Goal: Task Accomplishment & Management: Manage account settings

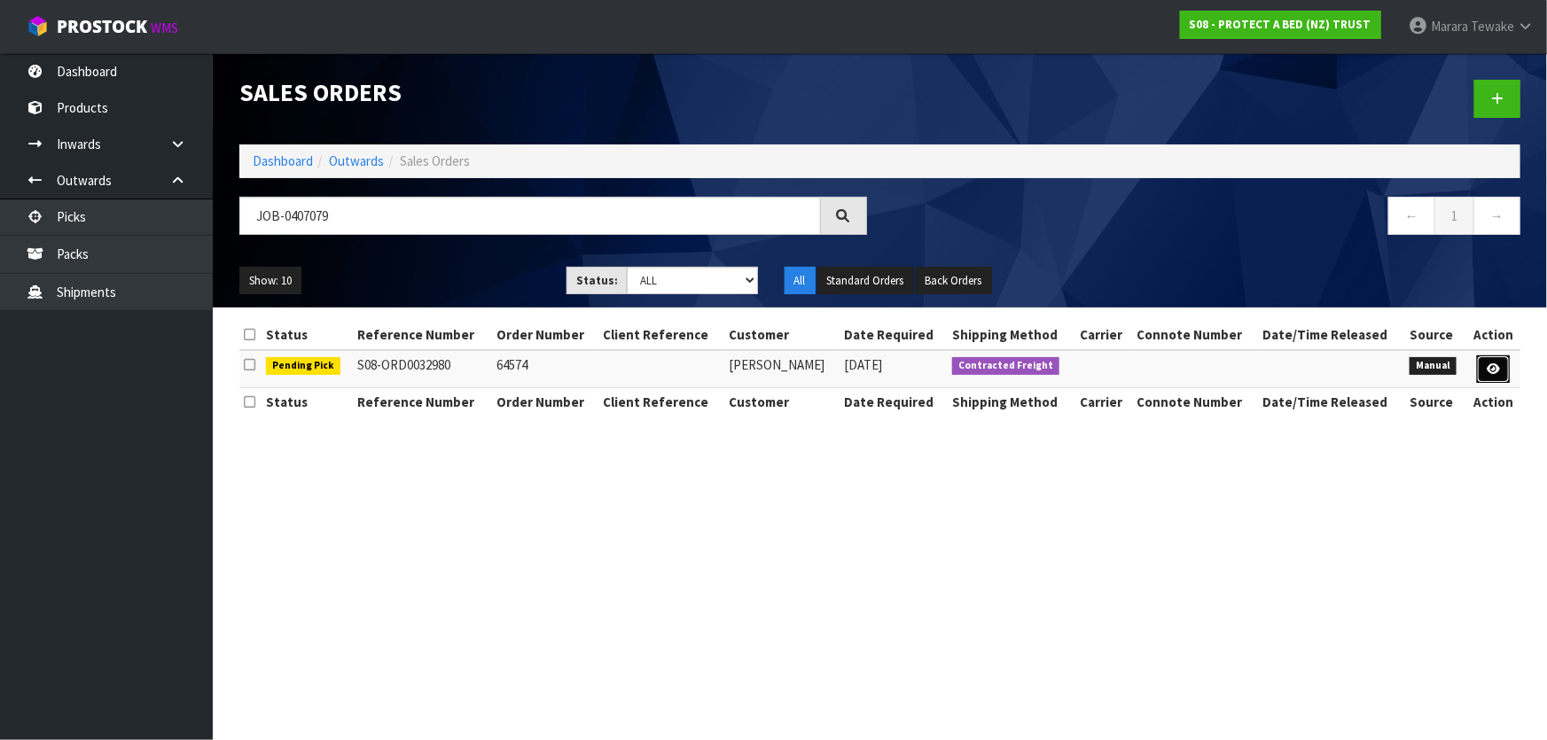
click at [1498, 366] on icon at bounding box center [1492, 369] width 13 height 12
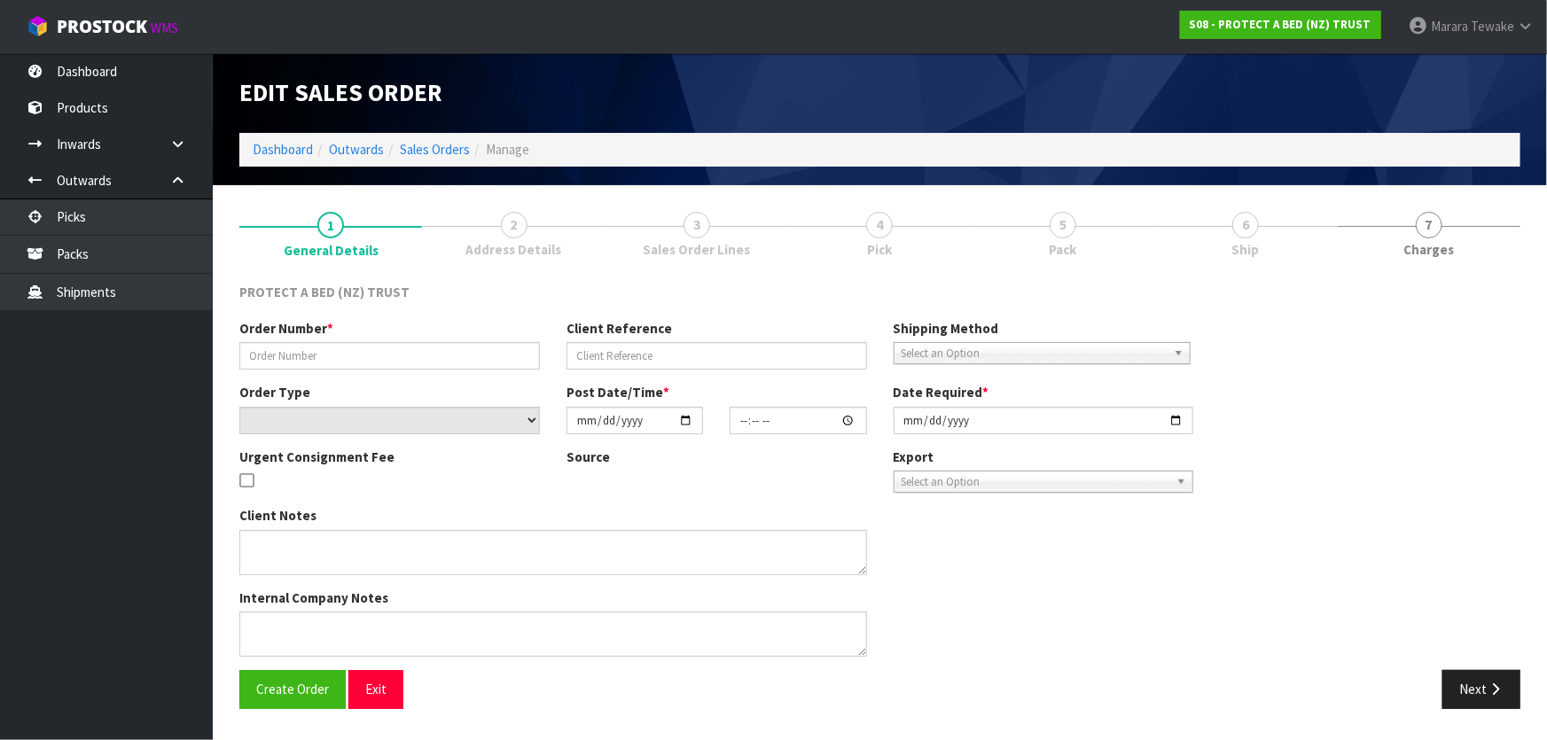
type input "64574"
select select "number:0"
type input "[DATE]"
type input "11:44:00.000"
type input "[DATE]"
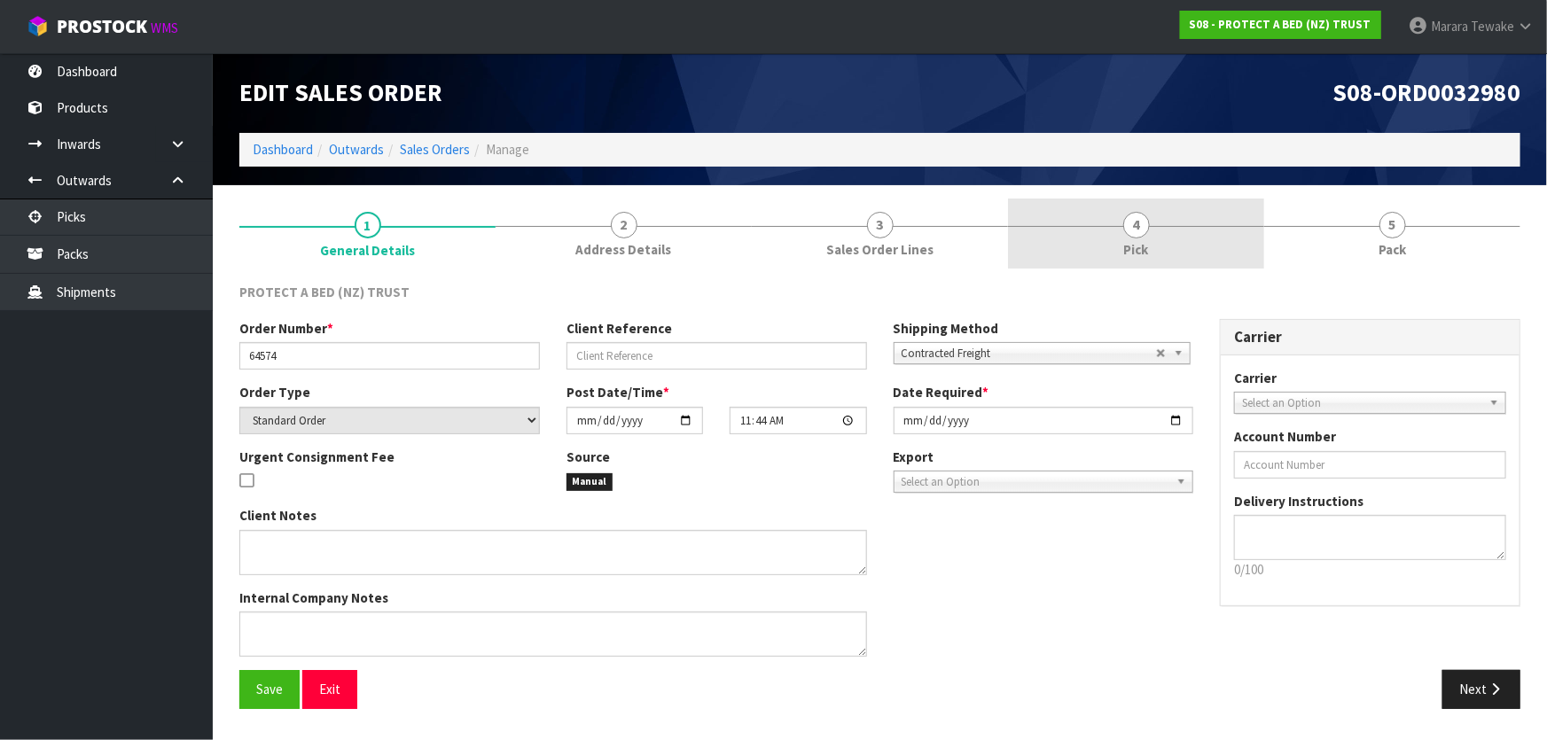
click at [1178, 237] on link "4 Pick" at bounding box center [1136, 234] width 256 height 70
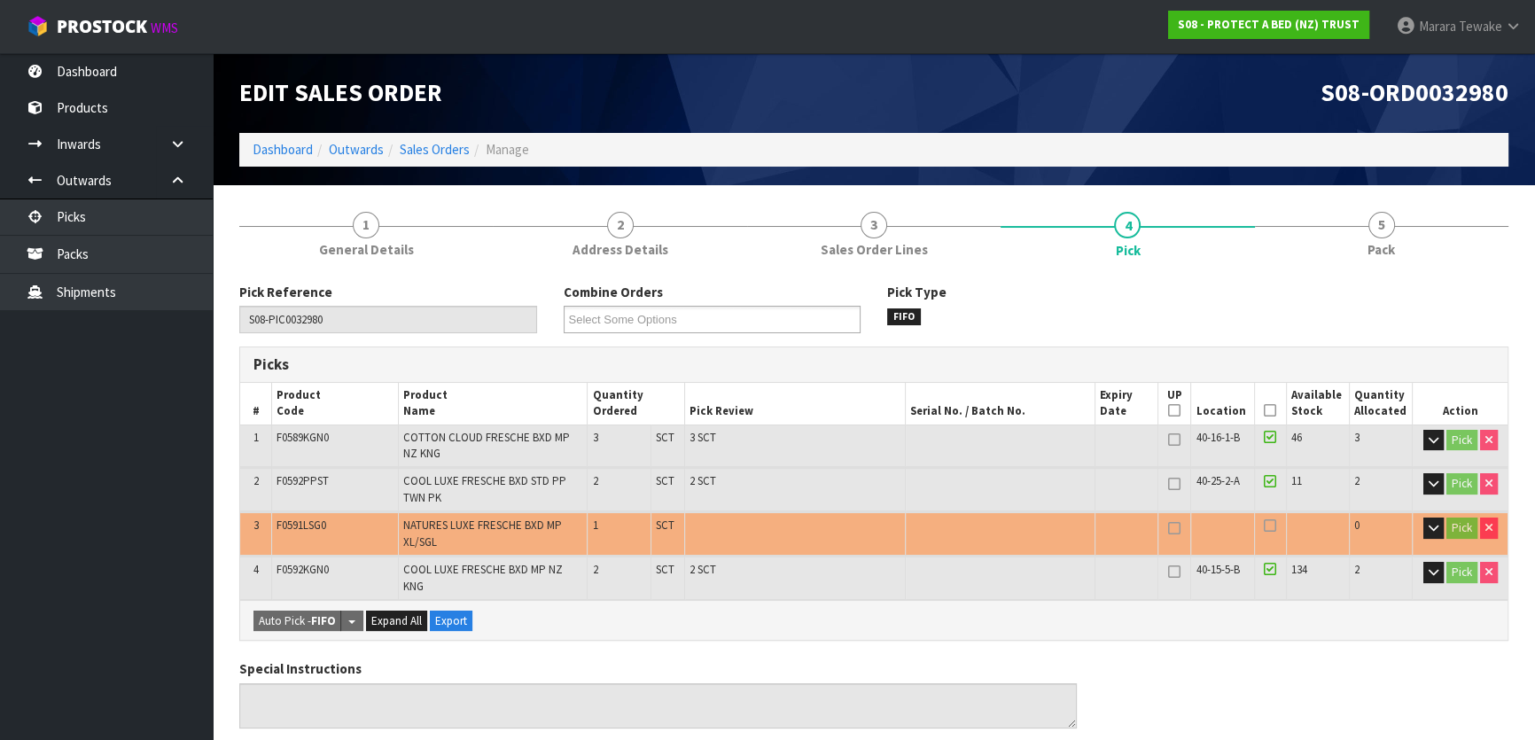
drag, startPoint x: 1271, startPoint y: 407, endPoint x: 1190, endPoint y: 443, distance: 89.3
click at [1270, 410] on icon at bounding box center [1270, 410] width 12 height 1
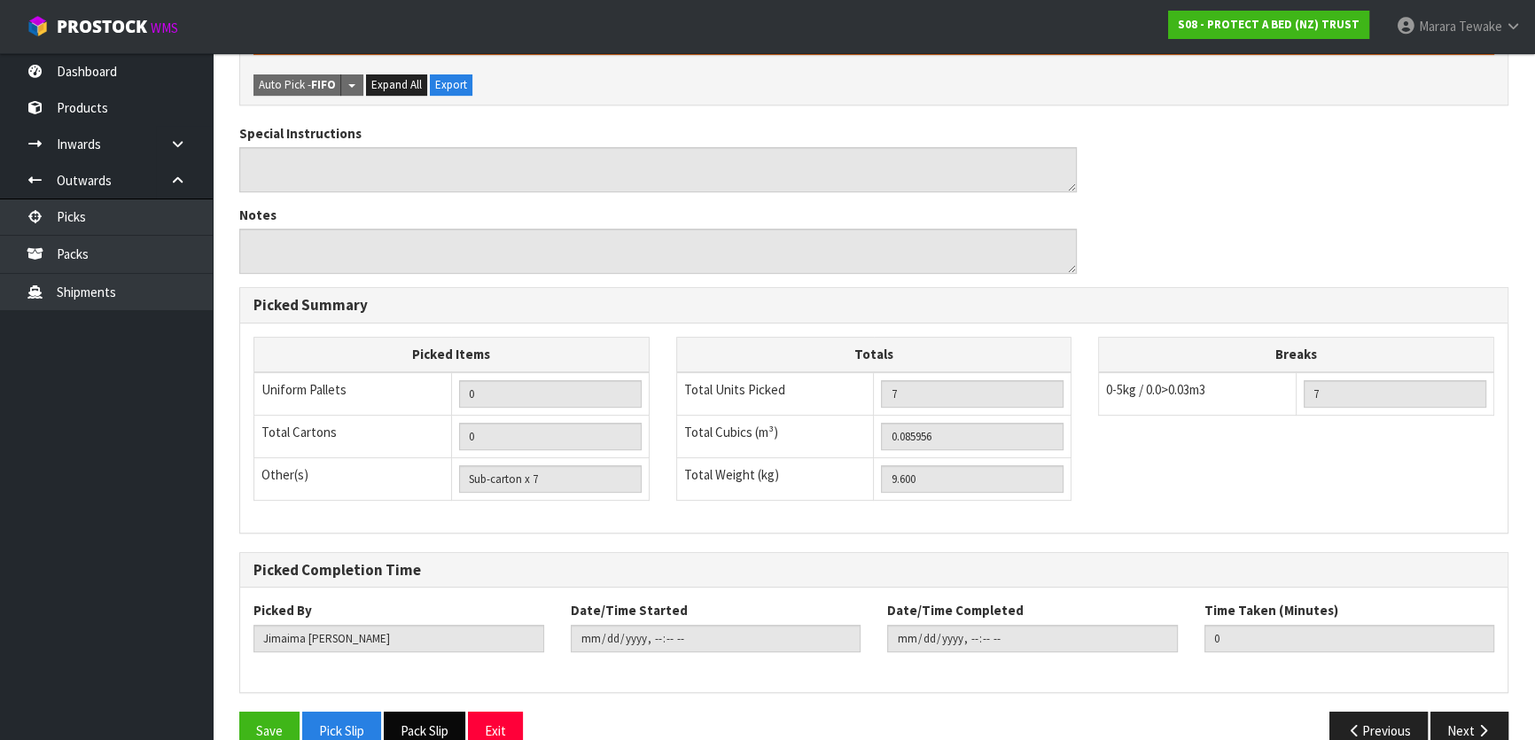
scroll to position [620, 0]
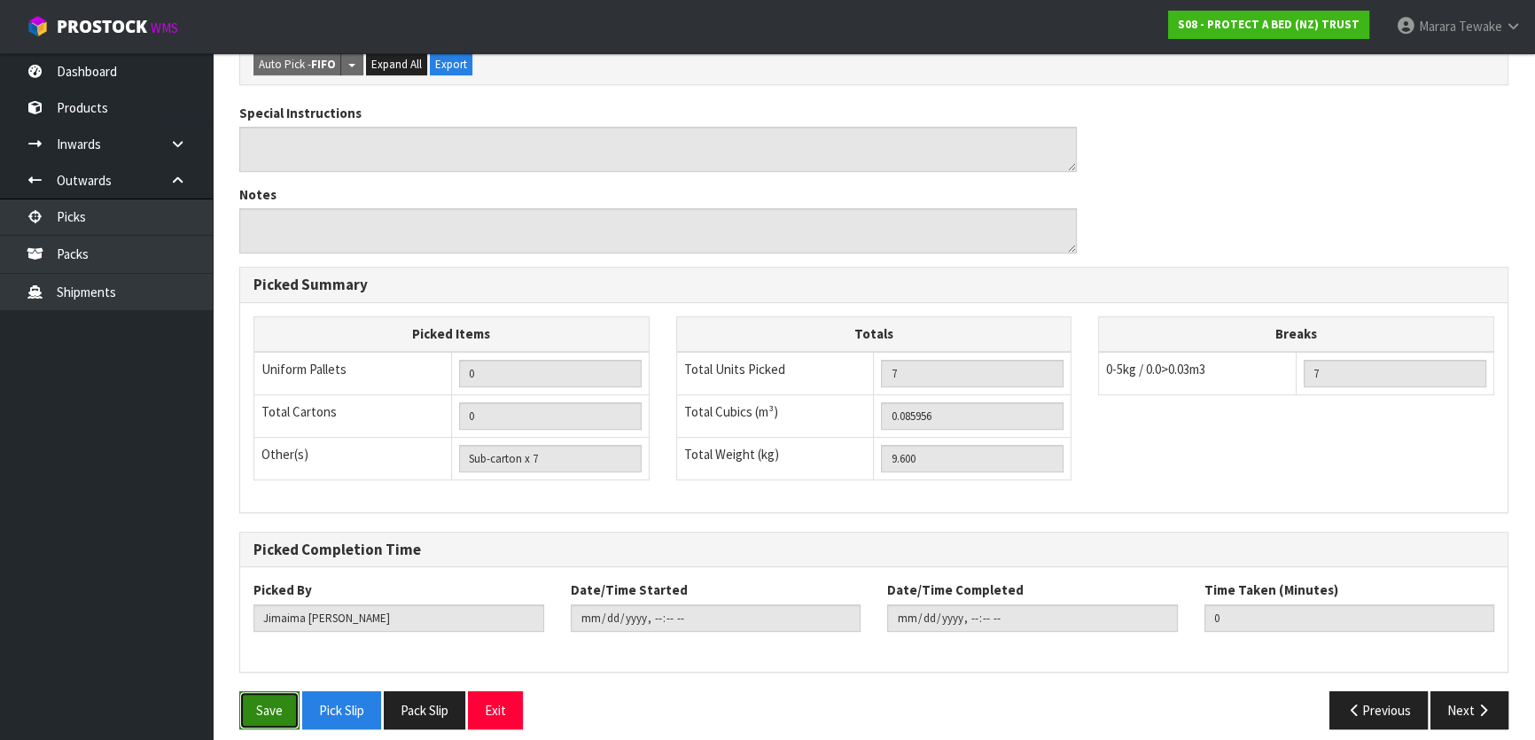
click at [269, 691] on button "Save" at bounding box center [269, 710] width 60 height 38
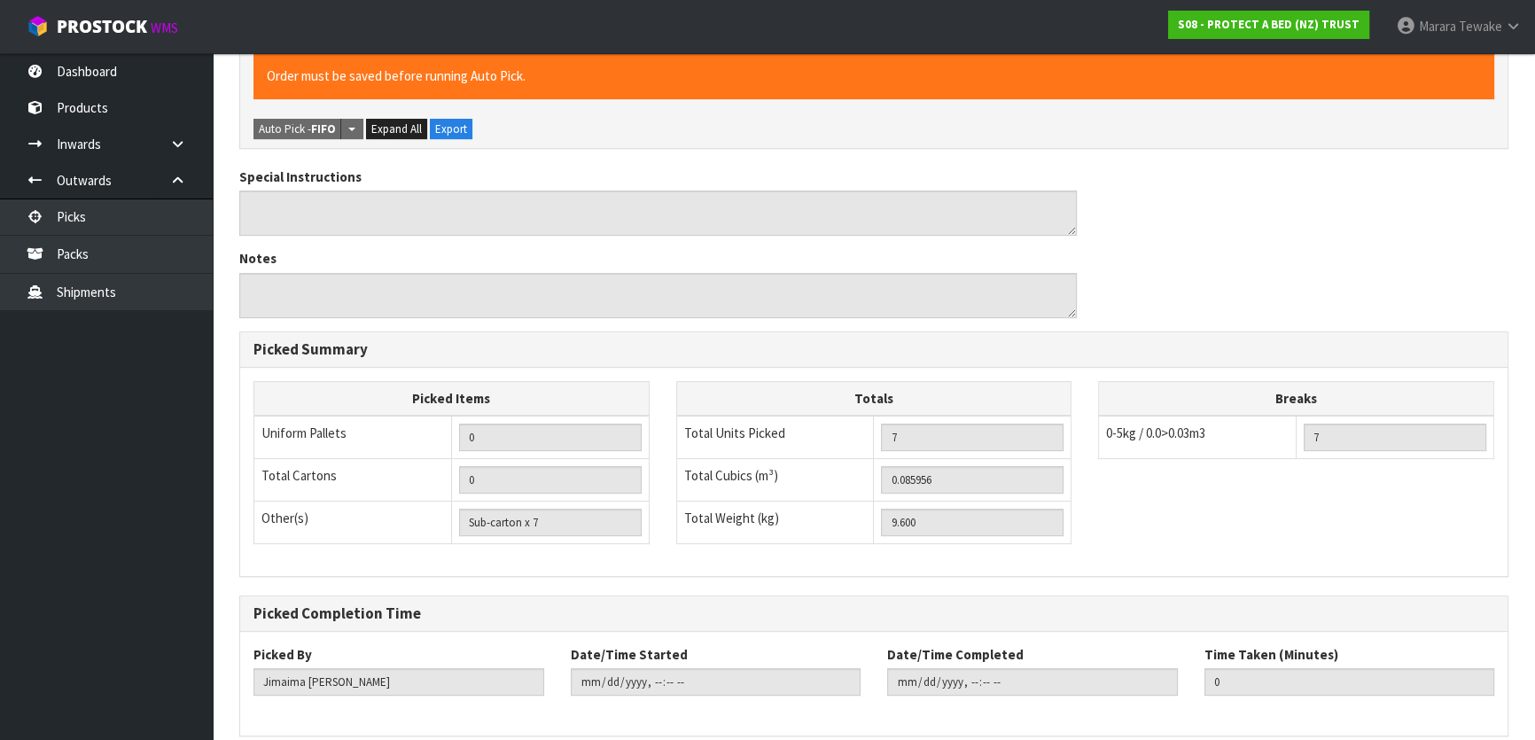
scroll to position [0, 0]
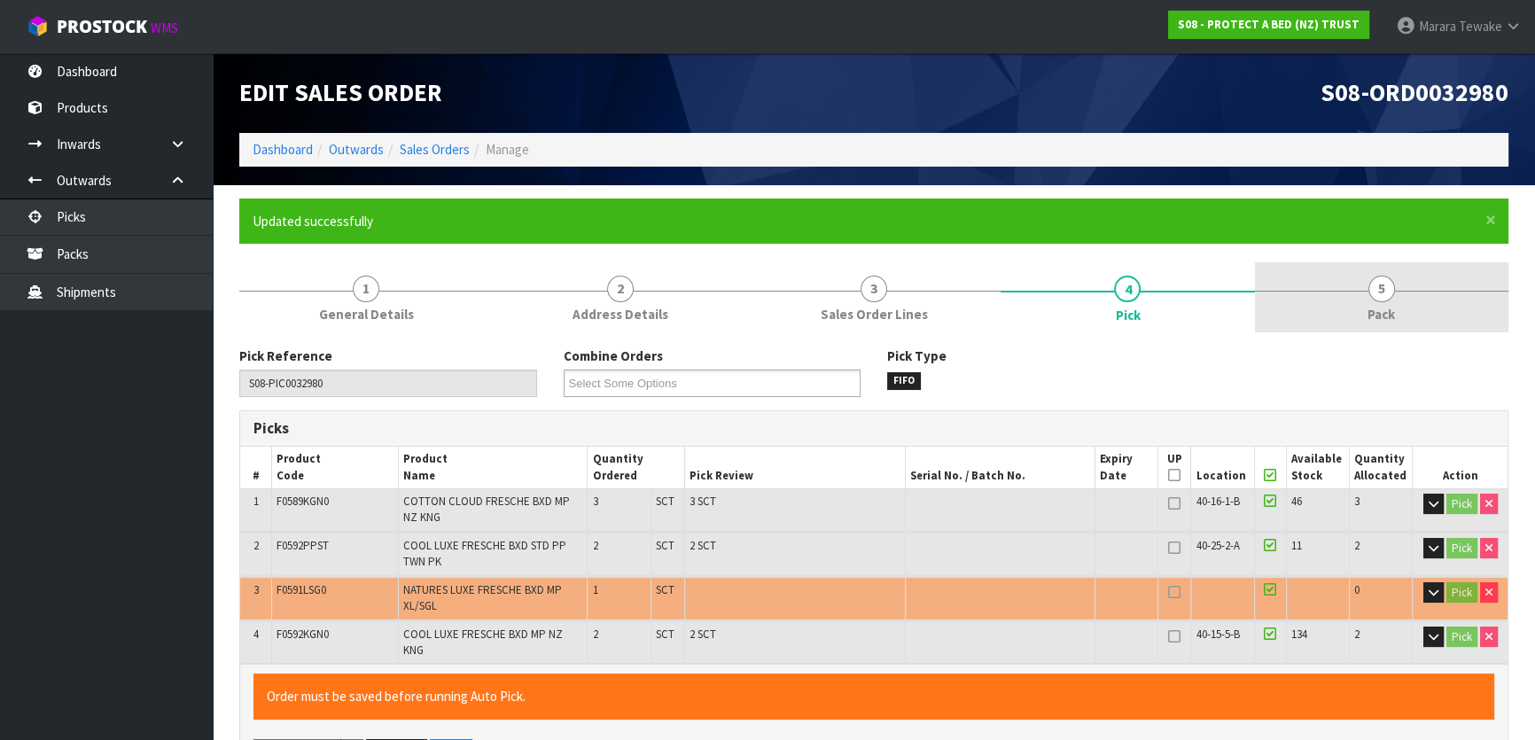
type input "[PERSON_NAME]"
type input "2025-08-12T12:54:51"
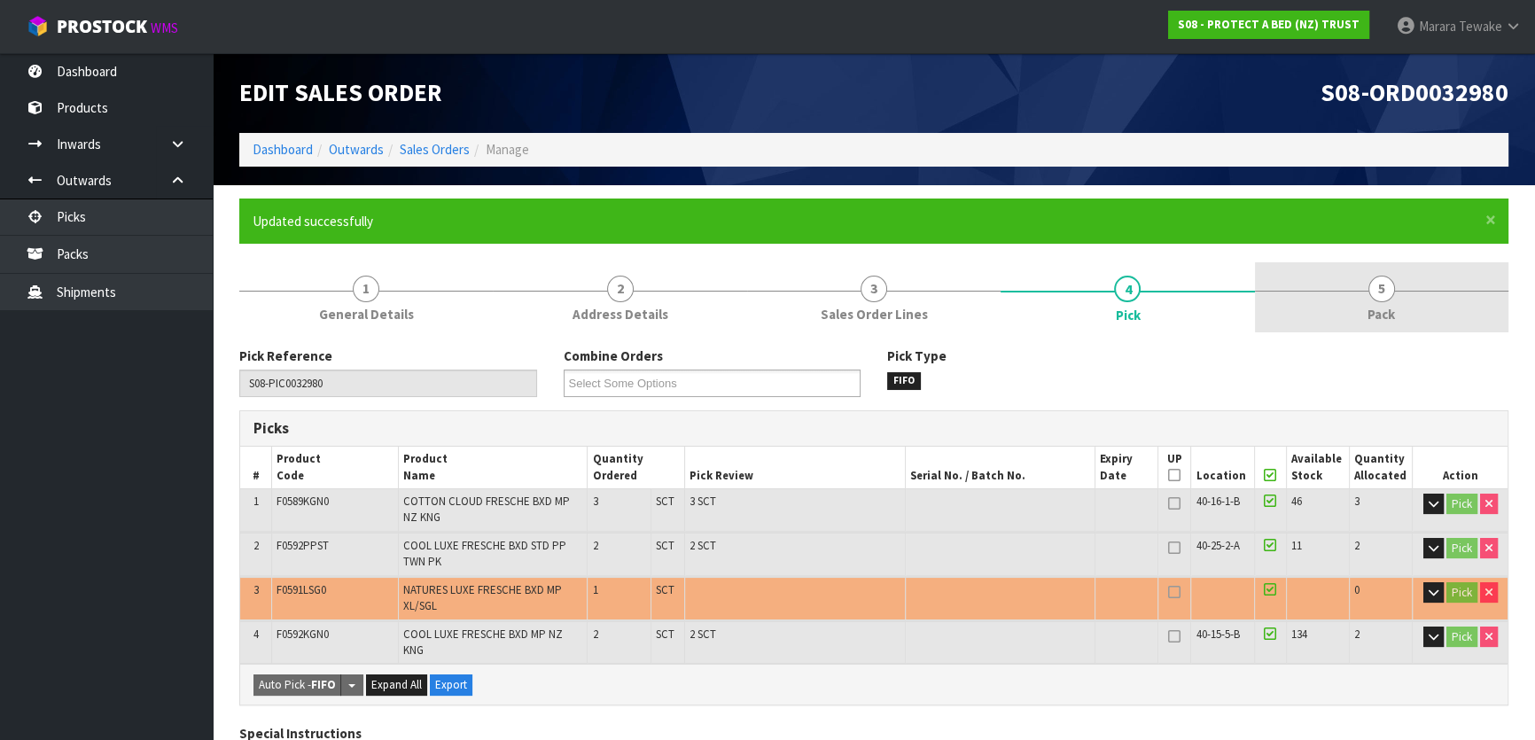
click at [1360, 294] on link "5 Pack" at bounding box center [1382, 297] width 254 height 70
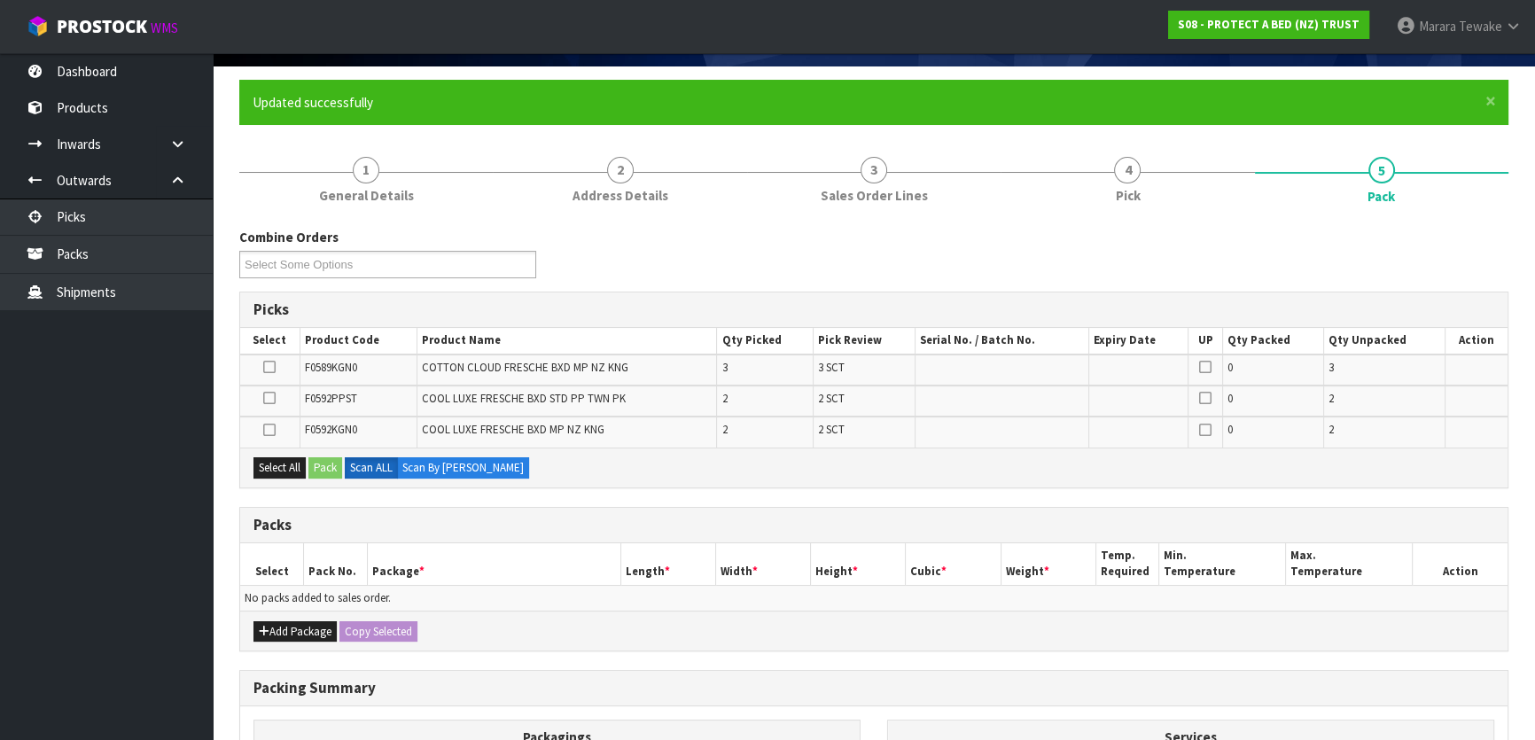
scroll to position [241, 0]
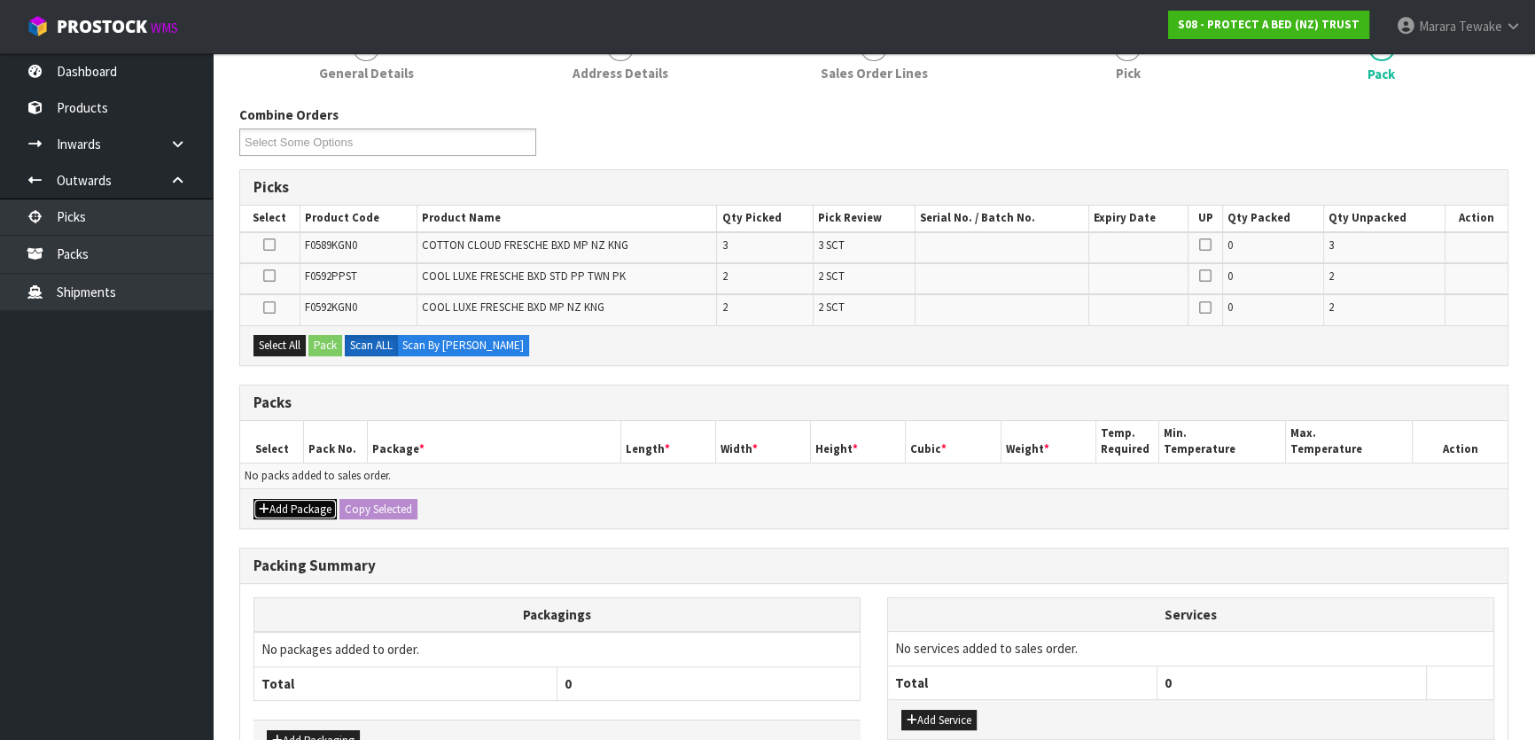
drag, startPoint x: 300, startPoint y: 513, endPoint x: 284, endPoint y: 499, distance: 21.3
click at [298, 511] on button "Add Package" at bounding box center [295, 509] width 83 height 21
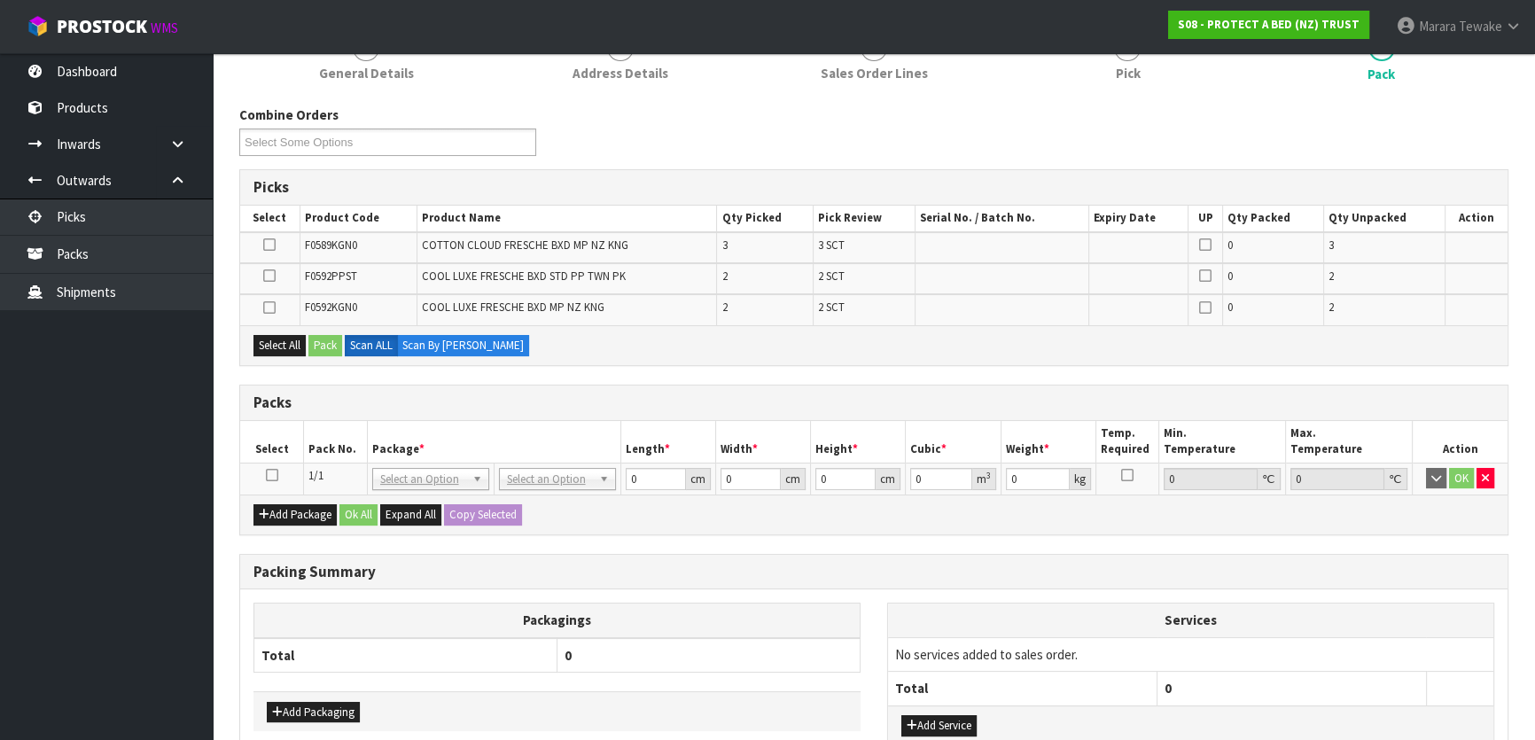
drag, startPoint x: 280, startPoint y: 472, endPoint x: 258, endPoint y: 477, distance: 22.8
click at [276, 473] on td at bounding box center [272, 479] width 64 height 32
click at [259, 477] on td at bounding box center [272, 479] width 64 height 32
click at [269, 475] on icon at bounding box center [272, 475] width 12 height 1
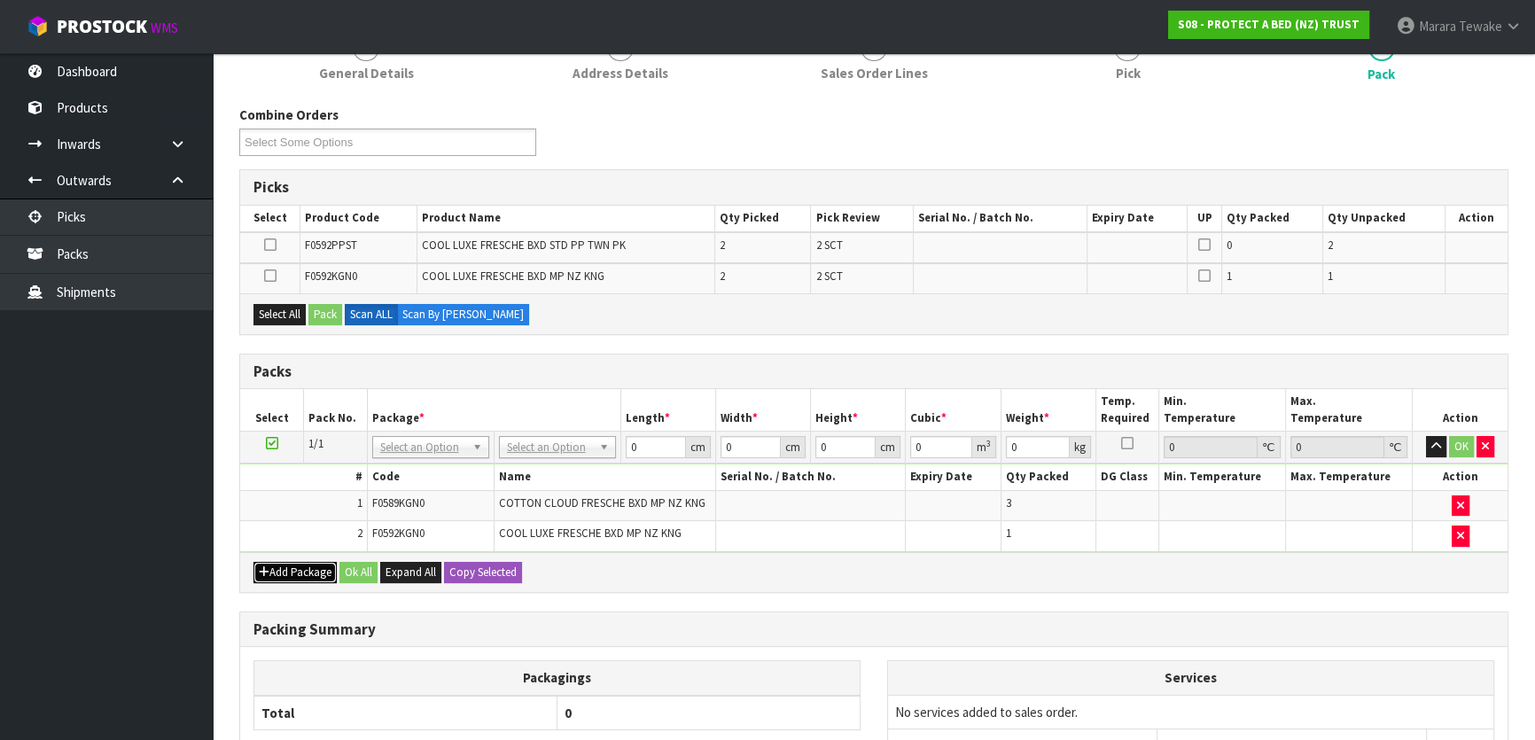
click at [272, 566] on button "Add Package" at bounding box center [295, 572] width 83 height 21
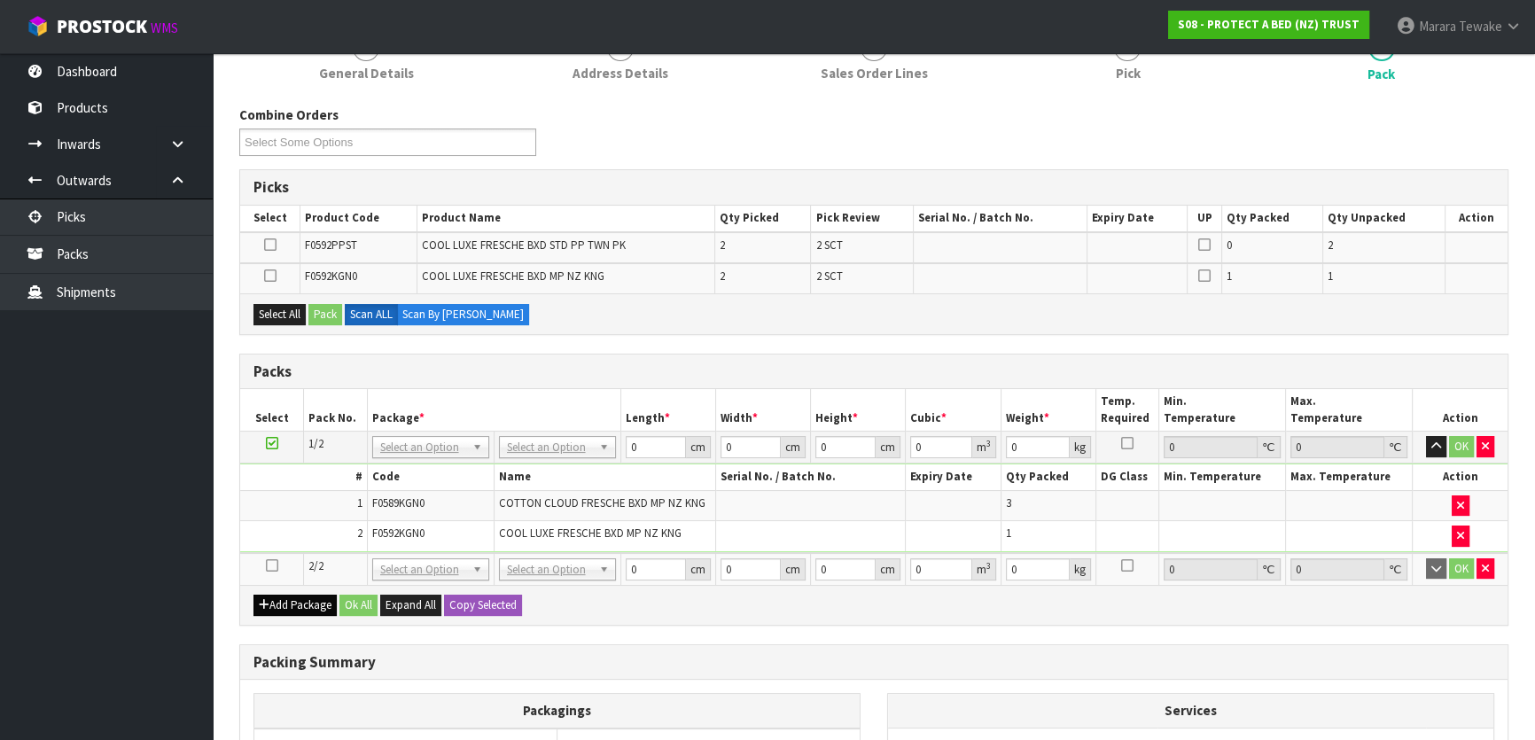
click at [272, 566] on icon at bounding box center [272, 566] width 12 height 1
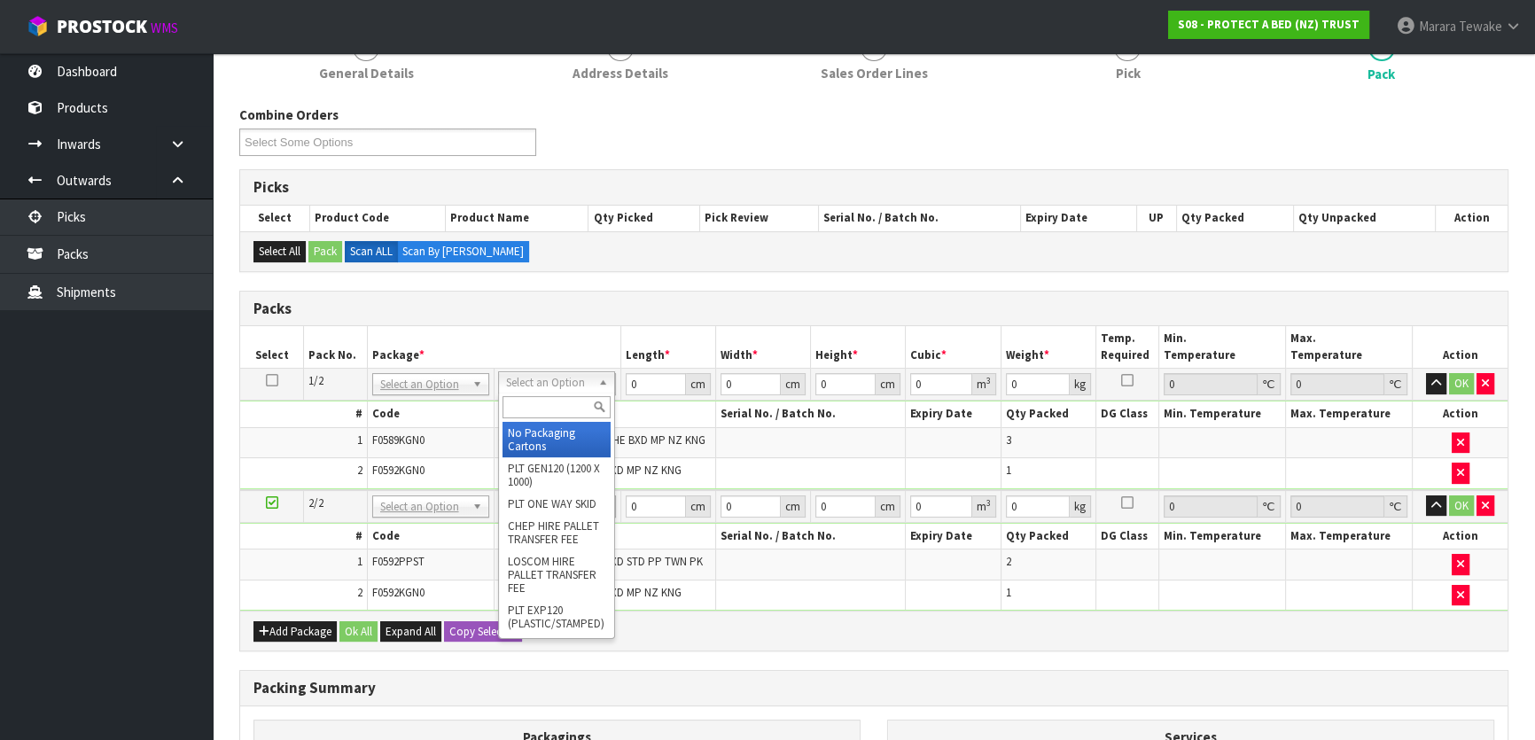
click at [543, 406] on input "text" at bounding box center [557, 407] width 108 height 22
type input "OC"
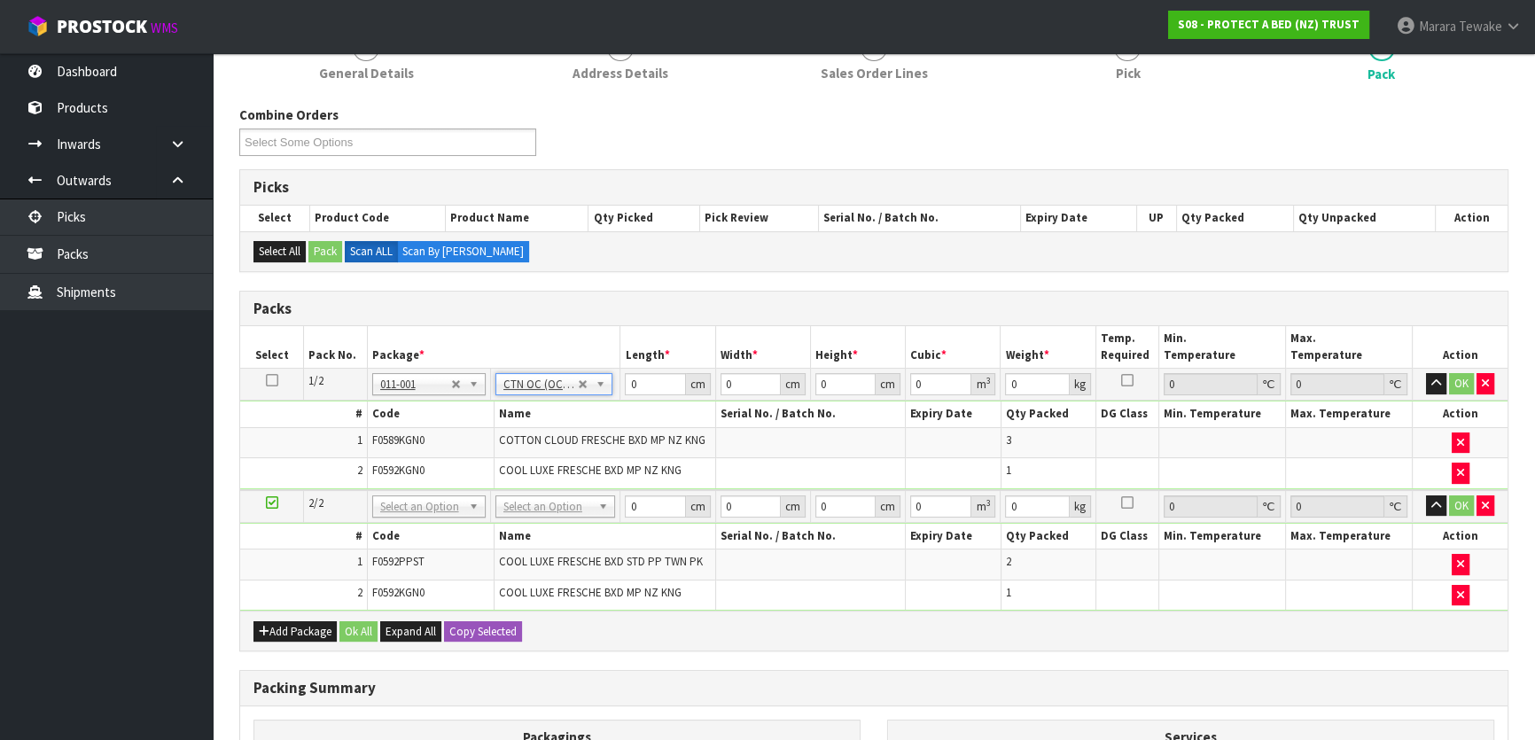
type input "6.9"
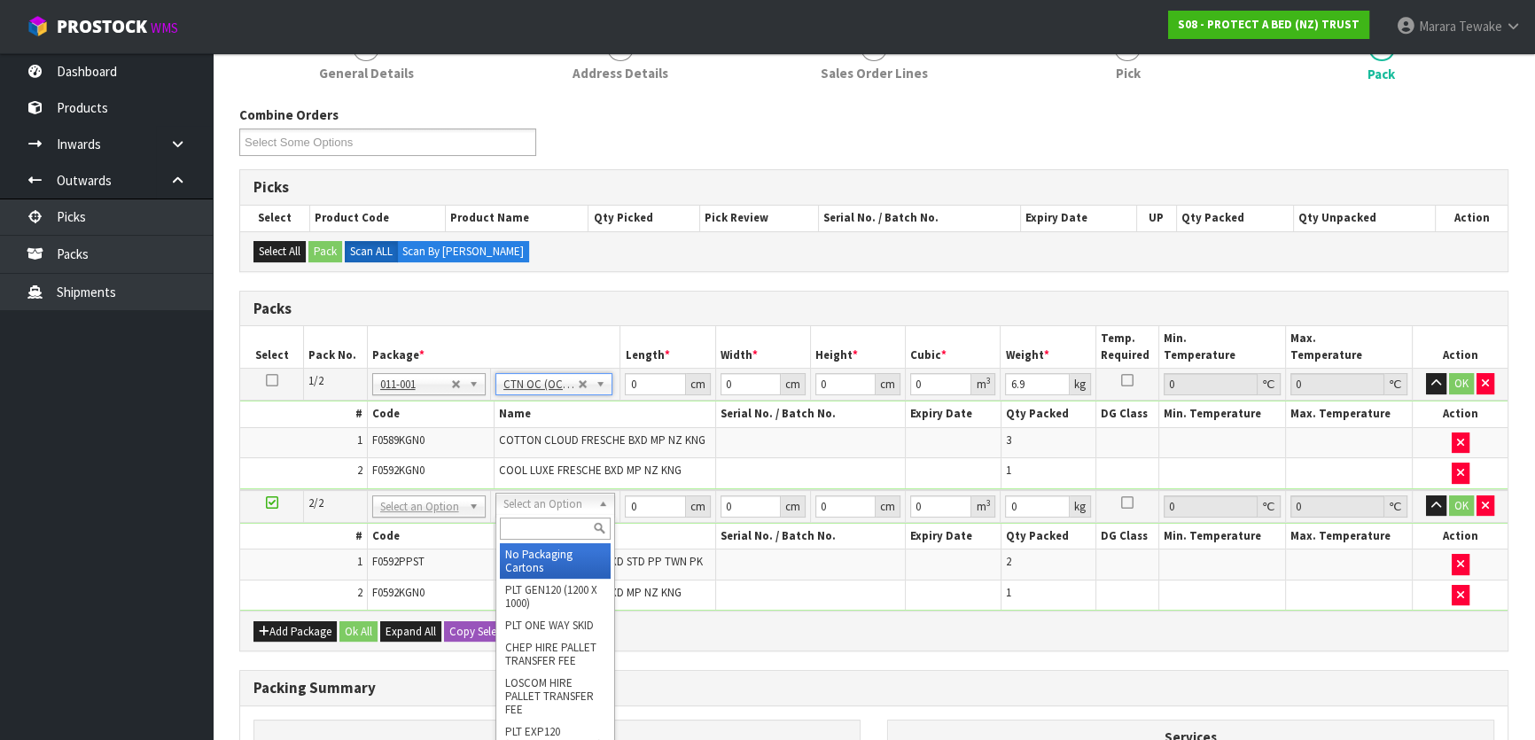
click at [553, 524] on input "text" at bounding box center [555, 529] width 111 height 22
type input "OC"
type input "2"
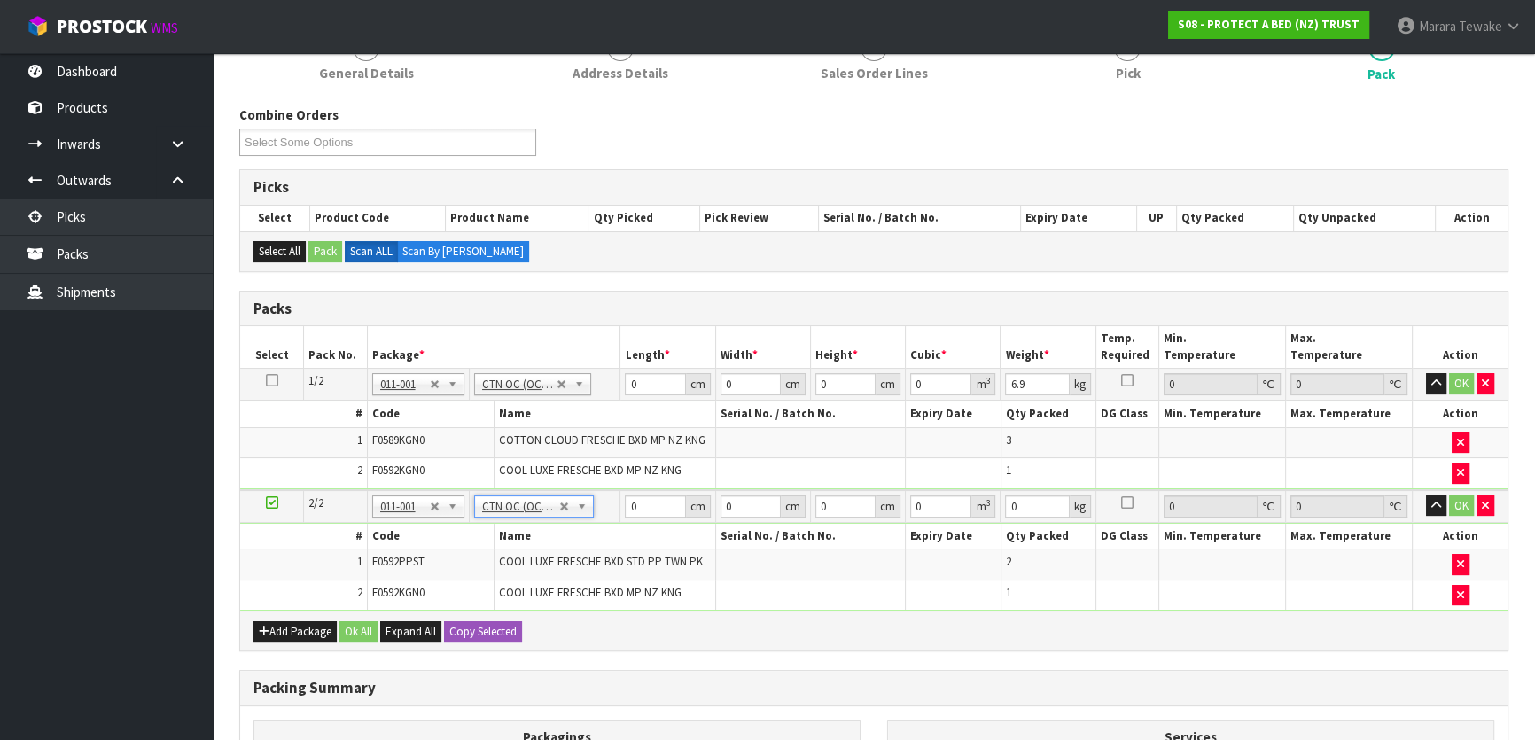
type input "2.7"
drag, startPoint x: 639, startPoint y: 380, endPoint x: 585, endPoint y: 339, distance: 67.7
click at [592, 347] on table "Select Pack No. Package * Length * Width * Height * Cubic * Weight * Temp. Requ…" at bounding box center [874, 468] width 1268 height 285
type input "58"
type input "41"
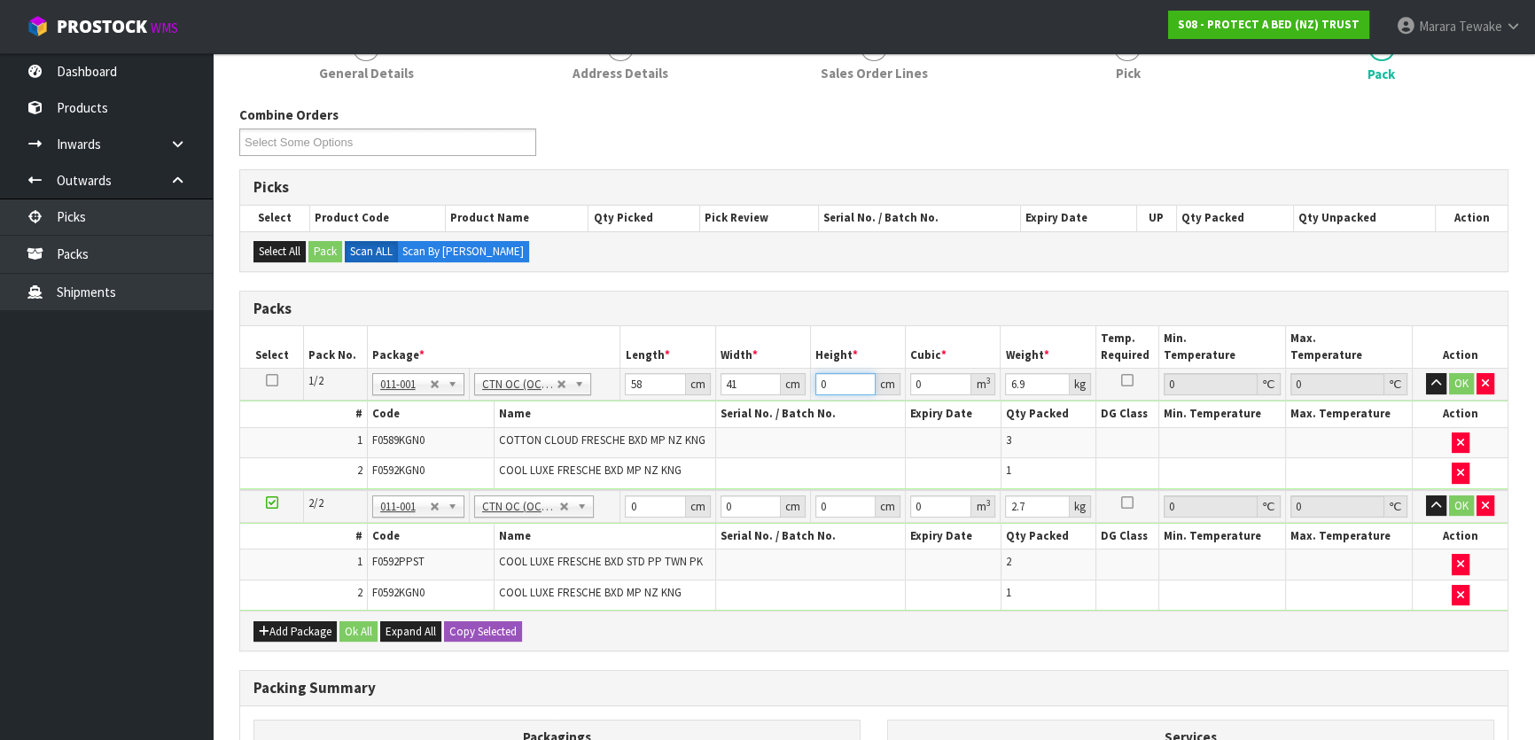
type input "3"
type input "0.007134"
type input "32"
type input "0.076096"
type input "32"
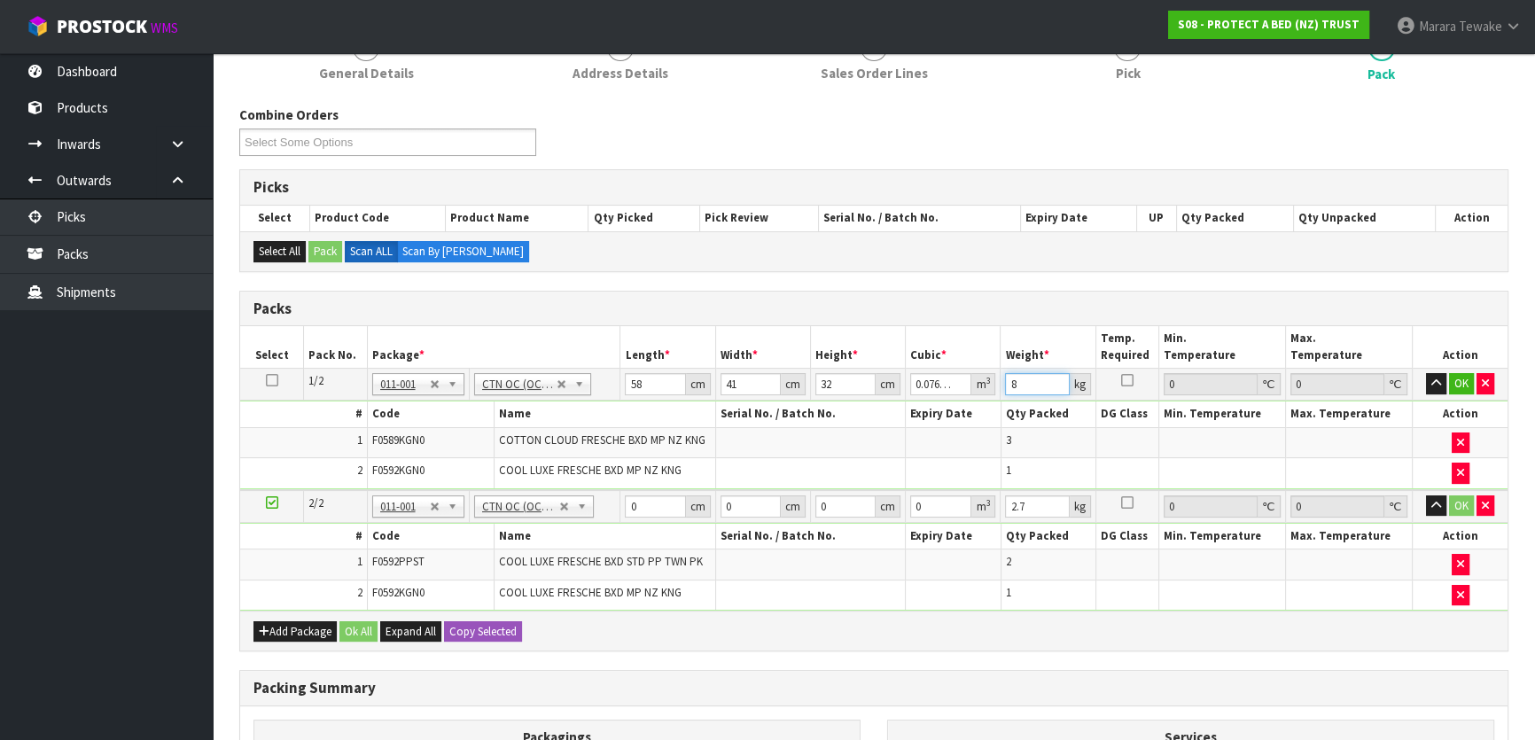
type input "8"
click at [1426, 373] on button "button" at bounding box center [1436, 383] width 20 height 21
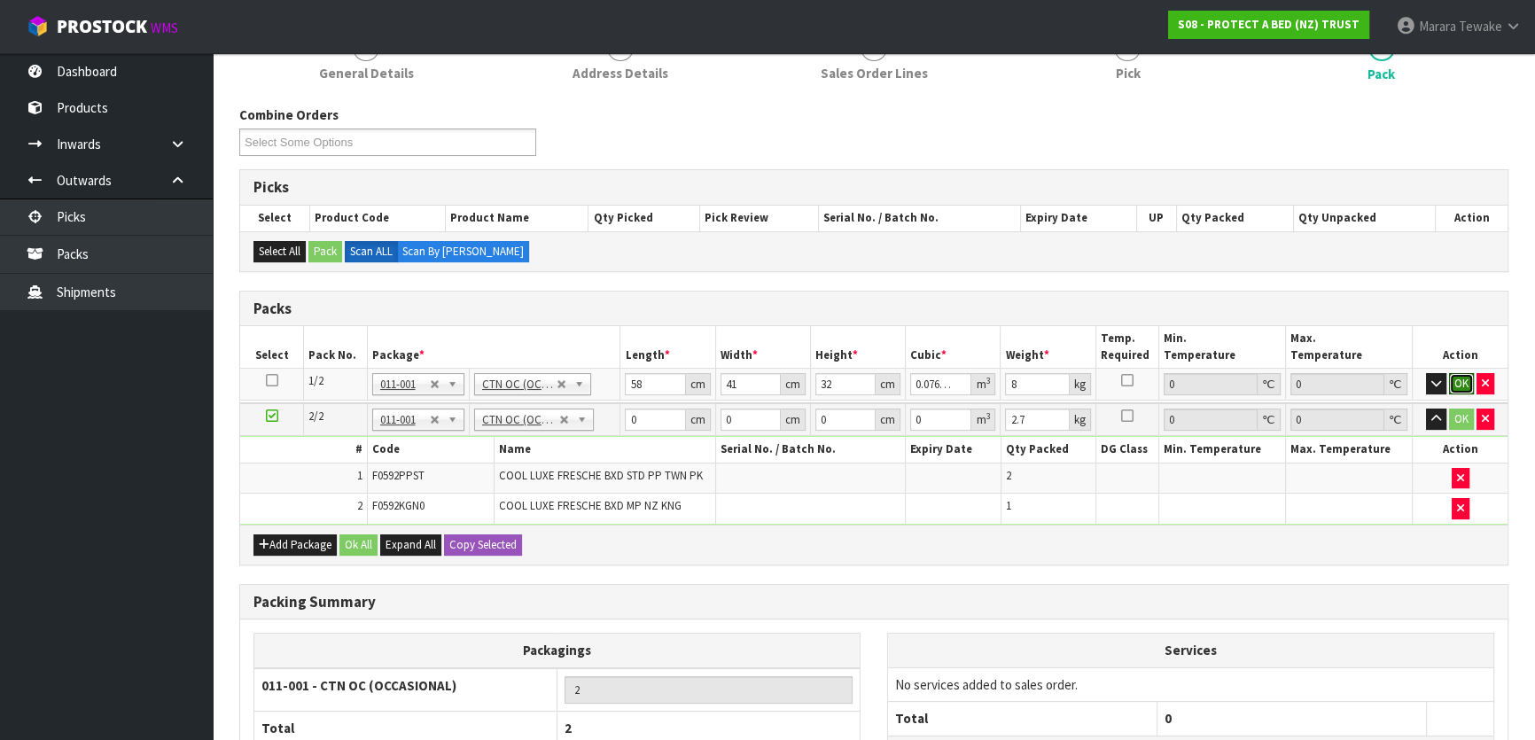
click button "OK" at bounding box center [1461, 383] width 25 height 21
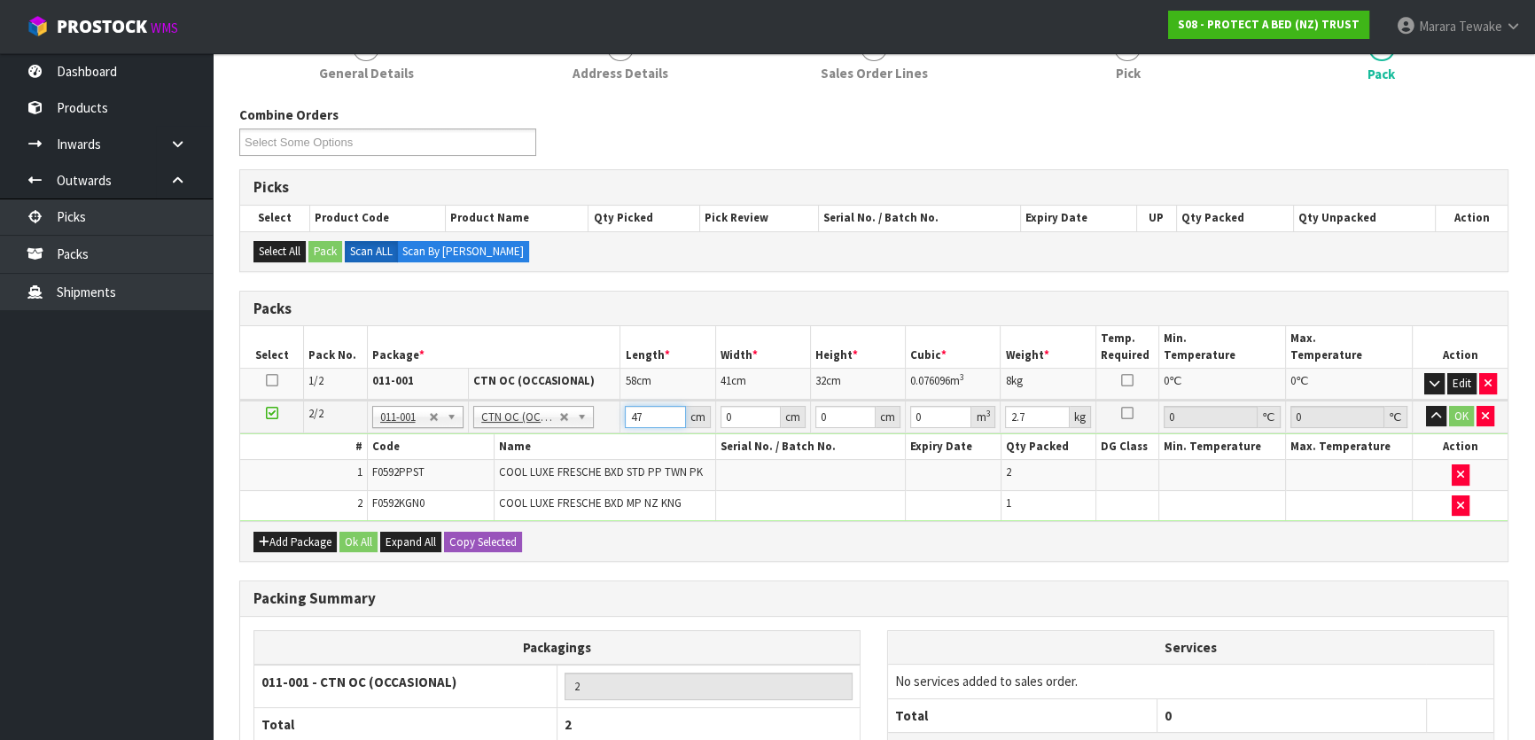
type input "47"
type input "27"
type input "3"
type input "0.003807"
type input "32"
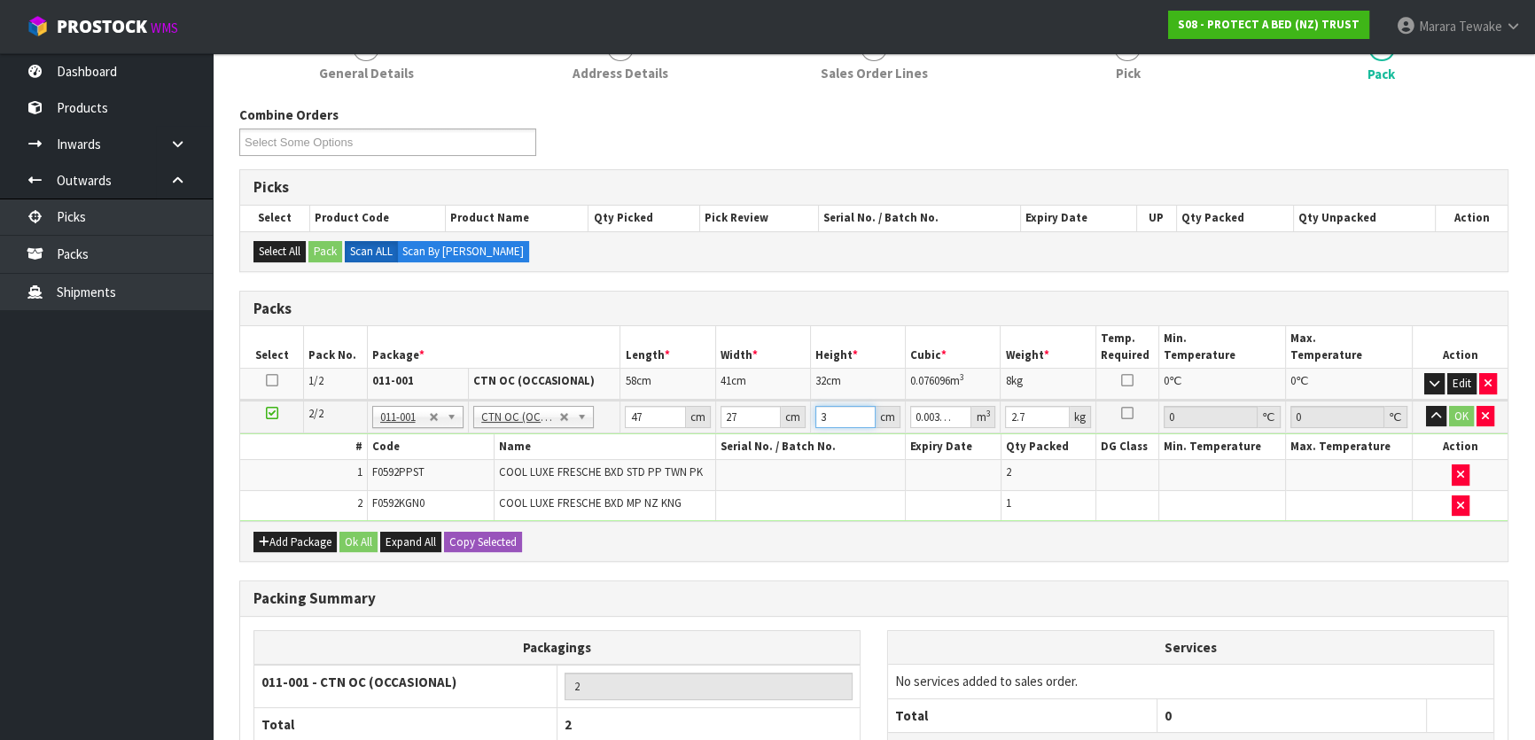
type input "0.040608"
type input "32"
type input "5"
click at [1426, 406] on button "button" at bounding box center [1436, 416] width 20 height 21
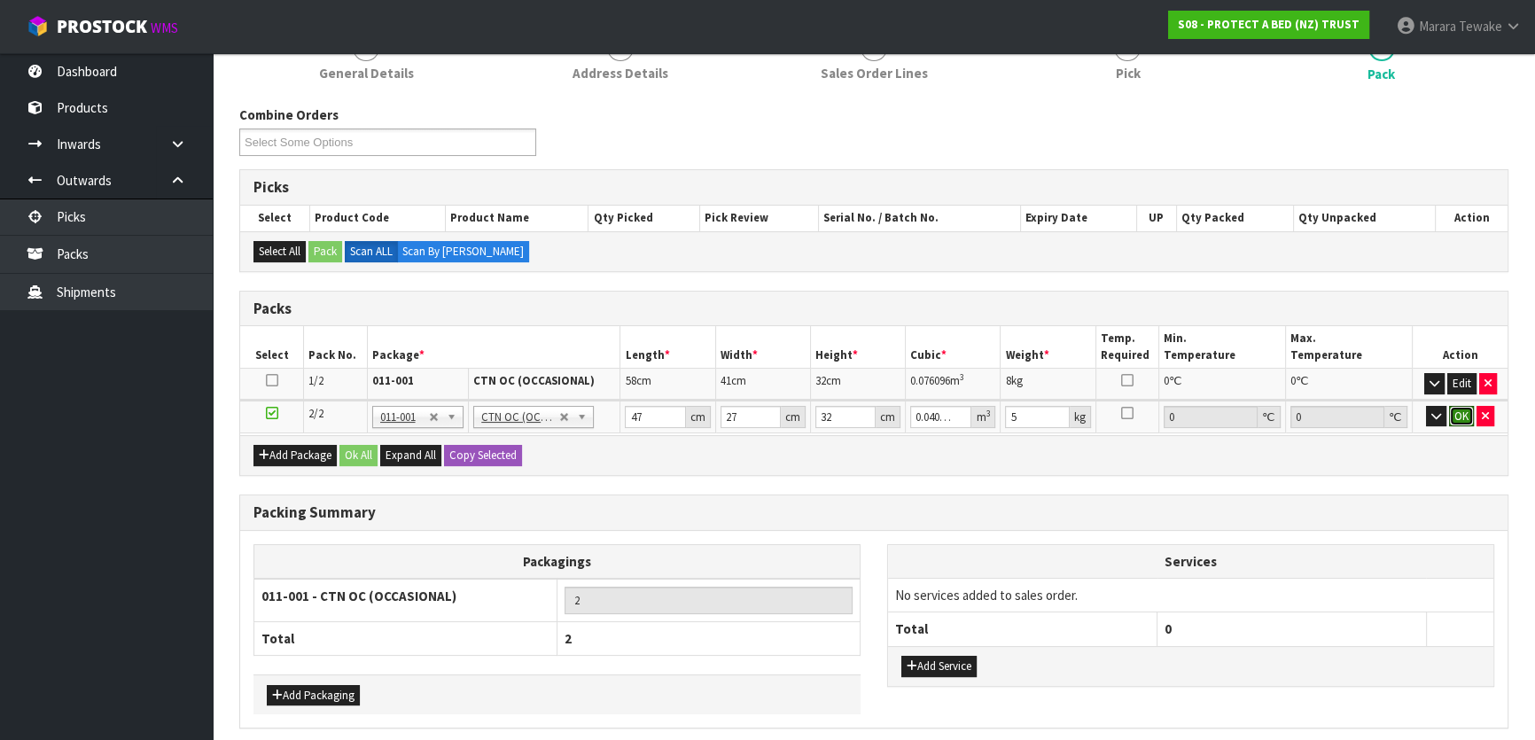
click button "OK" at bounding box center [1461, 416] width 25 height 21
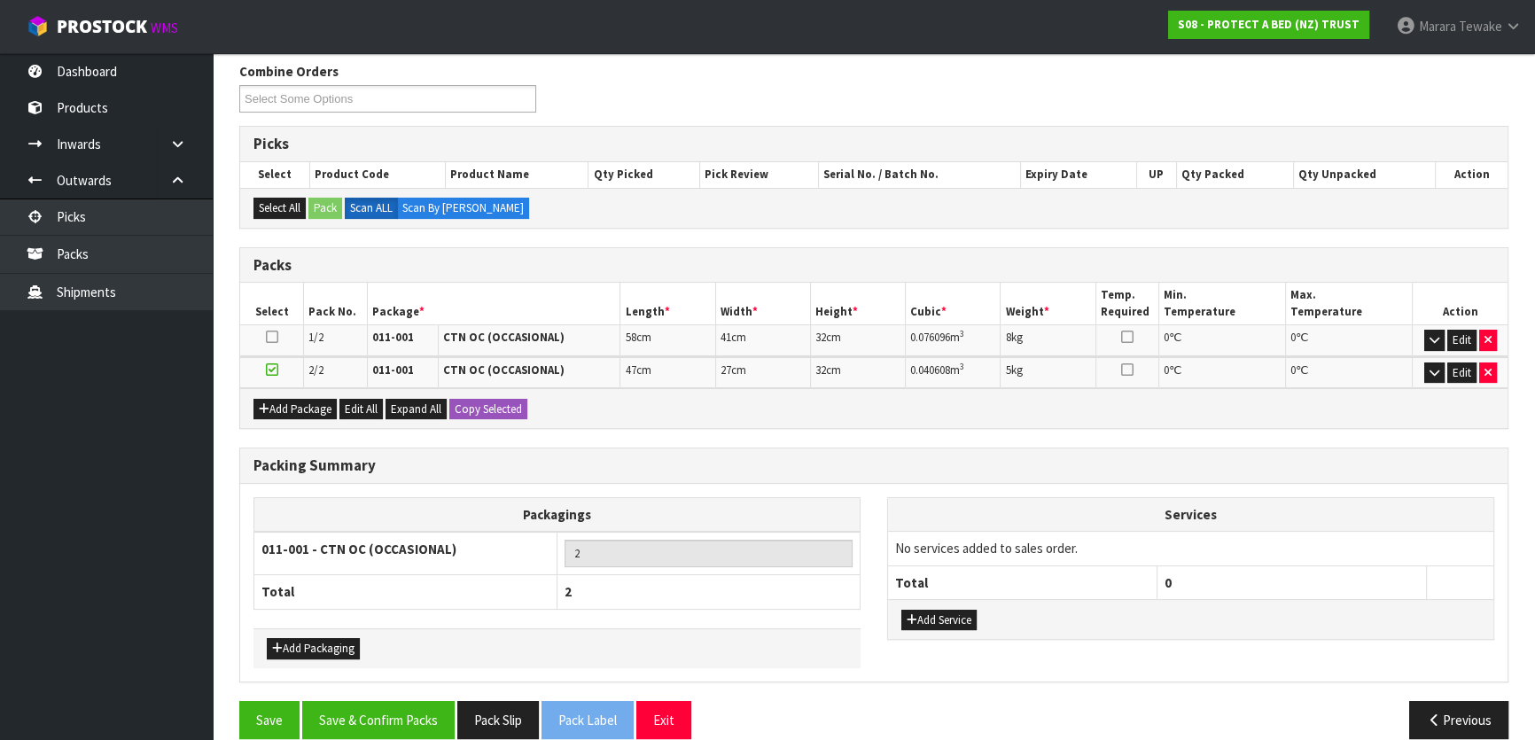
scroll to position [306, 0]
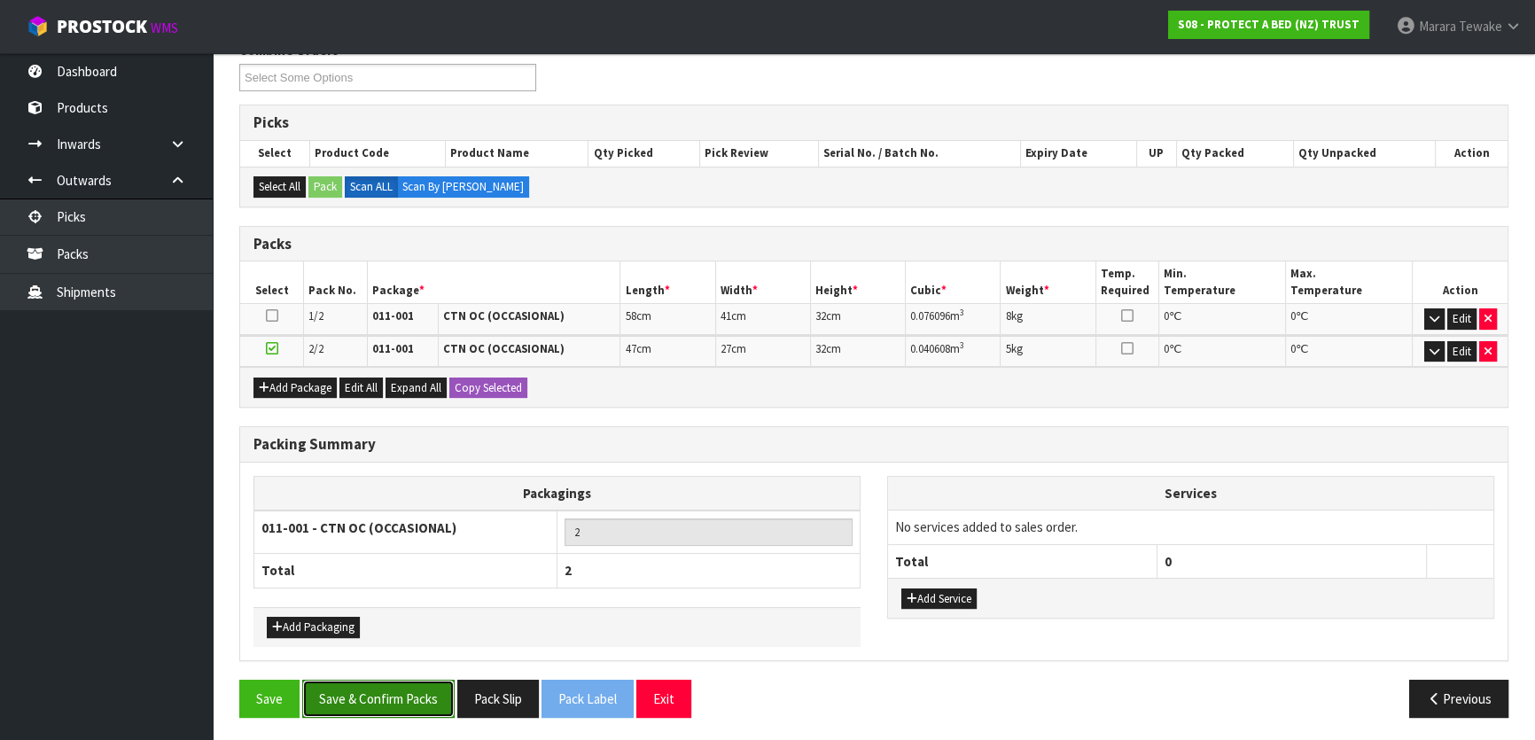
click at [381, 688] on button "Save & Confirm Packs" at bounding box center [378, 699] width 152 height 38
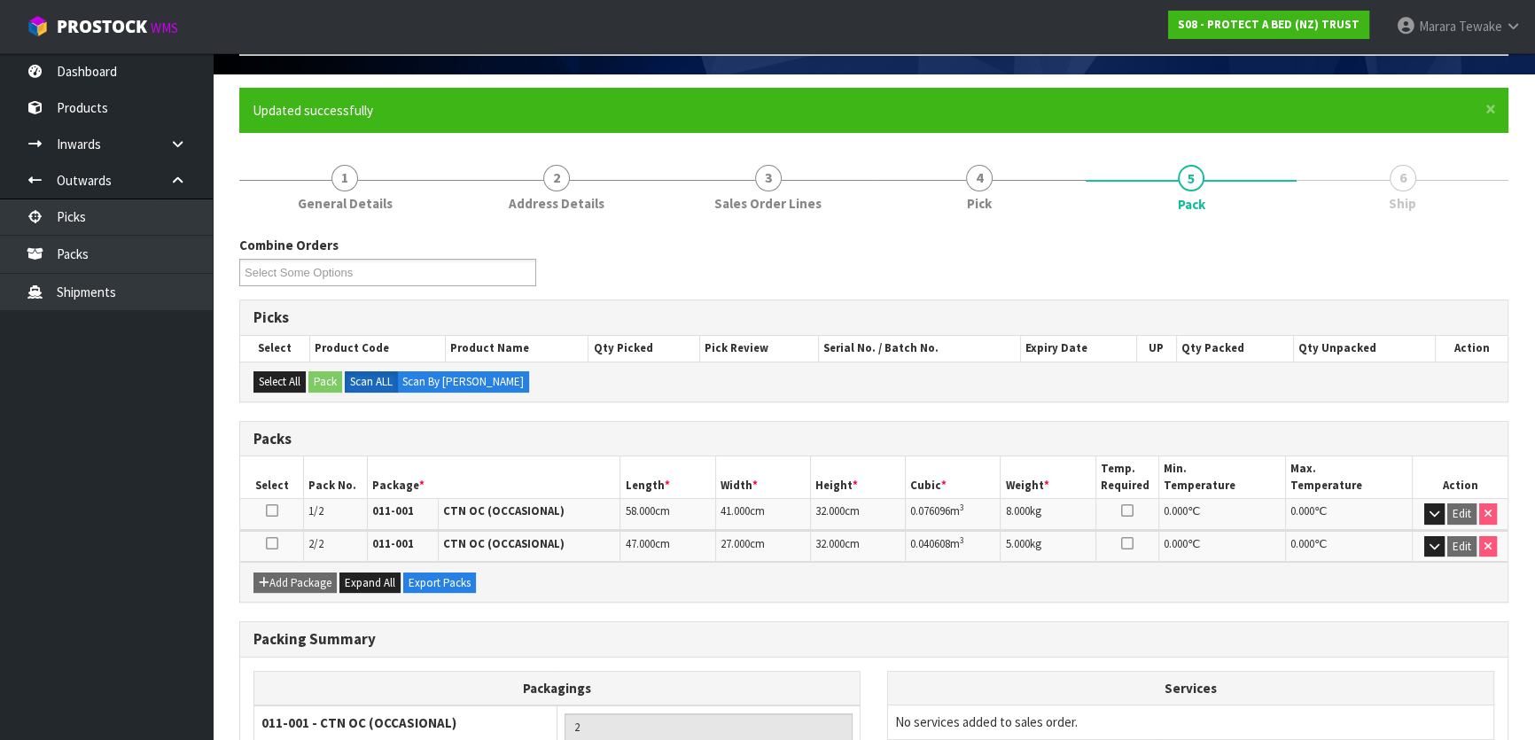
scroll to position [266, 0]
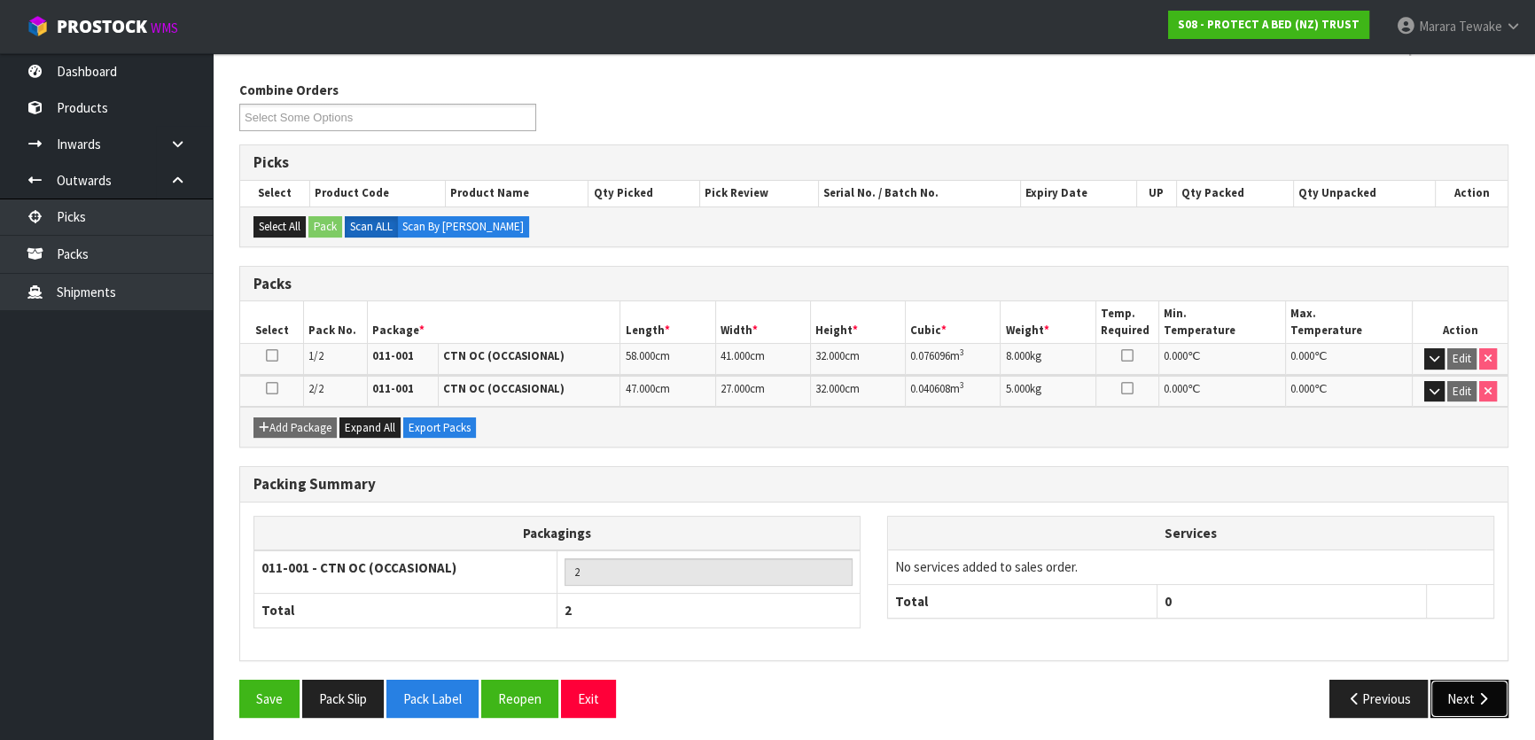
click at [1483, 692] on icon "button" at bounding box center [1483, 698] width 17 height 13
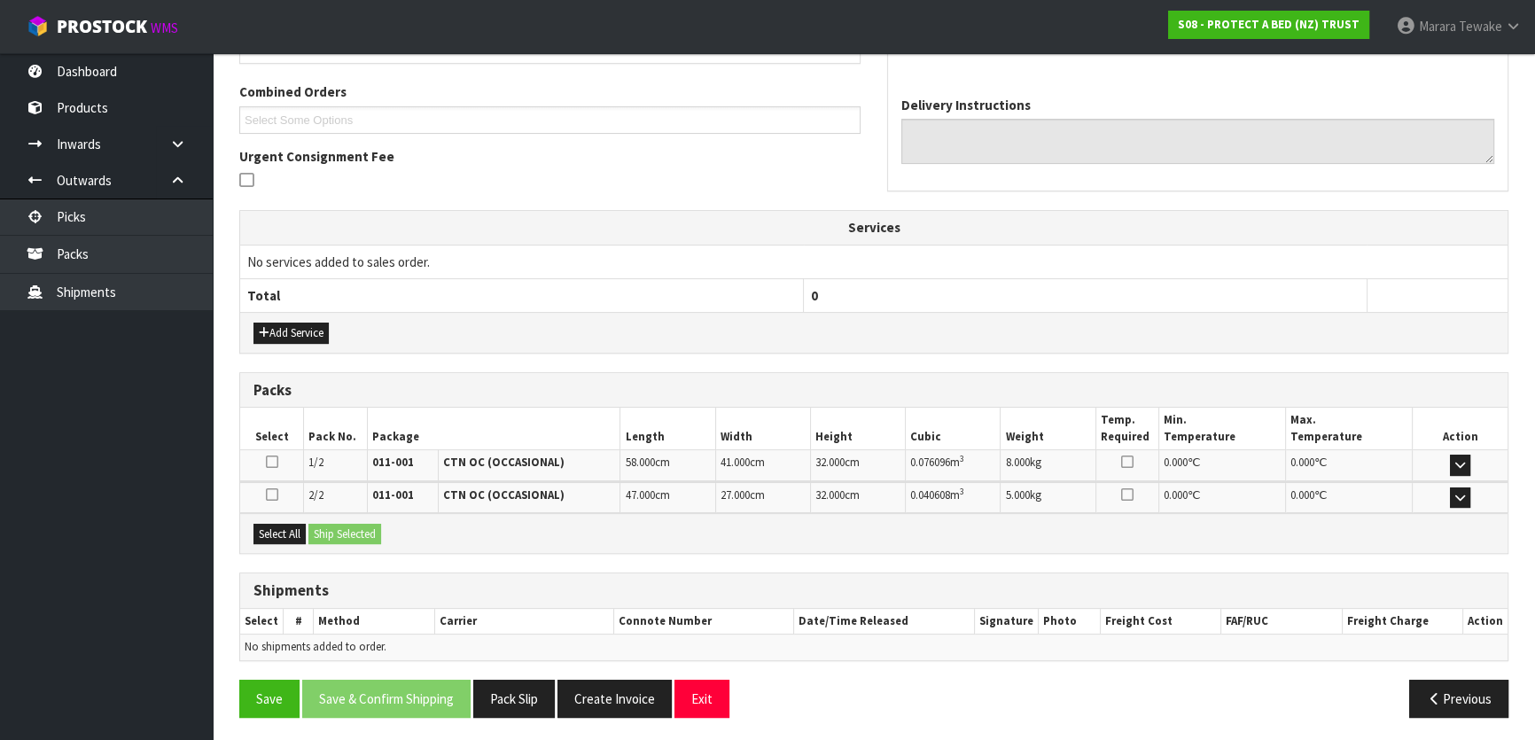
scroll to position [441, 0]
click at [300, 534] on button "Select All" at bounding box center [280, 533] width 52 height 21
click at [340, 532] on button "Ship Selected" at bounding box center [344, 533] width 73 height 21
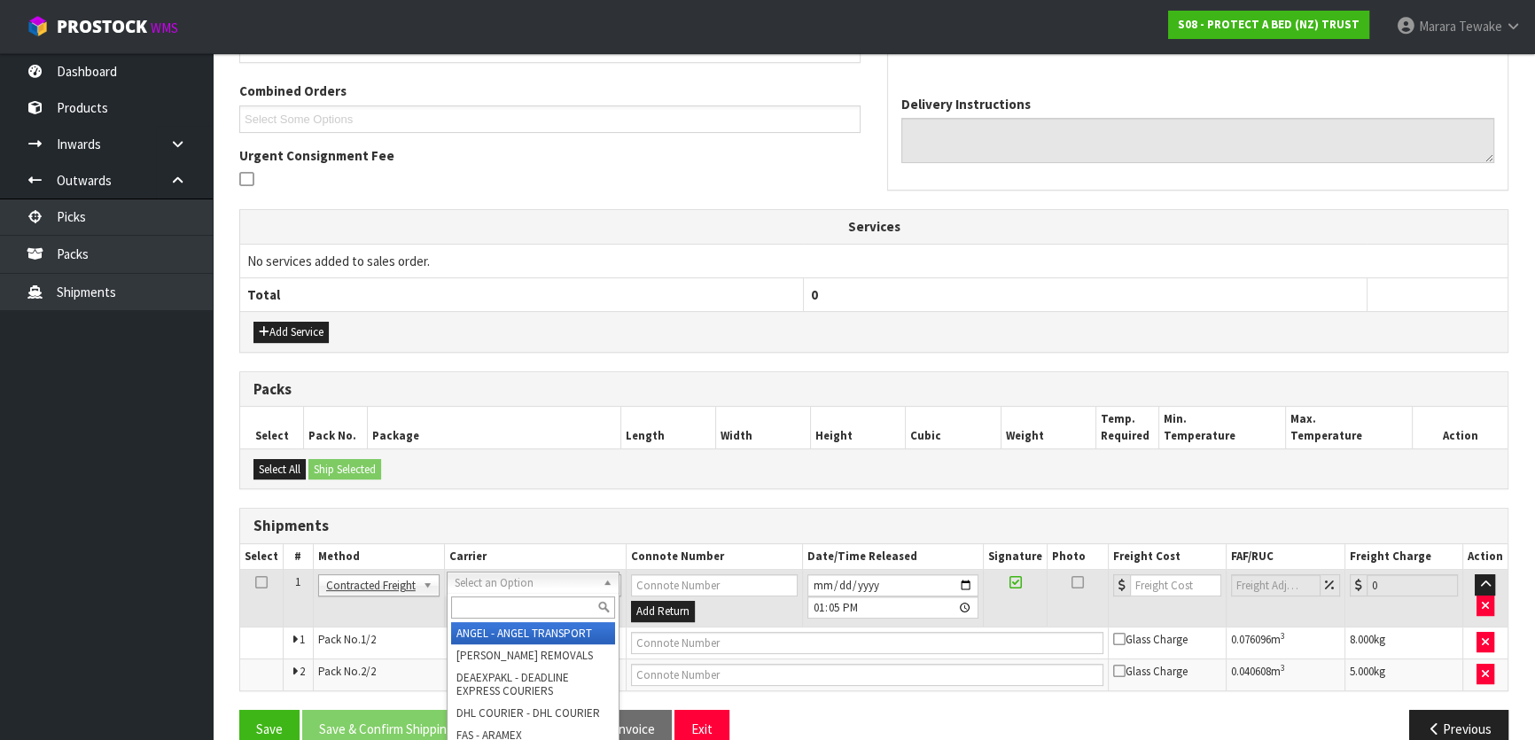
click at [495, 600] on input "text" at bounding box center [533, 608] width 164 height 22
type input "NZP"
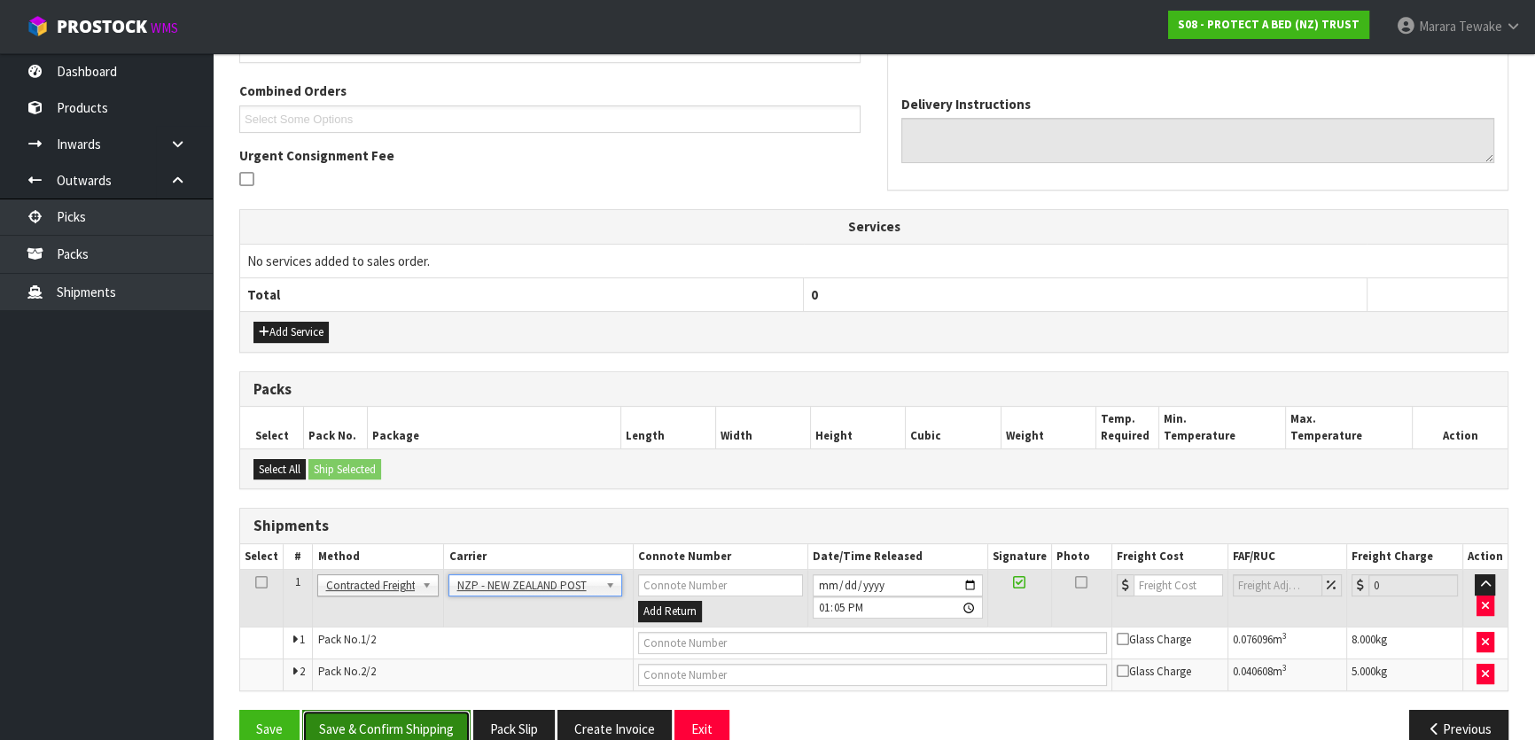
click at [450, 714] on button "Save & Confirm Shipping" at bounding box center [386, 729] width 168 height 38
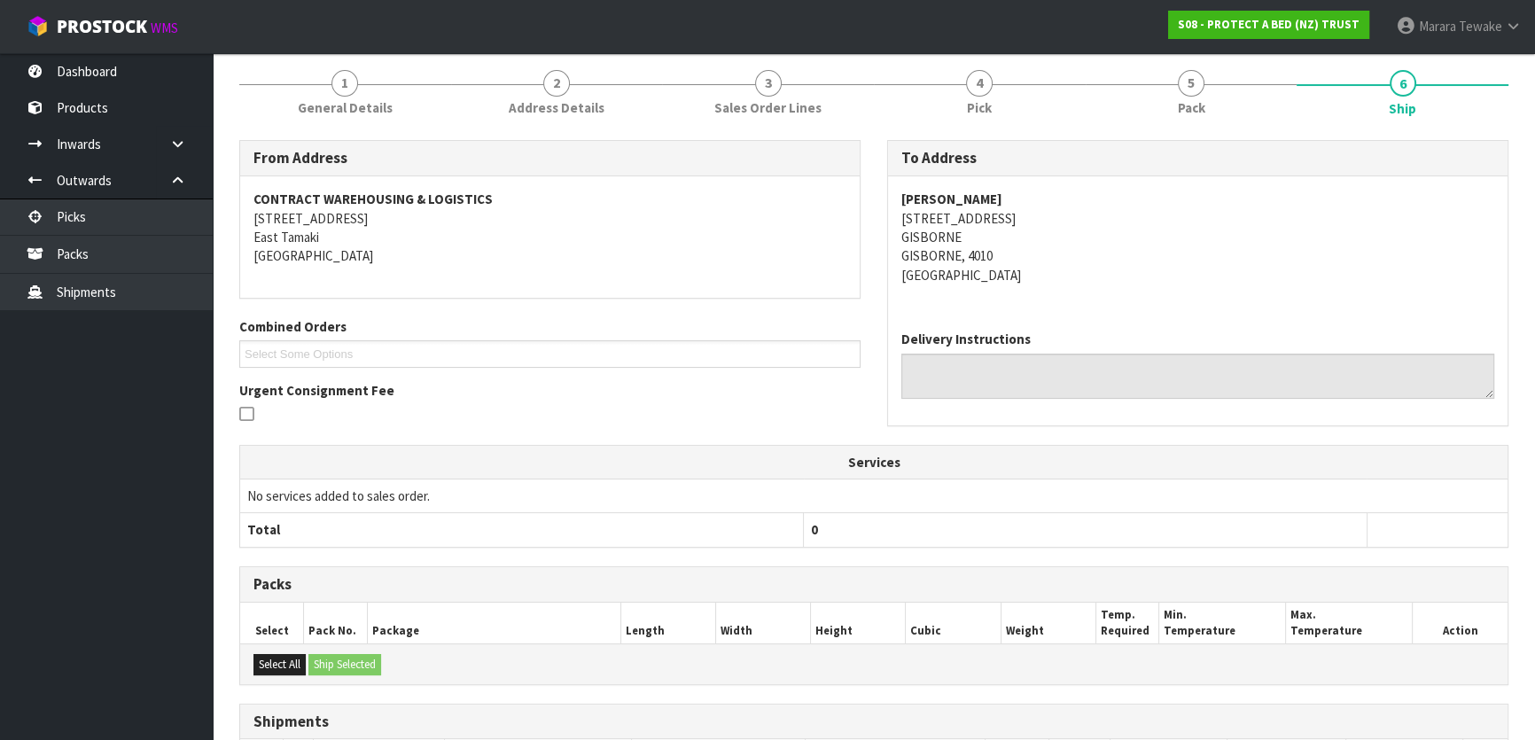
scroll to position [446, 0]
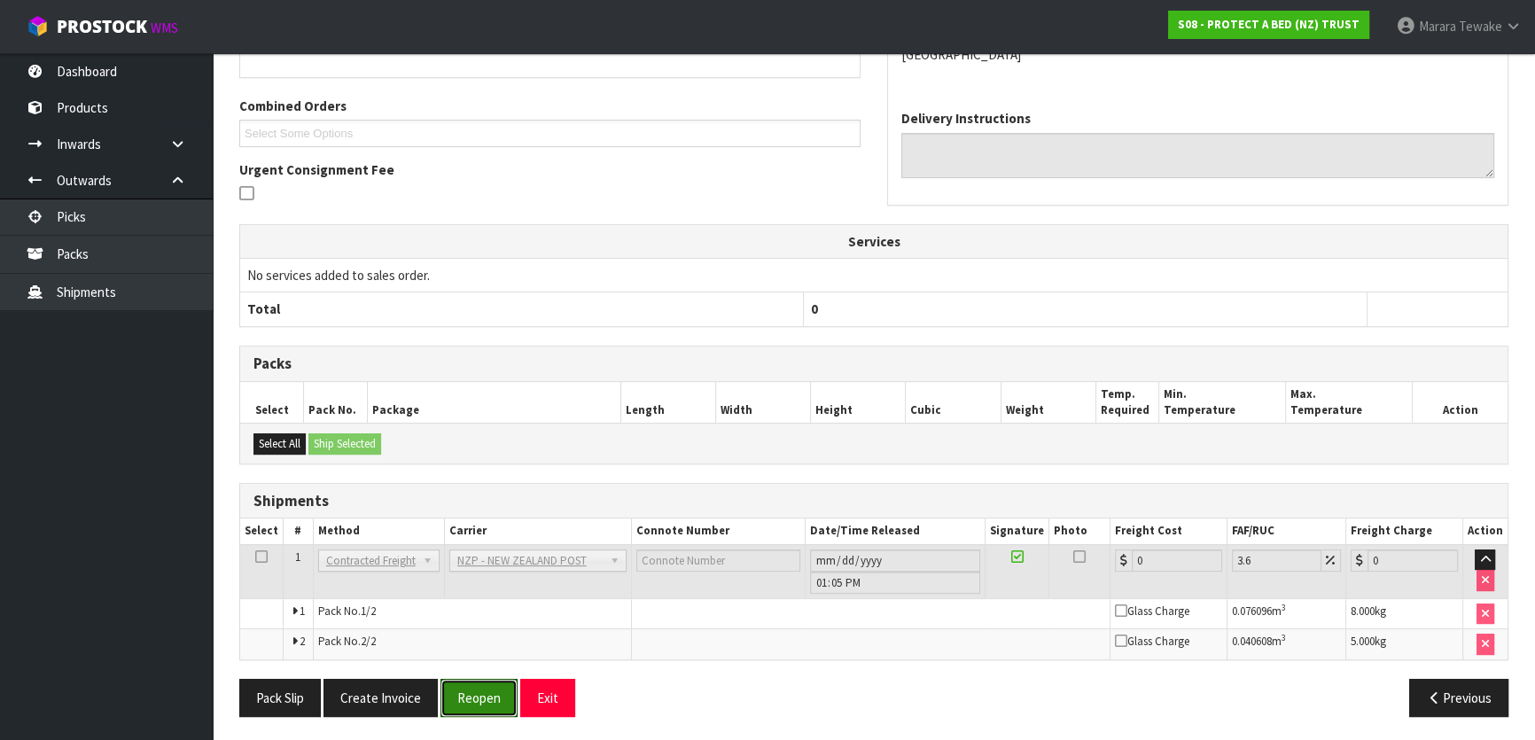
drag, startPoint x: 461, startPoint y: 683, endPoint x: 394, endPoint y: 674, distance: 67.9
click at [461, 683] on button "Reopen" at bounding box center [479, 698] width 77 height 38
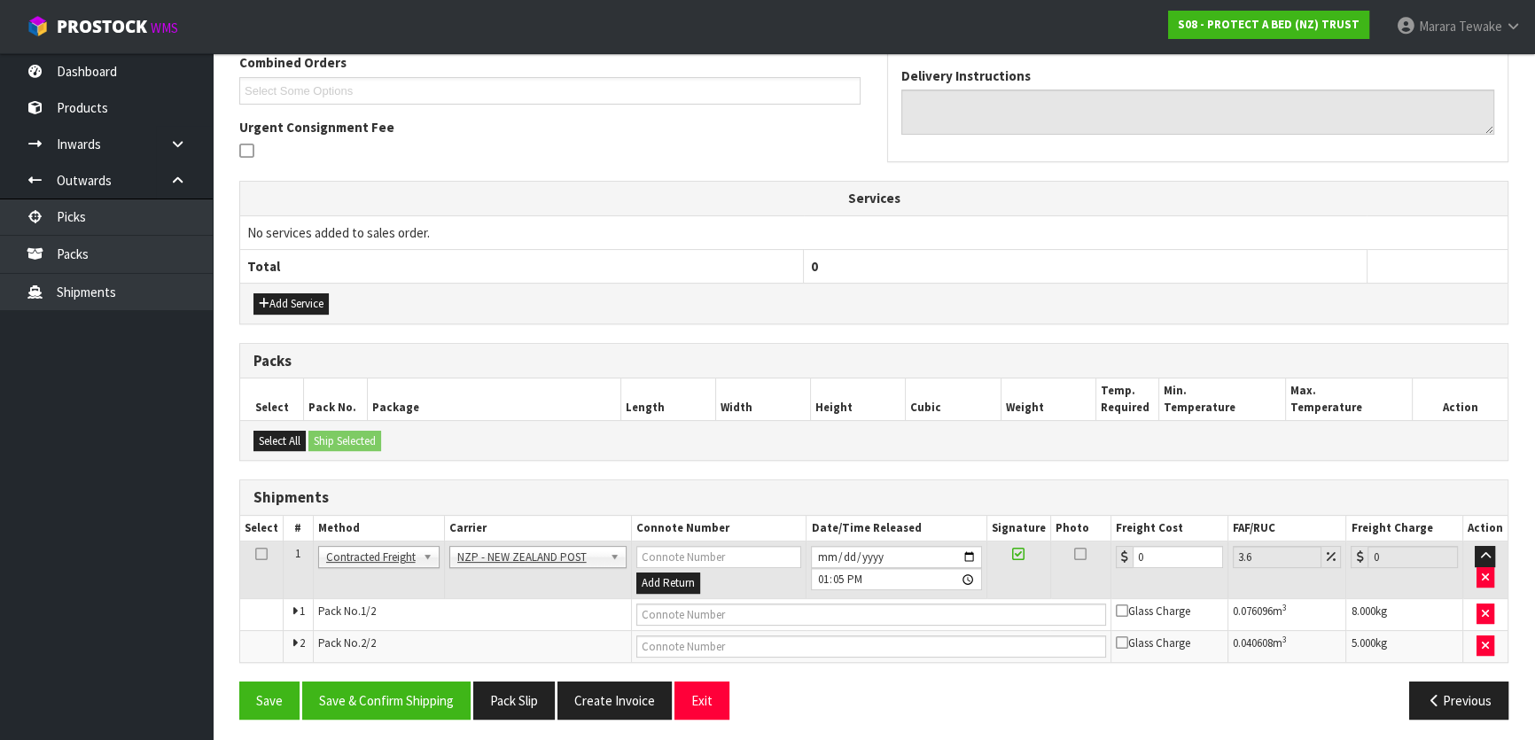
scroll to position [472, 0]
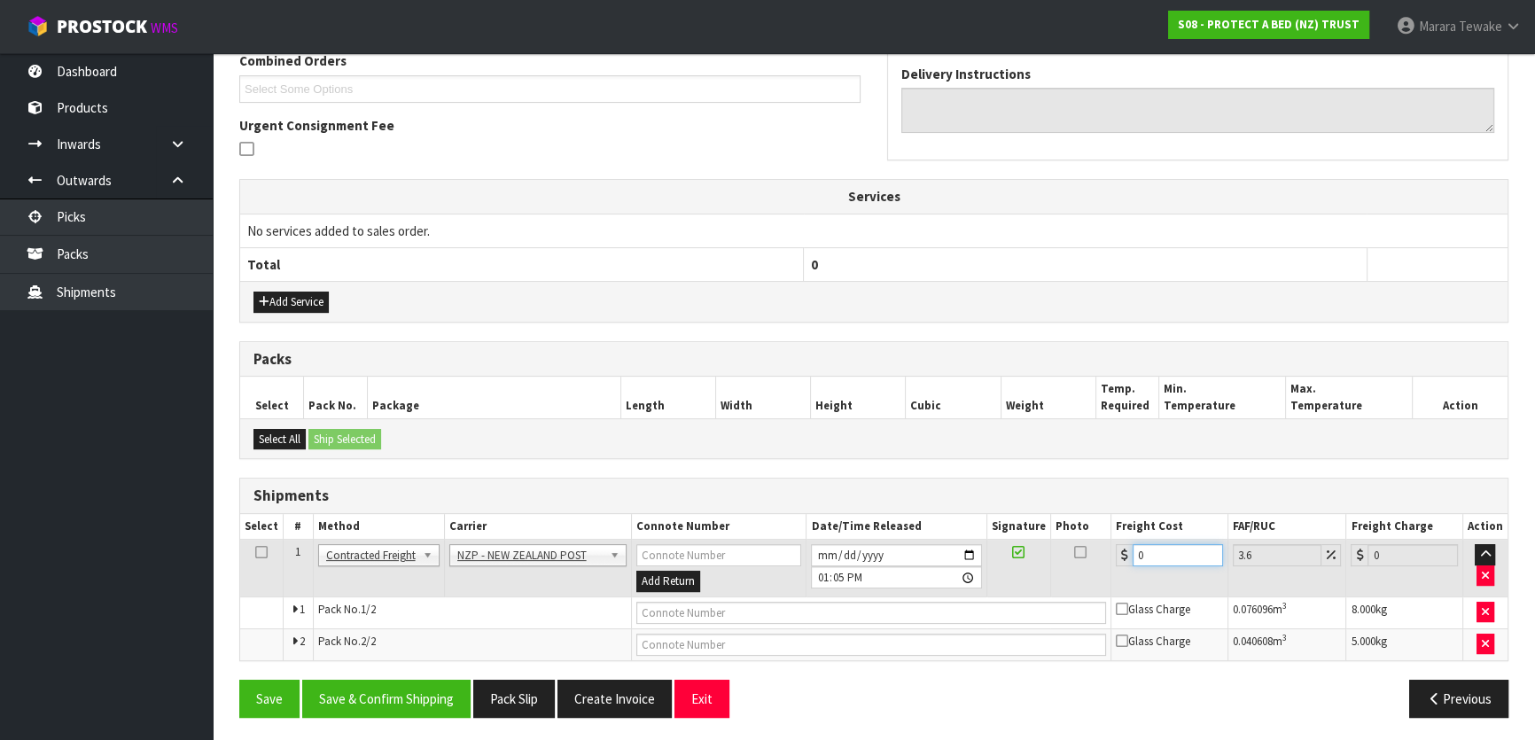
drag, startPoint x: 1153, startPoint y: 558, endPoint x: 1111, endPoint y: 486, distance: 84.2
click at [1108, 540] on tr "1 Client Local Pickup Customer Local Pickup Company Freight Contracted Freight …" at bounding box center [874, 569] width 1268 height 58
type input "2"
type input "2.07"
type input "21"
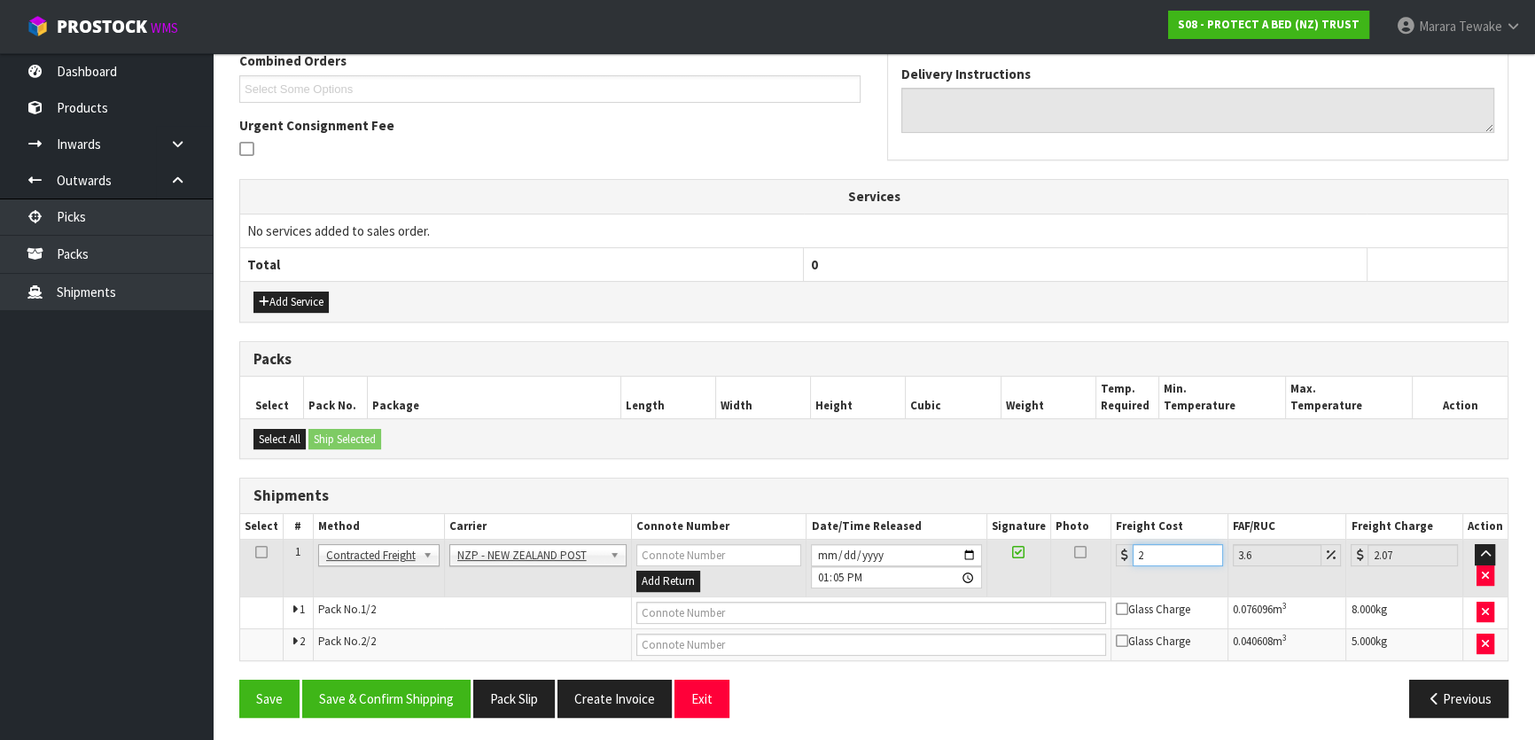
type input "21.76"
type input "21.7"
type input "22.48"
type input "21.78"
type input "22.56"
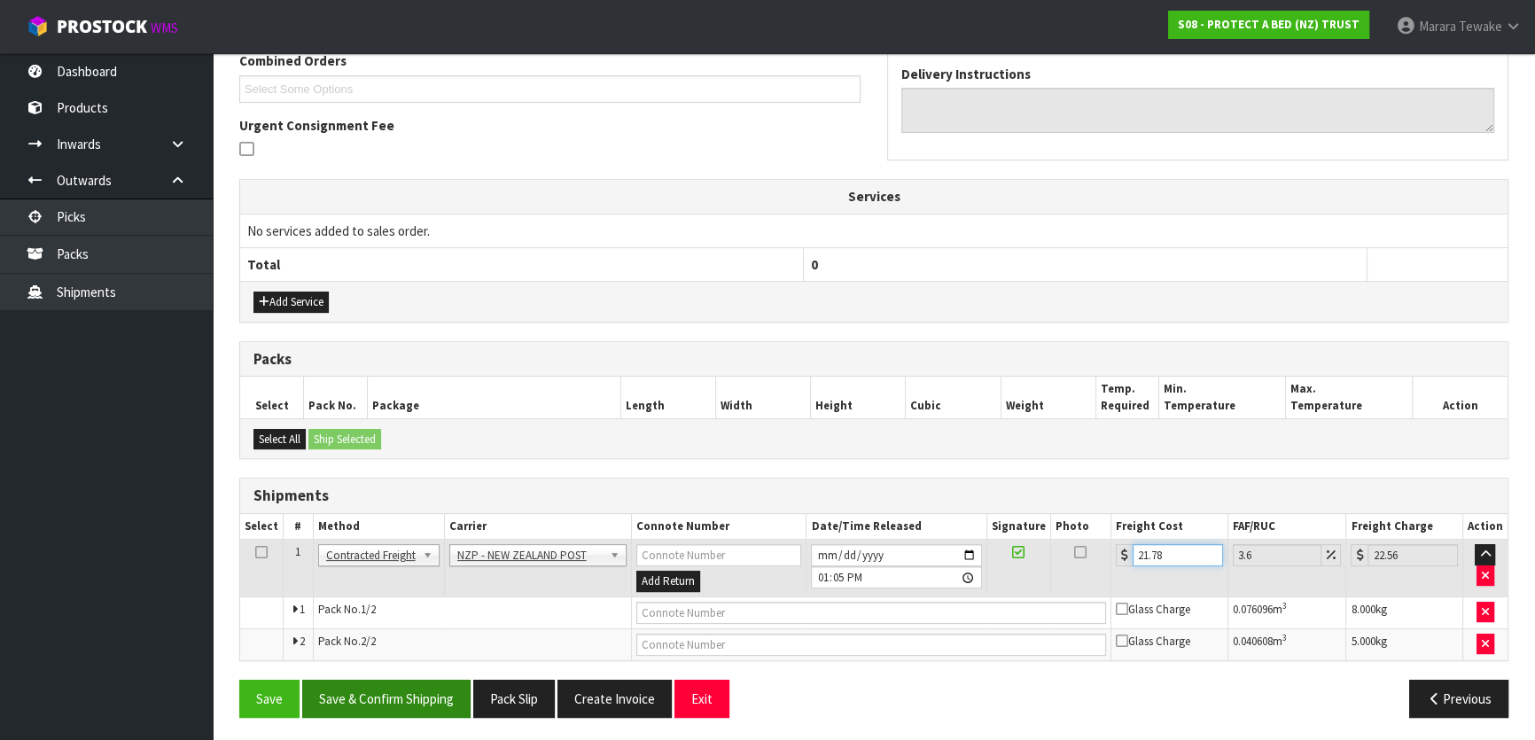
type input "21.78"
click at [386, 698] on button "Save & Confirm Shipping" at bounding box center [386, 699] width 168 height 38
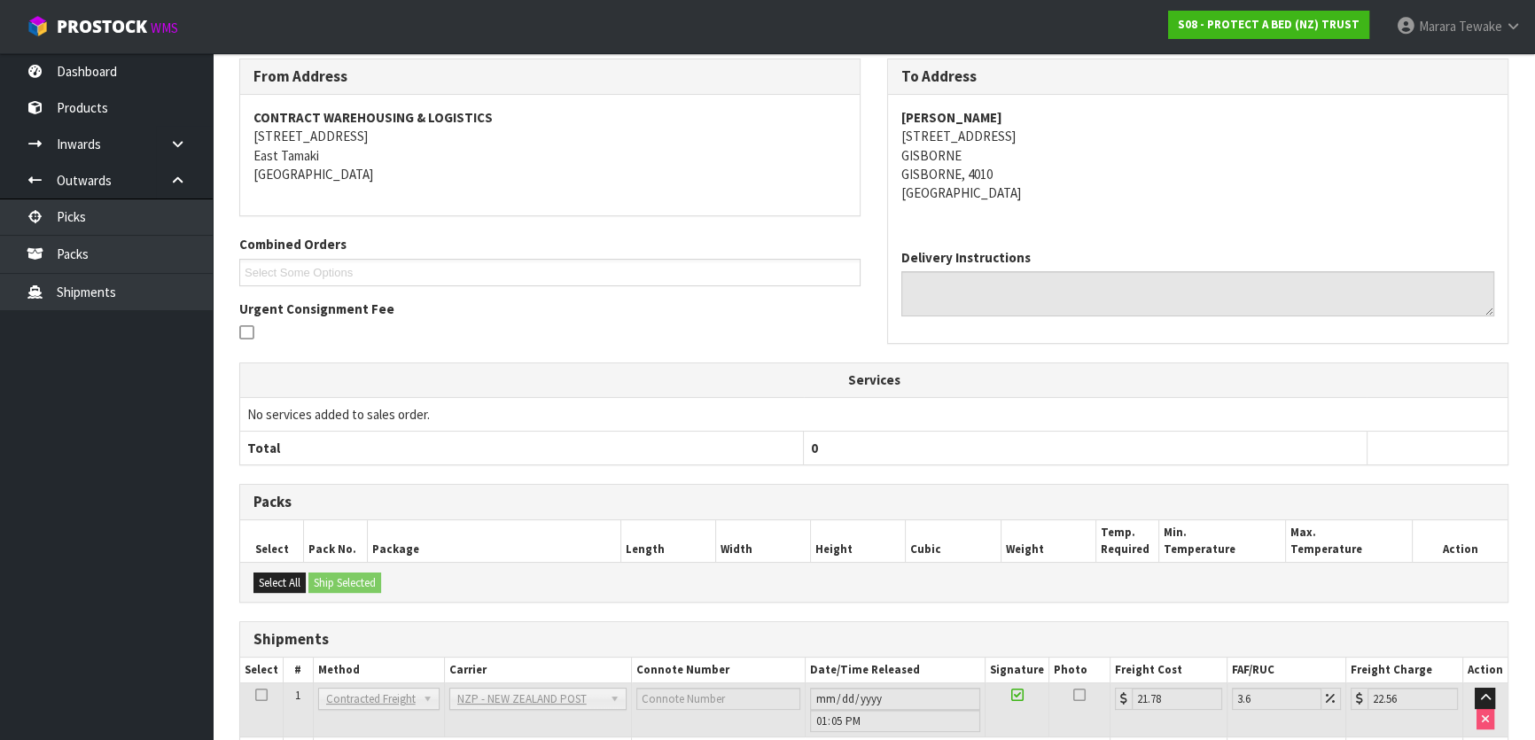
scroll to position [0, 0]
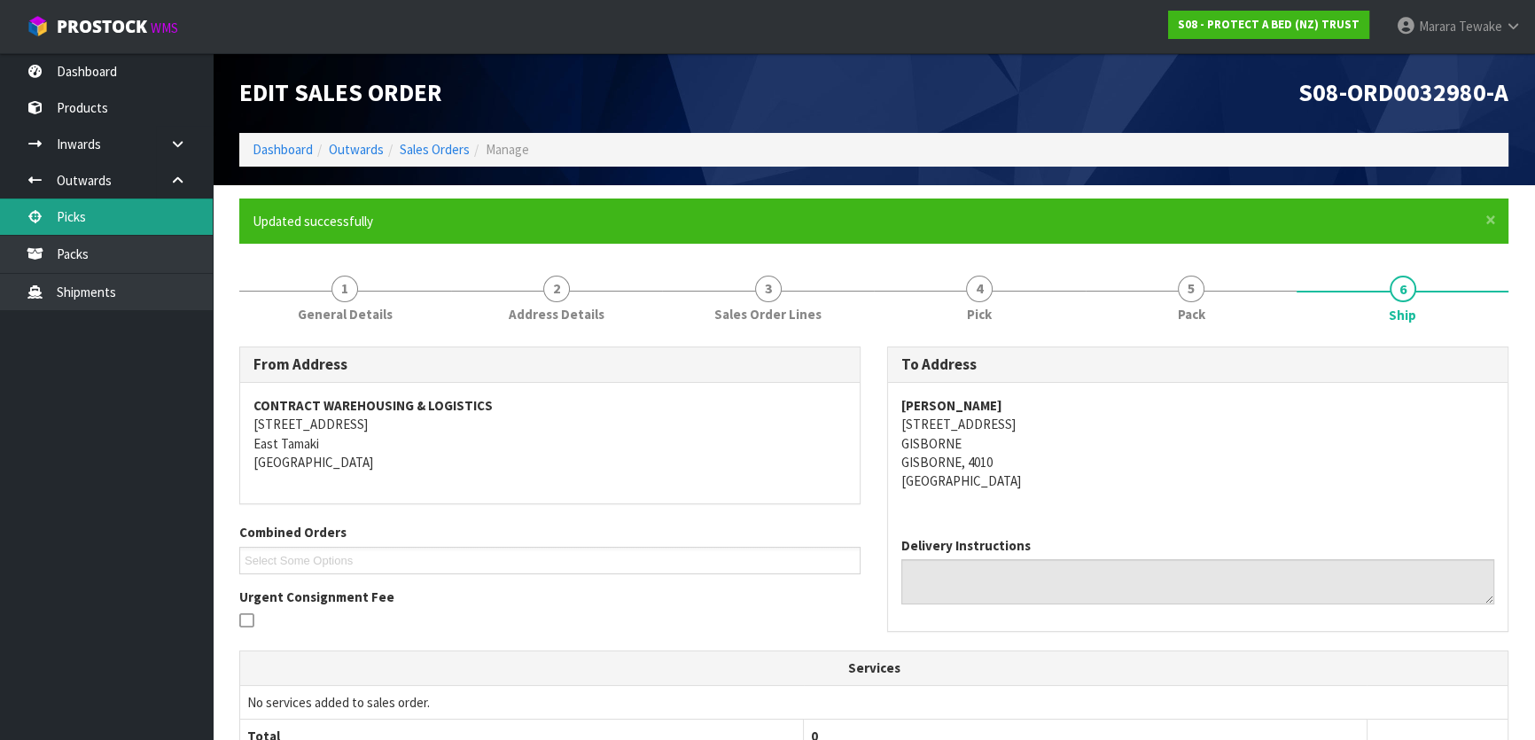
click at [151, 221] on link "Picks" at bounding box center [106, 217] width 213 height 36
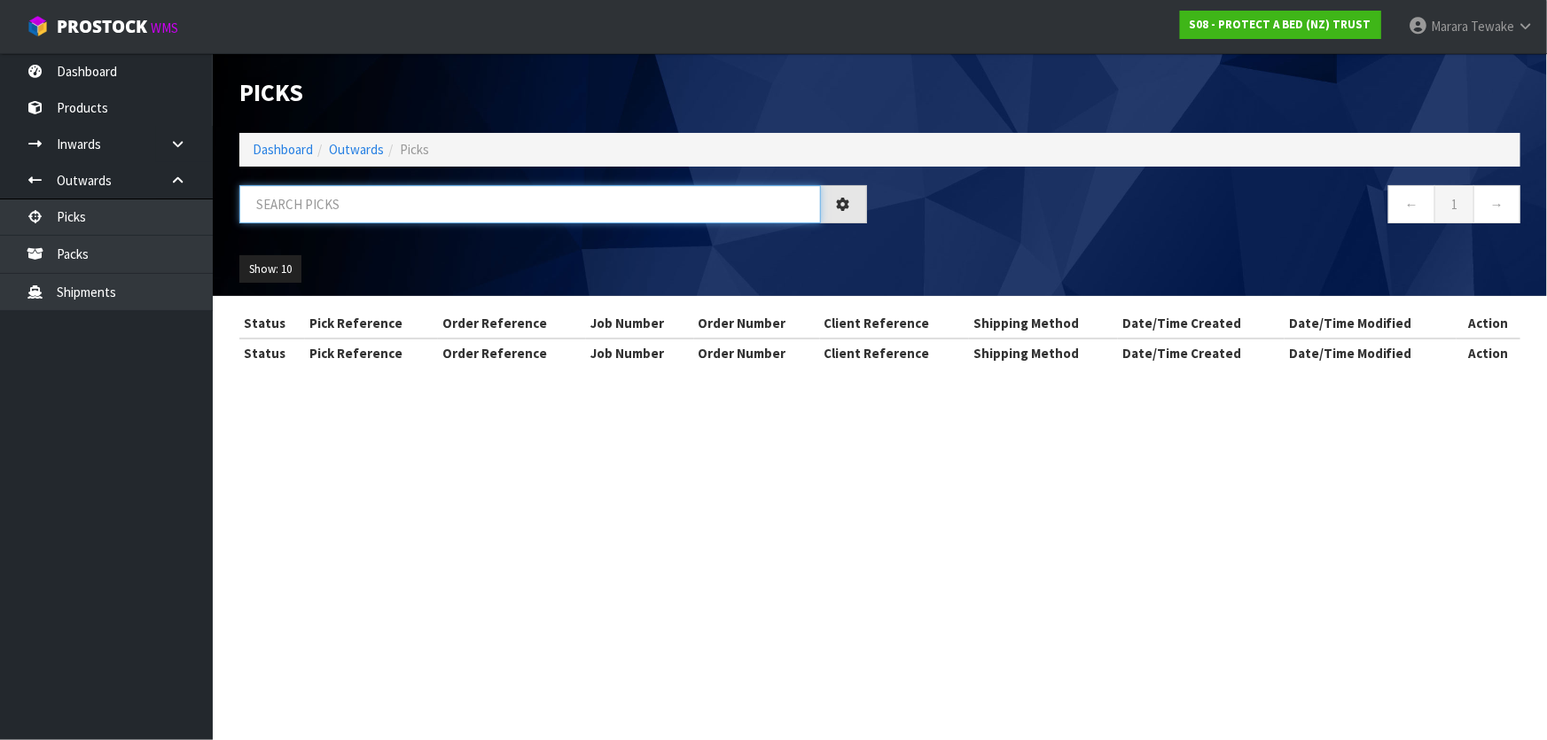
click at [276, 199] on input "text" at bounding box center [529, 204] width 581 height 38
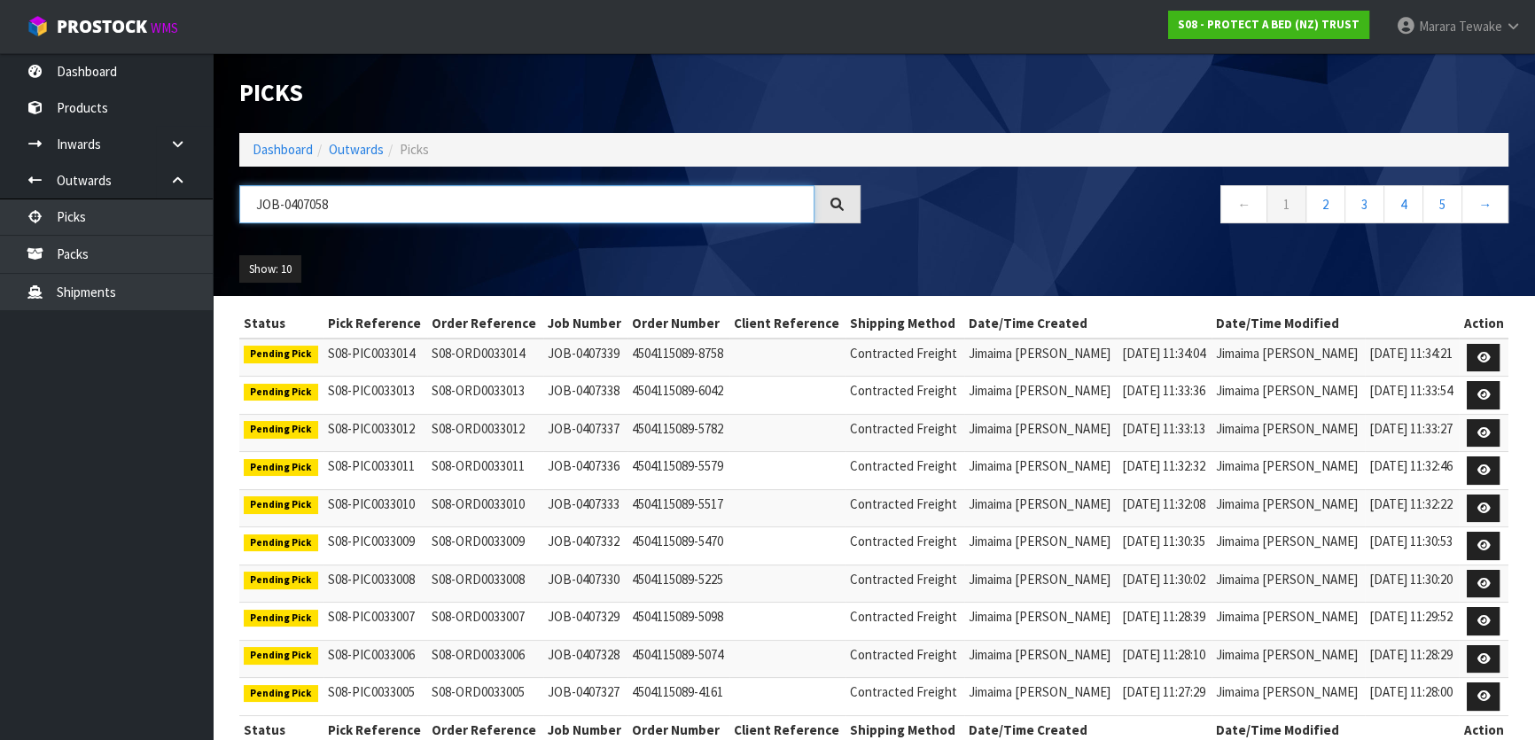
type input "JOB-0407058"
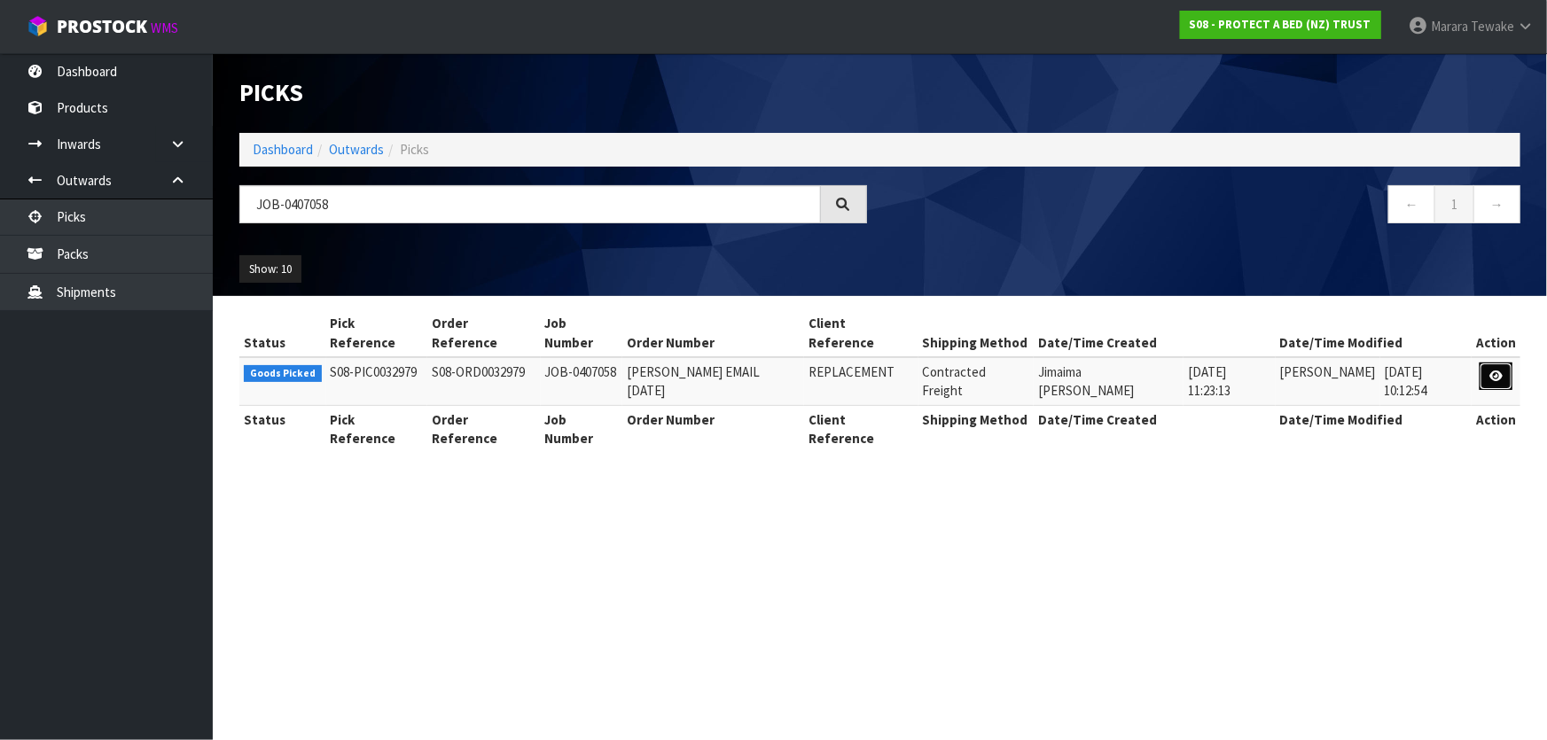
click at [1497, 365] on link at bounding box center [1495, 377] width 33 height 28
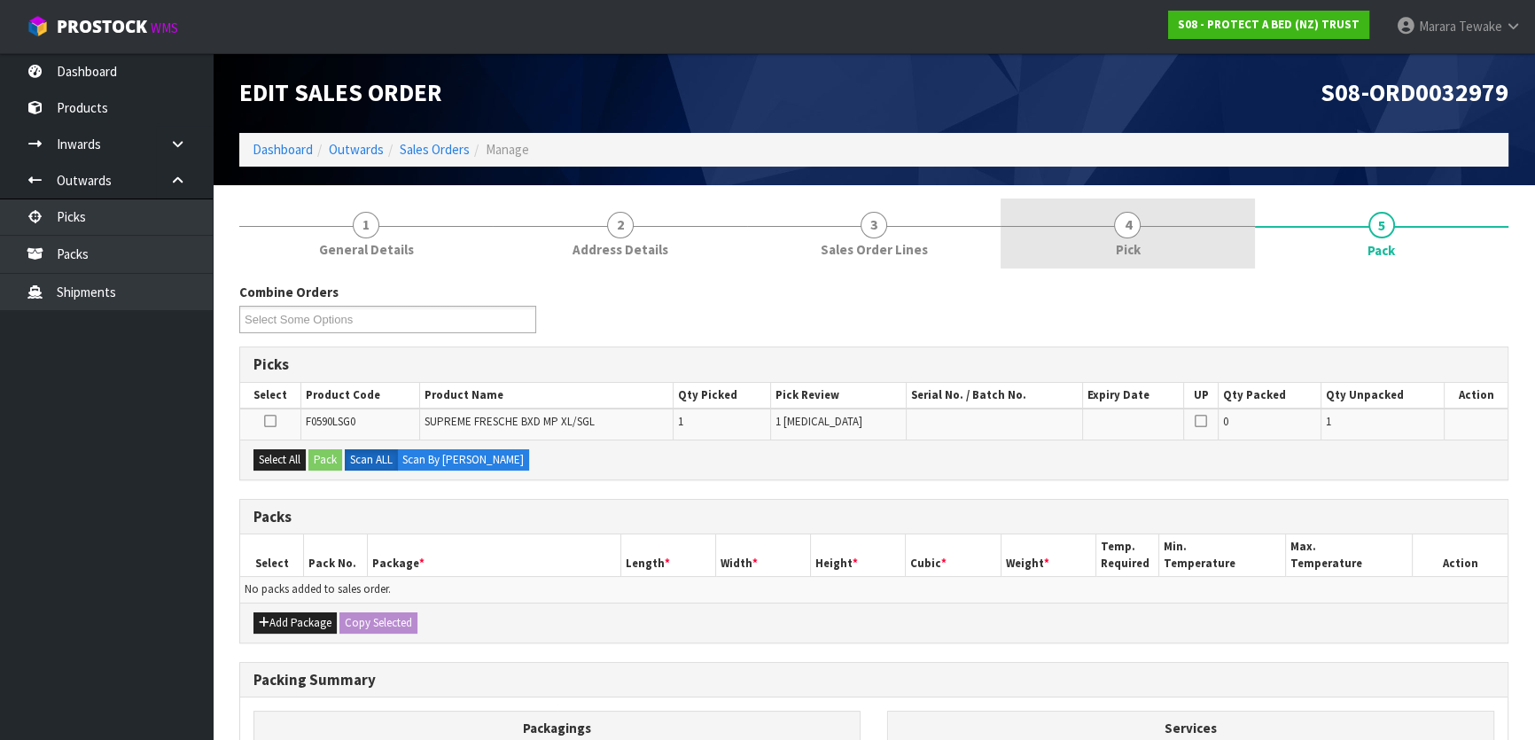
click at [1151, 234] on link "4 Pick" at bounding box center [1128, 234] width 254 height 70
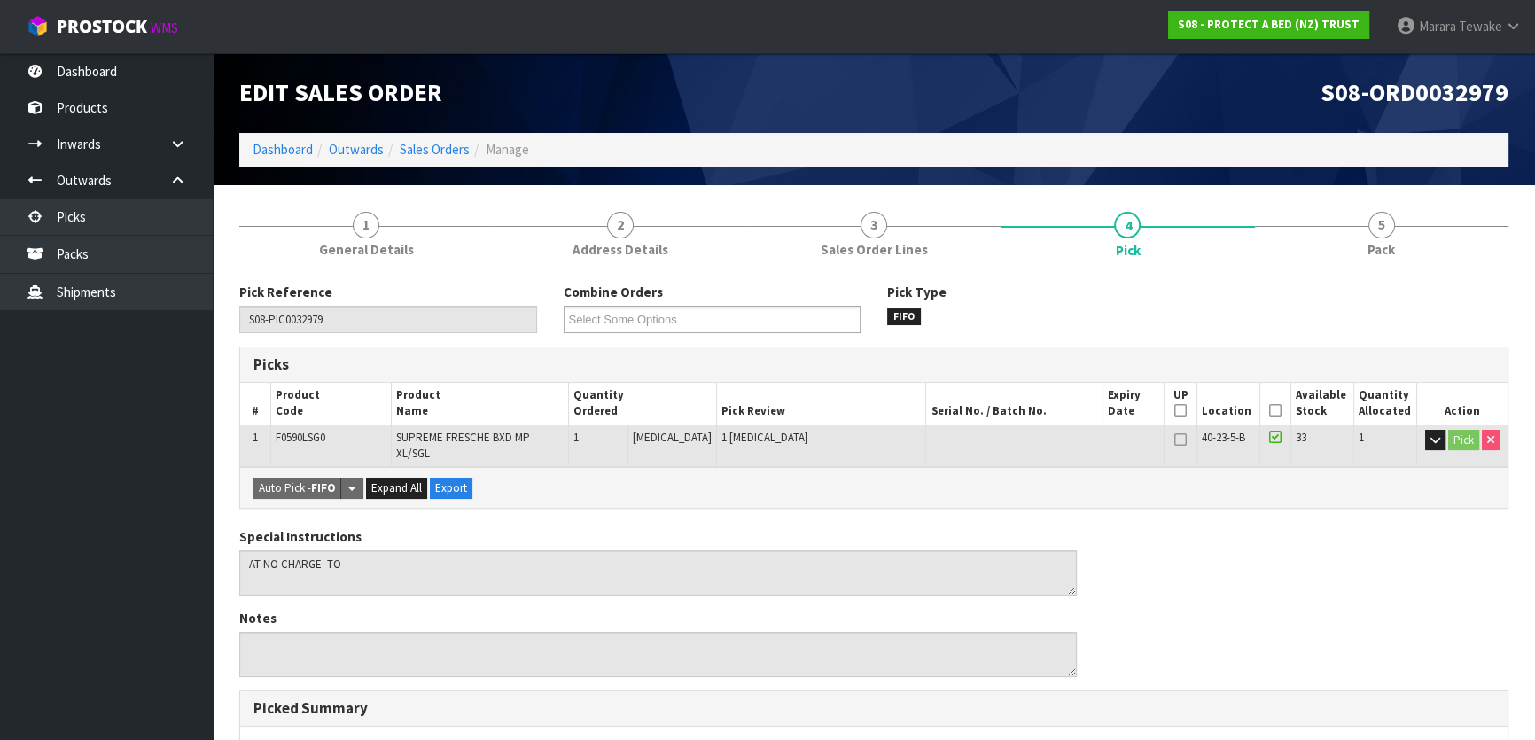
click at [1269, 410] on icon at bounding box center [1275, 410] width 12 height 1
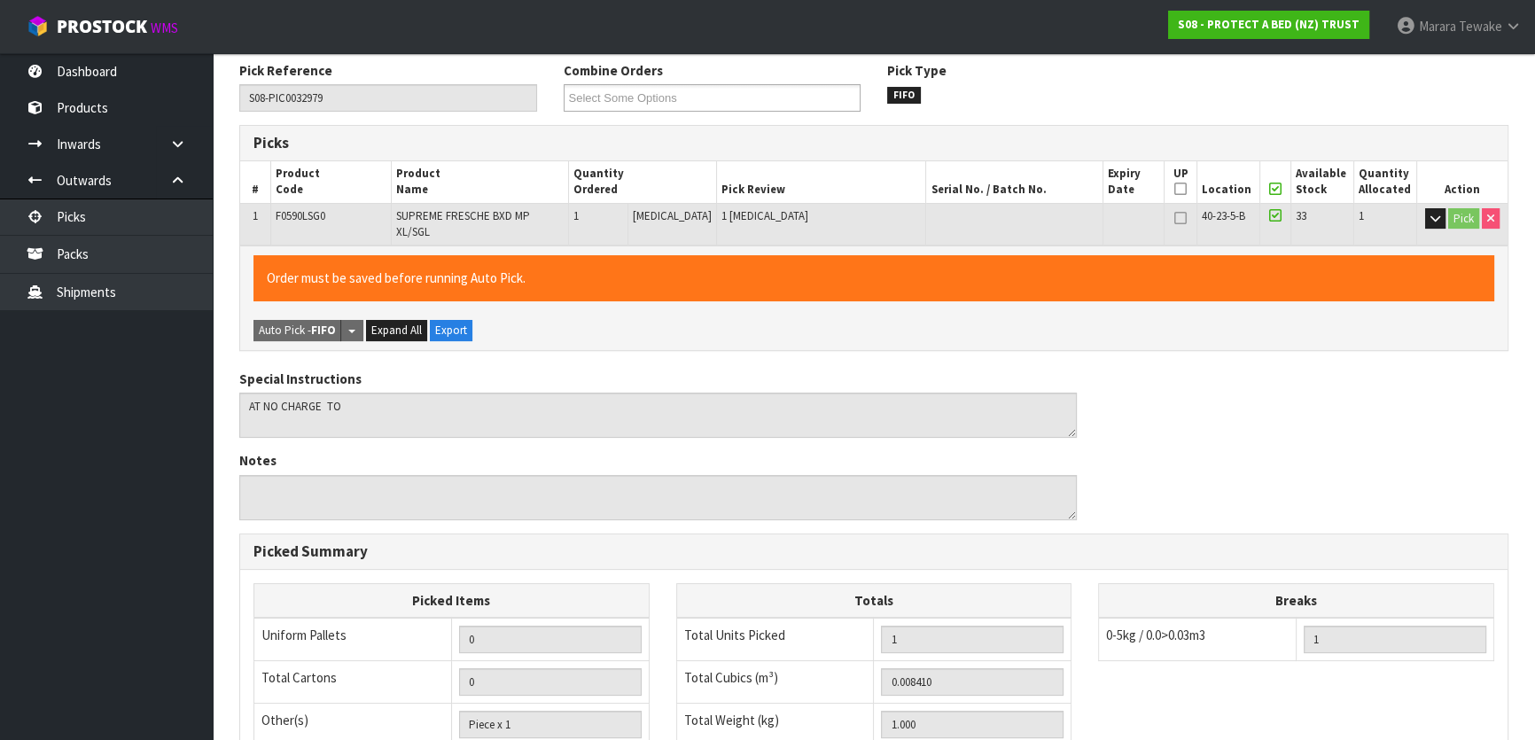
scroll to position [488, 0]
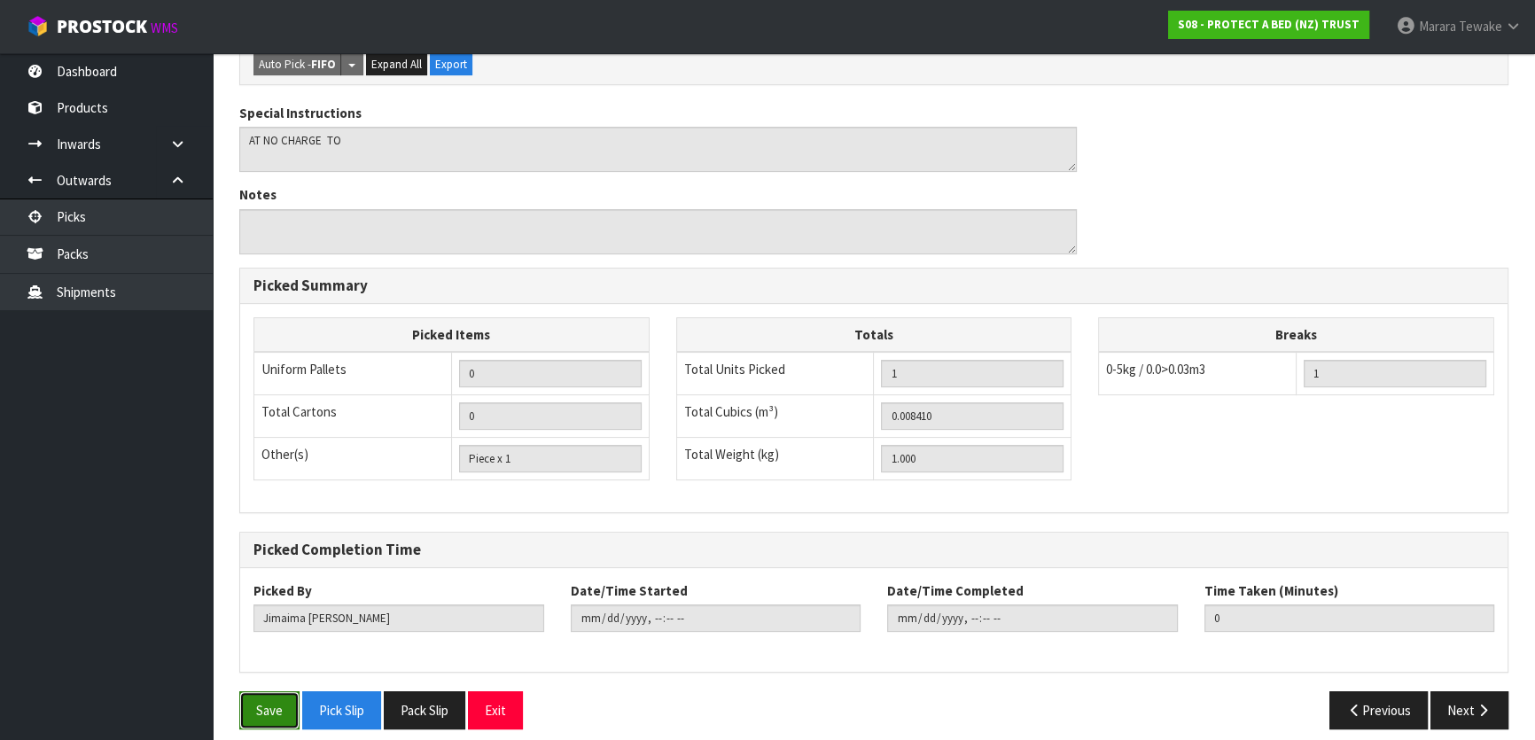
click at [281, 695] on button "Save" at bounding box center [269, 710] width 60 height 38
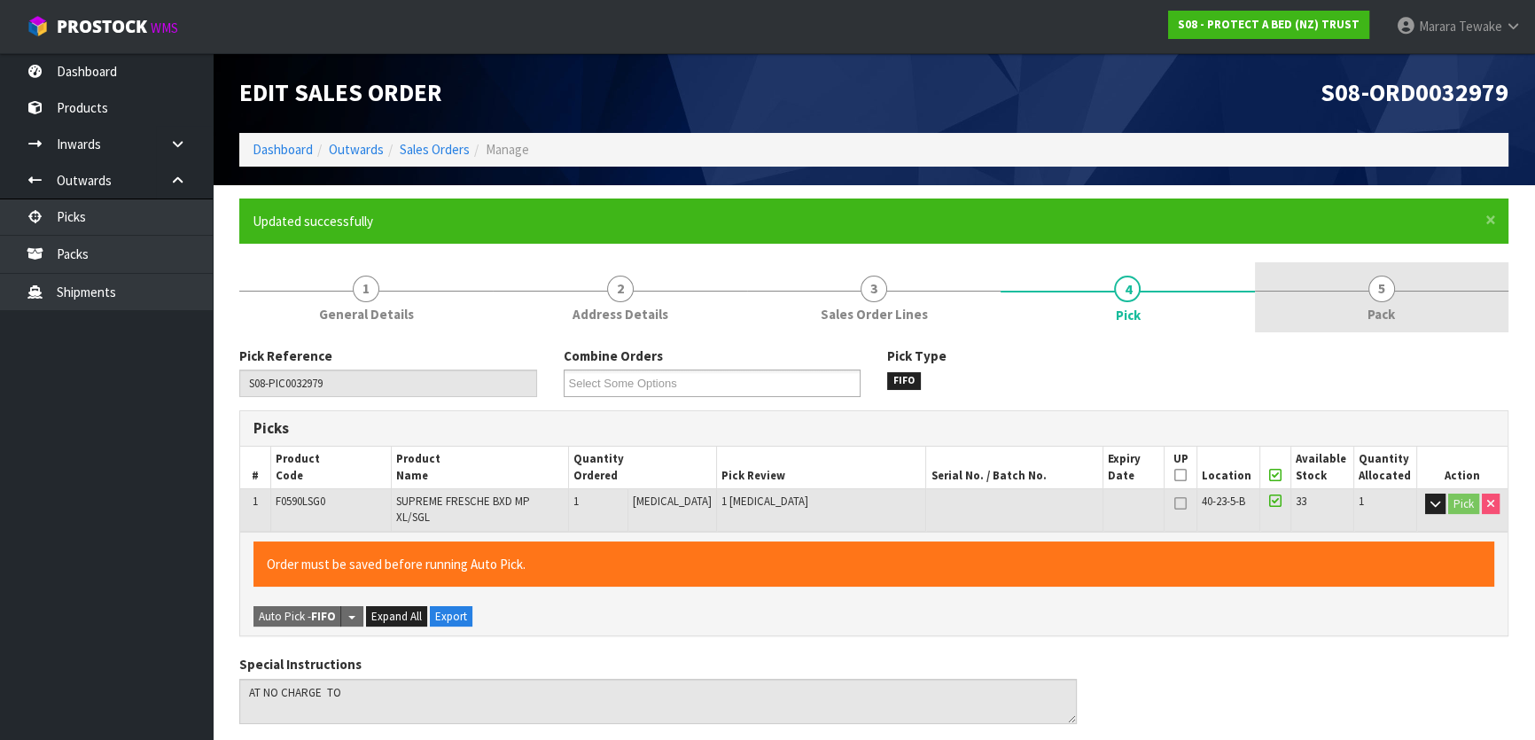
type input "Marara Tewake"
type input "2025-08-12T13:07:45"
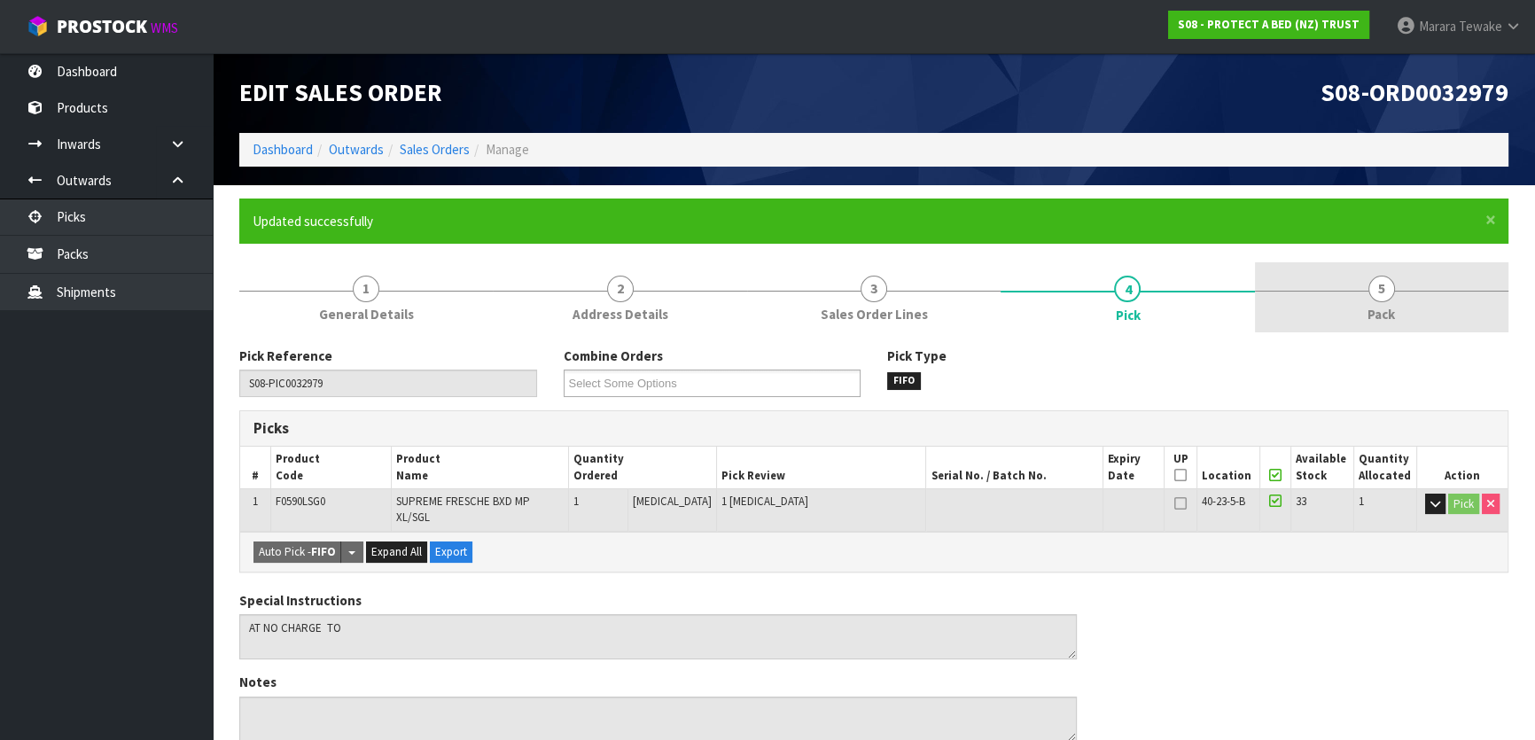
drag, startPoint x: 1377, startPoint y: 297, endPoint x: 1353, endPoint y: 307, distance: 25.8
click at [1377, 296] on span "5" at bounding box center [1382, 289] width 27 height 27
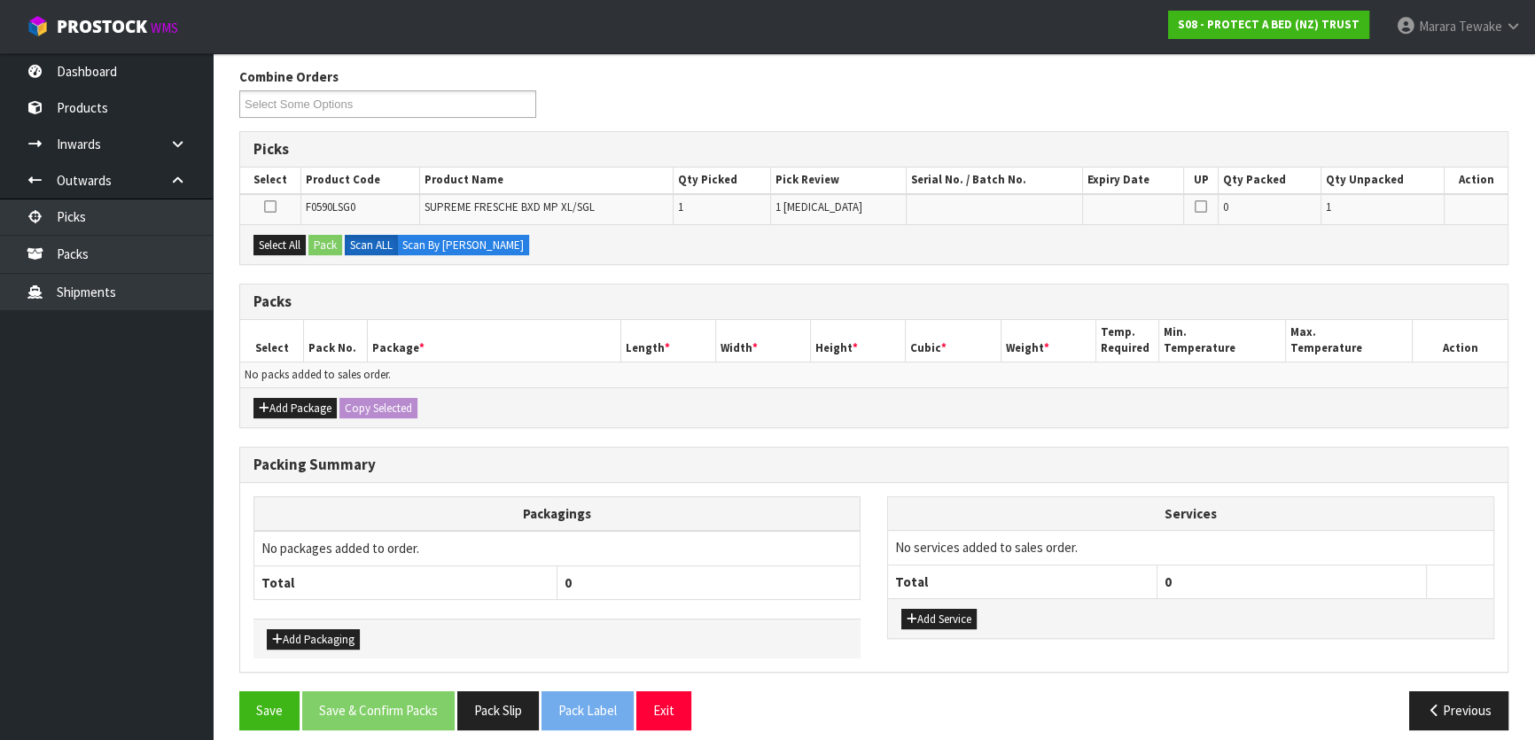
scroll to position [292, 0]
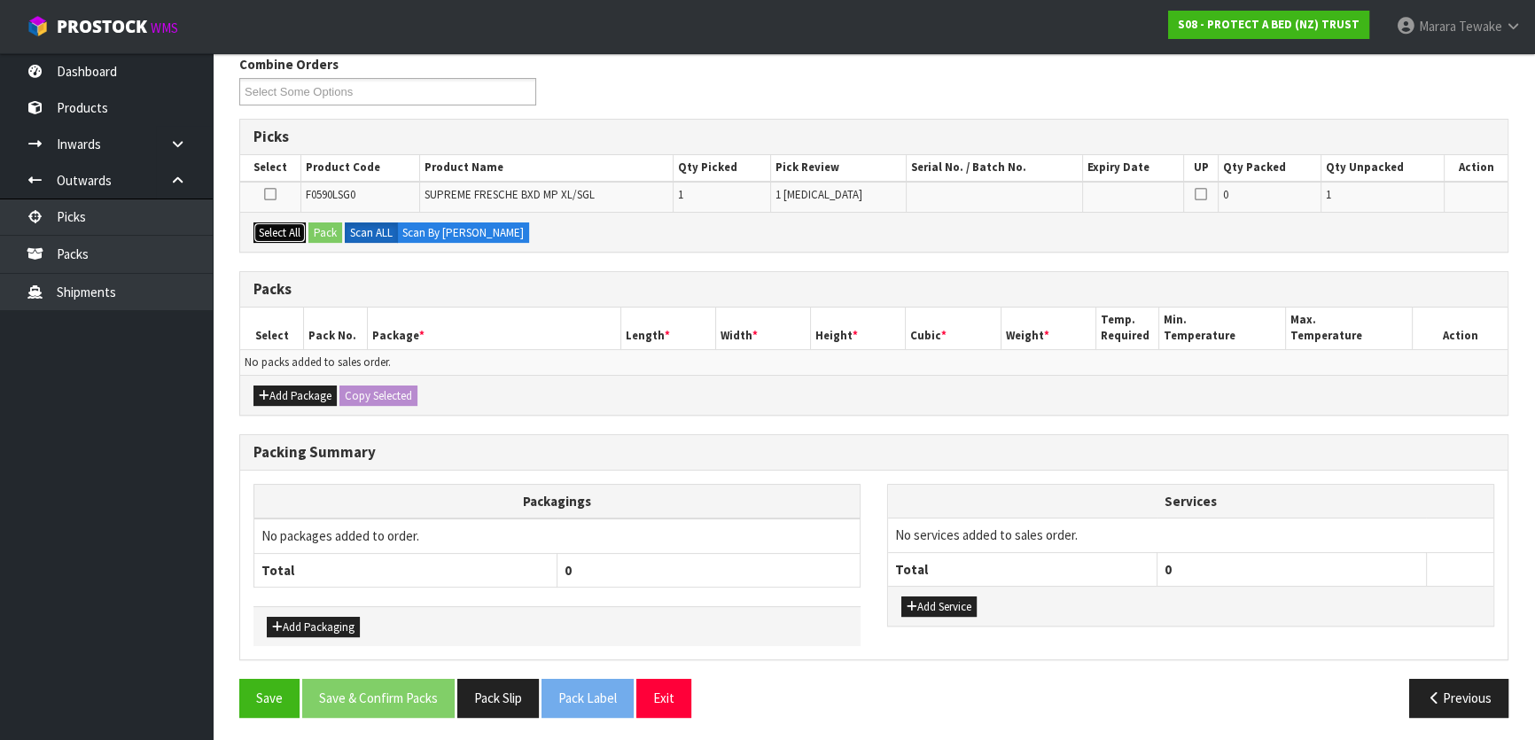
click at [296, 230] on button "Select All" at bounding box center [280, 232] width 52 height 21
click at [316, 230] on button "Pack" at bounding box center [325, 232] width 34 height 21
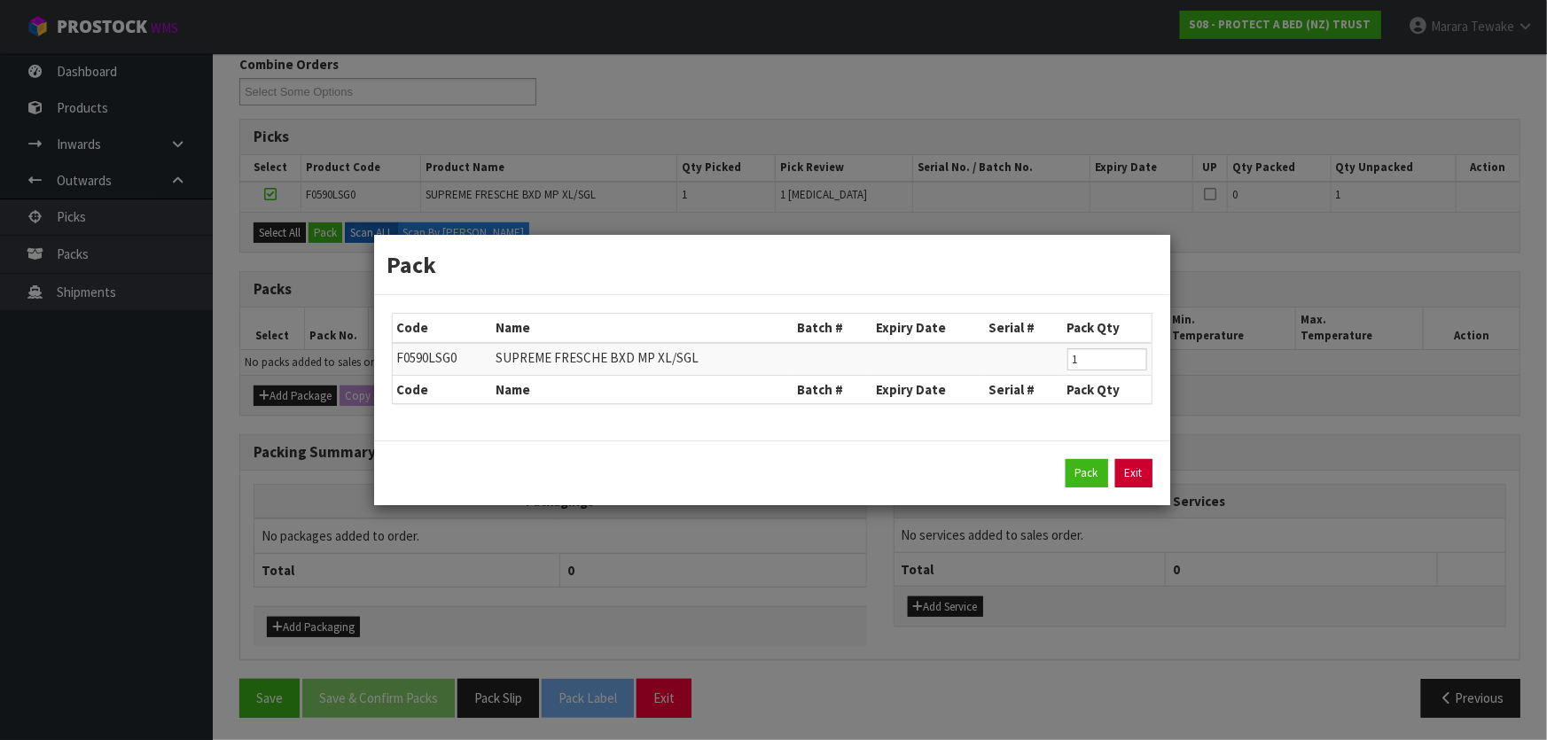
click at [1130, 472] on link "Exit" at bounding box center [1133, 473] width 37 height 28
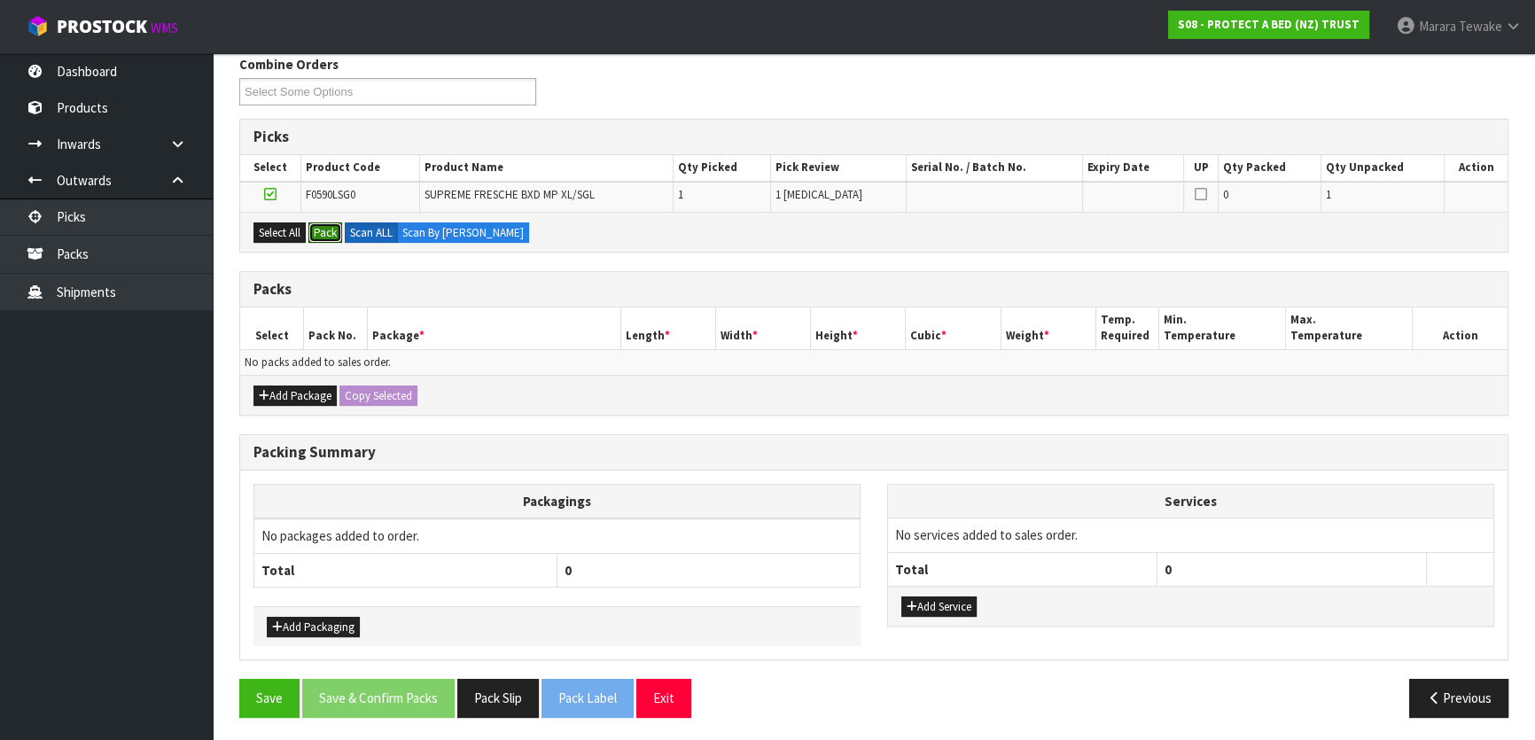
click at [308, 222] on button "Pack" at bounding box center [325, 232] width 34 height 21
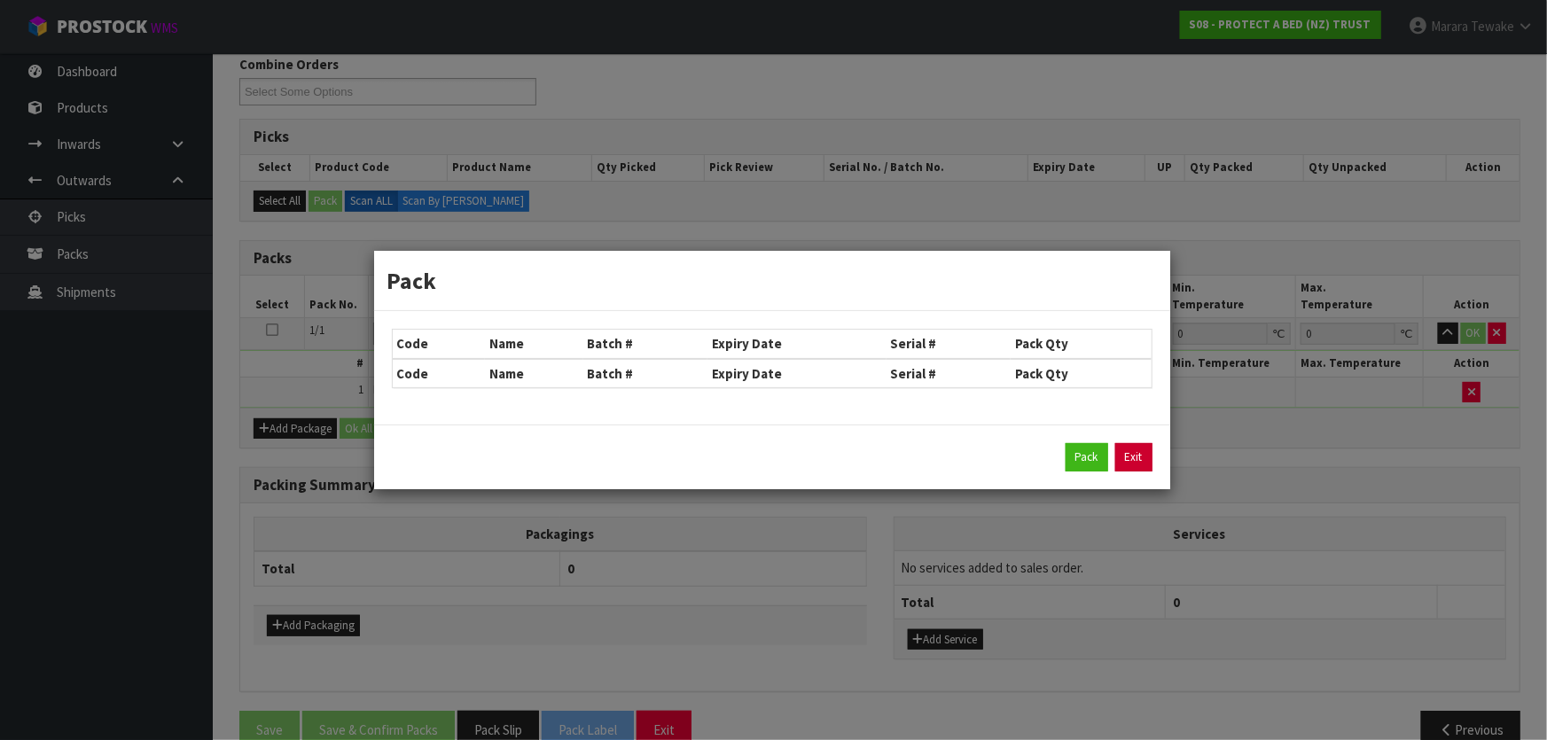
click at [1132, 464] on link "Exit" at bounding box center [1133, 457] width 37 height 28
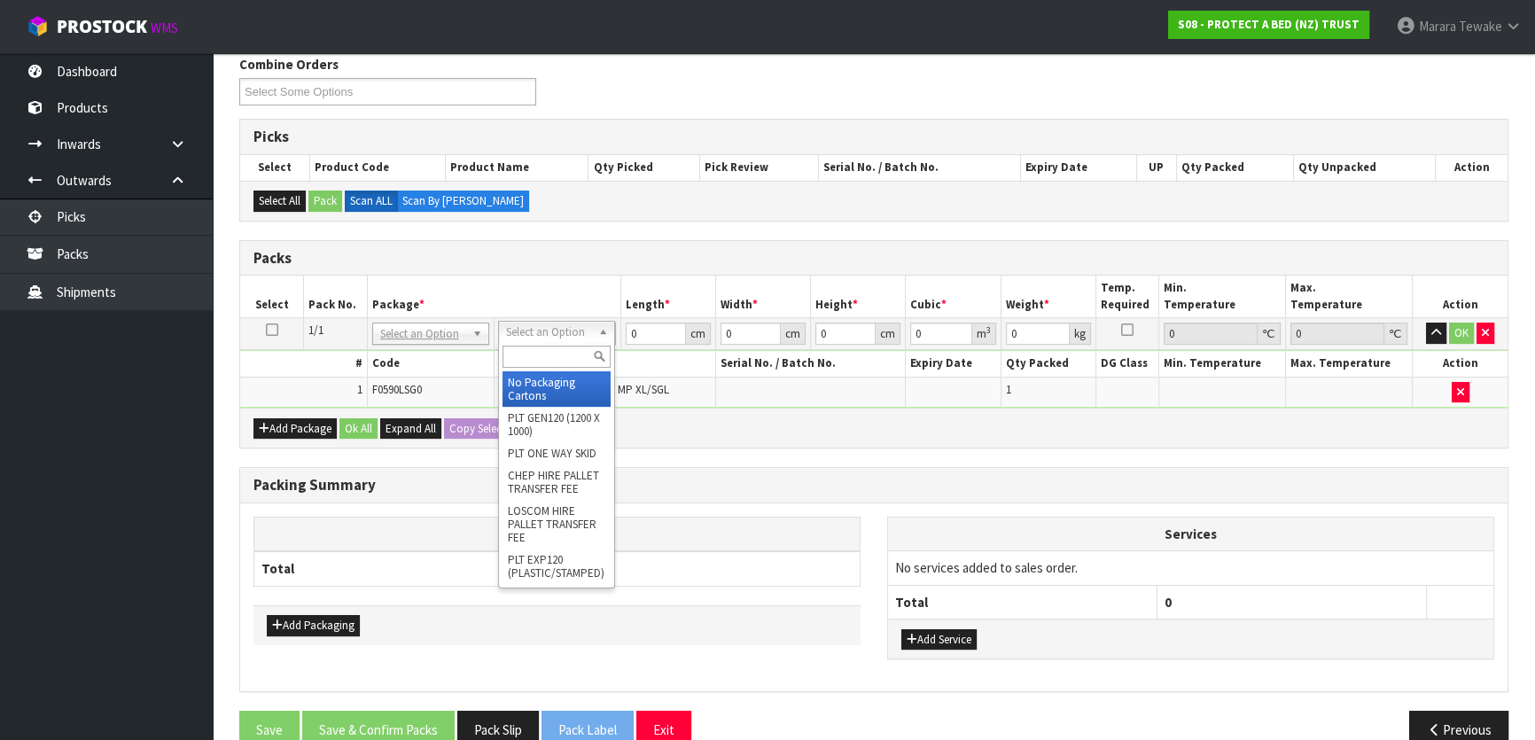
click at [567, 361] on input "text" at bounding box center [557, 357] width 108 height 22
type input "A4"
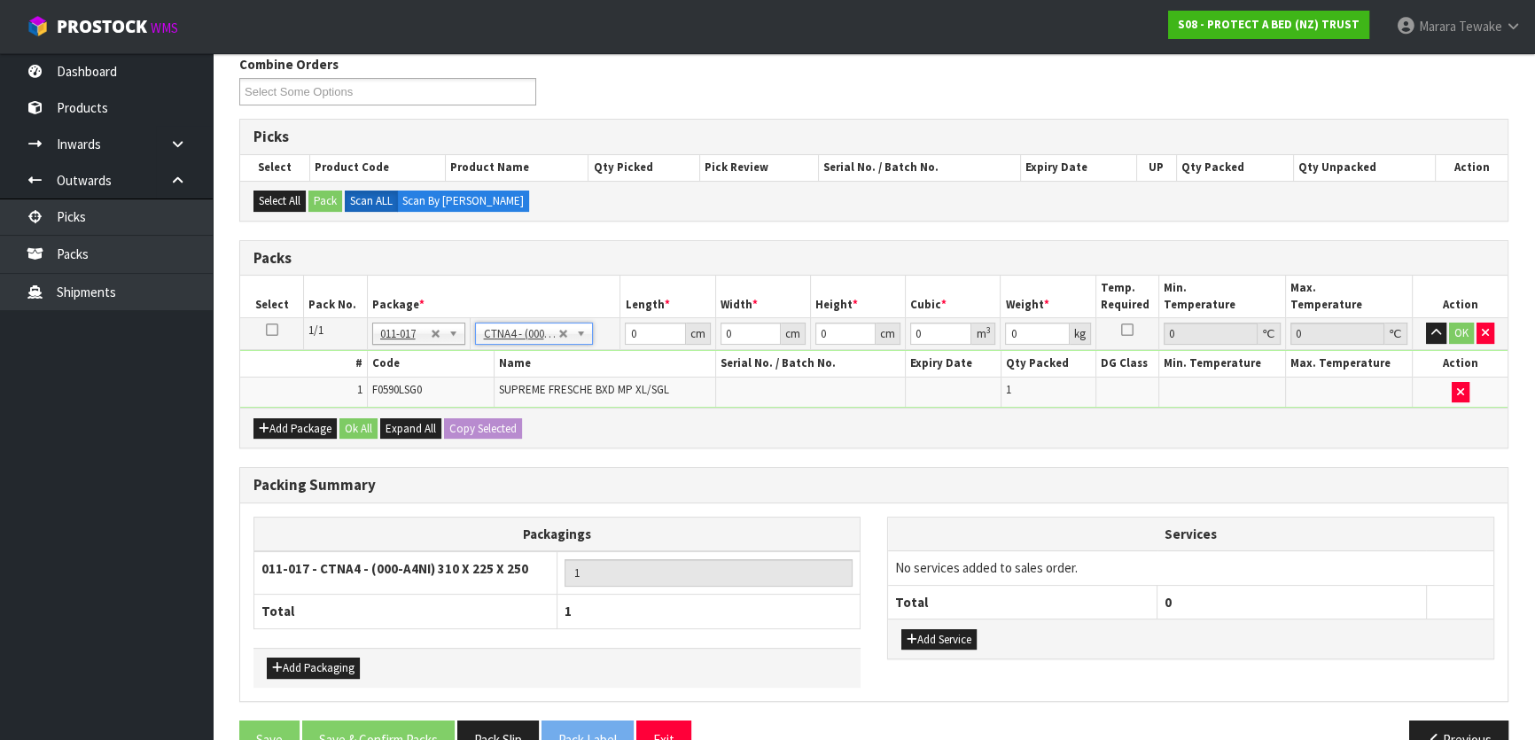
type input "31"
type input "22.5"
type input "25"
type input "0.017438"
type input "1.2"
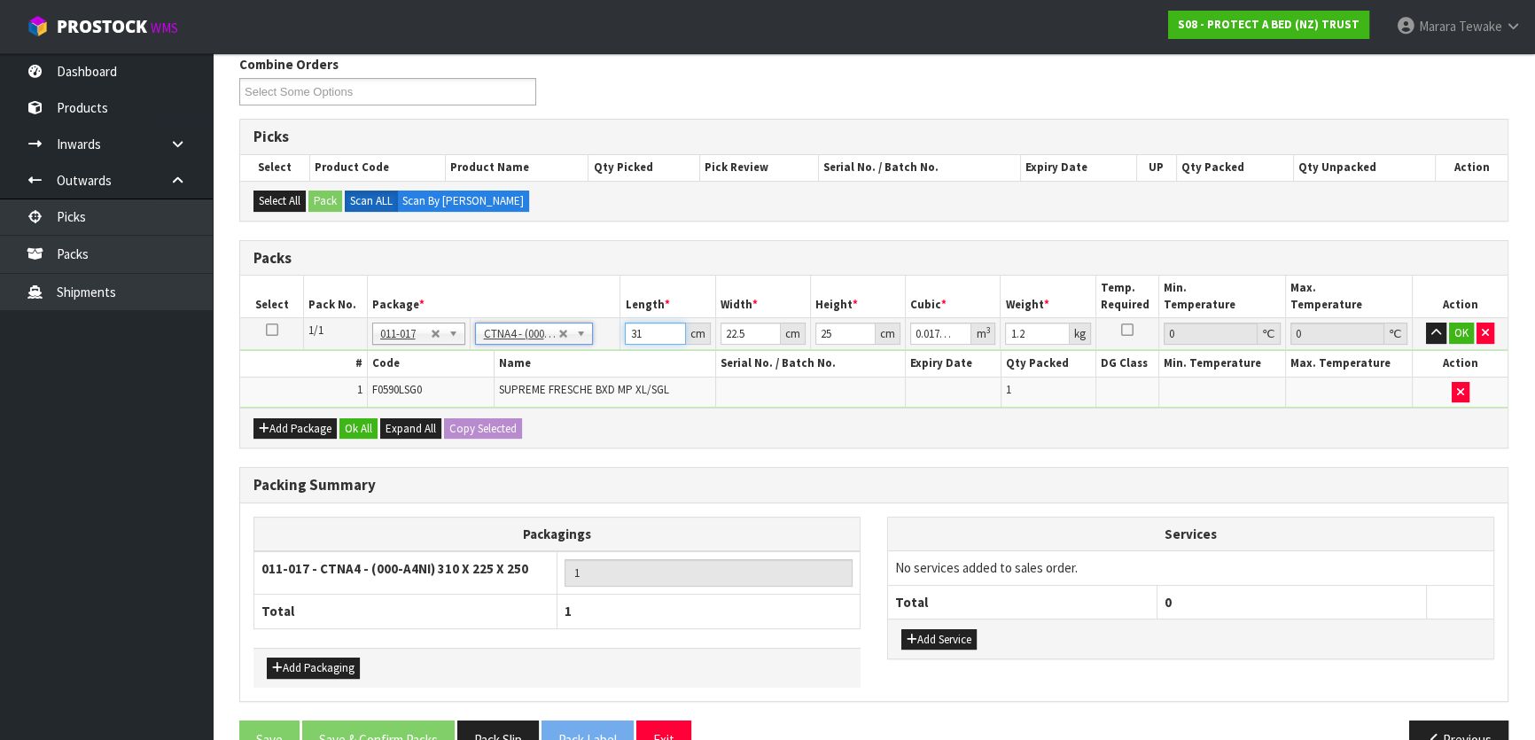
drag, startPoint x: 647, startPoint y: 335, endPoint x: 592, endPoint y: 305, distance: 62.7
click at [594, 307] on table "Select Pack No. Package * Length * Width * Height * Cubic * Weight * Temp. Requ…" at bounding box center [874, 342] width 1268 height 132
click at [516, 345] on td "No Packaging Cartons PLT GEN120 (1200 X 1000) PLT ONE WAY SKID CHEP HIRE PALLET…" at bounding box center [546, 334] width 150 height 32
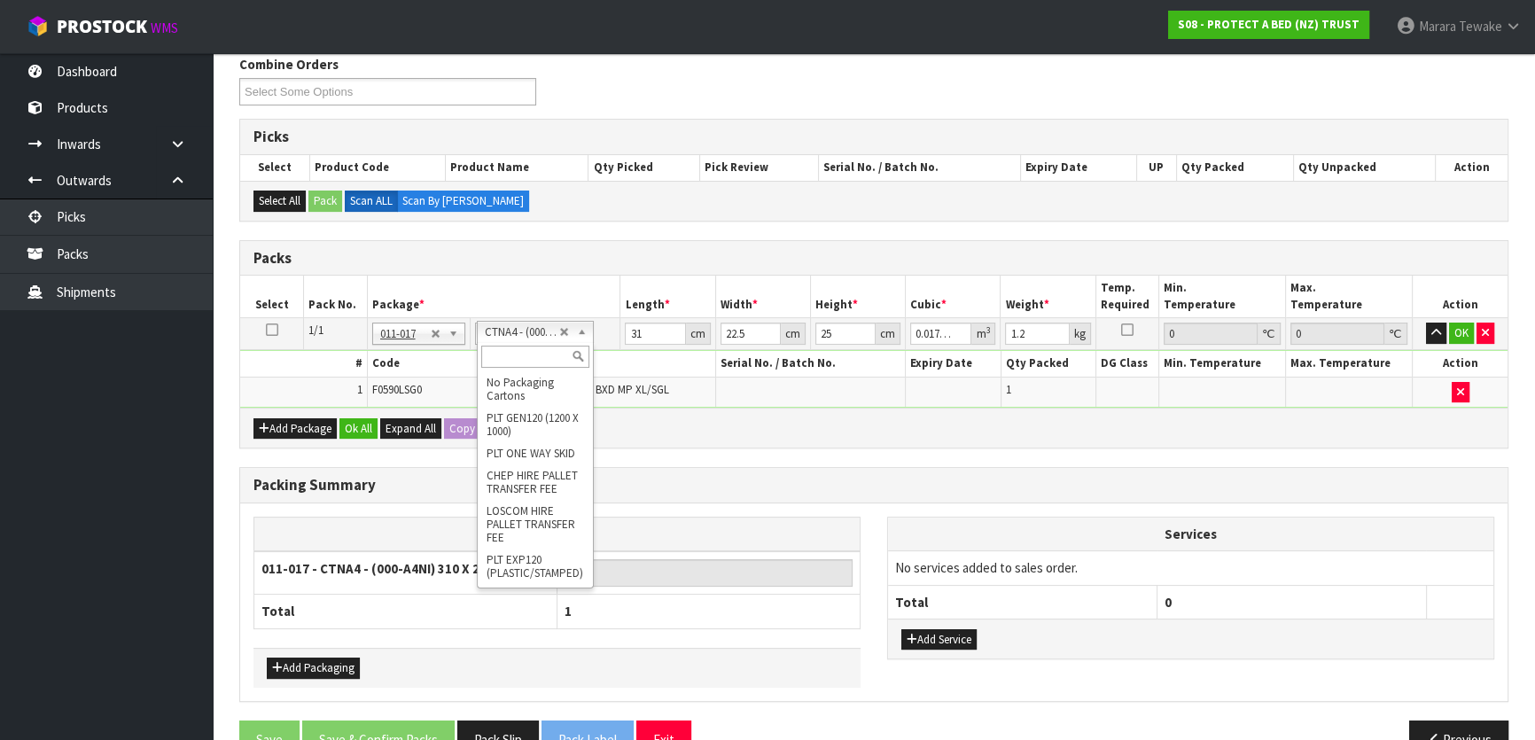
click at [523, 357] on input "text" at bounding box center [535, 357] width 108 height 22
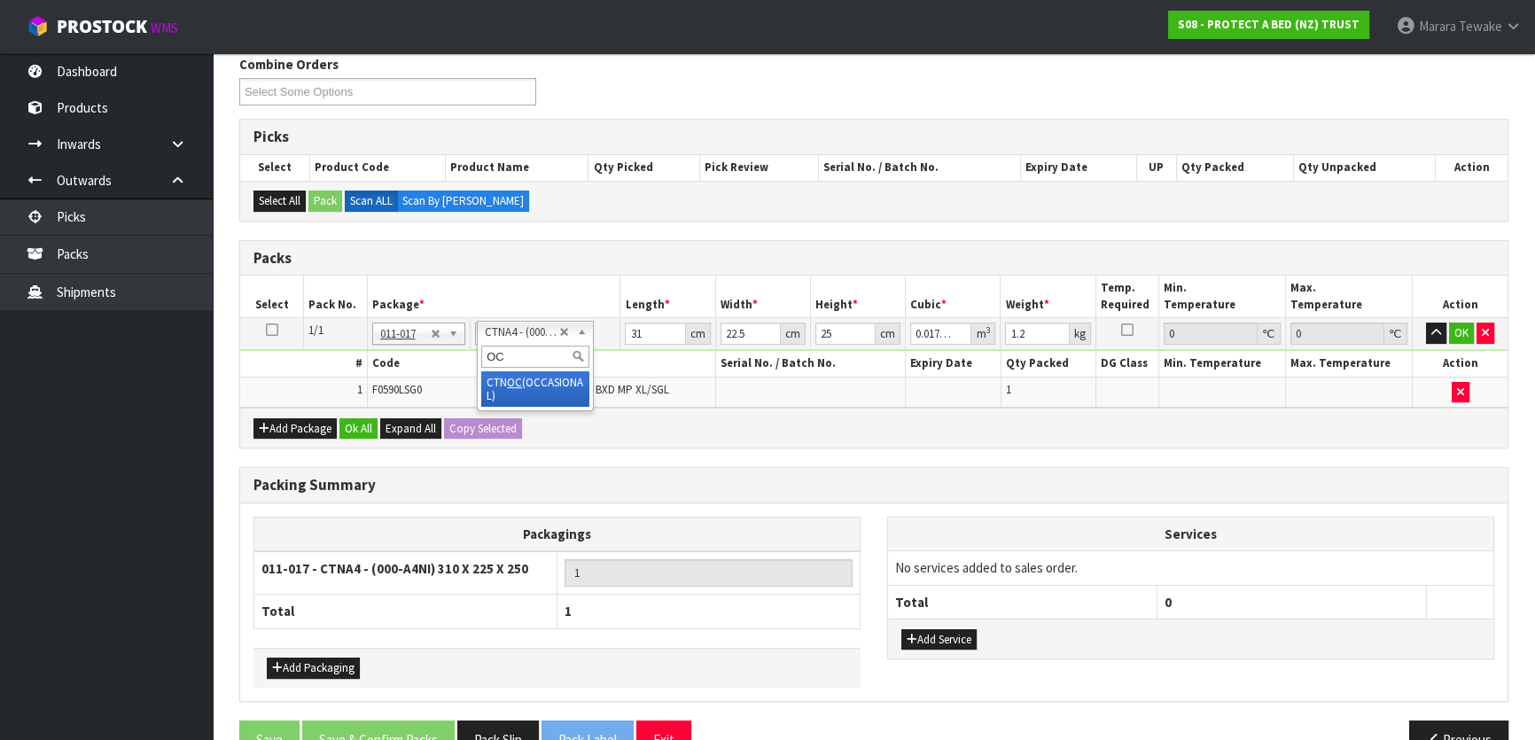
type input "OC"
type input "0"
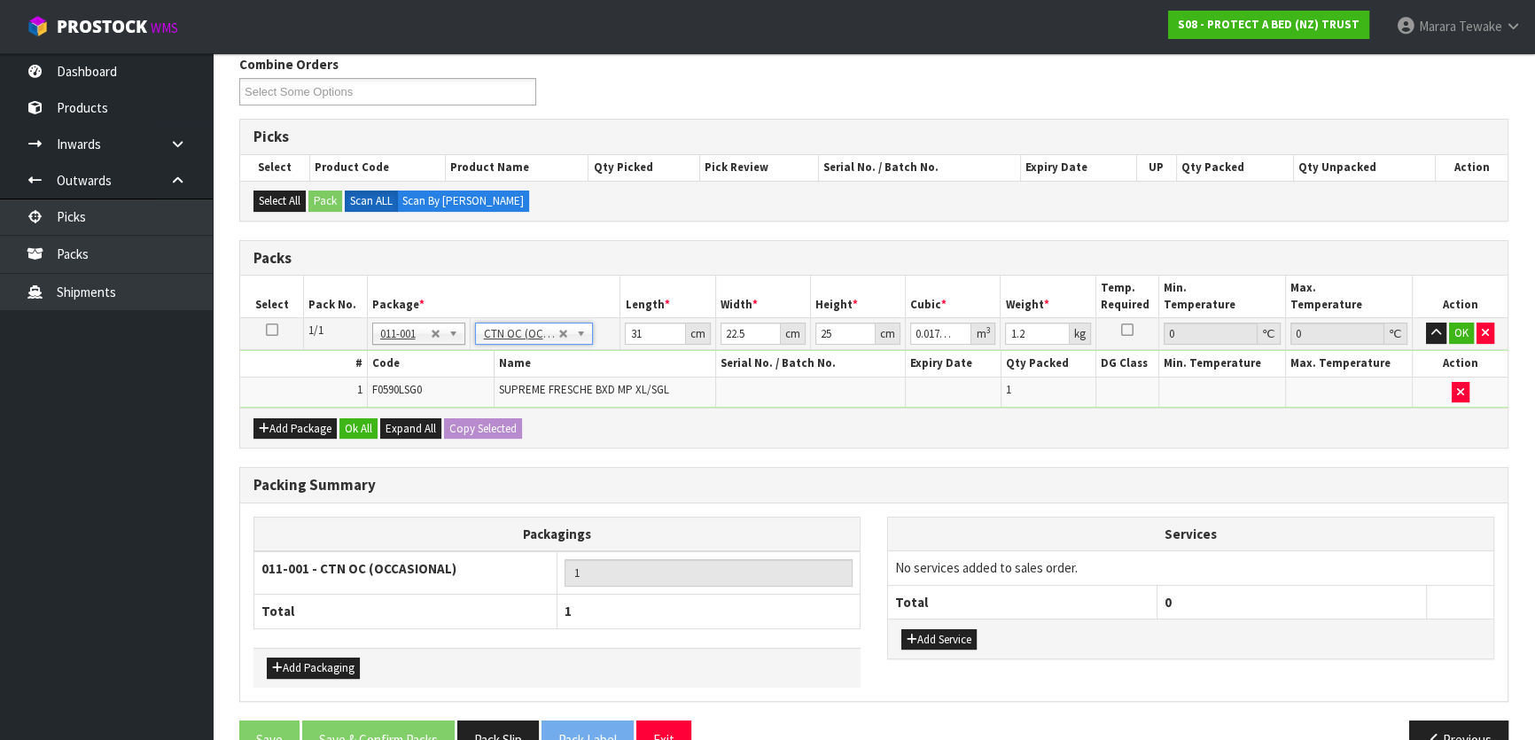
type input "1"
drag, startPoint x: 653, startPoint y: 333, endPoint x: 638, endPoint y: 323, distance: 18.4
click at [610, 326] on tr "1/1 NONE 007-001 007-002 007-004 007-009 007-013 007-014 007-015 007-017 007-01…" at bounding box center [874, 334] width 1268 height 32
type input "32"
type input "30"
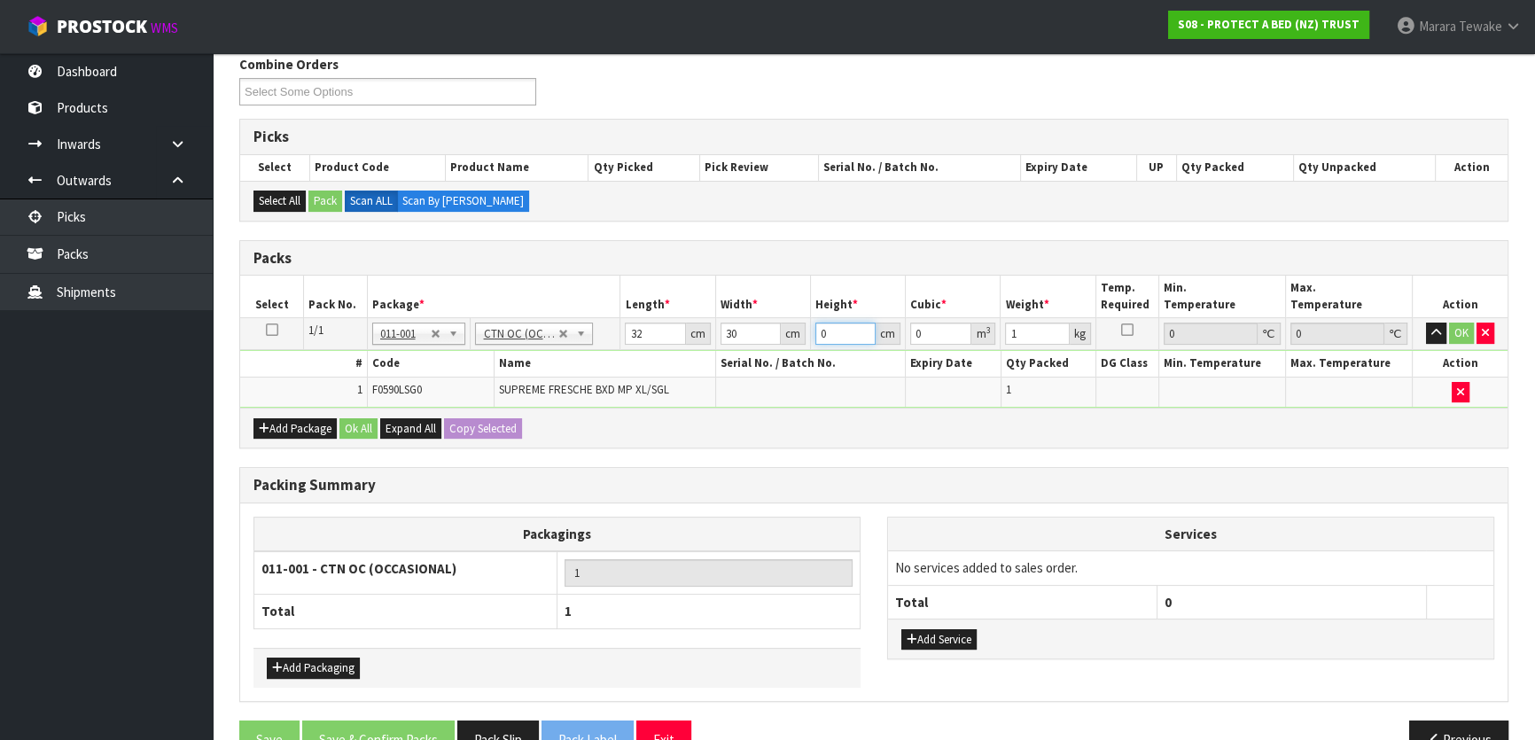
type input "1"
type input "0.00096"
type input "13"
type input "0.01248"
type input "13"
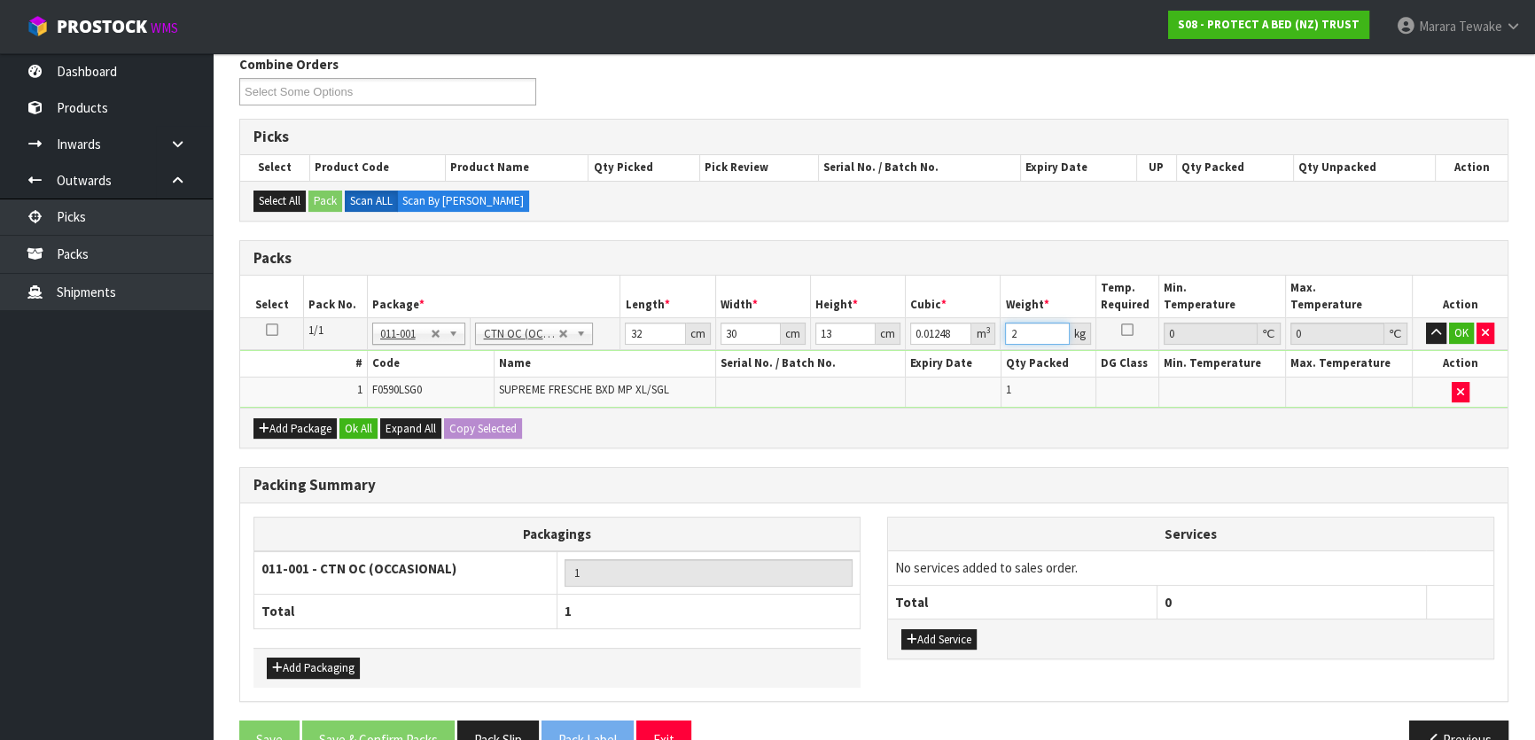
type input "2"
click at [1426, 323] on button "button" at bounding box center [1436, 333] width 20 height 21
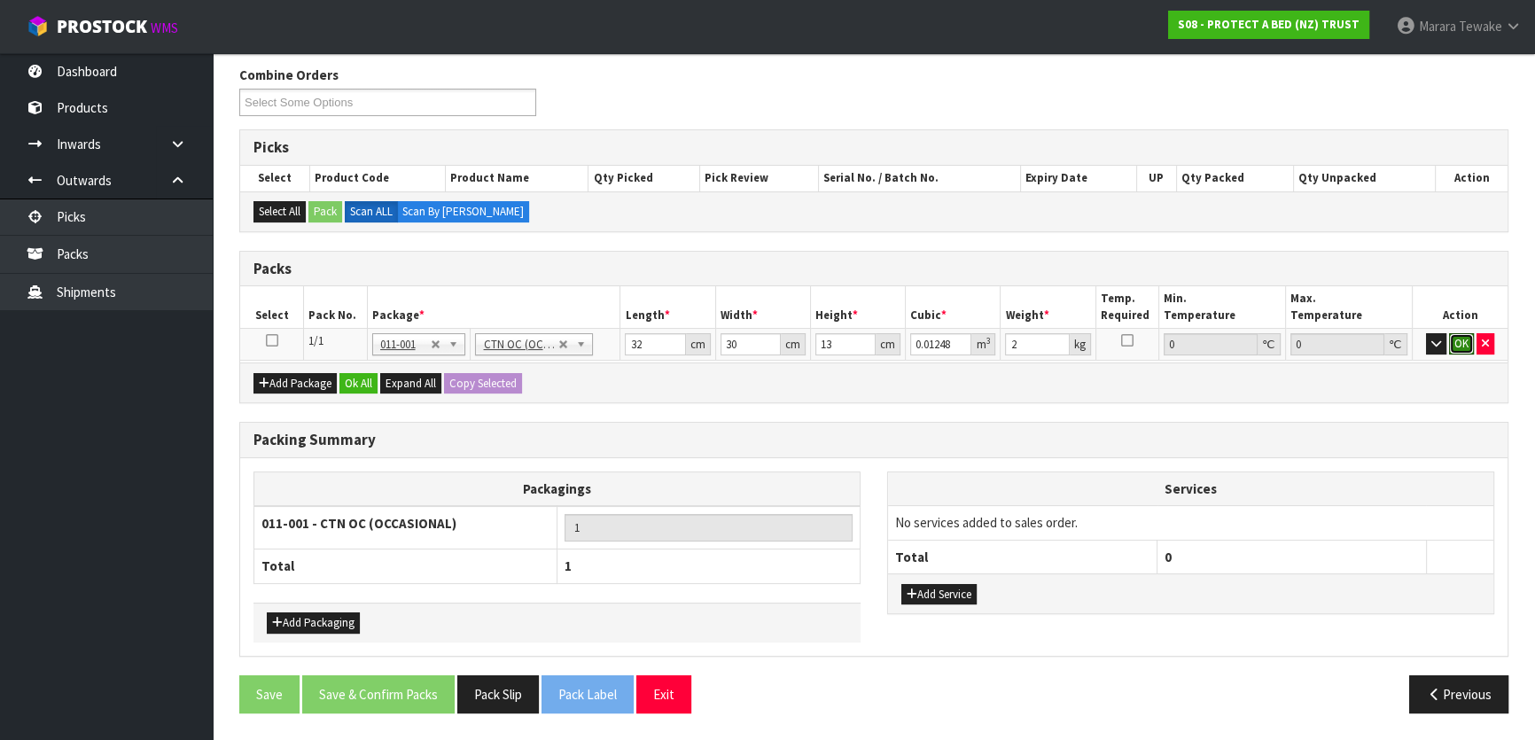
click button "OK" at bounding box center [1461, 343] width 25 height 21
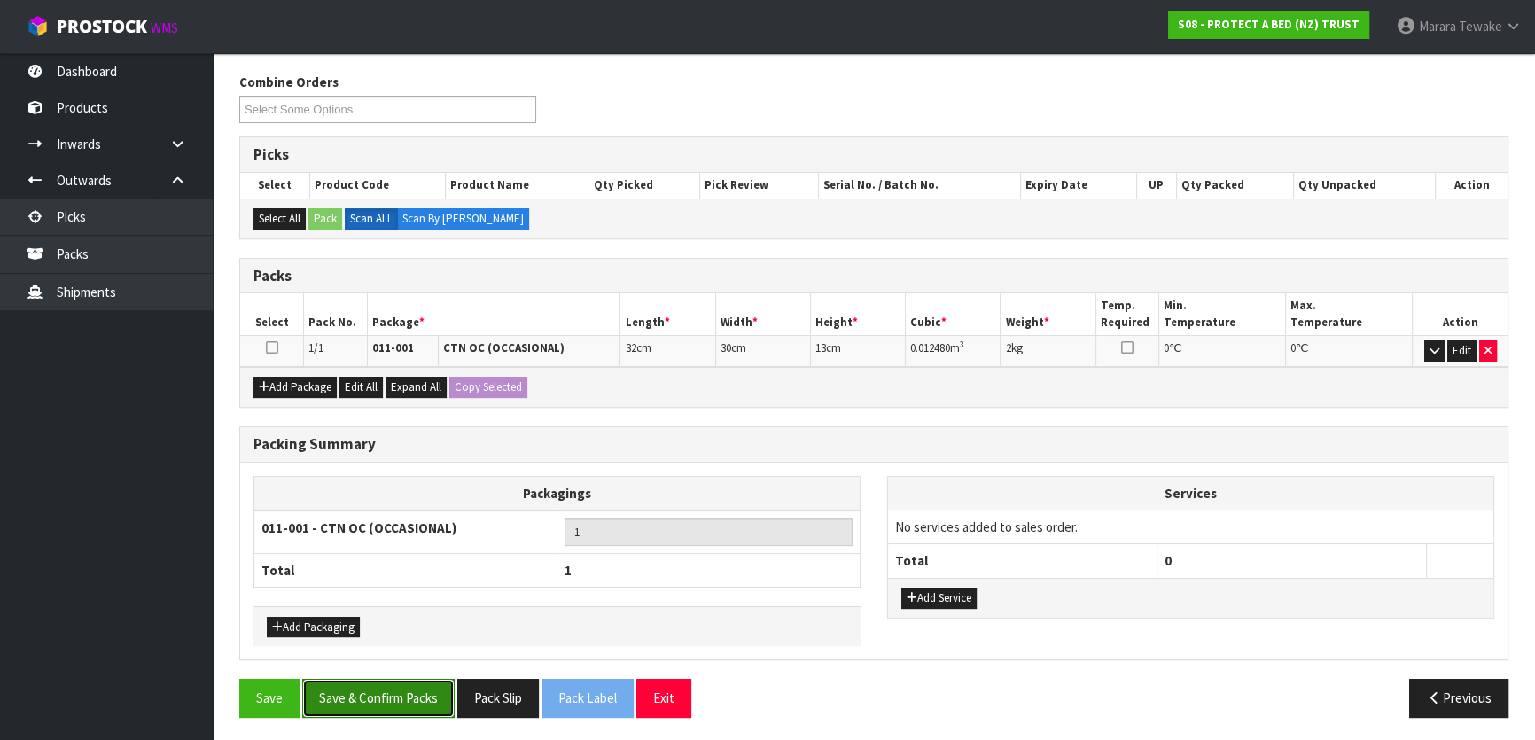
click at [401, 679] on button "Save & Confirm Packs" at bounding box center [378, 698] width 152 height 38
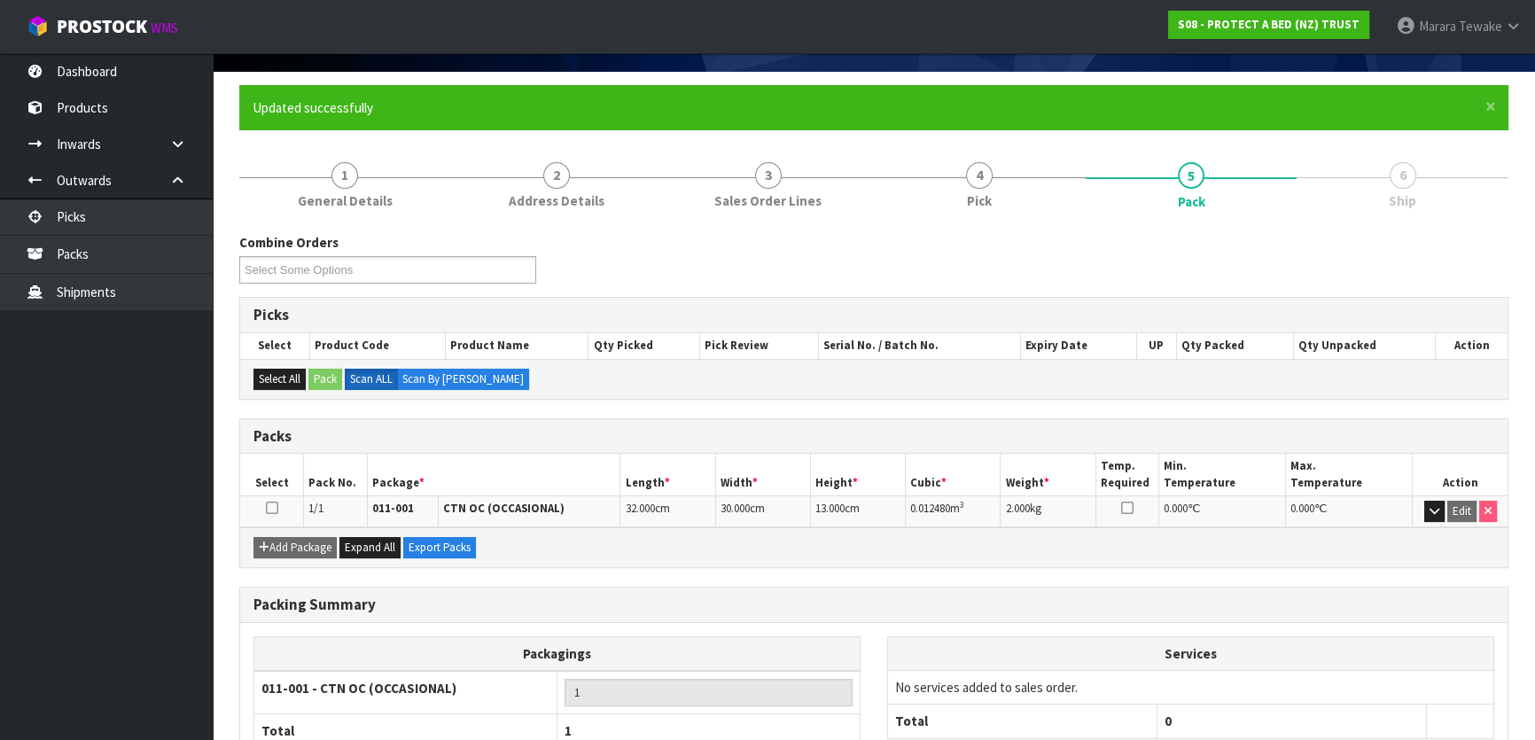
scroll to position [234, 0]
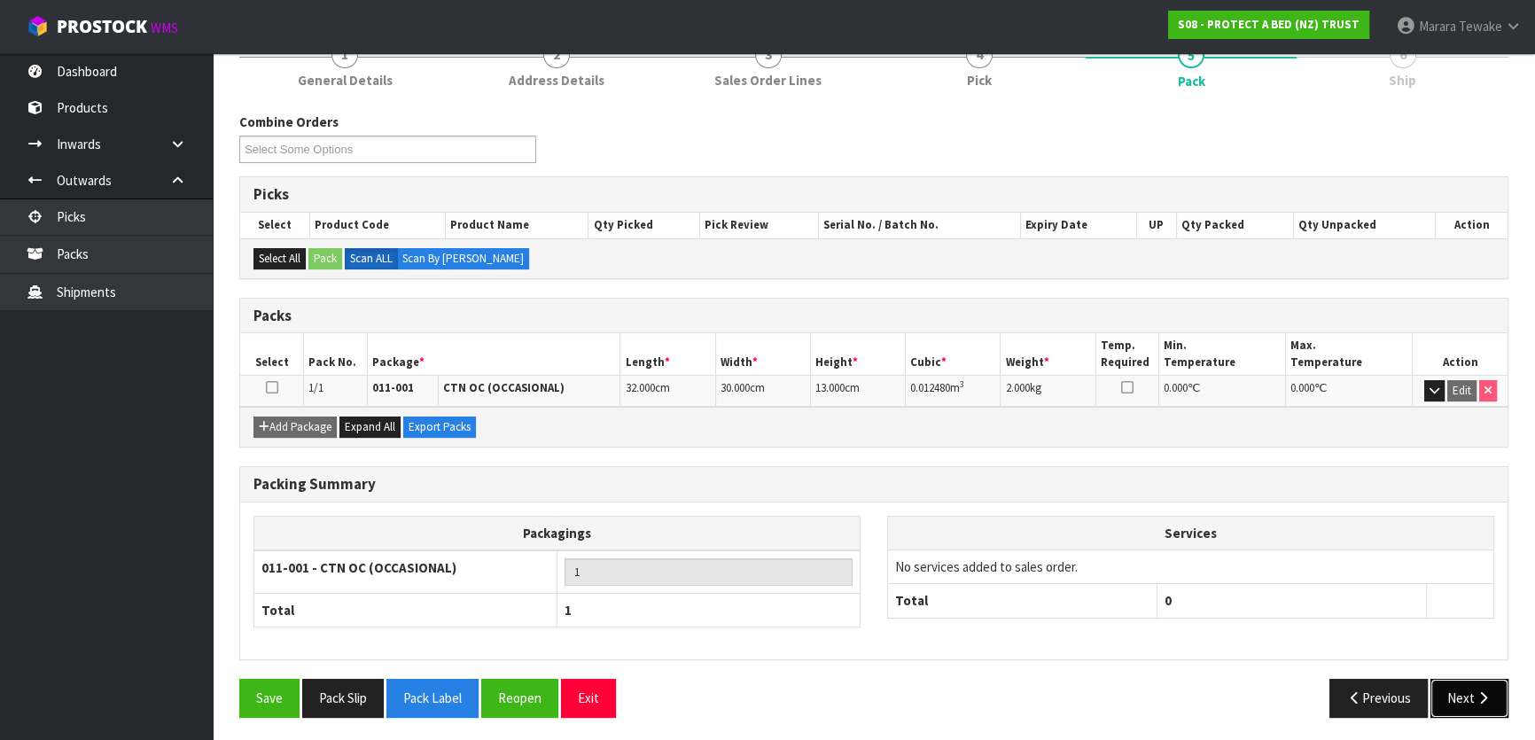
click at [1460, 699] on button "Next" at bounding box center [1470, 698] width 78 height 38
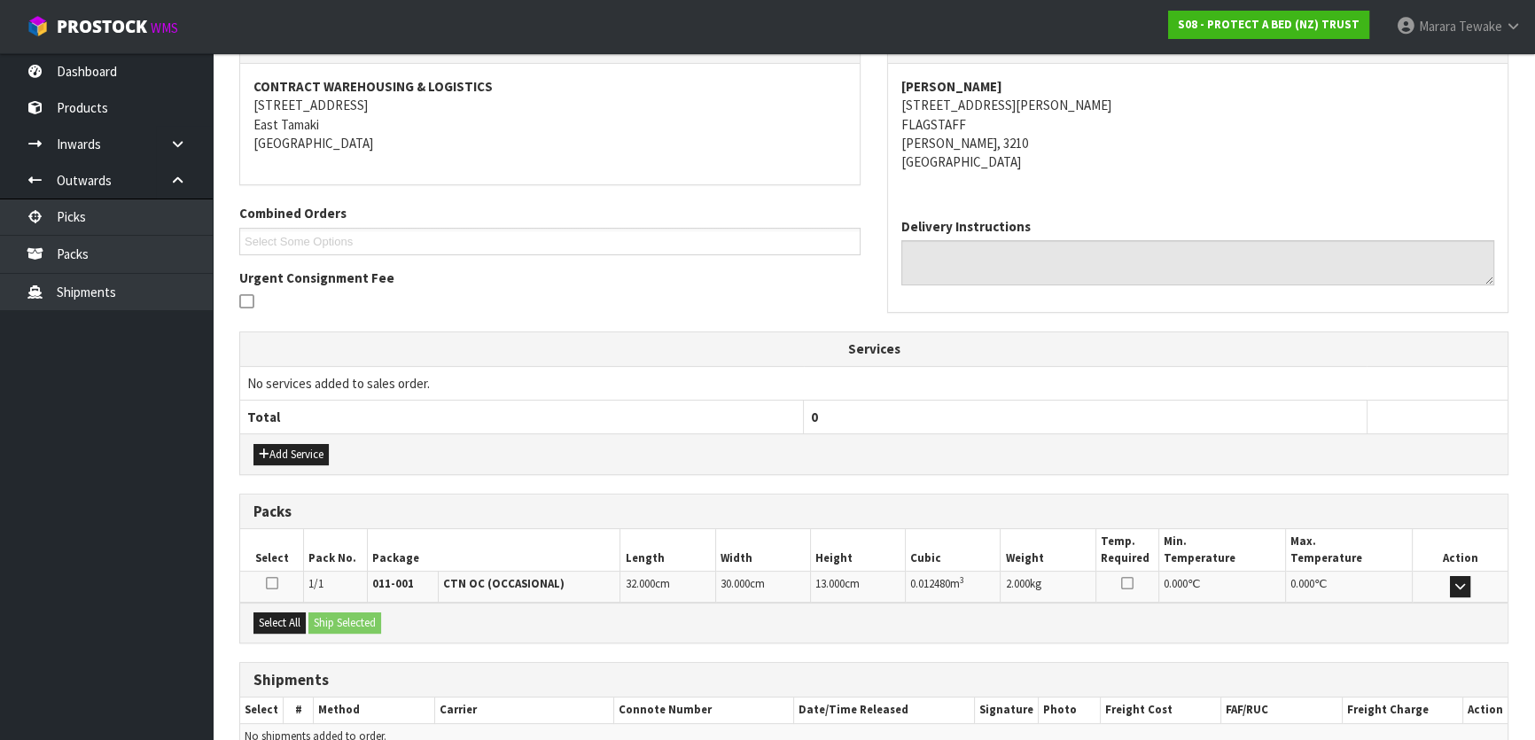
scroll to position [409, 0]
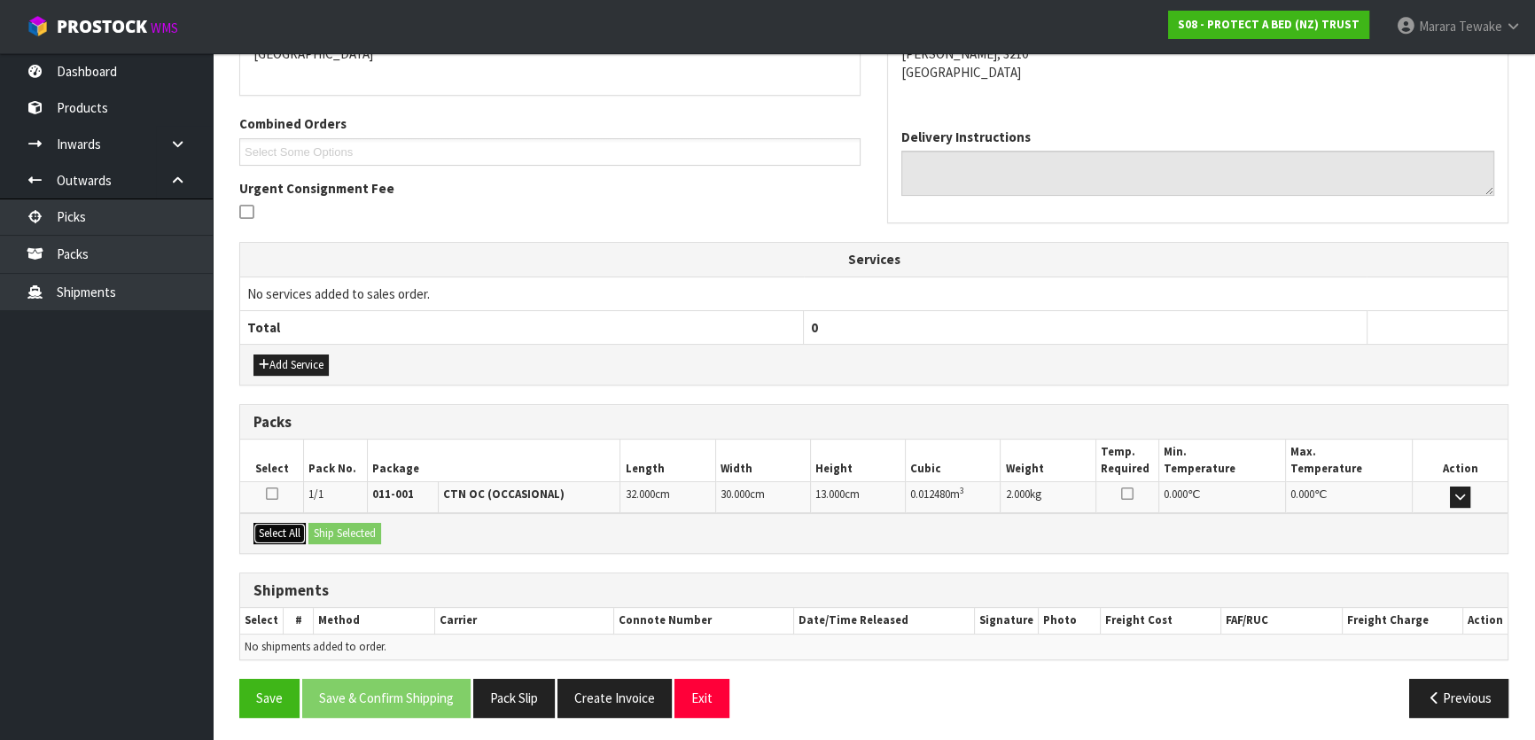
drag, startPoint x: 303, startPoint y: 529, endPoint x: 345, endPoint y: 527, distance: 41.7
click at [304, 529] on button "Select All" at bounding box center [280, 533] width 52 height 21
drag, startPoint x: 345, startPoint y: 527, endPoint x: 368, endPoint y: 533, distance: 23.7
click at [347, 528] on button "Ship Selected" at bounding box center [344, 533] width 73 height 21
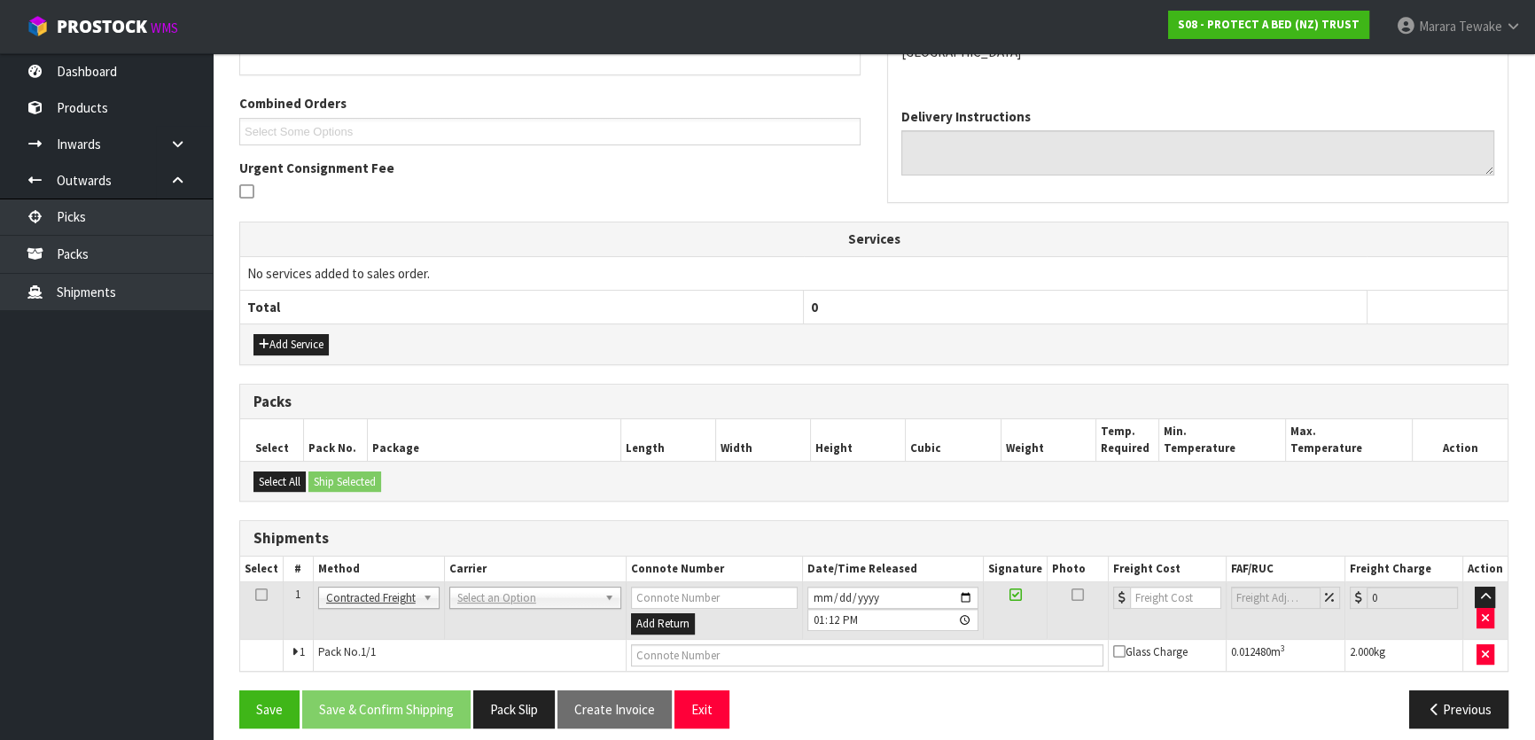
scroll to position [441, 0]
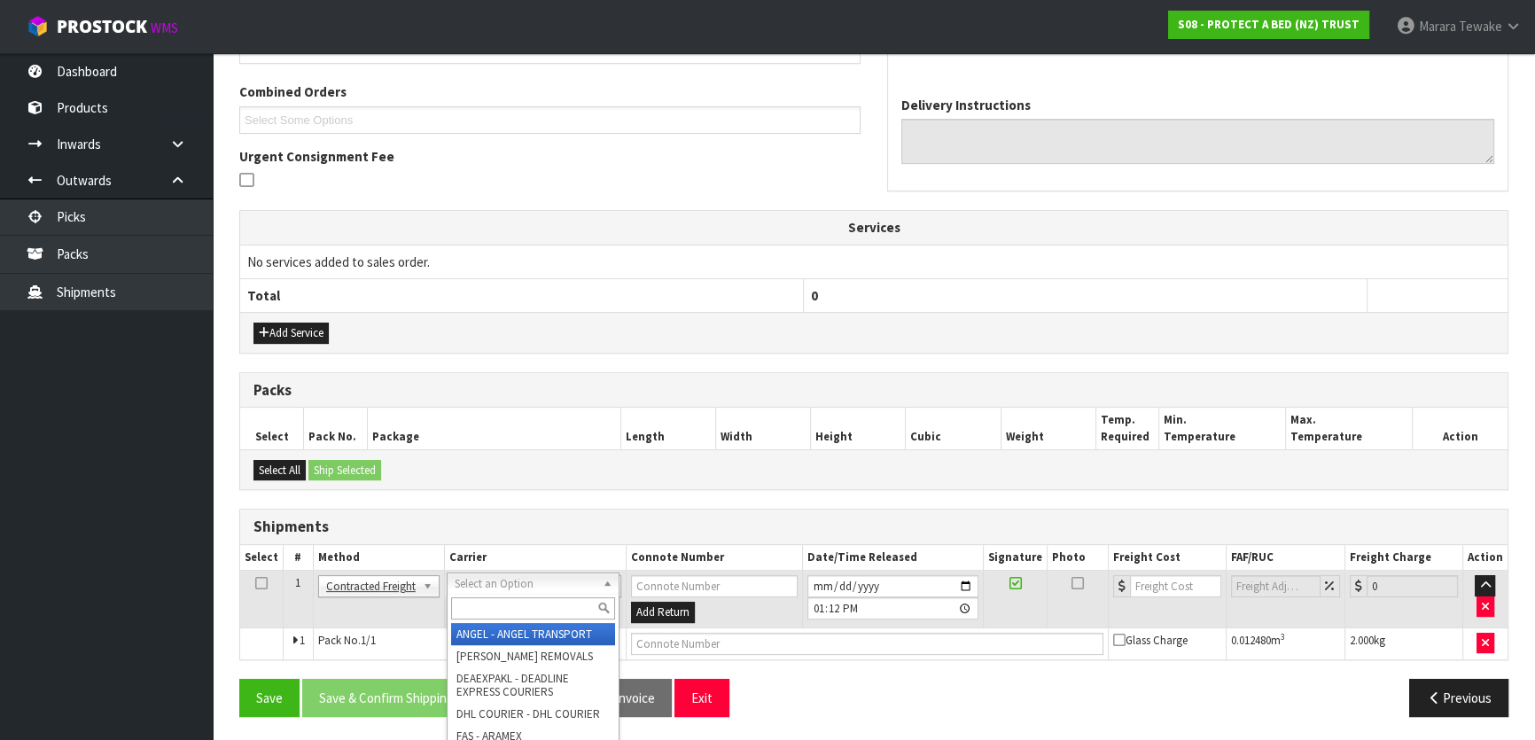
click at [494, 607] on input "text" at bounding box center [533, 608] width 164 height 22
type input "NZP"
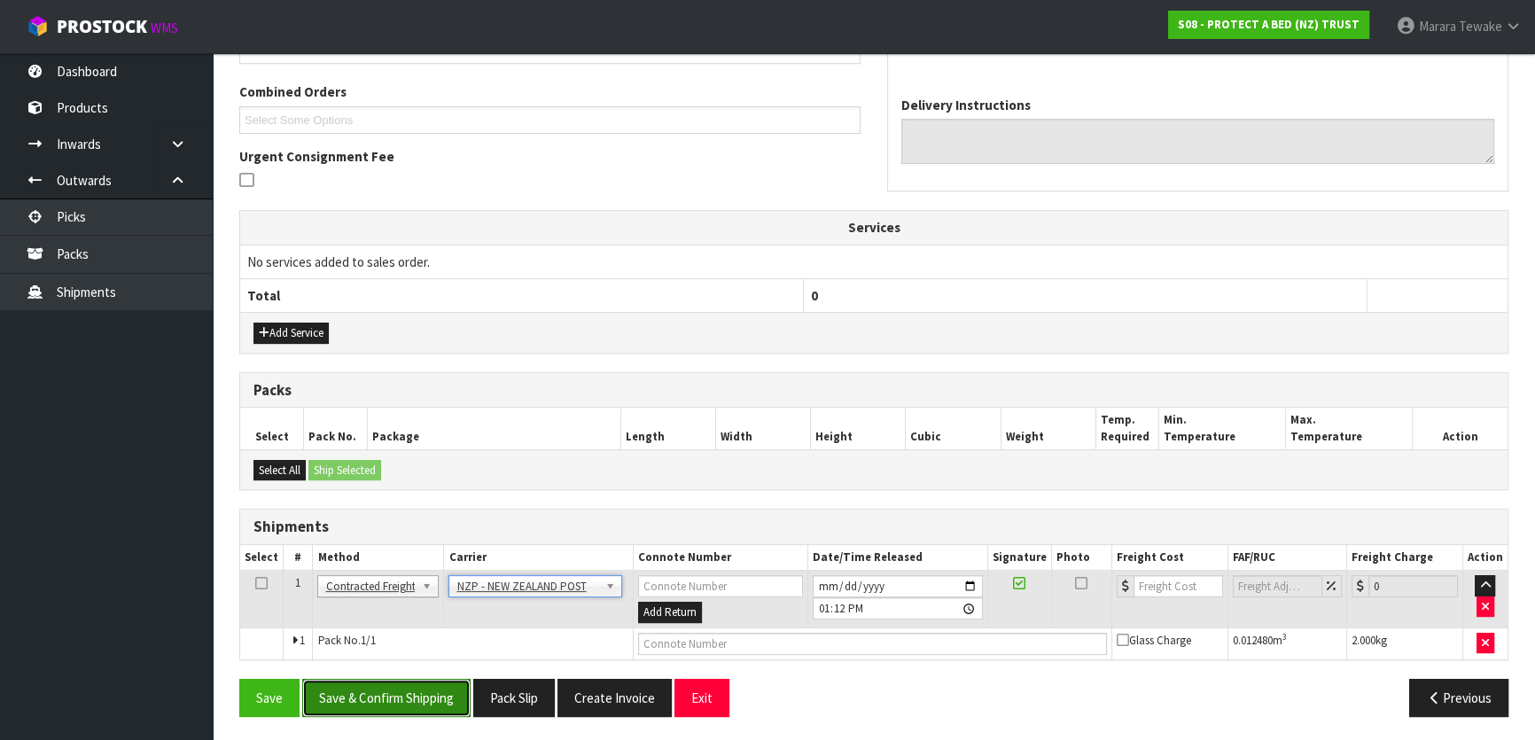
click at [429, 691] on button "Save & Confirm Shipping" at bounding box center [386, 698] width 168 height 38
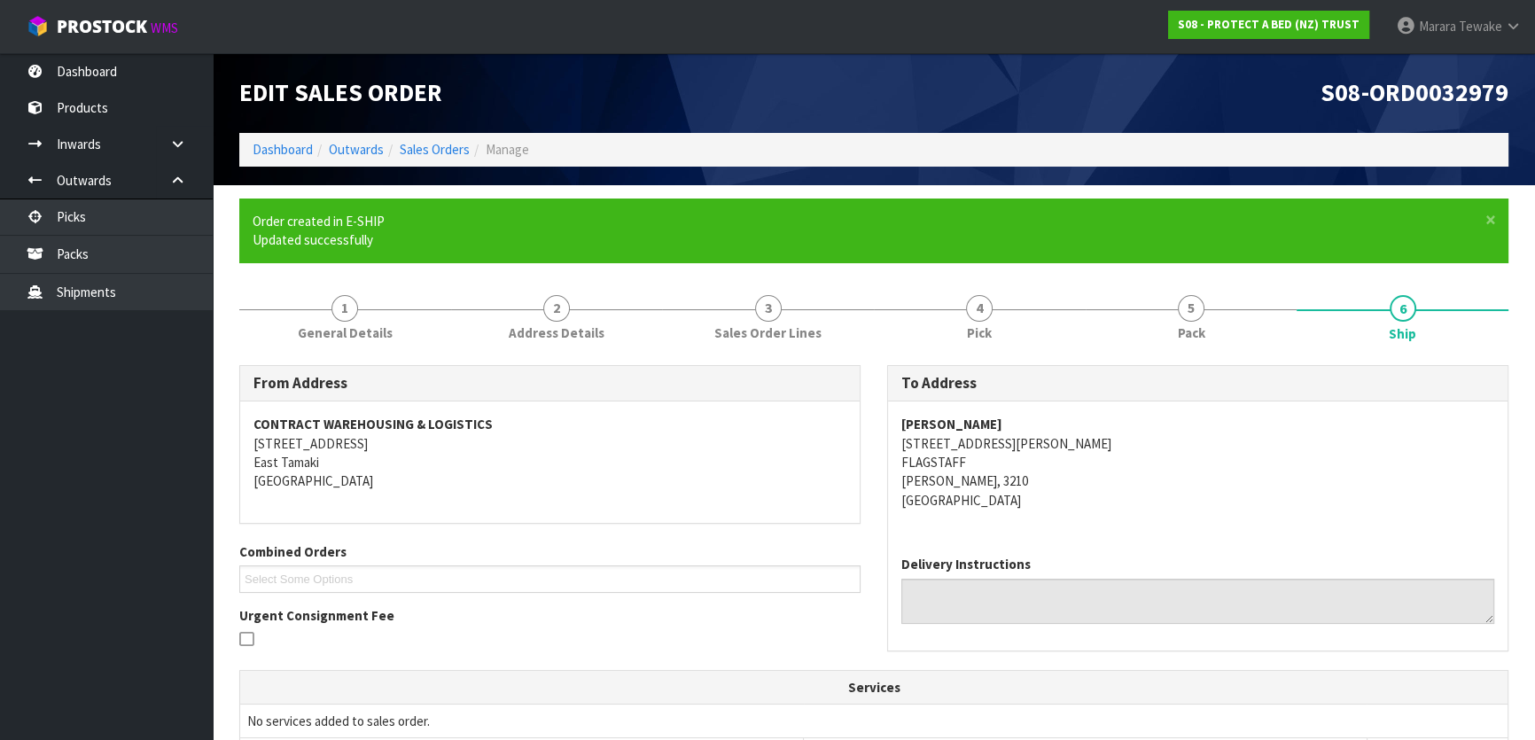
scroll to position [416, 0]
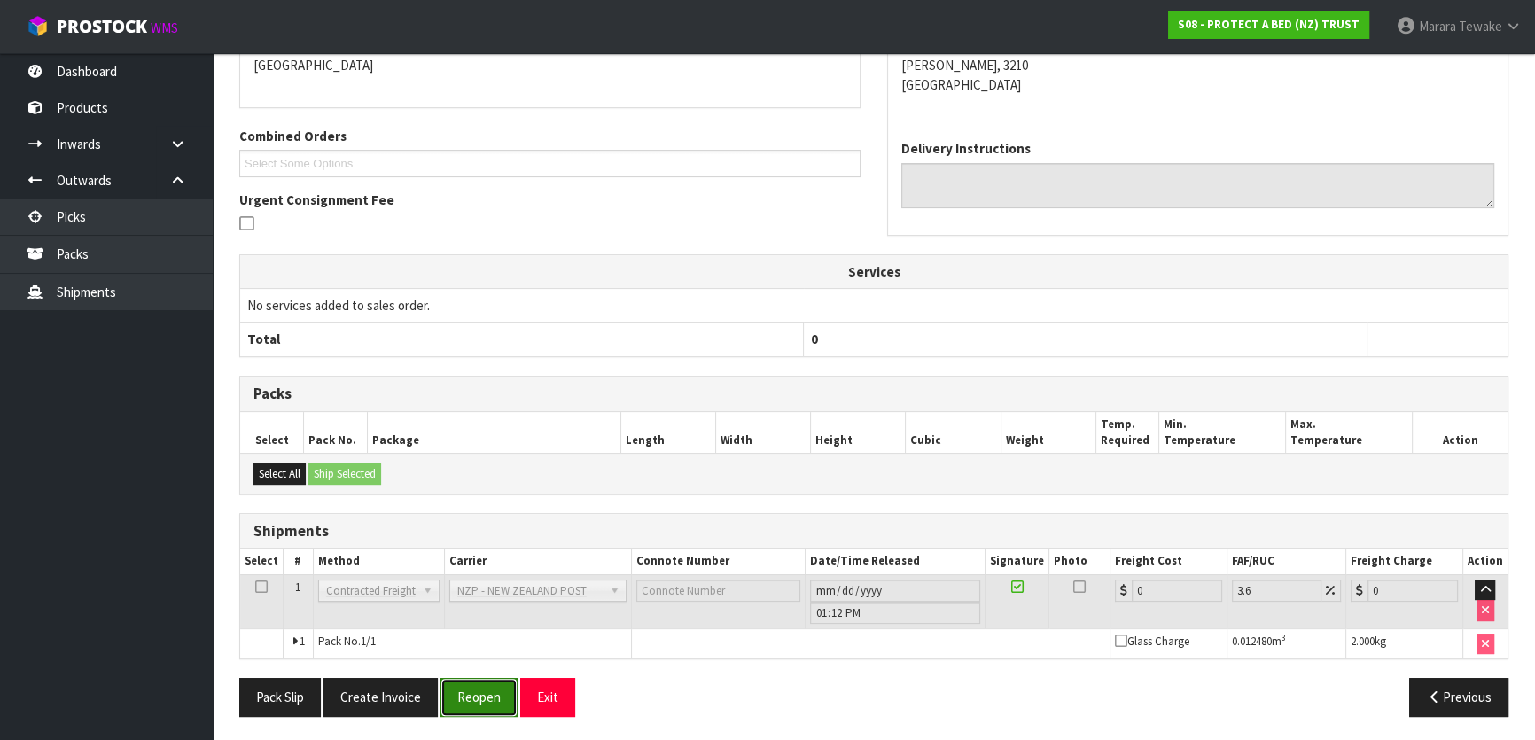
click at [469, 698] on button "Reopen" at bounding box center [479, 697] width 77 height 38
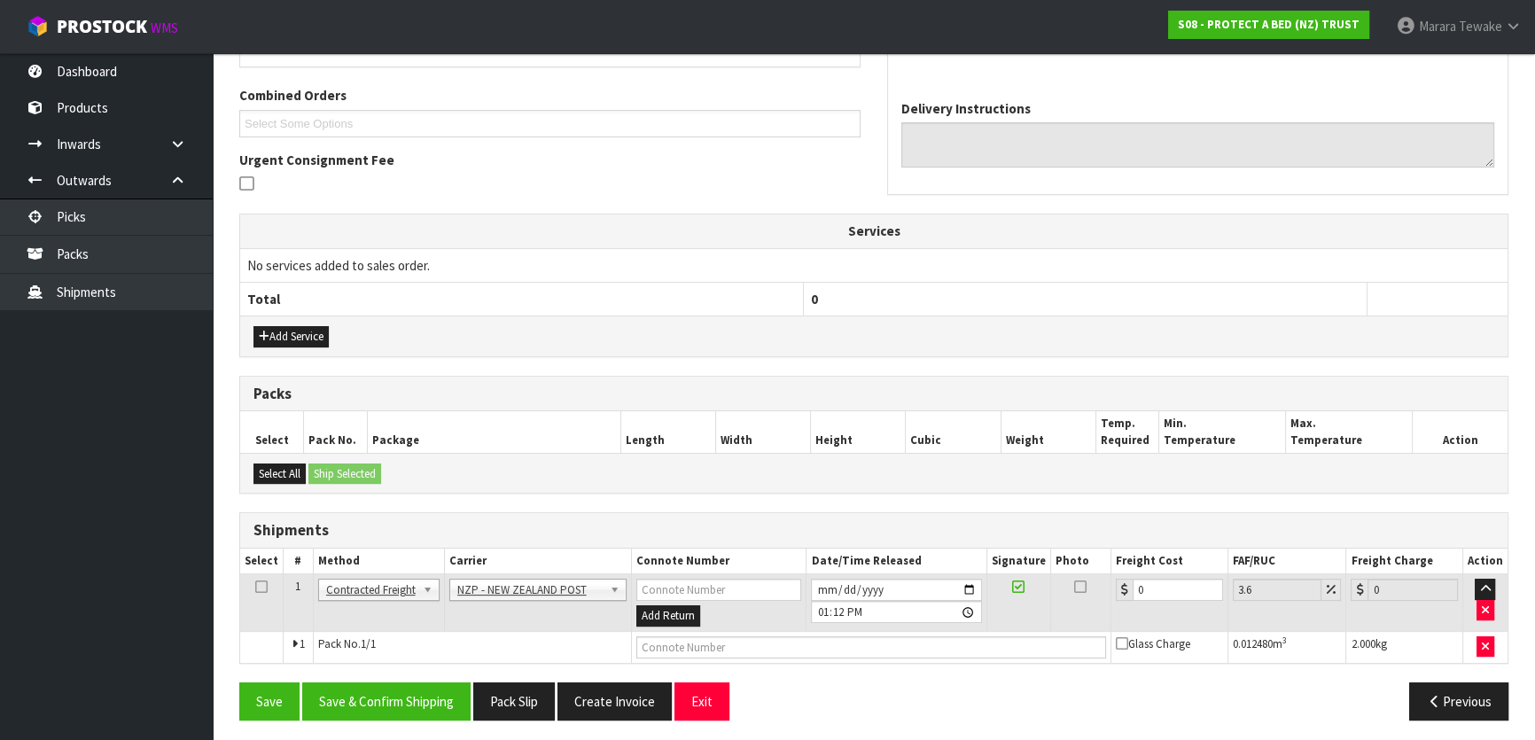
scroll to position [441, 0]
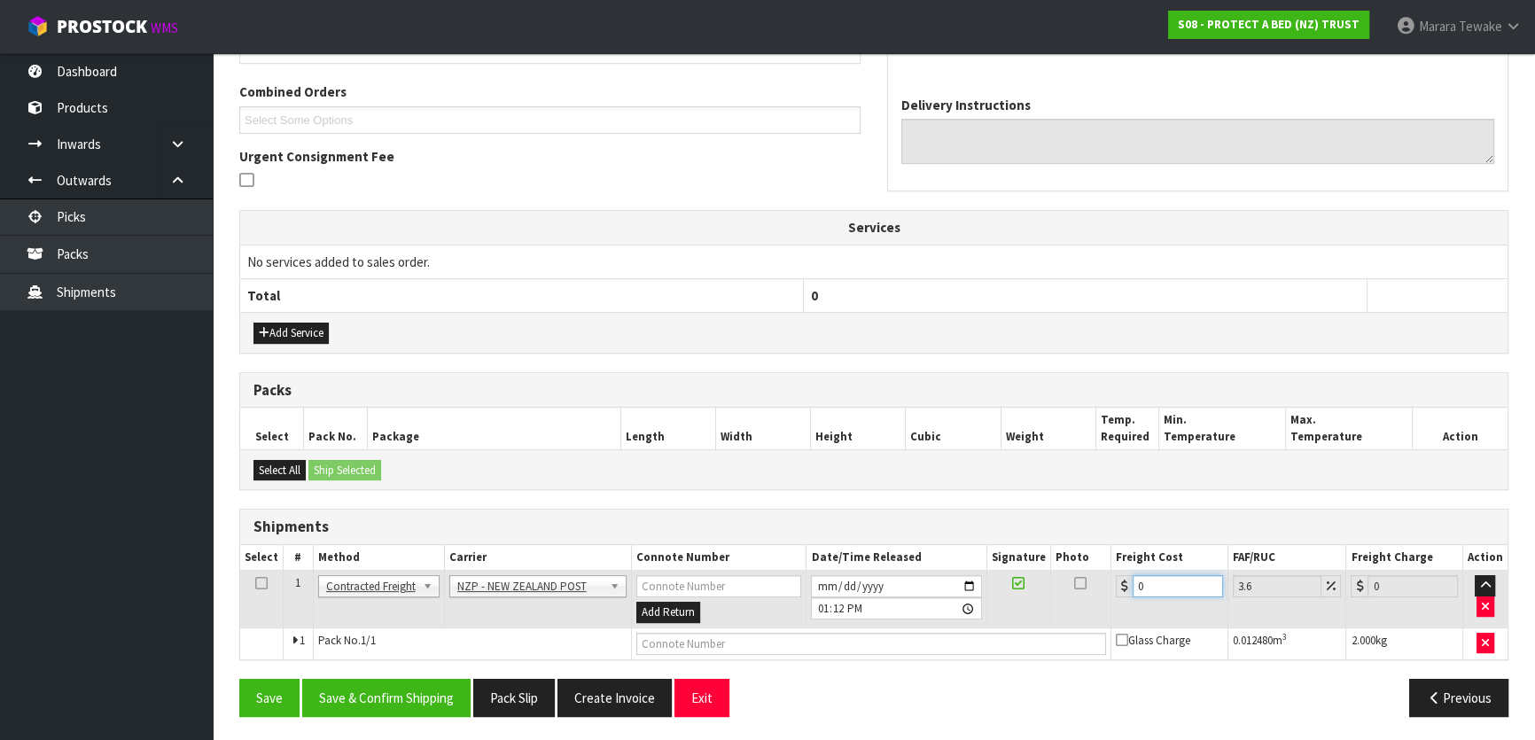
drag, startPoint x: 1169, startPoint y: 588, endPoint x: 1124, endPoint y: 581, distance: 45.6
click at [1124, 581] on div "0" at bounding box center [1169, 586] width 107 height 22
type input "7"
type input "7.25"
type input "7.3"
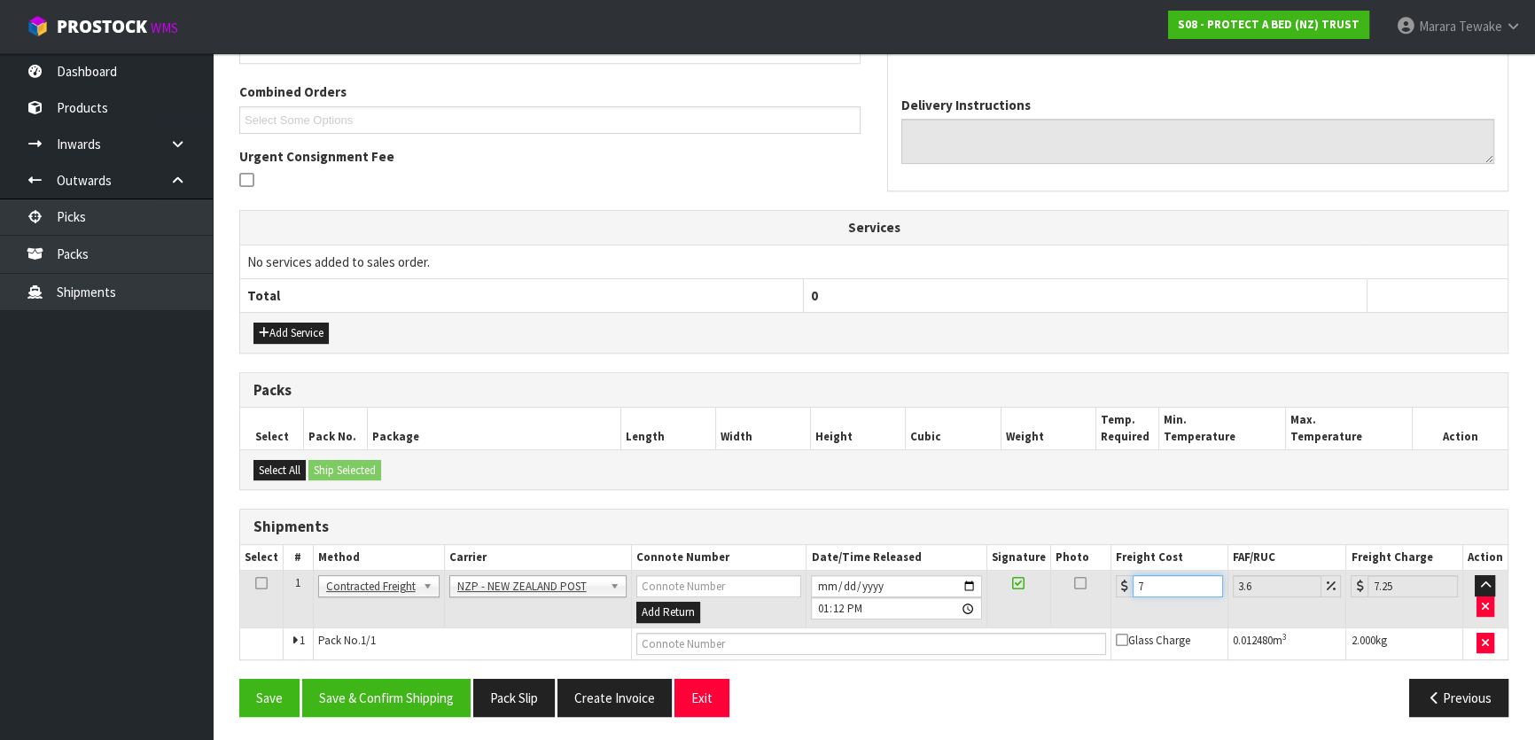
type input "7.56"
type input "7.31"
type input "7.57"
type input "7.31"
drag, startPoint x: 405, startPoint y: 684, endPoint x: 308, endPoint y: 629, distance: 111.1
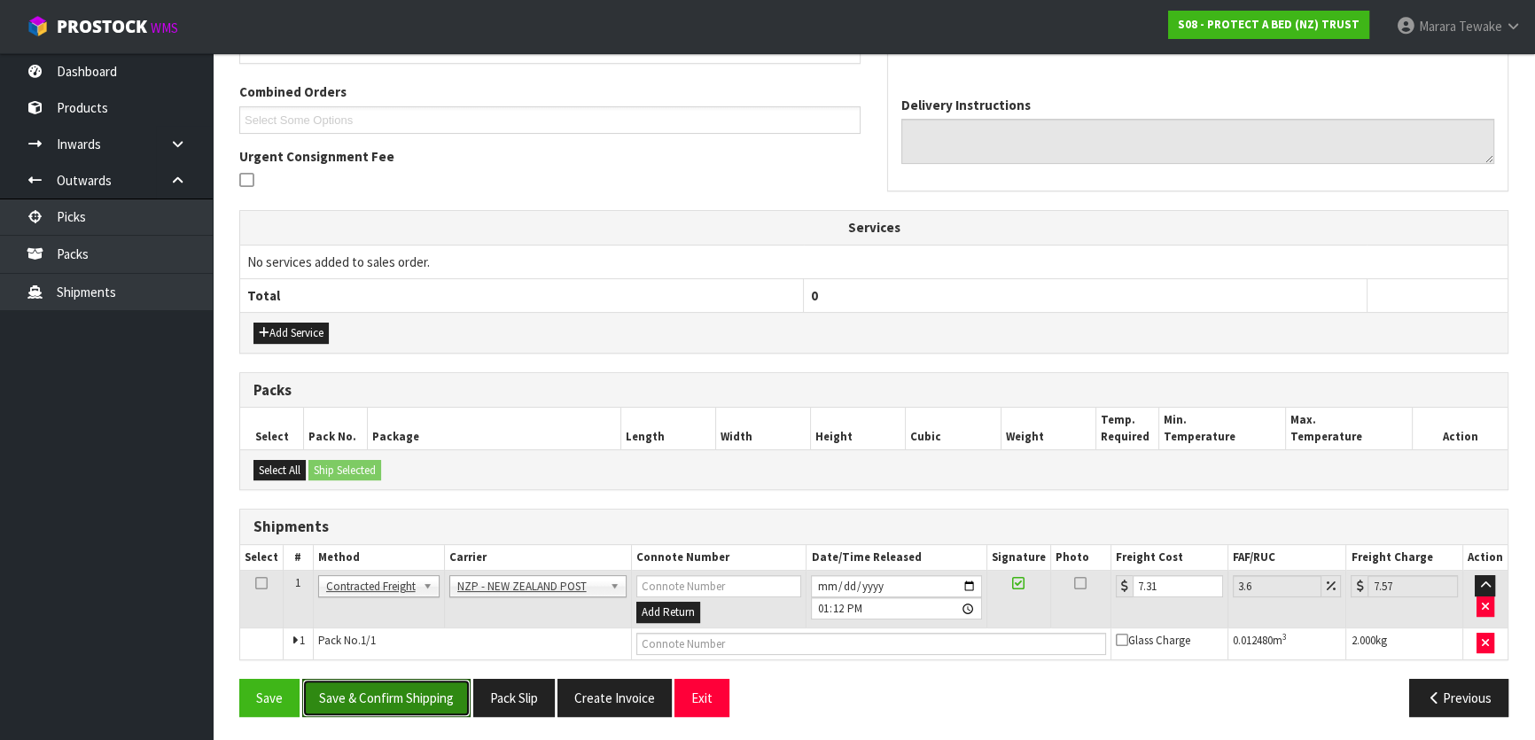
click at [405, 684] on button "Save & Confirm Shipping" at bounding box center [386, 698] width 168 height 38
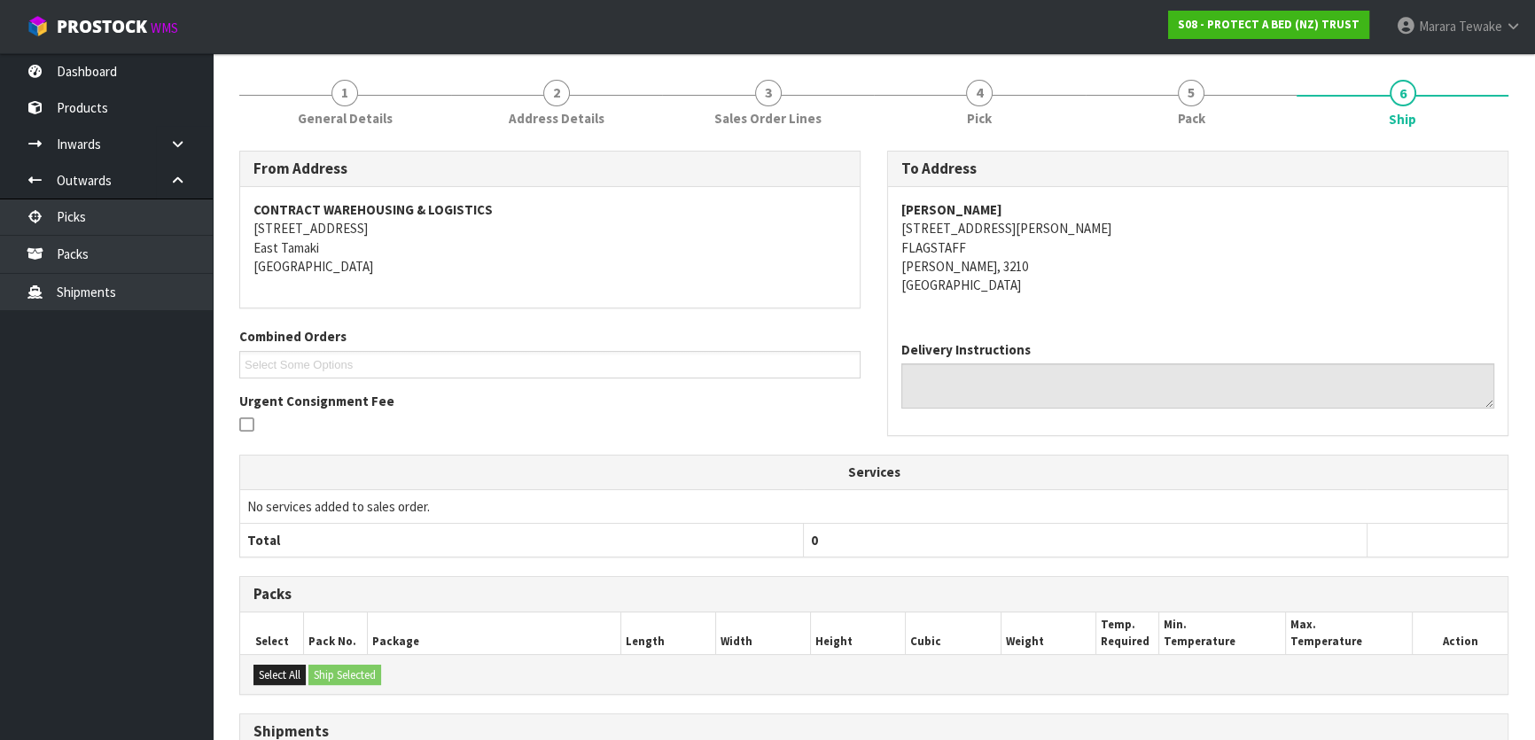
scroll to position [408, 0]
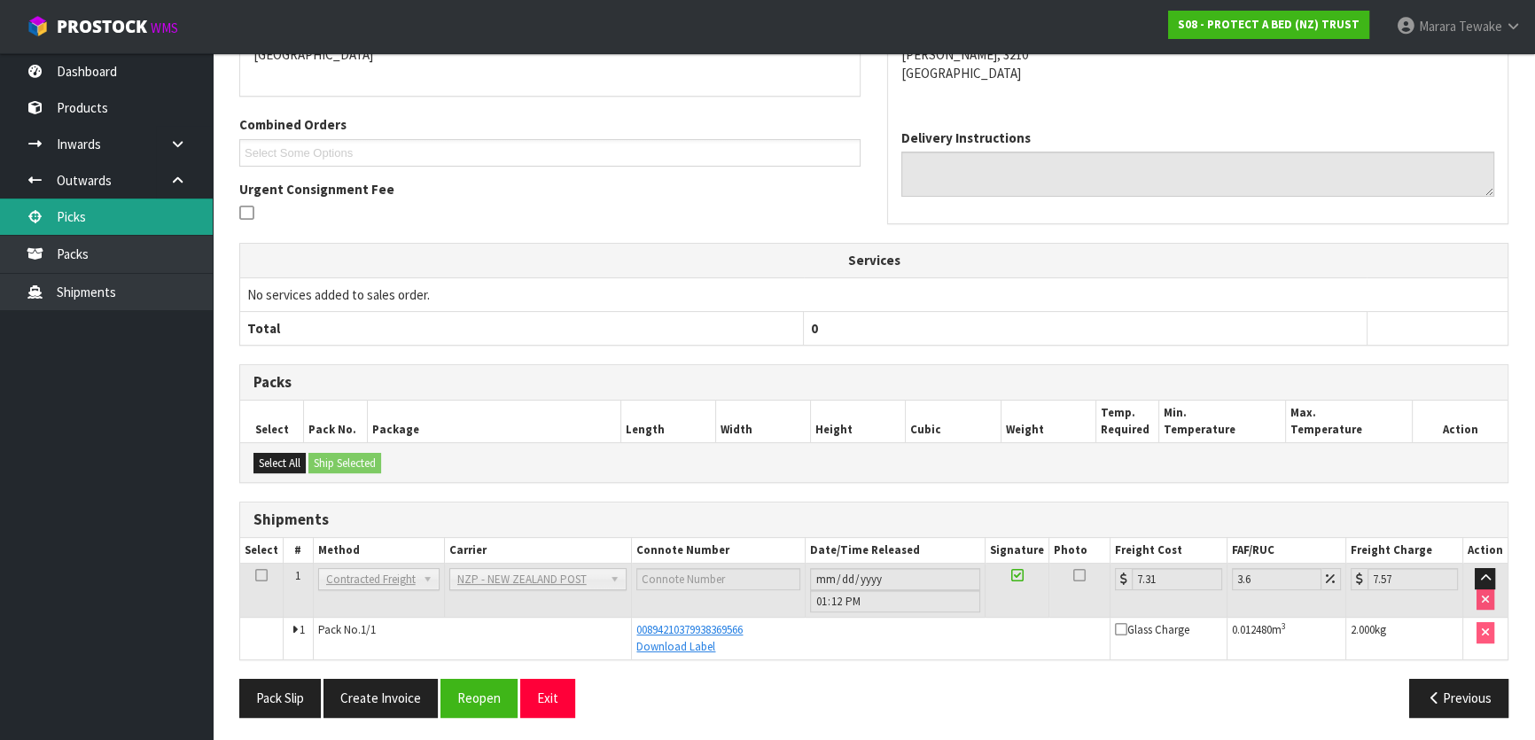
click at [161, 211] on link "Picks" at bounding box center [106, 217] width 213 height 36
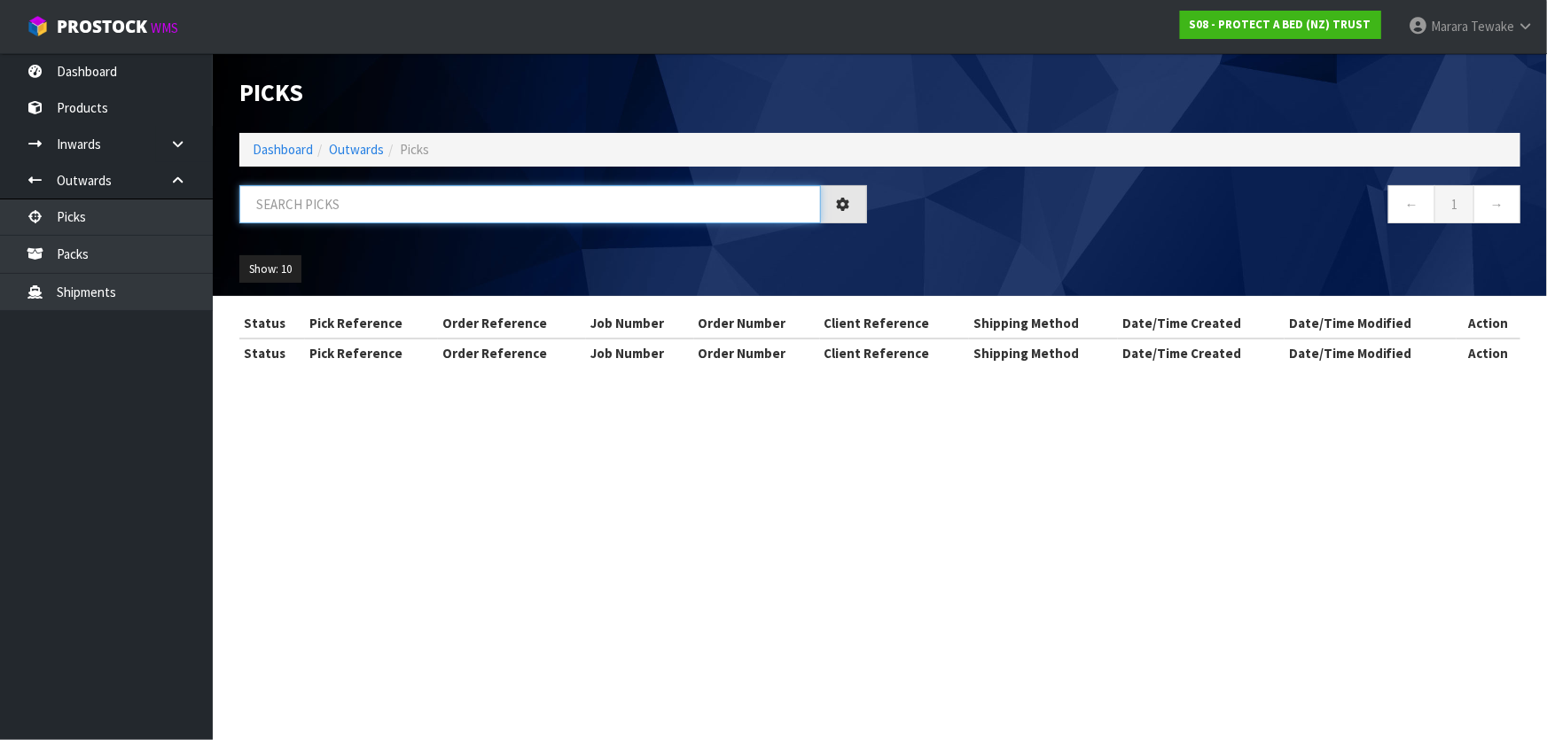
click at [262, 214] on input "text" at bounding box center [529, 204] width 581 height 38
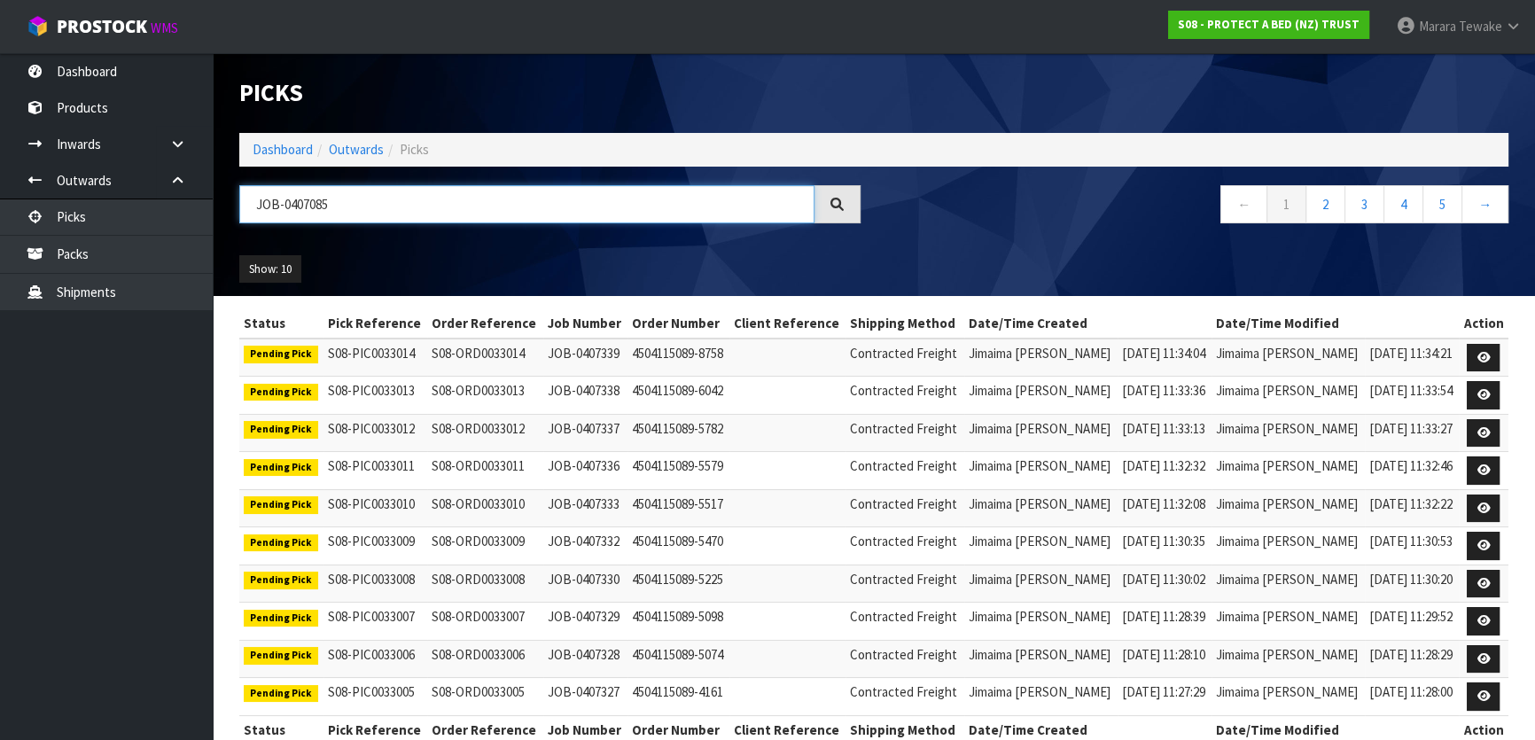
type input "JOB-0407085"
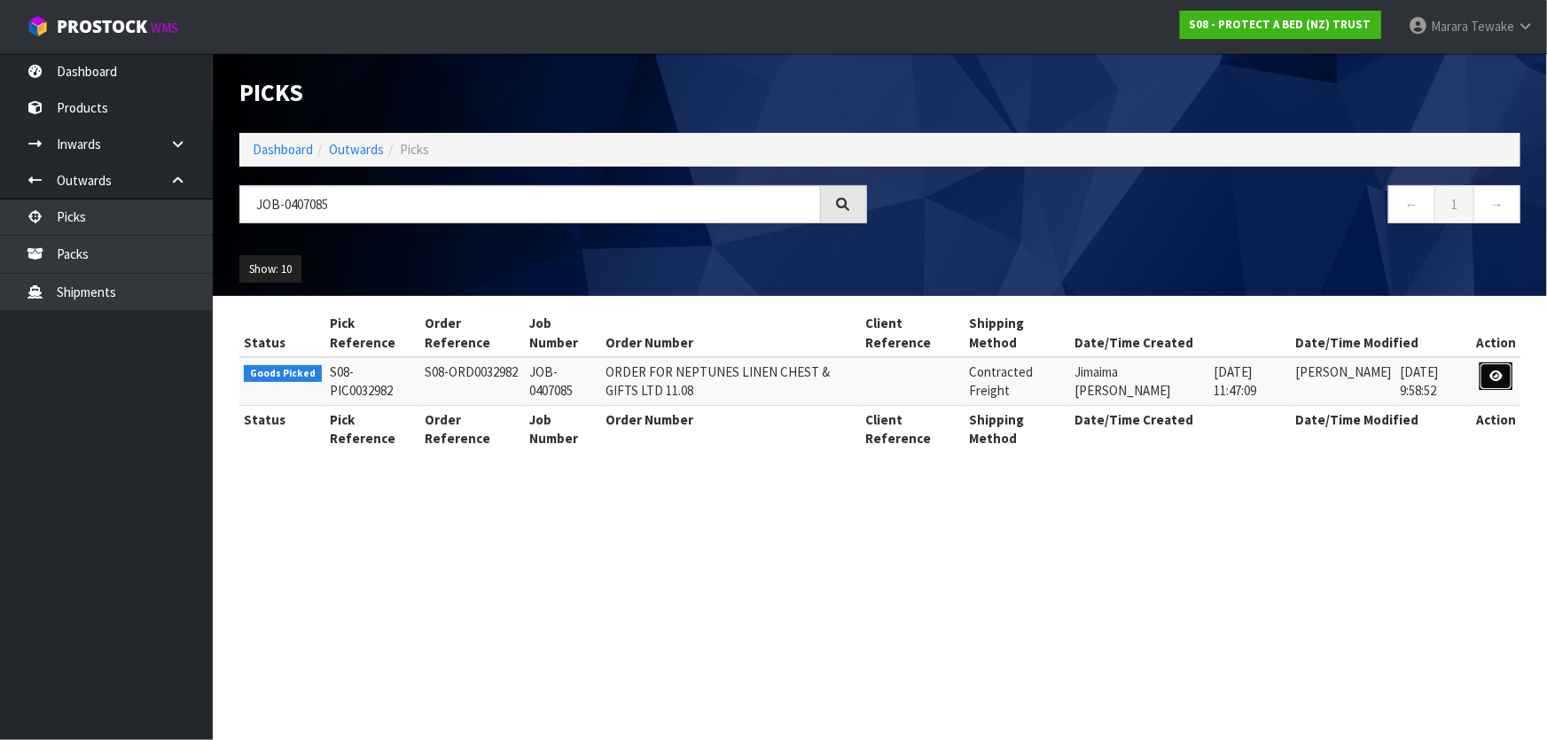
click at [1497, 376] on icon at bounding box center [1495, 377] width 13 height 12
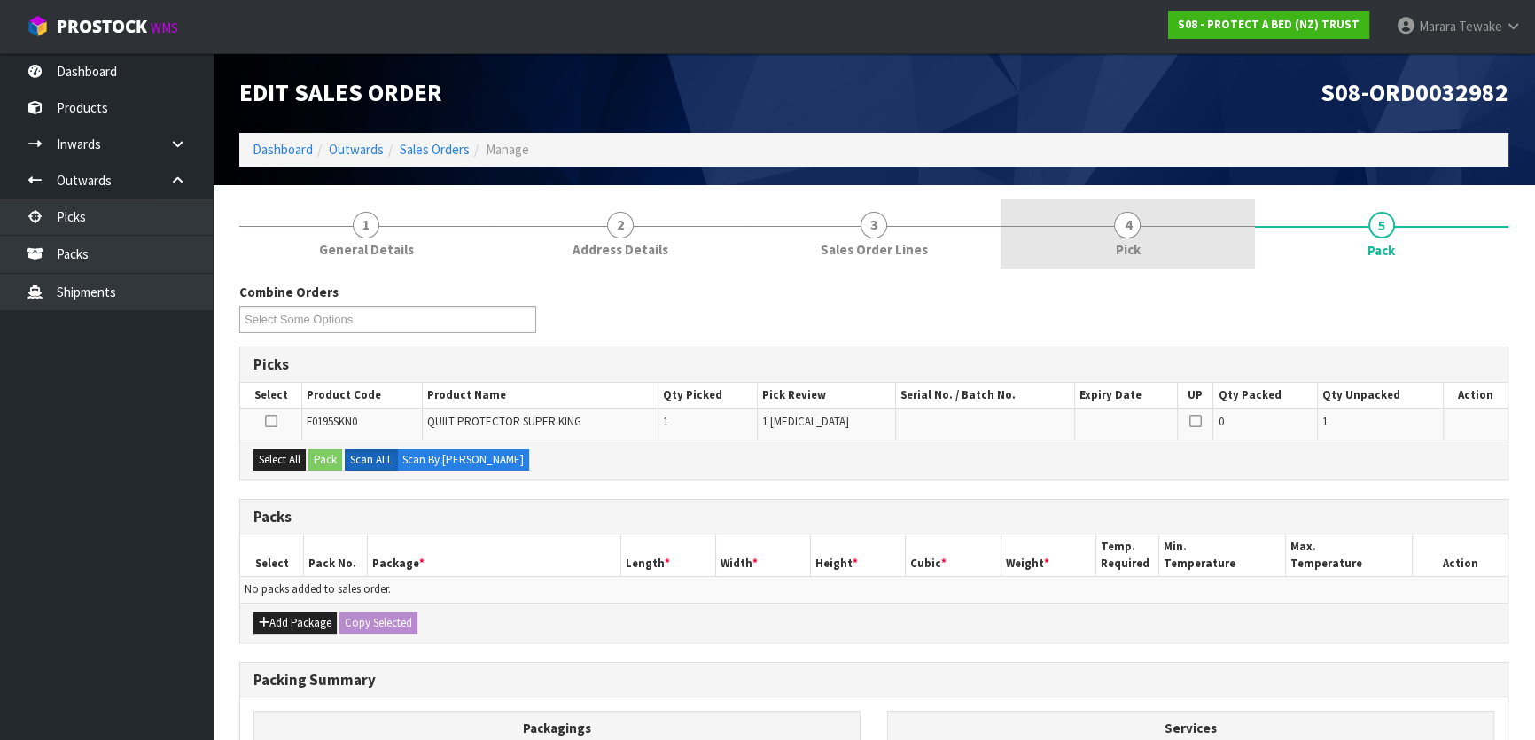
click at [1188, 241] on link "4 Pick" at bounding box center [1128, 234] width 254 height 70
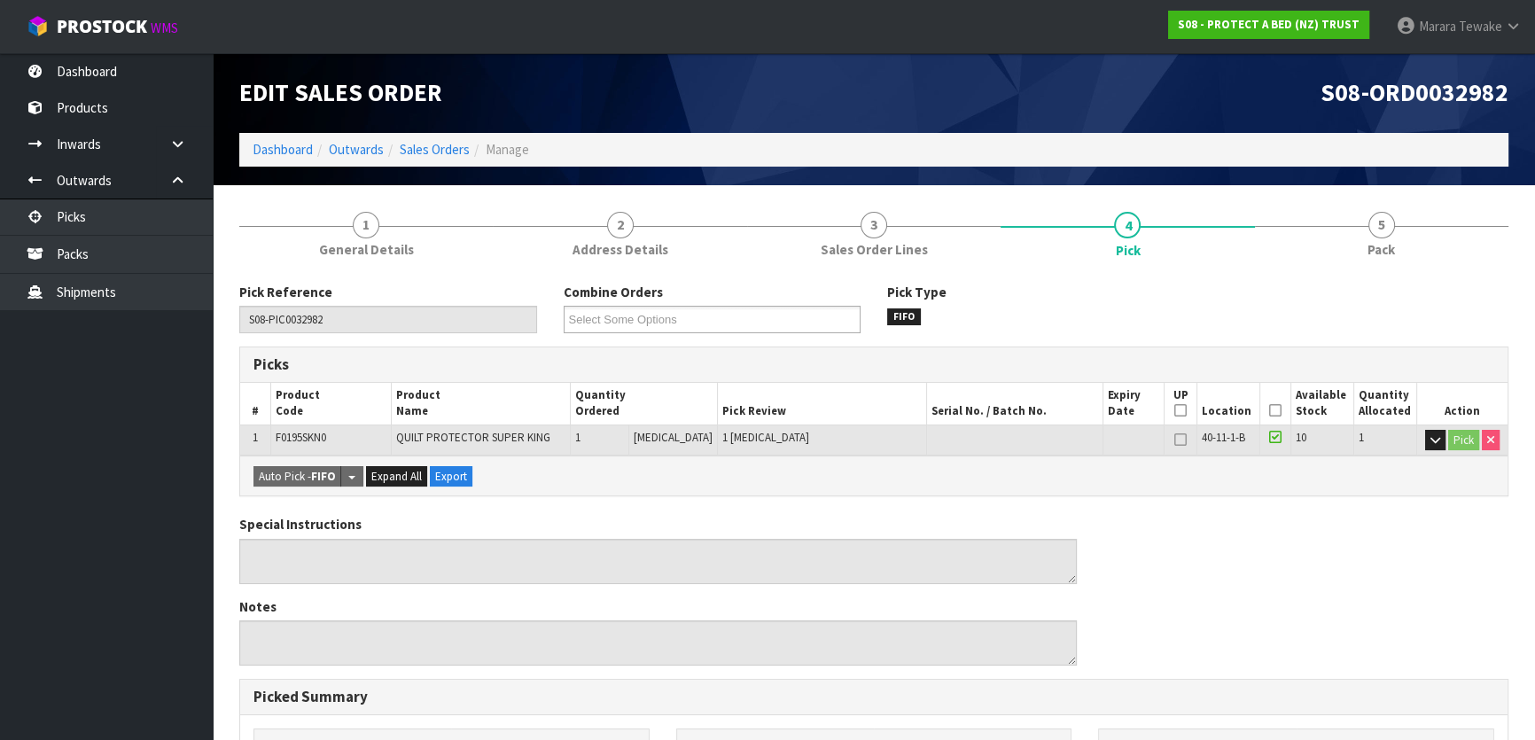
drag, startPoint x: 1270, startPoint y: 409, endPoint x: 1214, endPoint y: 432, distance: 60.4
click at [1269, 410] on icon at bounding box center [1275, 410] width 12 height 1
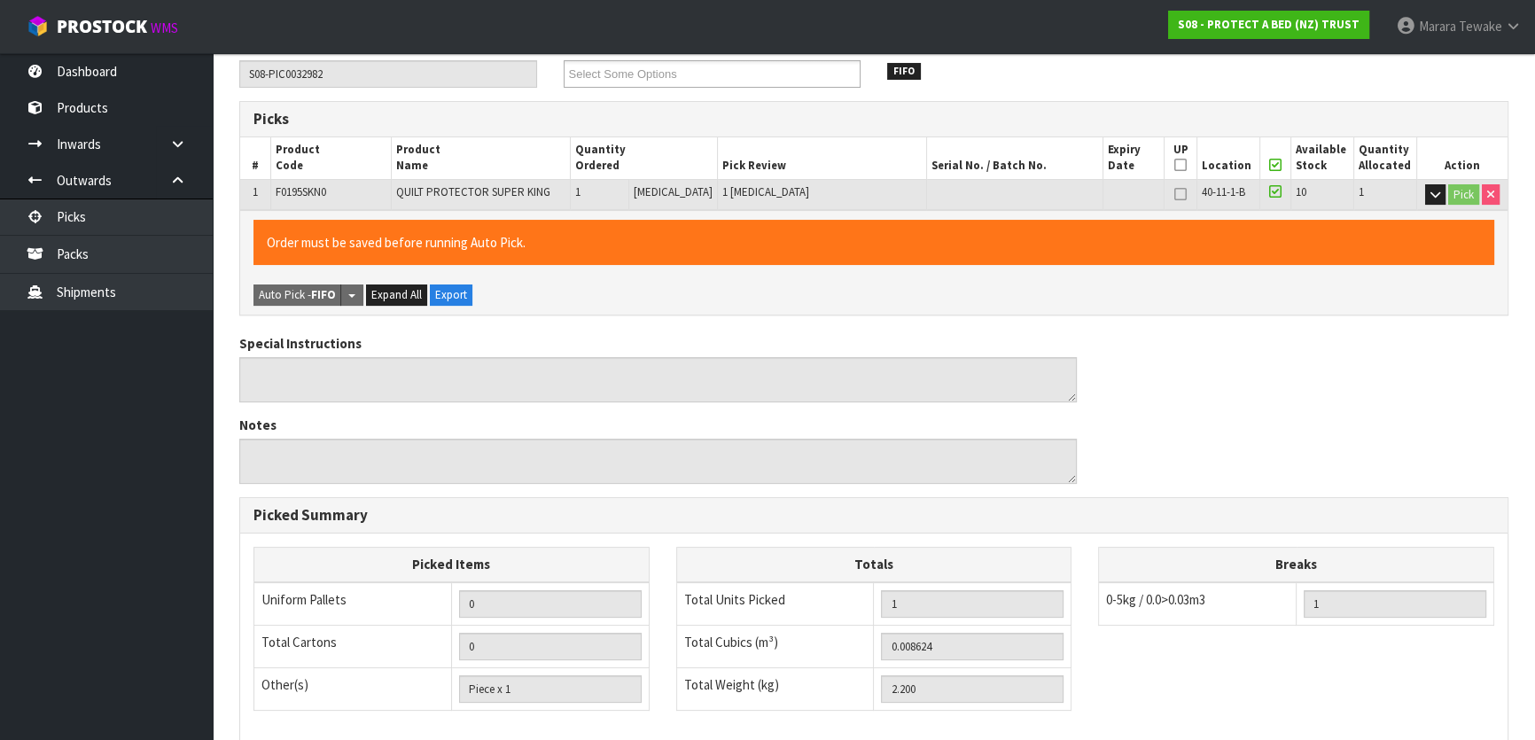
scroll to position [488, 0]
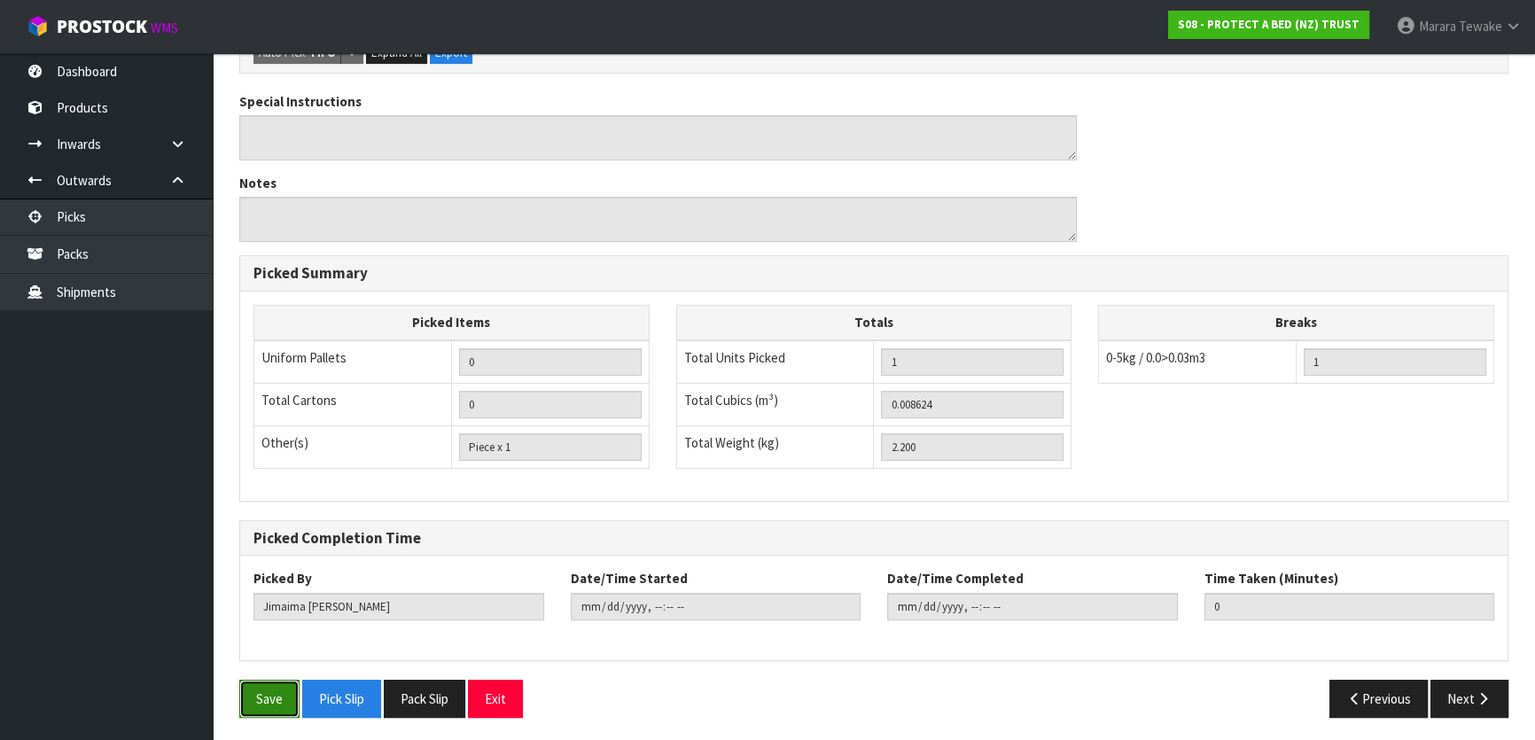
click at [255, 696] on button "Save" at bounding box center [269, 699] width 60 height 38
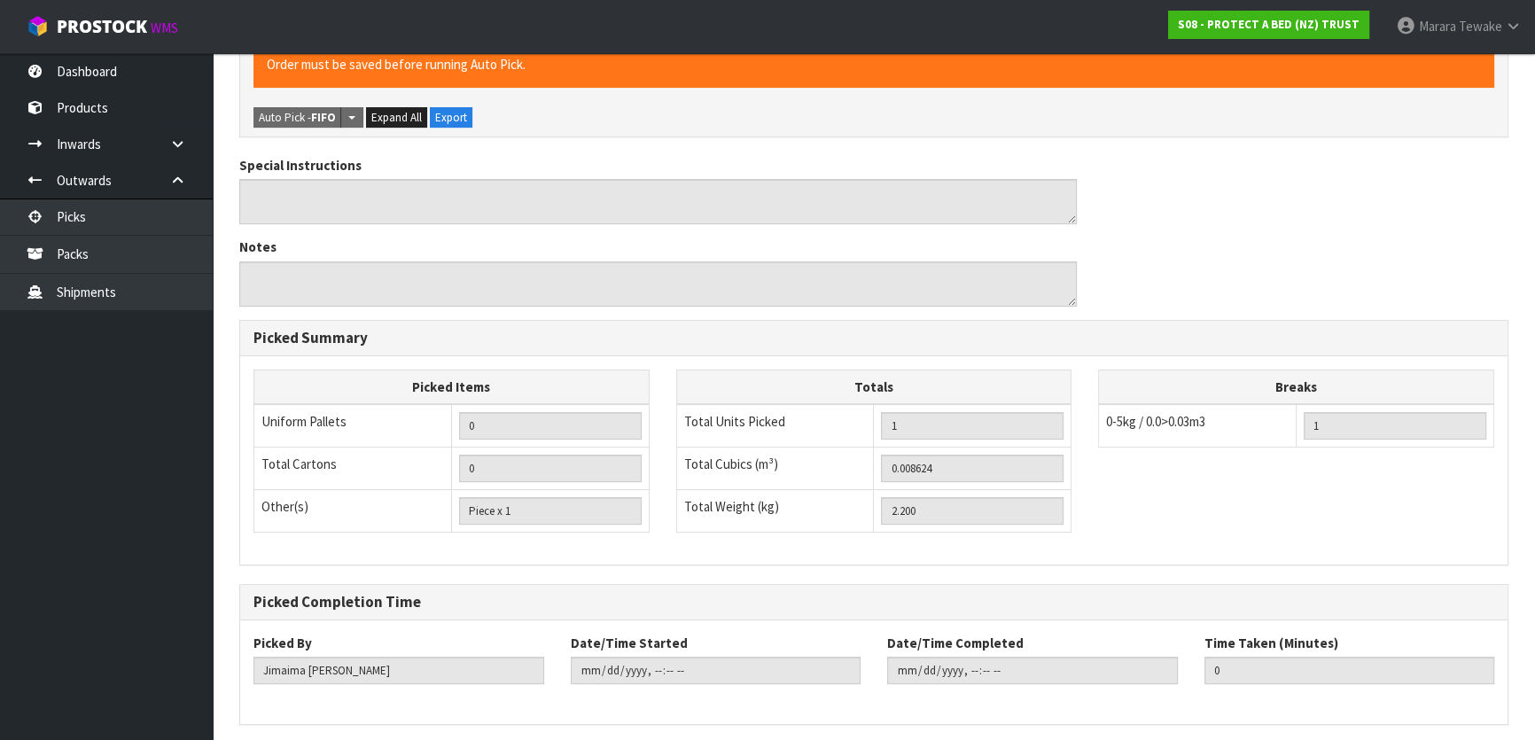
scroll to position [0, 0]
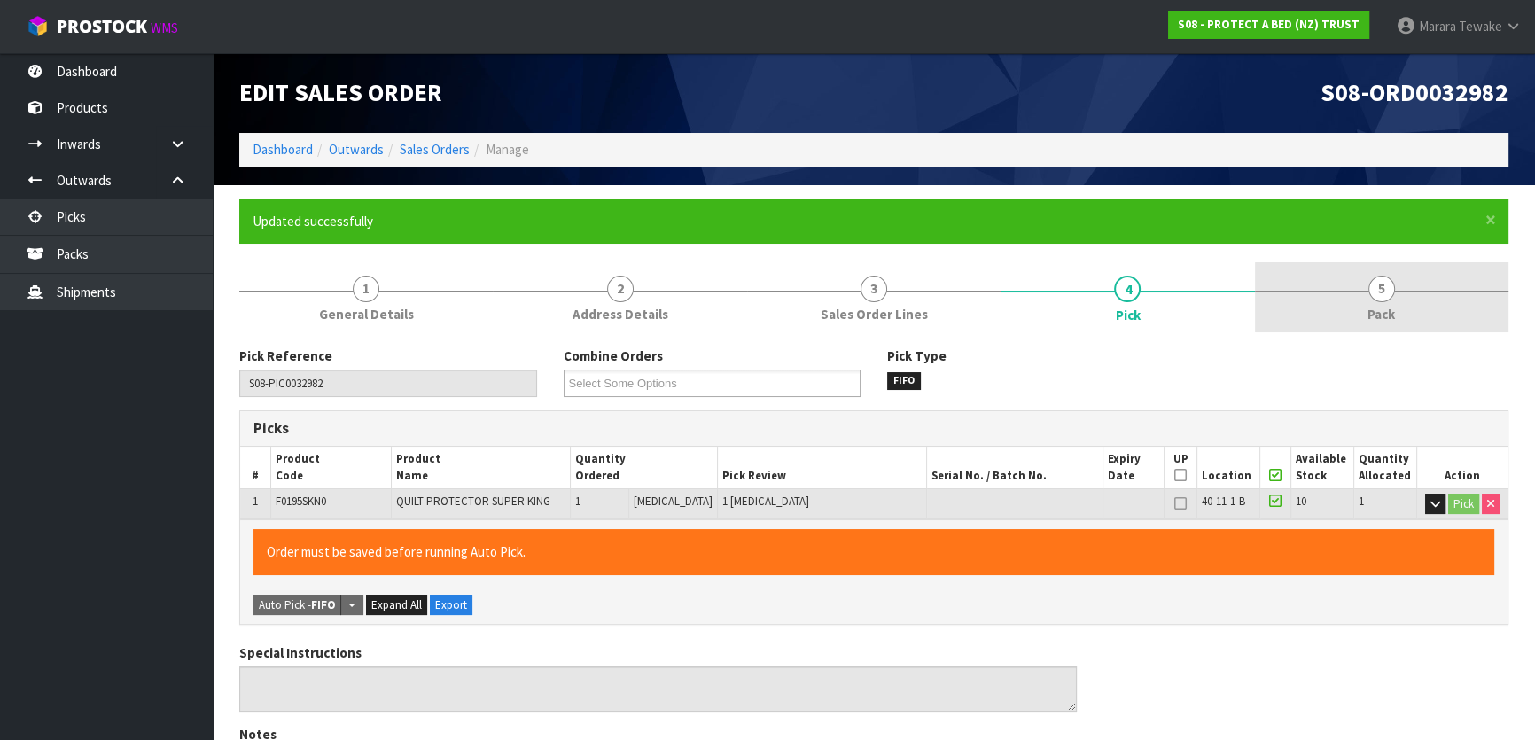
type input "Marara Tewake"
type input "2025-08-12T13:15:31"
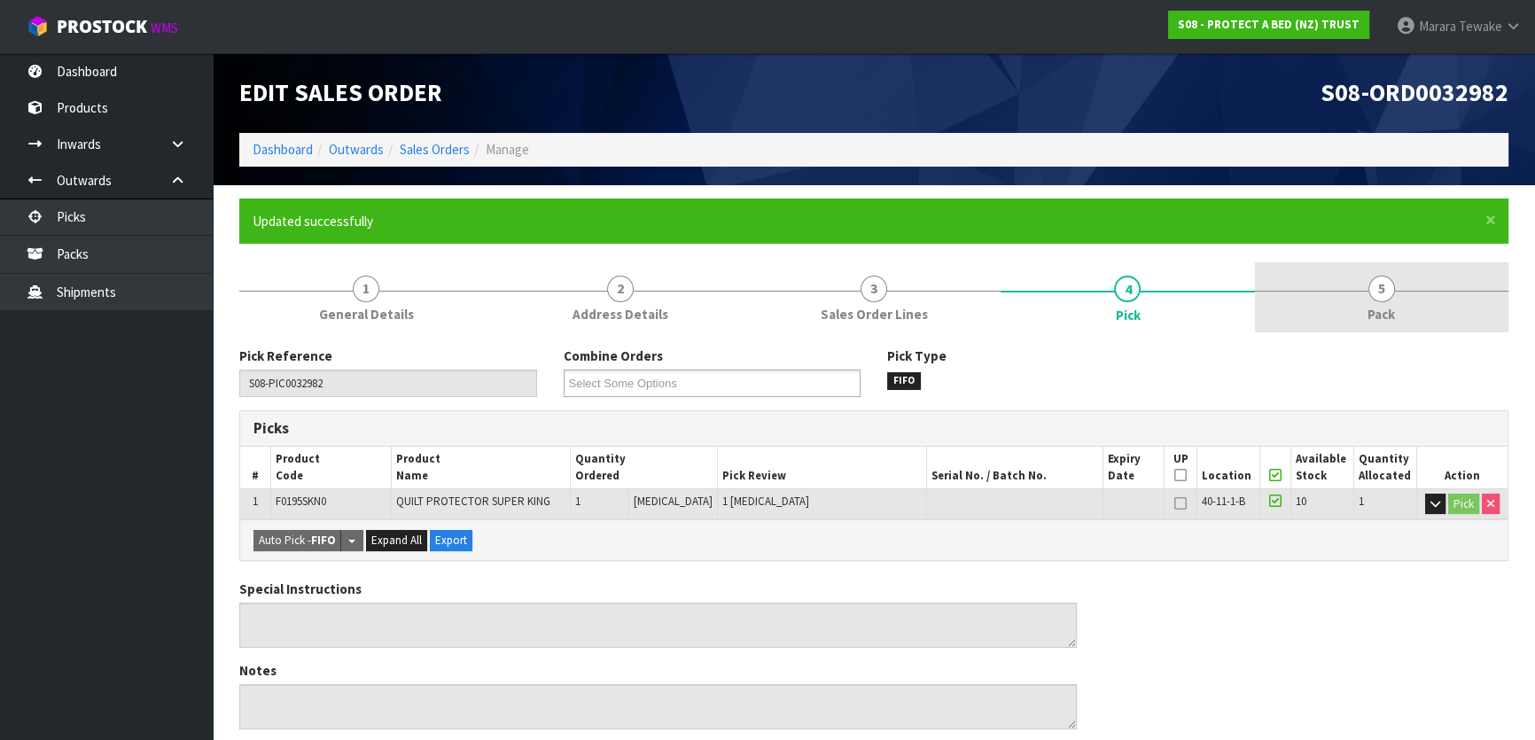
click at [1364, 307] on link "5 Pack" at bounding box center [1382, 297] width 254 height 70
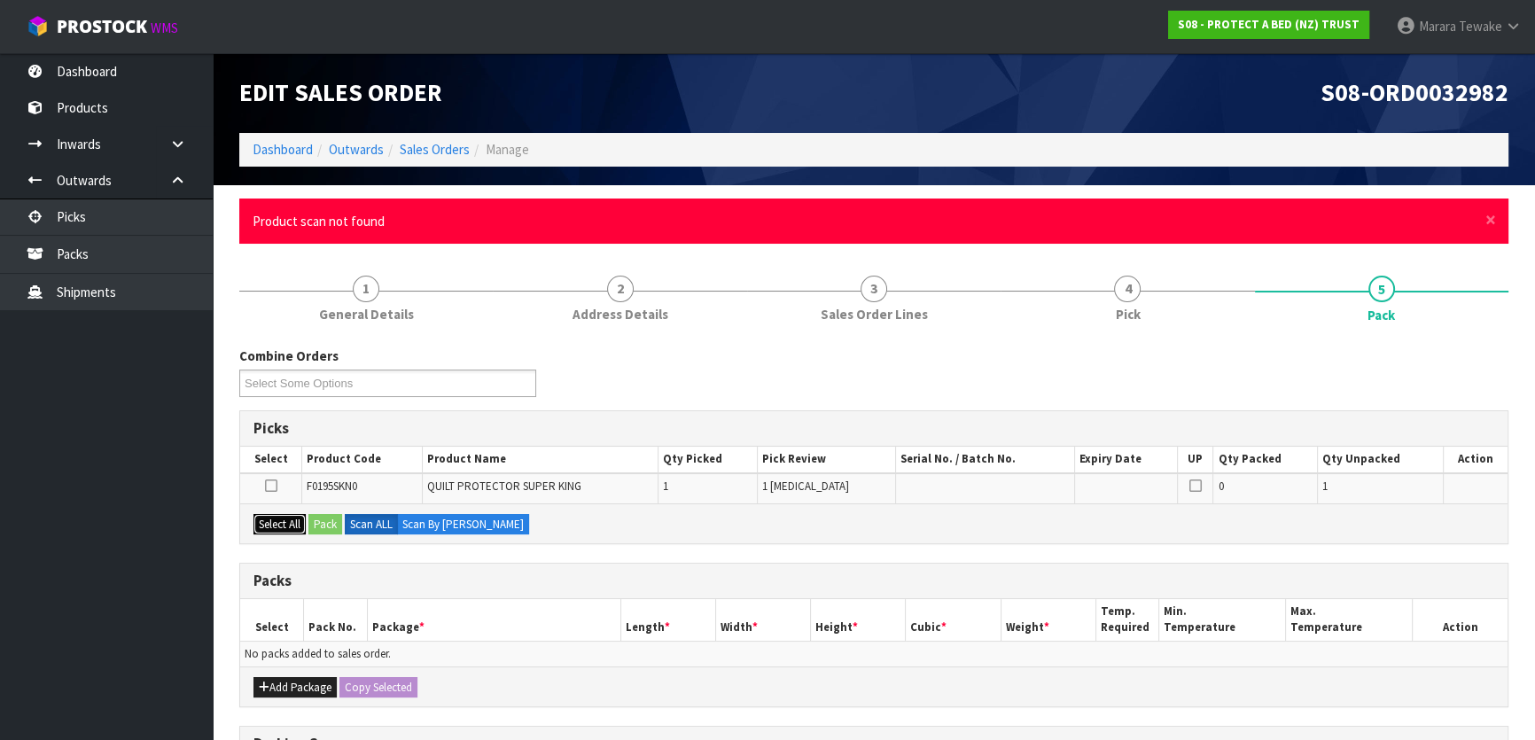
drag, startPoint x: 275, startPoint y: 519, endPoint x: 335, endPoint y: 531, distance: 61.5
click at [280, 519] on button "Select All" at bounding box center [280, 524] width 52 height 21
click at [326, 519] on button "Pack" at bounding box center [325, 524] width 34 height 21
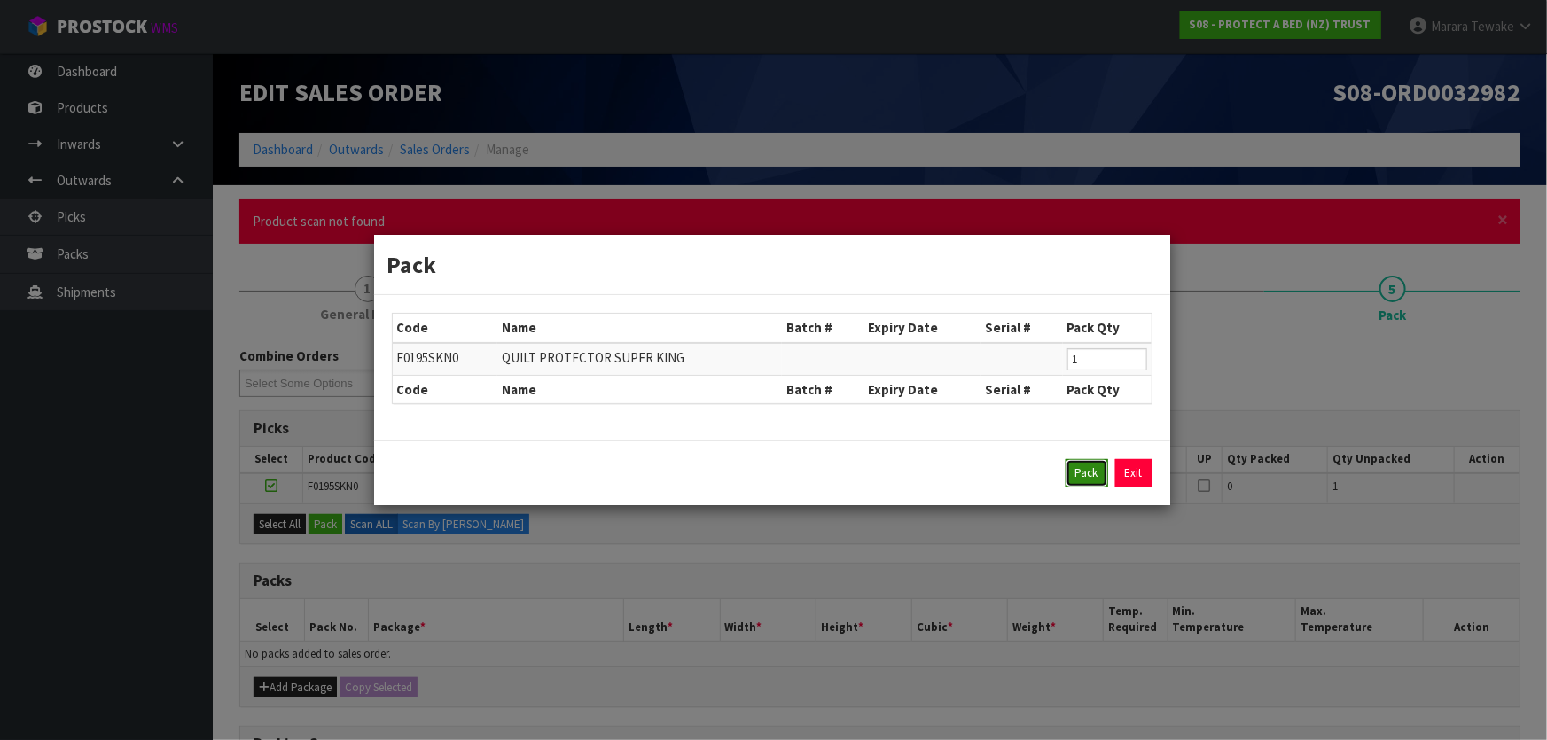
click at [1095, 470] on button "Pack" at bounding box center [1086, 473] width 43 height 28
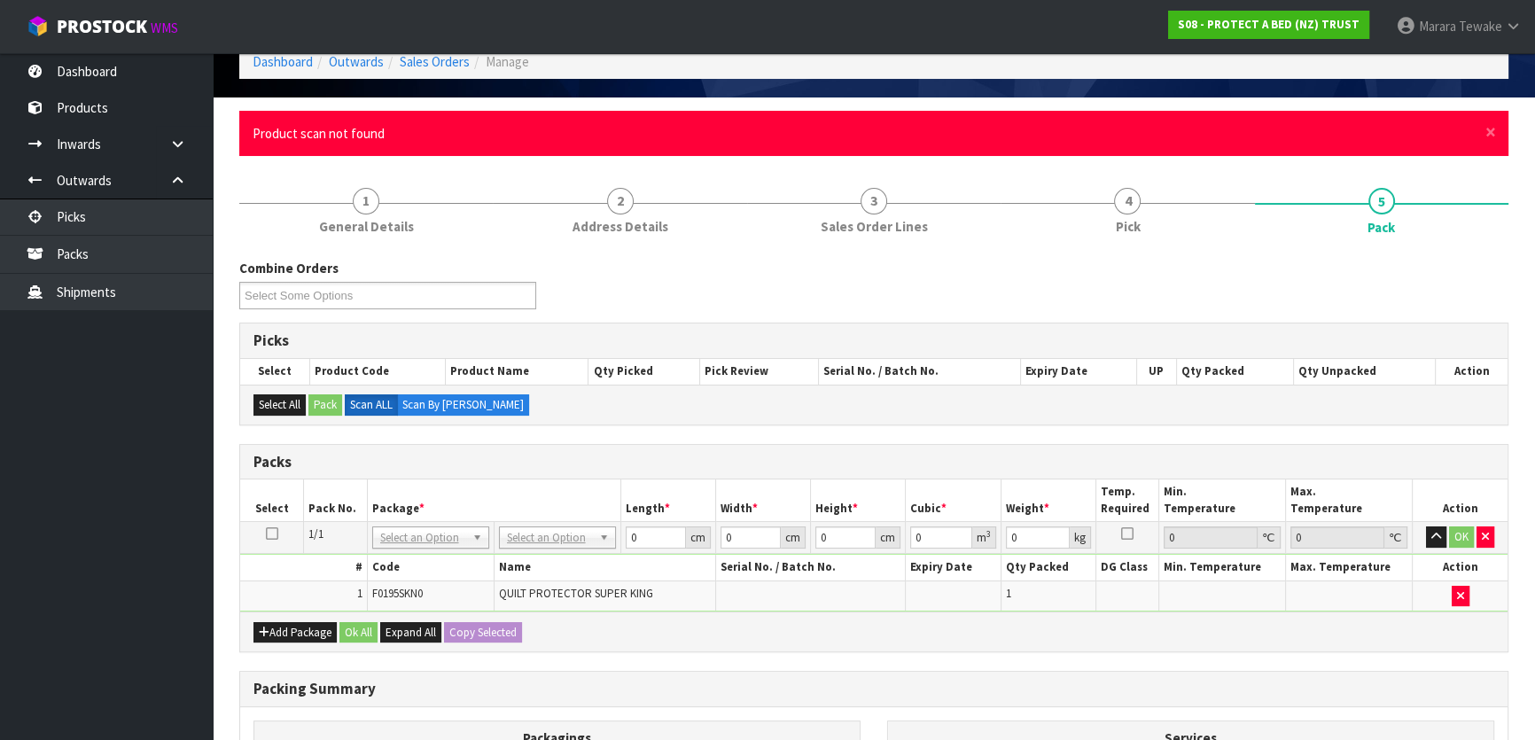
scroll to position [241, 0]
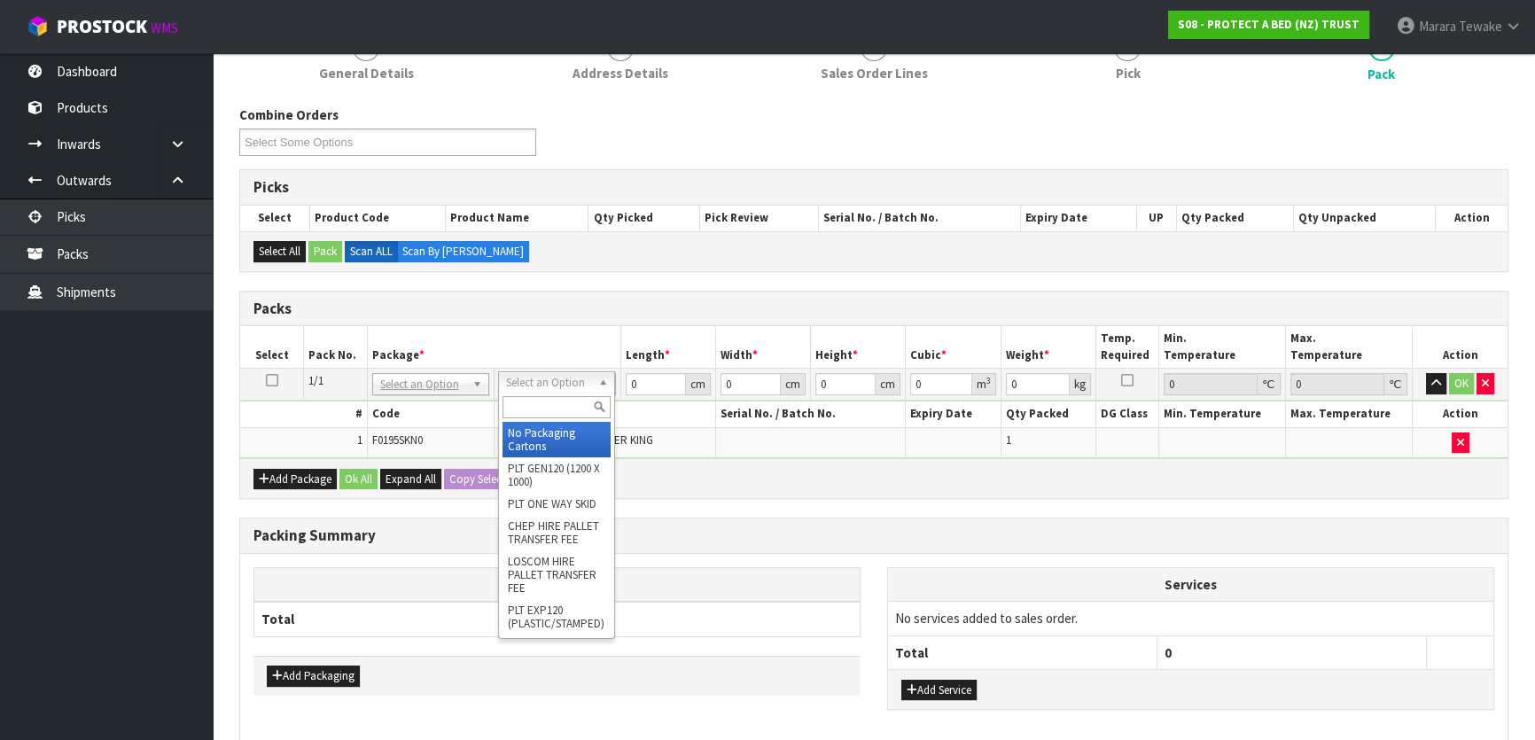
click at [534, 400] on input "text" at bounding box center [557, 407] width 108 height 22
type input "OC"
drag, startPoint x: 533, startPoint y: 448, endPoint x: 540, endPoint y: 438, distance: 12.1
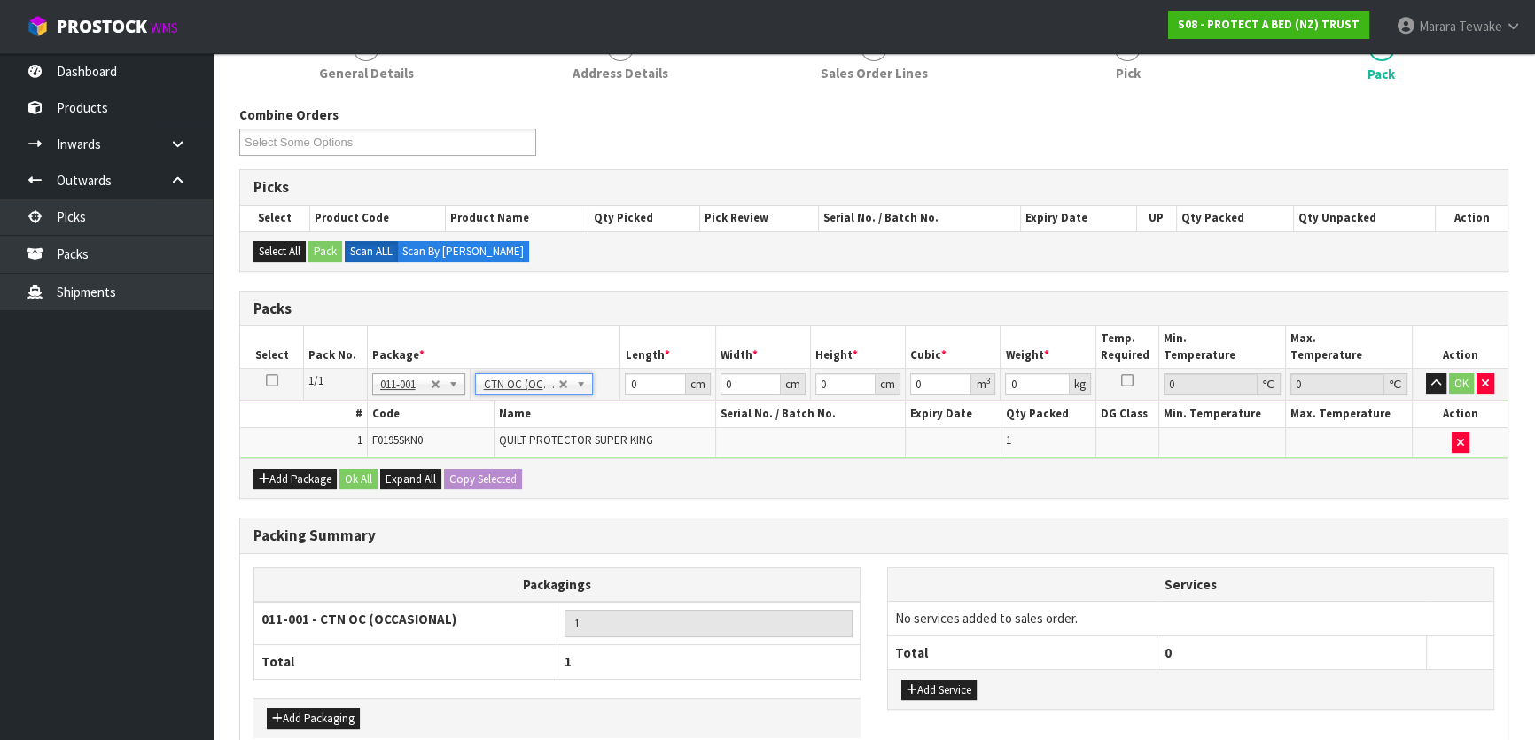
type input "2.2"
drag, startPoint x: 646, startPoint y: 382, endPoint x: 658, endPoint y: 350, distance: 33.9
click at [646, 363] on table "Select Pack No. Package * Length * Width * Height * Cubic * Weight * Temp. Requ…" at bounding box center [874, 392] width 1268 height 132
type input "32"
type input "24"
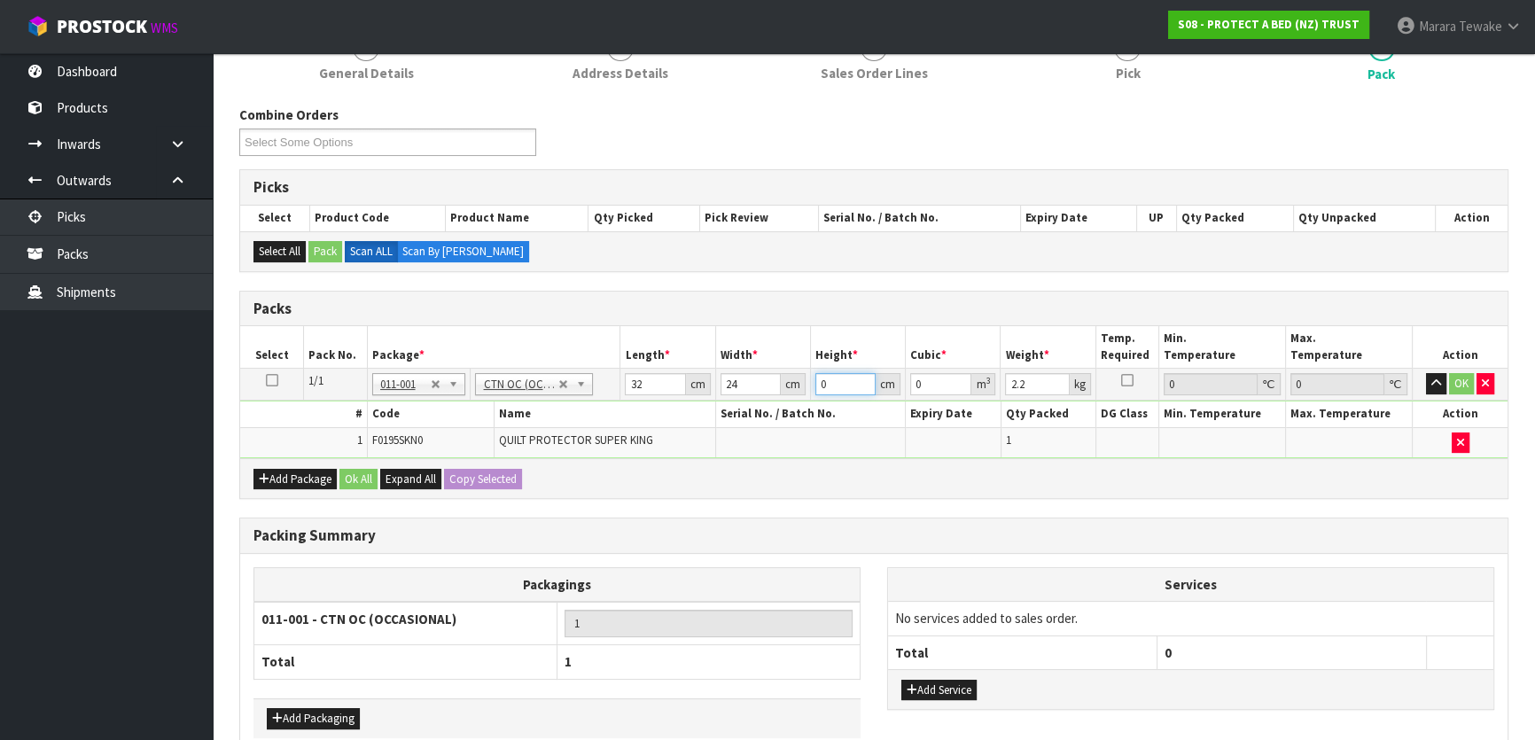
type input "3"
type input "0.002304"
type input "30"
type input "0.02304"
type input "30"
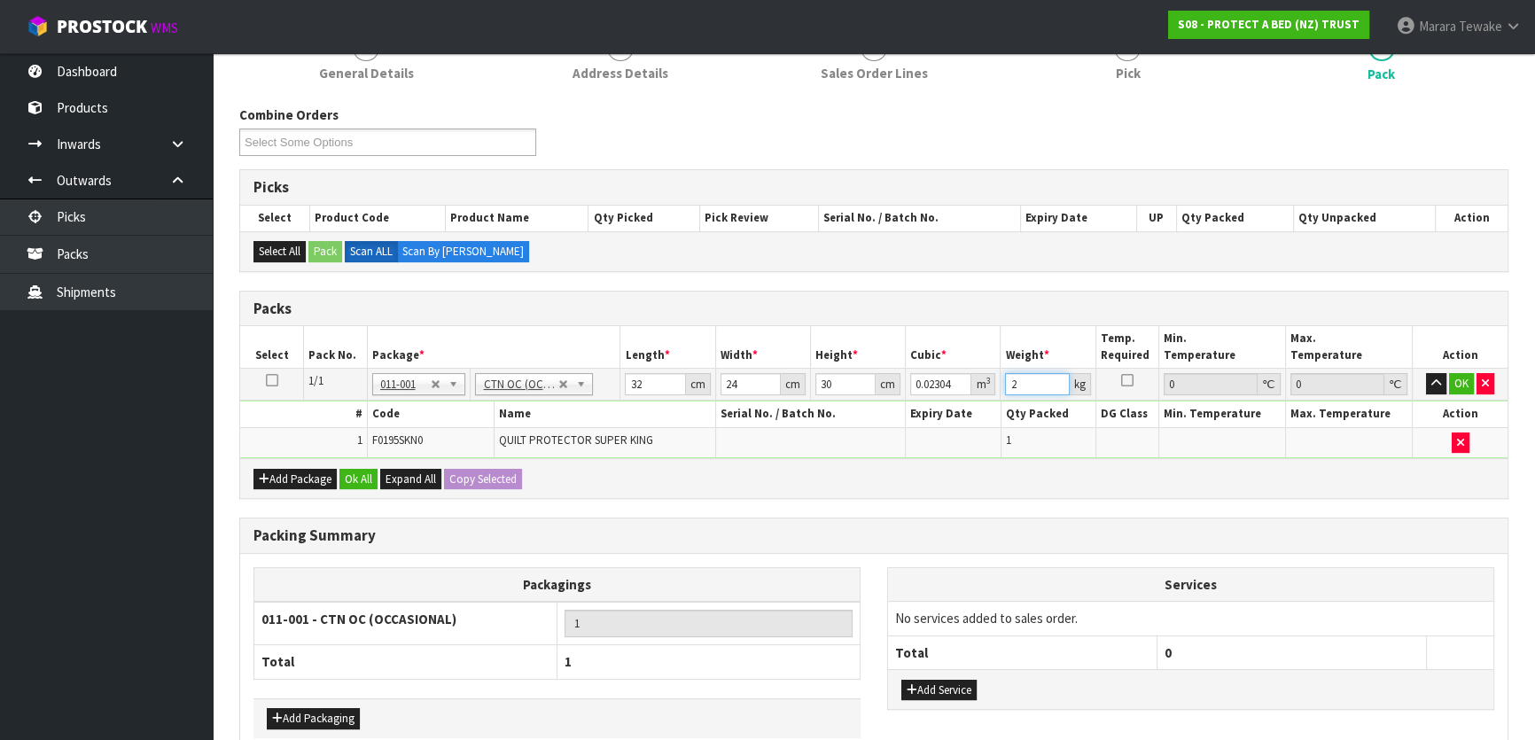
type input "2"
click at [1426, 373] on button "button" at bounding box center [1436, 383] width 20 height 21
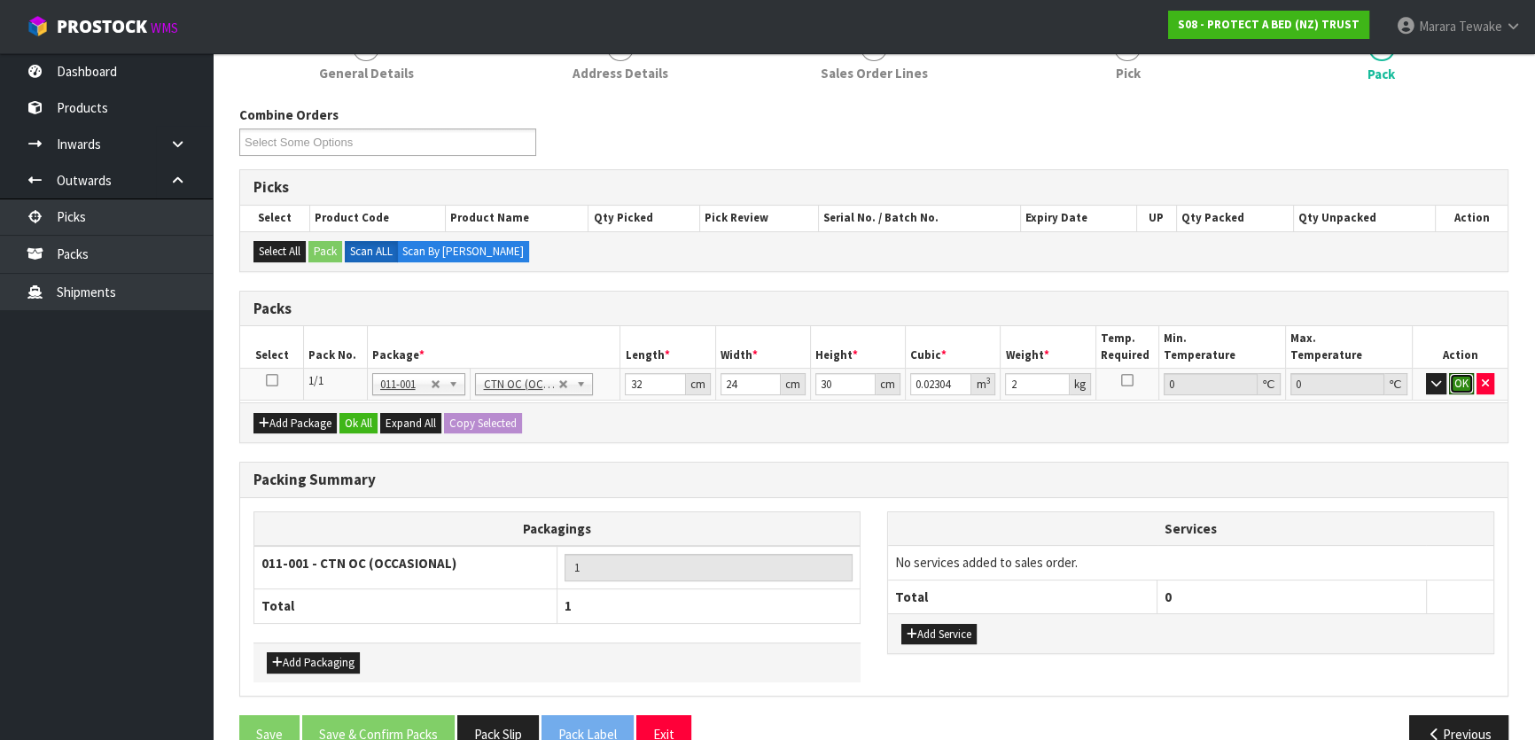
click button "OK" at bounding box center [1461, 383] width 25 height 21
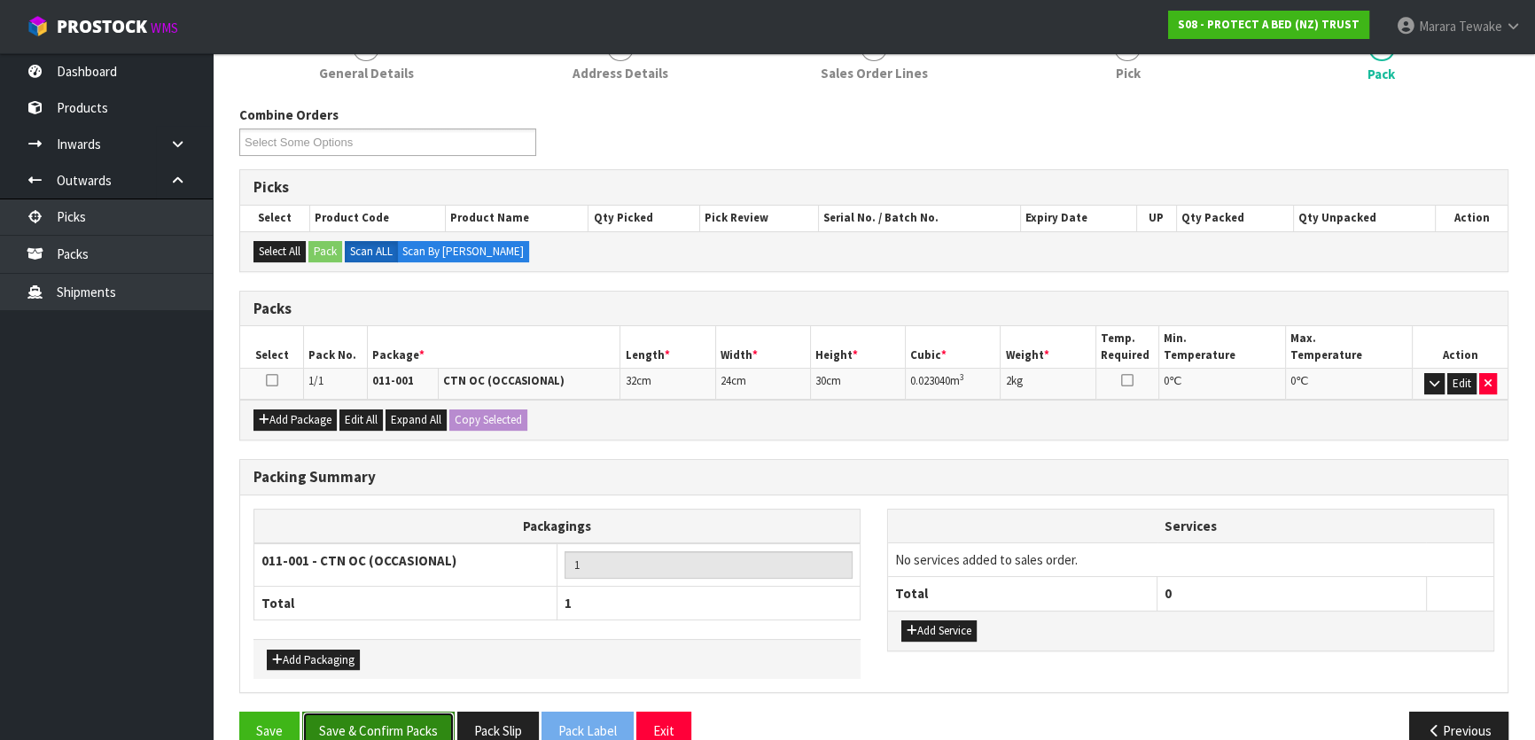
click at [389, 714] on button "Save & Confirm Packs" at bounding box center [378, 731] width 152 height 38
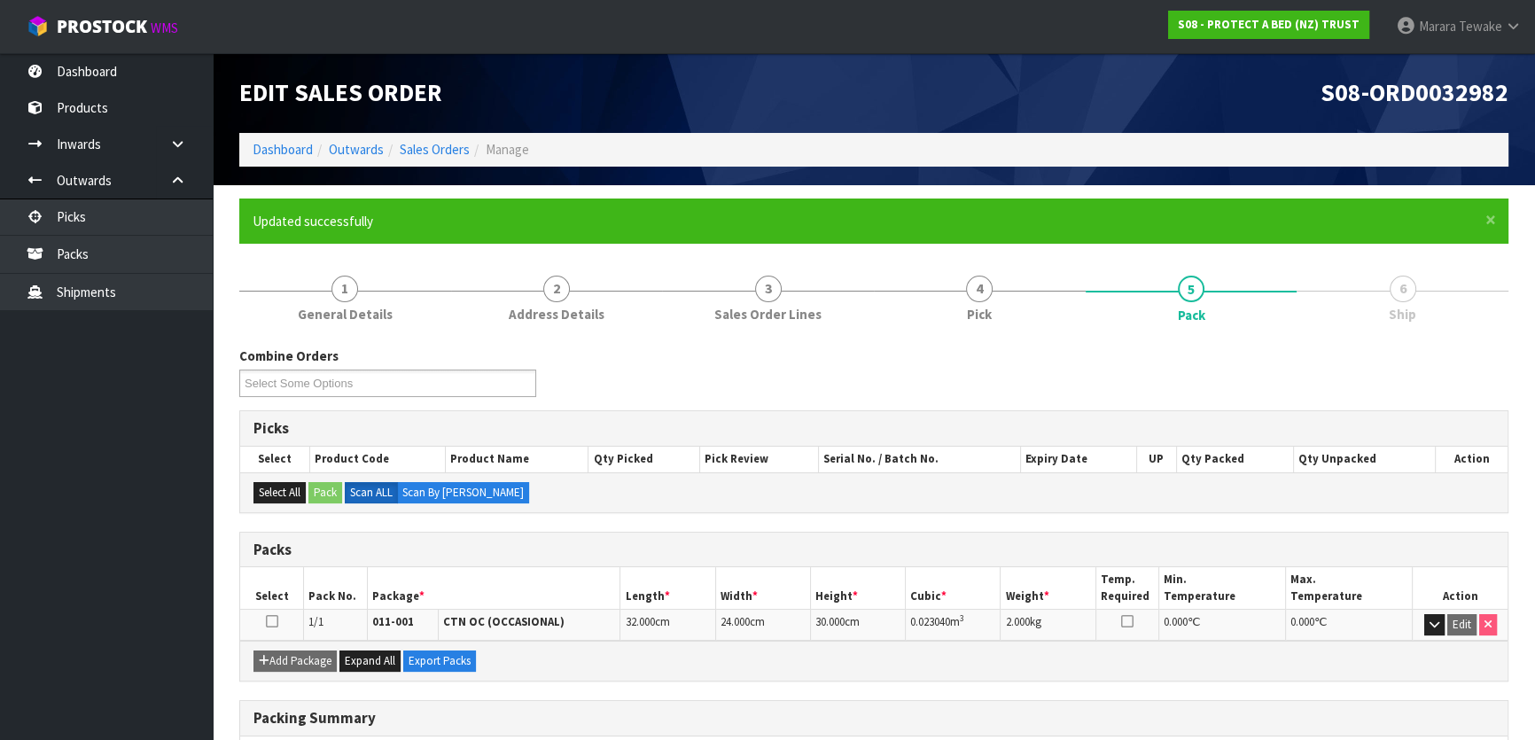
scroll to position [234, 0]
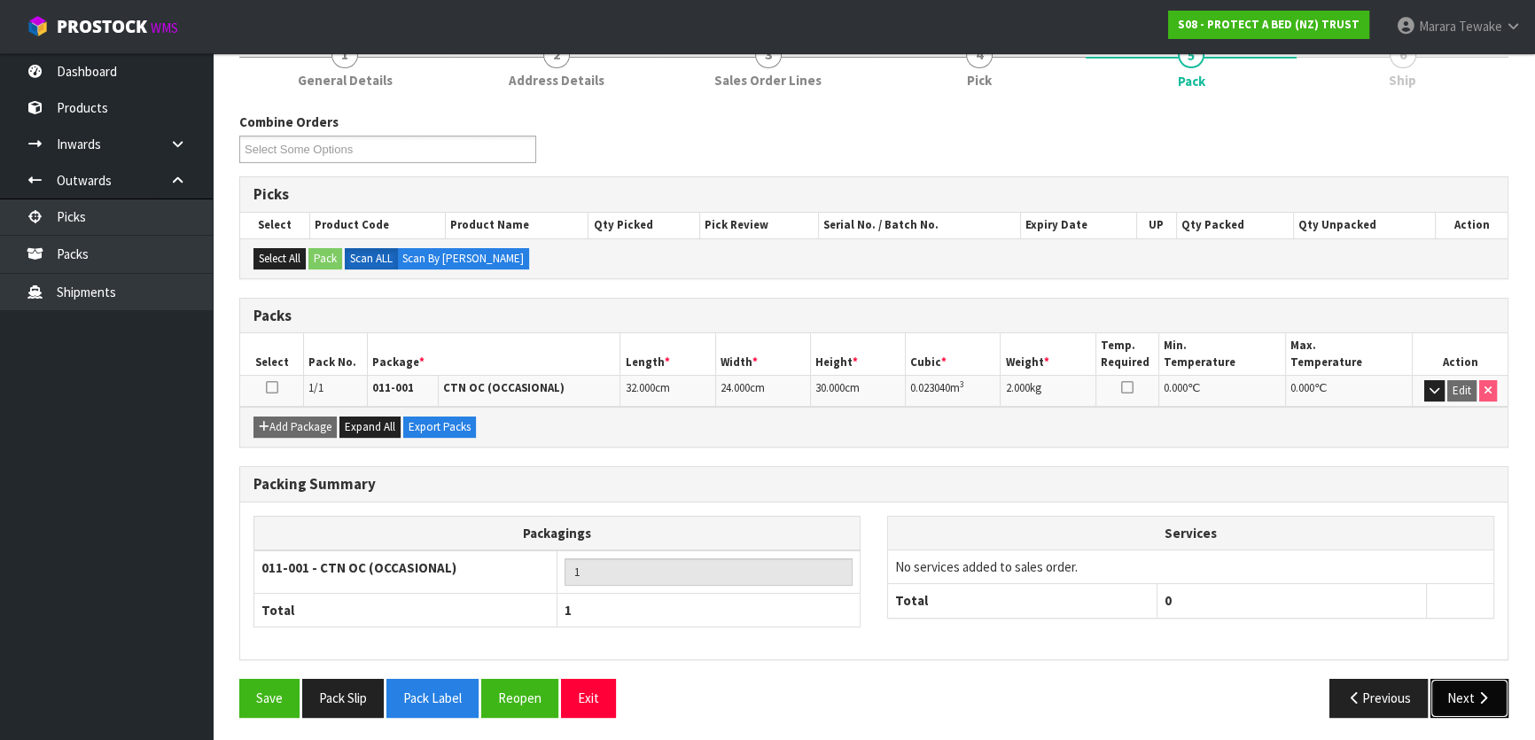
click at [1469, 698] on button "Next" at bounding box center [1470, 698] width 78 height 38
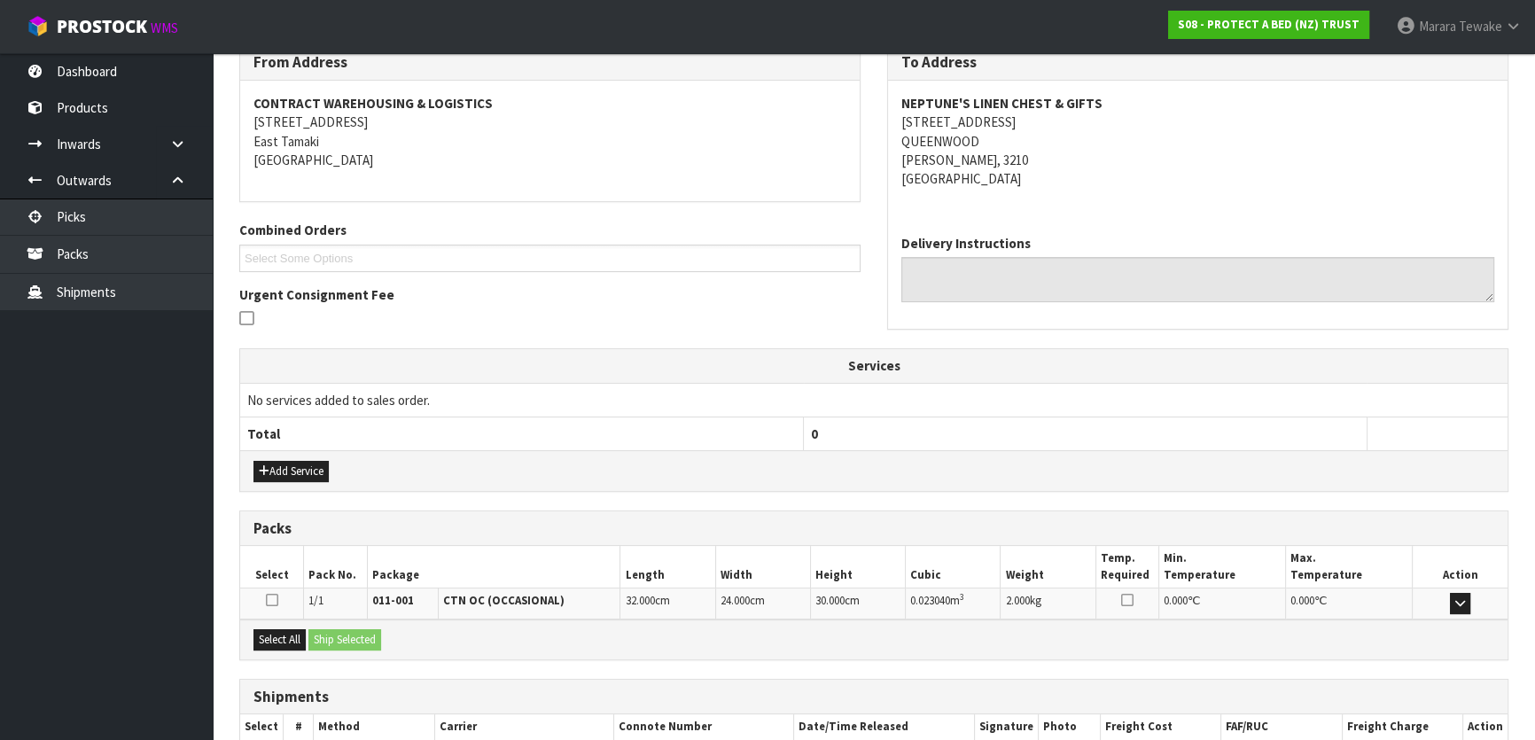
scroll to position [409, 0]
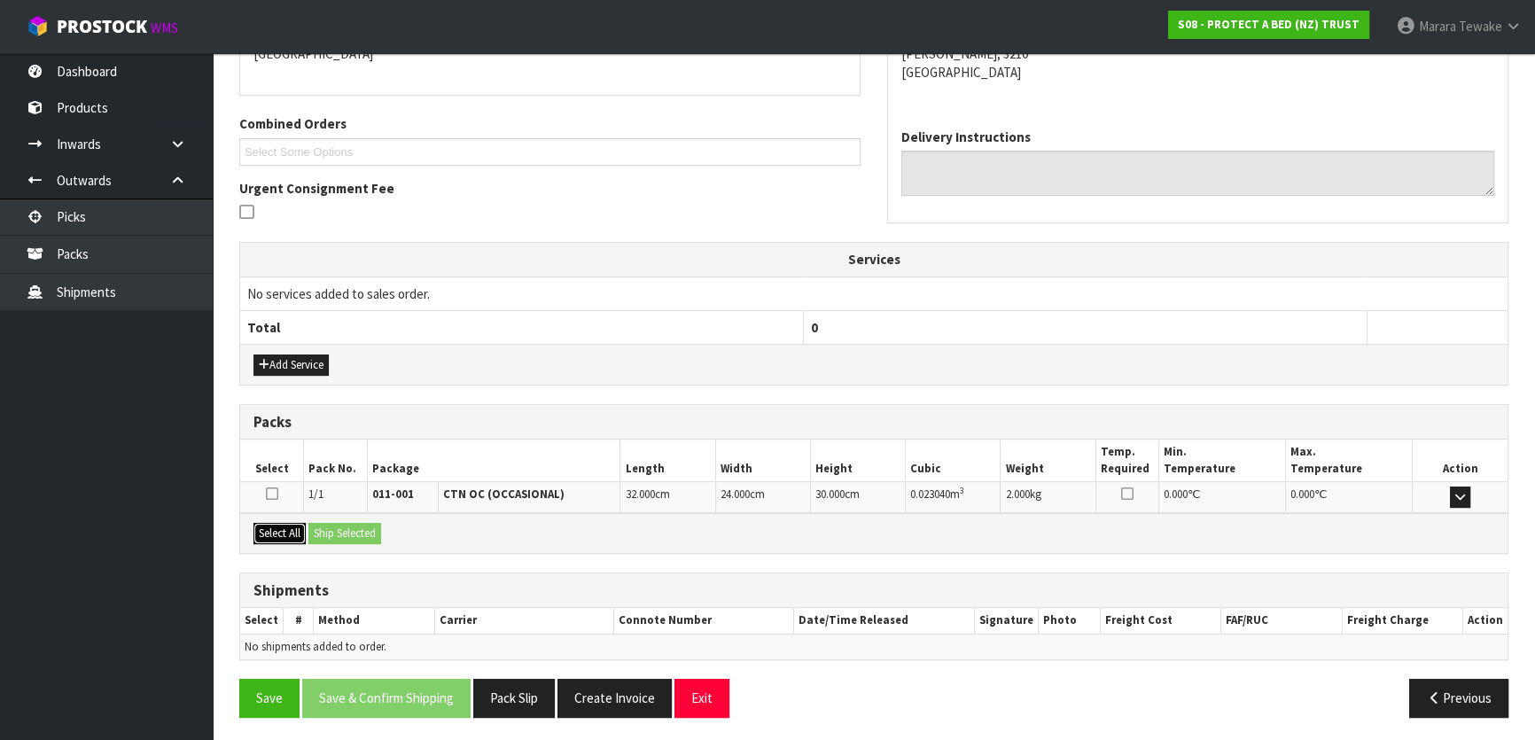
click at [277, 532] on button "Select All" at bounding box center [280, 533] width 52 height 21
click at [340, 525] on button "Ship Selected" at bounding box center [344, 533] width 73 height 21
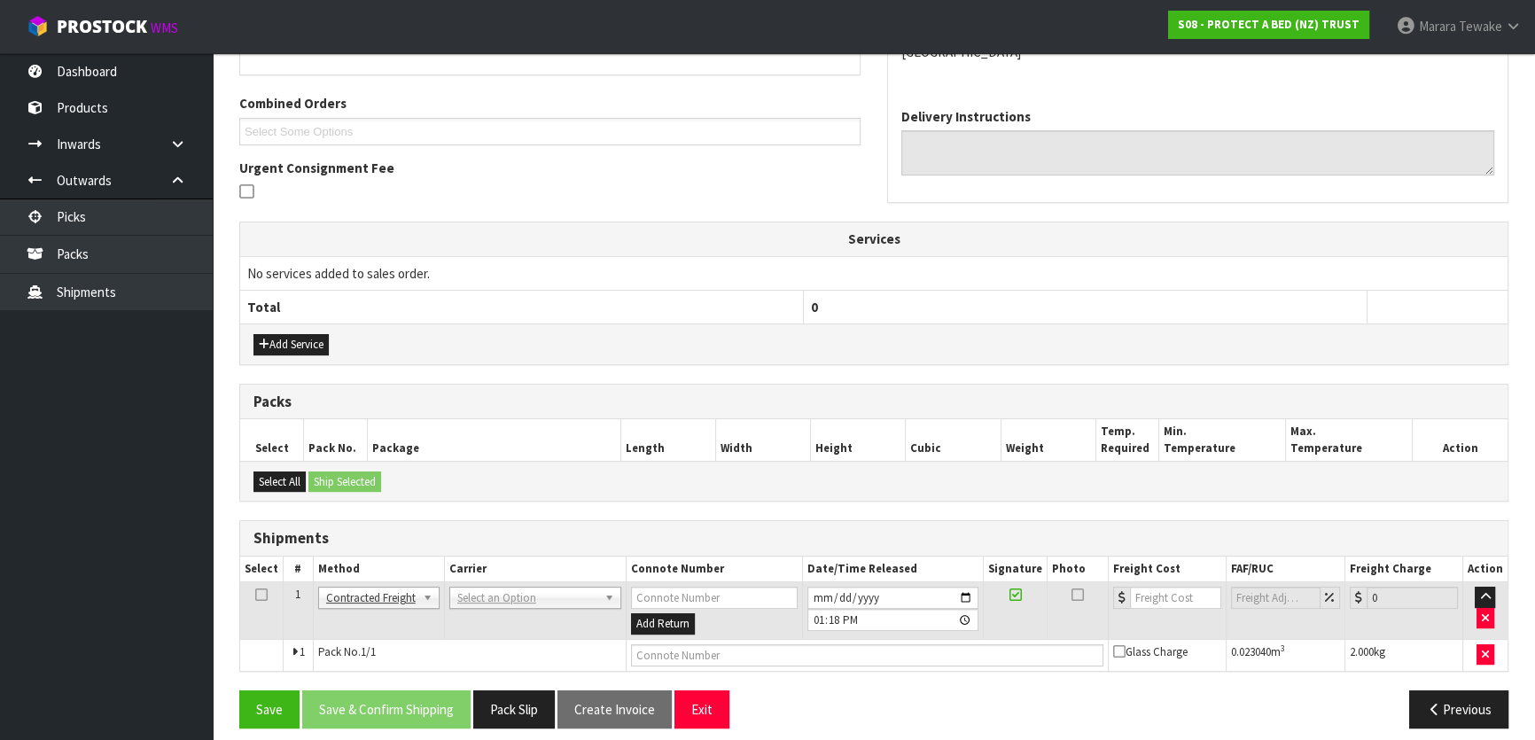
scroll to position [441, 0]
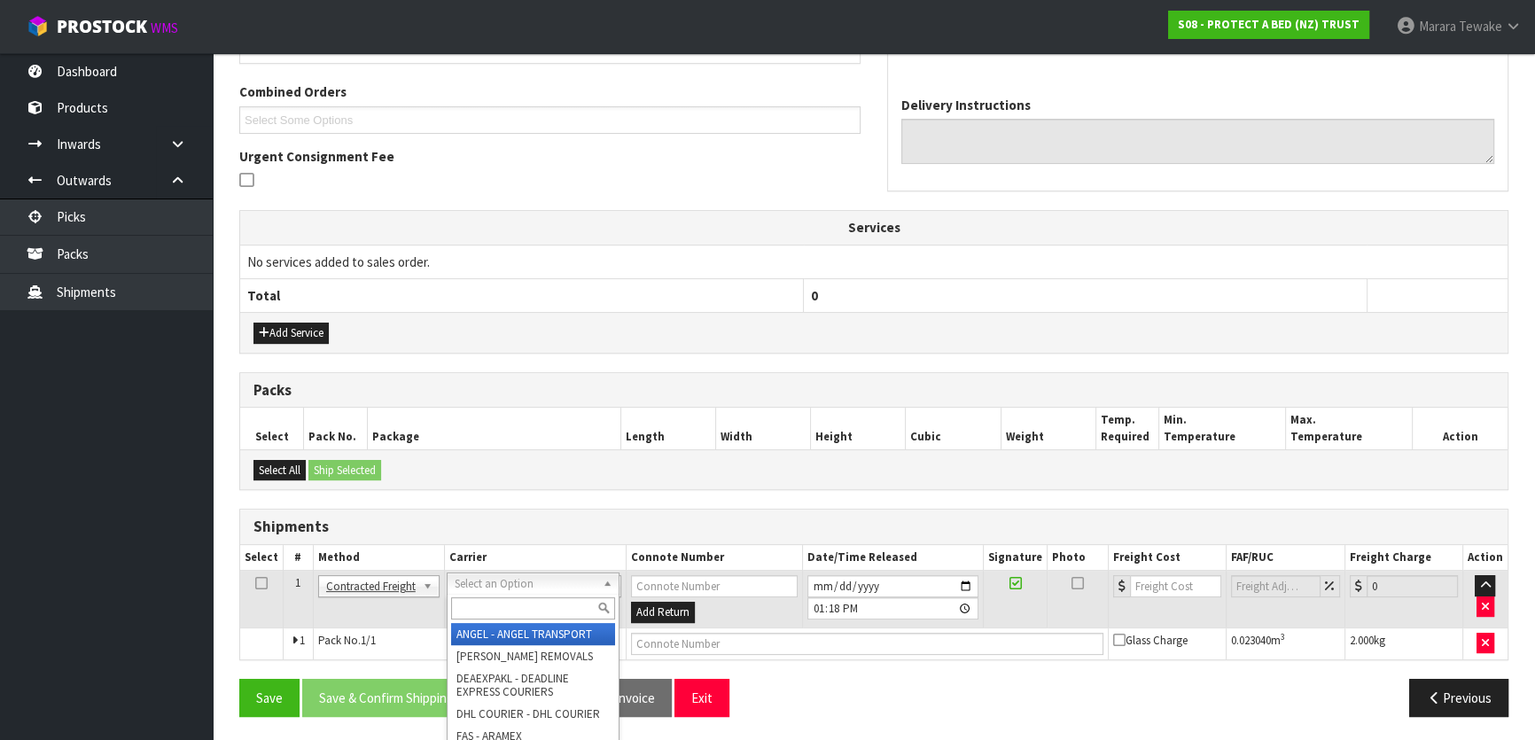
click at [499, 605] on input "text" at bounding box center [533, 608] width 164 height 22
type input "NZP"
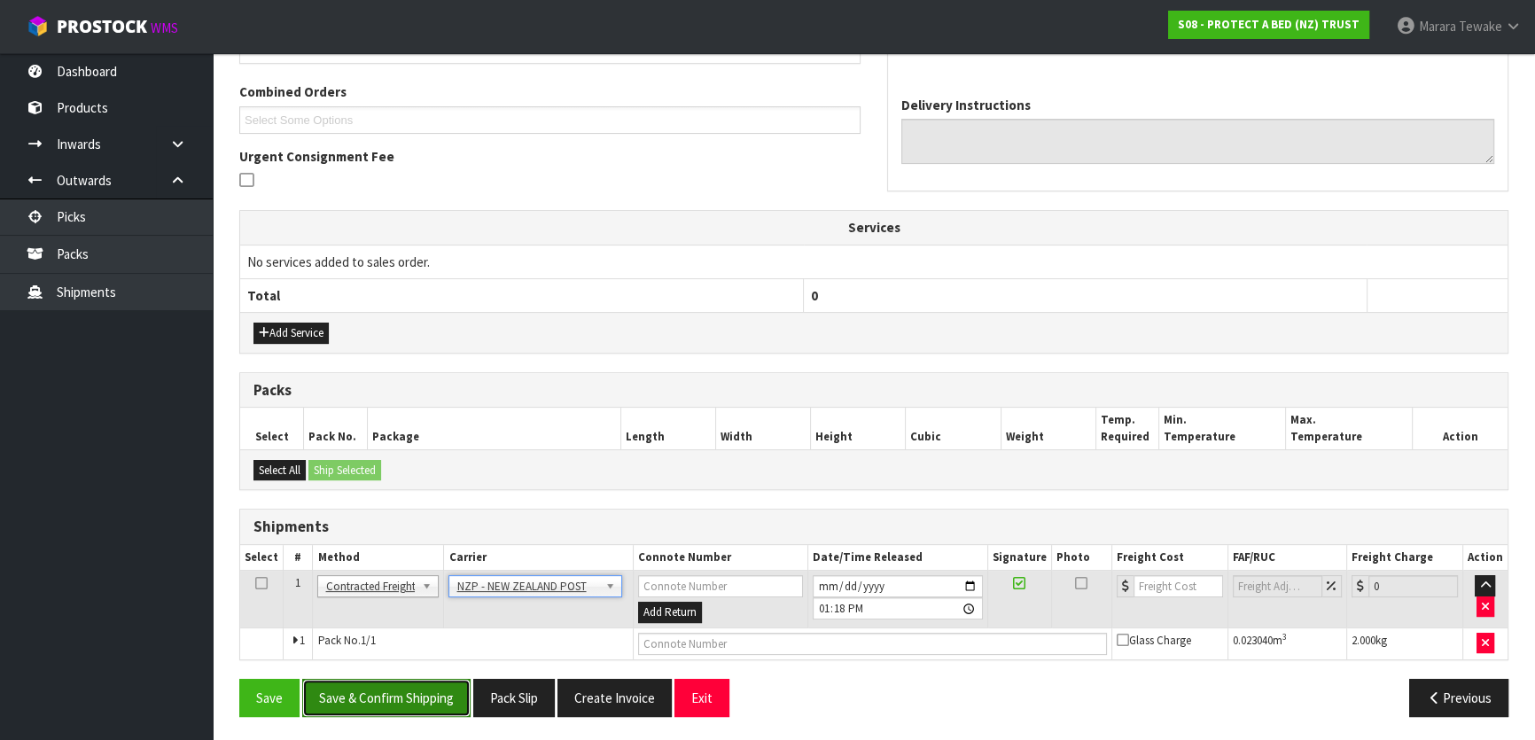
click at [416, 684] on button "Save & Confirm Shipping" at bounding box center [386, 698] width 168 height 38
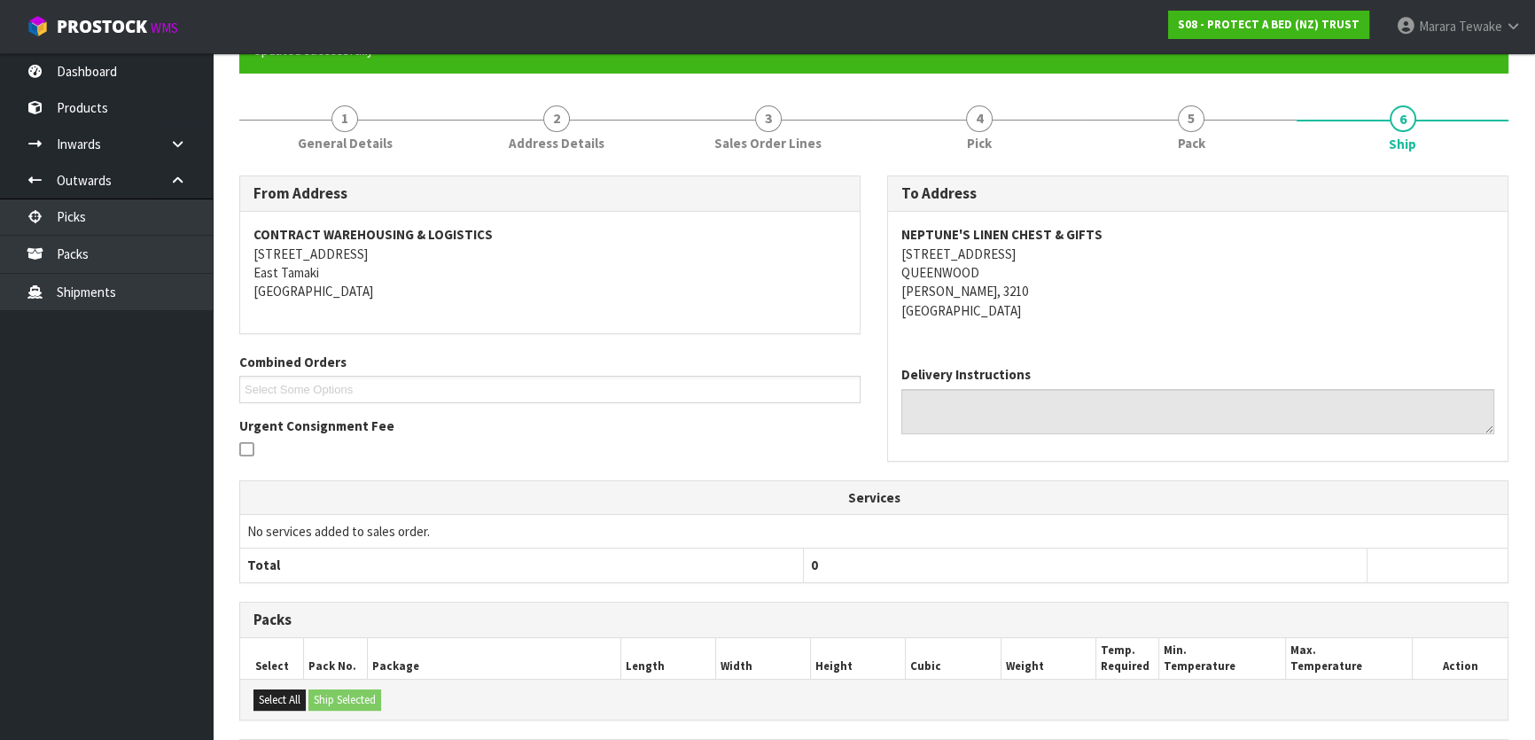
scroll to position [416, 0]
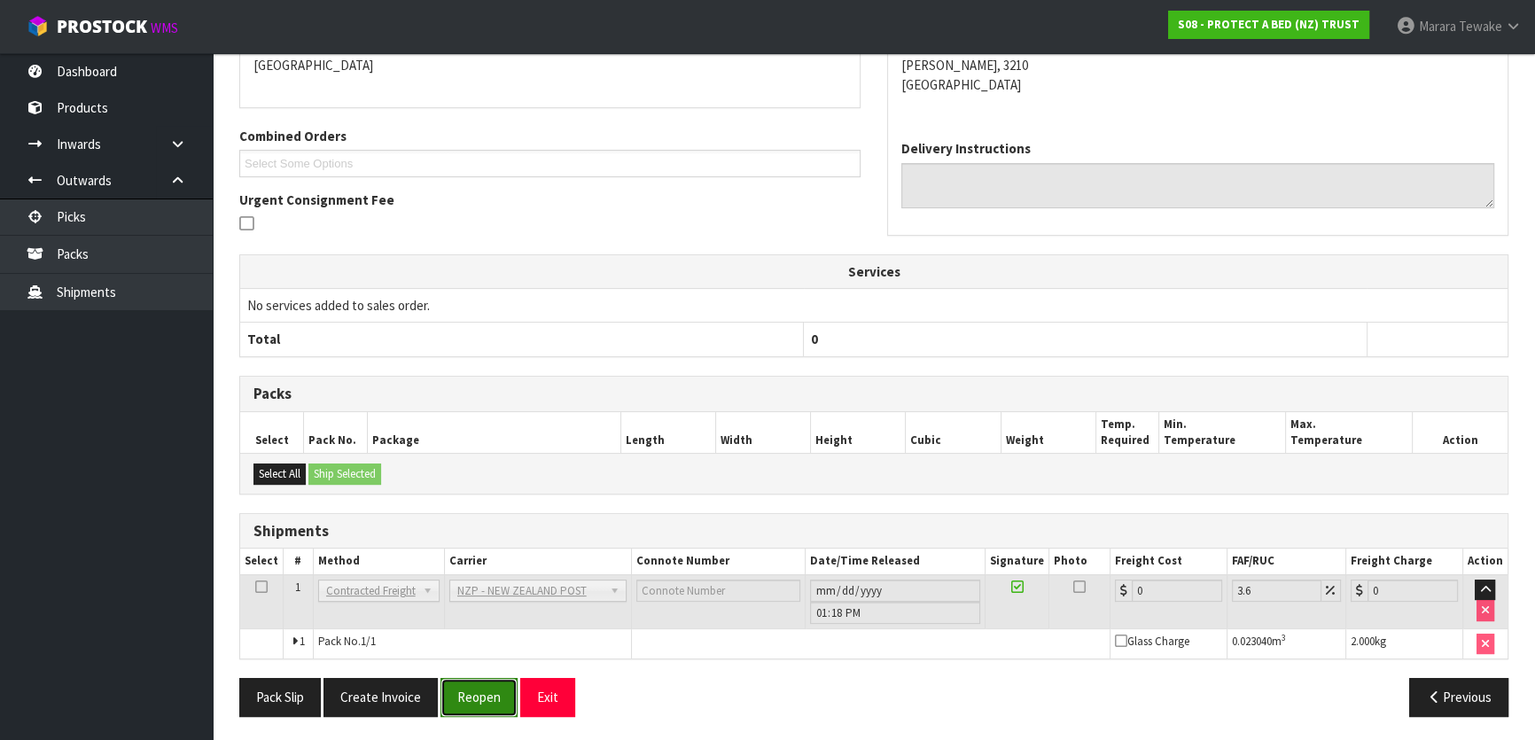
click at [461, 691] on button "Reopen" at bounding box center [479, 697] width 77 height 38
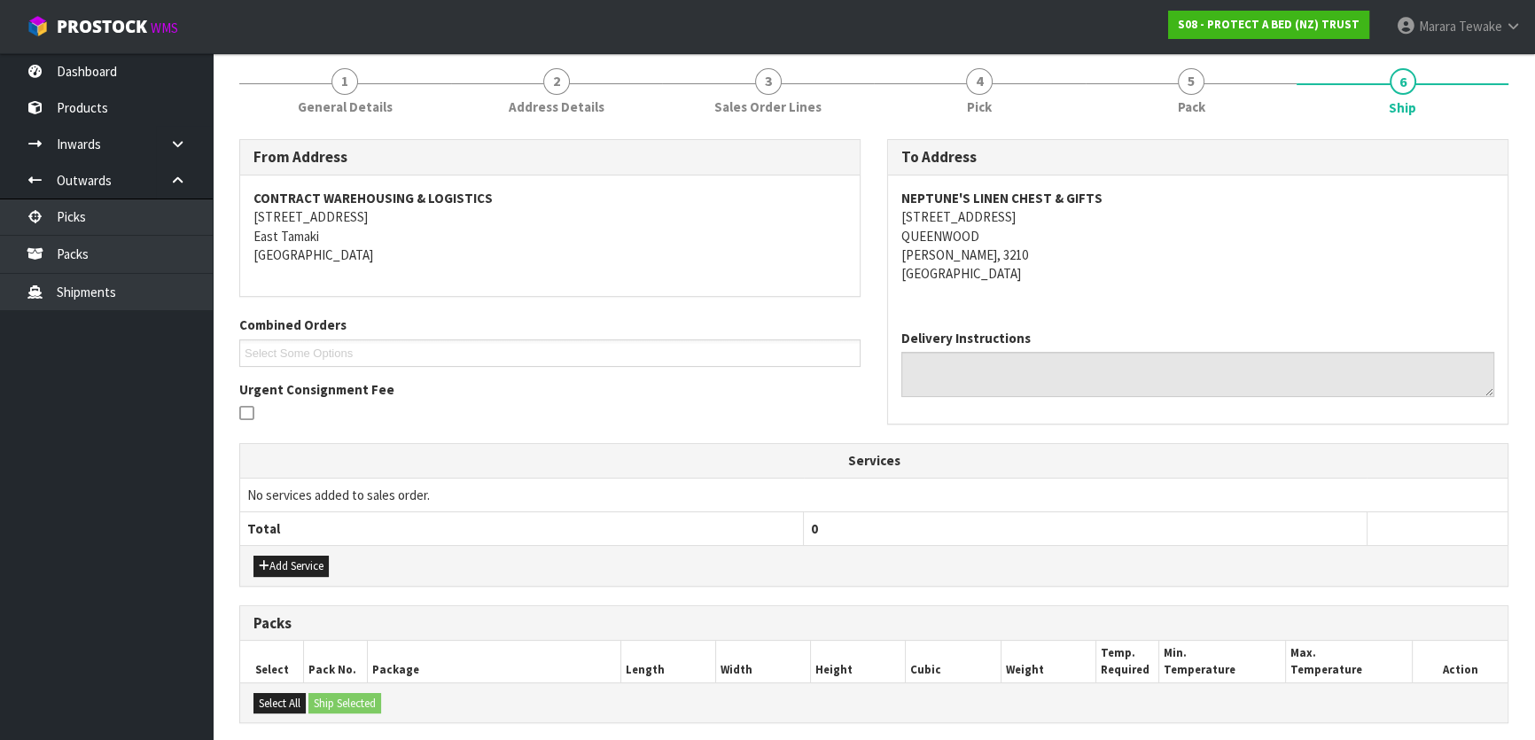
scroll to position [441, 0]
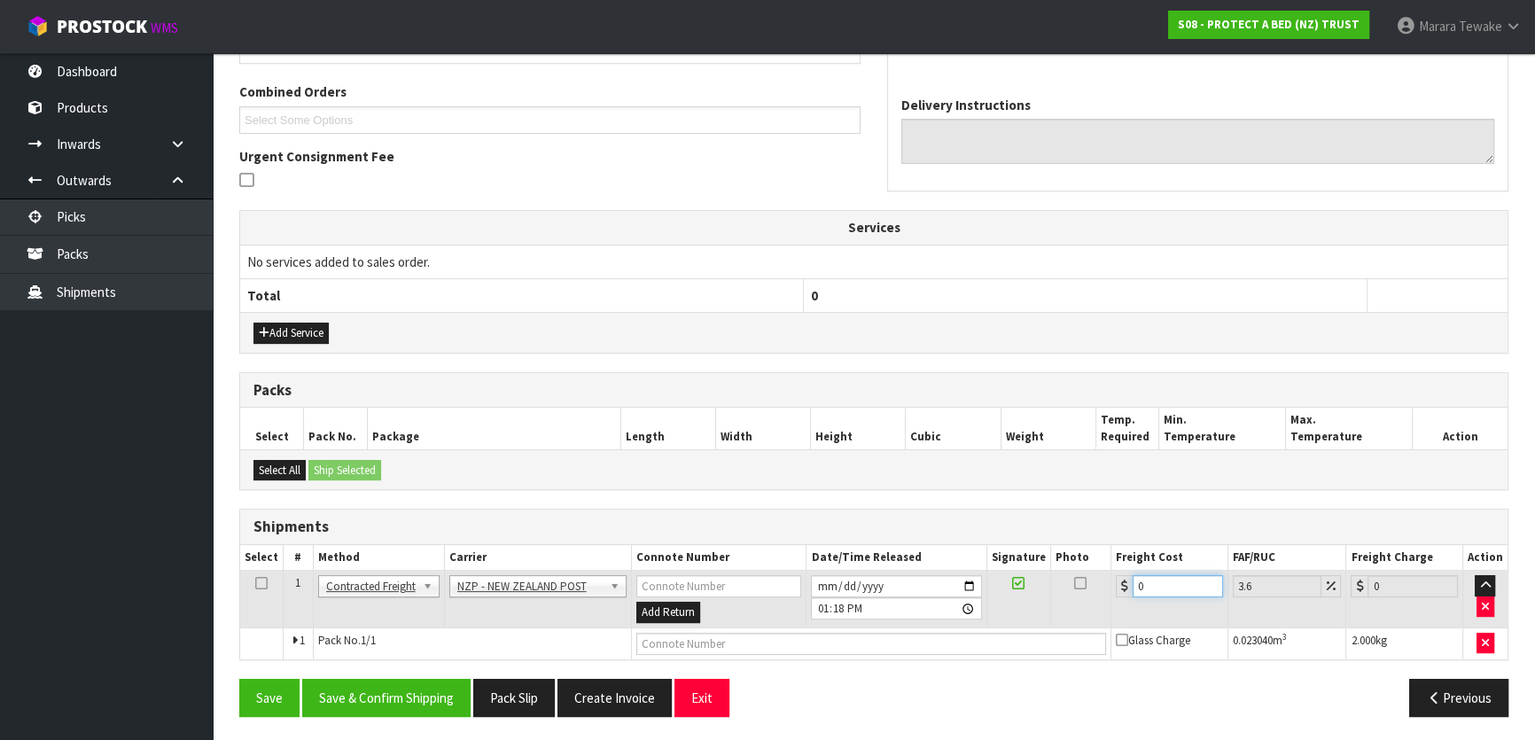
drag, startPoint x: 1151, startPoint y: 584, endPoint x: 1091, endPoint y: 567, distance: 61.7
click at [1091, 571] on tr "1 Client Local Pickup Customer Local Pickup Company Freight Contracted Freight …" at bounding box center [874, 600] width 1268 height 58
type input "7"
type input "7.25"
type input "7.3"
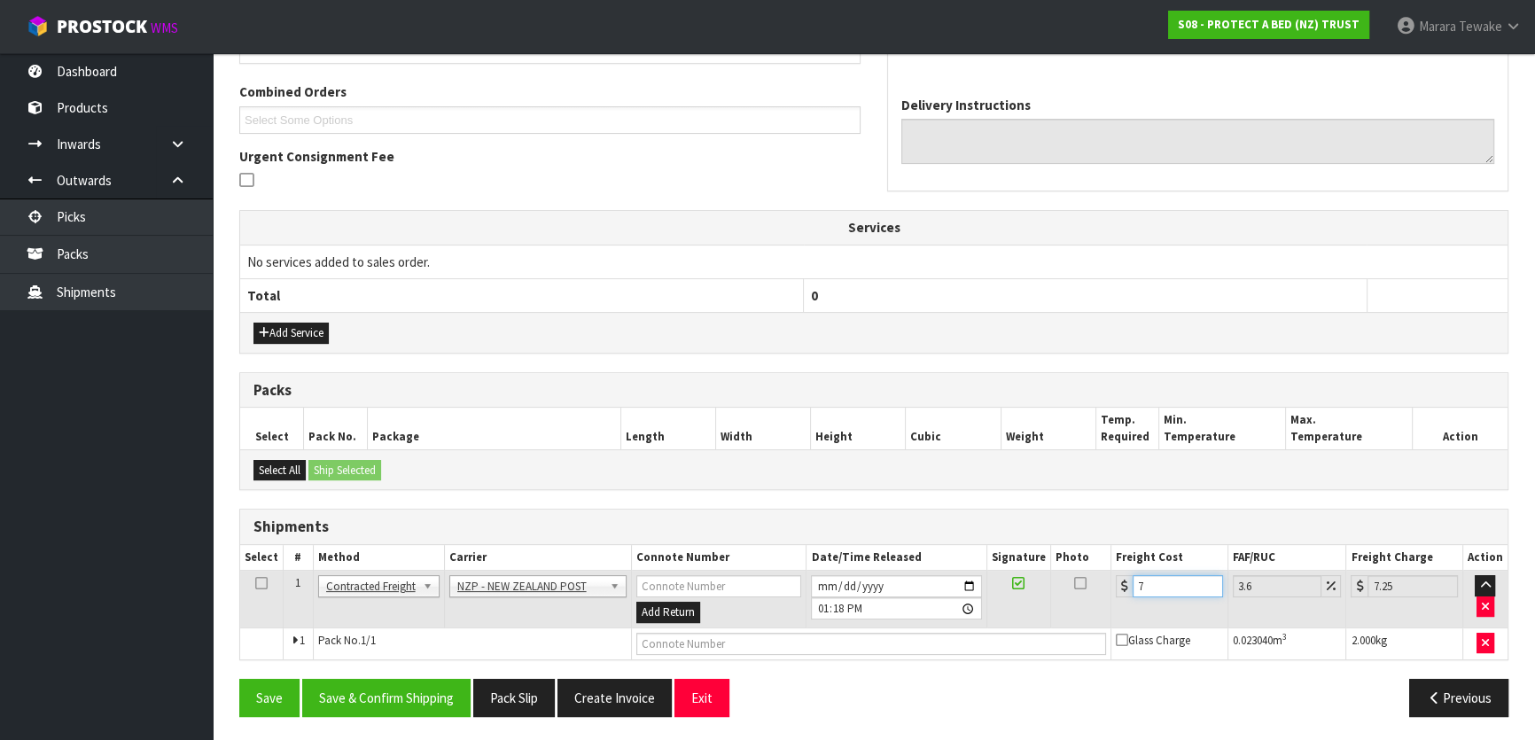
type input "7.56"
type input "7.31"
type input "7.57"
type input "7.31"
drag, startPoint x: 443, startPoint y: 697, endPoint x: 375, endPoint y: 675, distance: 71.5
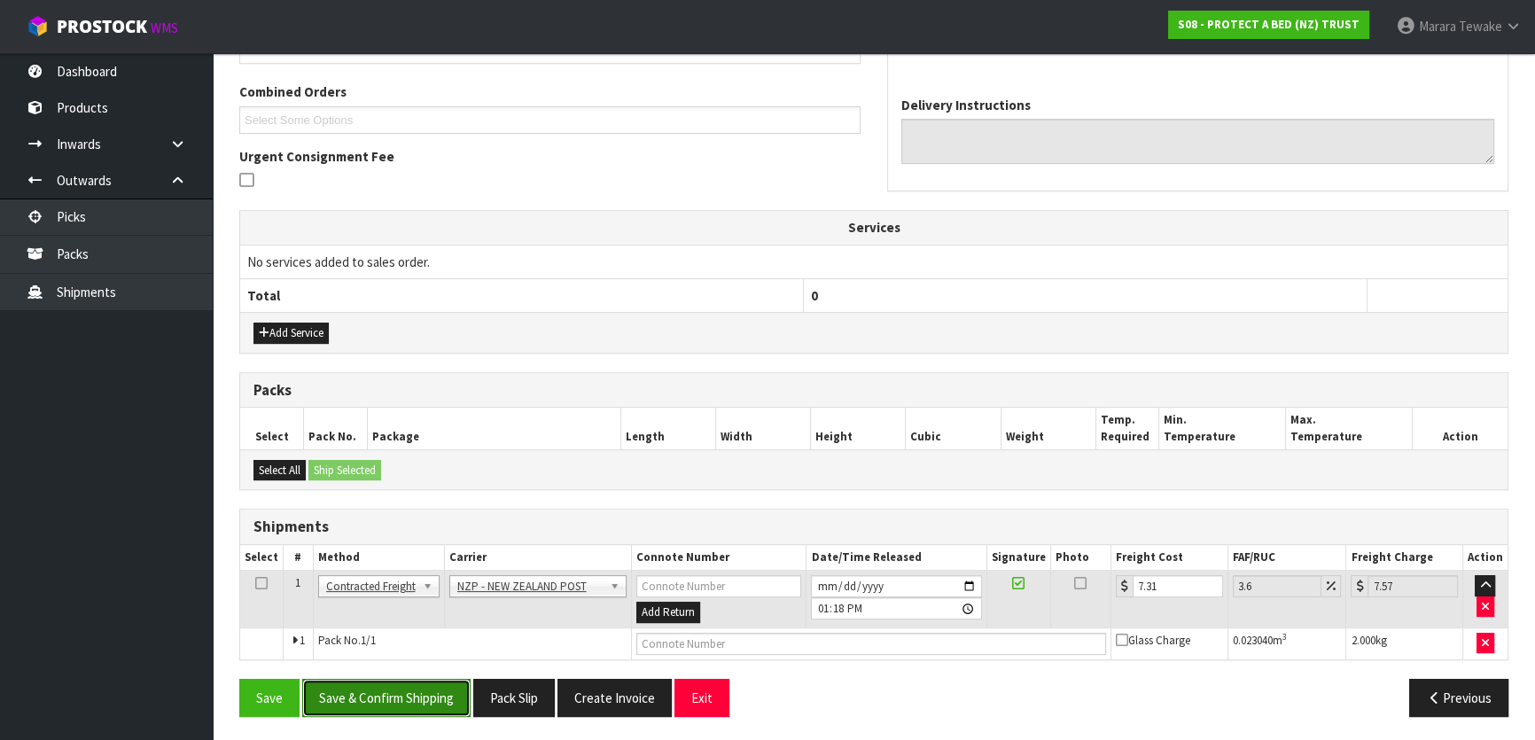
click at [442, 697] on button "Save & Confirm Shipping" at bounding box center [386, 698] width 168 height 38
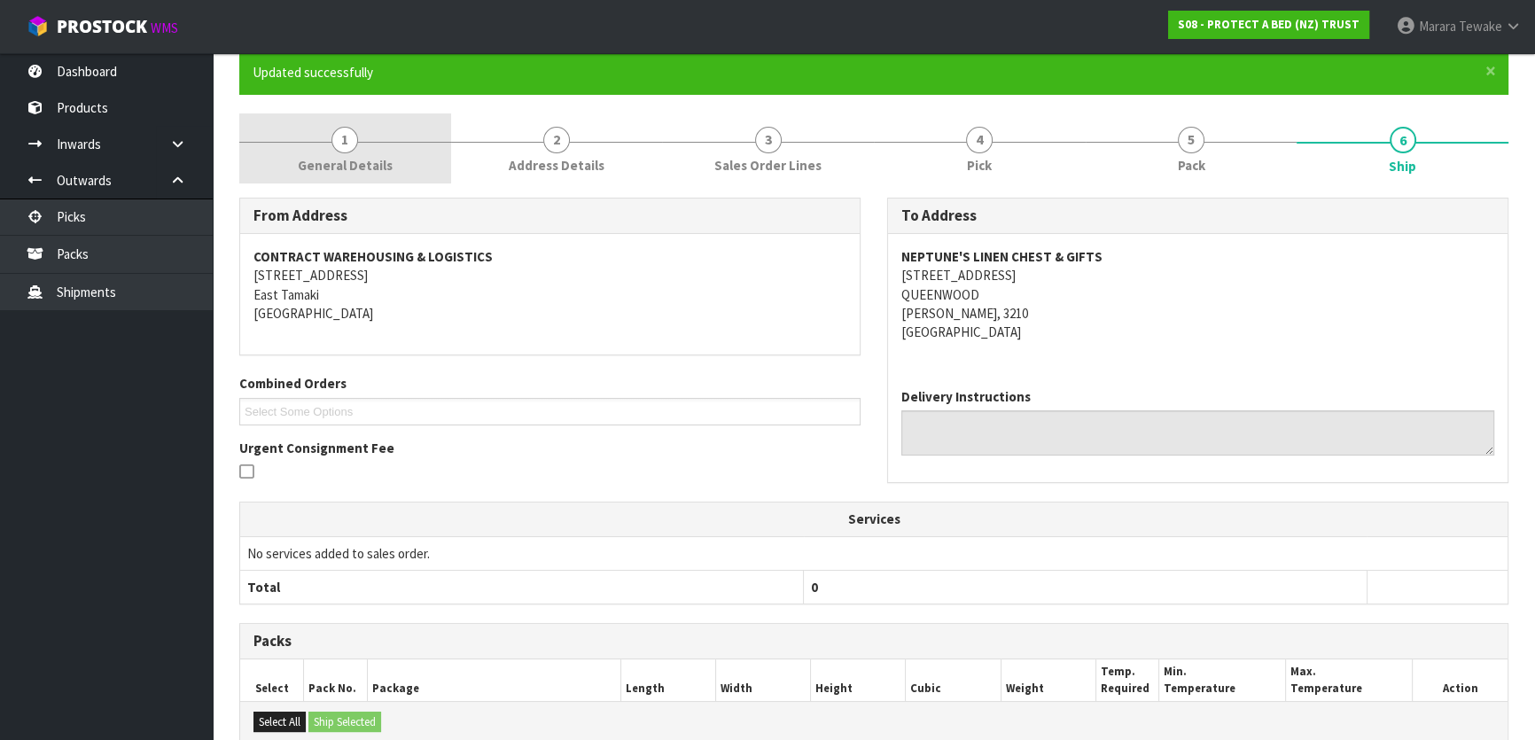
scroll to position [0, 0]
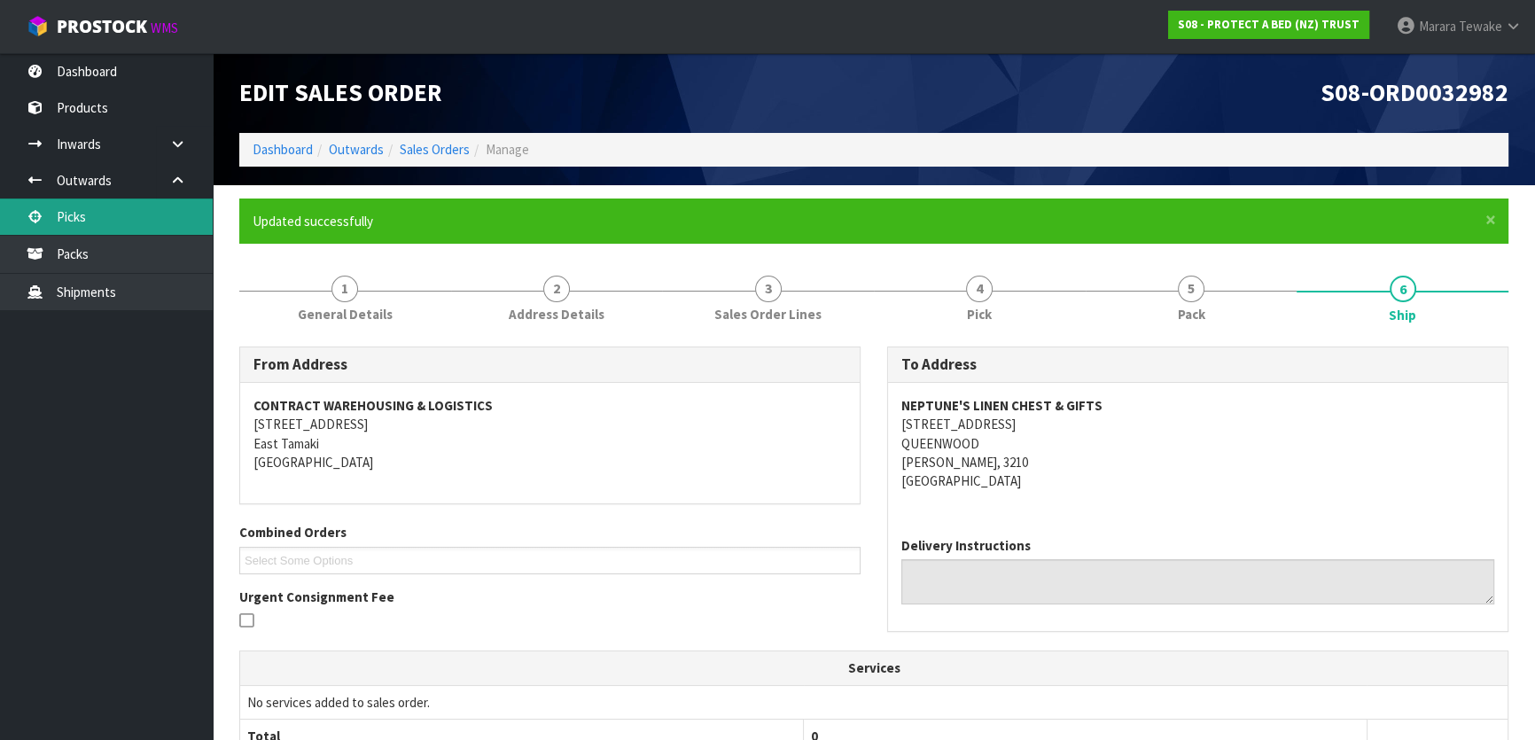
click at [164, 214] on link "Picks" at bounding box center [106, 217] width 213 height 36
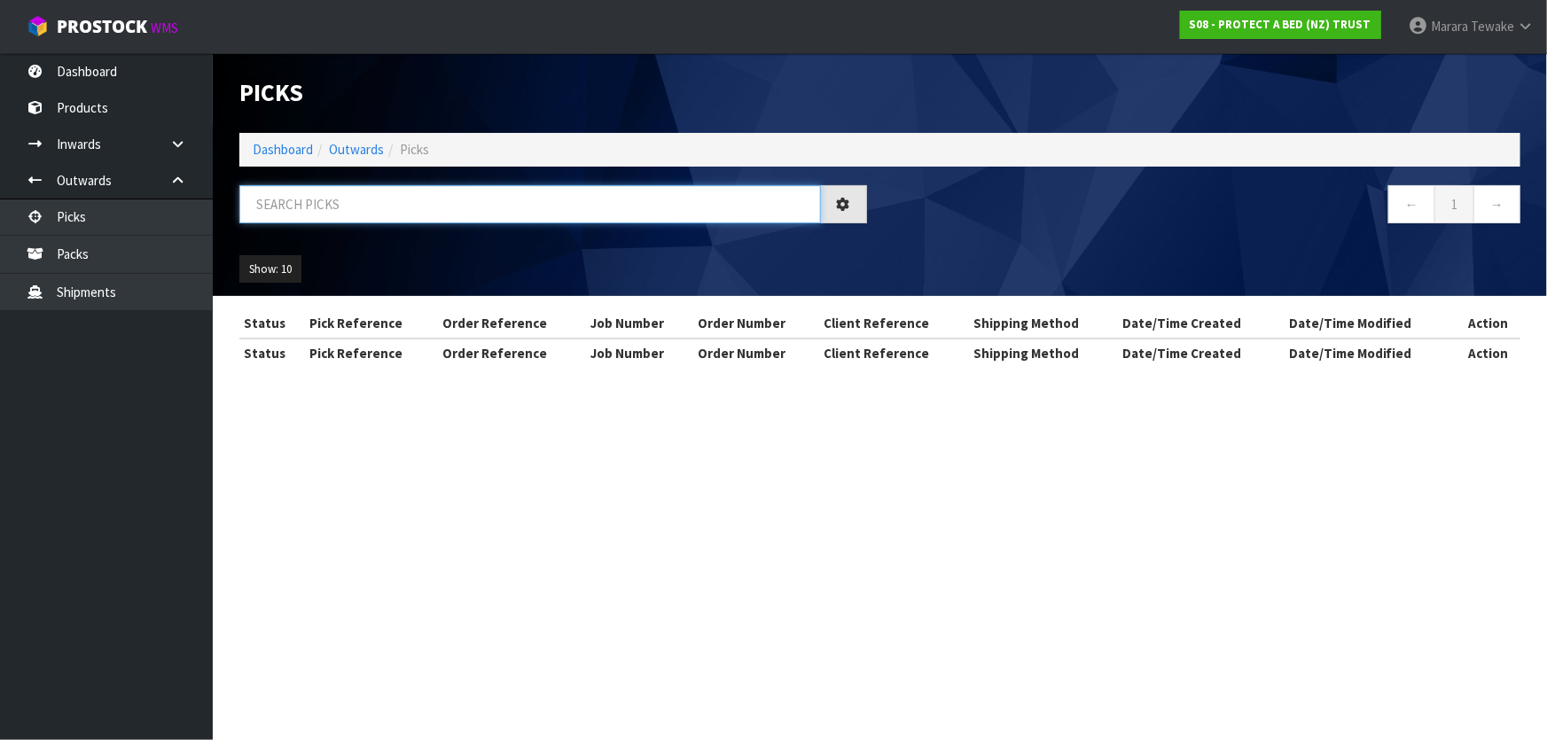
click at [293, 218] on input "text" at bounding box center [529, 204] width 581 height 38
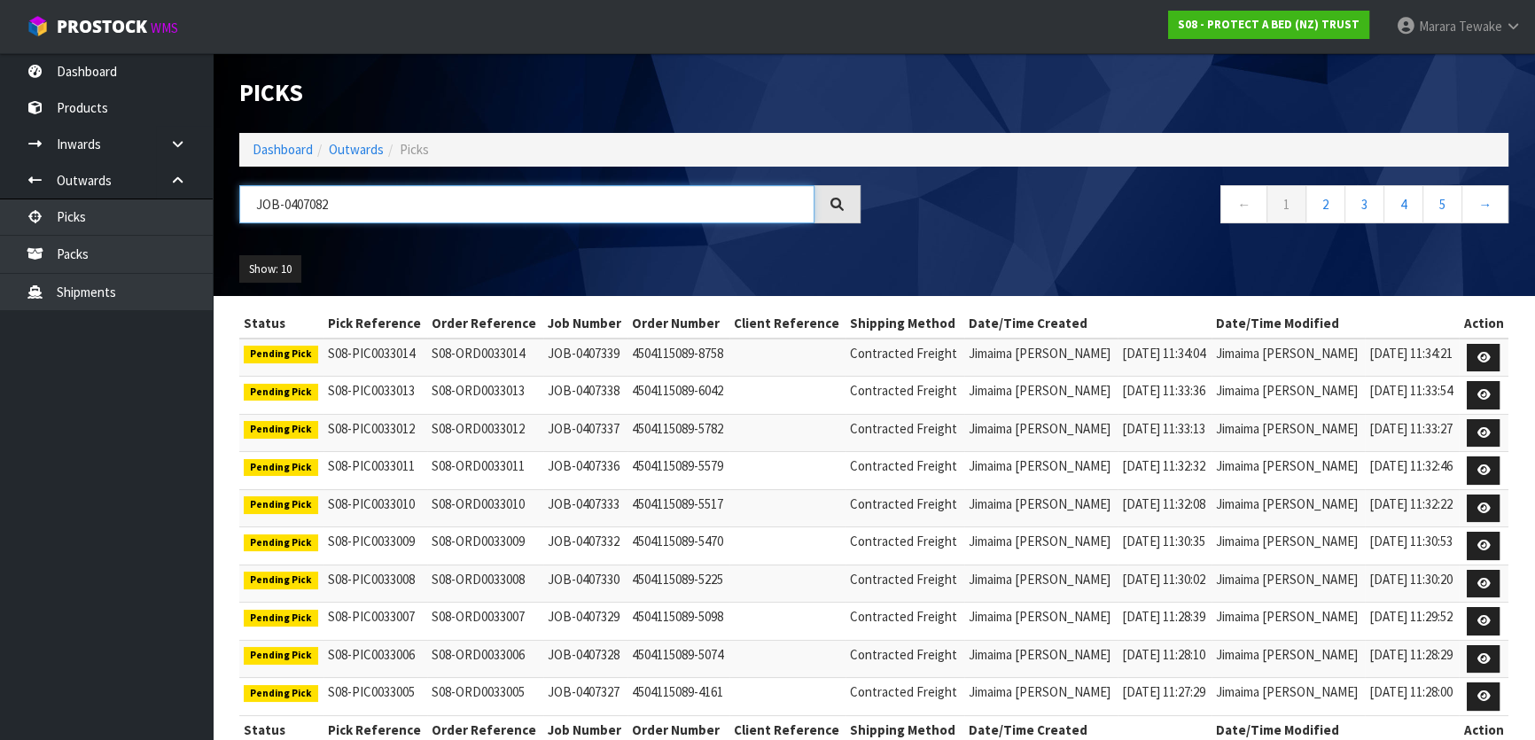
type input "JOB-0407082"
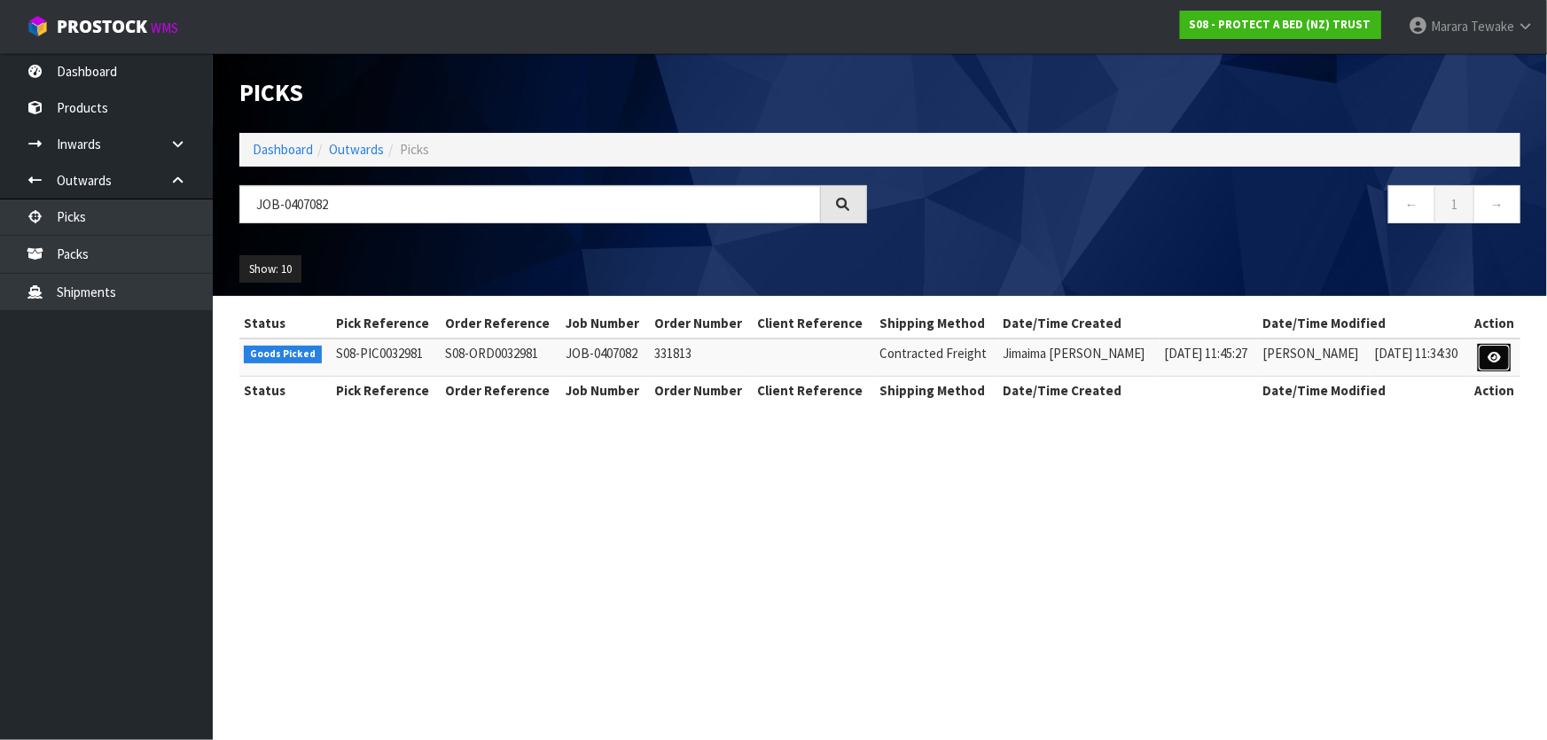
click at [1500, 355] on icon at bounding box center [1493, 358] width 13 height 12
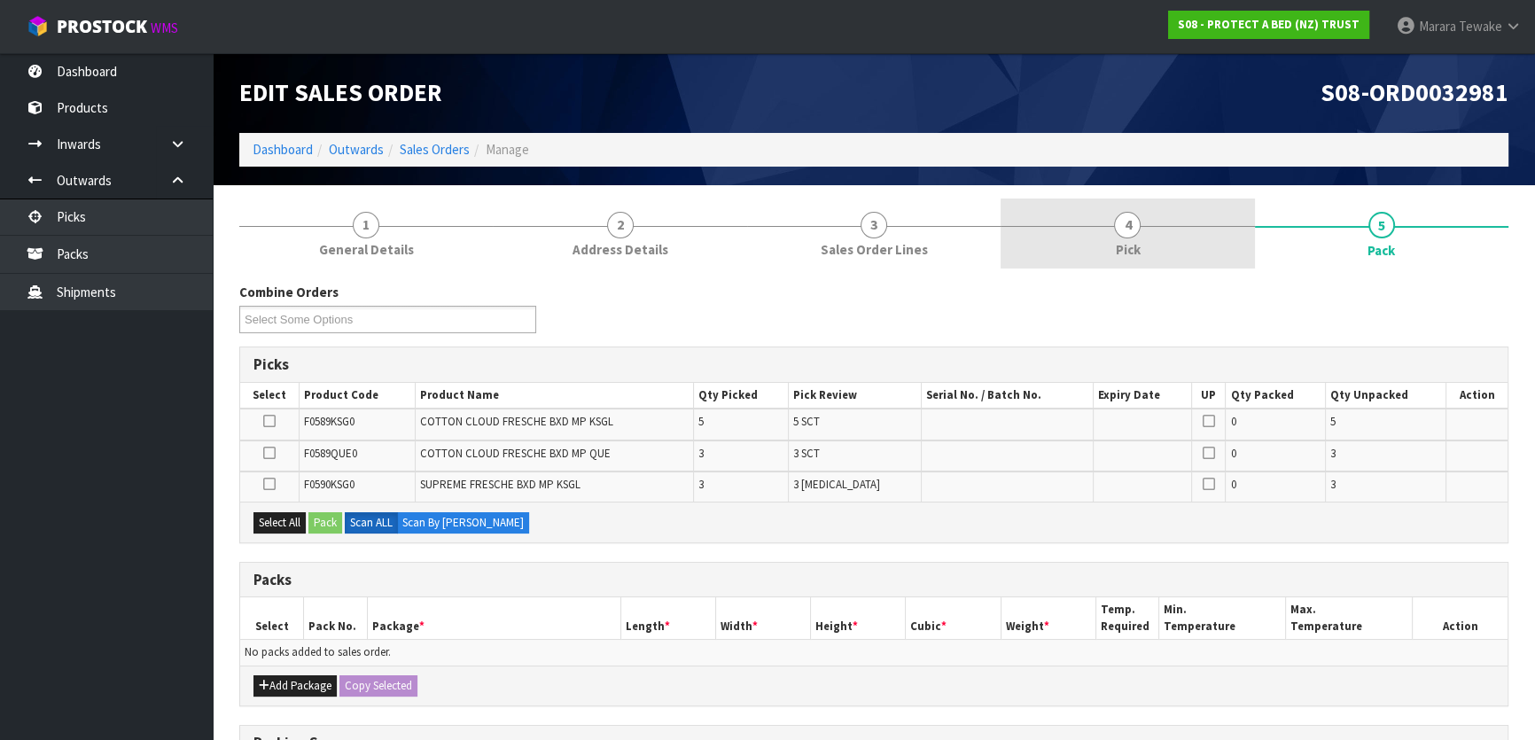
click at [1151, 242] on link "4 Pick" at bounding box center [1128, 234] width 254 height 70
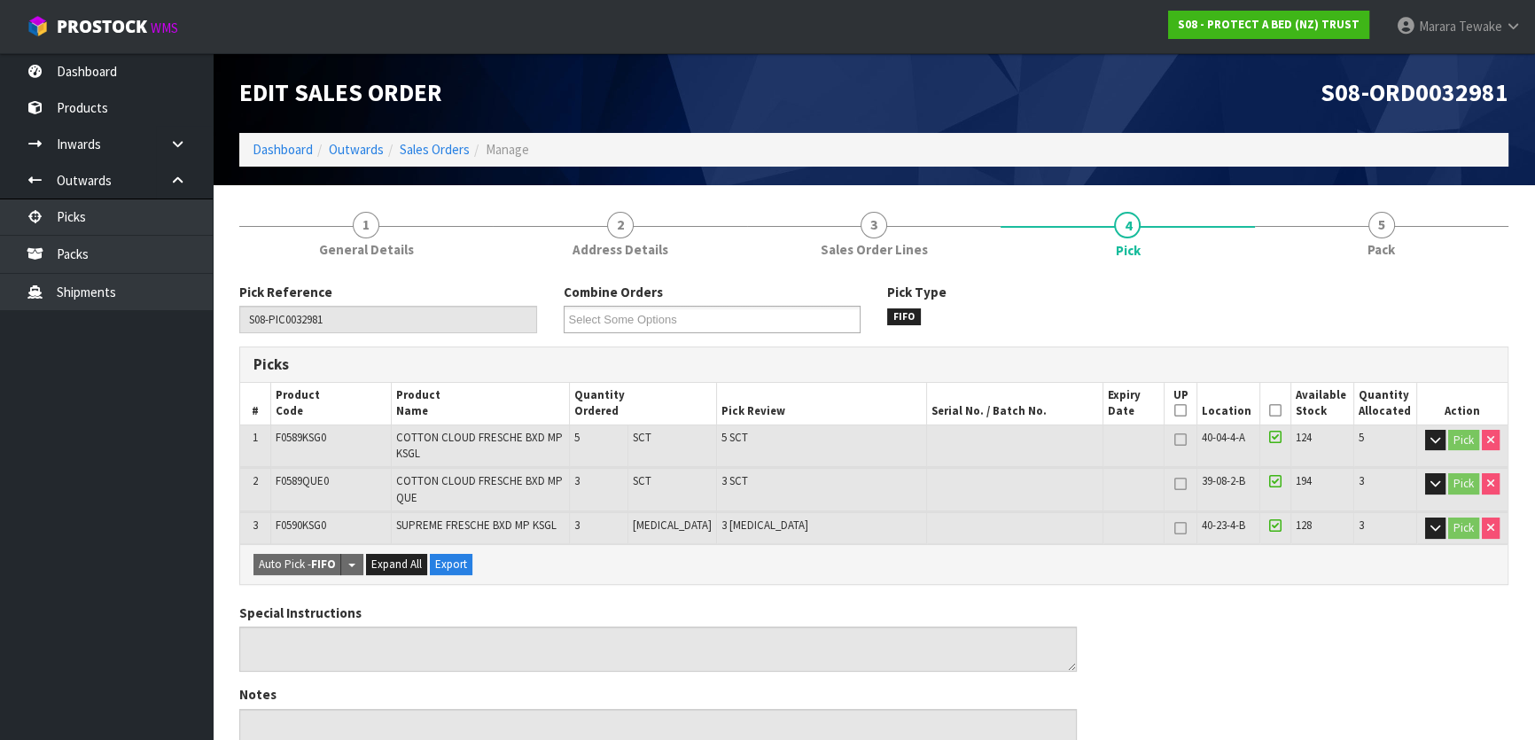
click at [1272, 410] on icon at bounding box center [1275, 410] width 12 height 1
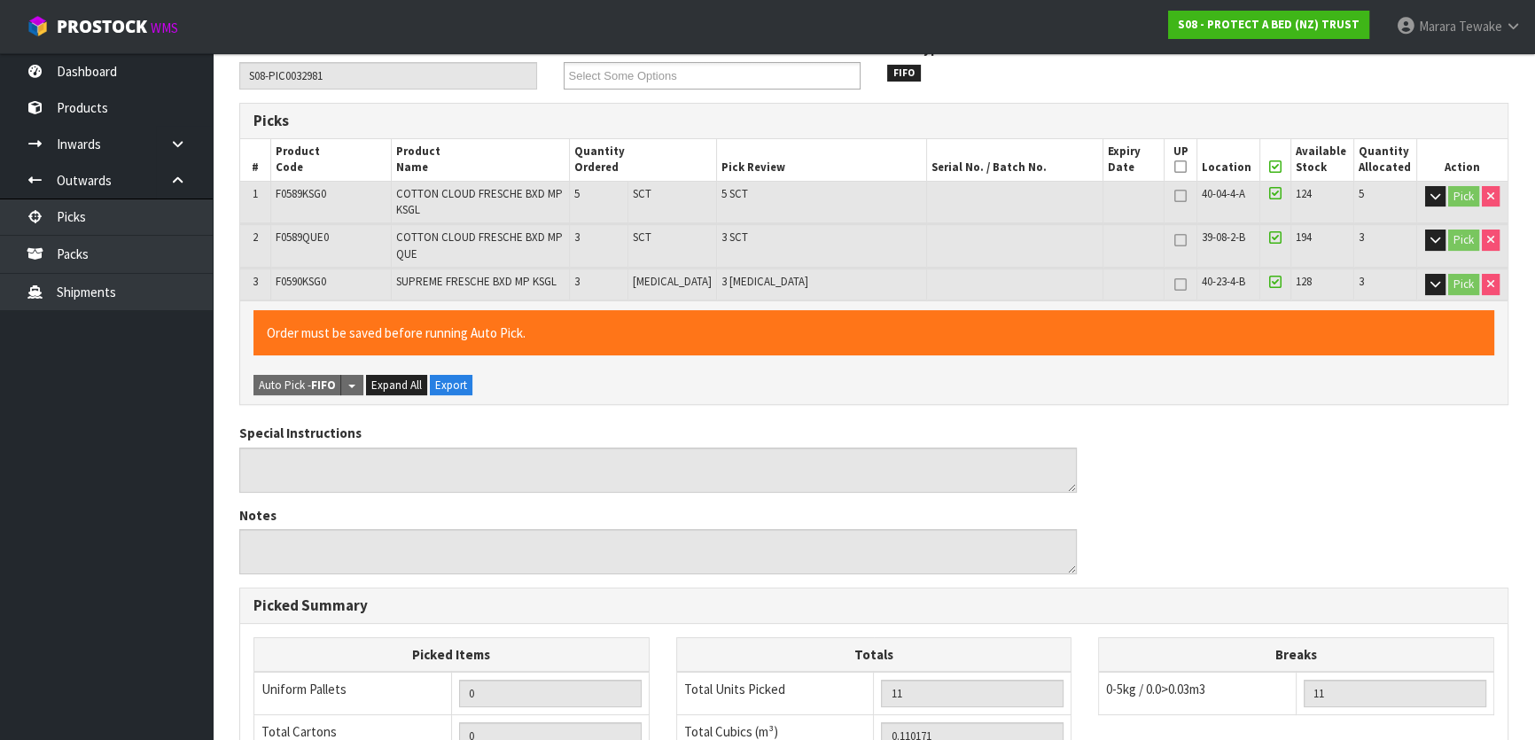
scroll to position [604, 0]
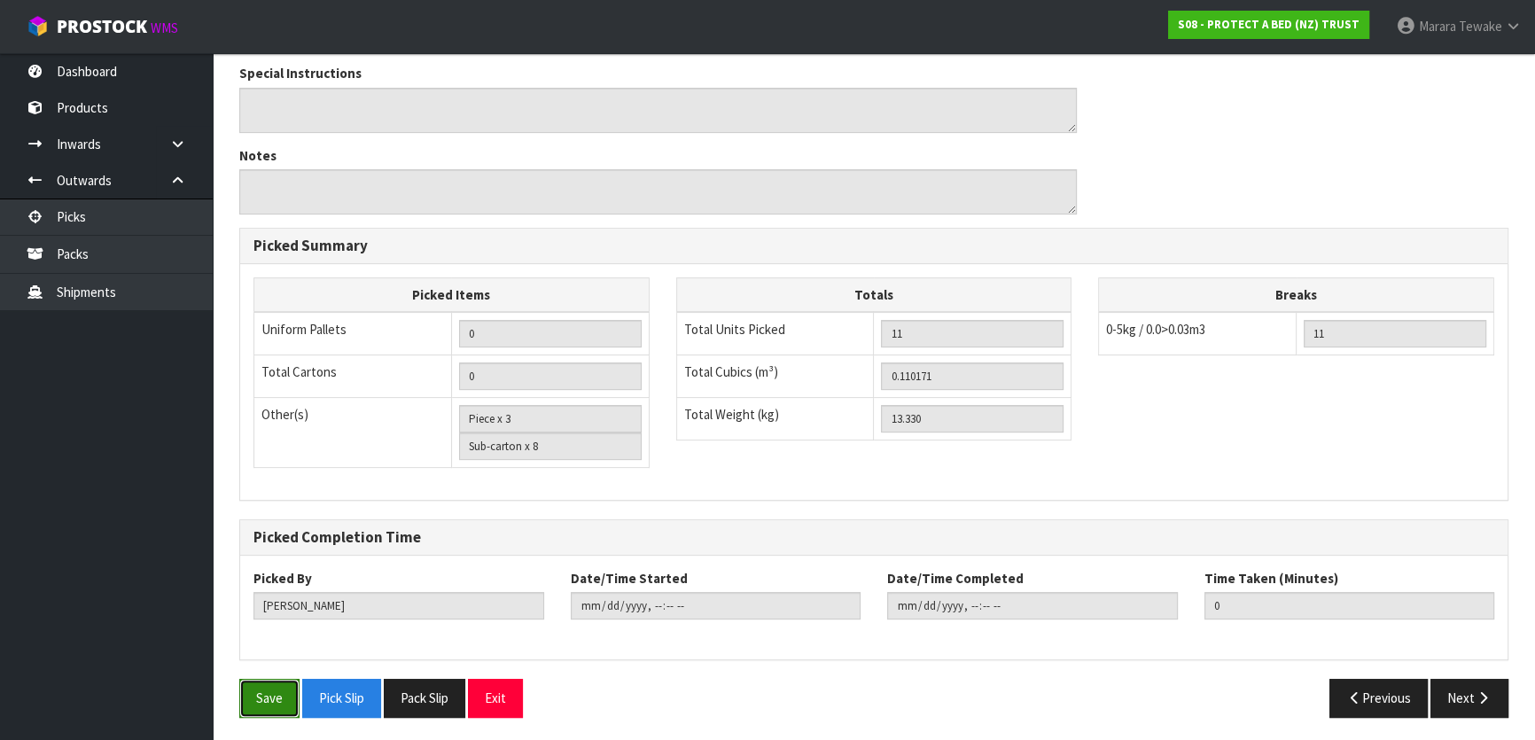
click at [261, 704] on button "Save" at bounding box center [269, 698] width 60 height 38
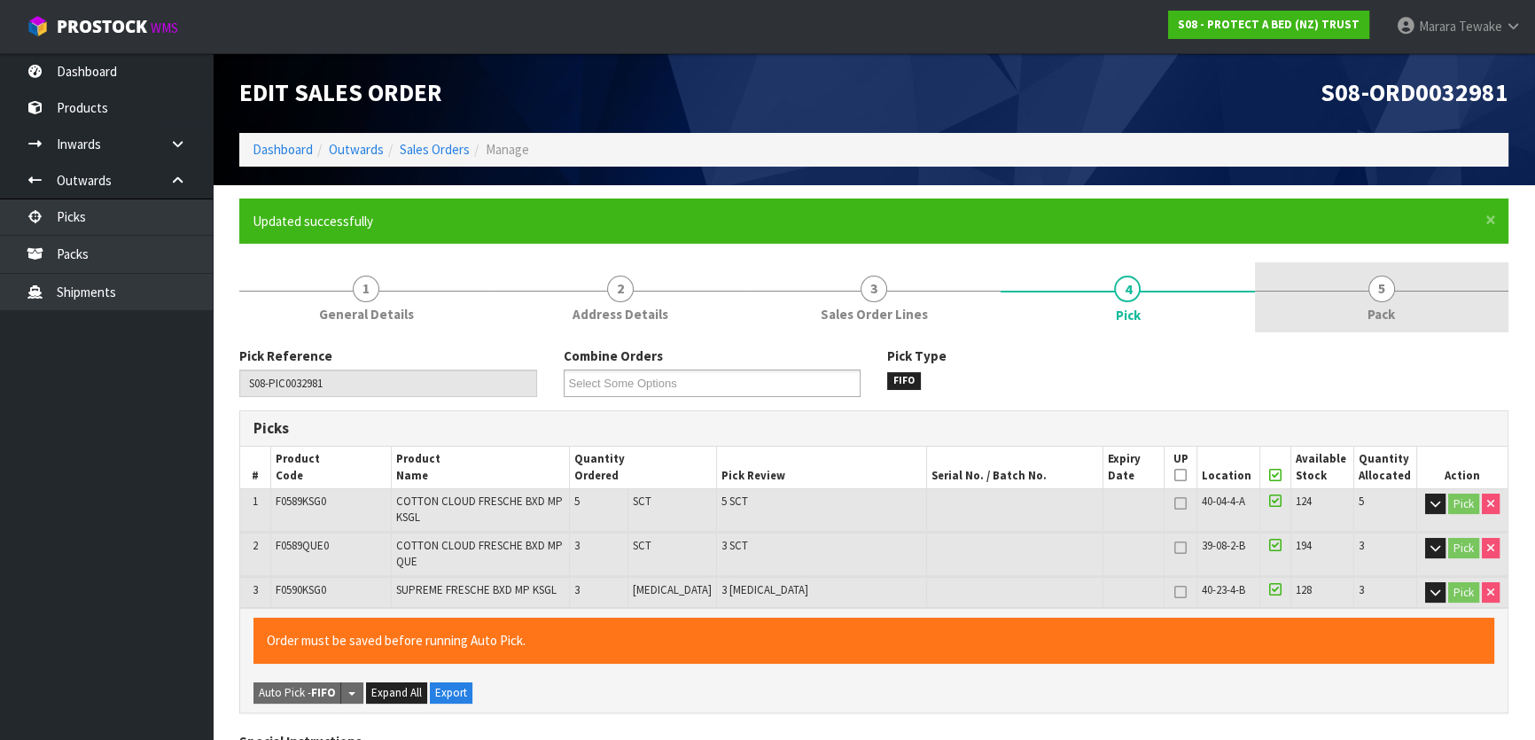
type input "[PERSON_NAME]"
type input "2025-08-12T13:22:43"
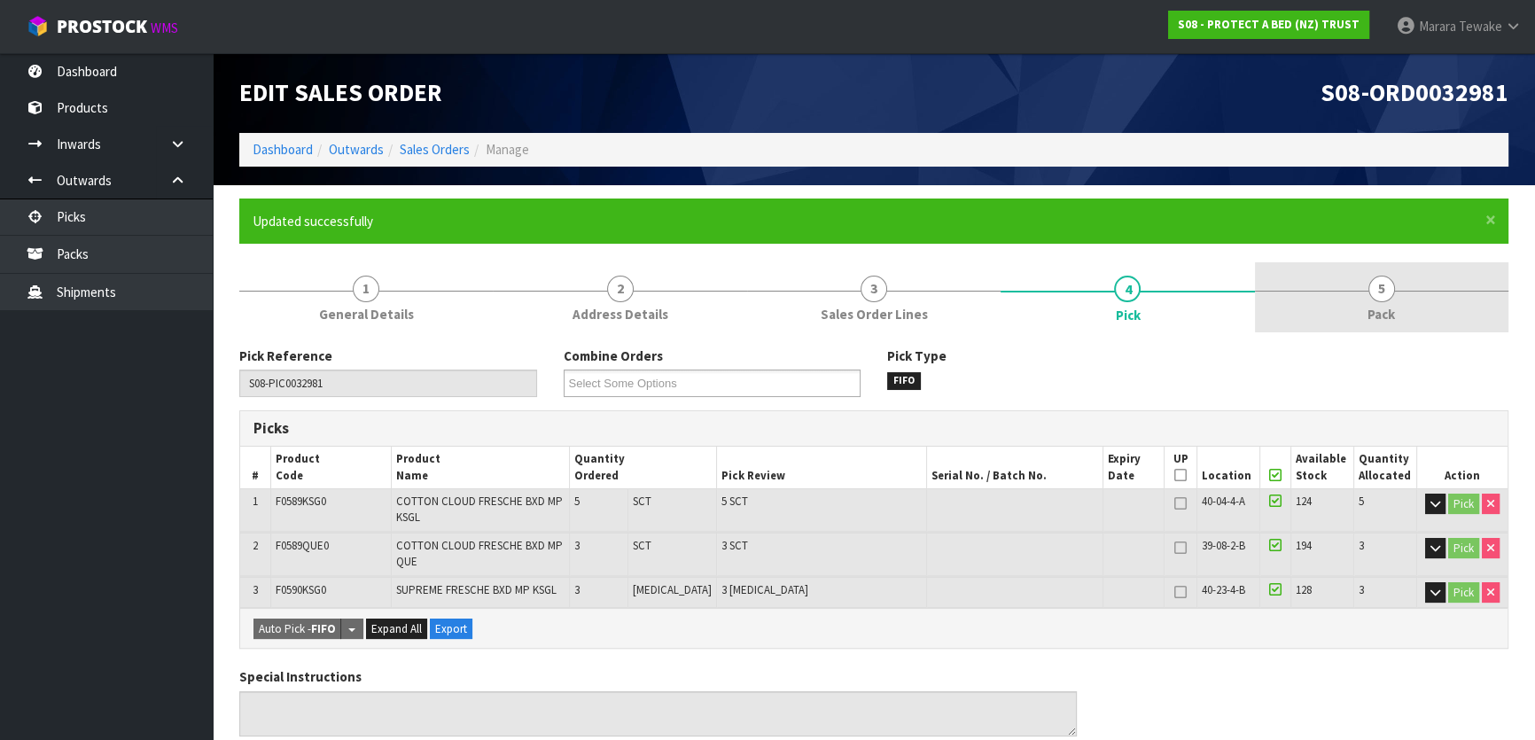
click at [1392, 298] on link "5 Pack" at bounding box center [1382, 297] width 254 height 70
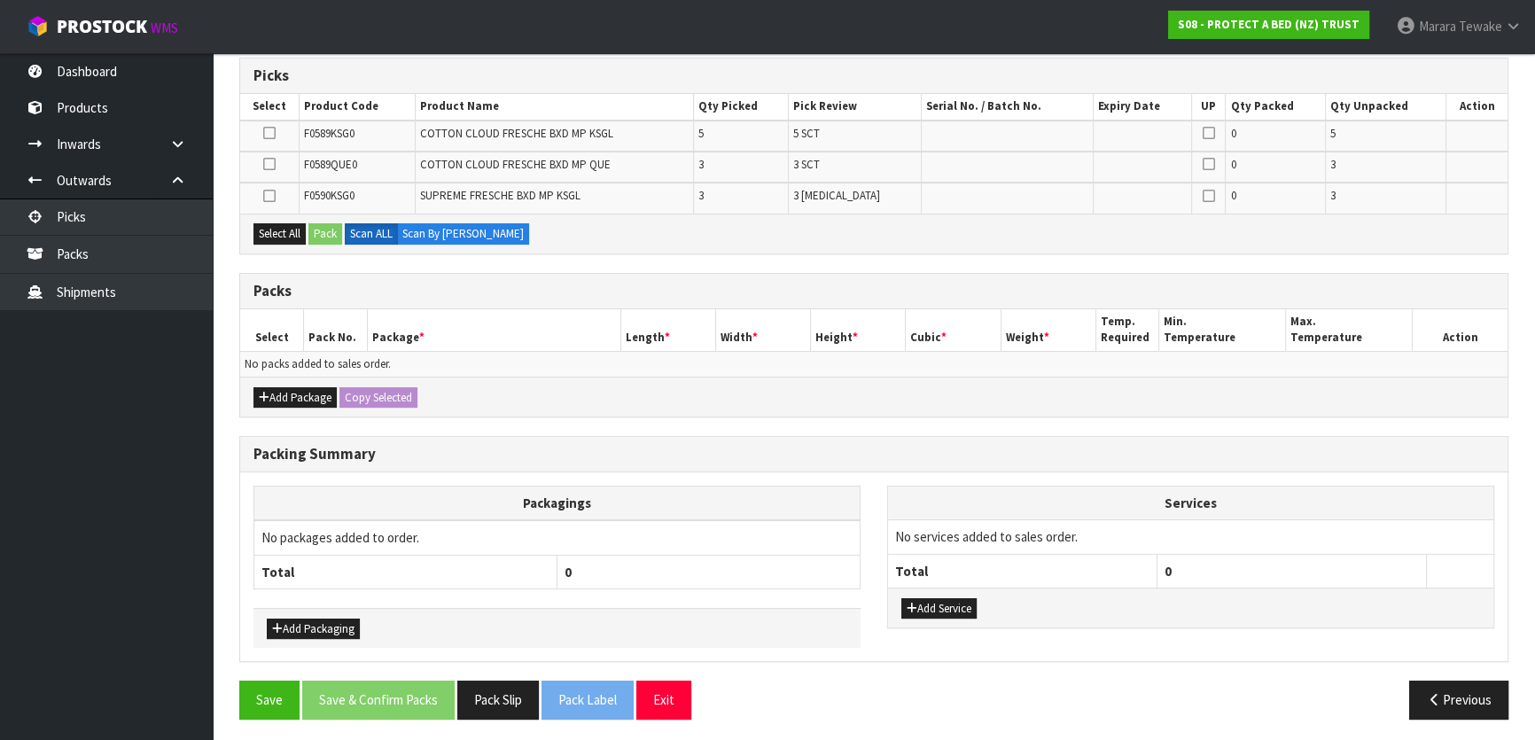
scroll to position [354, 0]
click at [318, 386] on button "Add Package" at bounding box center [295, 396] width 83 height 21
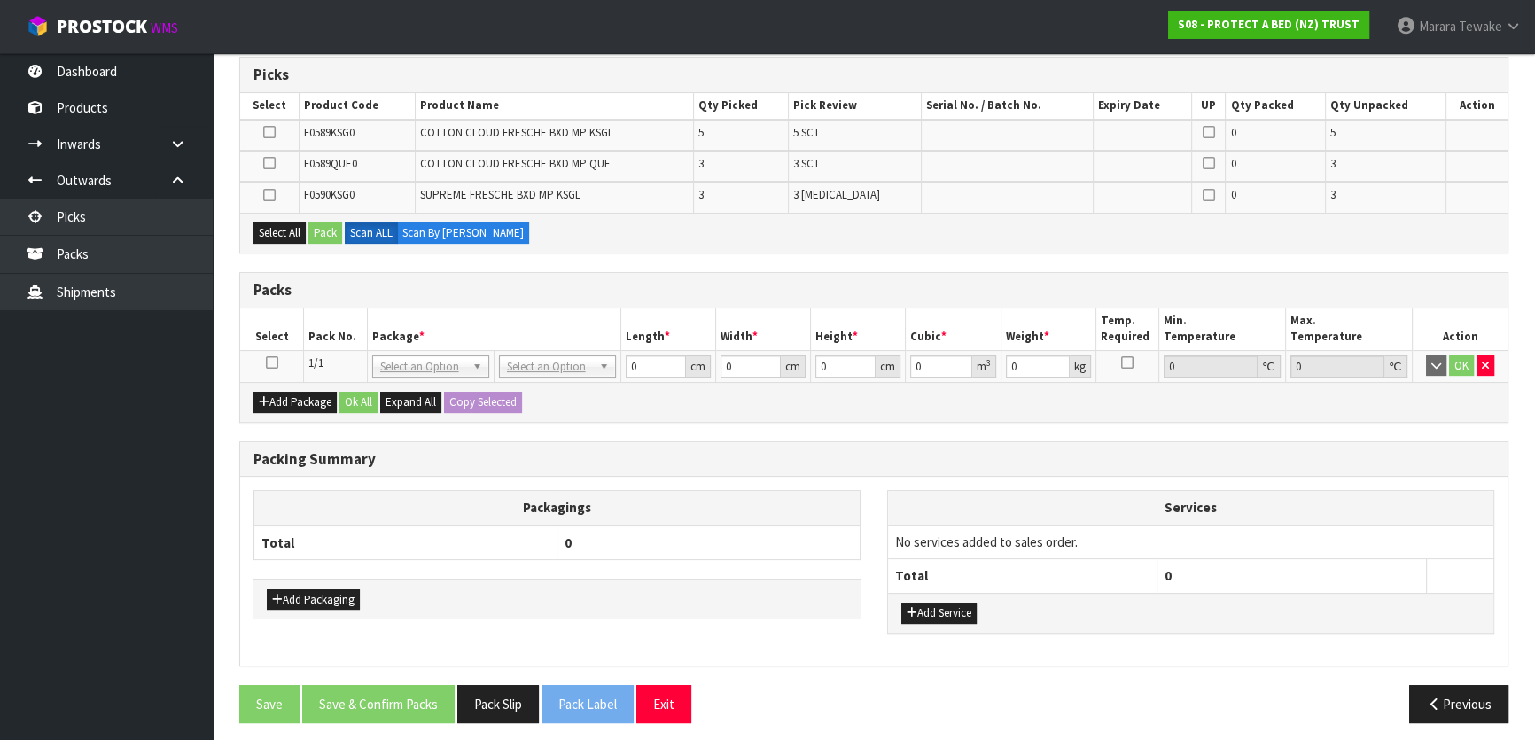
click at [272, 363] on icon at bounding box center [272, 363] width 12 height 1
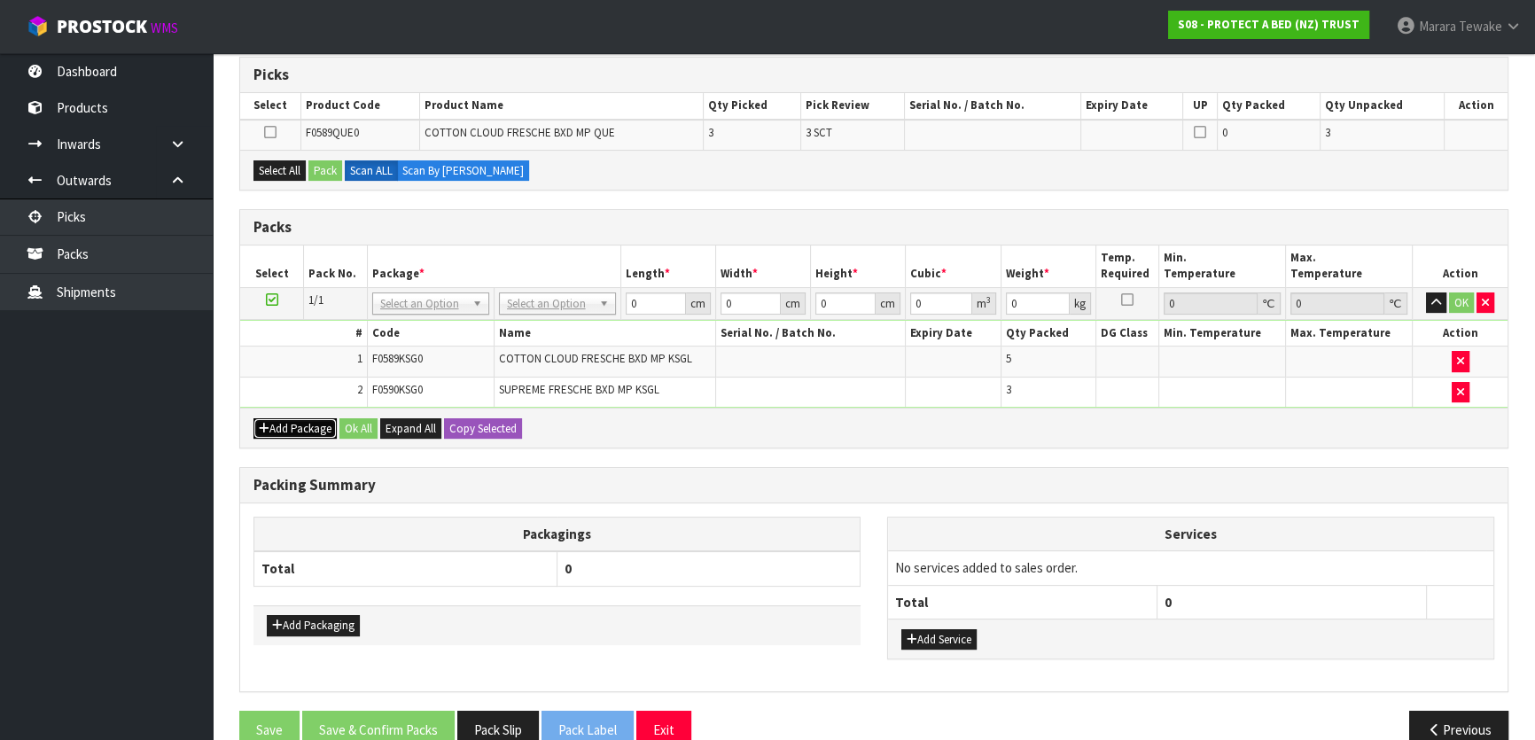
click at [300, 425] on button "Add Package" at bounding box center [295, 428] width 83 height 21
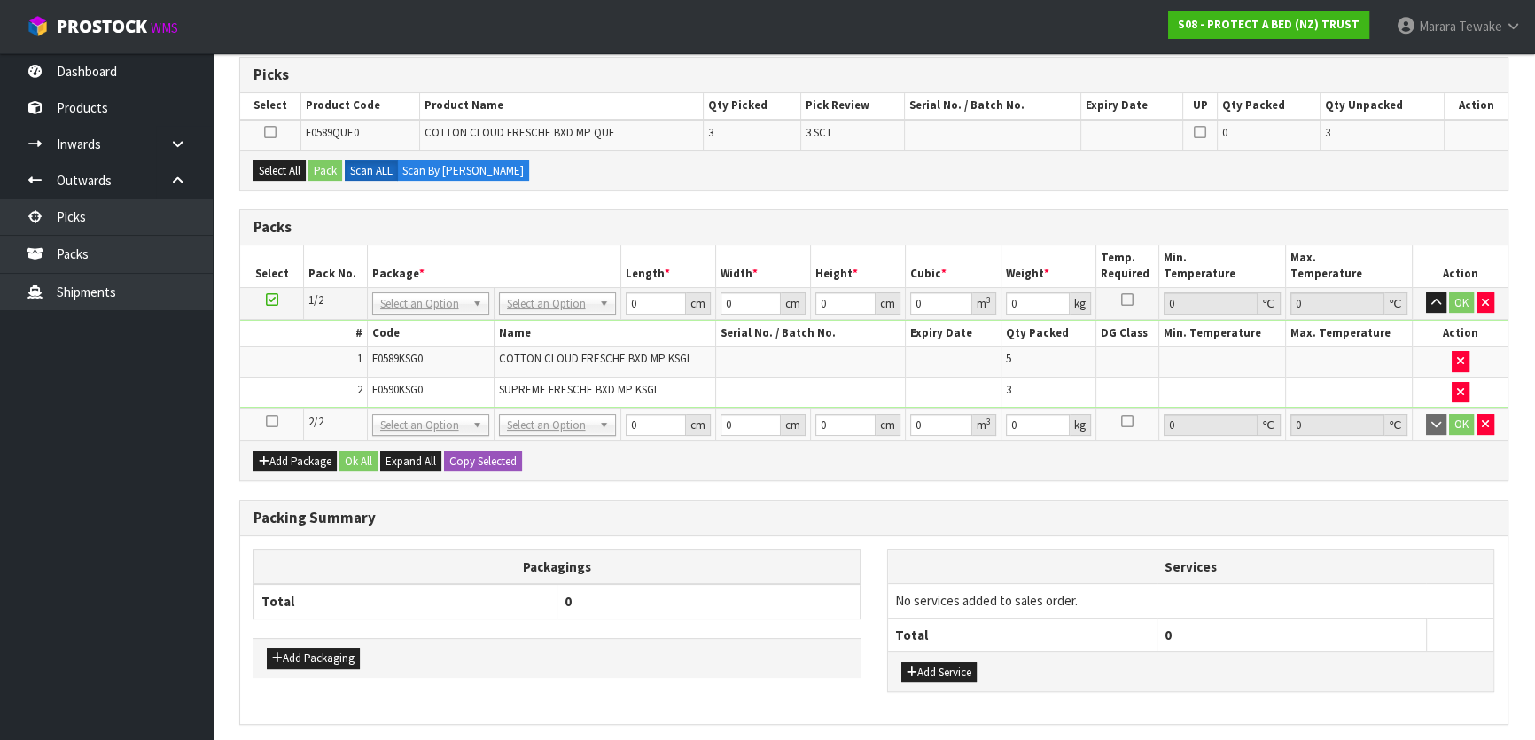
click at [270, 421] on icon at bounding box center [272, 421] width 12 height 1
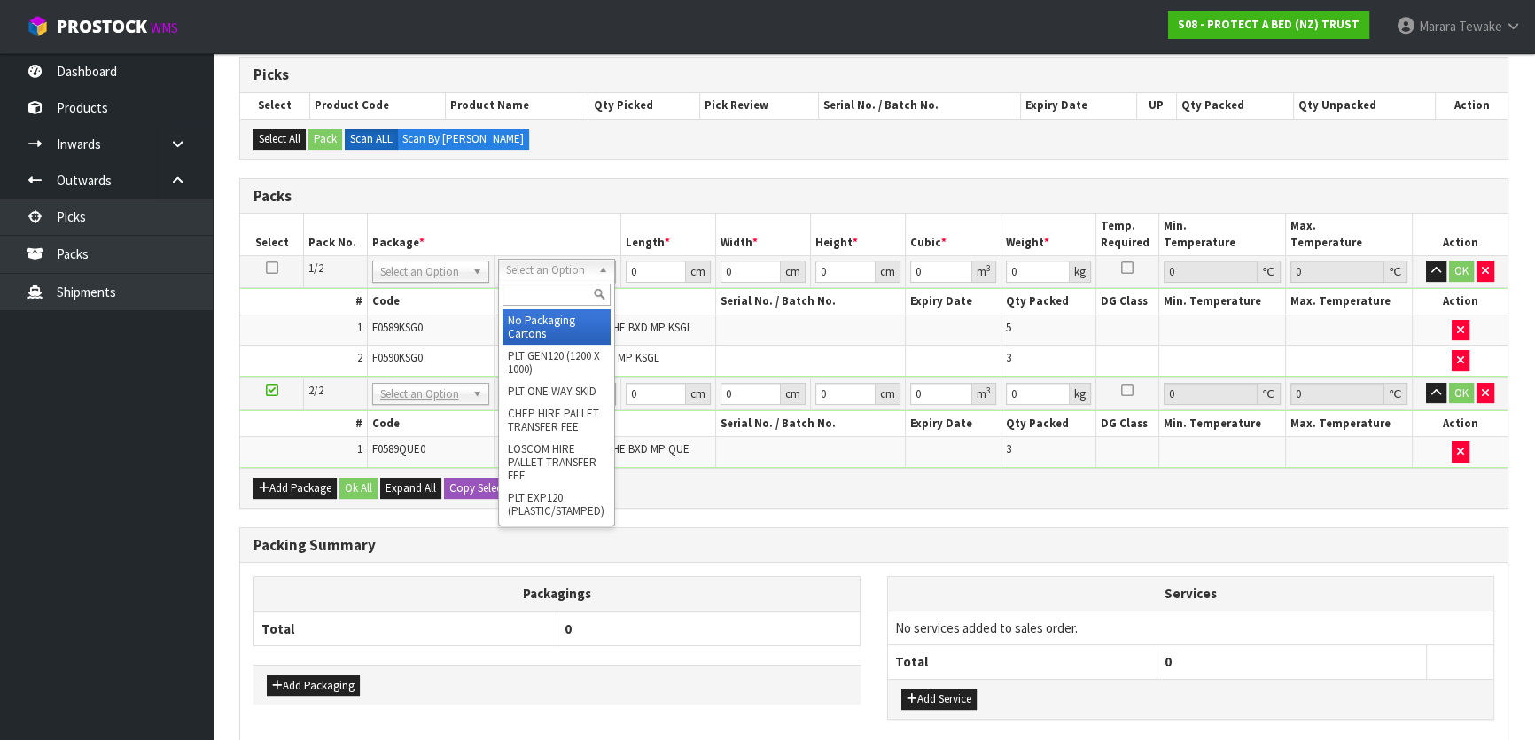
click at [552, 289] on input "text" at bounding box center [557, 295] width 108 height 22
type input "OC"
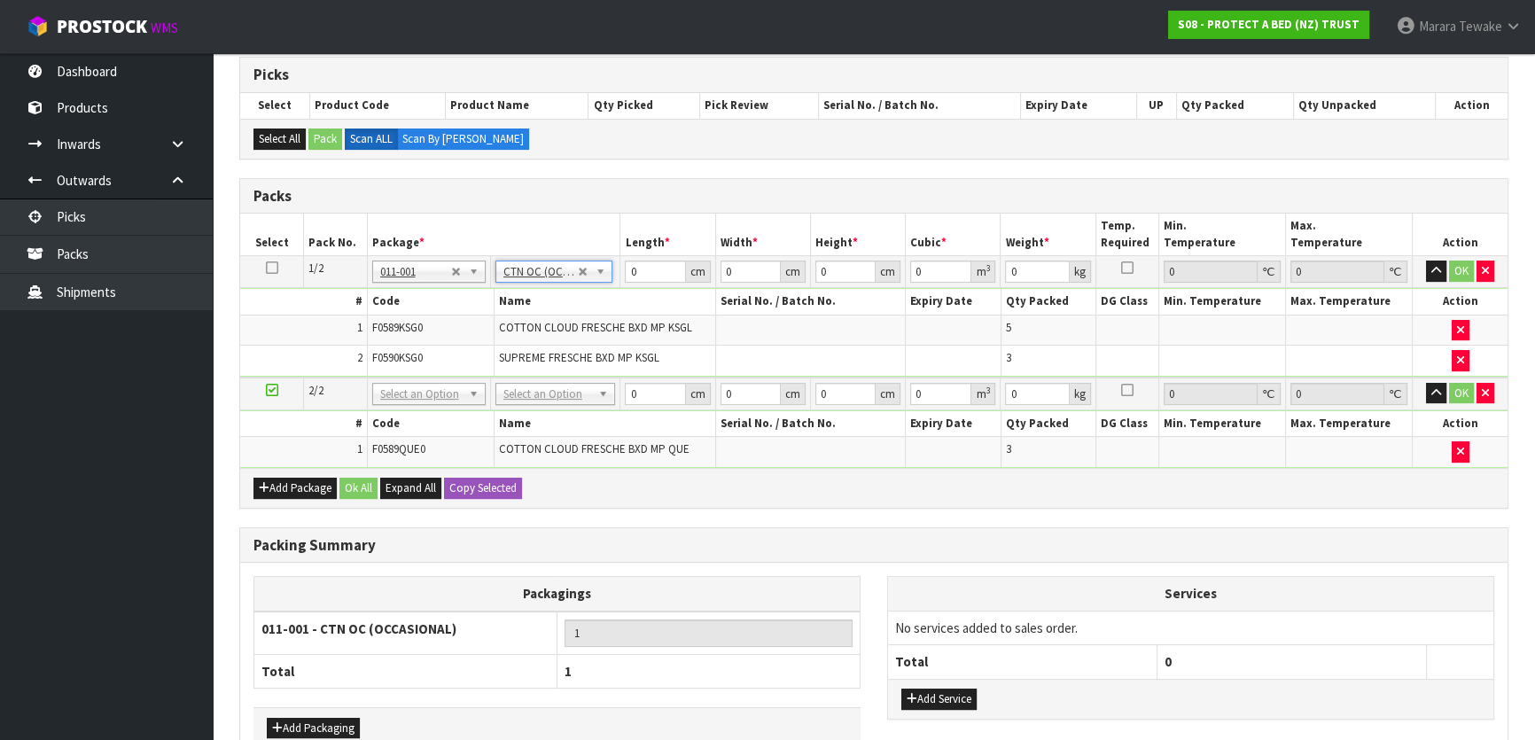
type input "8.68"
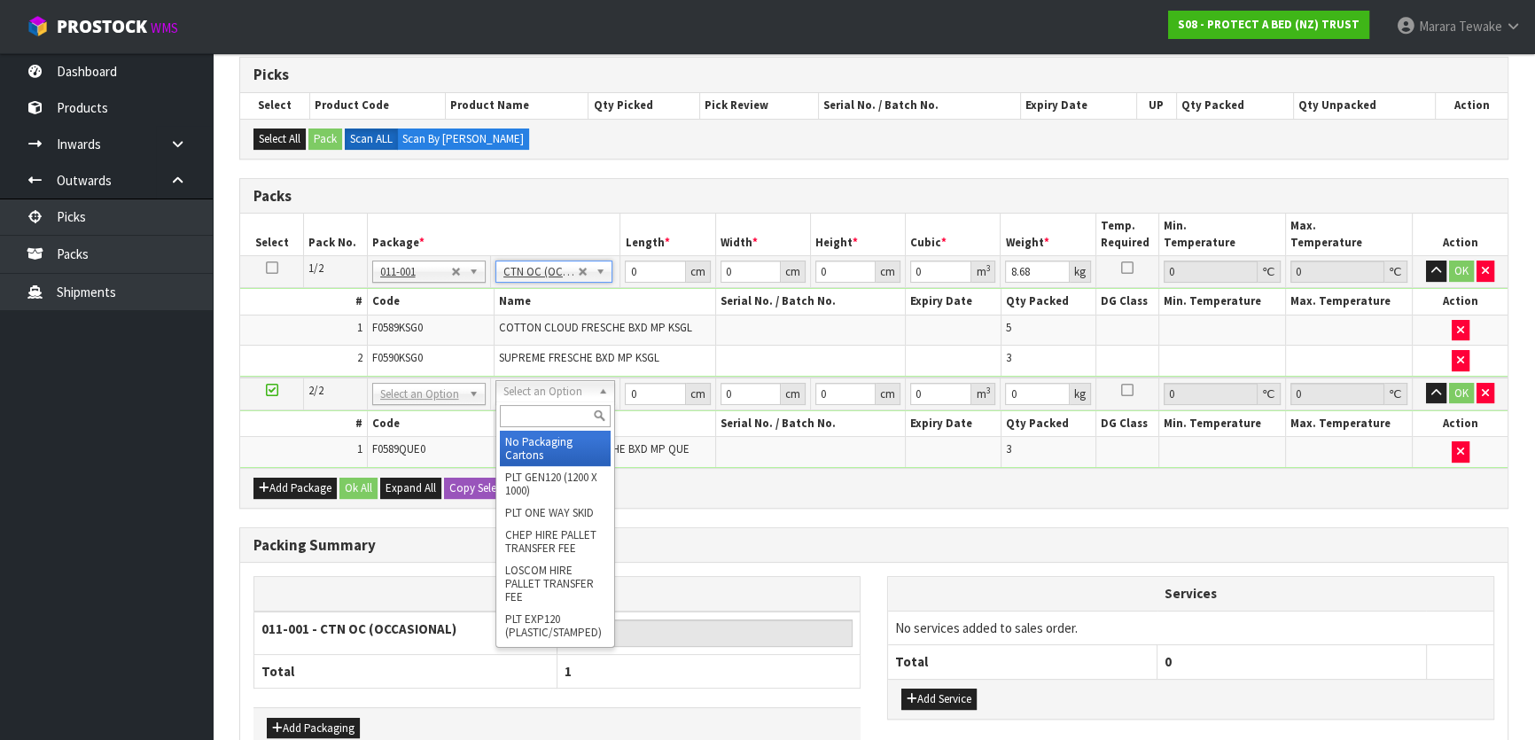
click at [541, 416] on input "text" at bounding box center [555, 416] width 111 height 22
type input "OC"
type input "2"
type input "4.65"
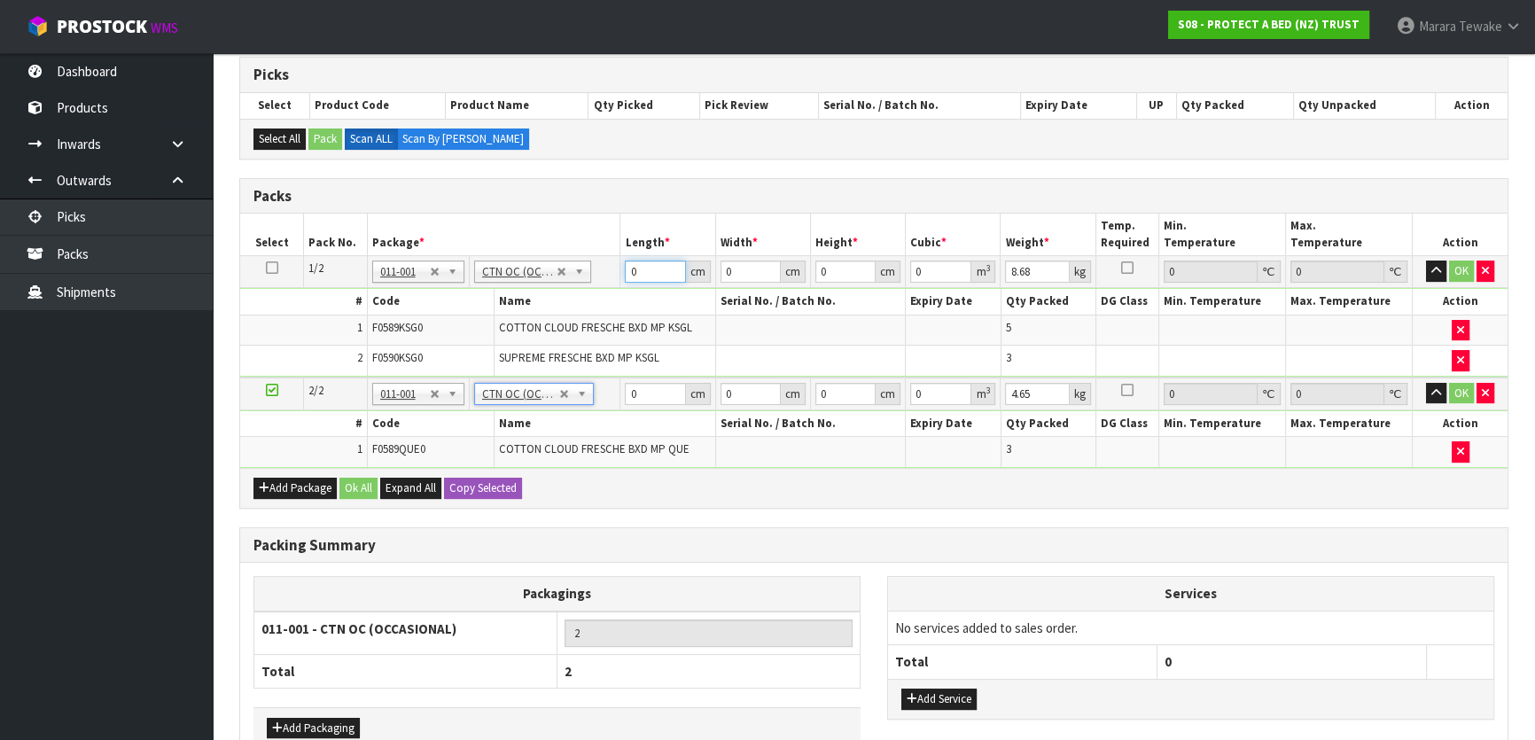
drag, startPoint x: 644, startPoint y: 270, endPoint x: 621, endPoint y: 257, distance: 25.8
click at [621, 257] on td "0 cm" at bounding box center [667, 272] width 95 height 32
type input "58"
type input "41"
type input "3"
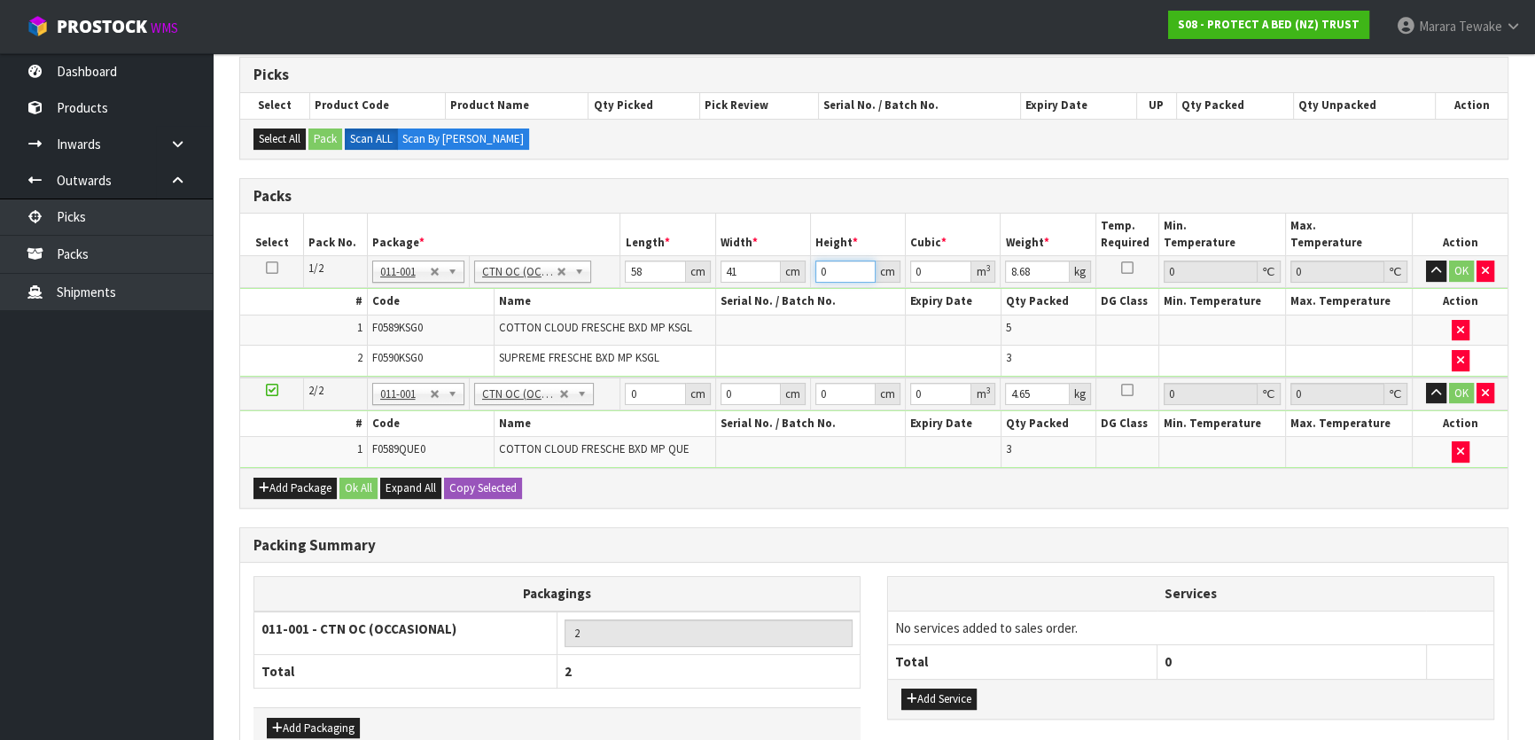
type input "0.007134"
type input "31"
type input "0.073718"
type input "31"
type input "10"
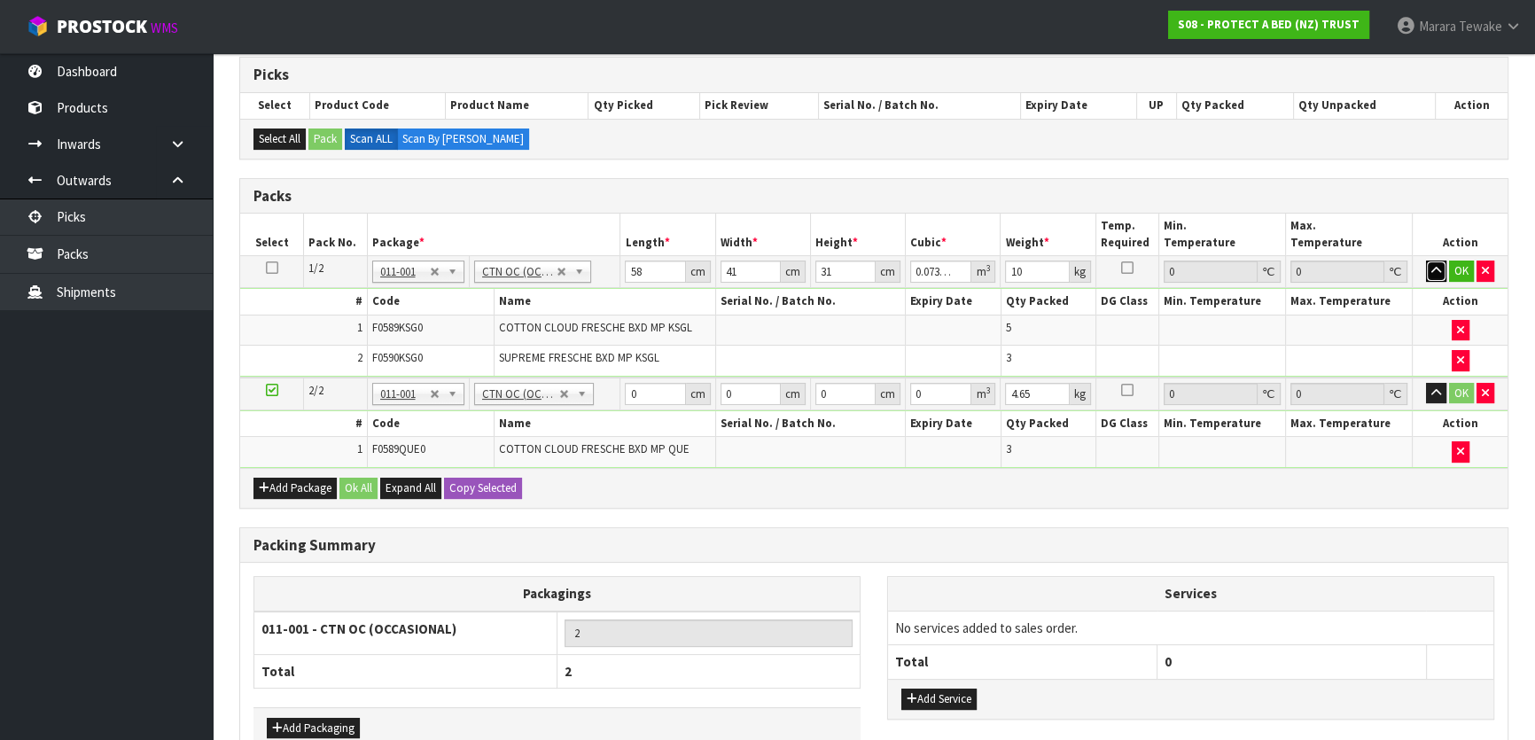
click at [1426, 261] on button "button" at bounding box center [1436, 271] width 20 height 21
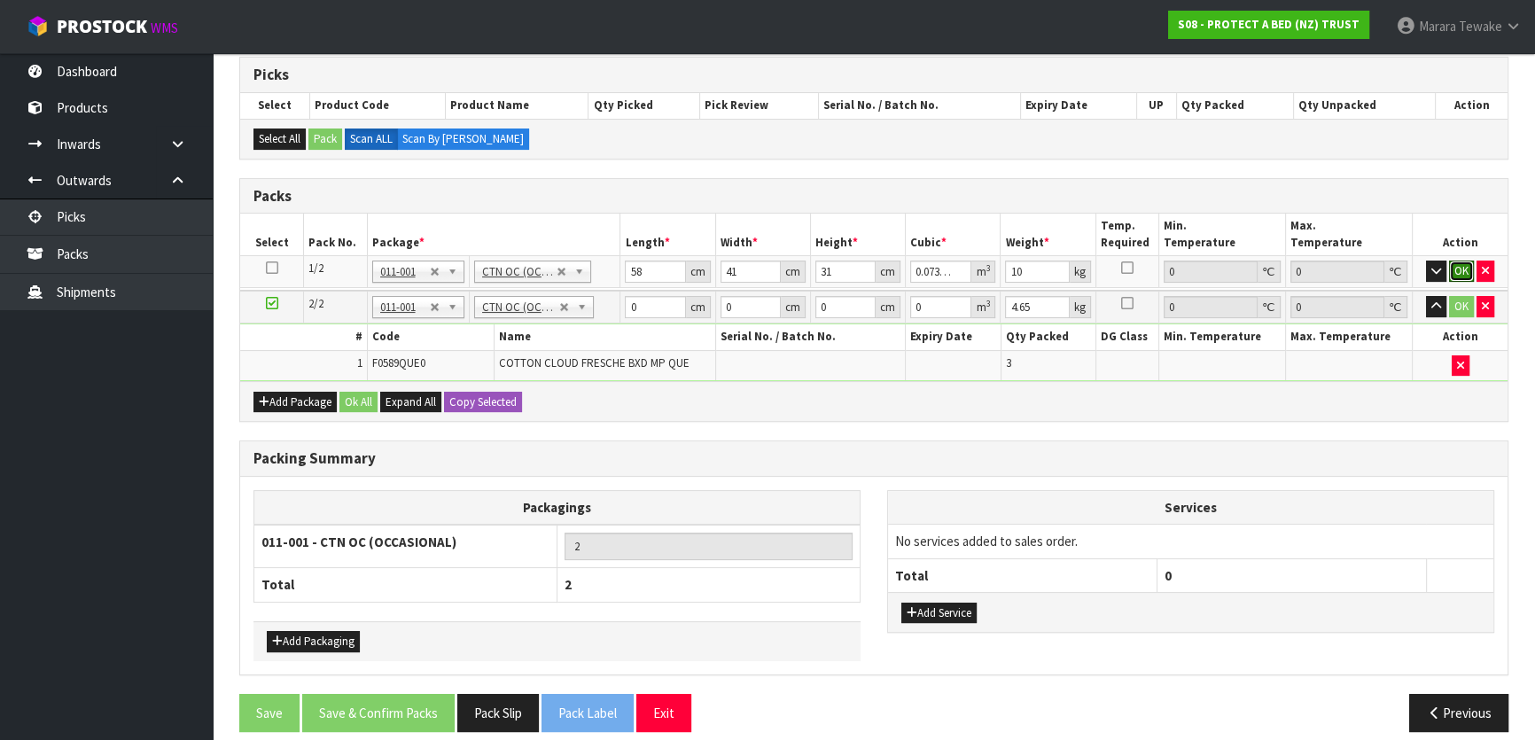
click button "OK" at bounding box center [1461, 271] width 25 height 21
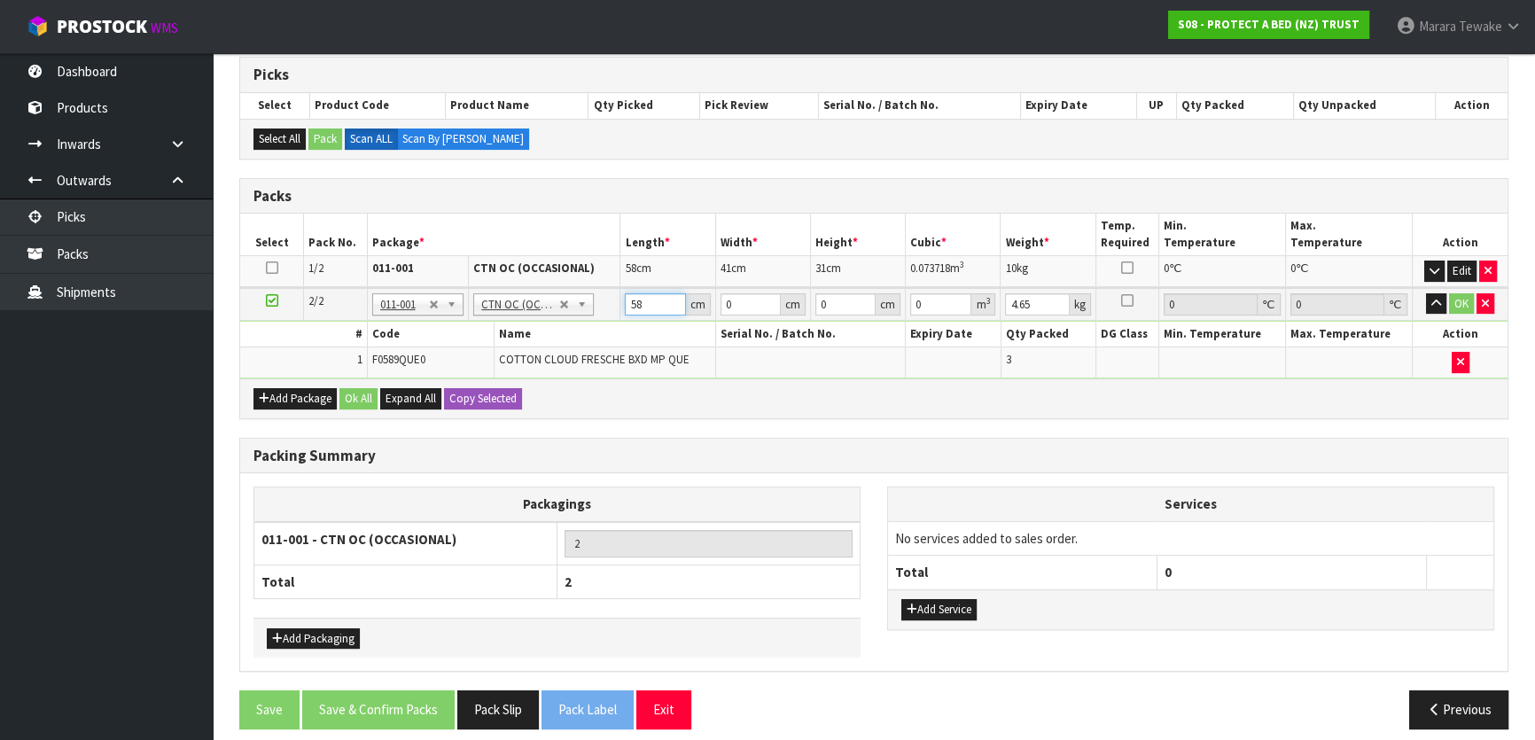
type input "58"
type input "40"
type input "3"
type input "0.00696"
type input "32"
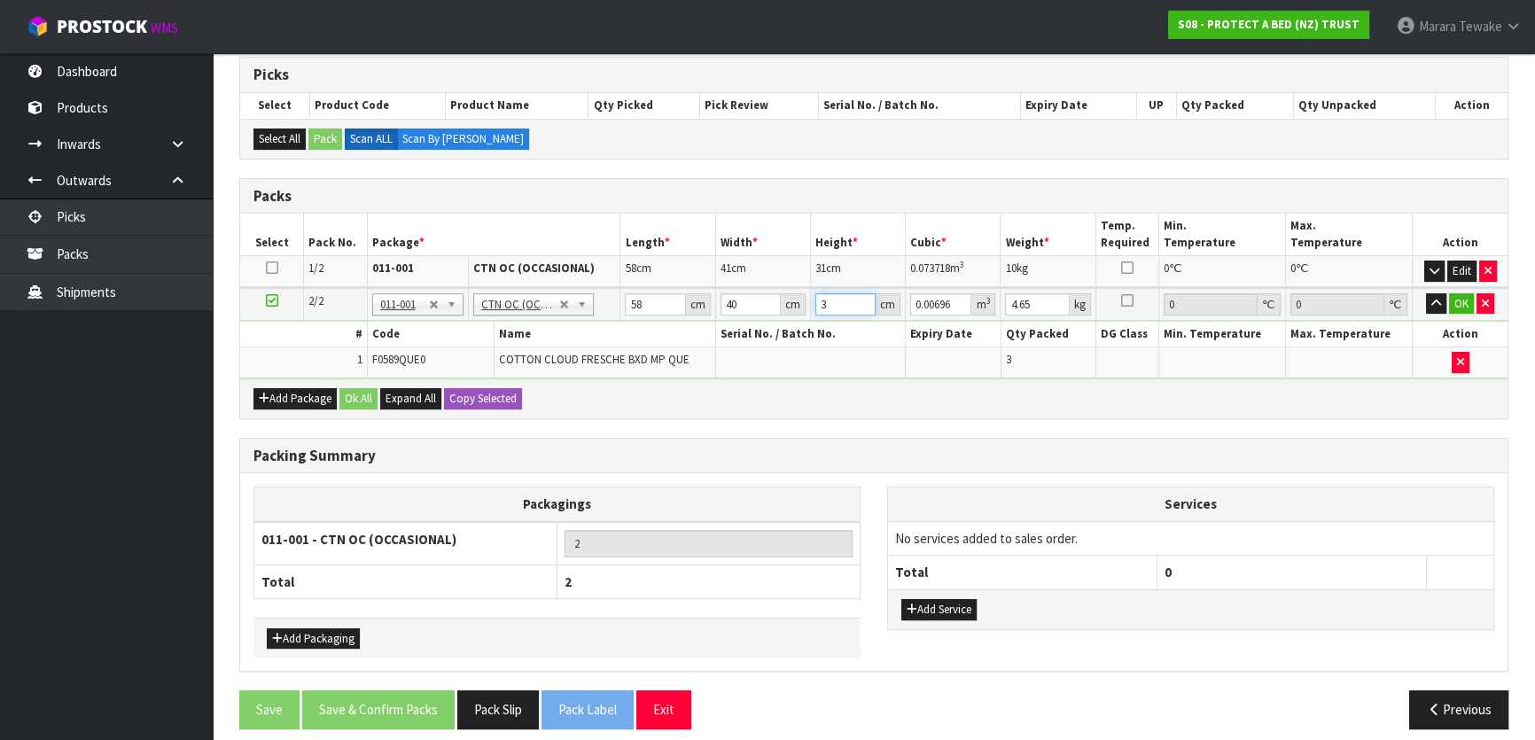
type input "0.07424"
type input "32"
type input "6"
click at [1426, 293] on button "button" at bounding box center [1436, 303] width 20 height 21
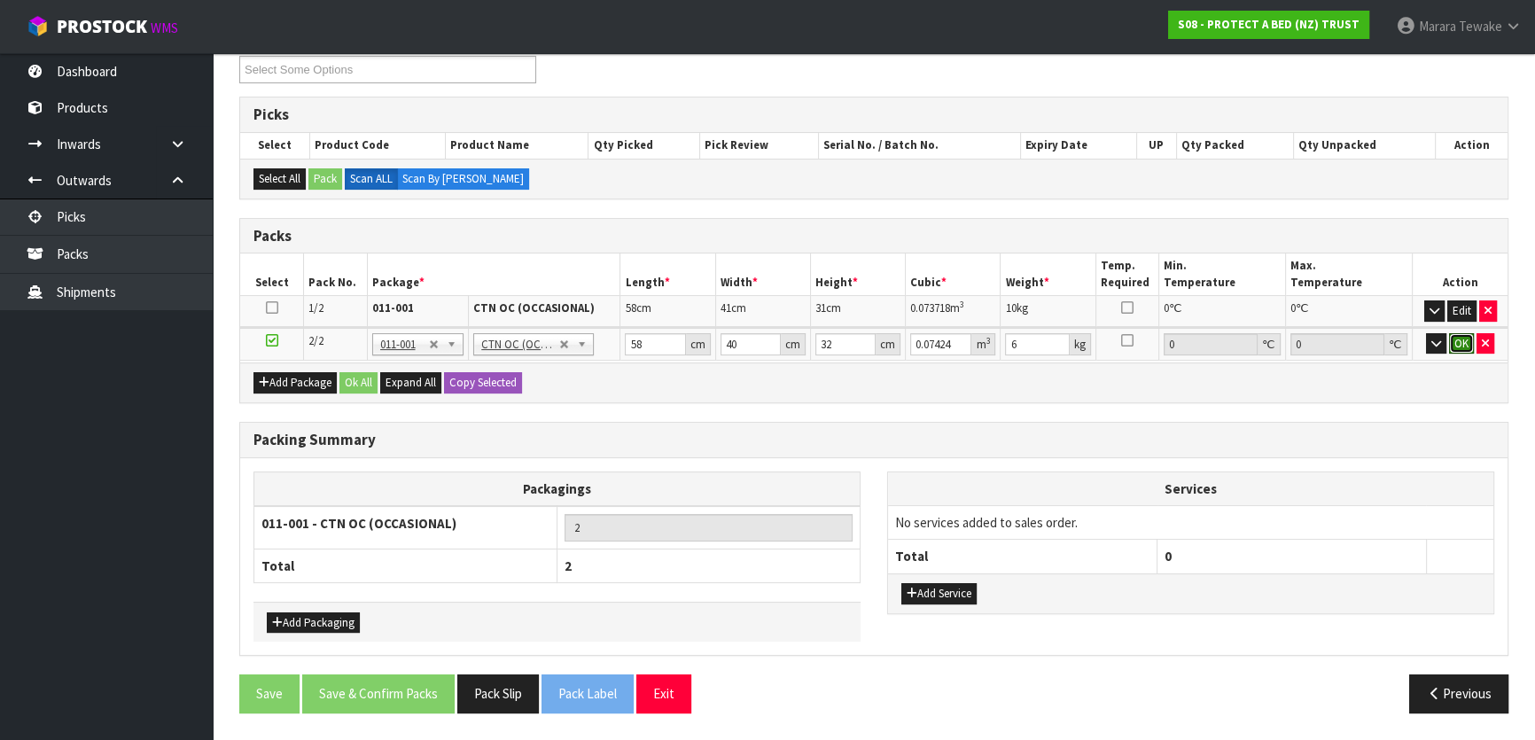
click button "OK" at bounding box center [1461, 343] width 25 height 21
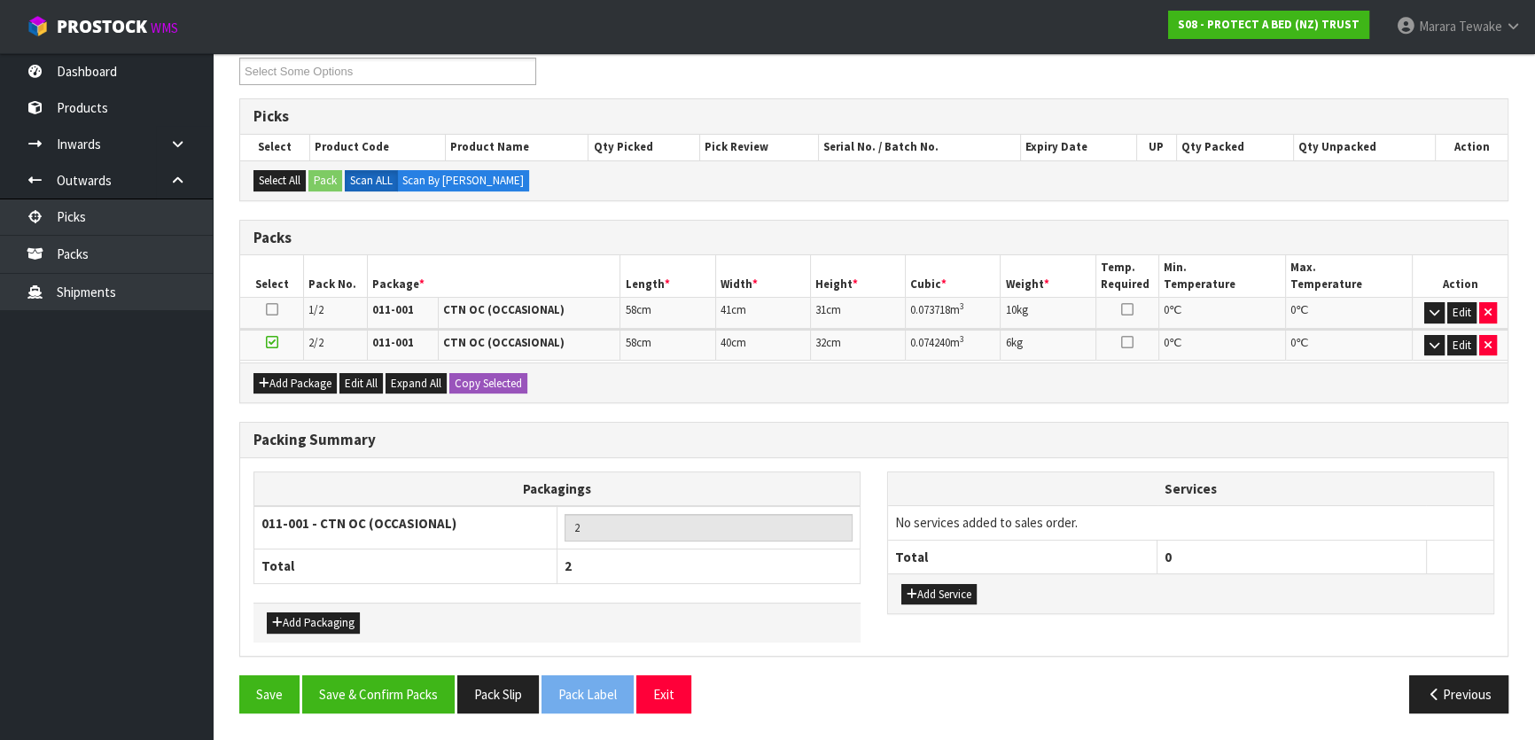
scroll to position [306, 0]
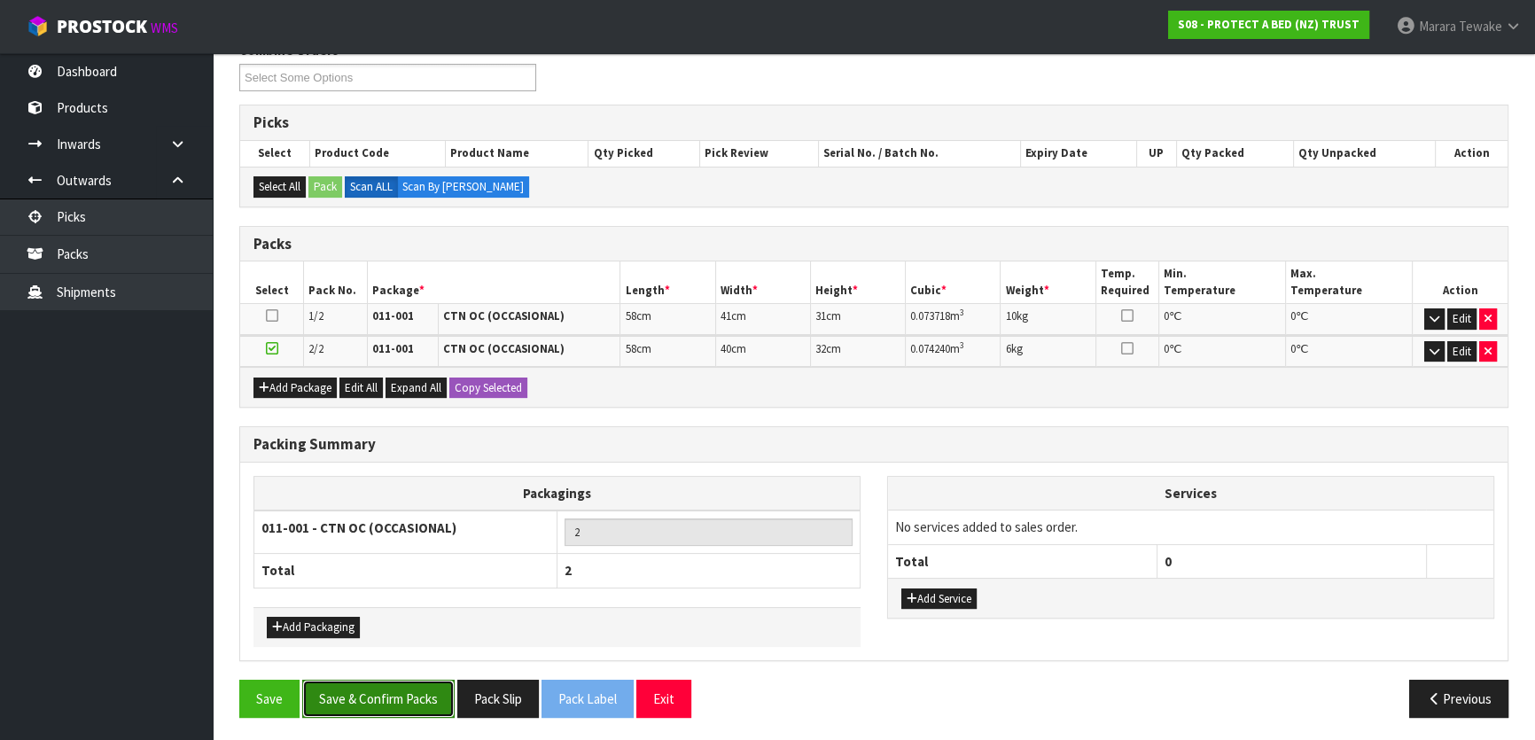
click at [403, 698] on button "Save & Confirm Packs" at bounding box center [378, 699] width 152 height 38
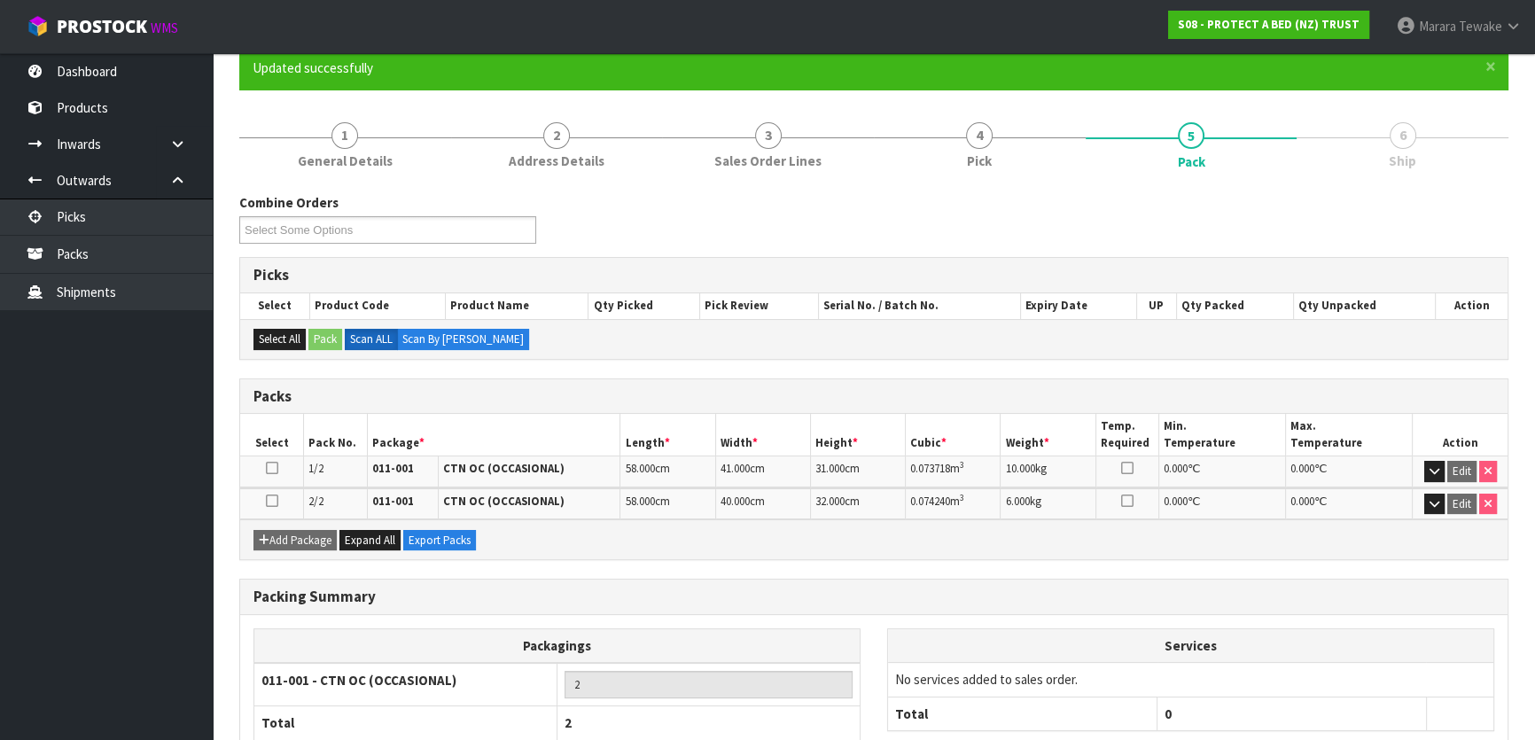
scroll to position [266, 0]
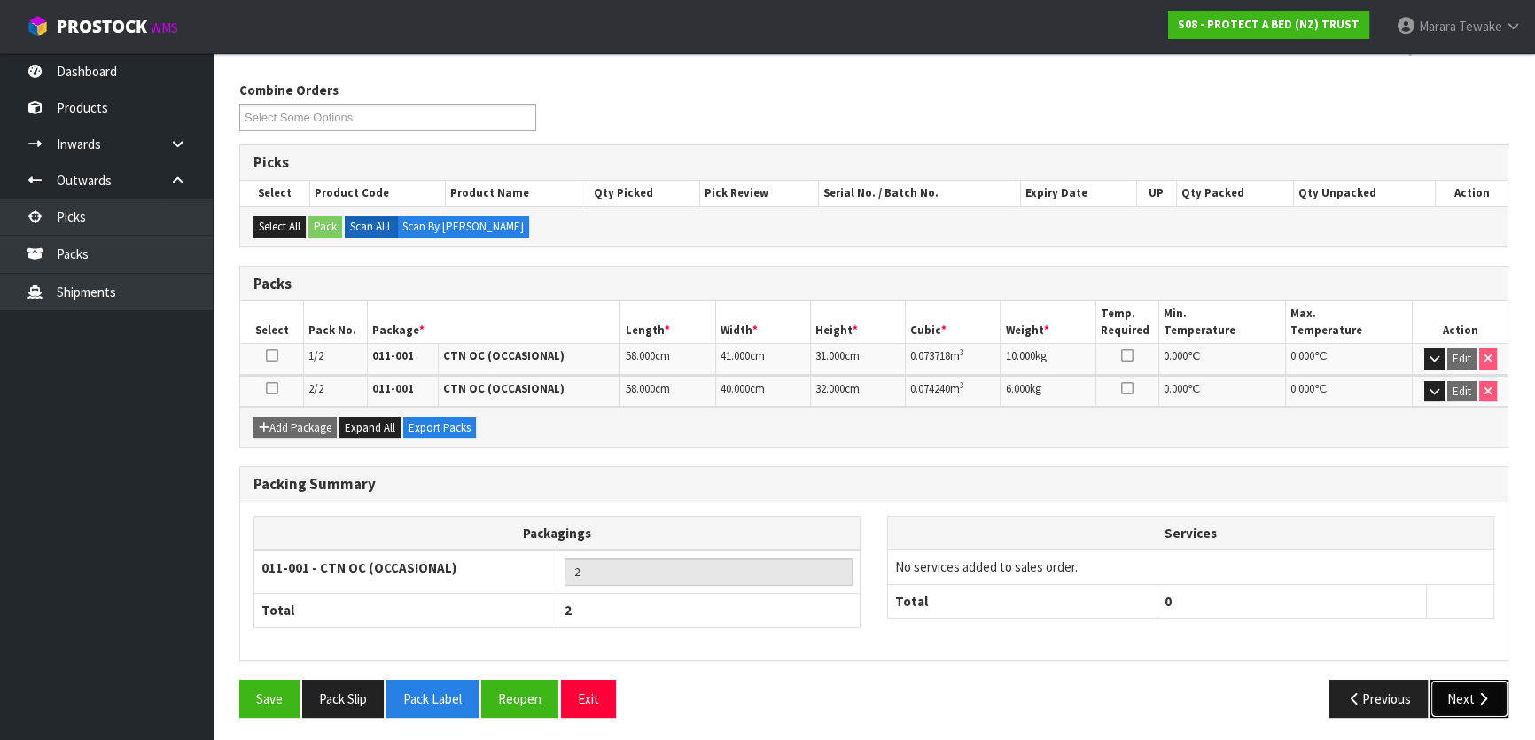
click at [1463, 688] on button "Next" at bounding box center [1470, 699] width 78 height 38
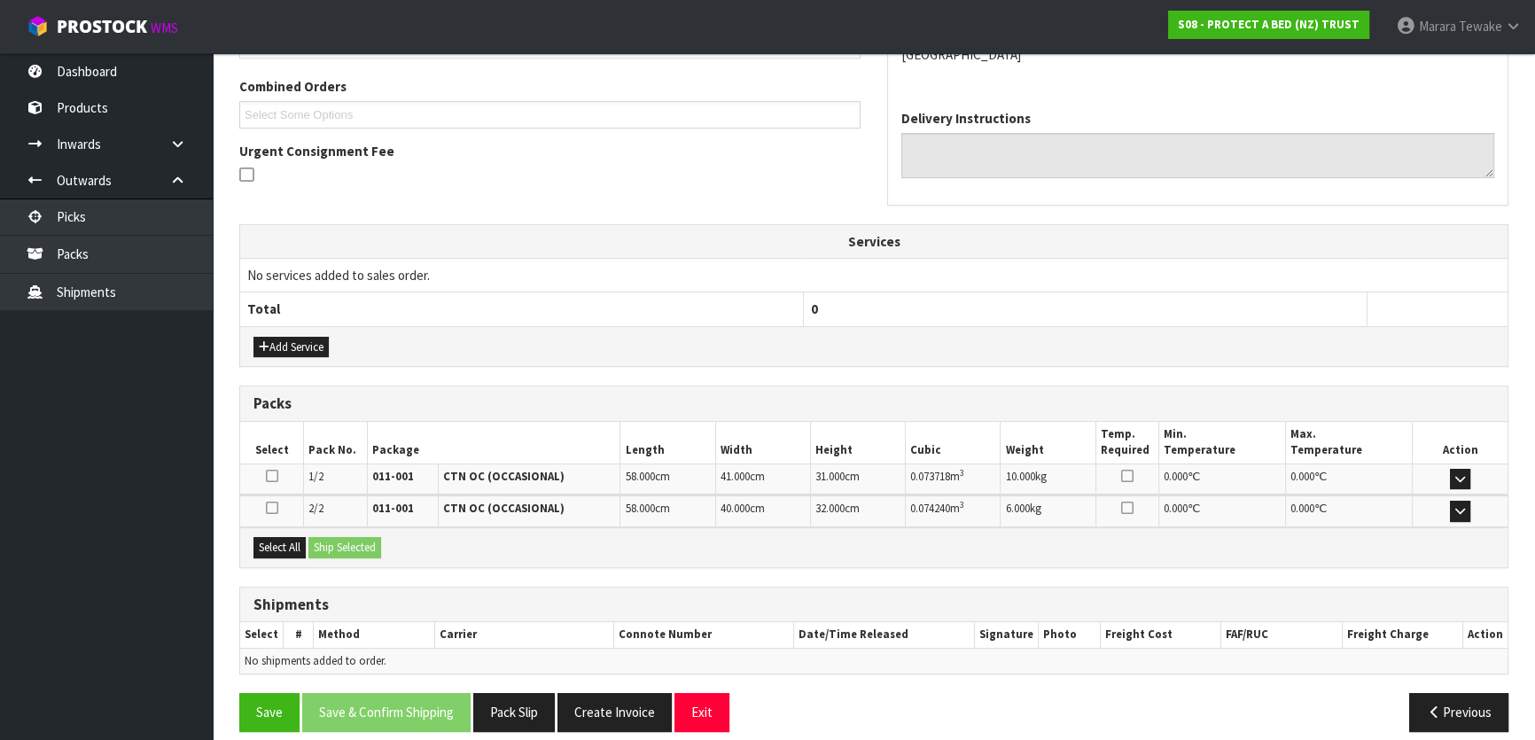
scroll to position [460, 0]
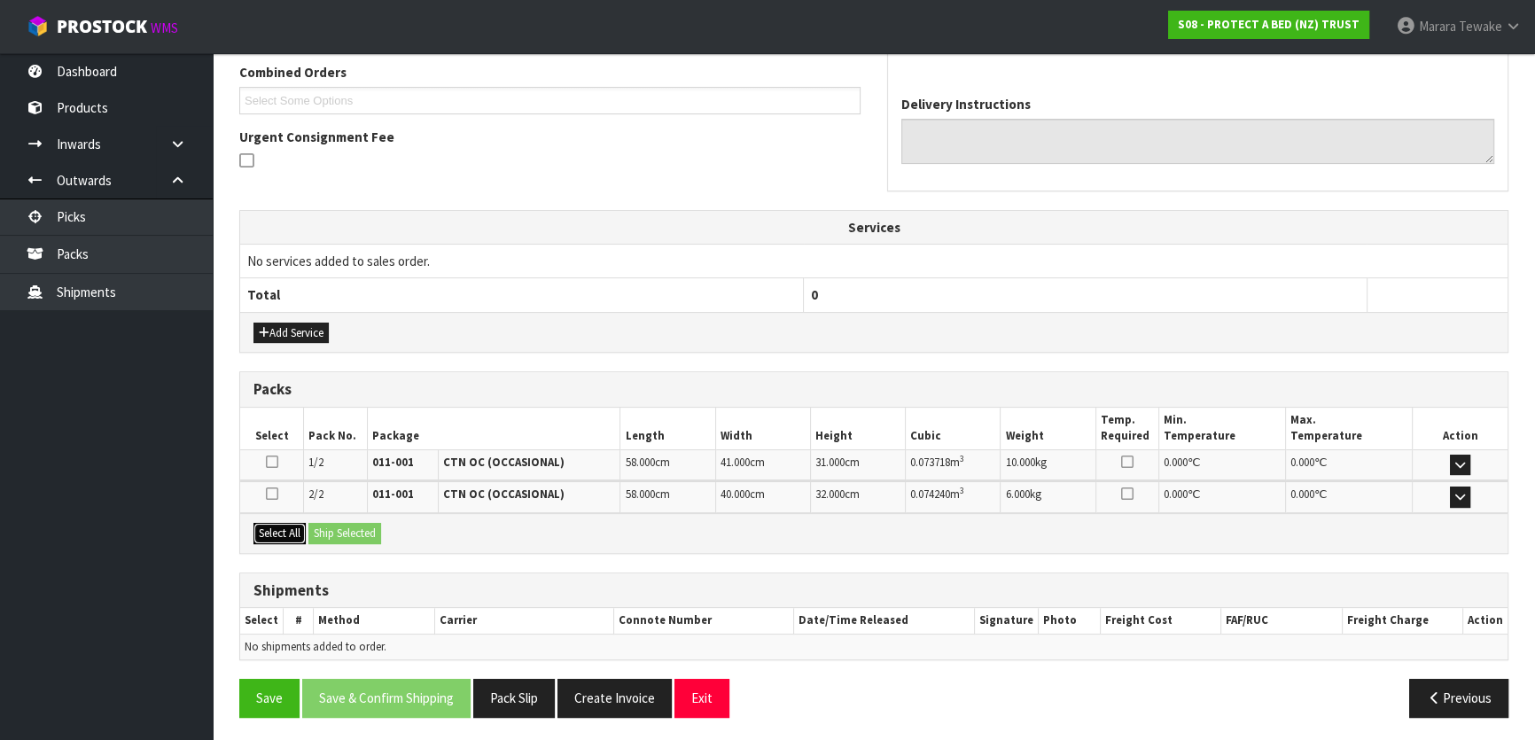
drag, startPoint x: 277, startPoint y: 534, endPoint x: 332, endPoint y: 534, distance: 54.1
click at [278, 534] on button "Select All" at bounding box center [280, 533] width 52 height 21
click at [345, 535] on button "Ship Selected" at bounding box center [344, 533] width 73 height 21
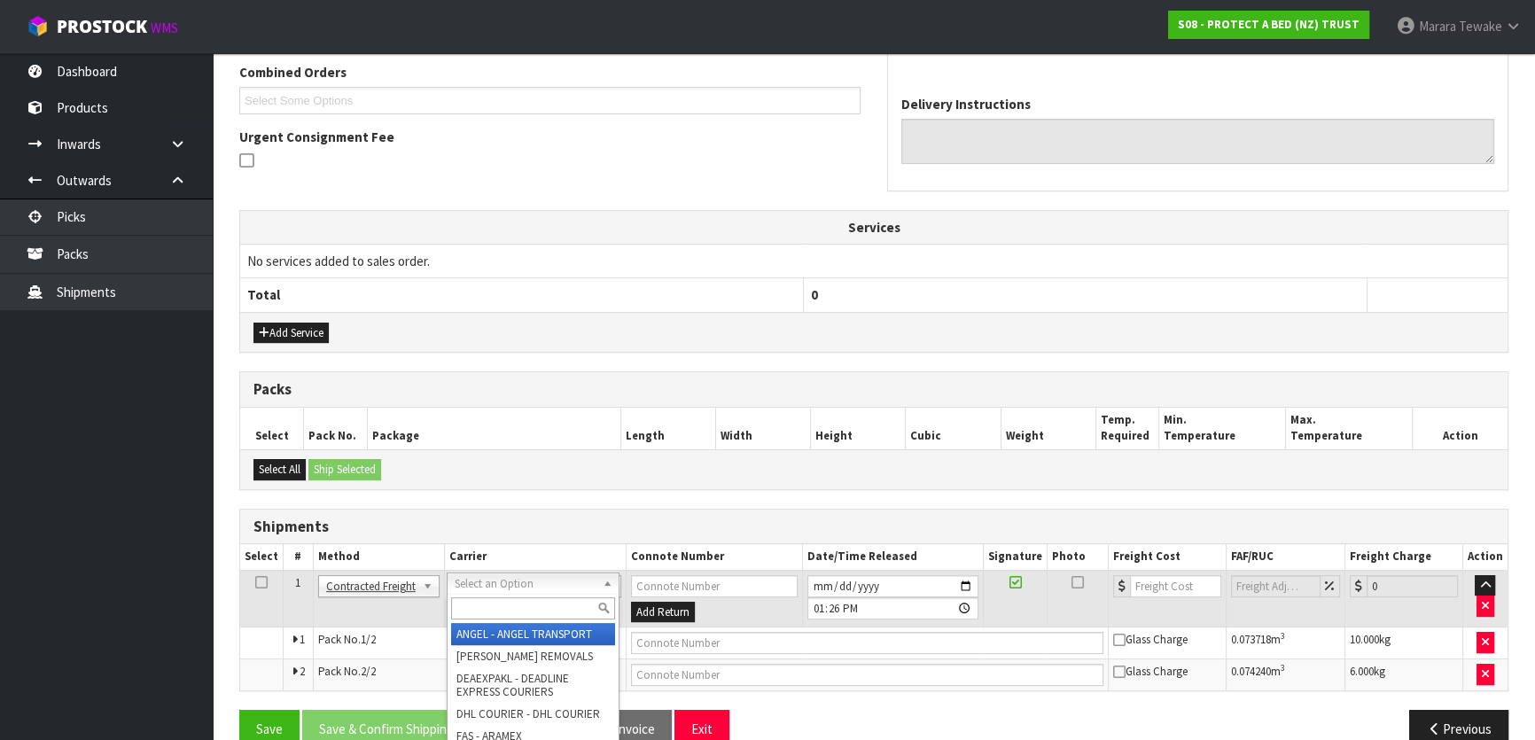
click at [488, 601] on input "text" at bounding box center [533, 608] width 164 height 22
type input "NZP"
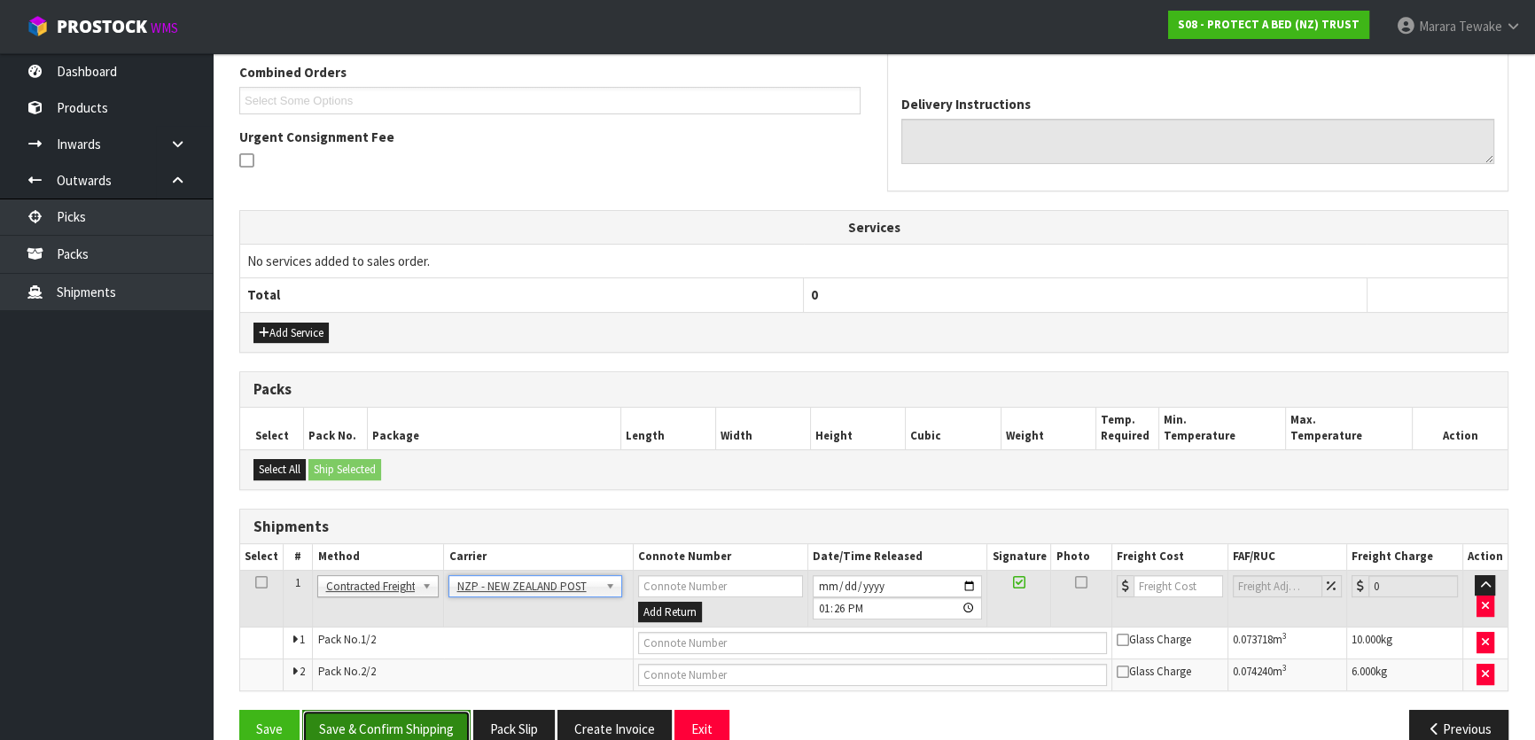
click at [396, 727] on button "Save & Confirm Shipping" at bounding box center [386, 729] width 168 height 38
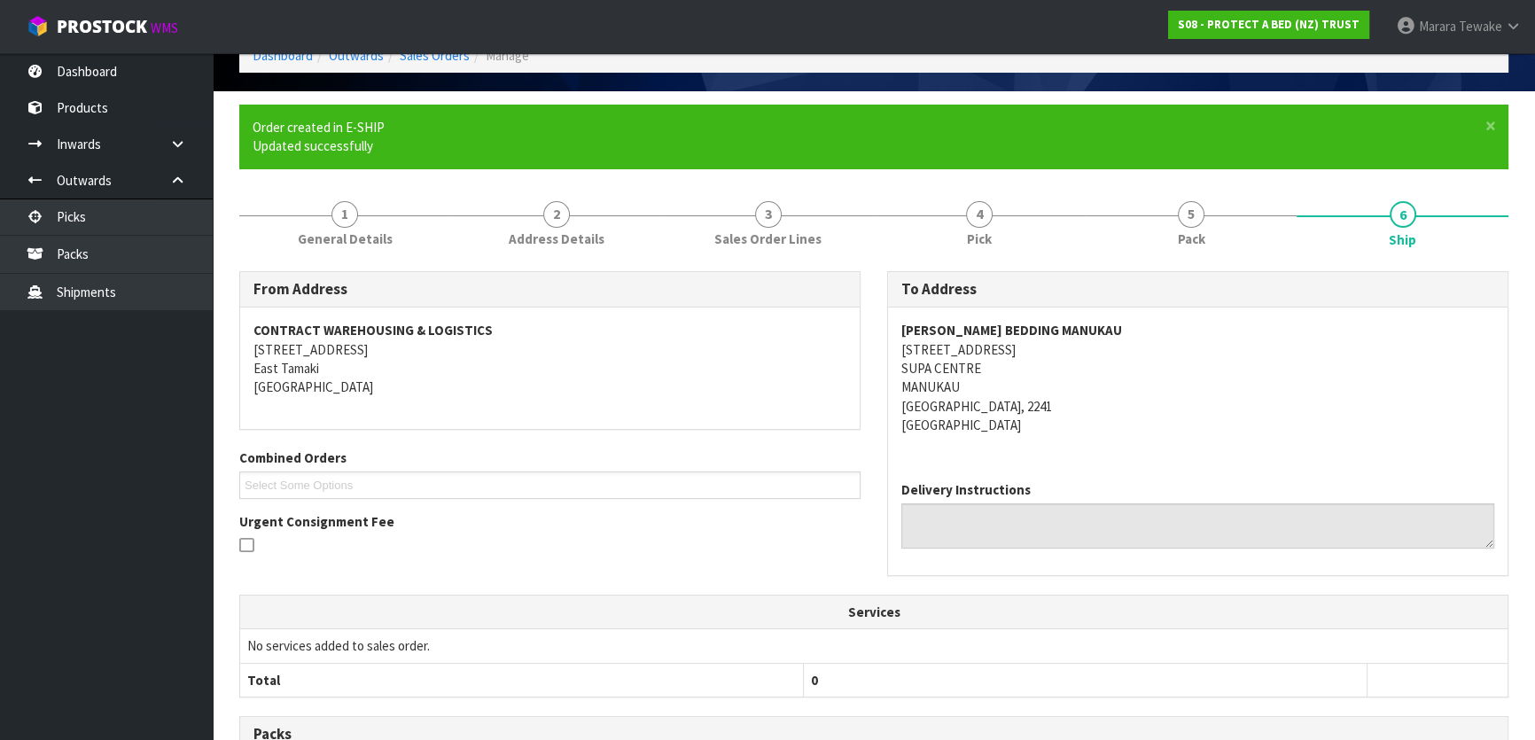
scroll to position [464, 0]
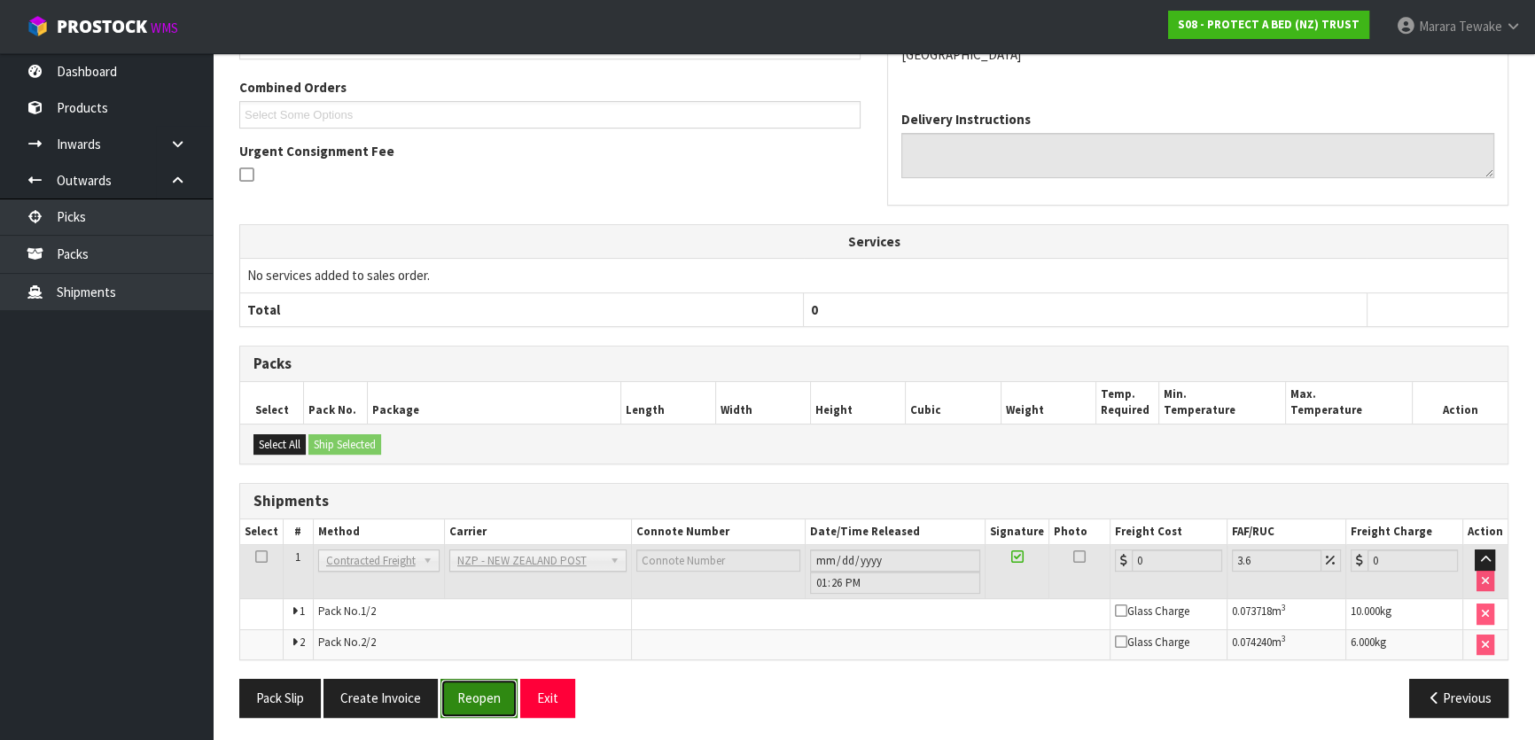
click at [461, 692] on button "Reopen" at bounding box center [479, 698] width 77 height 38
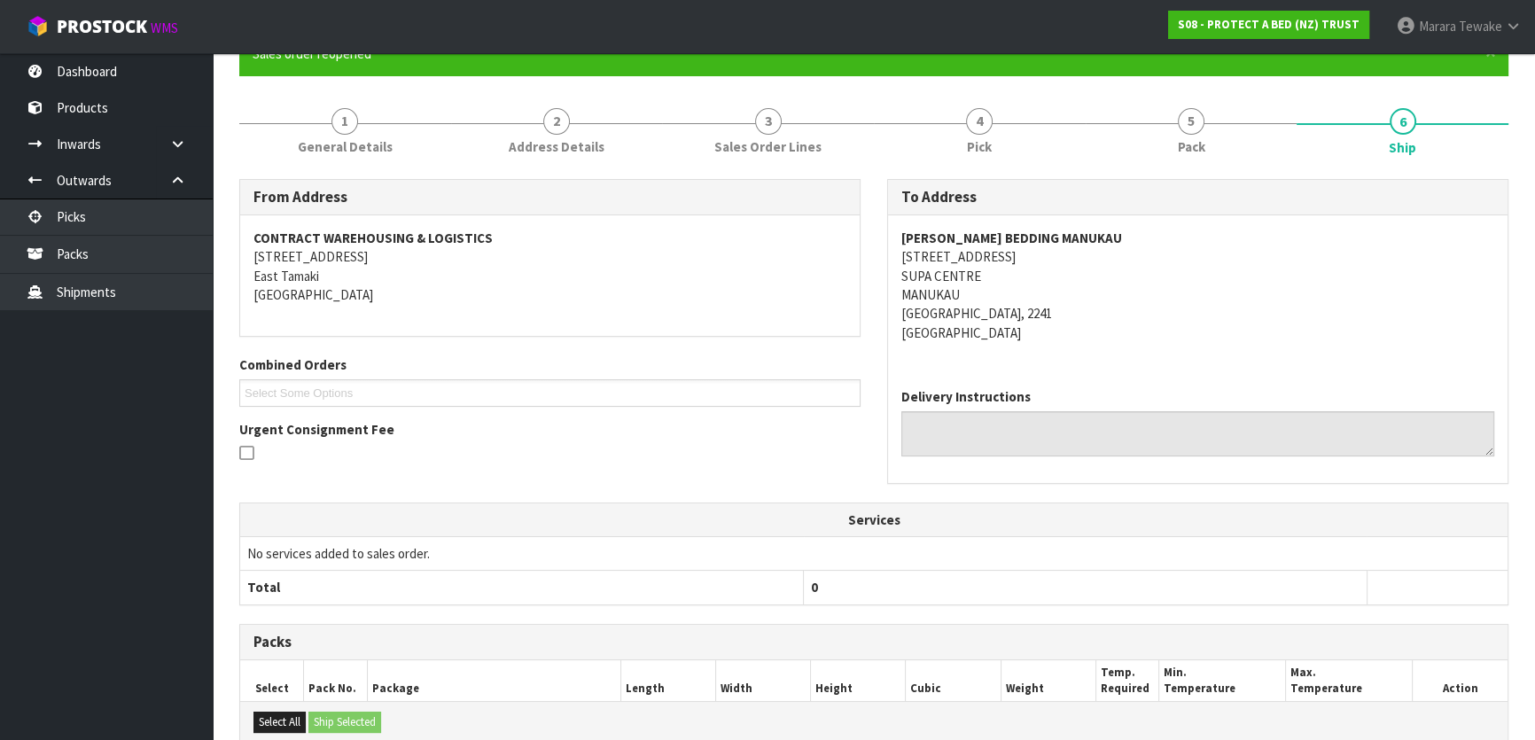
scroll to position [446, 0]
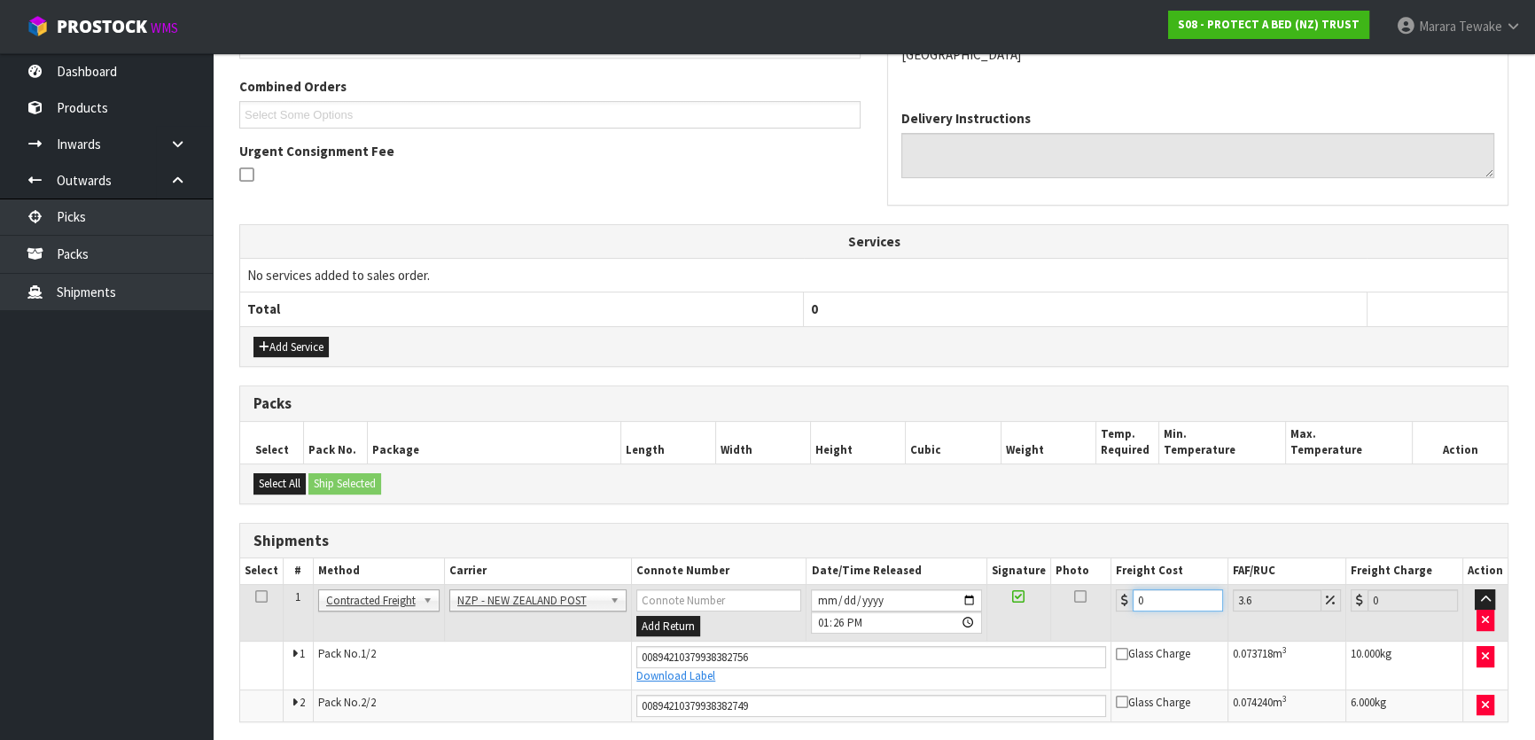
drag, startPoint x: 1152, startPoint y: 598, endPoint x: 1089, endPoint y: 594, distance: 63.1
click at [1089, 594] on tr "1 Client Local Pickup Customer Local Pickup Company Freight Contracted Freight …" at bounding box center [874, 613] width 1268 height 58
type input "8"
type input "8.29"
type input "8.6"
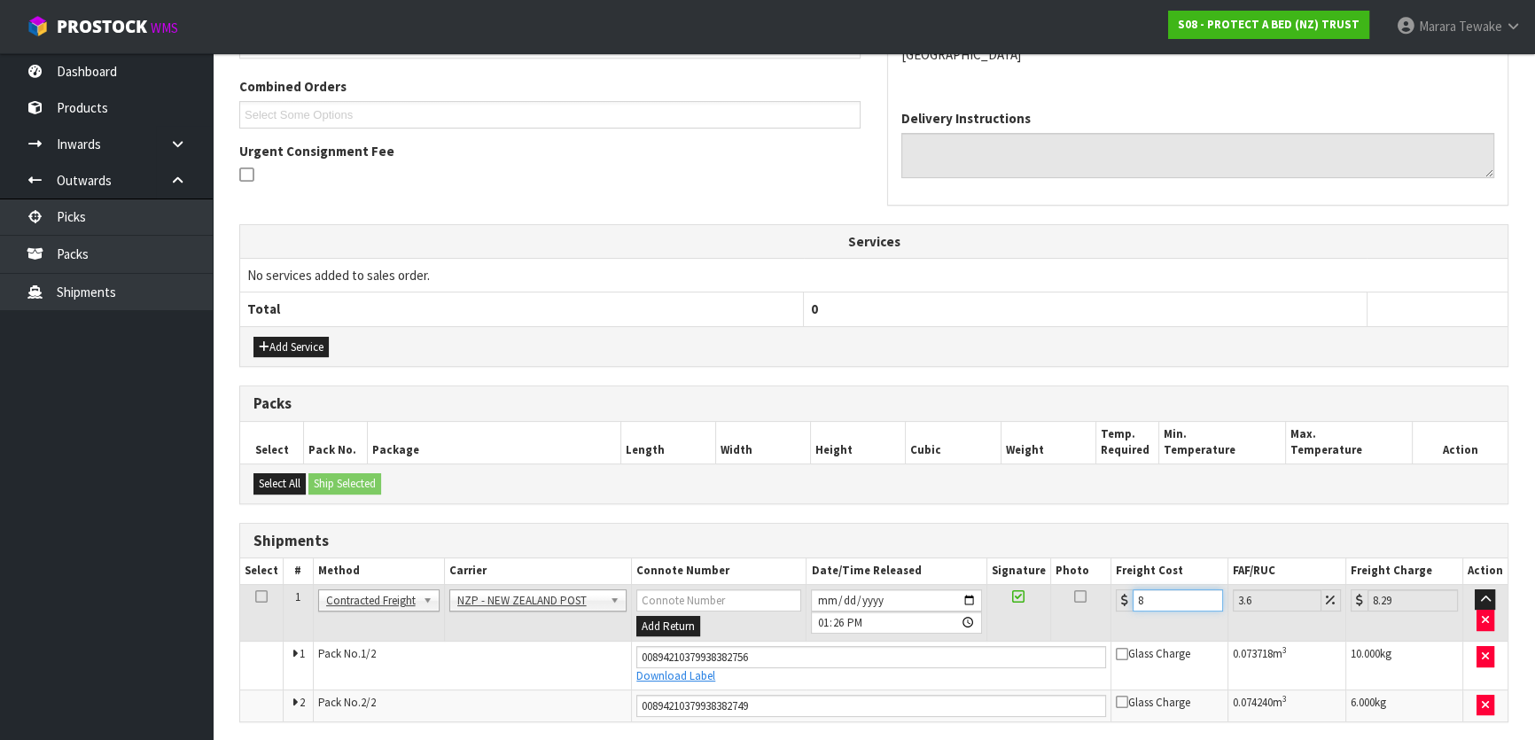
type input "8.91"
type input "8.66"
type input "8.97"
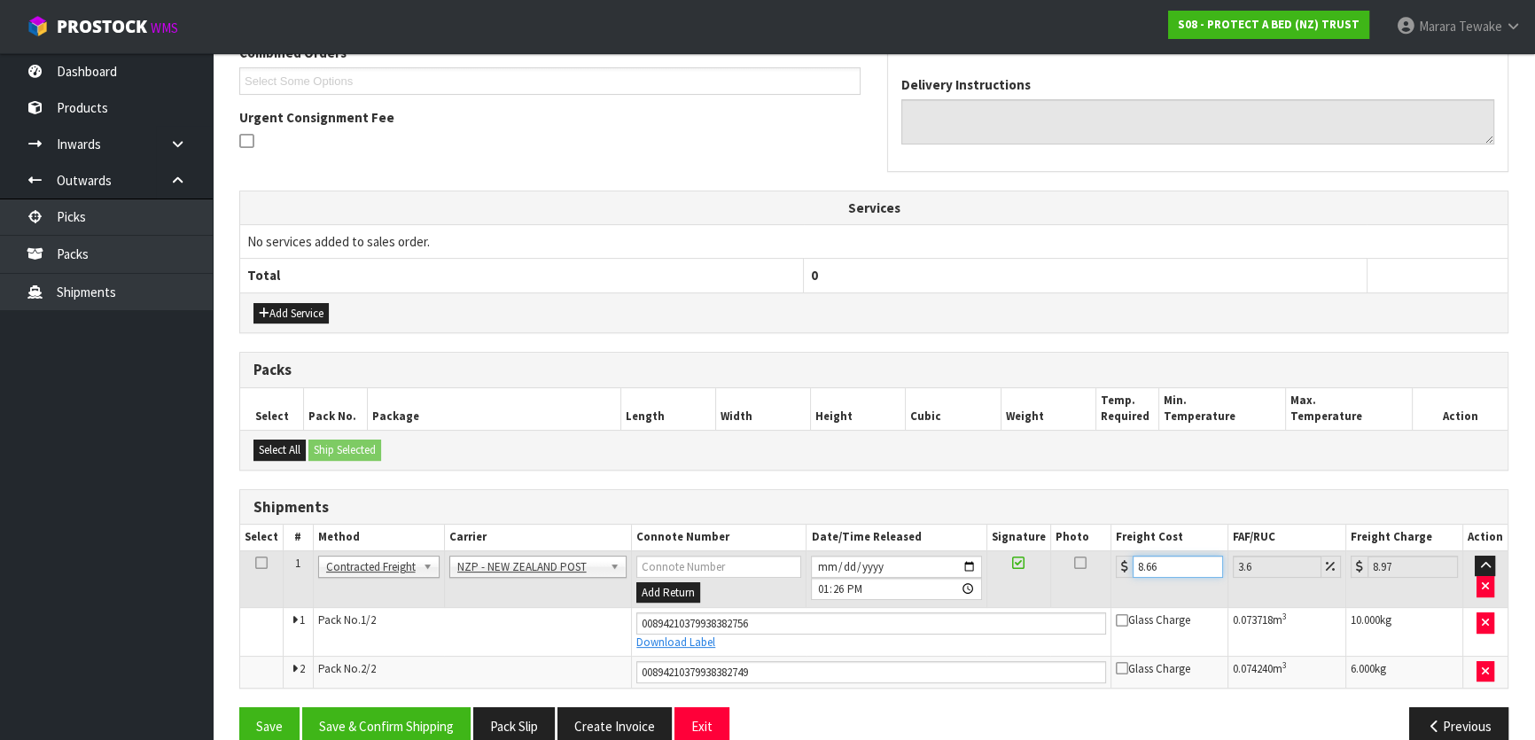
scroll to position [507, 0]
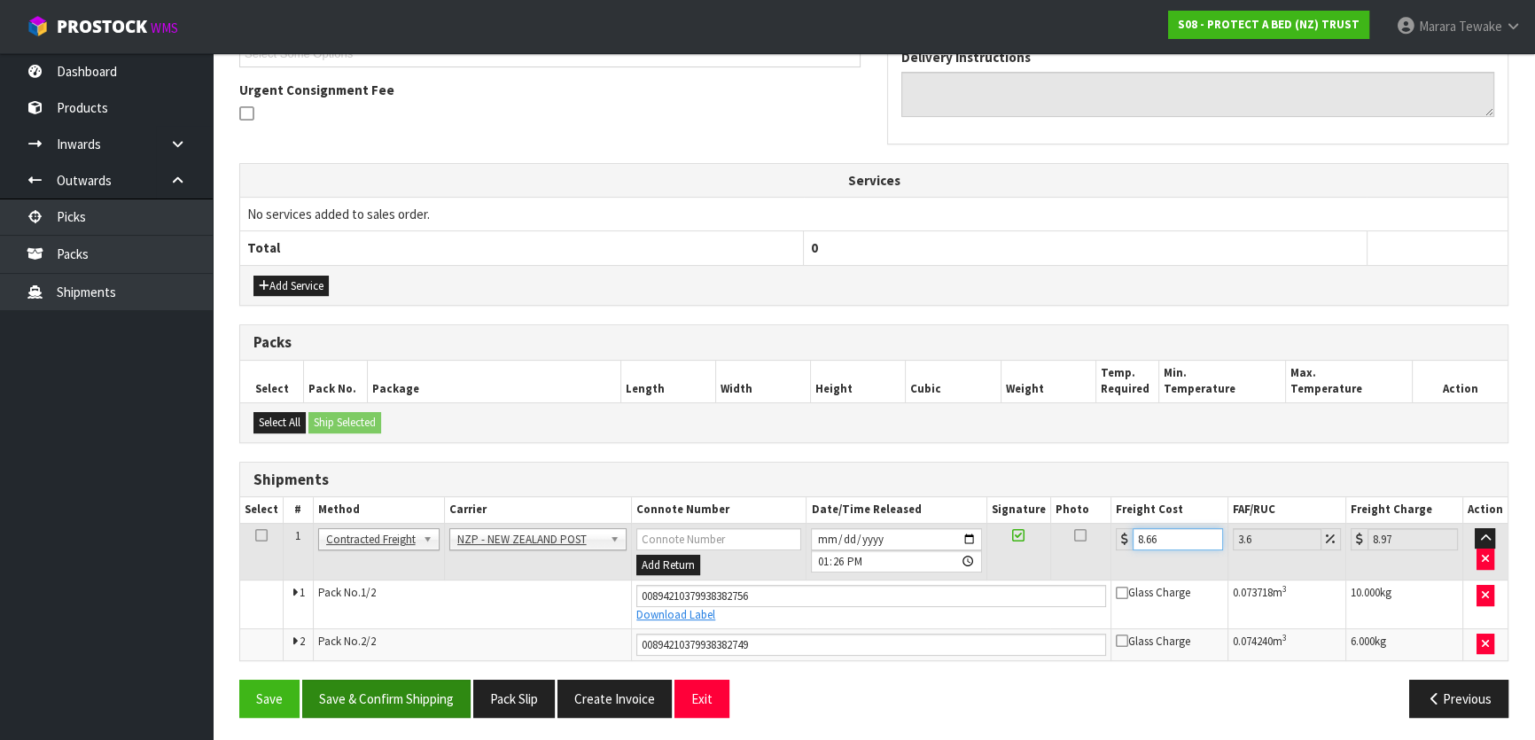
type input "8.66"
drag, startPoint x: 402, startPoint y: 700, endPoint x: 366, endPoint y: 688, distance: 38.4
click at [394, 700] on button "Save & Confirm Shipping" at bounding box center [386, 699] width 168 height 38
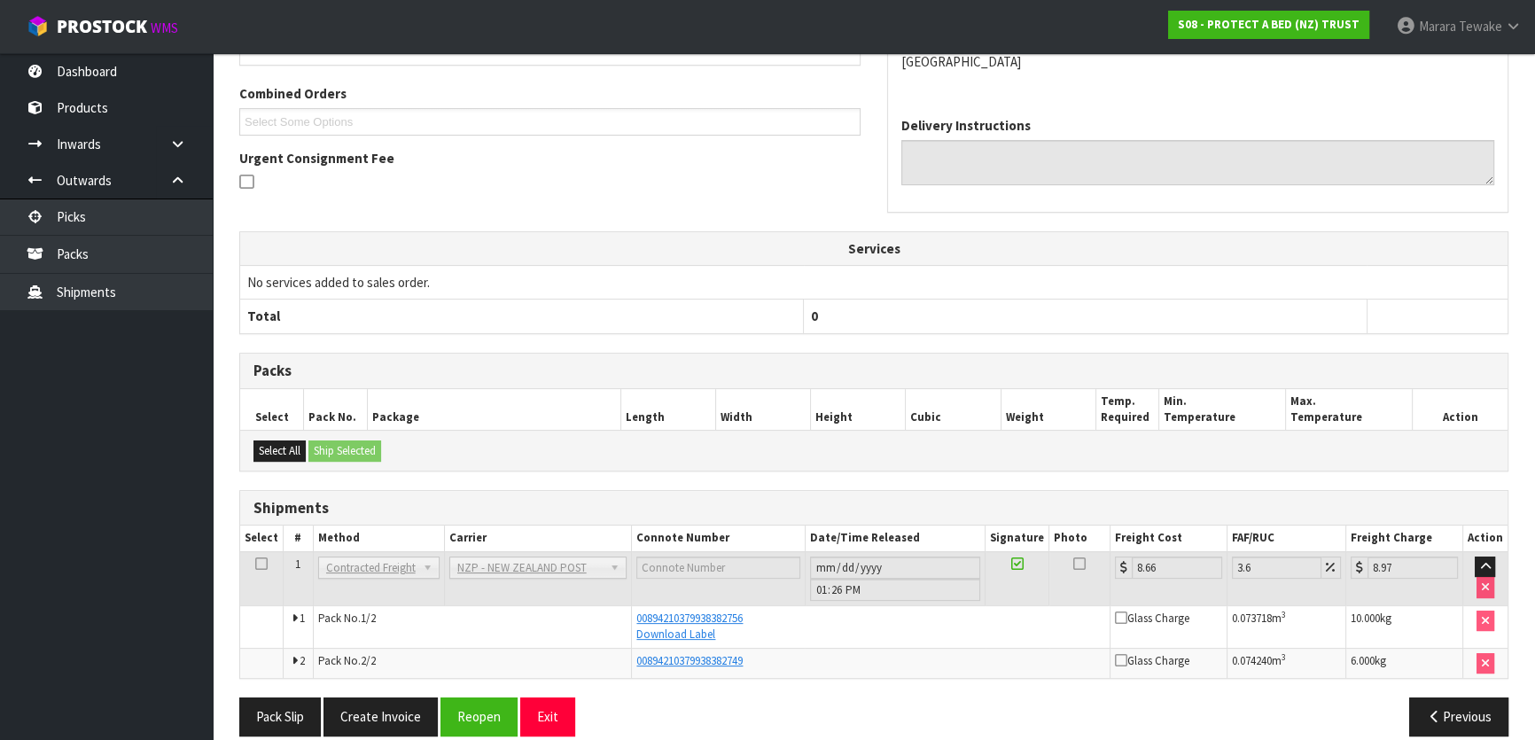
scroll to position [458, 0]
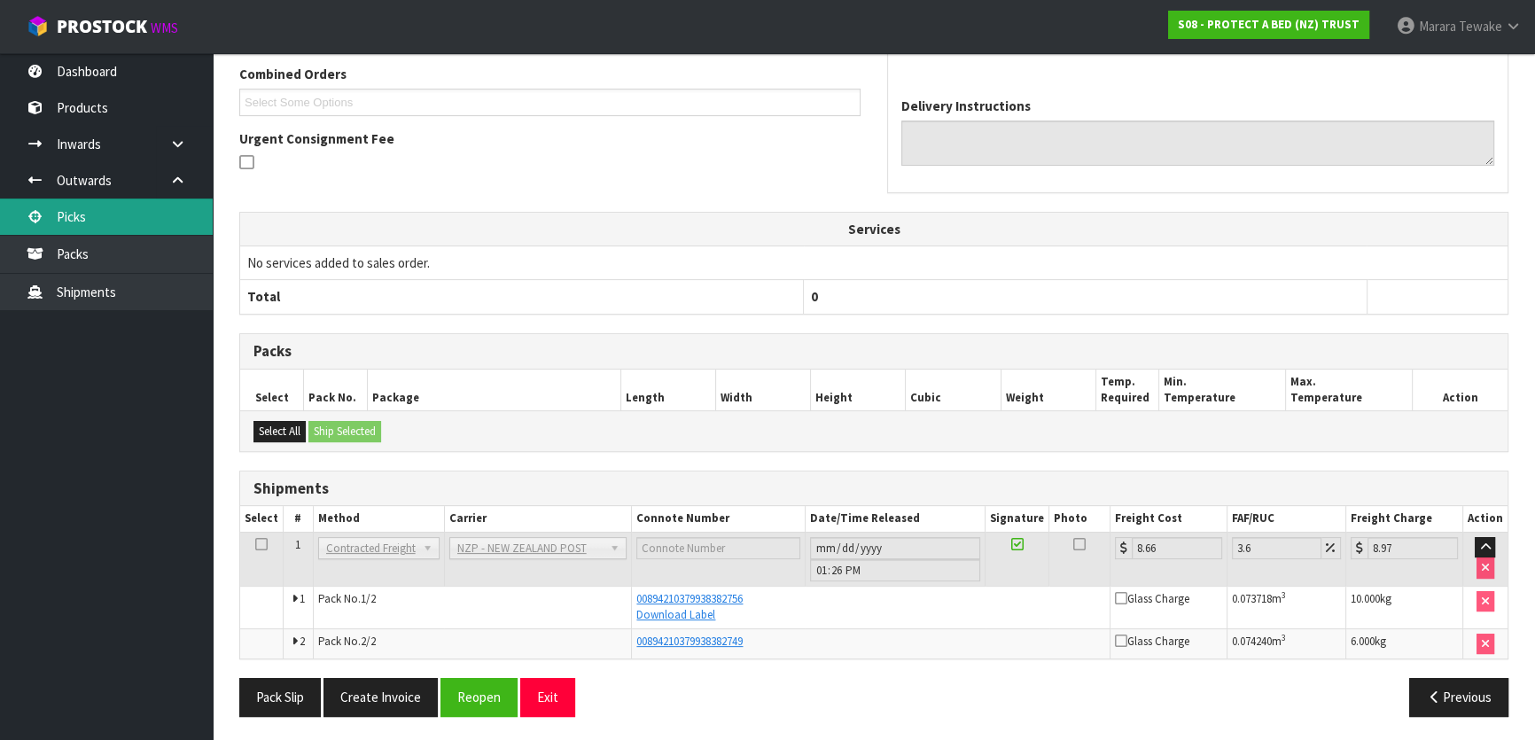
click at [134, 219] on link "Picks" at bounding box center [106, 217] width 213 height 36
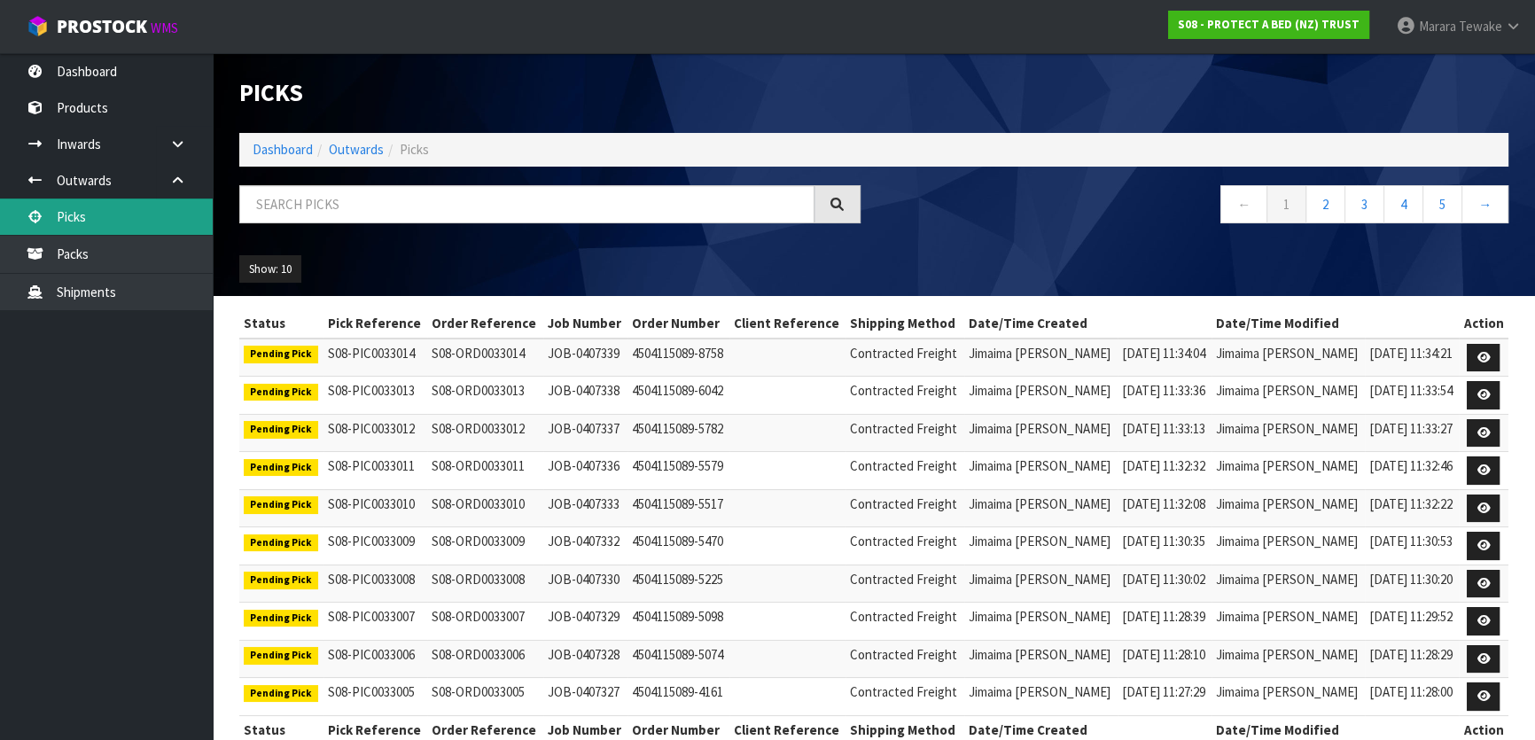
click at [140, 219] on link "Picks" at bounding box center [106, 217] width 213 height 36
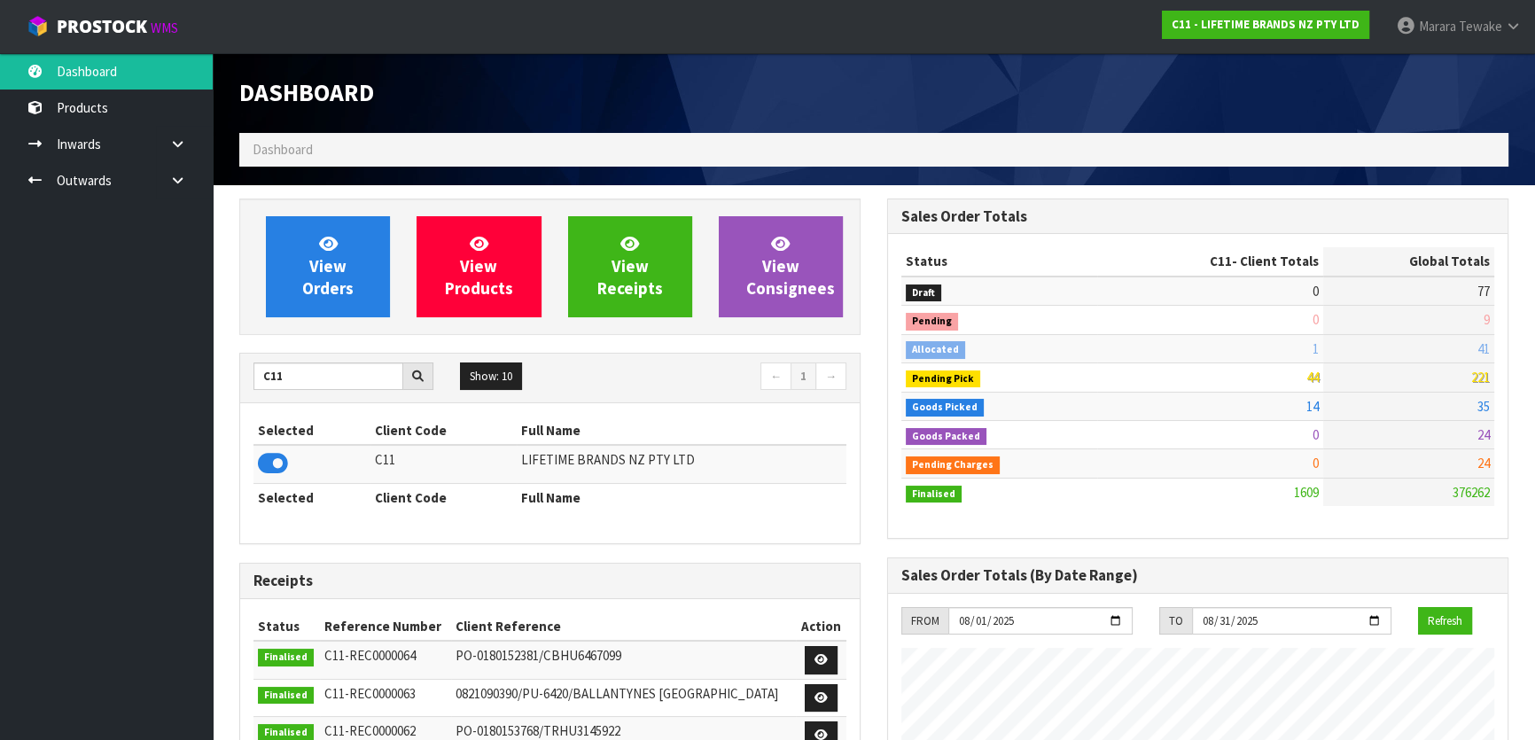
scroll to position [1340, 647]
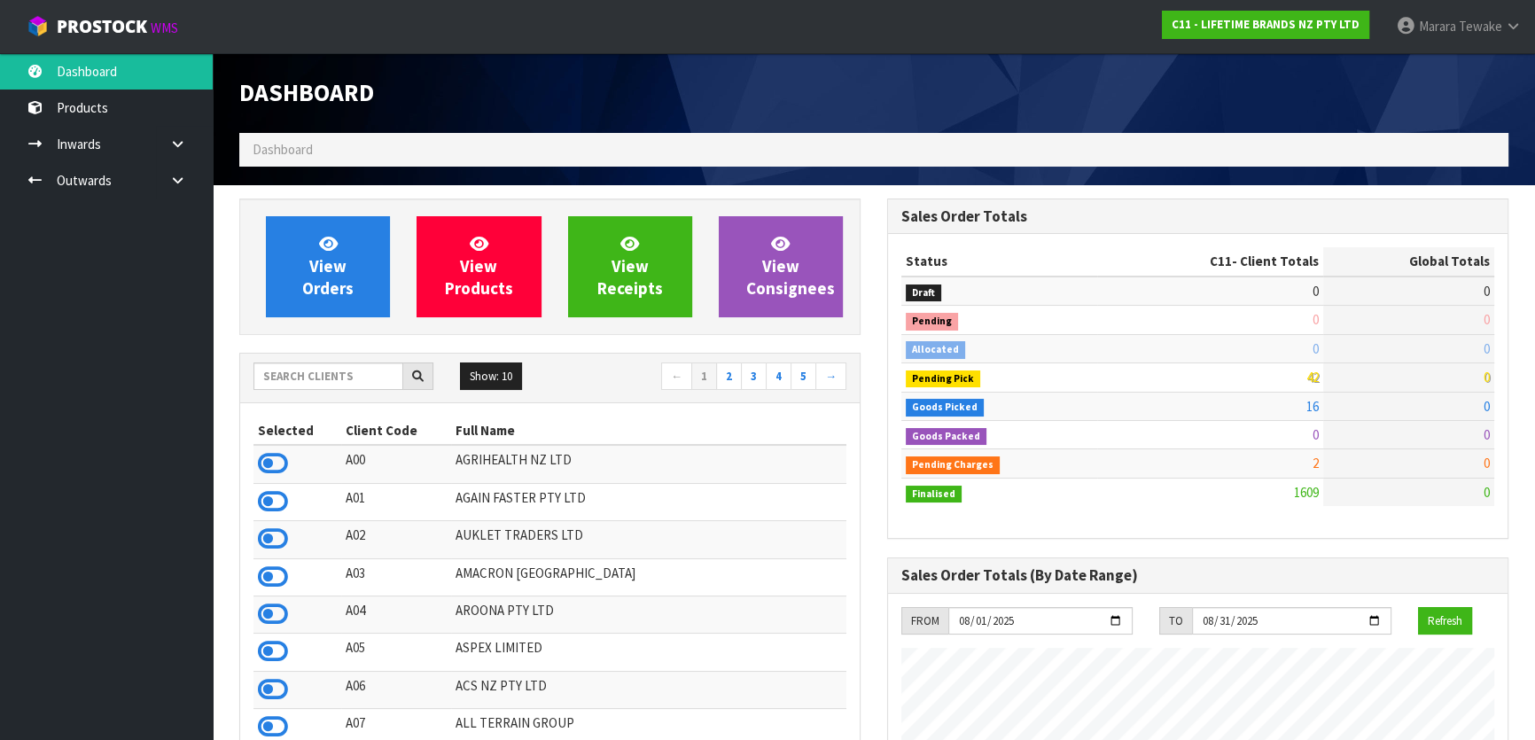
scroll to position [1340, 647]
click at [301, 374] on input "text" at bounding box center [329, 376] width 150 height 27
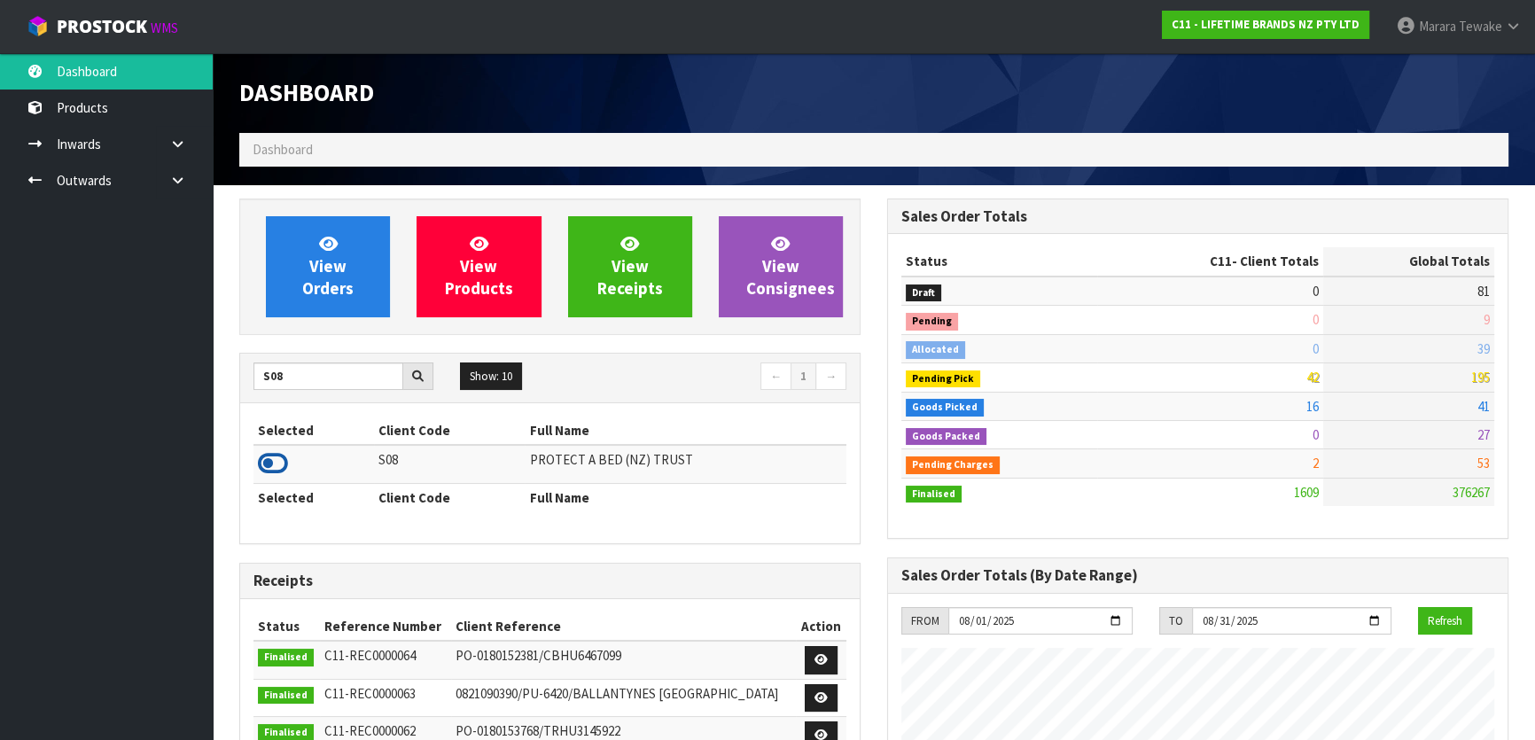
click at [277, 460] on icon at bounding box center [273, 463] width 30 height 27
drag, startPoint x: 287, startPoint y: 378, endPoint x: 225, endPoint y: 295, distance: 103.2
click at [231, 329] on div "View Orders View Products View Receipts View Consignees S08 Show: 10 5 10 25 50…" at bounding box center [550, 713] width 648 height 1029
type input "SFA"
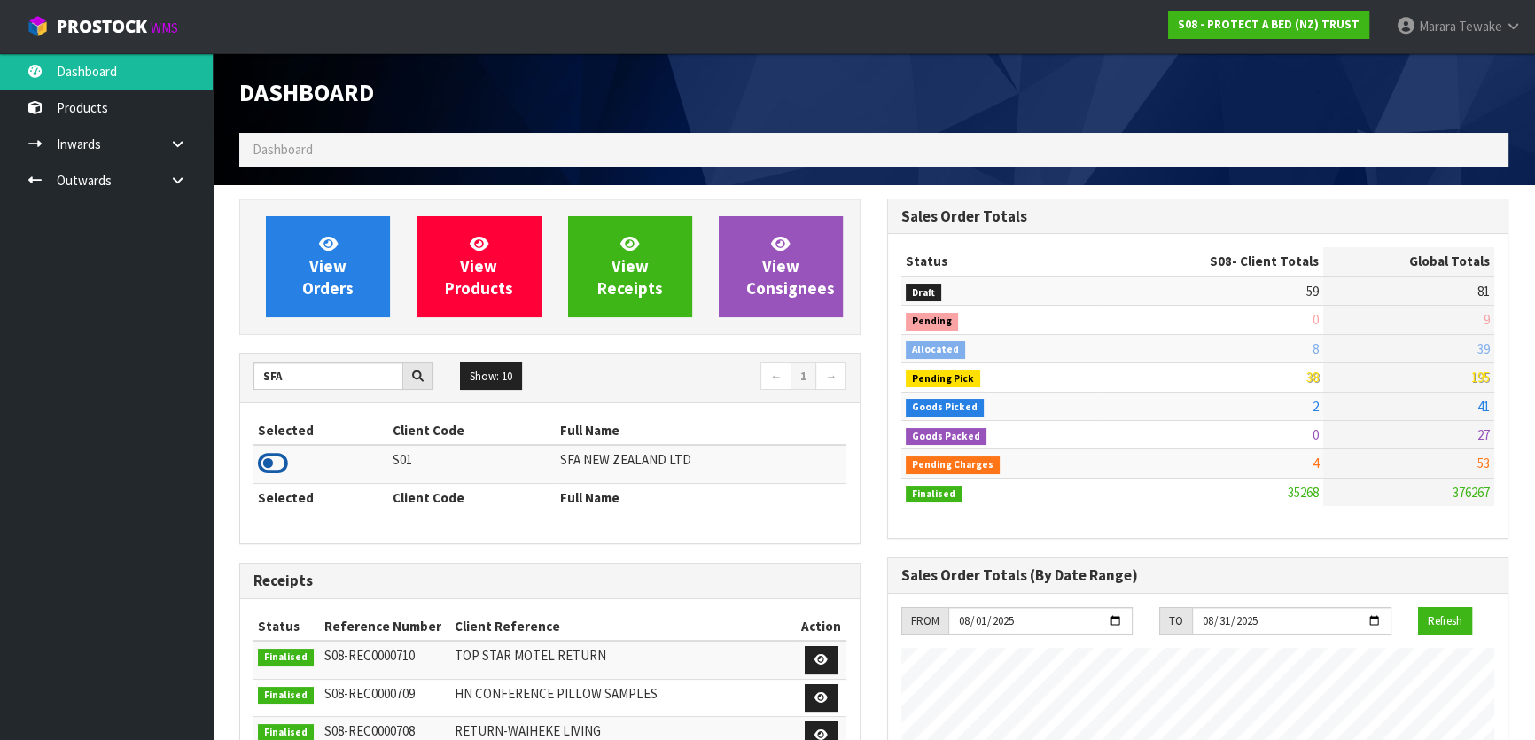
click at [284, 455] on icon at bounding box center [273, 463] width 30 height 27
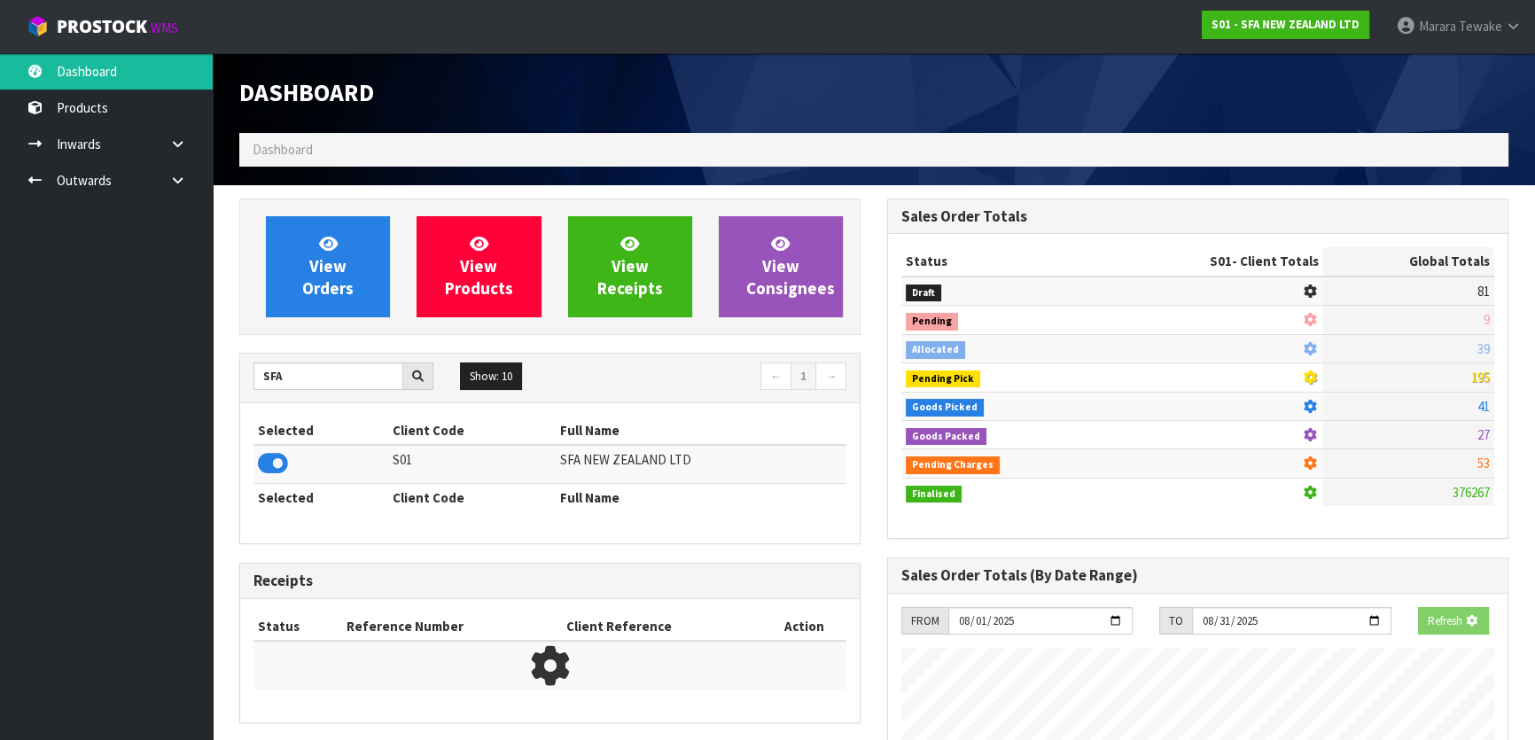
scroll to position [1340, 647]
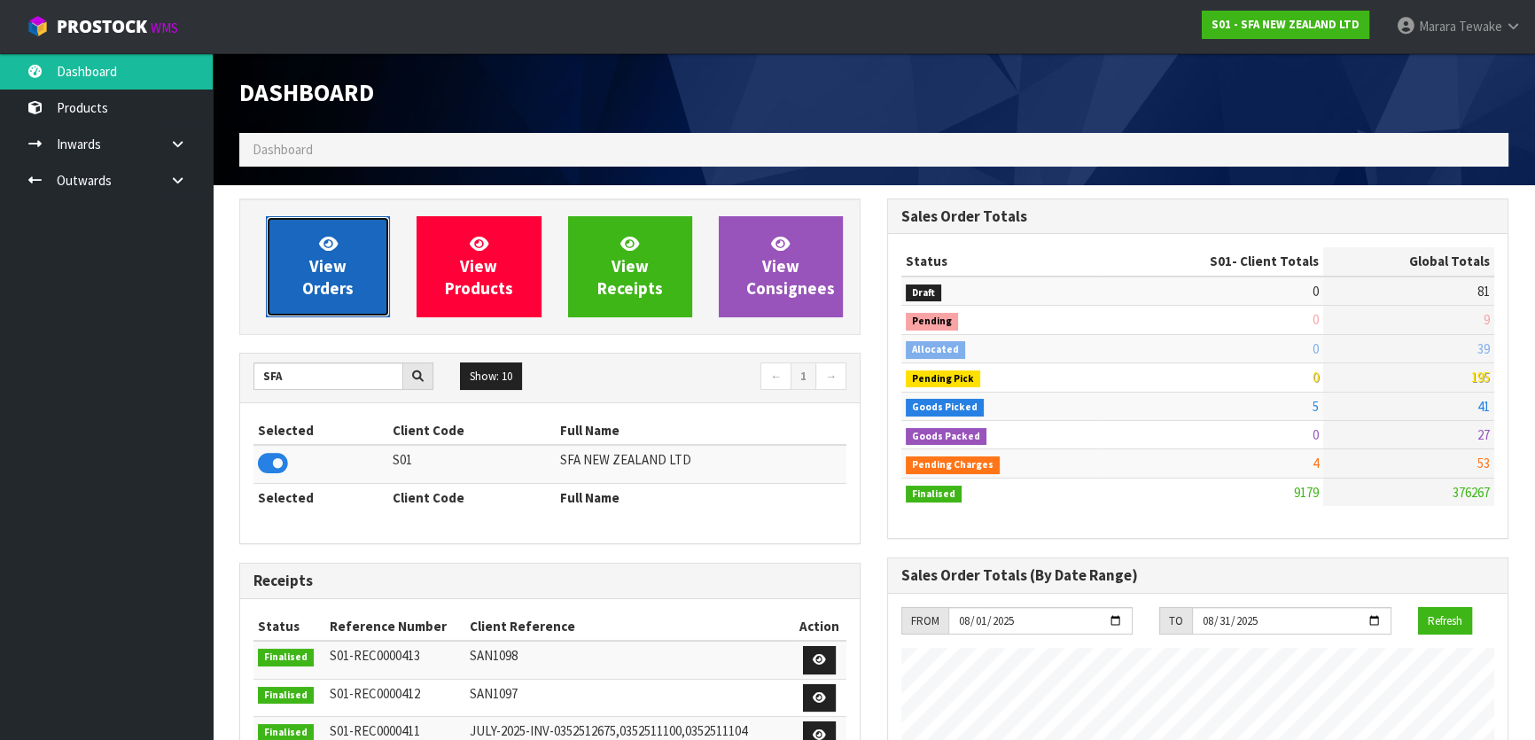
click at [320, 284] on span "View Orders" at bounding box center [327, 266] width 51 height 66
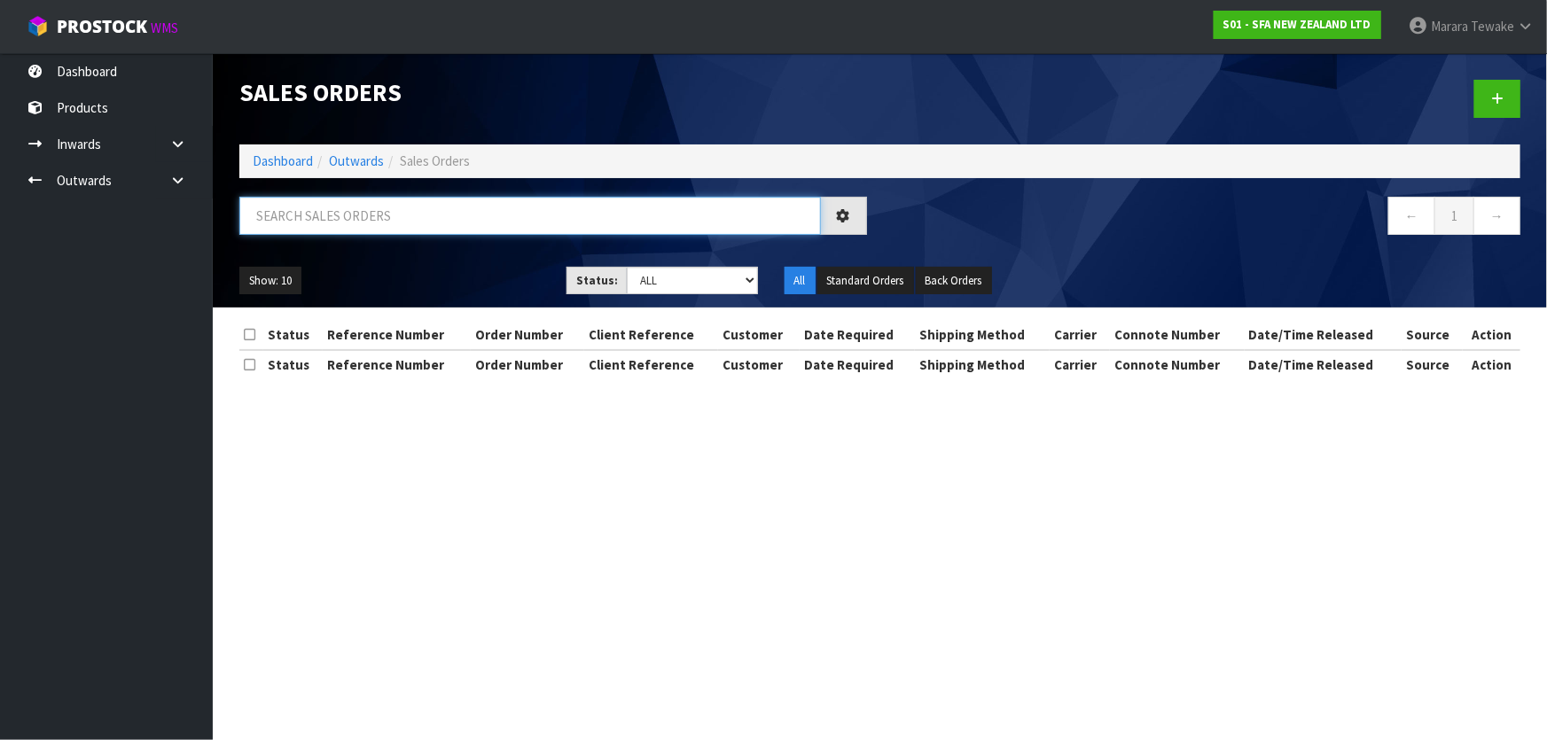
drag, startPoint x: 308, startPoint y: 212, endPoint x: 310, endPoint y: 203, distance: 9.3
click at [308, 210] on input "text" at bounding box center [529, 216] width 581 height 38
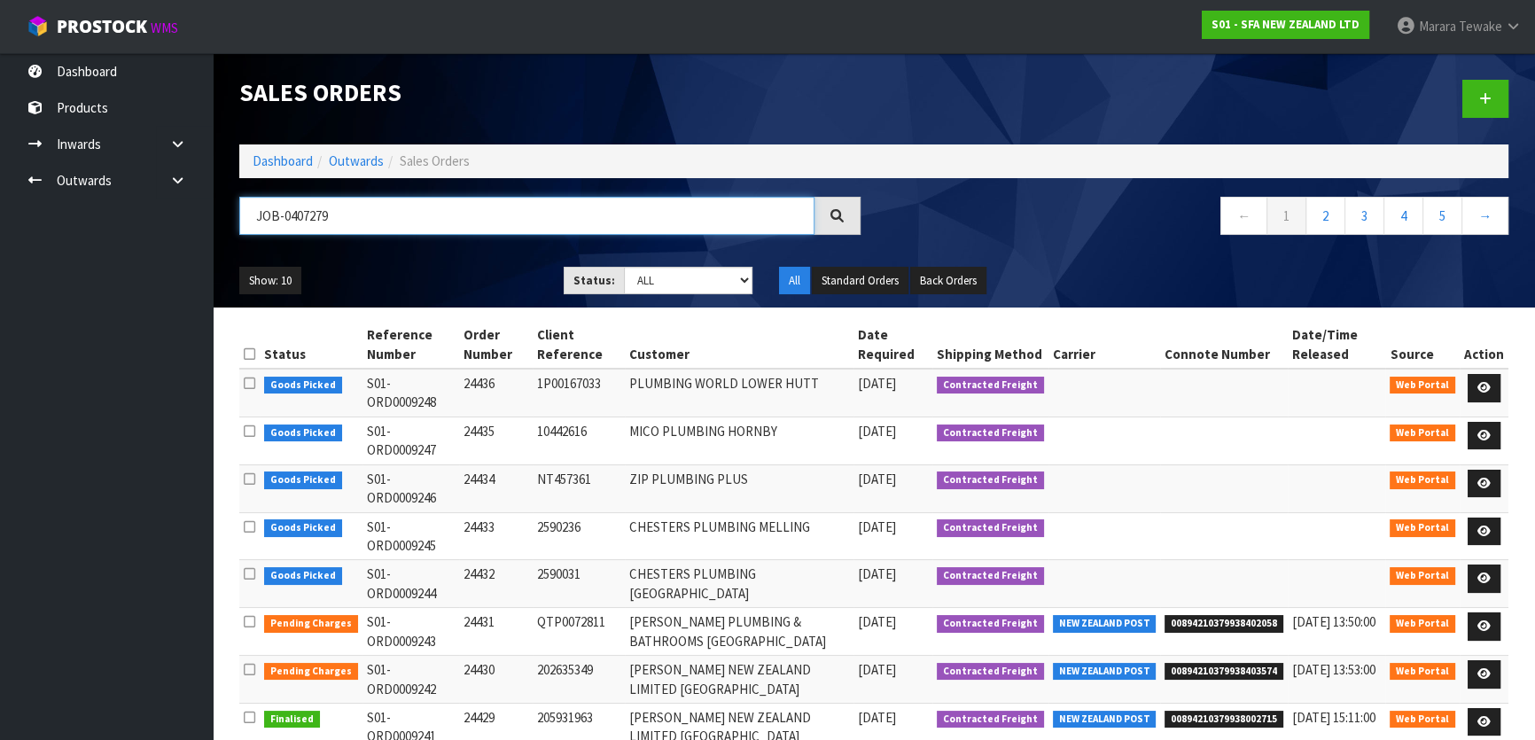
type input "JOB-0407279"
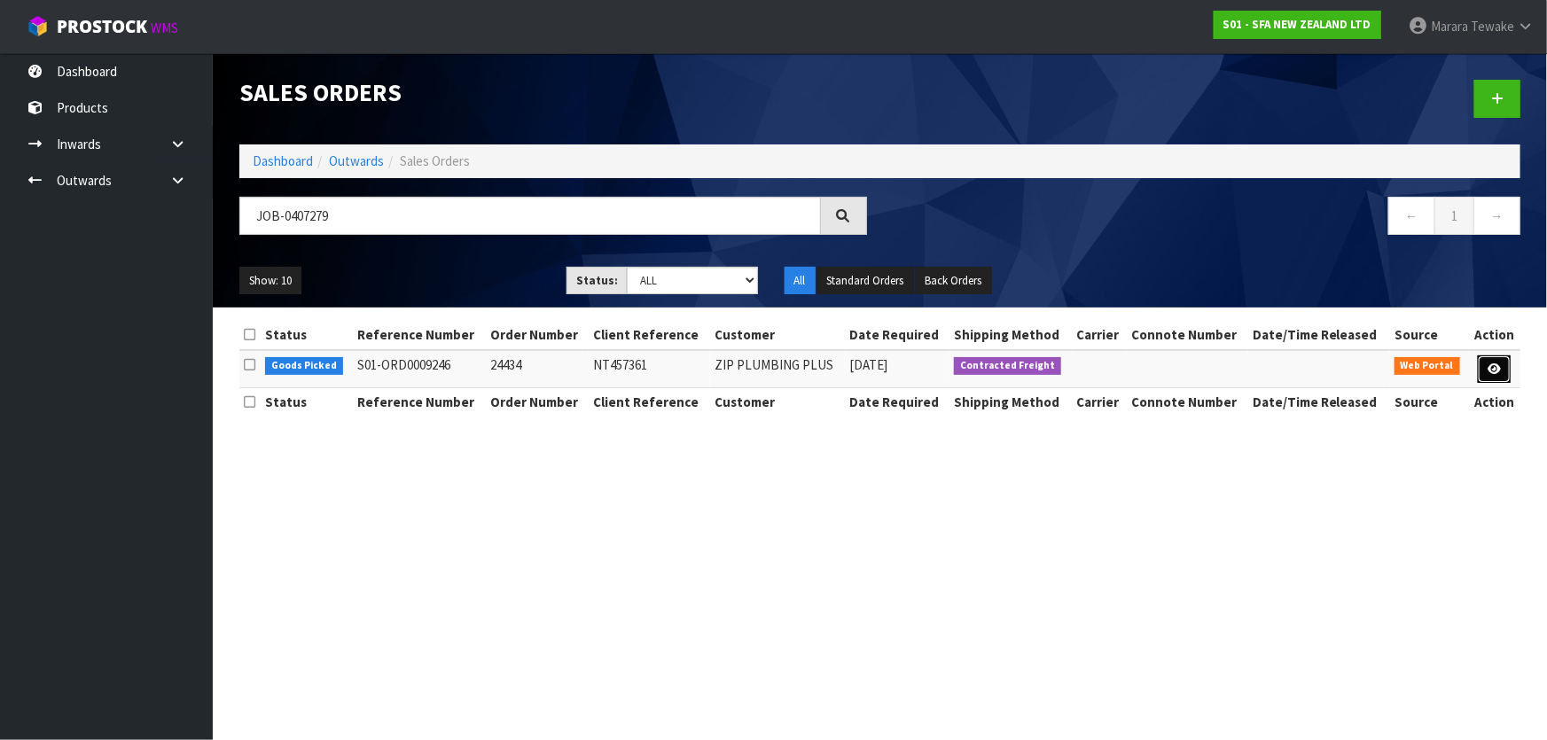
click at [1499, 363] on icon at bounding box center [1493, 369] width 13 height 12
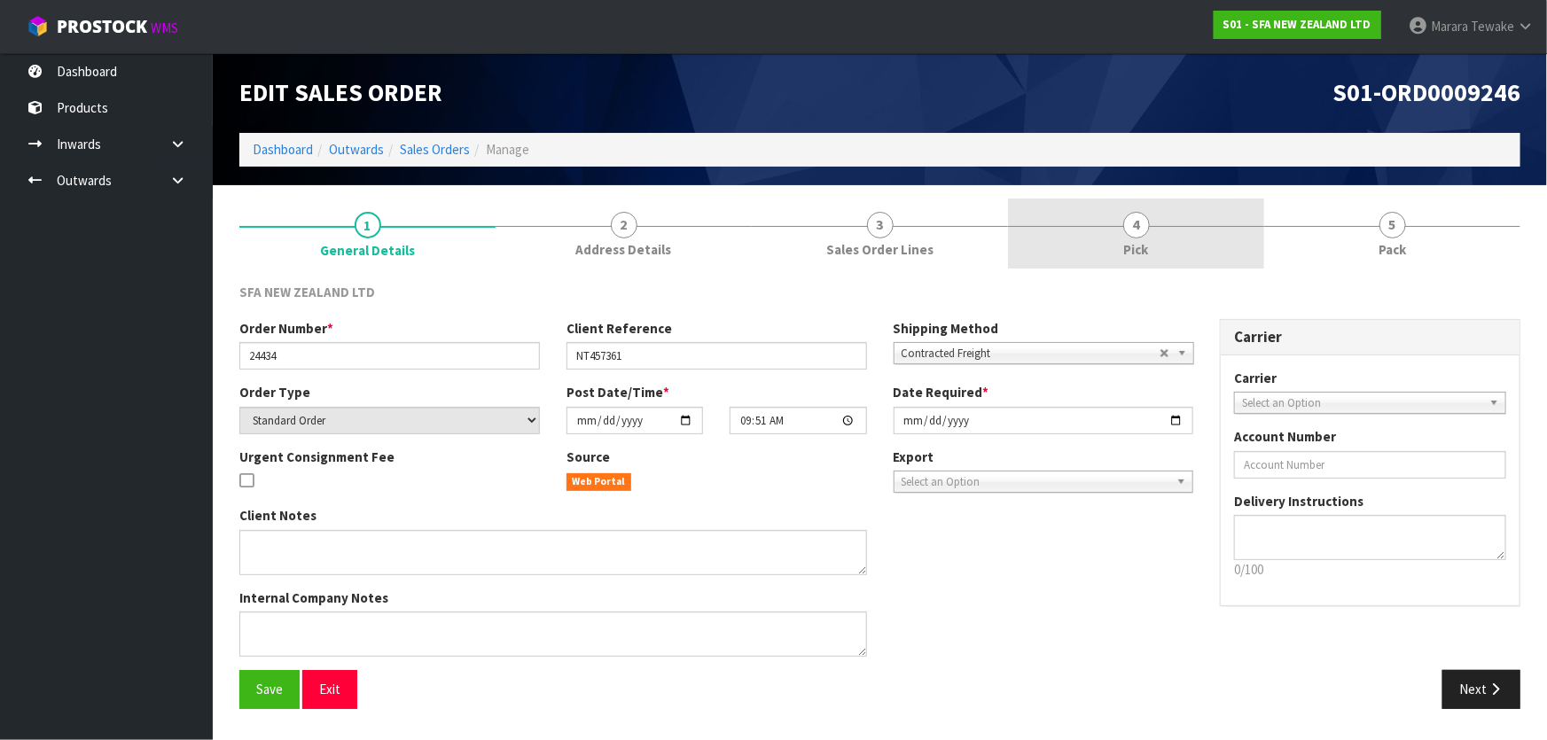
click at [1147, 221] on span "4" at bounding box center [1136, 225] width 27 height 27
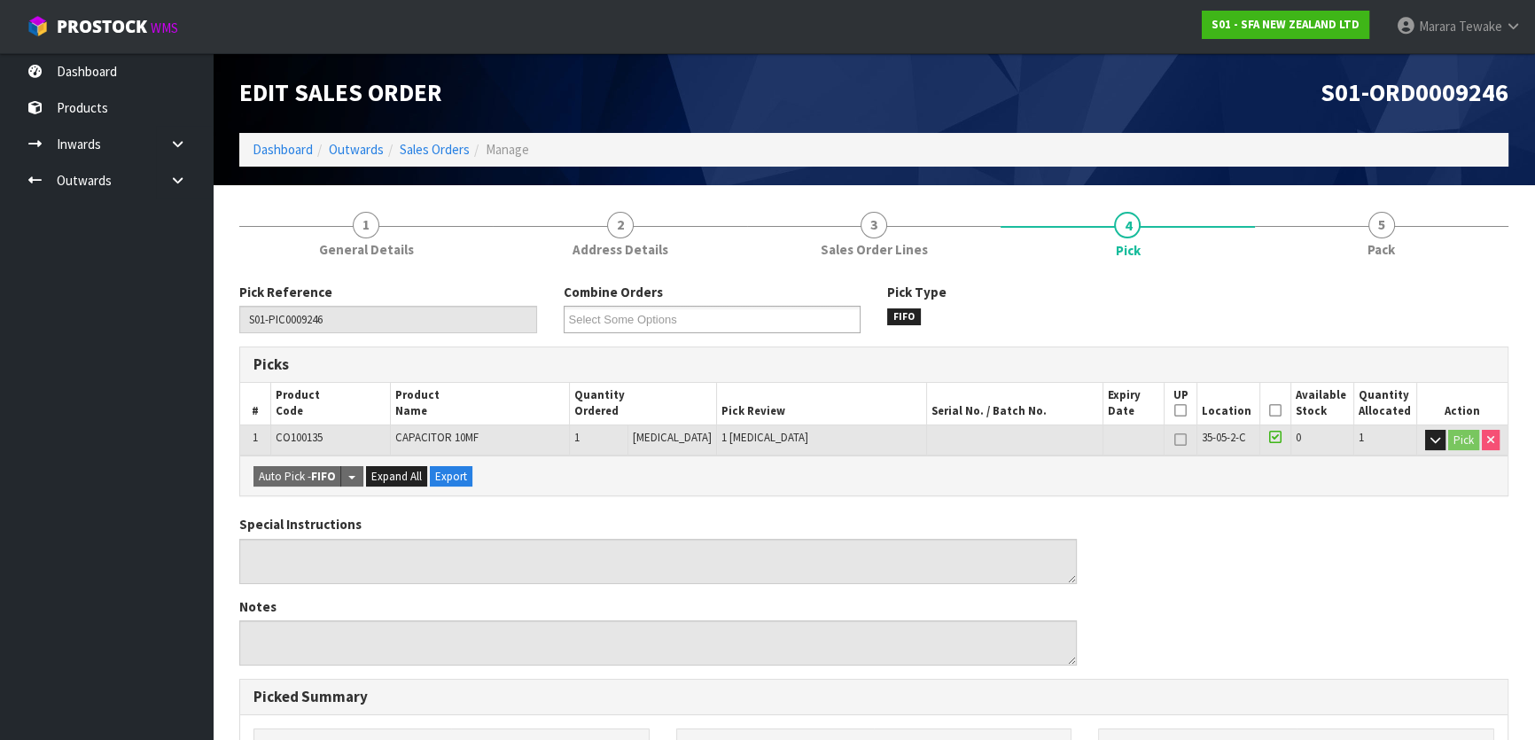
drag, startPoint x: 1267, startPoint y: 413, endPoint x: 1192, endPoint y: 444, distance: 80.7
click at [1269, 411] on icon at bounding box center [1275, 410] width 12 height 1
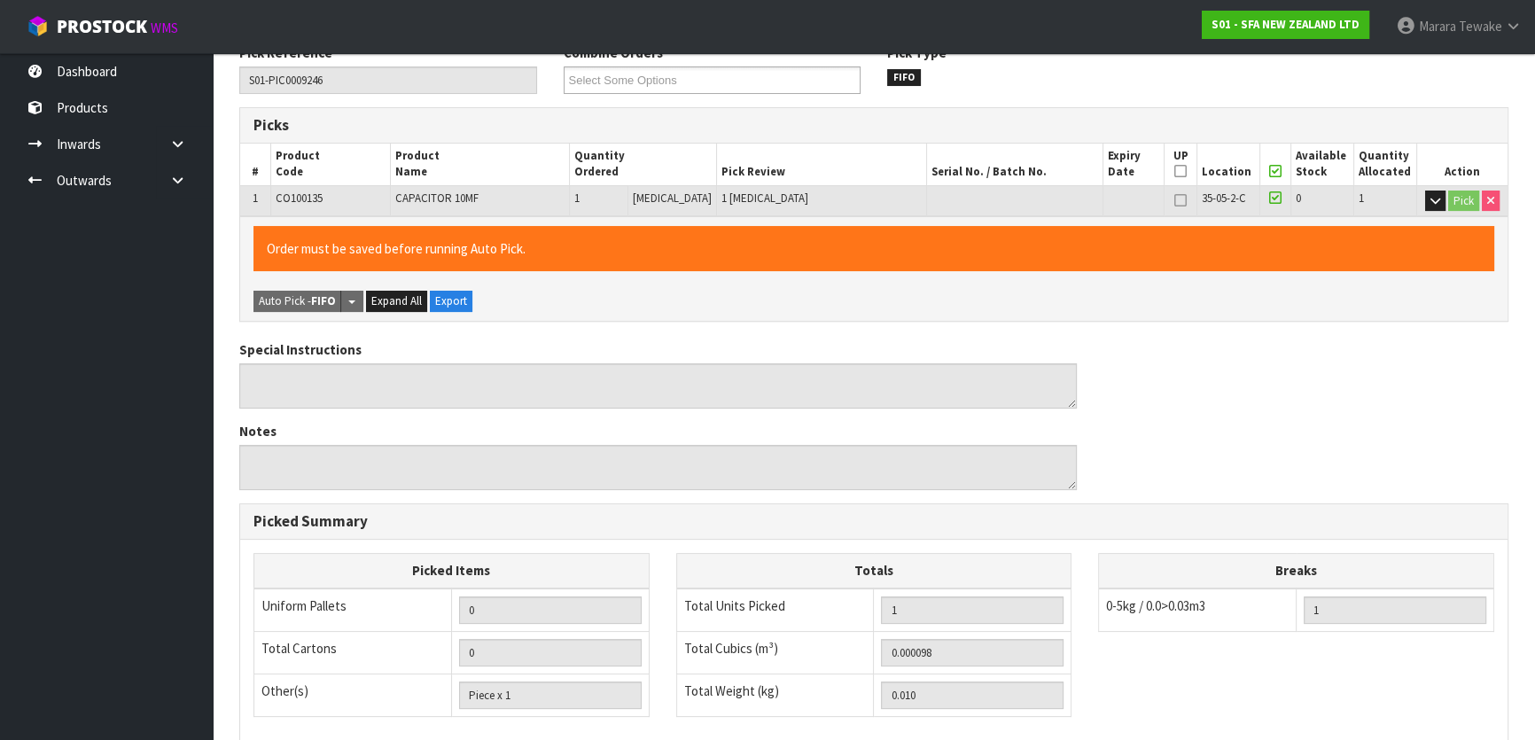
scroll to position [488, 0]
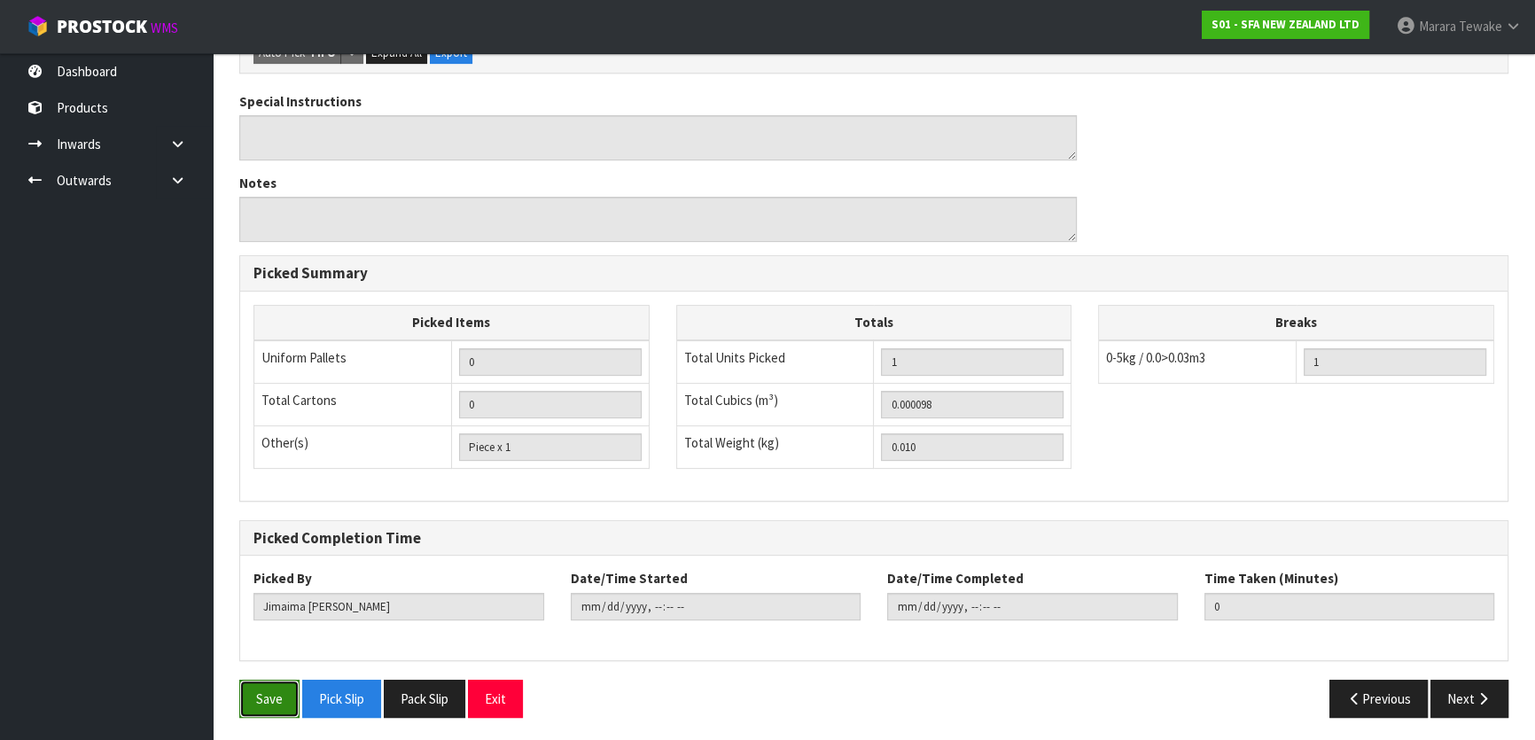
click at [266, 682] on button "Save" at bounding box center [269, 699] width 60 height 38
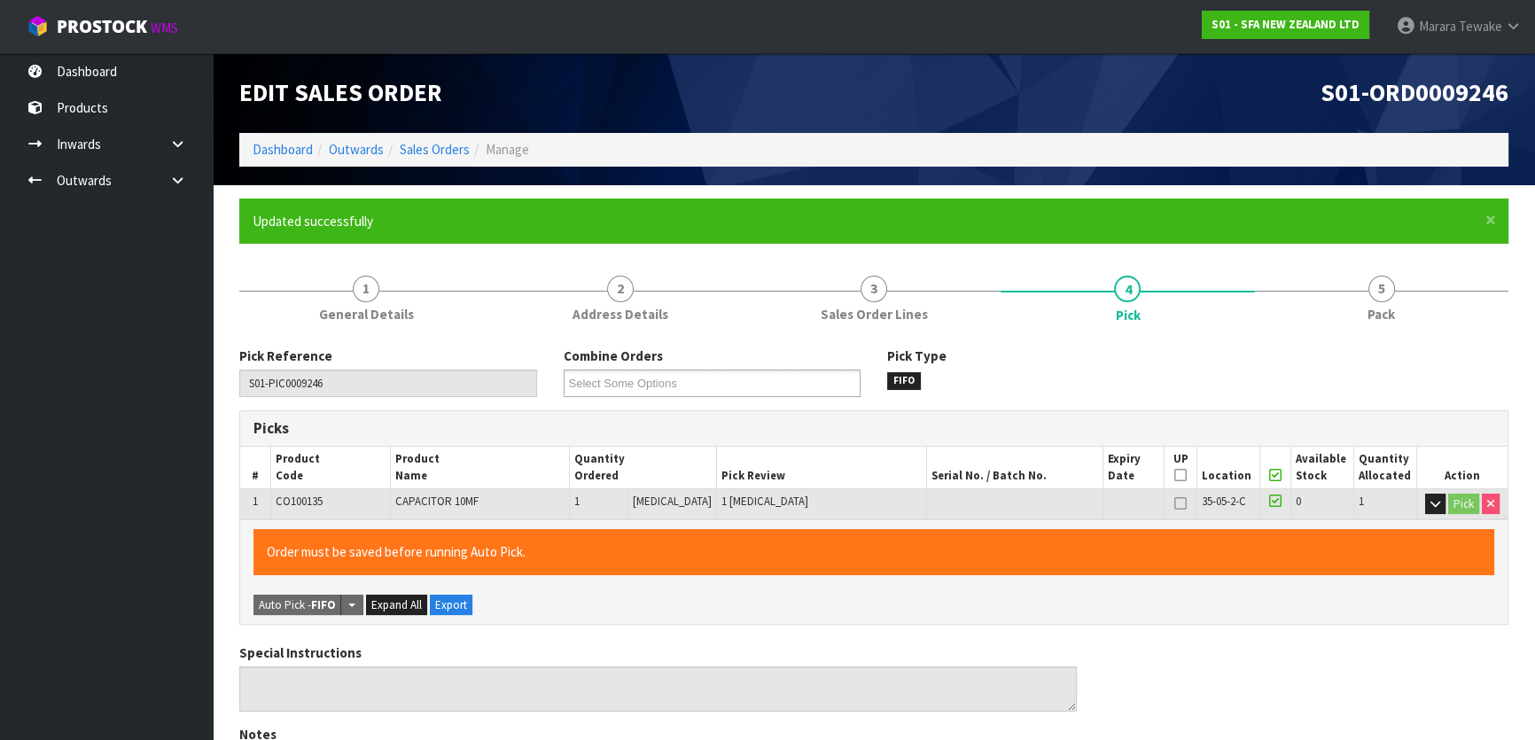
type input "[PERSON_NAME]"
type input "2025-08-12T13:53:56"
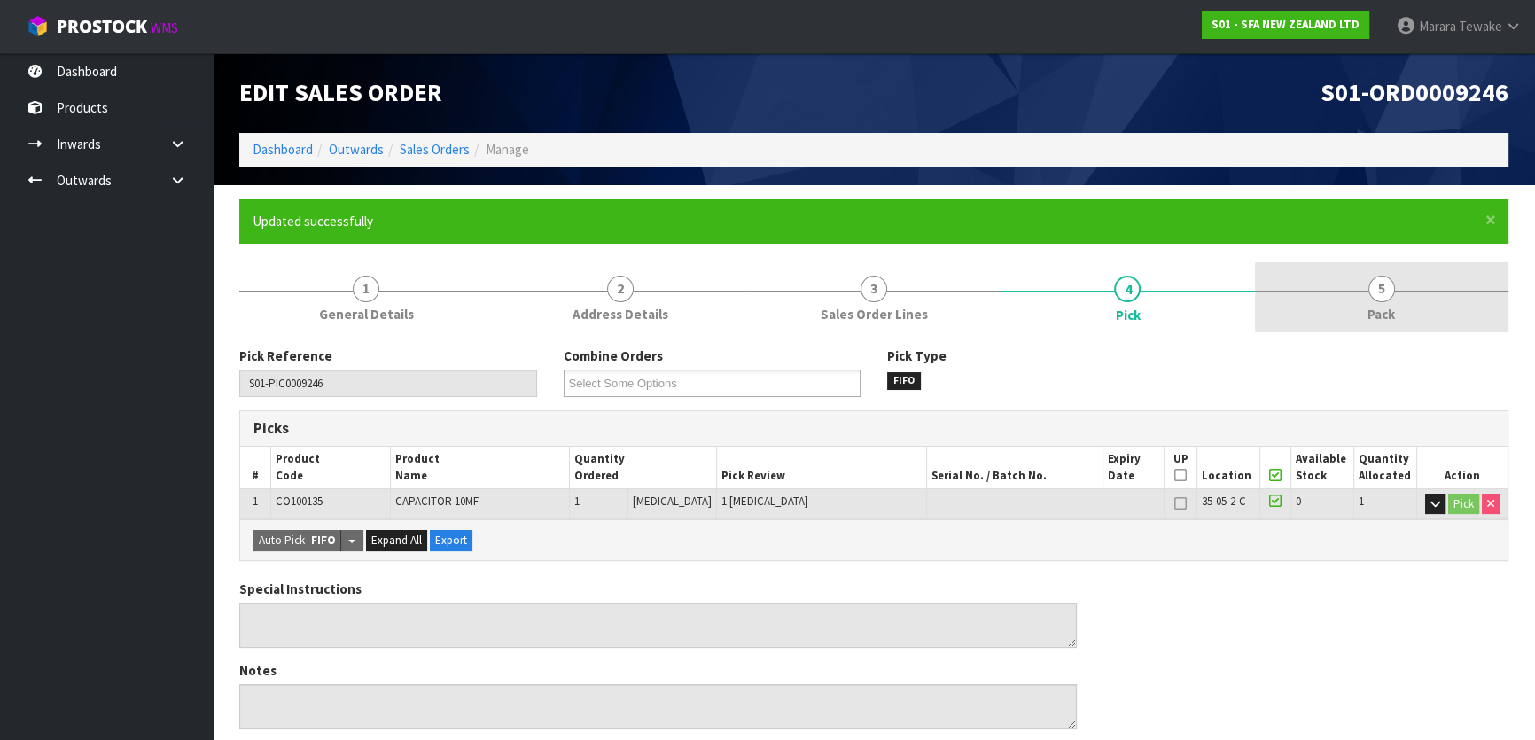
click at [1402, 299] on link "5 Pack" at bounding box center [1382, 297] width 254 height 70
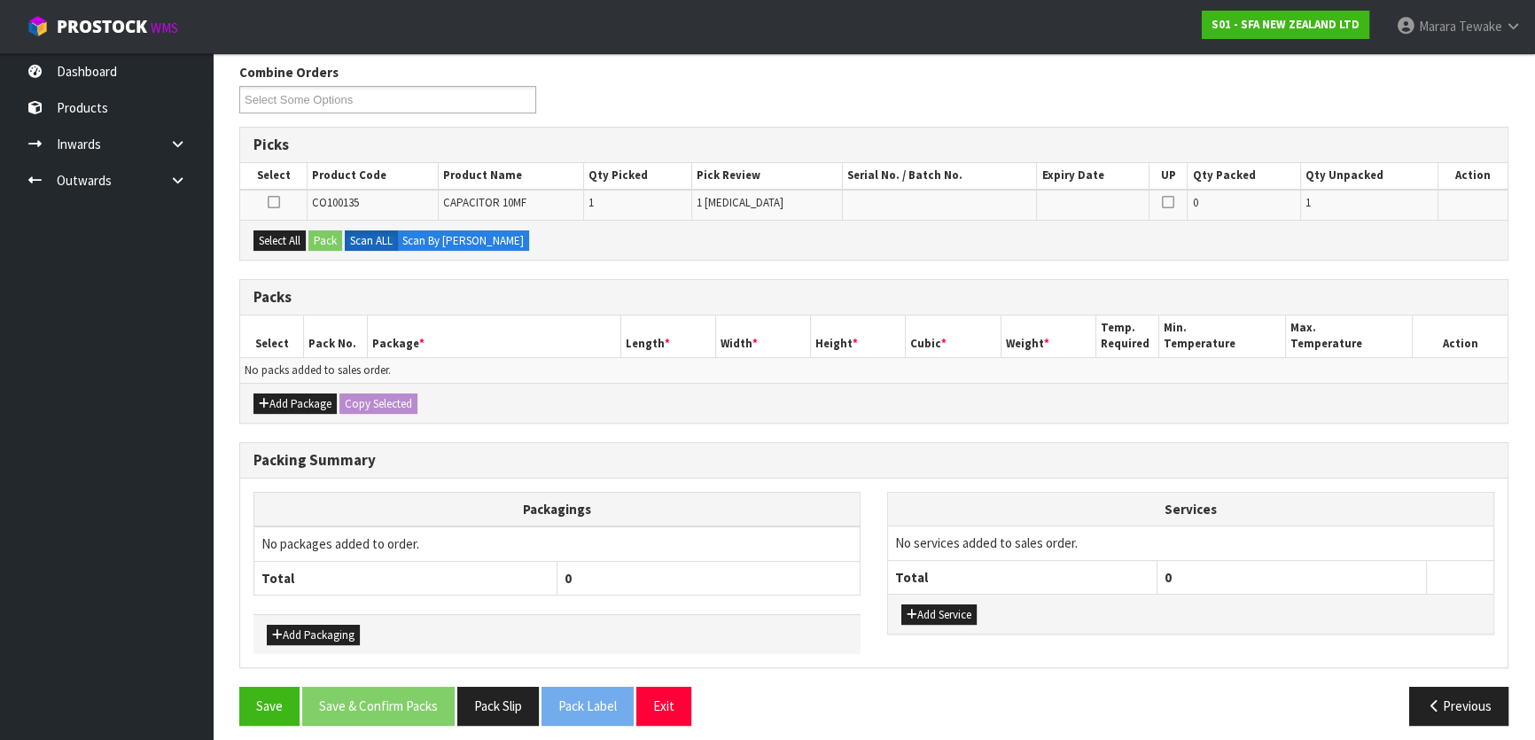
scroll to position [292, 0]
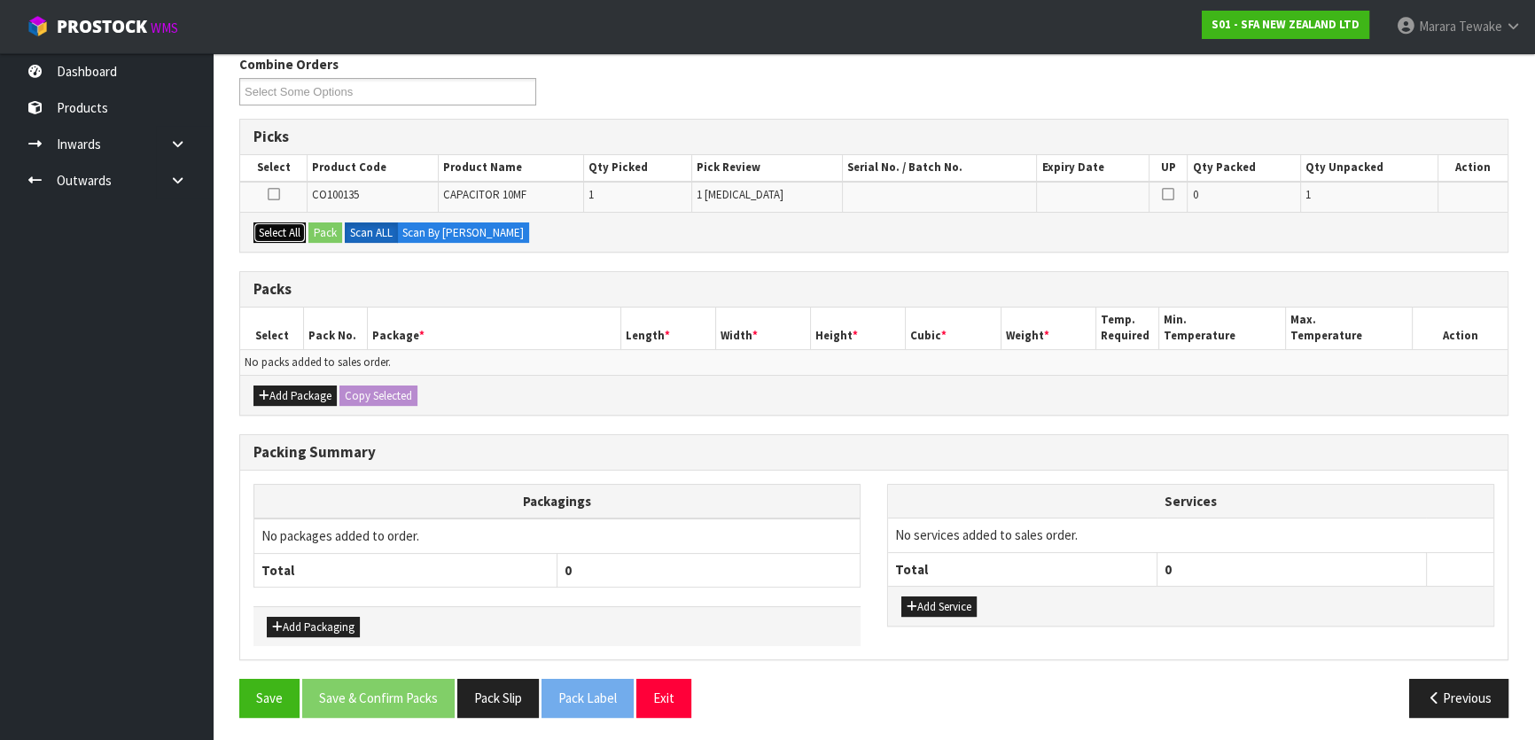
drag, startPoint x: 289, startPoint y: 227, endPoint x: 318, endPoint y: 237, distance: 30.8
click at [290, 227] on button "Select All" at bounding box center [280, 232] width 52 height 21
click at [330, 238] on button "Pack" at bounding box center [325, 232] width 34 height 21
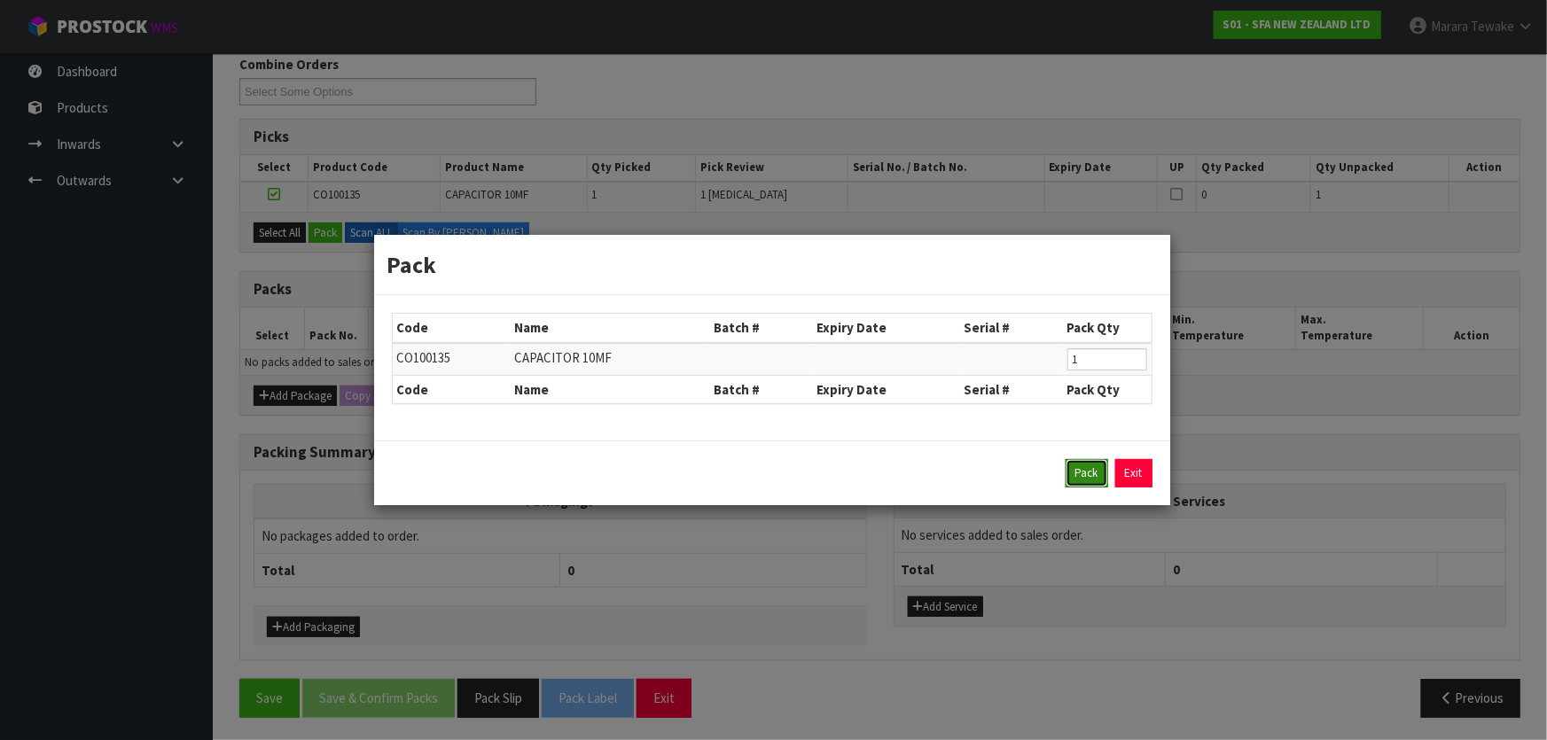
click at [1091, 472] on button "Pack" at bounding box center [1086, 473] width 43 height 28
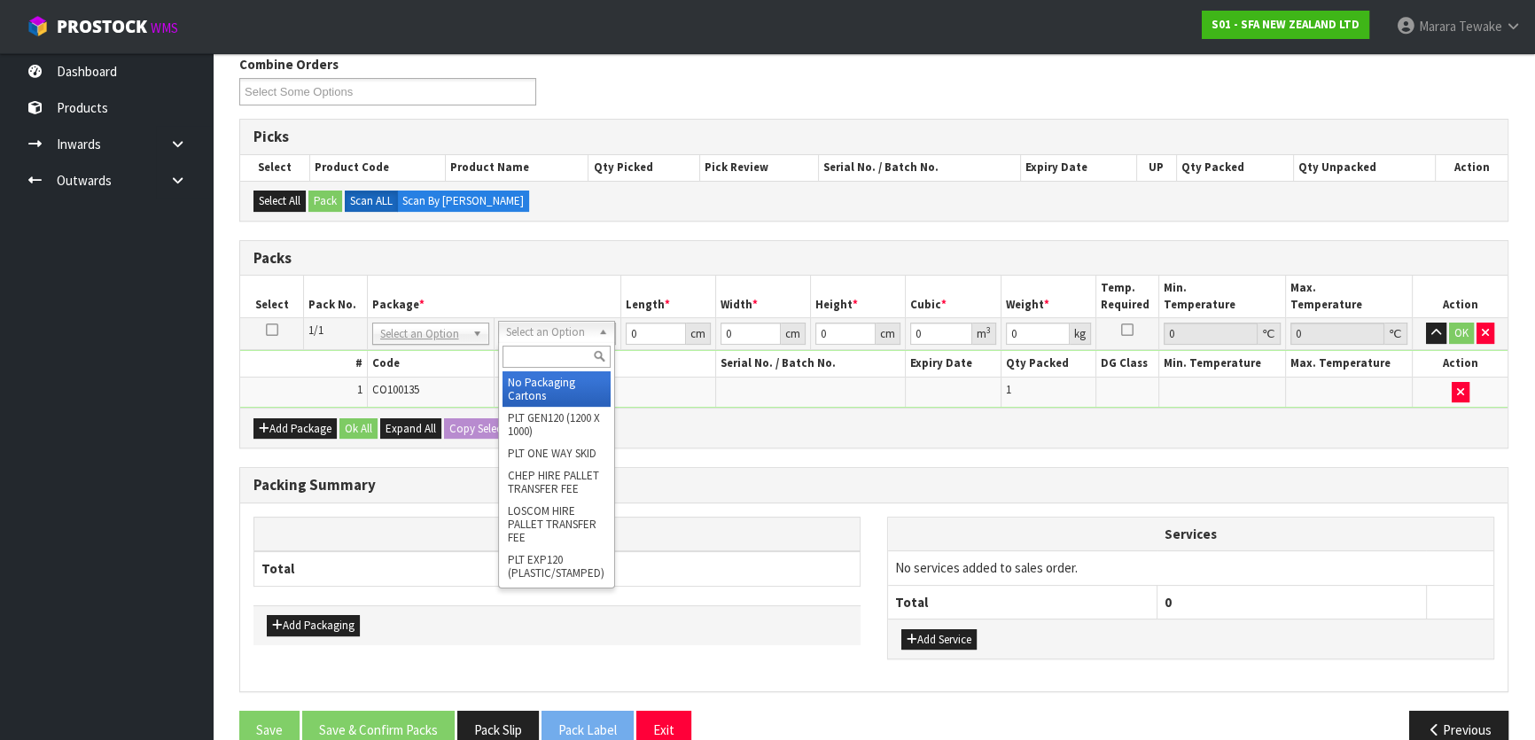
click at [549, 361] on input "text" at bounding box center [557, 357] width 108 height 22
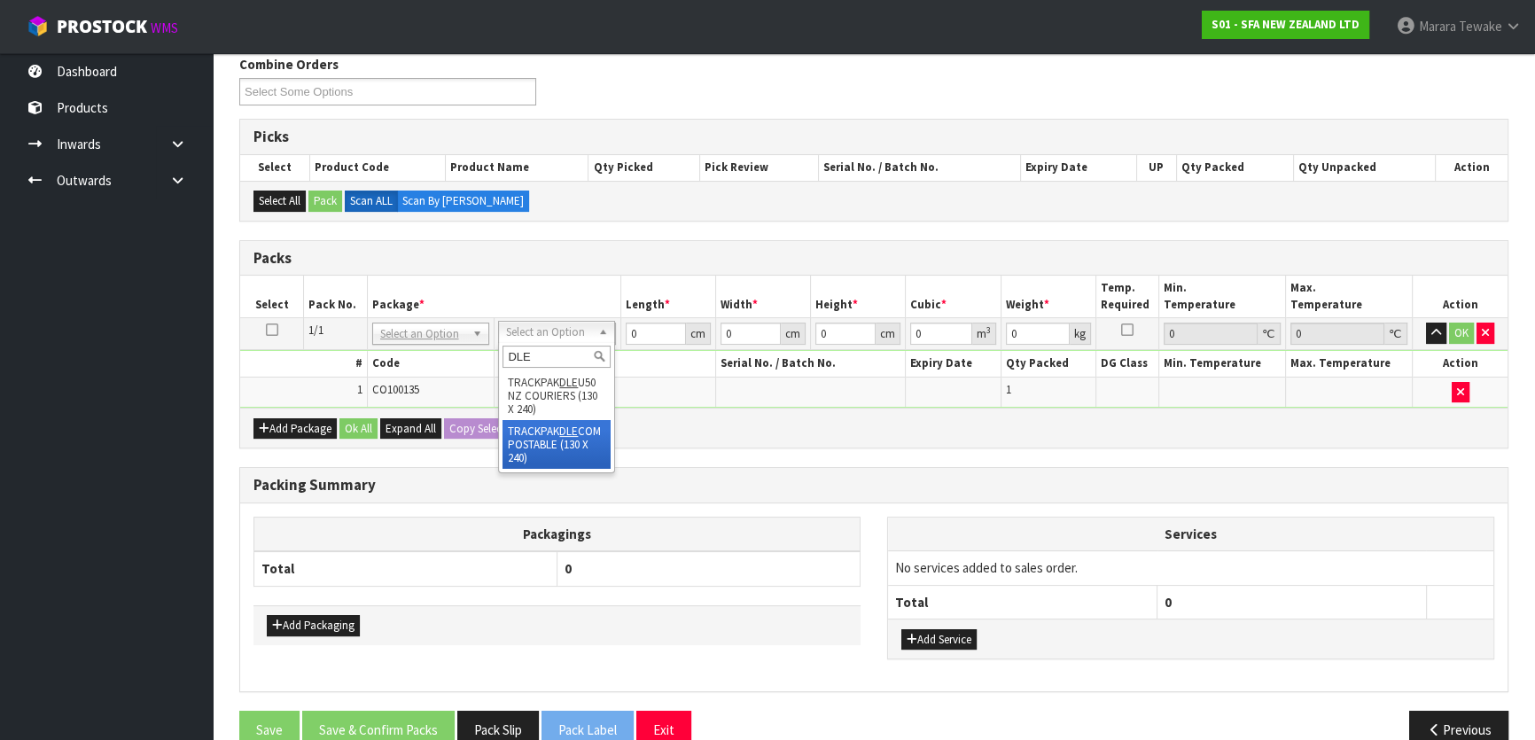
type input "DLE"
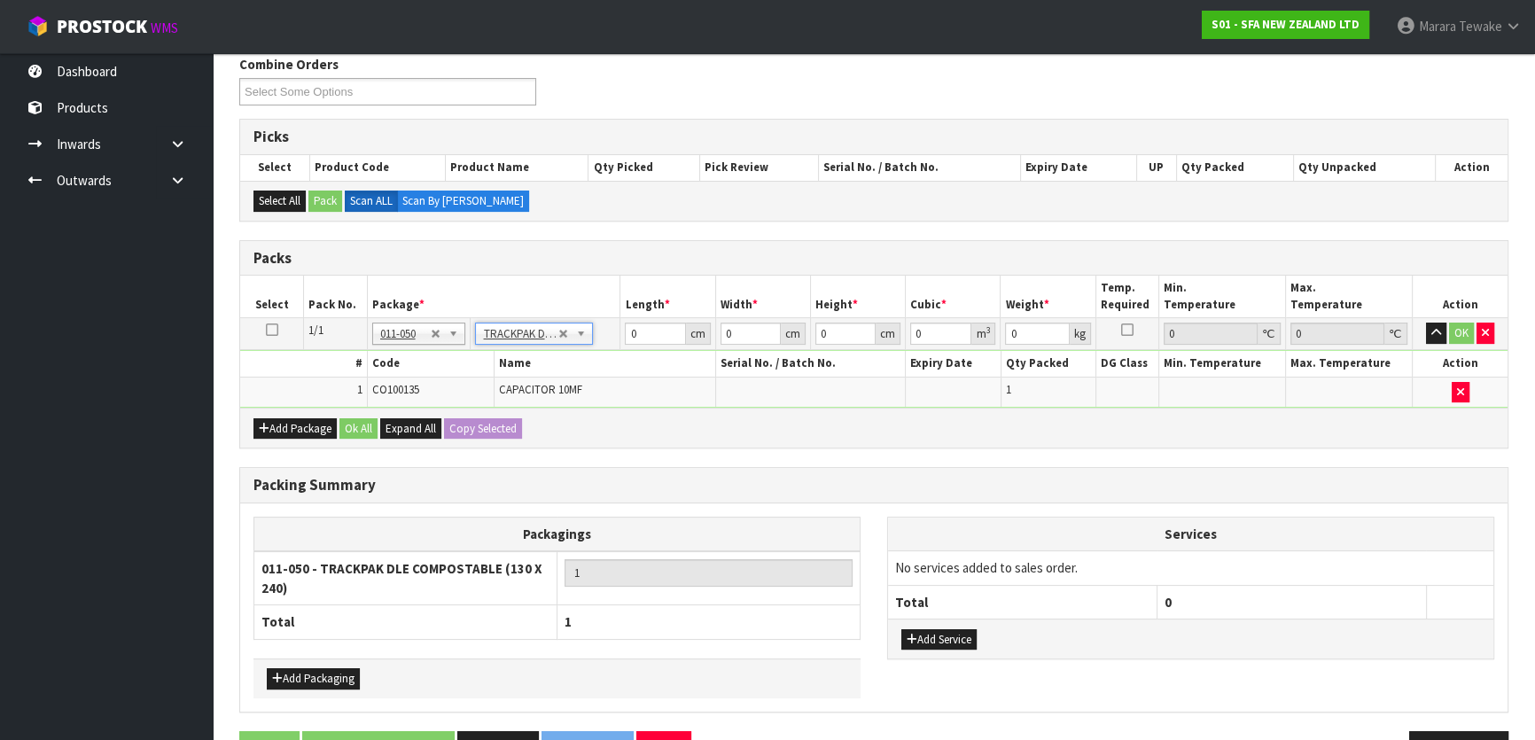
type input "13"
type input "24"
type input "0.01"
type input "0.000003"
type input "0.02"
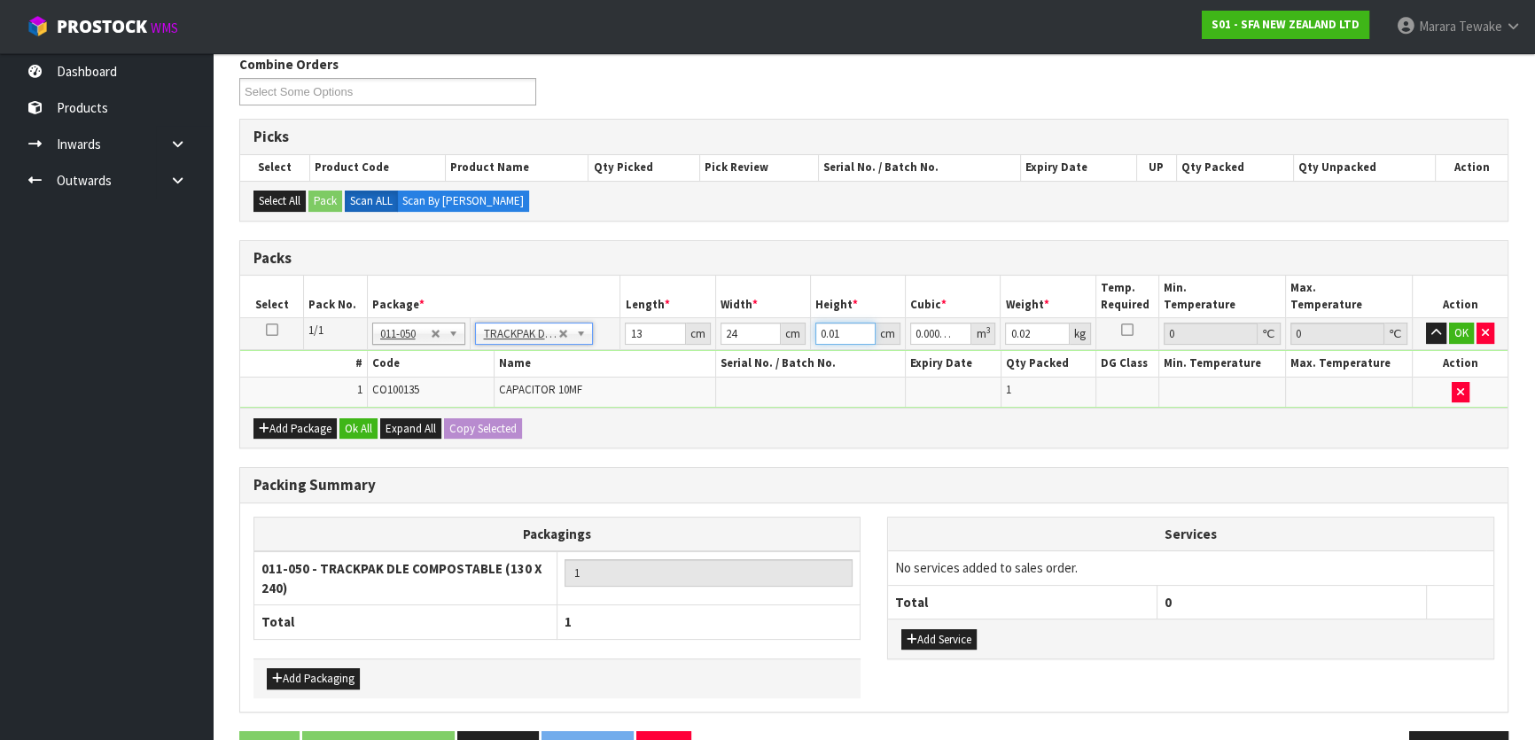
drag, startPoint x: 846, startPoint y: 335, endPoint x: 819, endPoint y: 324, distance: 29.5
click at [819, 325] on input "0.01" at bounding box center [845, 334] width 60 height 22
type input "7"
type input "0.002184"
type input "7"
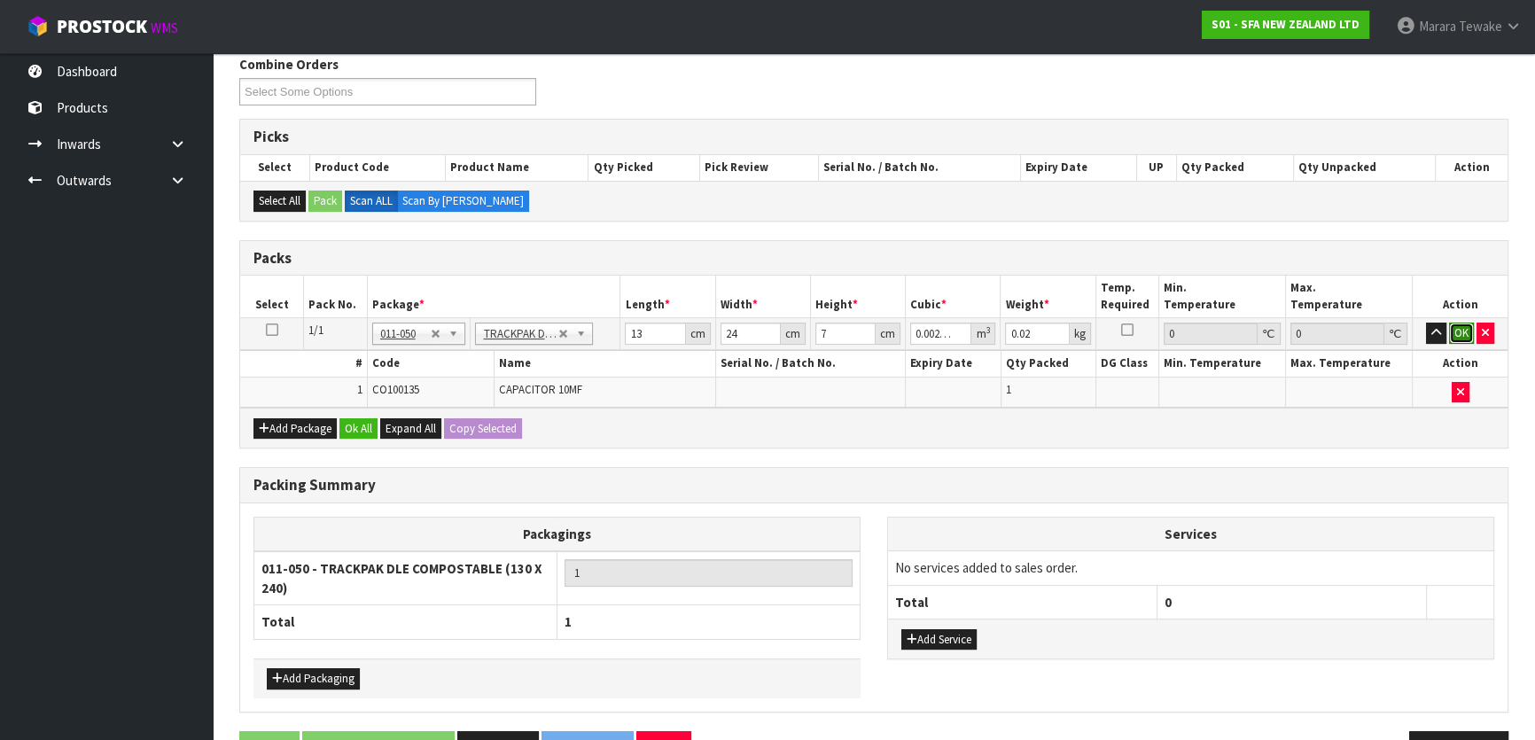
click at [1461, 331] on button "OK" at bounding box center [1461, 333] width 25 height 21
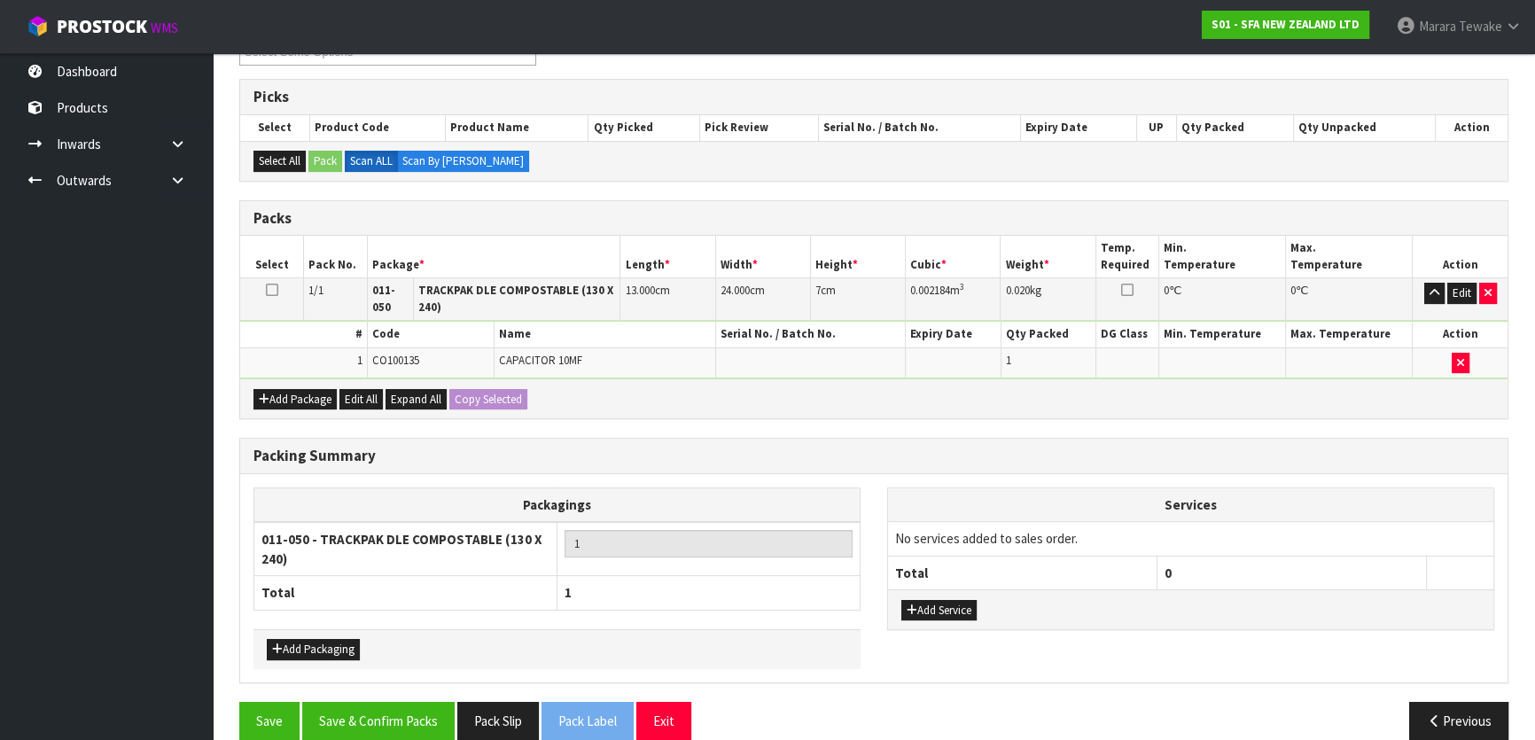
scroll to position [354, 0]
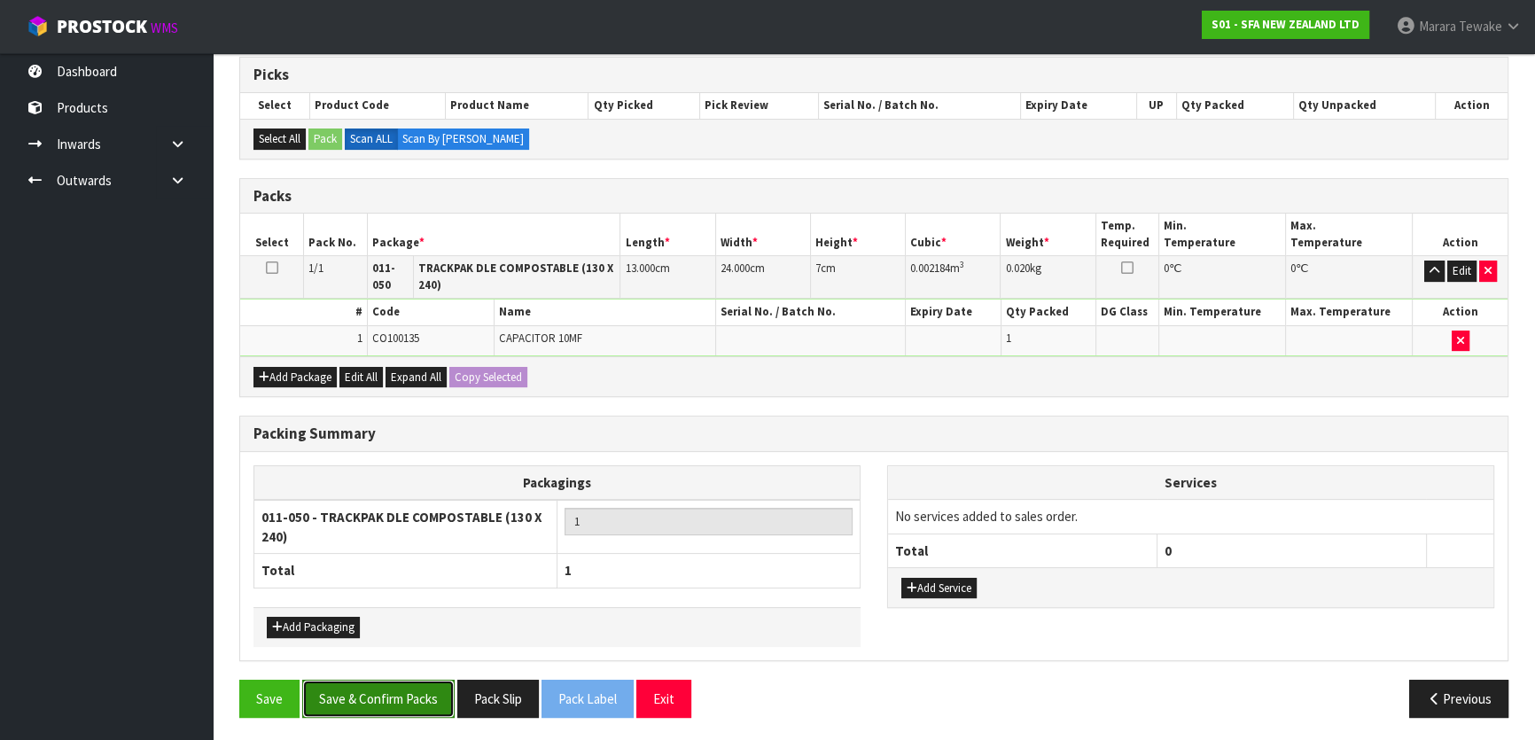
click at [416, 691] on button "Save & Confirm Packs" at bounding box center [378, 699] width 152 height 38
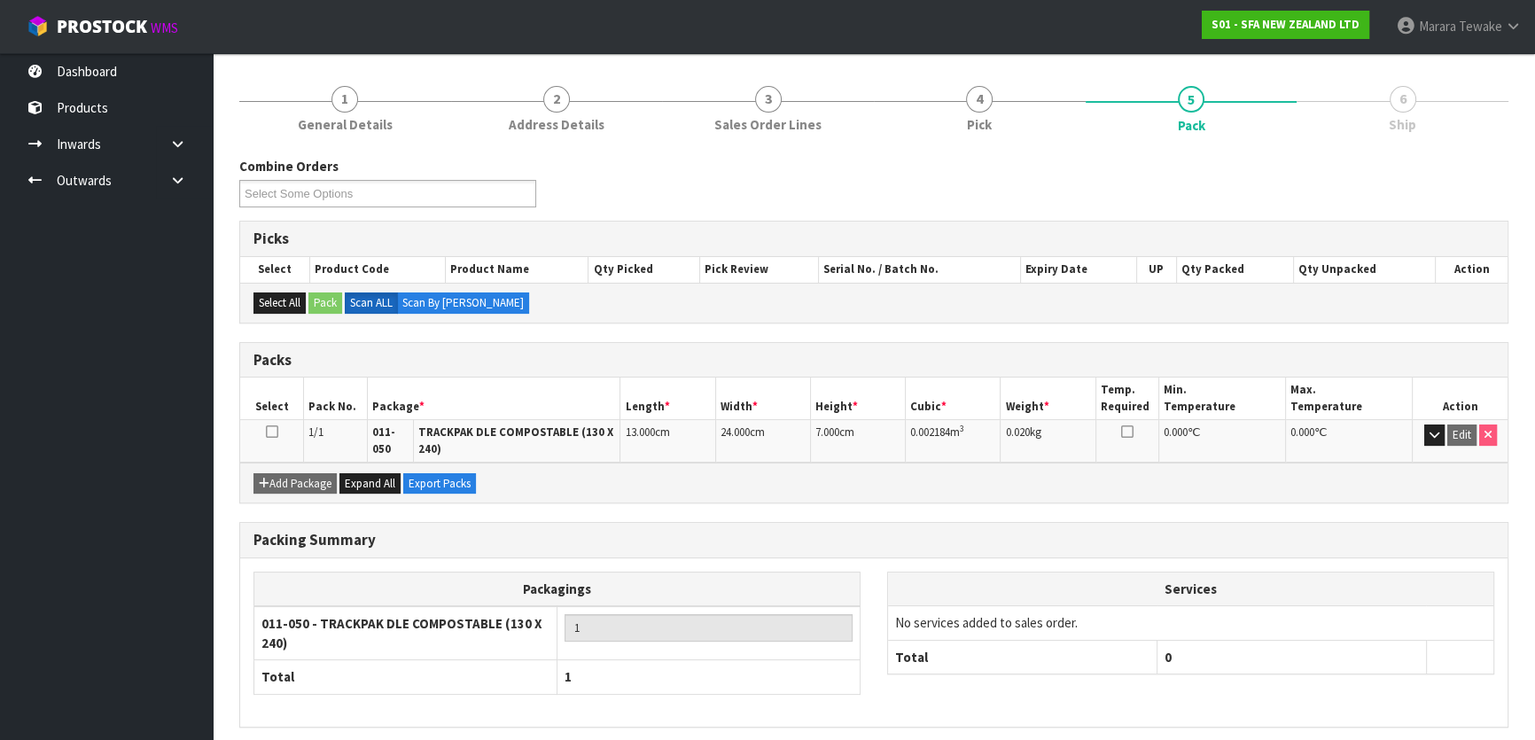
scroll to position [257, 0]
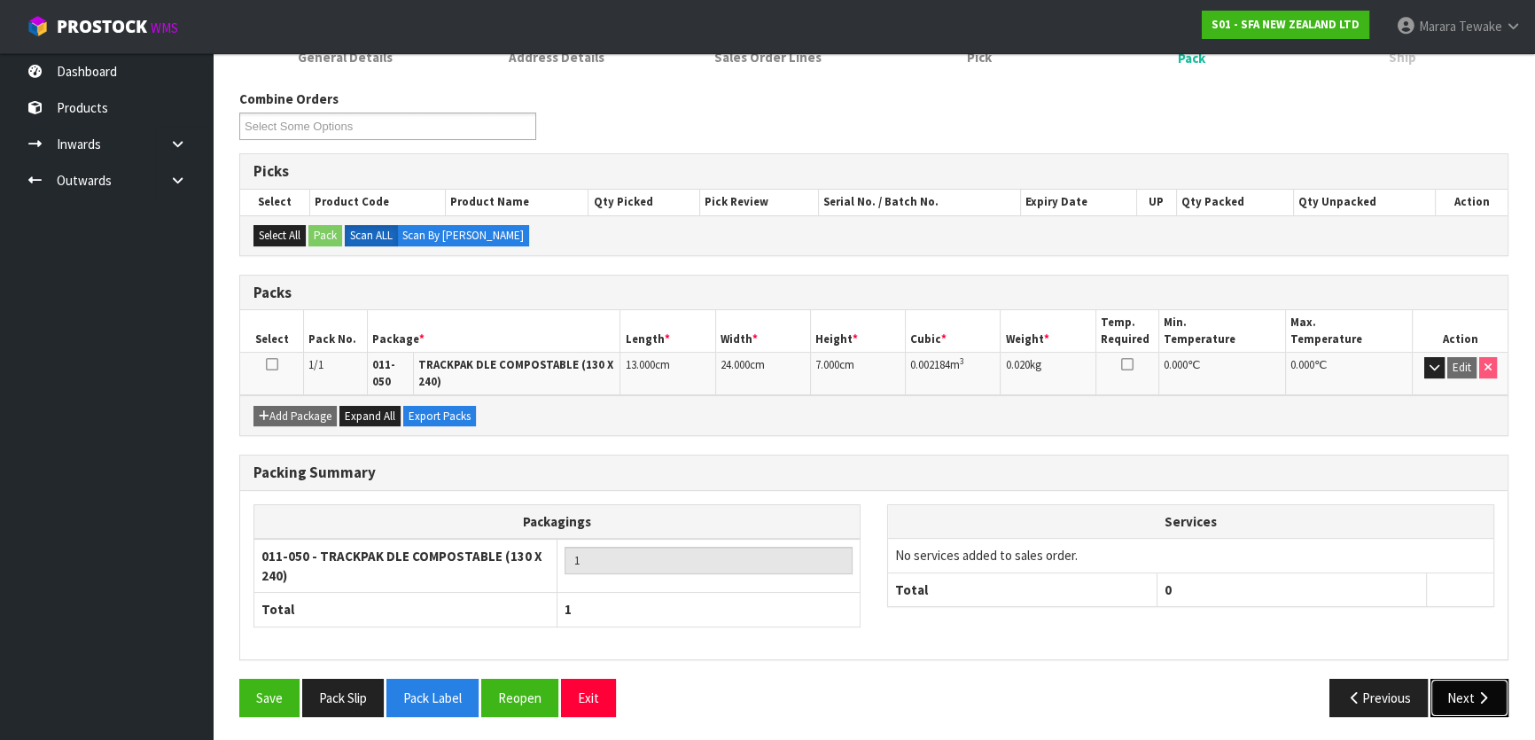
drag, startPoint x: 1494, startPoint y: 709, endPoint x: 1479, endPoint y: 708, distance: 14.2
click at [1491, 708] on button "Next" at bounding box center [1470, 698] width 78 height 38
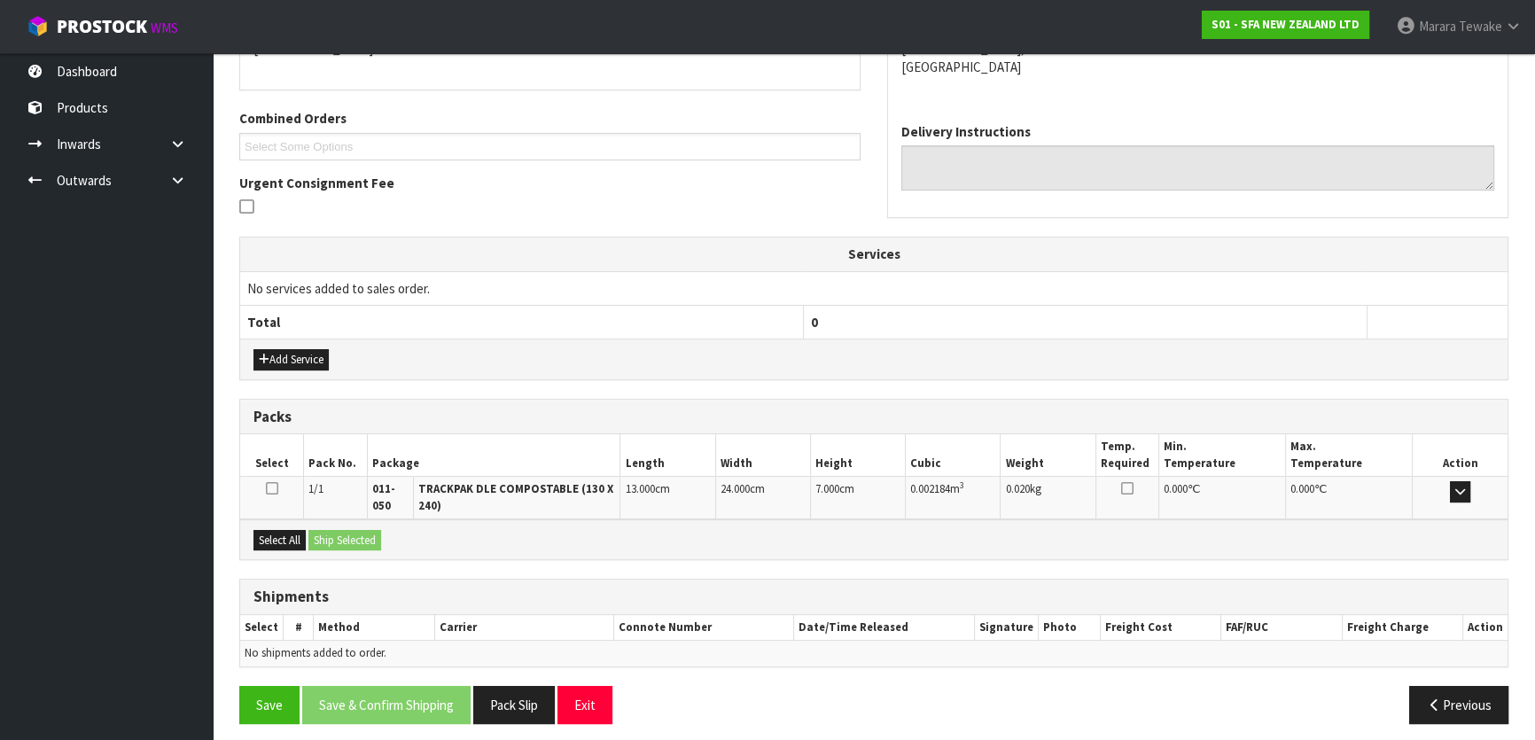
scroll to position [421, 0]
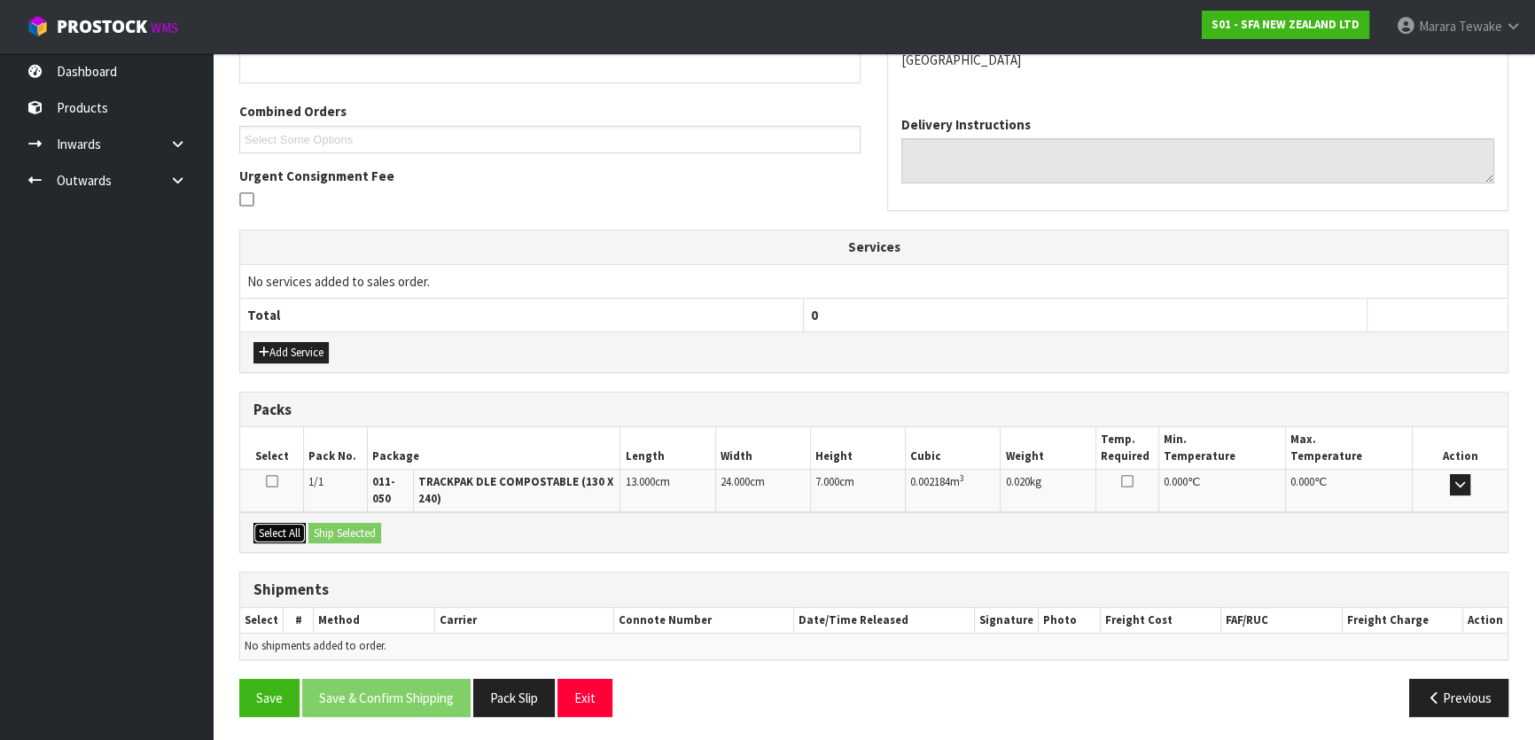
click at [266, 523] on button "Select All" at bounding box center [280, 533] width 52 height 21
click at [324, 526] on button "Ship Selected" at bounding box center [344, 533] width 73 height 21
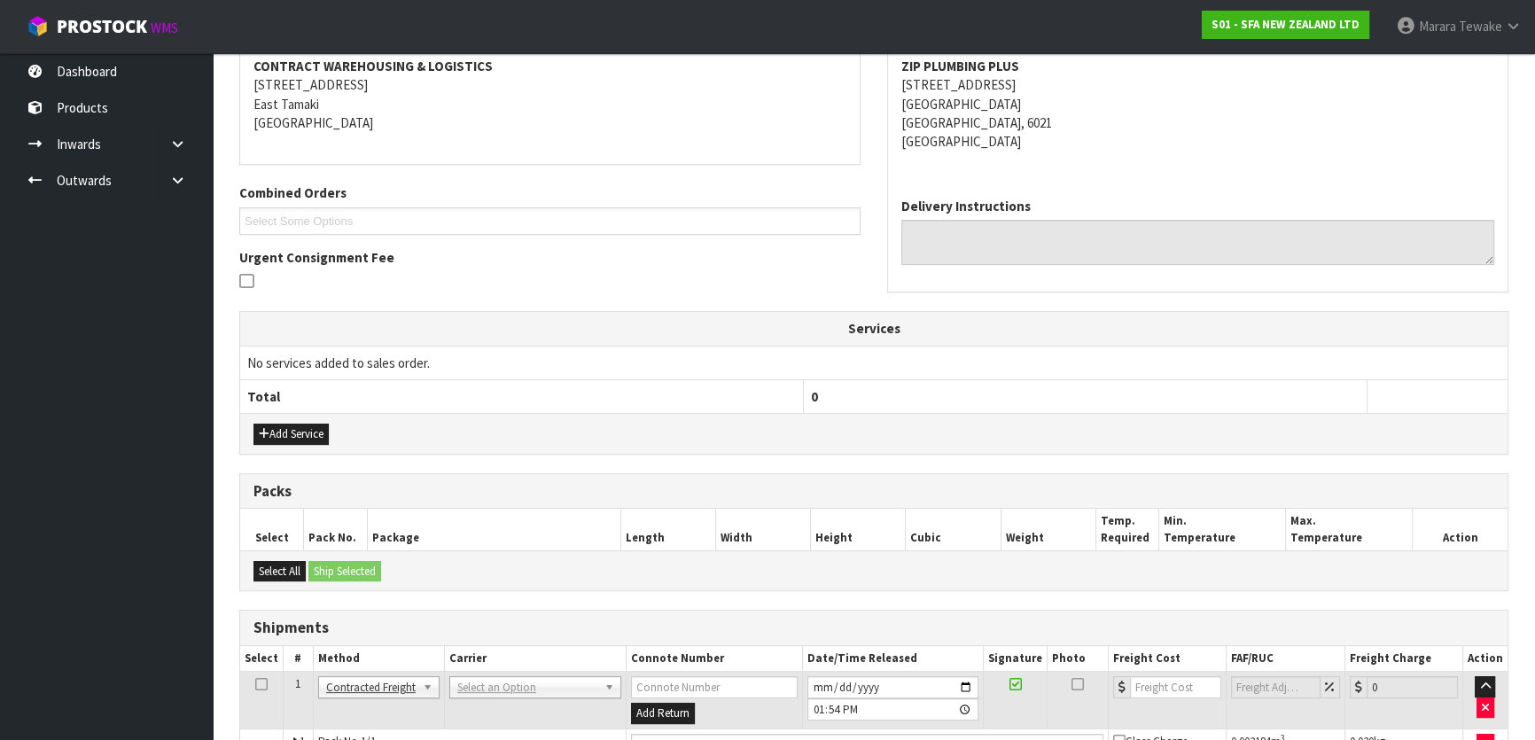
scroll to position [340, 0]
click at [550, 715] on input "text" at bounding box center [533, 709] width 164 height 22
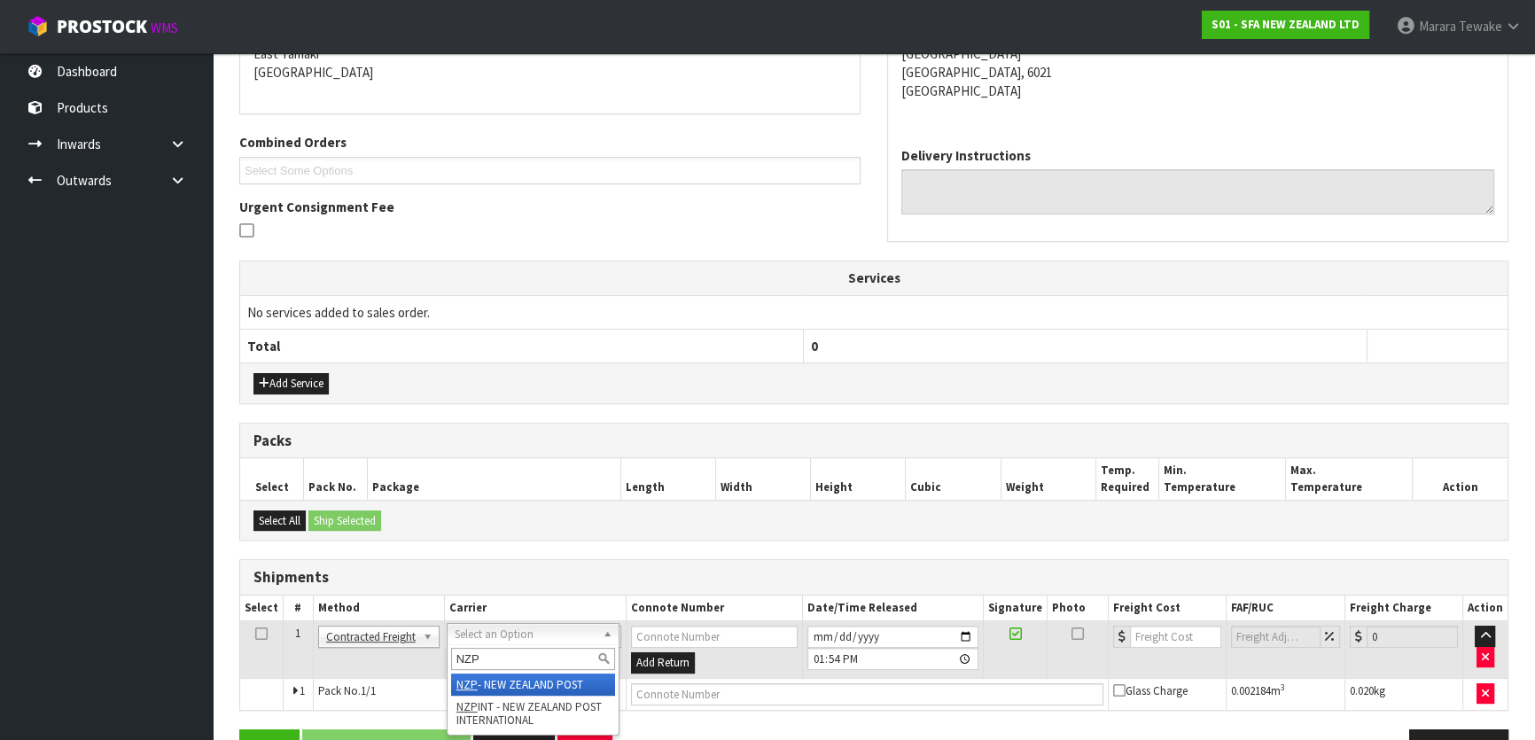
scroll to position [441, 0]
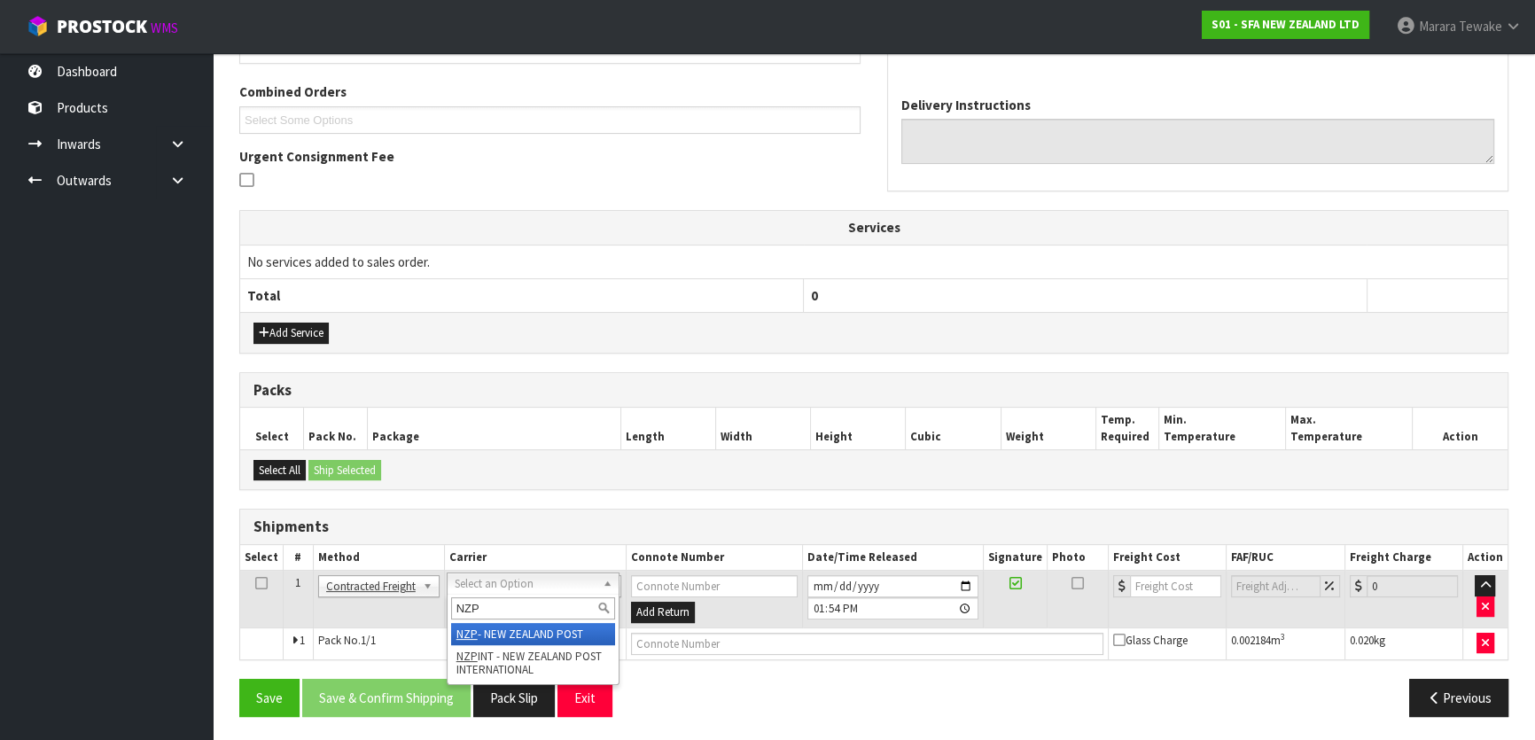
type input "NZP"
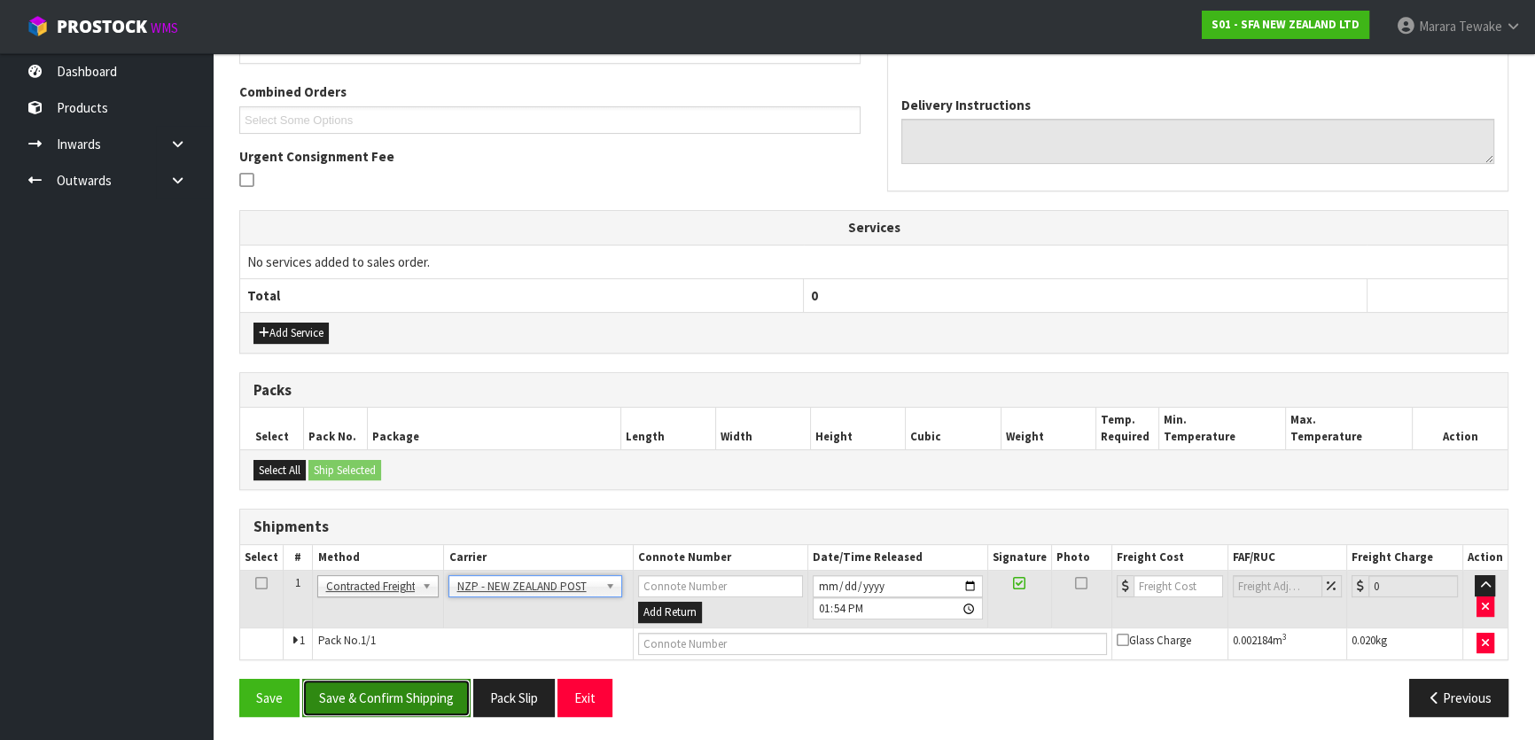
click at [424, 696] on button "Save & Confirm Shipping" at bounding box center [386, 698] width 168 height 38
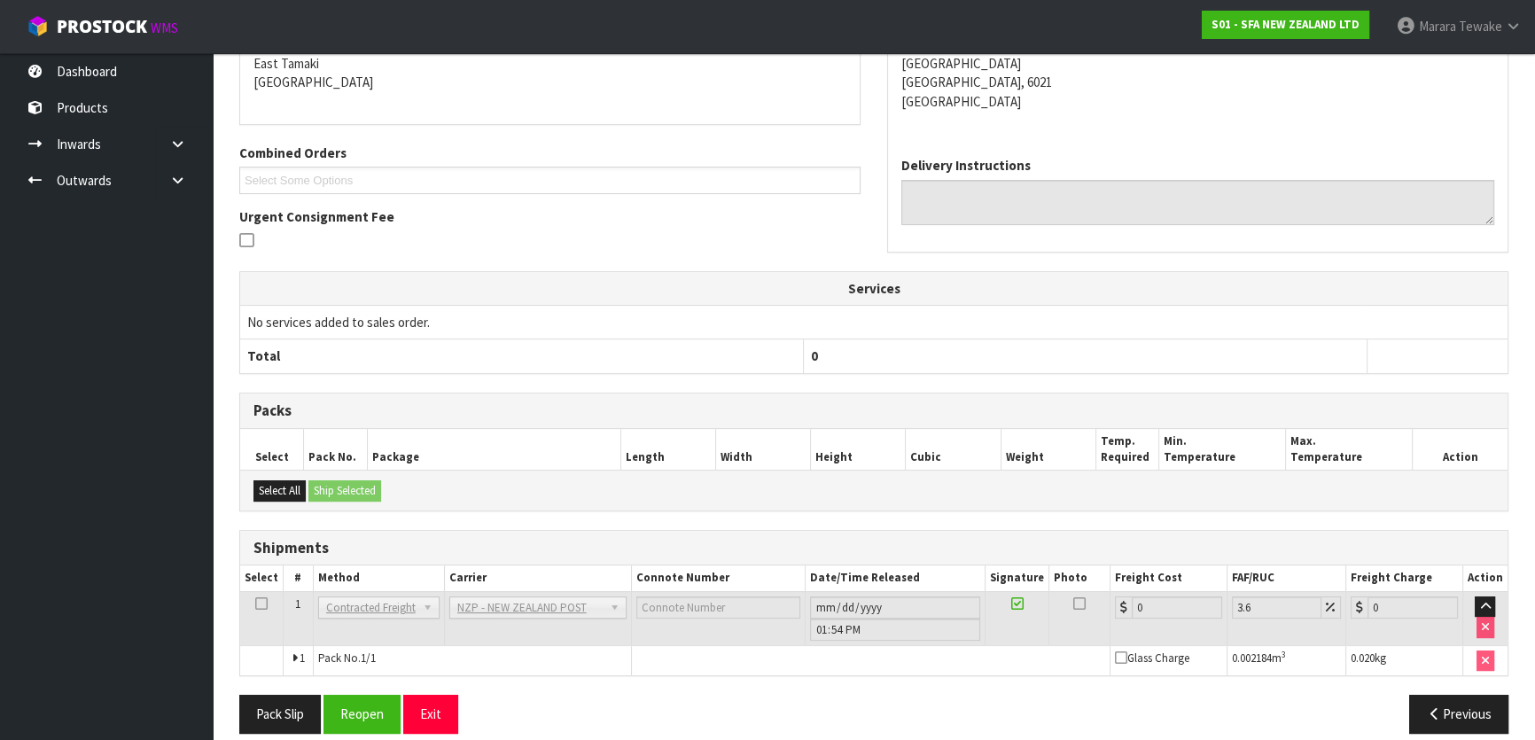
scroll to position [416, 0]
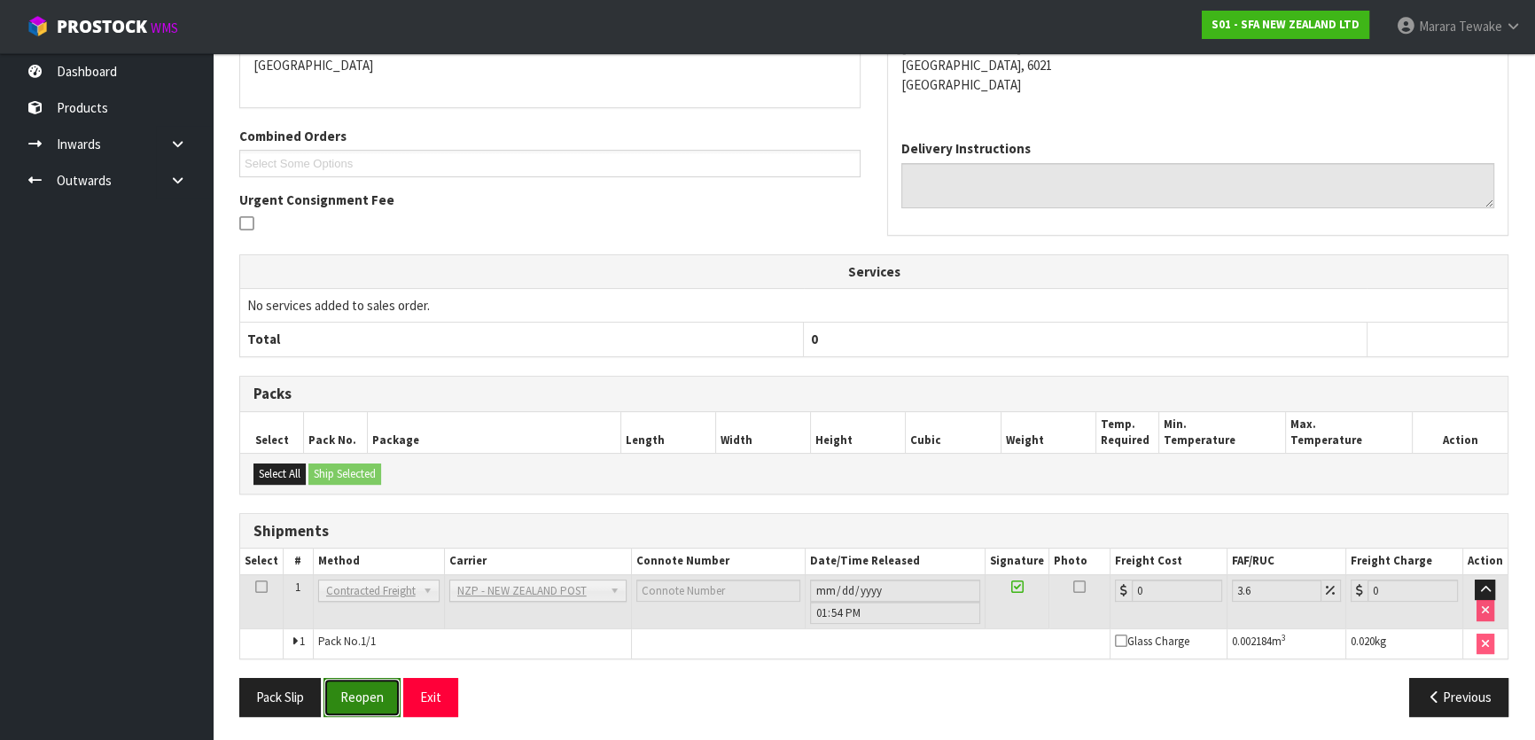
drag, startPoint x: 350, startPoint y: 702, endPoint x: 334, endPoint y: 704, distance: 16.1
click at [350, 702] on button "Reopen" at bounding box center [362, 697] width 77 height 38
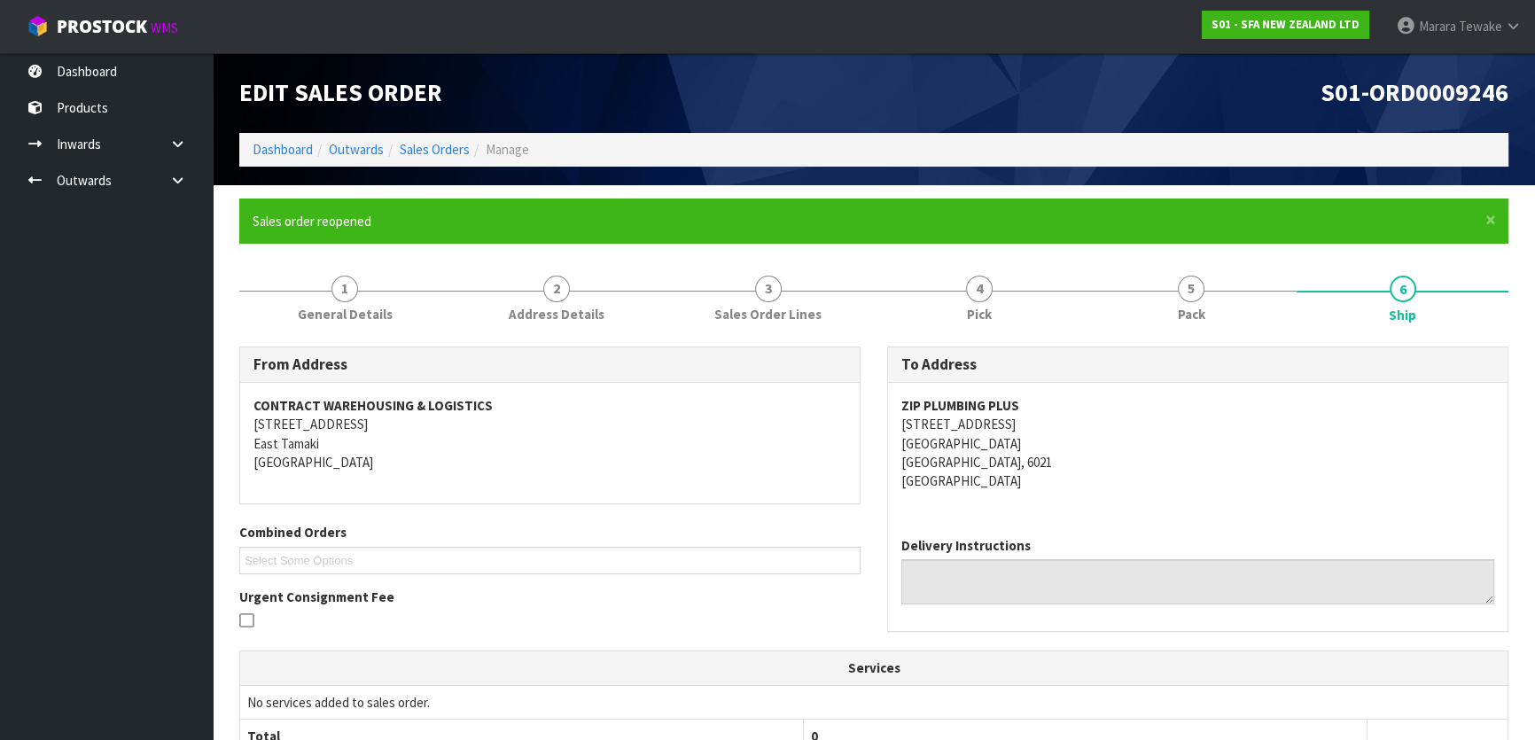
scroll to position [441, 0]
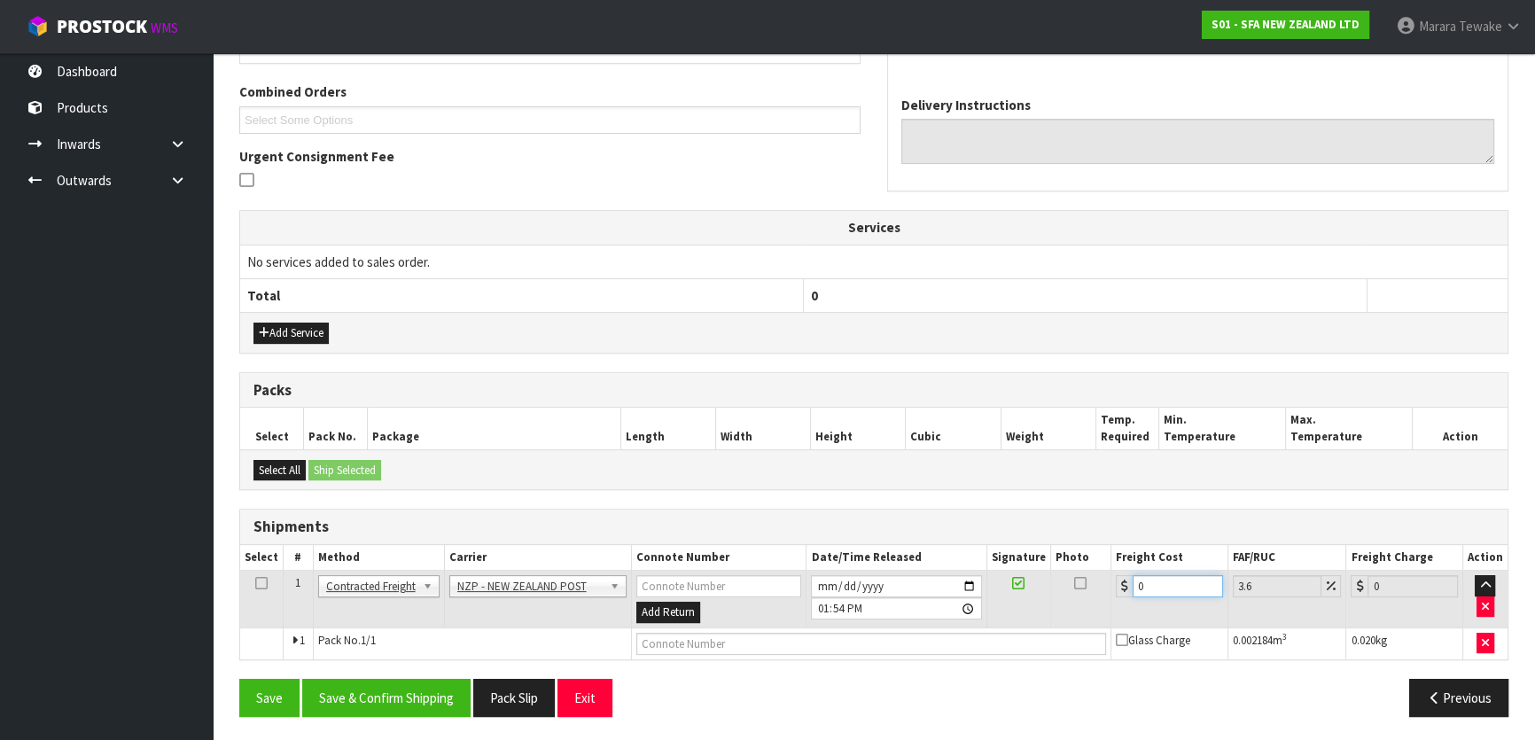
drag, startPoint x: 1107, startPoint y: 586, endPoint x: 1090, endPoint y: 579, distance: 18.3
click at [1090, 580] on tr "1 Client Local Pickup Customer Local Pickup Company Freight Contracted Freight …" at bounding box center [874, 600] width 1268 height 58
type input "3"
type input "3.11"
type input "3.6"
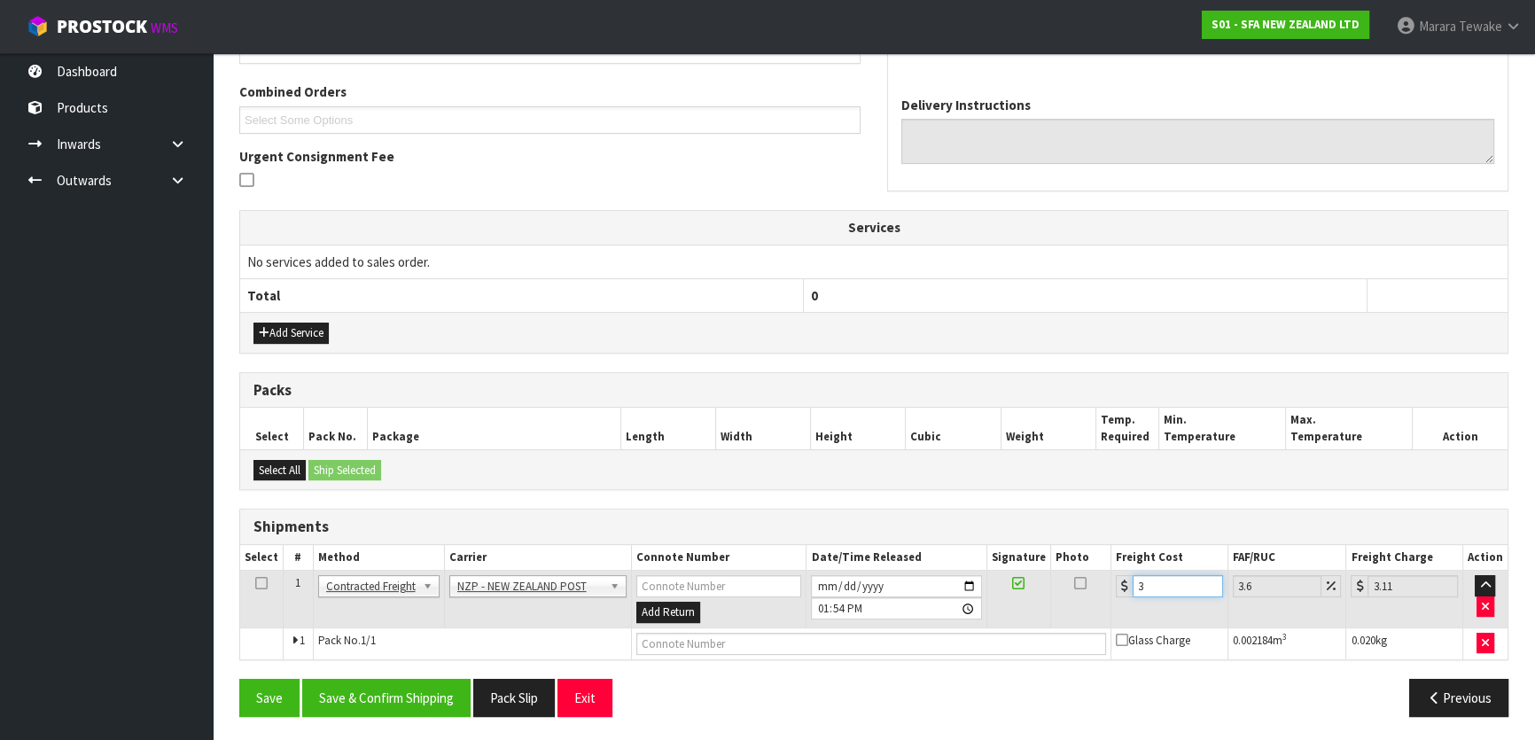
type input "3.73"
type input "3.60"
drag, startPoint x: 398, startPoint y: 706, endPoint x: 386, endPoint y: 702, distance: 12.1
click at [398, 706] on button "Save & Confirm Shipping" at bounding box center [386, 698] width 168 height 38
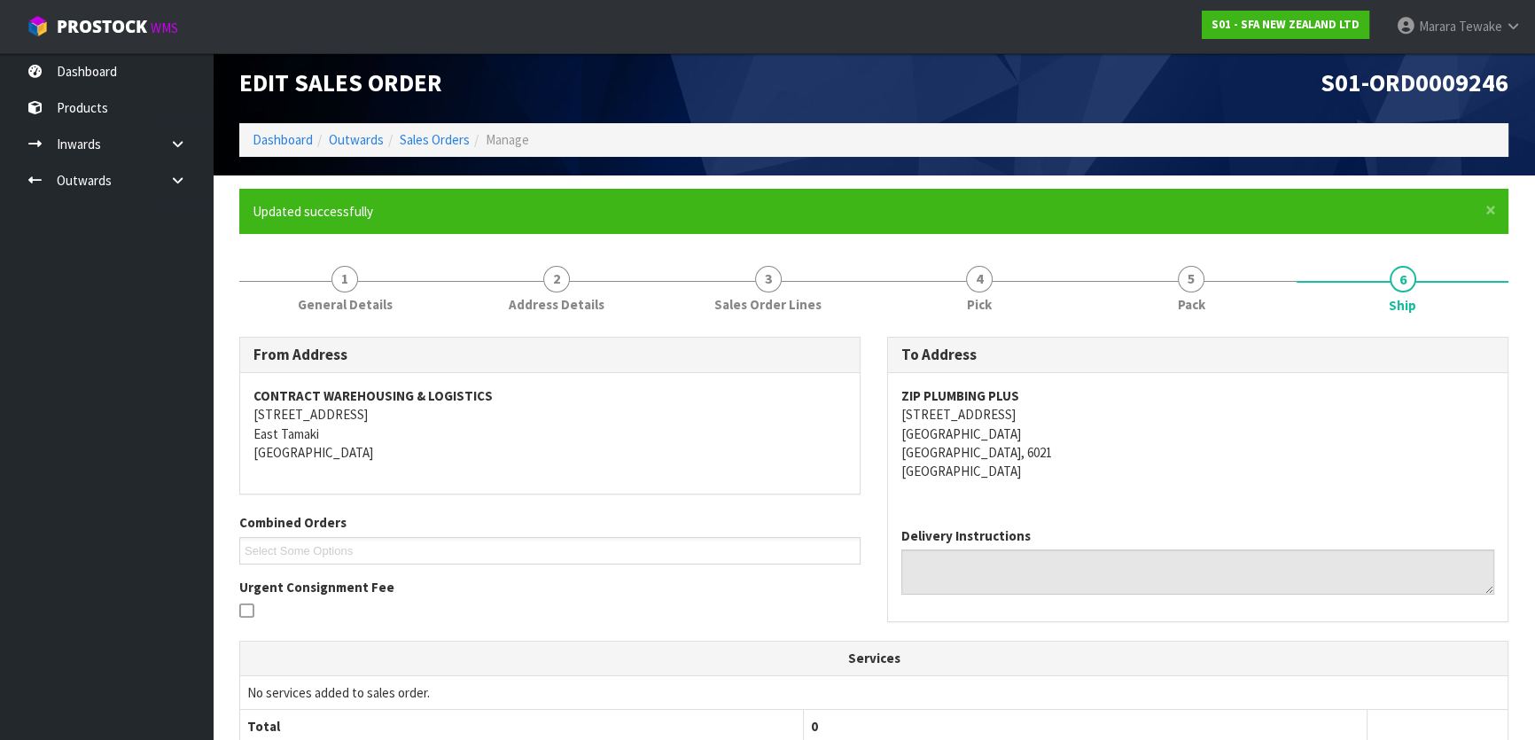
scroll to position [0, 0]
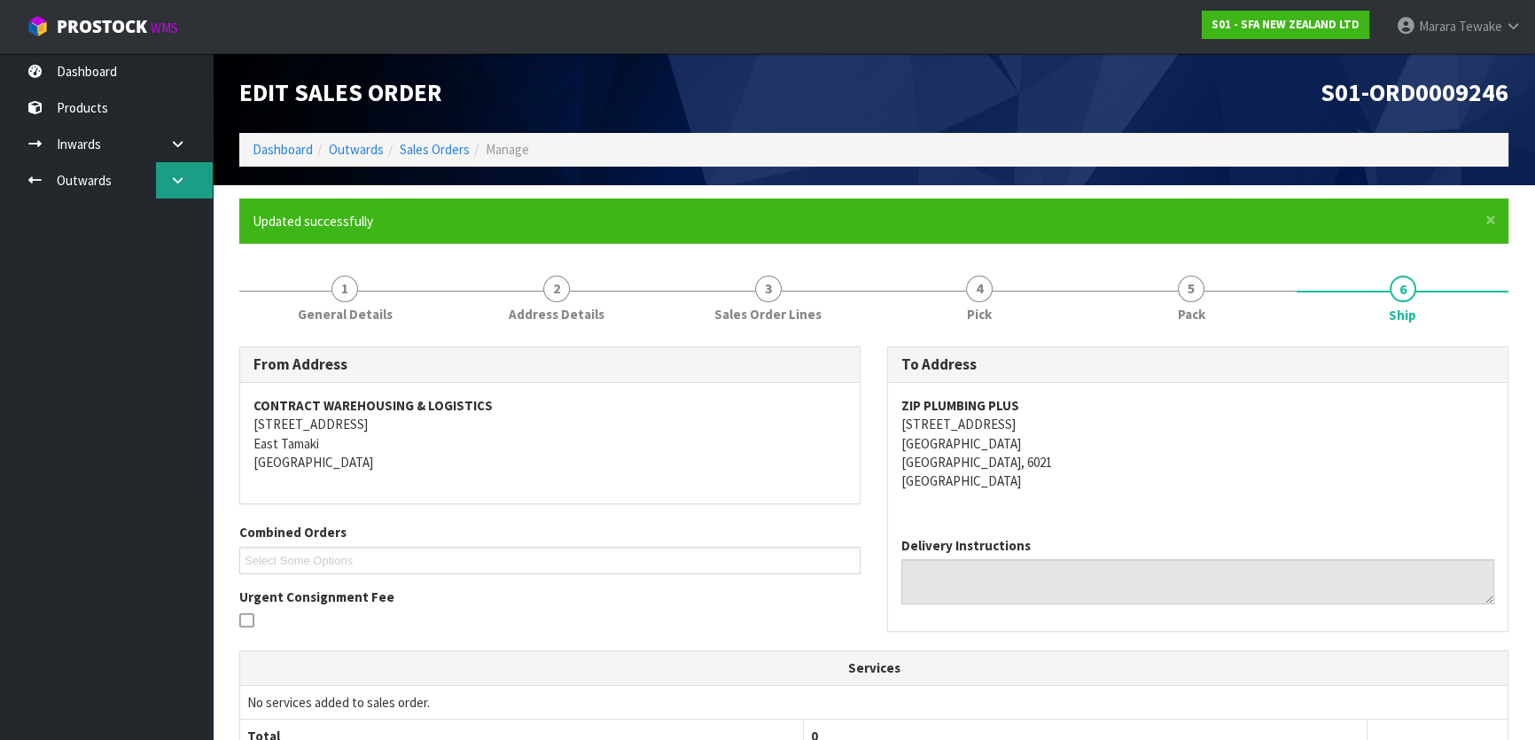
click at [164, 168] on link at bounding box center [184, 180] width 57 height 36
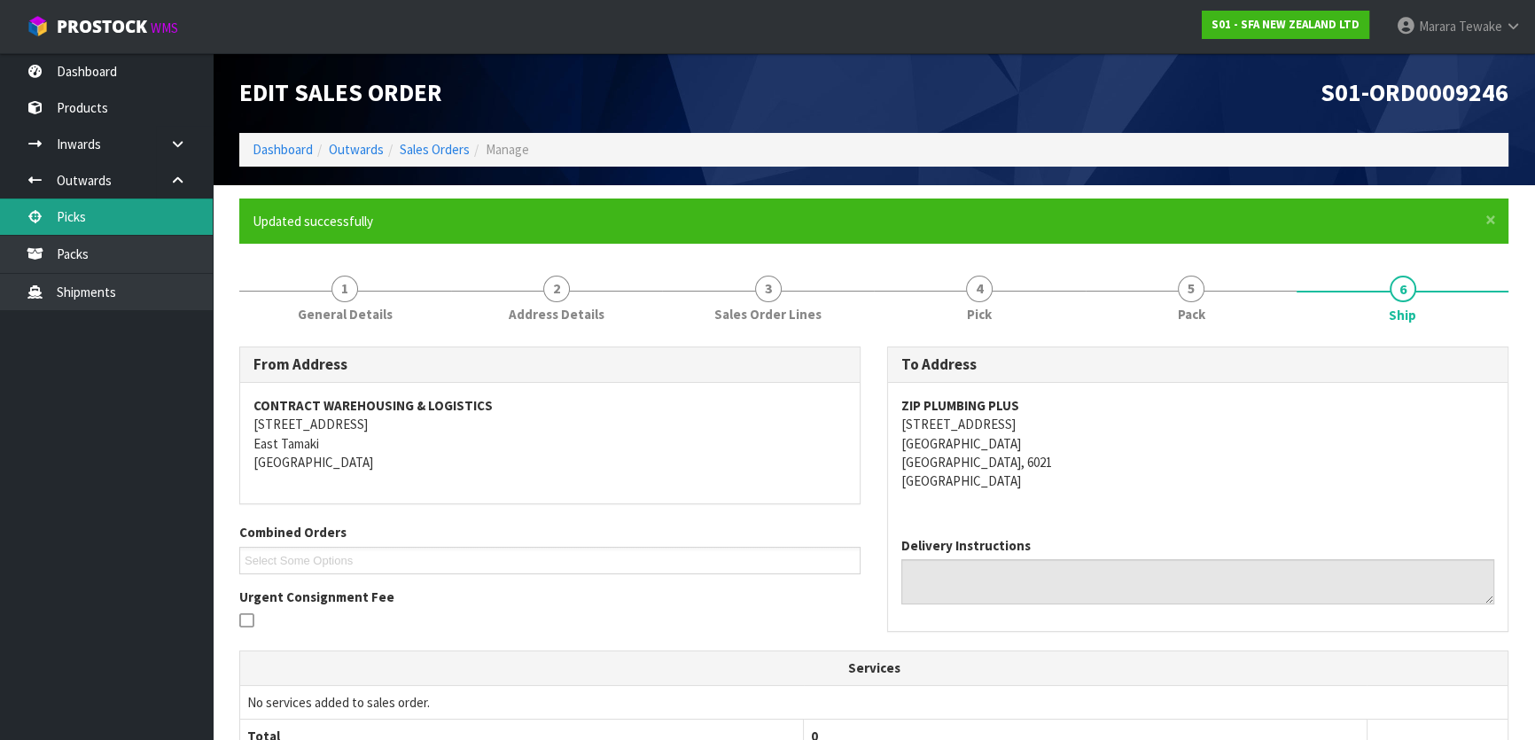
click at [133, 203] on link "Picks" at bounding box center [106, 217] width 213 height 36
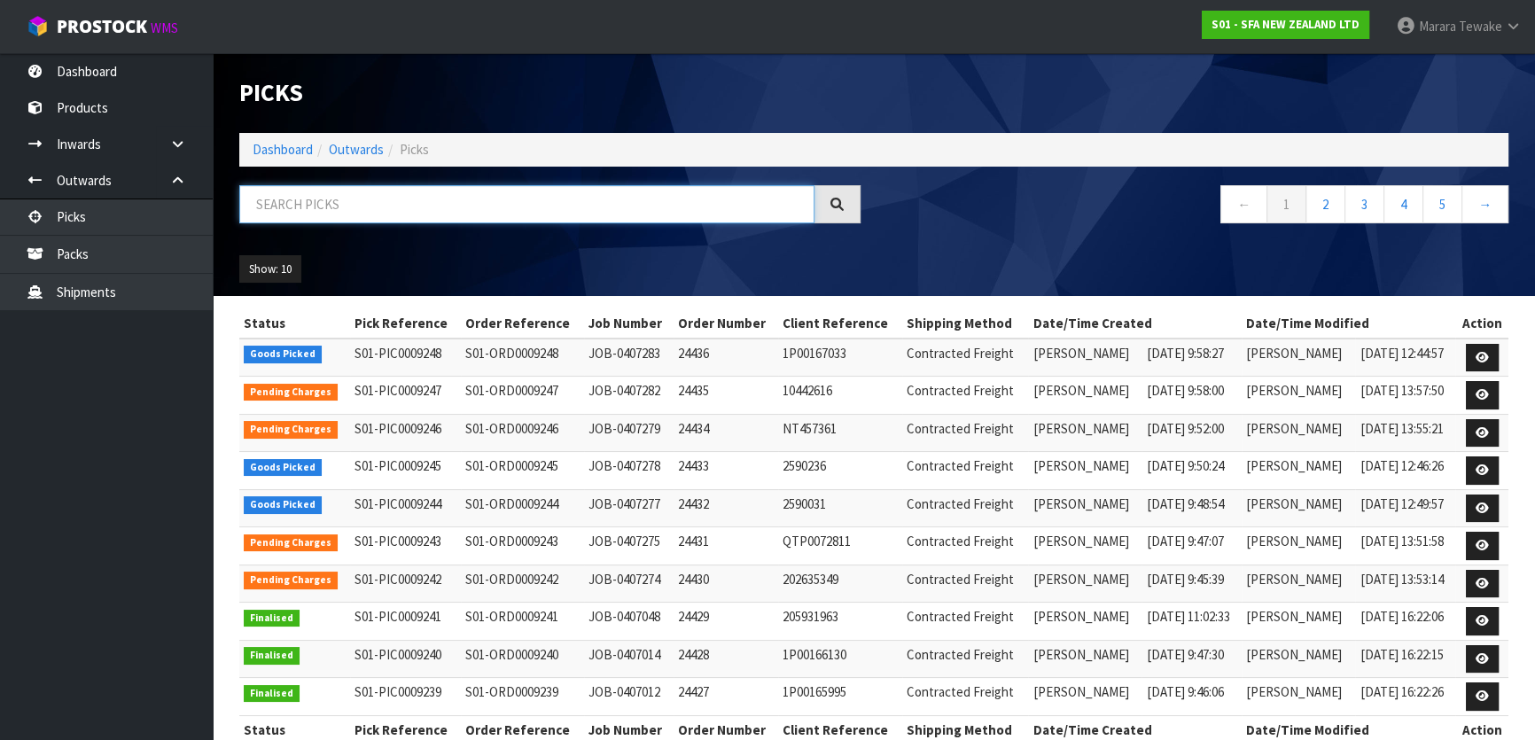
click at [279, 215] on input "text" at bounding box center [526, 204] width 575 height 38
type input "JOB-0407283"
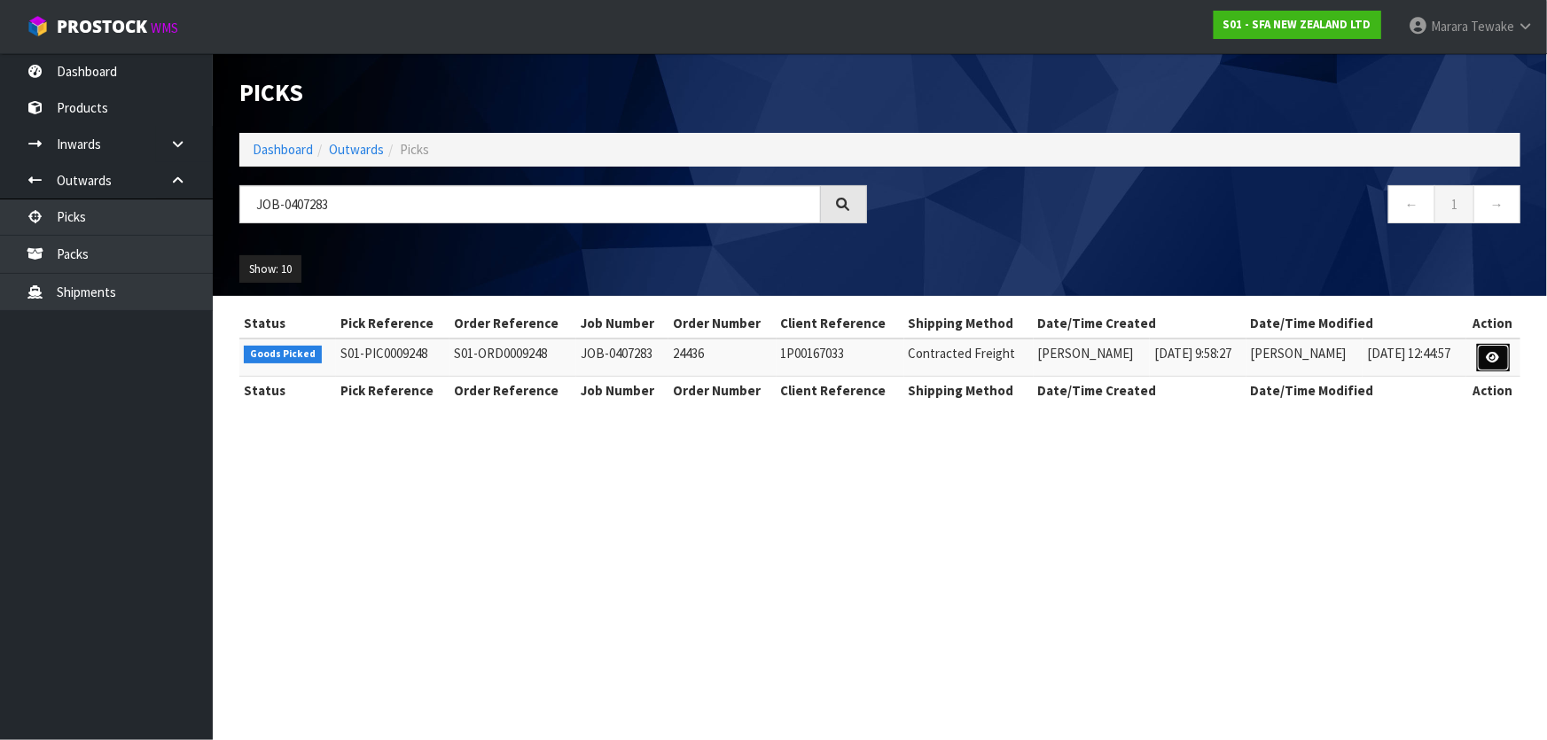
click at [1480, 357] on link at bounding box center [1493, 358] width 33 height 28
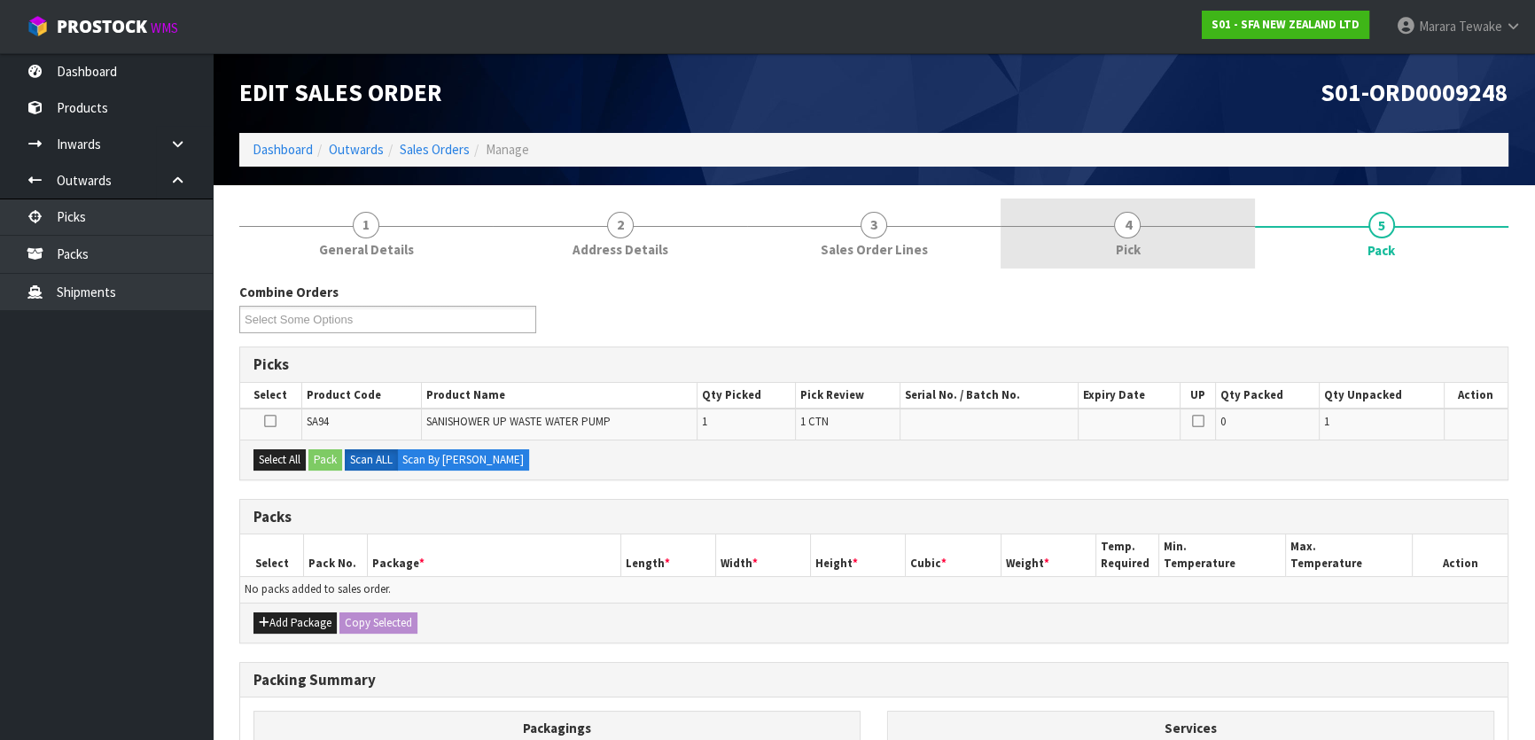
click at [1134, 231] on span "4" at bounding box center [1127, 225] width 27 height 27
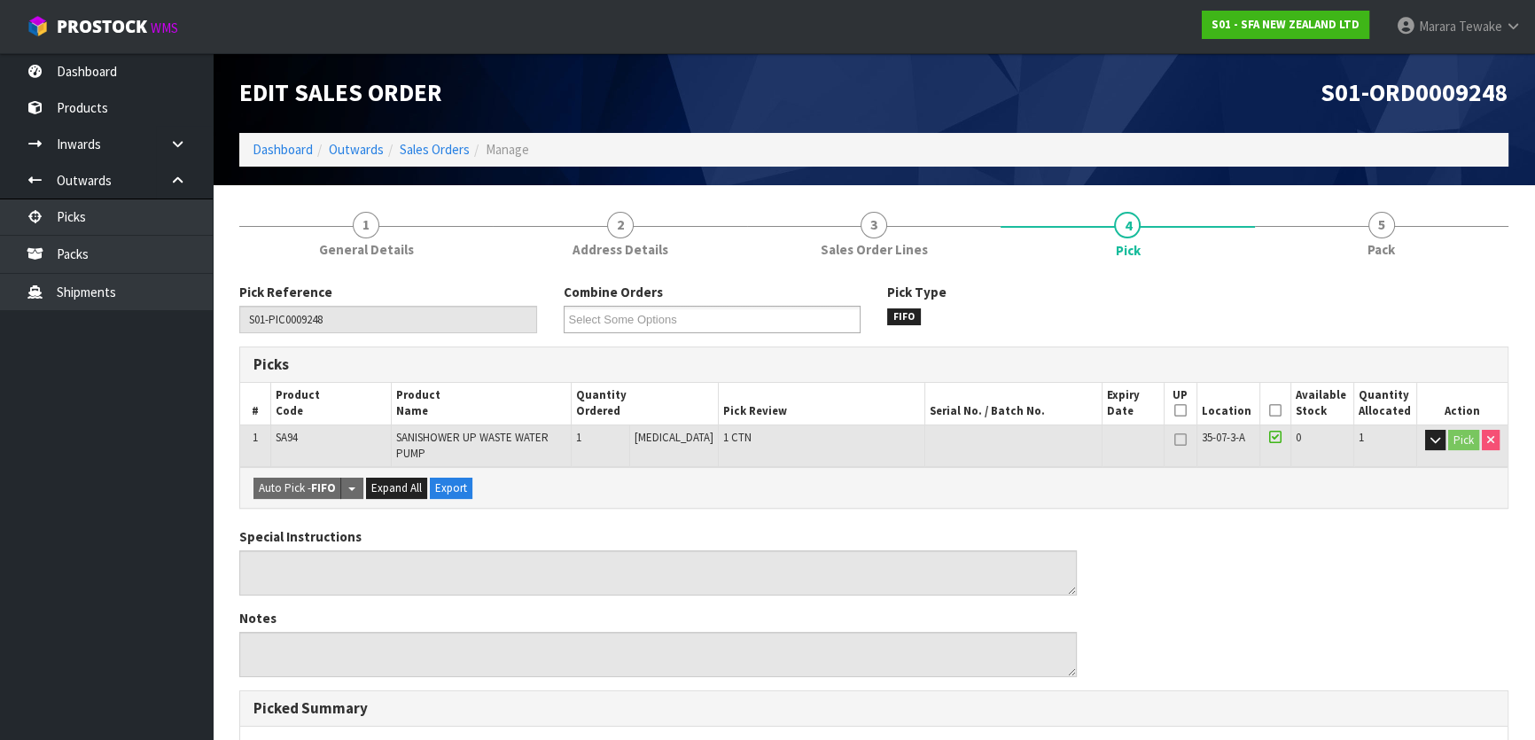
click at [1269, 410] on icon at bounding box center [1275, 410] width 12 height 1
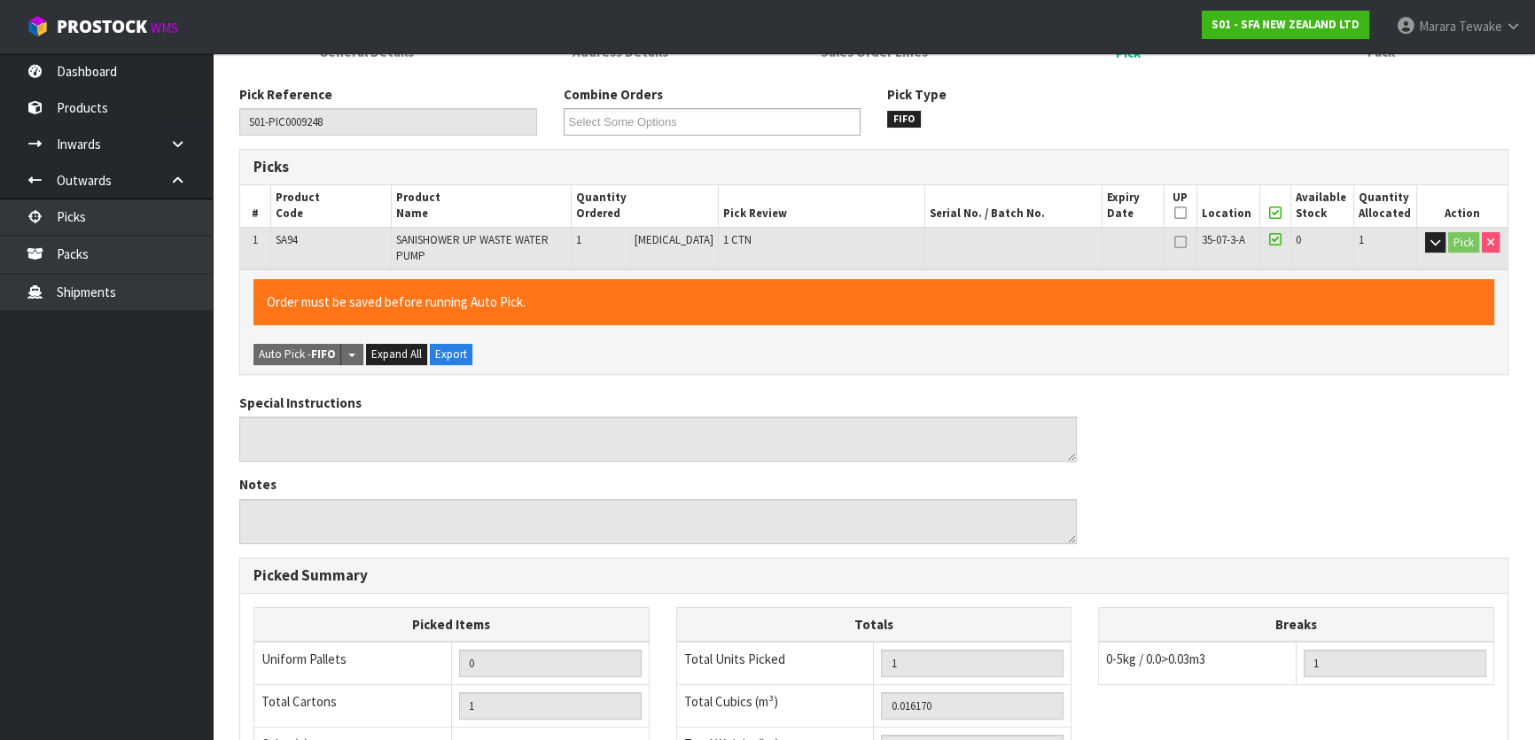
scroll to position [500, 0]
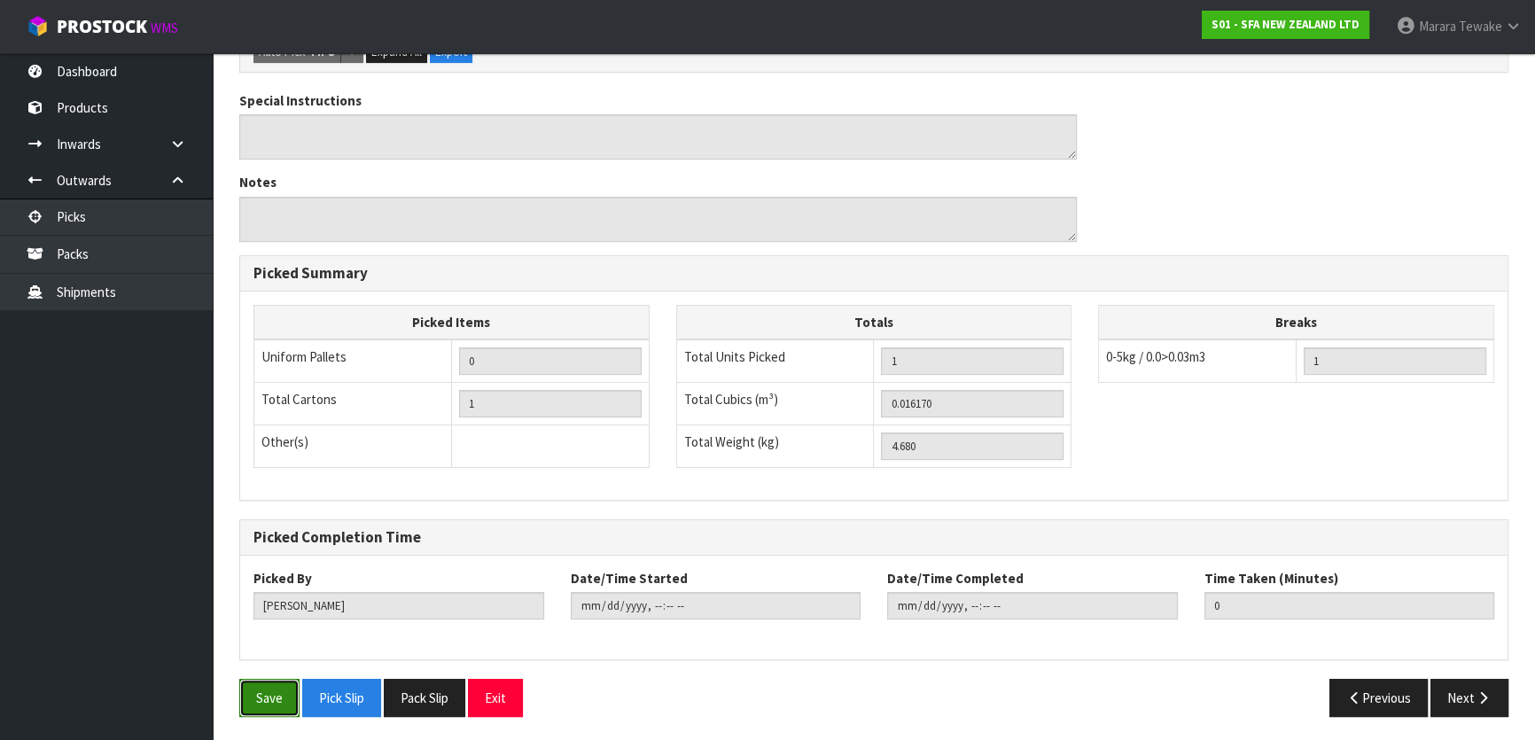
click at [264, 702] on button "Save" at bounding box center [269, 698] width 60 height 38
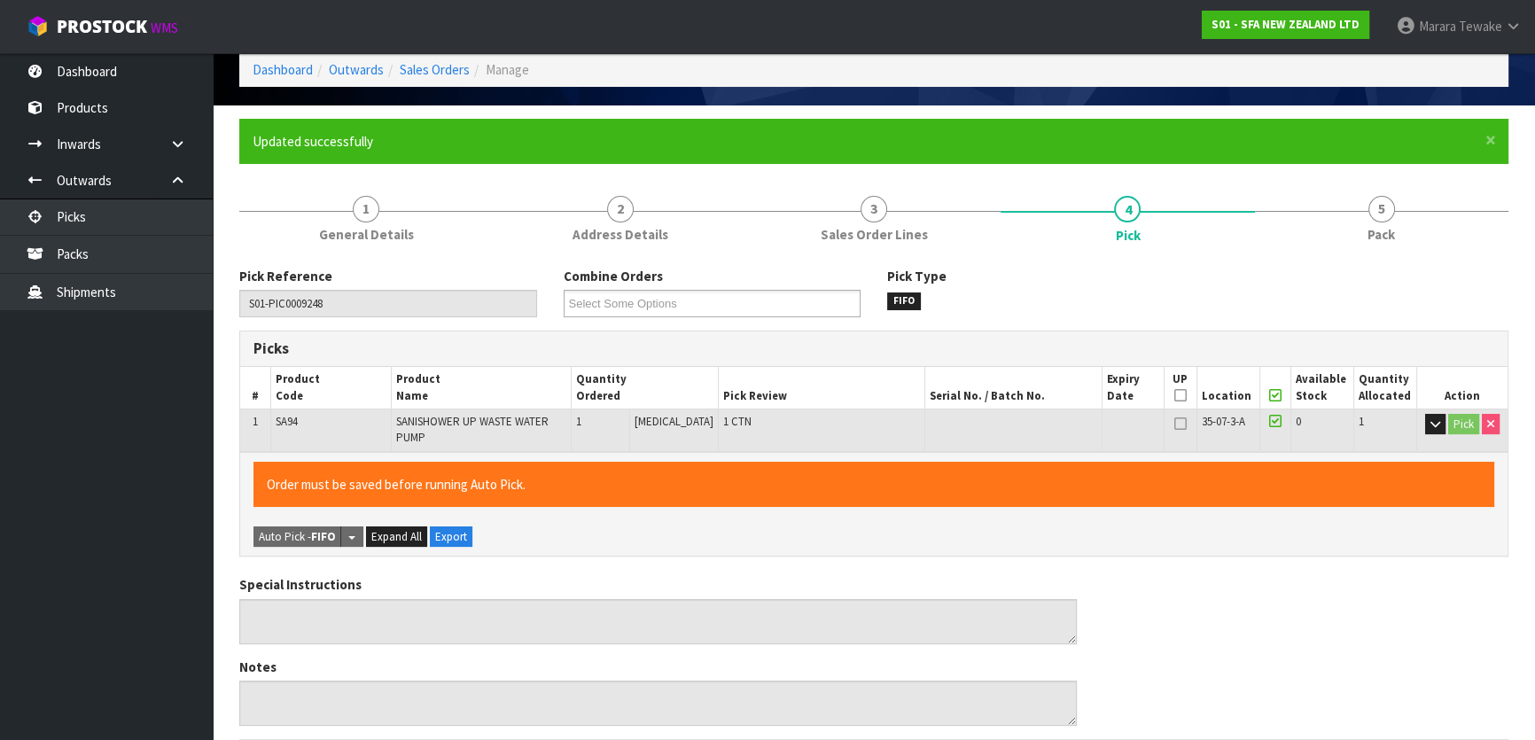
type input "Marara Tewake"
type input "2025-08-12T13:58:46"
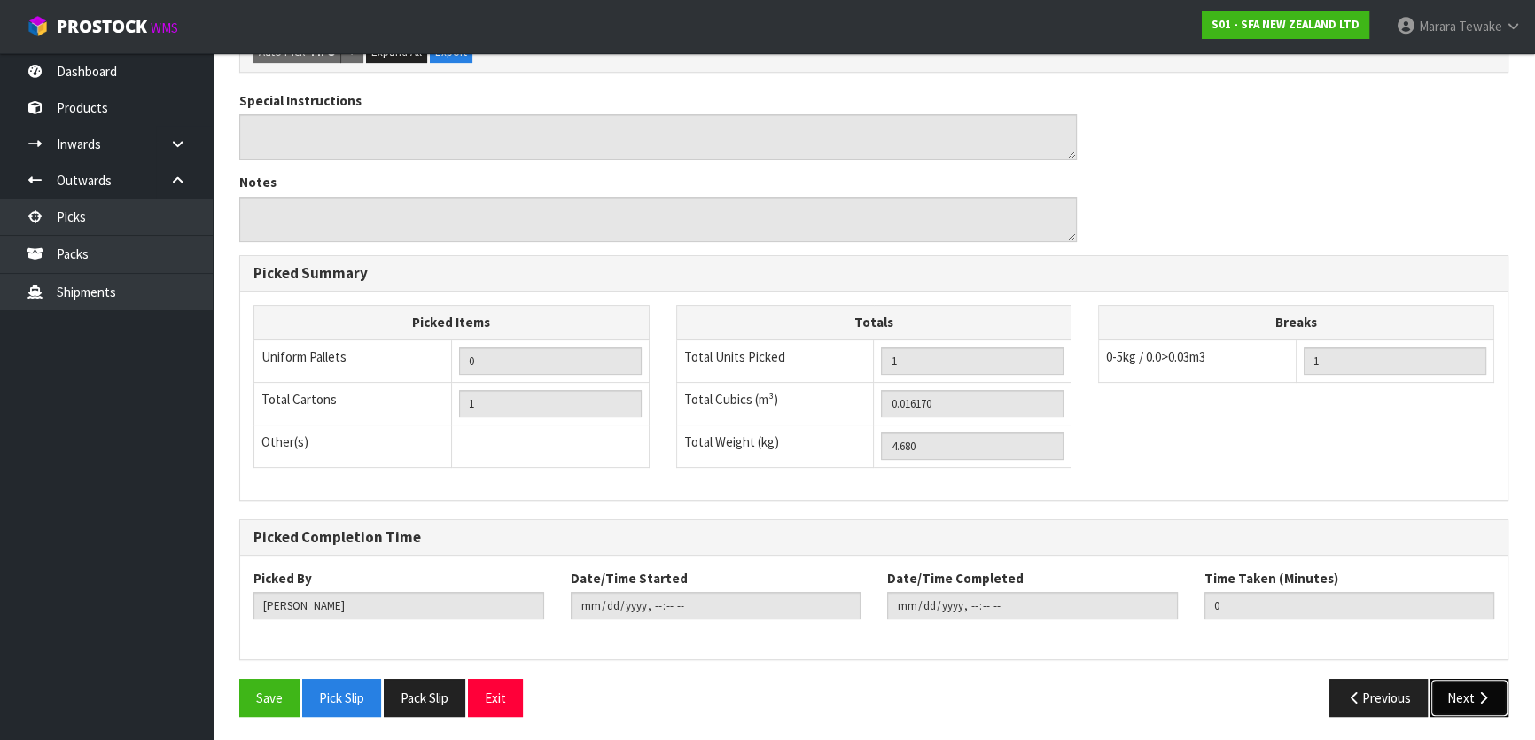
click at [1486, 701] on button "Next" at bounding box center [1470, 698] width 78 height 38
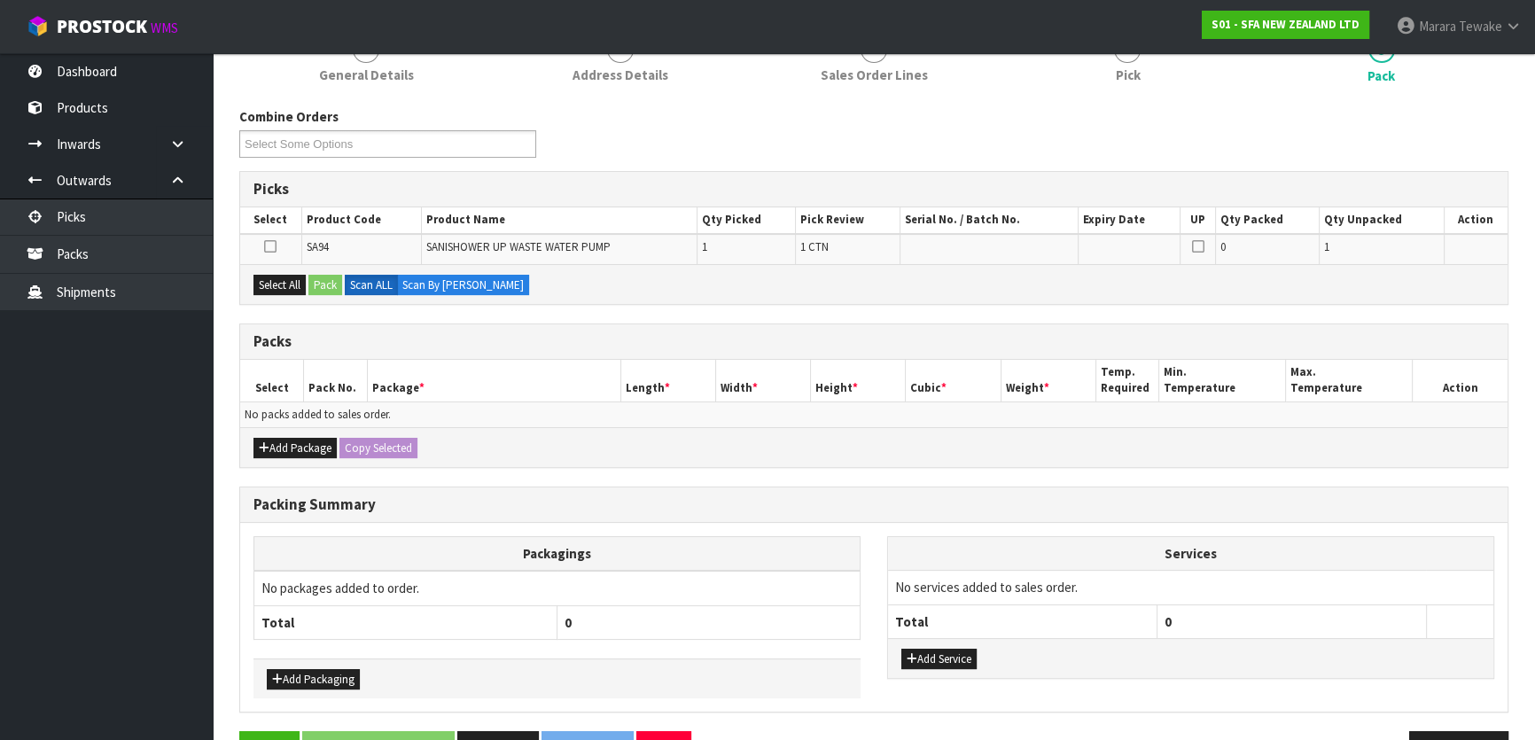
scroll to position [241, 0]
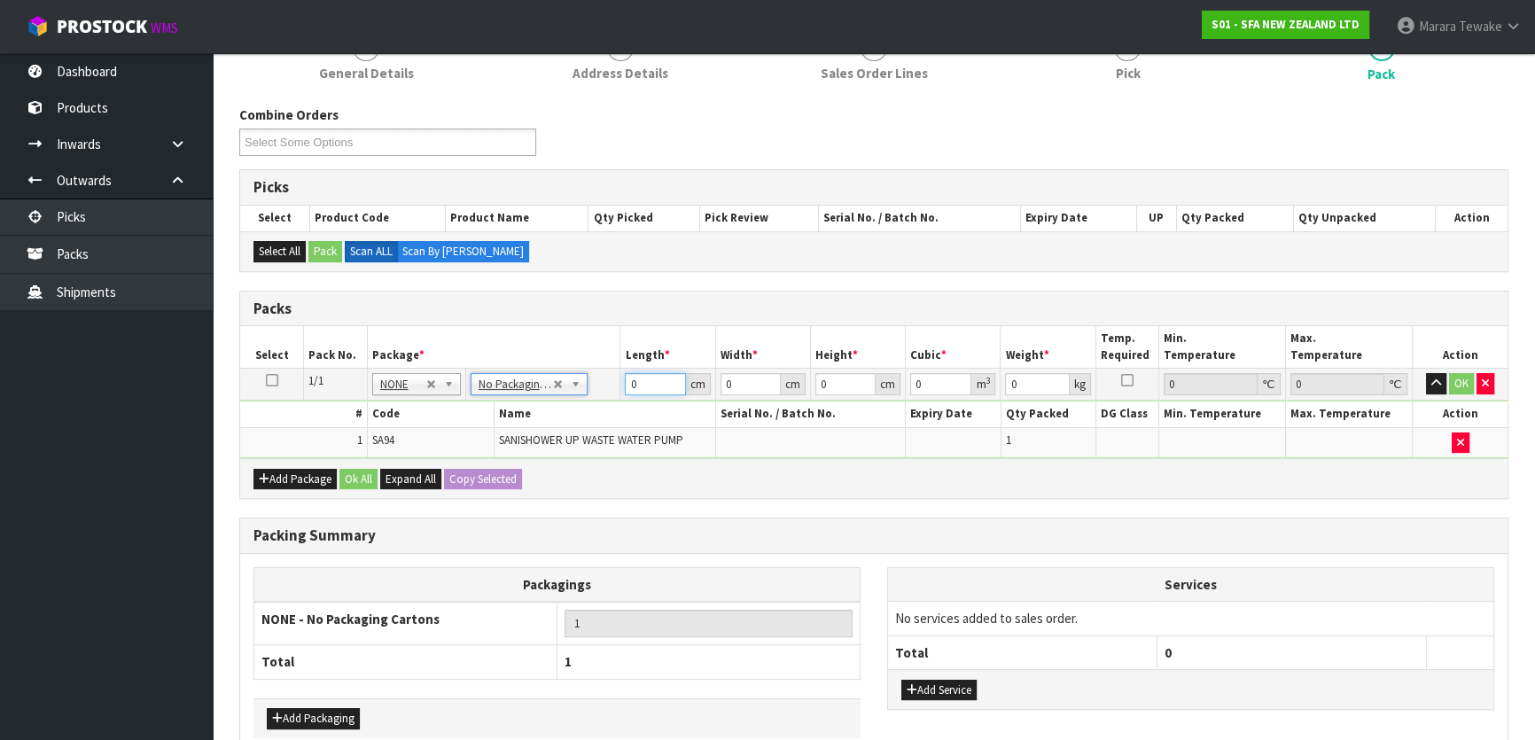
click at [597, 363] on table "Select Pack No. Package * Length * Width * Height * Cubic * Weight * Temp. Requ…" at bounding box center [874, 392] width 1268 height 132
type input "35"
type input "22"
type input "2"
type input "0.00154"
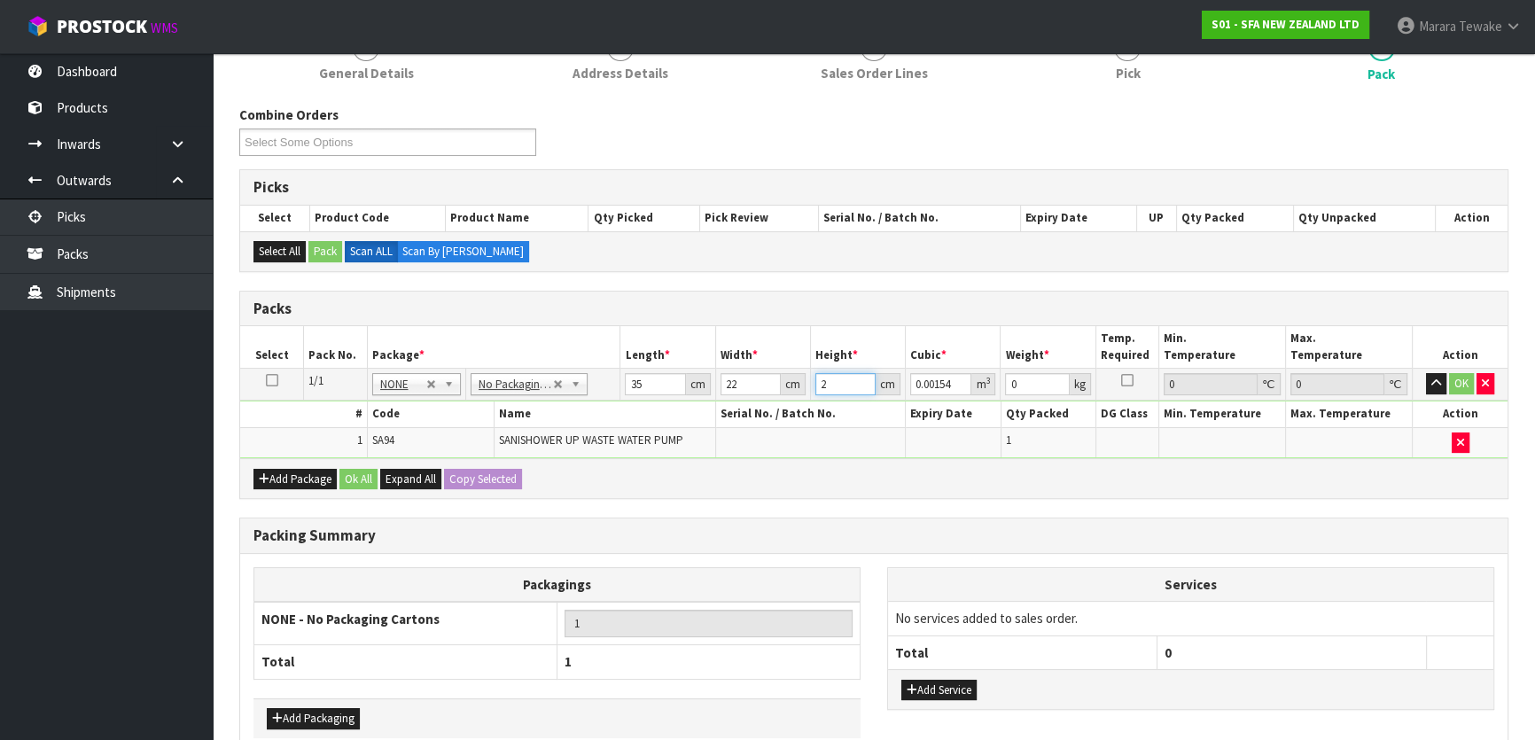
type input "23"
type input "0.01771"
type input "23"
type input "5"
click at [1426, 373] on button "button" at bounding box center [1436, 383] width 20 height 21
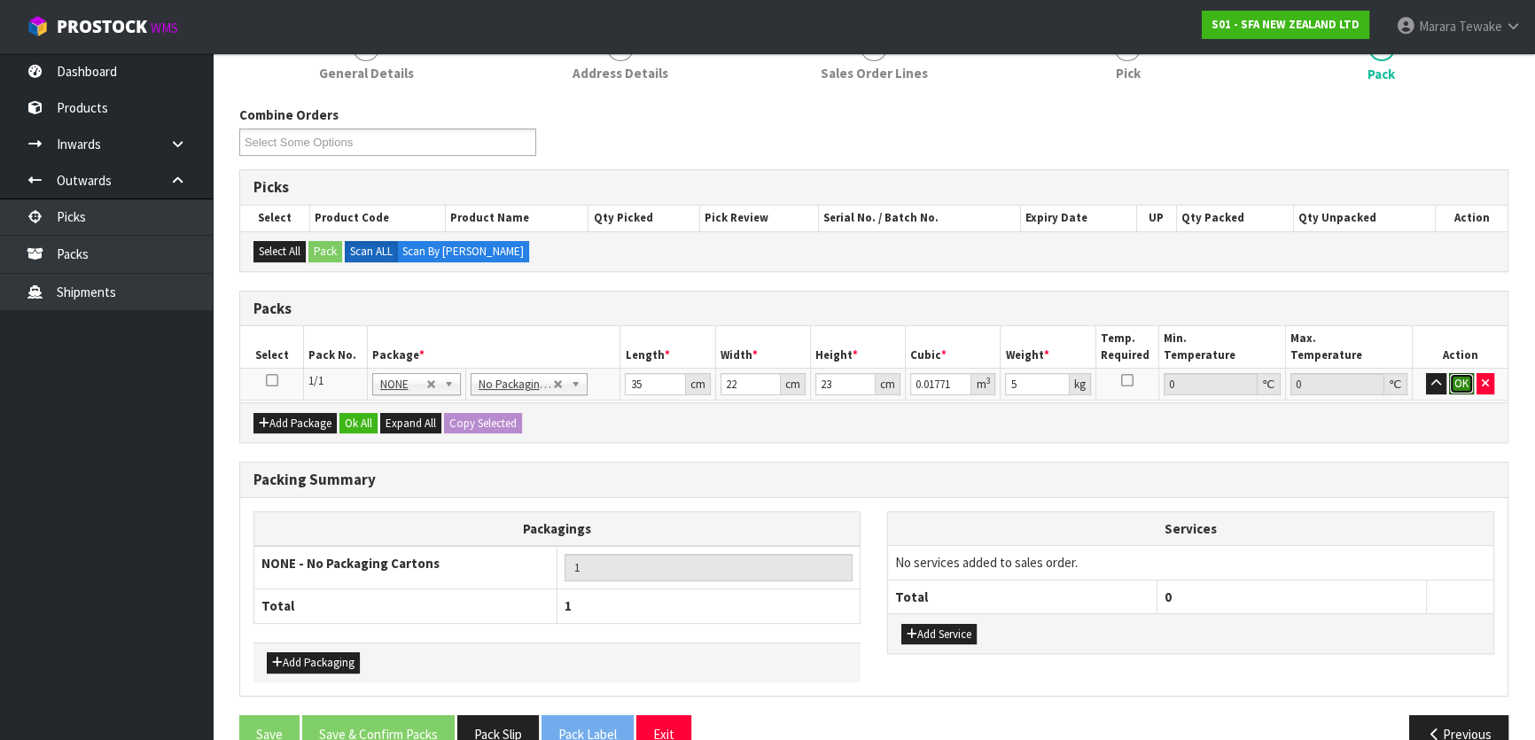
click button "OK" at bounding box center [1461, 383] width 25 height 21
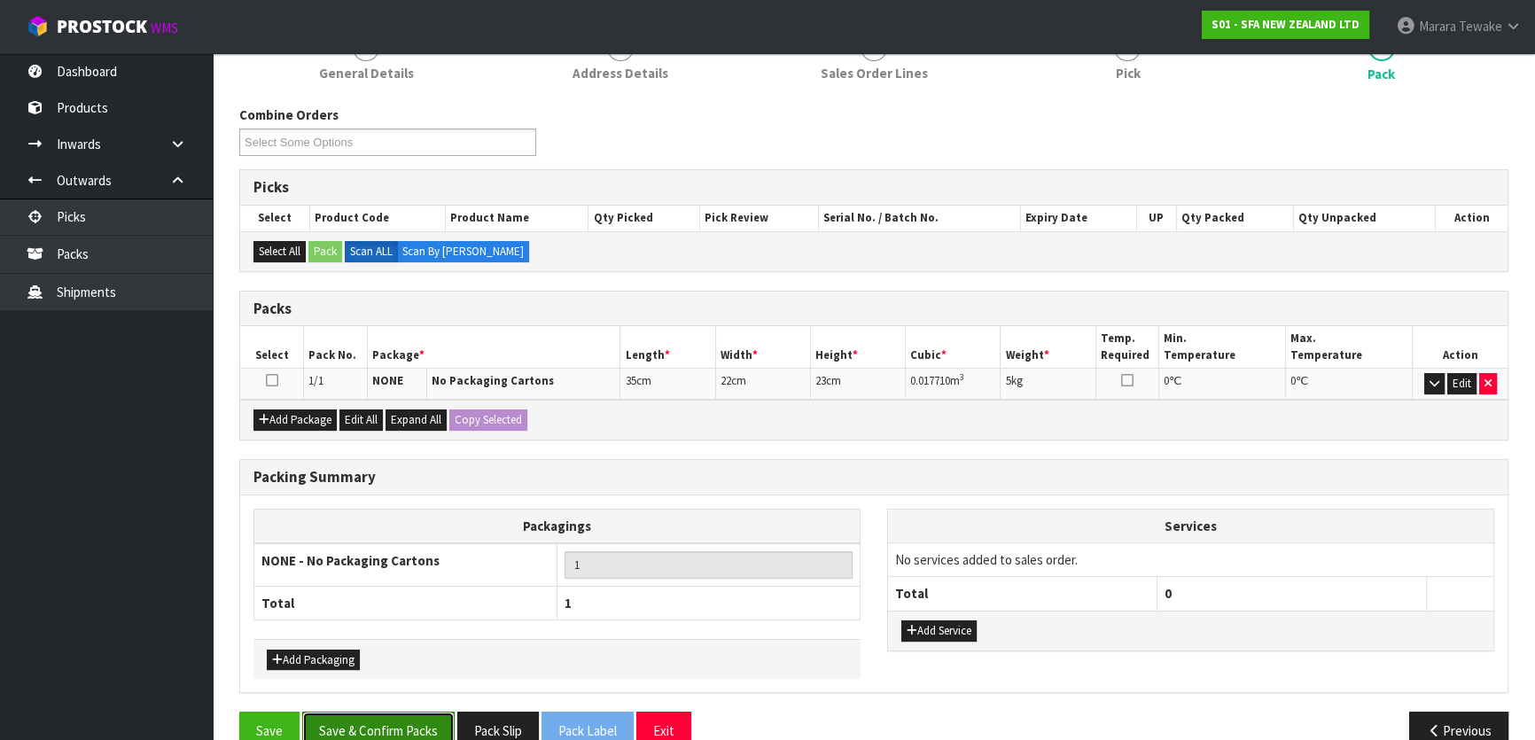
click at [424, 712] on button "Save & Confirm Packs" at bounding box center [378, 731] width 152 height 38
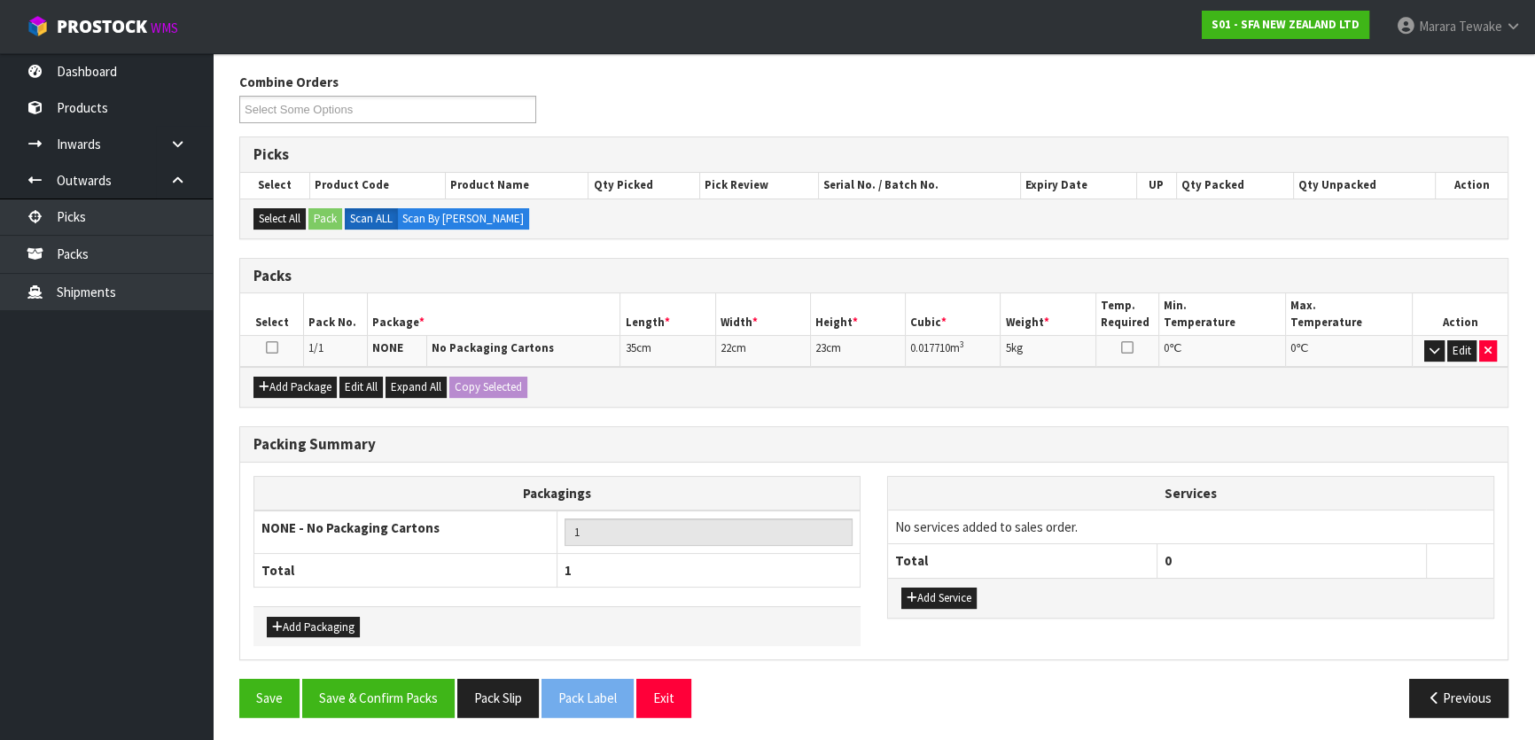
scroll to position [0, 0]
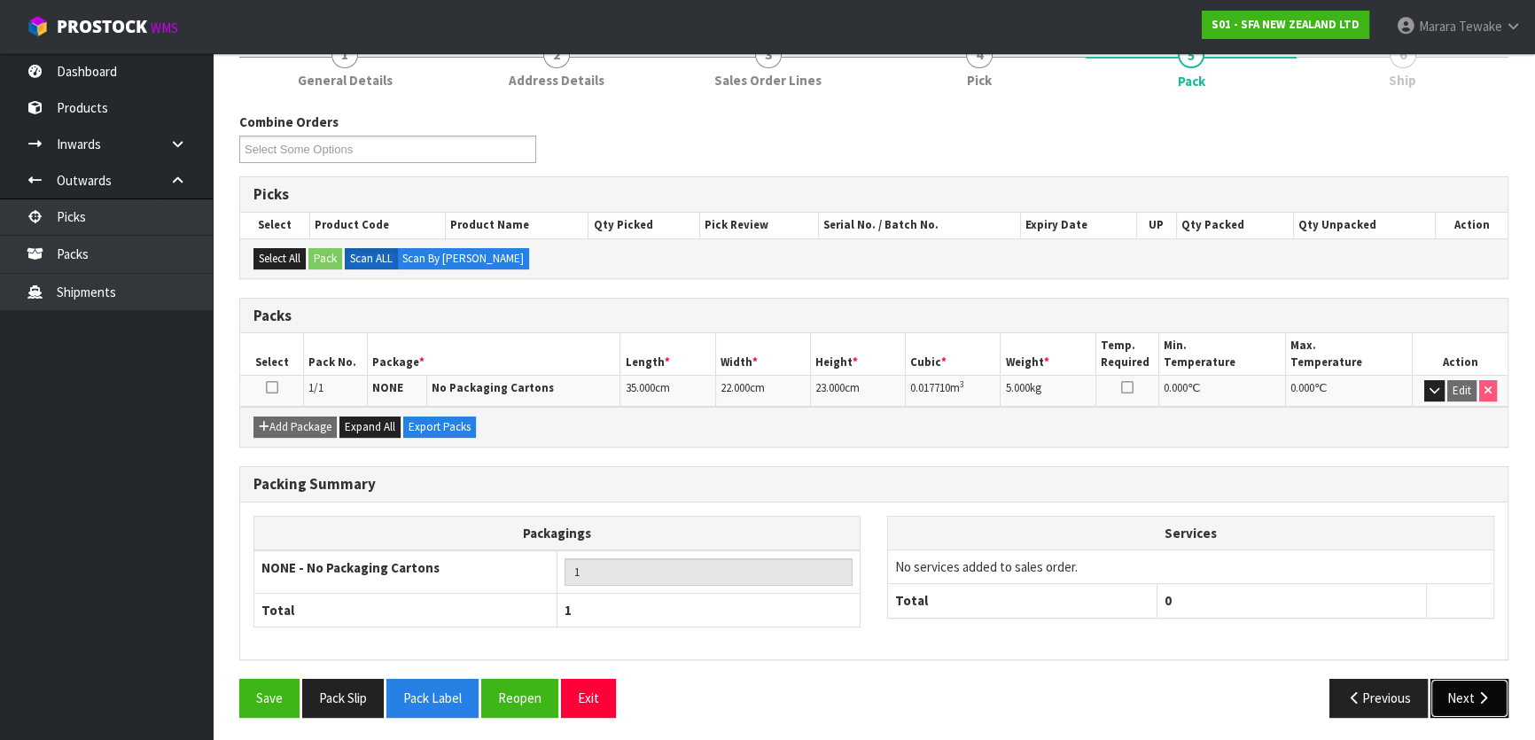
click at [1480, 695] on icon "button" at bounding box center [1483, 697] width 17 height 13
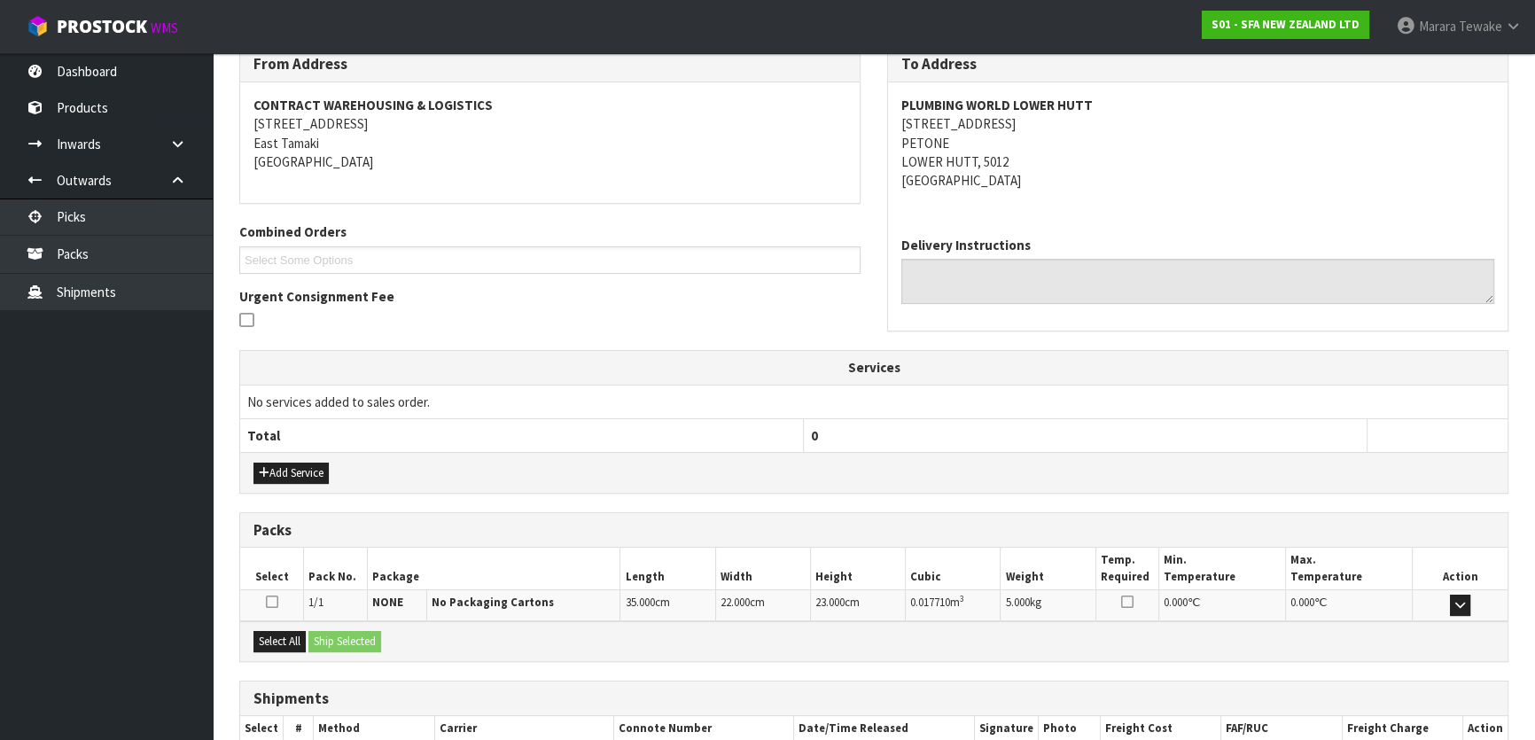
scroll to position [409, 0]
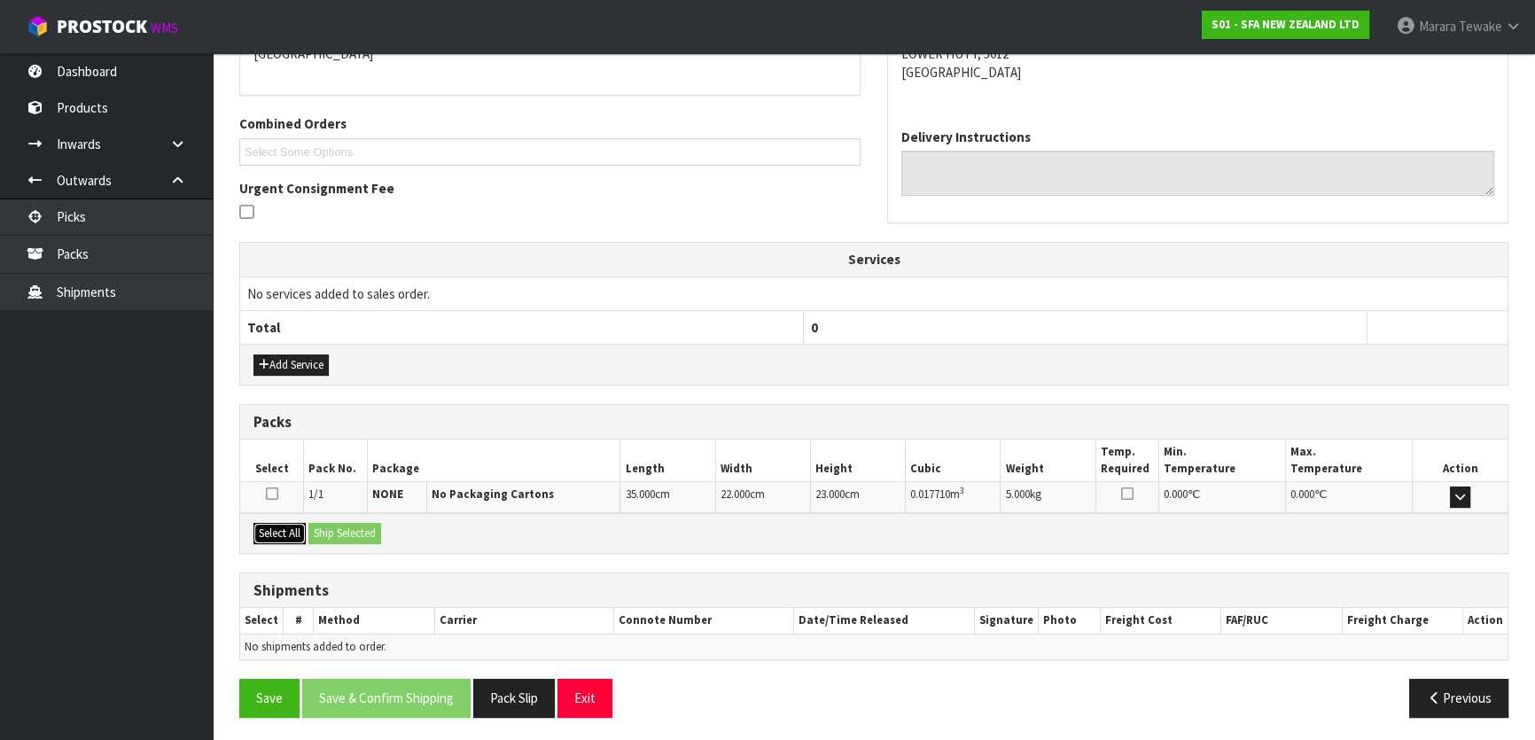
click at [285, 528] on button "Select All" at bounding box center [280, 533] width 52 height 21
click at [373, 524] on button "Ship Selected" at bounding box center [344, 533] width 73 height 21
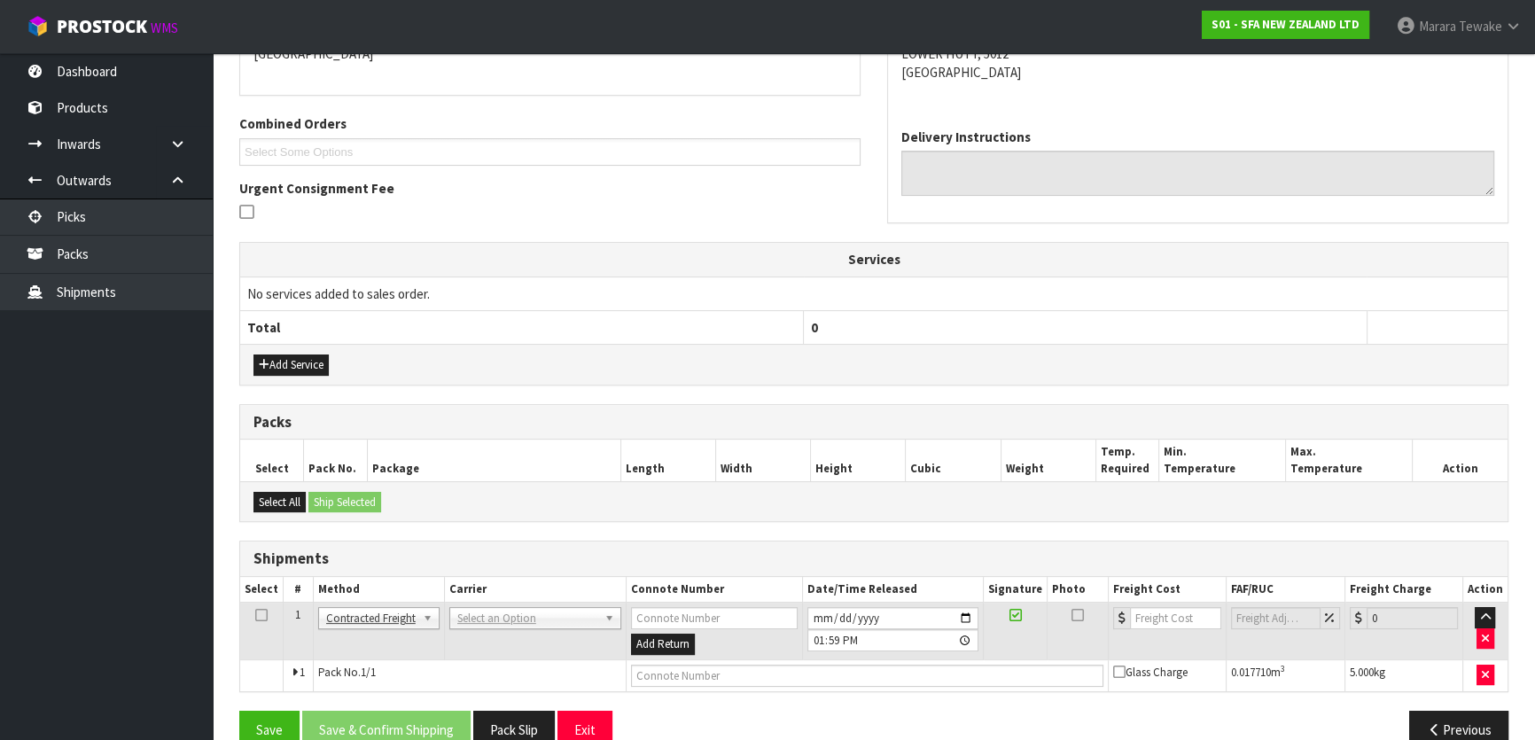
scroll to position [441, 0]
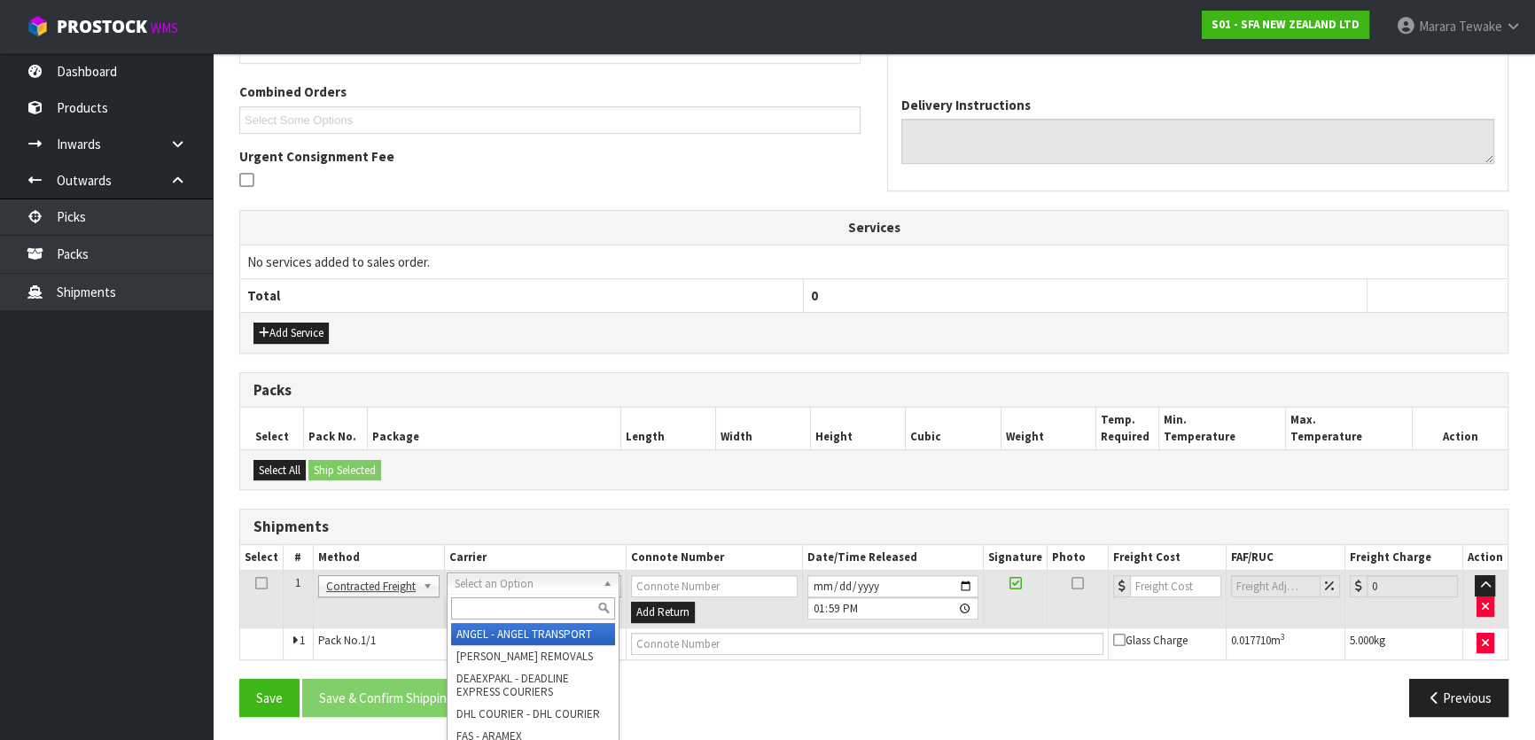
click at [500, 608] on input "text" at bounding box center [533, 608] width 164 height 22
type input "NZP"
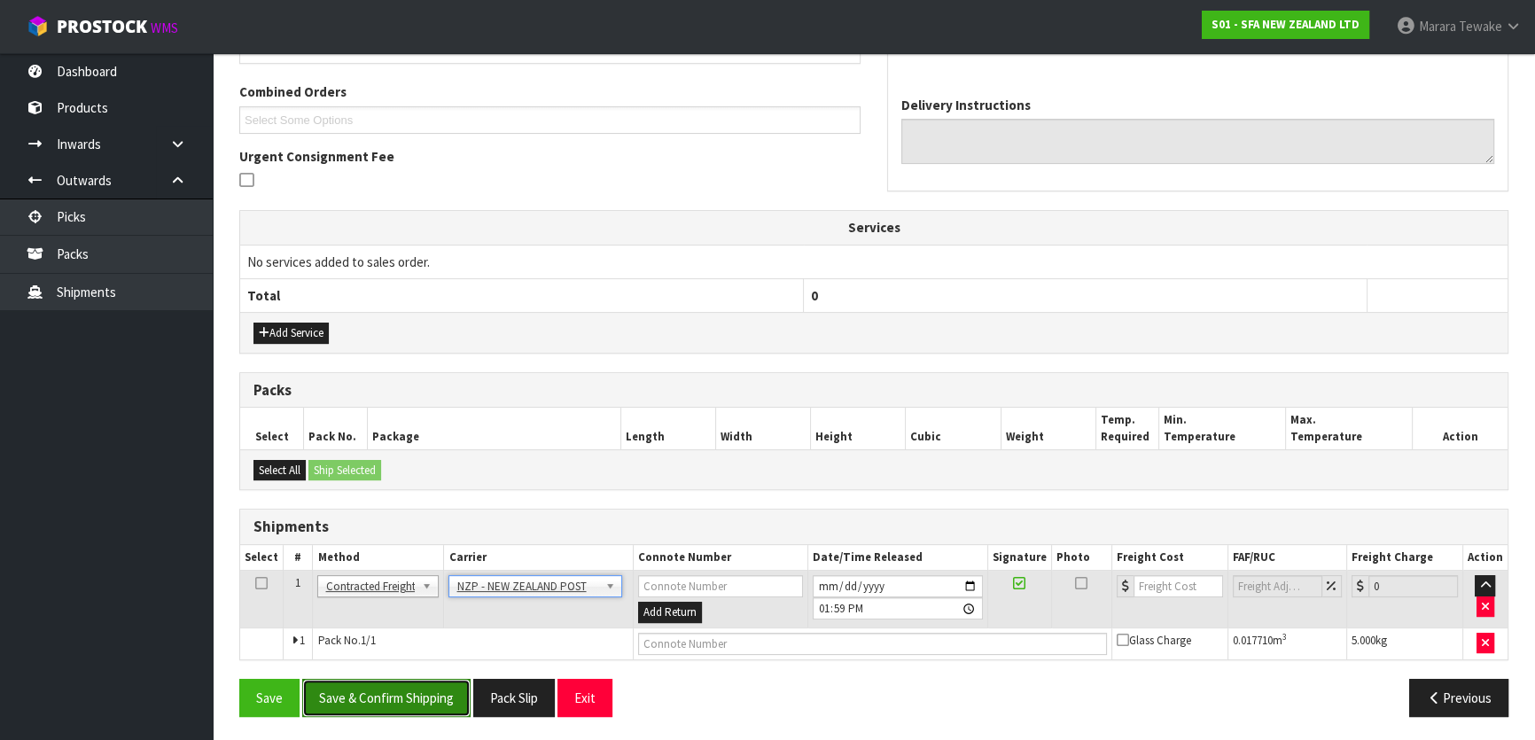
click at [423, 690] on button "Save & Confirm Shipping" at bounding box center [386, 698] width 168 height 38
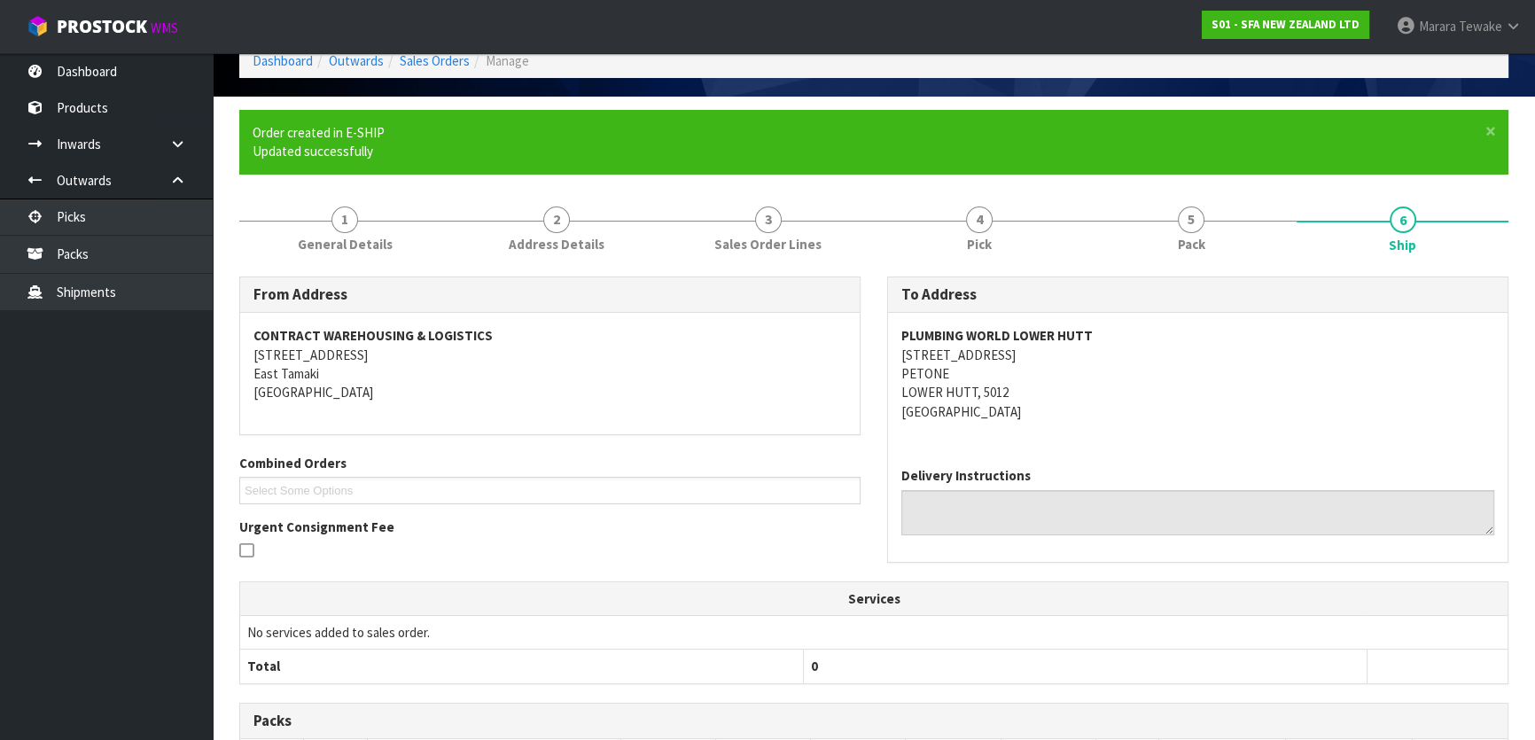
scroll to position [416, 0]
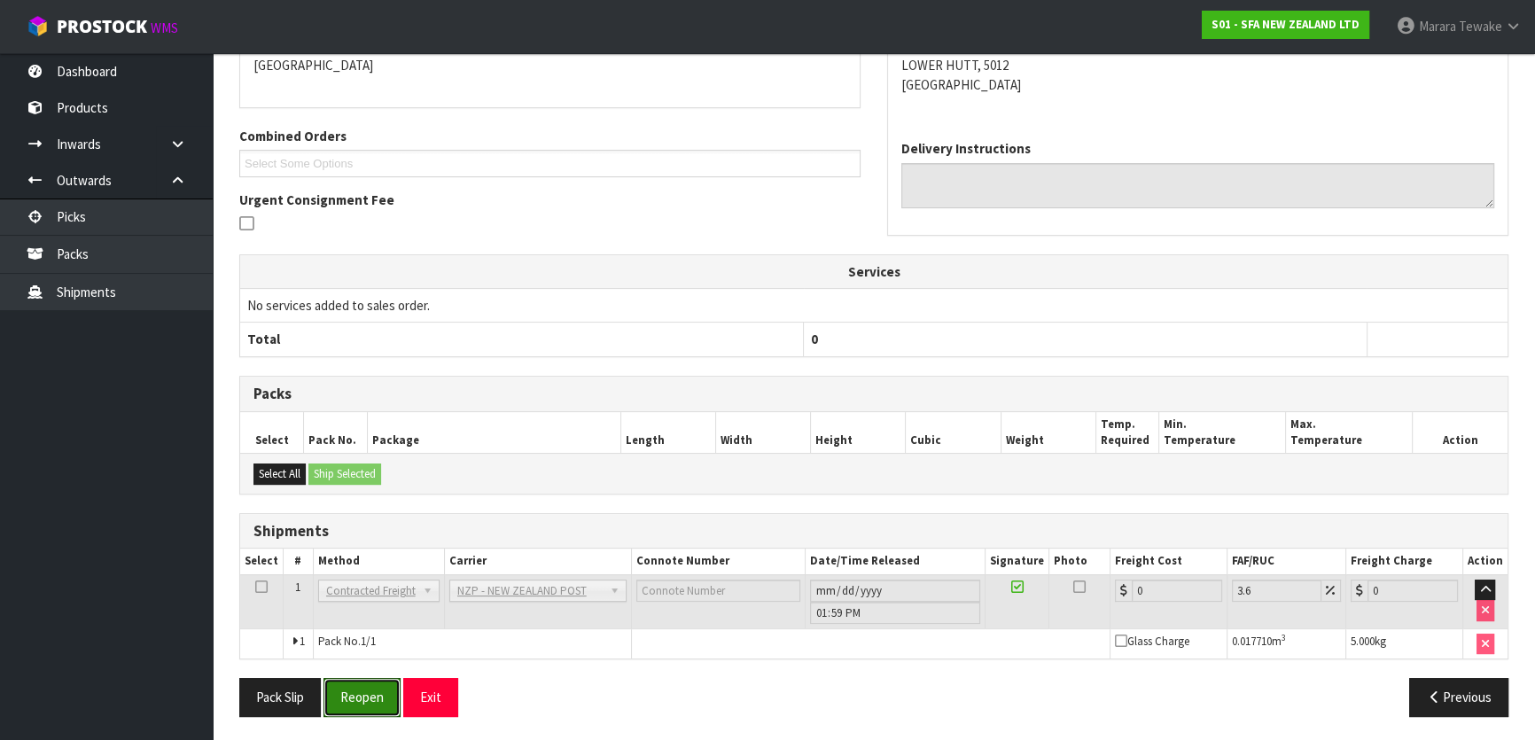
drag, startPoint x: 383, startPoint y: 698, endPoint x: 183, endPoint y: 701, distance: 199.5
click at [383, 698] on button "Reopen" at bounding box center [362, 697] width 77 height 38
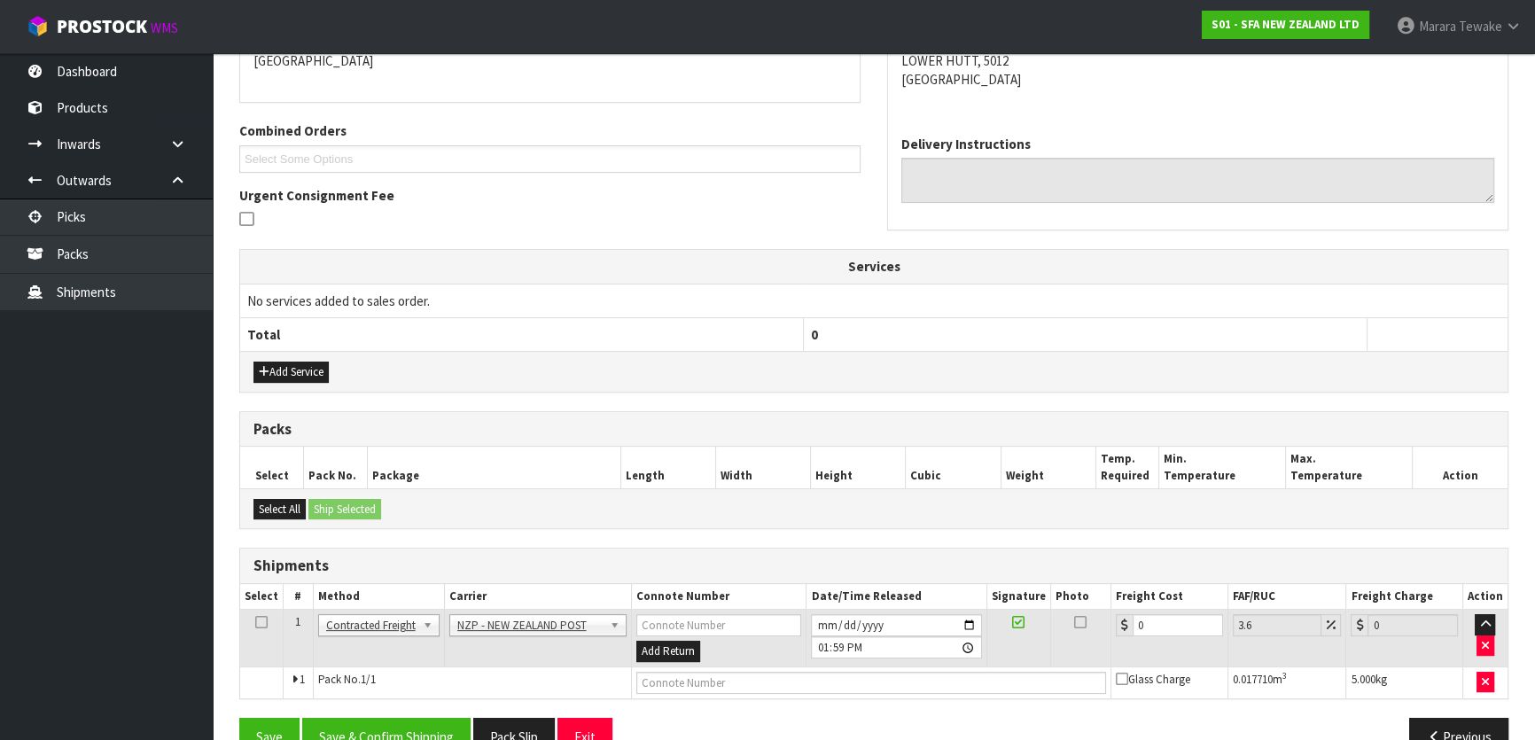
scroll to position [441, 0]
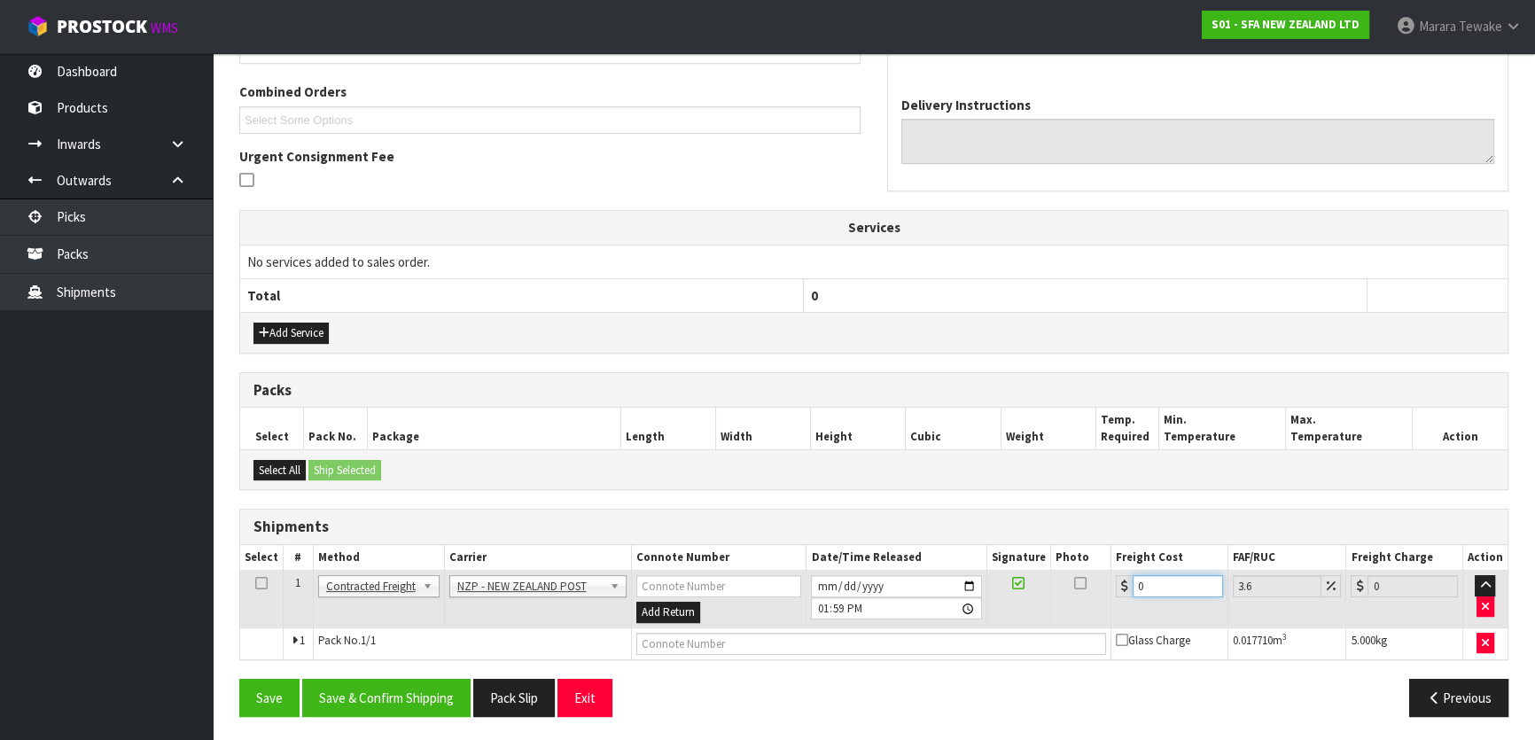
drag, startPoint x: 1166, startPoint y: 585, endPoint x: 1135, endPoint y: 566, distance: 35.9
click at [1137, 575] on input "0" at bounding box center [1178, 586] width 90 height 22
type input "8"
type input "8.29"
type input "8.4"
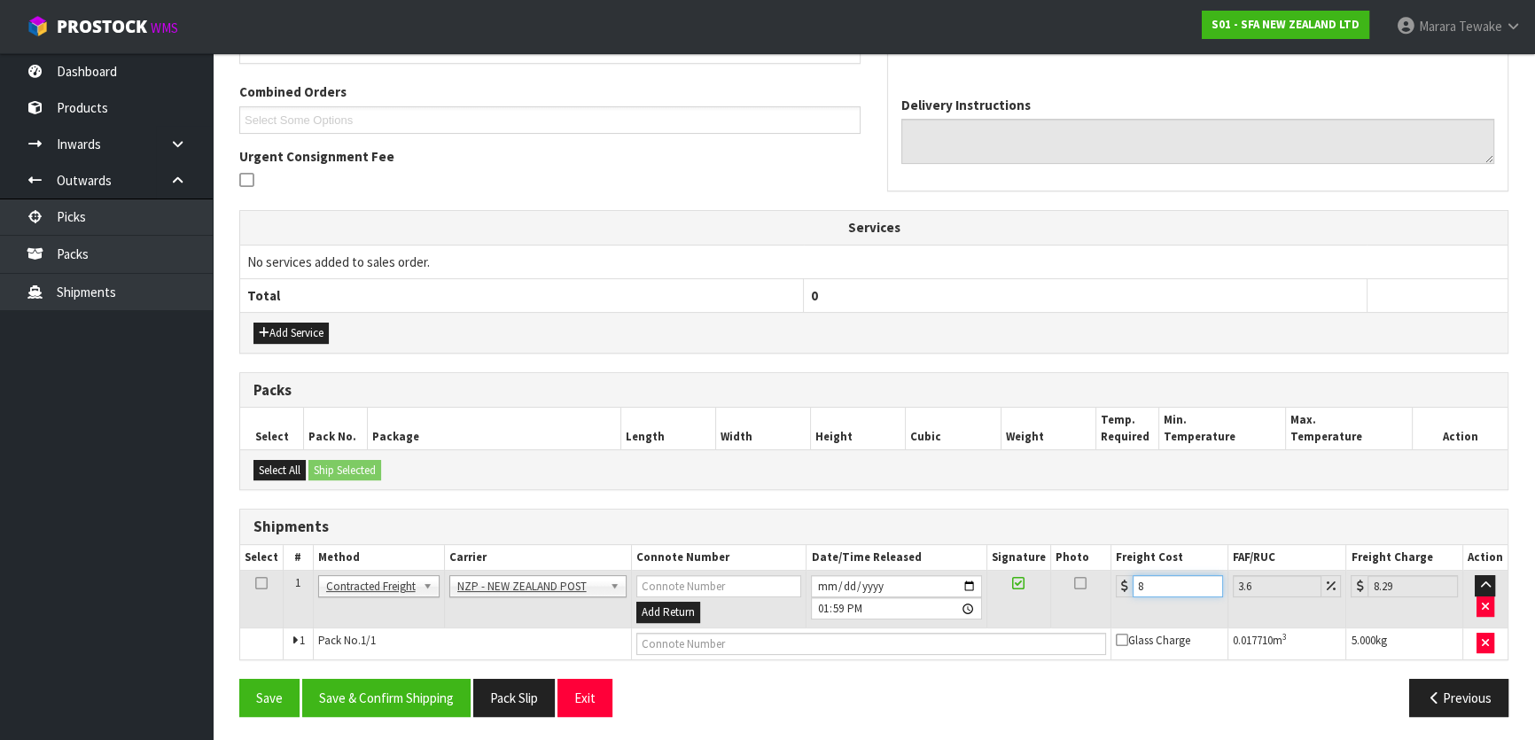
type input "8.7"
type input "8.45"
type input "8.75"
type input "8.45"
click at [425, 682] on button "Save & Confirm Shipping" at bounding box center [386, 698] width 168 height 38
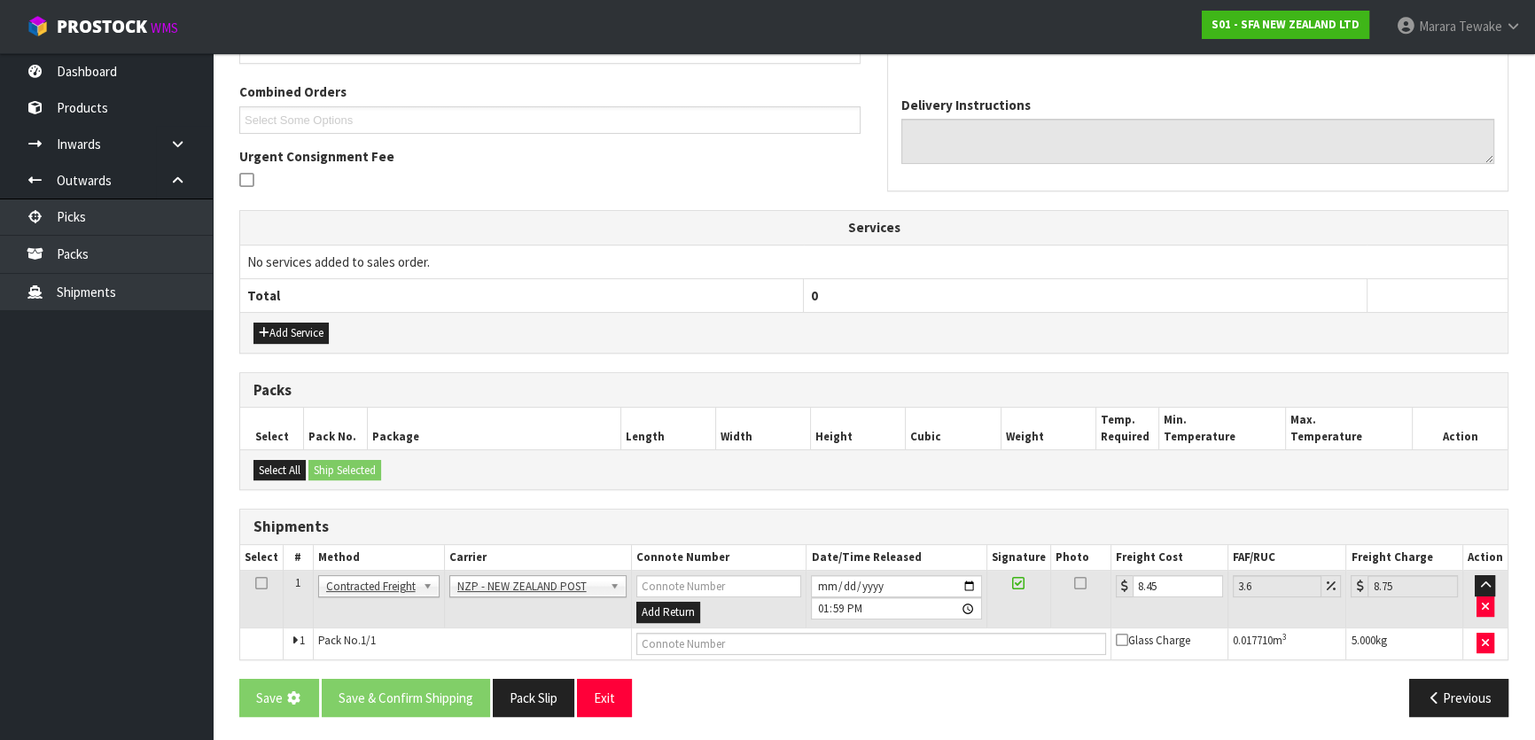
scroll to position [0, 0]
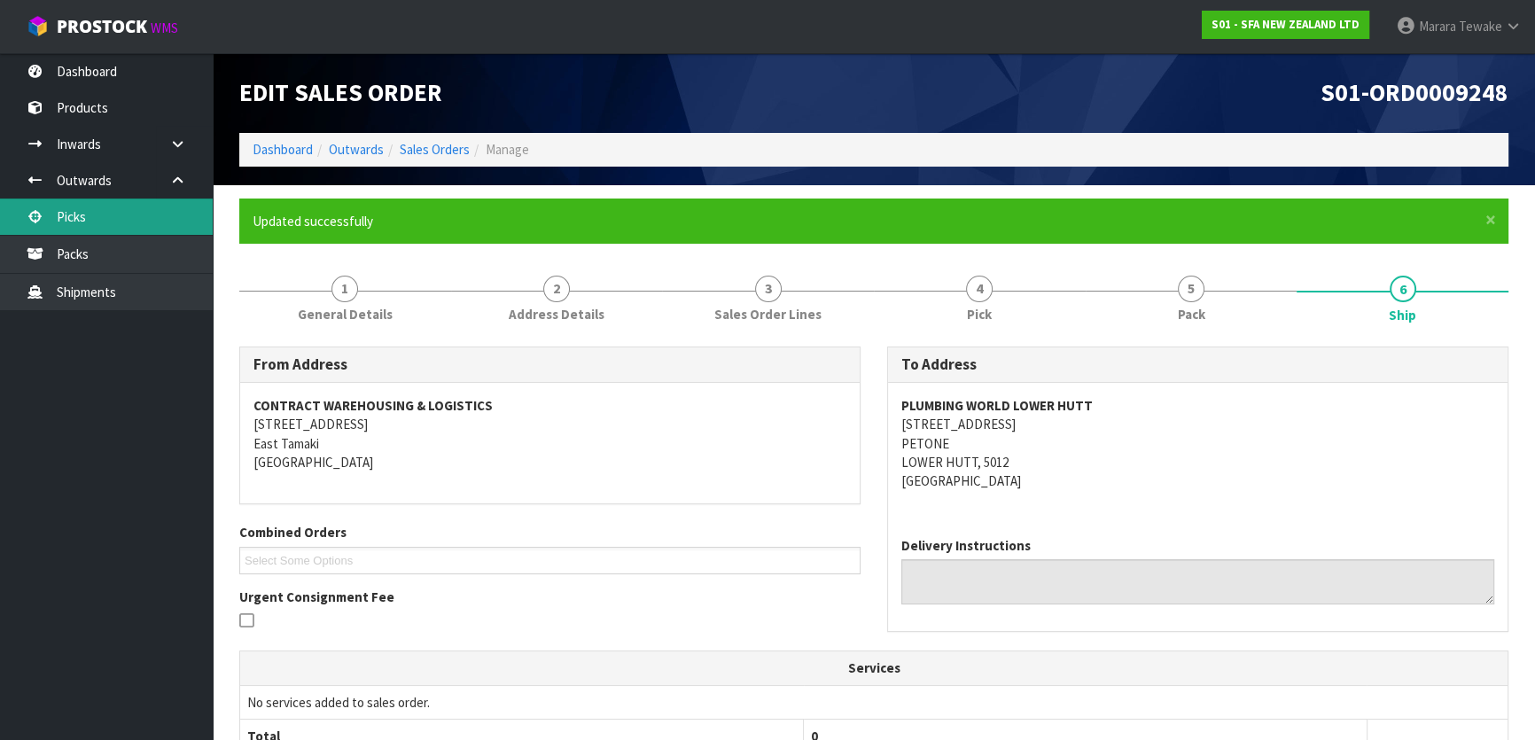
click at [141, 203] on link "Picks" at bounding box center [106, 217] width 213 height 36
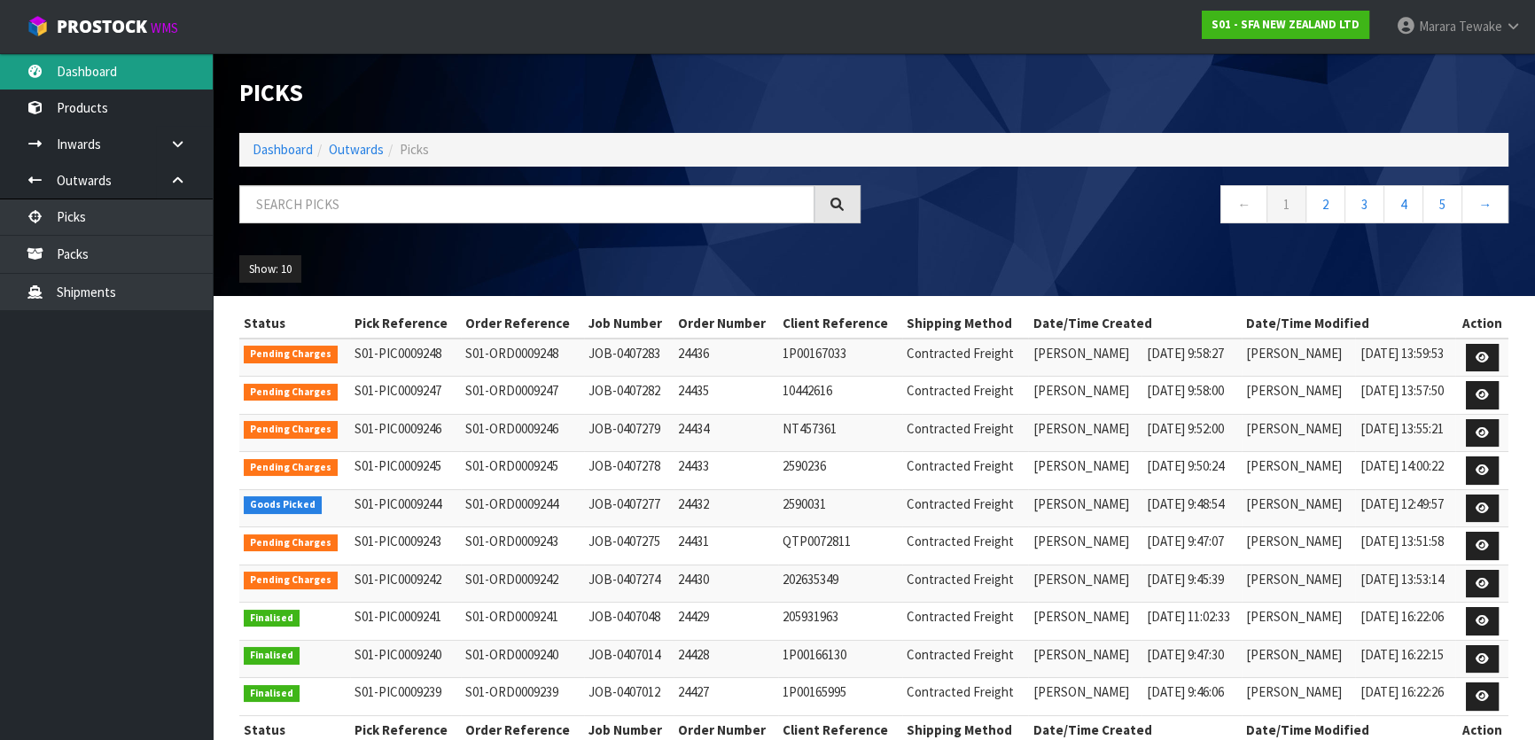
click at [151, 74] on link "Dashboard" at bounding box center [106, 71] width 213 height 36
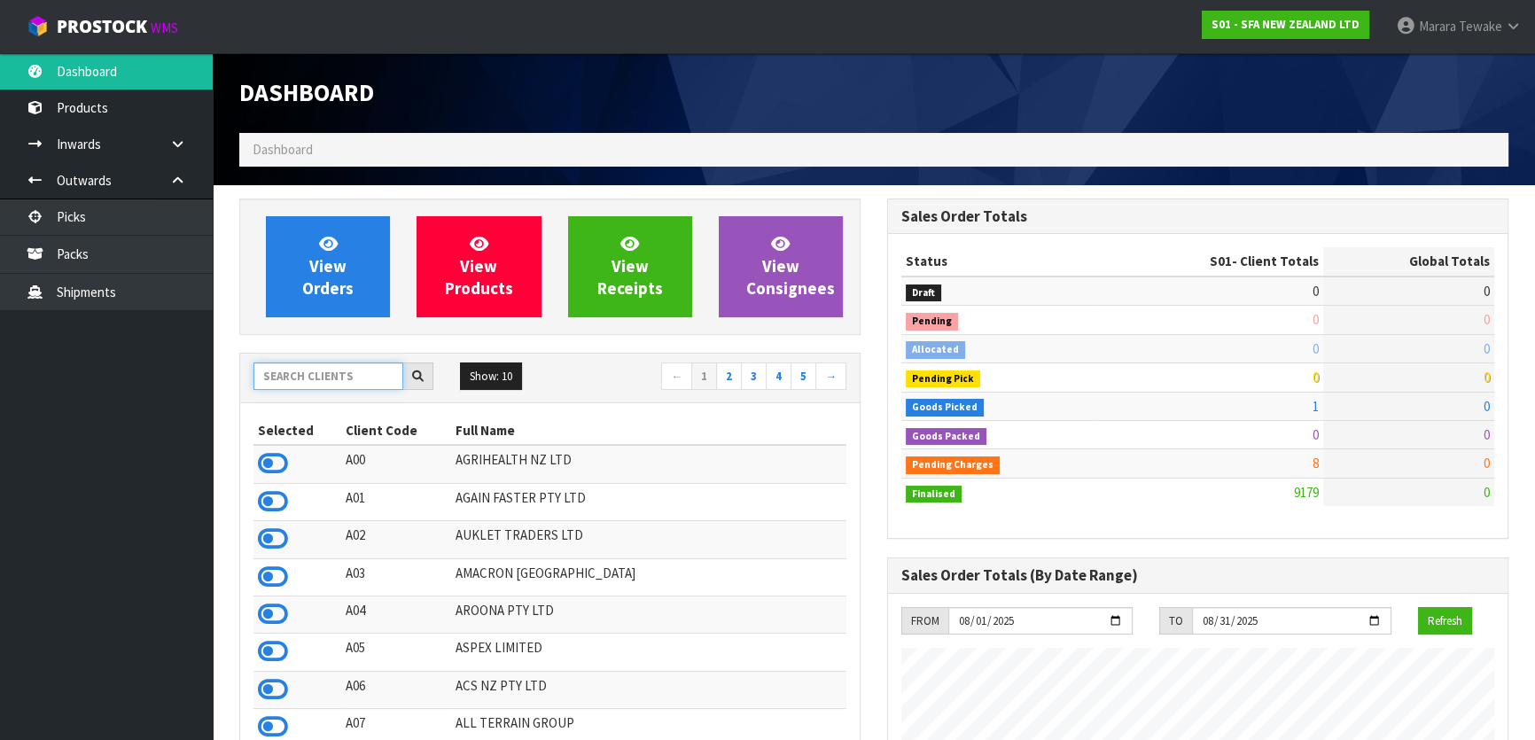
click at [316, 378] on input "text" at bounding box center [329, 376] width 150 height 27
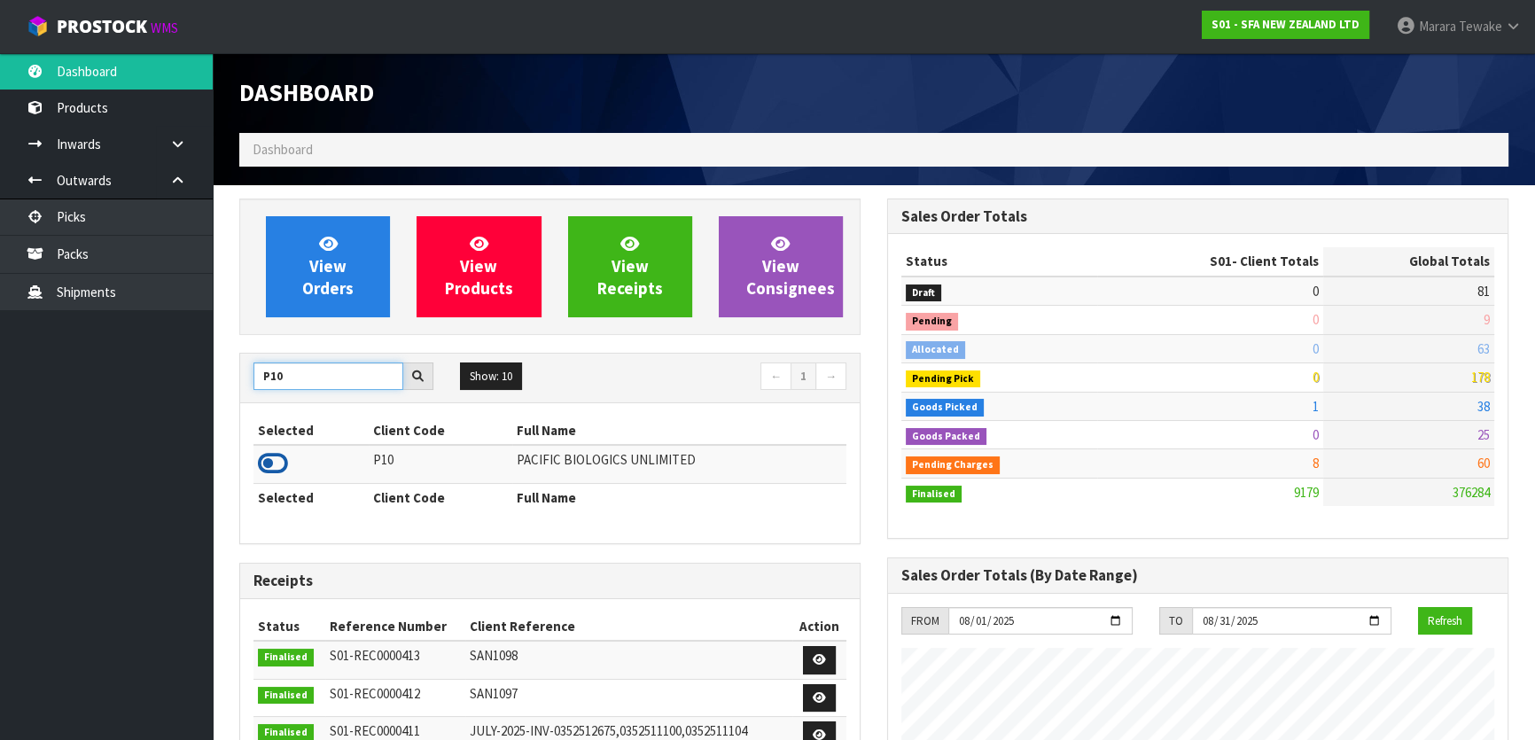
type input "P10"
click at [277, 457] on icon at bounding box center [273, 463] width 30 height 27
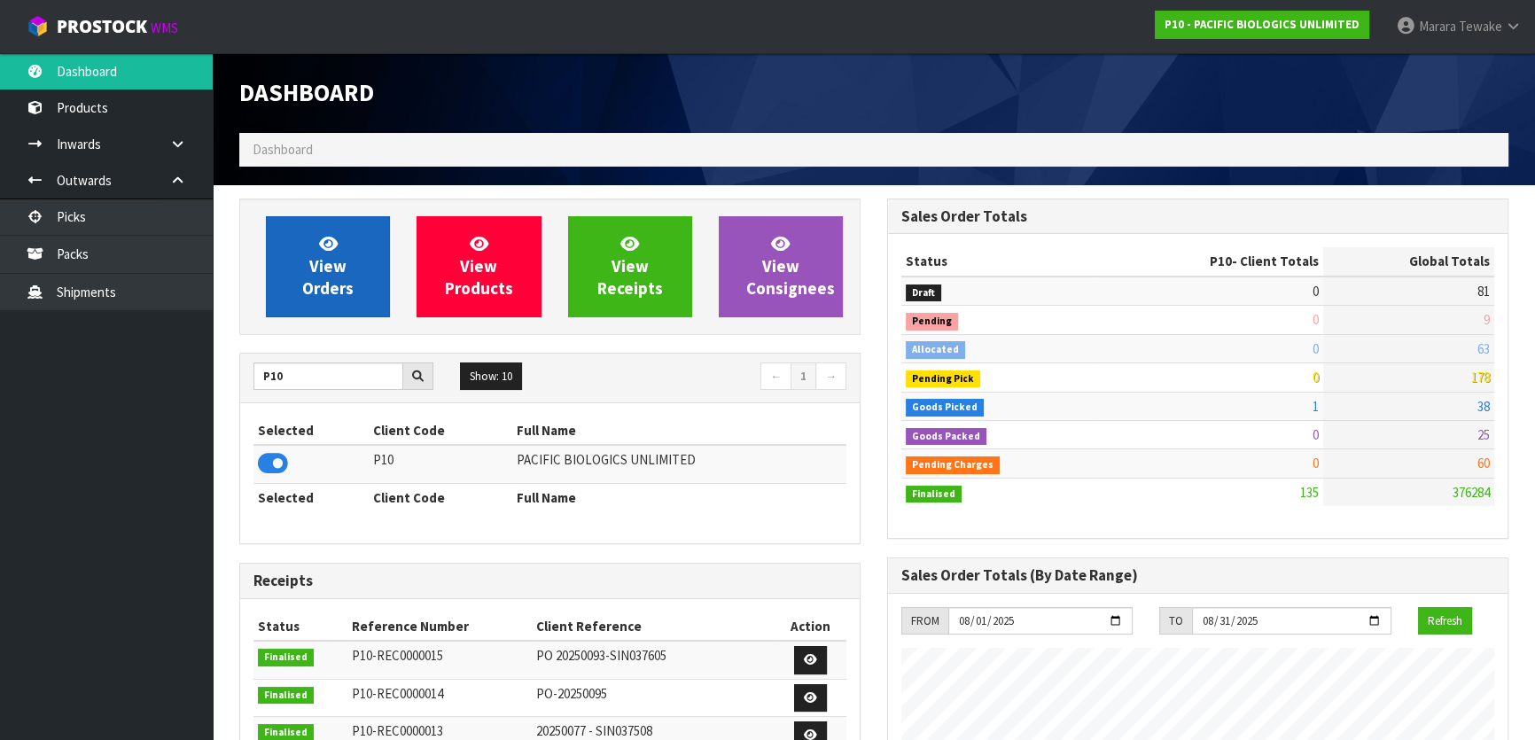
scroll to position [1140, 647]
click at [294, 260] on link "View Orders" at bounding box center [328, 266] width 124 height 101
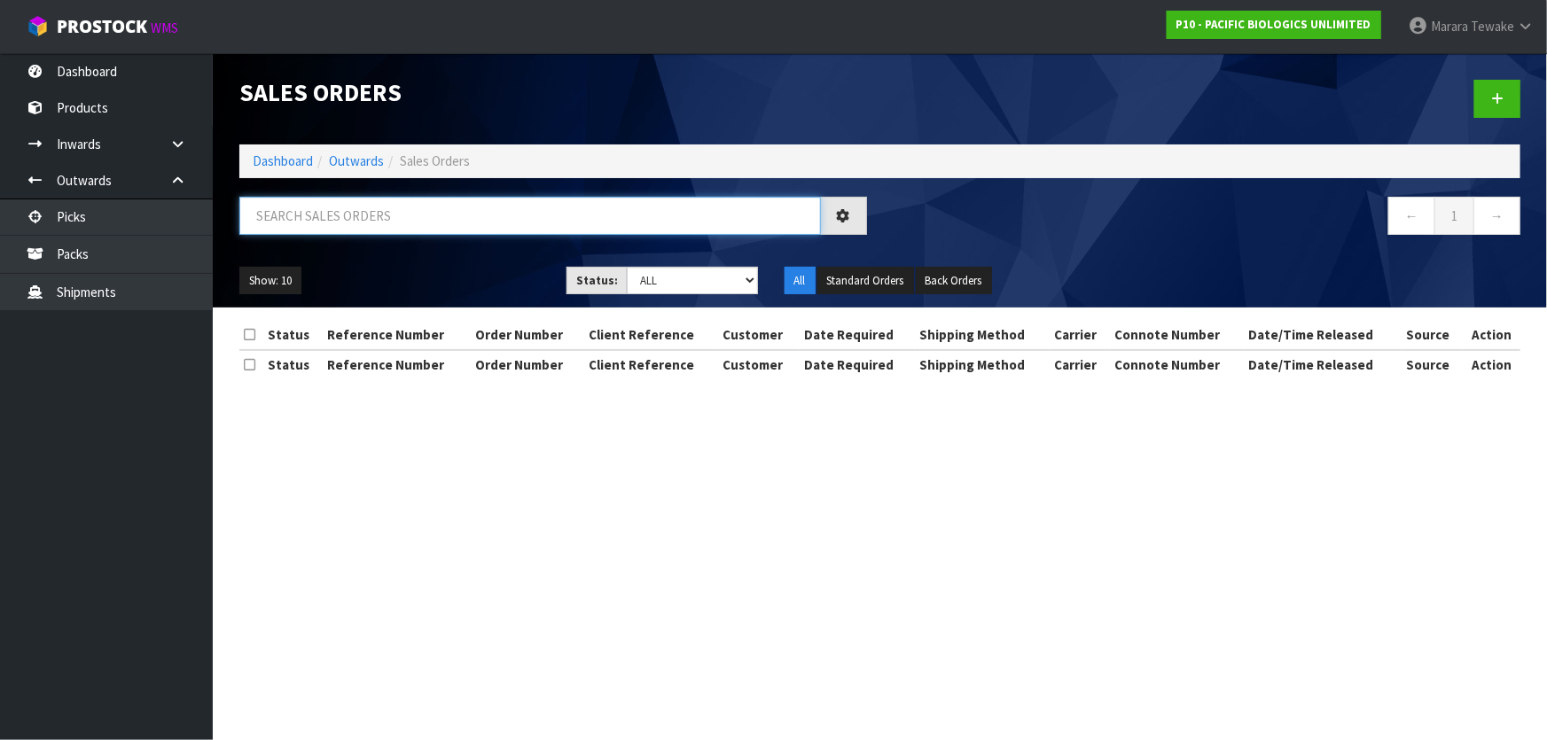
click at [311, 214] on input "text" at bounding box center [529, 216] width 581 height 38
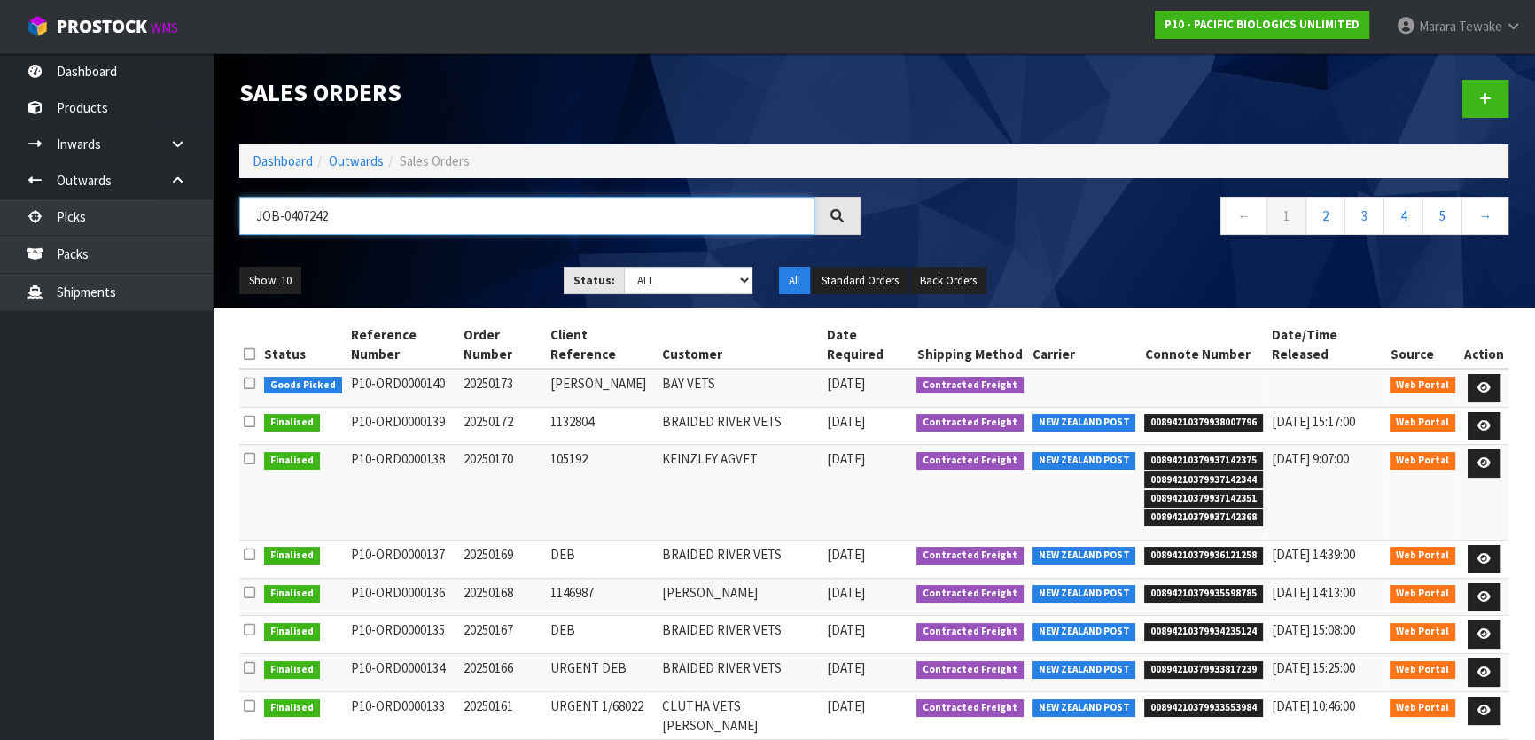
type input "JOB-0407242"
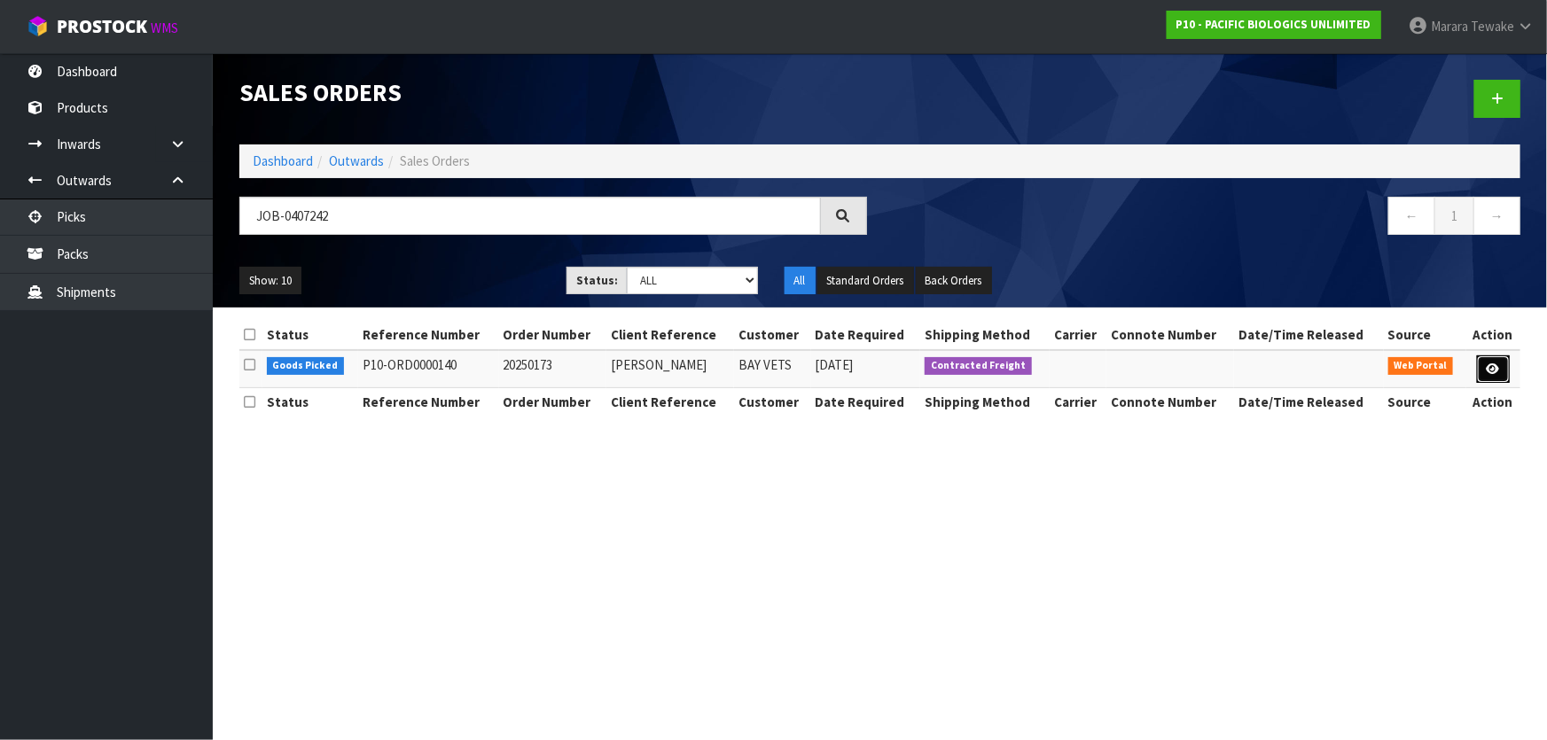
click at [1491, 364] on icon at bounding box center [1492, 369] width 13 height 12
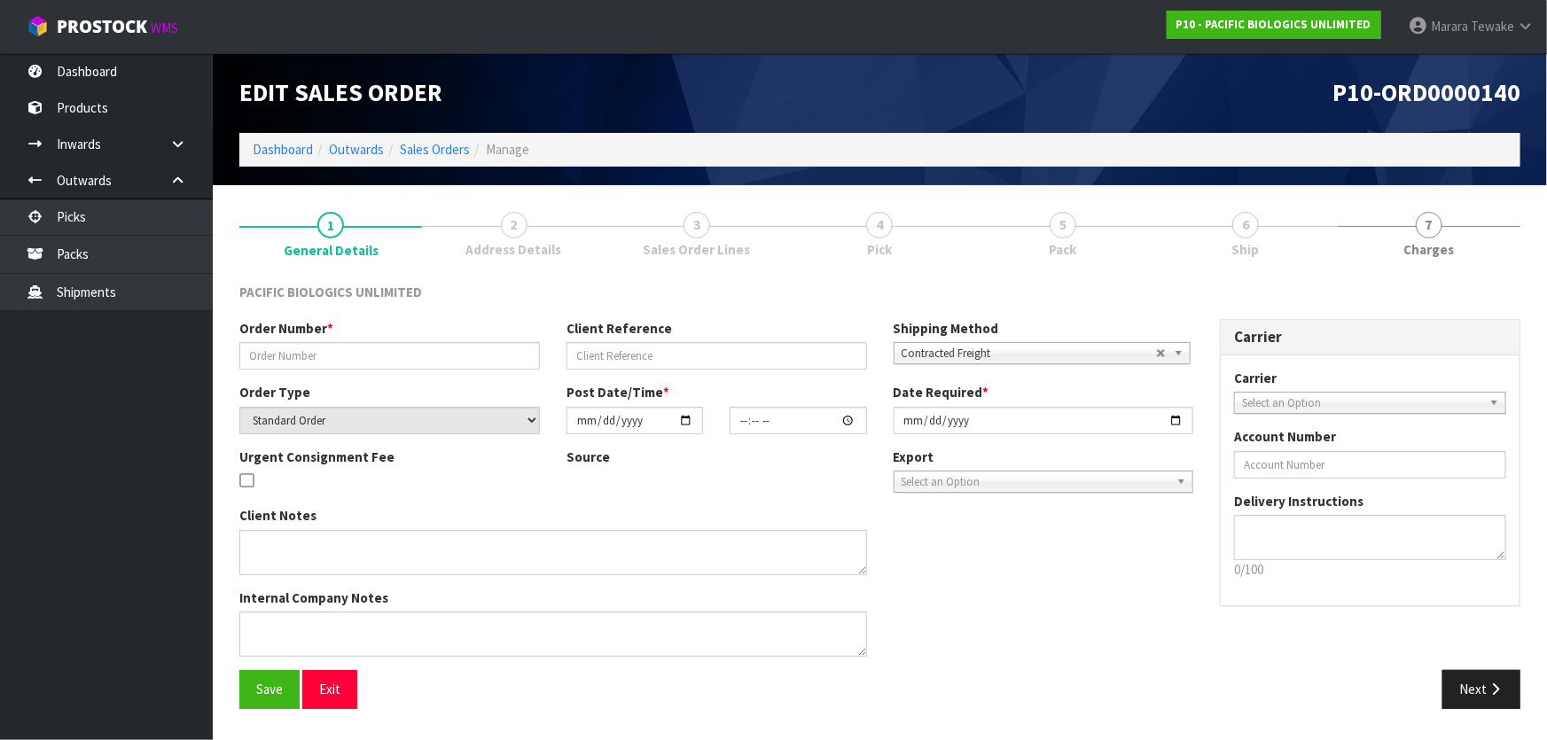
type input "20250173"
type input "JOHN DILLON"
select select "number:0"
type input "2025-08-12"
type input "07:55:00.000"
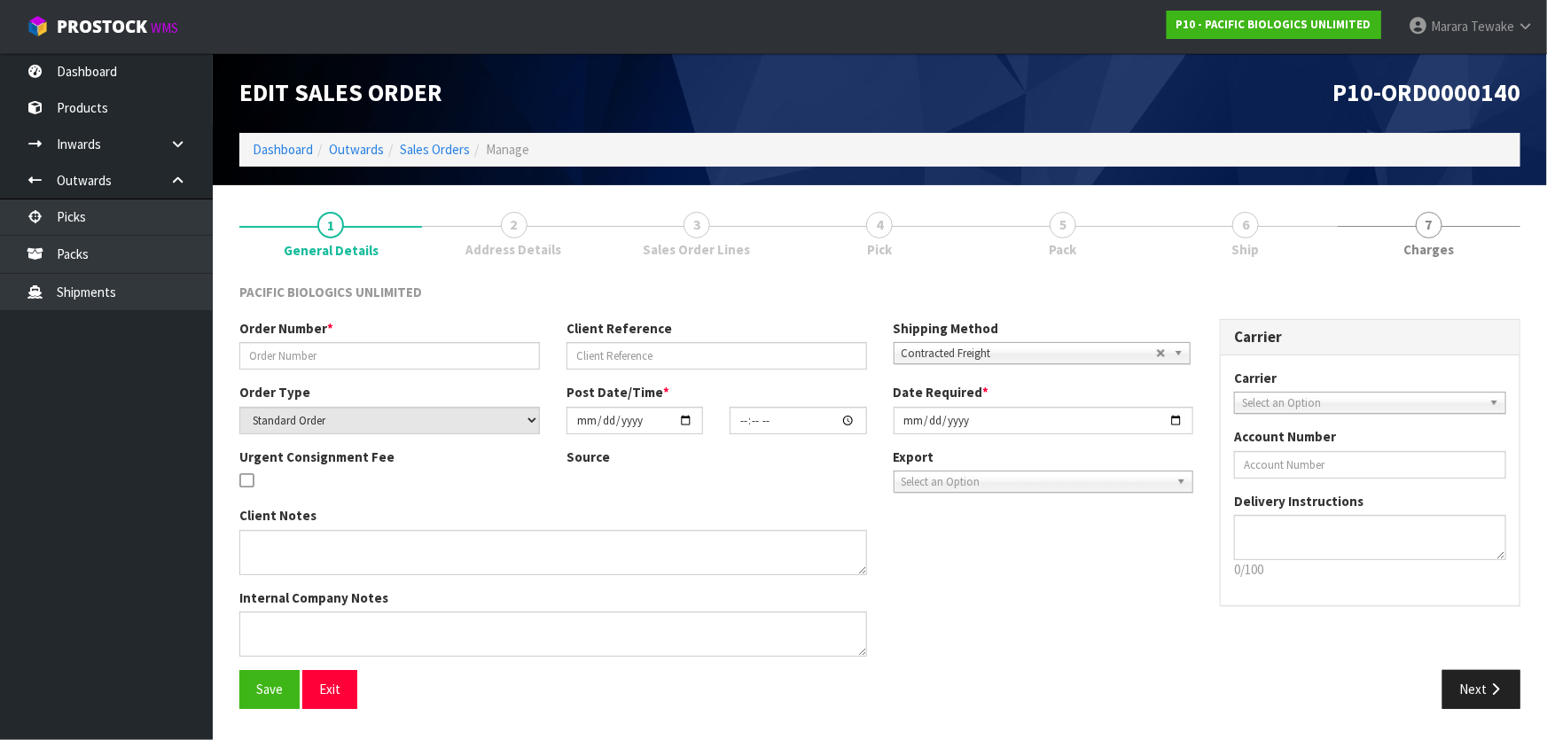
type input "2025-08-12"
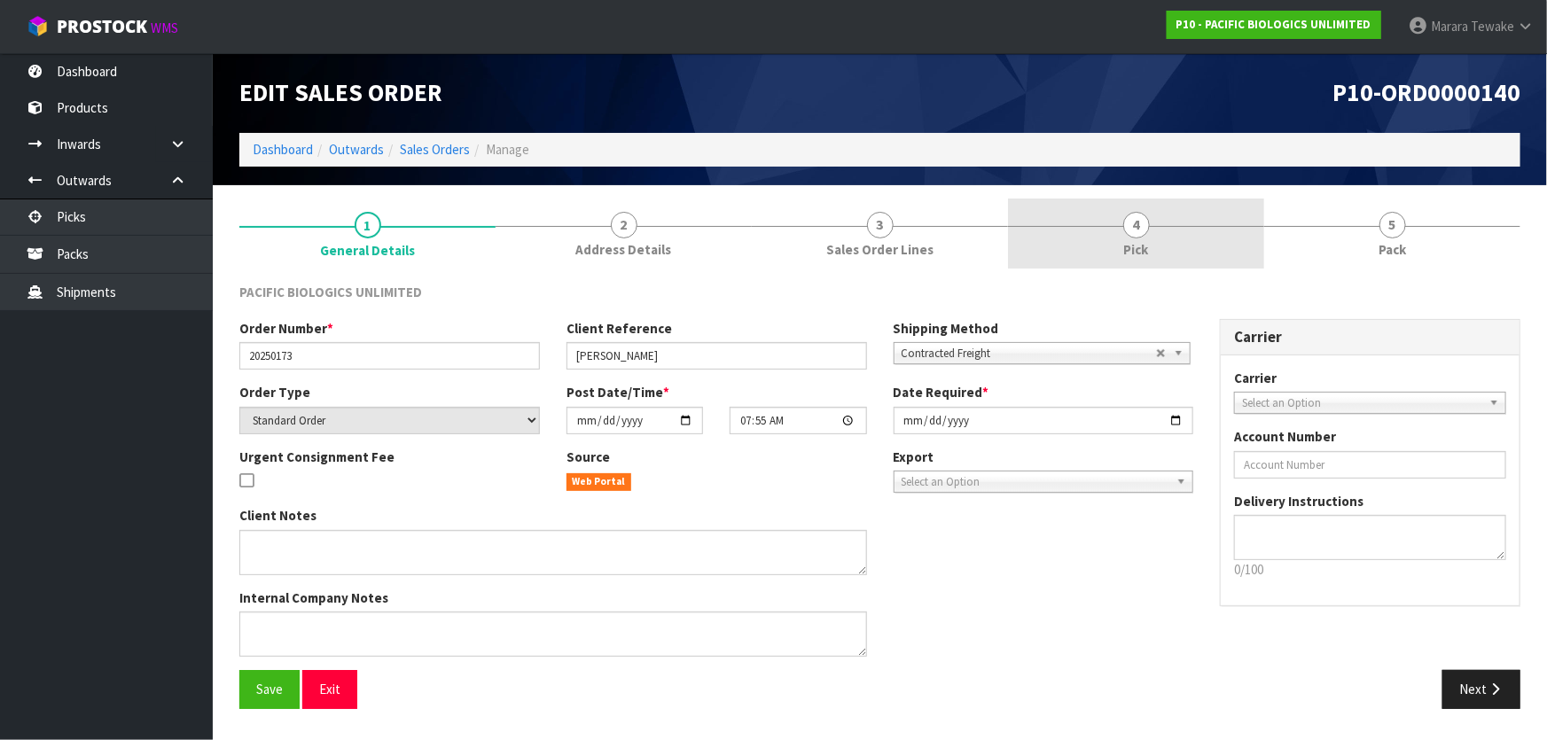
click at [1214, 242] on link "4 Pick" at bounding box center [1136, 234] width 256 height 70
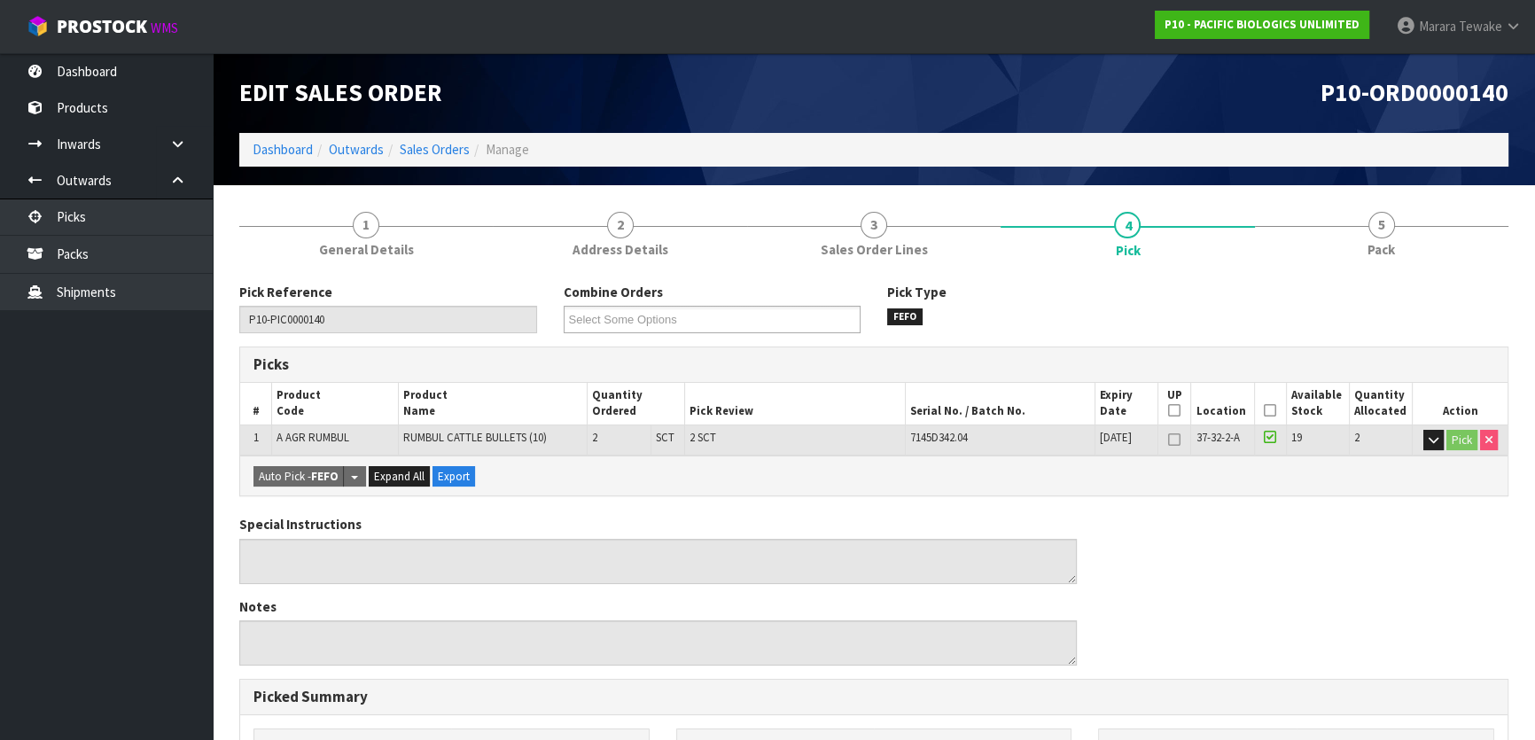
click at [1266, 410] on icon at bounding box center [1270, 410] width 12 height 1
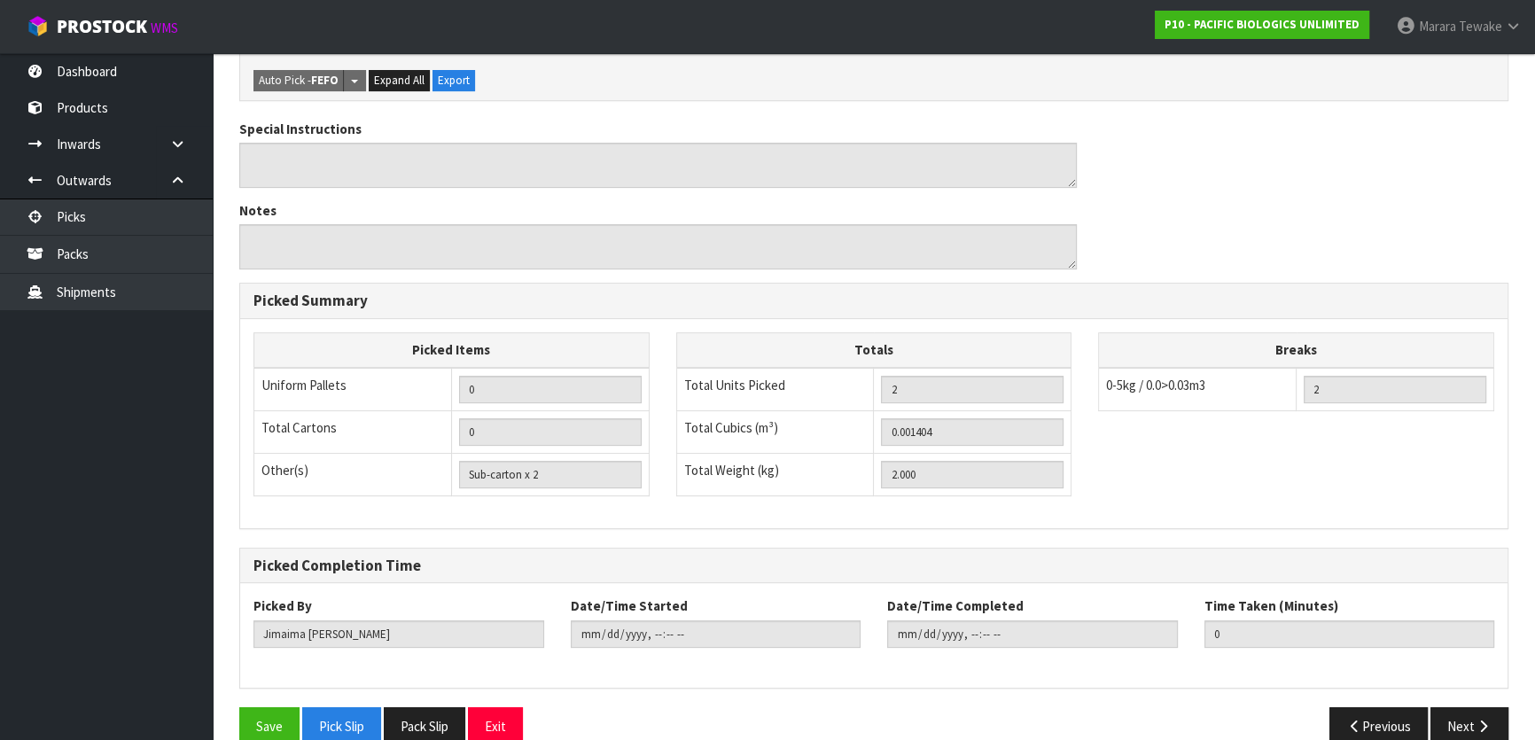
scroll to position [488, 0]
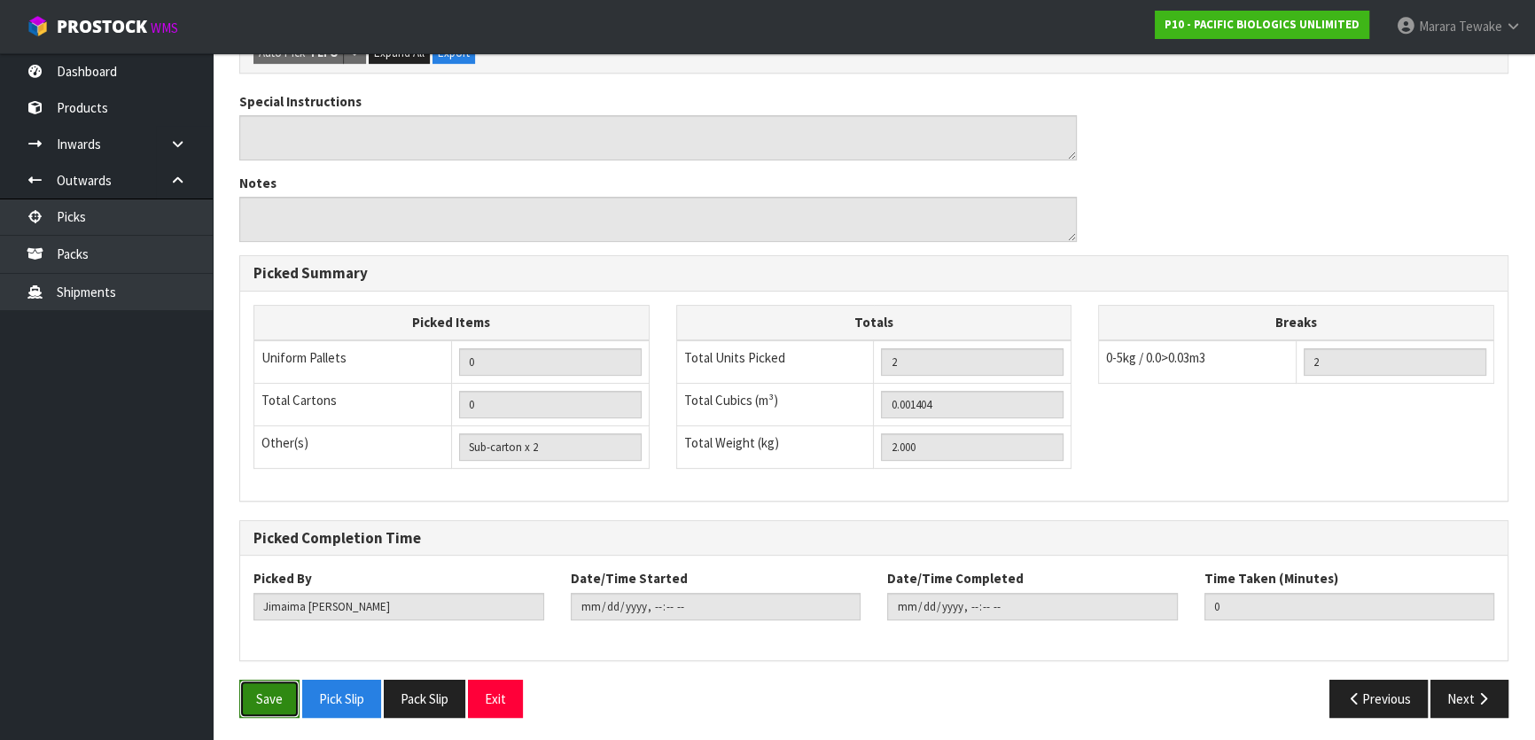
click at [256, 691] on button "Save" at bounding box center [269, 699] width 60 height 38
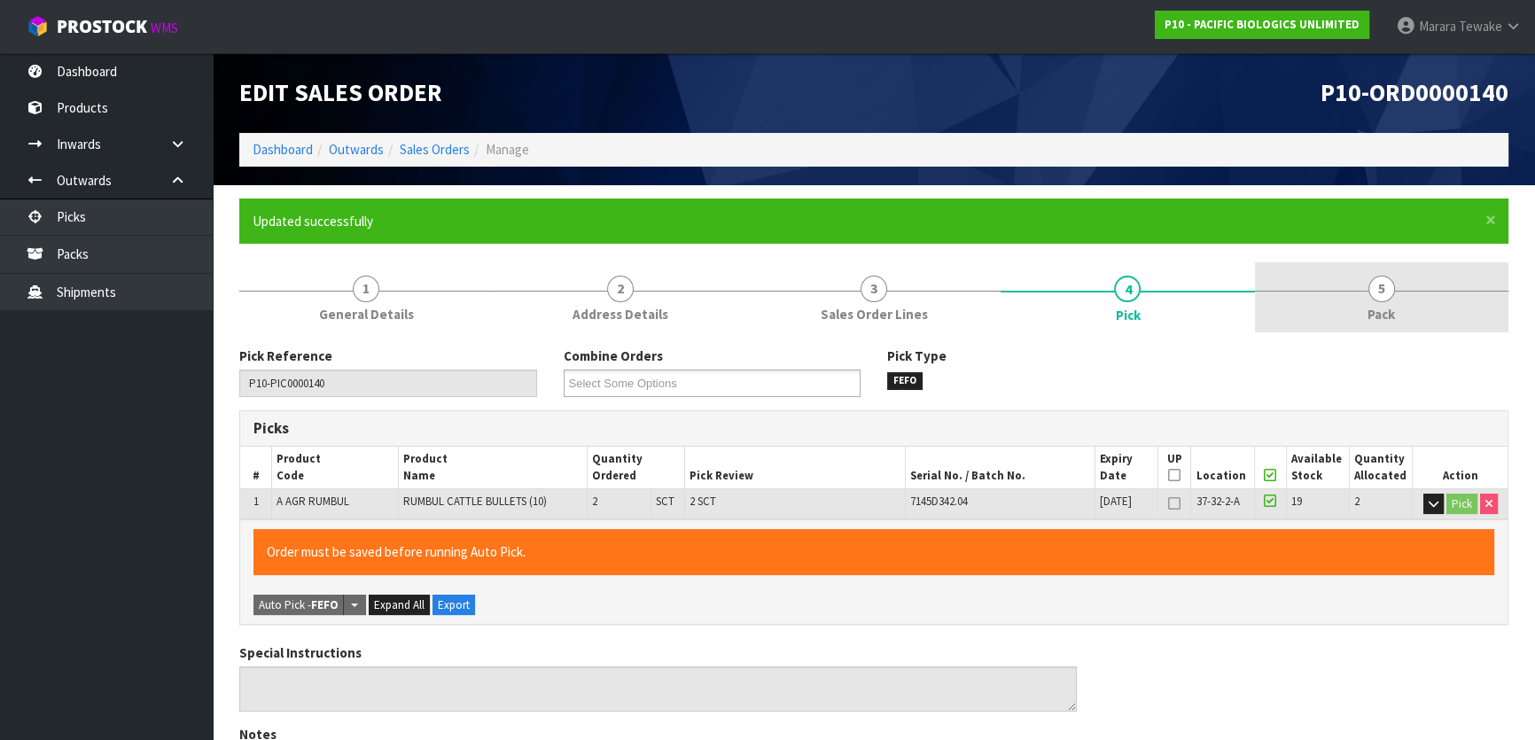
click at [1433, 300] on link "5 Pack" at bounding box center [1382, 297] width 254 height 70
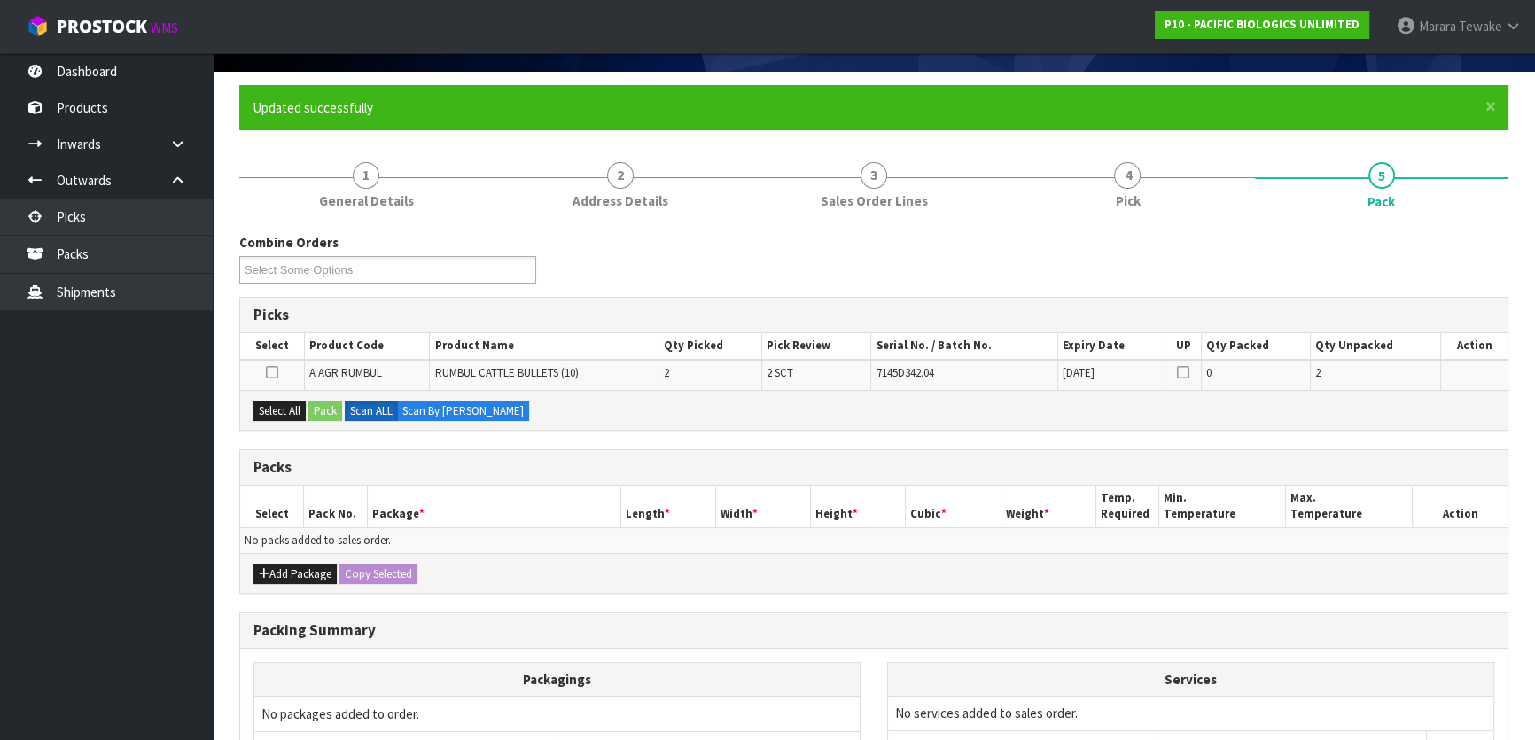
scroll to position [292, 0]
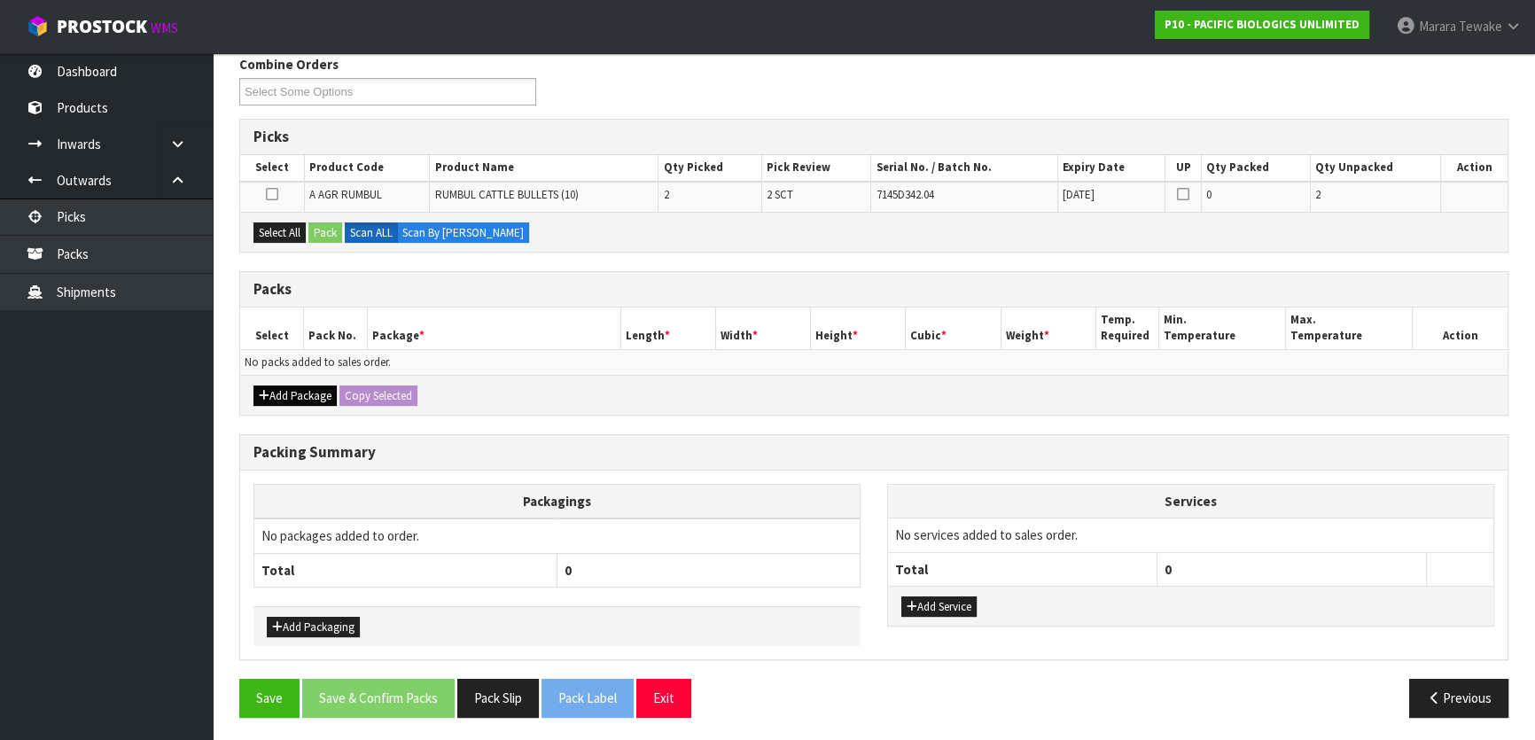
click at [303, 404] on div "Add Package Copy Selected" at bounding box center [874, 395] width 1268 height 40
click at [275, 395] on button "Add Package" at bounding box center [295, 396] width 83 height 21
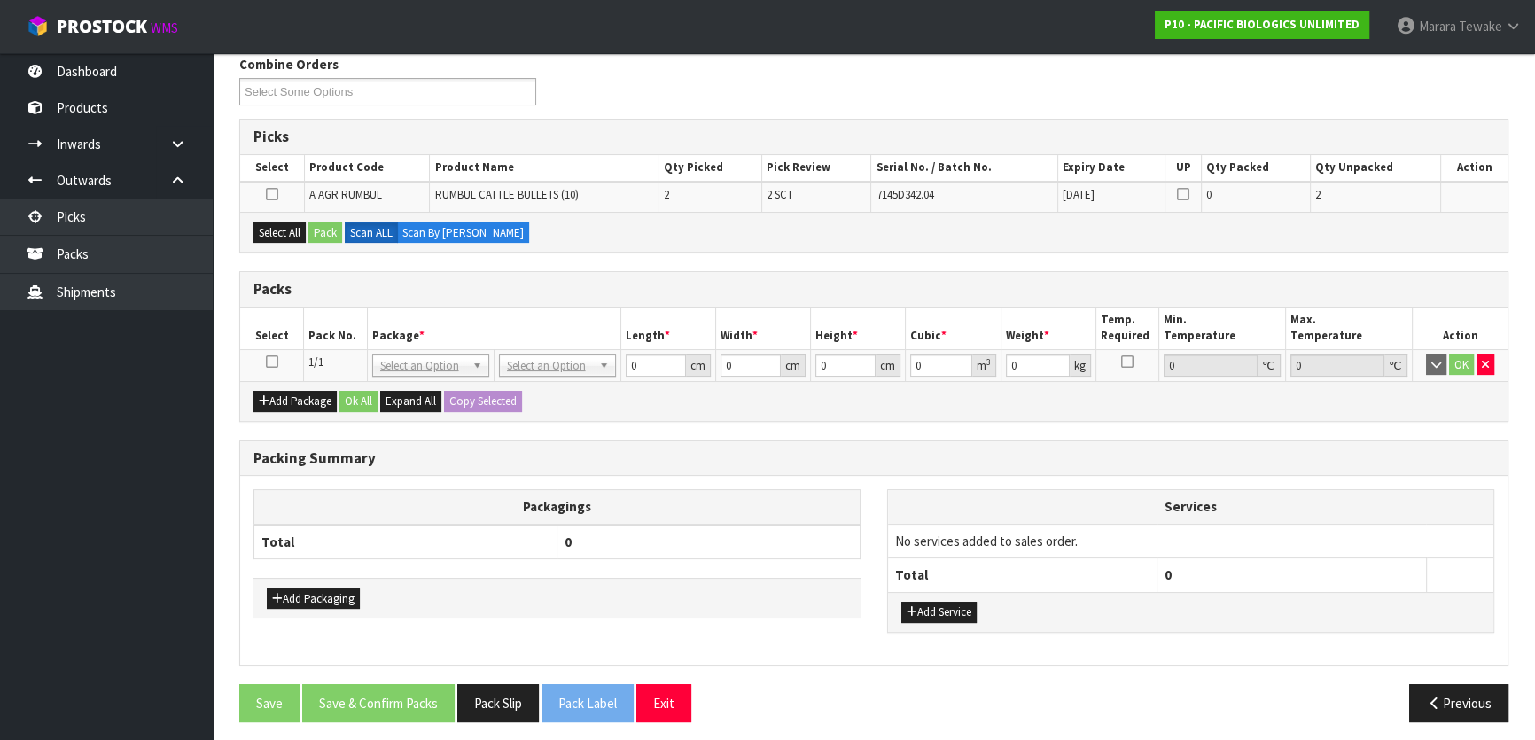
click at [275, 362] on icon at bounding box center [272, 362] width 12 height 1
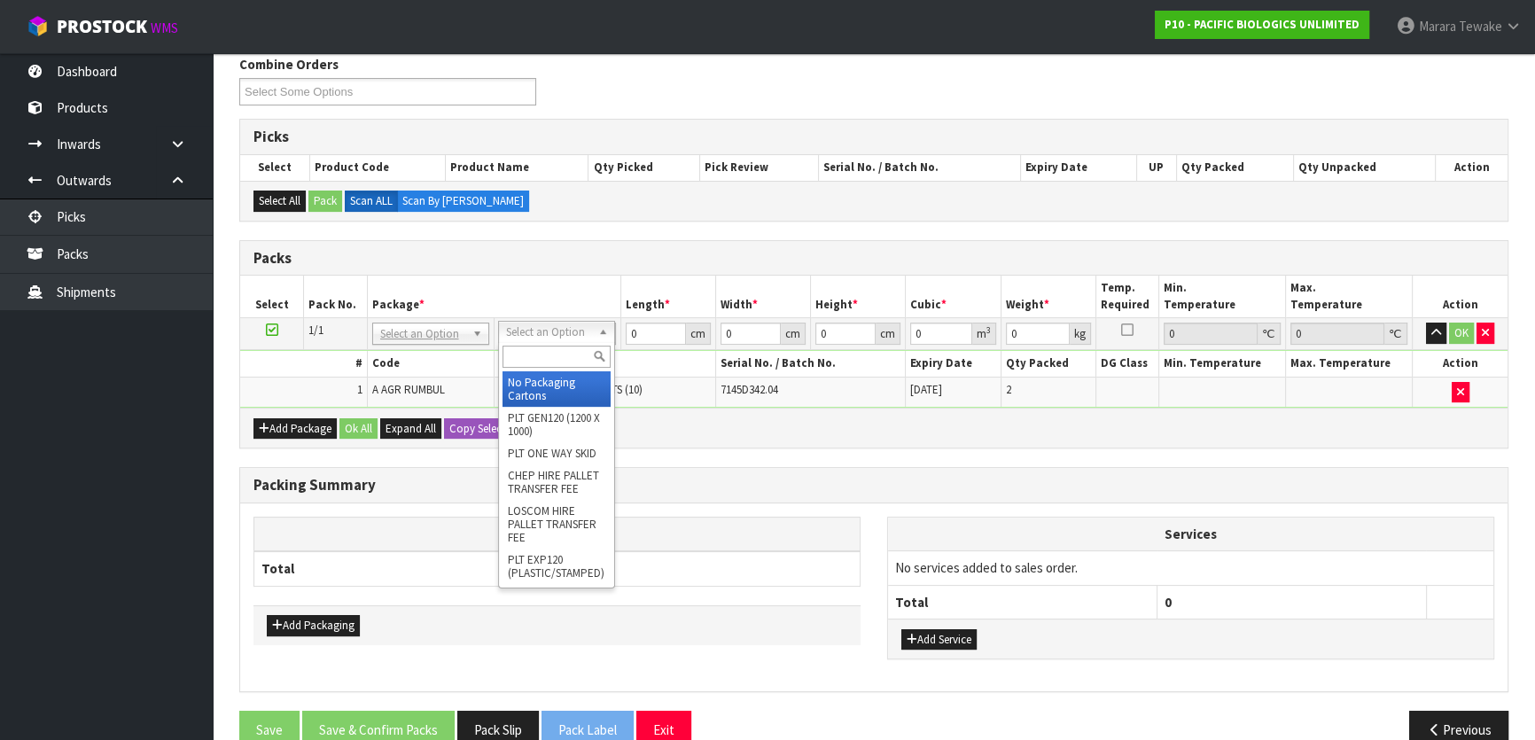
click at [537, 355] on input "text" at bounding box center [557, 357] width 108 height 22
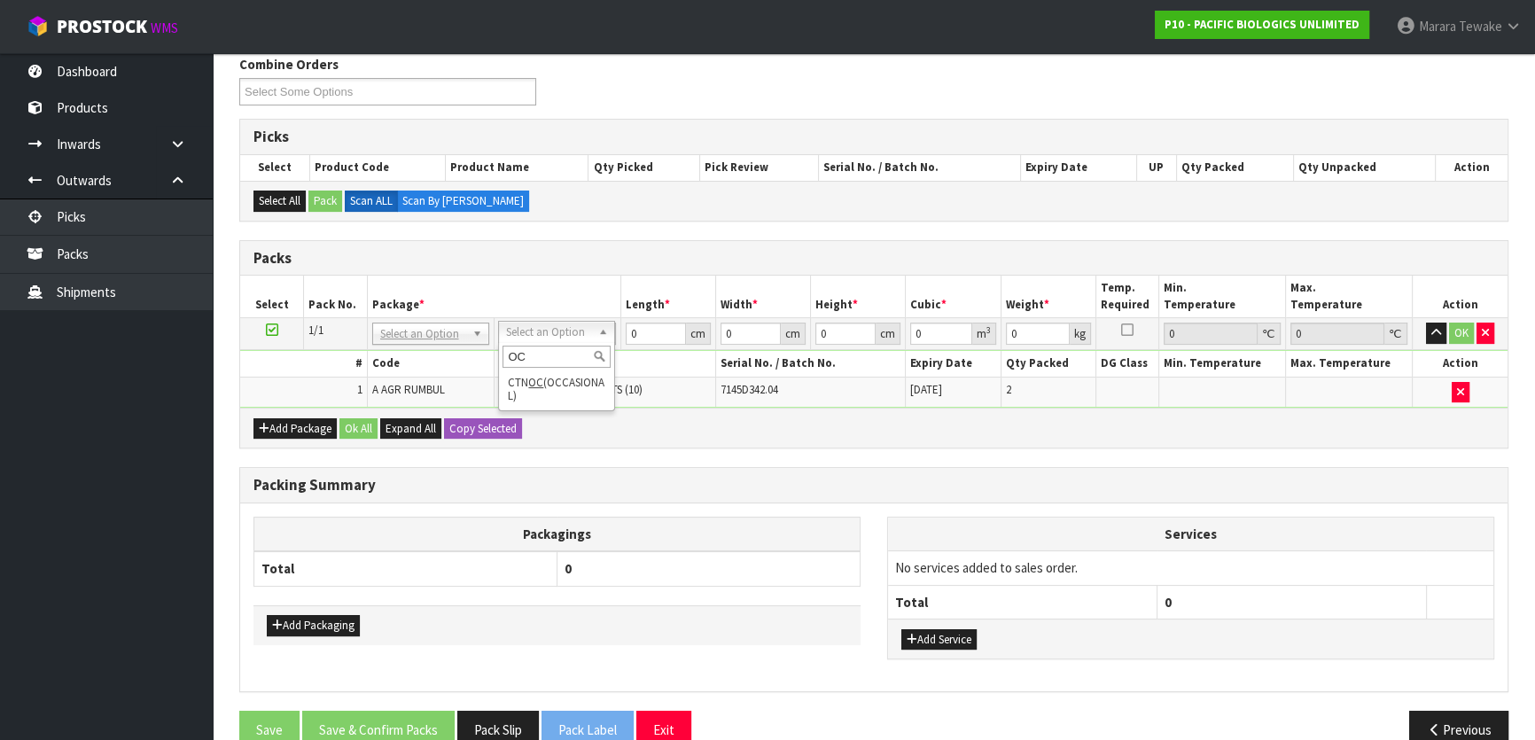
drag, startPoint x: 529, startPoint y: 355, endPoint x: 504, endPoint y: 342, distance: 28.2
click at [504, 346] on input "OC" at bounding box center [557, 357] width 108 height 22
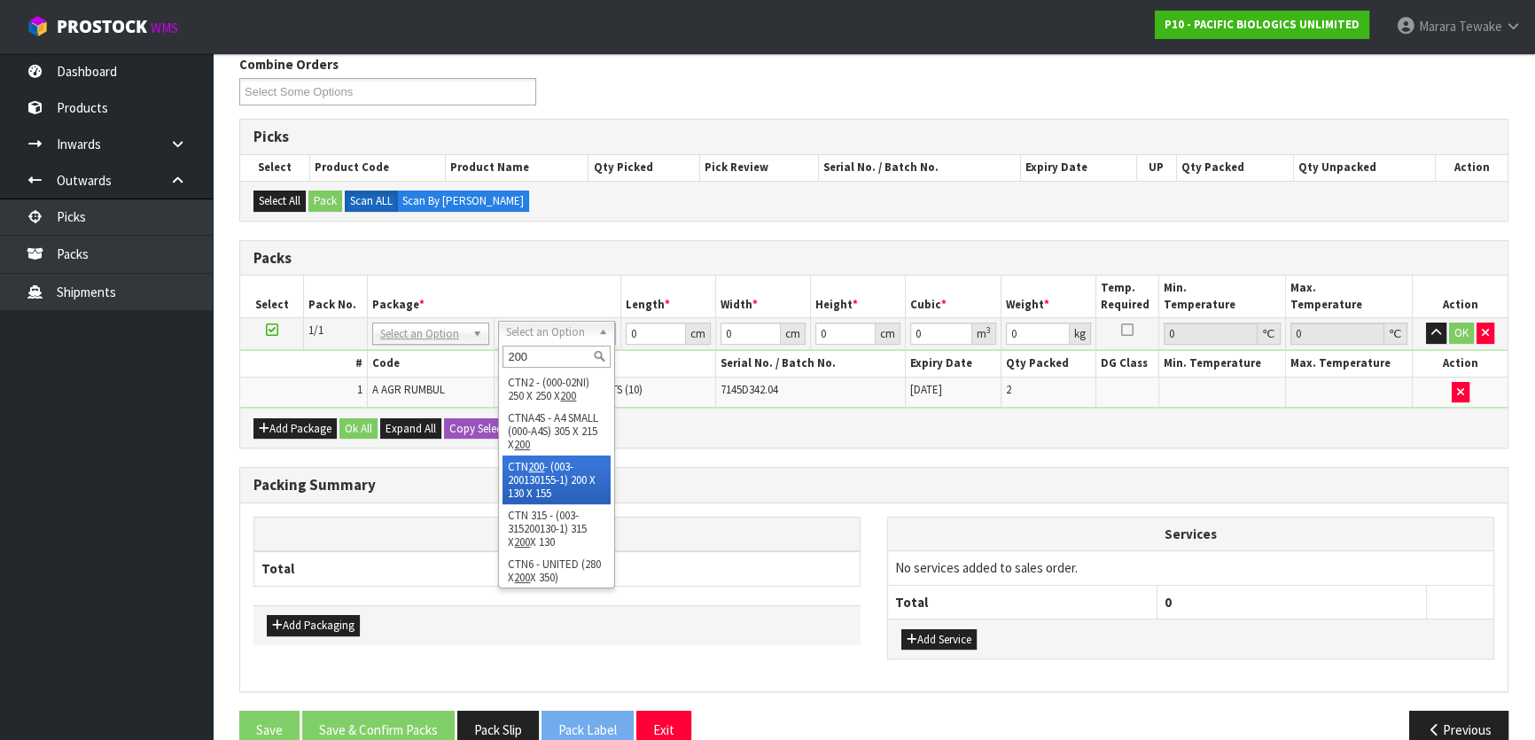
type input "200"
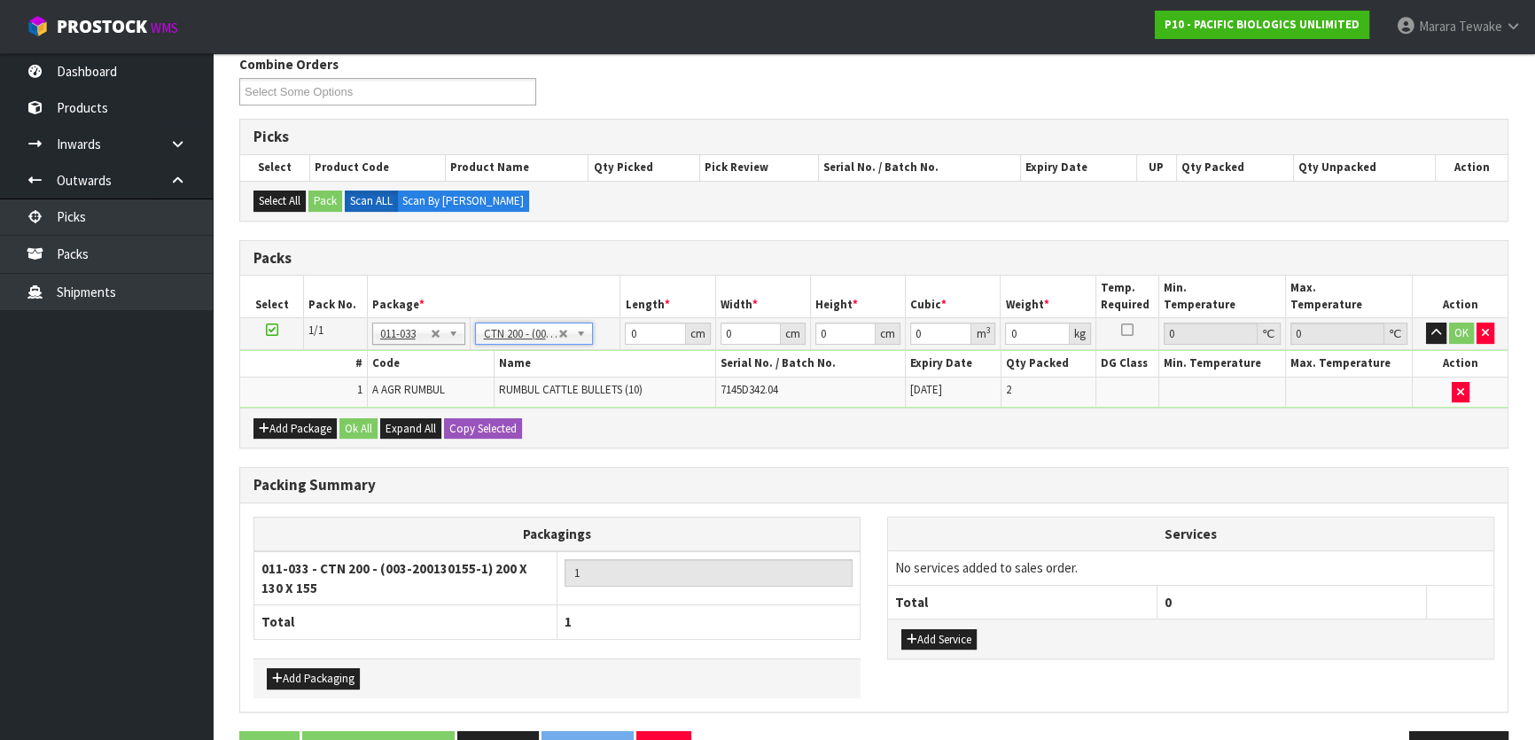
type input "20"
type input "13"
type input "15.5"
type input "0.00403"
type input "2.2"
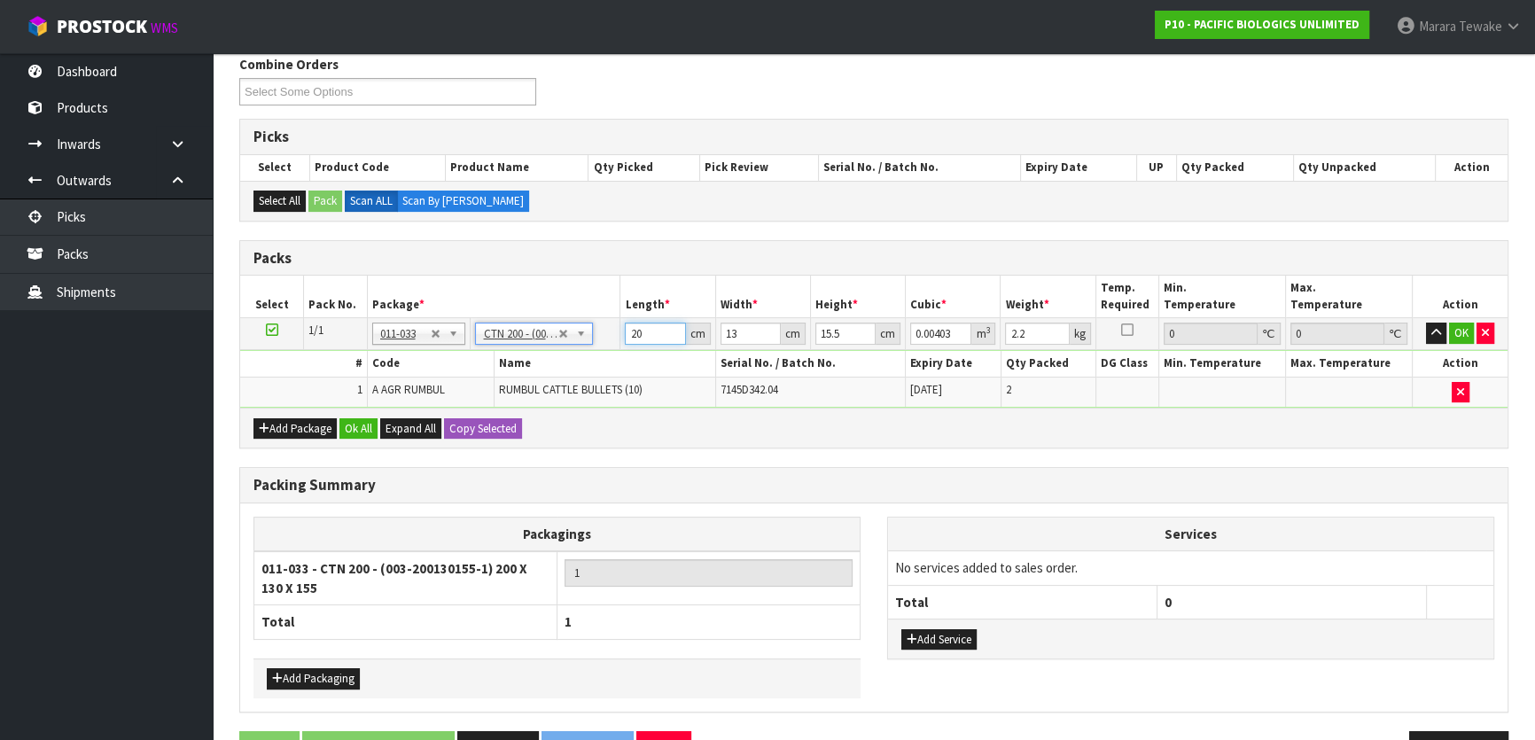
drag, startPoint x: 649, startPoint y: 339, endPoint x: 620, endPoint y: 317, distance: 36.0
click at [620, 321] on td "20 cm" at bounding box center [667, 334] width 95 height 32
click at [652, 336] on input "20" at bounding box center [655, 334] width 60 height 22
type input "1"
type input "0.00031"
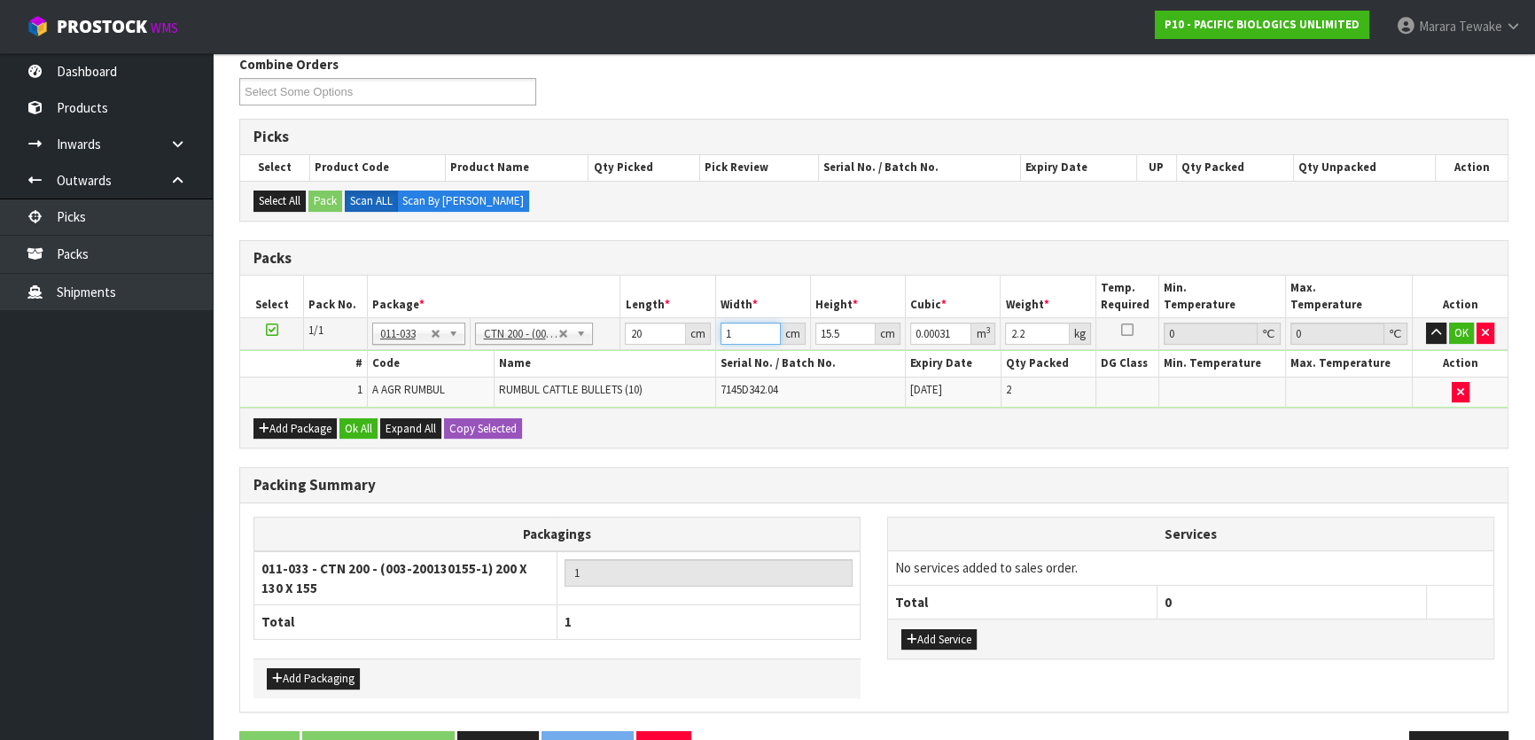
type input "15"
type input "0.00465"
type input "15"
type input "8"
type input "0.0024"
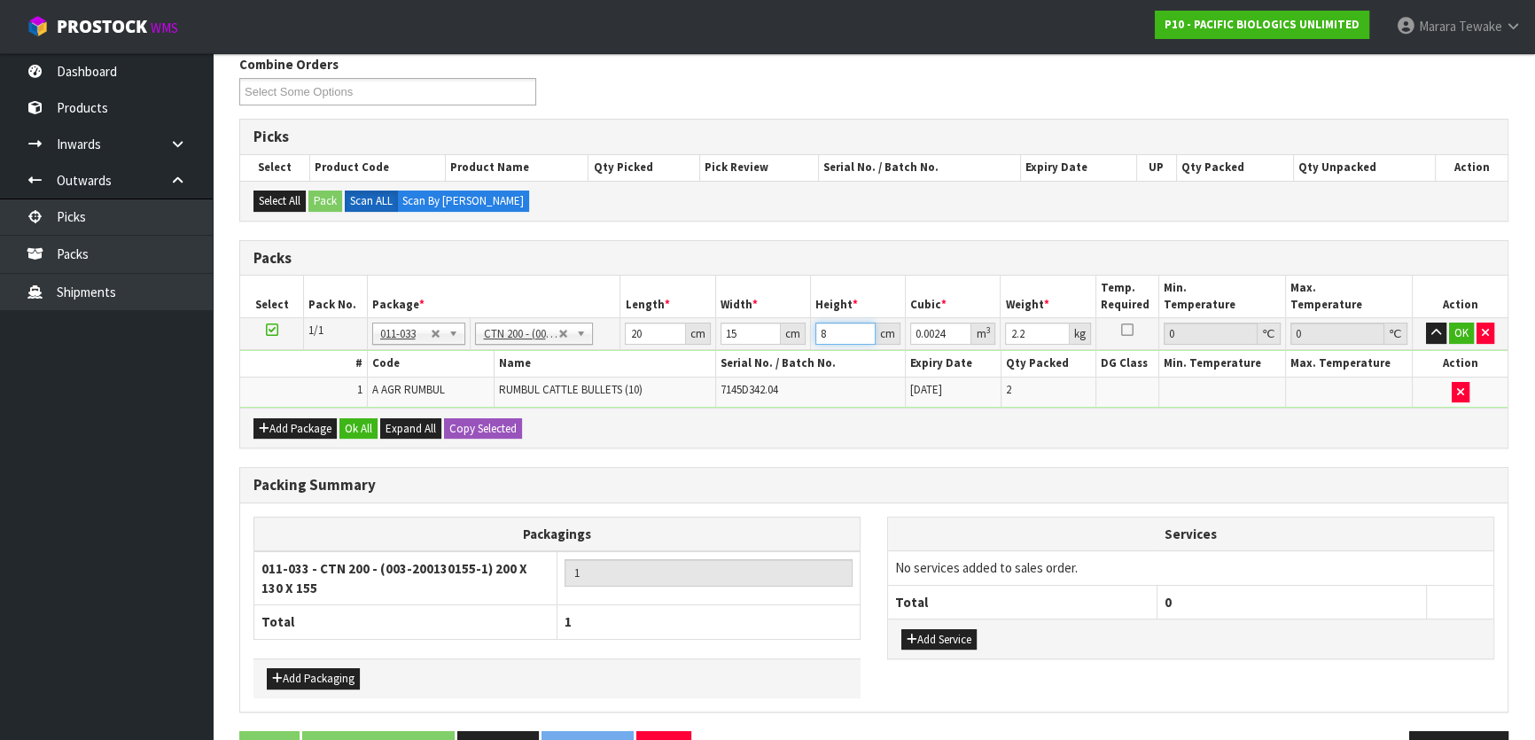
type input "8"
type input "3"
click at [1426, 323] on button "button" at bounding box center [1436, 333] width 20 height 21
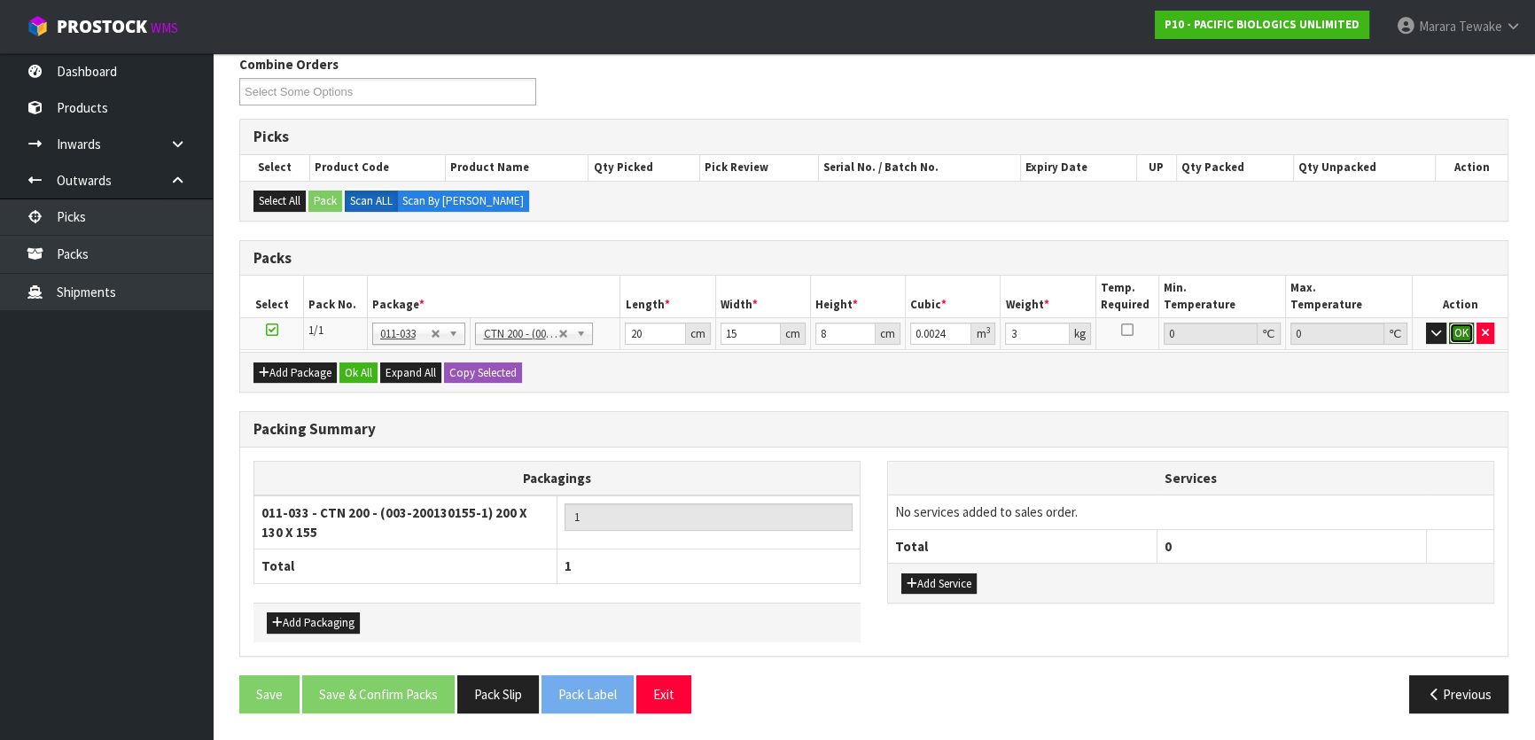
click button "OK" at bounding box center [1461, 333] width 25 height 21
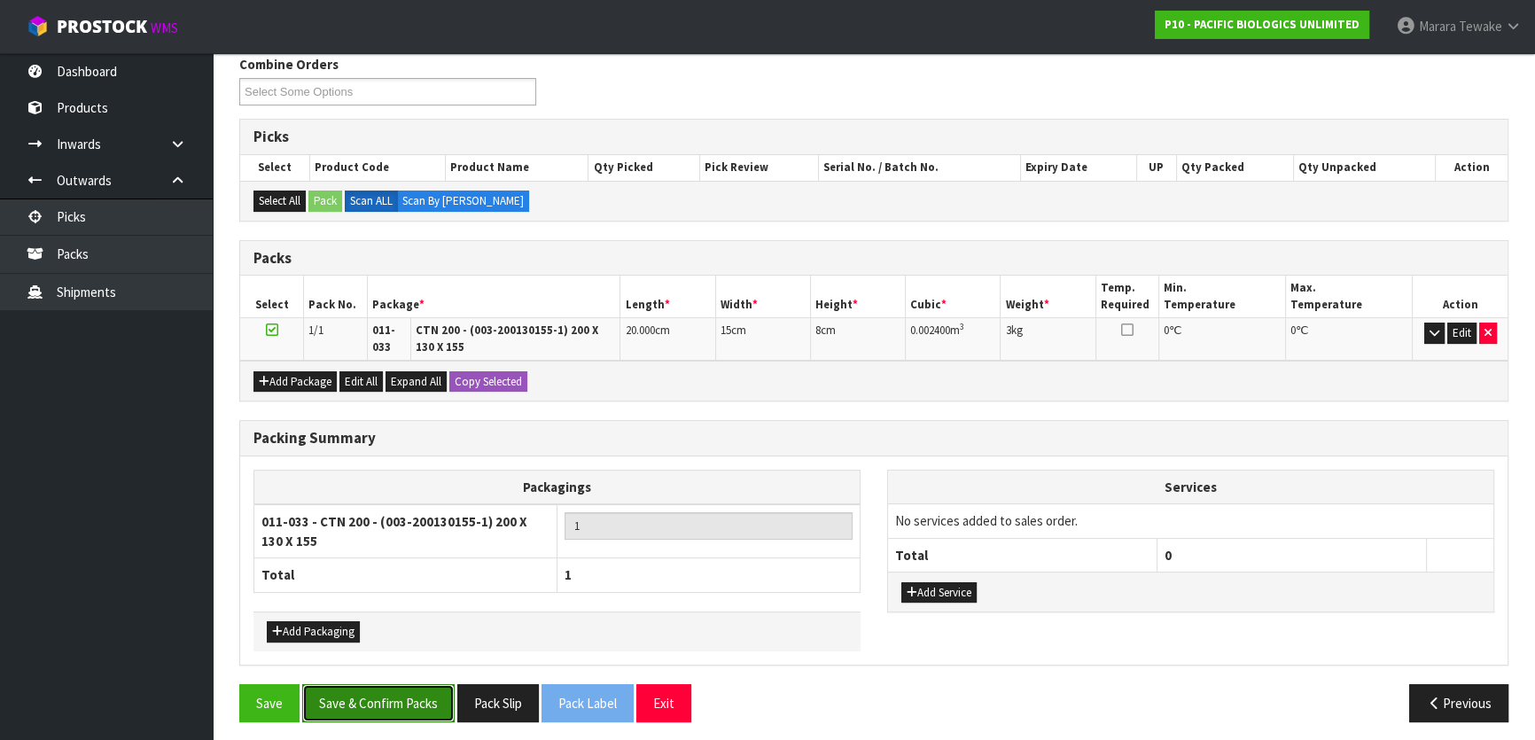
click at [428, 684] on button "Save & Confirm Packs" at bounding box center [378, 703] width 152 height 38
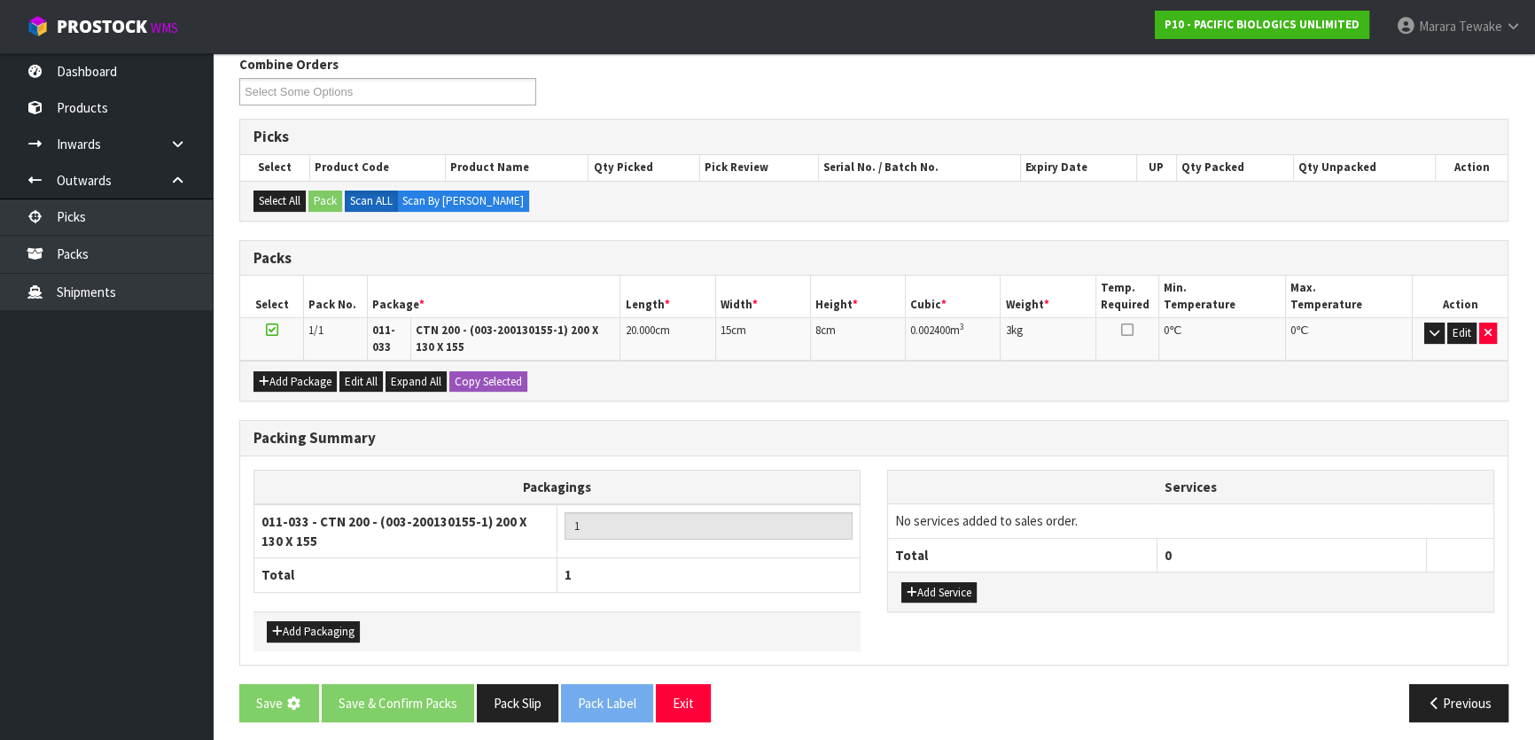
scroll to position [0, 0]
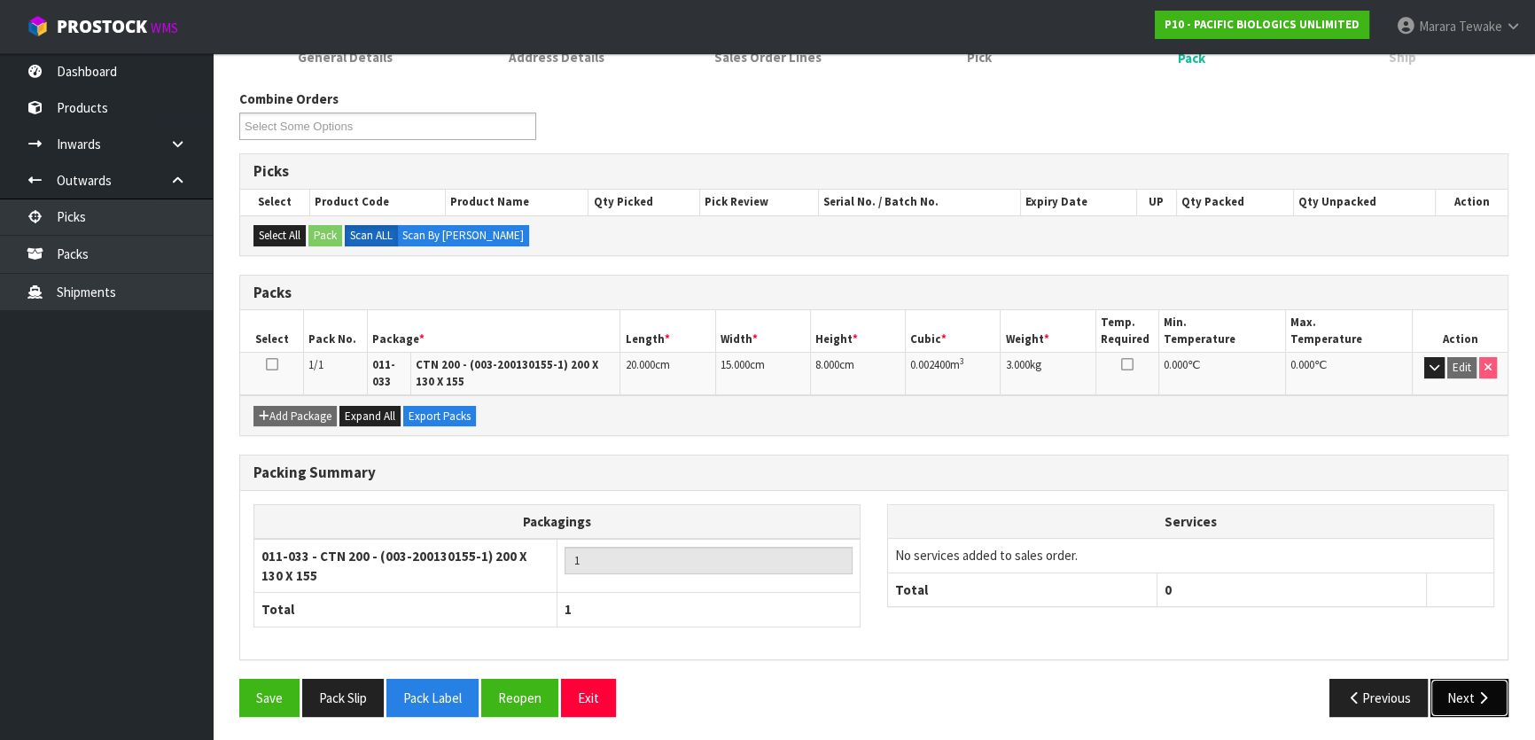
click at [1443, 687] on button "Next" at bounding box center [1470, 698] width 78 height 38
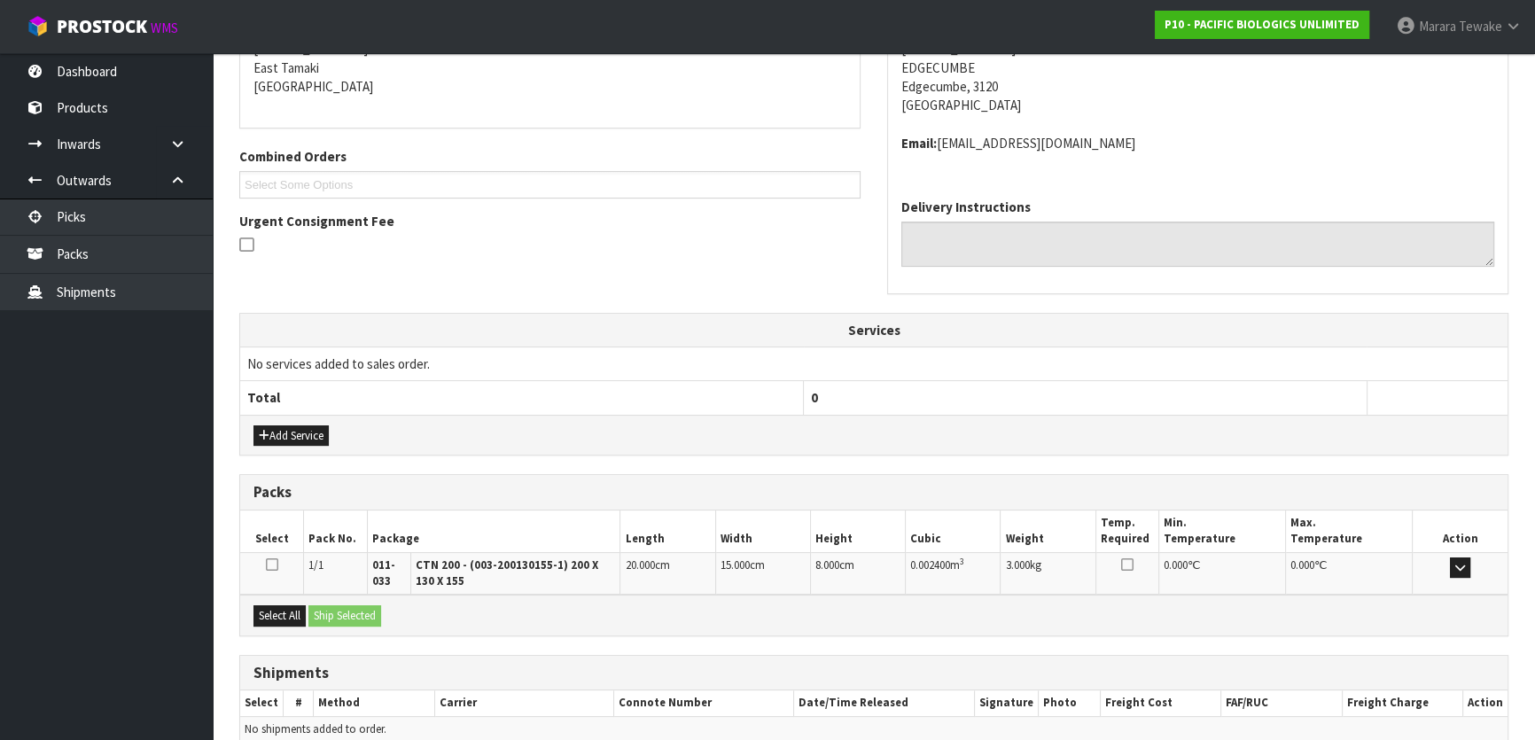
scroll to position [458, 0]
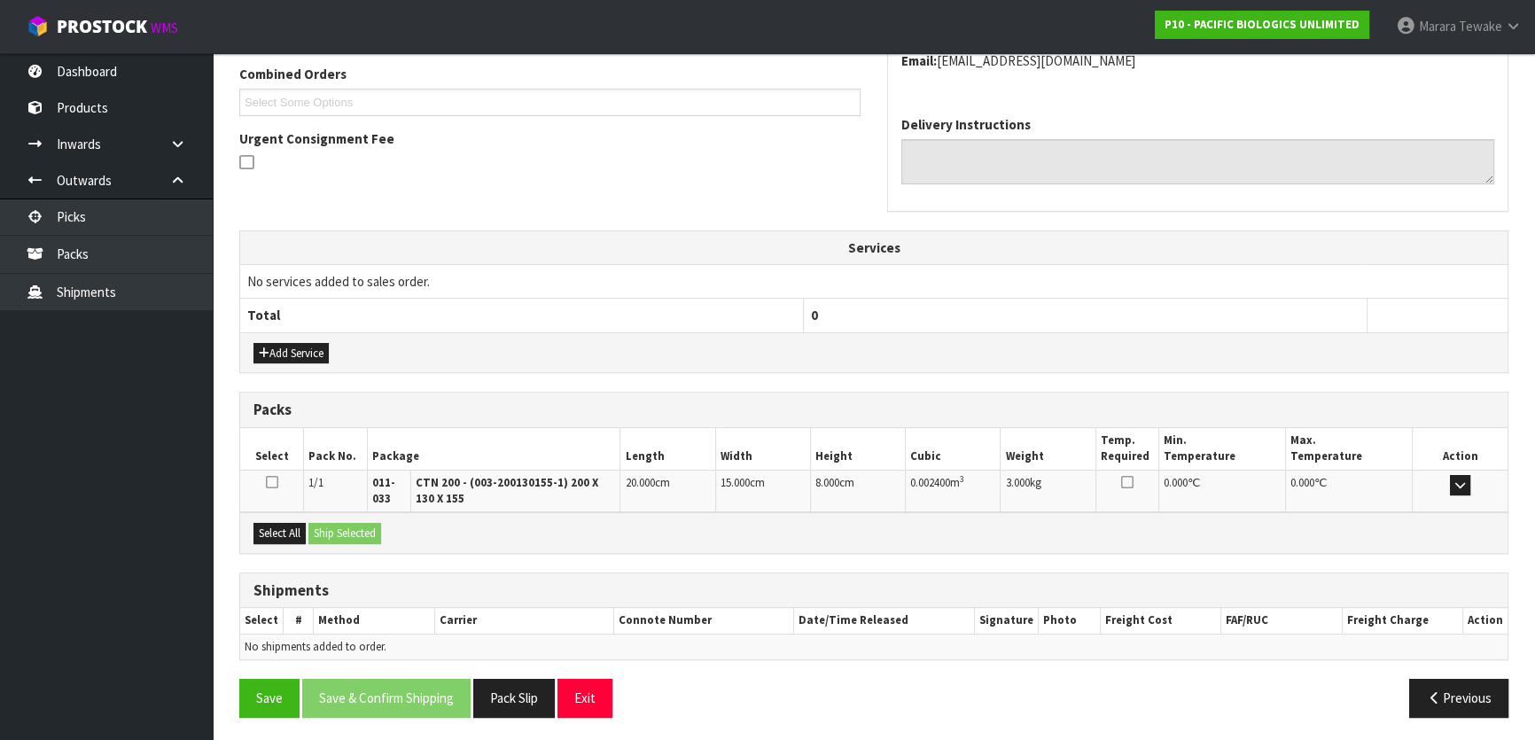
click at [243, 524] on div "Select All Ship Selected" at bounding box center [874, 532] width 1268 height 40
drag, startPoint x: 277, startPoint y: 527, endPoint x: 293, endPoint y: 527, distance: 16.0
click at [281, 527] on button "Select All" at bounding box center [280, 533] width 52 height 21
click at [336, 530] on button "Ship Selected" at bounding box center [344, 533] width 73 height 21
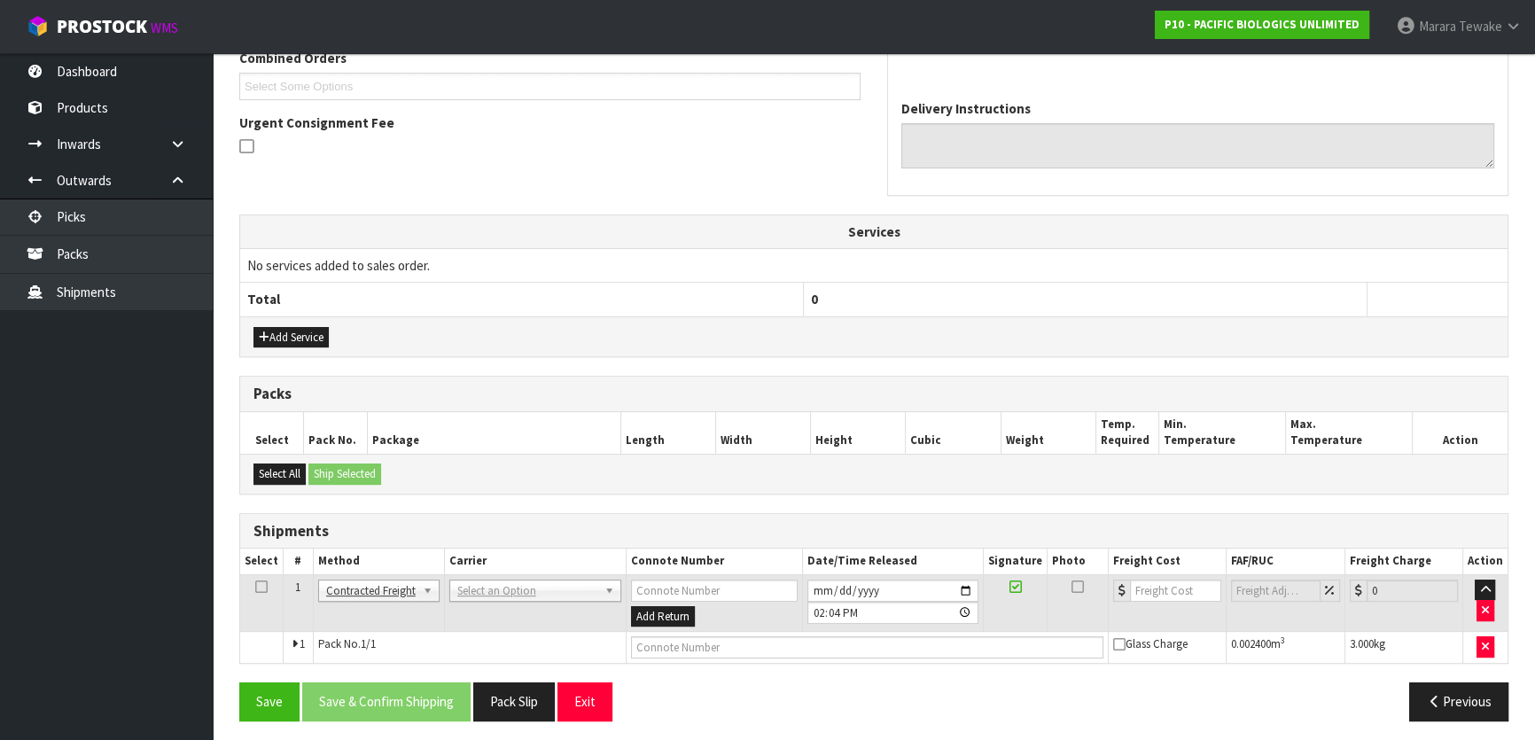
scroll to position [479, 0]
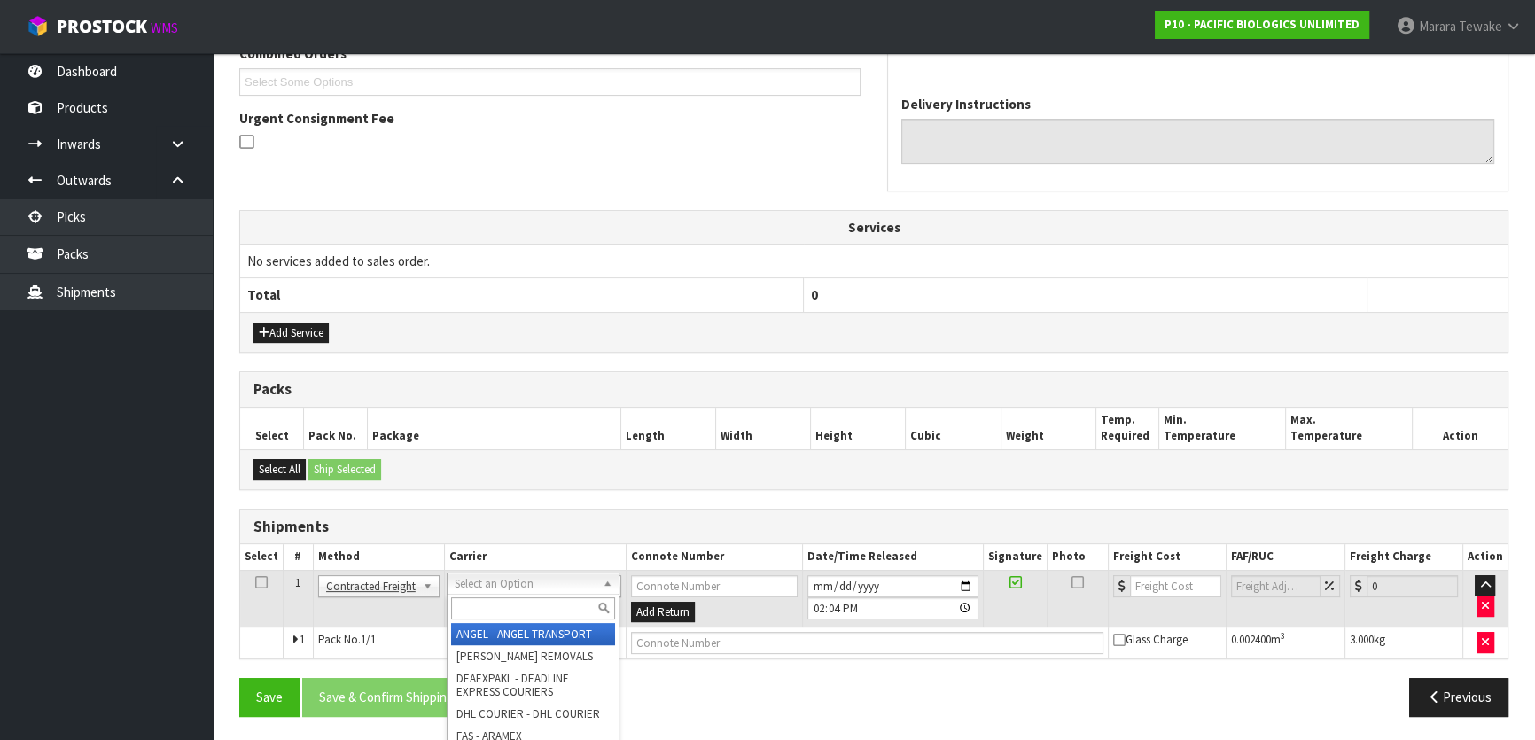
drag, startPoint x: 513, startPoint y: 579, endPoint x: 503, endPoint y: 608, distance: 31.1
click at [503, 608] on input "text" at bounding box center [533, 608] width 164 height 22
type input "NZP"
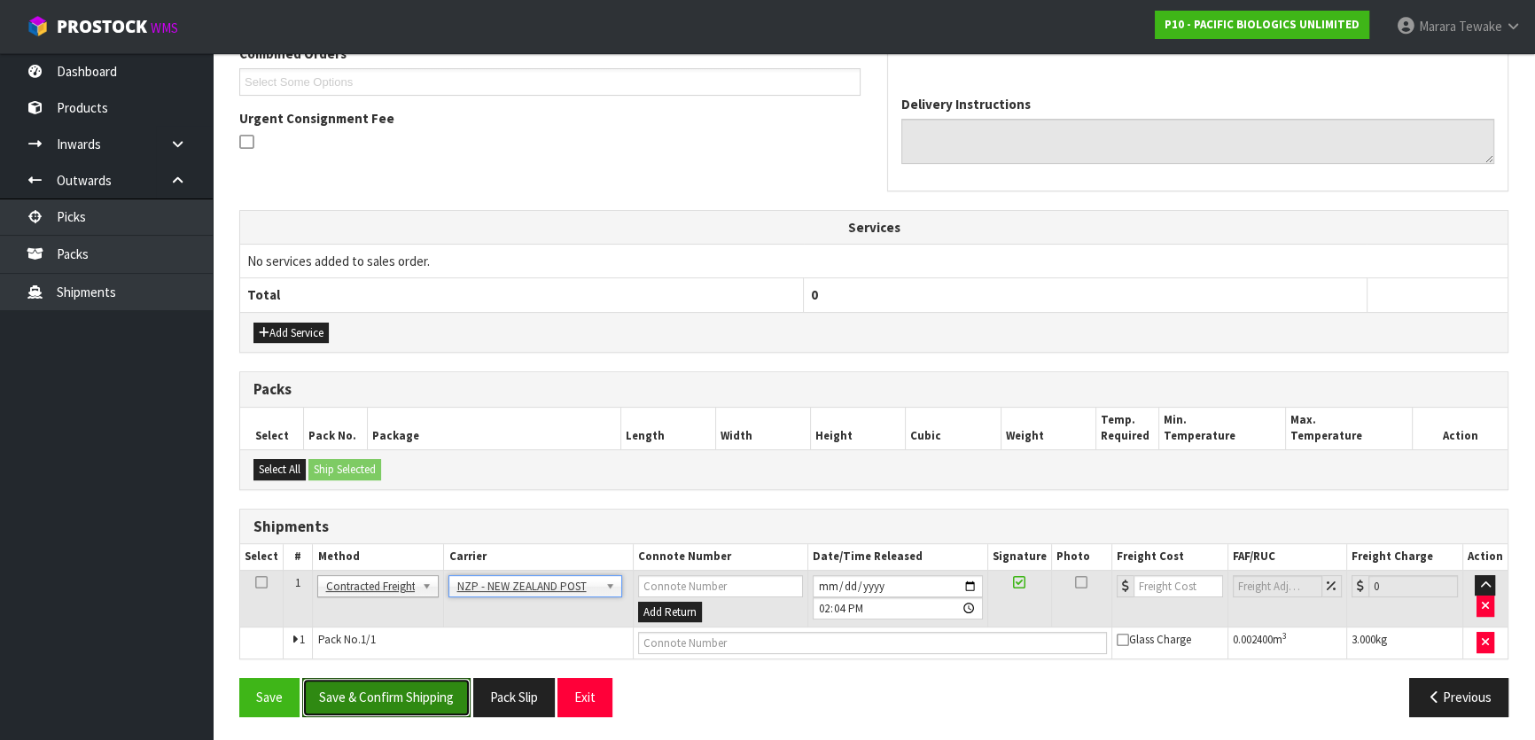
drag, startPoint x: 430, startPoint y: 694, endPoint x: 43, endPoint y: 548, distance: 414.0
click at [430, 692] on button "Save & Confirm Shipping" at bounding box center [386, 697] width 168 height 38
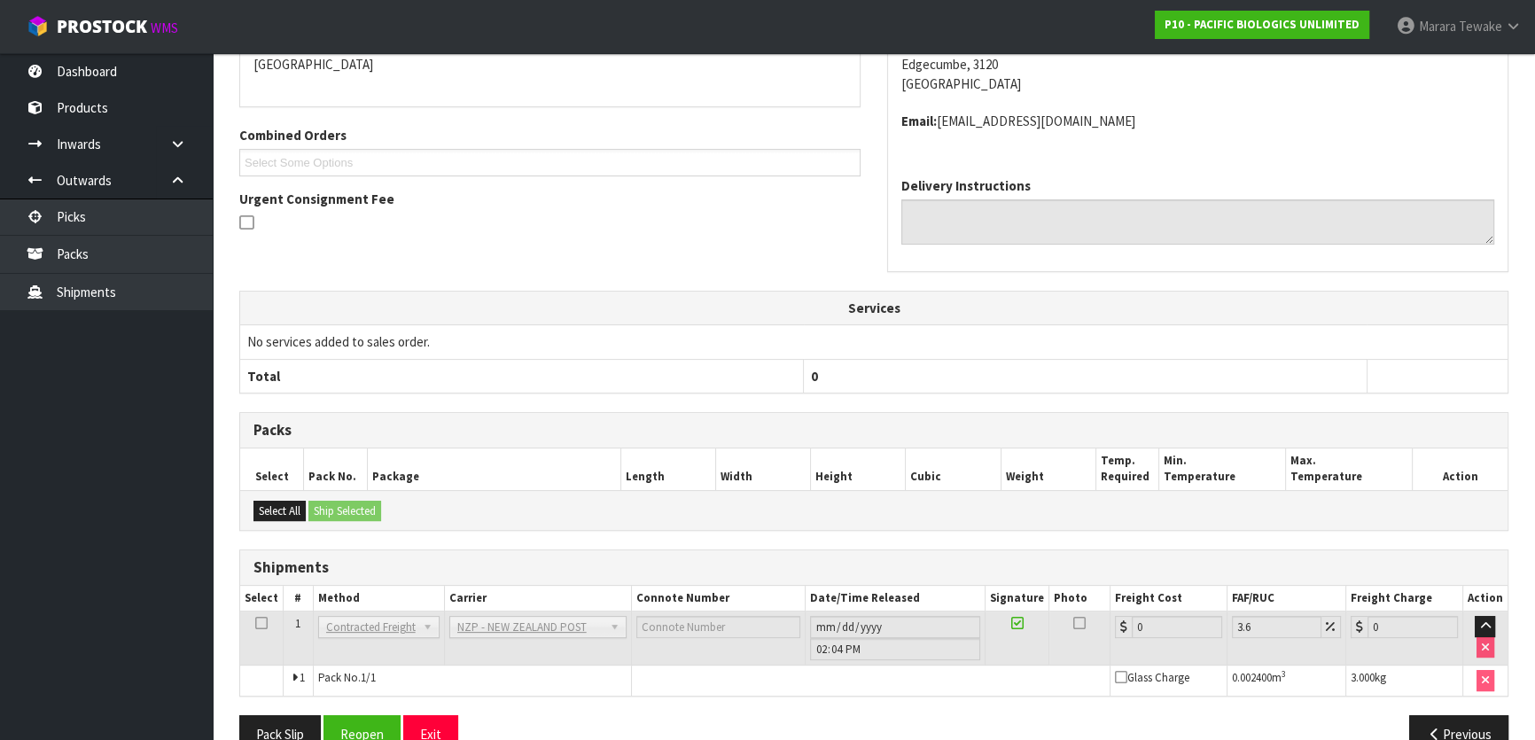
scroll to position [453, 0]
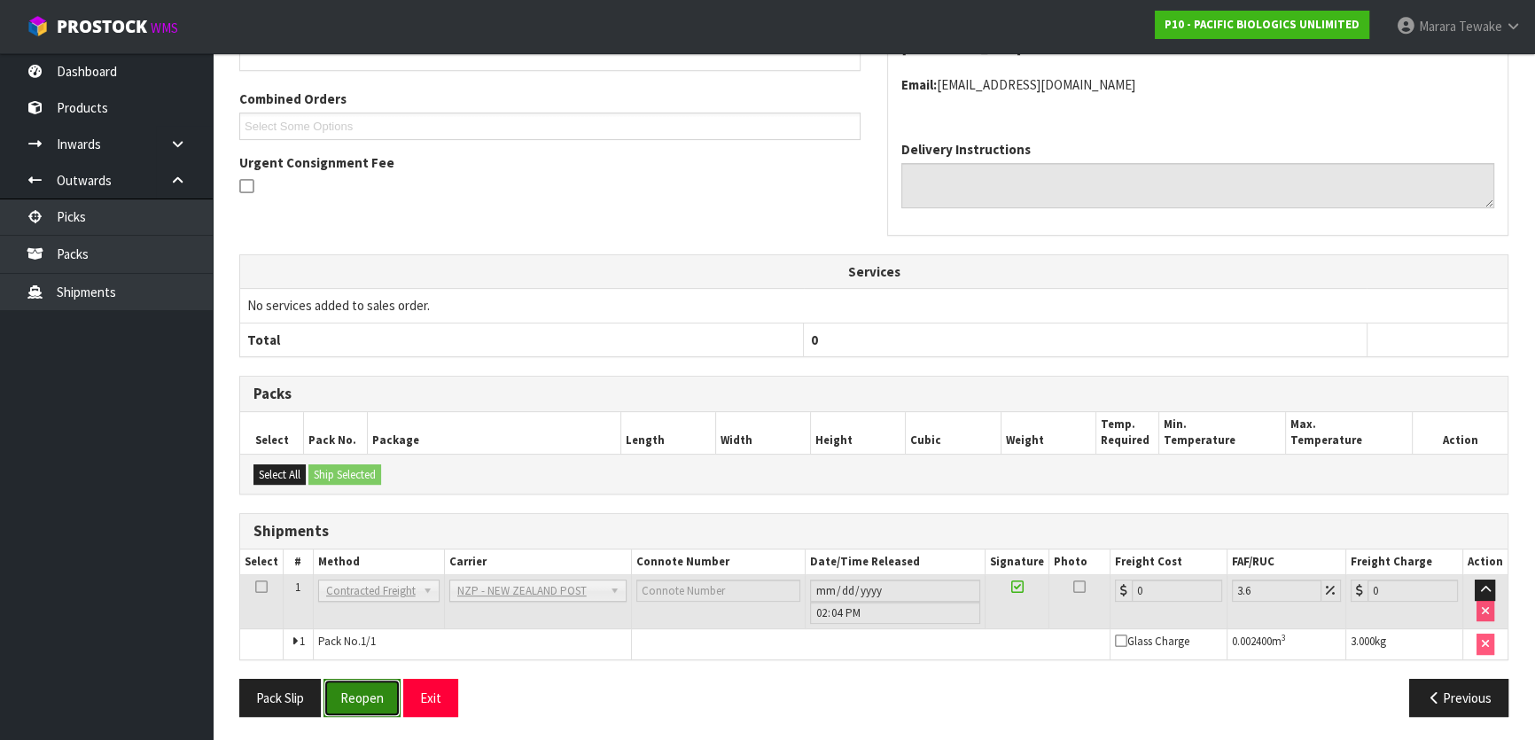
click at [362, 691] on button "Reopen" at bounding box center [362, 698] width 77 height 38
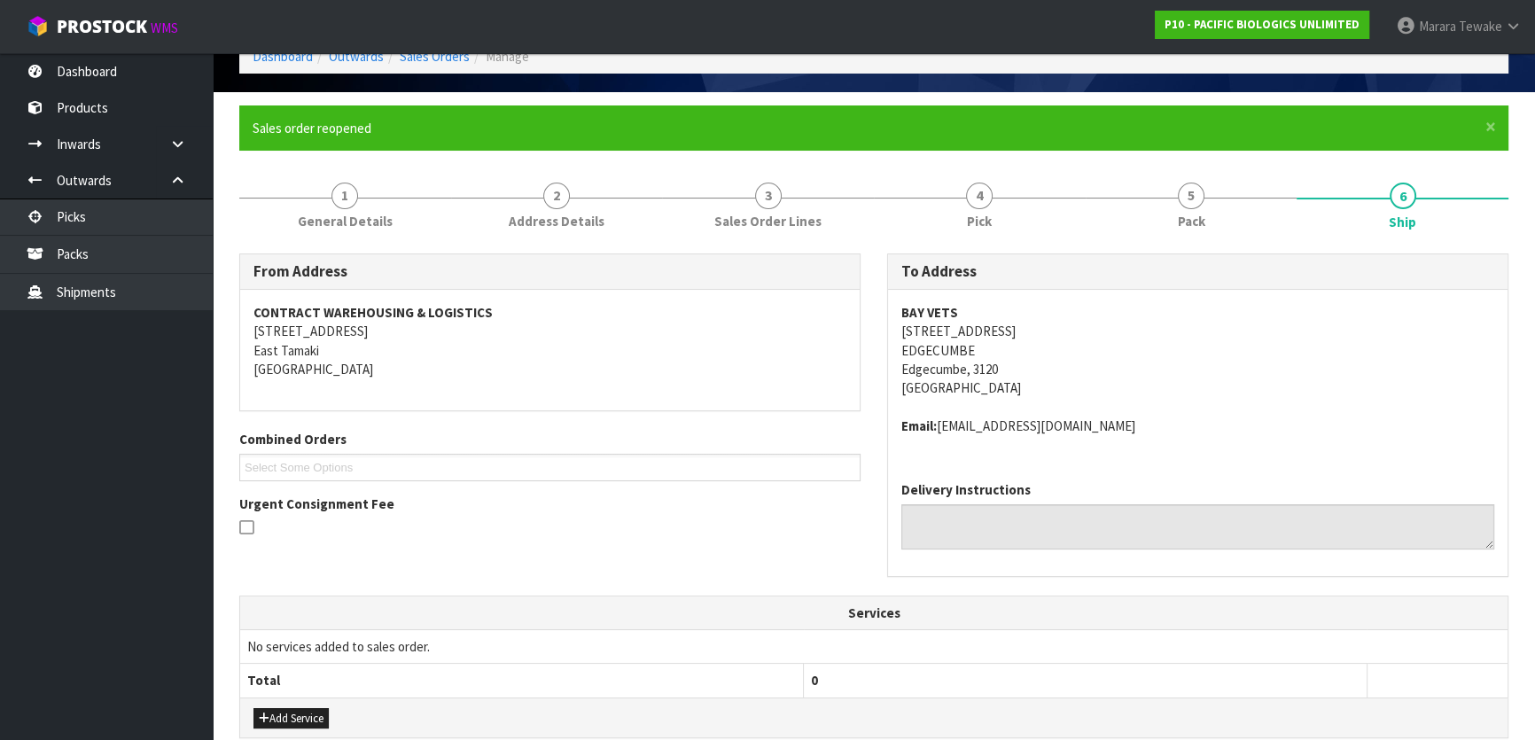
scroll to position [479, 0]
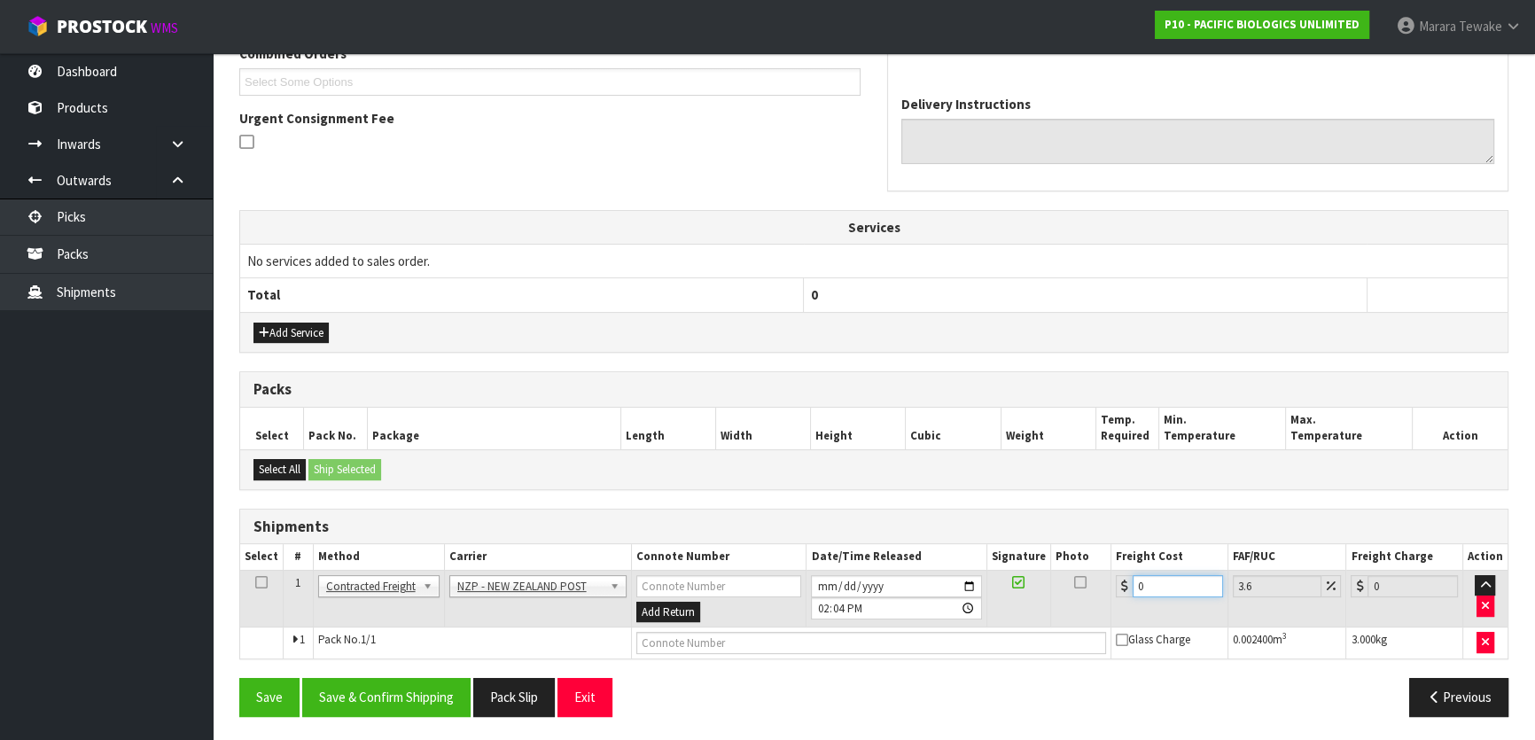
drag, startPoint x: 1150, startPoint y: 586, endPoint x: 1136, endPoint y: 550, distance: 38.7
click at [1126, 570] on td "0" at bounding box center [1170, 599] width 117 height 58
type input "8"
type input "8.29"
type input "8.4"
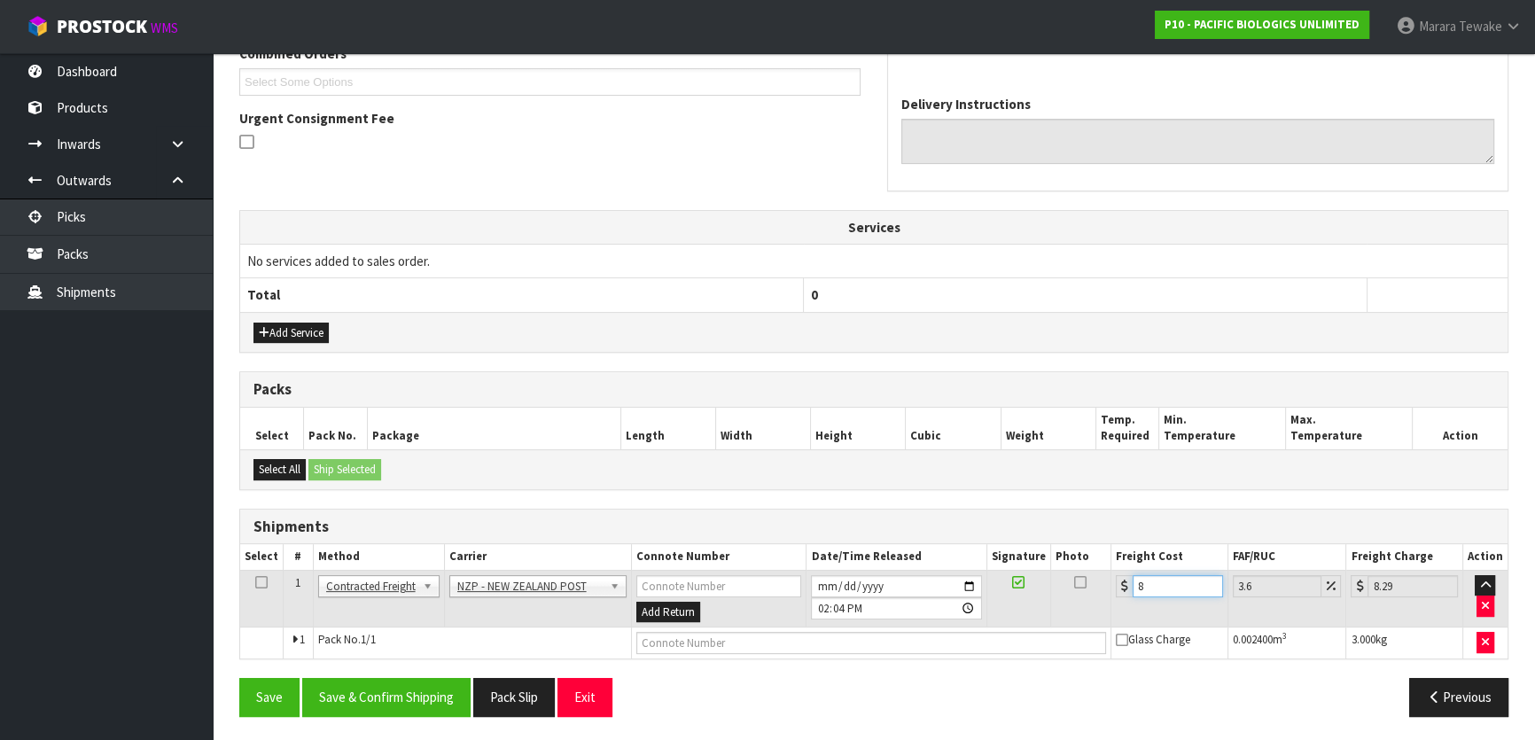
type input "8.7"
type input "8.45"
type input "8.75"
type input "8.45"
click at [444, 705] on button "Save & Confirm Shipping" at bounding box center [386, 697] width 168 height 38
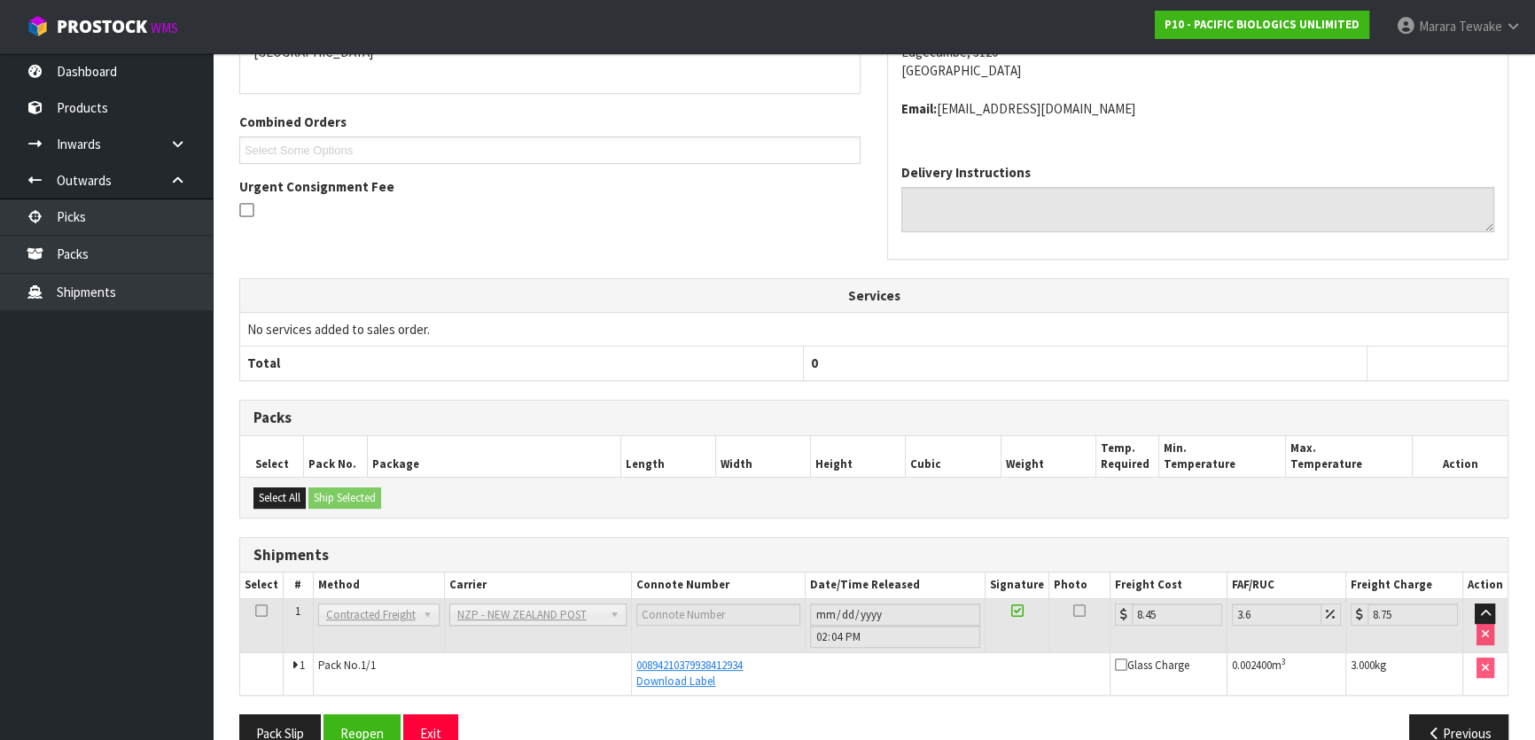
scroll to position [446, 0]
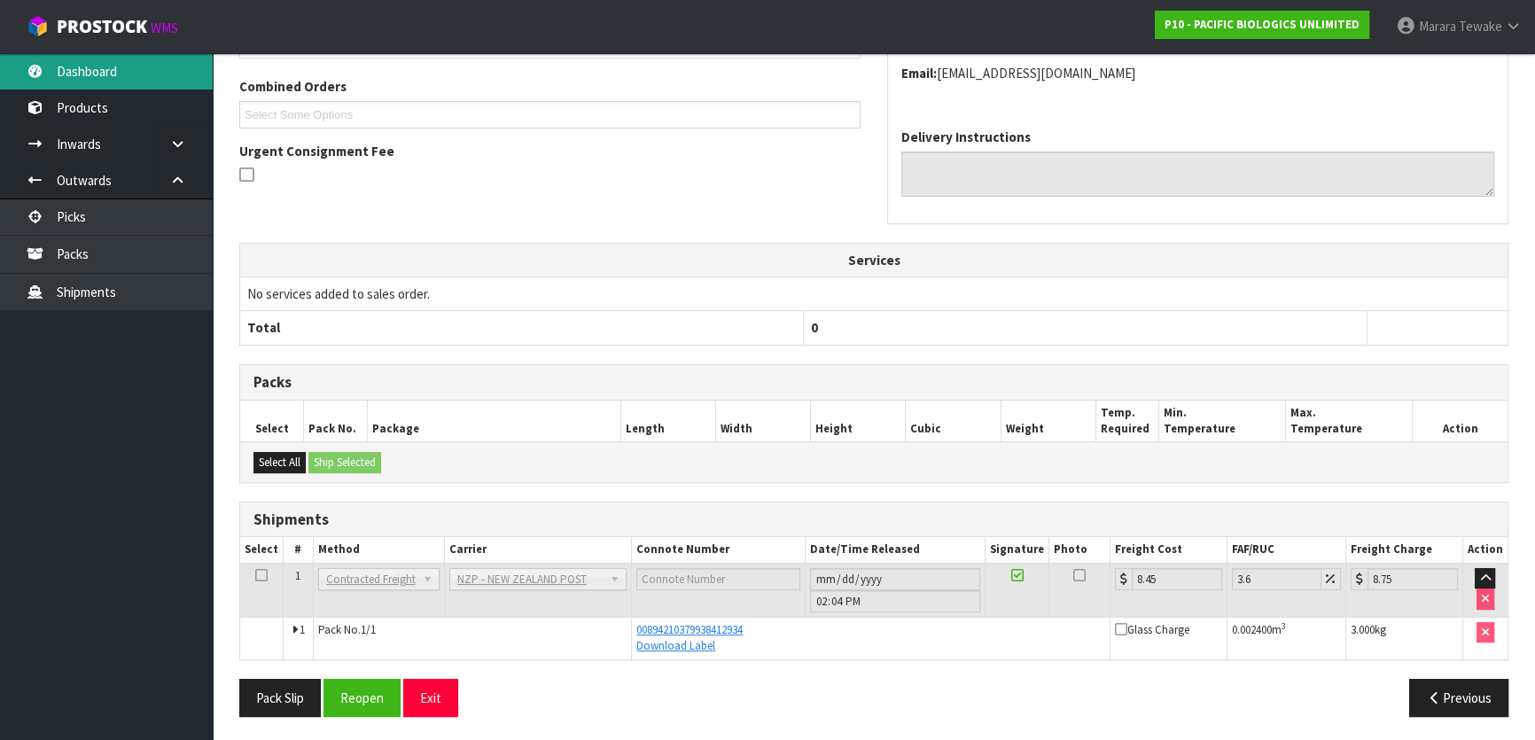
click at [153, 62] on link "Dashboard" at bounding box center [106, 71] width 213 height 36
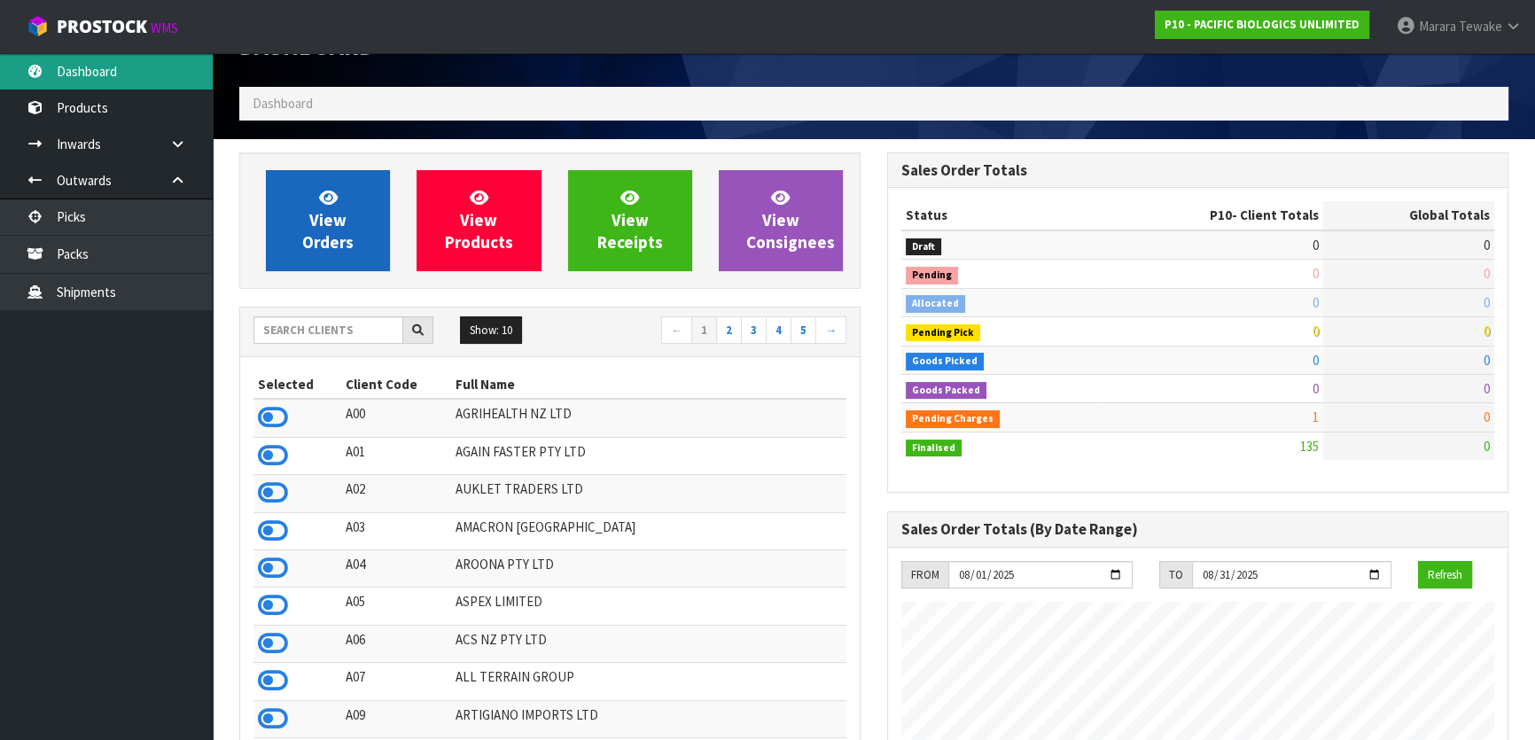
scroll to position [43, 0]
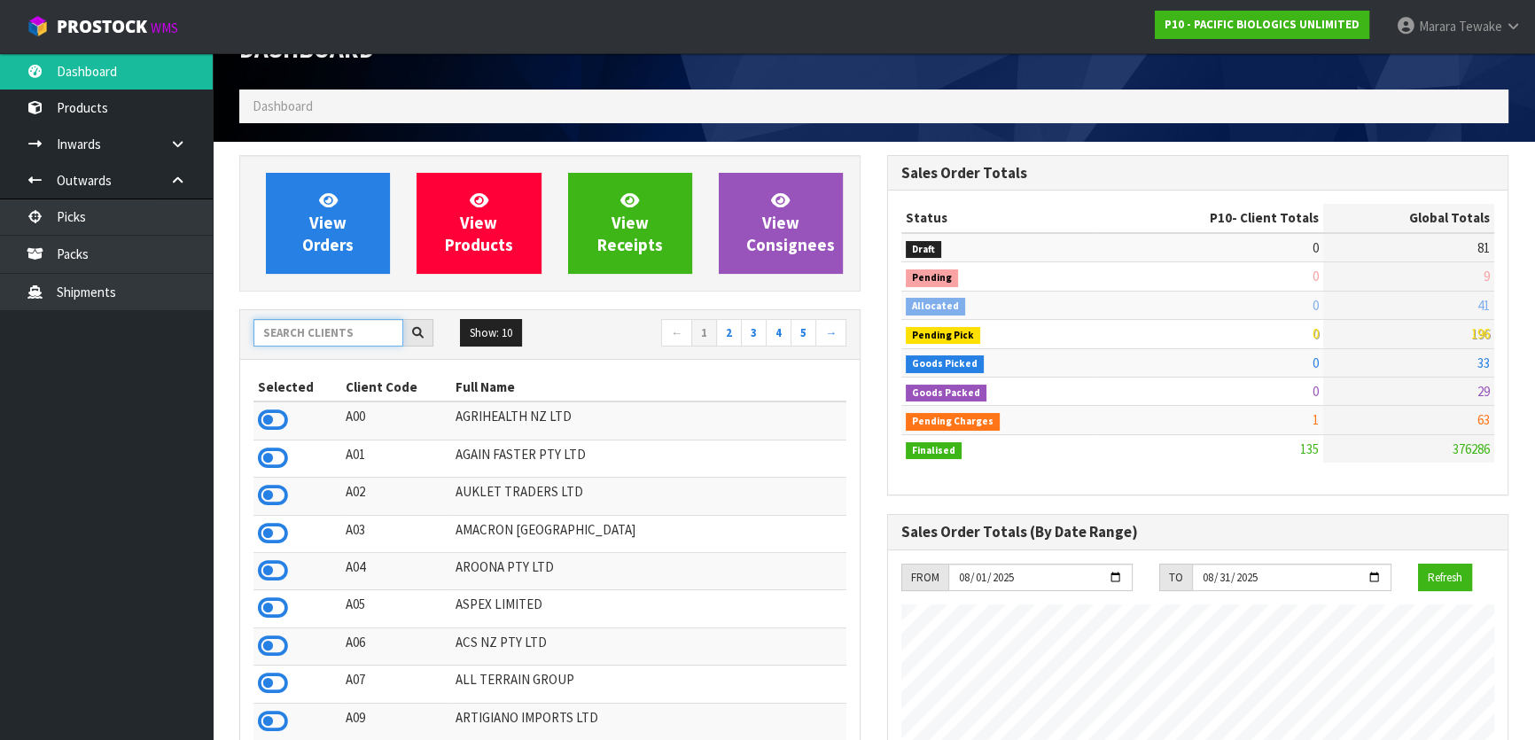
click at [301, 341] on input "text" at bounding box center [329, 332] width 150 height 27
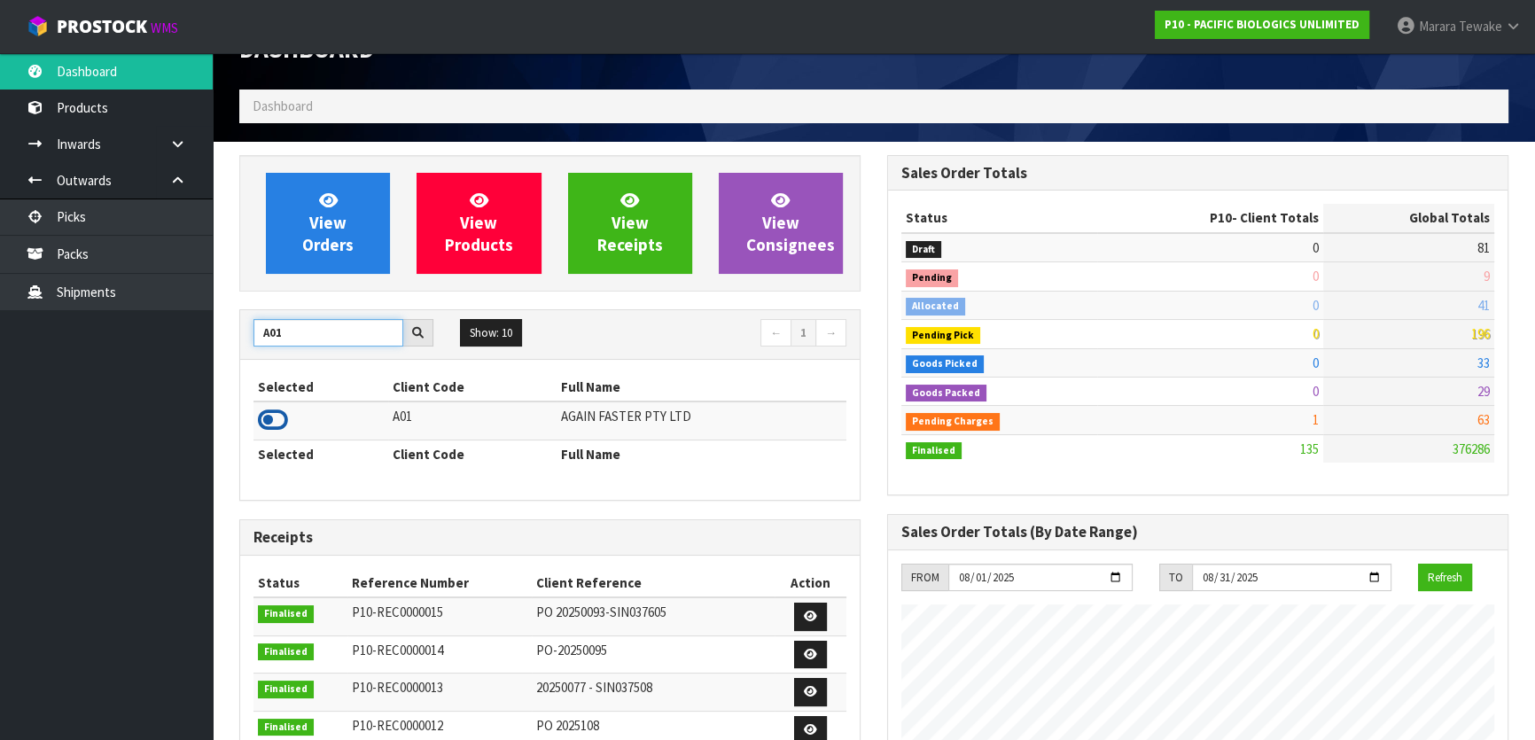
type input "A01"
click at [275, 413] on icon at bounding box center [273, 420] width 30 height 27
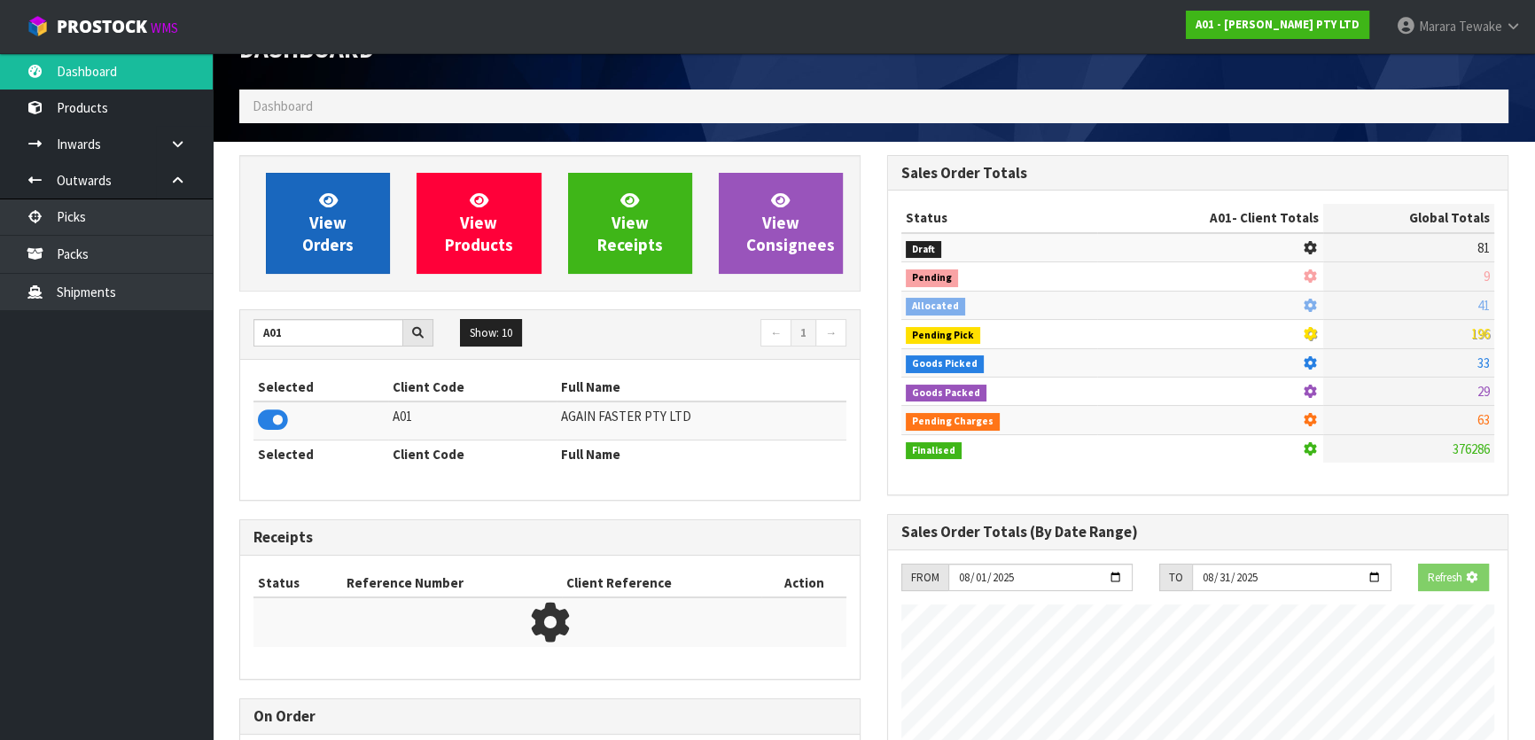
scroll to position [1283, 647]
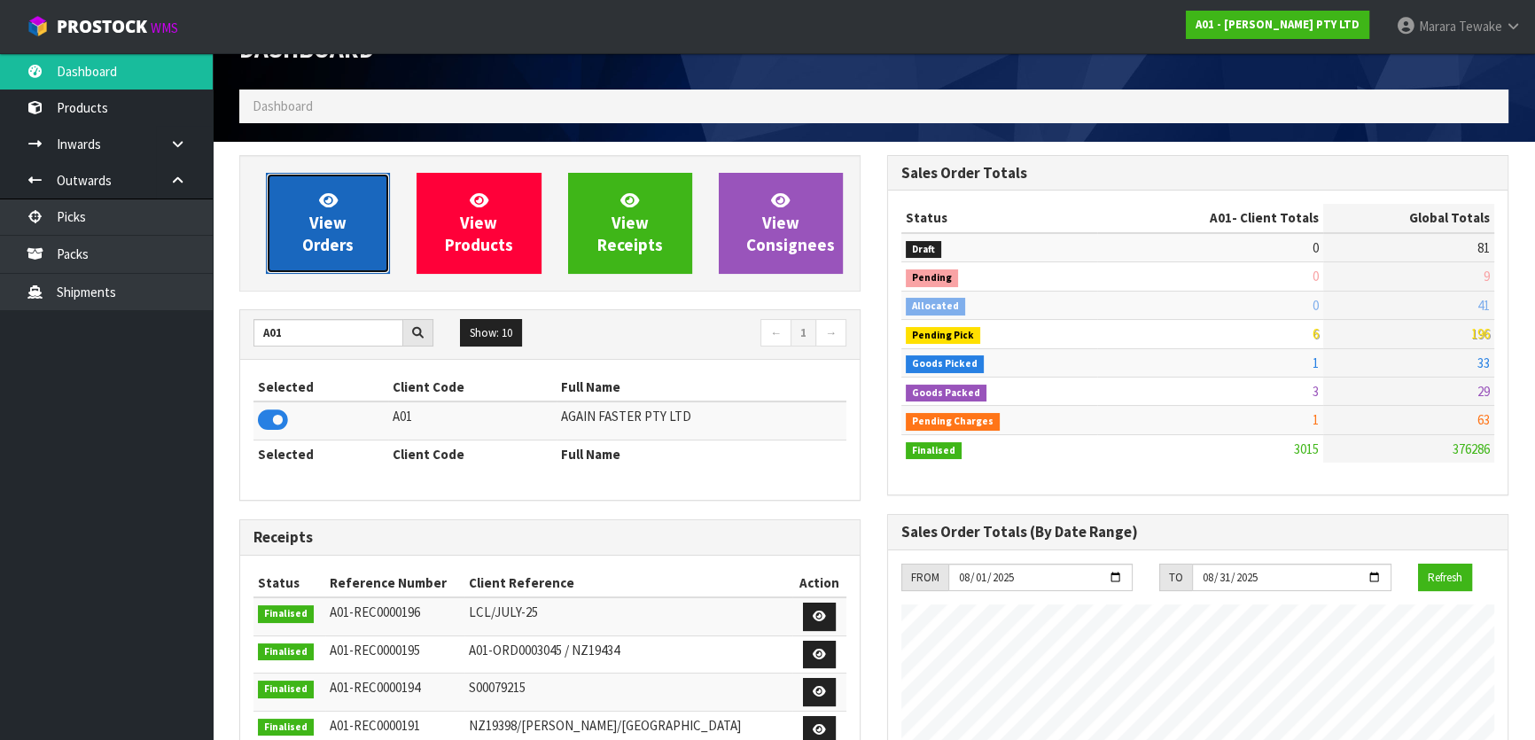
click at [316, 253] on span "View Orders" at bounding box center [327, 223] width 51 height 66
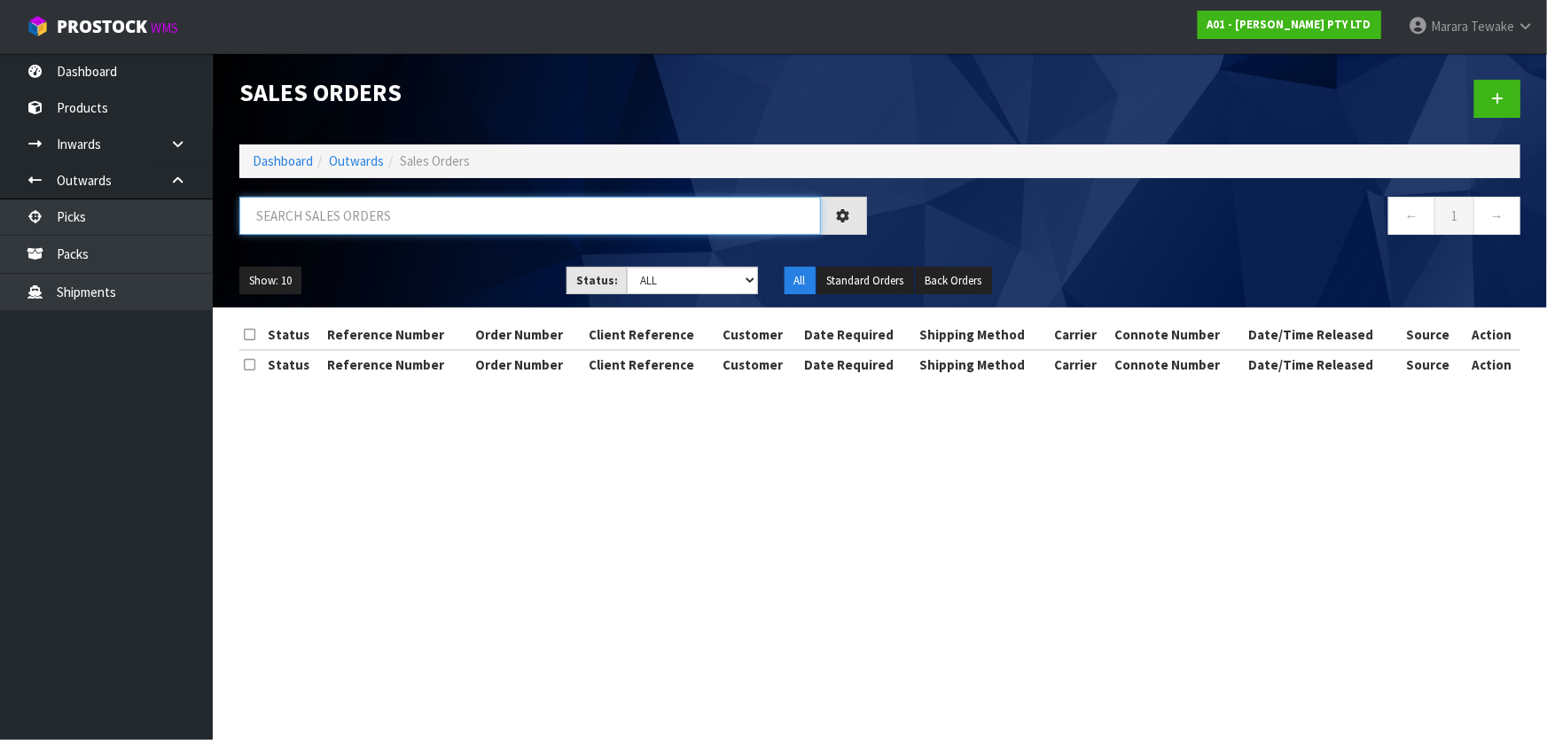
click at [337, 198] on input "text" at bounding box center [529, 216] width 581 height 38
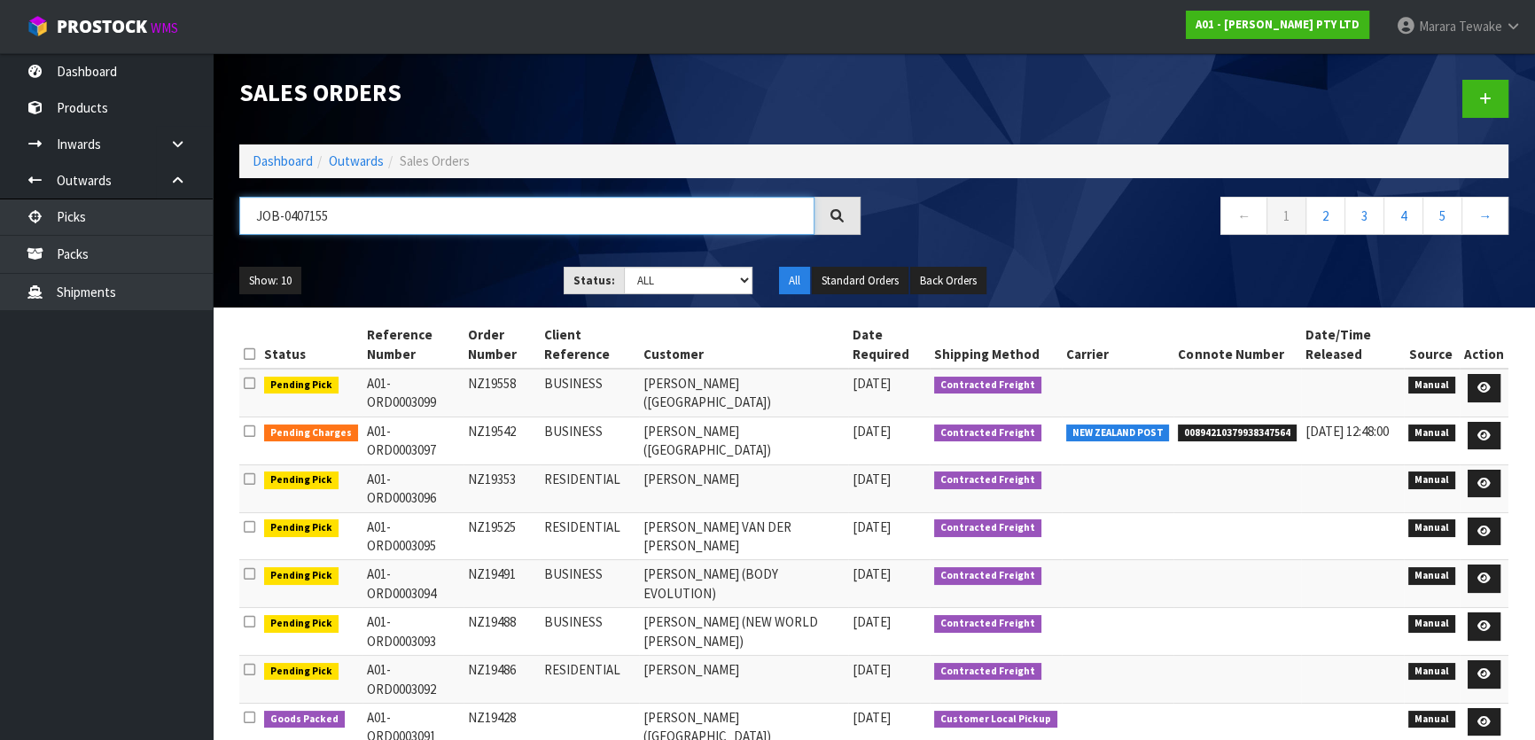
type input "JOB-0407155"
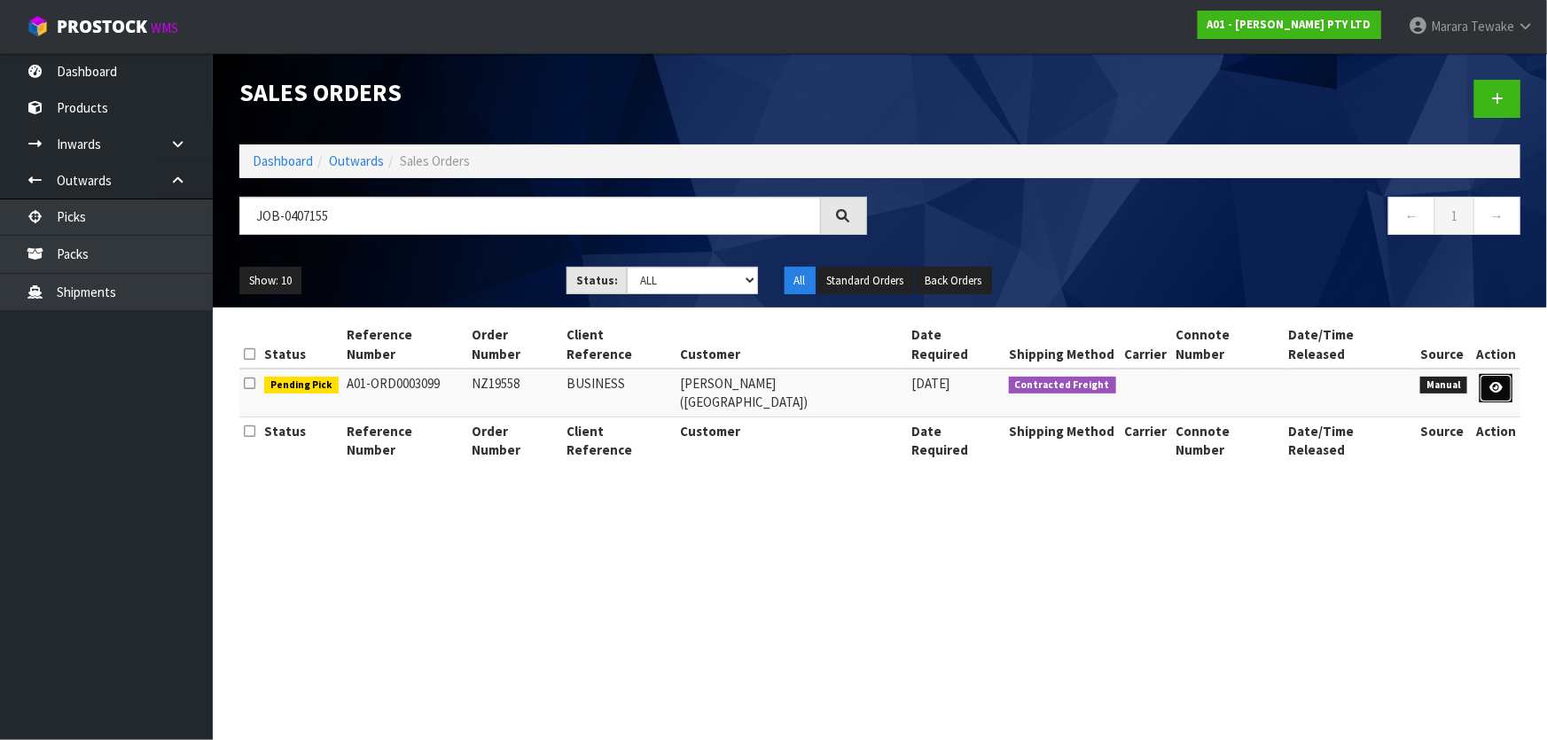
click at [1492, 382] on icon at bounding box center [1495, 388] width 13 height 12
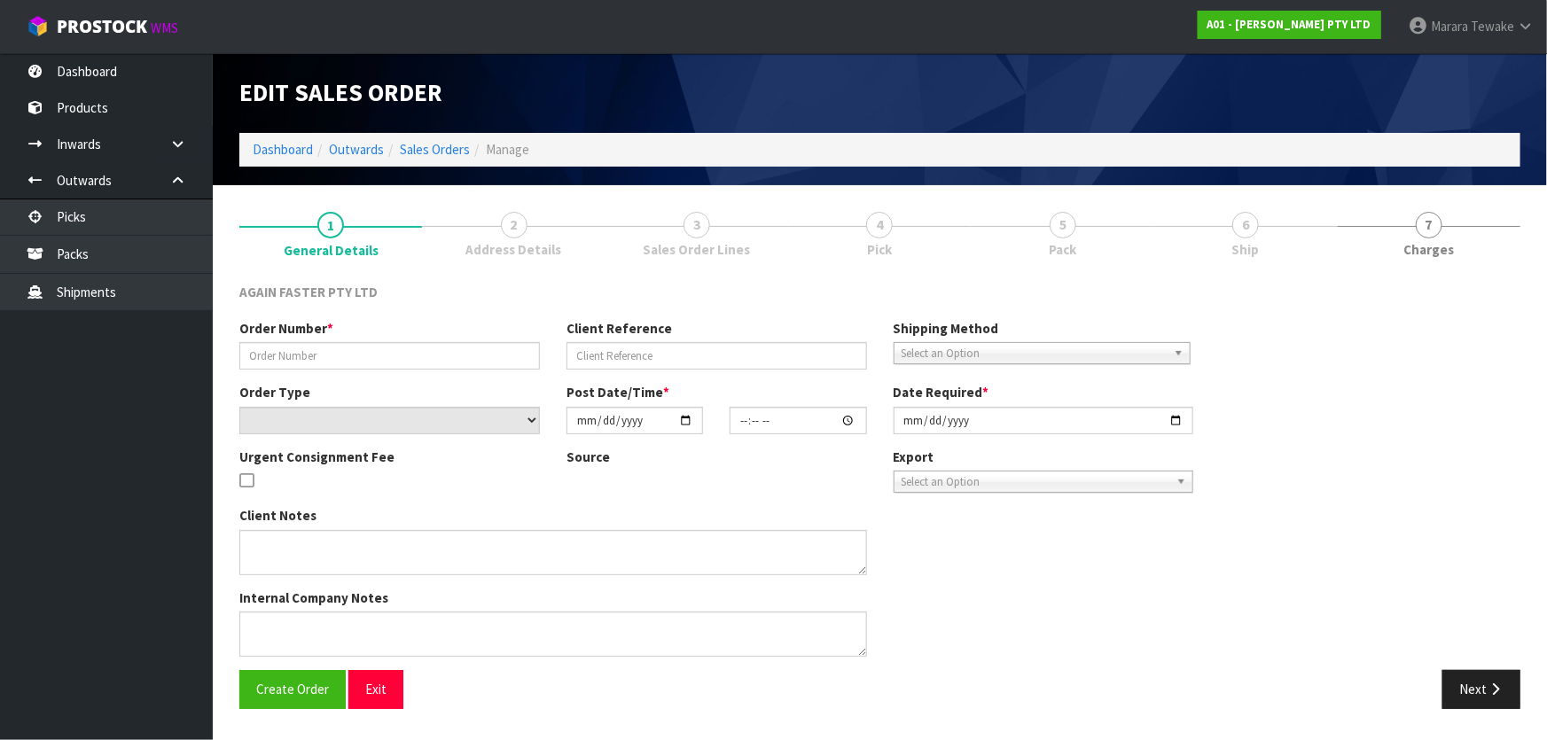
type input "NZ19558"
type input "BUSINESS"
select select "number:0"
type input "2025-08-11"
type input "14:43:00.000"
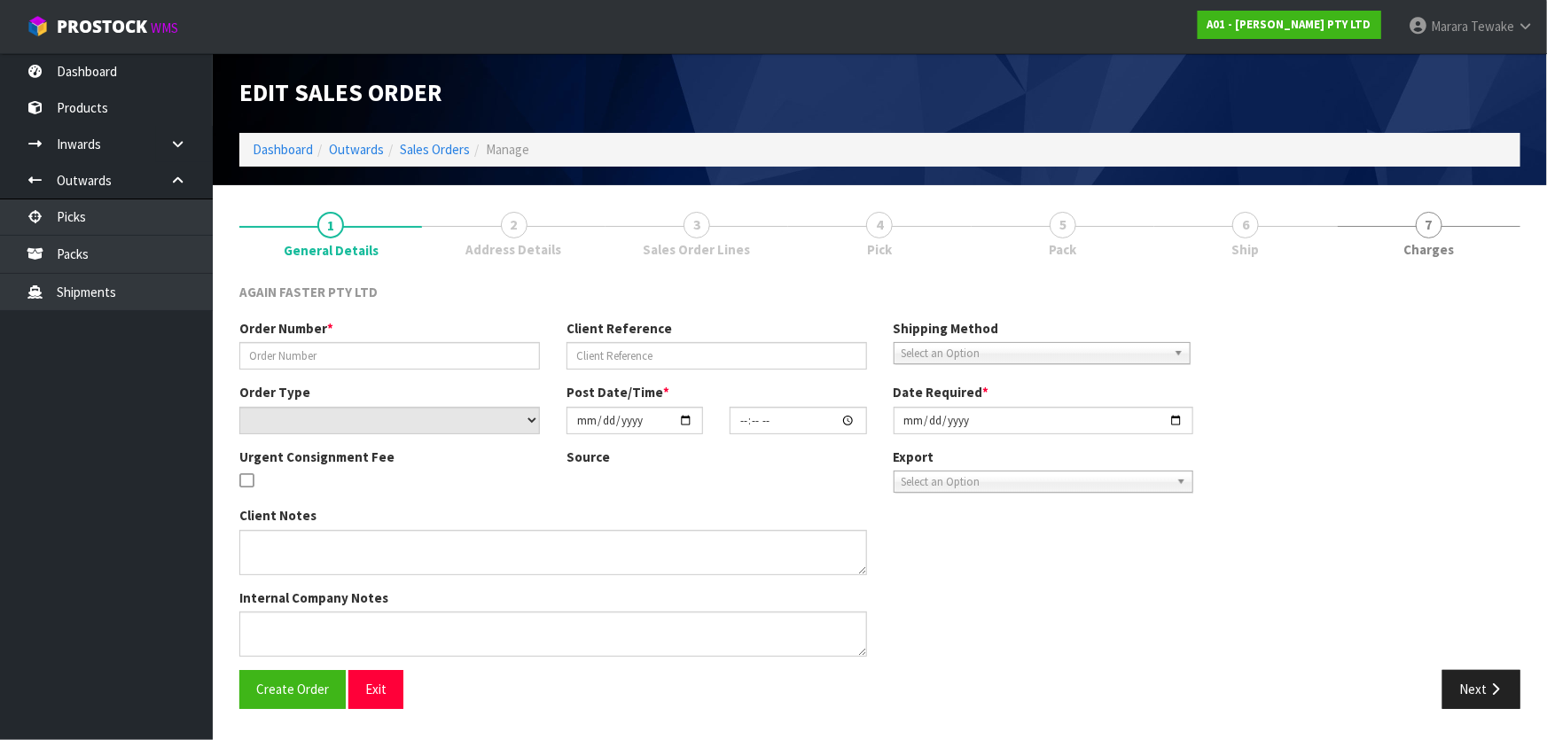
type input "[DATE]"
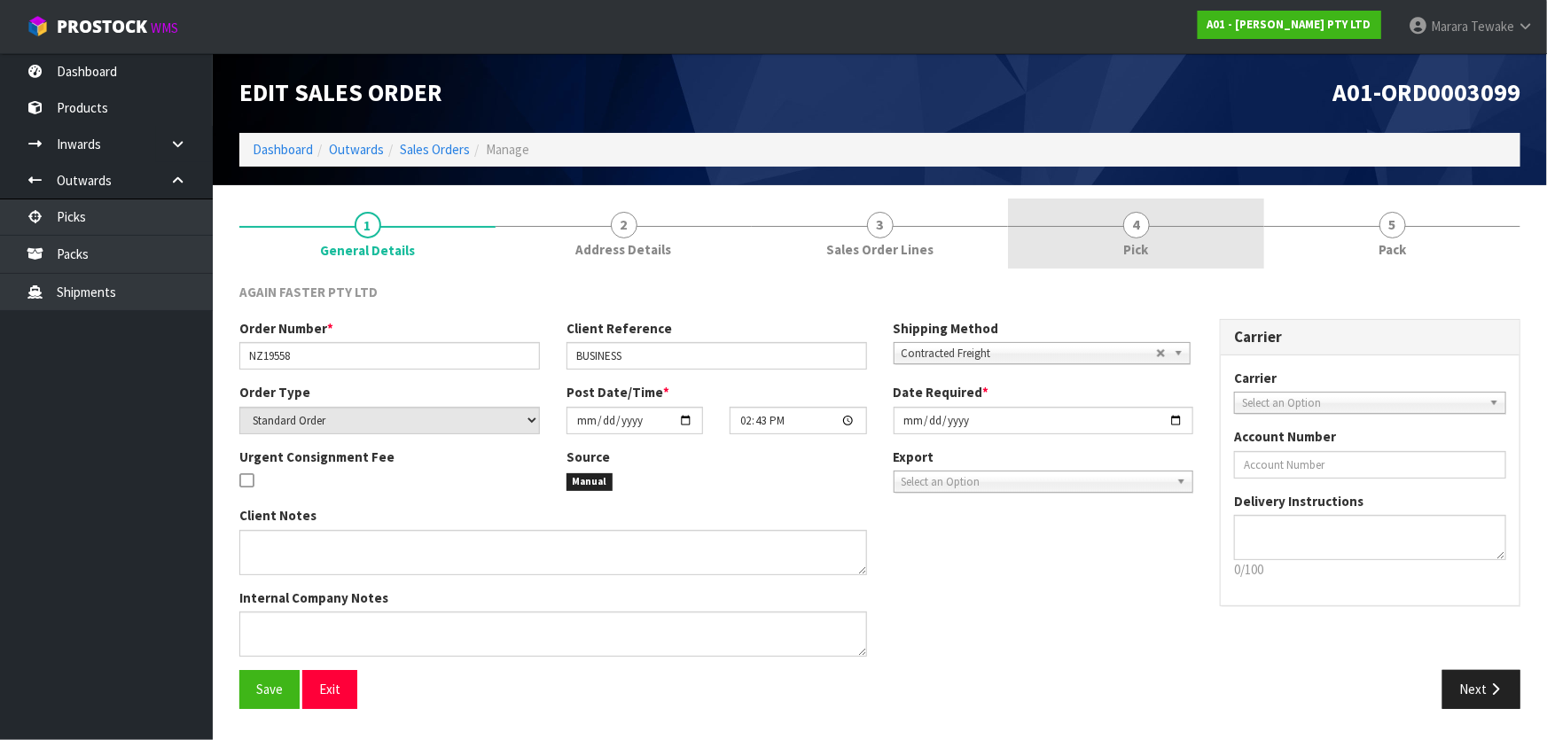
click at [1166, 236] on link "4 Pick" at bounding box center [1136, 234] width 256 height 70
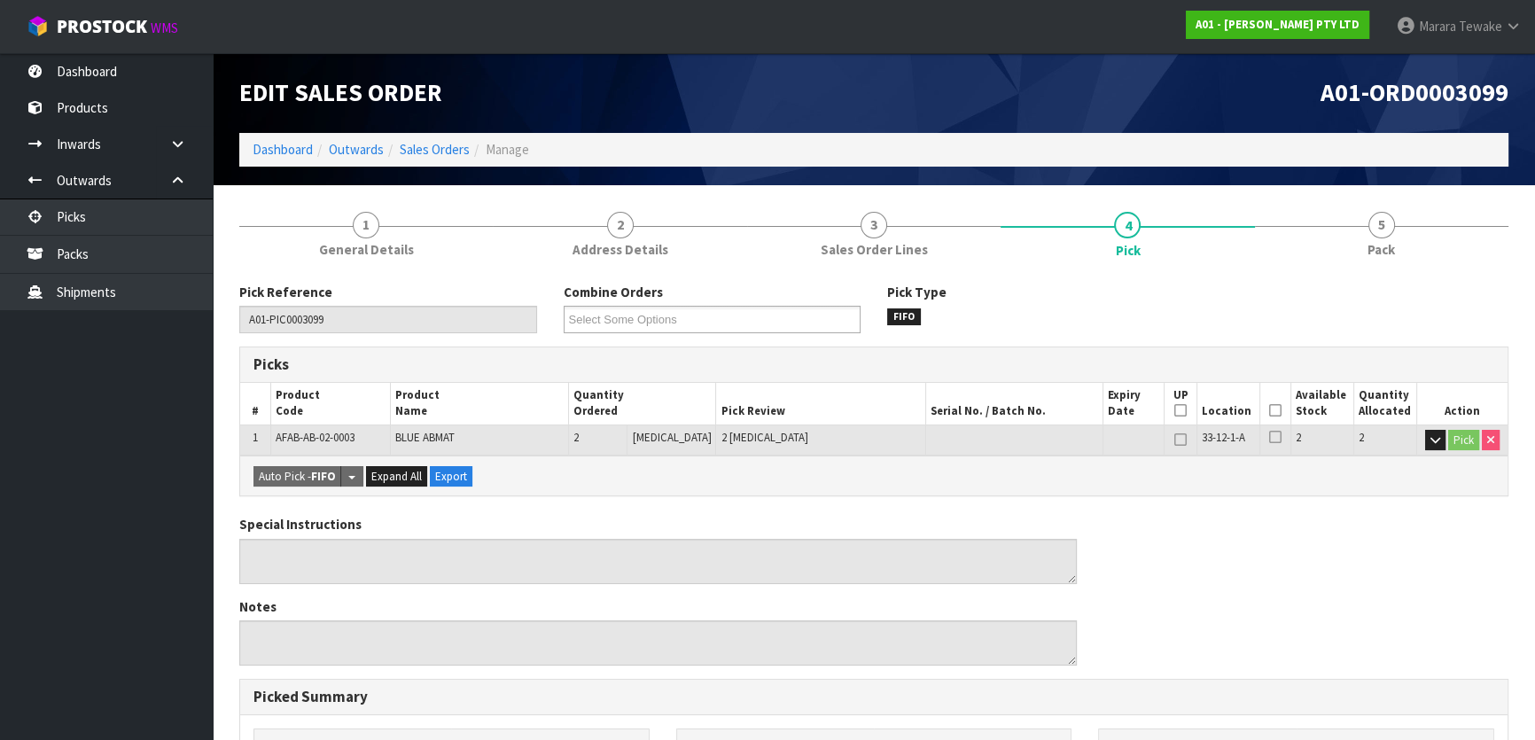
click at [1271, 410] on icon at bounding box center [1275, 410] width 12 height 1
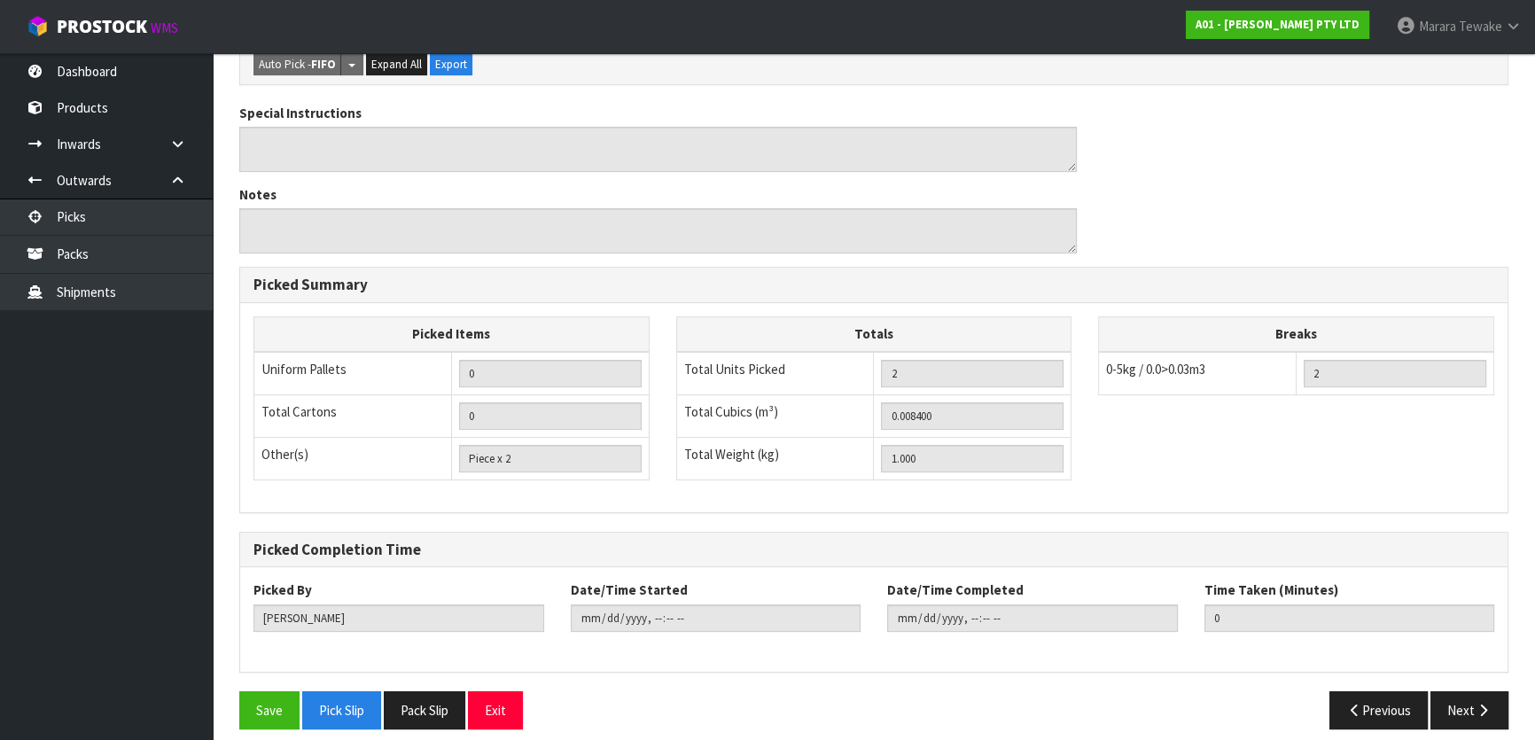
scroll to position [488, 0]
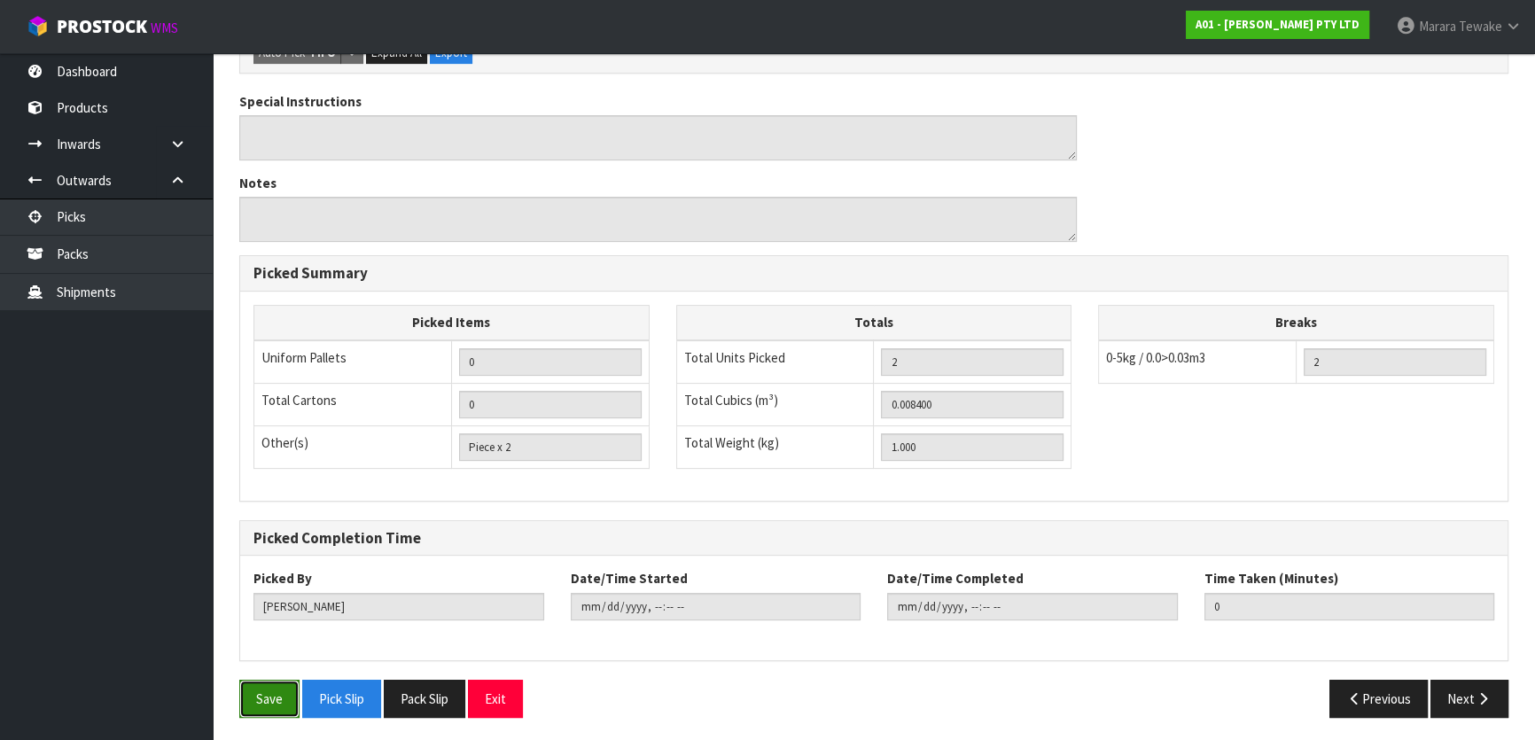
click at [275, 695] on button "Save" at bounding box center [269, 699] width 60 height 38
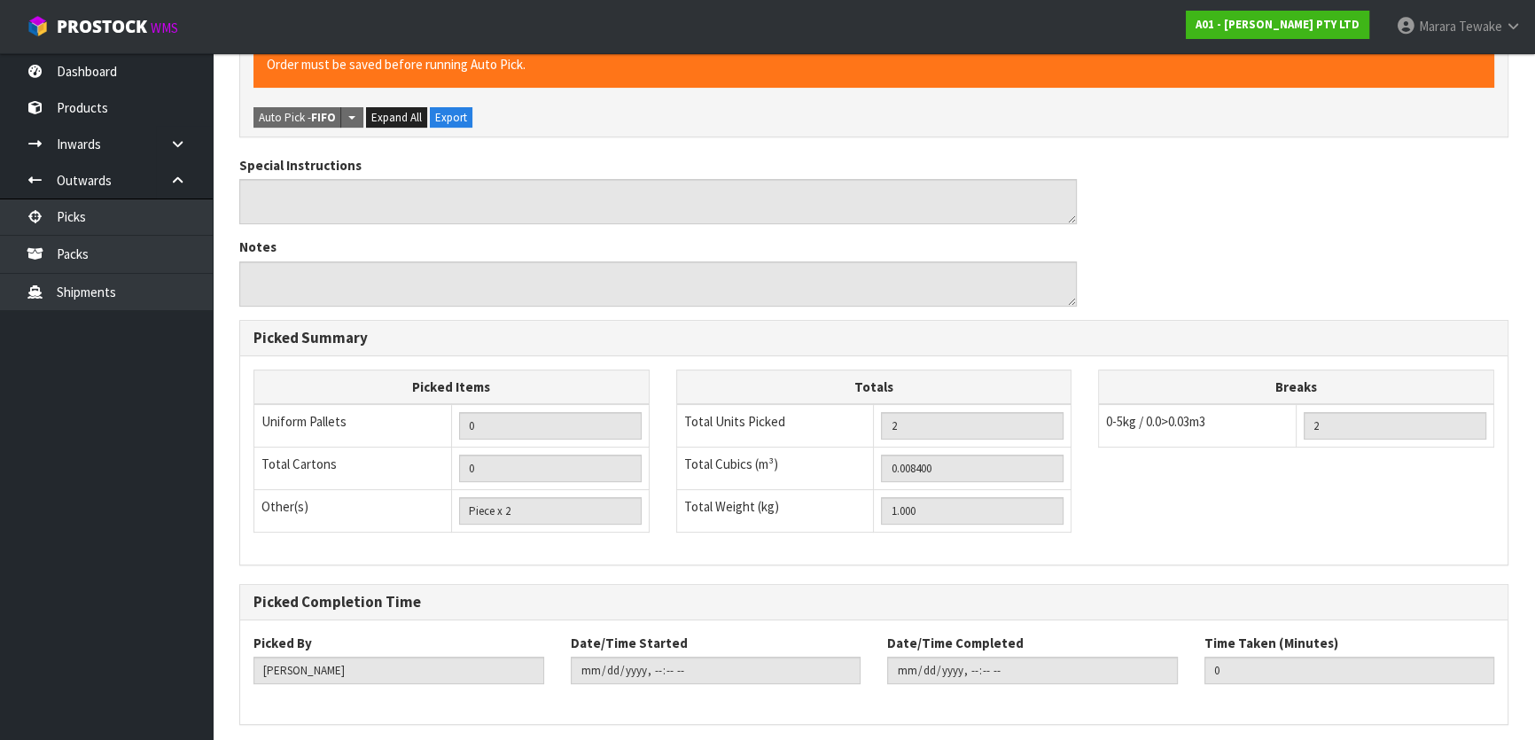
scroll to position [0, 0]
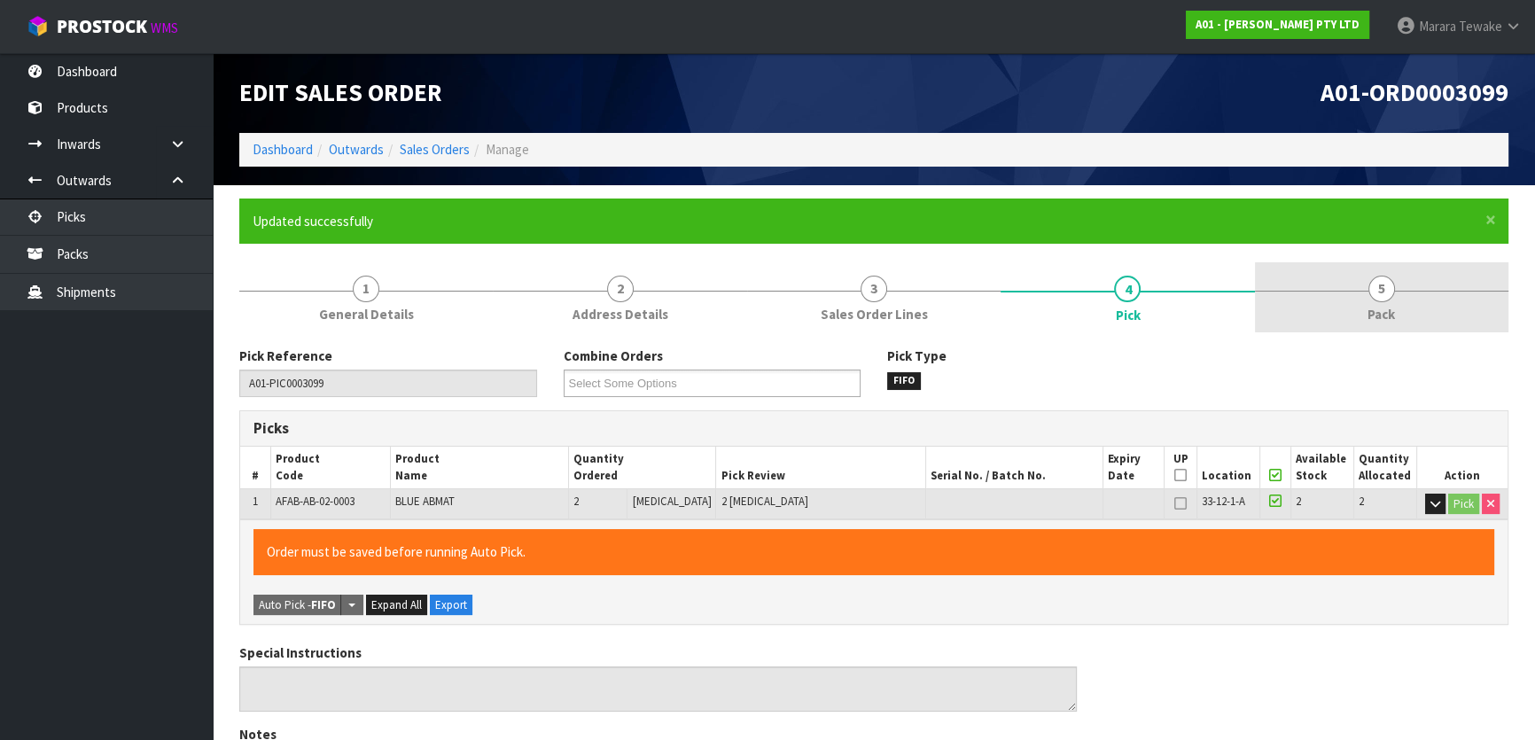
type input "[PERSON_NAME]"
type input "2025-08-12T14:10:55"
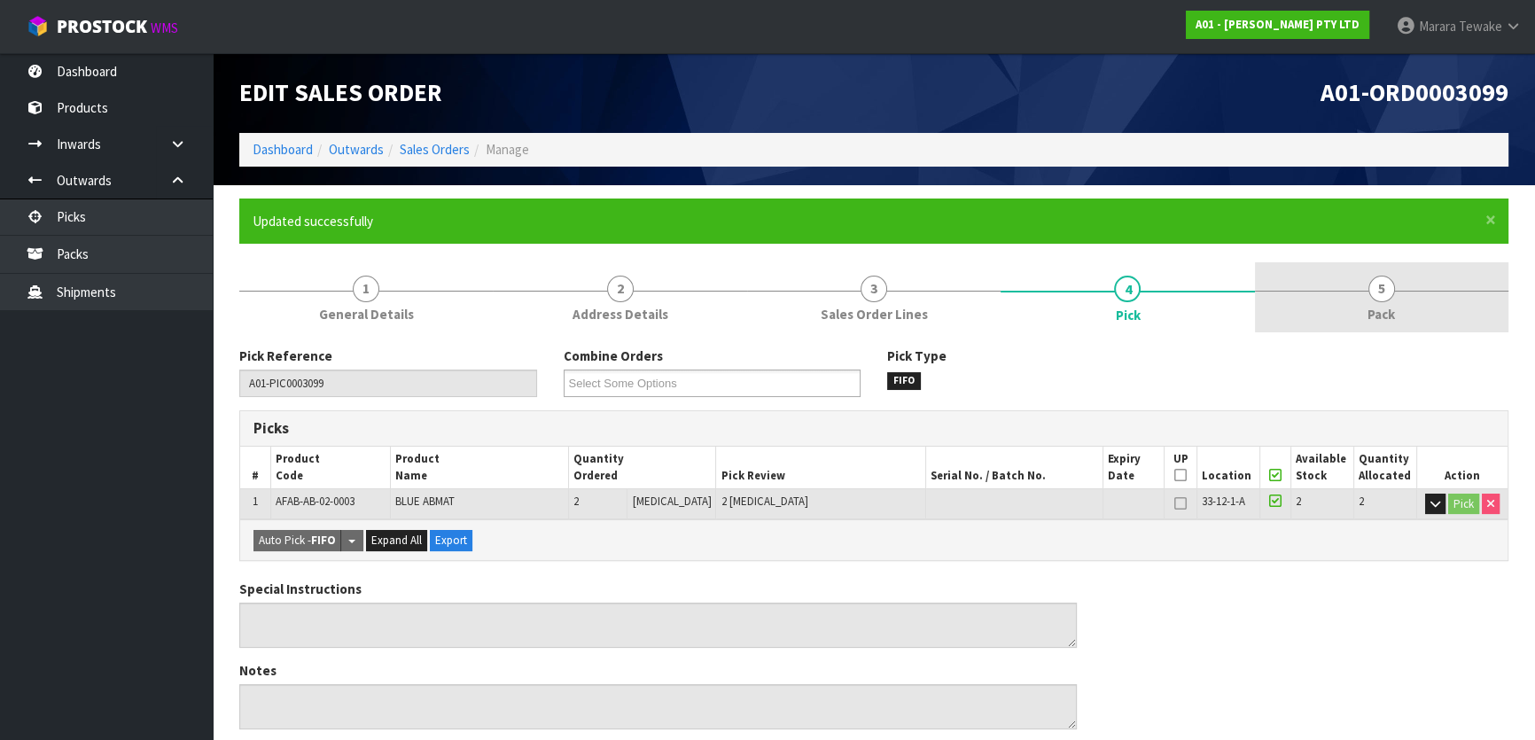
click at [1363, 304] on link "5 Pack" at bounding box center [1382, 297] width 254 height 70
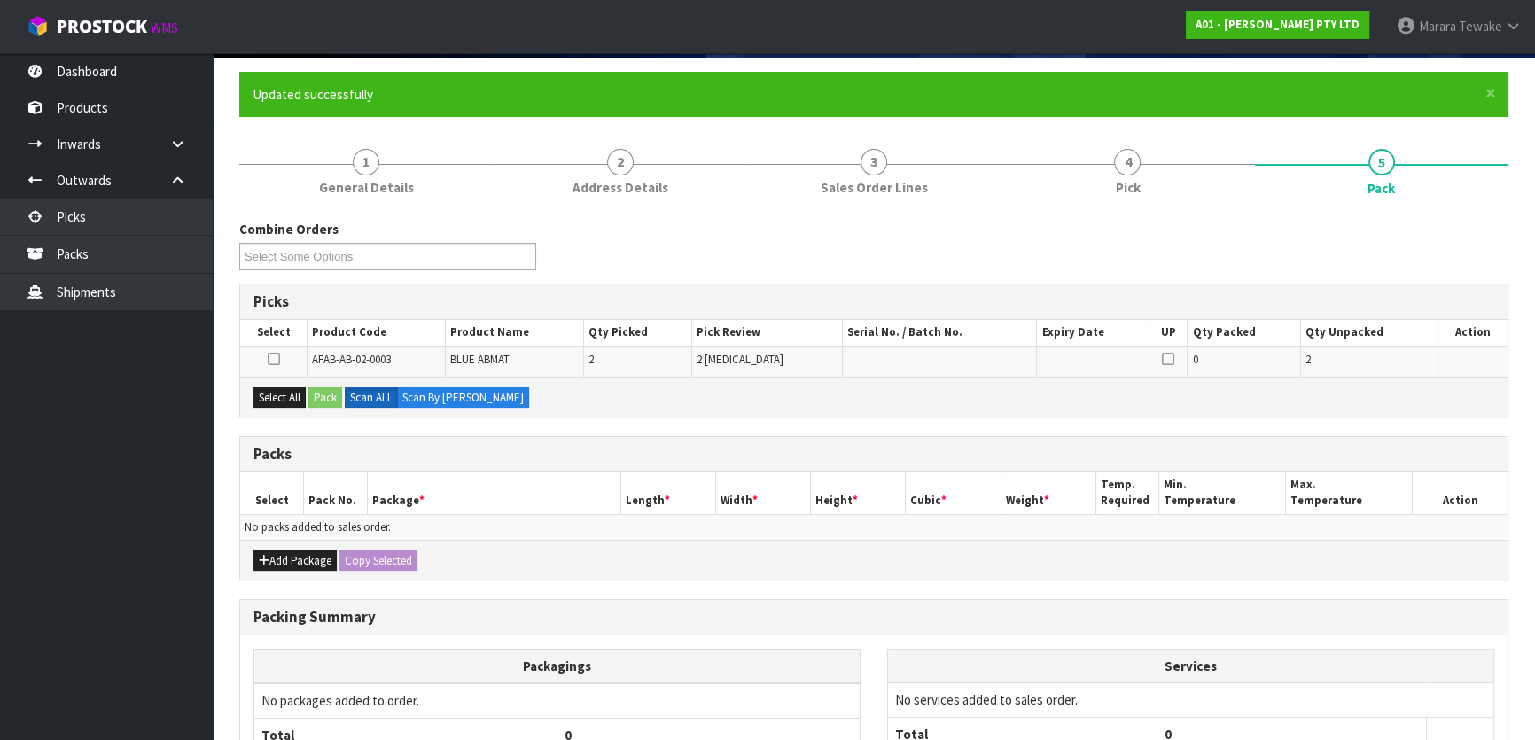
scroll to position [292, 0]
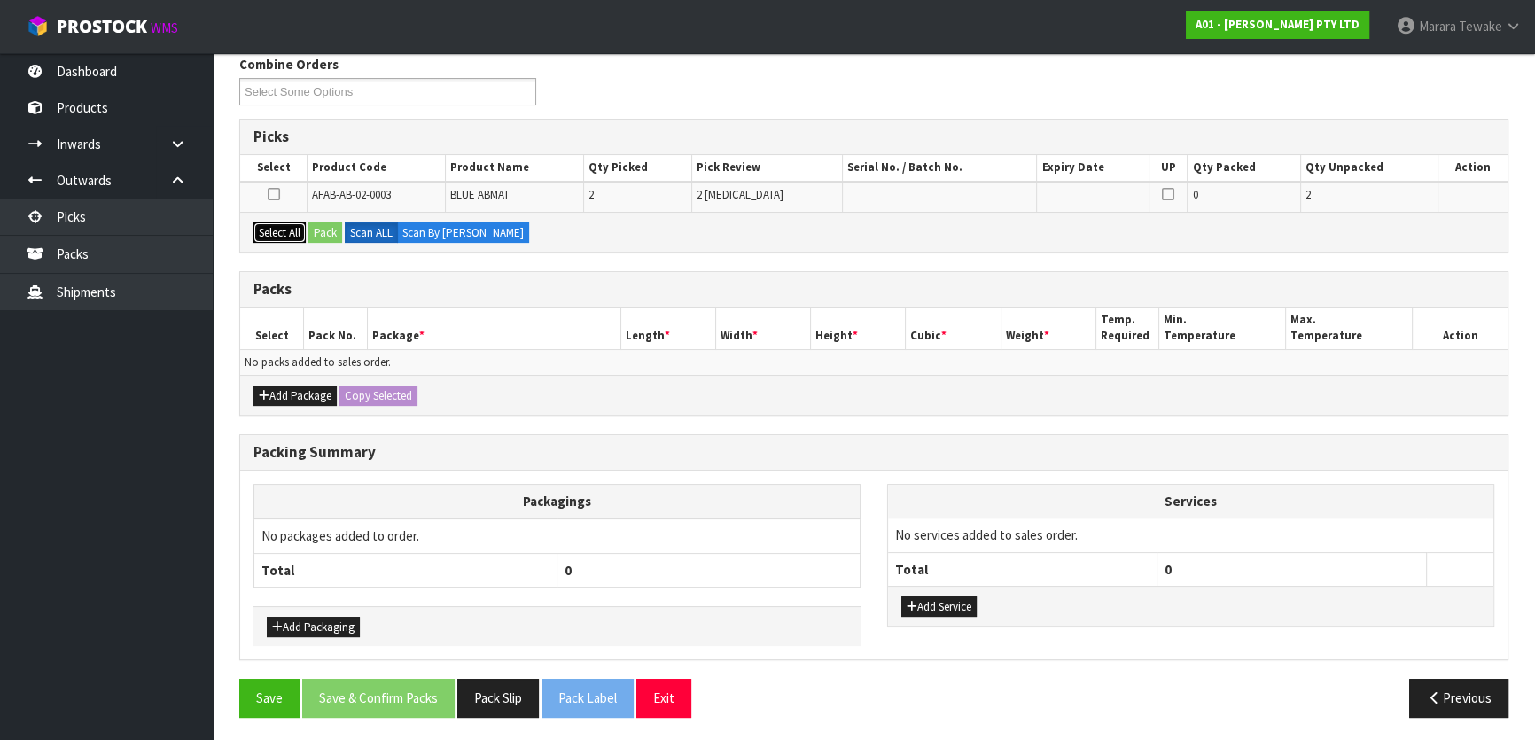
click at [287, 230] on button "Select All" at bounding box center [280, 232] width 52 height 21
click at [330, 230] on button "Pack" at bounding box center [325, 232] width 34 height 21
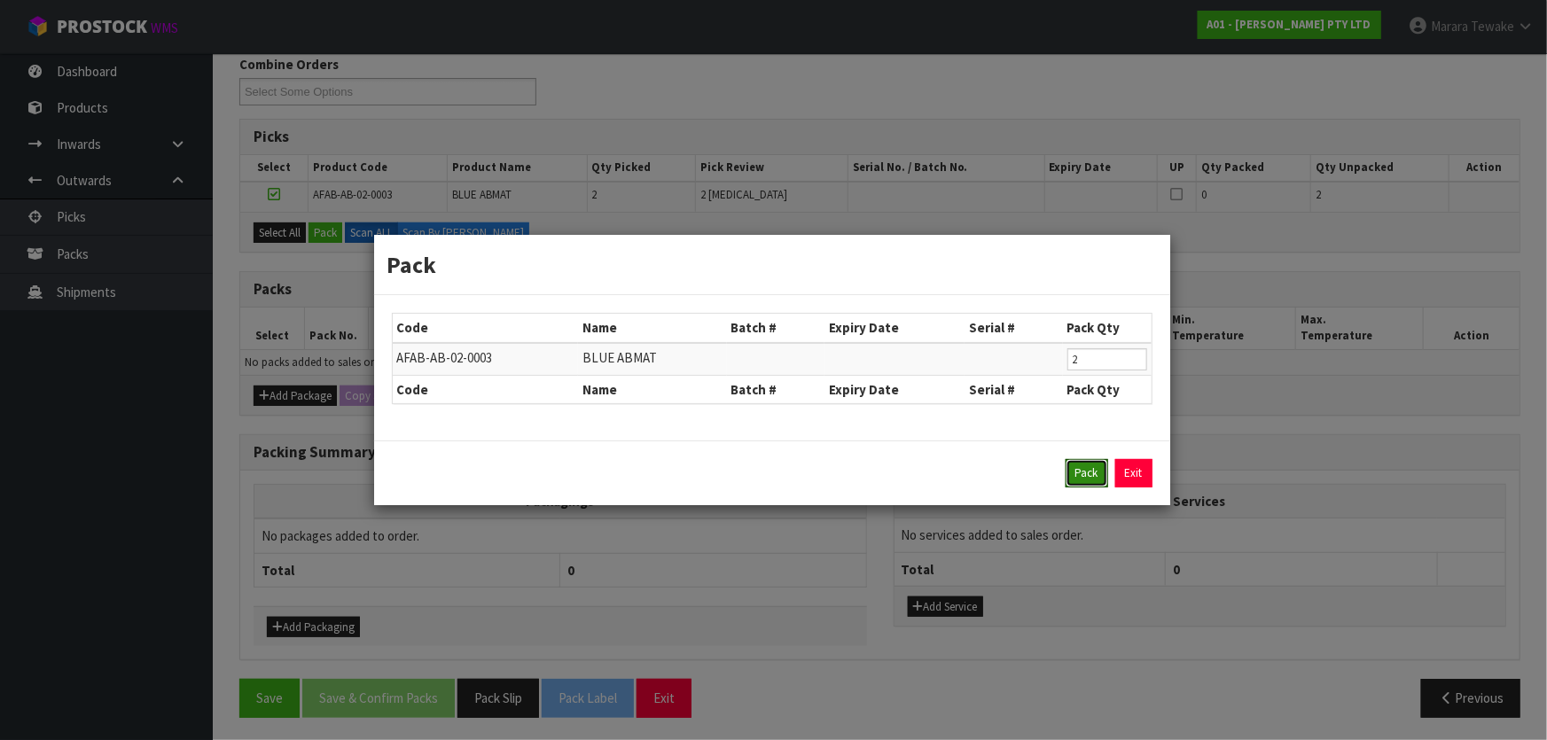
click at [1083, 472] on button "Pack" at bounding box center [1086, 473] width 43 height 28
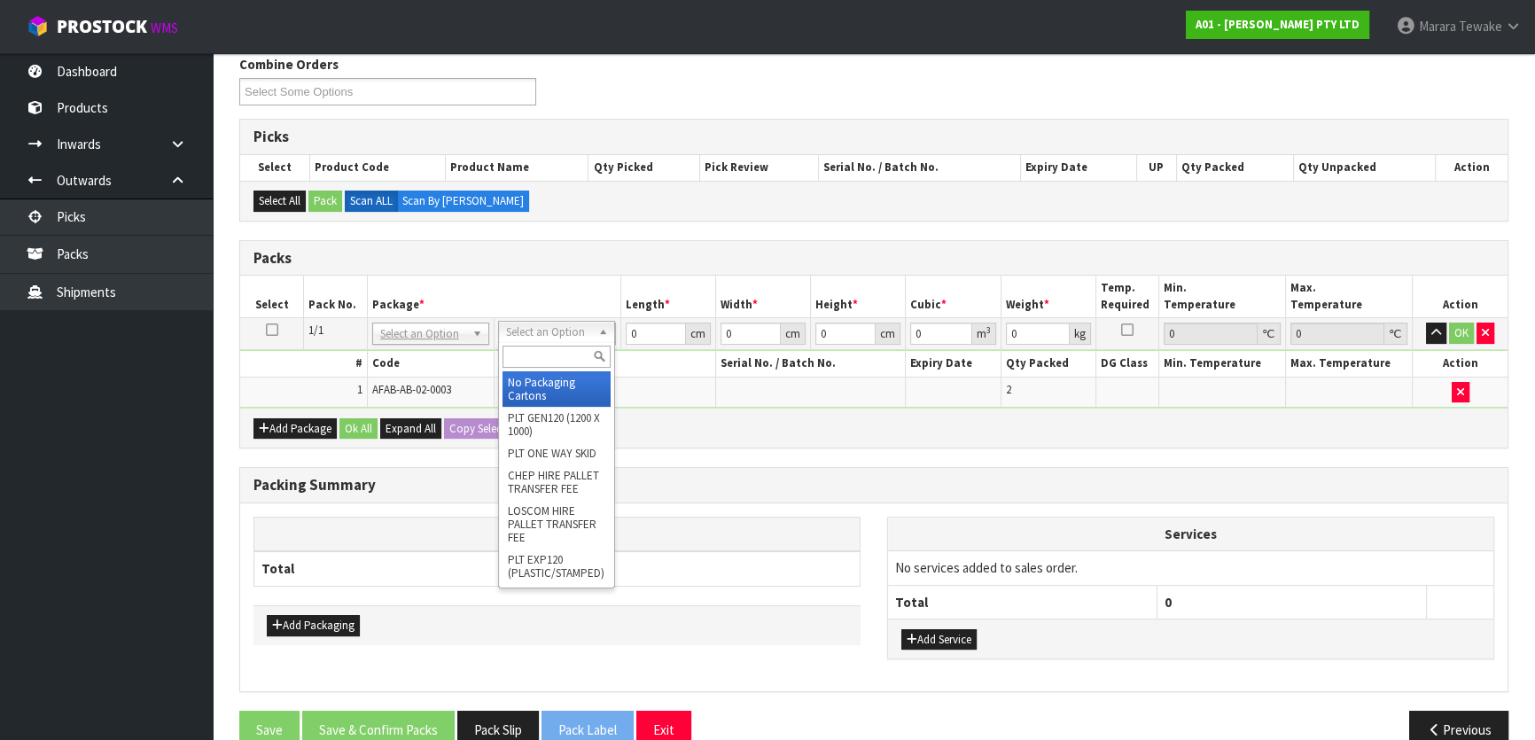
click at [559, 364] on input "text" at bounding box center [557, 357] width 108 height 22
type input "CTN6"
type input "45.5"
type input "30.5"
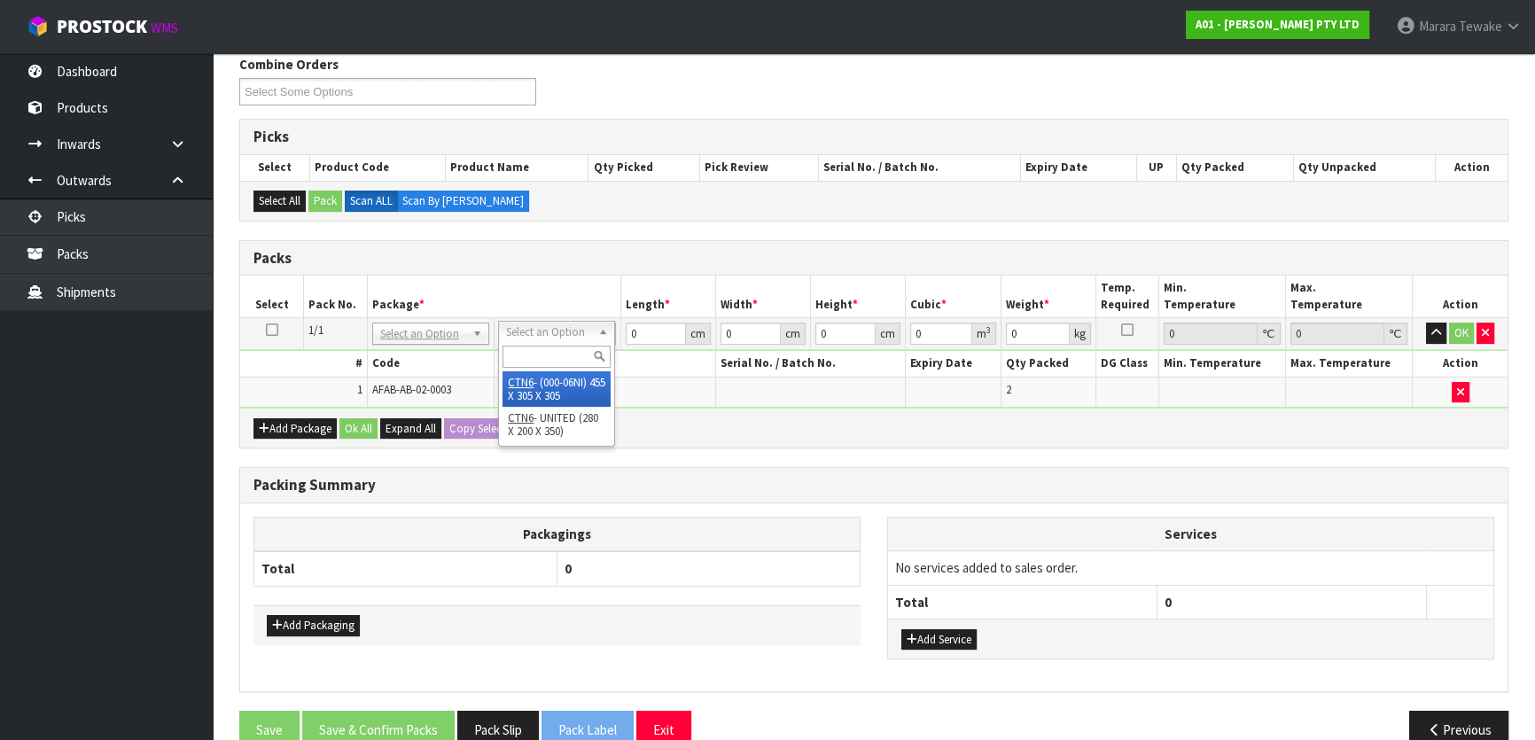
type input "0.042326"
type input "1.2"
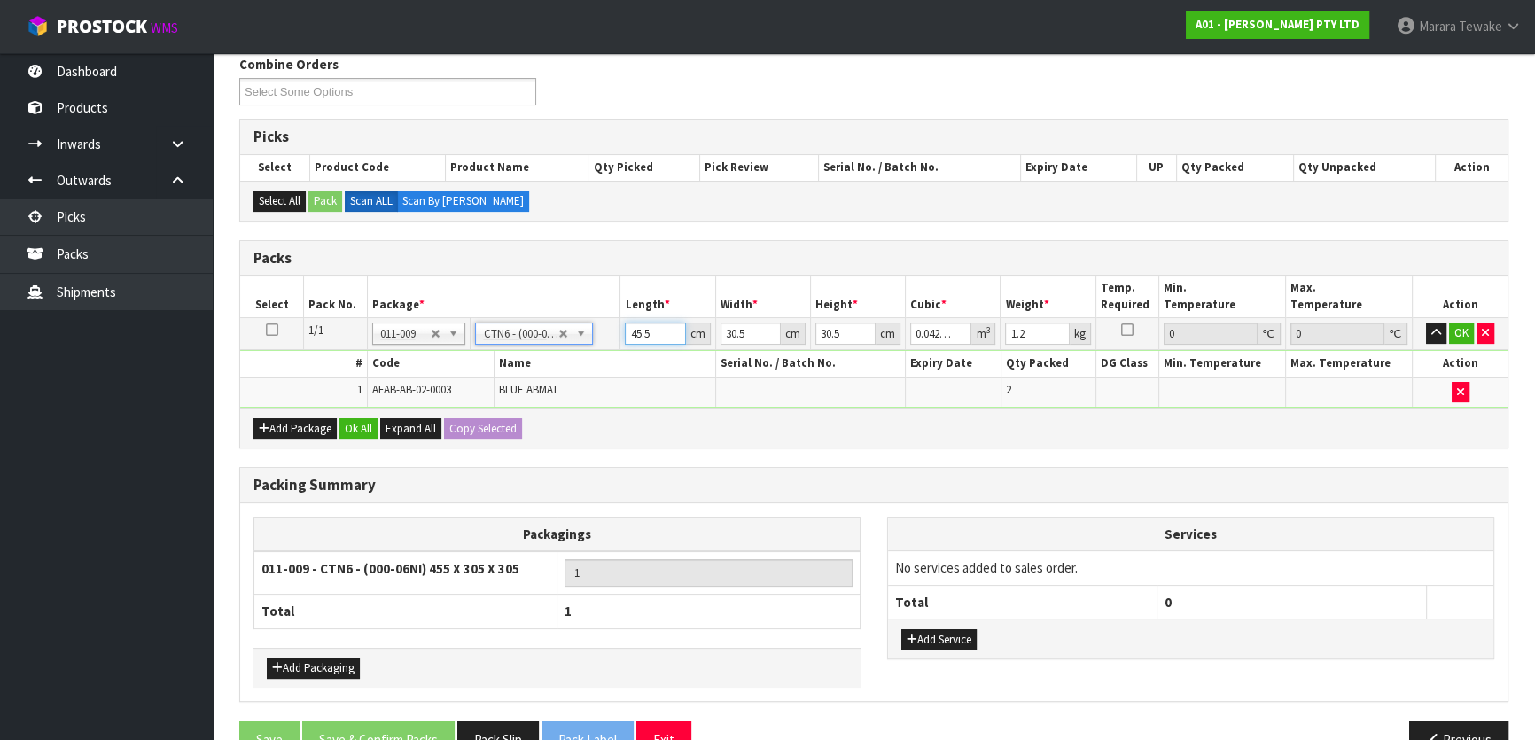
drag, startPoint x: 667, startPoint y: 339, endPoint x: 629, endPoint y: 325, distance: 40.7
click at [629, 326] on input "45.5" at bounding box center [655, 334] width 60 height 22
type input "4"
type input "0.003721"
type input "46"
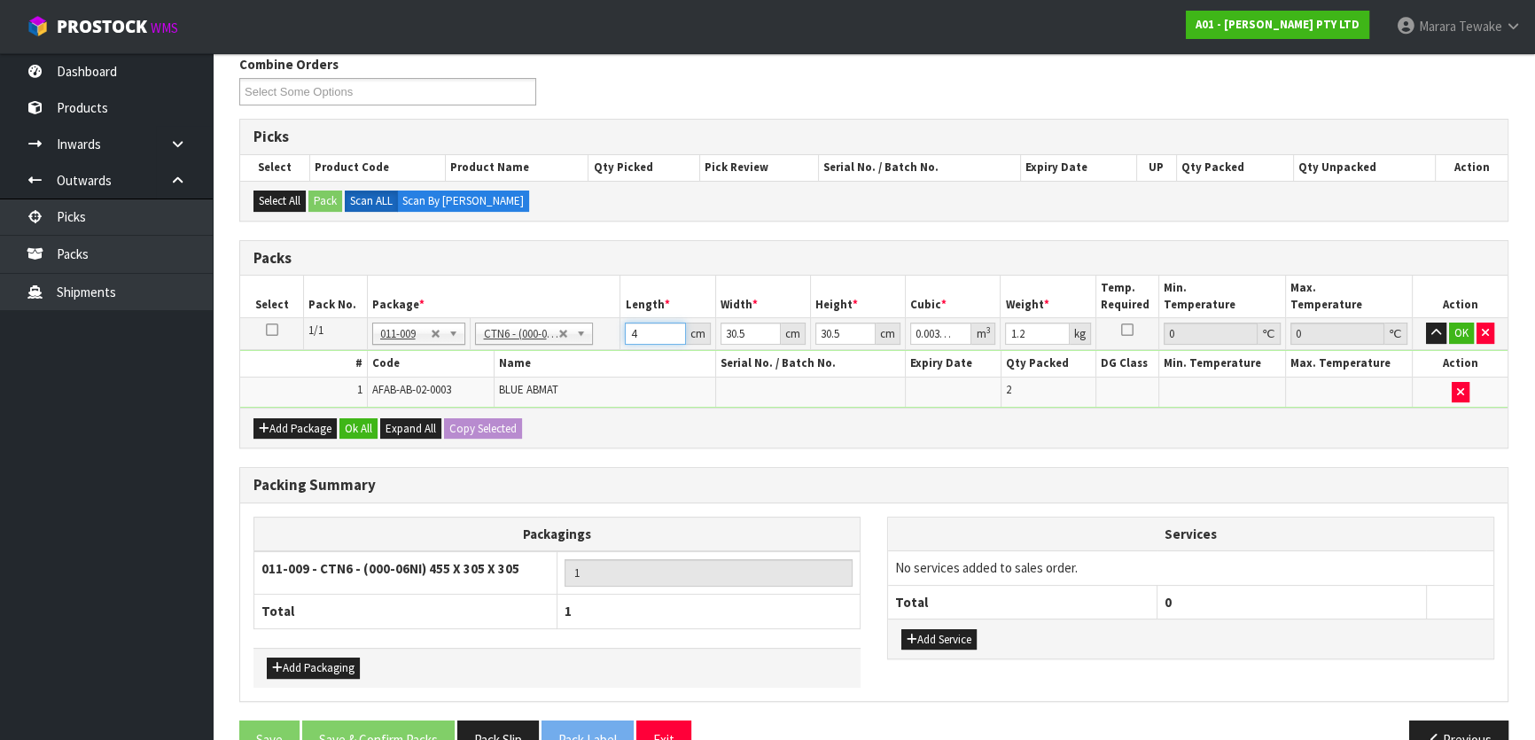
type input "0.042792"
type input "46"
type input "3"
type input "0.004209"
type input "32"
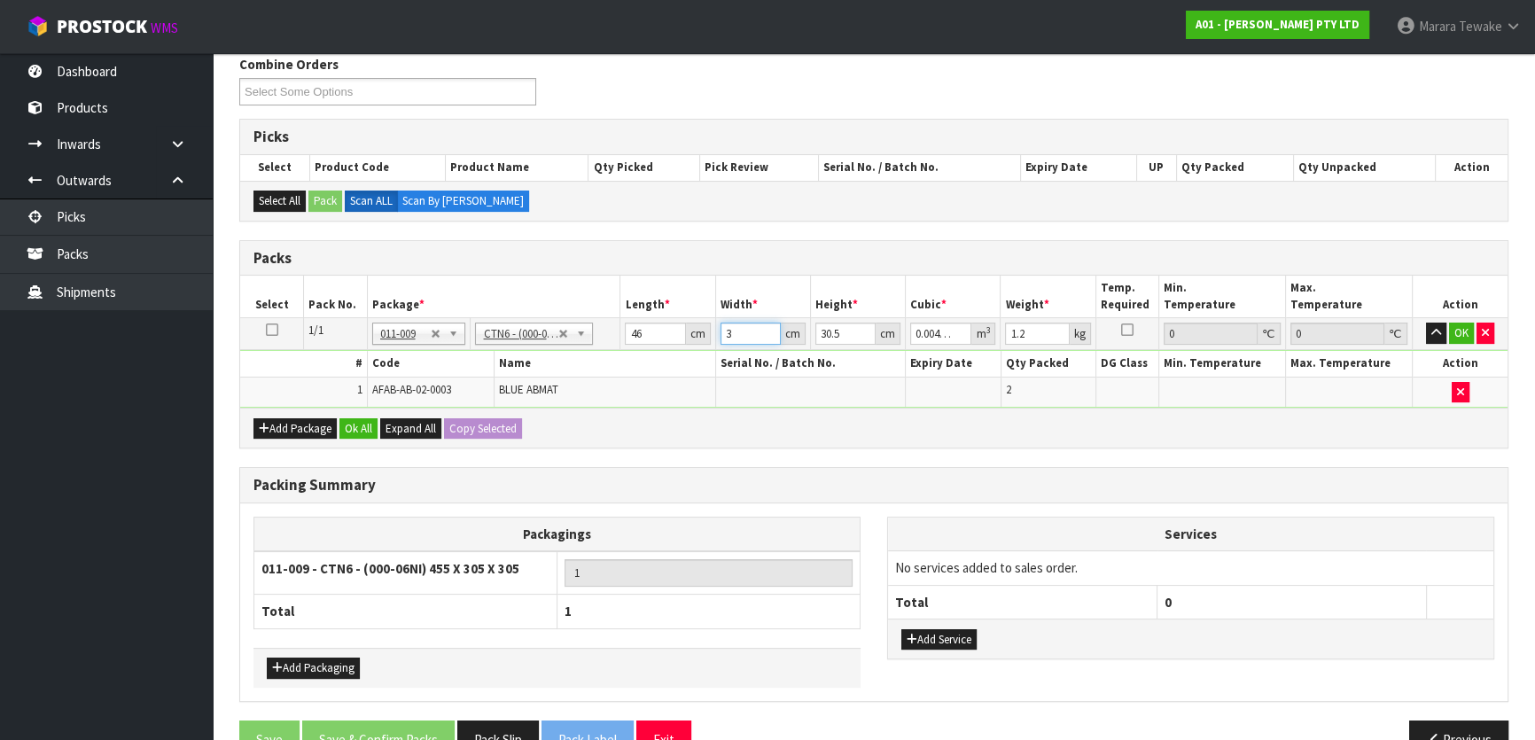
type input "0.044896"
type input "32"
type input "1"
type input "0.001472"
type input "16"
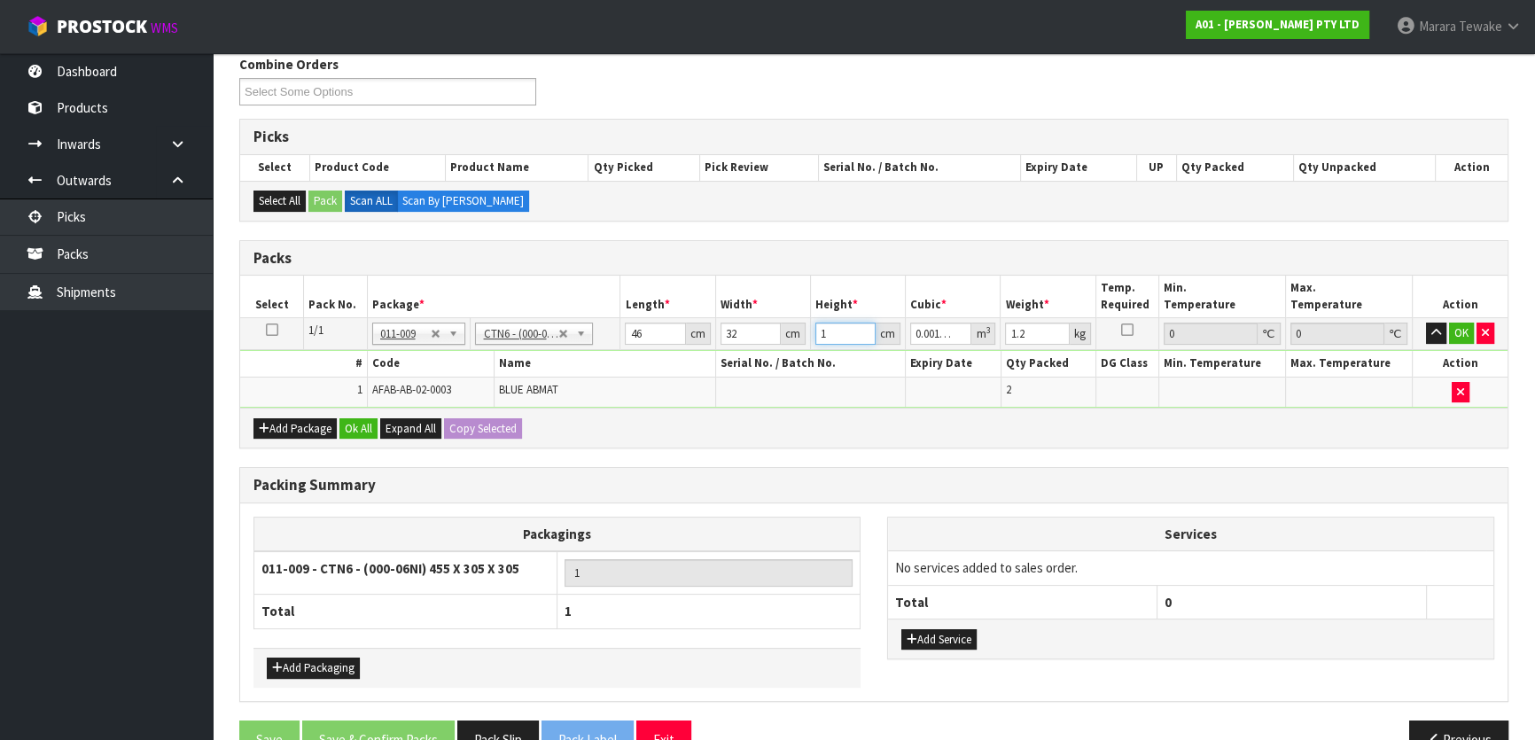
type input "0.023552"
type input "16"
type input "2"
click at [1426, 323] on button "button" at bounding box center [1436, 333] width 20 height 21
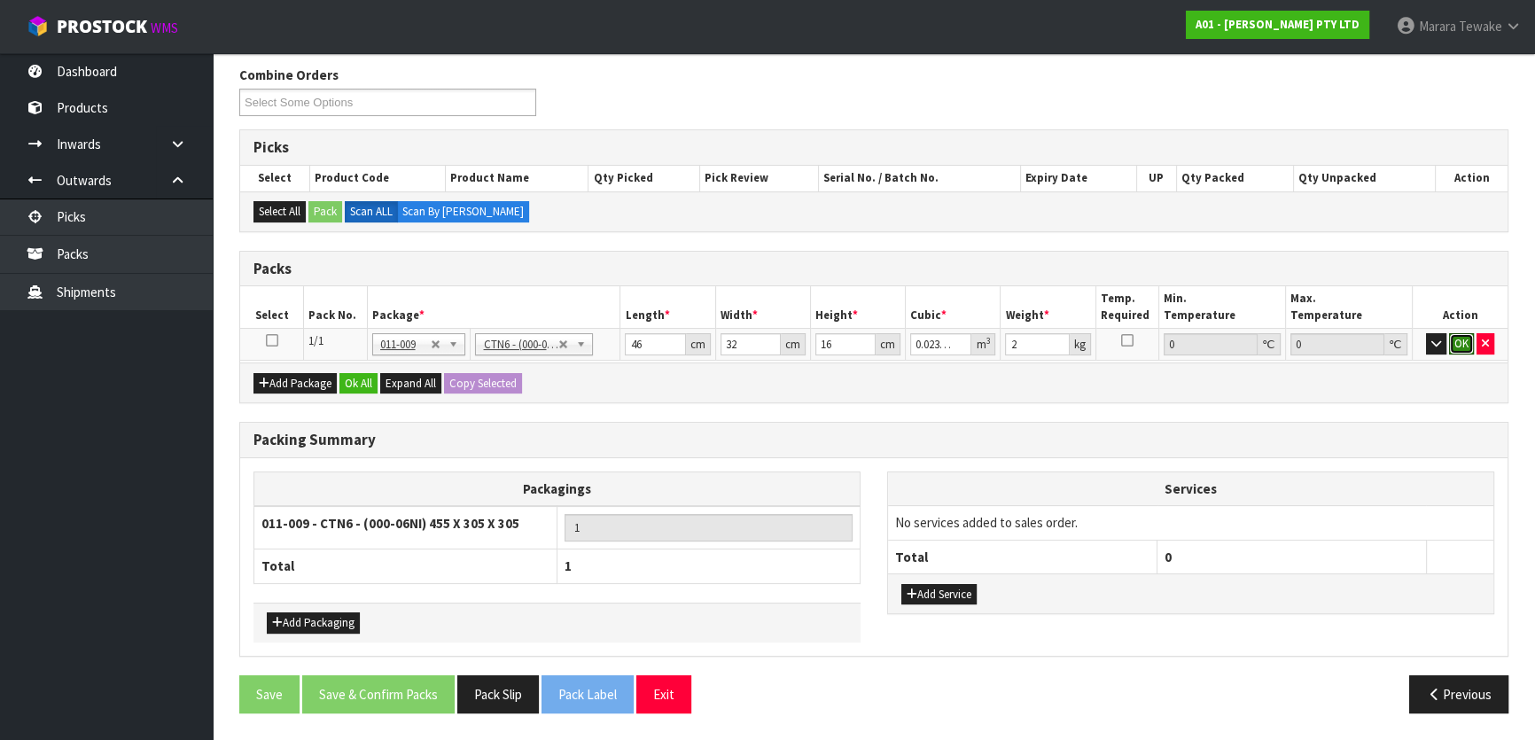
scroll to position [274, 0]
click button "OK" at bounding box center [1461, 344] width 25 height 21
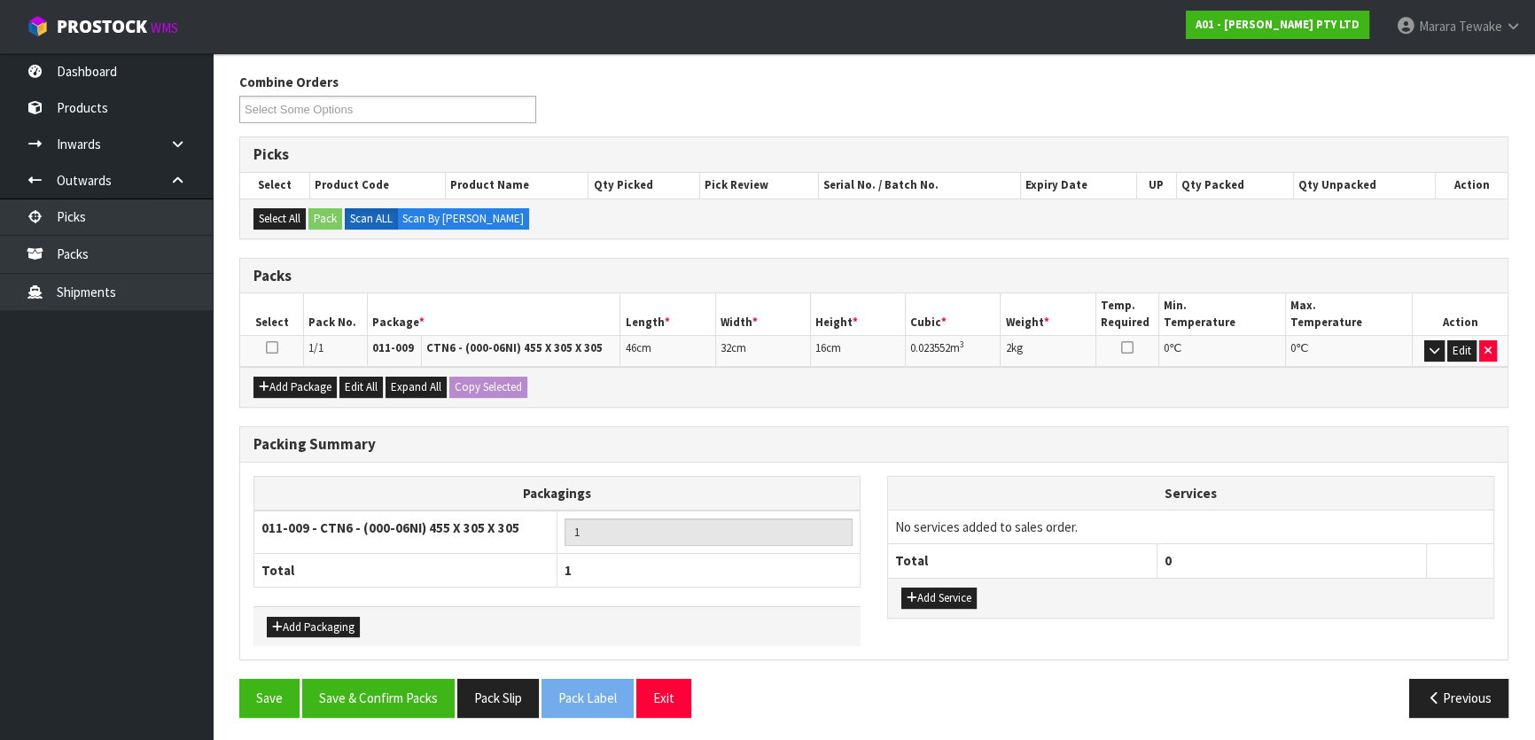
click at [432, 674] on div "Packing Summary Packagings 011-009 - CTN6 - (000-06NI) 455 X 305 X 305 1 Total …" at bounding box center [874, 553] width 1296 height 254
click at [420, 687] on button "Save & Confirm Packs" at bounding box center [378, 698] width 152 height 38
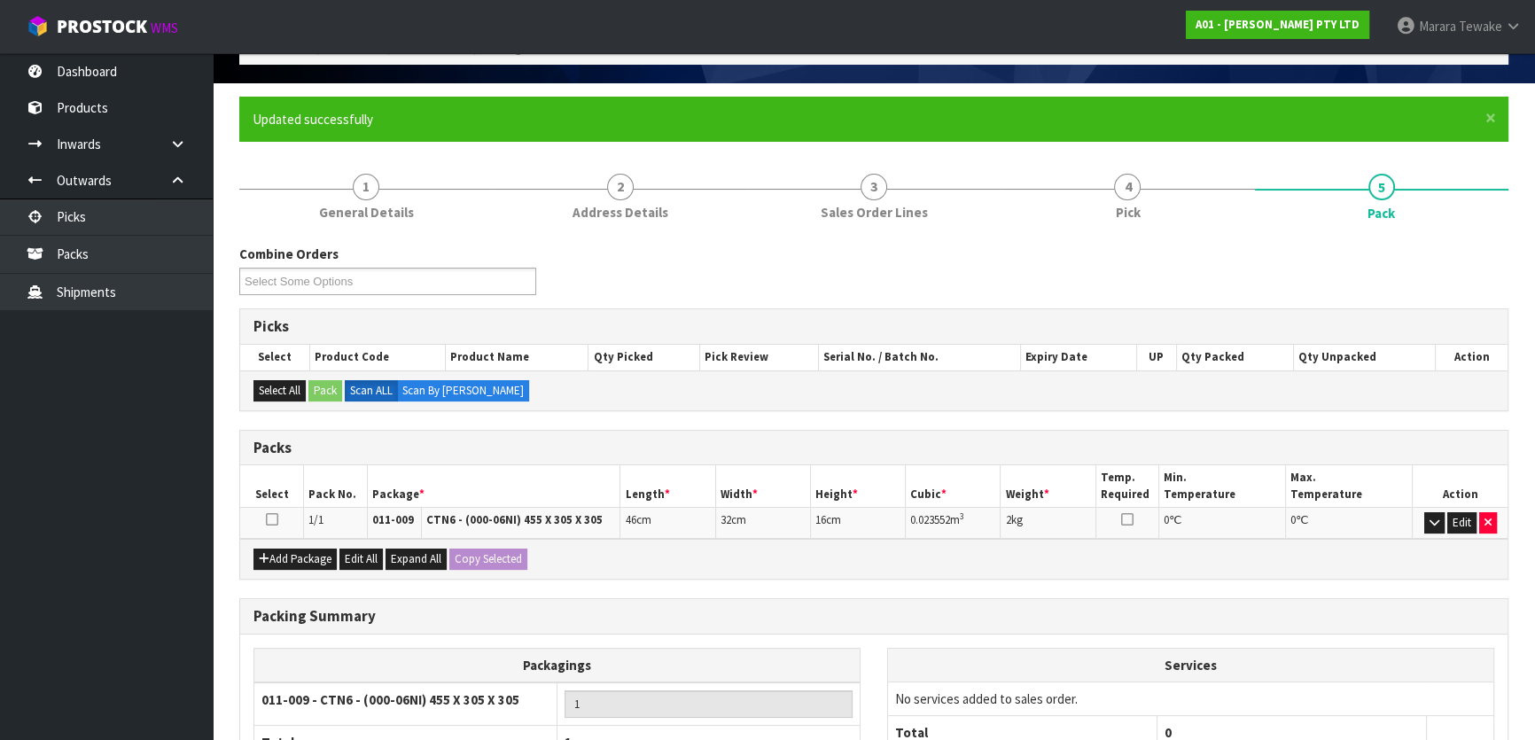
scroll to position [234, 0]
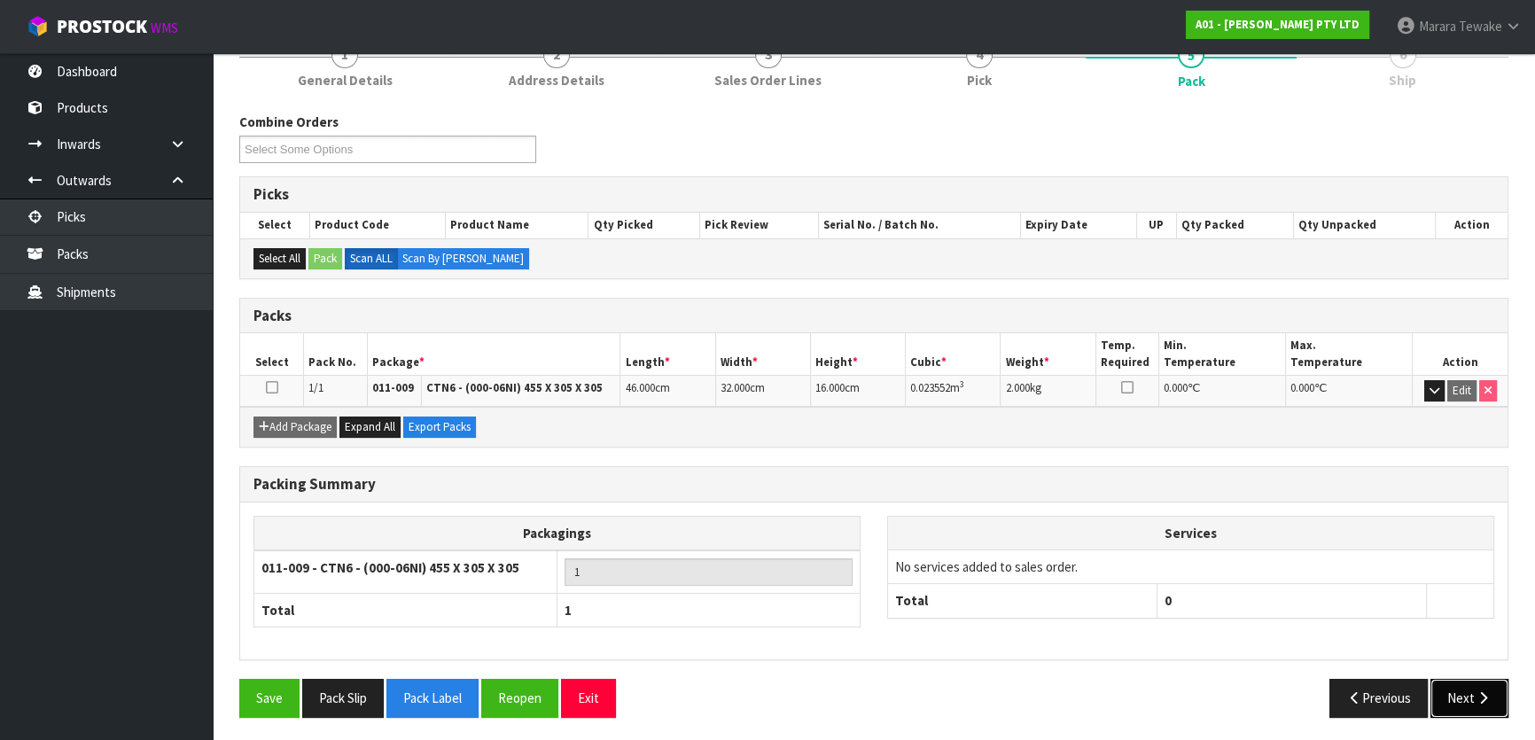
click at [1485, 682] on button "Next" at bounding box center [1470, 698] width 78 height 38
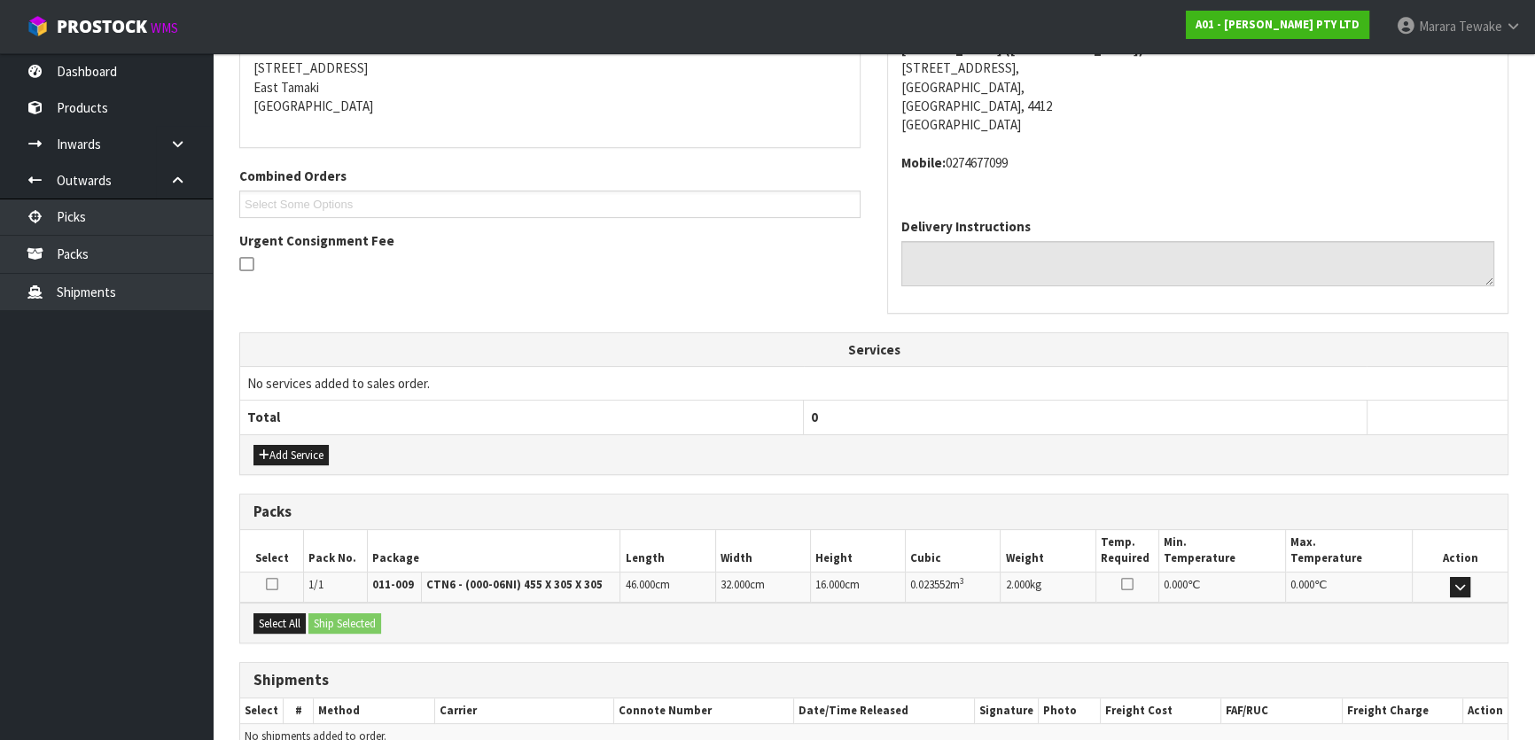
scroll to position [446, 0]
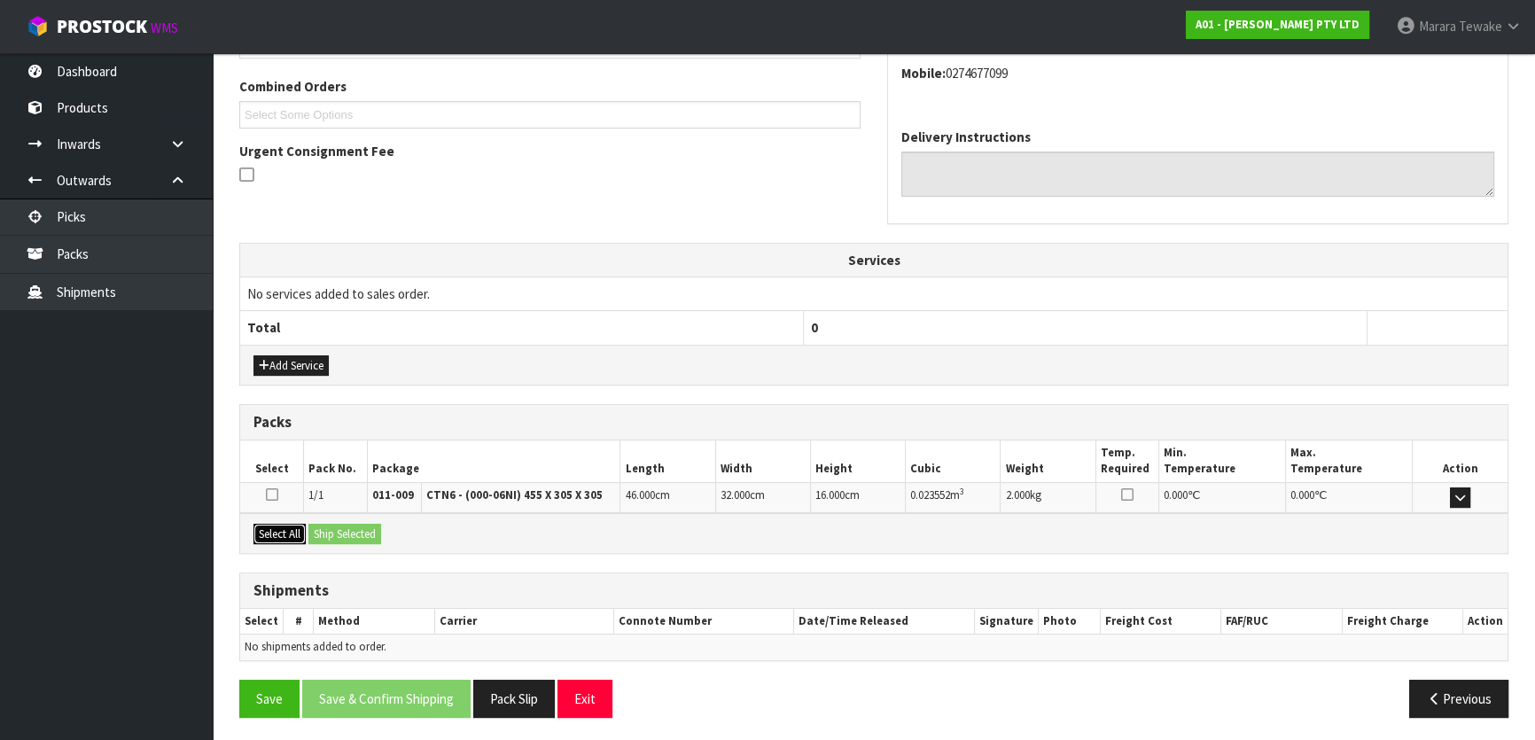
click at [286, 527] on button "Select All" at bounding box center [280, 534] width 52 height 21
click at [332, 528] on button "Ship Selected" at bounding box center [344, 534] width 73 height 21
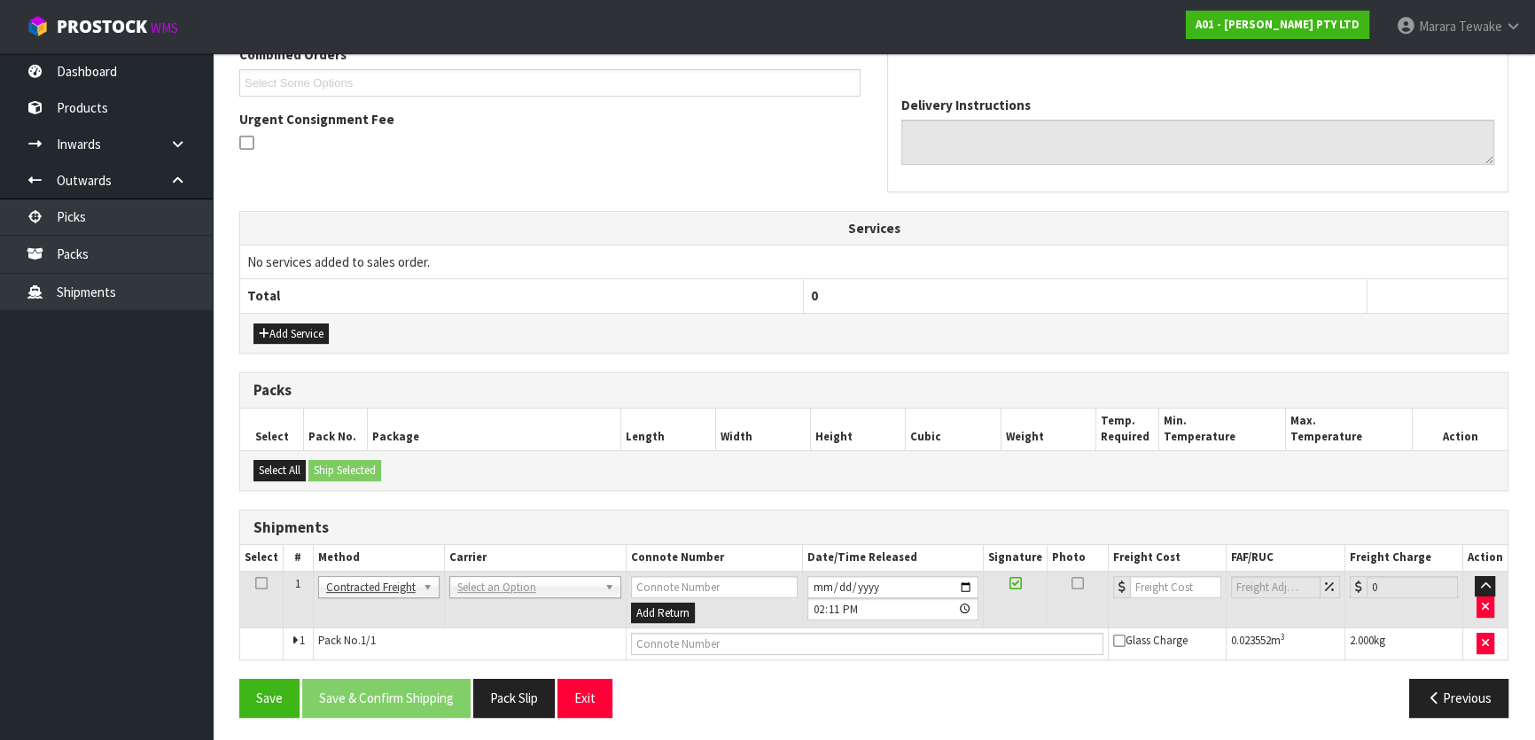
scroll to position [479, 0]
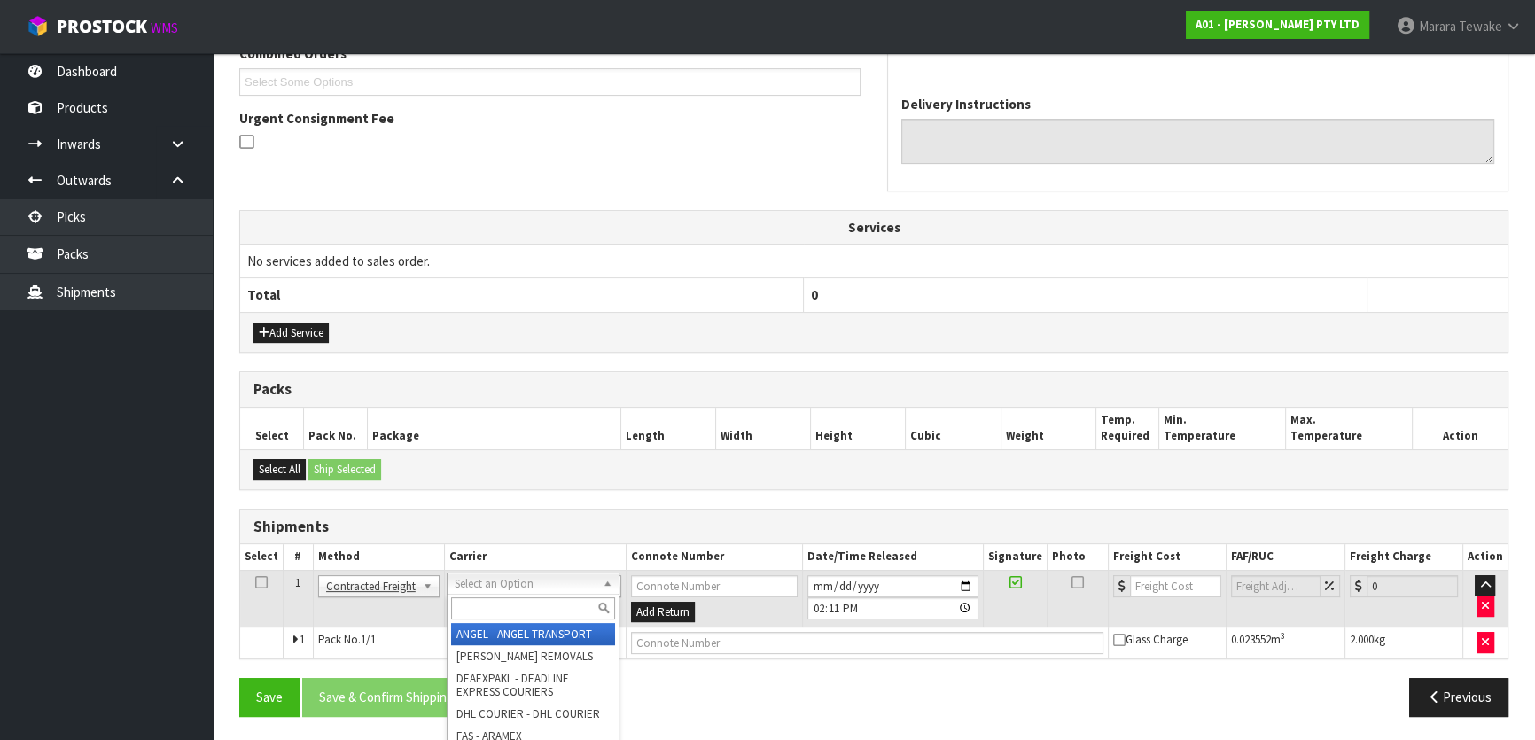
click at [492, 601] on input "text" at bounding box center [533, 608] width 164 height 22
type input "NZP"
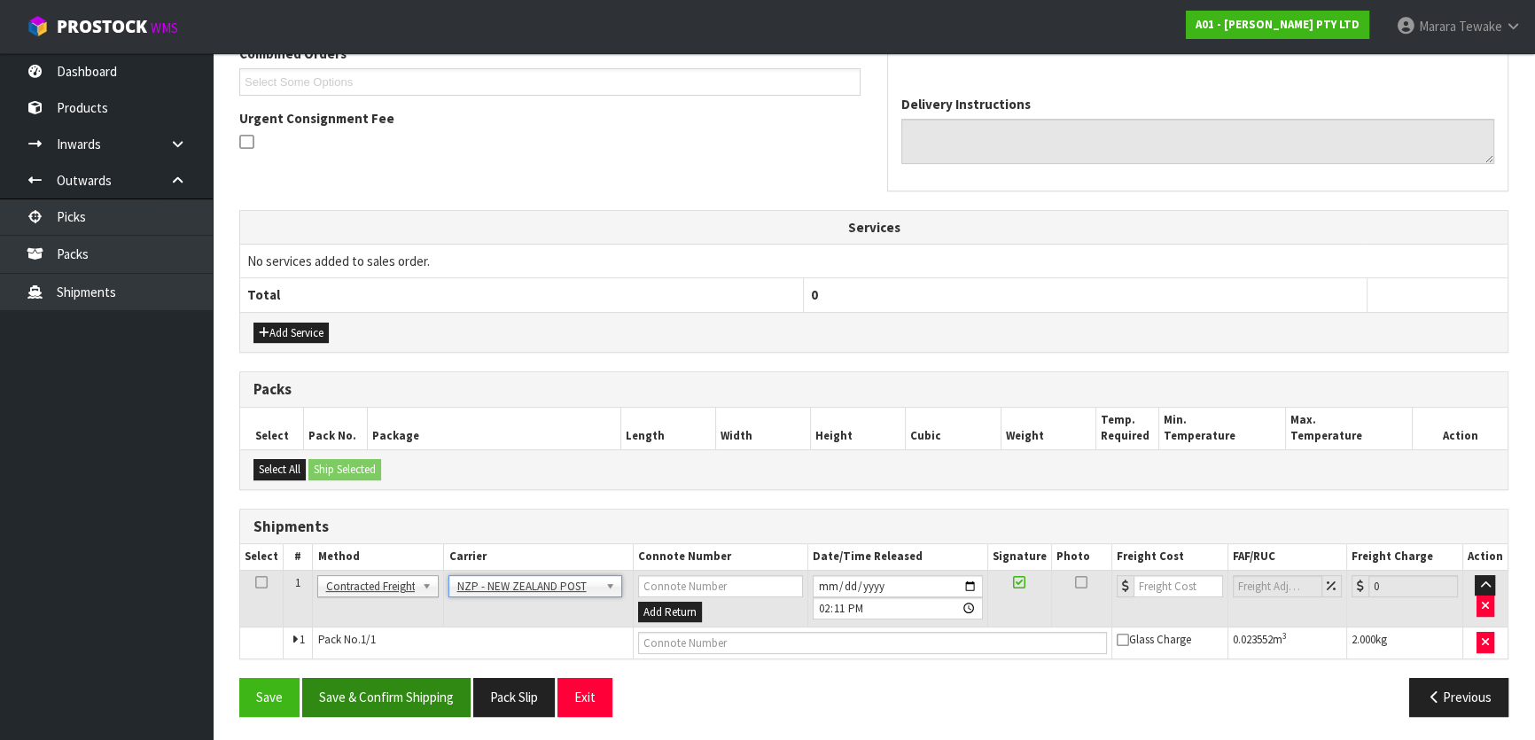
click at [396, 713] on div "Save Save & Confirm Shipping Pack Slip Exit Previous" at bounding box center [874, 703] width 1296 height 51
click at [398, 708] on button "Save & Confirm Shipping" at bounding box center [386, 697] width 168 height 38
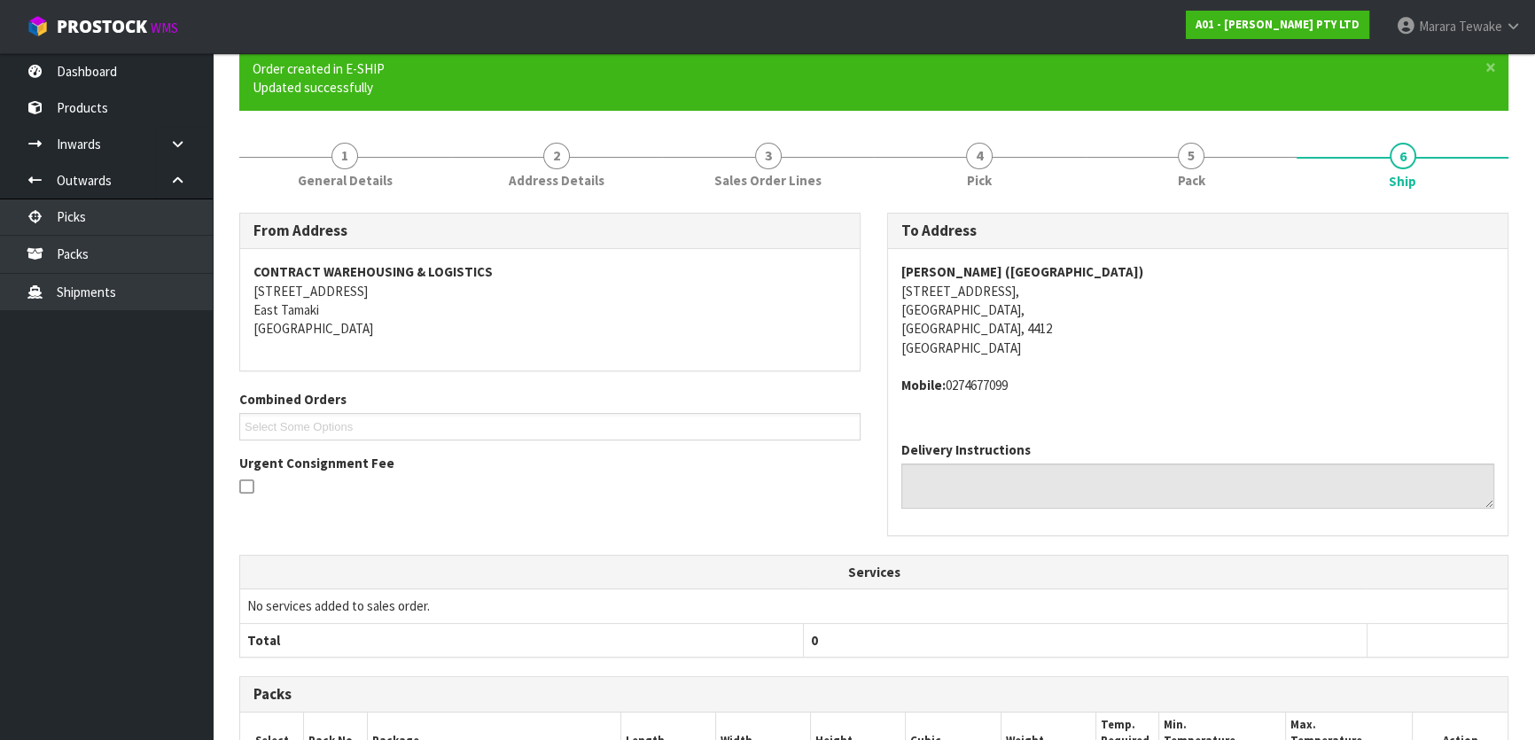
scroll to position [453, 0]
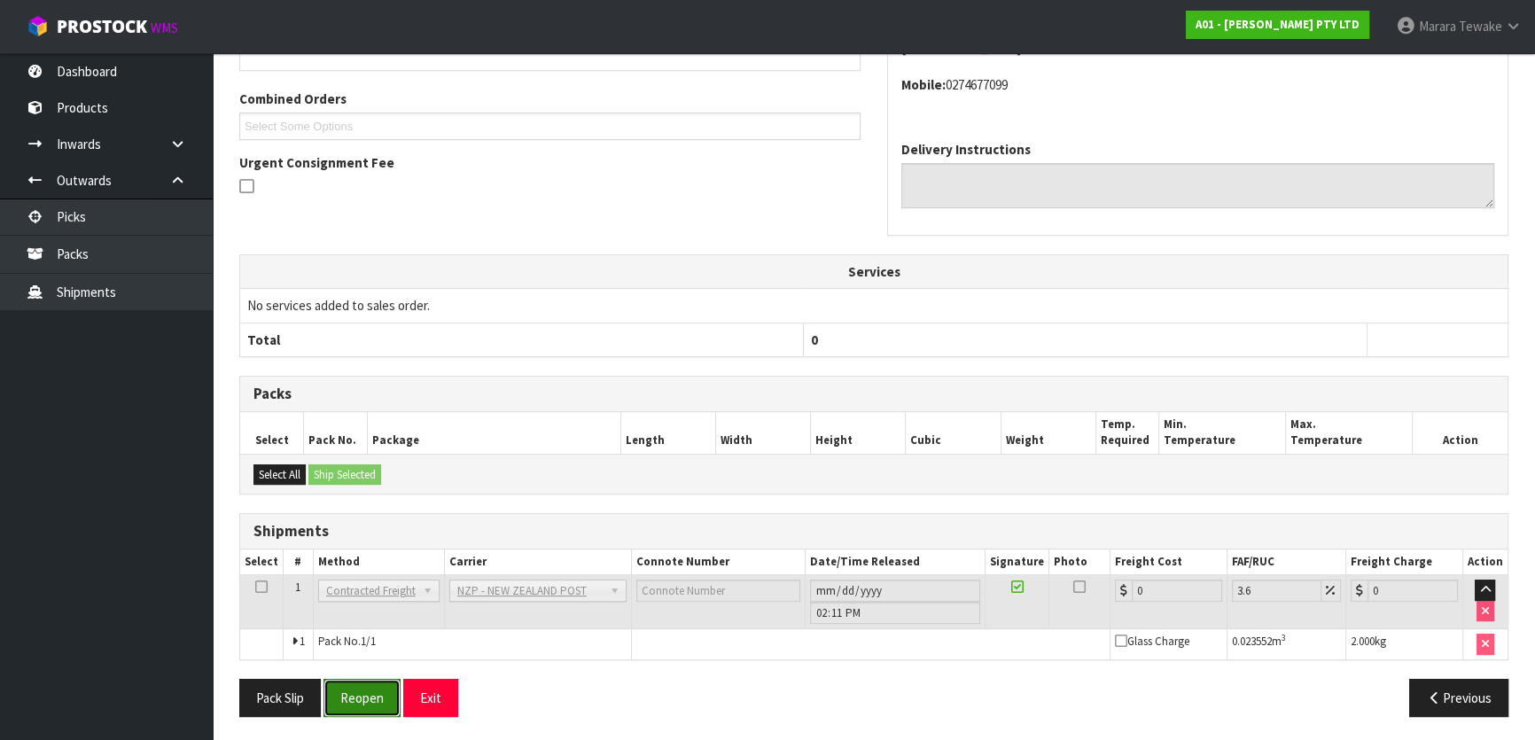
click at [372, 687] on button "Reopen" at bounding box center [362, 698] width 77 height 38
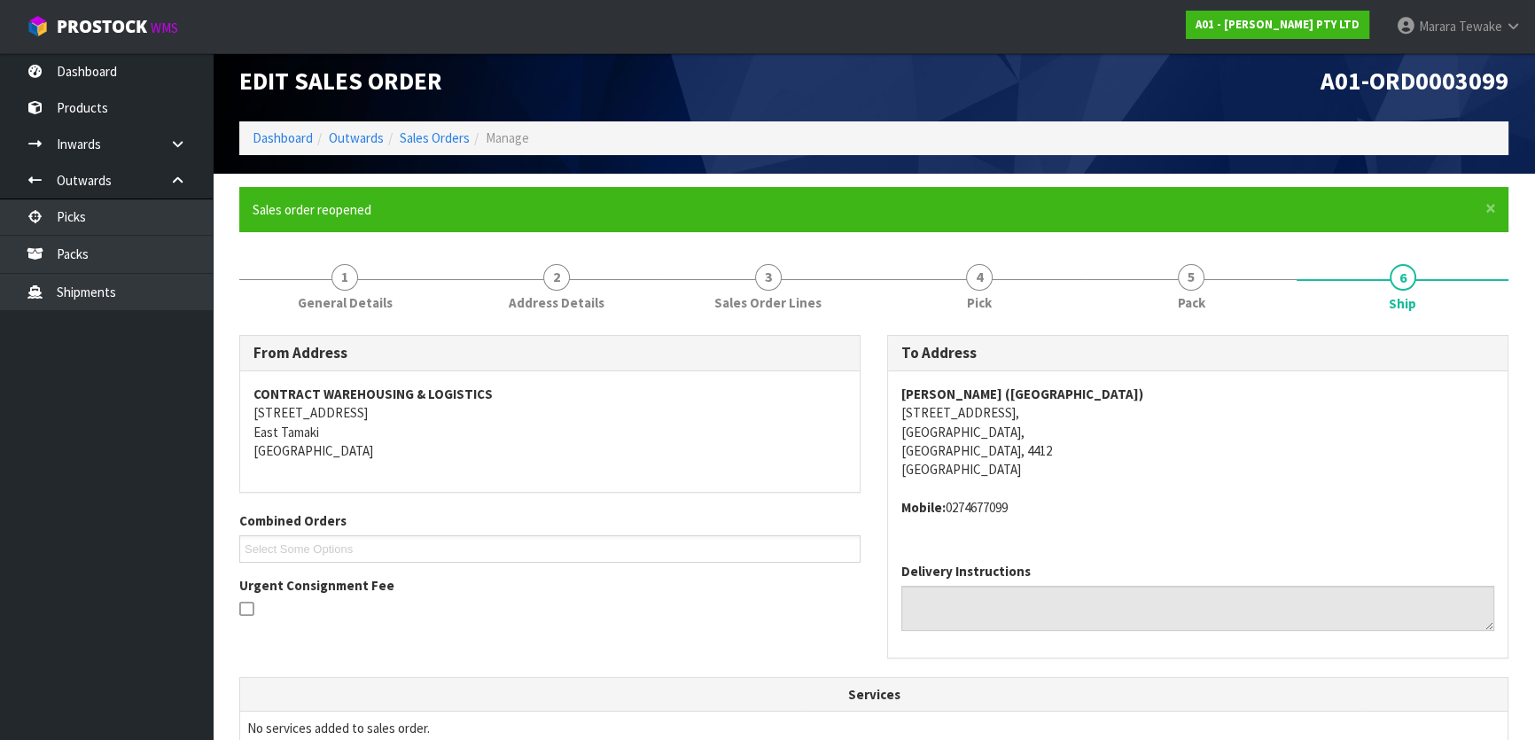
scroll to position [434, 0]
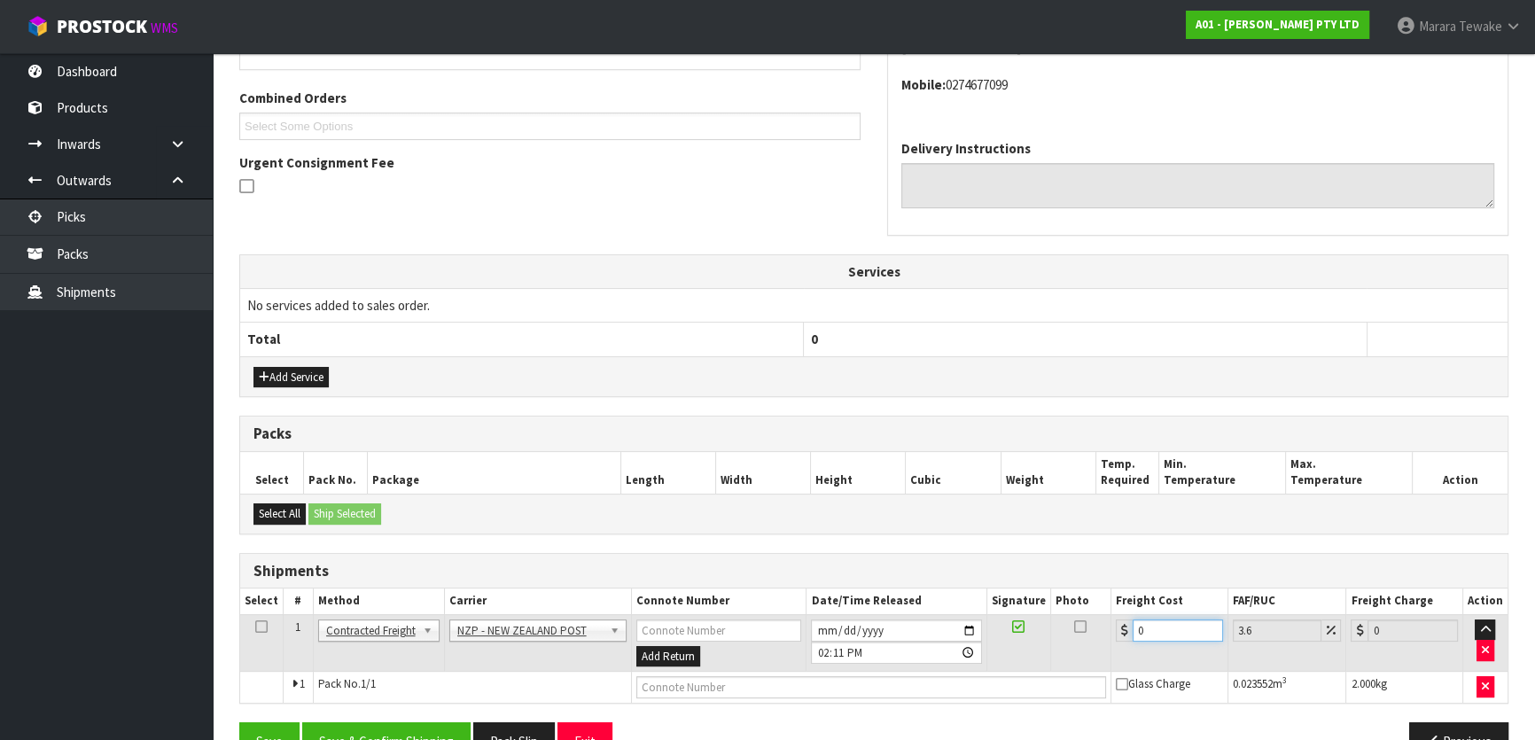
drag, startPoint x: 1158, startPoint y: 629, endPoint x: 1120, endPoint y: 603, distance: 45.7
click at [1128, 615] on td "0" at bounding box center [1170, 643] width 117 height 58
type input "8"
type input "8.29"
type input "8.4"
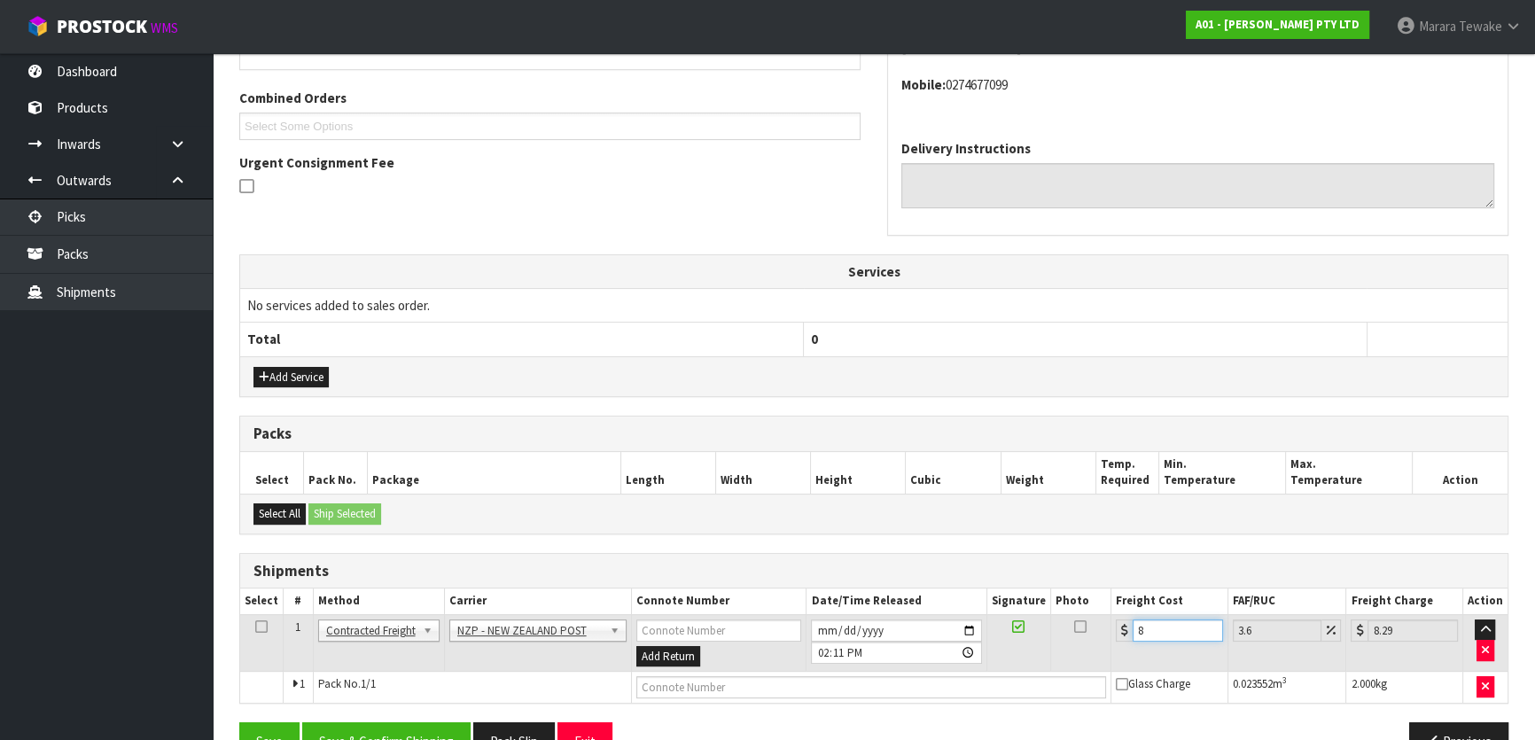
type input "8.7"
type input "8.45"
type input "8.75"
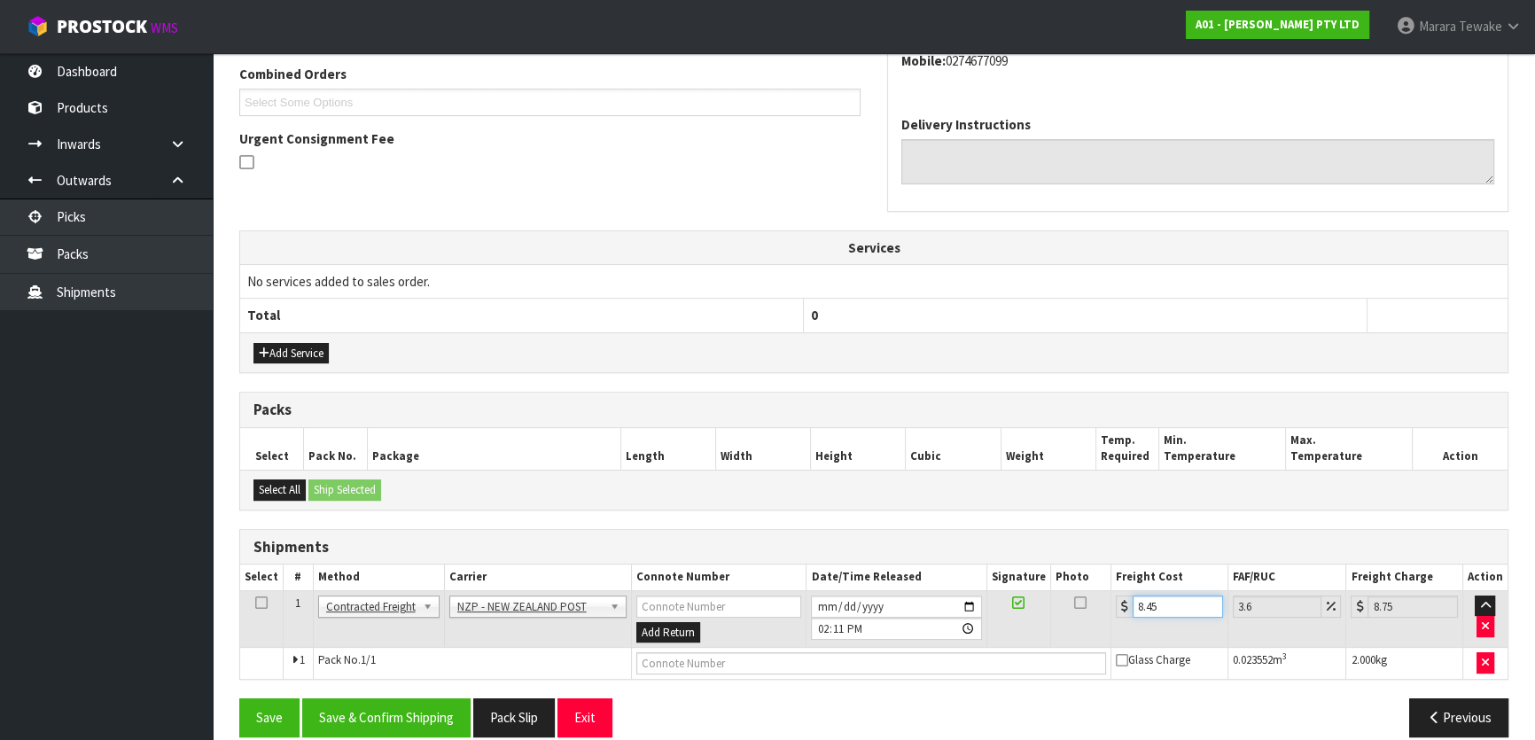
scroll to position [479, 0]
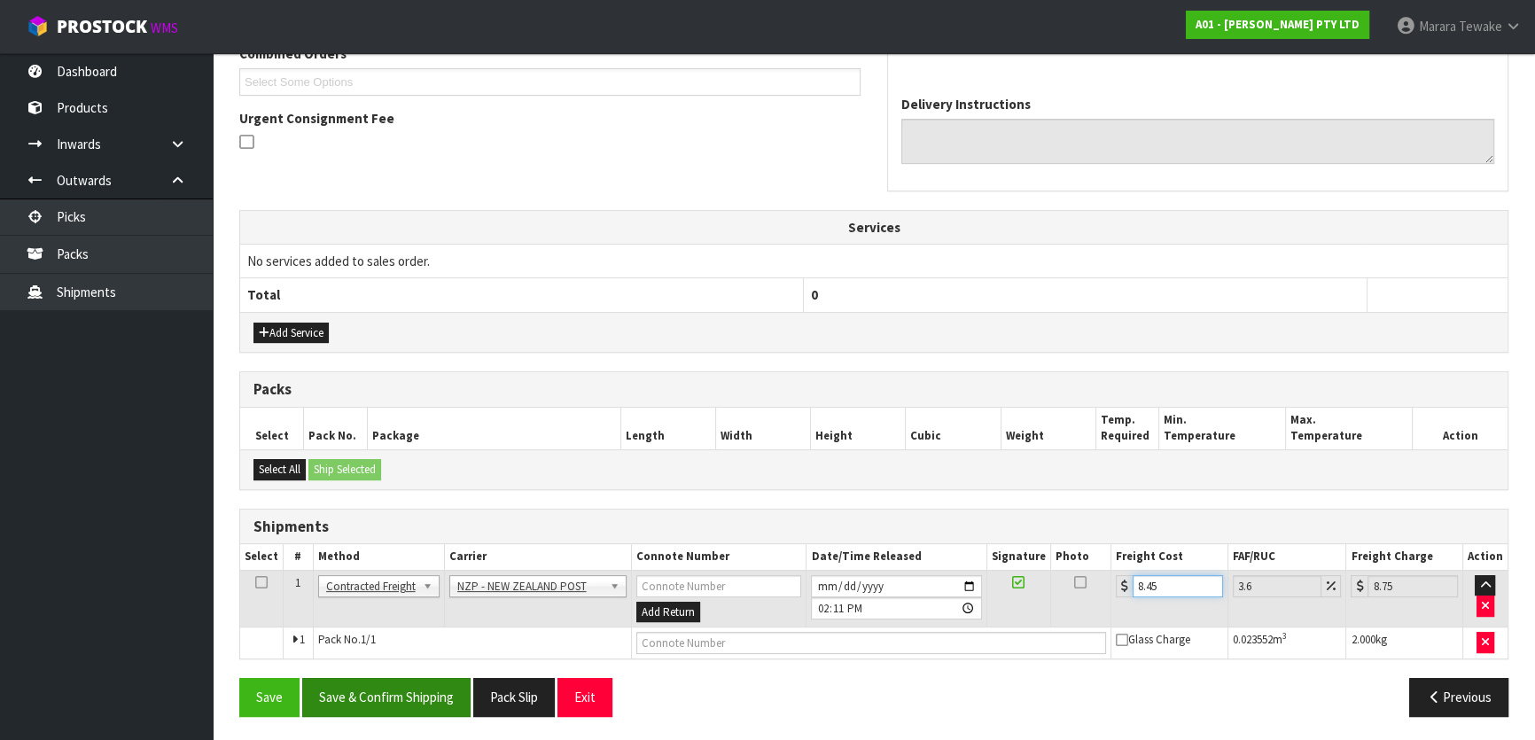
type input "8.45"
click at [406, 688] on button "Save & Confirm Shipping" at bounding box center [386, 697] width 168 height 38
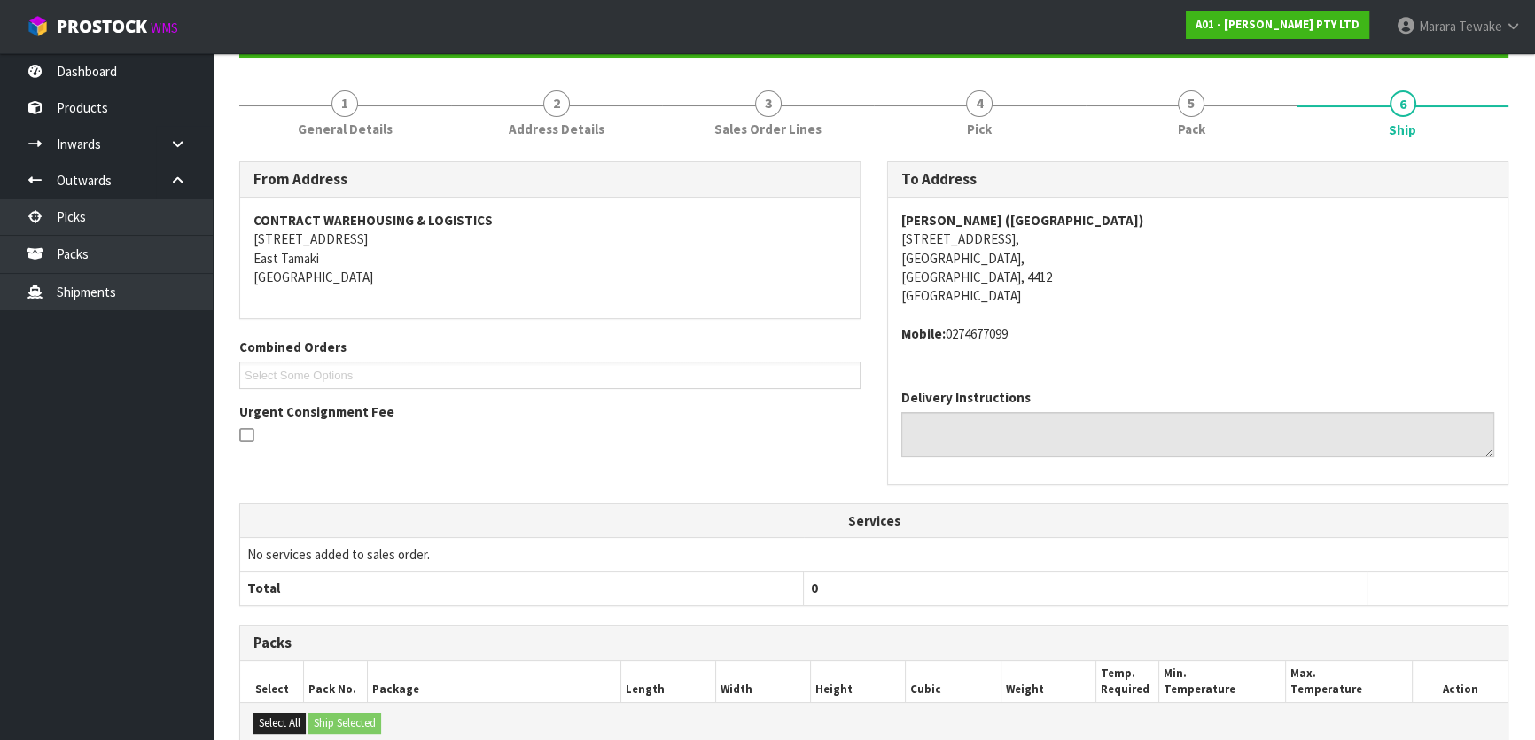
scroll to position [0, 0]
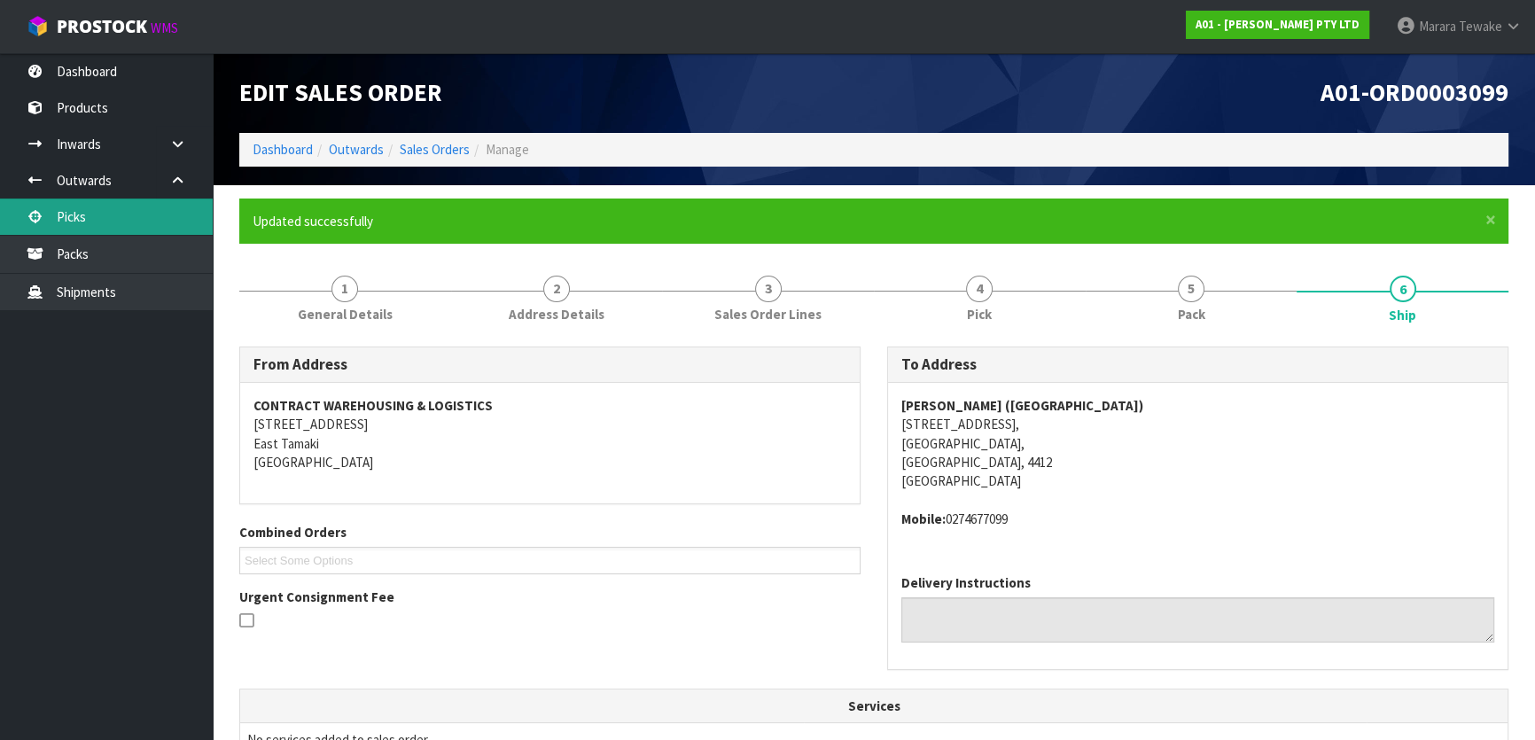
click at [161, 232] on link "Picks" at bounding box center [106, 217] width 213 height 36
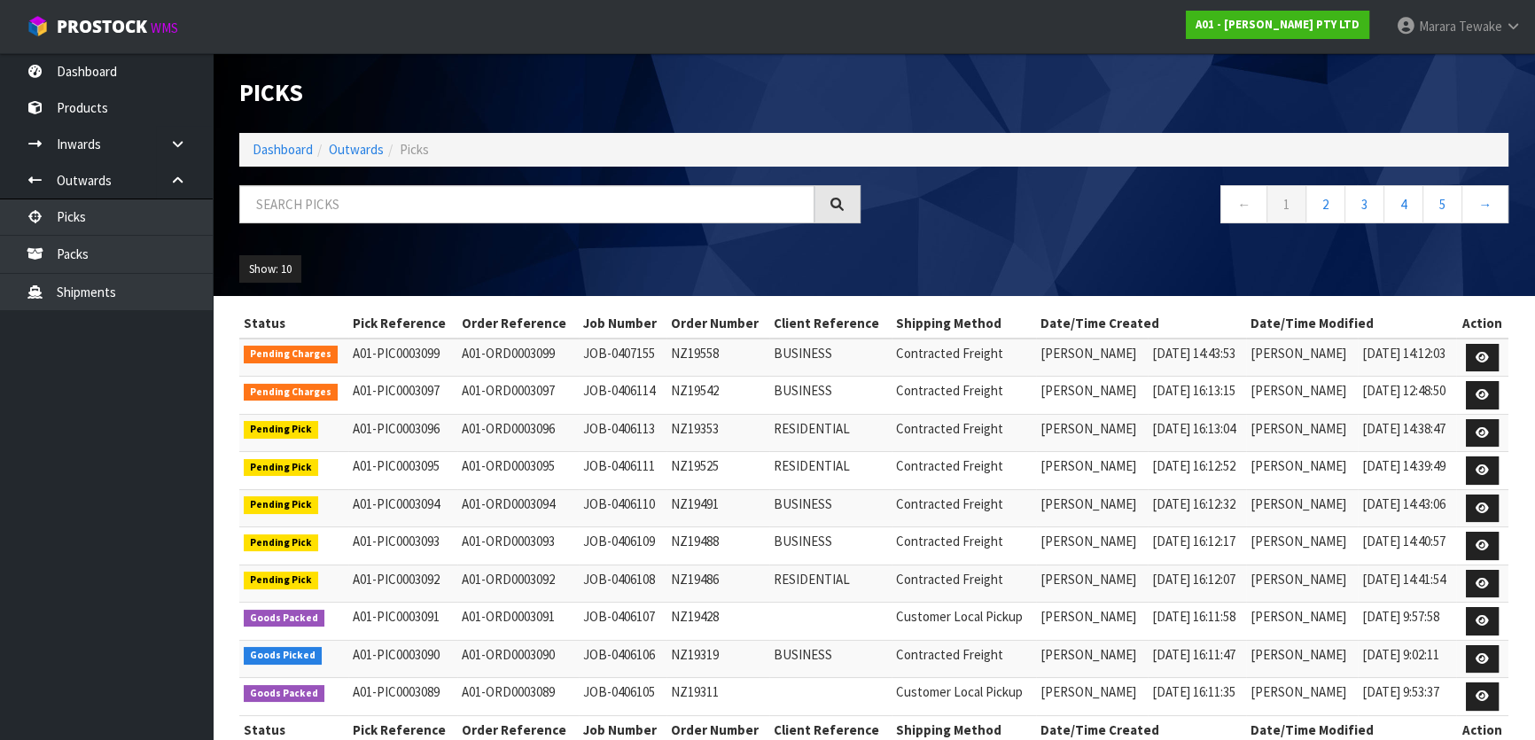
click at [145, 82] on div "Picks Dashboard Outwards Picks ← 1 2 3 4 5 → Show: 10 5 10 25 50 Status Pick Re…" at bounding box center [767, 388] width 1535 height 776
click at [137, 78] on link "Dashboard" at bounding box center [106, 71] width 213 height 36
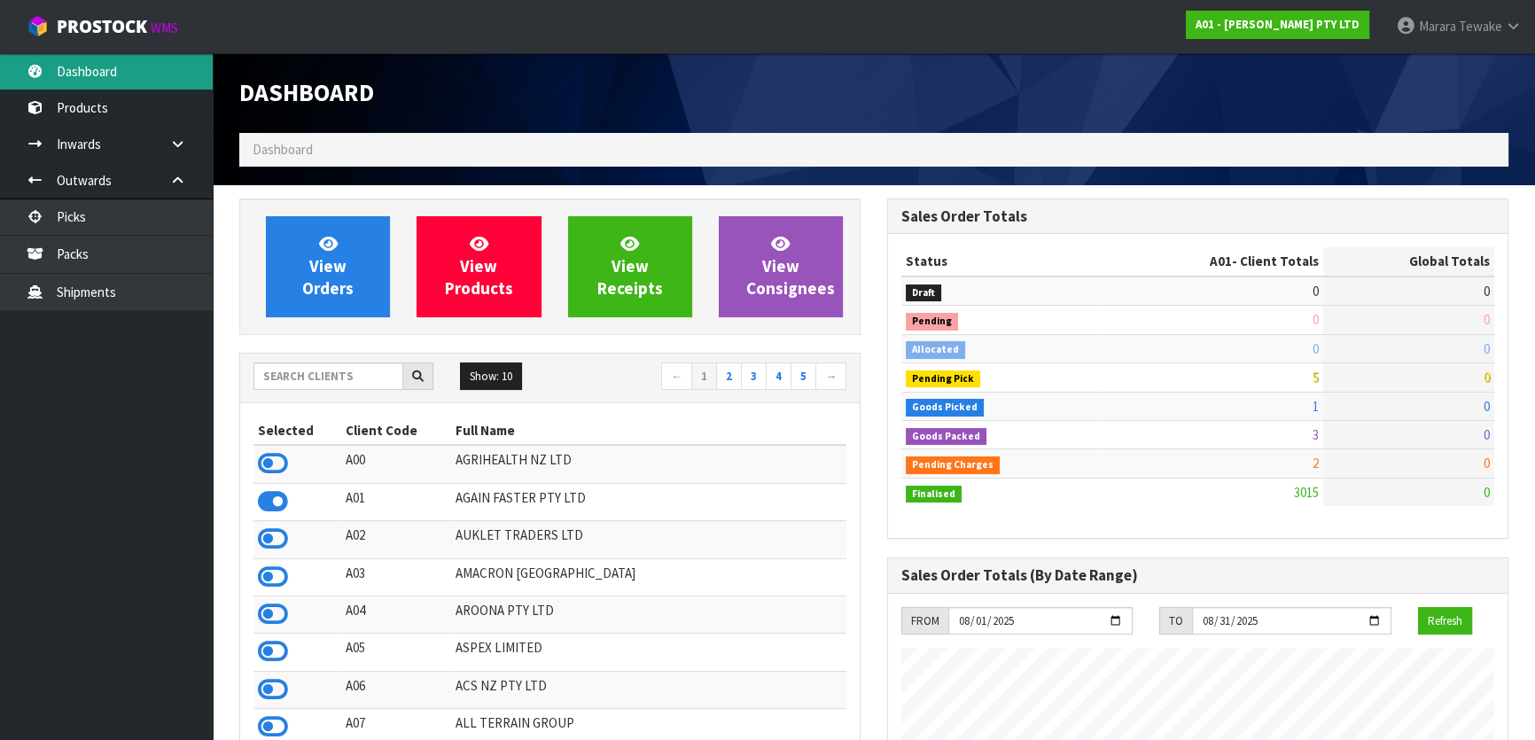
scroll to position [1283, 647]
click at [355, 380] on input "text" at bounding box center [329, 376] width 150 height 27
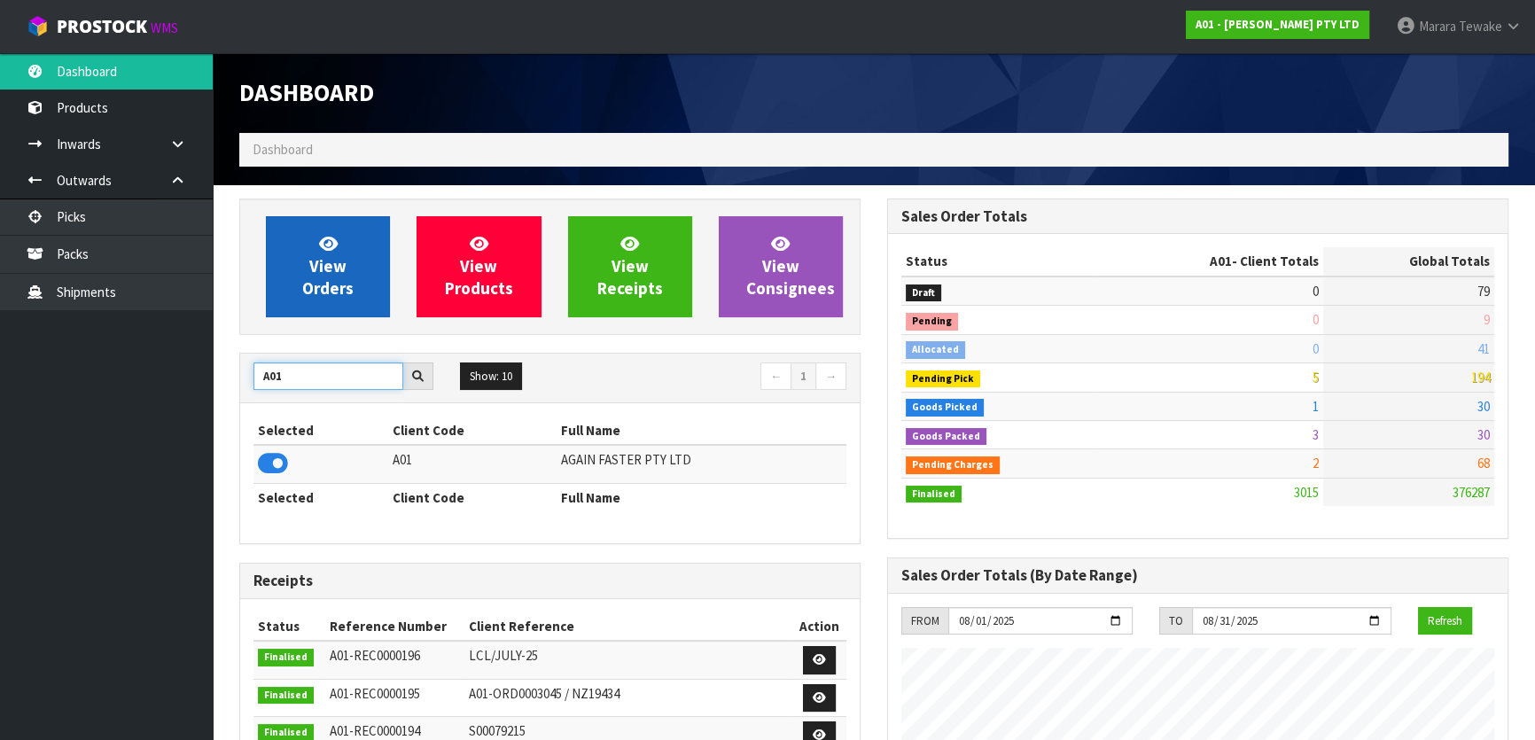
type input "A01"
click at [354, 287] on link "View Orders" at bounding box center [328, 266] width 124 height 101
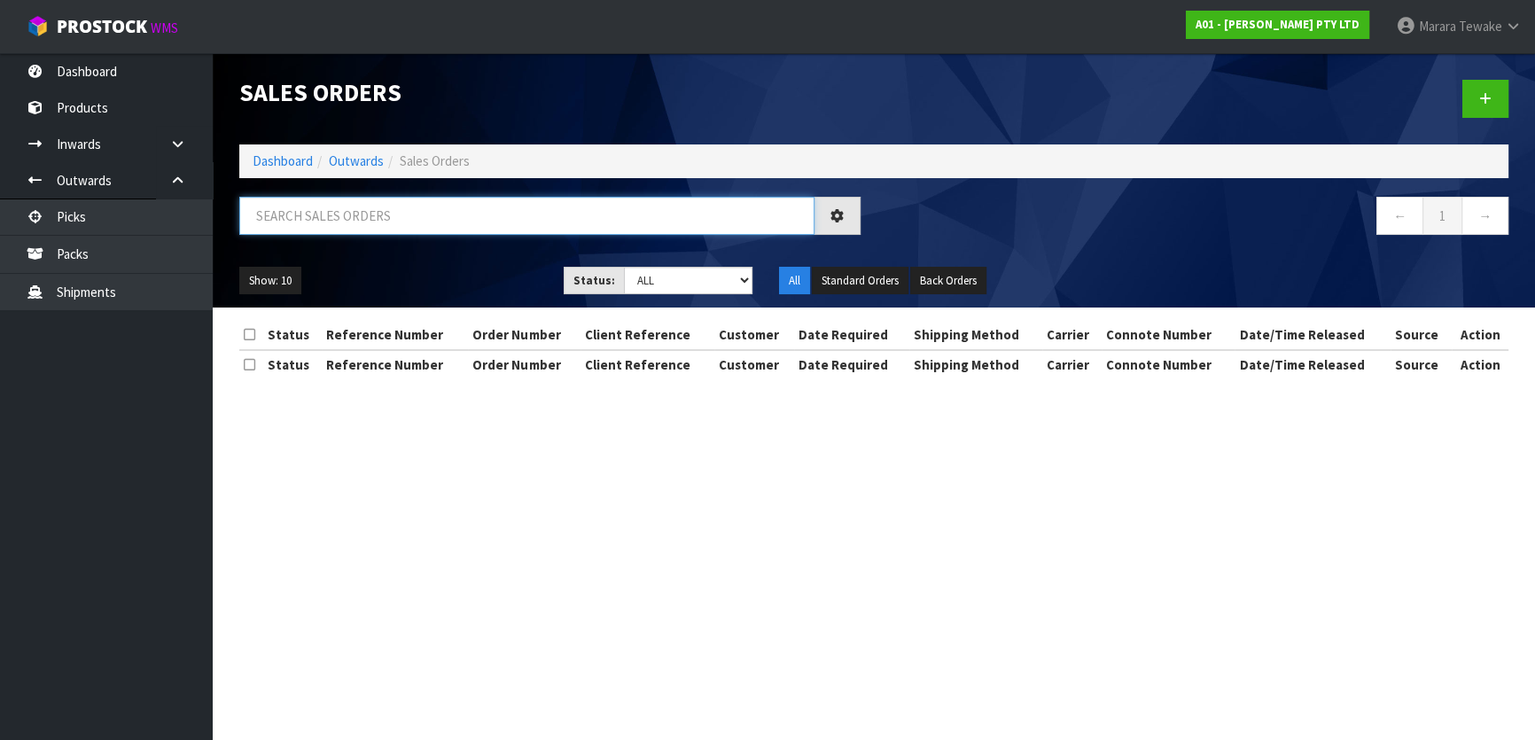
click at [351, 221] on input "text" at bounding box center [526, 216] width 575 height 38
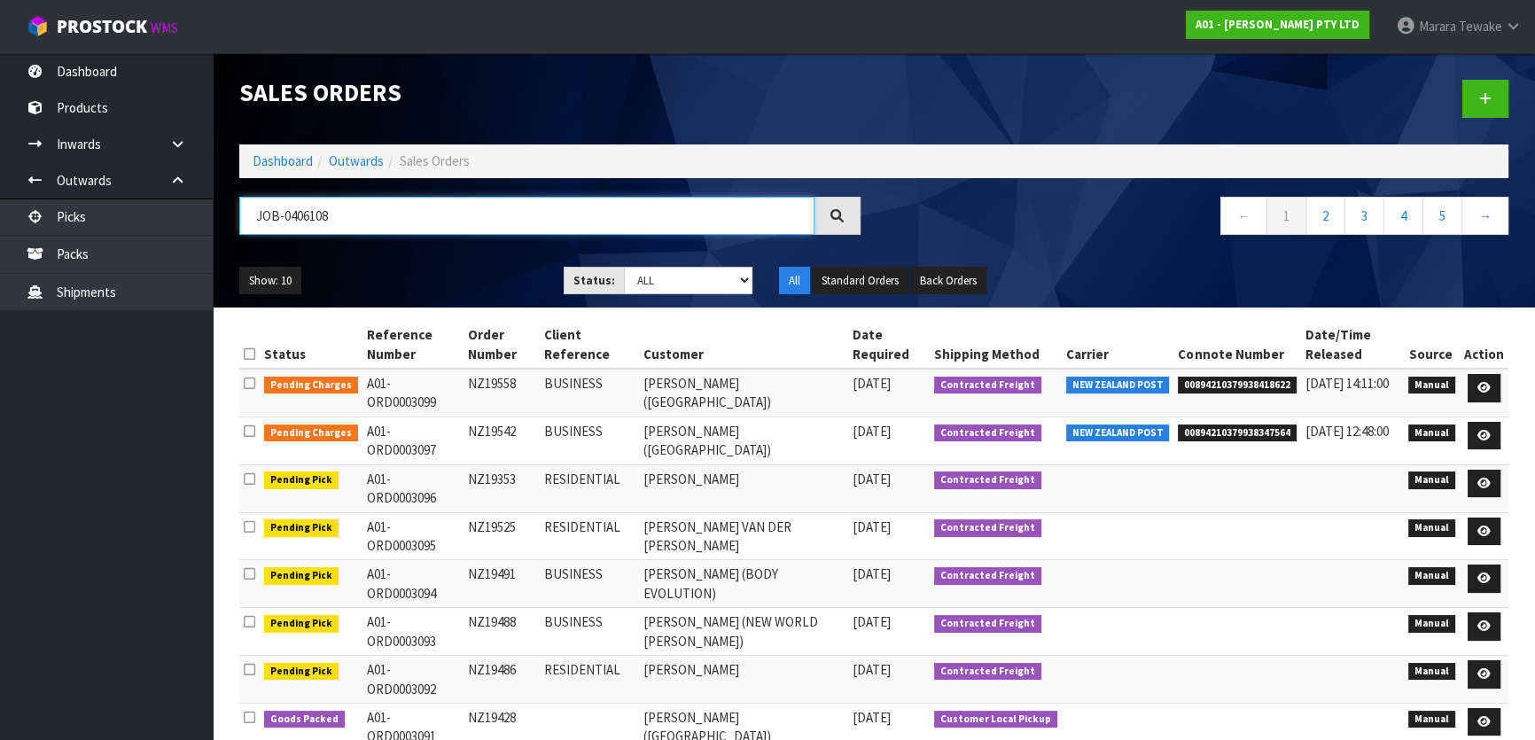
type input "JOB-0406108"
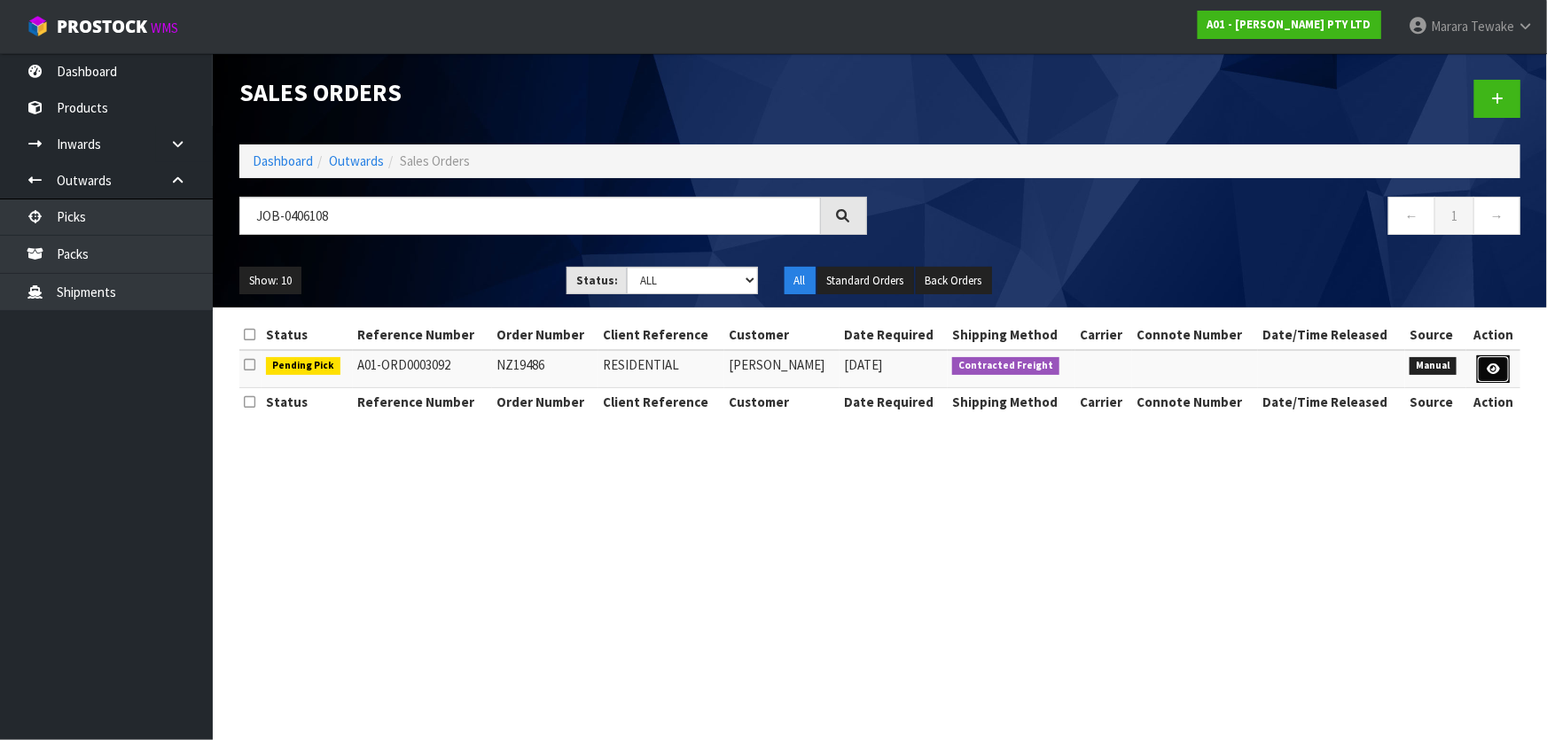
click at [1497, 372] on icon at bounding box center [1492, 369] width 13 height 12
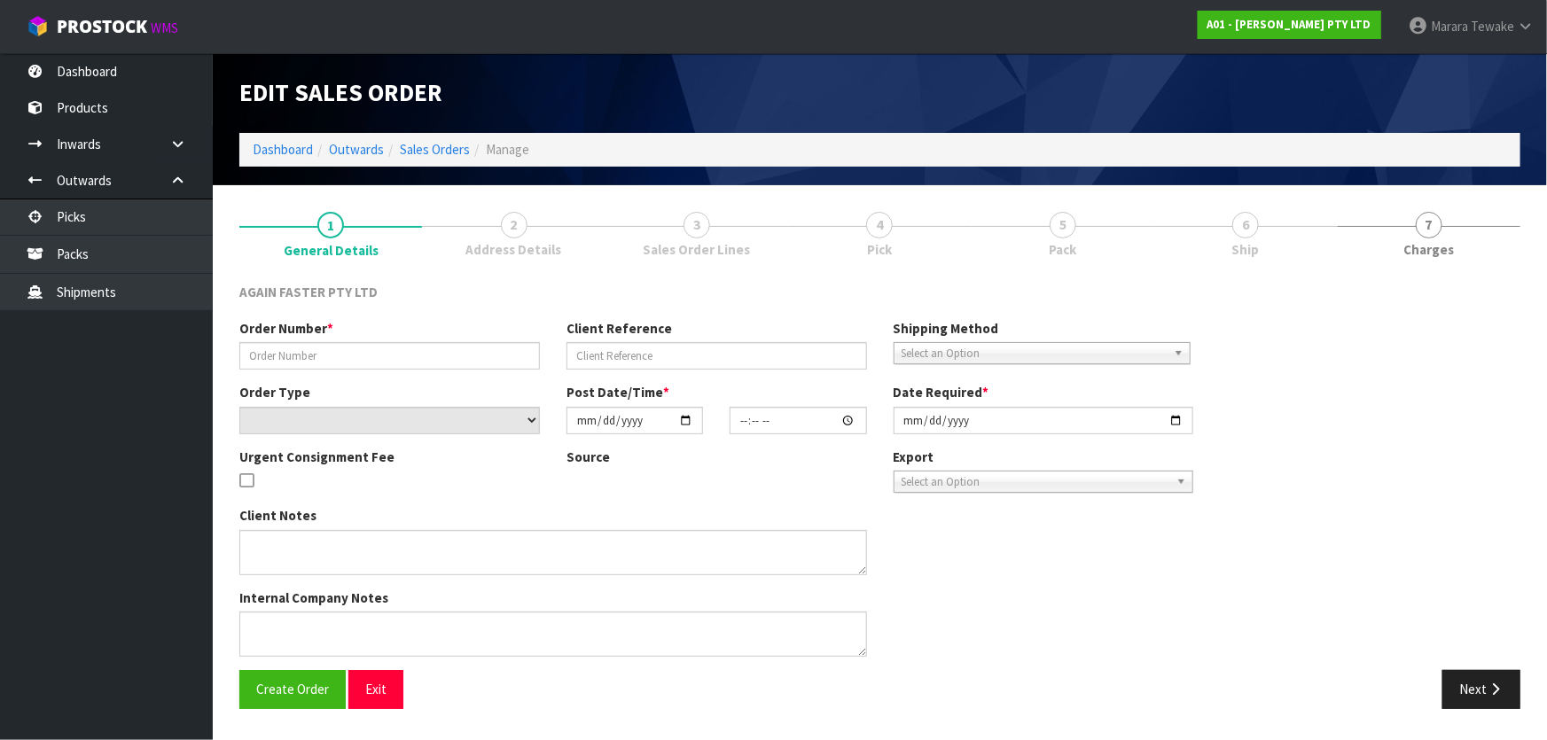
type input "NZ19486"
type input "RESIDENTIAL"
select select "number:0"
type input "2025-08-04"
type input "16:12:00.000"
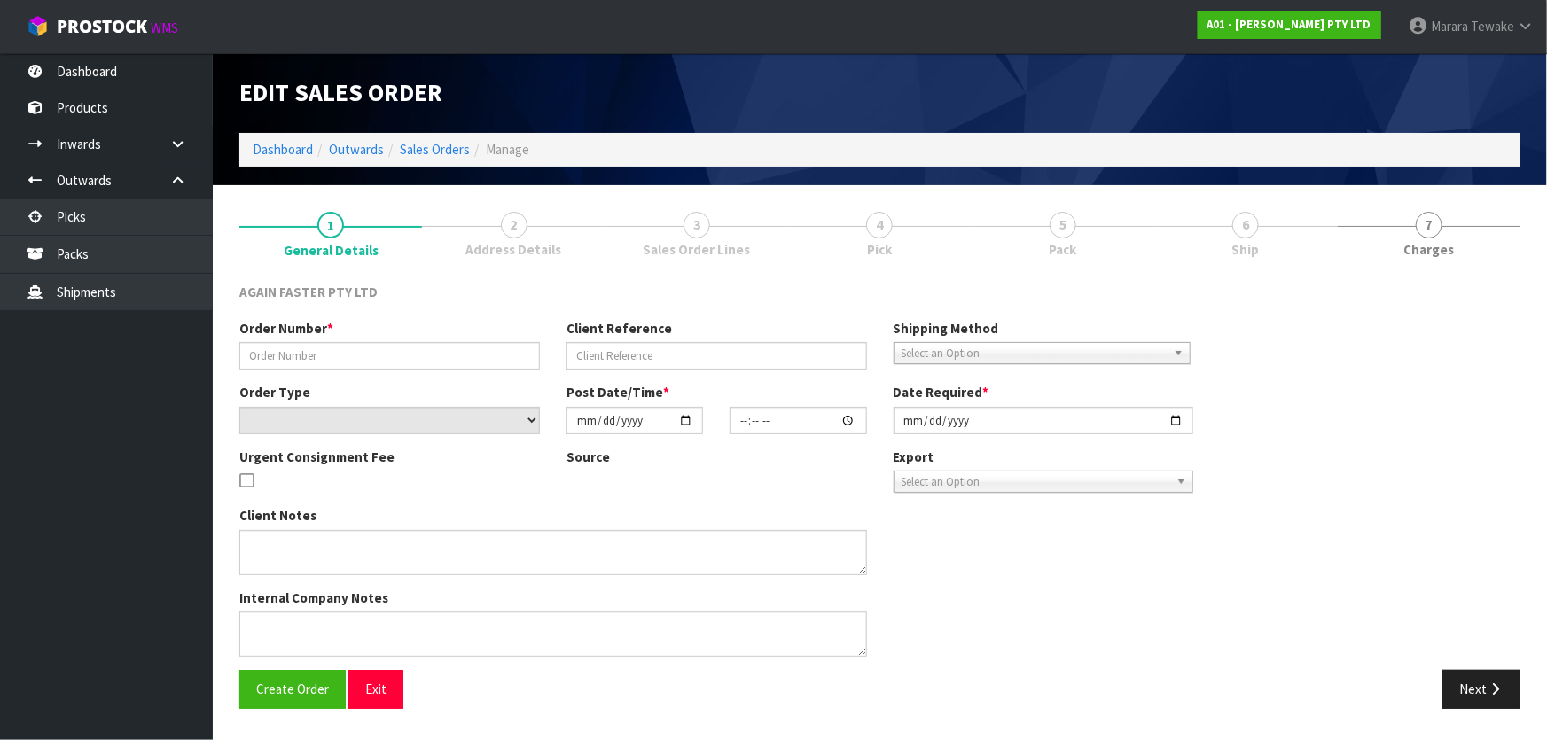
type input "[DATE]"
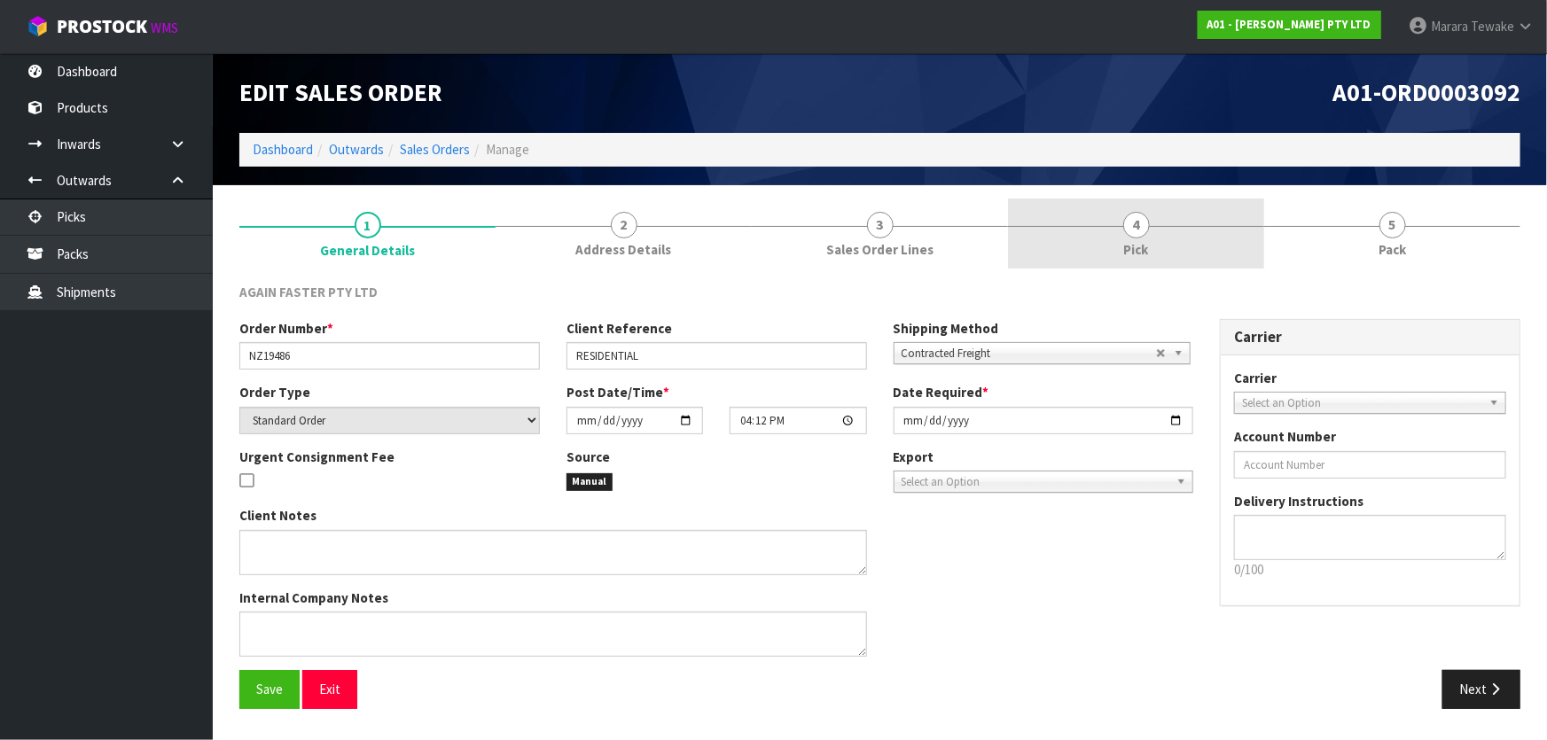
click at [1179, 261] on link "4 Pick" at bounding box center [1136, 234] width 256 height 70
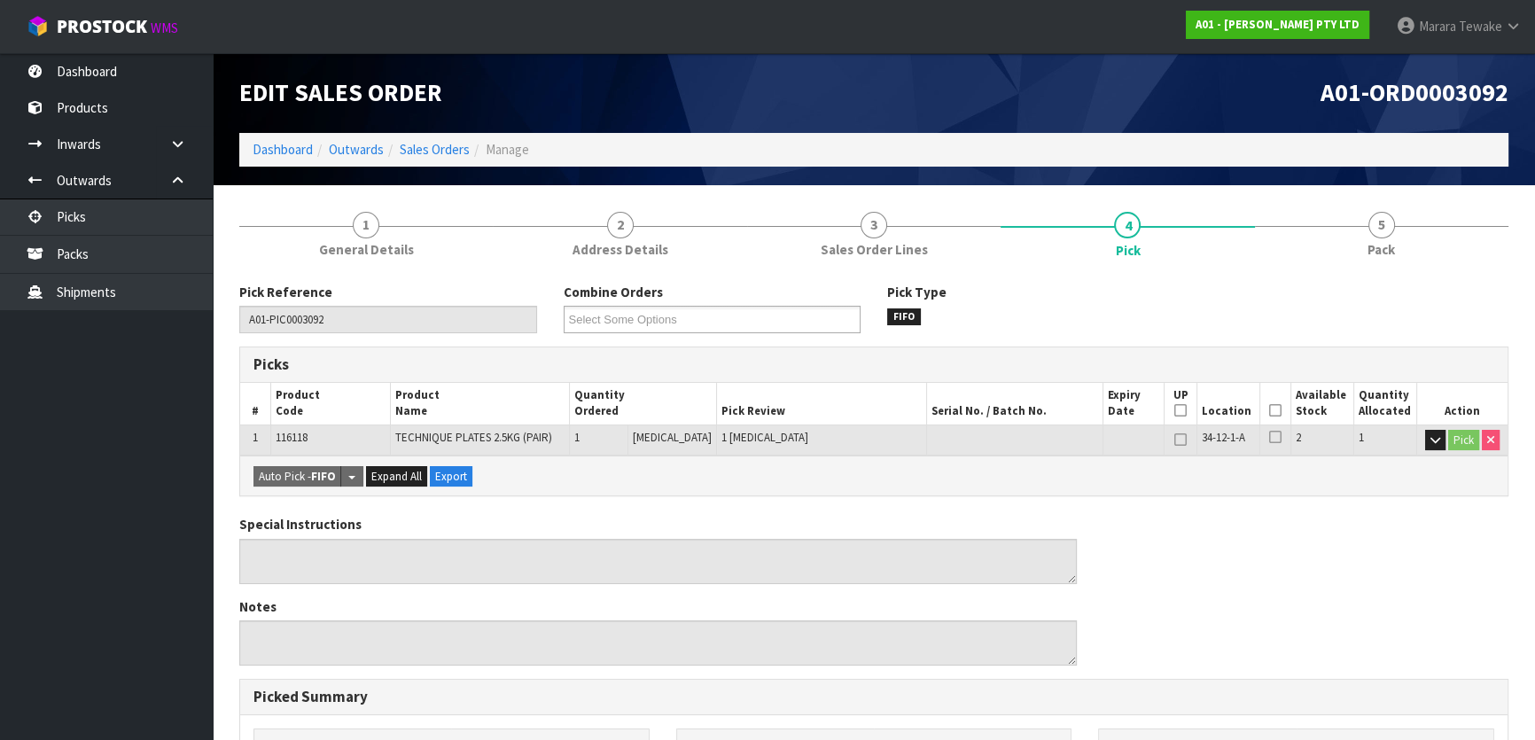
click at [1269, 411] on icon at bounding box center [1275, 410] width 12 height 1
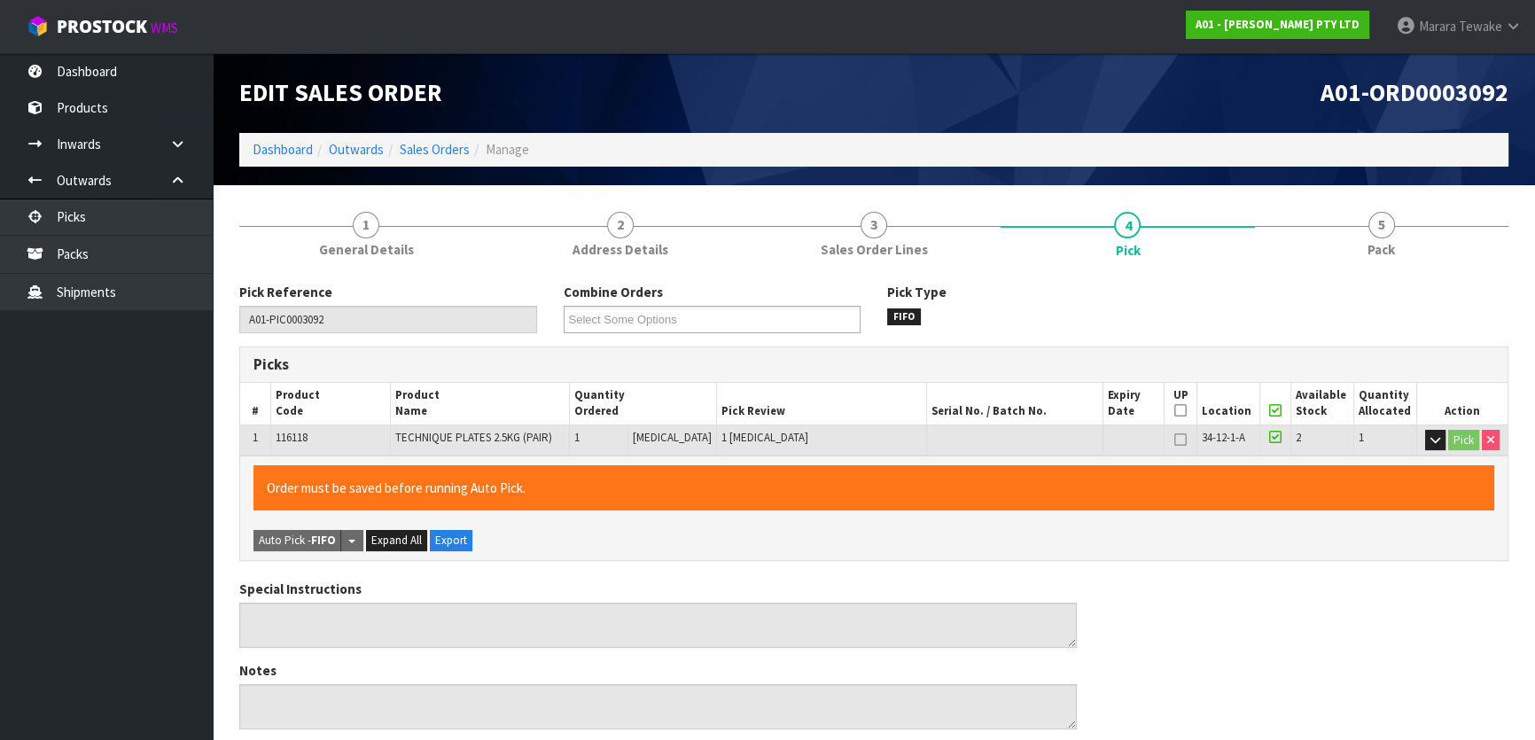
scroll to position [488, 0]
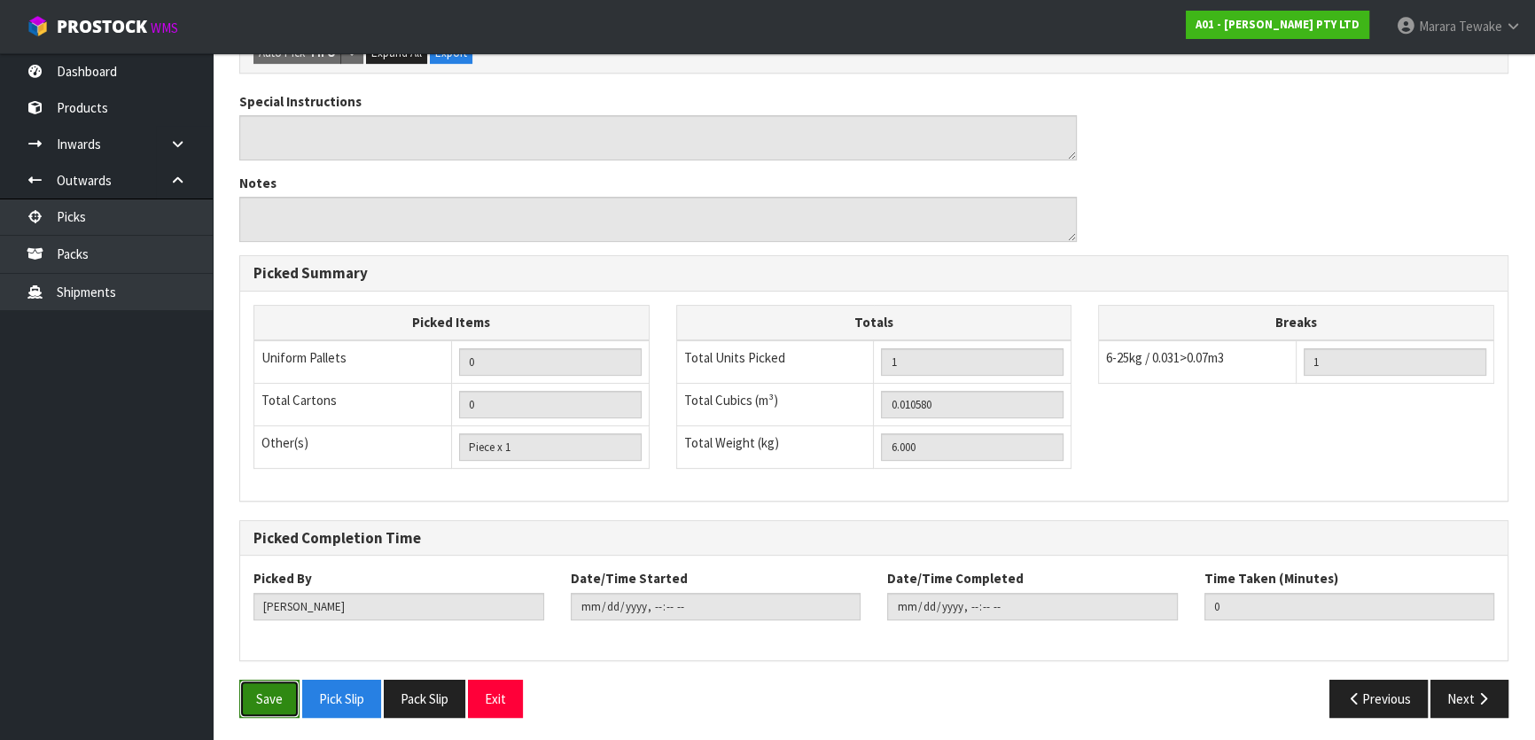
click at [273, 691] on button "Save" at bounding box center [269, 699] width 60 height 38
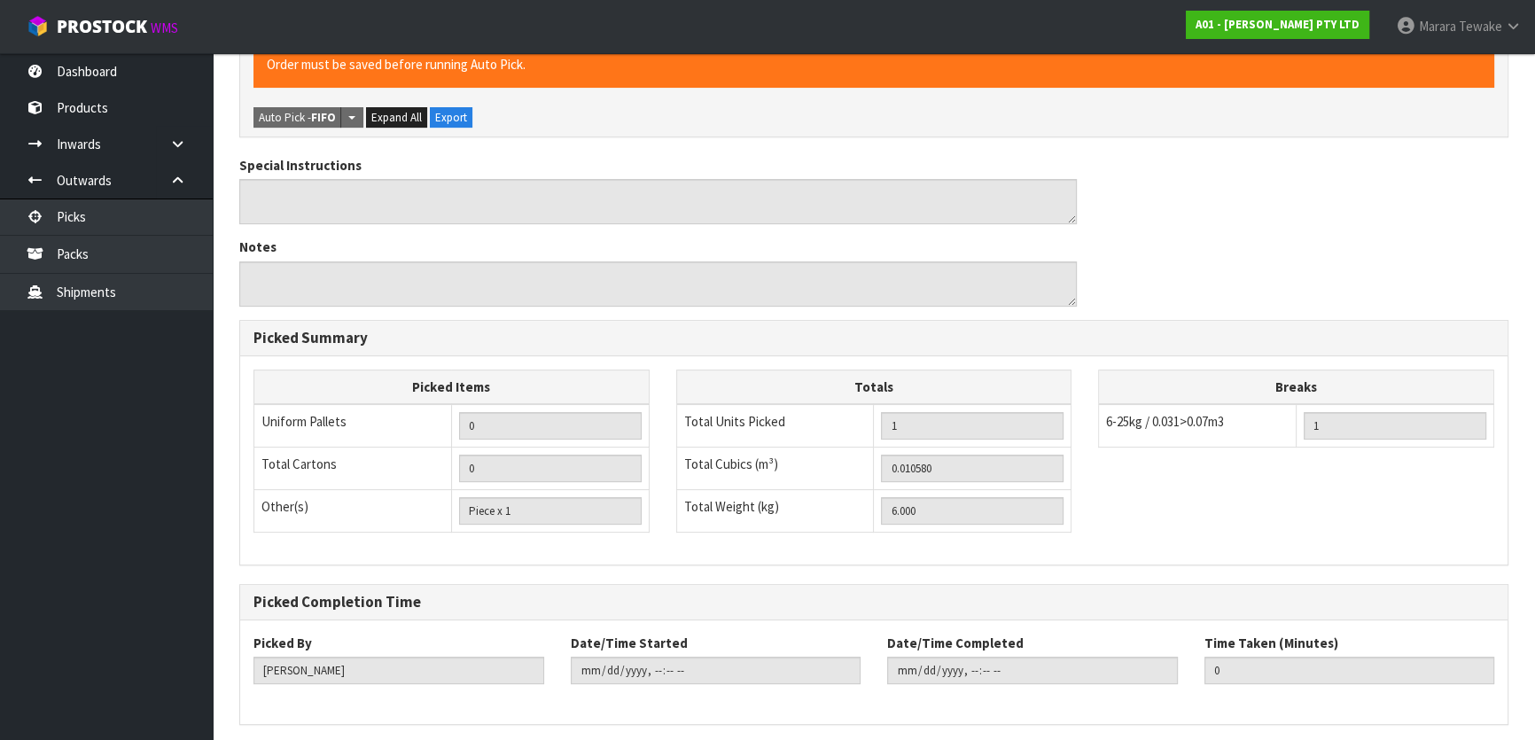
scroll to position [0, 0]
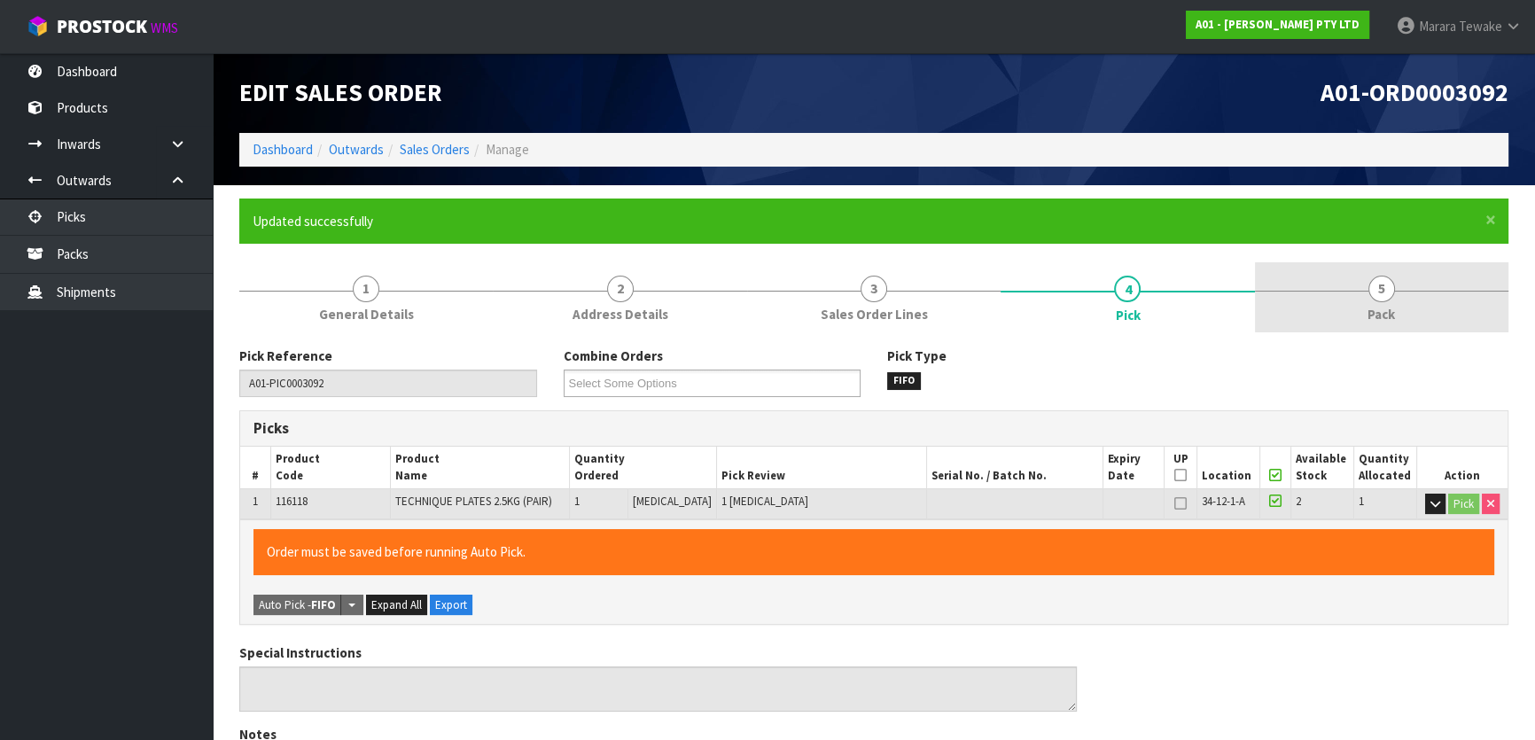
type input "[PERSON_NAME]"
type input "2025-08-12T14:18:15"
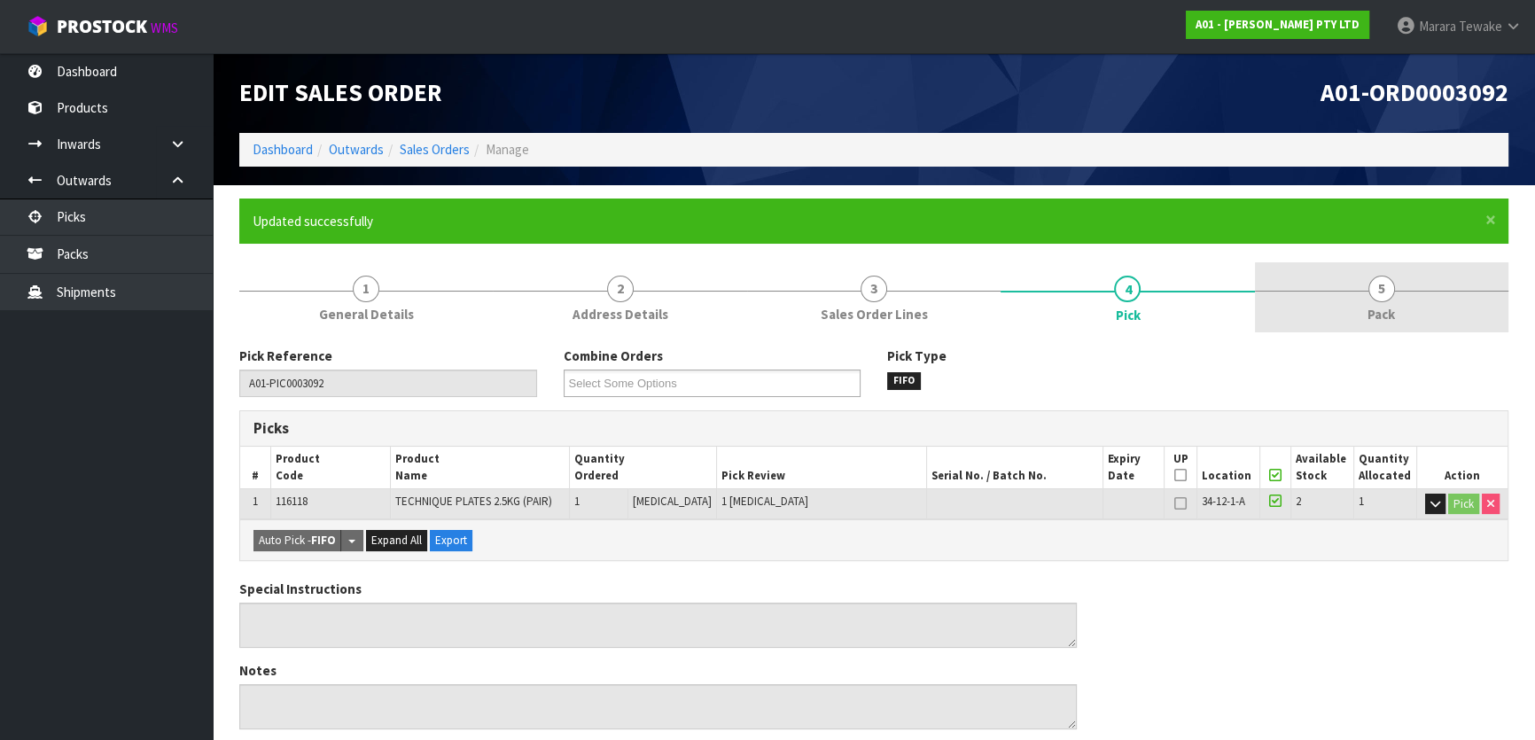
click at [1404, 306] on link "5 Pack" at bounding box center [1382, 297] width 254 height 70
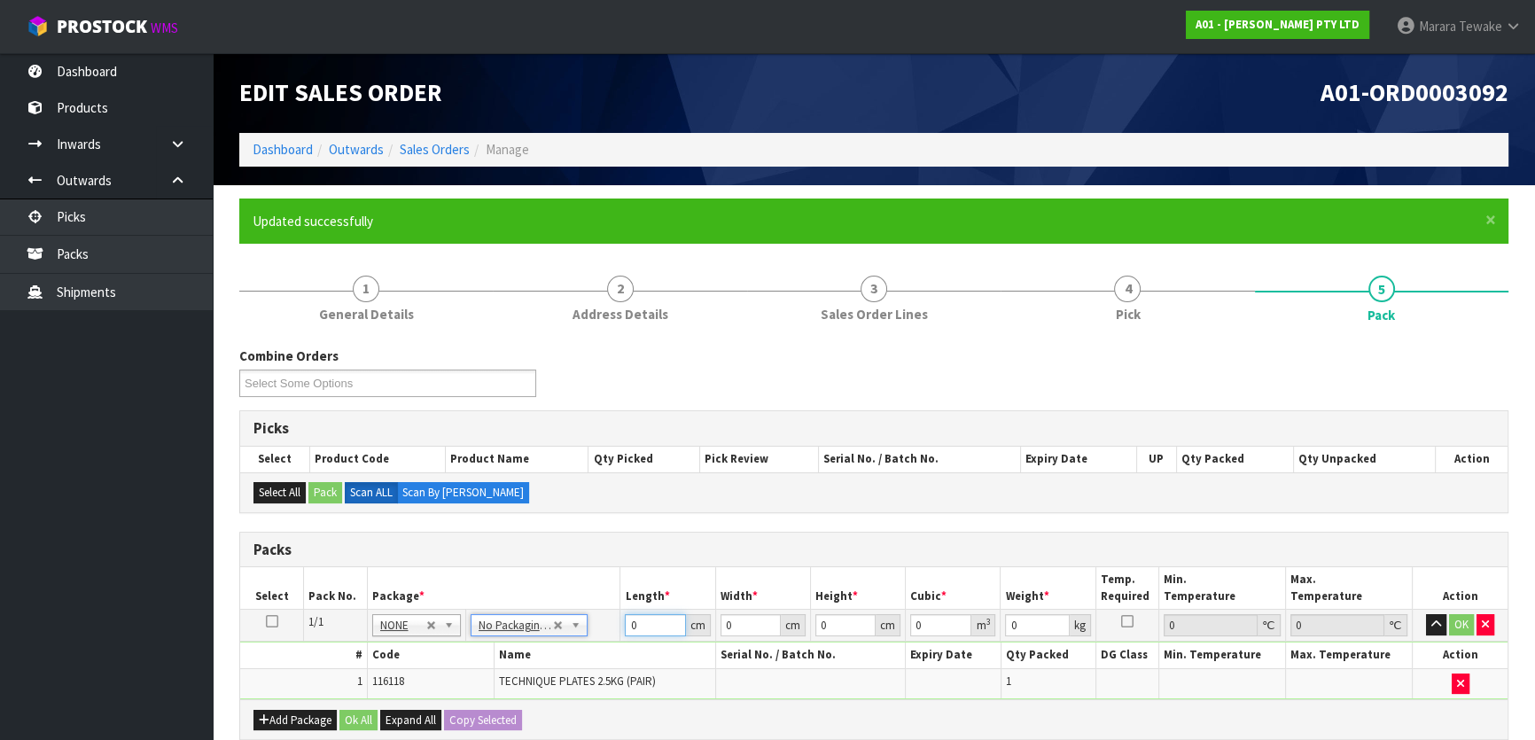
drag, startPoint x: 651, startPoint y: 620, endPoint x: 603, endPoint y: 534, distance: 98.8
click at [603, 581] on table "Select Pack No. Package * Length * Width * Height * Cubic * Weight * Temp. Requ…" at bounding box center [874, 633] width 1268 height 132
type input "47"
type input "5"
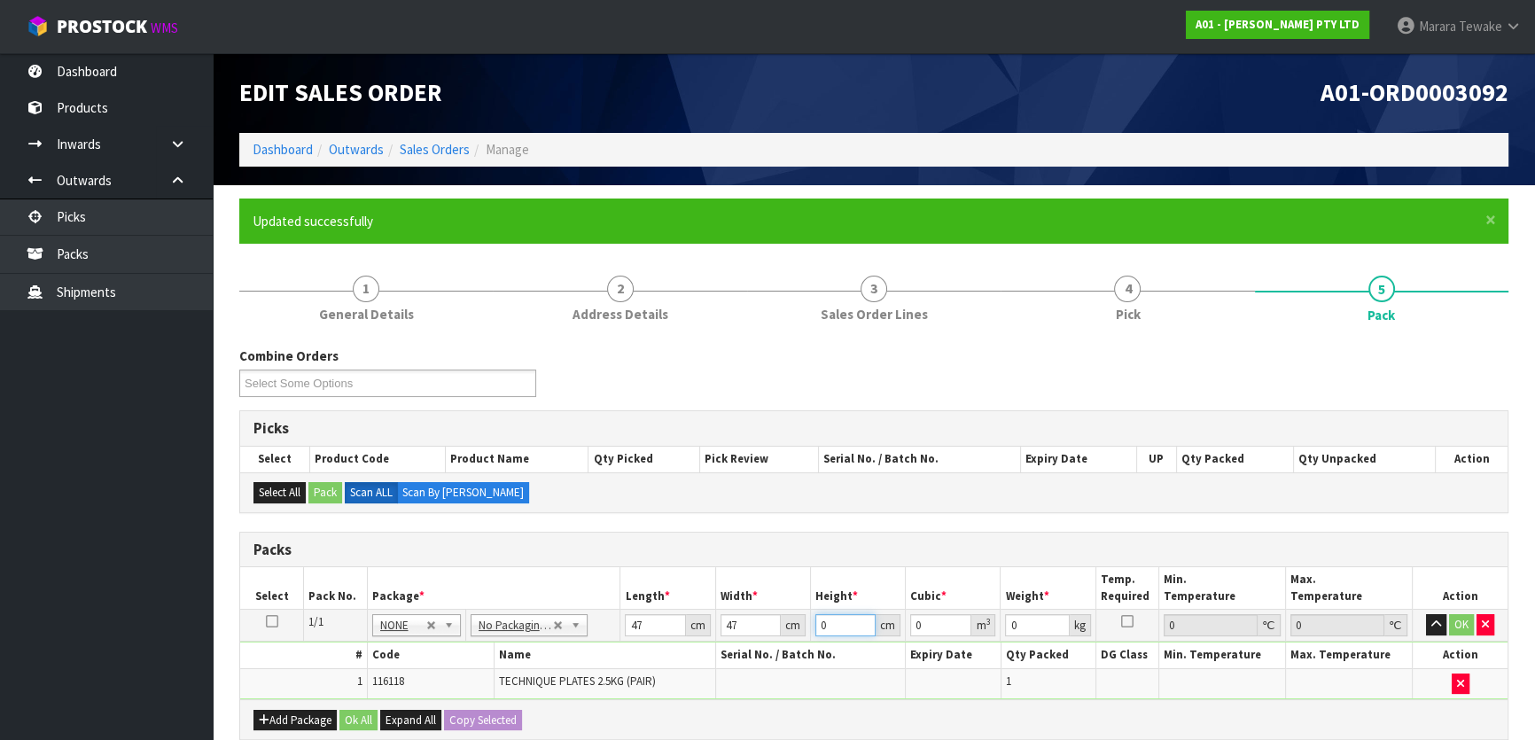
type input "0.011045"
type input "5"
type input "6"
click at [1426, 614] on button "button" at bounding box center [1436, 624] width 20 height 21
click button "OK" at bounding box center [1461, 624] width 25 height 21
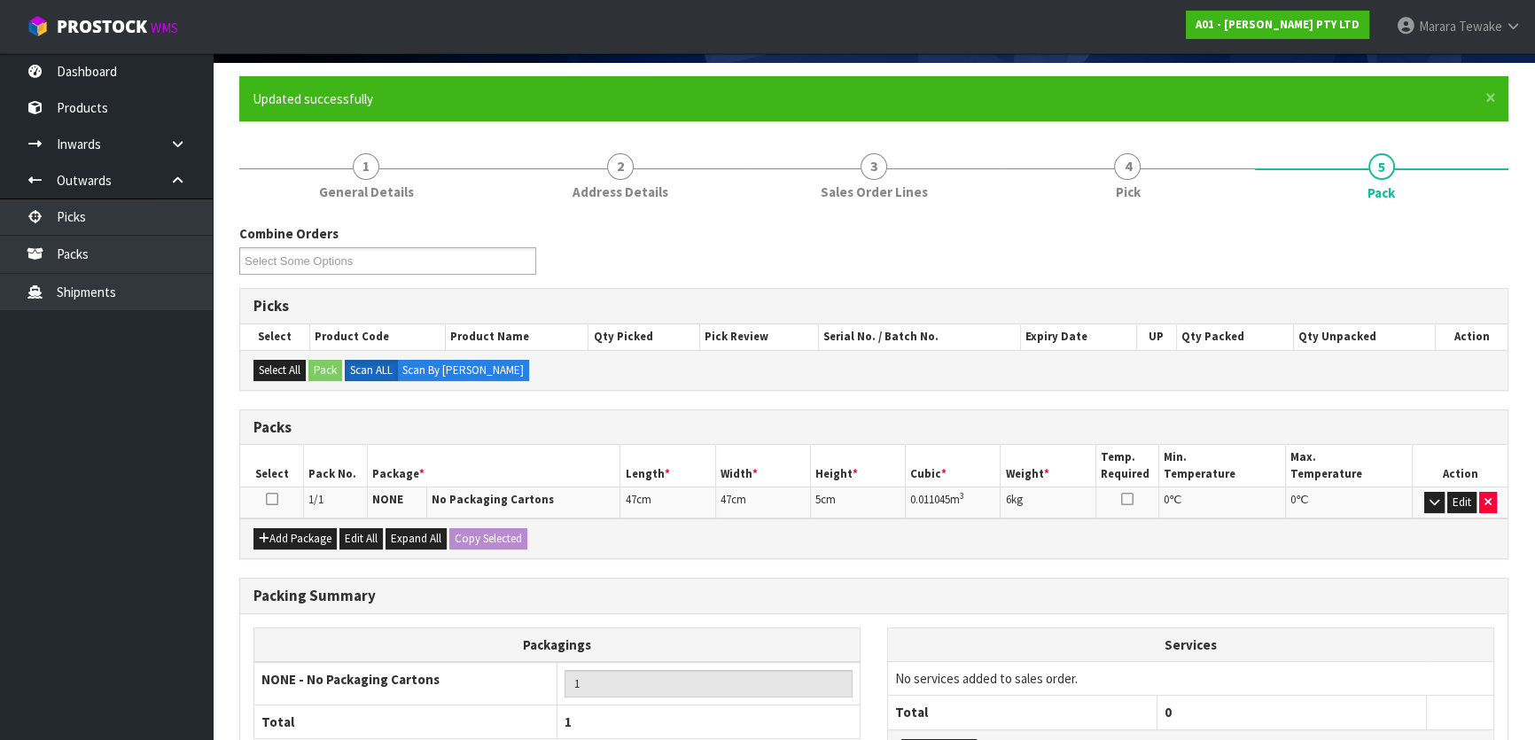
scroll to position [274, 0]
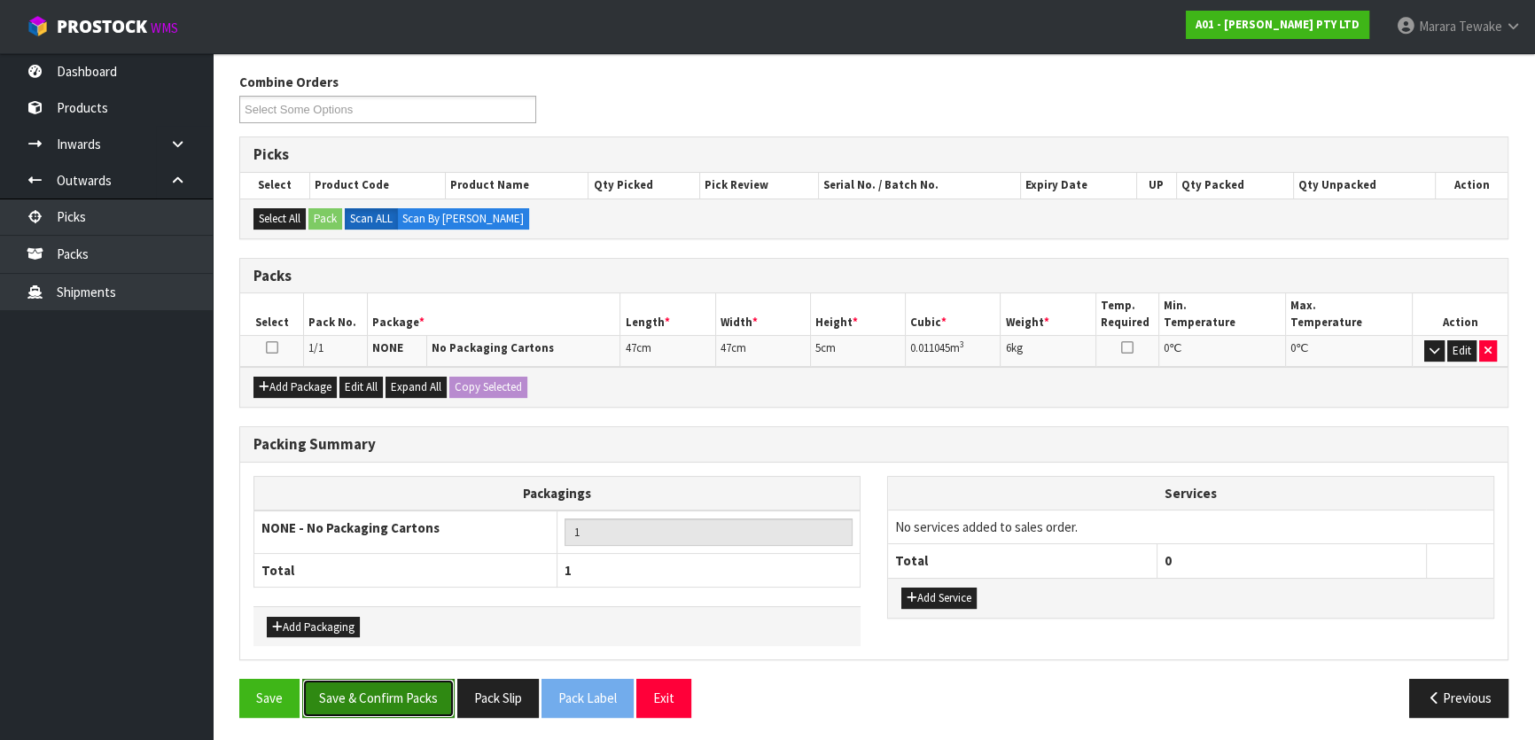
drag, startPoint x: 380, startPoint y: 694, endPoint x: 384, endPoint y: 685, distance: 9.5
click at [380, 693] on button "Save & Confirm Packs" at bounding box center [378, 698] width 152 height 38
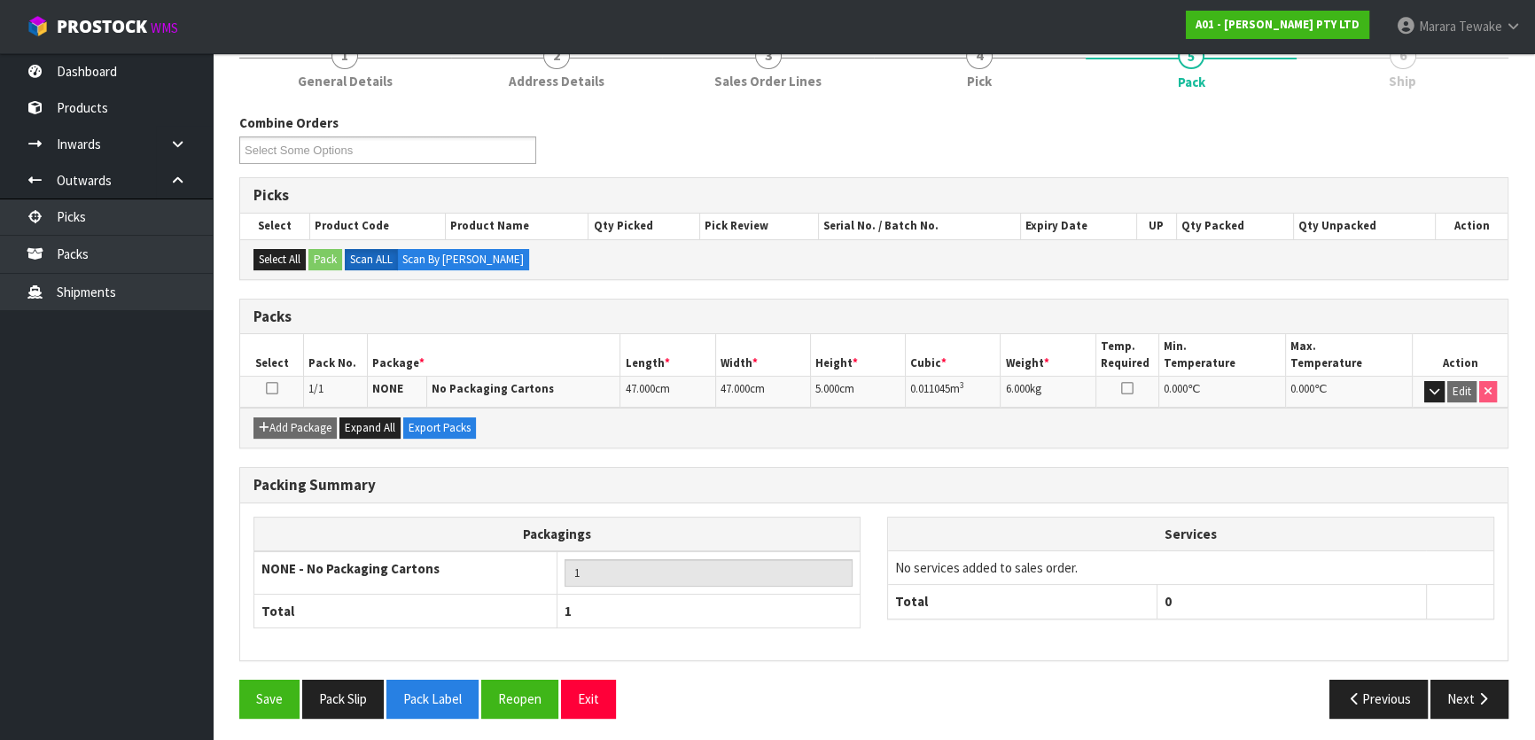
scroll to position [234, 0]
click at [1499, 699] on button "Next" at bounding box center [1470, 698] width 78 height 38
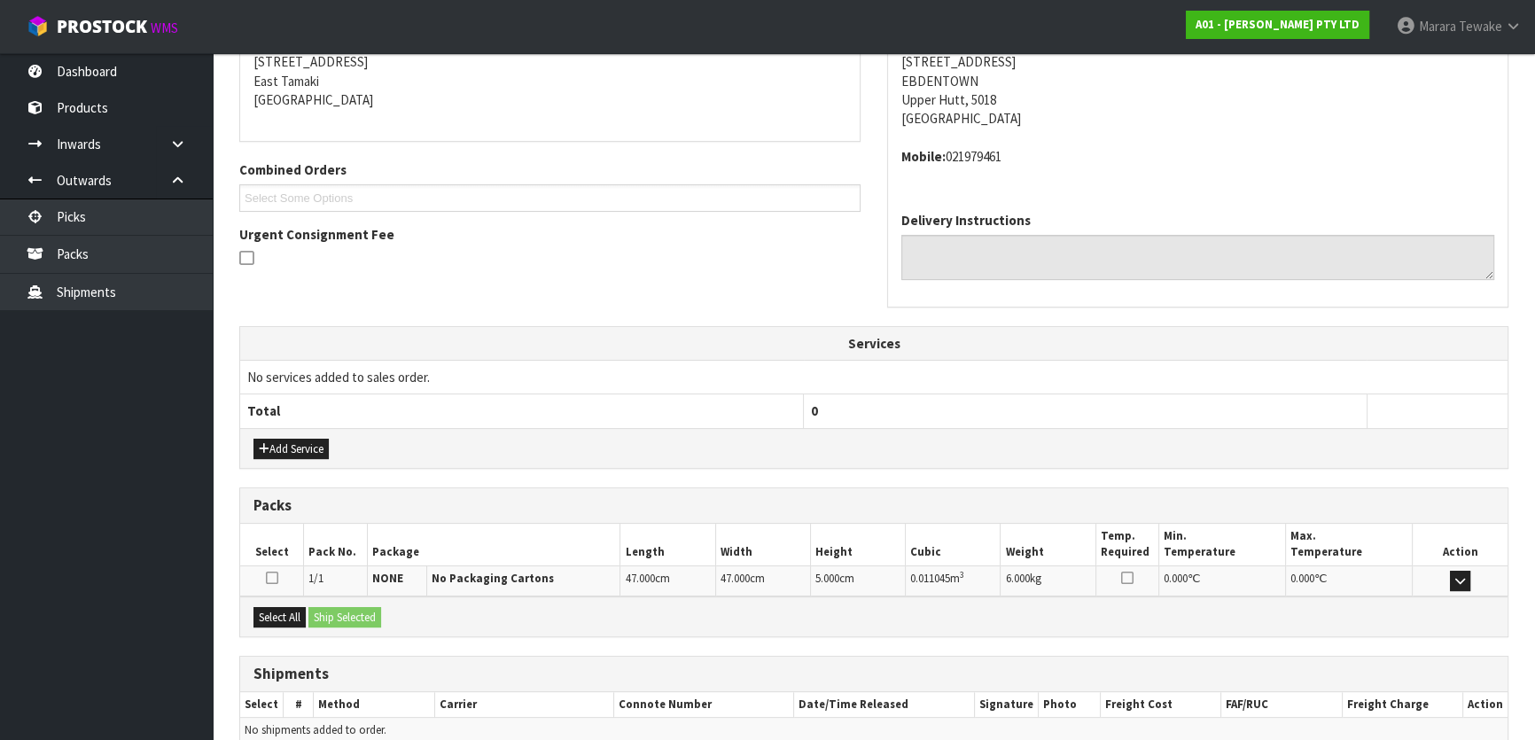
scroll to position [446, 0]
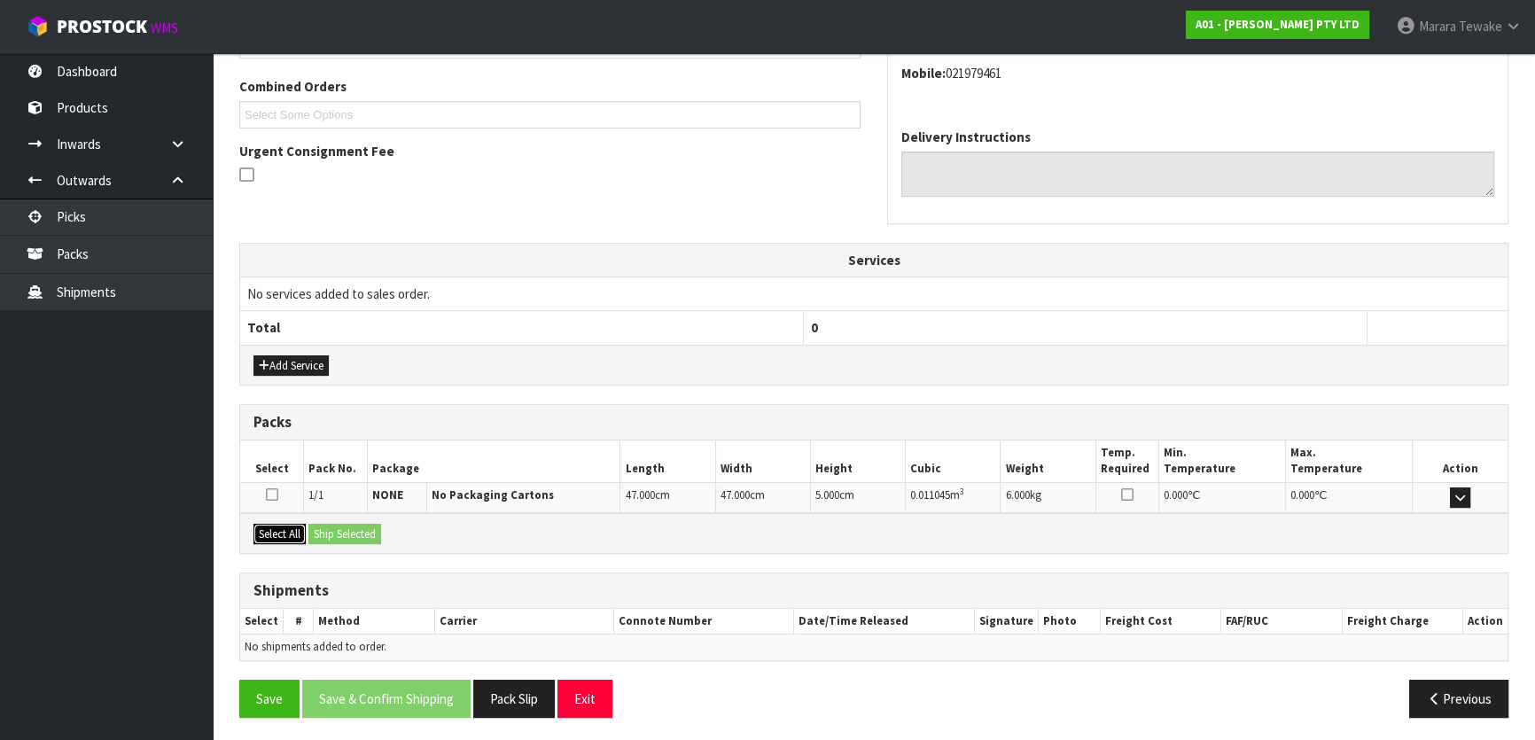
click at [284, 526] on button "Select All" at bounding box center [280, 534] width 52 height 21
click at [336, 524] on button "Ship Selected" at bounding box center [344, 534] width 73 height 21
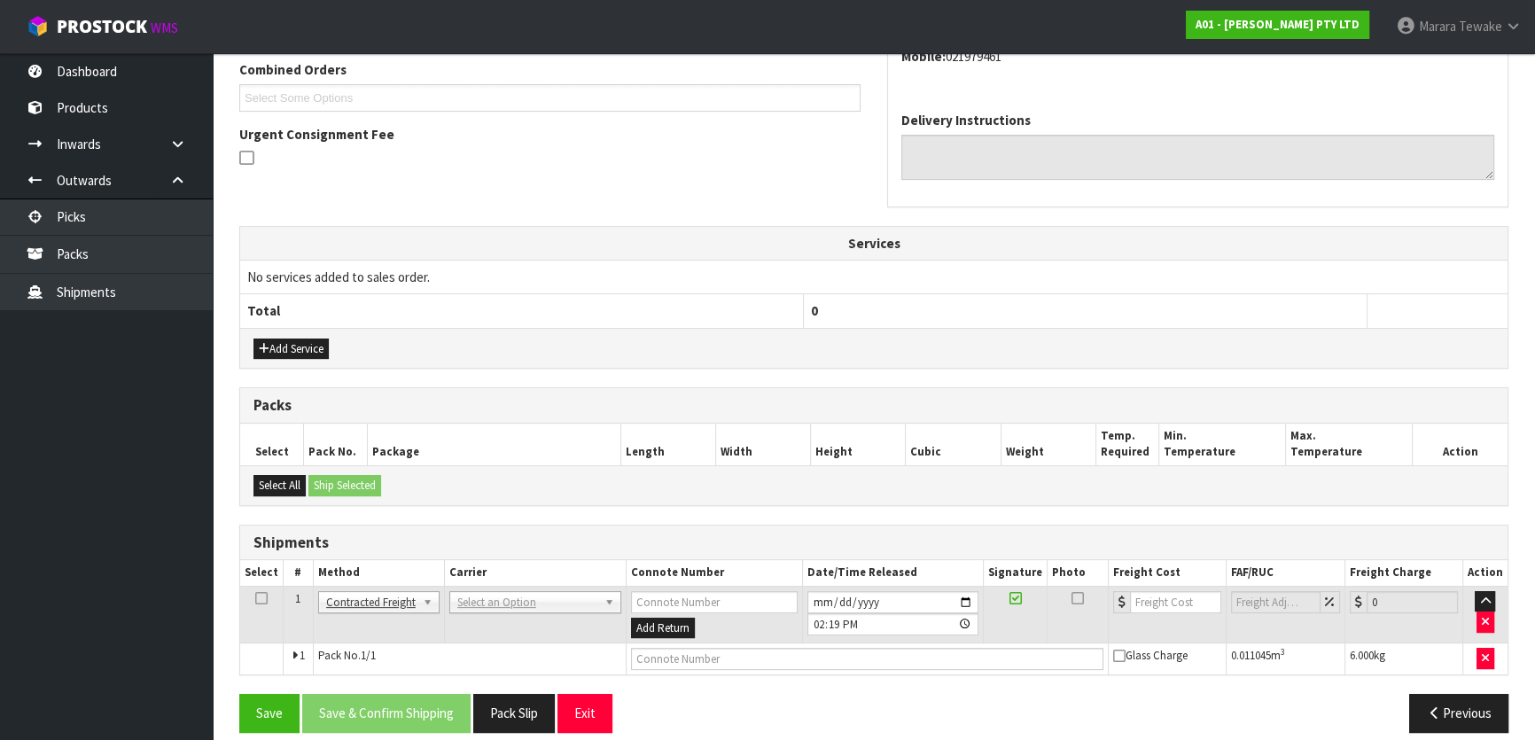
scroll to position [479, 0]
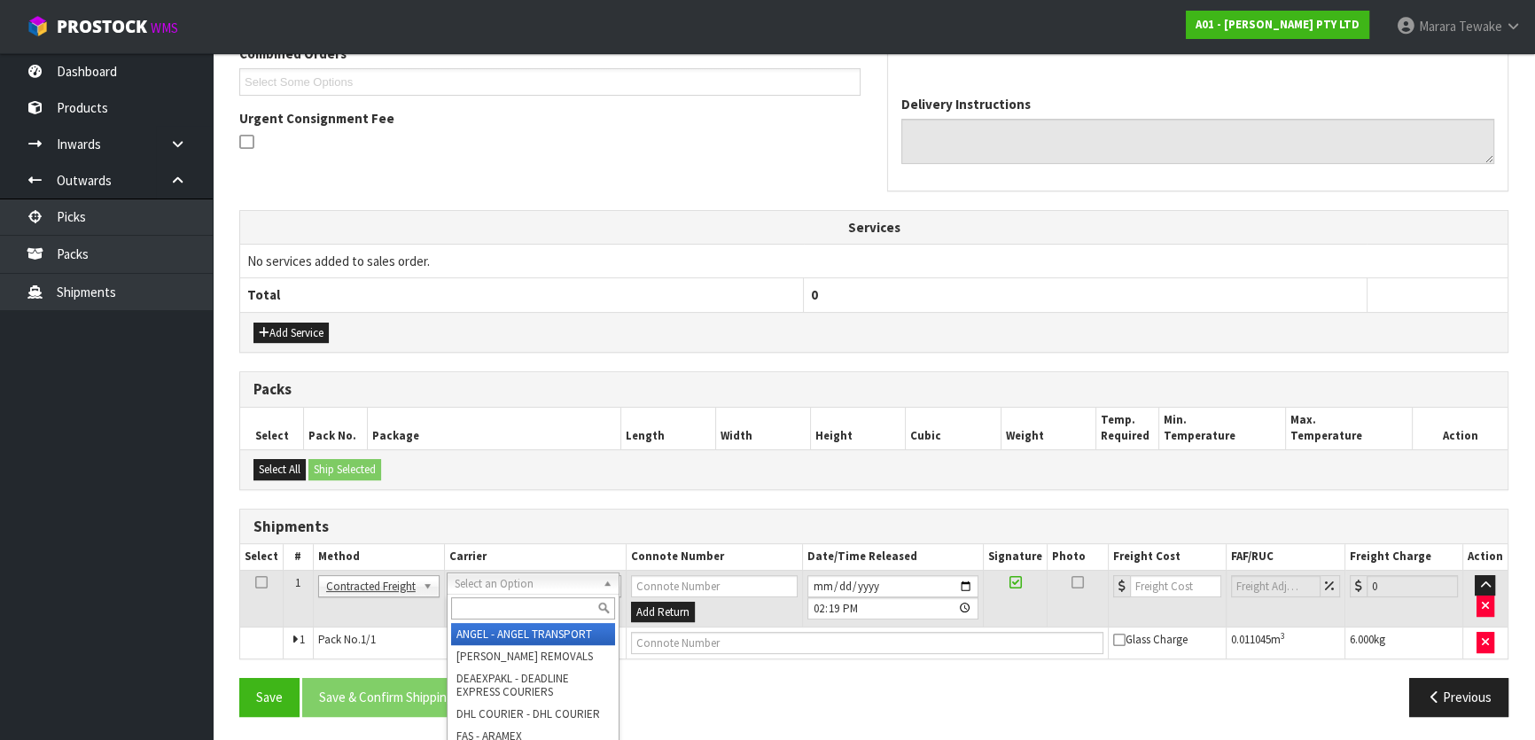
click at [504, 598] on input "text" at bounding box center [533, 608] width 164 height 22
type input "NZP"
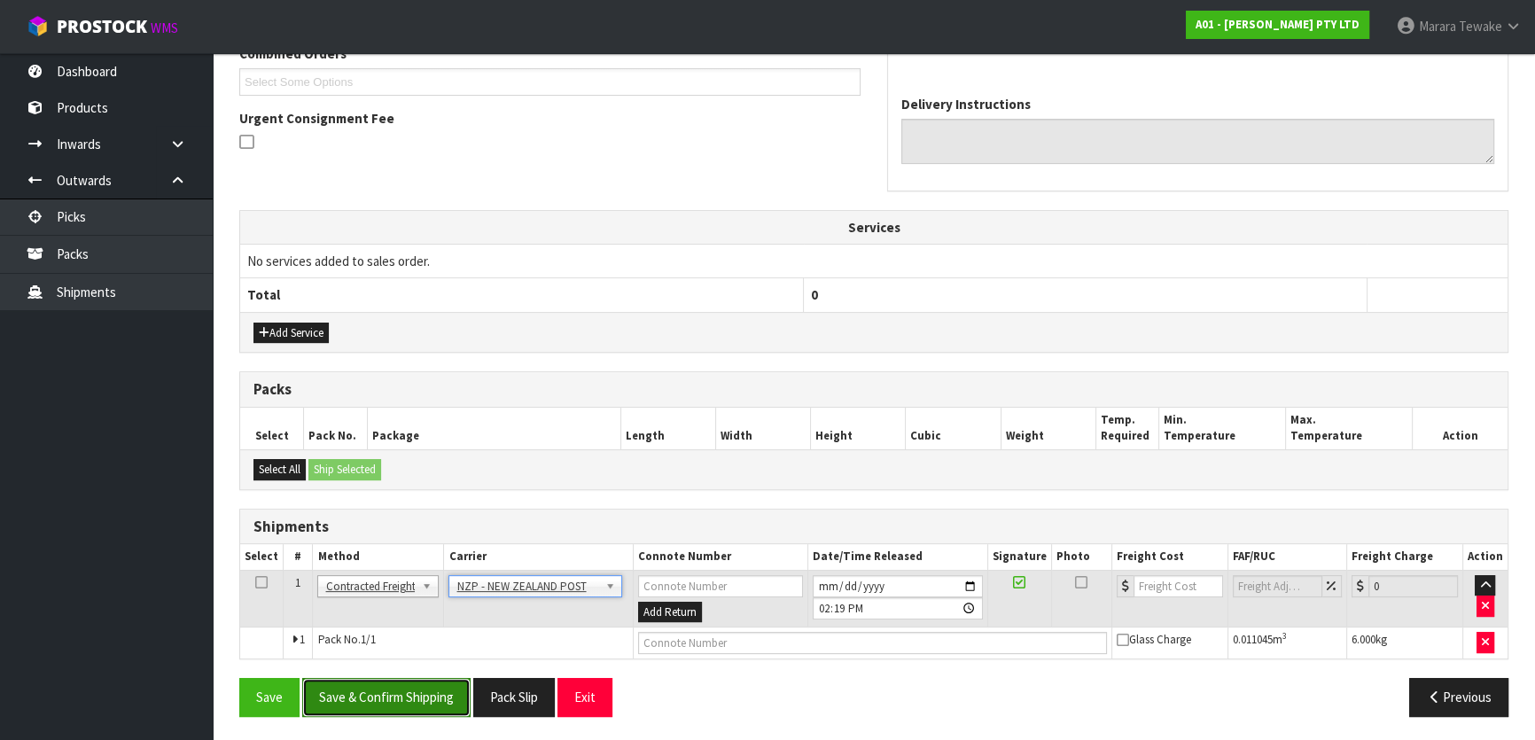
click at [417, 683] on button "Save & Confirm Shipping" at bounding box center [386, 697] width 168 height 38
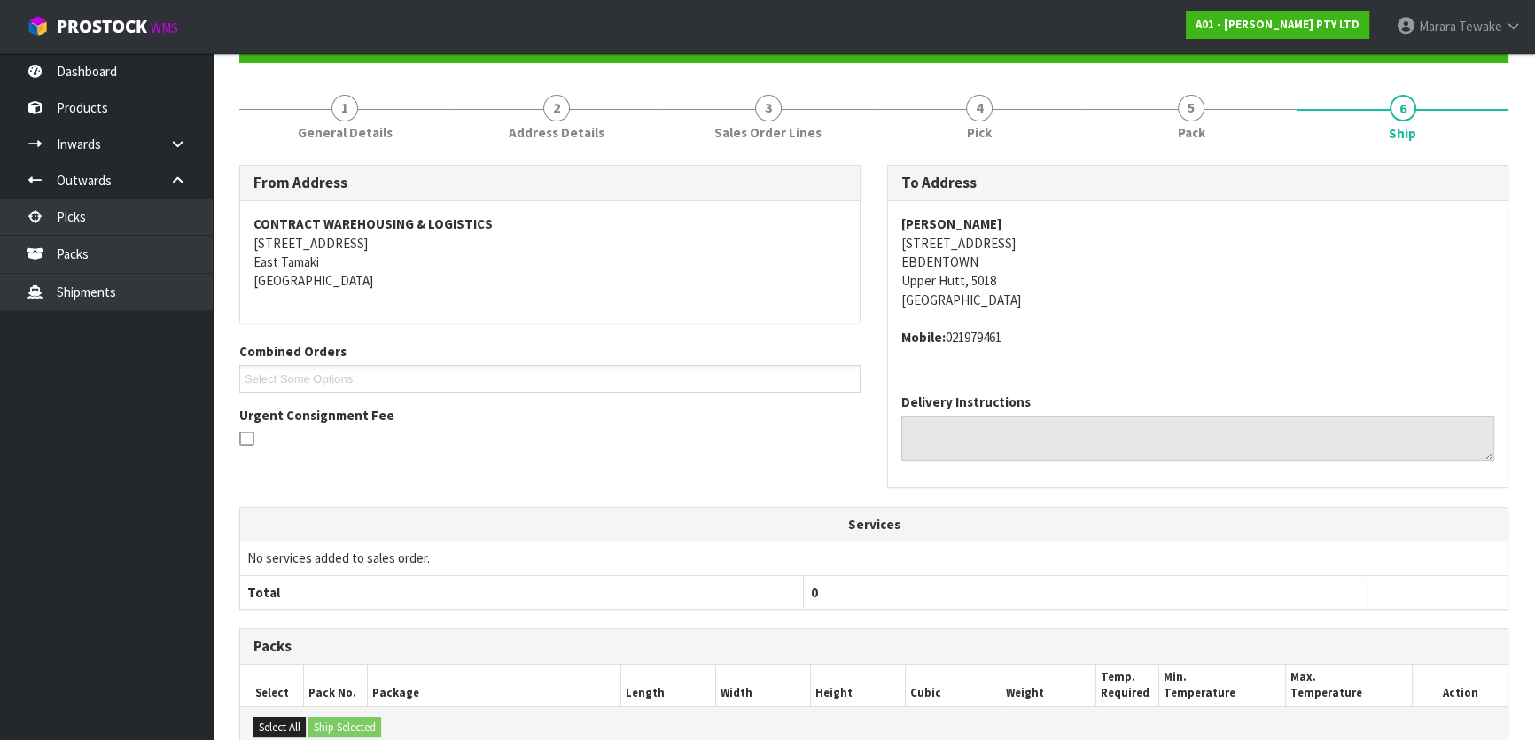
scroll to position [453, 0]
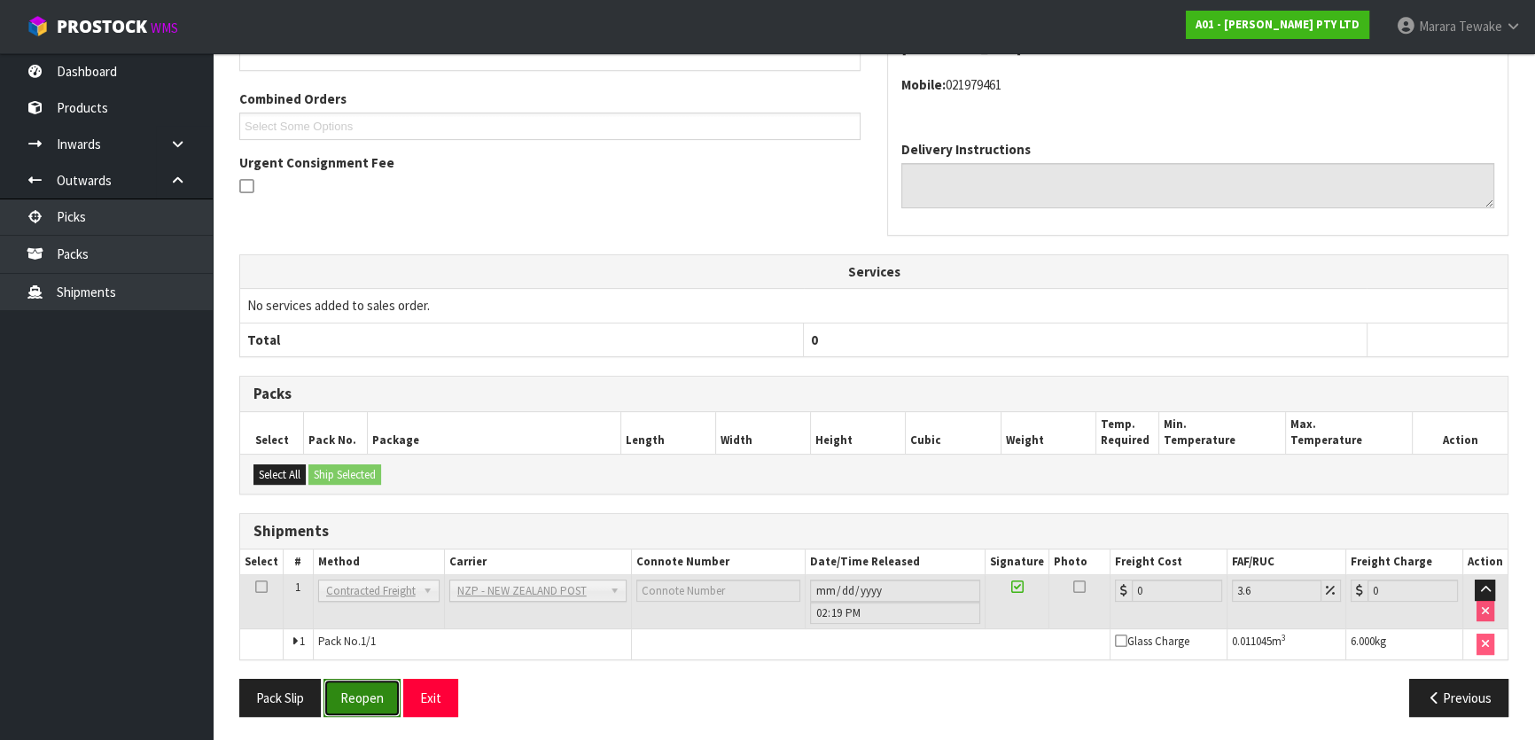
click at [360, 687] on button "Reopen" at bounding box center [362, 698] width 77 height 38
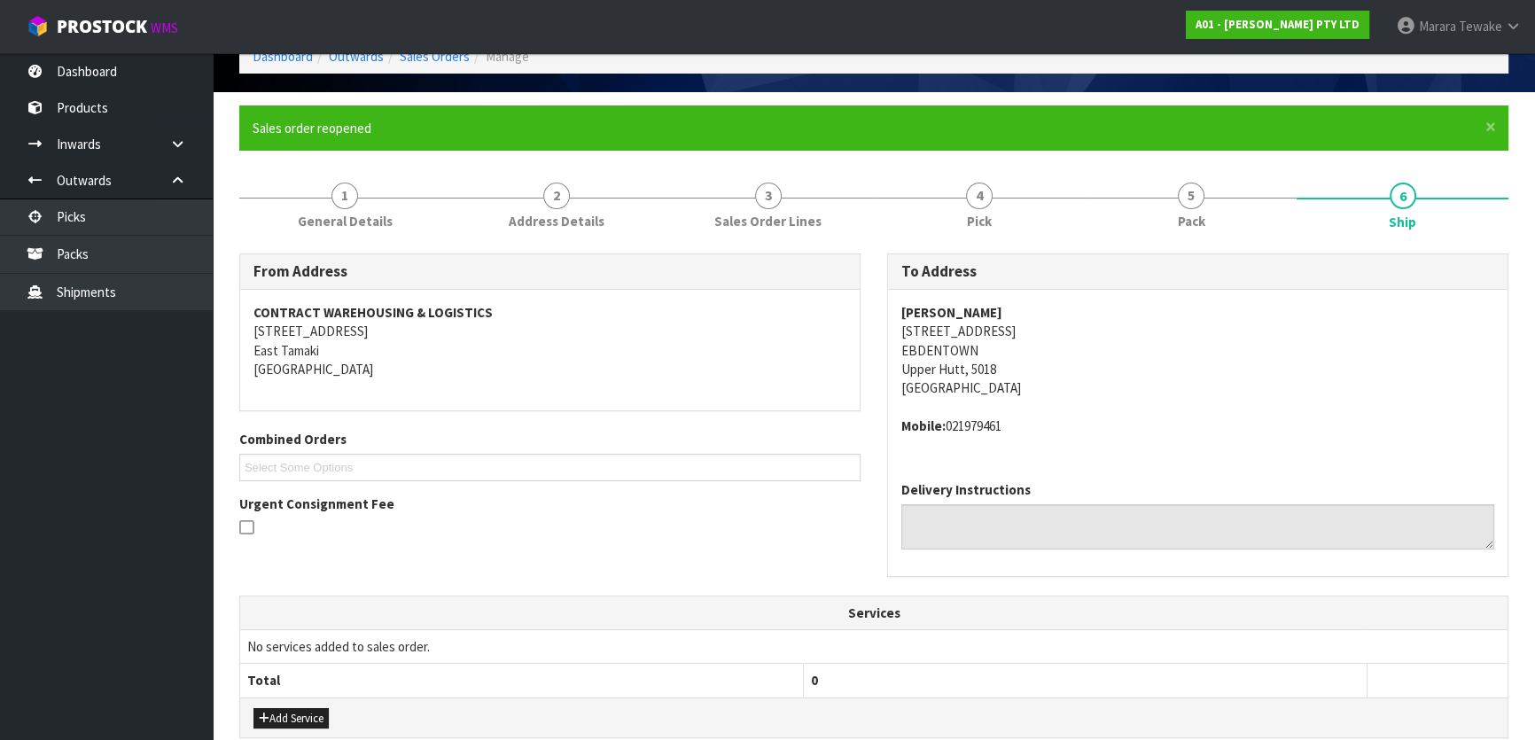
scroll to position [479, 0]
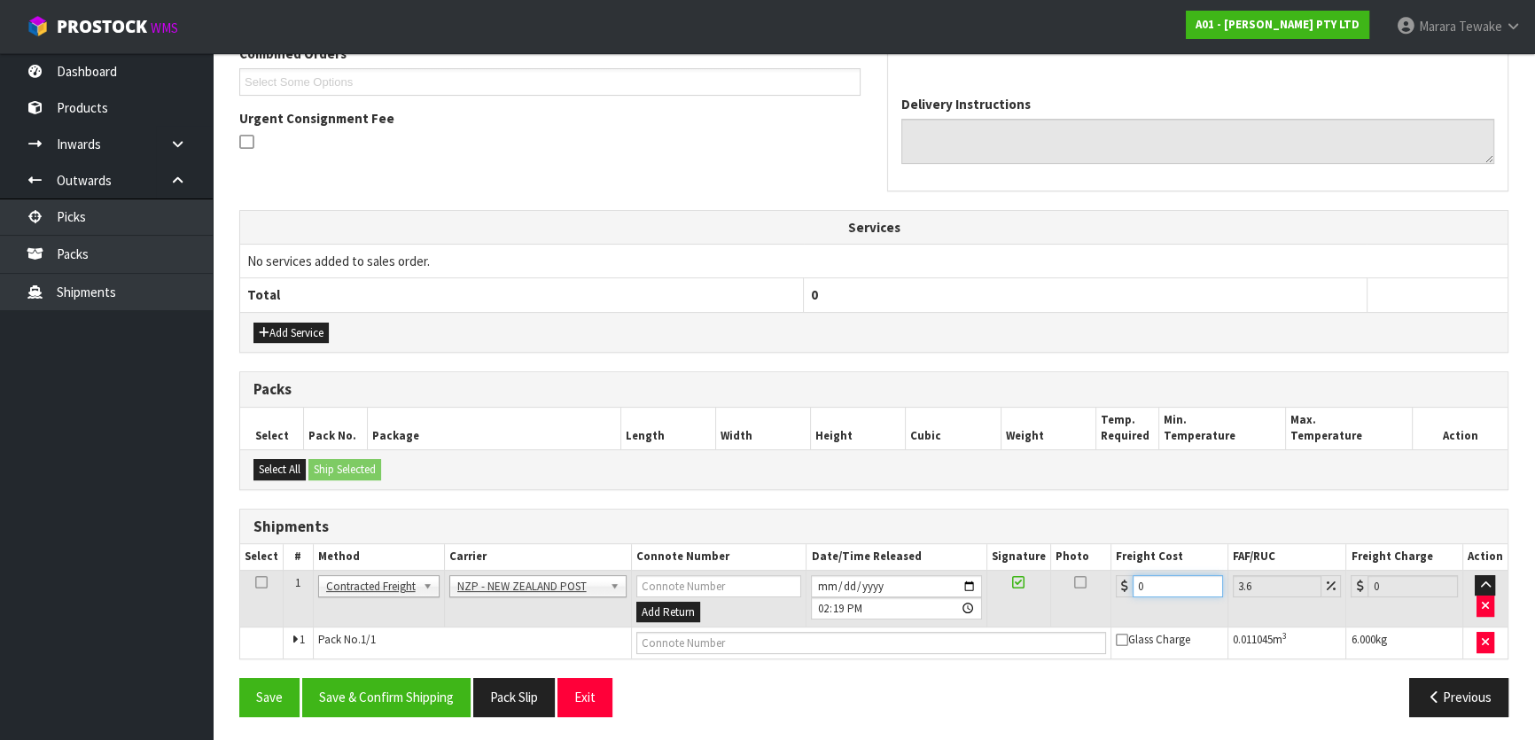
drag, startPoint x: 1152, startPoint y: 577, endPoint x: 1119, endPoint y: 555, distance: 40.3
click at [1119, 558] on table "Select # Method Carrier Connote Number Date/Time Released Signature Photo Freig…" at bounding box center [874, 601] width 1268 height 114
type input "8"
type input "8.29"
type input "8.4"
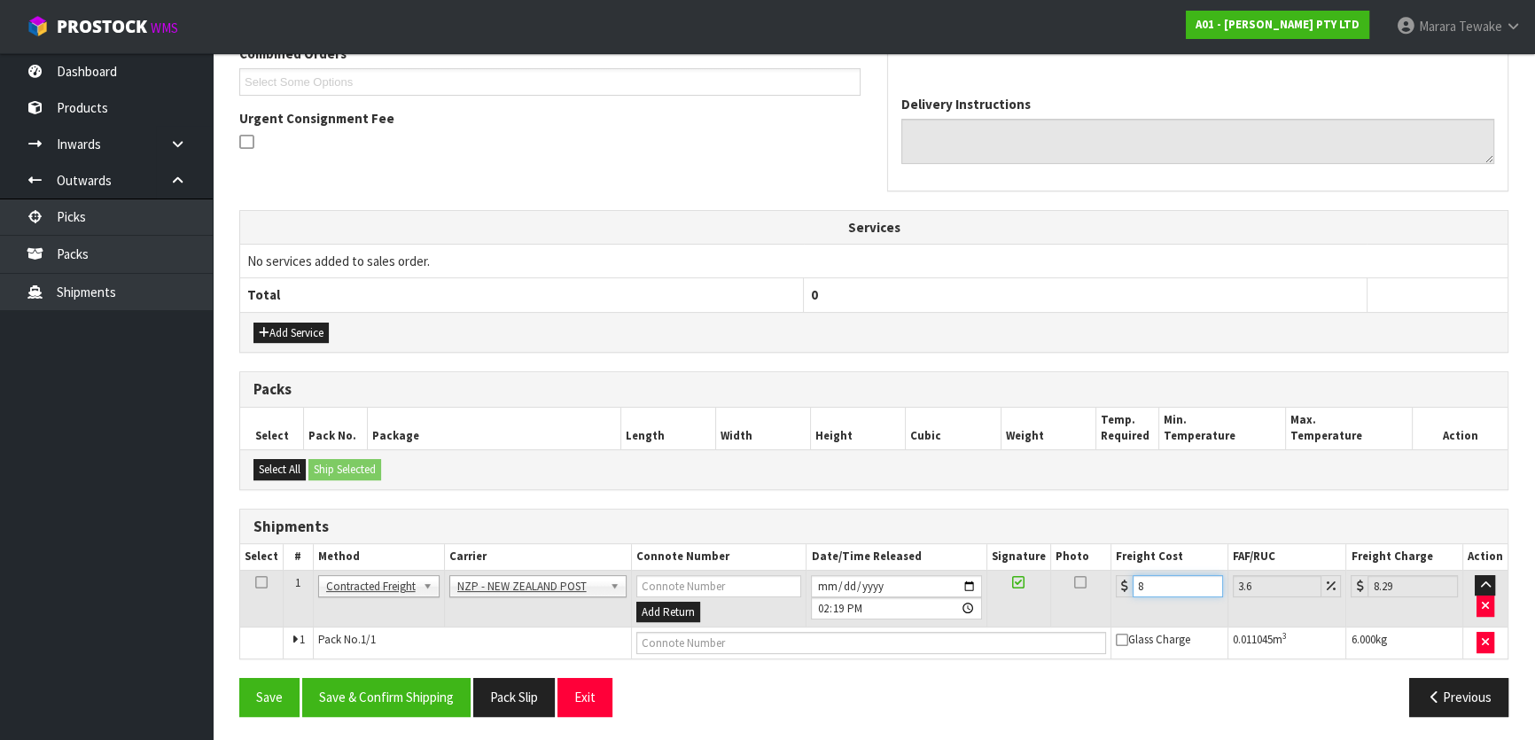
type input "8.7"
type input "8.45"
type input "8.75"
type input "8.45"
drag, startPoint x: 397, startPoint y: 691, endPoint x: 203, endPoint y: 590, distance: 218.8
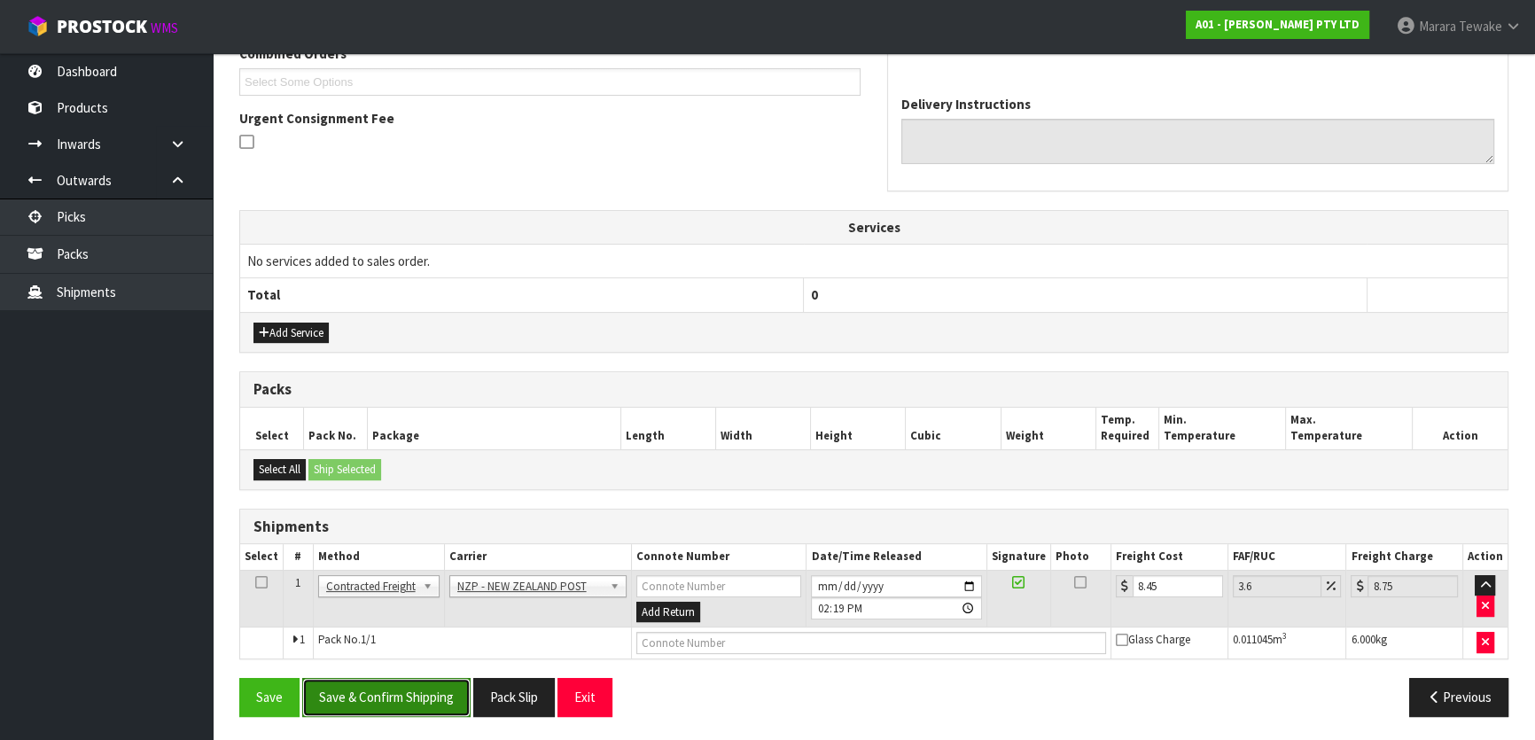
click at [397, 691] on button "Save & Confirm Shipping" at bounding box center [386, 697] width 168 height 38
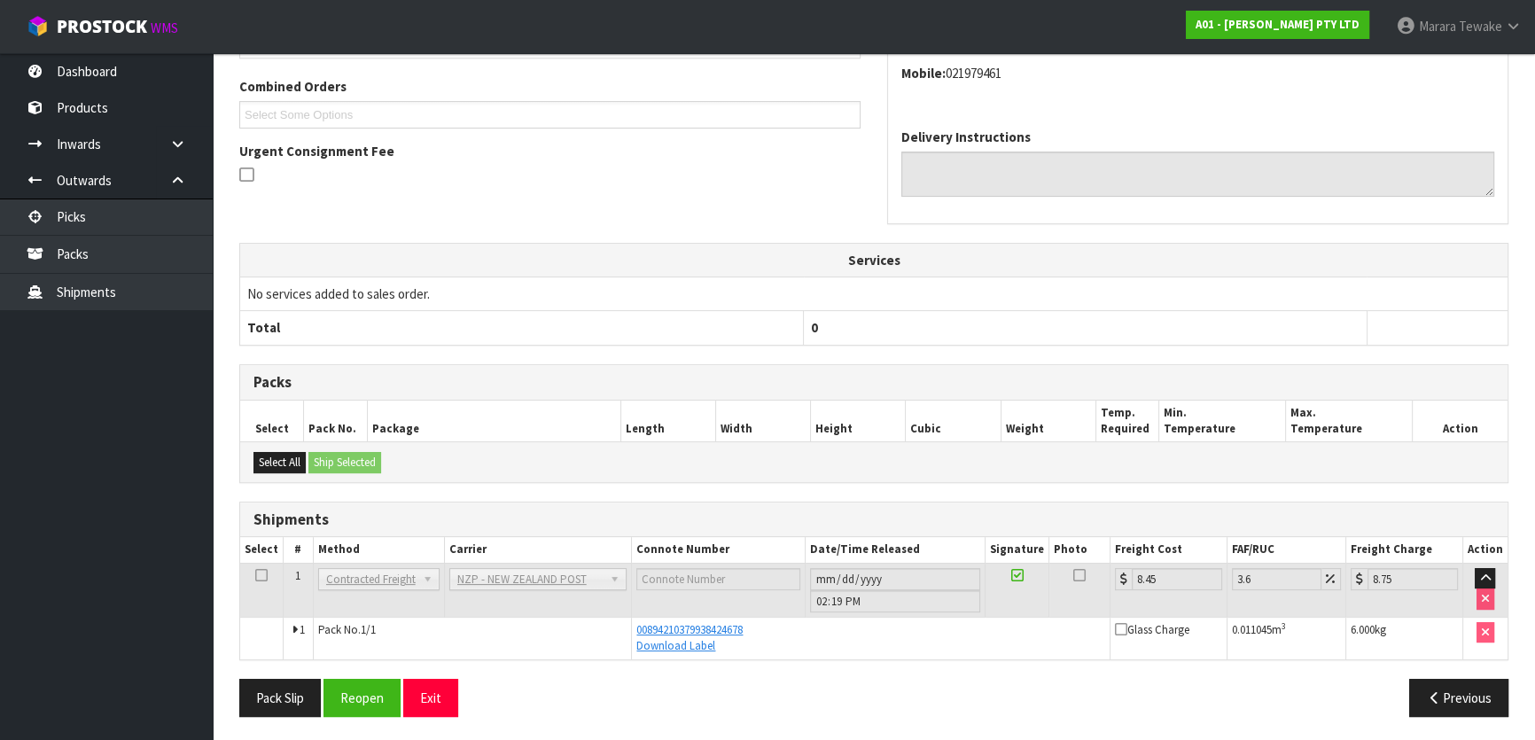
scroll to position [0, 0]
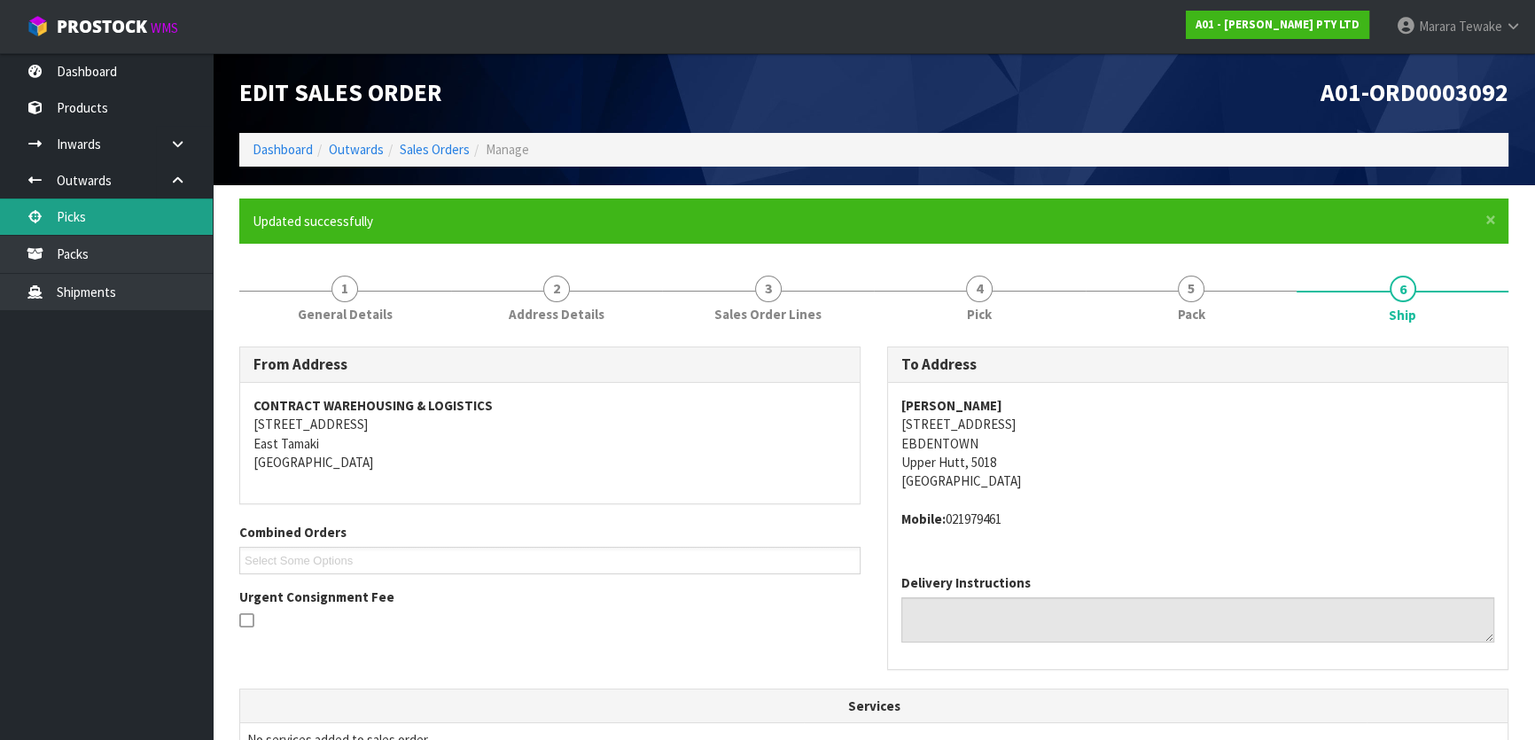
click at [106, 222] on link "Picks" at bounding box center [106, 217] width 213 height 36
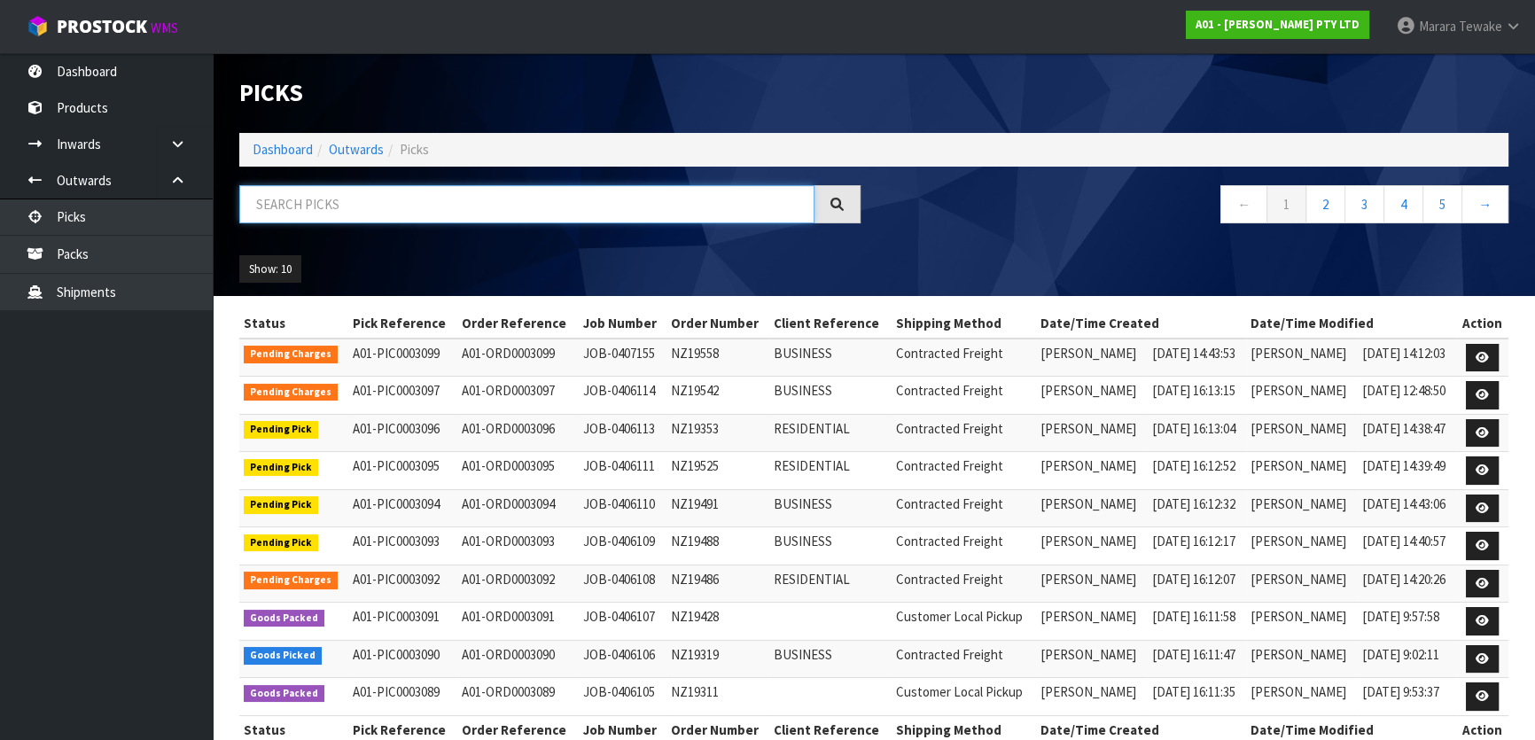
click at [281, 212] on input "text" at bounding box center [526, 204] width 575 height 38
type input "JOB-0406110"
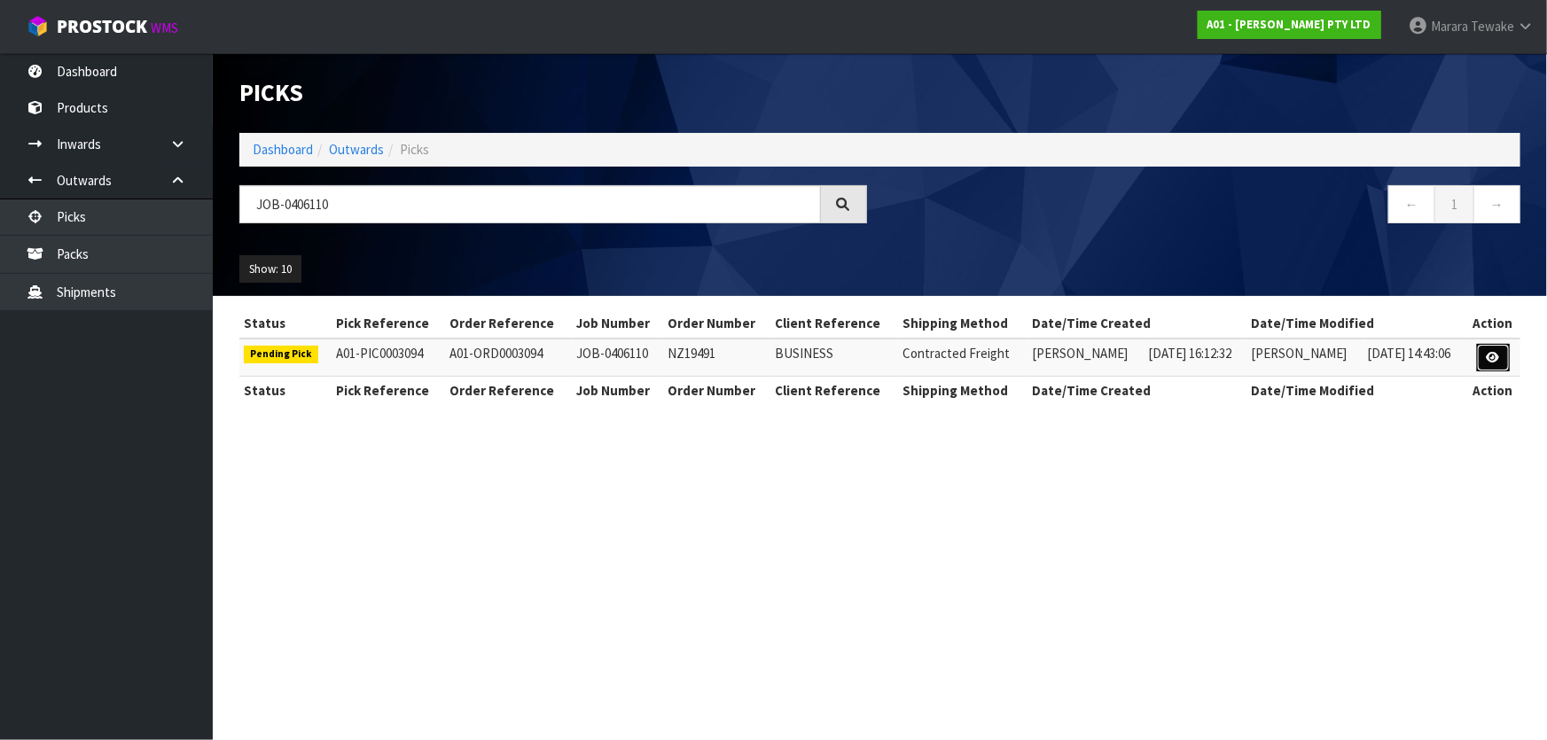
click at [1503, 363] on link at bounding box center [1493, 358] width 33 height 28
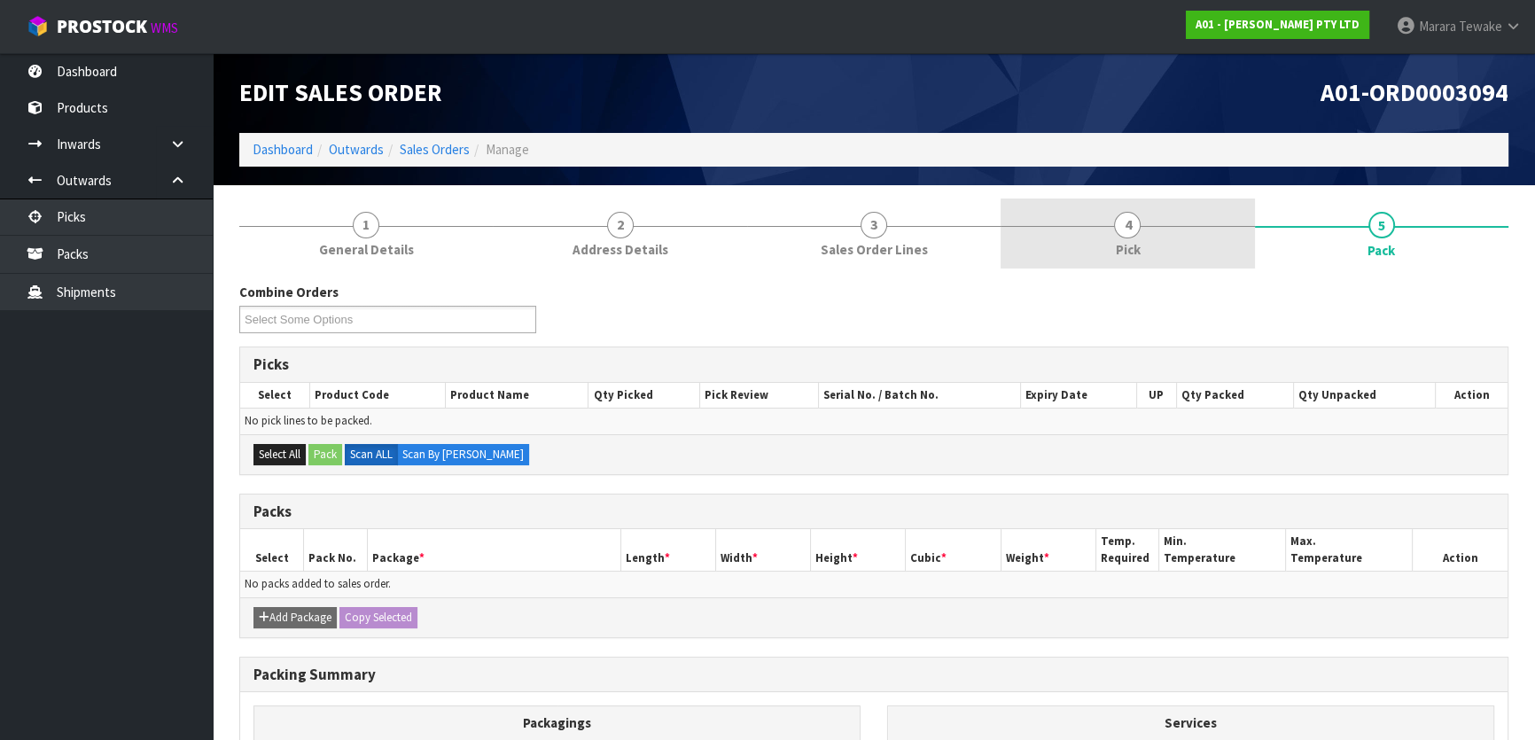
click at [1122, 241] on span "Pick" at bounding box center [1127, 249] width 25 height 19
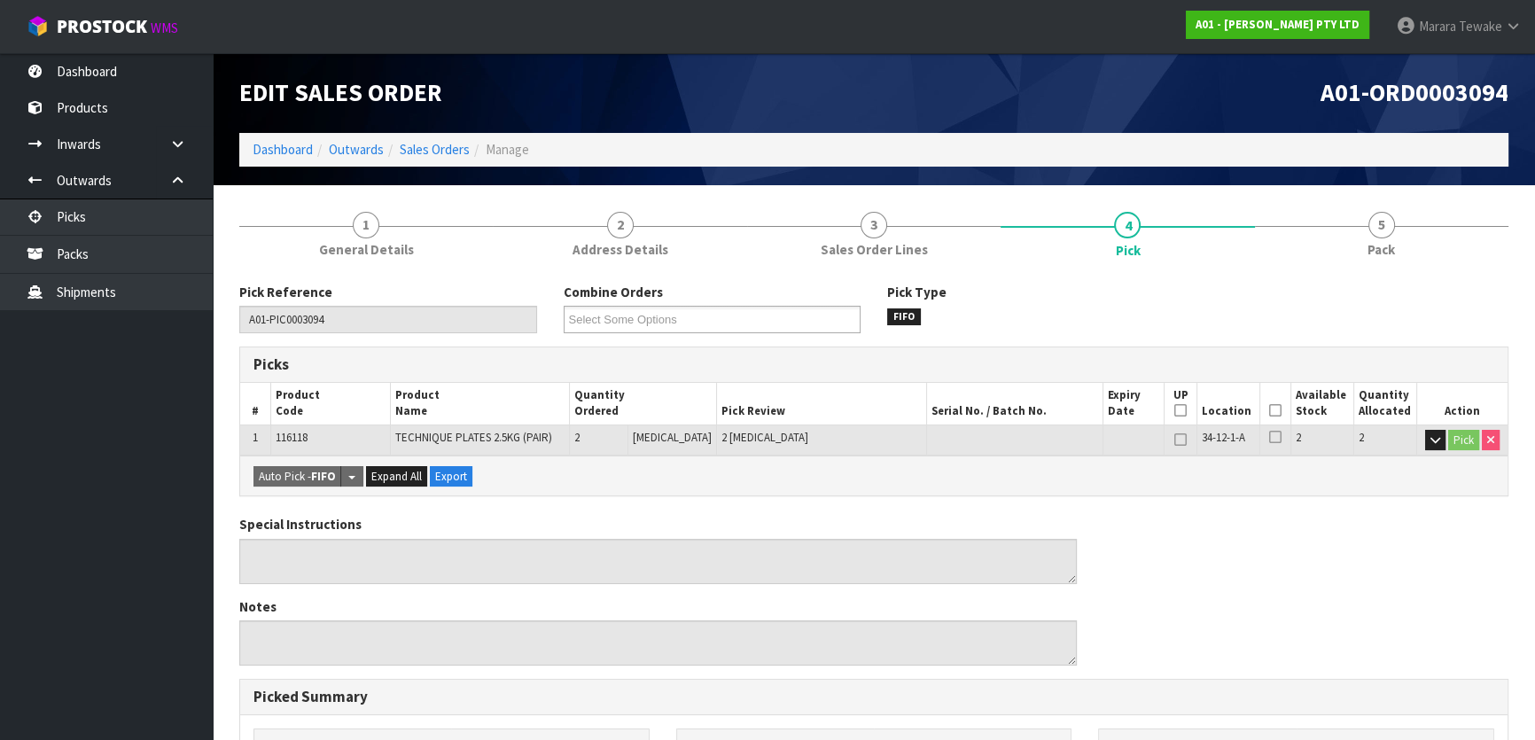
click at [1269, 411] on icon at bounding box center [1275, 410] width 12 height 1
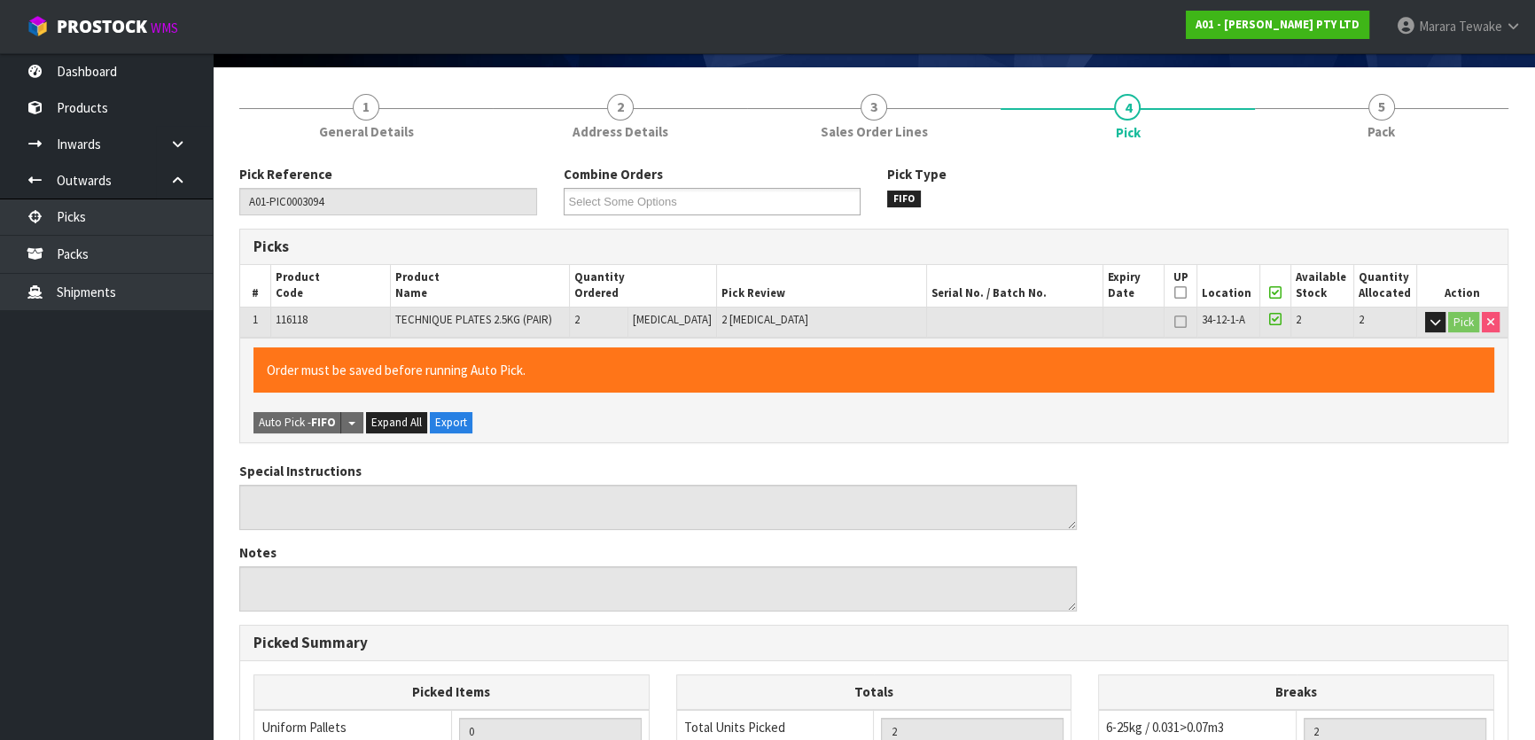
scroll to position [483, 0]
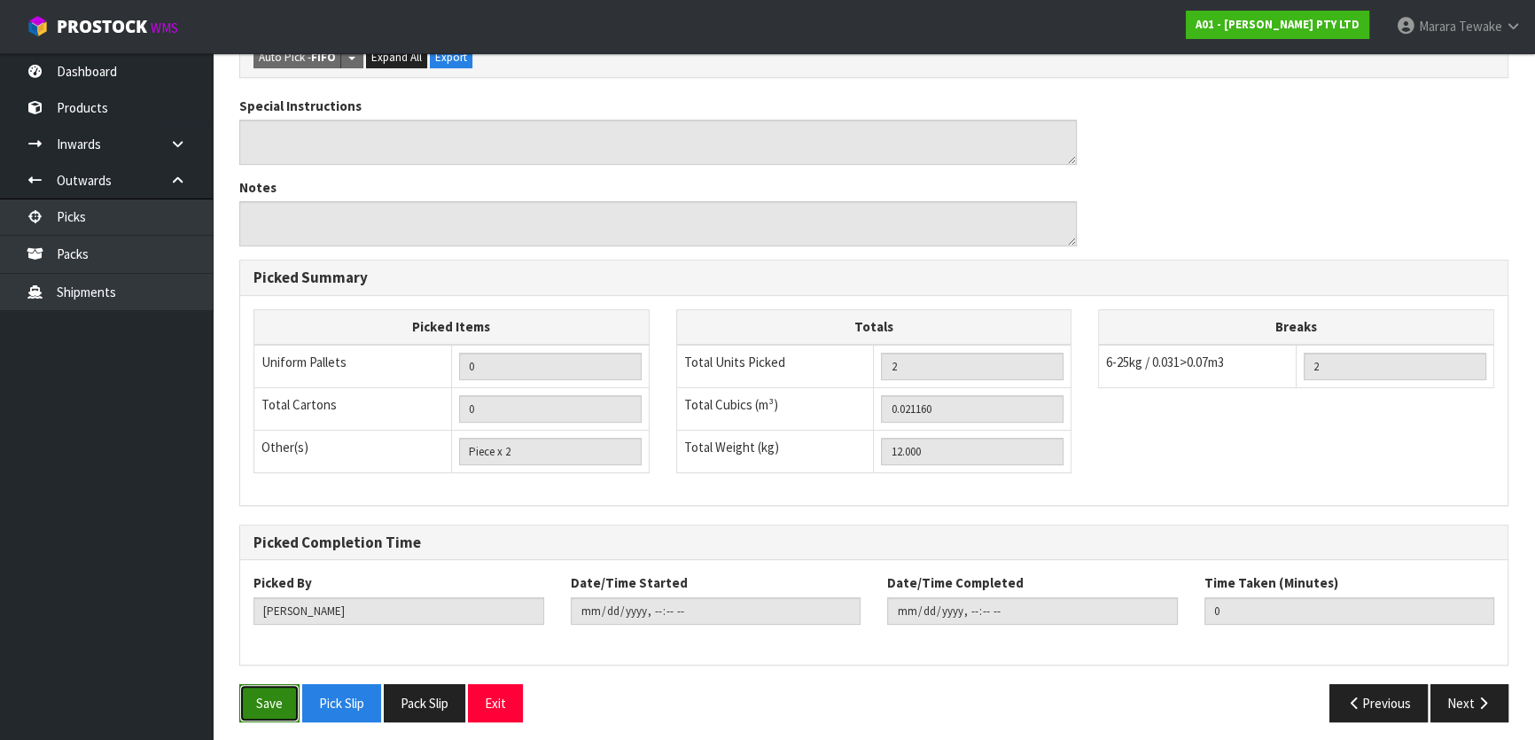
click at [278, 709] on button "Save" at bounding box center [269, 703] width 60 height 38
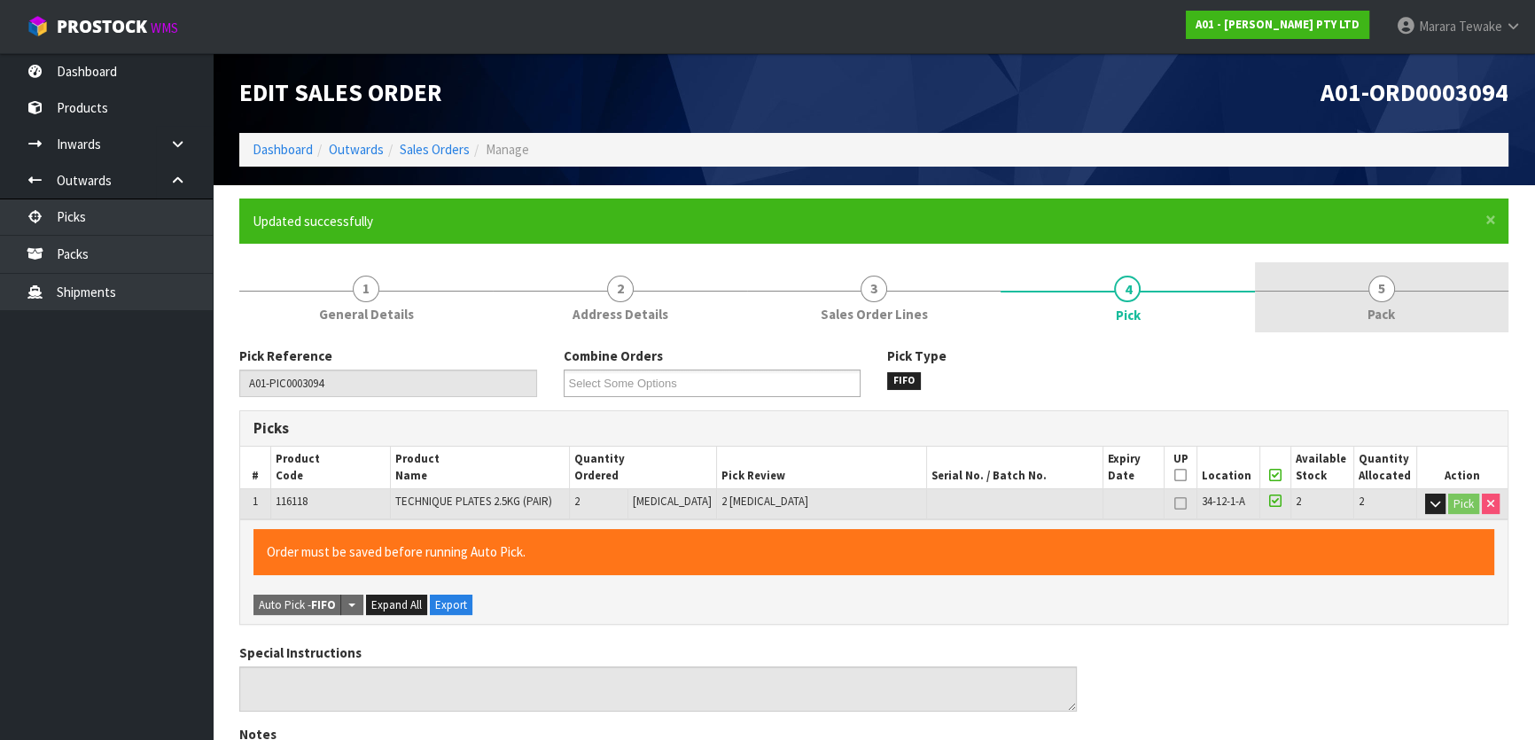
type input "[PERSON_NAME]"
type input "2025-08-12T14:22:08"
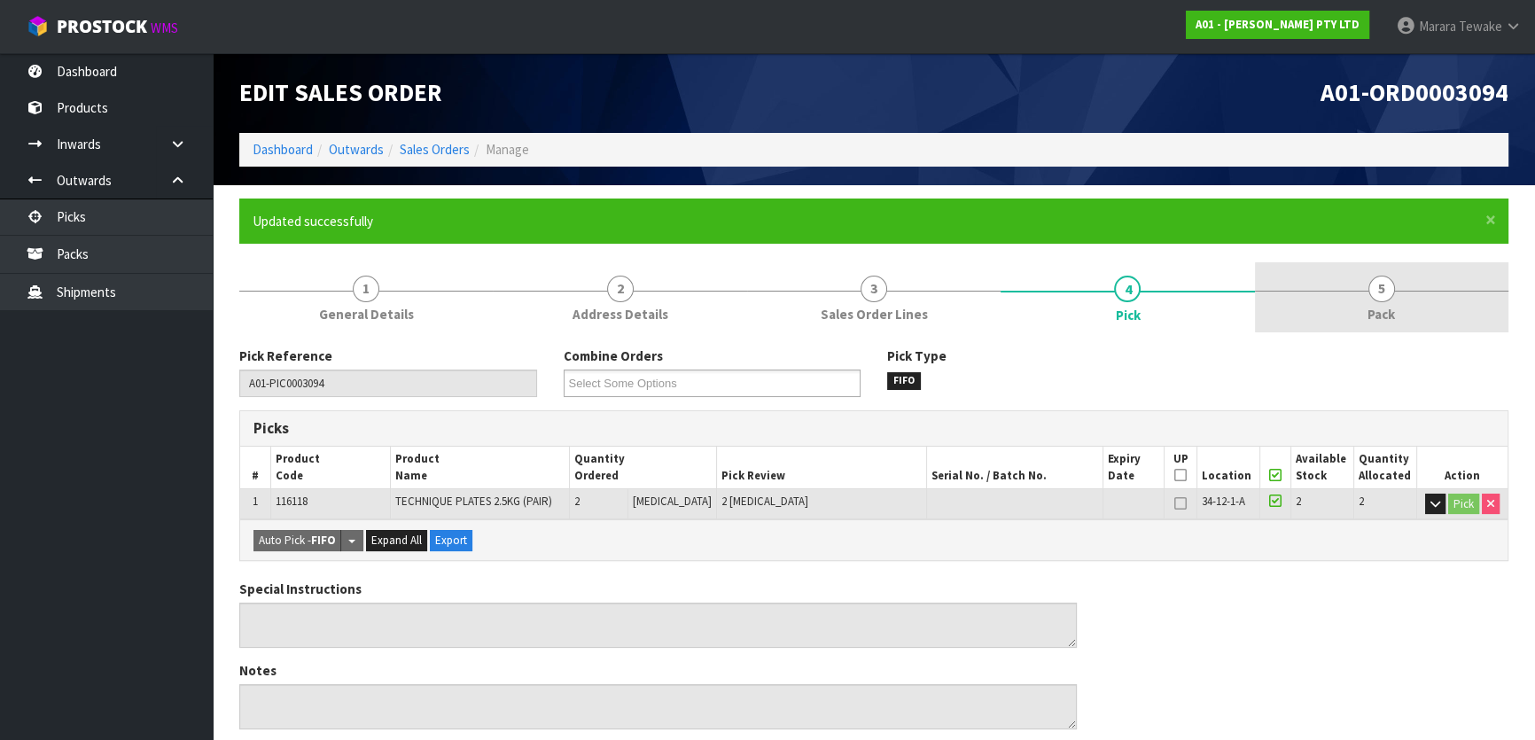
click at [1391, 293] on span "5" at bounding box center [1382, 289] width 27 height 27
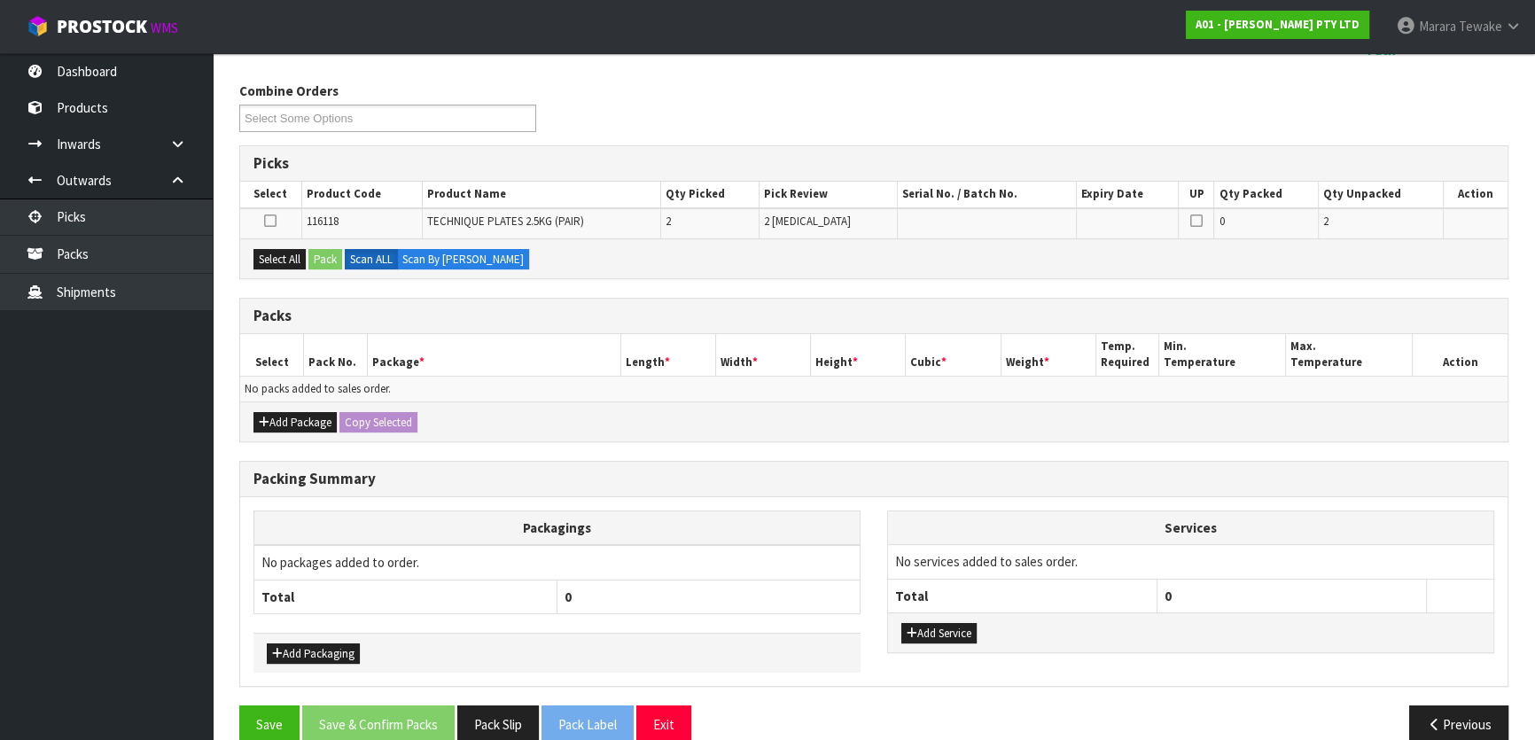
scroll to position [292, 0]
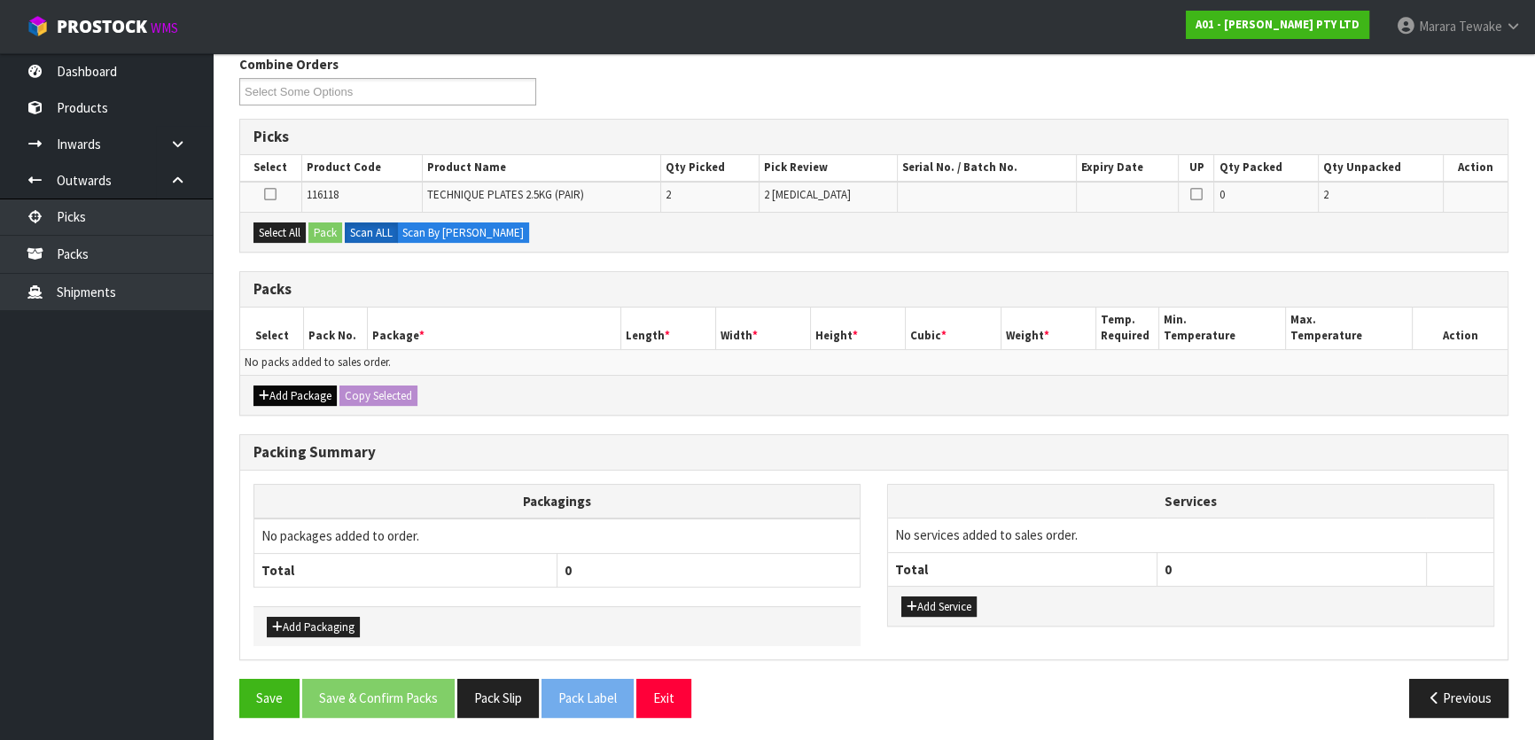
drag, startPoint x: 289, startPoint y: 380, endPoint x: 285, endPoint y: 394, distance: 14.6
click at [285, 394] on div "Add Package Copy Selected" at bounding box center [874, 395] width 1268 height 40
drag, startPoint x: 285, startPoint y: 394, endPoint x: 281, endPoint y: 382, distance: 13.2
click at [285, 394] on button "Add Package" at bounding box center [295, 396] width 83 height 21
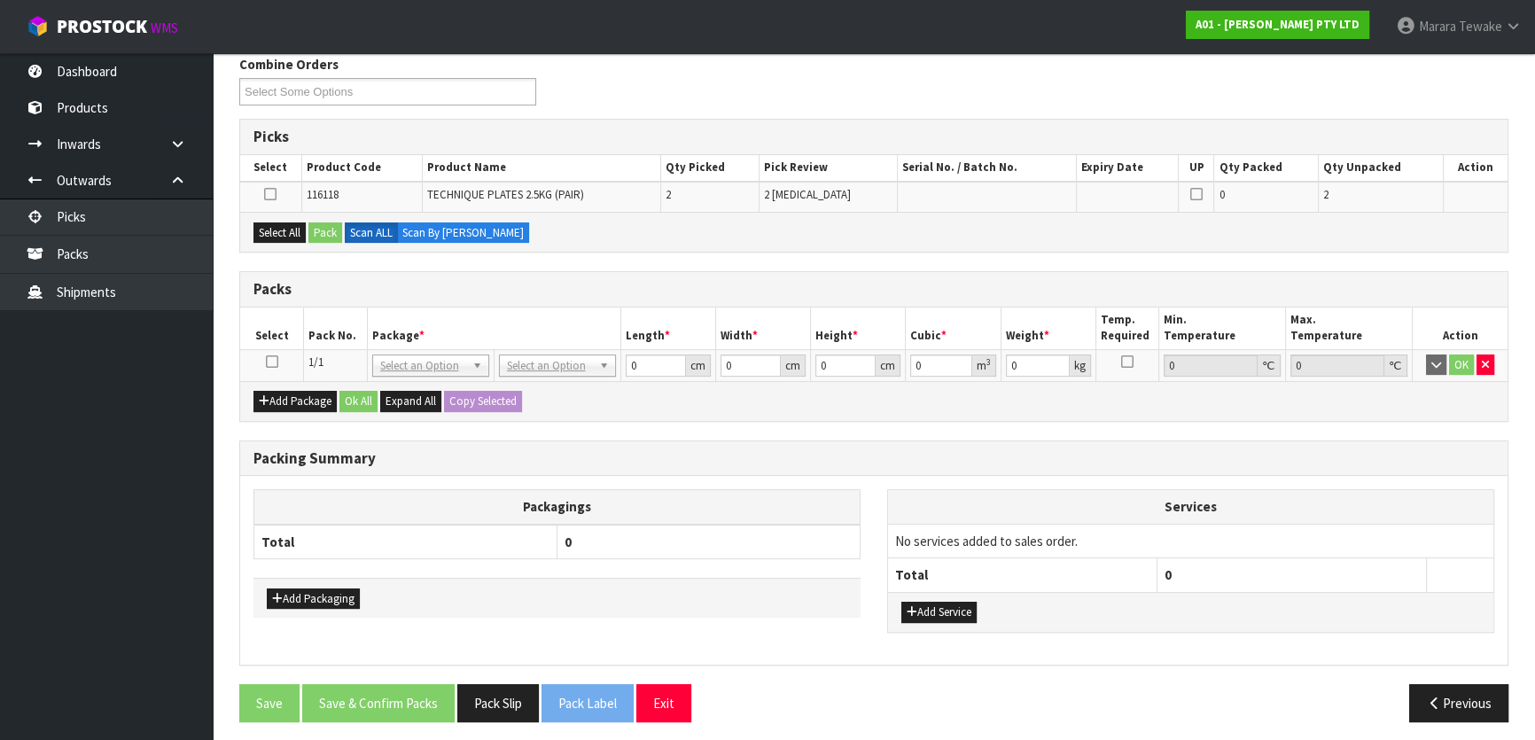
click at [272, 362] on icon at bounding box center [272, 362] width 12 height 1
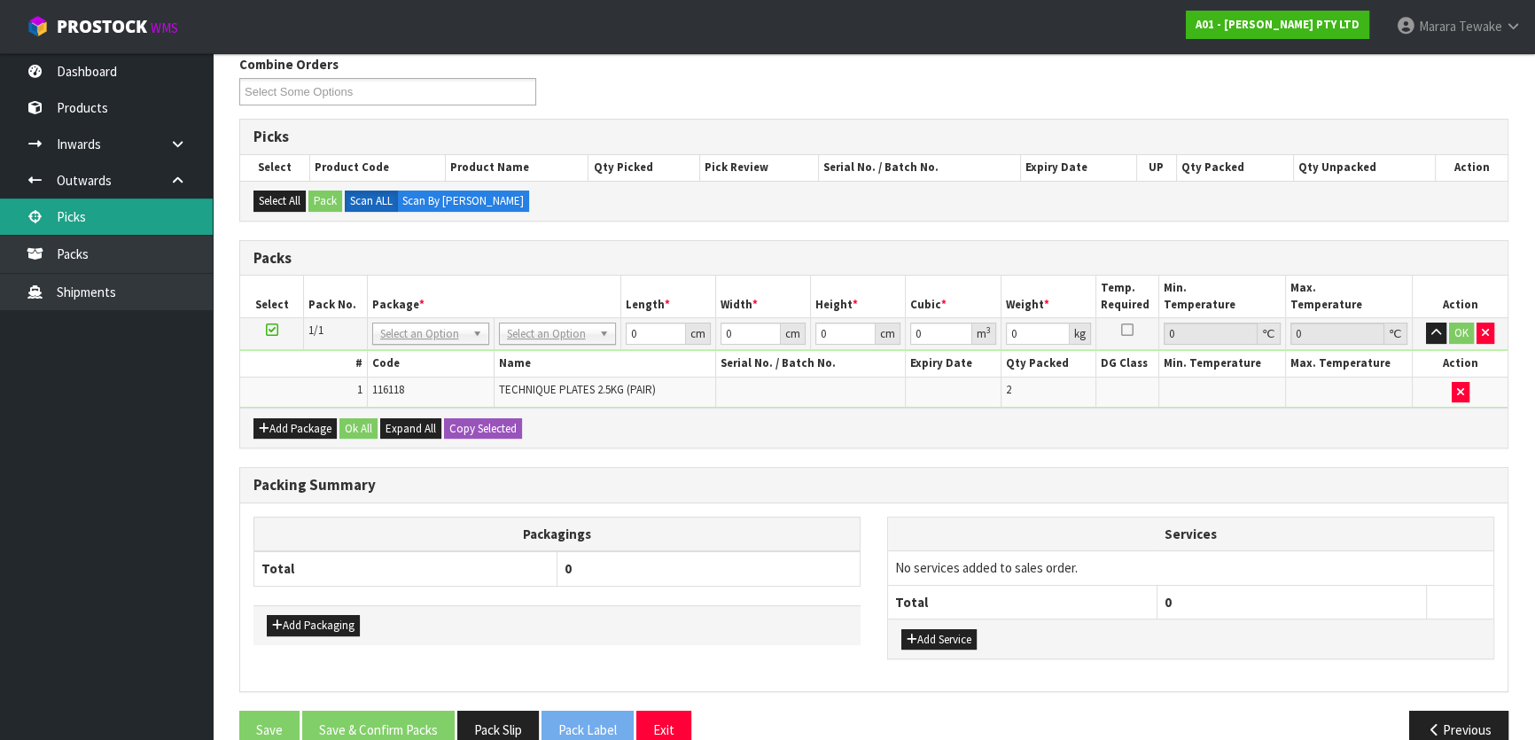
click at [121, 216] on link "Picks" at bounding box center [106, 217] width 213 height 36
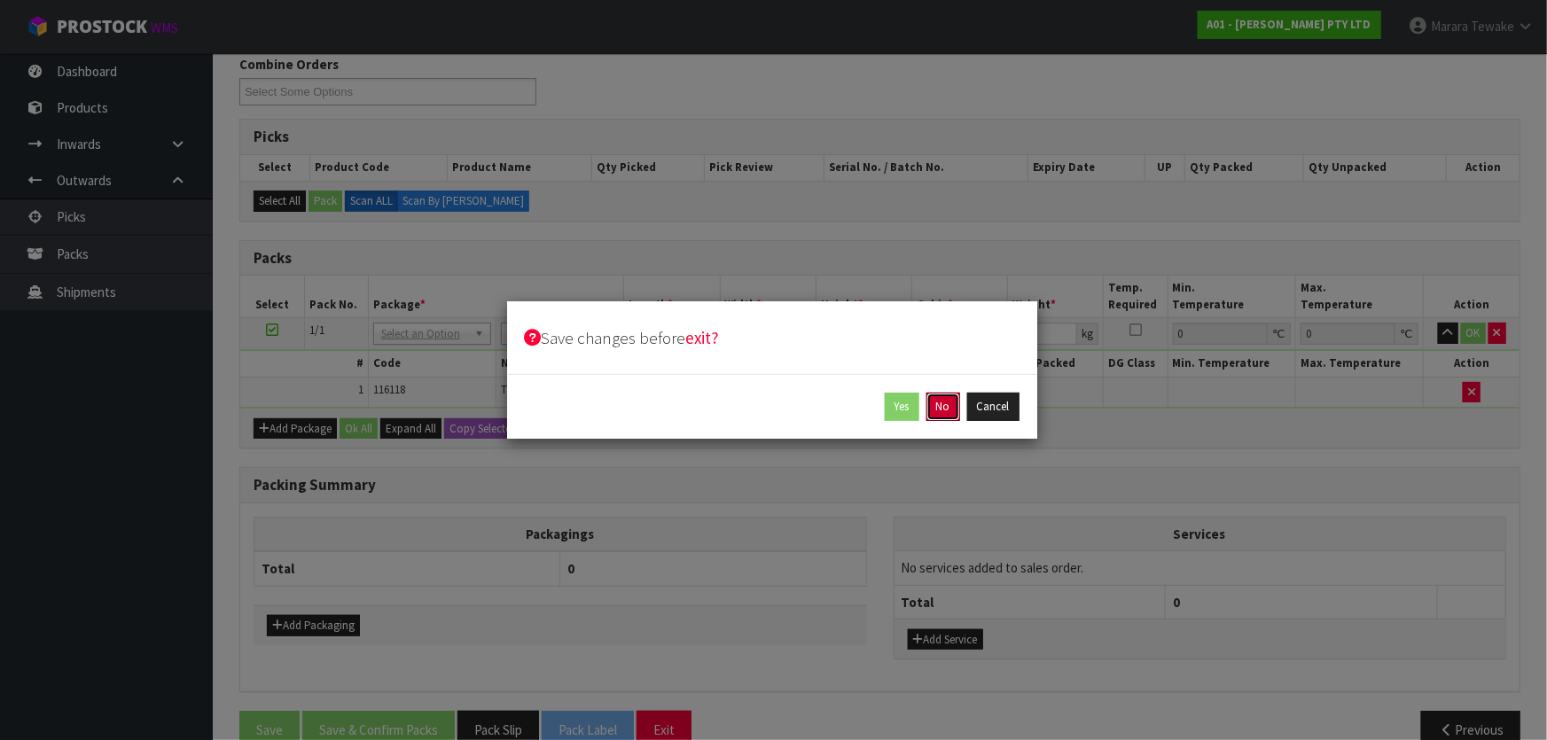
click at [937, 410] on button "No" at bounding box center [943, 407] width 34 height 28
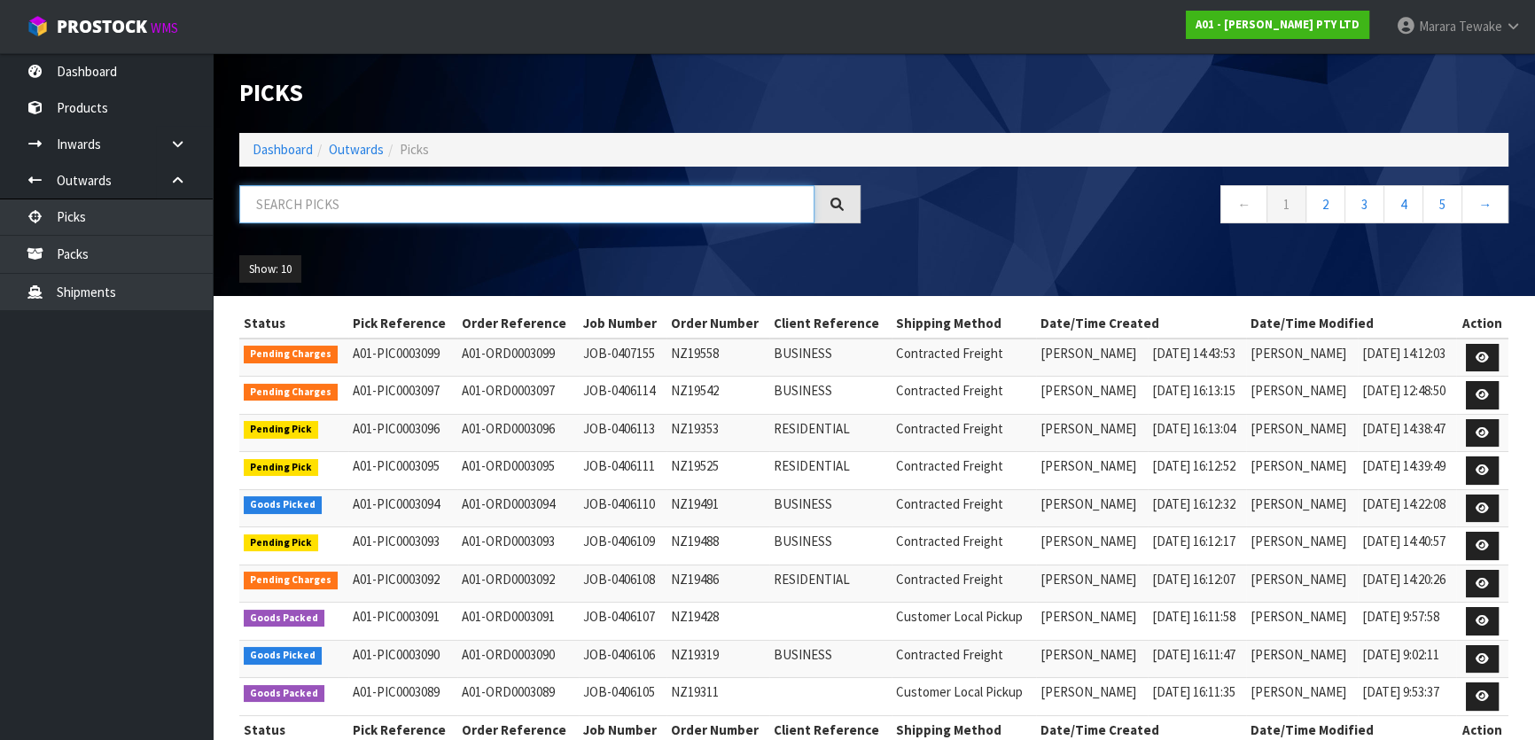
click at [293, 204] on input "text" at bounding box center [526, 204] width 575 height 38
type input "JOB-0406109"
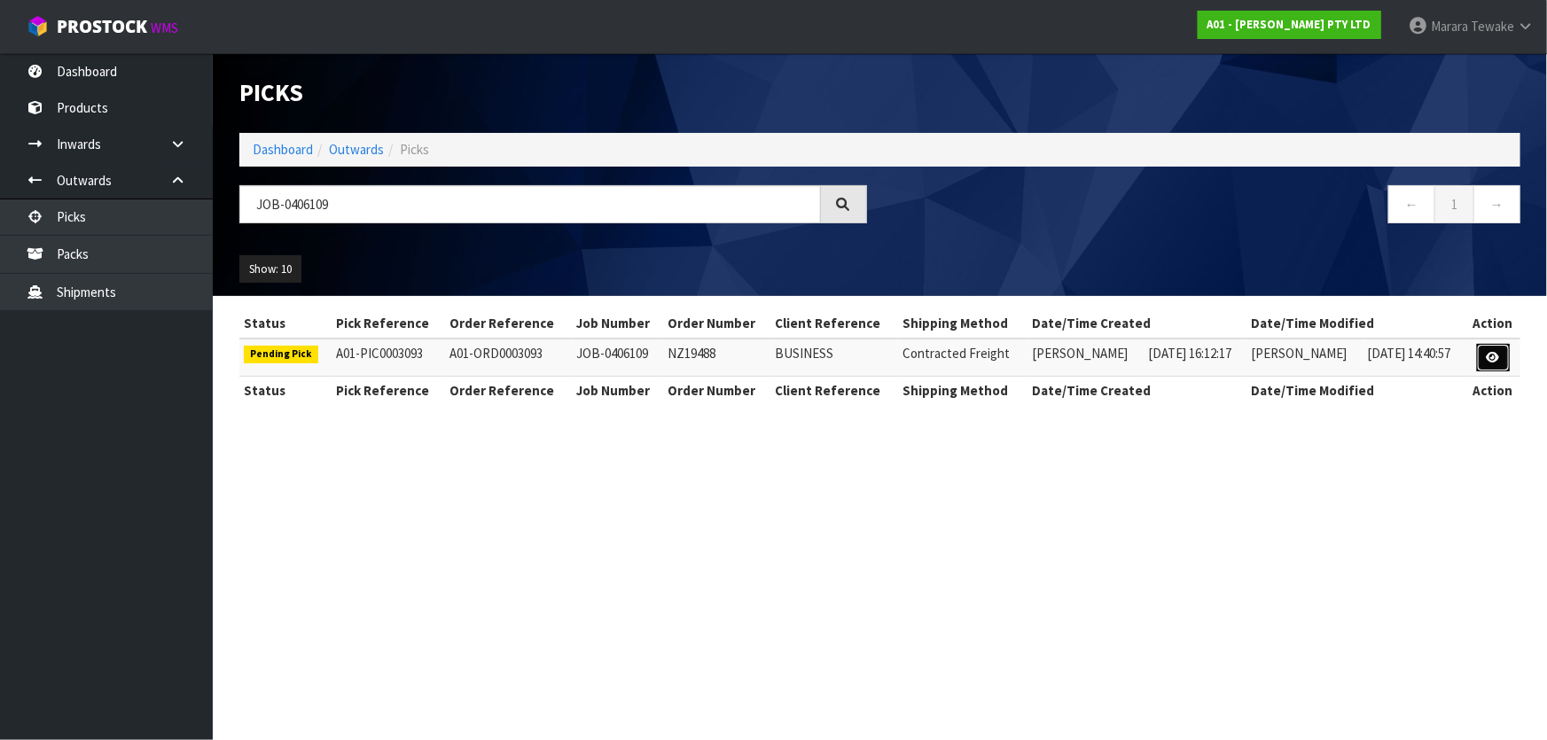
click at [1498, 355] on icon at bounding box center [1492, 358] width 13 height 12
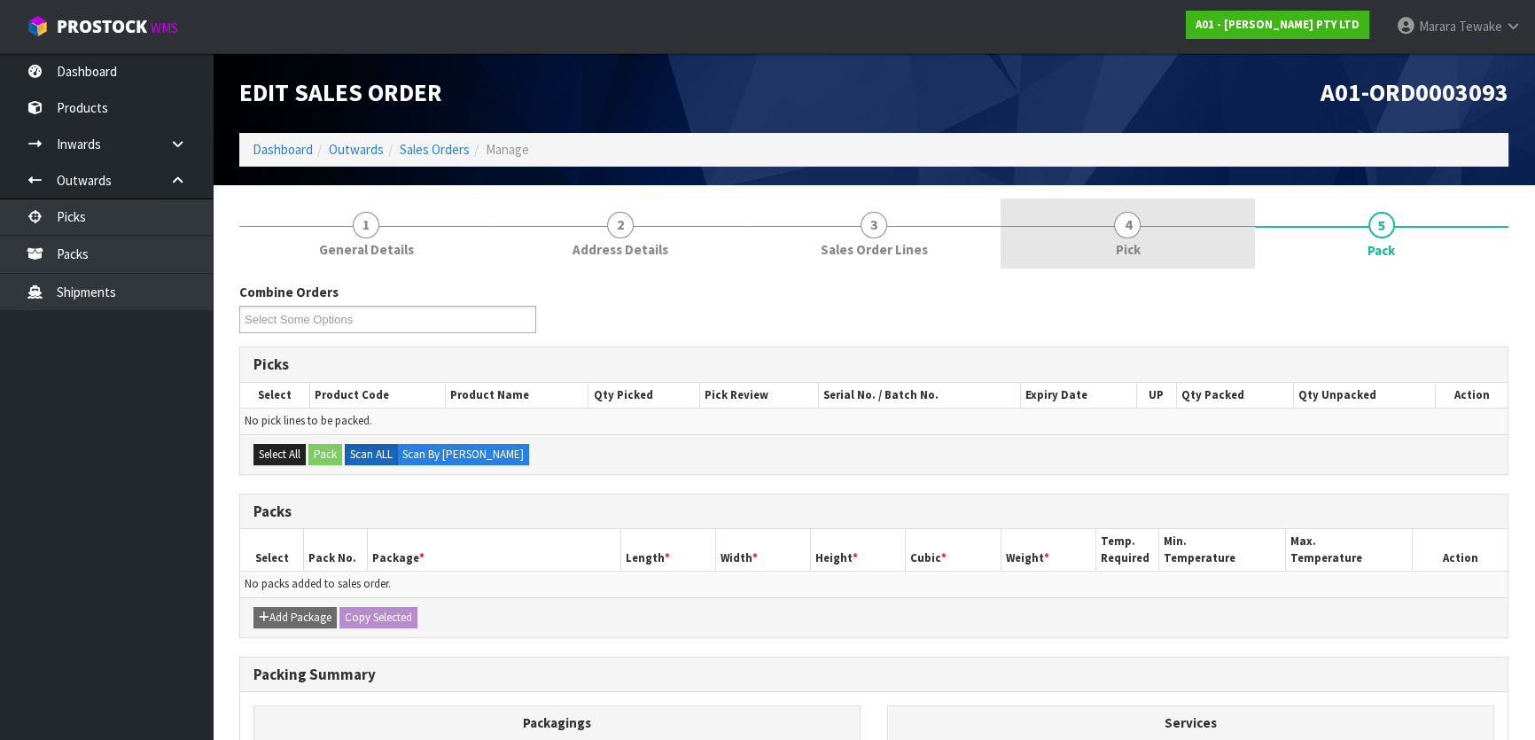
click at [1176, 224] on link "4 Pick" at bounding box center [1128, 234] width 254 height 70
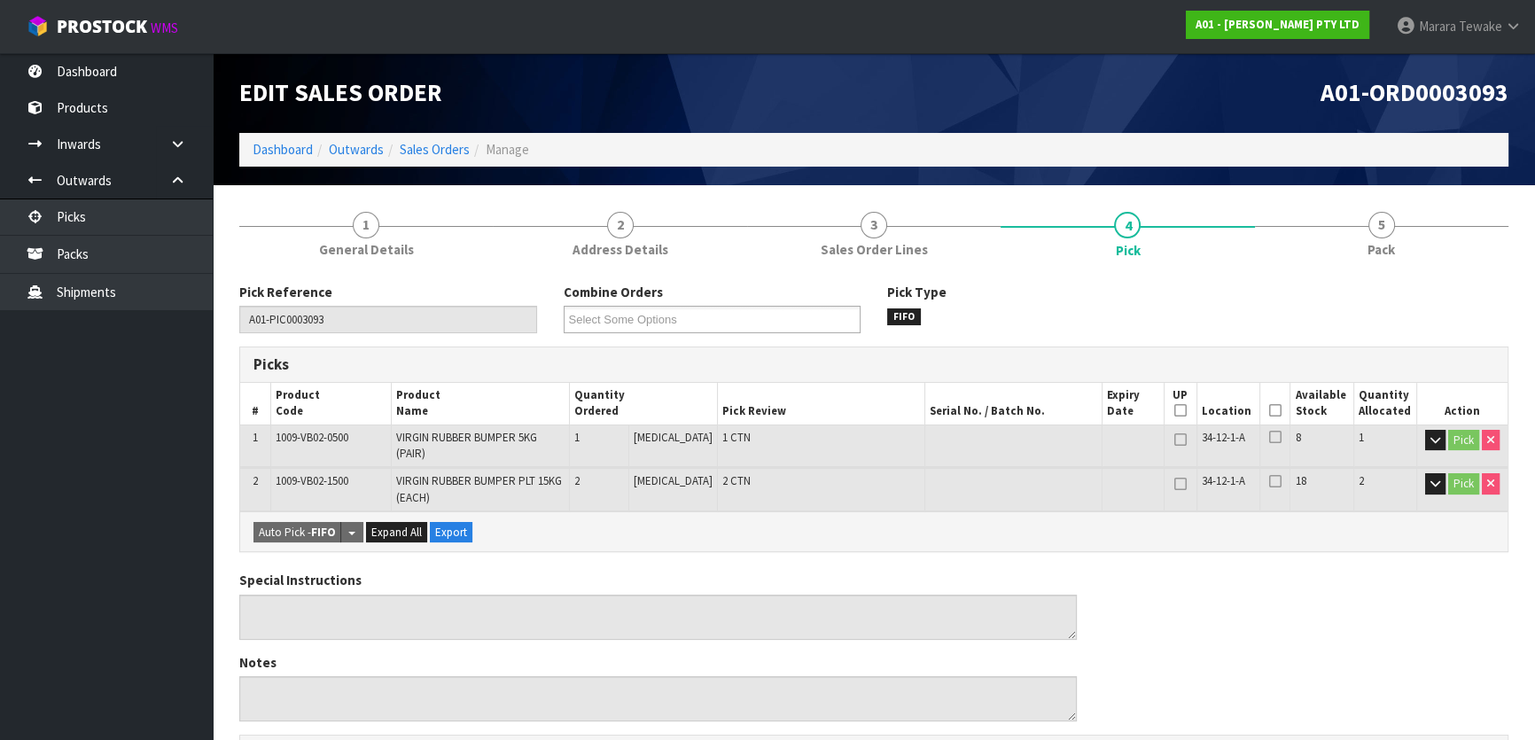
click at [1269, 411] on icon at bounding box center [1275, 410] width 12 height 1
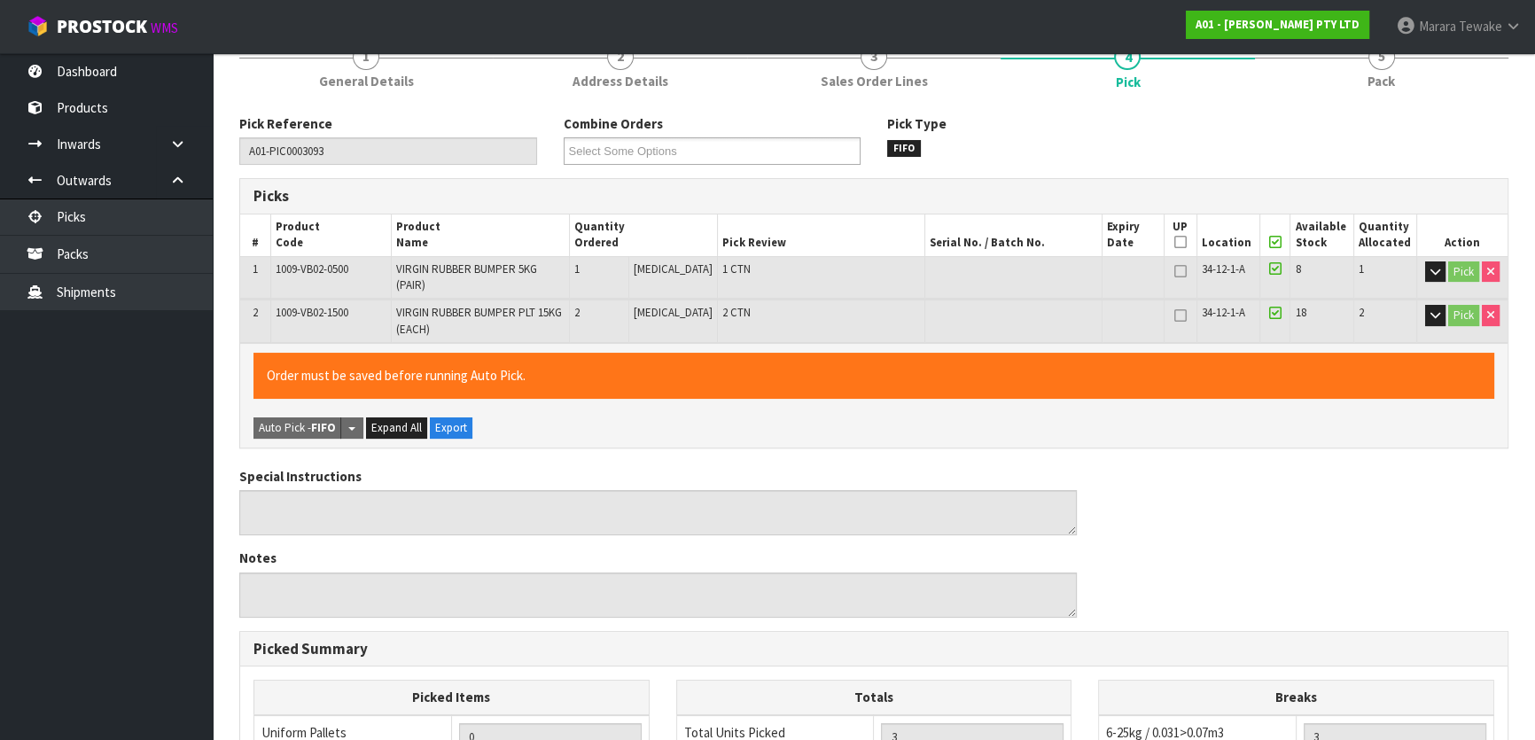
scroll to position [532, 0]
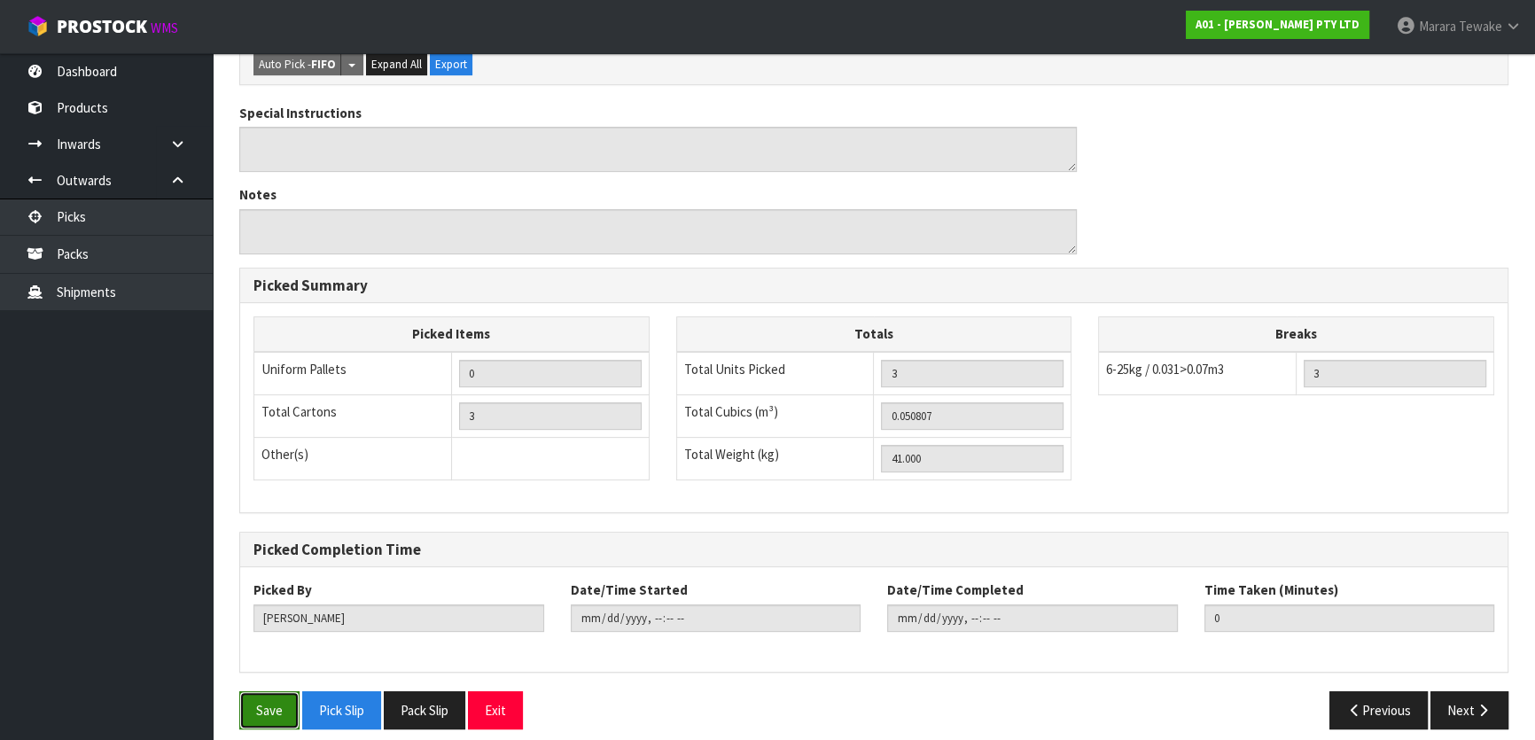
click at [267, 695] on button "Save" at bounding box center [269, 710] width 60 height 38
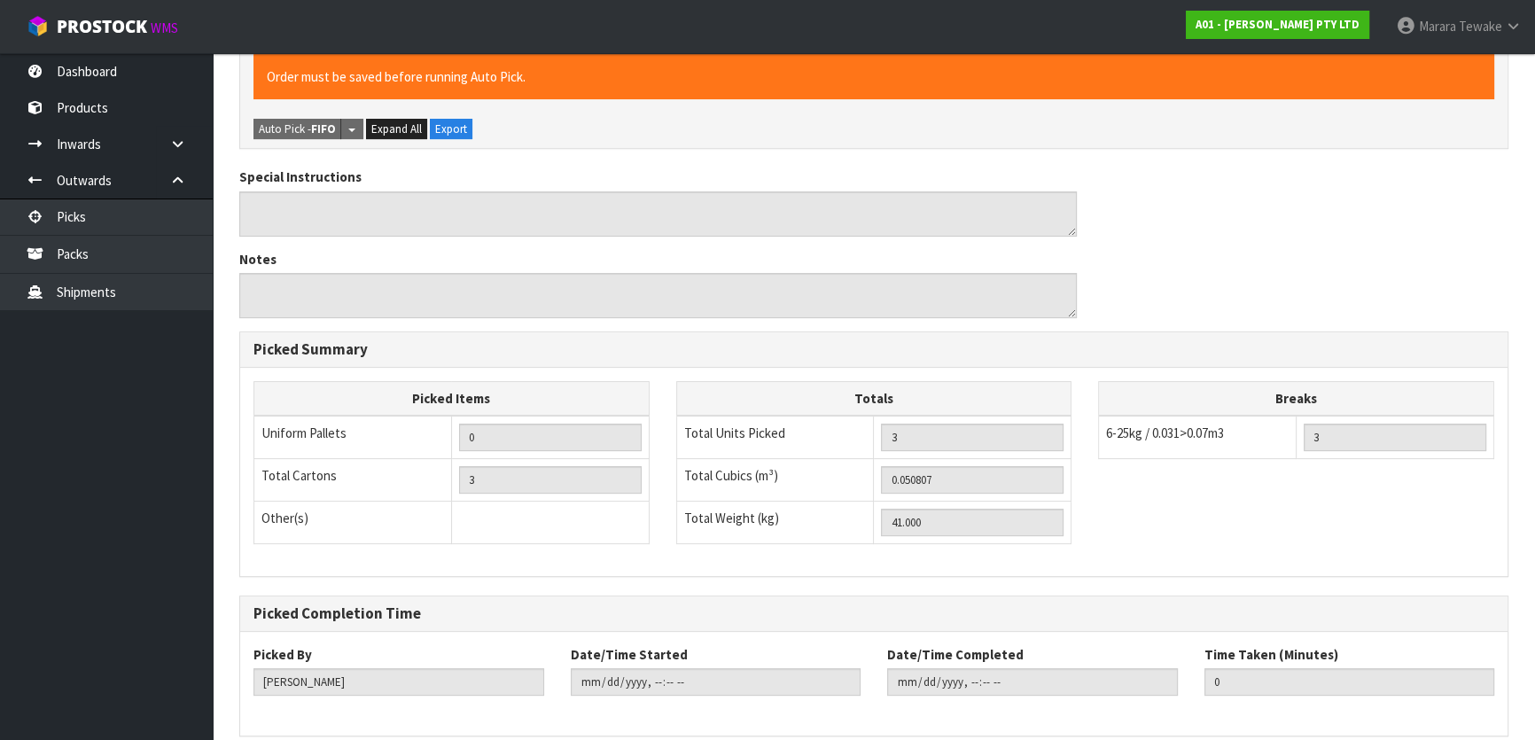
scroll to position [0, 0]
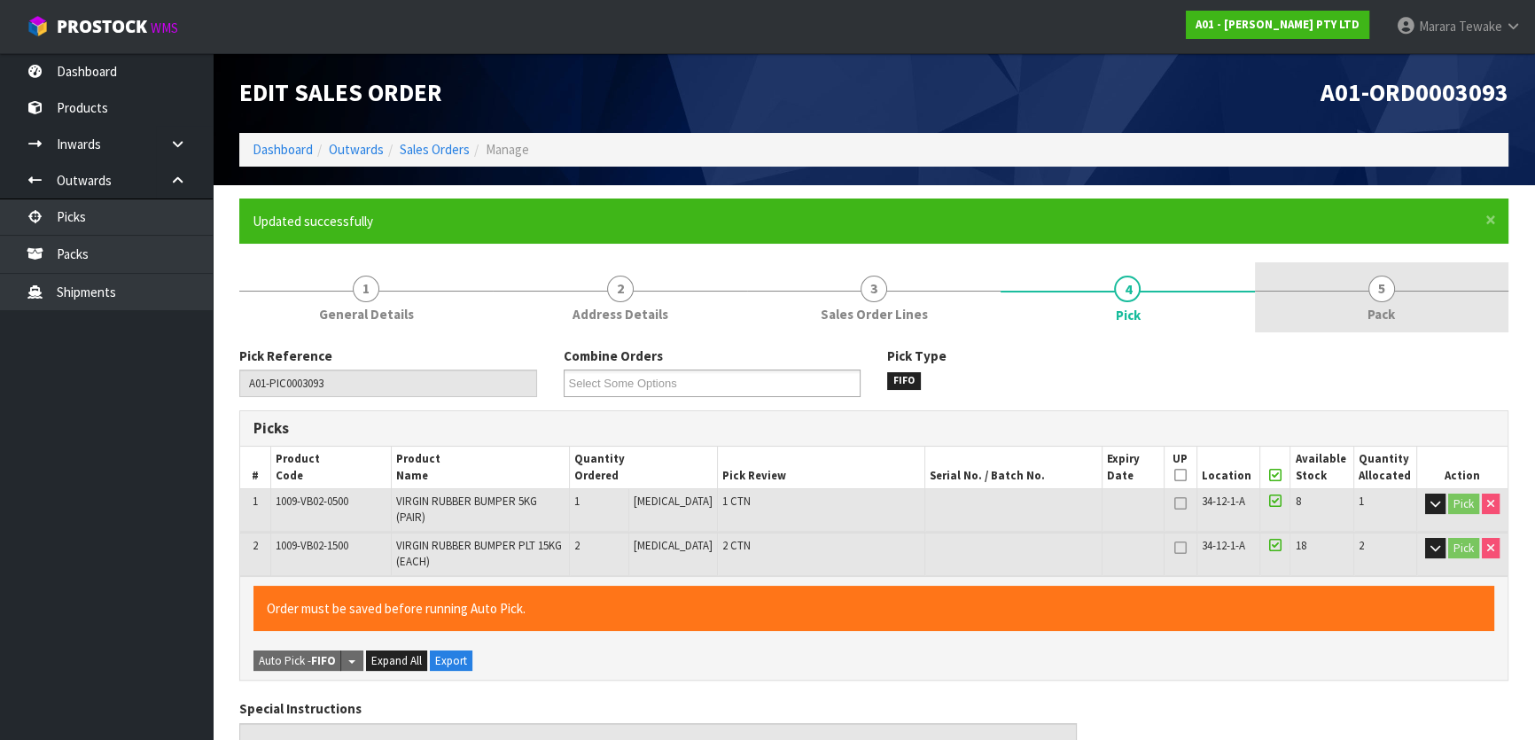
type input "Marara Tewake"
type input "2025-08-12T14:30:26"
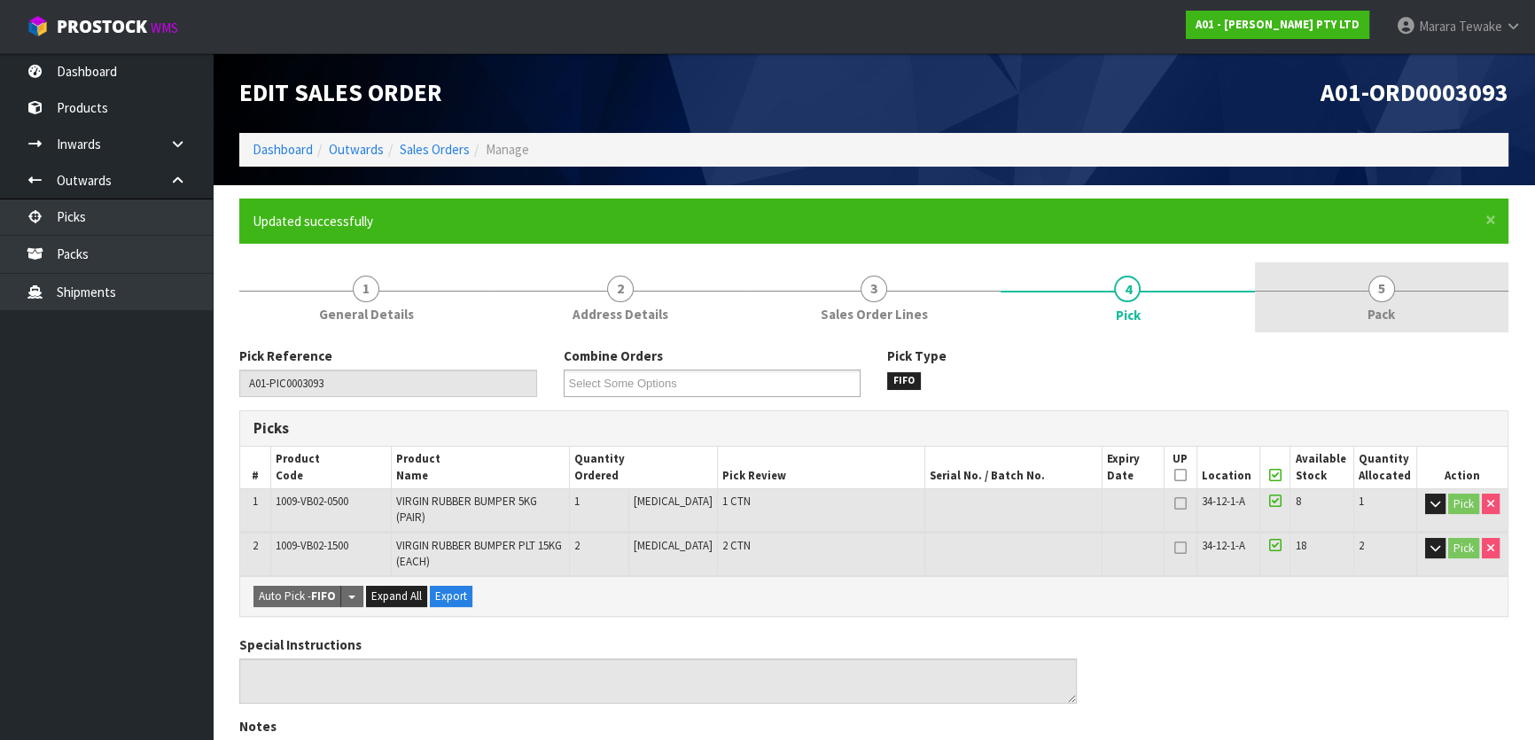
click at [1348, 301] on link "5 Pack" at bounding box center [1382, 297] width 254 height 70
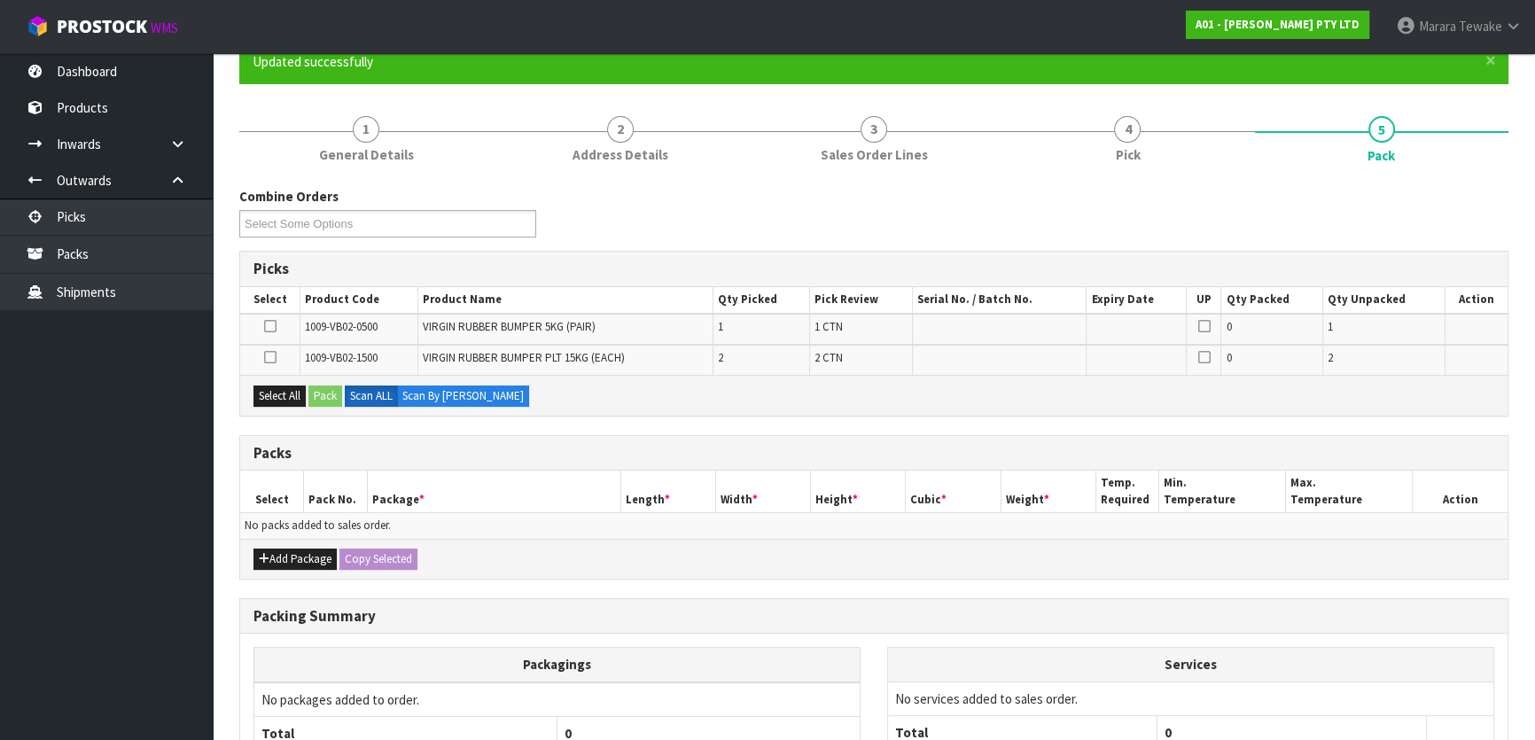
scroll to position [160, 0]
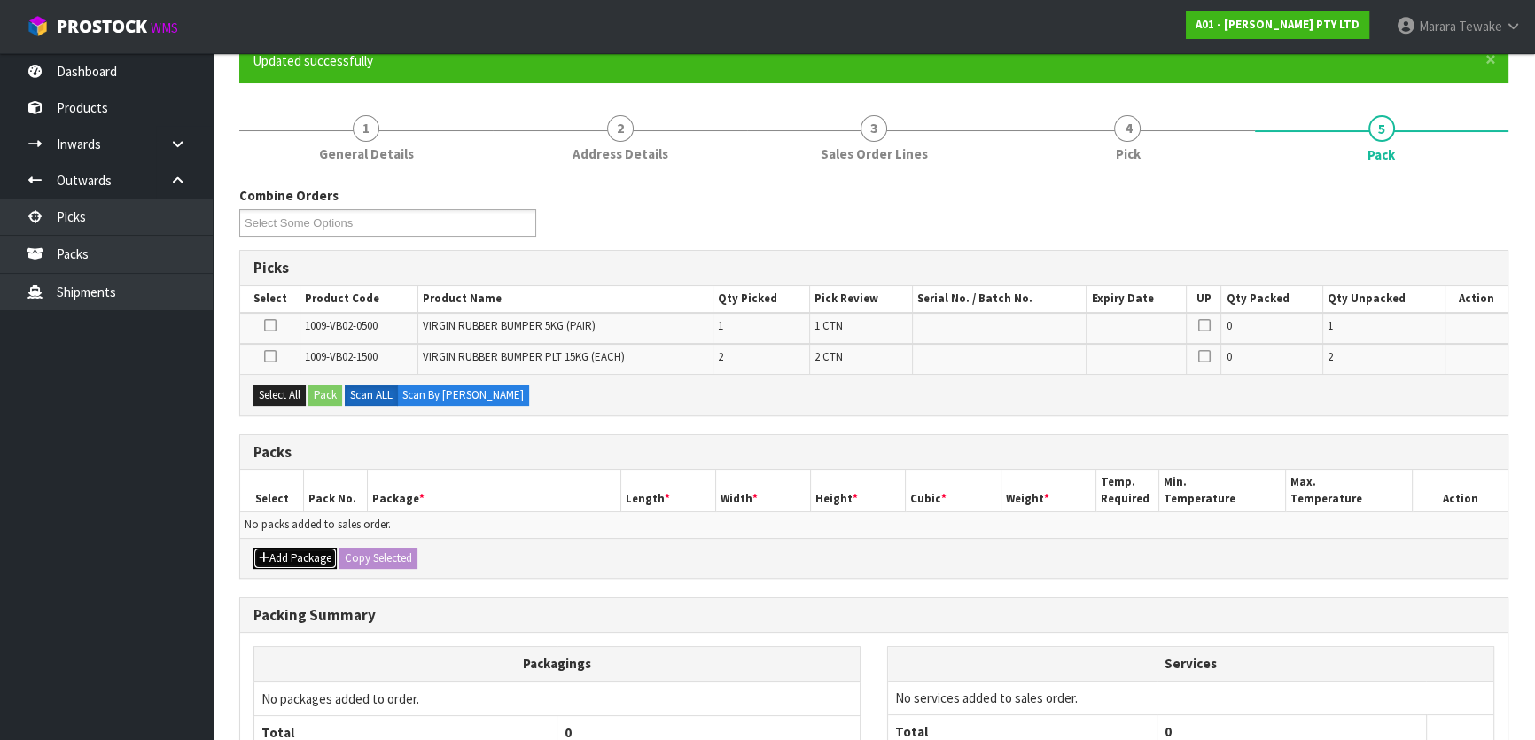
drag, startPoint x: 302, startPoint y: 558, endPoint x: 292, endPoint y: 551, distance: 12.8
click at [301, 558] on button "Add Package" at bounding box center [295, 558] width 83 height 21
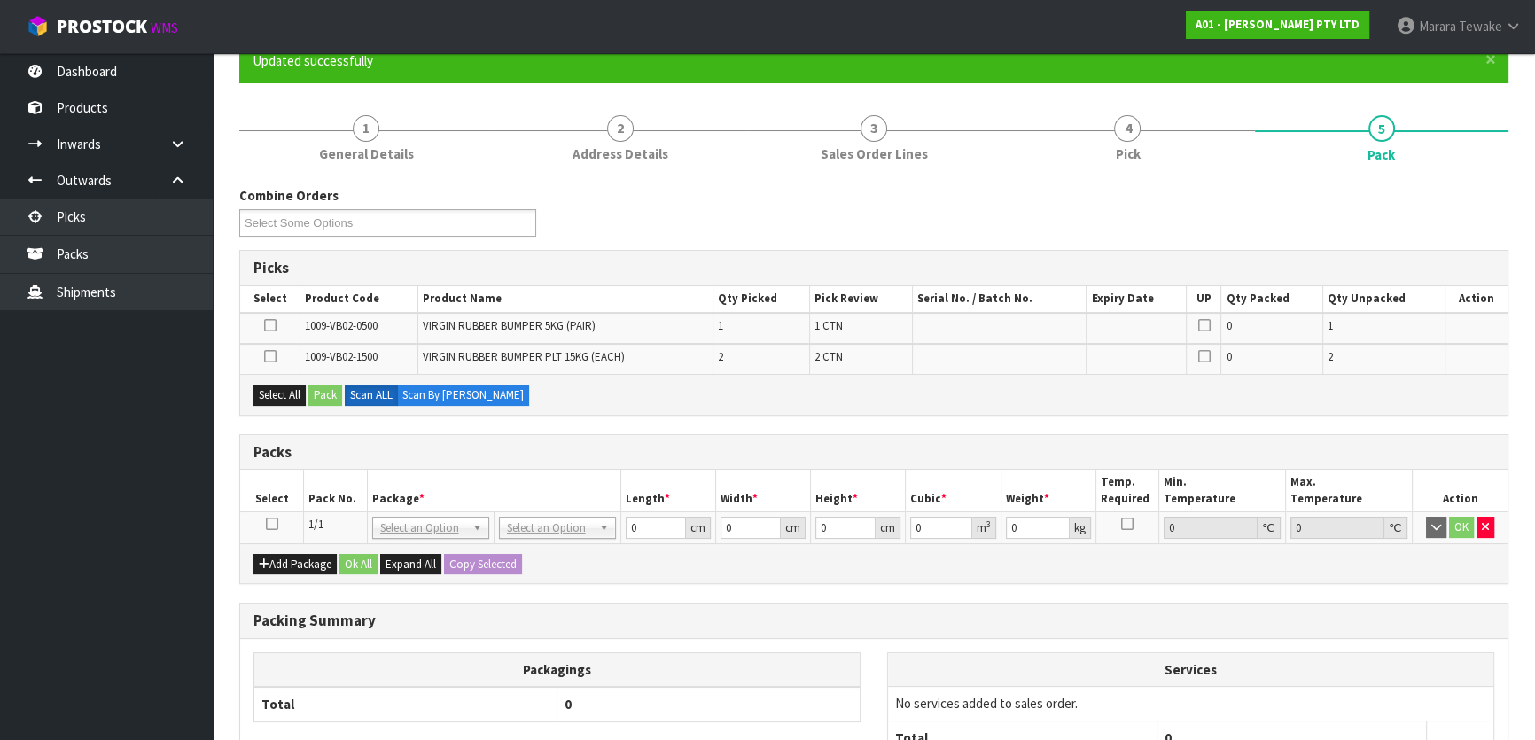
click at [275, 524] on icon at bounding box center [272, 524] width 12 height 1
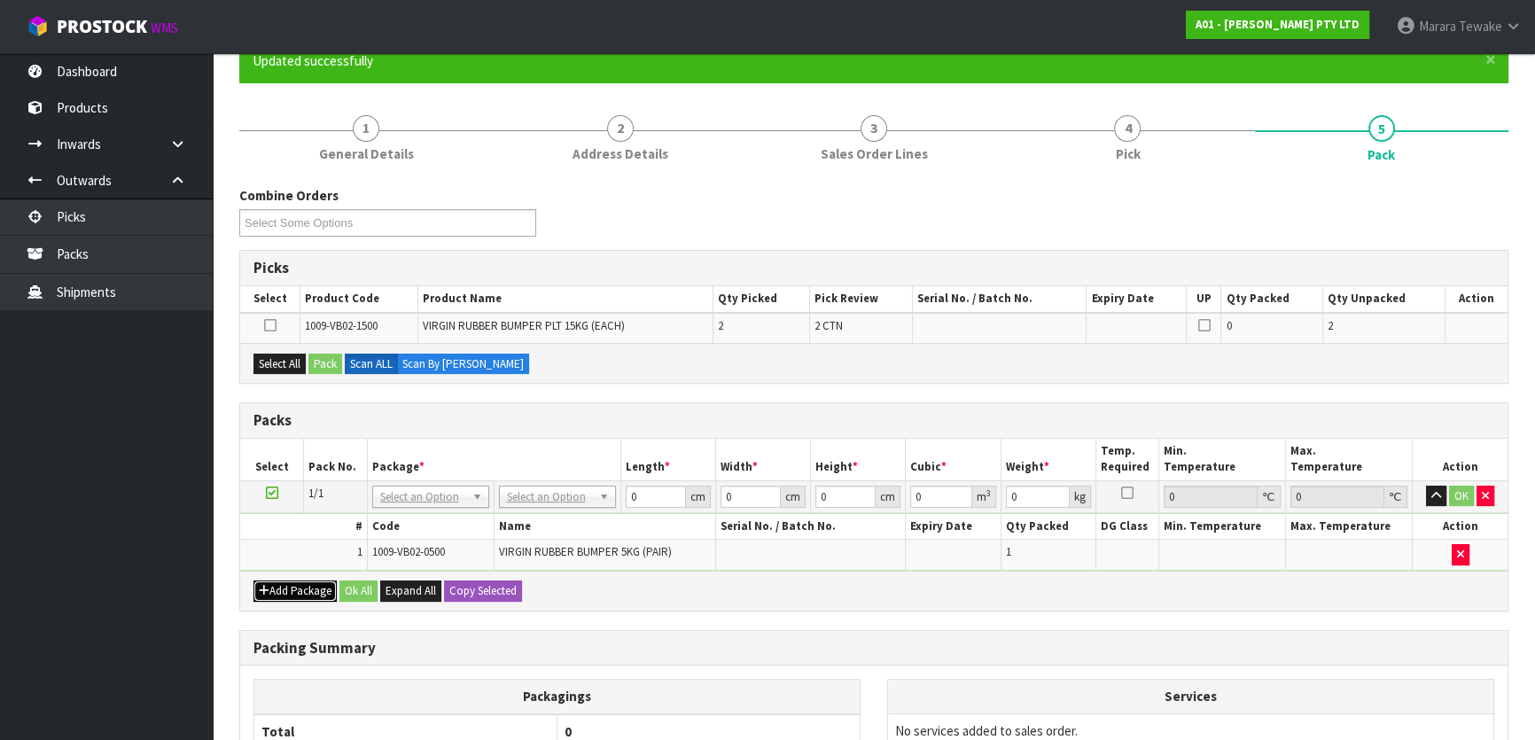
click at [285, 581] on button "Add Package" at bounding box center [295, 591] width 83 height 21
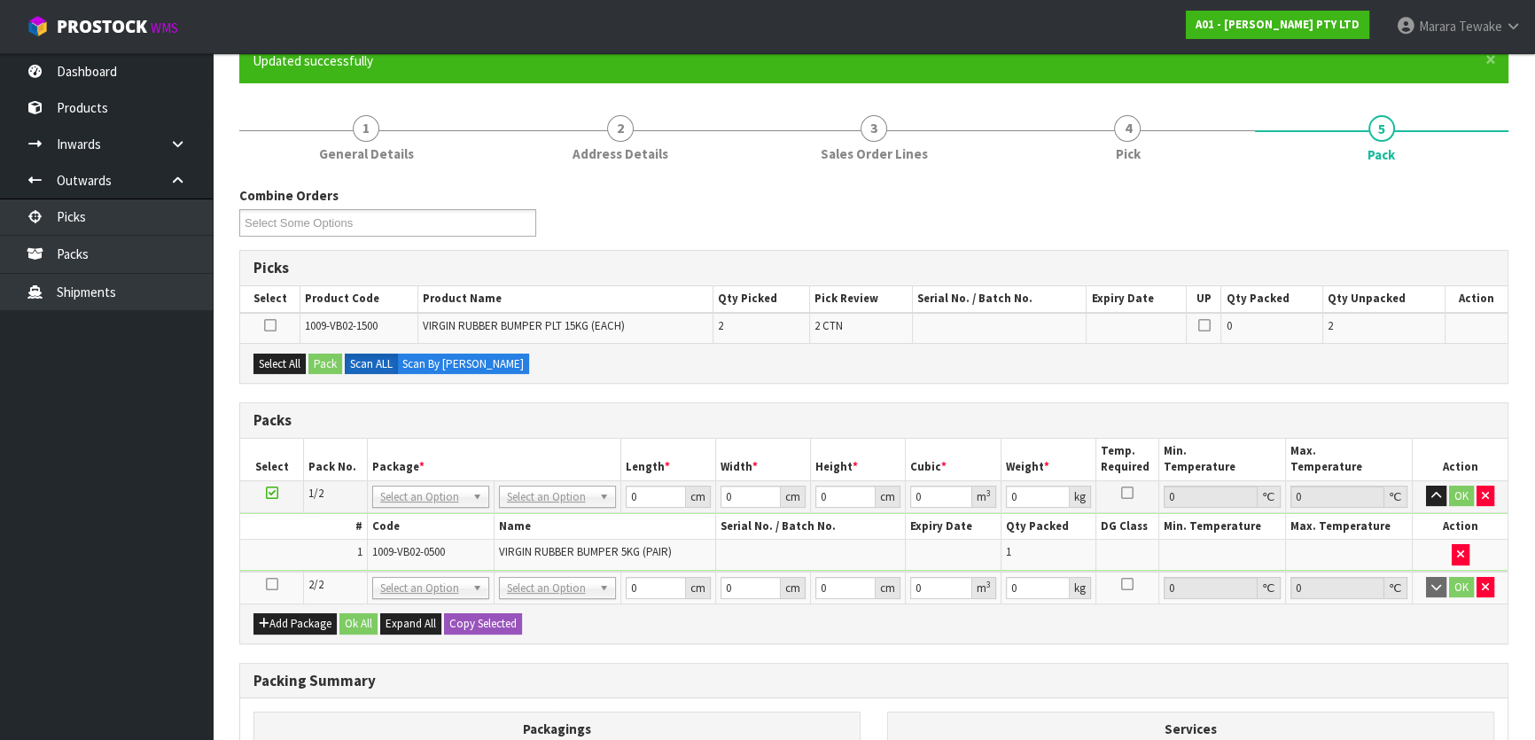
click at [273, 584] on icon at bounding box center [272, 584] width 12 height 1
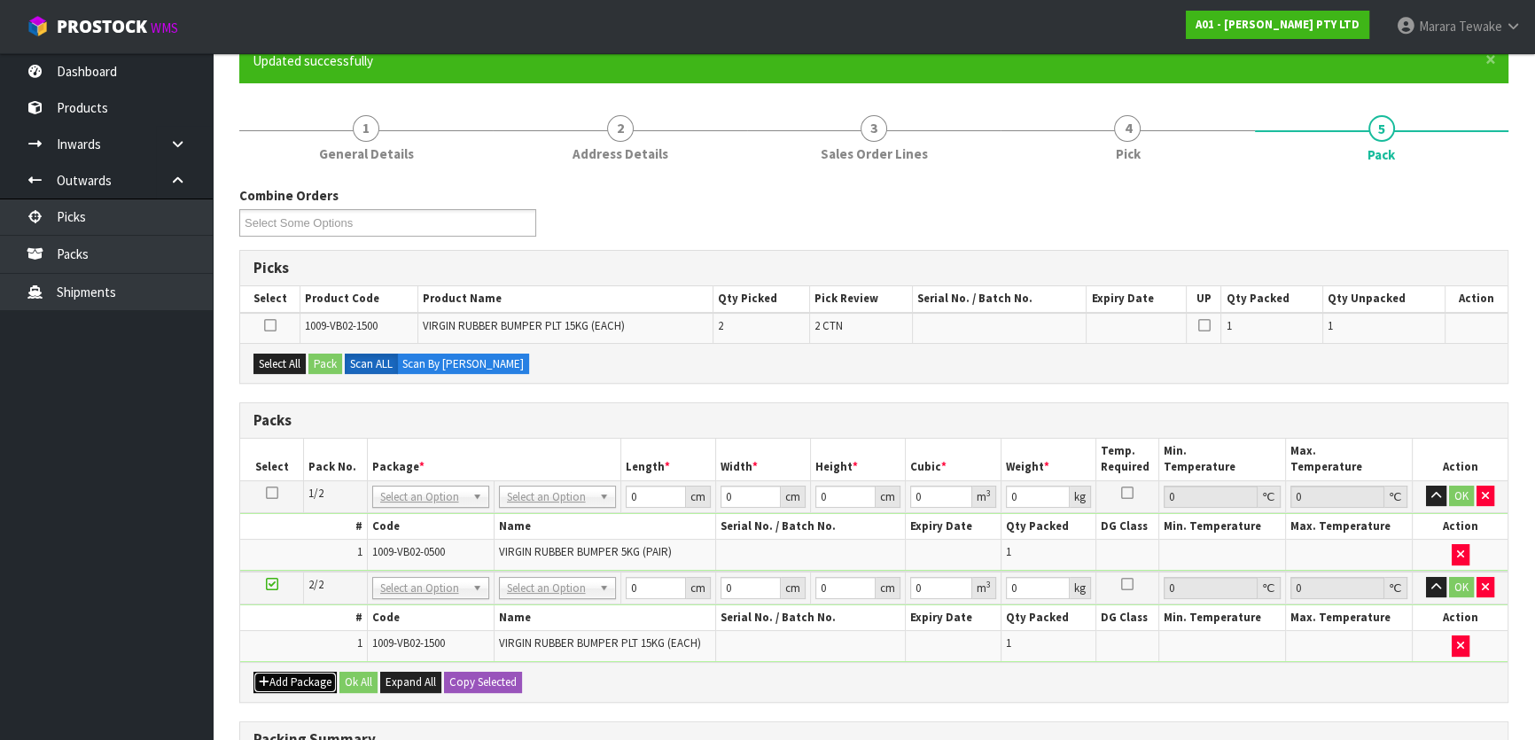
click at [275, 675] on button "Add Package" at bounding box center [295, 682] width 83 height 21
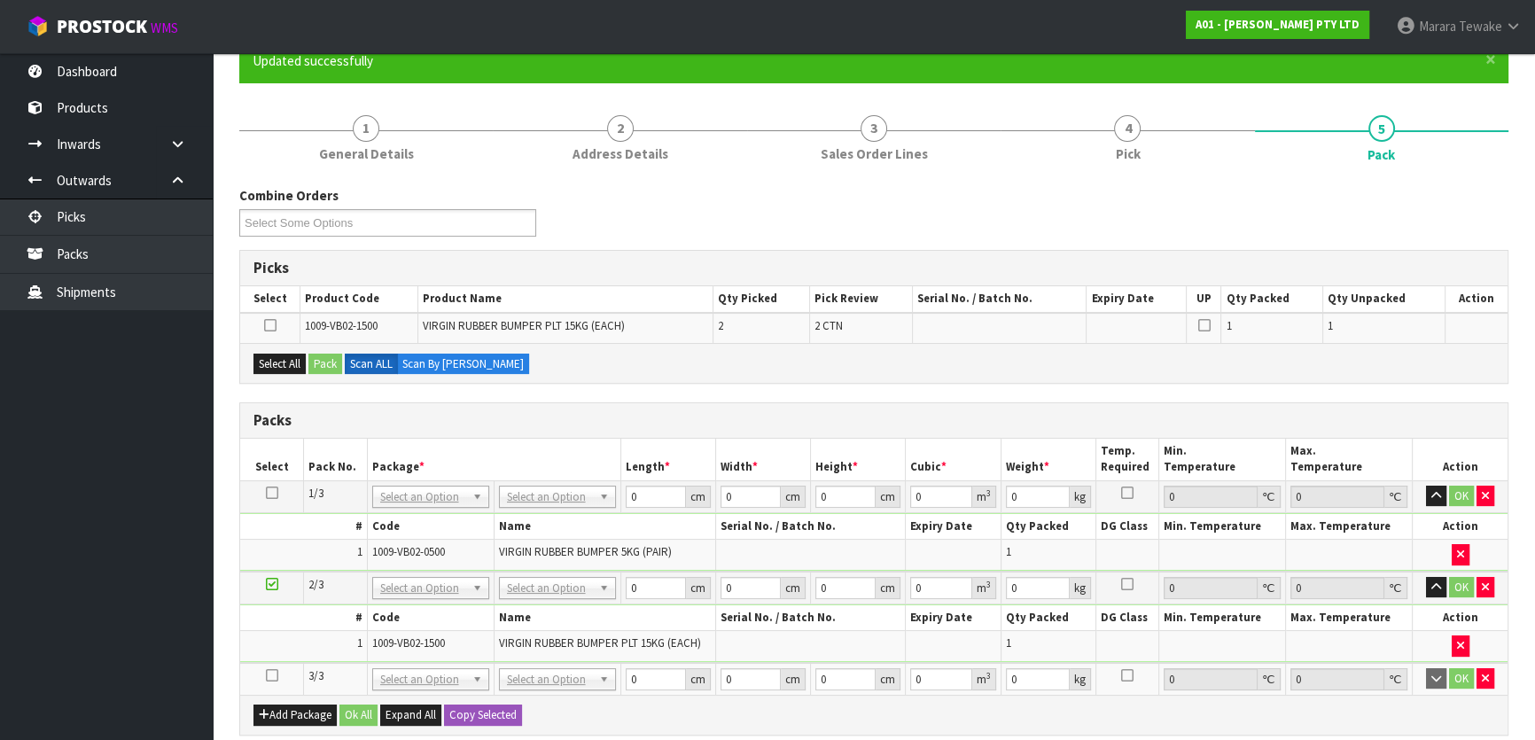
click at [272, 675] on icon at bounding box center [272, 675] width 12 height 1
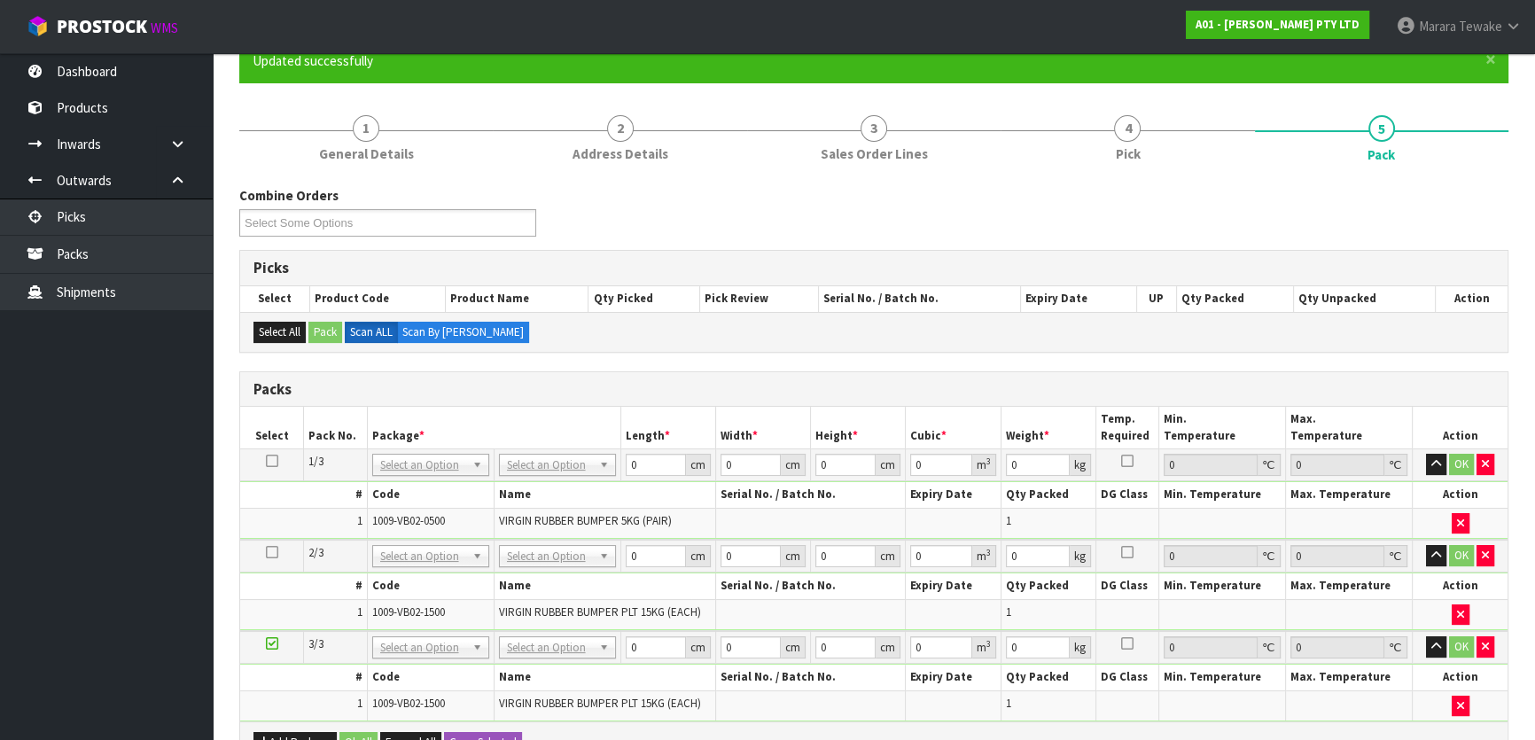
drag, startPoint x: 519, startPoint y: 464, endPoint x: 526, endPoint y: 484, distance: 21.3
drag, startPoint x: 543, startPoint y: 550, endPoint x: 550, endPoint y: 576, distance: 27.3
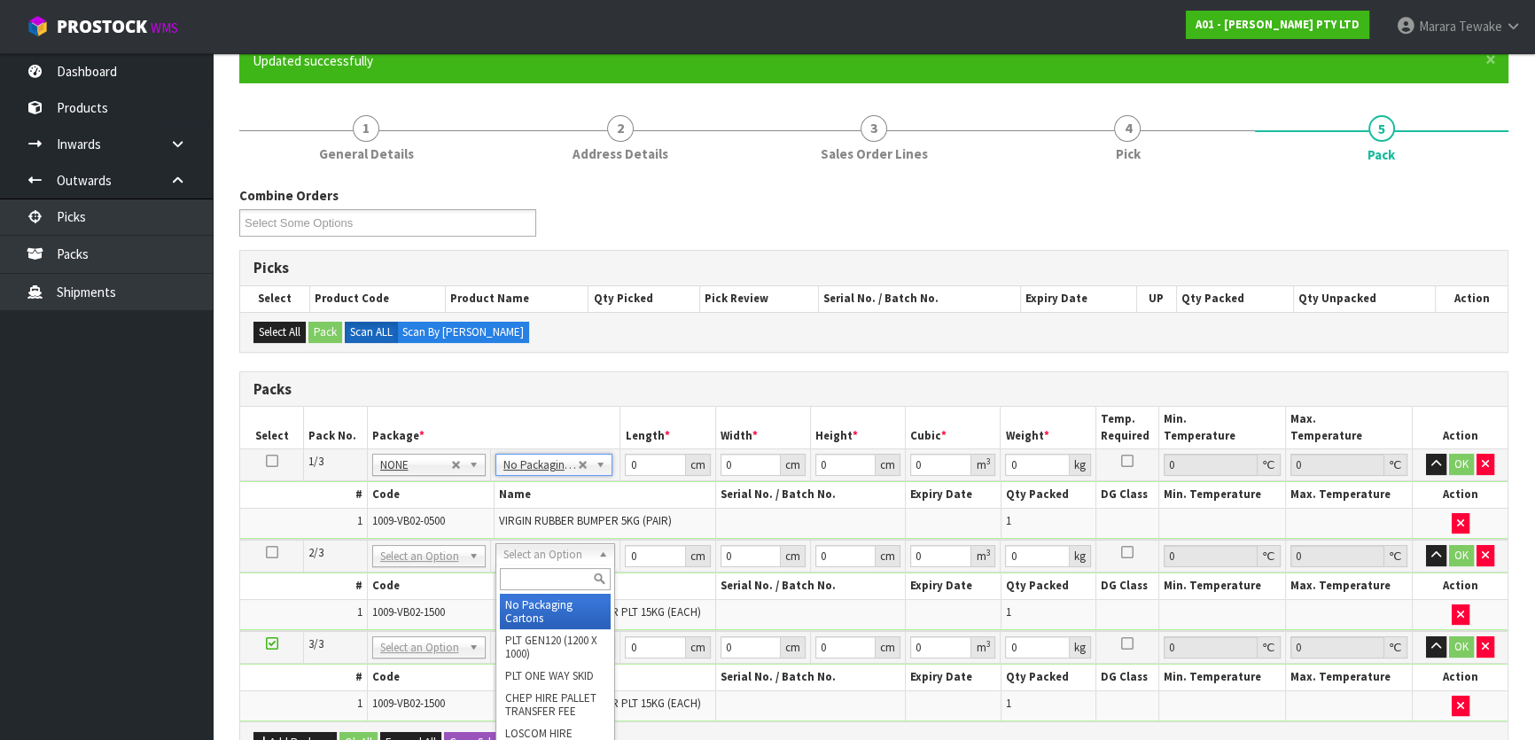
drag, startPoint x: 553, startPoint y: 605, endPoint x: 556, endPoint y: 619, distance: 13.6
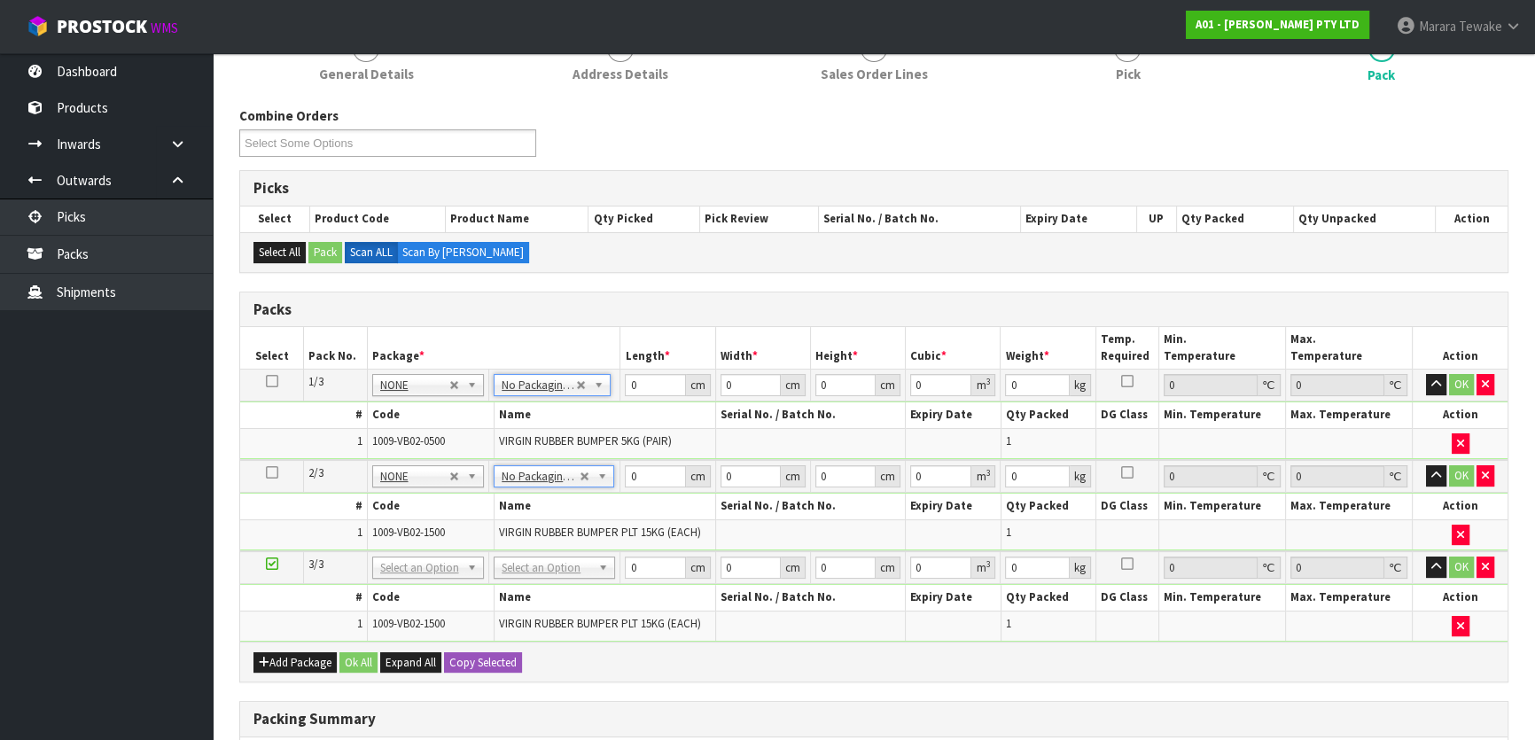
scroll to position [241, 0]
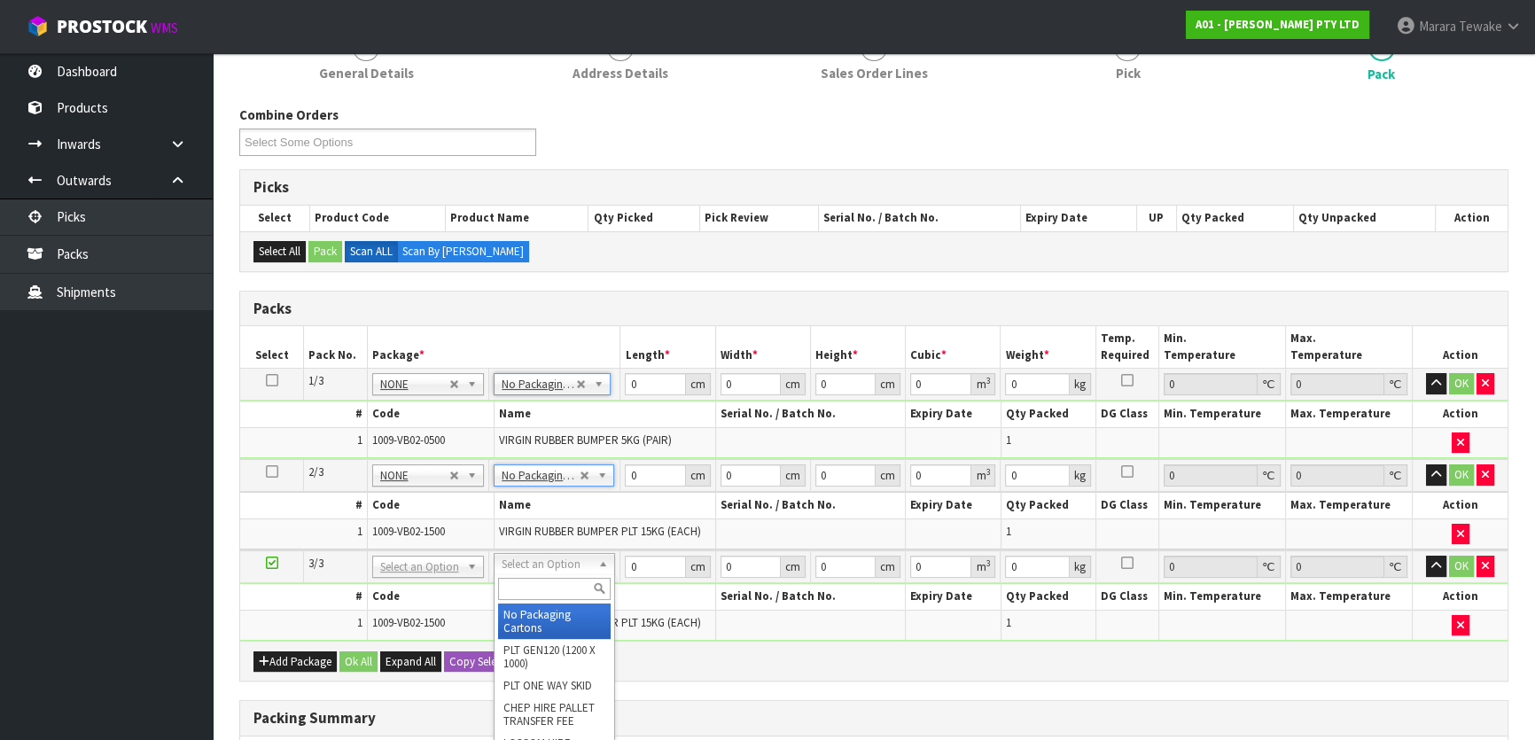
type input "3"
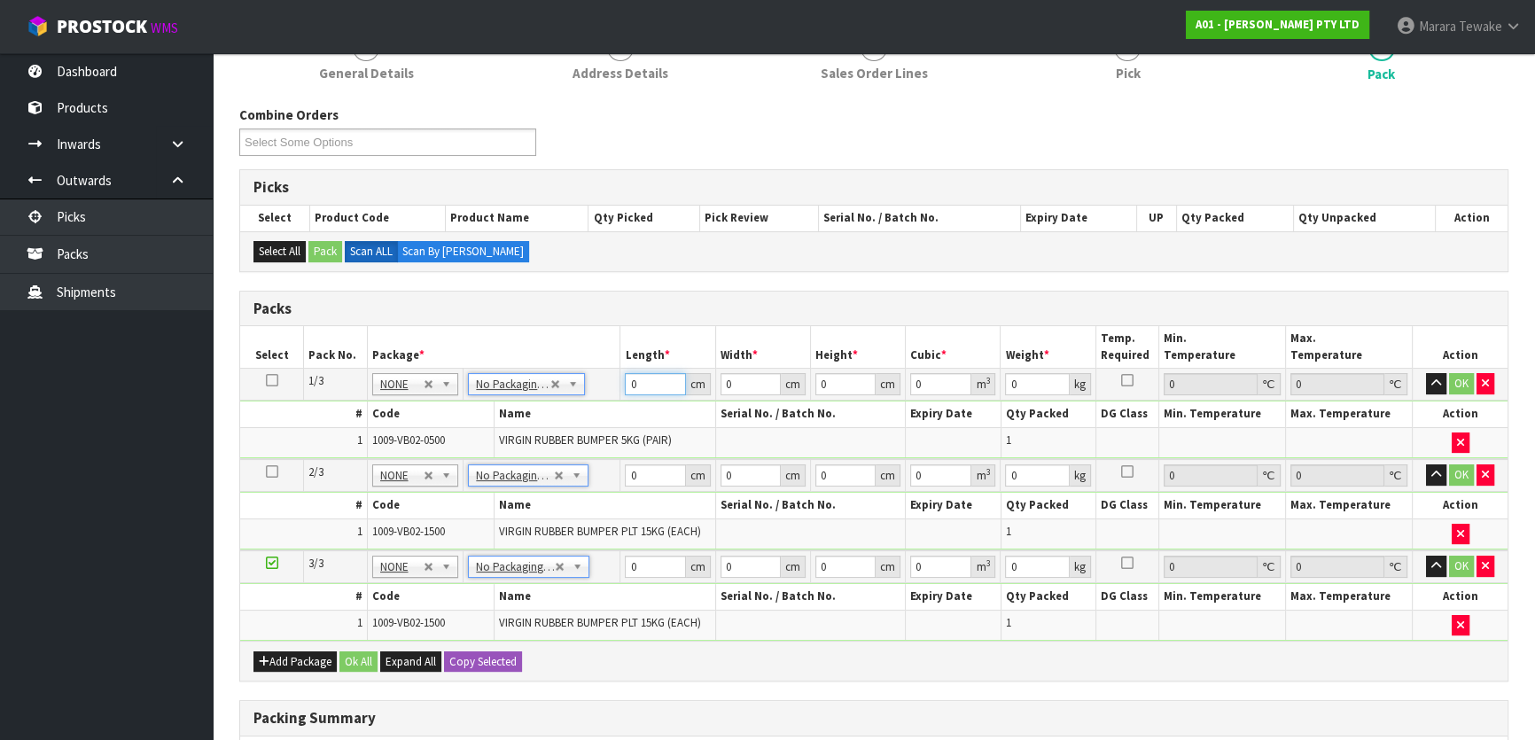
drag, startPoint x: 647, startPoint y: 376, endPoint x: 612, endPoint y: 337, distance: 52.7
click at [615, 351] on table "Select Pack No. Package * Length * Width * Height * Cubic * Weight * Temp. Requ…" at bounding box center [874, 483] width 1268 height 315
type input "47"
type input "7"
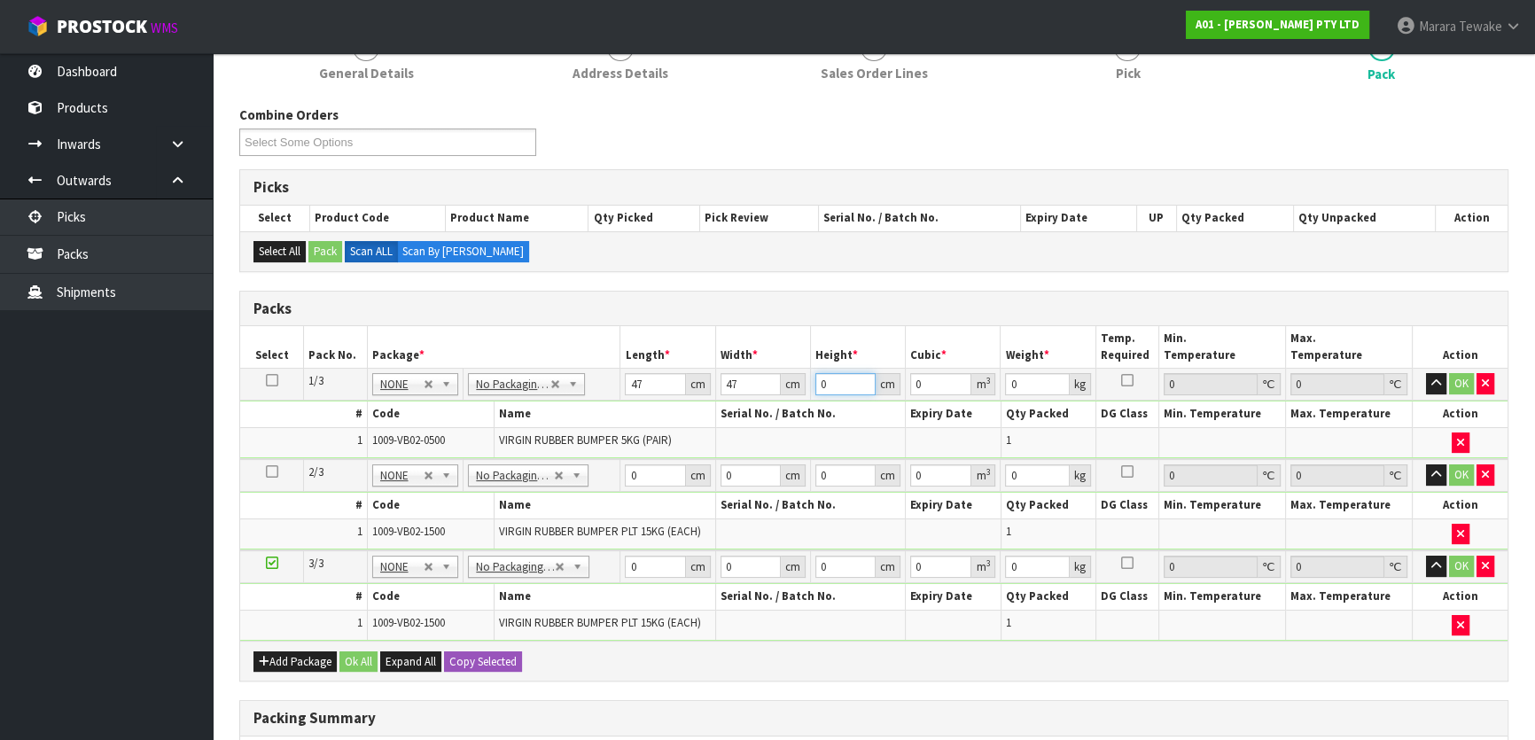
type input "0.015463"
type input "7"
type input "11"
click at [1426, 373] on button "button" at bounding box center [1436, 383] width 20 height 21
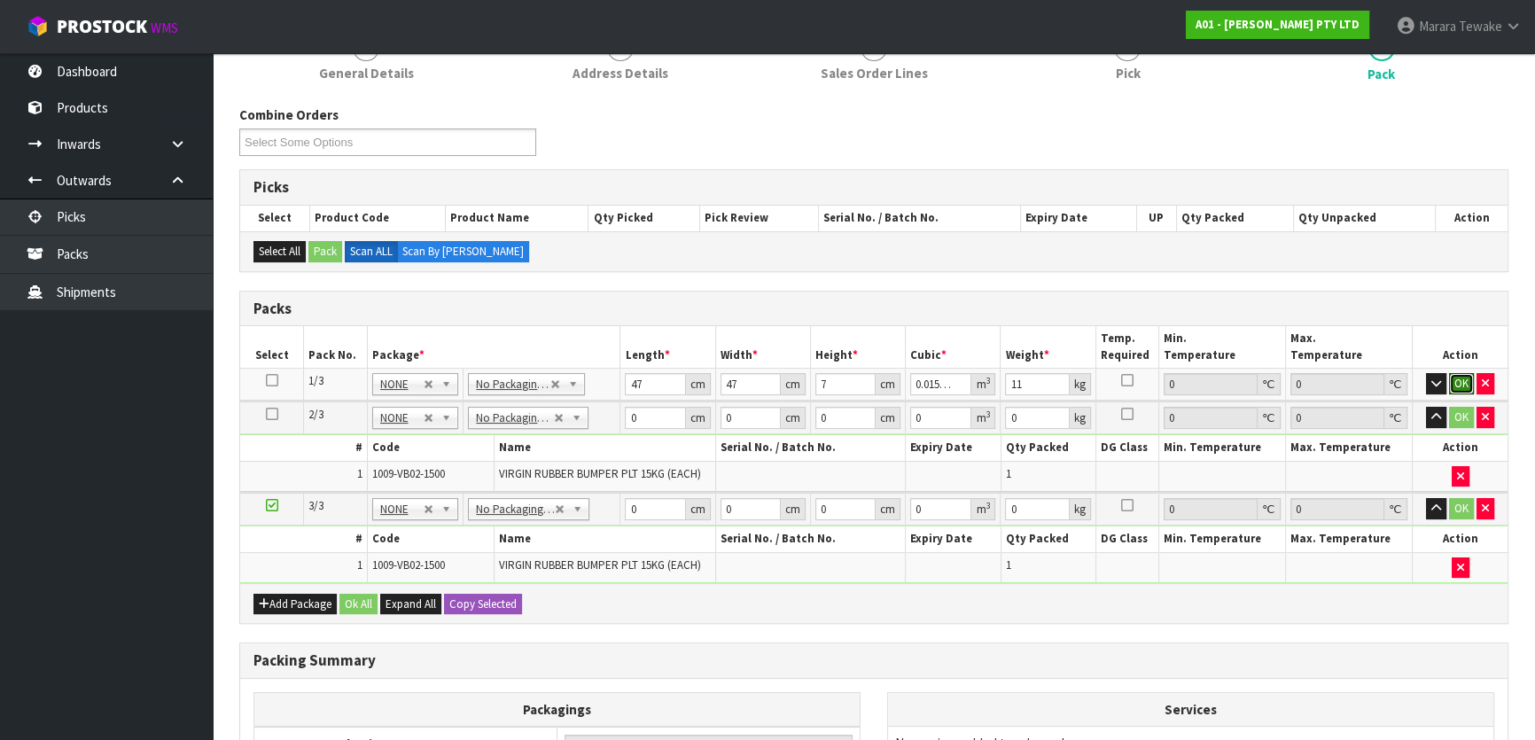
click button "OK" at bounding box center [1461, 383] width 25 height 21
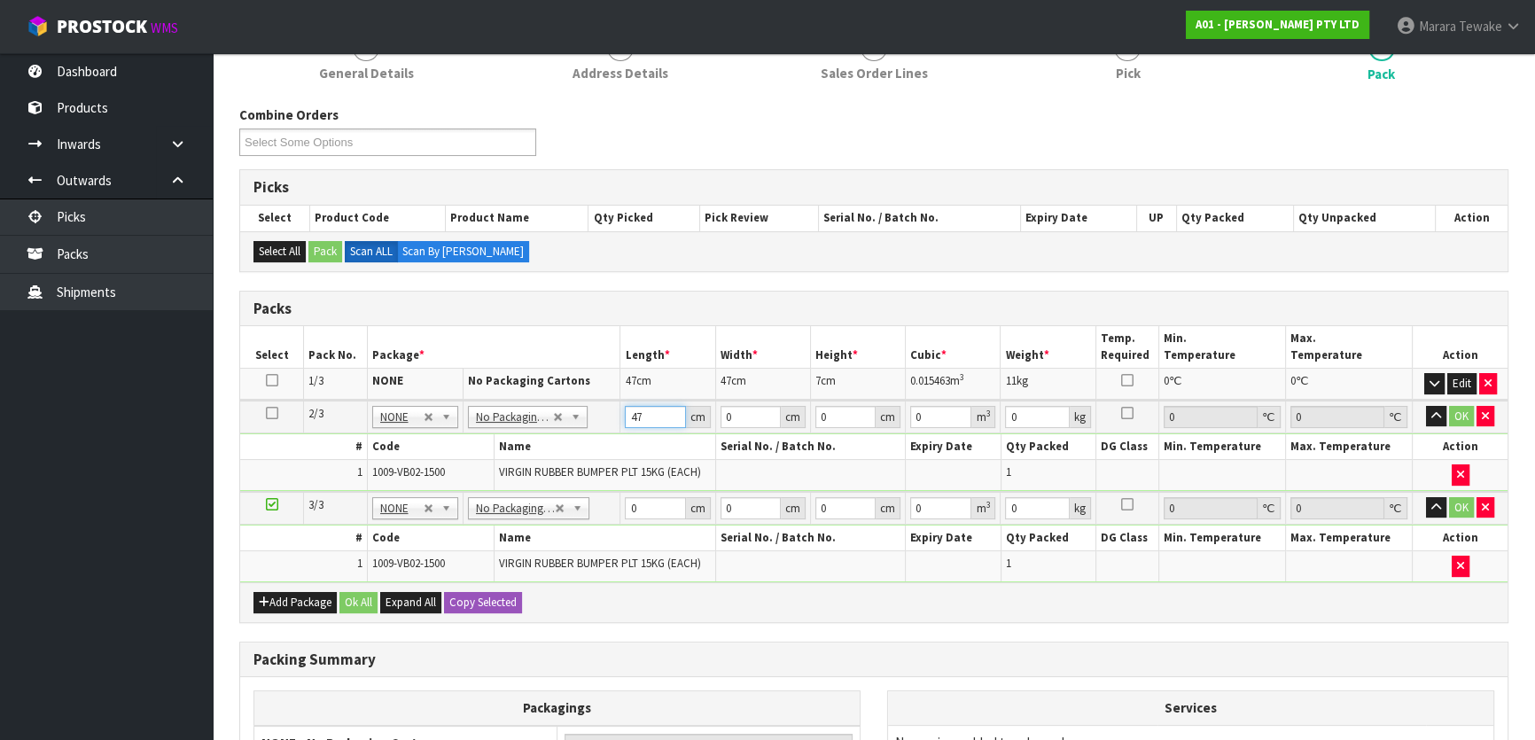
type input "47"
type input "8"
type input "0.017672"
type input "8"
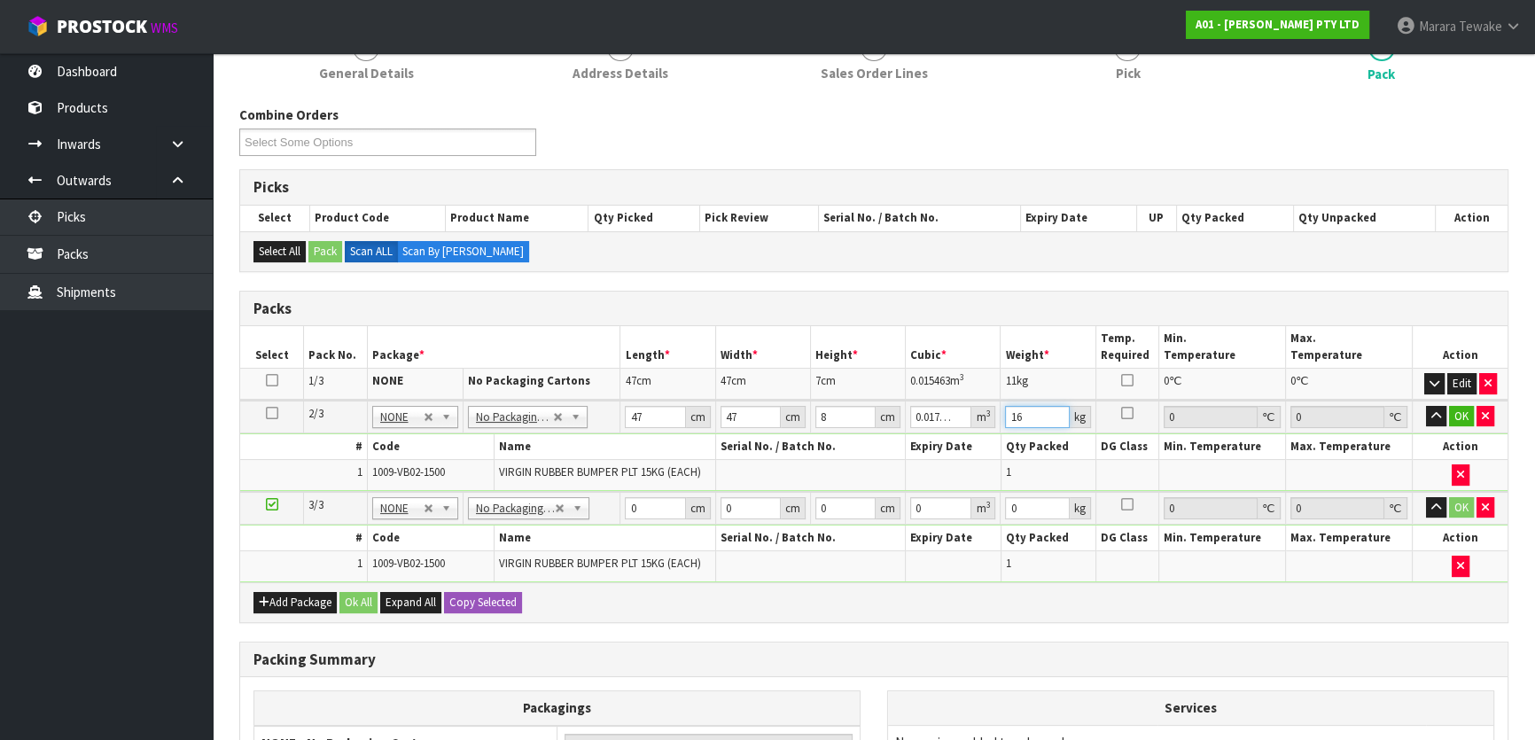
type input "16"
click at [1426, 406] on button "button" at bounding box center [1436, 416] width 20 height 21
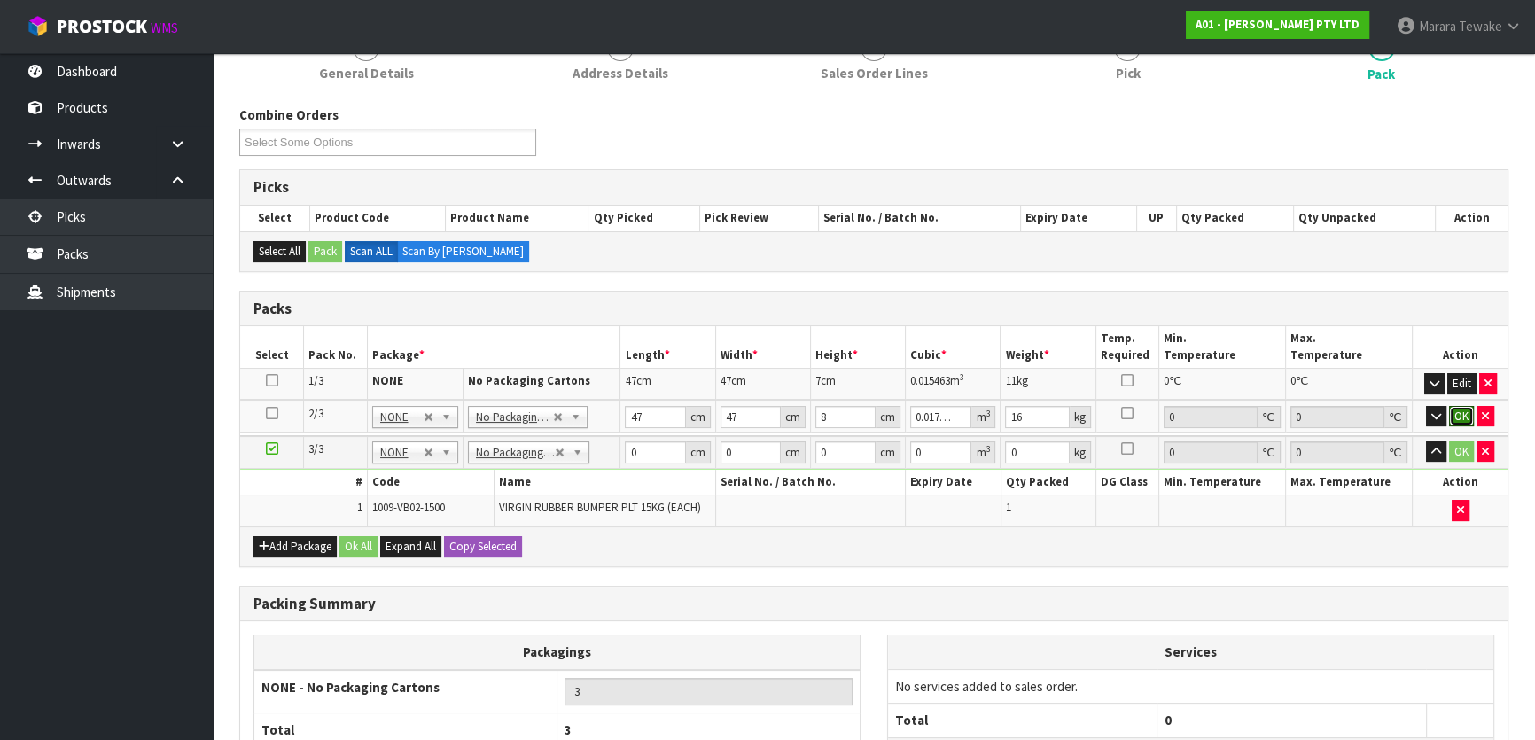
click button "OK" at bounding box center [1461, 416] width 25 height 21
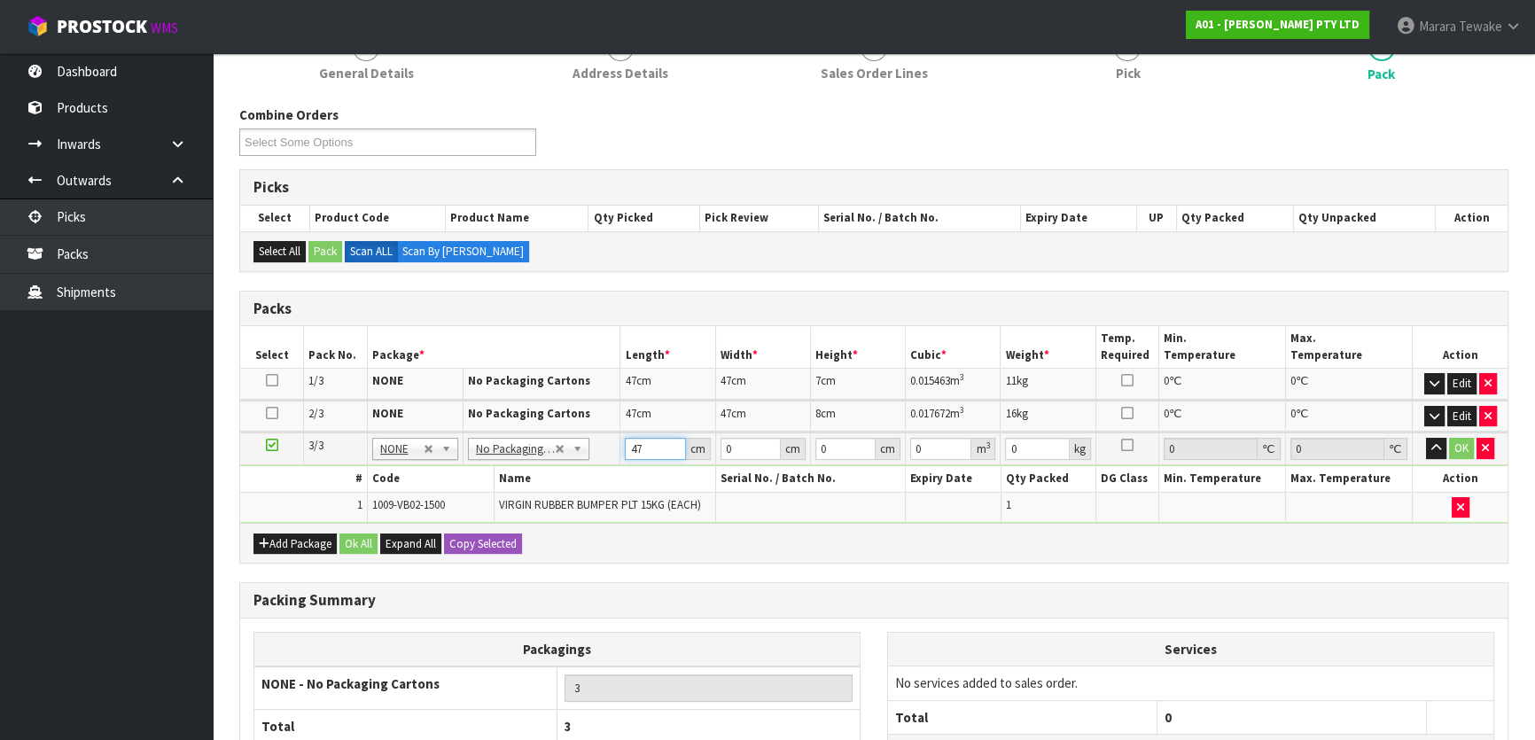
type input "47"
type input "8"
type input "0.017672"
type input "8"
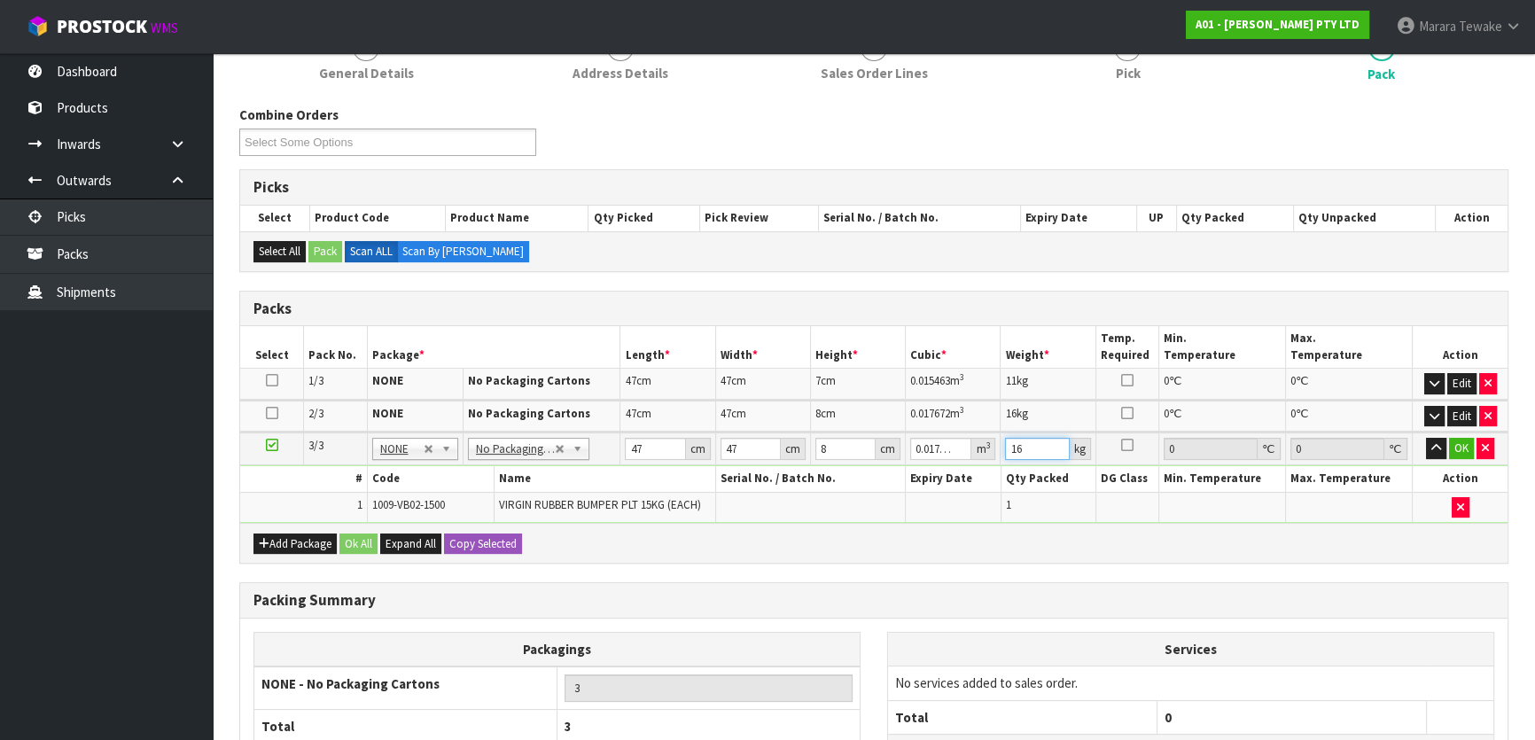
type input "16"
click at [1426, 438] on button "button" at bounding box center [1436, 448] width 20 height 21
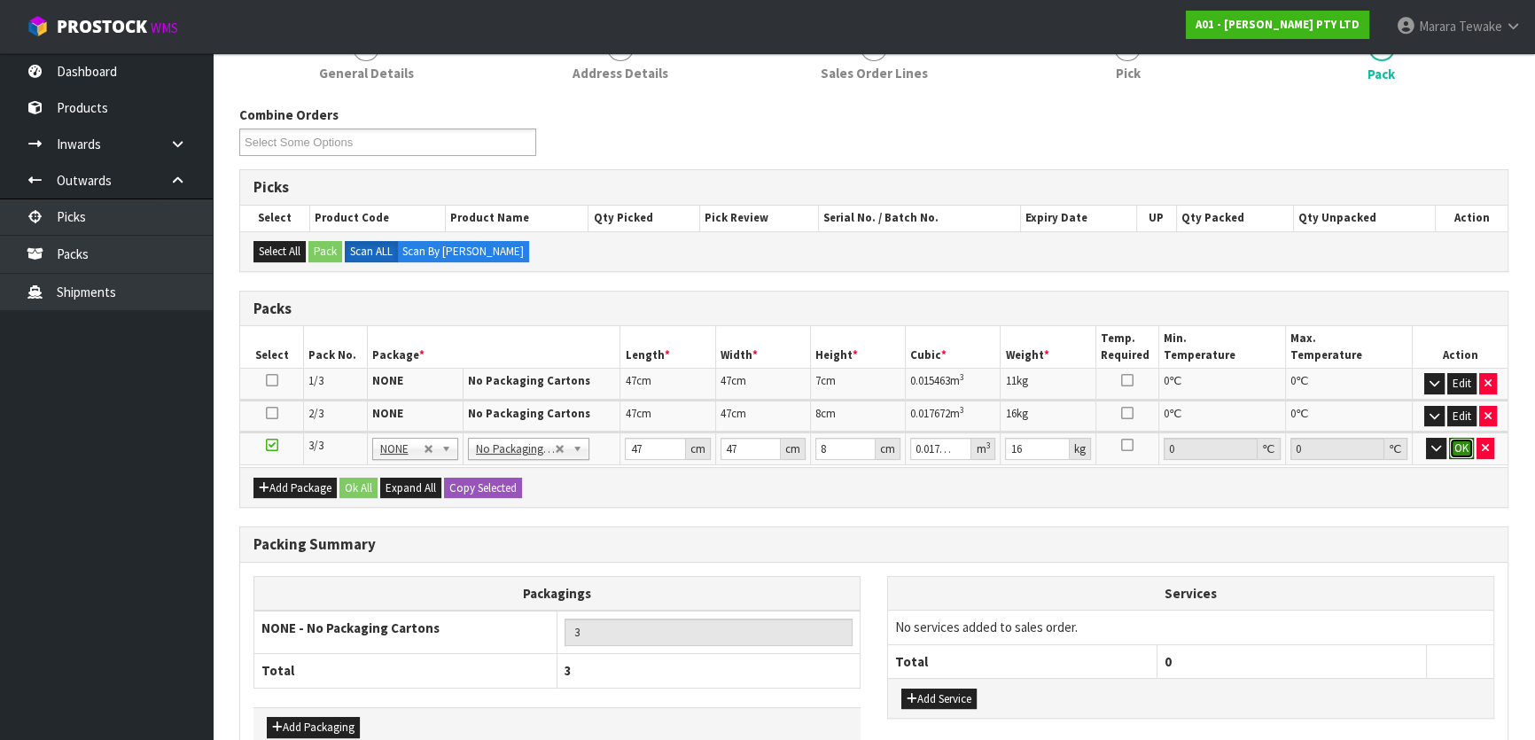
click button "OK" at bounding box center [1461, 448] width 25 height 21
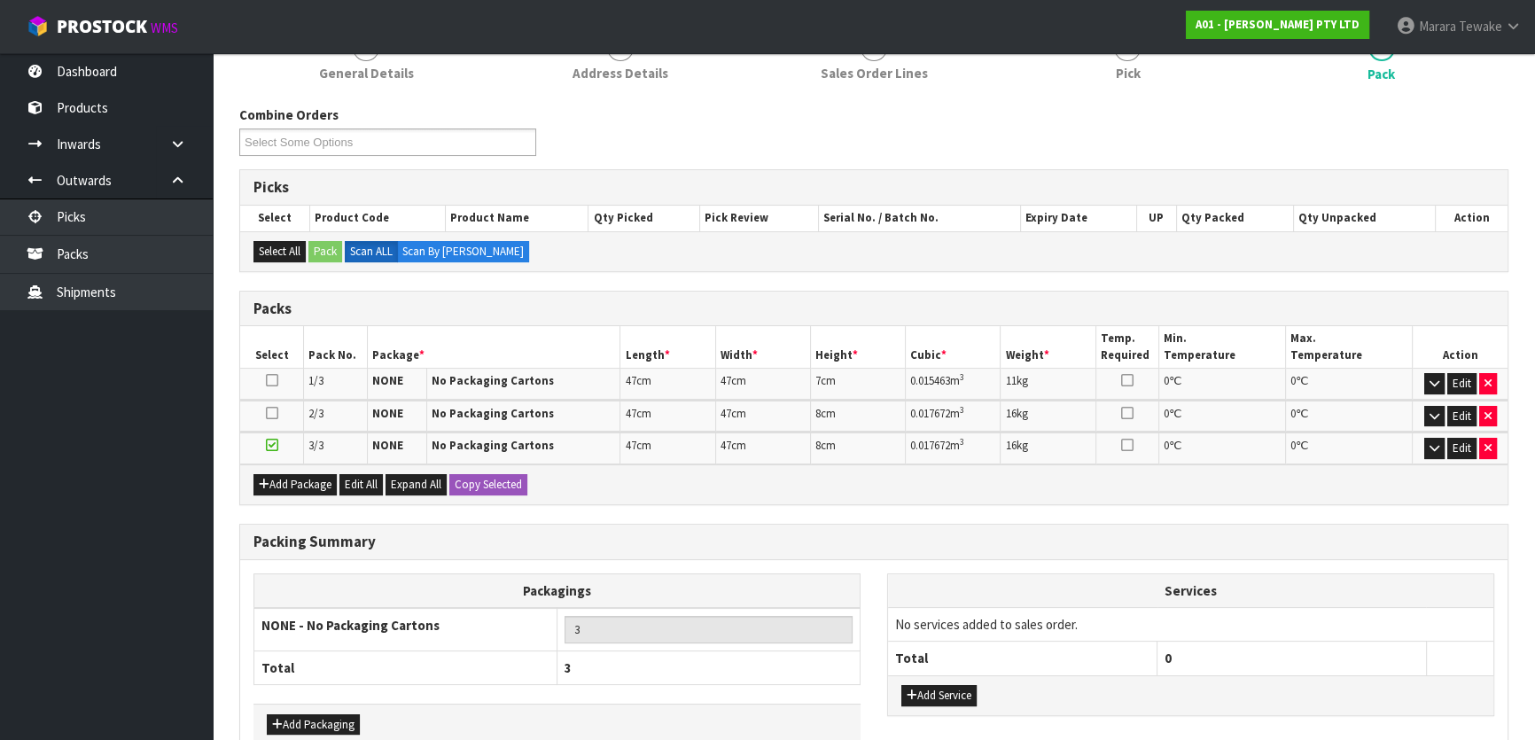
scroll to position [337, 0]
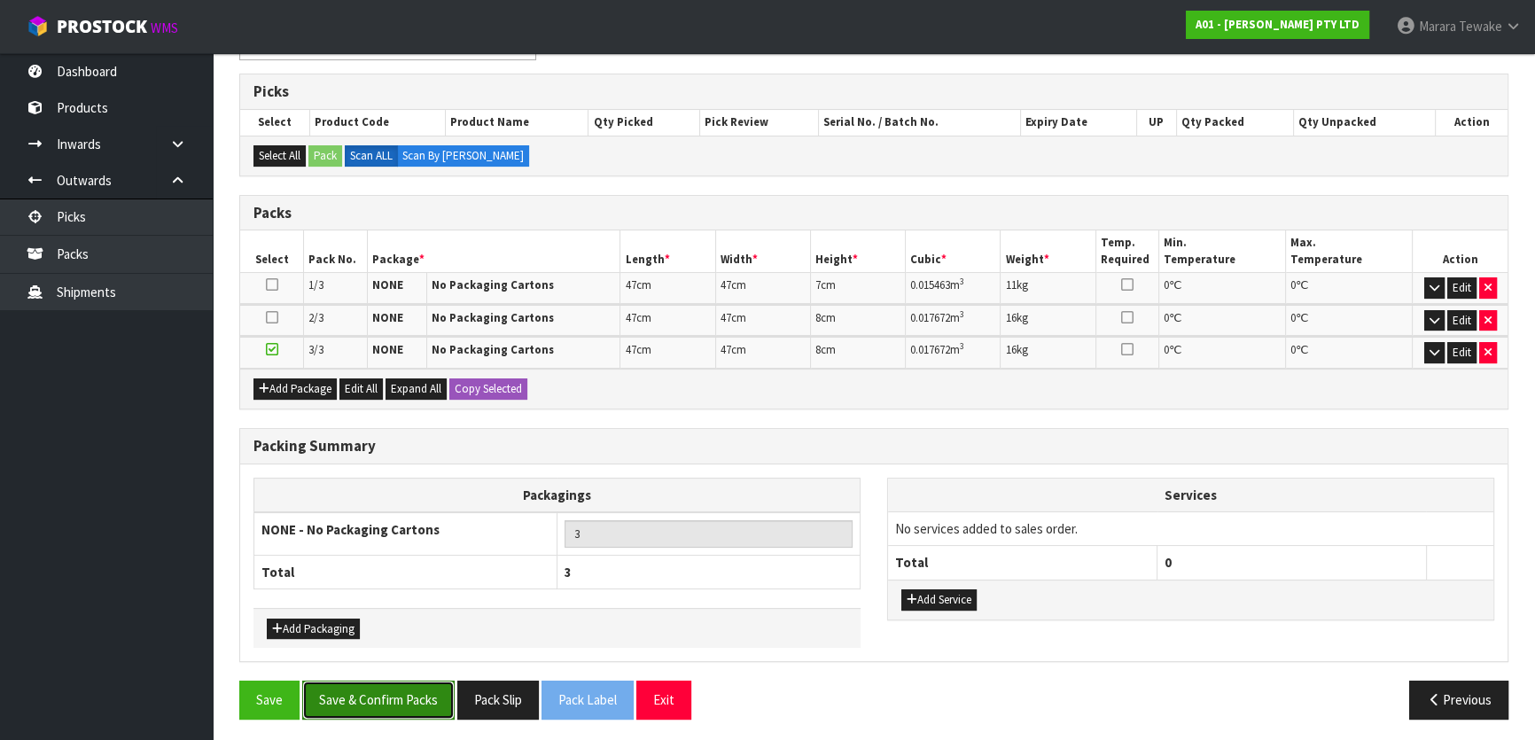
click at [364, 699] on button "Save & Confirm Packs" at bounding box center [378, 700] width 152 height 38
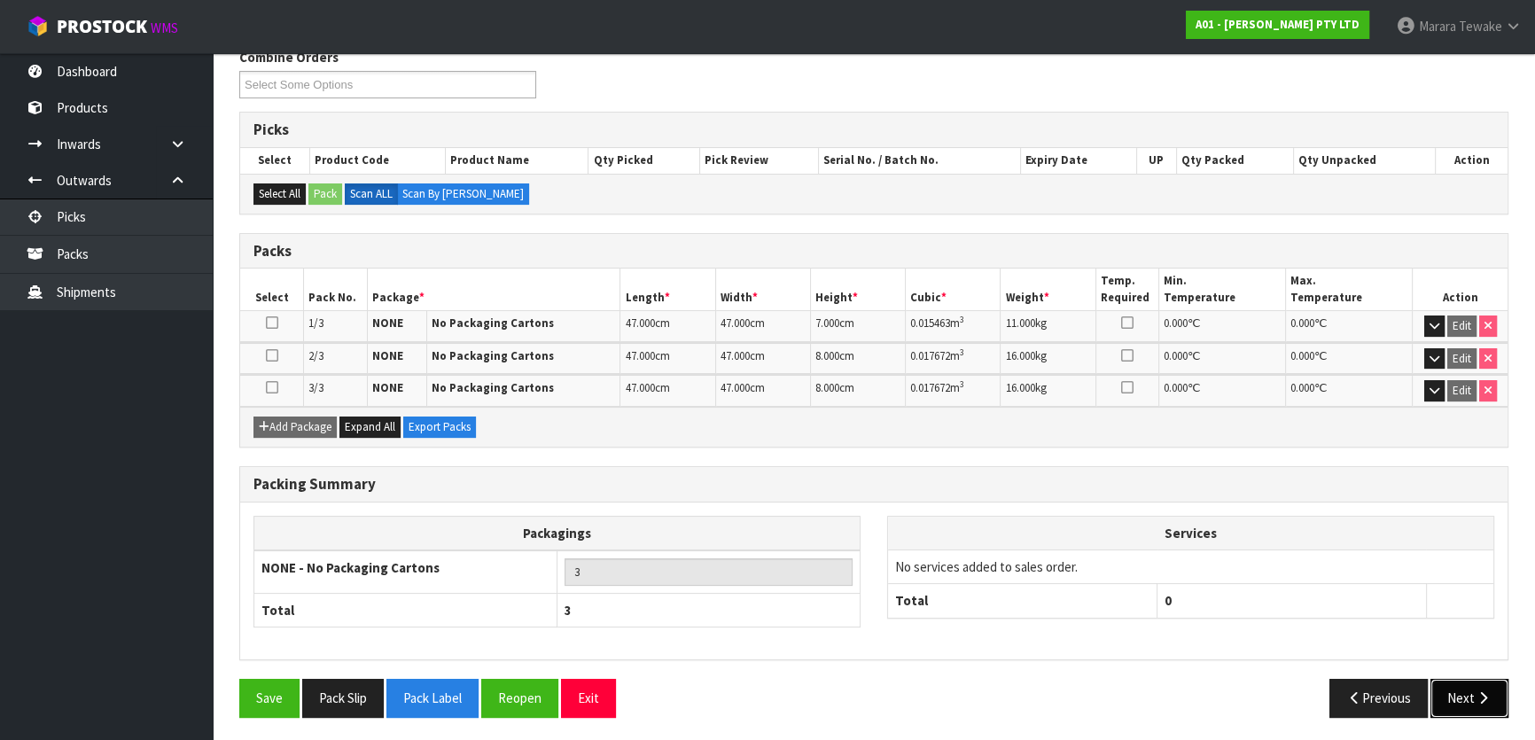
click at [1471, 696] on button "Next" at bounding box center [1470, 698] width 78 height 38
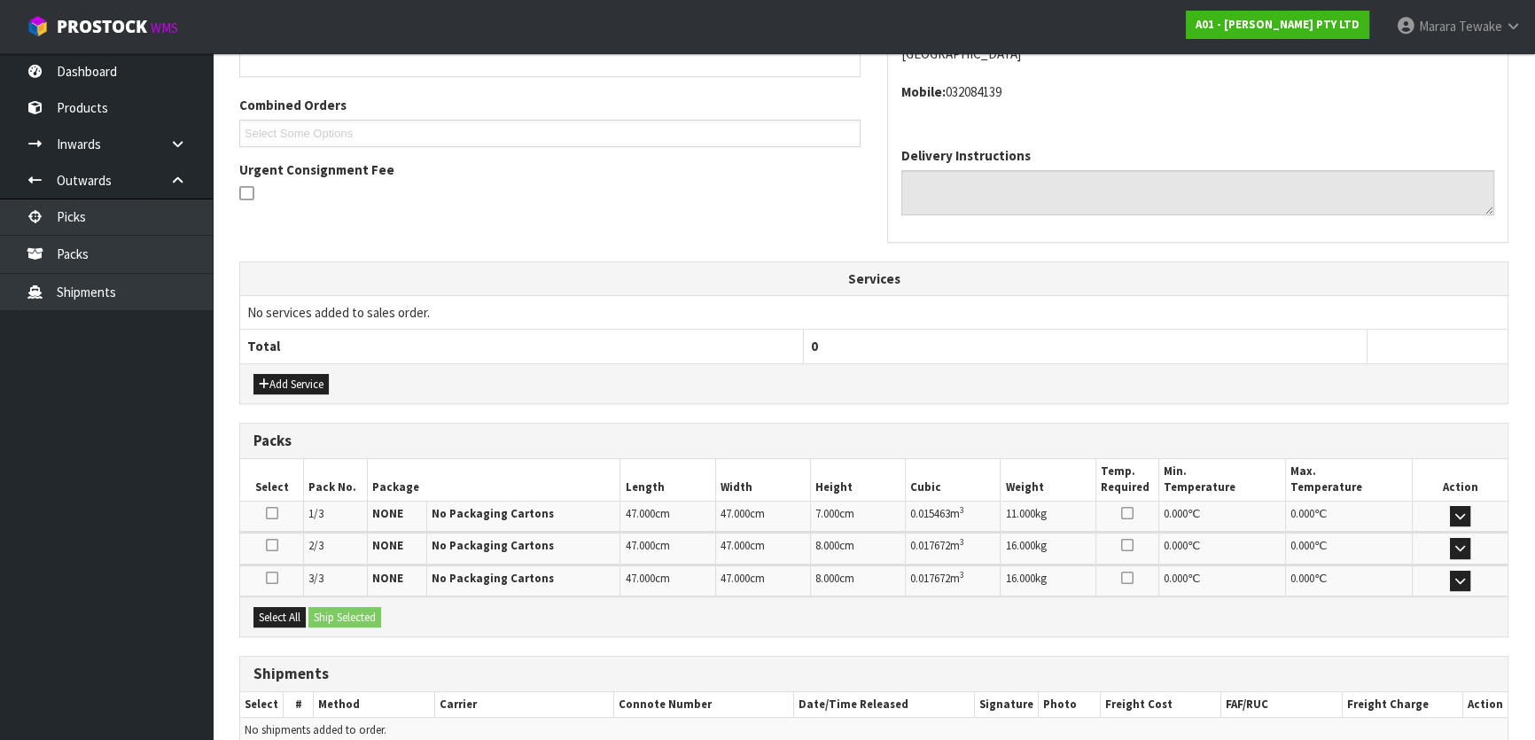
scroll to position [511, 0]
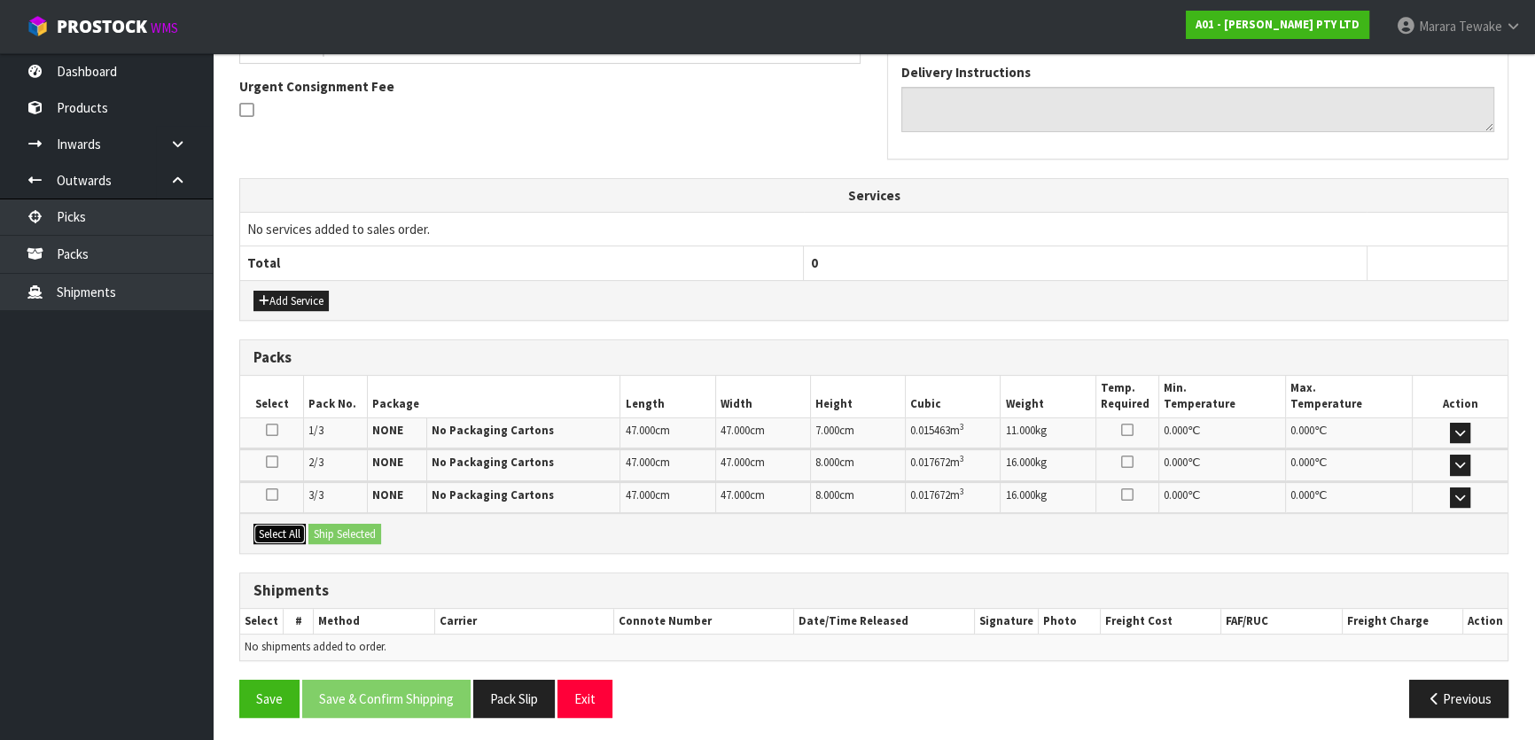
click at [277, 525] on button "Select All" at bounding box center [280, 534] width 52 height 21
click at [337, 530] on button "Ship Selected" at bounding box center [344, 534] width 73 height 21
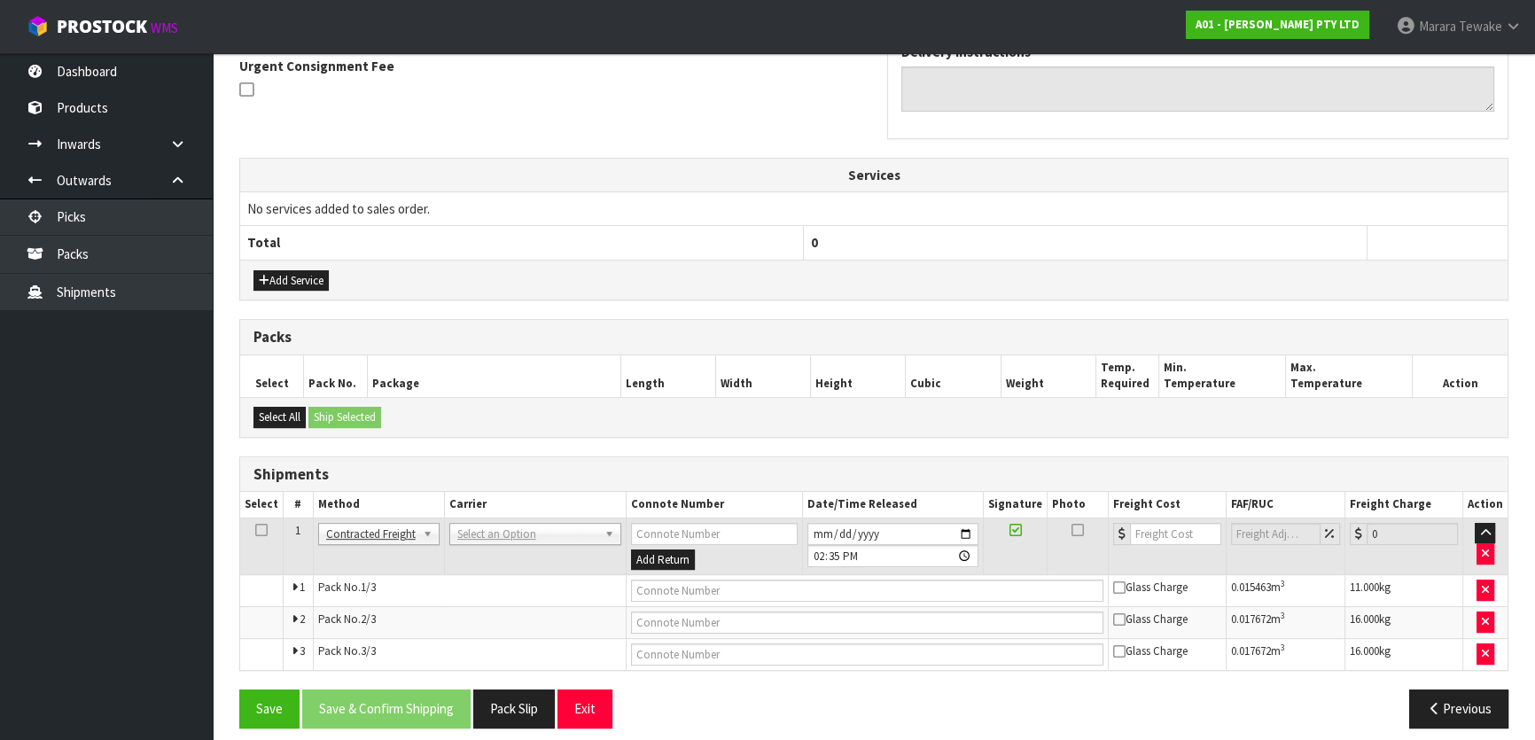
scroll to position [542, 0]
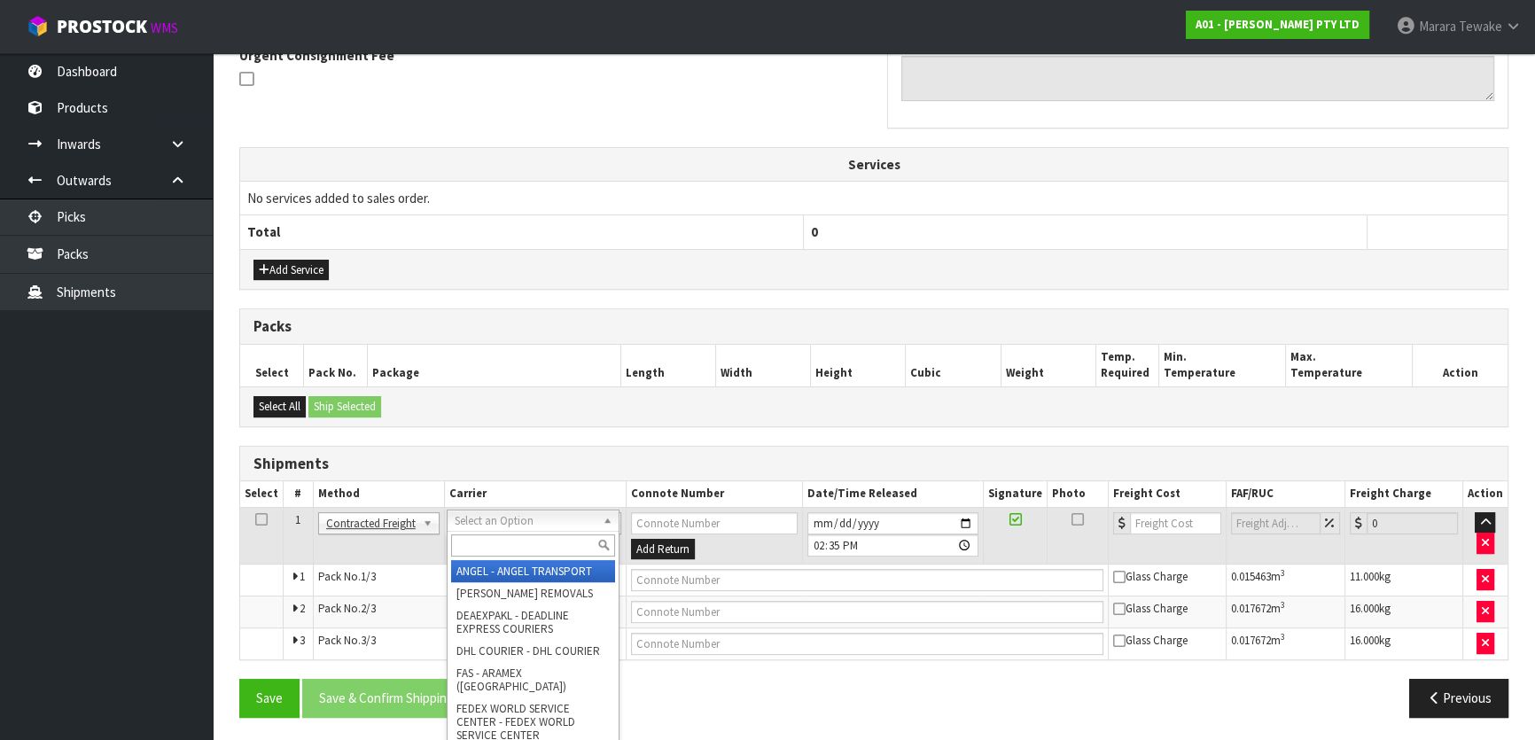
click at [507, 539] on input "text" at bounding box center [533, 545] width 164 height 22
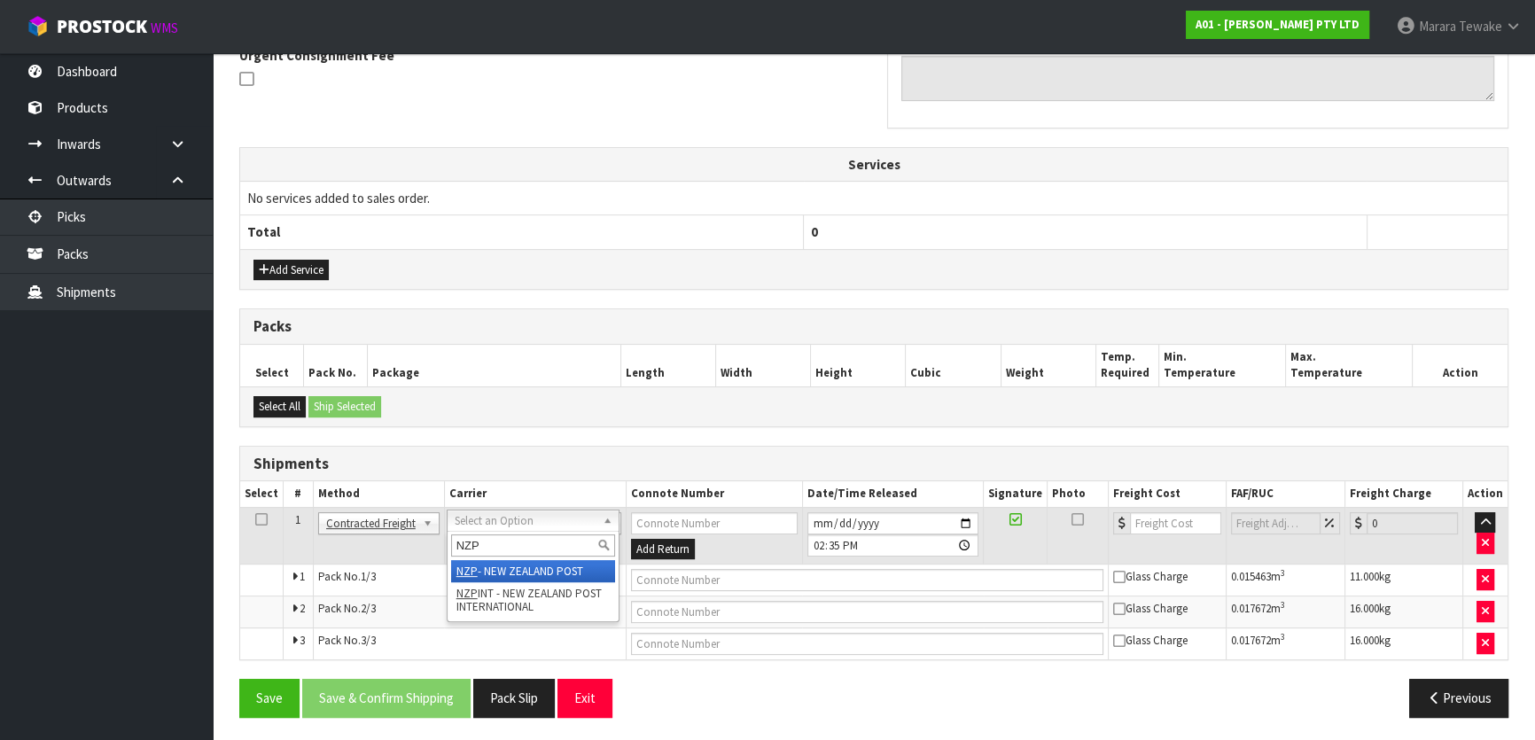
type input "NZP"
drag, startPoint x: 532, startPoint y: 571, endPoint x: 524, endPoint y: 576, distance: 9.6
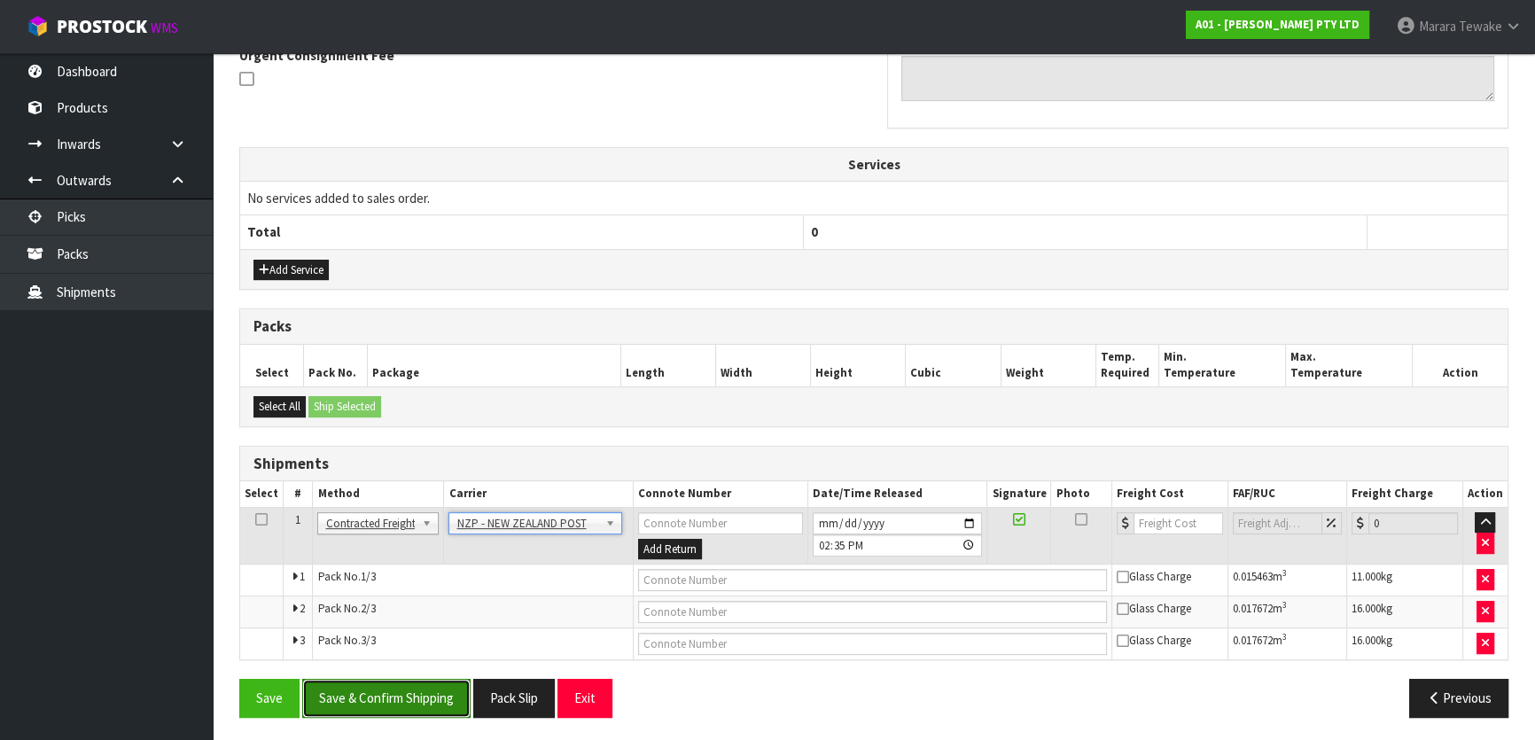
click at [407, 701] on button "Save & Confirm Shipping" at bounding box center [386, 698] width 168 height 38
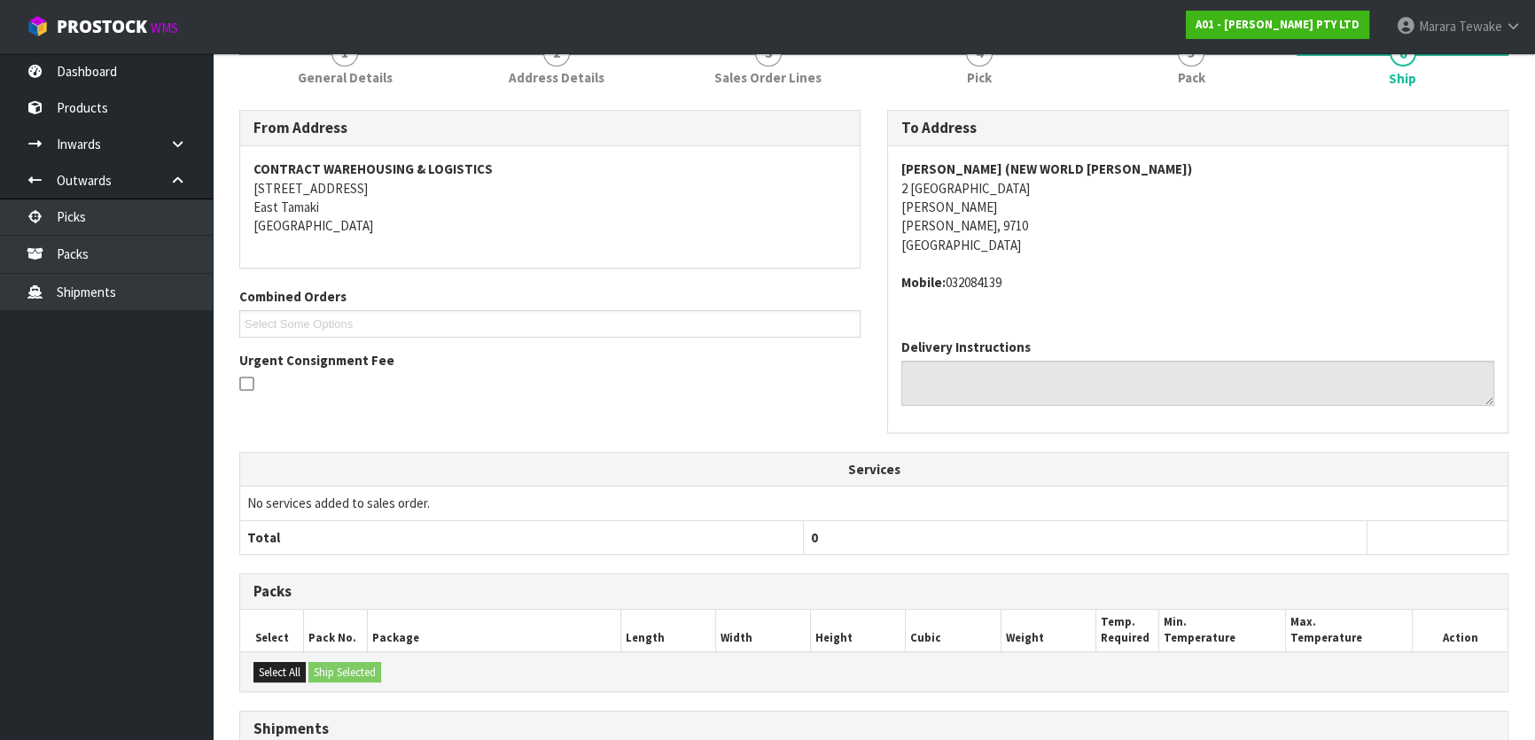
scroll to position [514, 0]
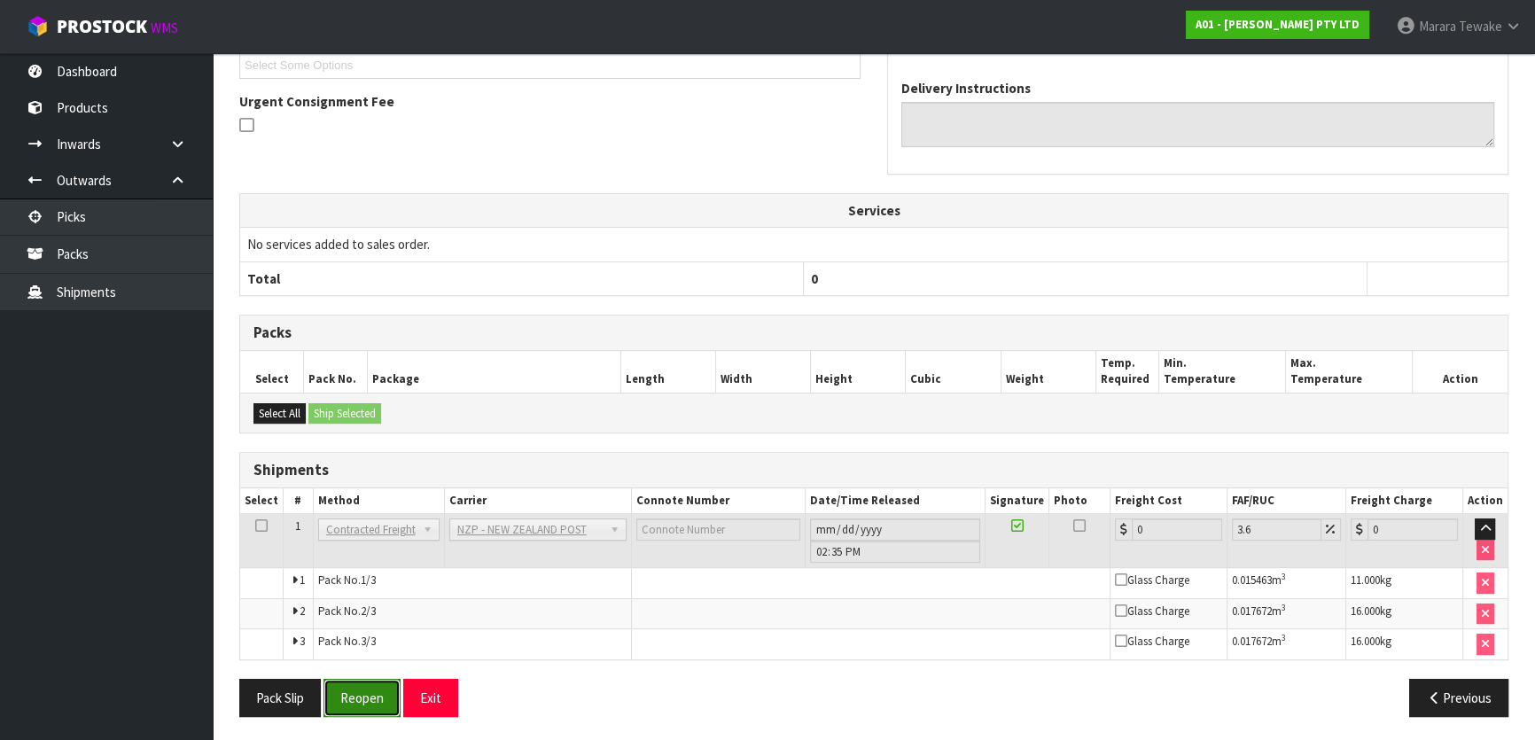
click at [374, 690] on button "Reopen" at bounding box center [362, 698] width 77 height 38
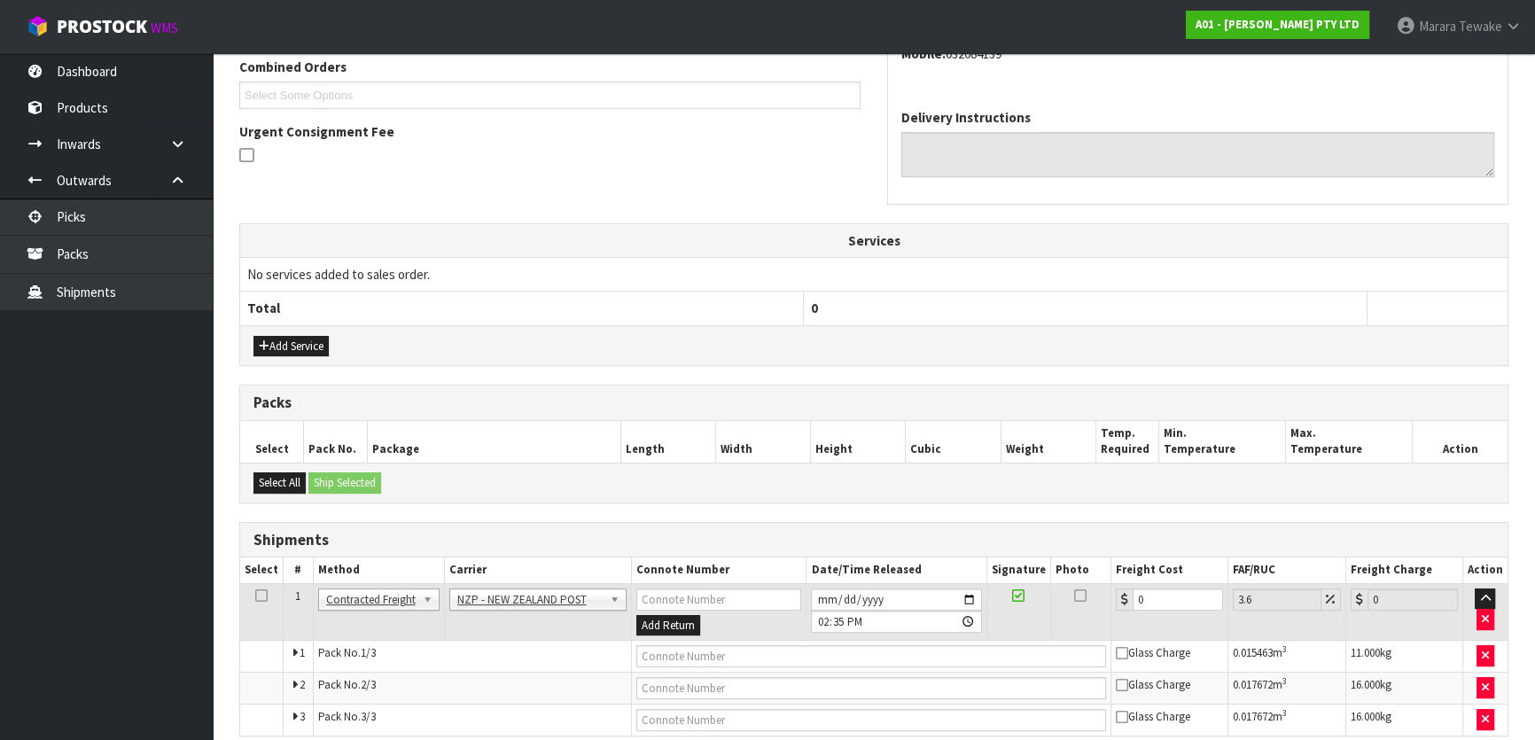
scroll to position [542, 0]
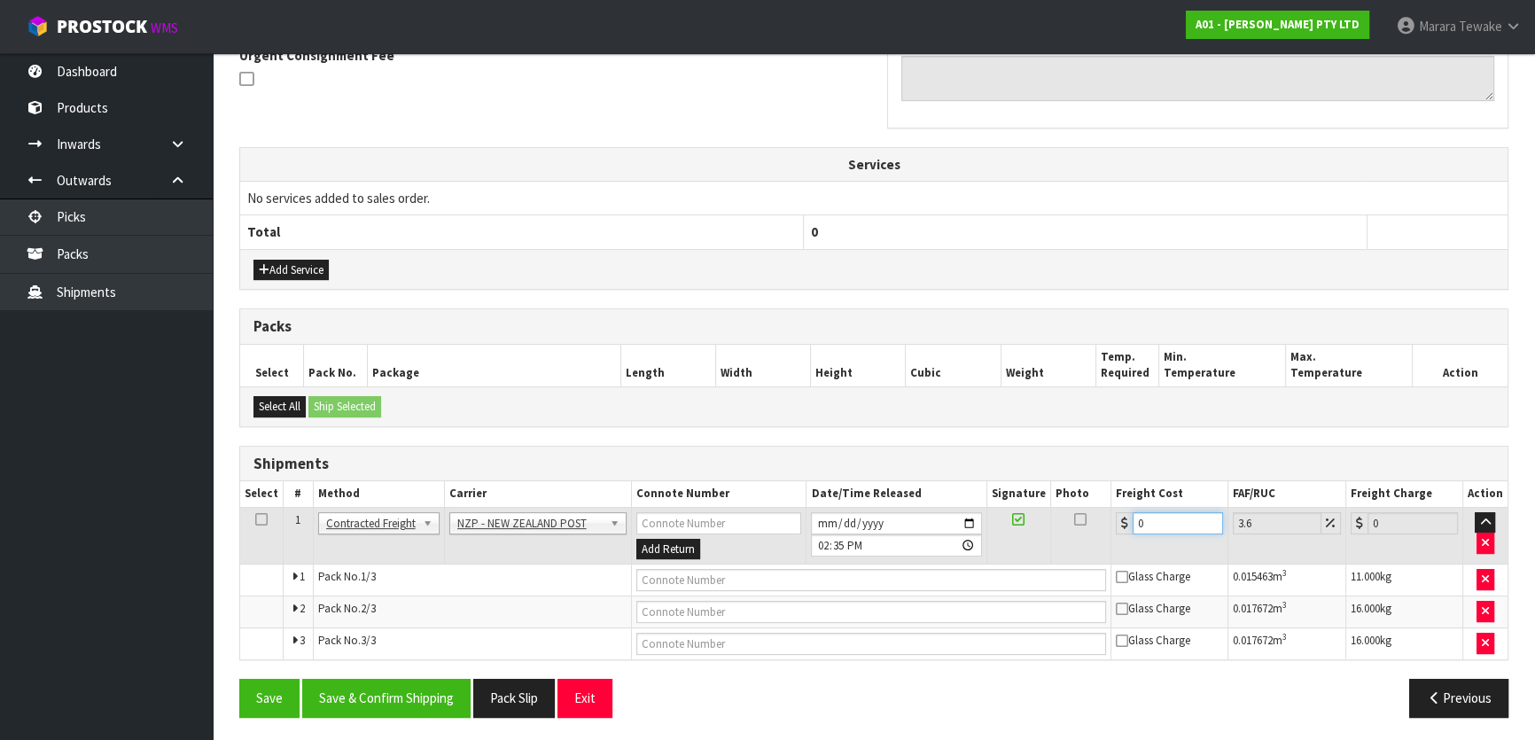
drag, startPoint x: 1152, startPoint y: 528, endPoint x: 1108, endPoint y: 511, distance: 47.7
click at [1117, 518] on div "0" at bounding box center [1169, 523] width 107 height 22
type input "5"
type input "5.18"
type input "56"
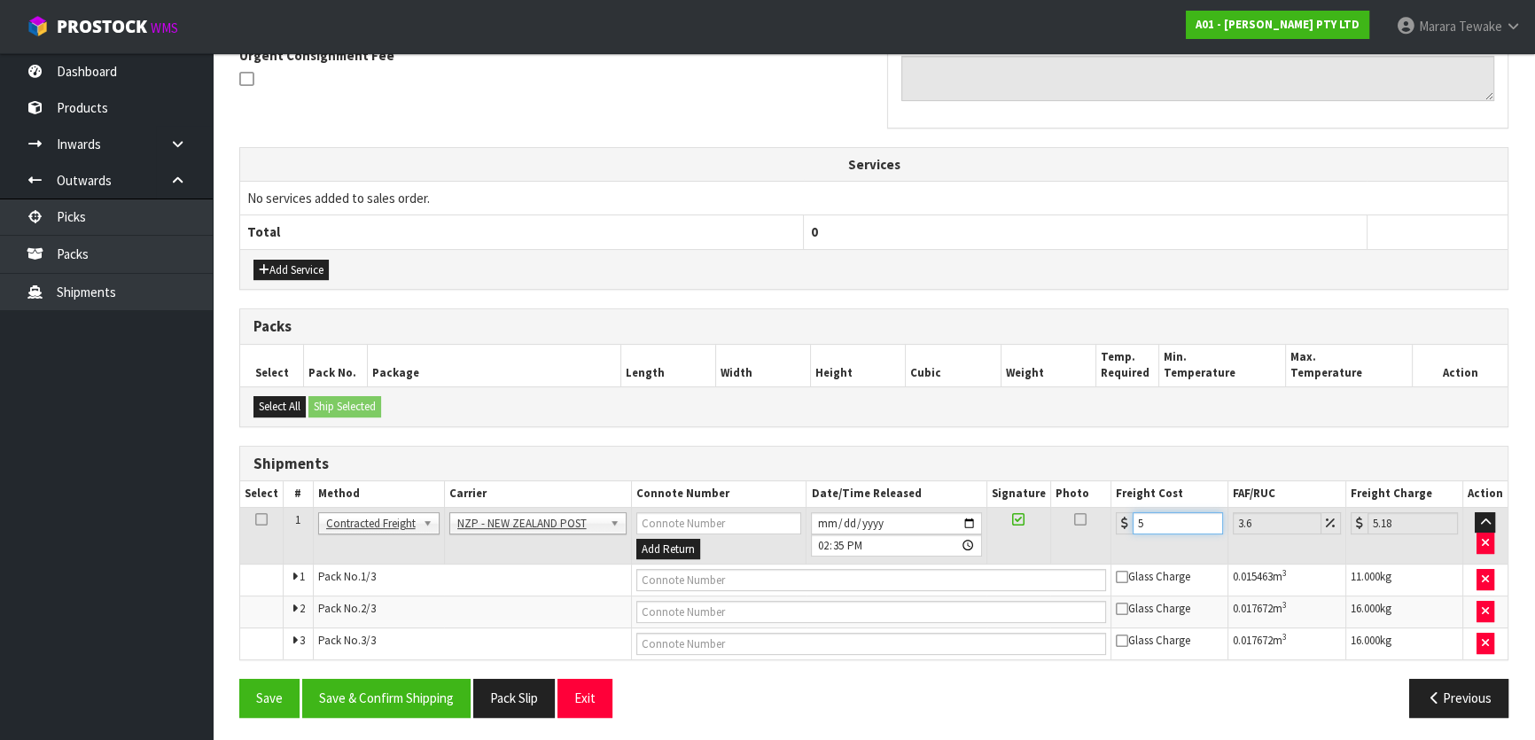
type input "58.02"
type input "56.4"
type input "58.43"
type input "56.49"
type input "58.52"
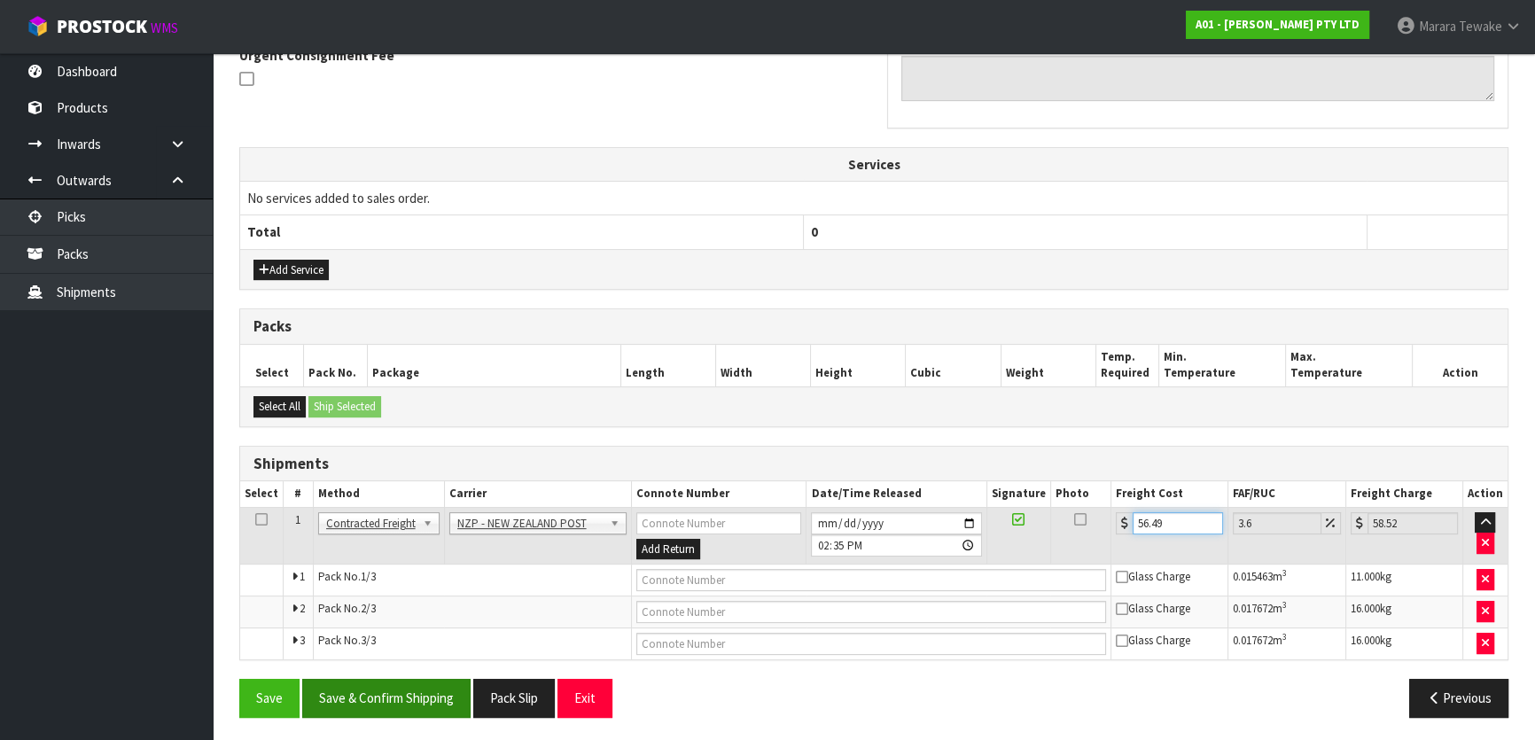
type input "56.49"
click at [413, 697] on button "Save & Confirm Shipping" at bounding box center [386, 698] width 168 height 38
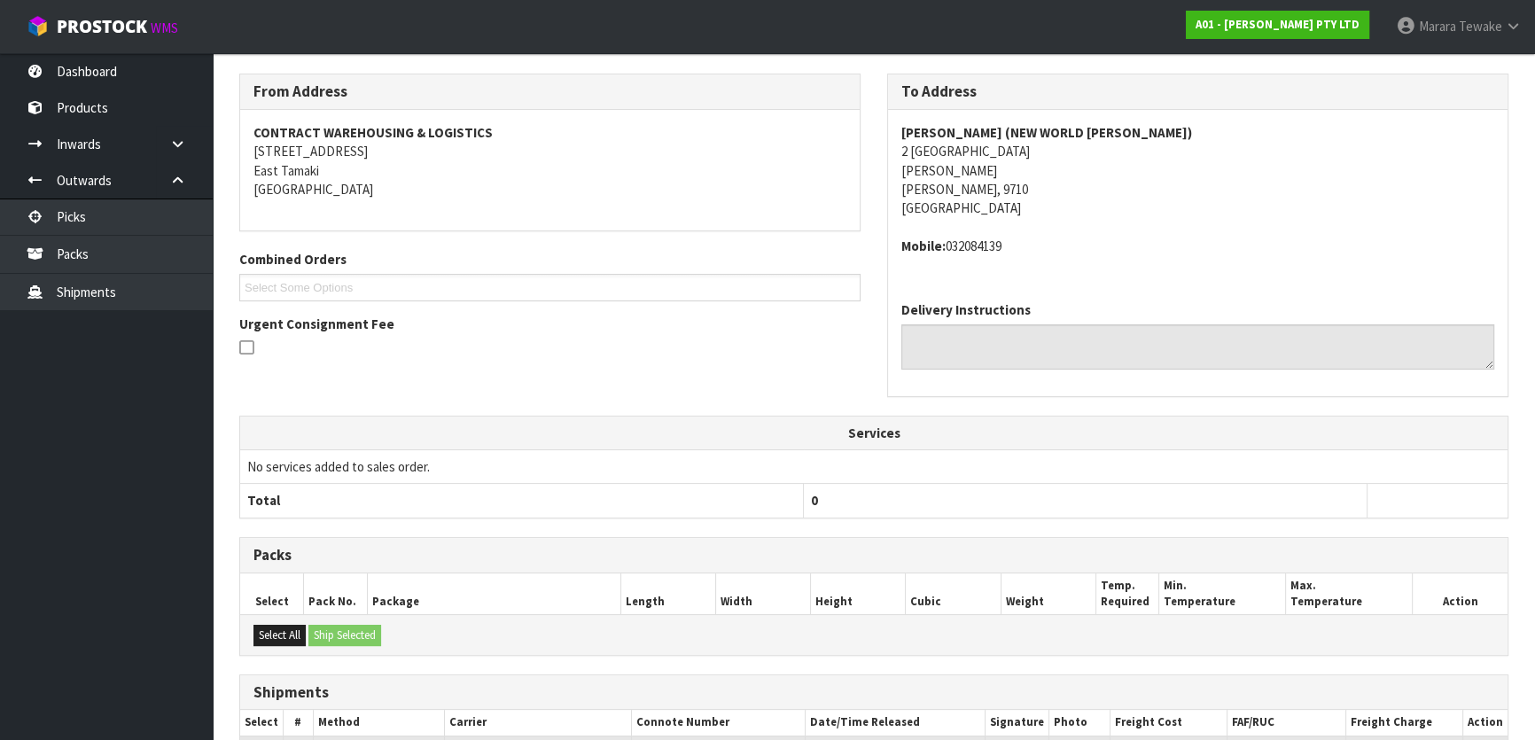
scroll to position [23, 0]
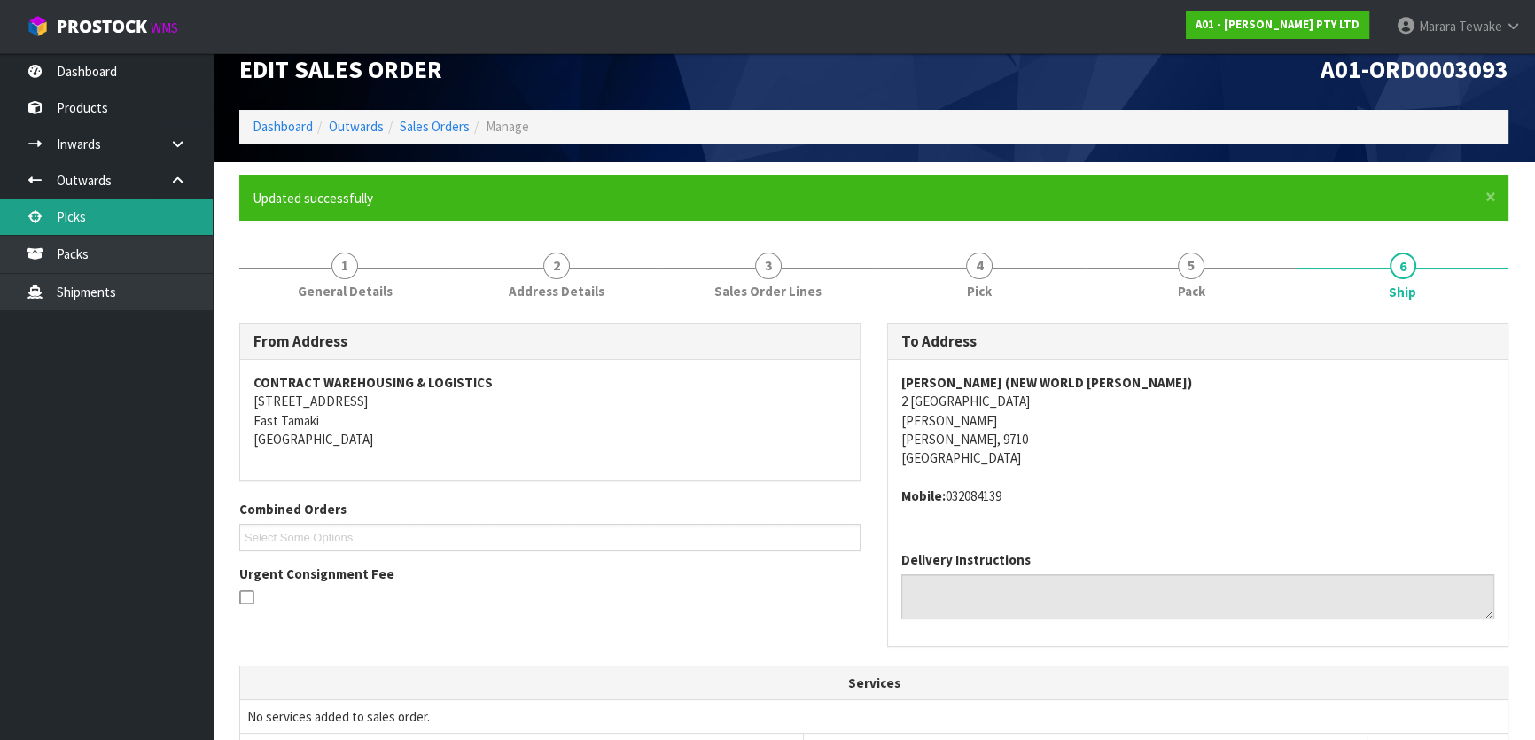
click at [167, 221] on link "Picks" at bounding box center [106, 217] width 213 height 36
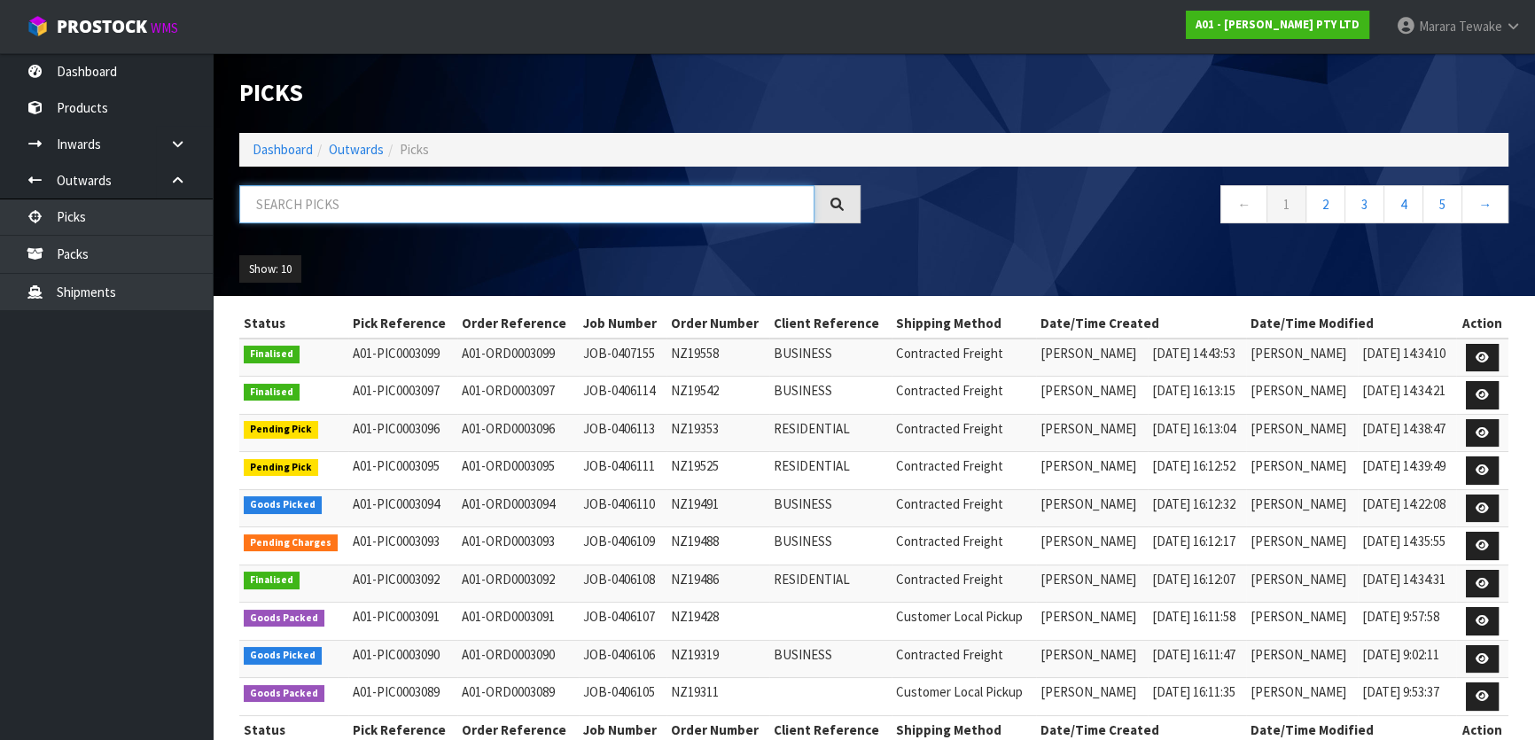
click at [294, 198] on input "text" at bounding box center [526, 204] width 575 height 38
type input "JOB-0406111"
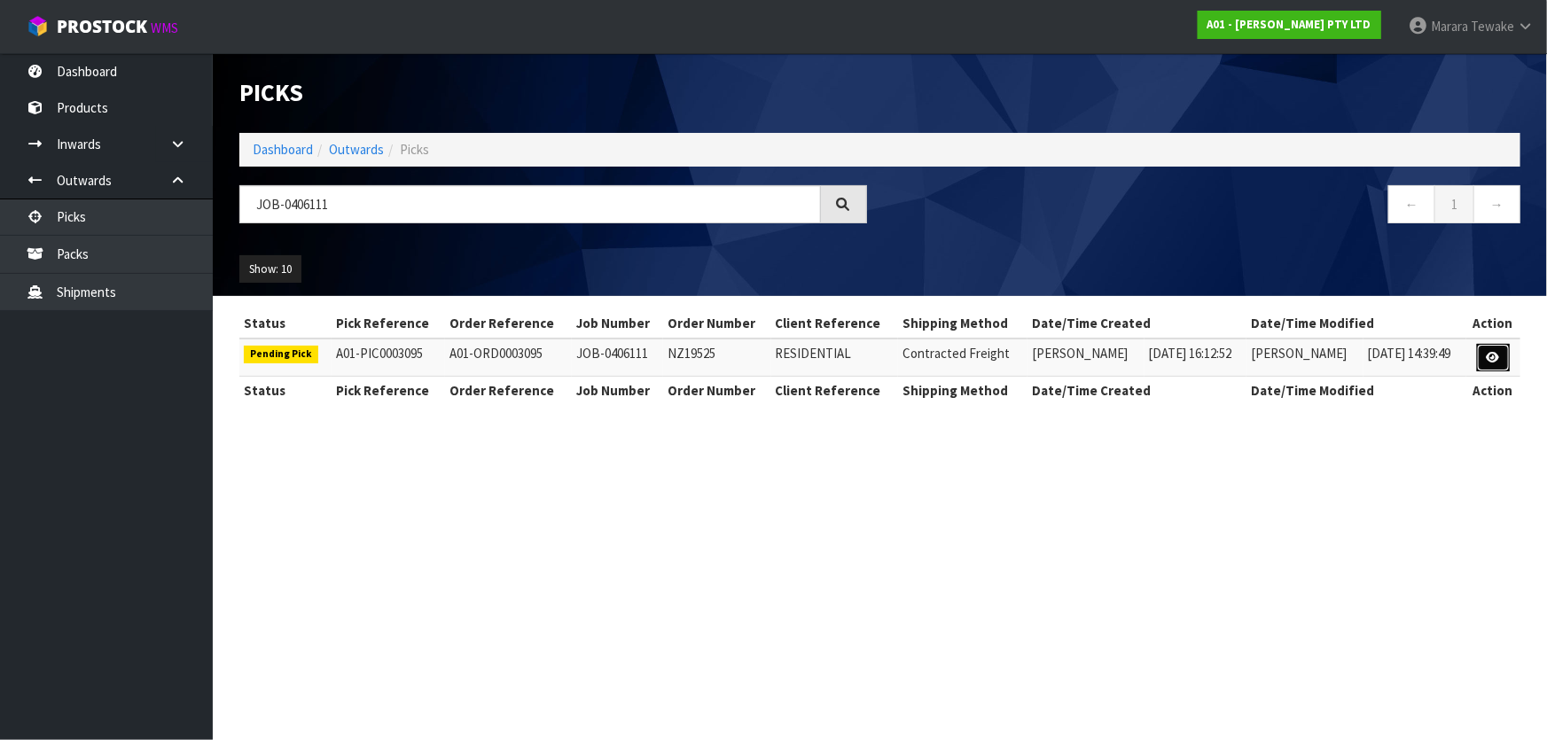
click at [1491, 360] on icon at bounding box center [1492, 358] width 13 height 12
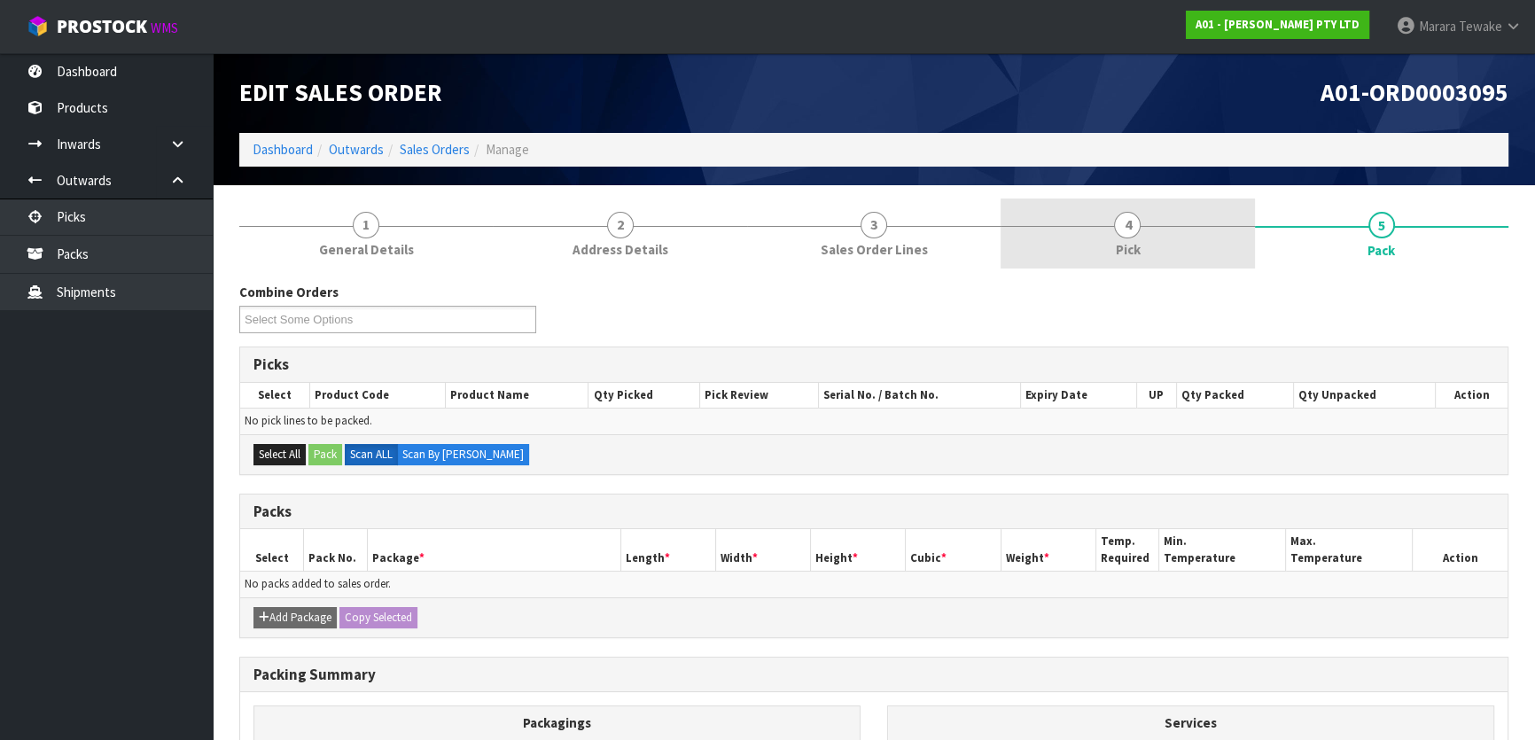
click at [1214, 239] on link "4 Pick" at bounding box center [1128, 234] width 254 height 70
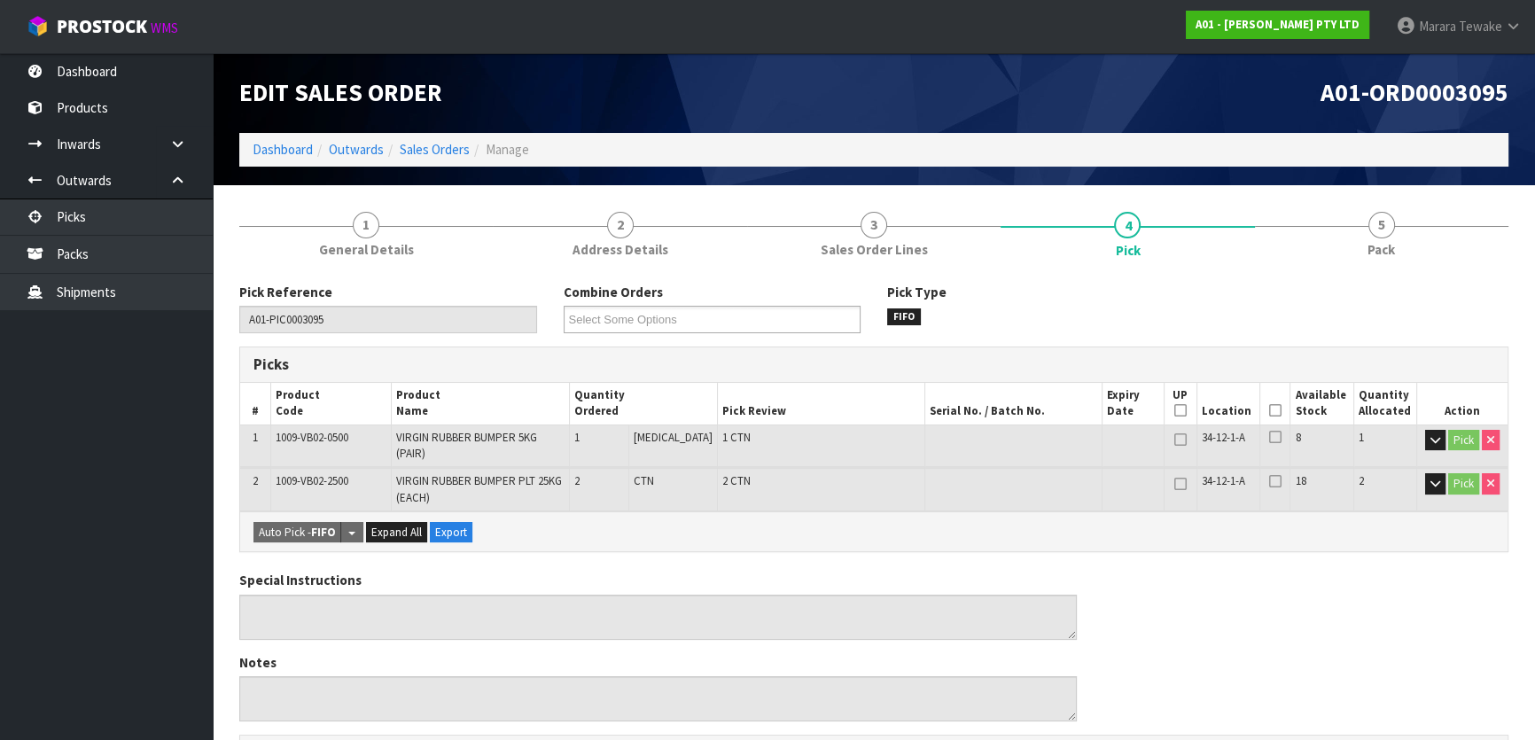
click at [1270, 410] on icon at bounding box center [1275, 410] width 12 height 1
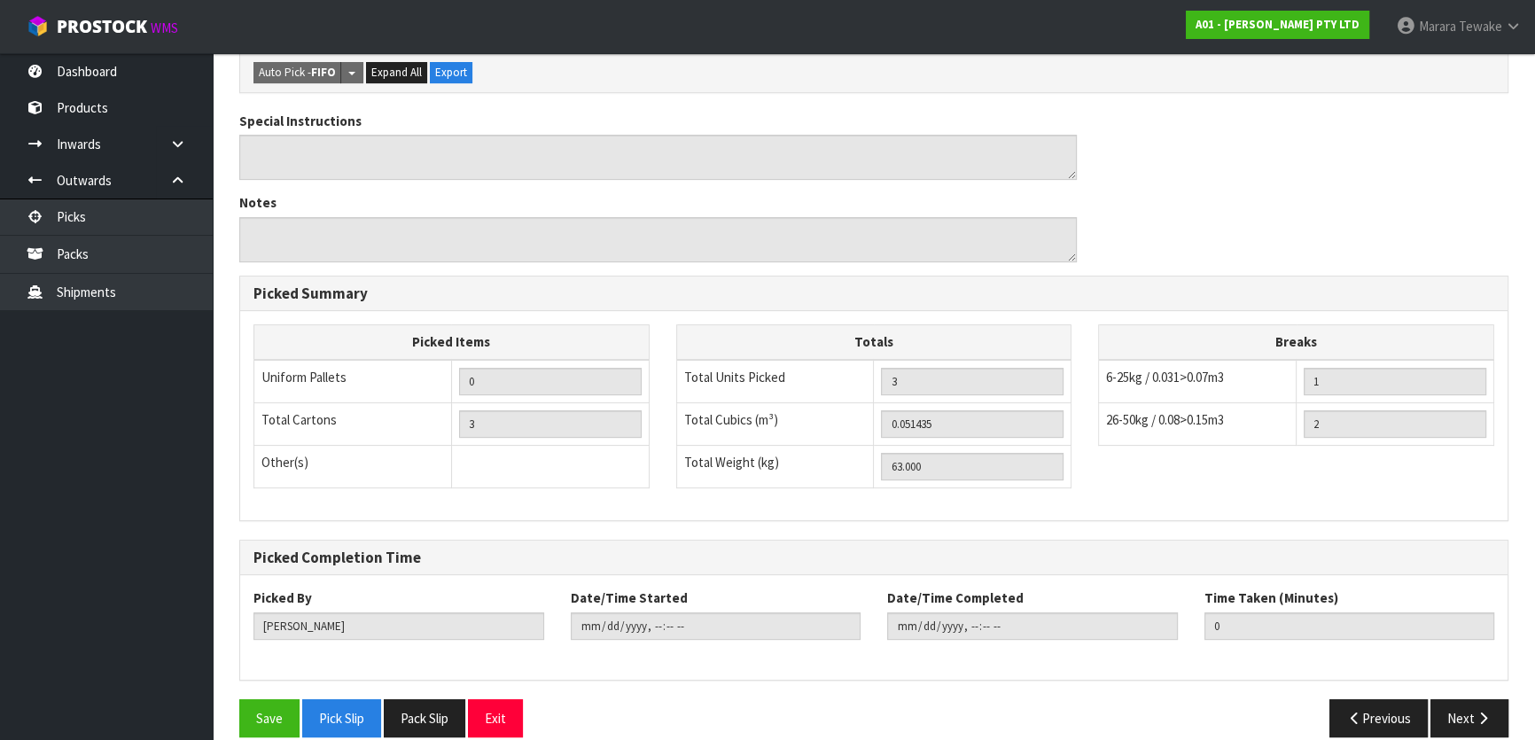
scroll to position [532, 0]
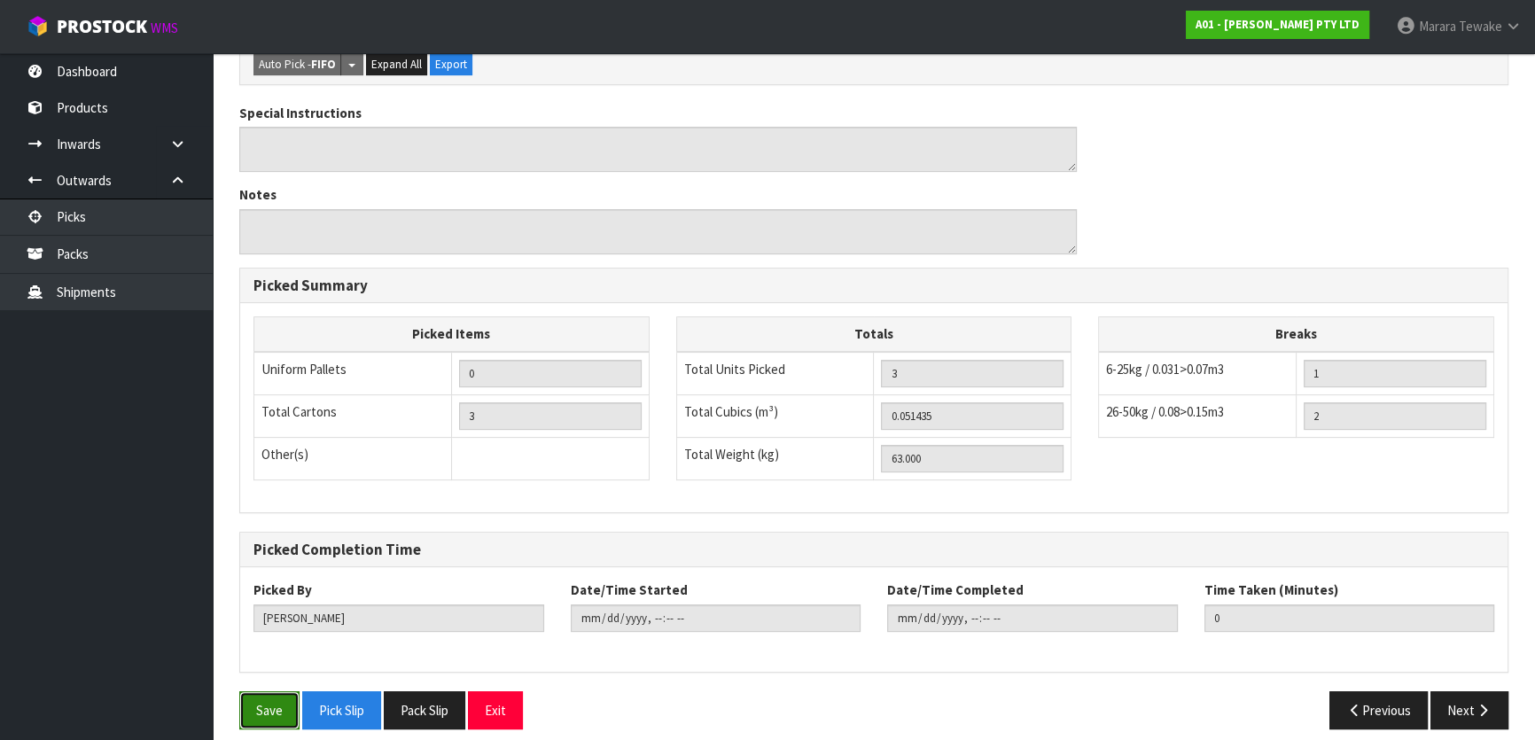
click at [277, 699] on button "Save" at bounding box center [269, 710] width 60 height 38
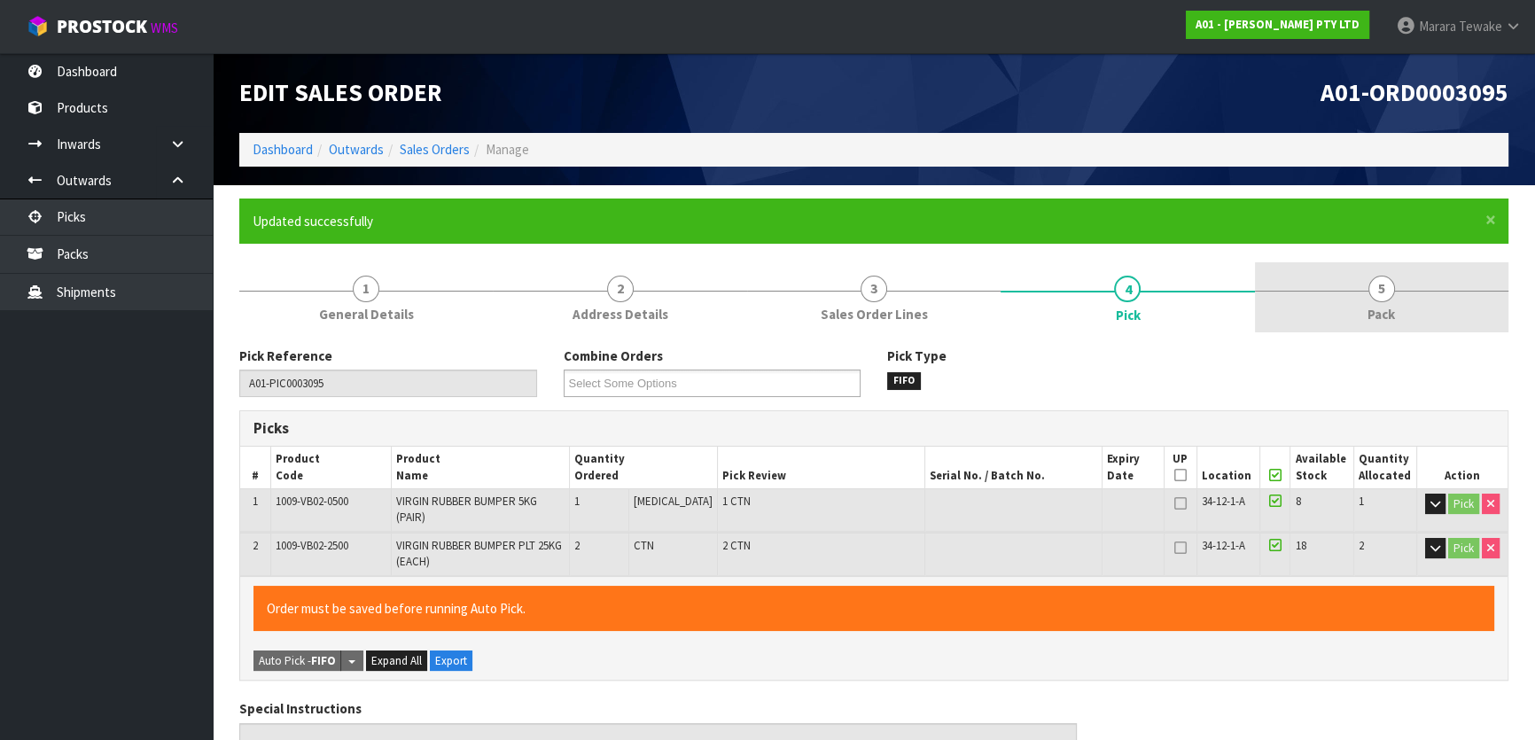
type input "Marara Tewake"
type input "2025-08-12T14:37:14"
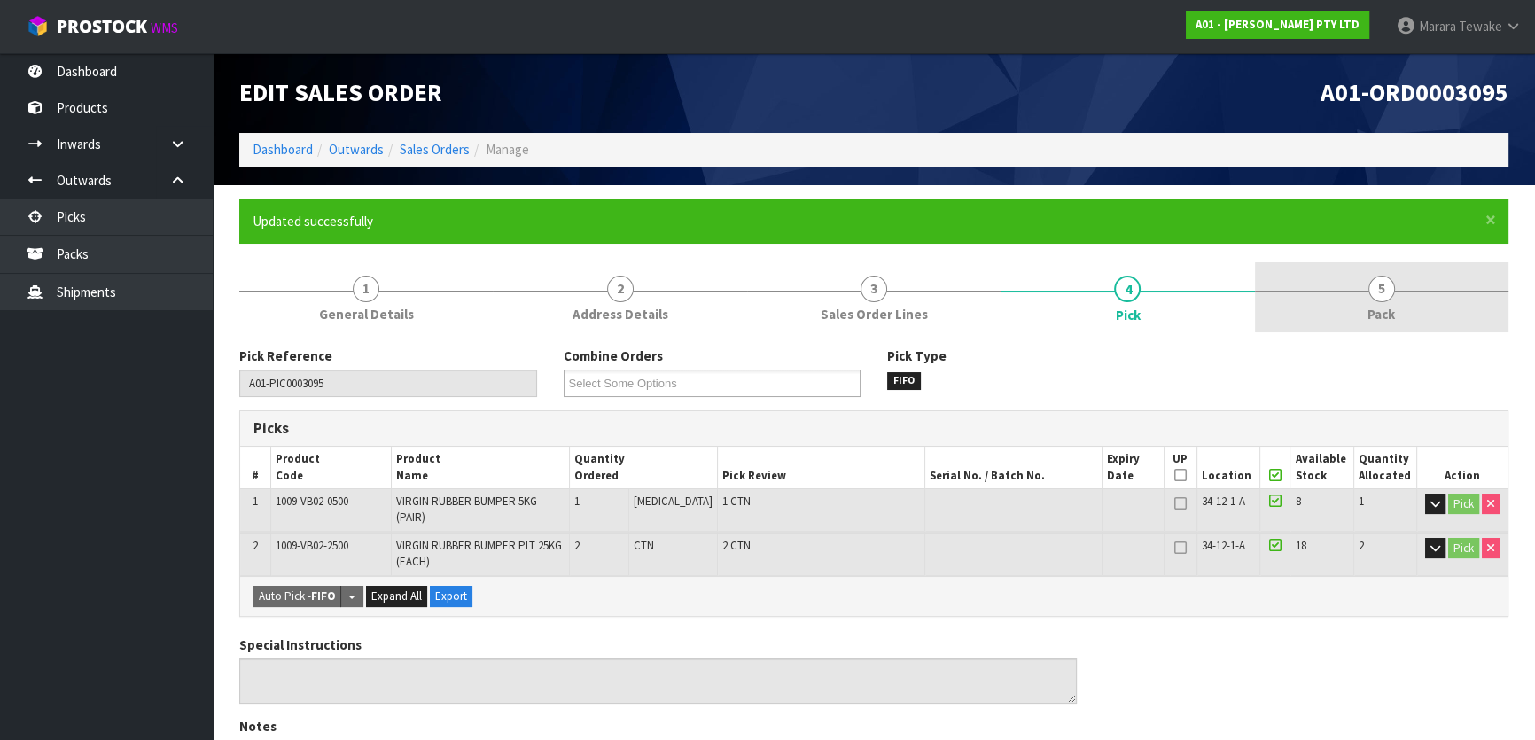
click at [1394, 309] on span "Pack" at bounding box center [1381, 314] width 27 height 19
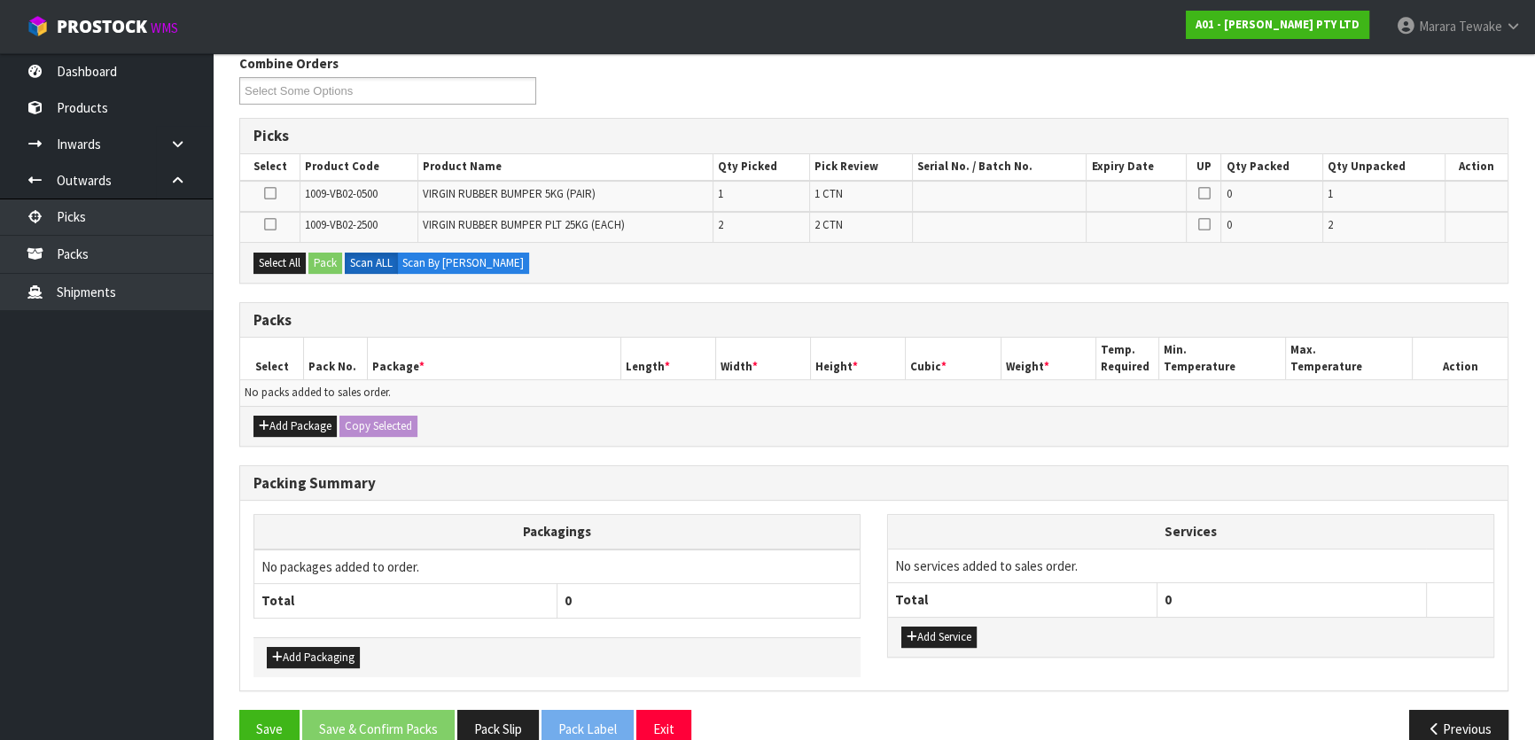
scroll to position [322, 0]
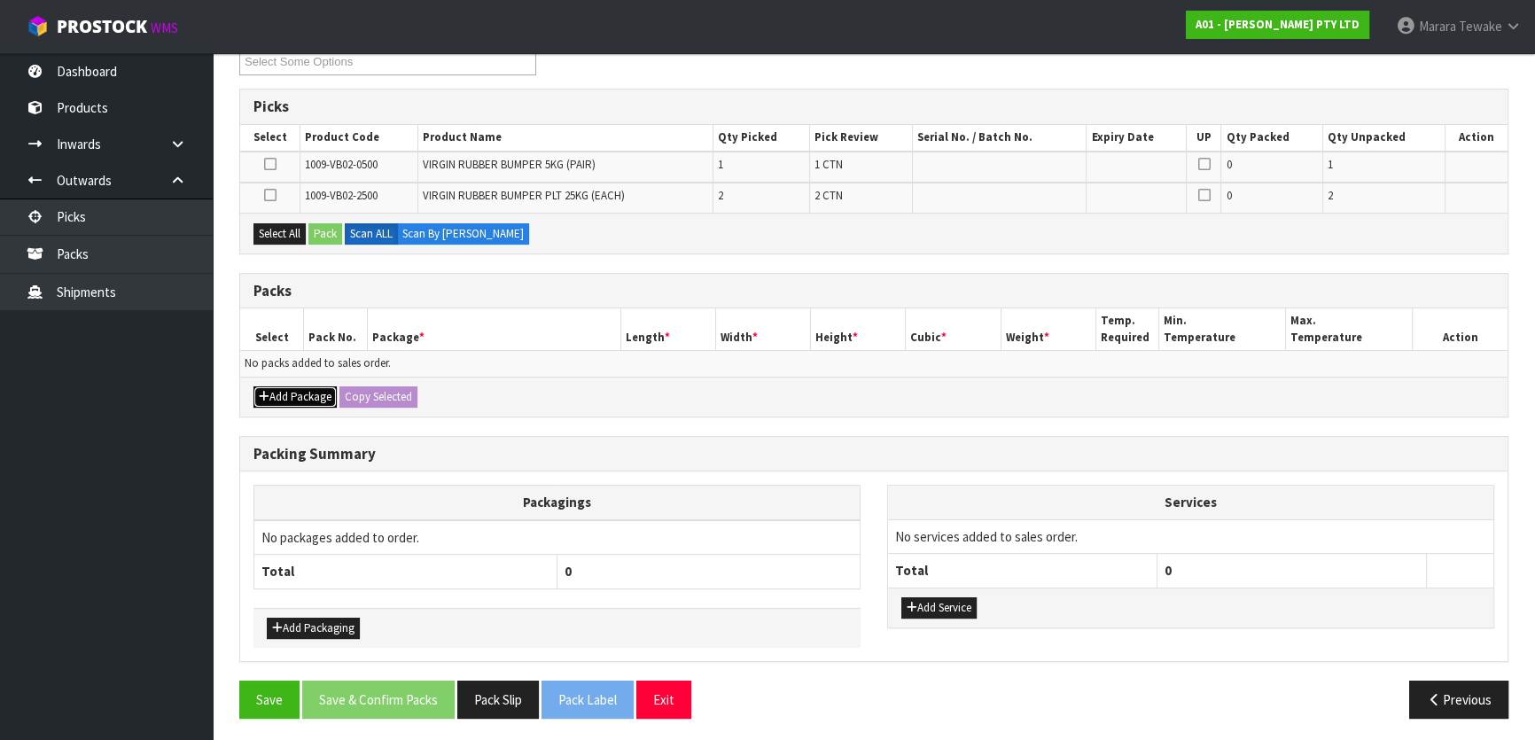
click at [293, 401] on button "Add Package" at bounding box center [295, 396] width 83 height 21
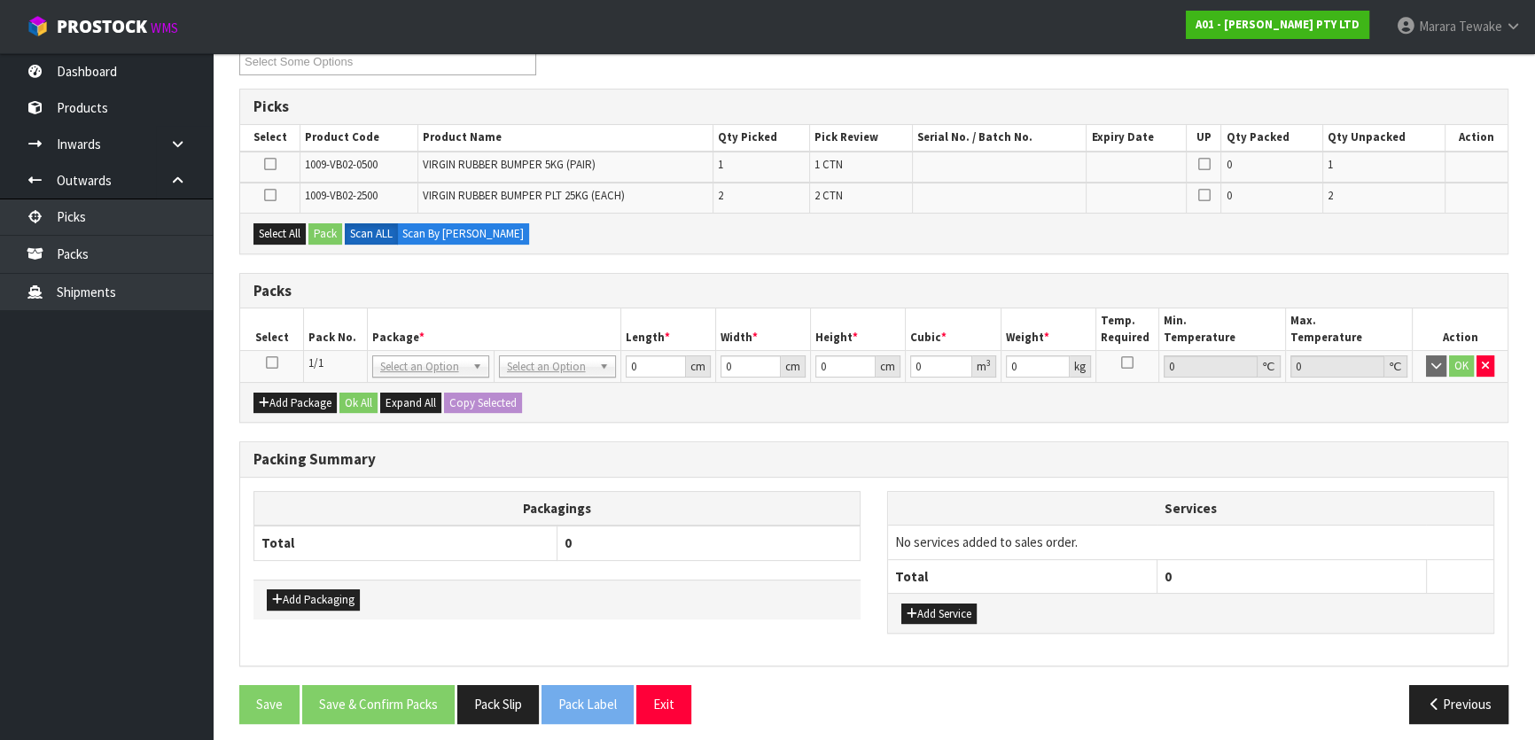
click at [271, 363] on icon at bounding box center [272, 363] width 12 height 1
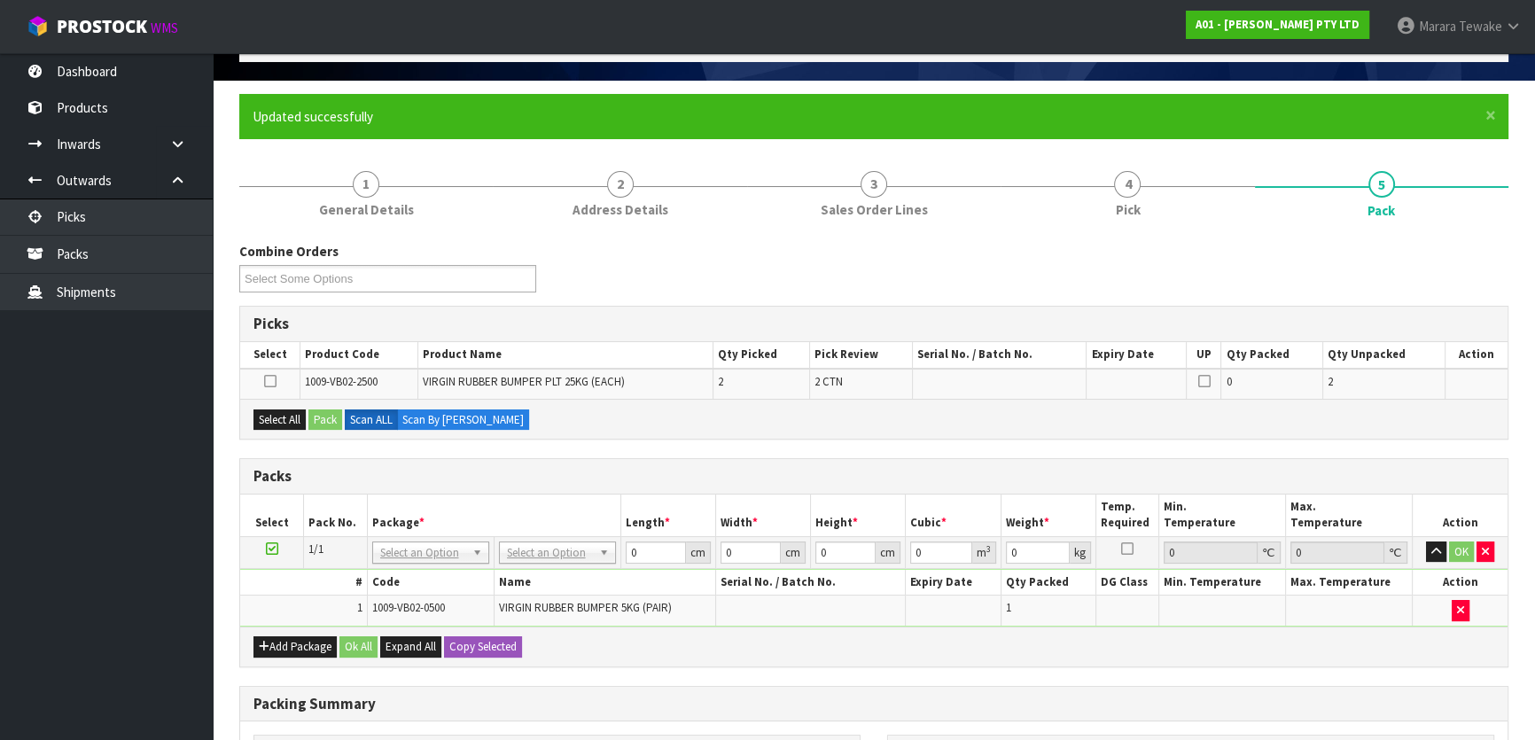
scroll to position [355, 0]
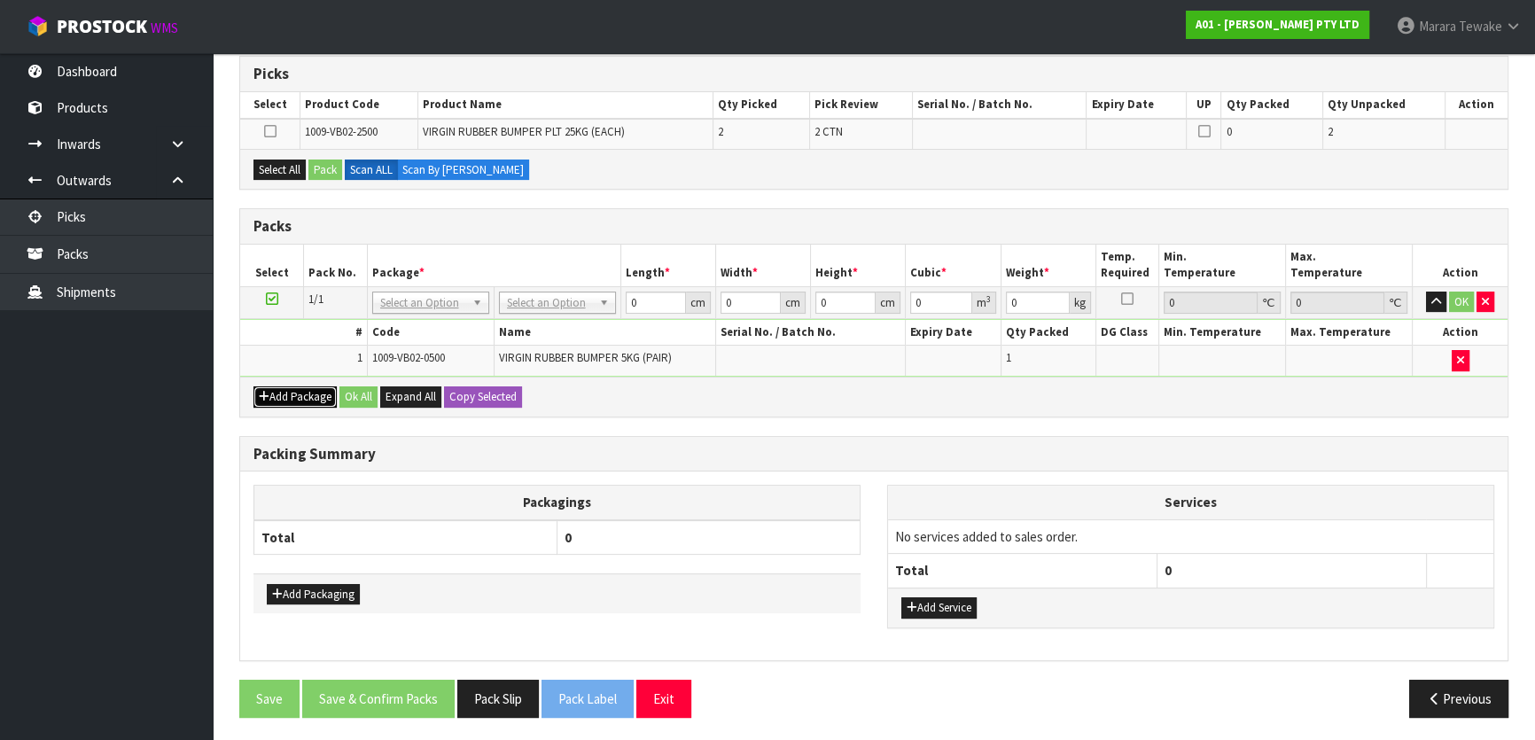
click at [306, 394] on button "Add Package" at bounding box center [295, 396] width 83 height 21
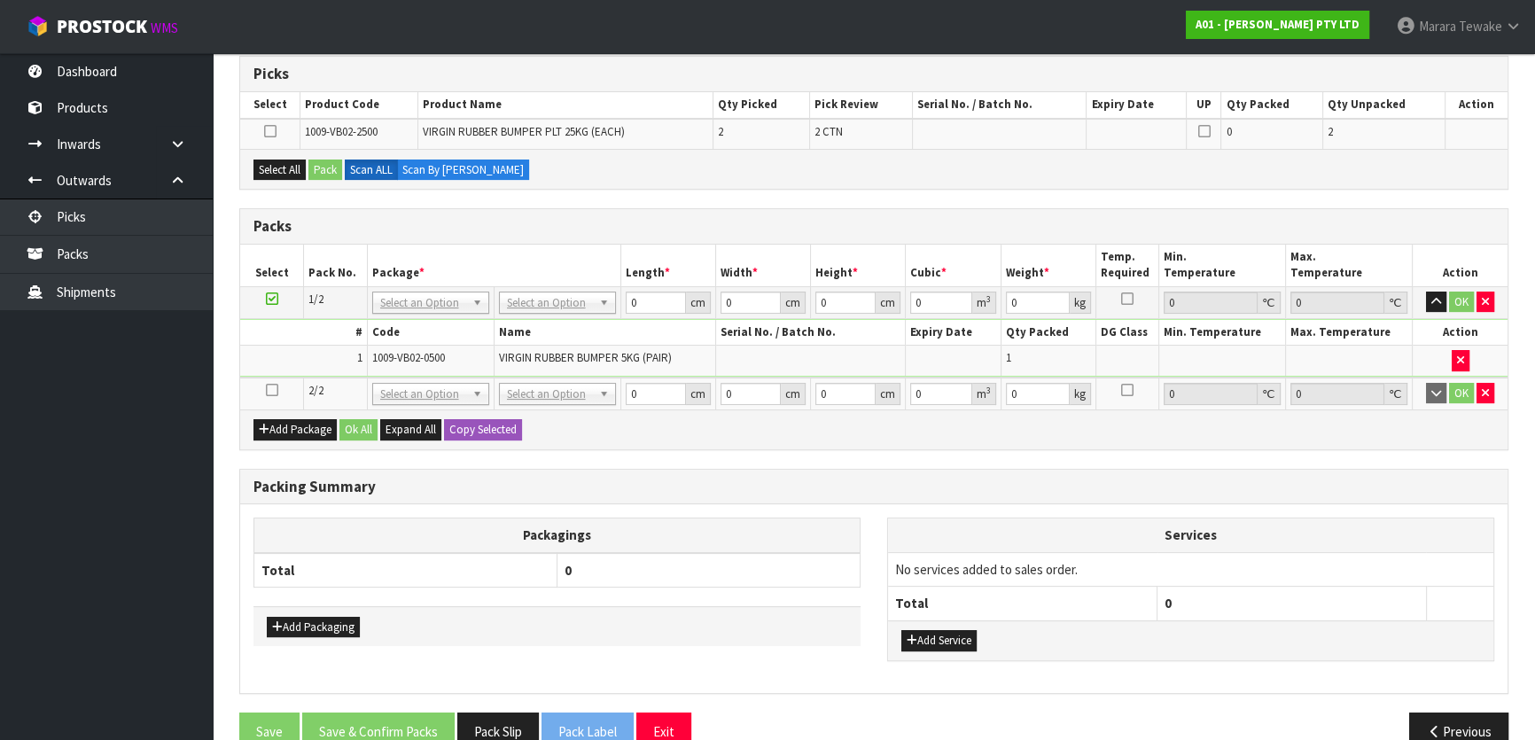
click at [274, 390] on icon at bounding box center [272, 390] width 12 height 1
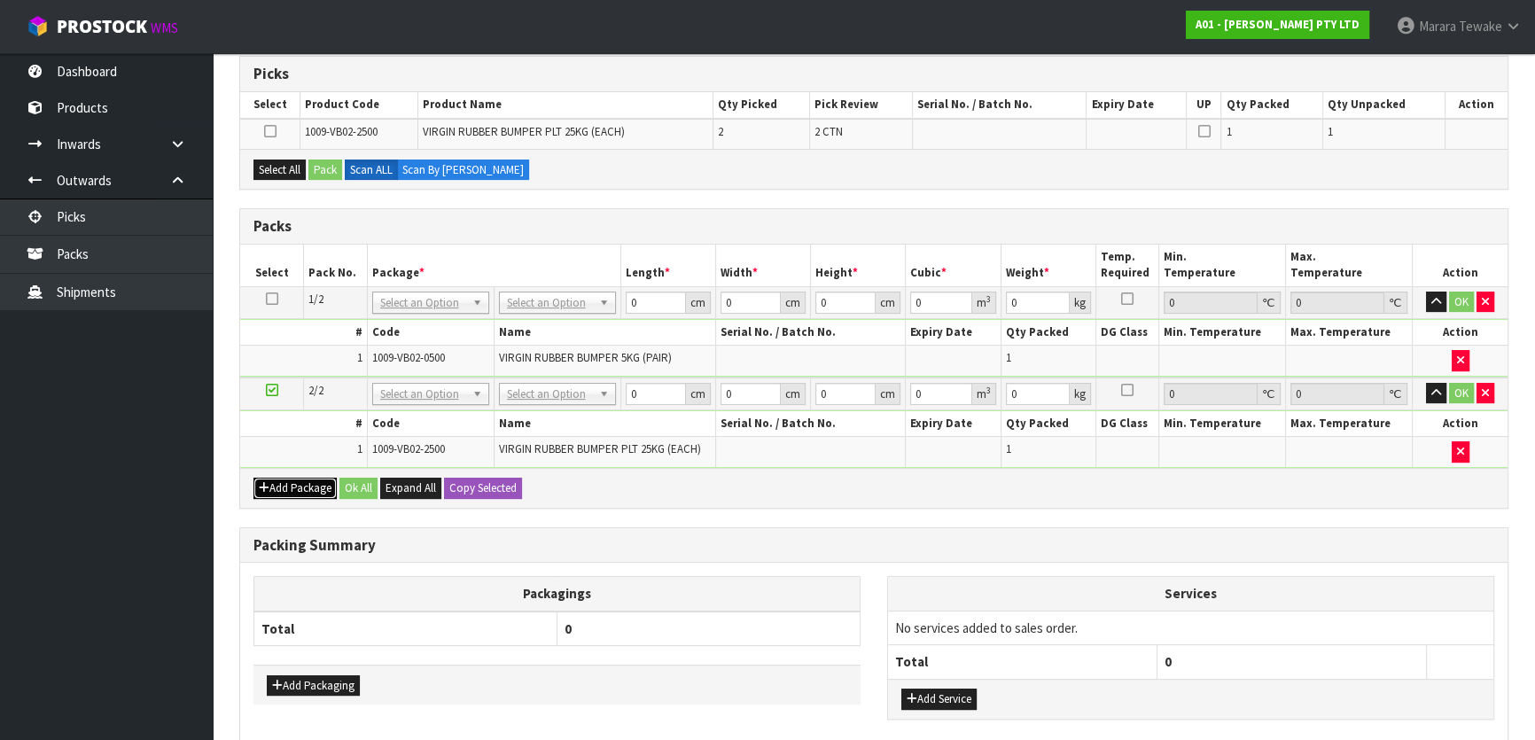
click at [277, 479] on button "Add Package" at bounding box center [295, 488] width 83 height 21
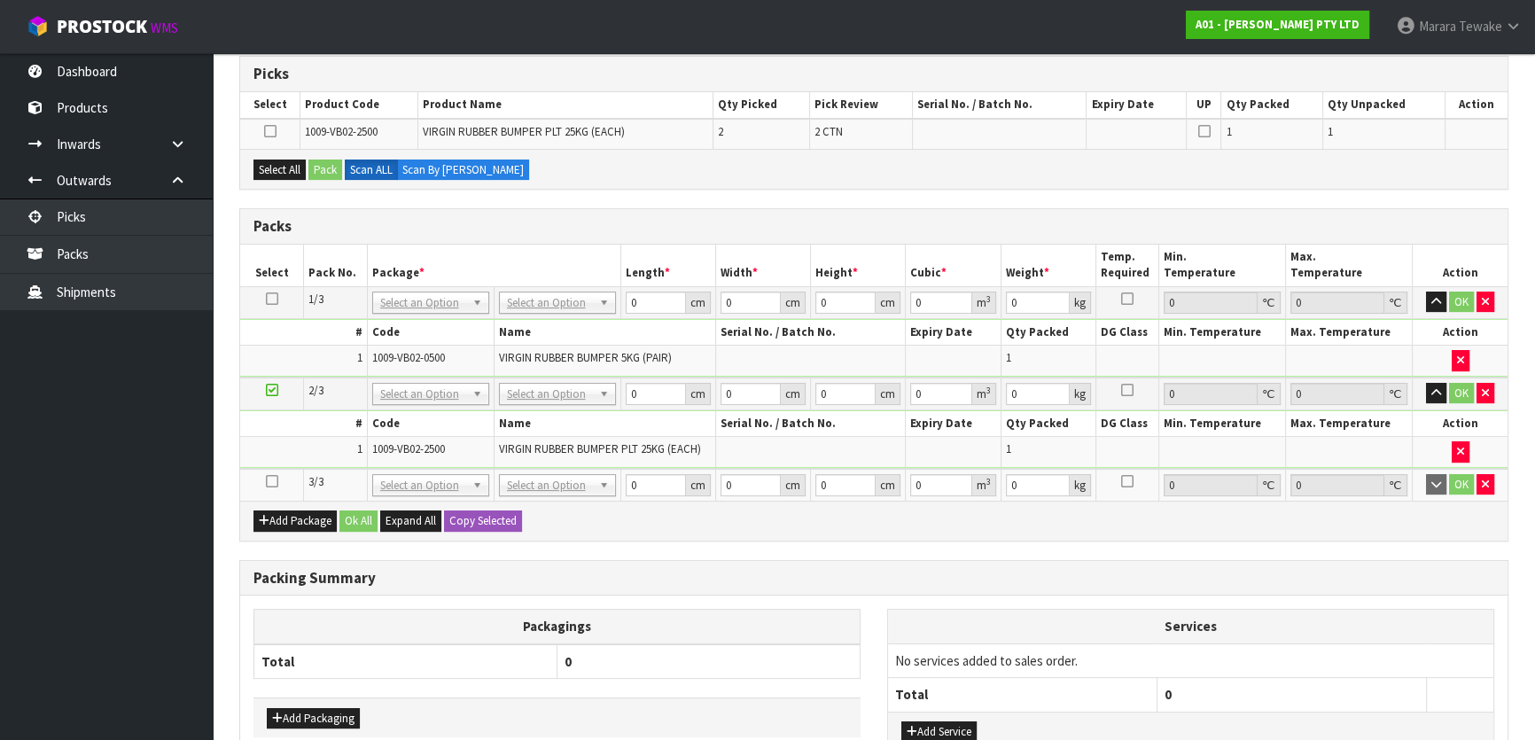
click at [269, 481] on icon at bounding box center [272, 481] width 12 height 1
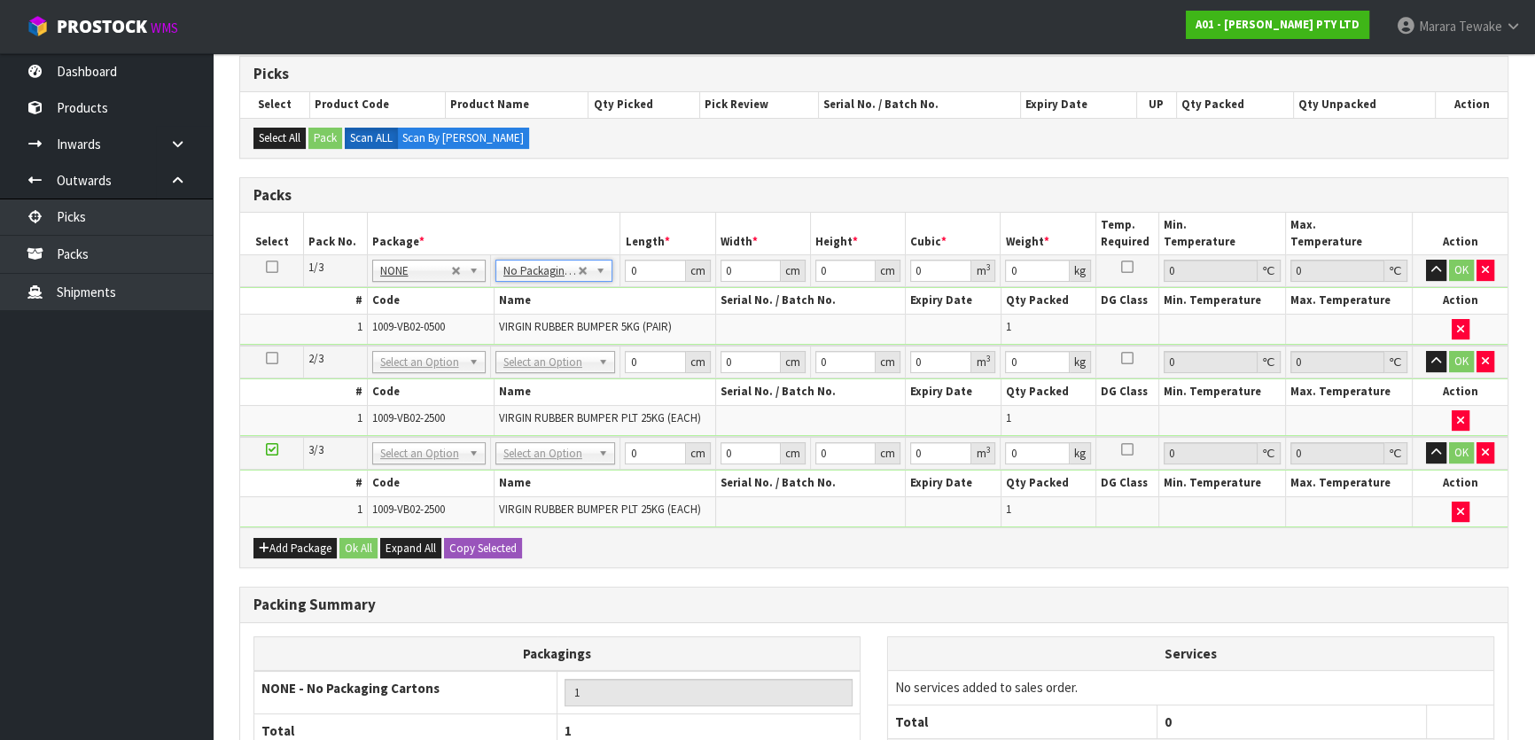
drag, startPoint x: 544, startPoint y: 355, endPoint x: 542, endPoint y: 388, distance: 32.8
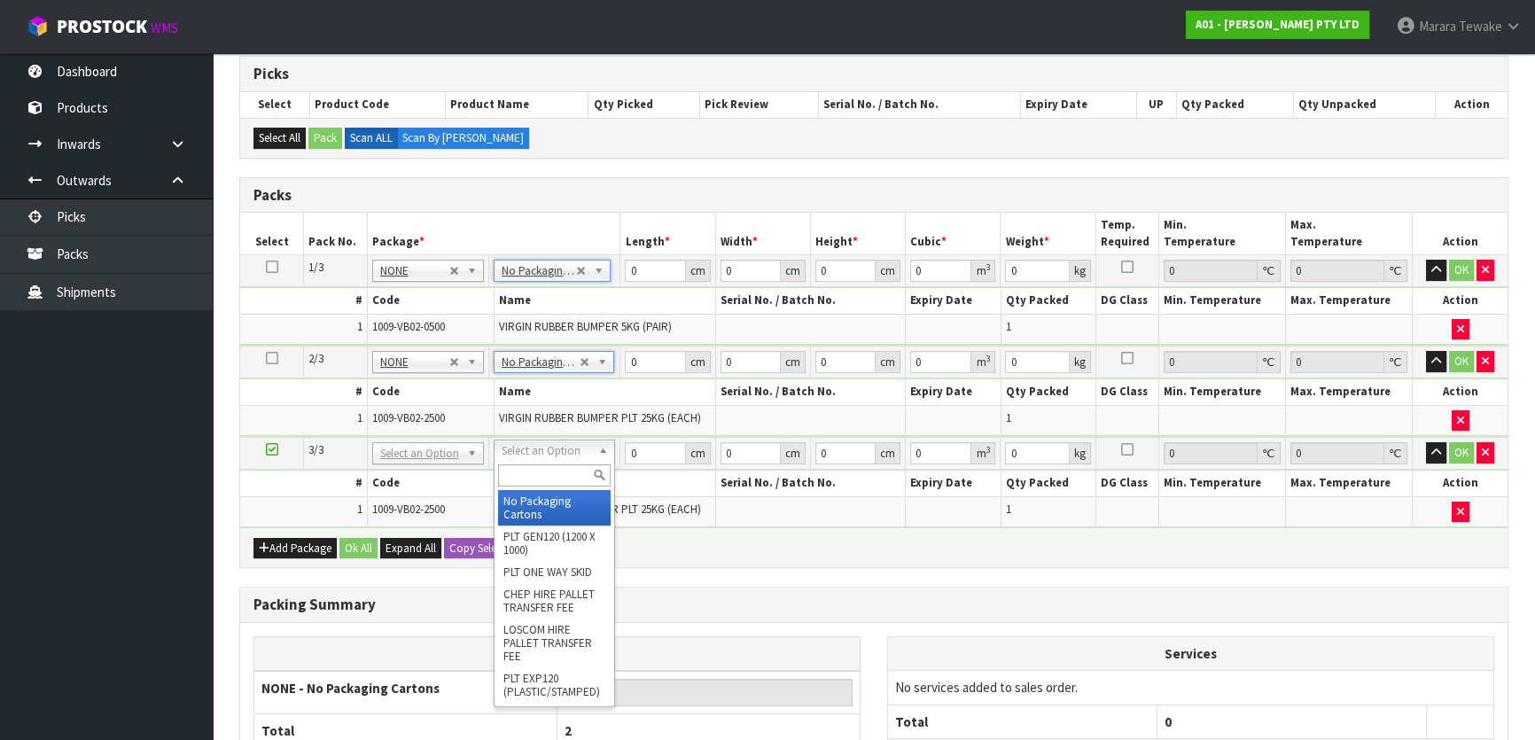
type input "3"
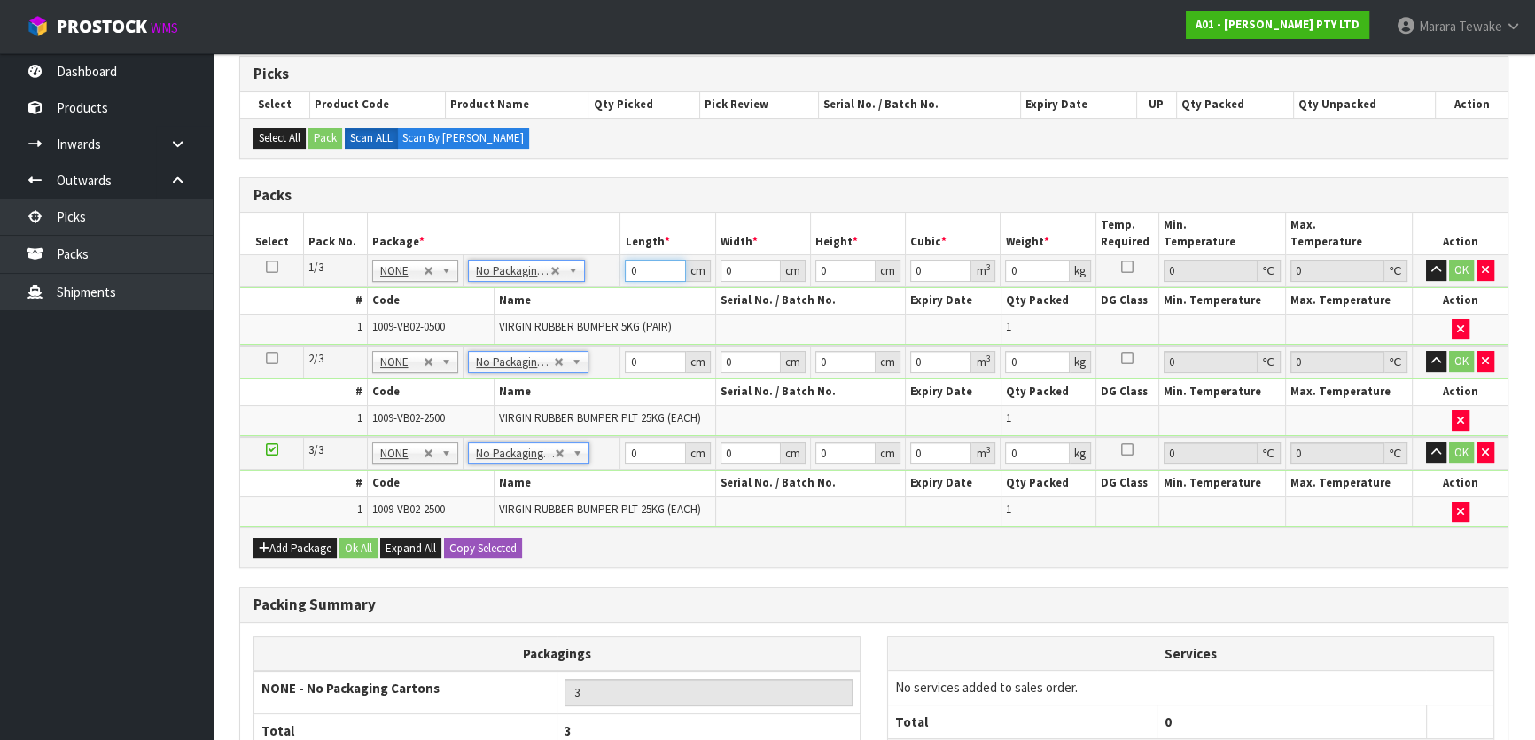
drag, startPoint x: 641, startPoint y: 265, endPoint x: 573, endPoint y: 236, distance: 73.4
click at [577, 240] on table "Select Pack No. Package * Length * Width * Height * Cubic * Weight * Temp. Requ…" at bounding box center [874, 370] width 1268 height 315
type input "47"
type input "7"
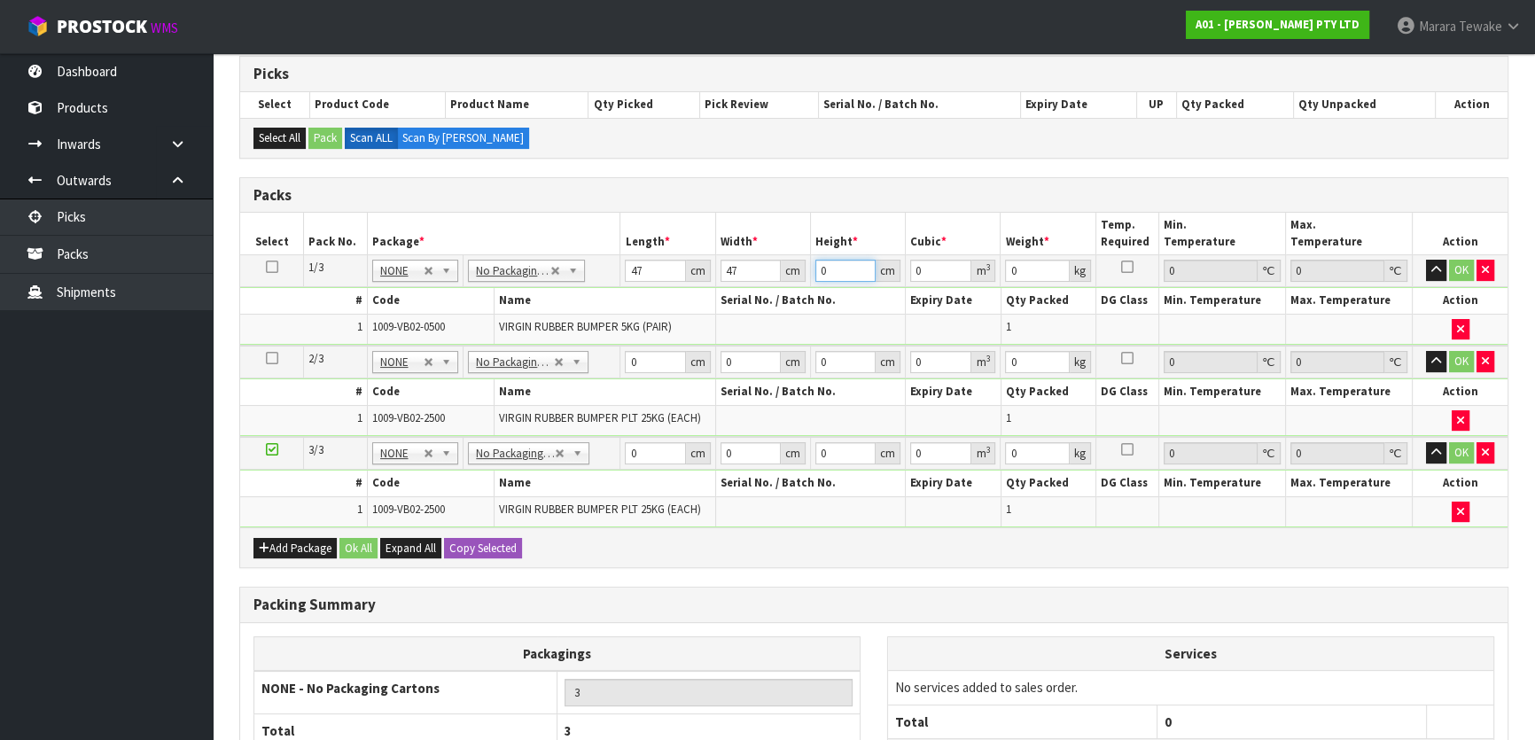
type input "0.015463"
type input "7"
type input "11"
click at [1426, 260] on button "button" at bounding box center [1436, 270] width 20 height 21
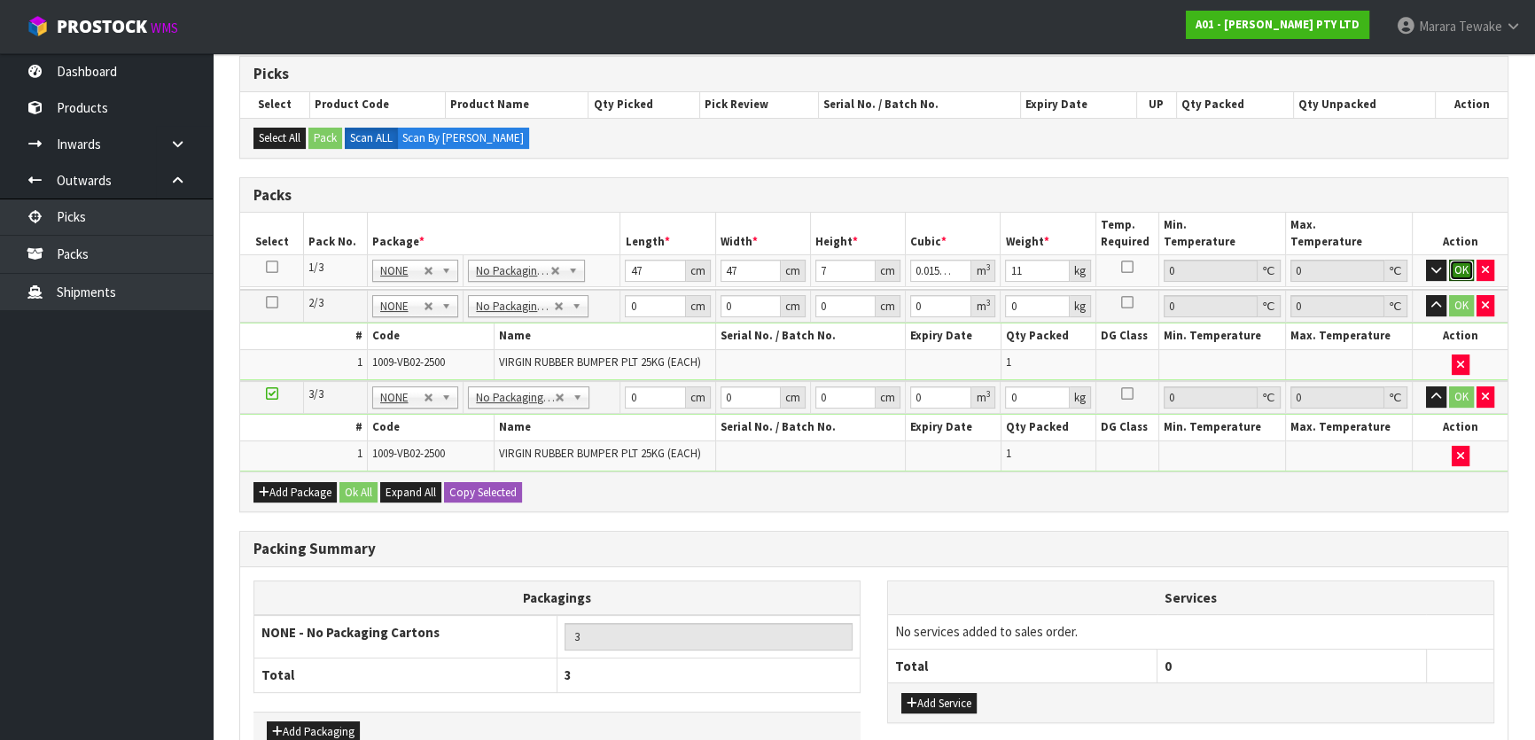
click button "OK" at bounding box center [1461, 270] width 25 height 21
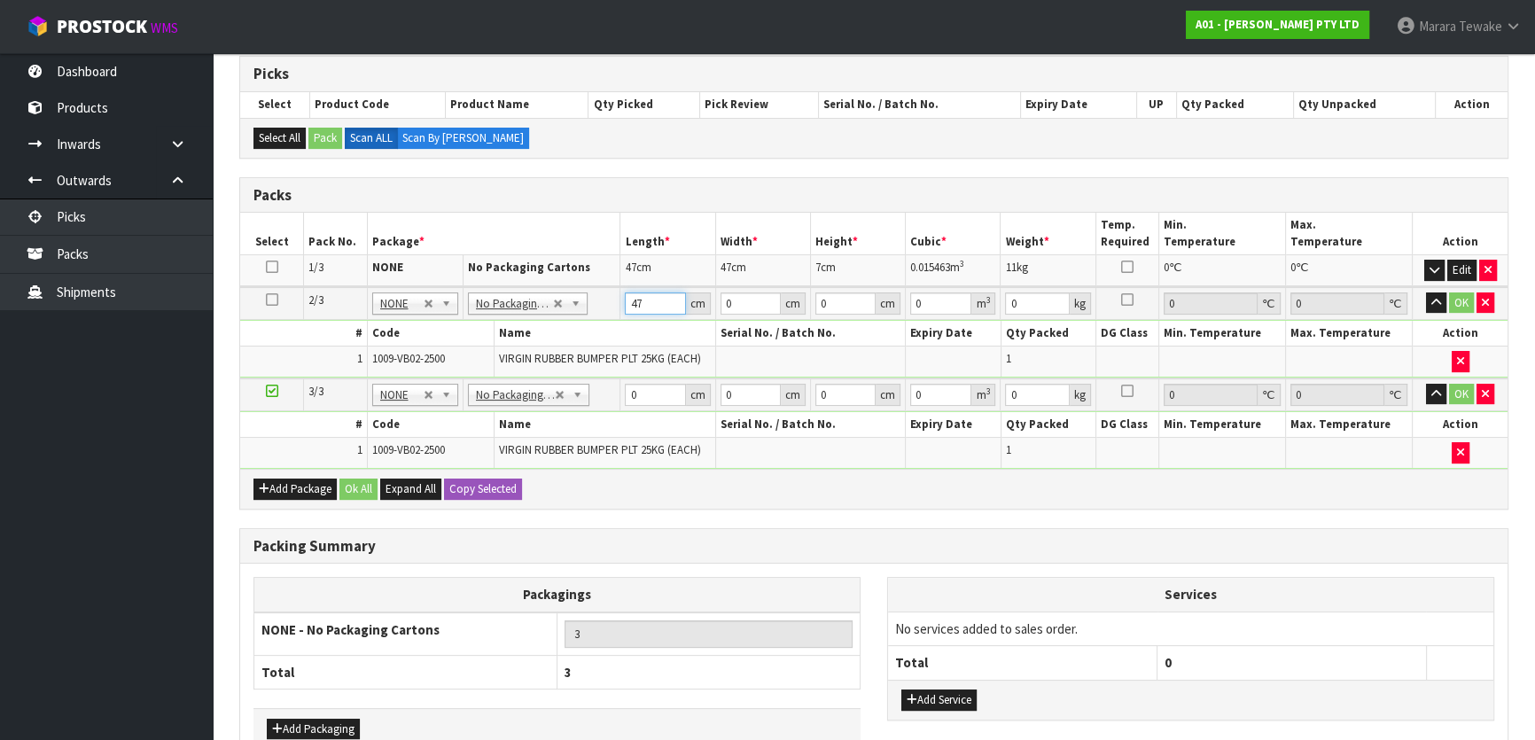
type input "47"
type input "9"
type input "0.019881"
type input "9"
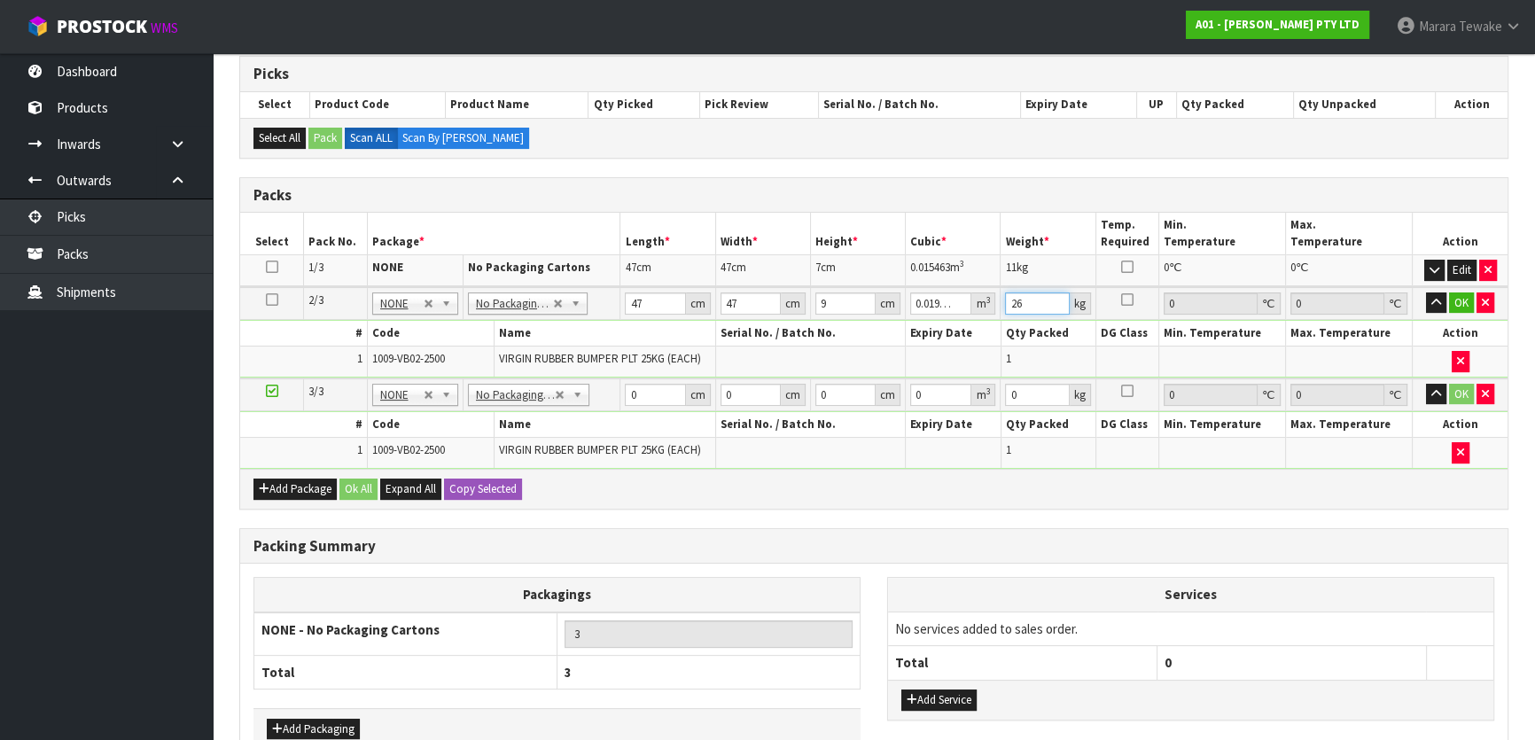
type input "26"
click at [1426, 293] on button "button" at bounding box center [1436, 303] width 20 height 21
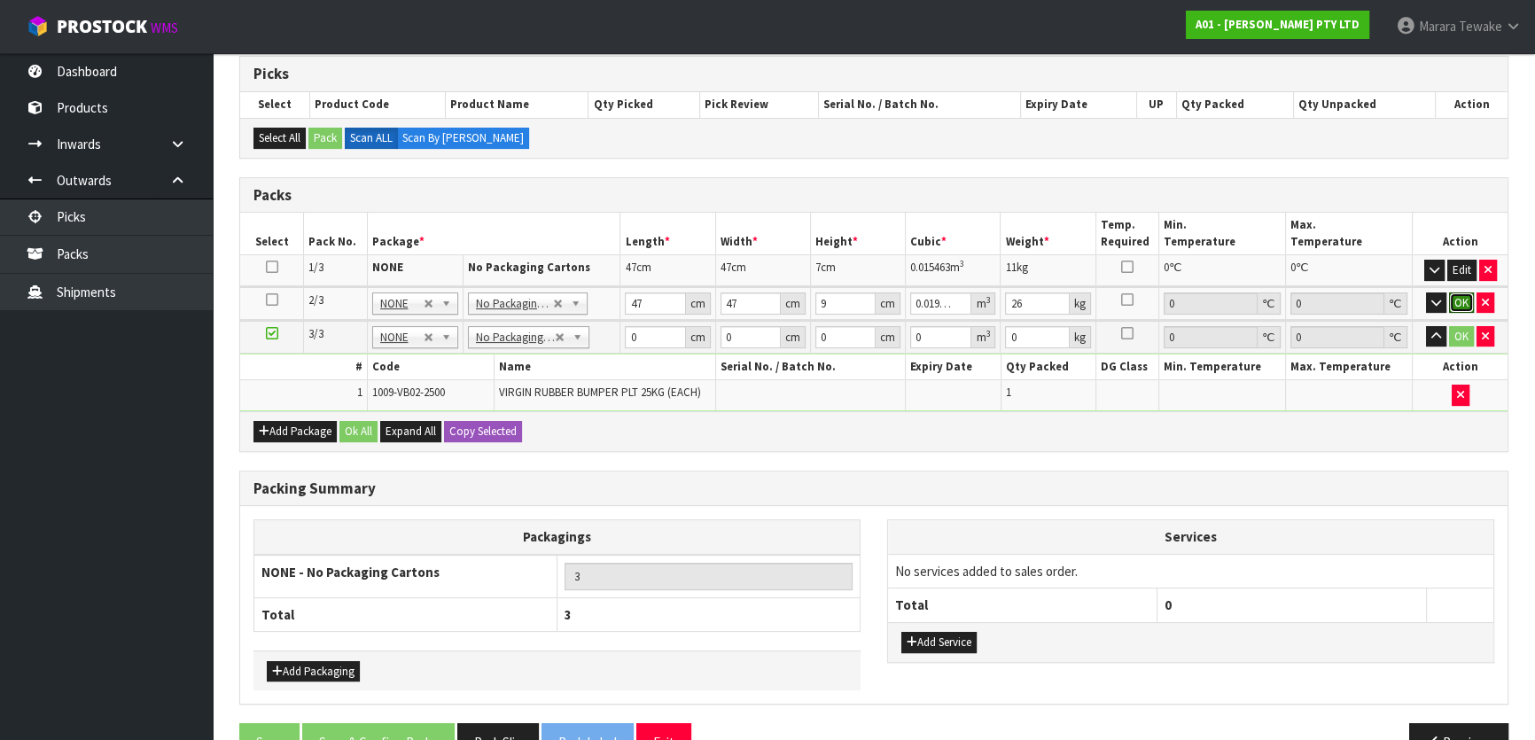
click button "OK" at bounding box center [1461, 303] width 25 height 21
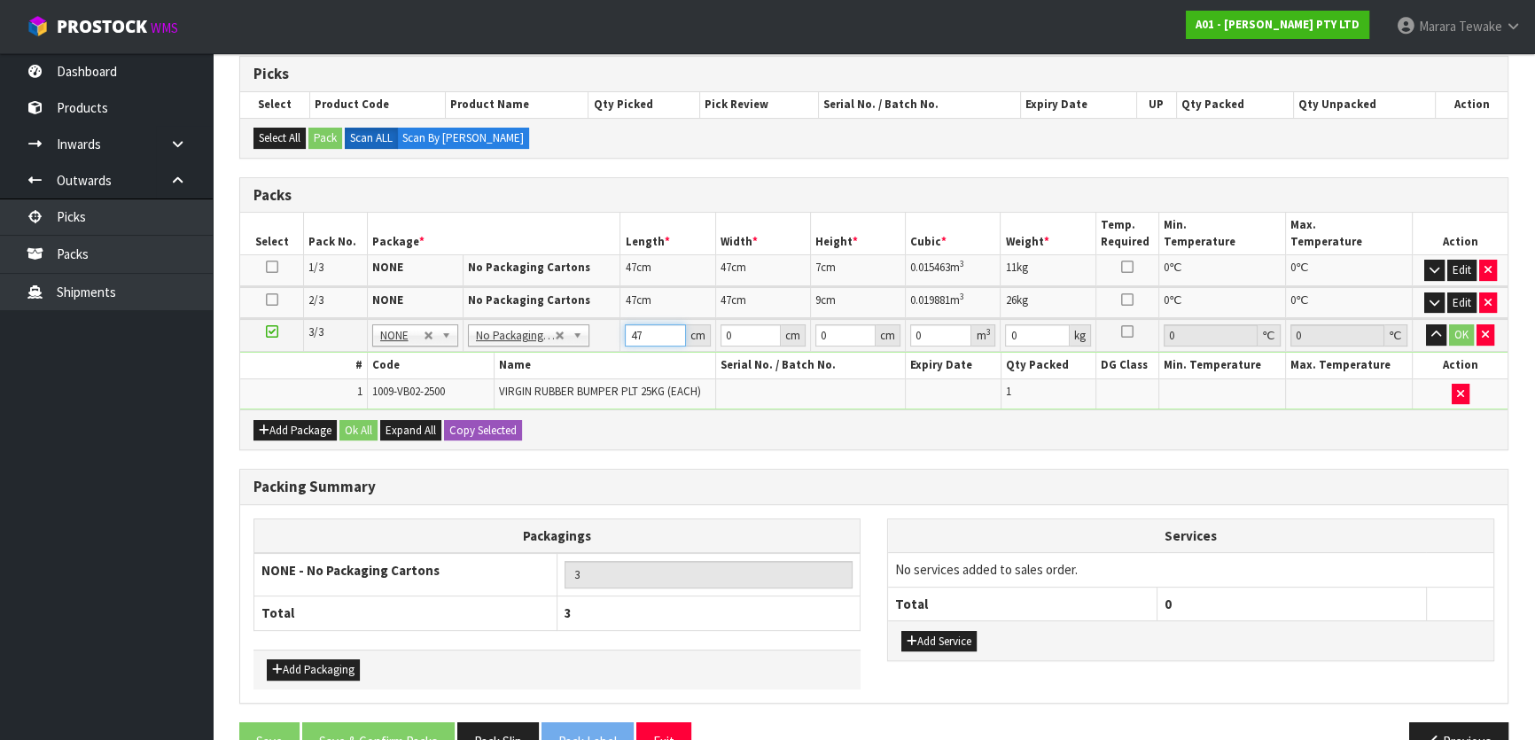
type input "47"
type input "9"
click at [1426, 324] on button "button" at bounding box center [1436, 334] width 20 height 21
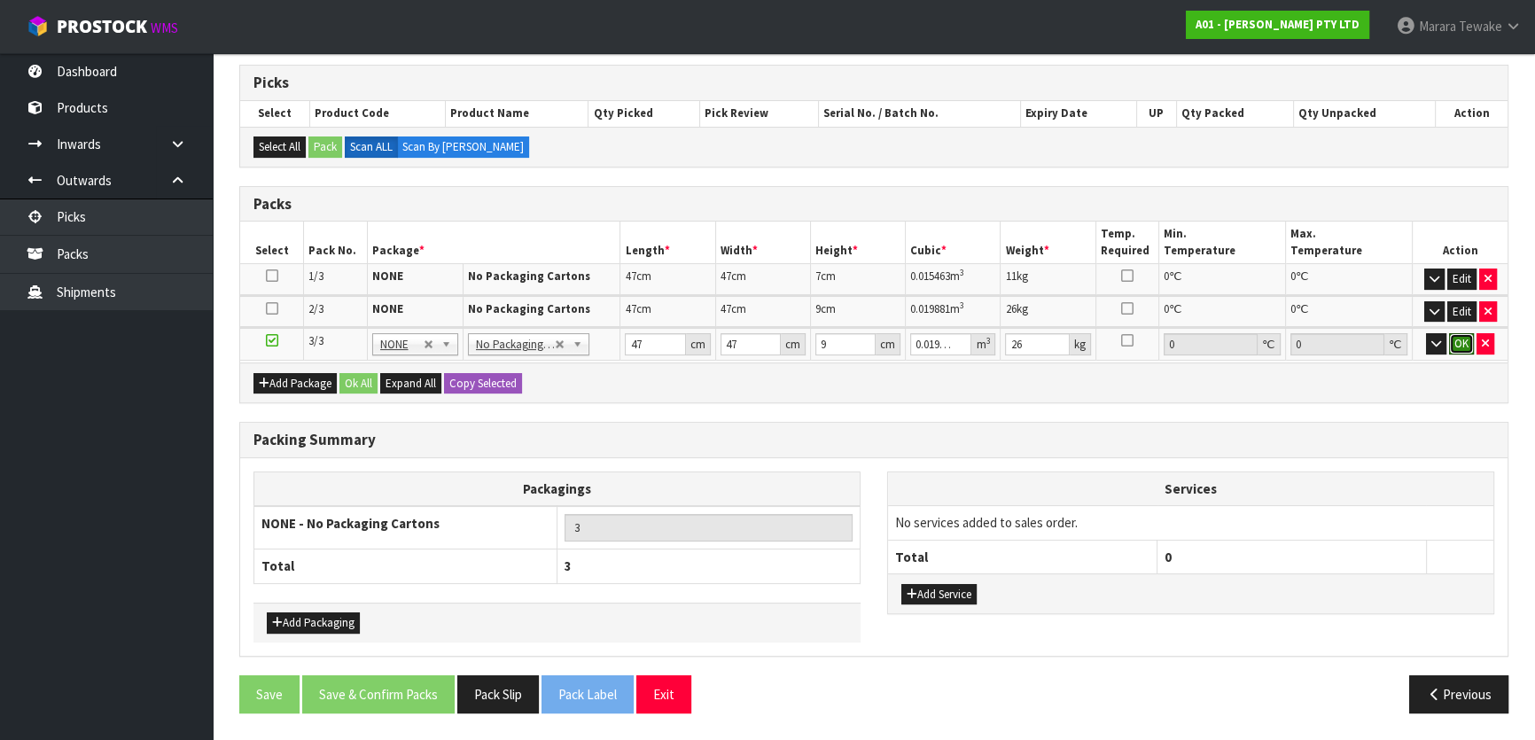
click button "OK" at bounding box center [1461, 343] width 25 height 21
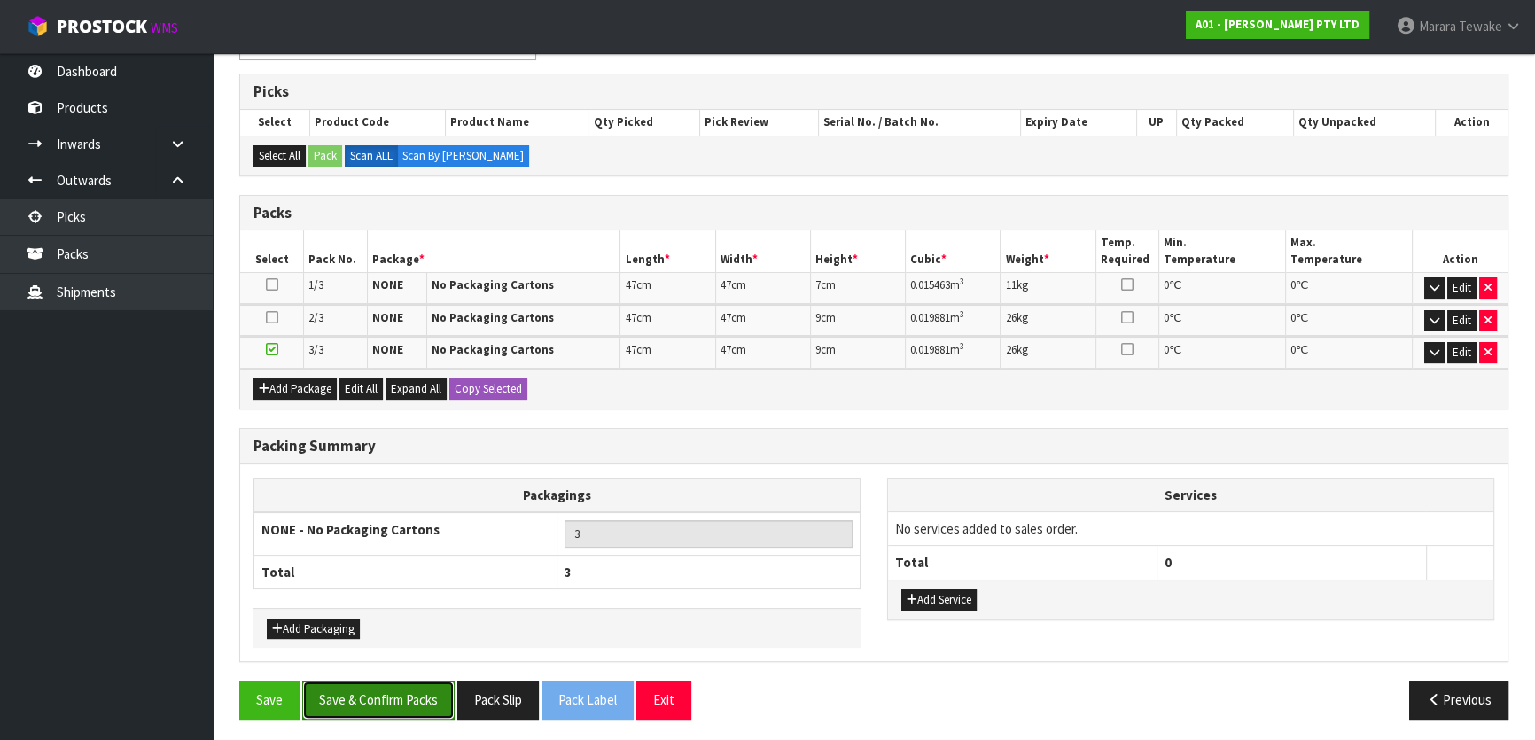
click at [394, 695] on button "Save & Confirm Packs" at bounding box center [378, 700] width 152 height 38
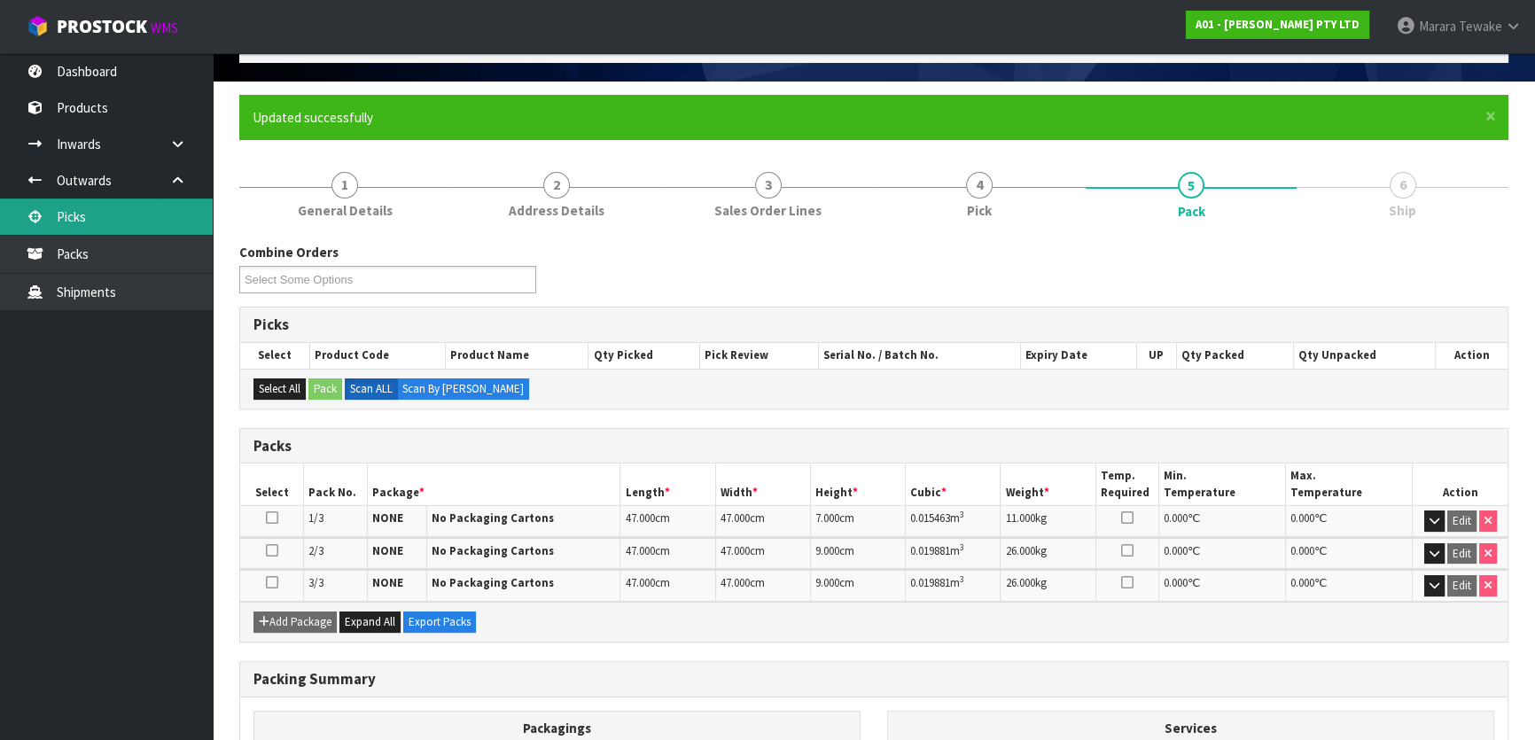
scroll to position [57, 0]
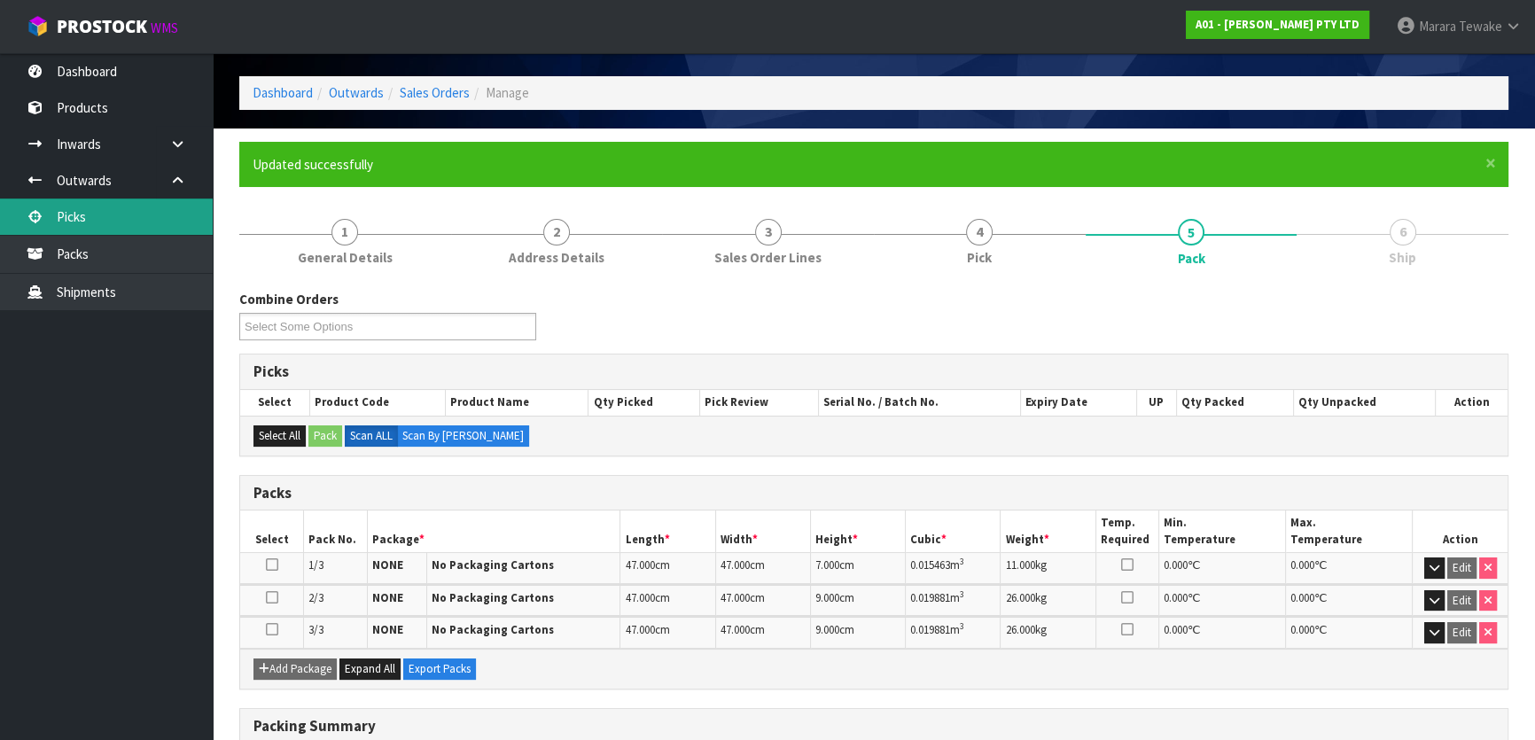
drag, startPoint x: 123, startPoint y: 221, endPoint x: 151, endPoint y: 226, distance: 28.0
click at [124, 221] on link "Picks" at bounding box center [106, 217] width 213 height 36
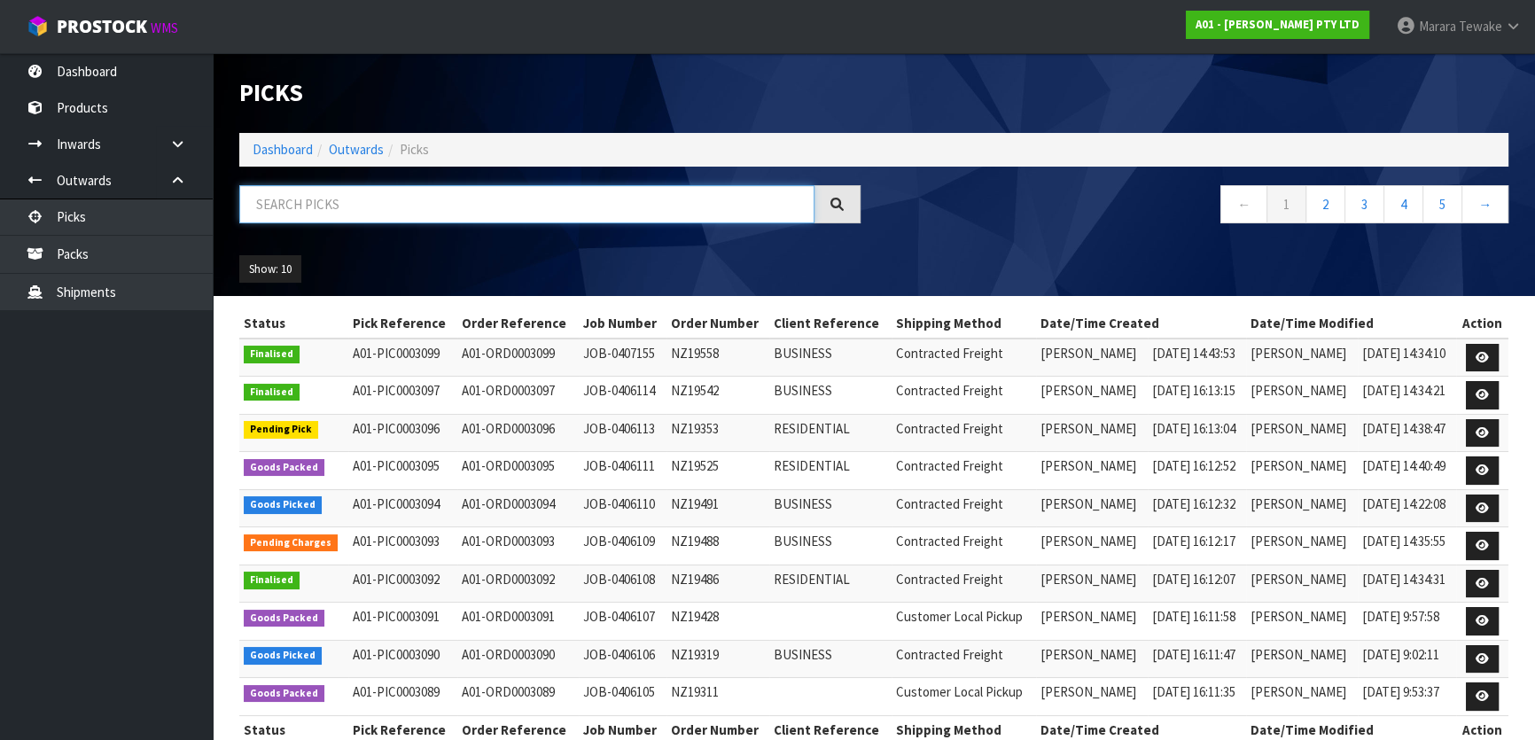
click at [410, 212] on input "text" at bounding box center [526, 204] width 575 height 38
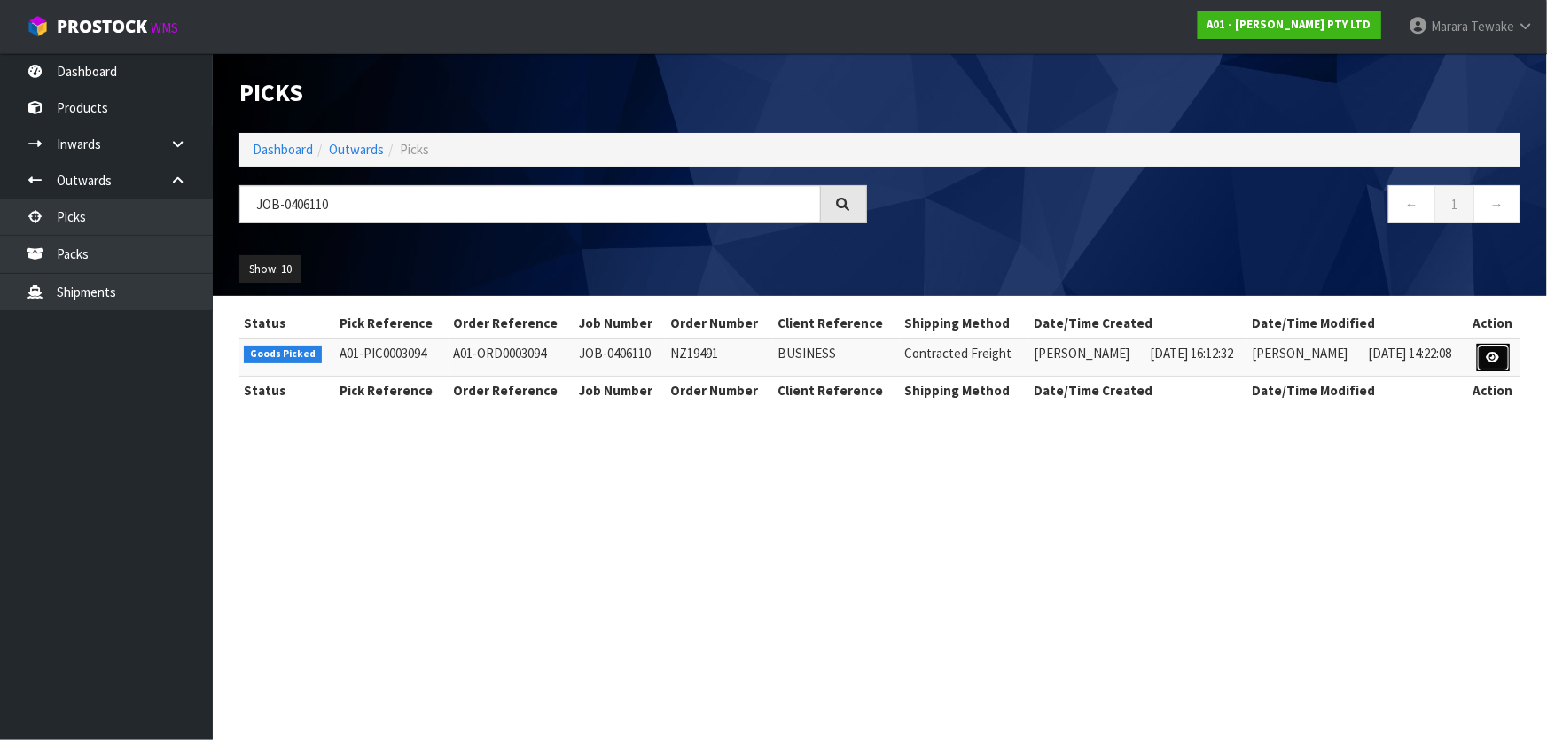
click at [1494, 355] on icon at bounding box center [1492, 358] width 13 height 12
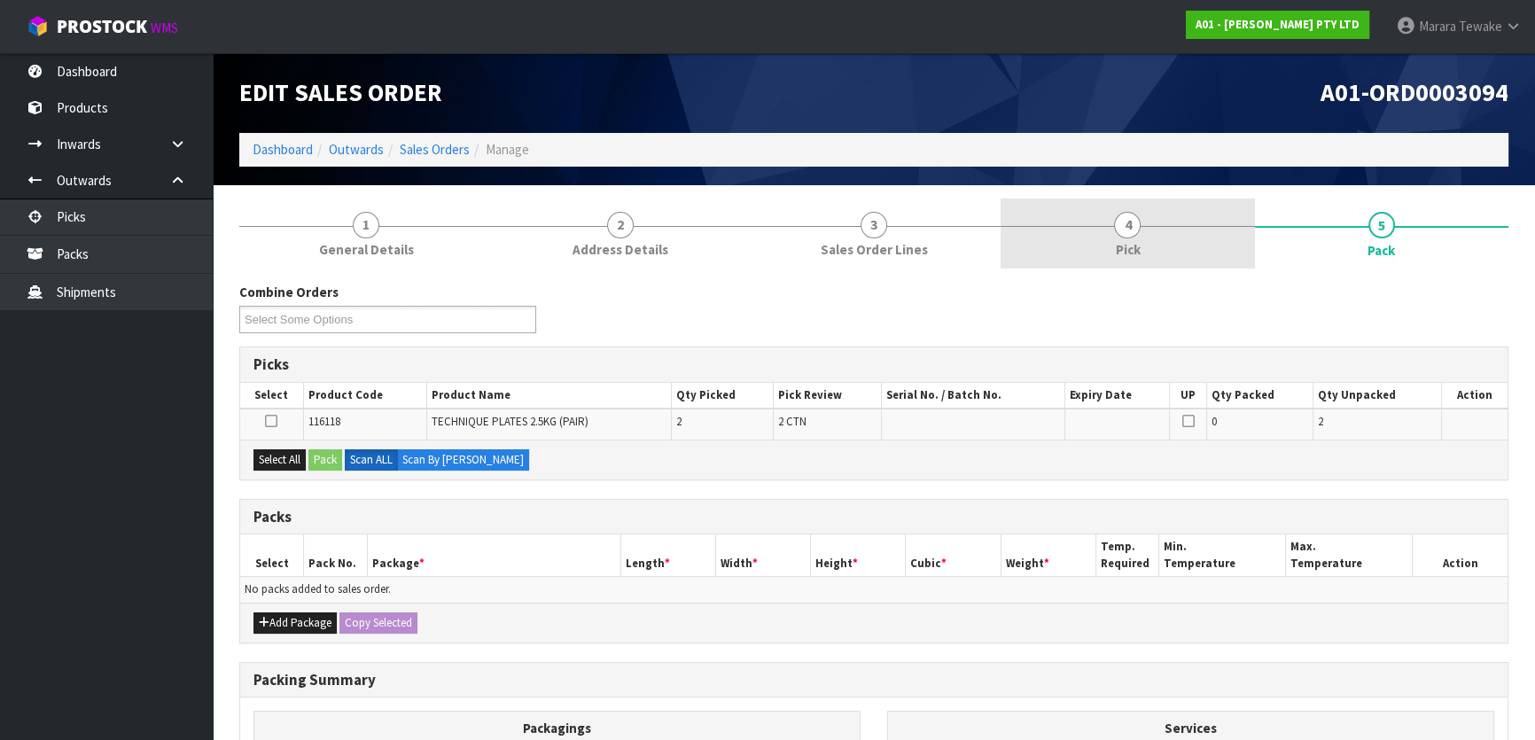
click at [1159, 225] on link "4 Pick" at bounding box center [1128, 234] width 254 height 70
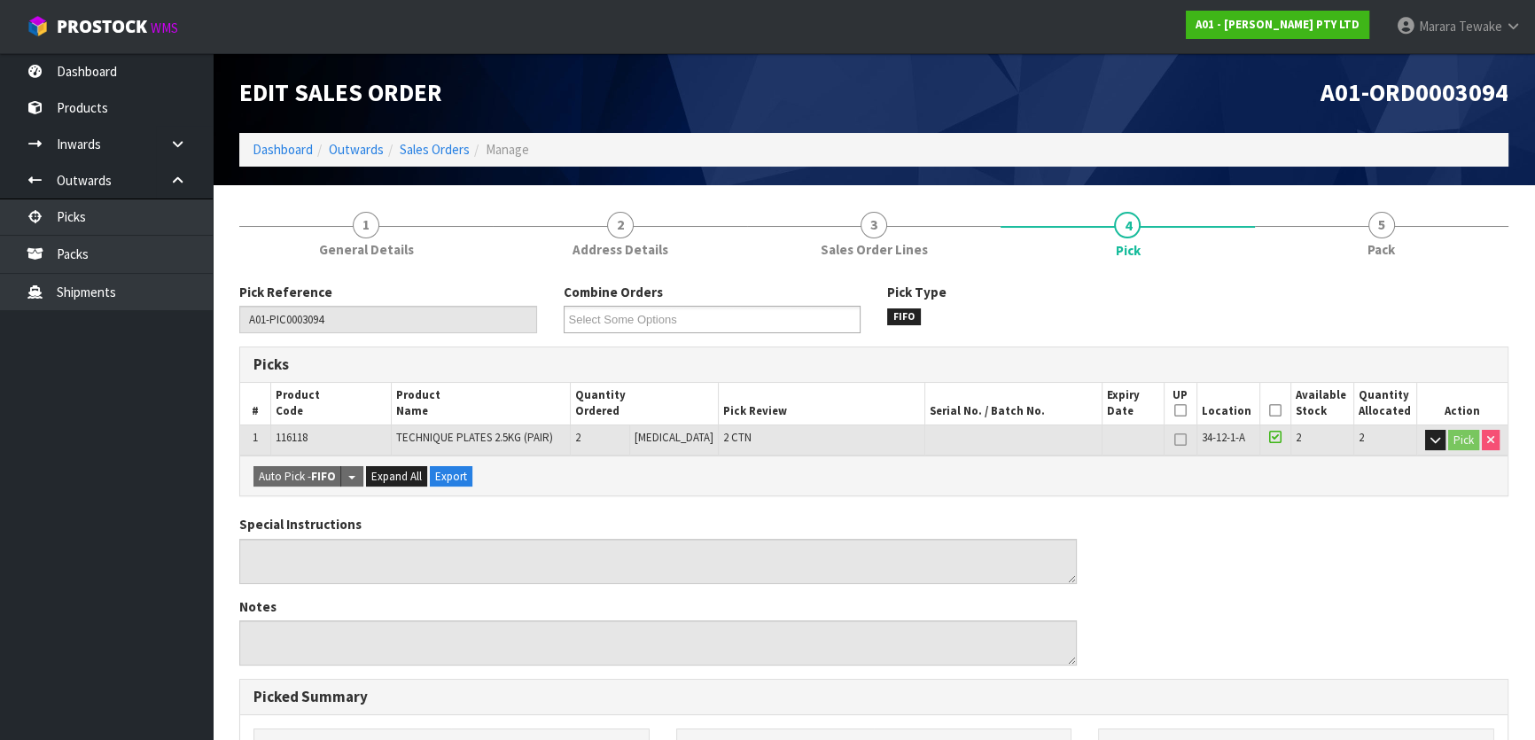
click at [1269, 411] on icon at bounding box center [1275, 410] width 12 height 1
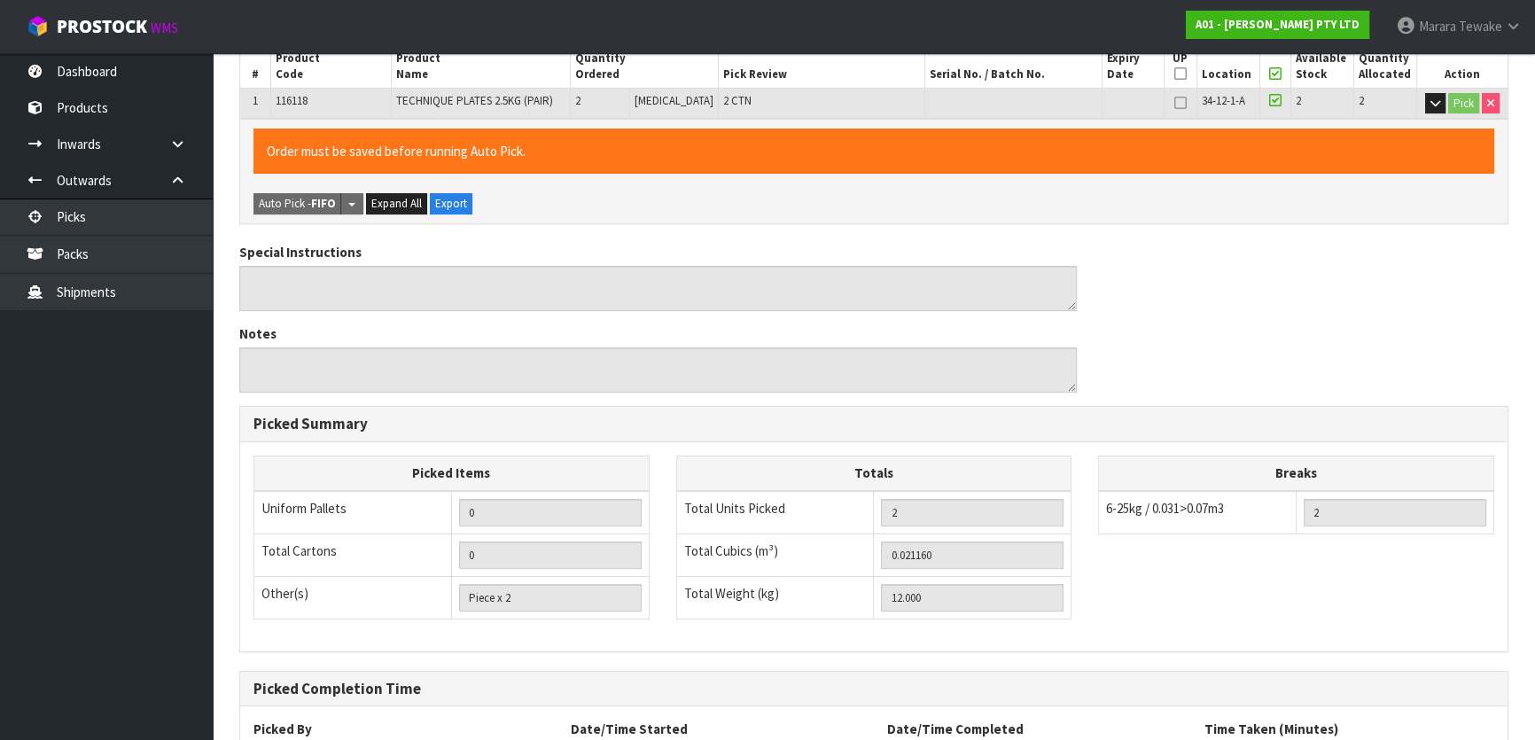
scroll to position [488, 0]
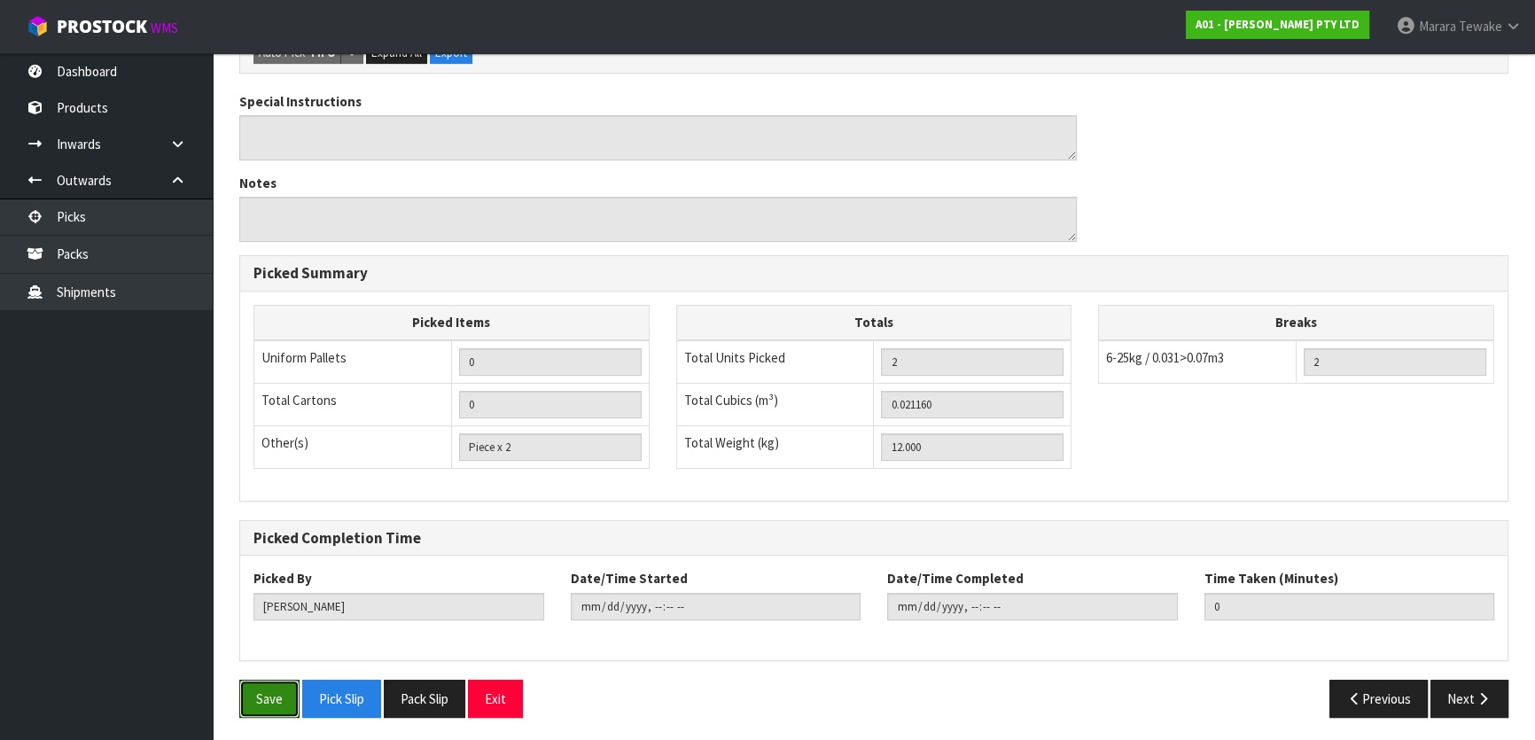
drag, startPoint x: 286, startPoint y: 686, endPoint x: 332, endPoint y: 672, distance: 48.2
click at [285, 684] on button "Save" at bounding box center [269, 699] width 60 height 38
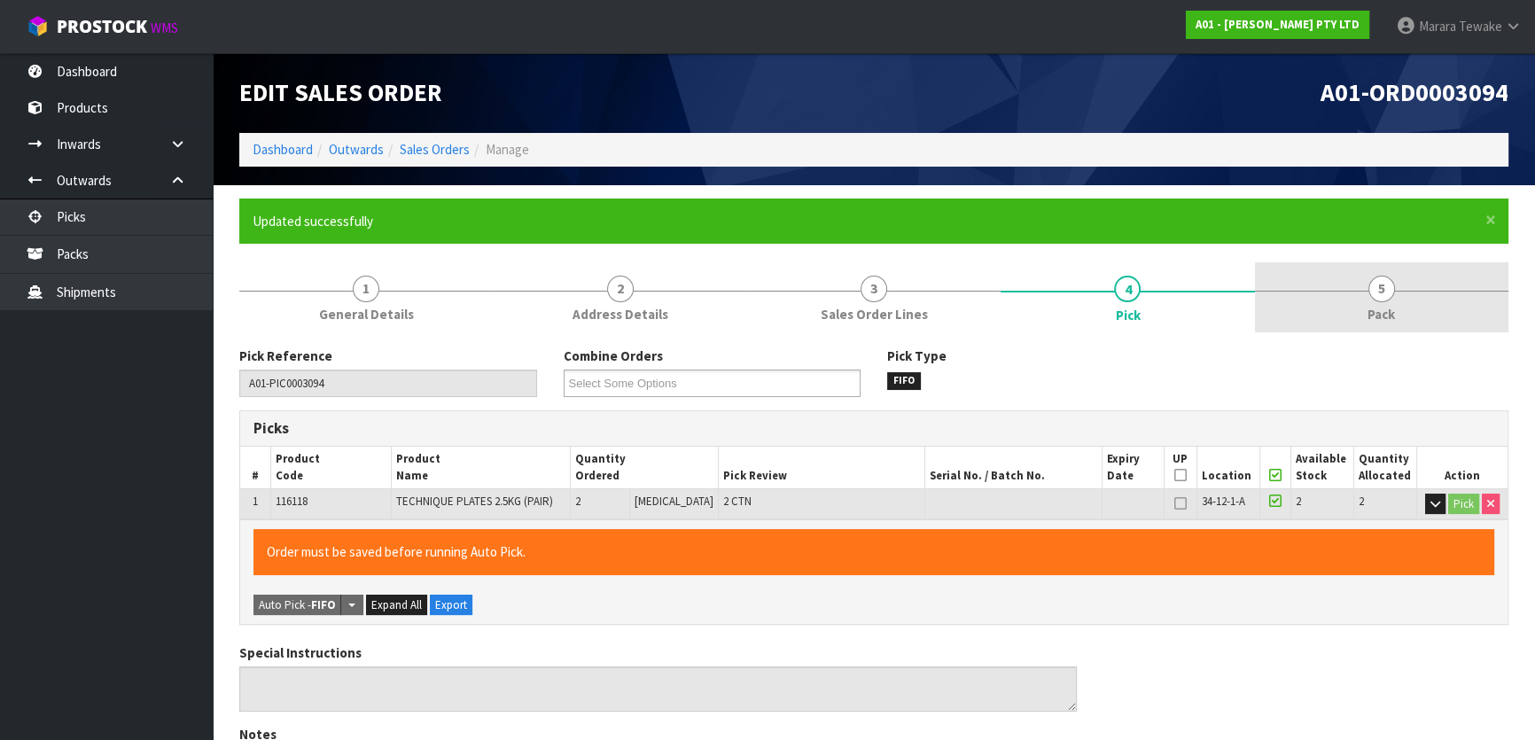
drag, startPoint x: 1403, startPoint y: 296, endPoint x: 1365, endPoint y: 308, distance: 40.1
click at [1402, 294] on link "5 Pack" at bounding box center [1382, 297] width 254 height 70
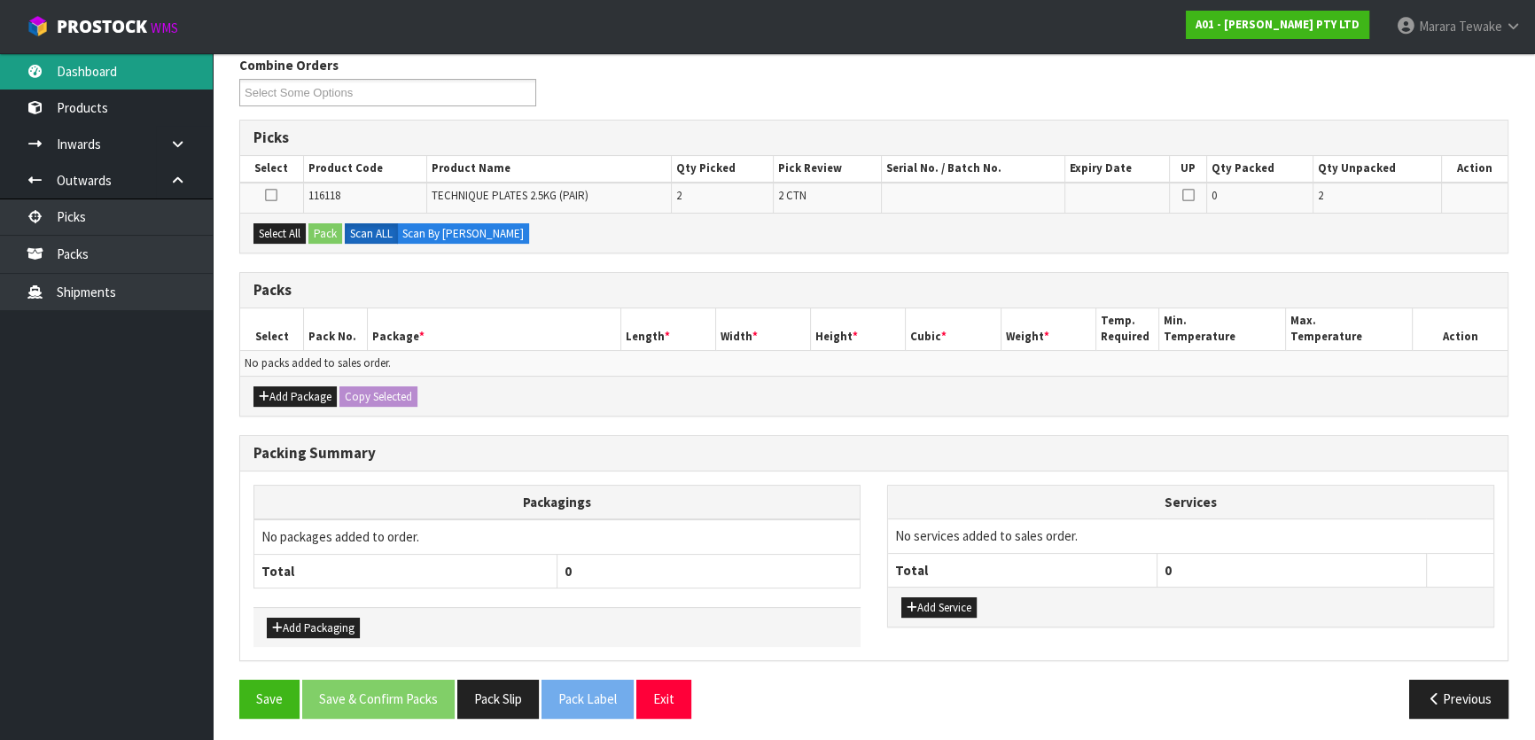
scroll to position [292, 0]
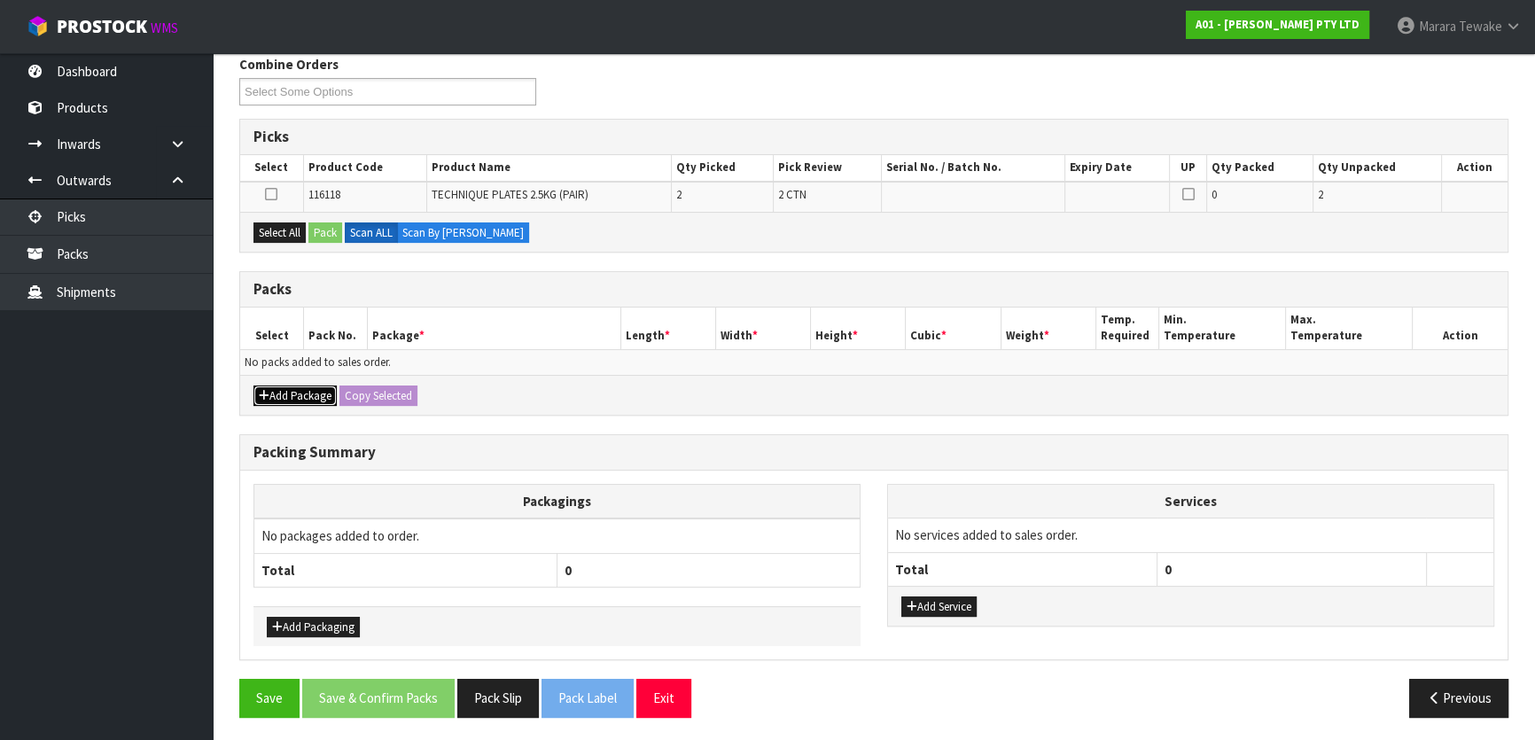
click at [291, 389] on button "Add Package" at bounding box center [295, 396] width 83 height 21
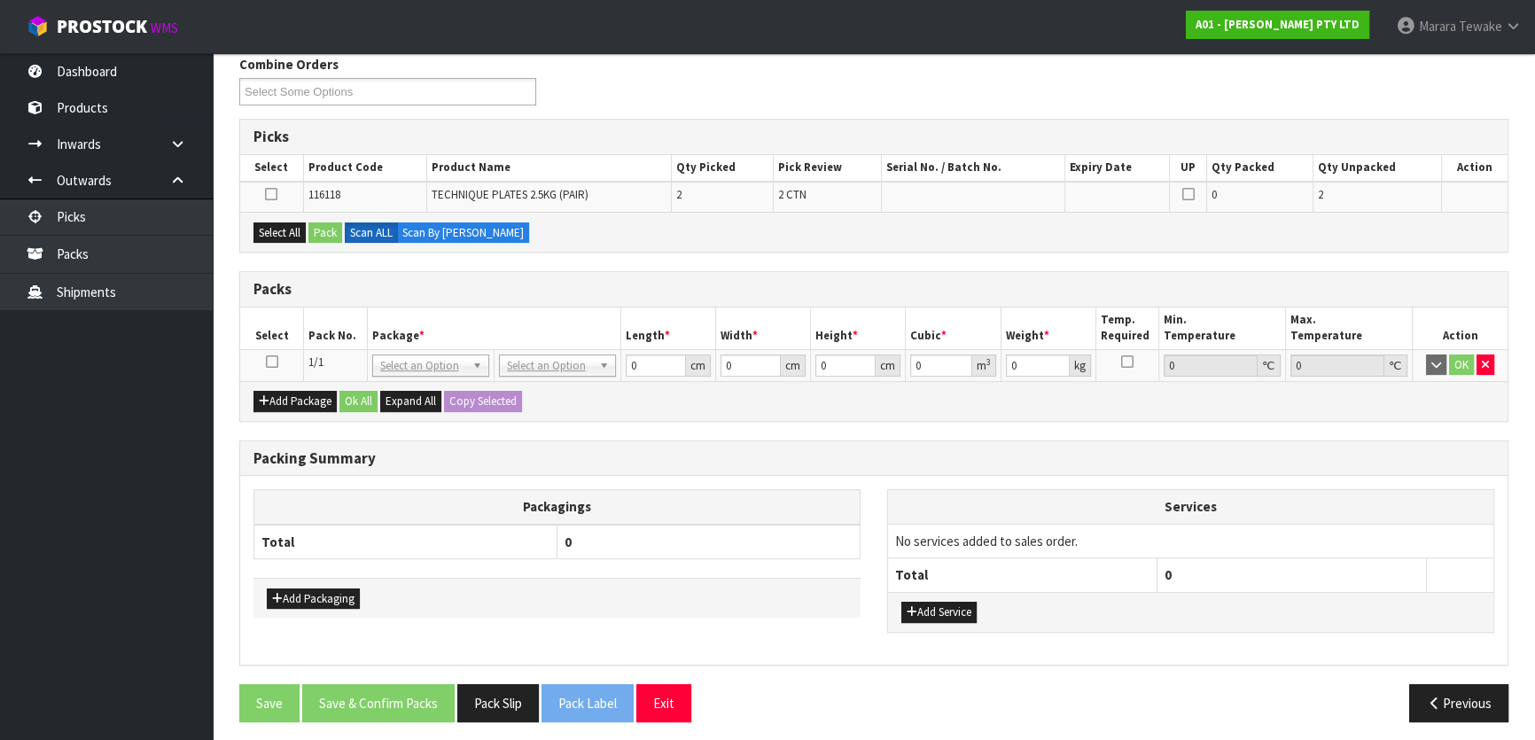
click at [269, 362] on icon at bounding box center [272, 362] width 12 height 1
drag, startPoint x: 293, startPoint y: 230, endPoint x: 328, endPoint y: 235, distance: 34.9
click at [298, 230] on button "Select All" at bounding box center [280, 232] width 52 height 21
click at [329, 235] on button "Pack" at bounding box center [325, 232] width 34 height 21
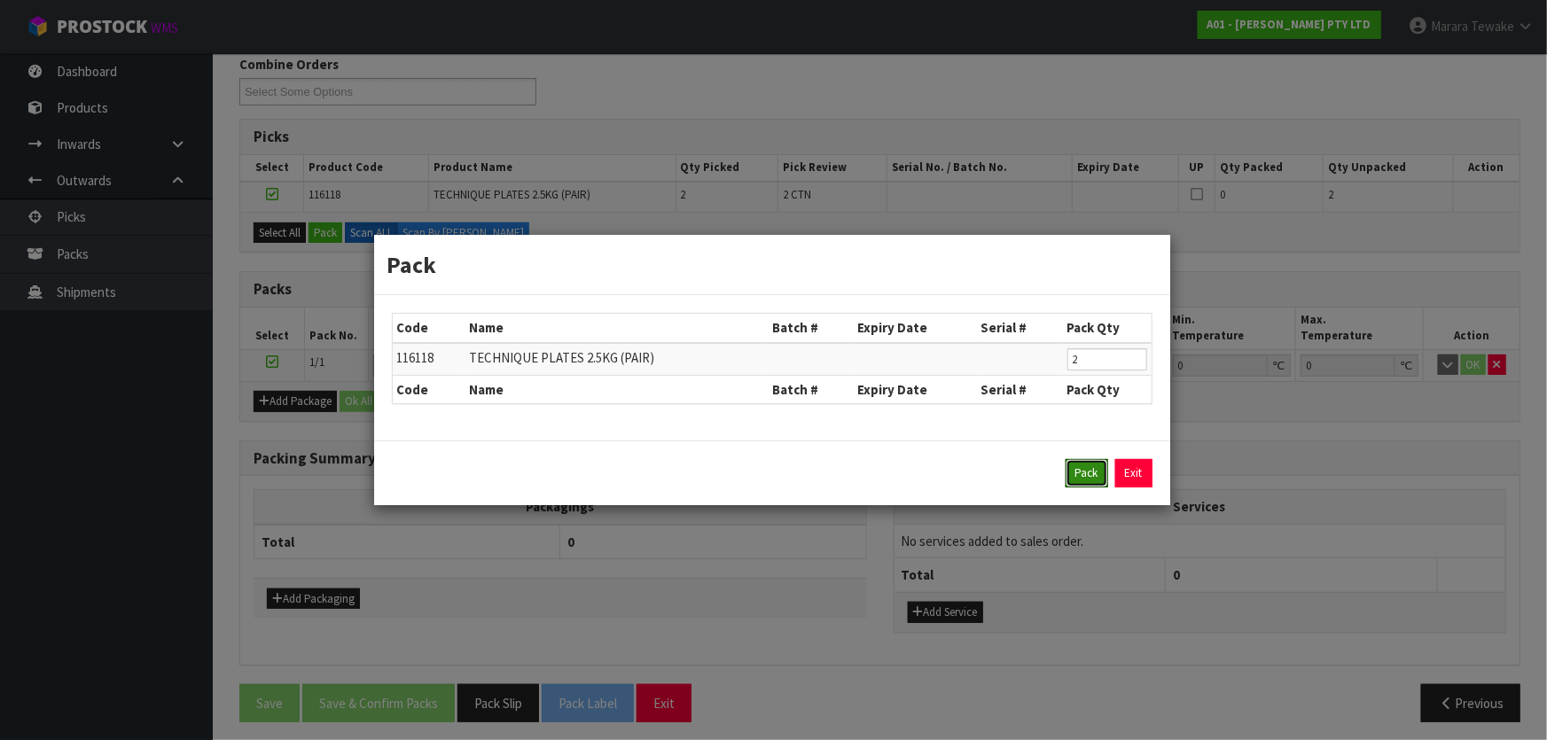
drag, startPoint x: 1092, startPoint y: 471, endPoint x: 948, endPoint y: 435, distance: 148.8
click at [1090, 471] on button "Pack" at bounding box center [1086, 473] width 43 height 28
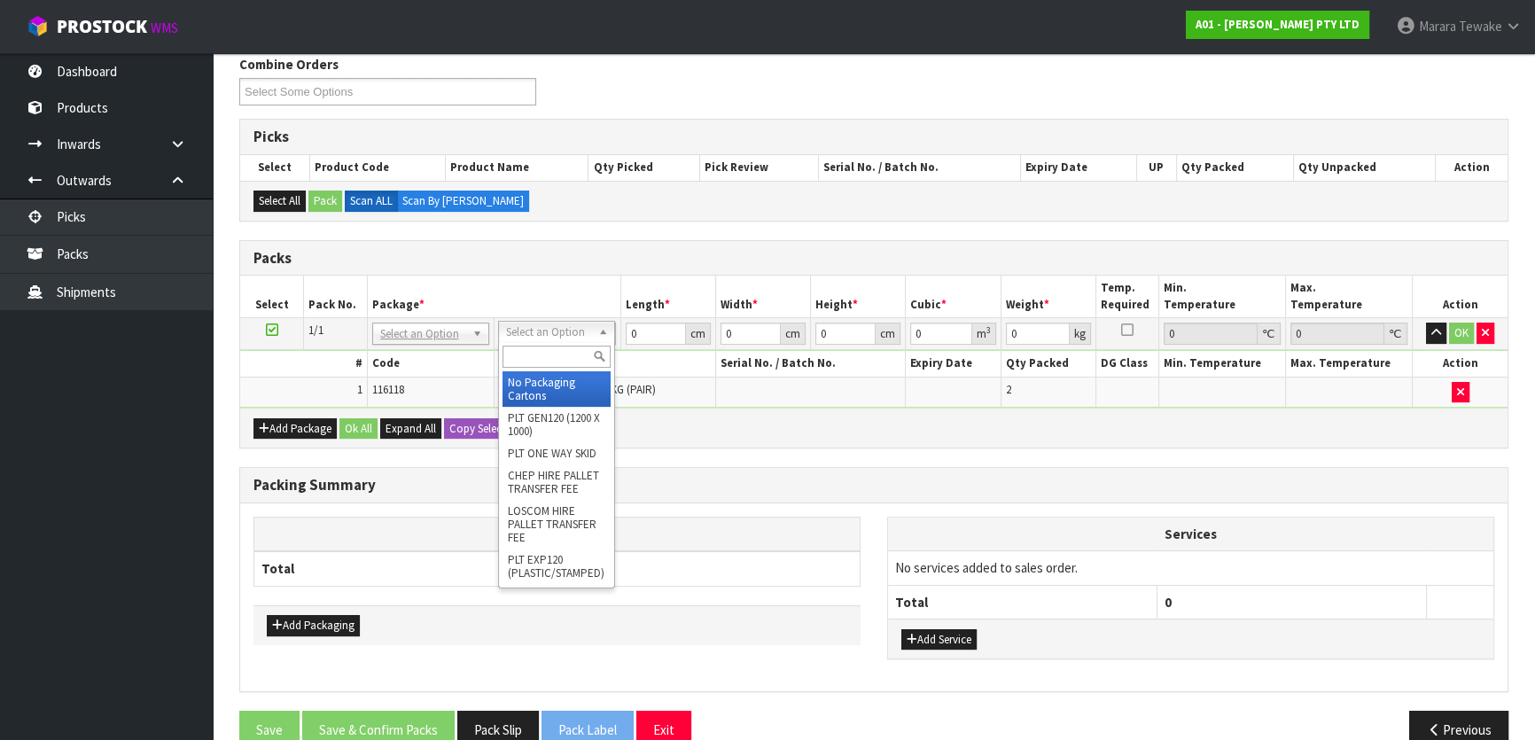
click at [554, 354] on input "text" at bounding box center [557, 357] width 108 height 22
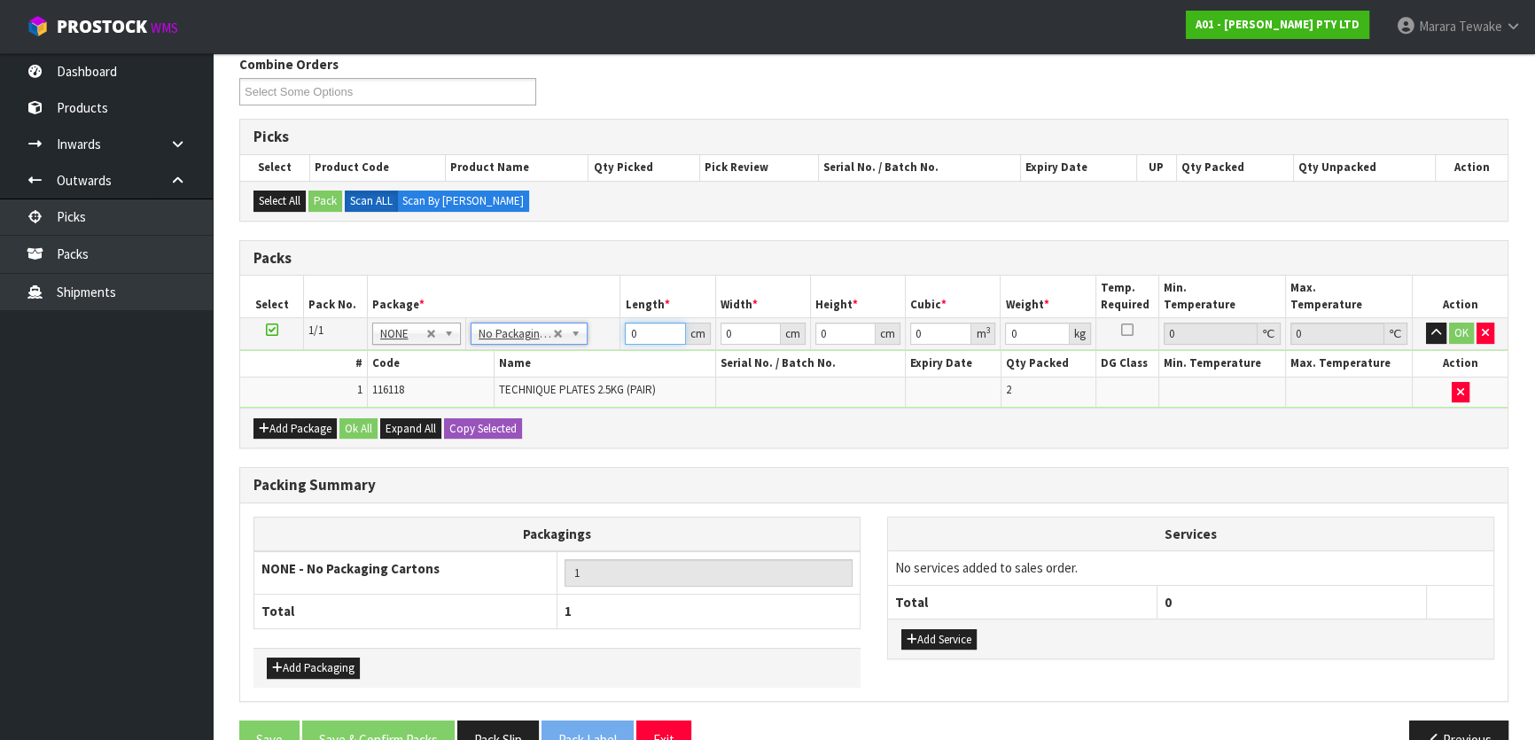
drag, startPoint x: 625, startPoint y: 328, endPoint x: 573, endPoint y: 277, distance: 72.7
click at [580, 289] on table "Select Pack No. Package * Length * Width * Height * Cubic * Weight * Temp. Requ…" at bounding box center [874, 342] width 1268 height 132
click at [1426, 323] on button "button" at bounding box center [1436, 333] width 20 height 21
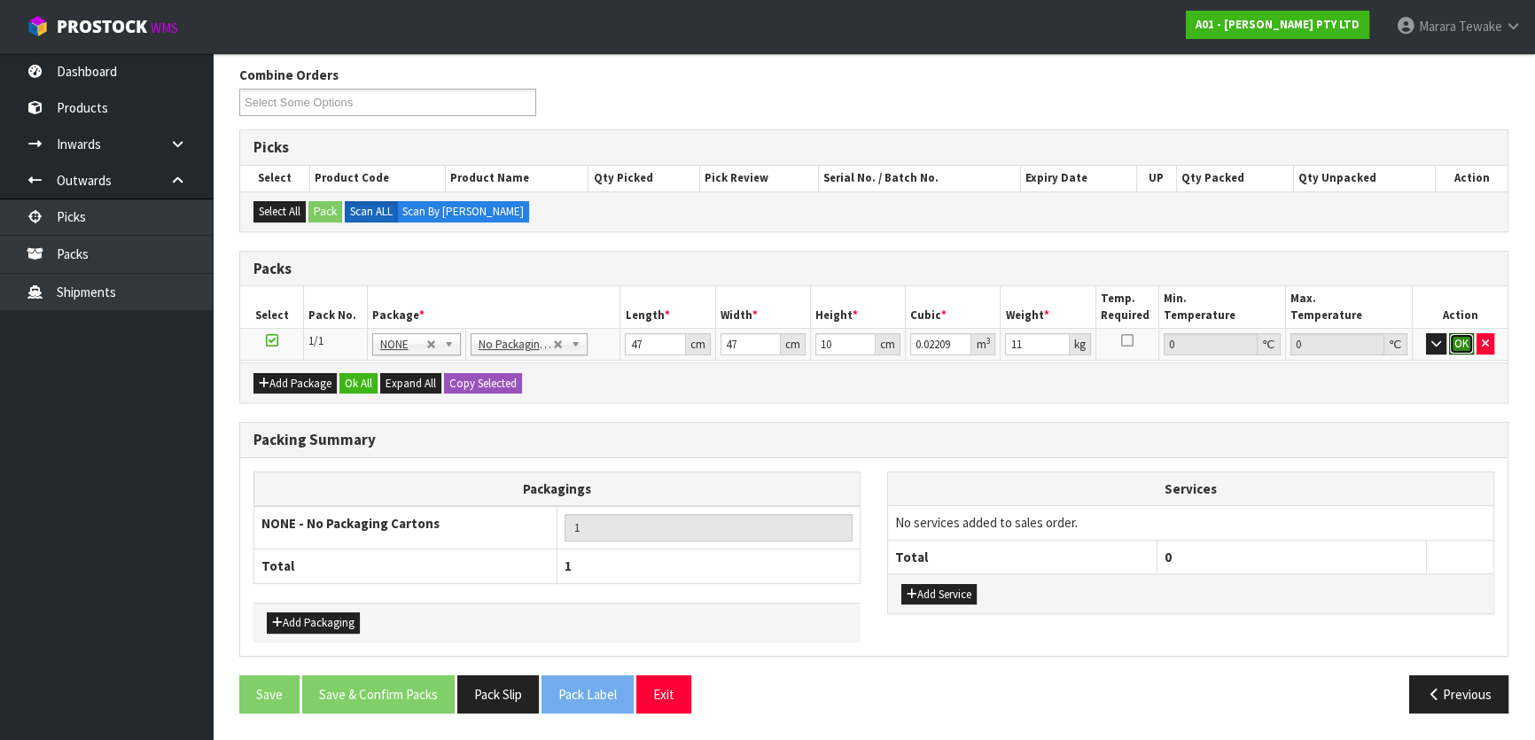
click button "OK" at bounding box center [1461, 343] width 25 height 21
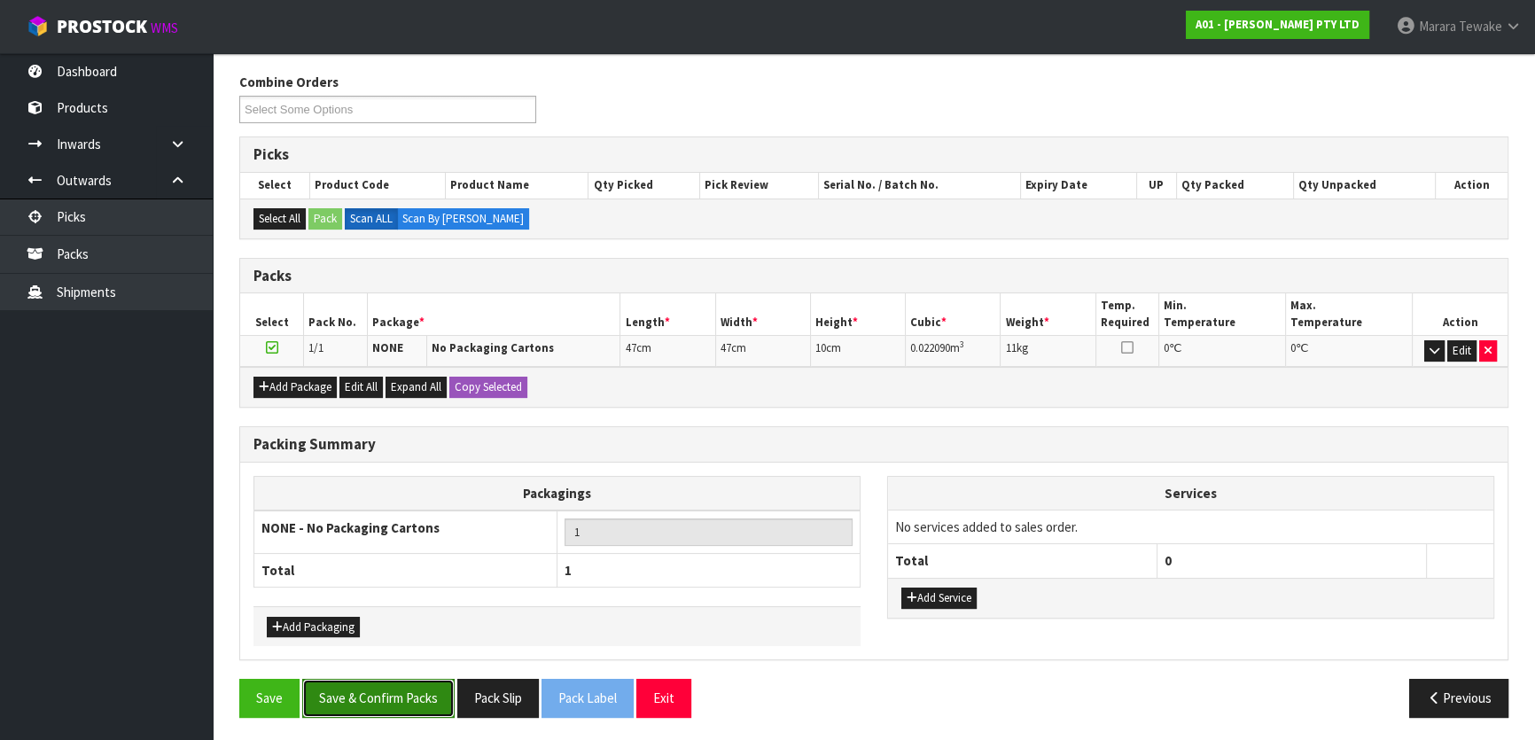
click at [407, 688] on button "Save & Confirm Packs" at bounding box center [378, 698] width 152 height 38
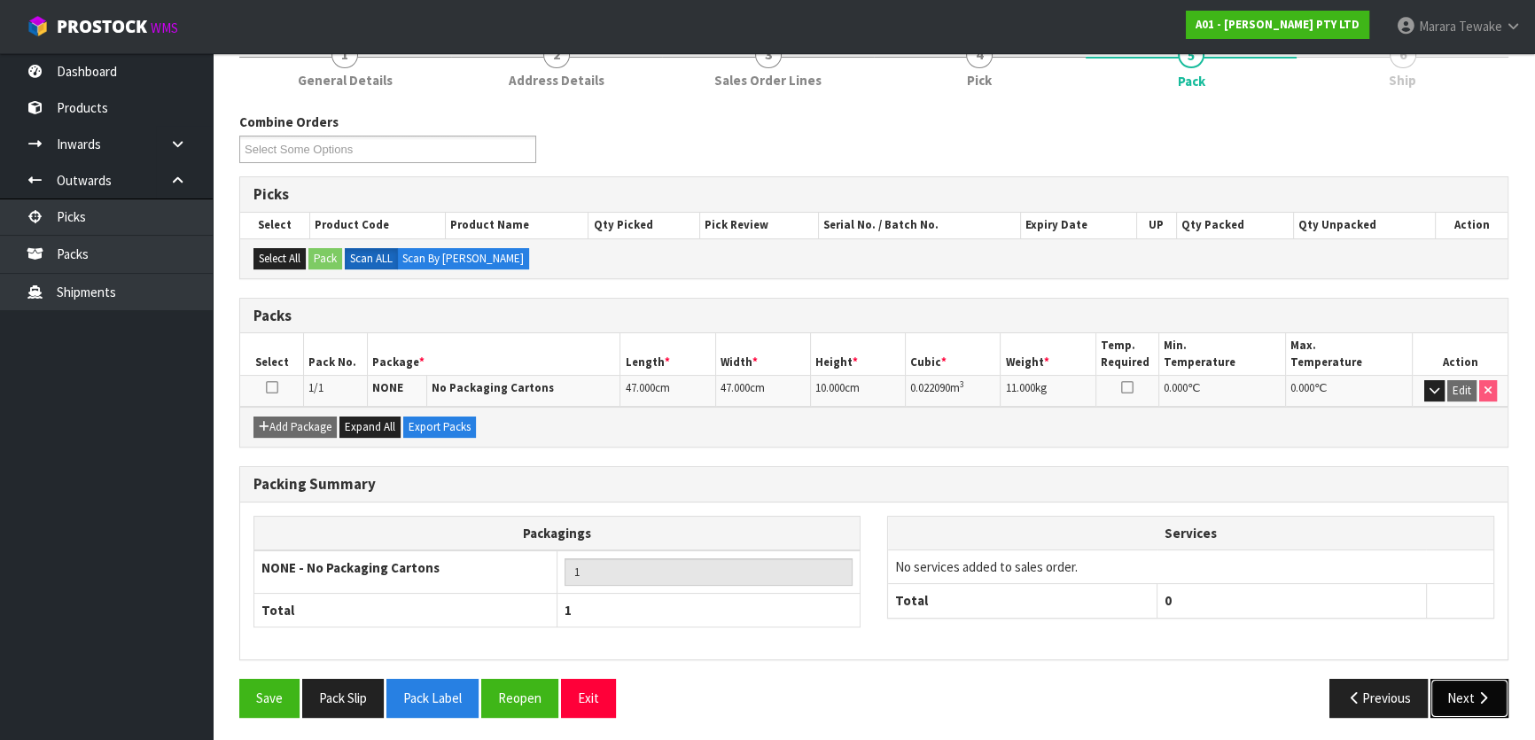
click at [1471, 700] on button "Next" at bounding box center [1470, 698] width 78 height 38
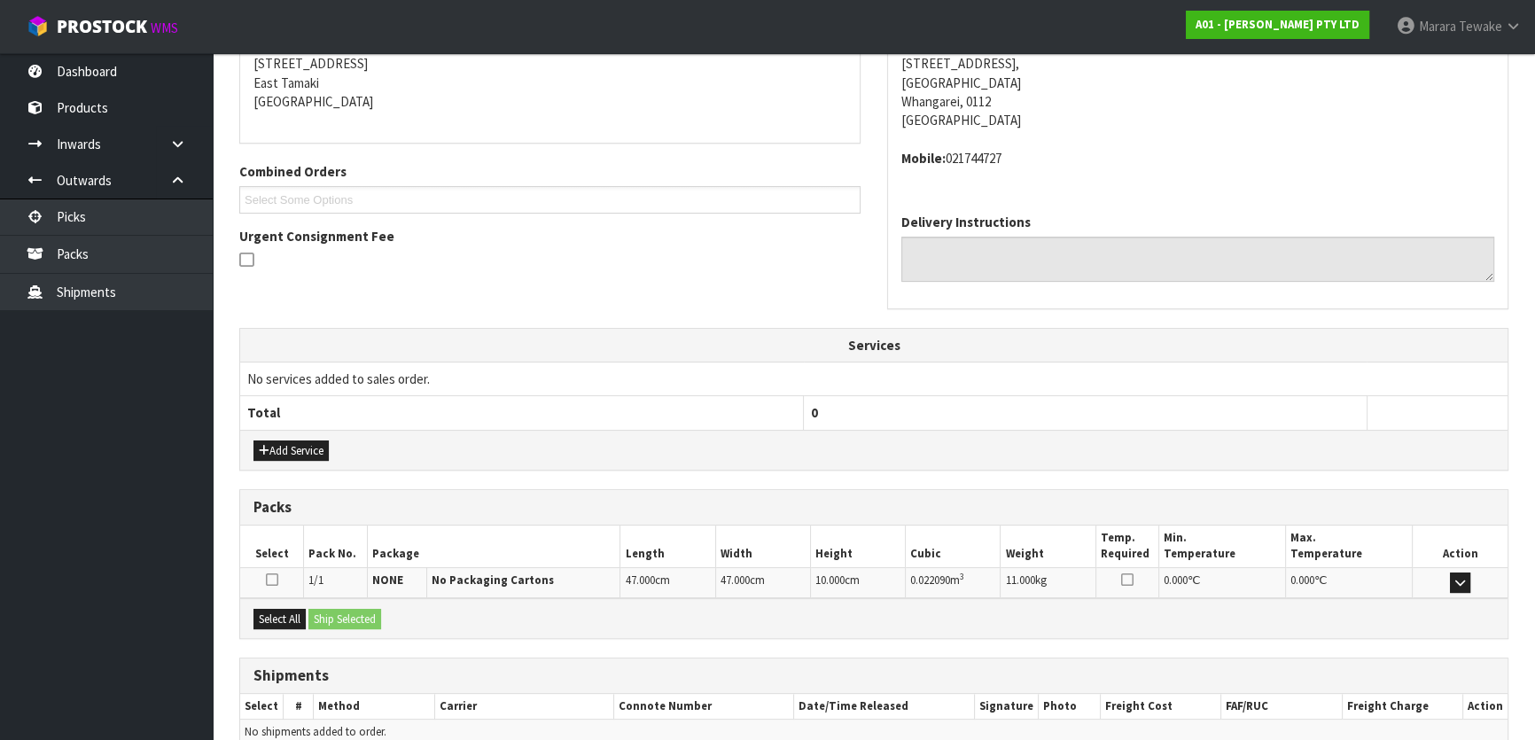
scroll to position [446, 0]
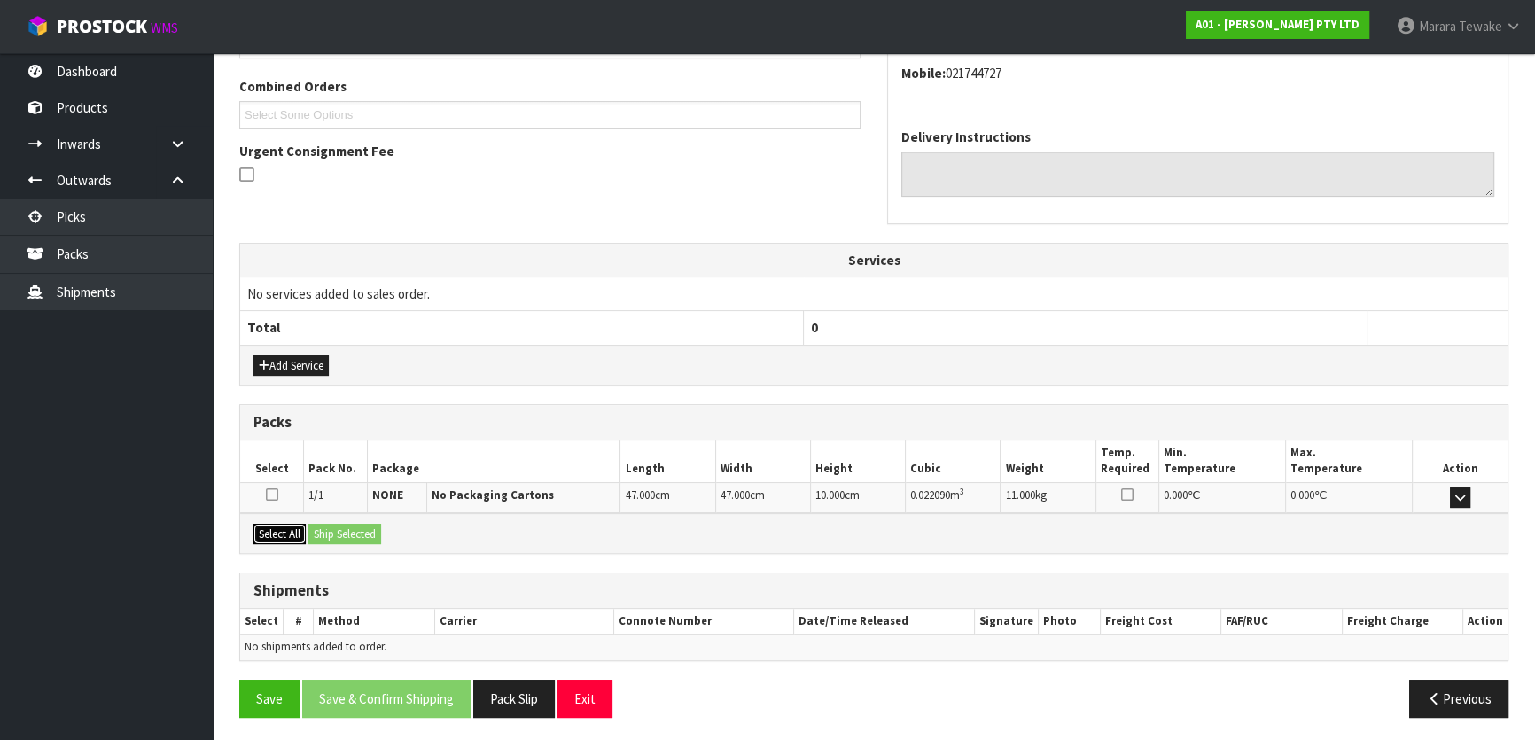
drag, startPoint x: 284, startPoint y: 536, endPoint x: 346, endPoint y: 534, distance: 62.1
click at [289, 536] on button "Select All" at bounding box center [280, 534] width 52 height 21
click at [347, 534] on button "Ship Selected" at bounding box center [344, 534] width 73 height 21
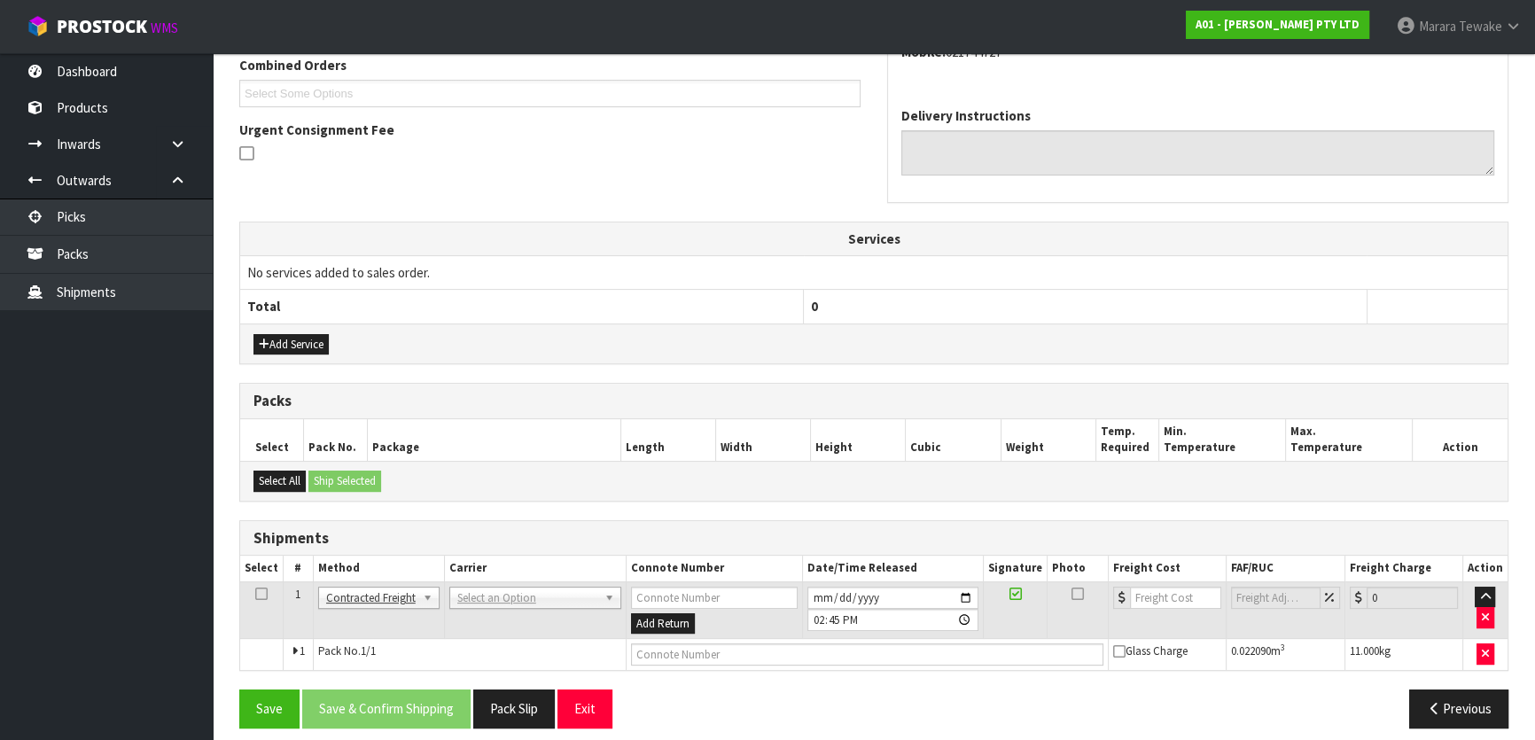
scroll to position [479, 0]
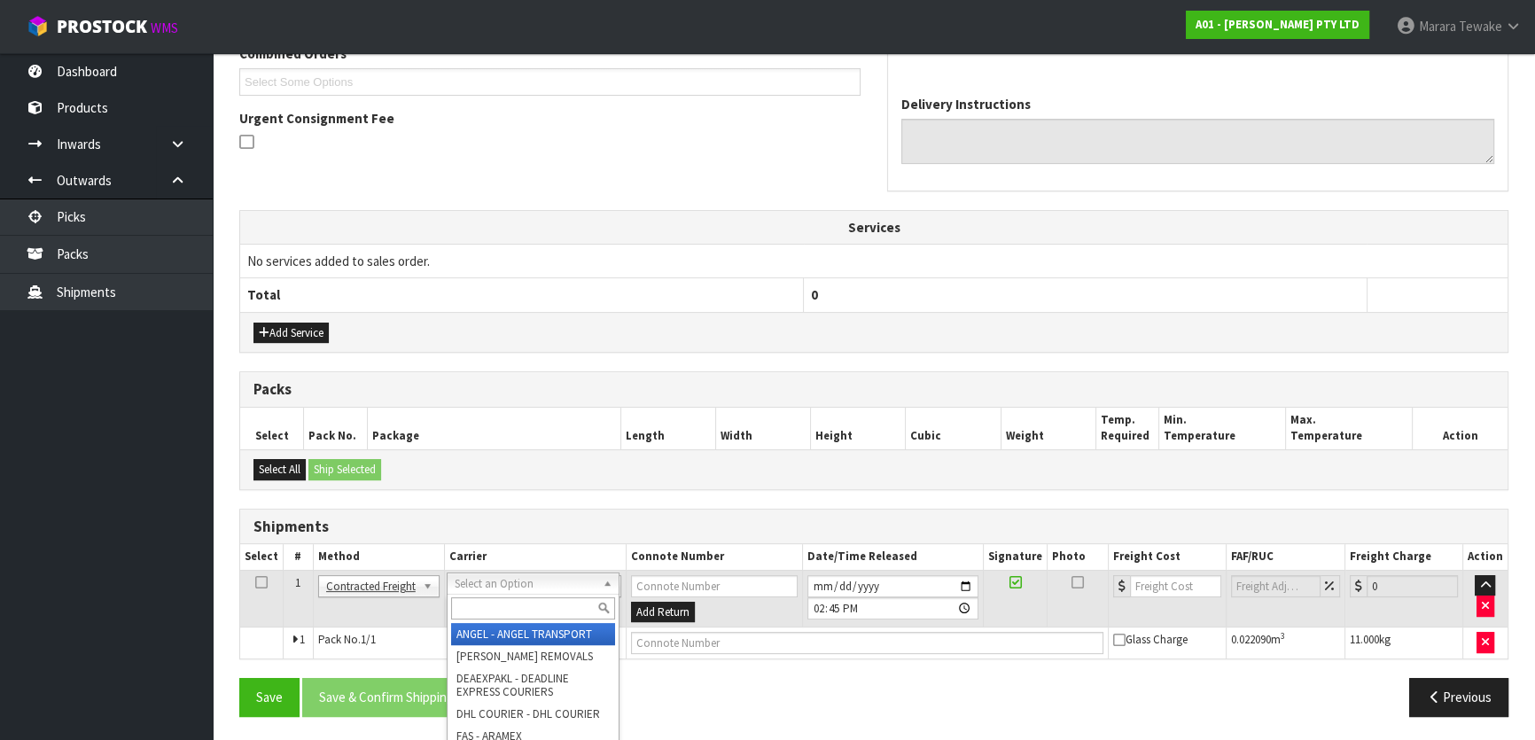
click at [532, 602] on input "text" at bounding box center [533, 608] width 164 height 22
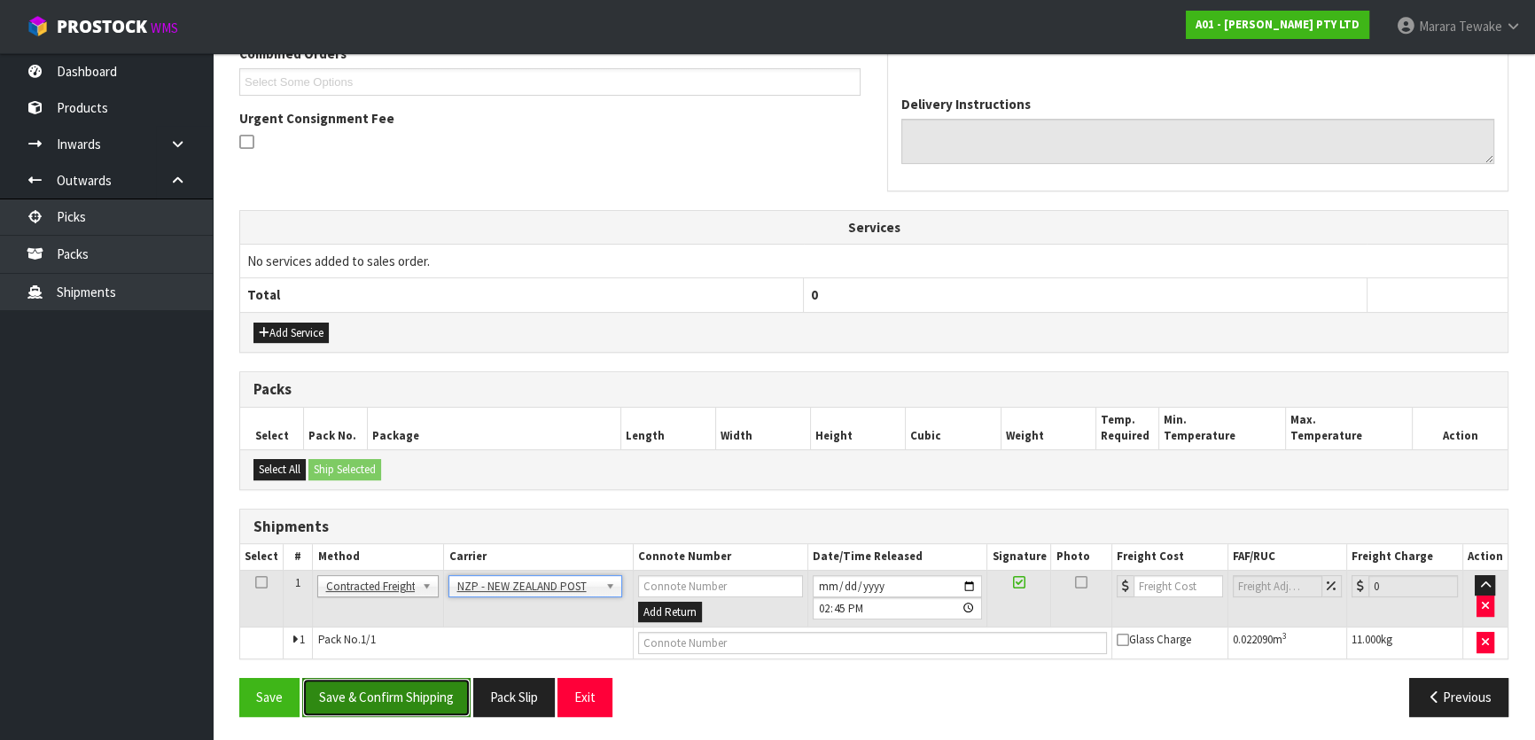
drag, startPoint x: 406, startPoint y: 696, endPoint x: 338, endPoint y: 684, distance: 69.2
click at [404, 696] on button "Save & Confirm Shipping" at bounding box center [386, 697] width 168 height 38
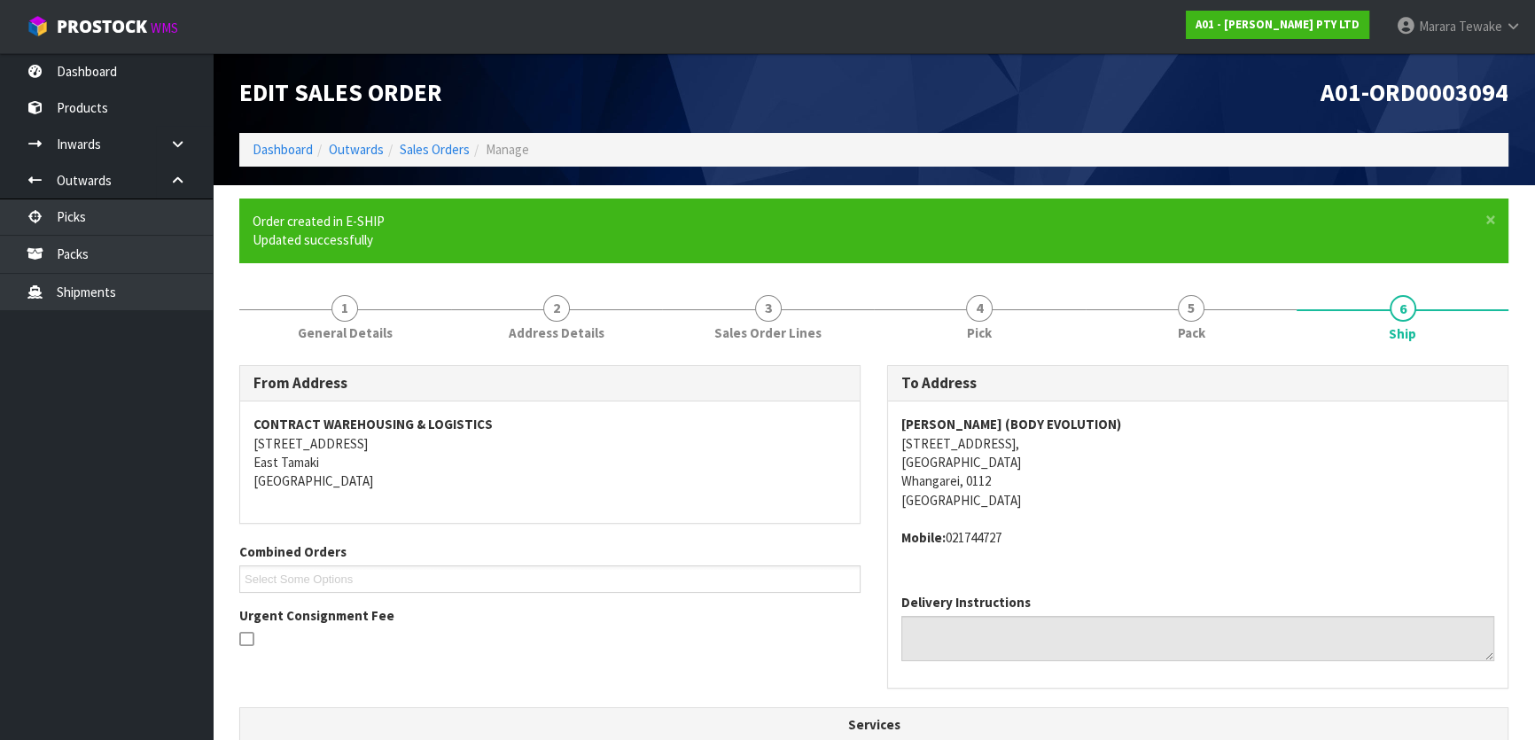
scroll to position [453, 0]
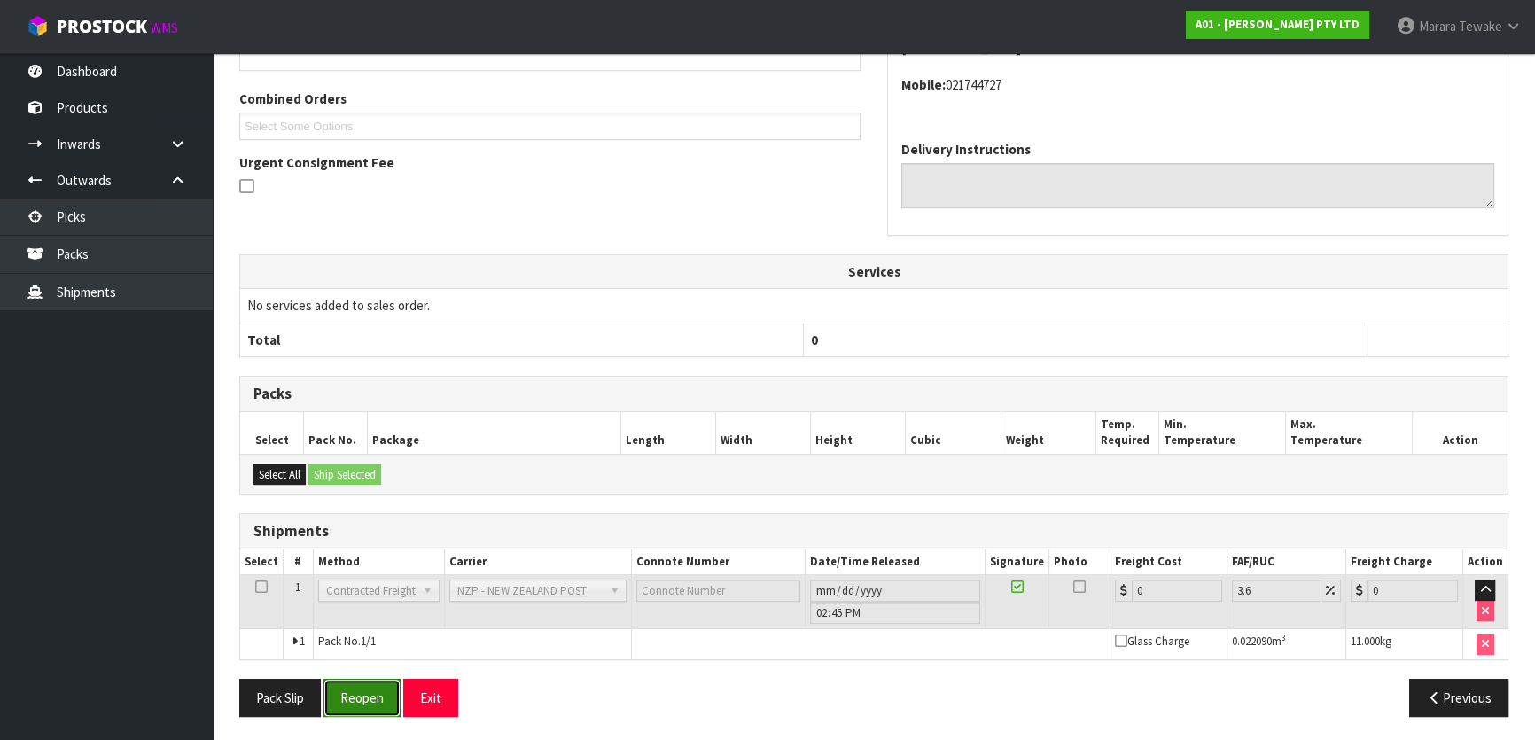
click at [352, 703] on button "Reopen" at bounding box center [362, 698] width 77 height 38
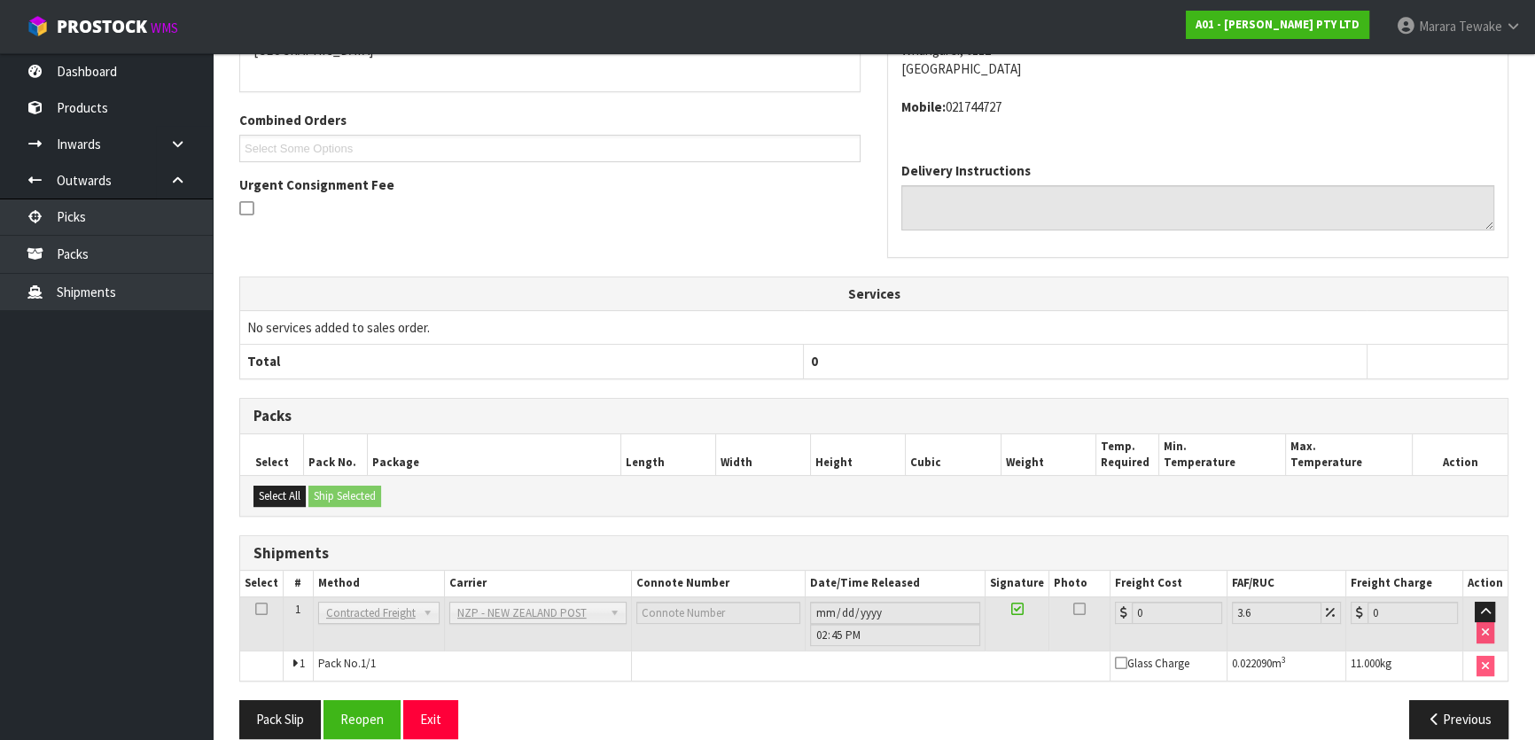
scroll to position [434, 0]
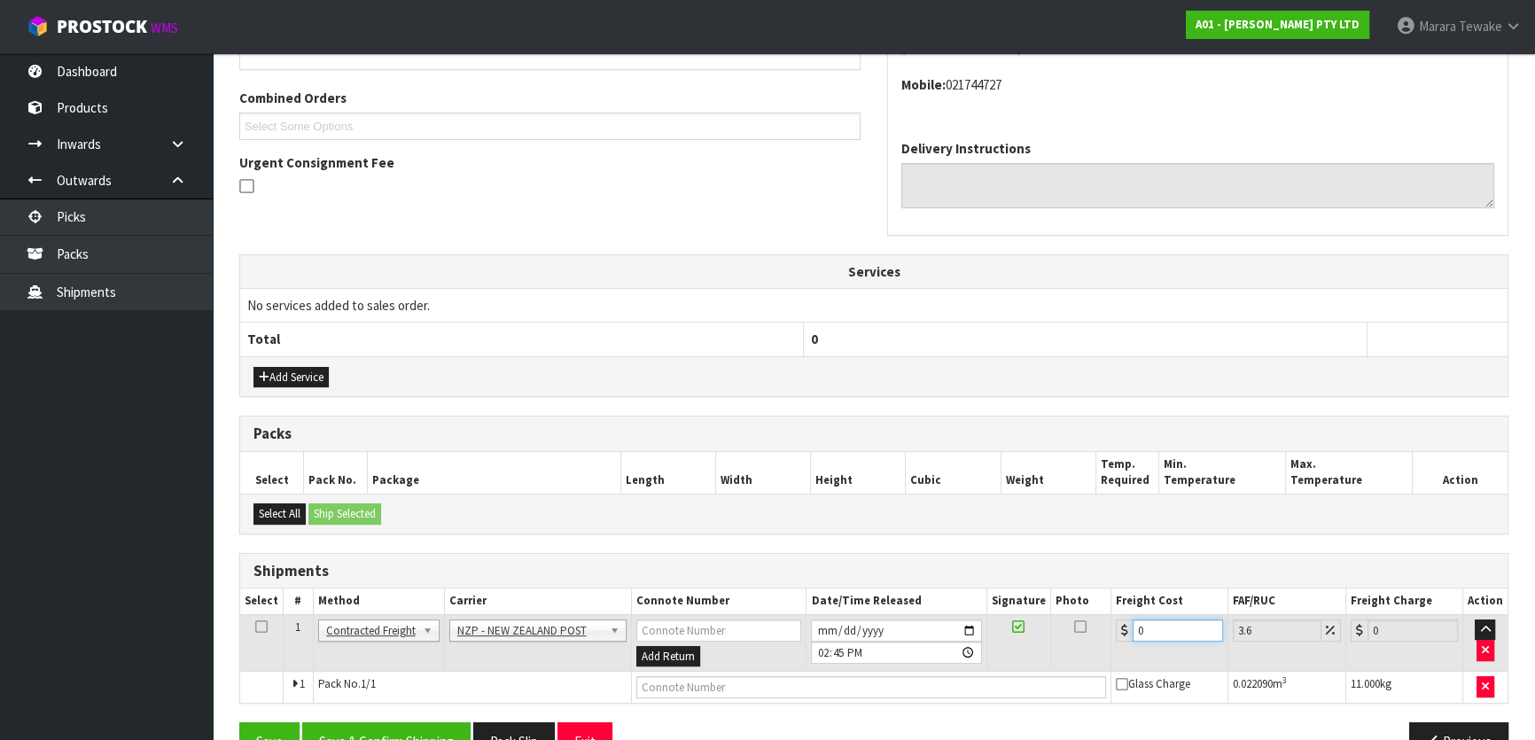
drag, startPoint x: 1166, startPoint y: 637, endPoint x: 1081, endPoint y: 594, distance: 94.7
click at [1089, 597] on table "Select # Method Carrier Connote Number Date/Time Released Signature Photo Freig…" at bounding box center [874, 646] width 1268 height 114
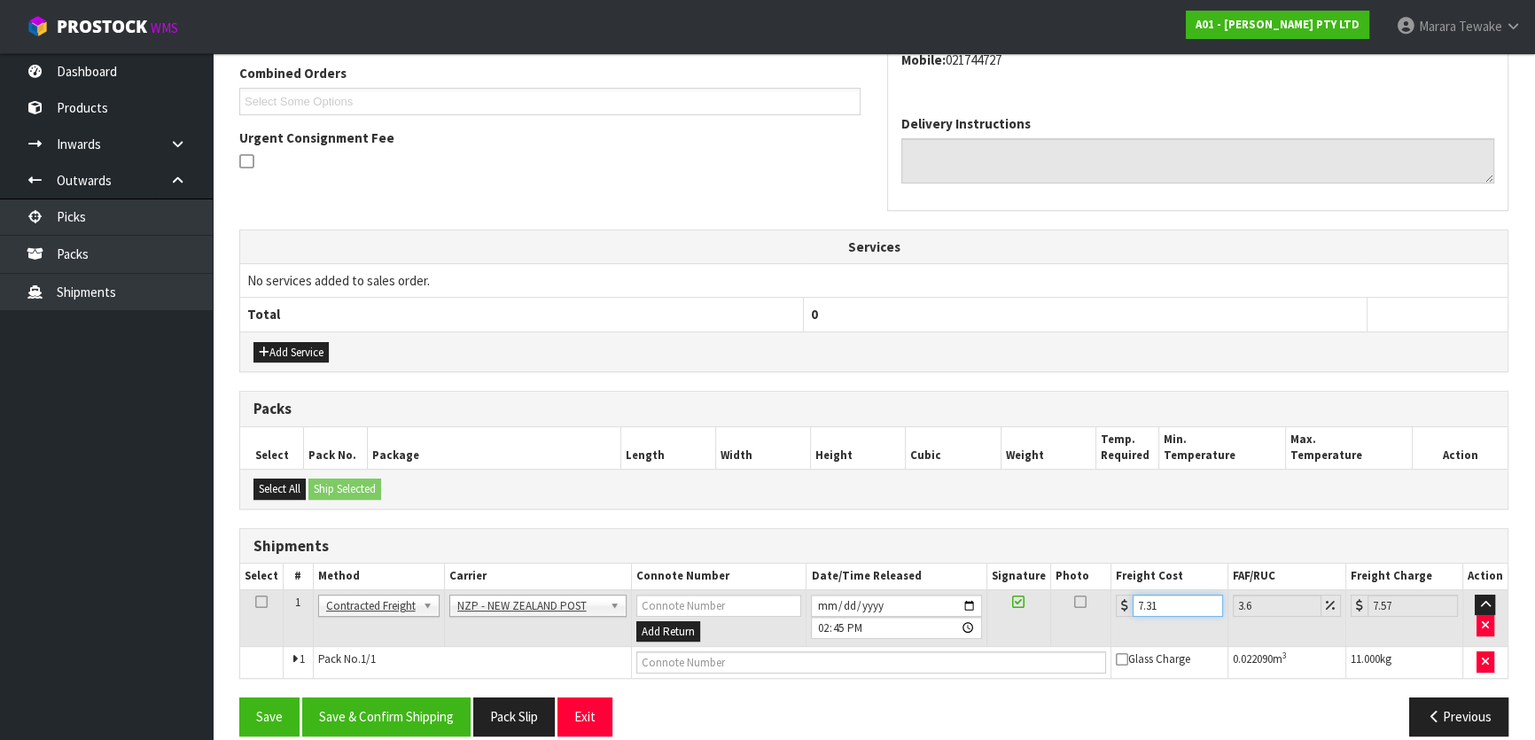
scroll to position [479, 0]
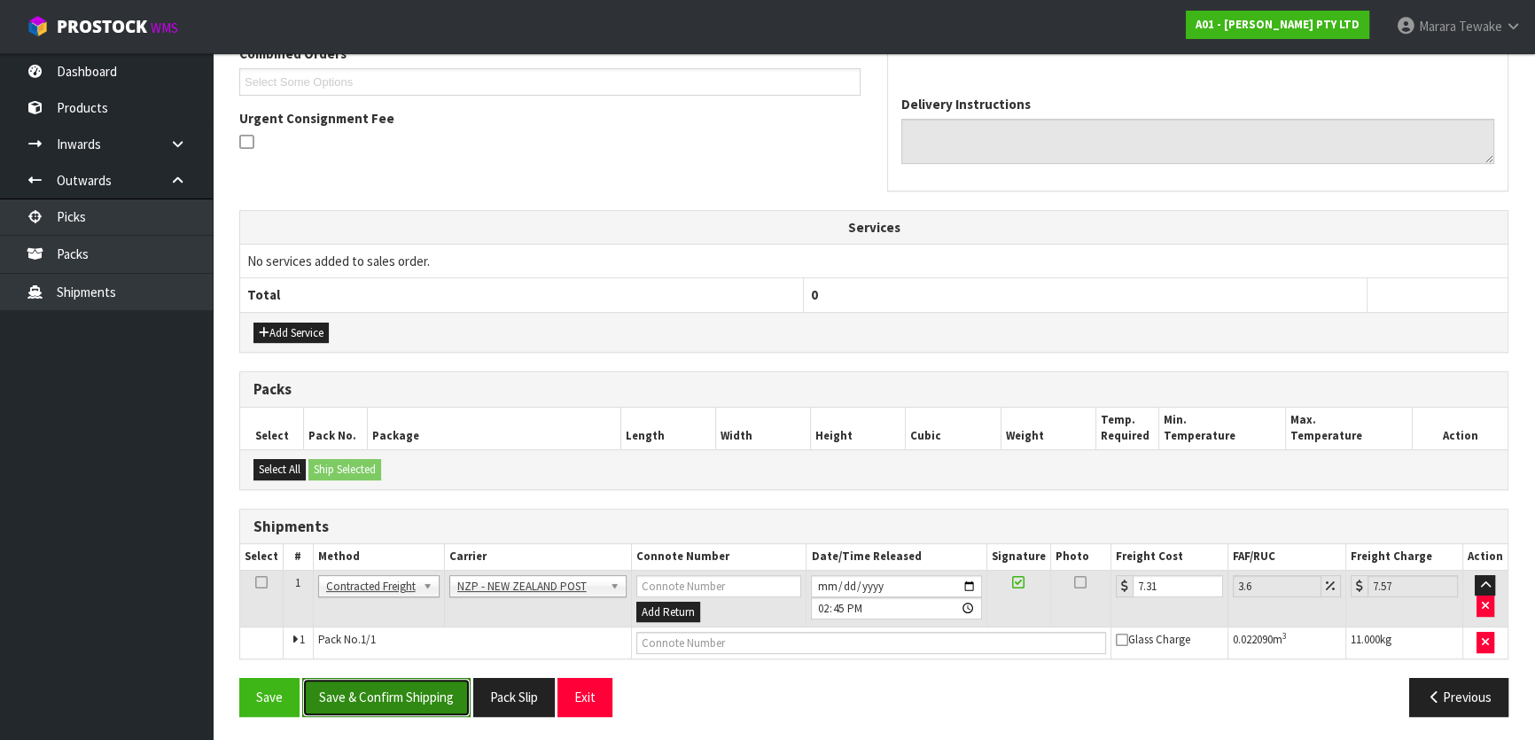
click at [393, 705] on button "Save & Confirm Shipping" at bounding box center [386, 697] width 168 height 38
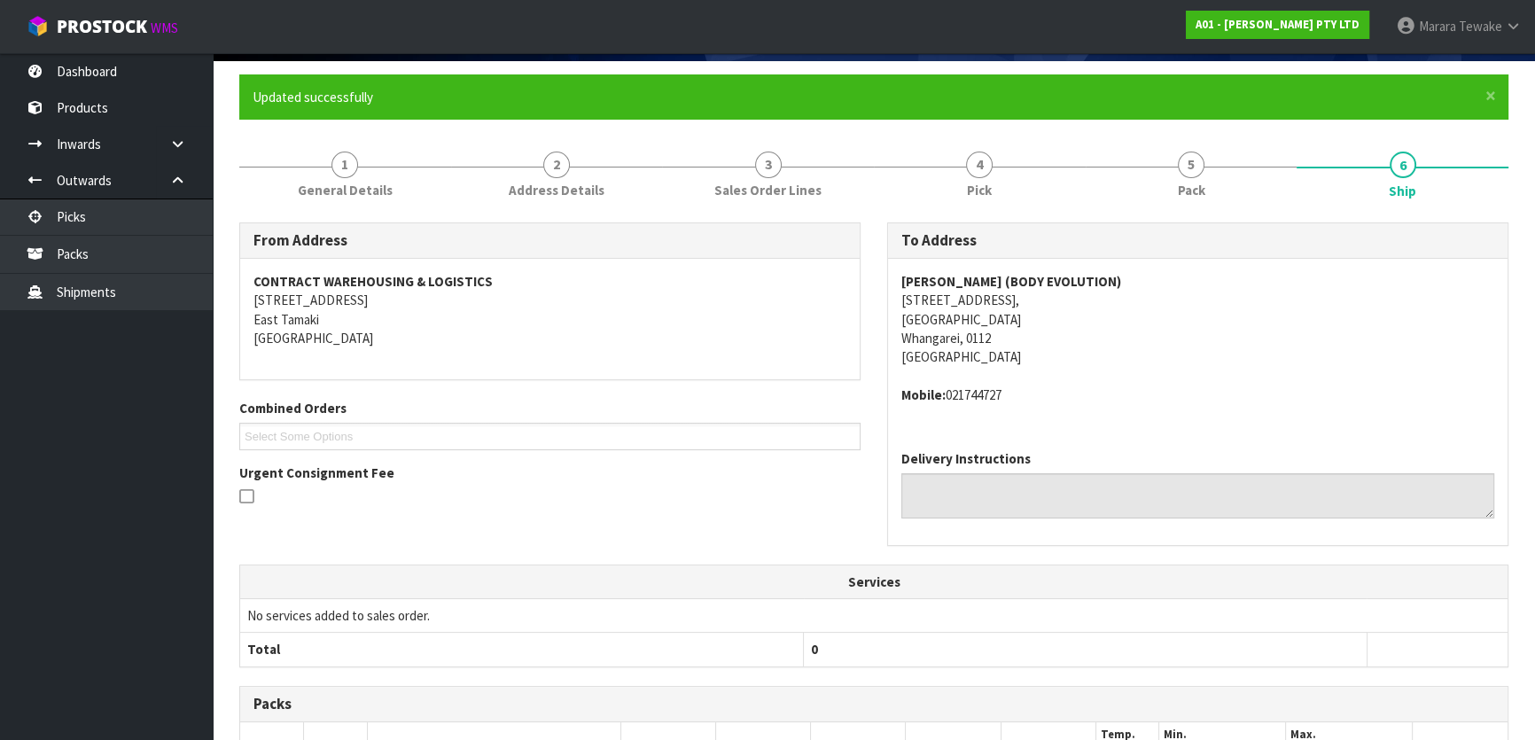
scroll to position [124, 0]
click at [154, 66] on link "Dashboard" at bounding box center [106, 71] width 213 height 36
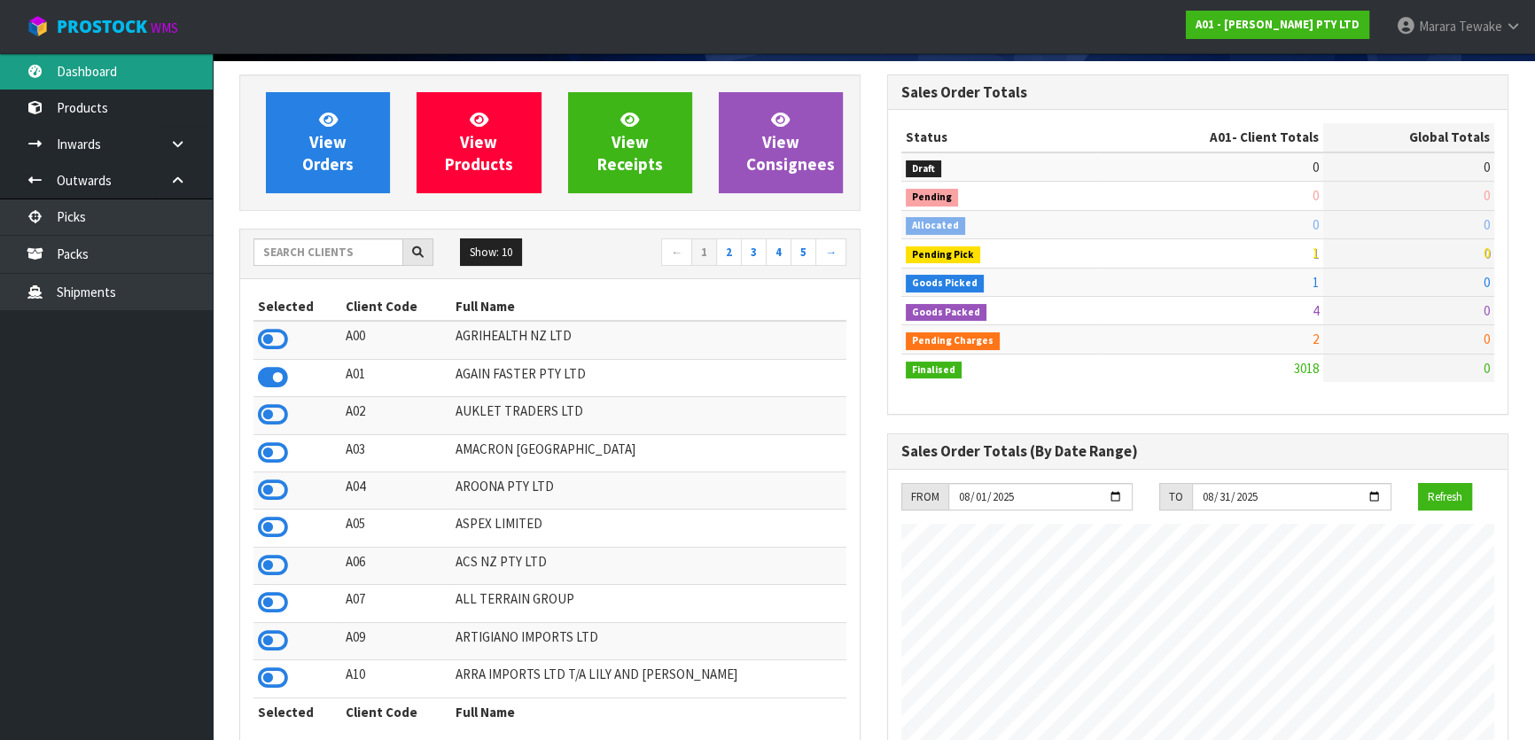
scroll to position [1283, 647]
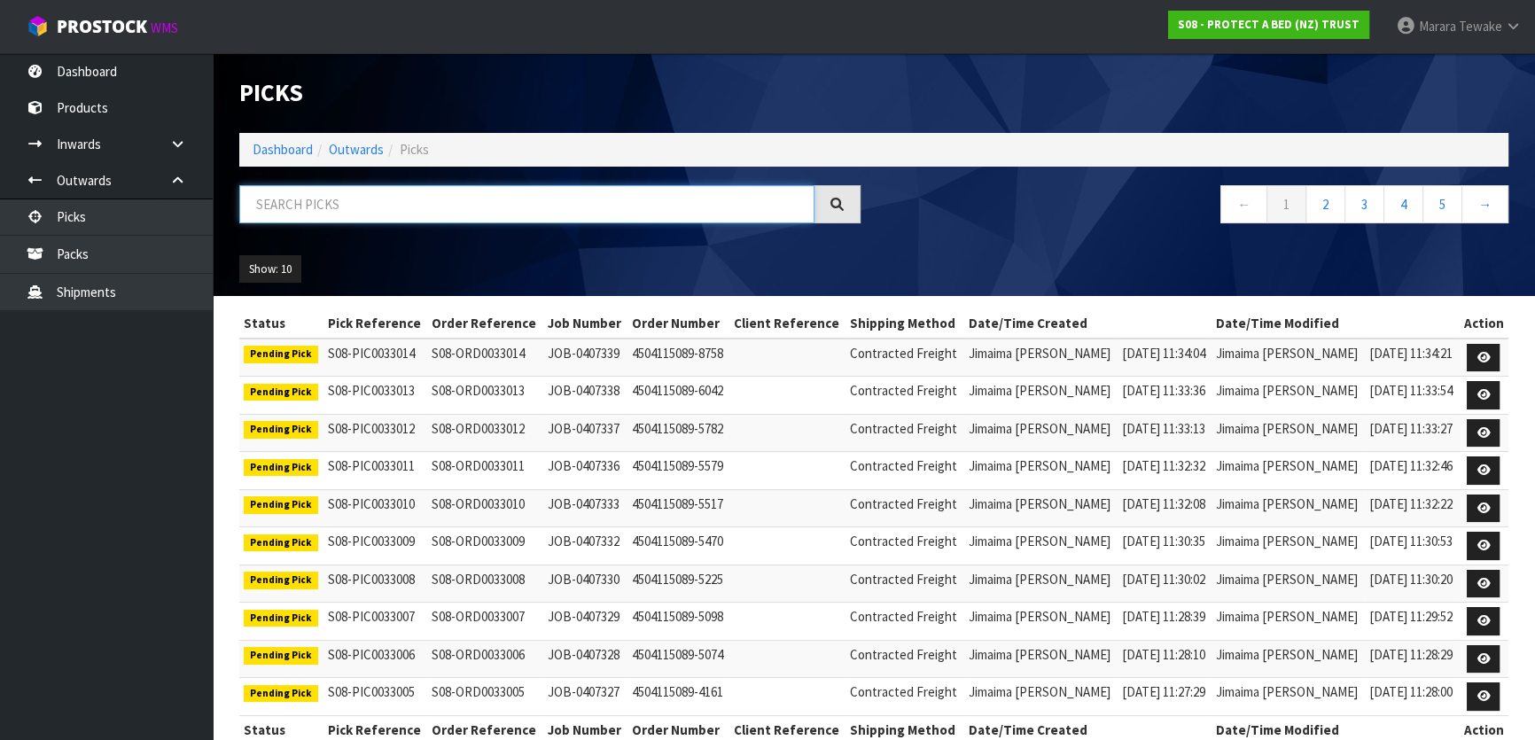
click at [485, 195] on input "text" at bounding box center [526, 204] width 575 height 38
type input "JOB-0406110"
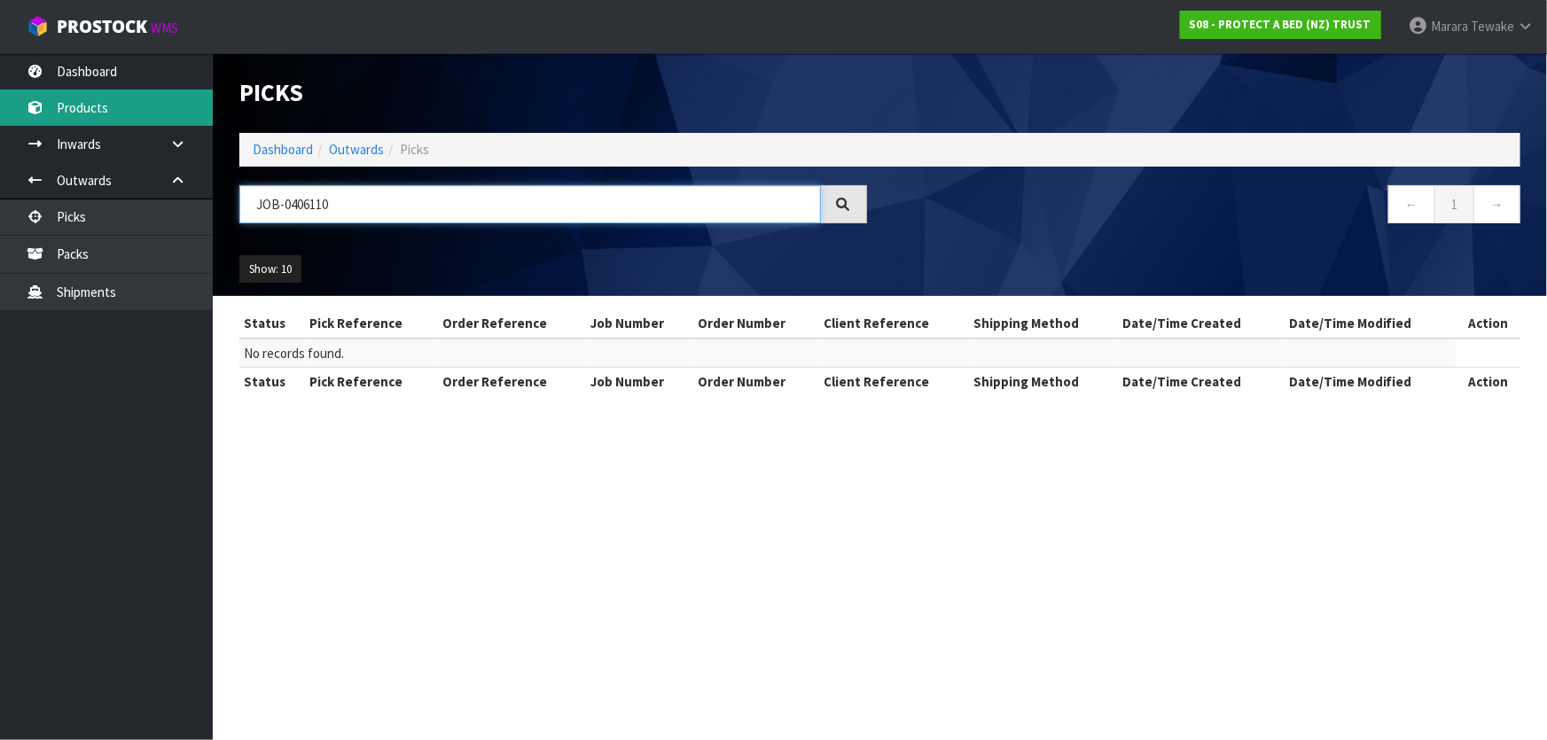
drag, startPoint x: 355, startPoint y: 207, endPoint x: 76, endPoint y: 108, distance: 296.3
click at [90, 114] on body "Toggle navigation ProStock WMS S08 - PROTECT A BED (NZ) TRUST Marara Tewake Log…" at bounding box center [773, 370] width 1547 height 740
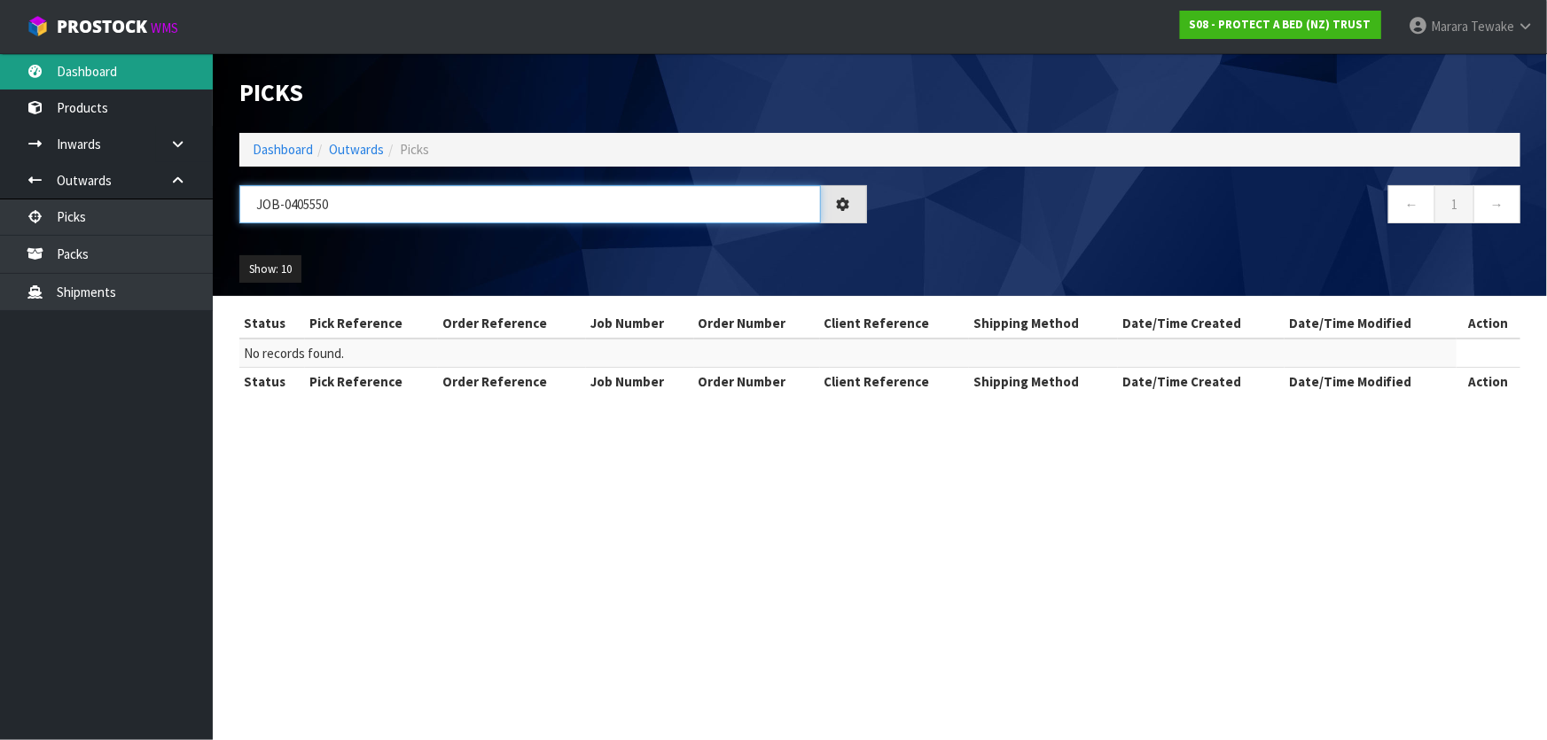
type input "JOB-0405550"
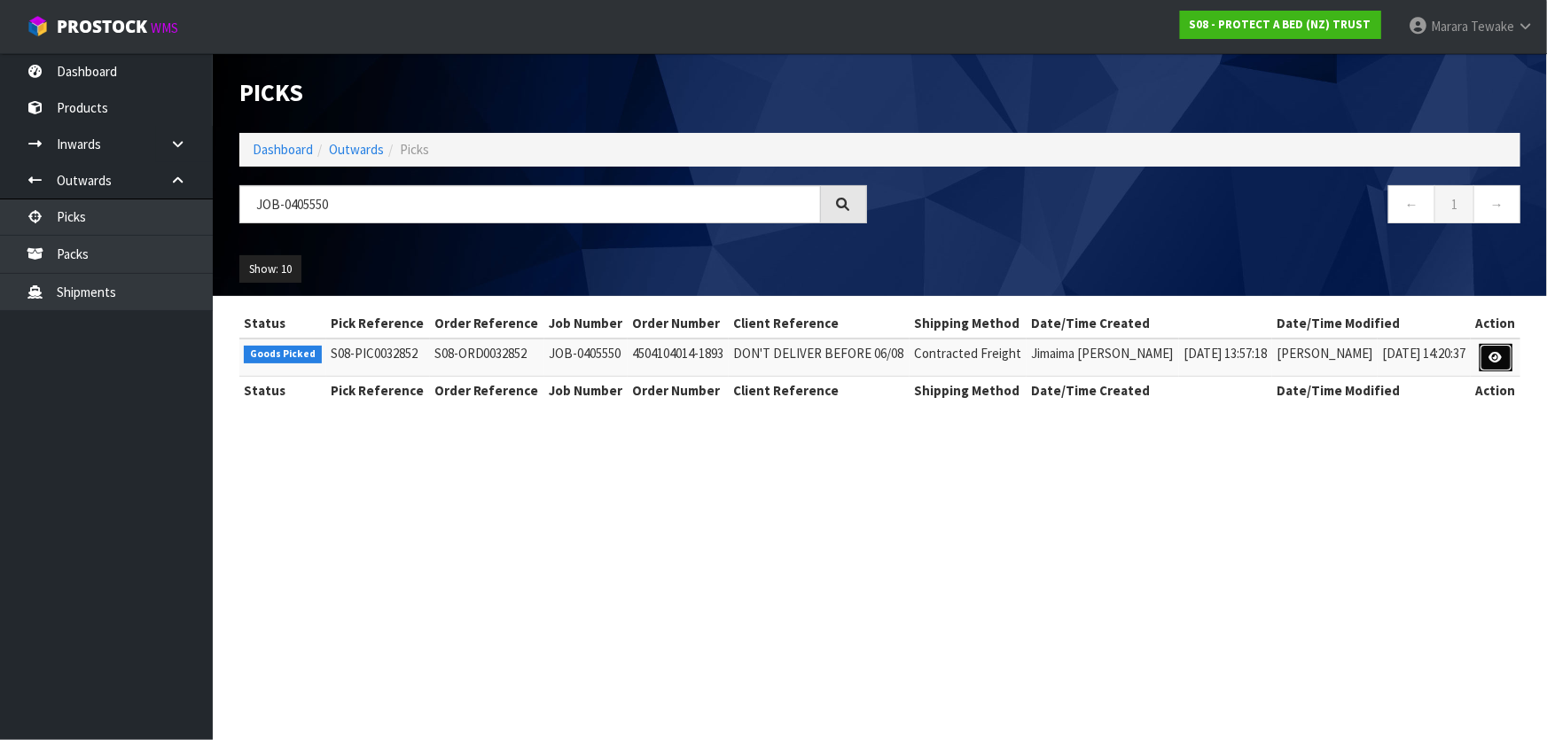
click at [1498, 352] on icon at bounding box center [1495, 358] width 13 height 12
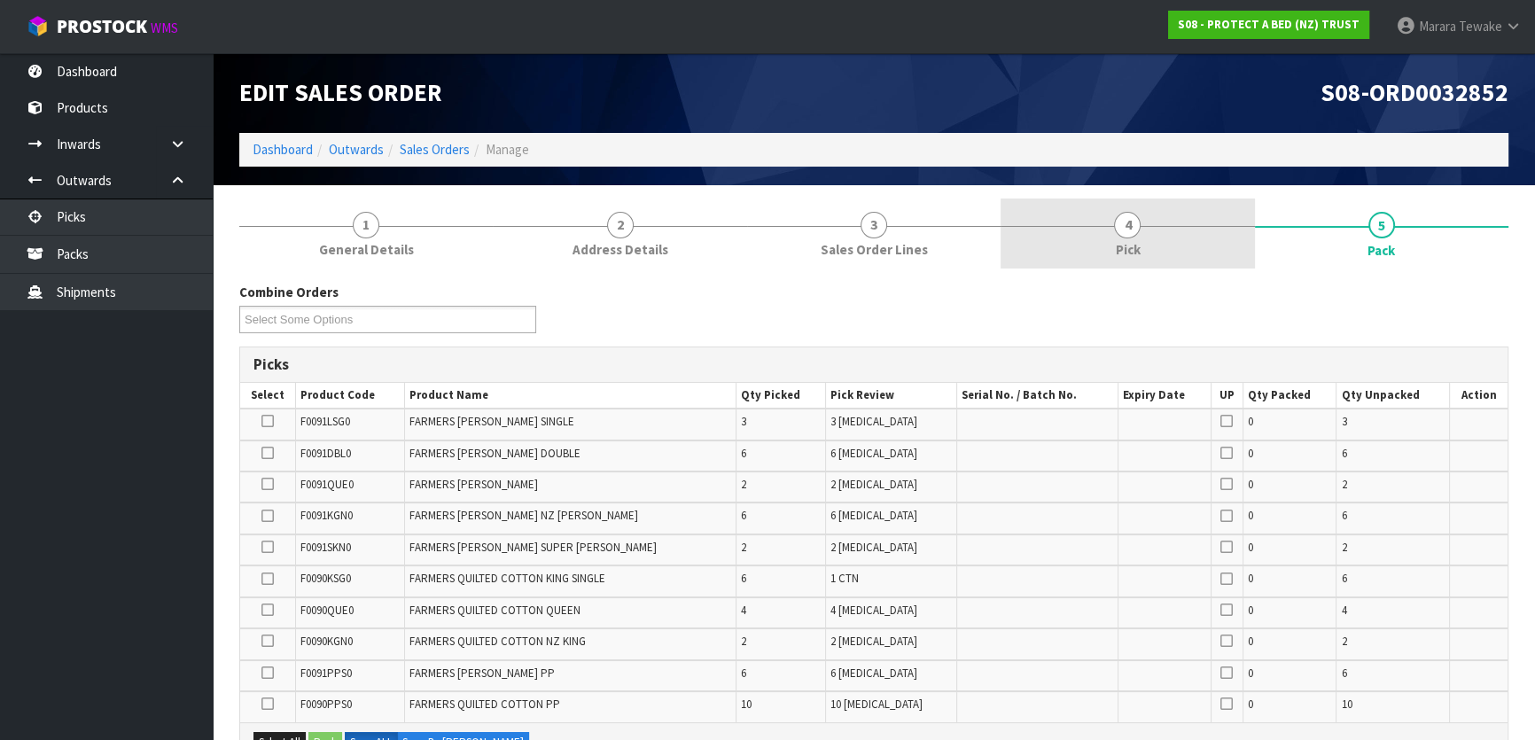
click at [1196, 254] on link "4 Pick" at bounding box center [1128, 234] width 254 height 70
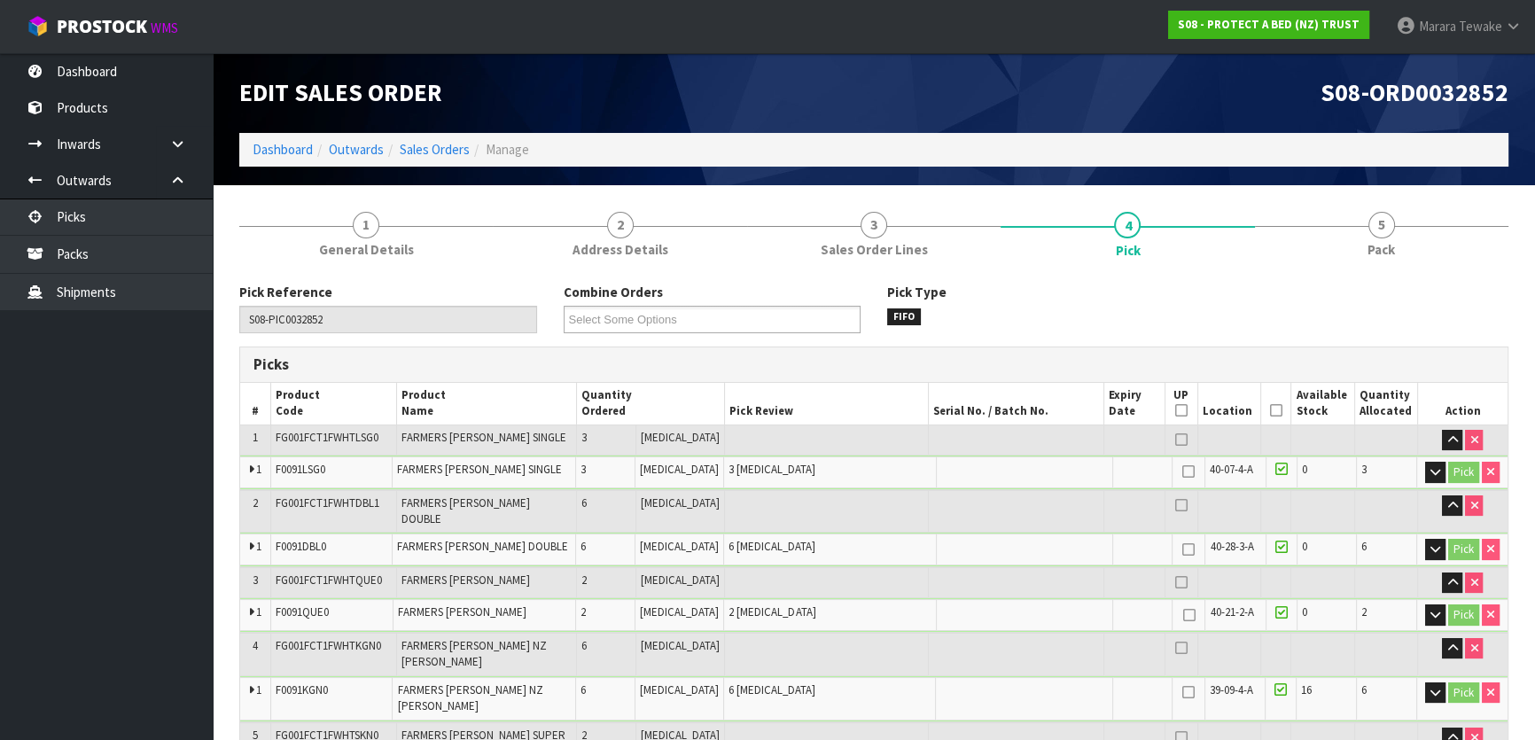
click at [1271, 410] on icon at bounding box center [1276, 410] width 12 height 1
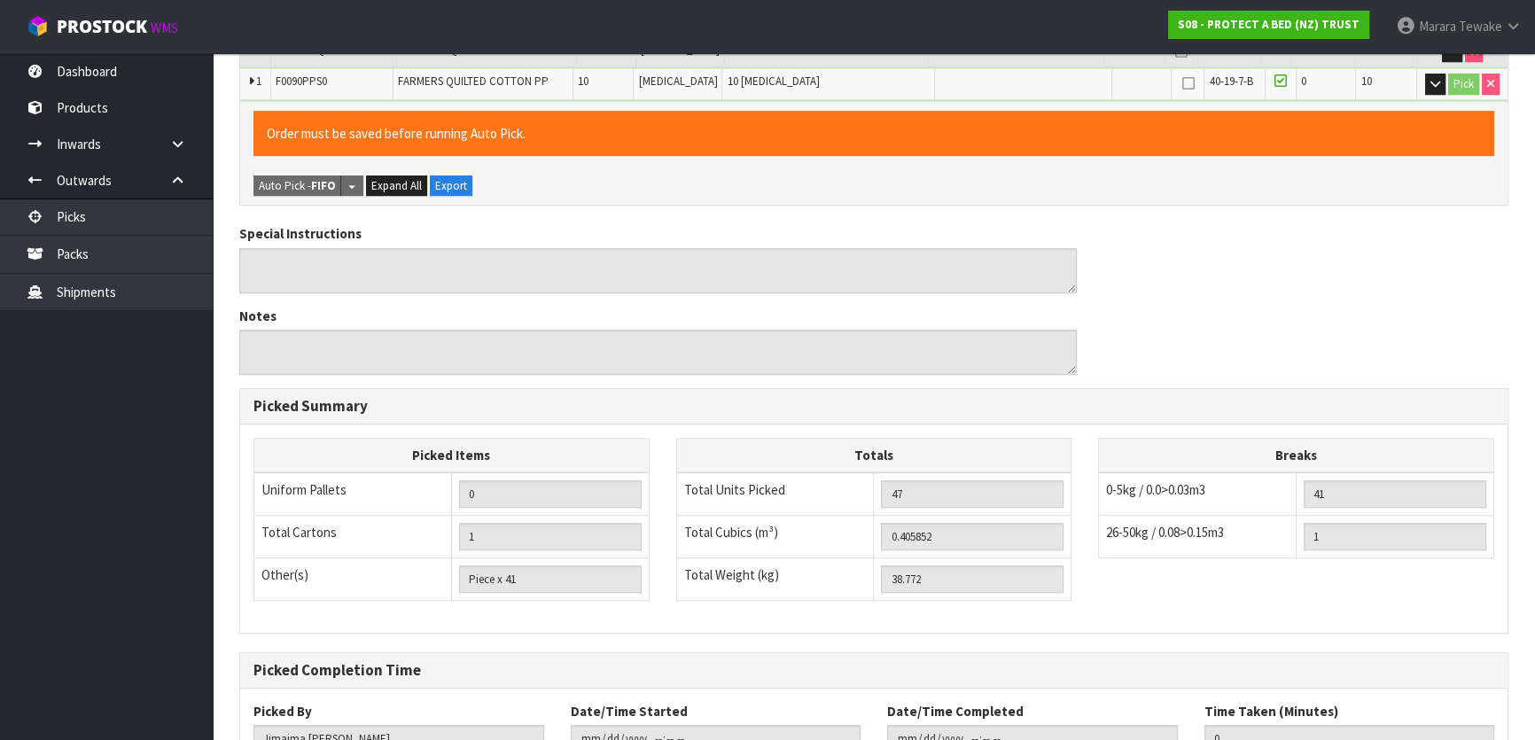
scroll to position [1127, 0]
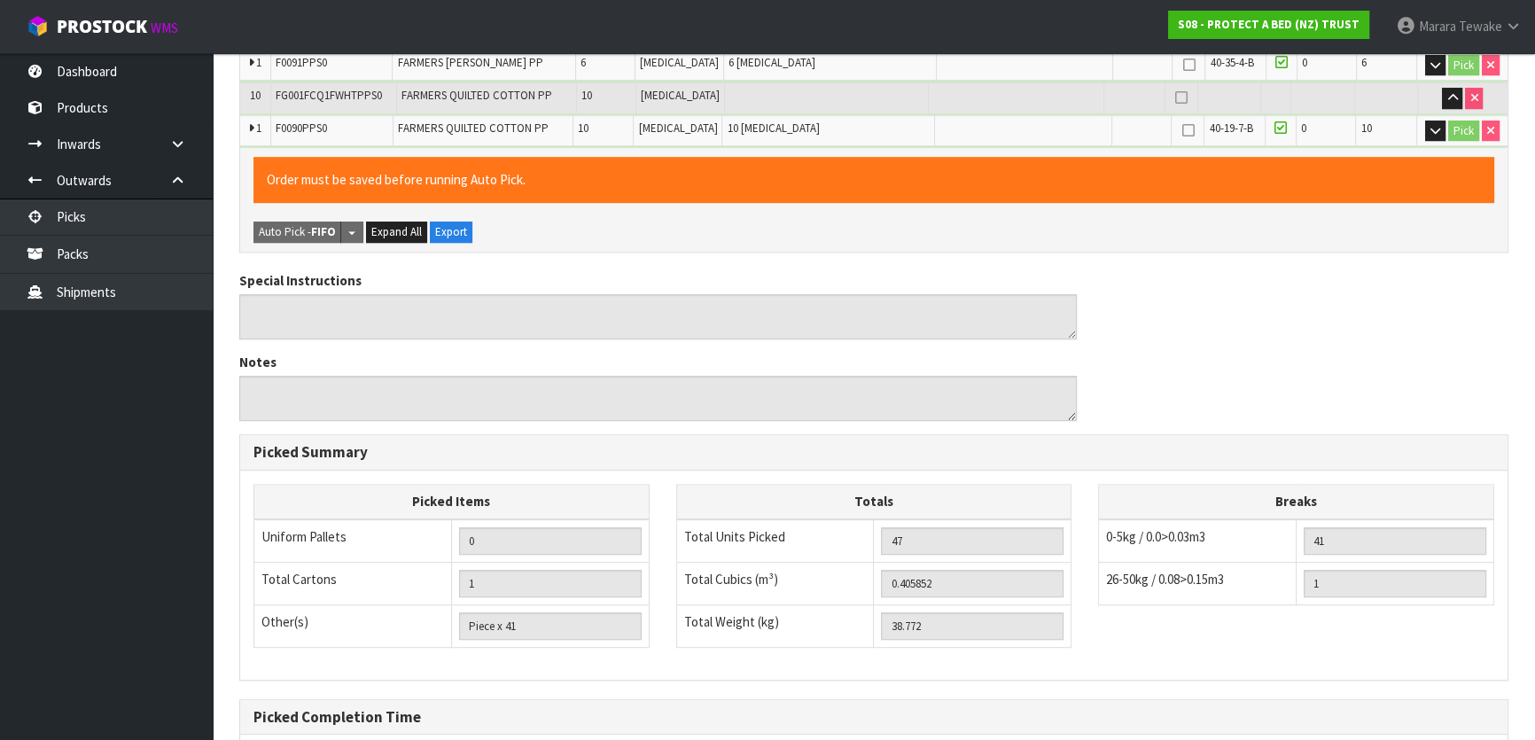
scroll to position [0, 0]
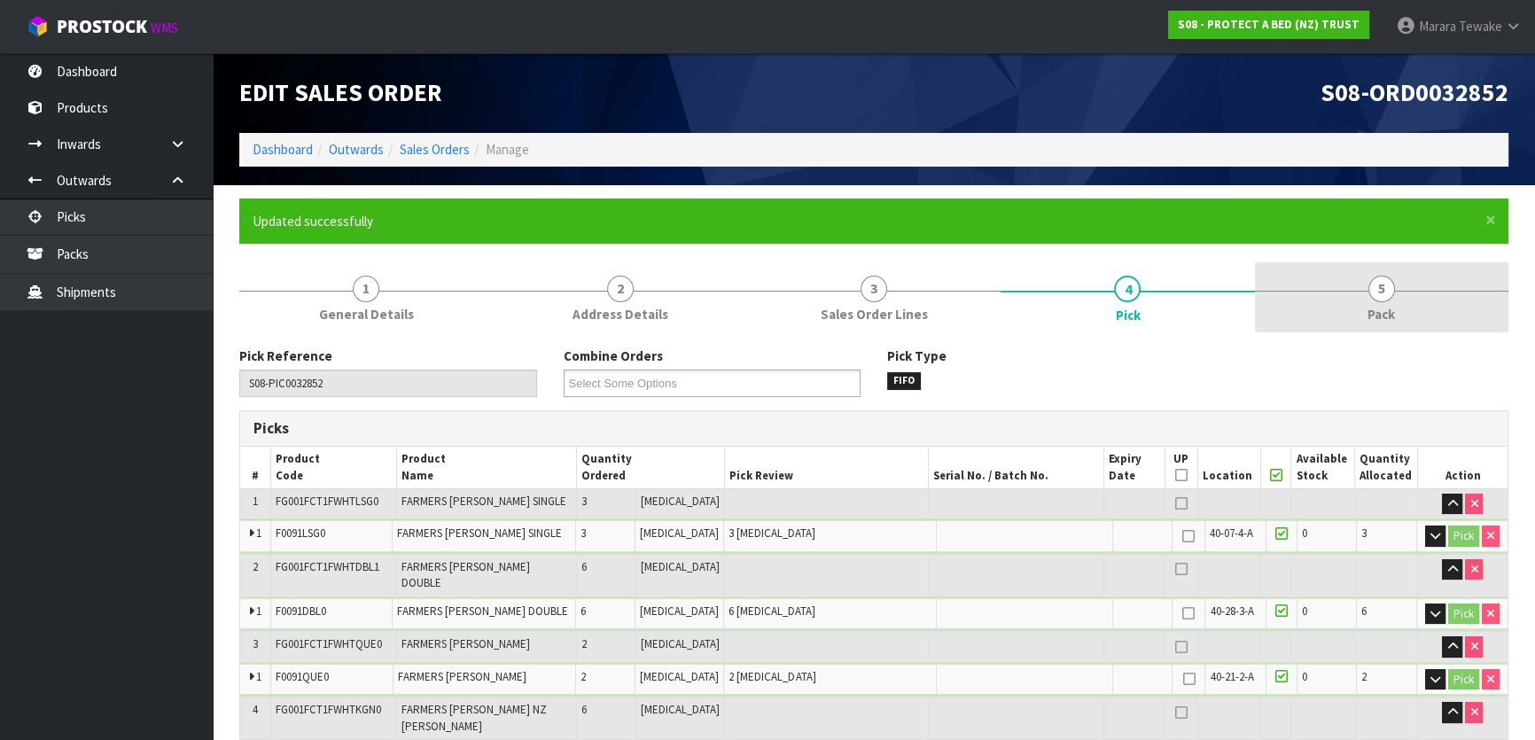
type input "[PERSON_NAME]"
type input "2025-08-12T14:51:50"
click at [1386, 298] on span "5" at bounding box center [1382, 289] width 27 height 27
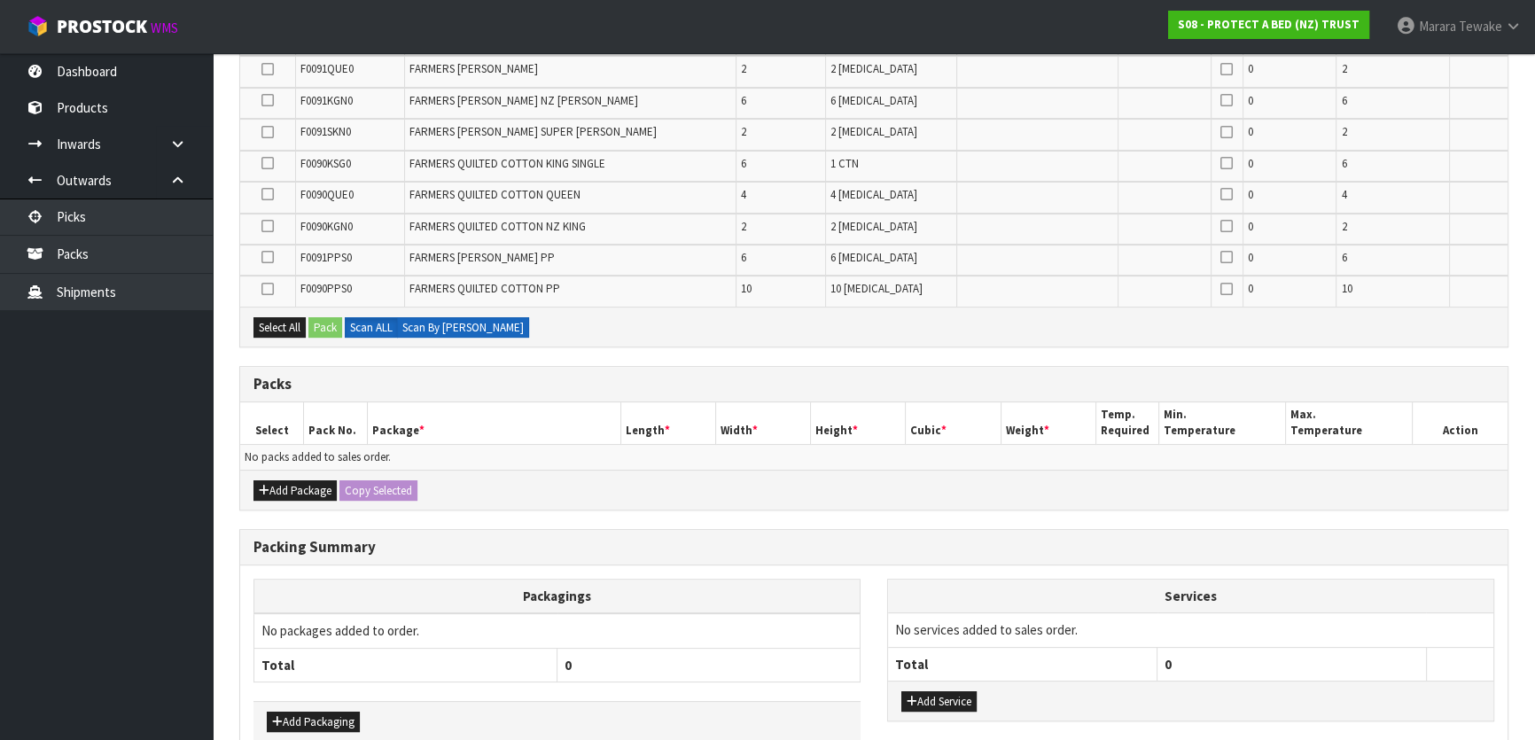
scroll to position [483, 0]
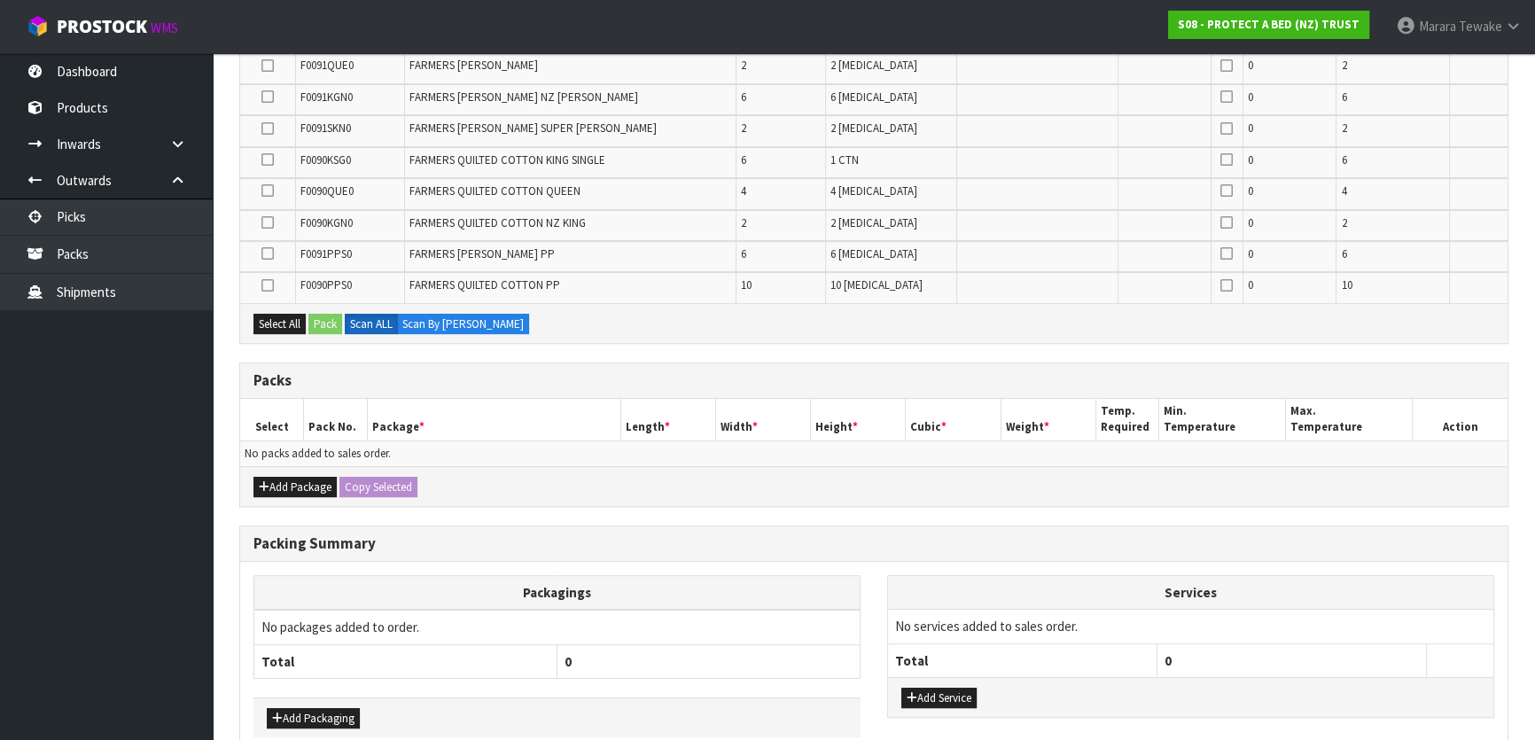
click at [301, 496] on div "Add Package Copy Selected" at bounding box center [874, 486] width 1268 height 40
drag, startPoint x: 300, startPoint y: 479, endPoint x: 272, endPoint y: 468, distance: 30.3
click at [297, 479] on button "Add Package" at bounding box center [295, 487] width 83 height 21
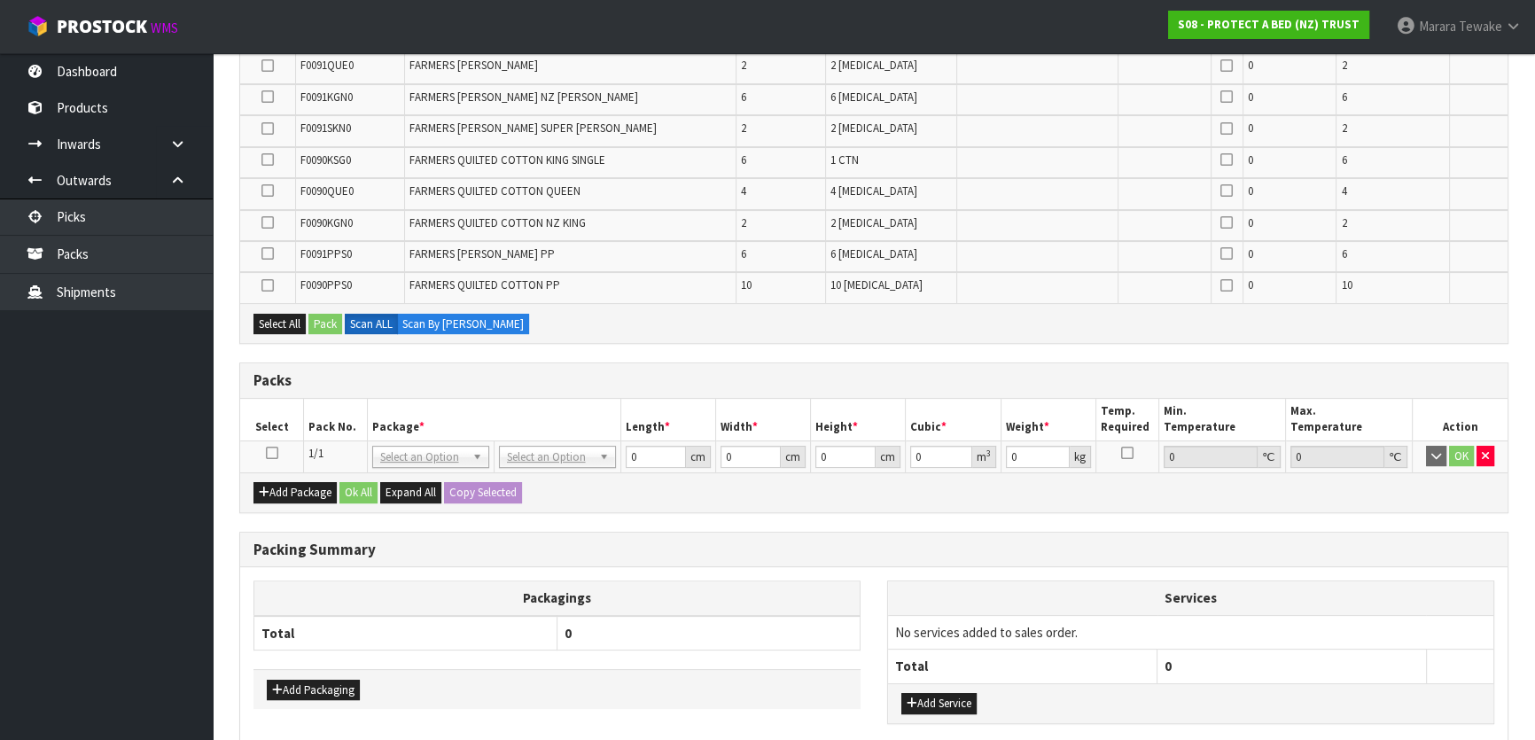
click at [273, 453] on icon at bounding box center [272, 453] width 12 height 1
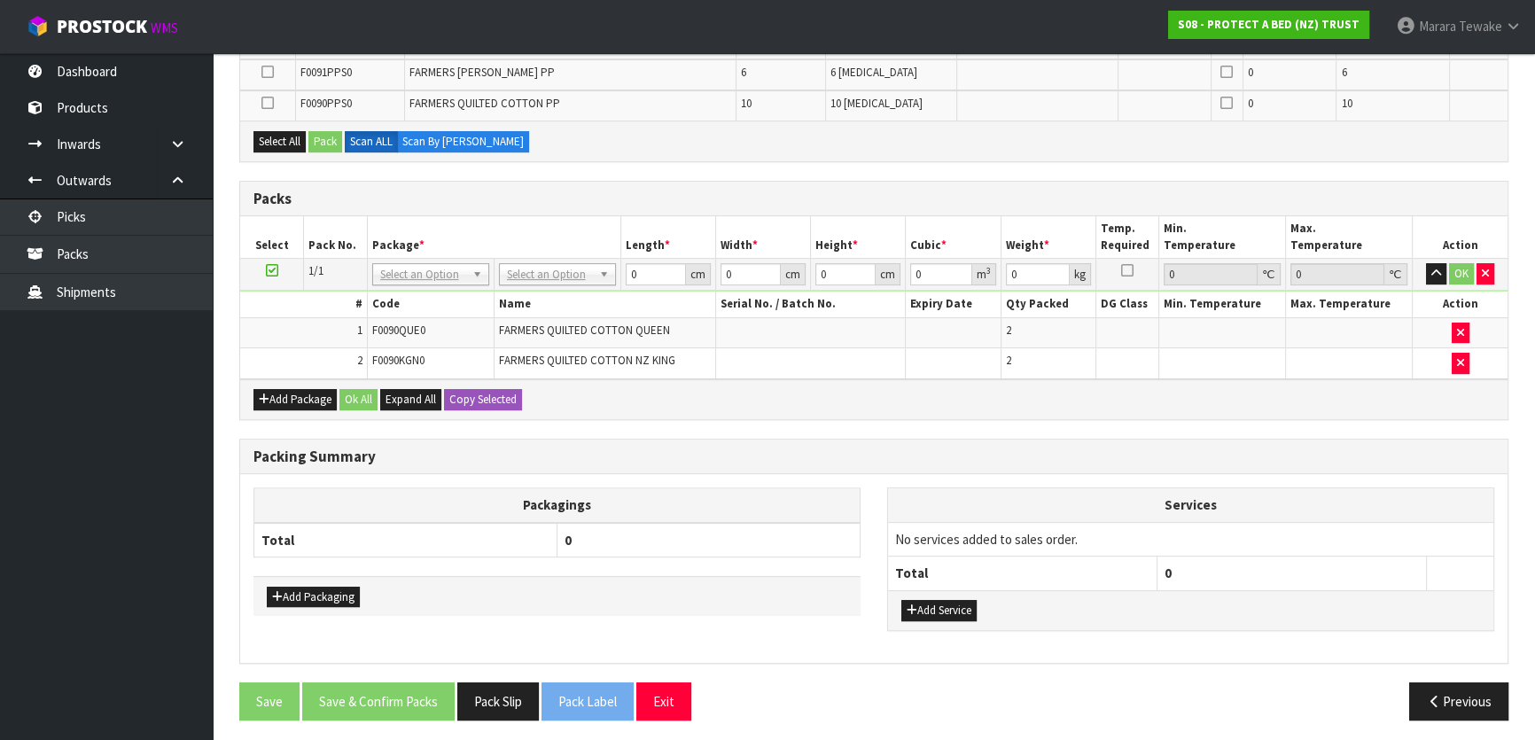
scroll to position [635, 0]
click at [727, 398] on div "Add Package Ok All Expand All Copy Selected" at bounding box center [874, 398] width 1268 height 40
click at [273, 393] on button "Add Package" at bounding box center [295, 398] width 83 height 21
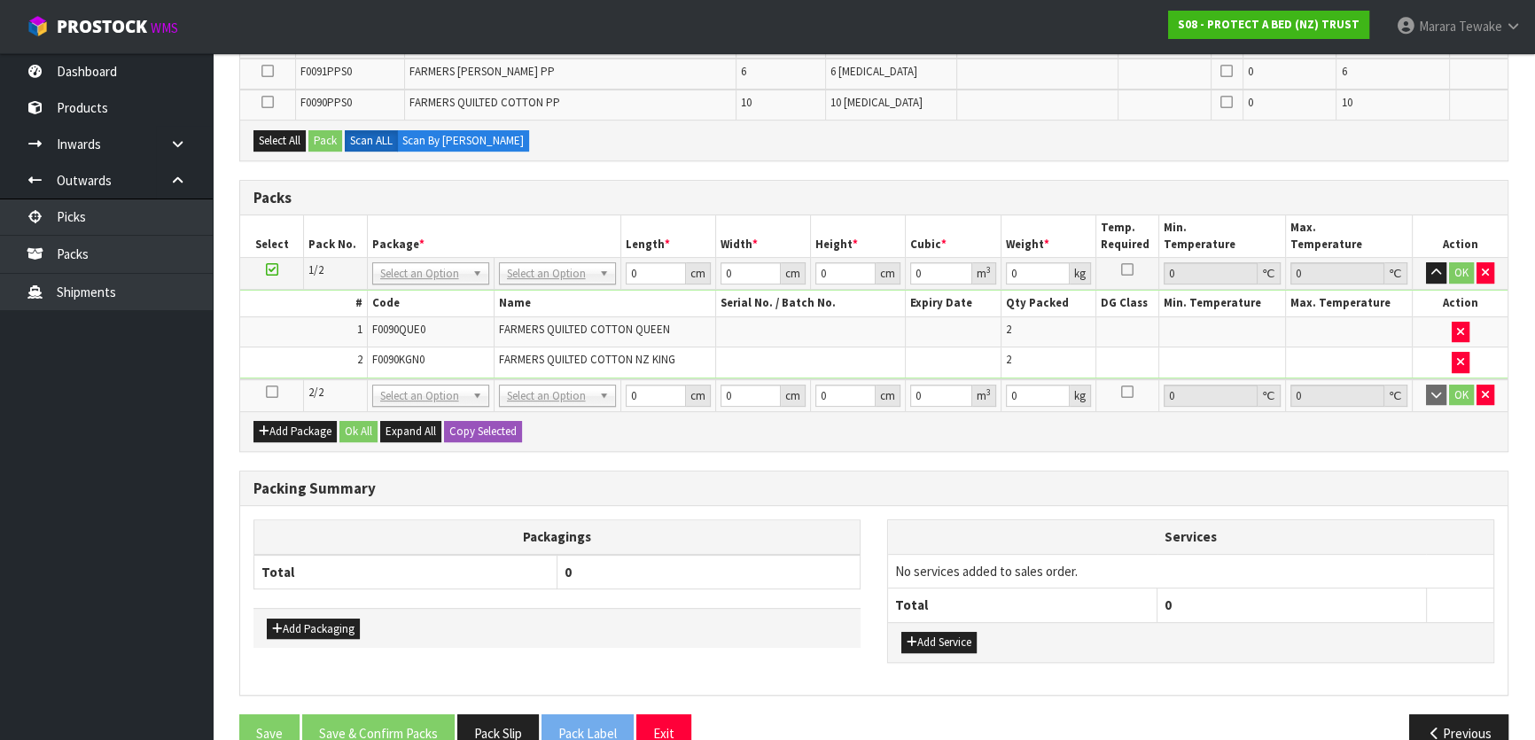
click at [277, 392] on icon at bounding box center [272, 392] width 12 height 1
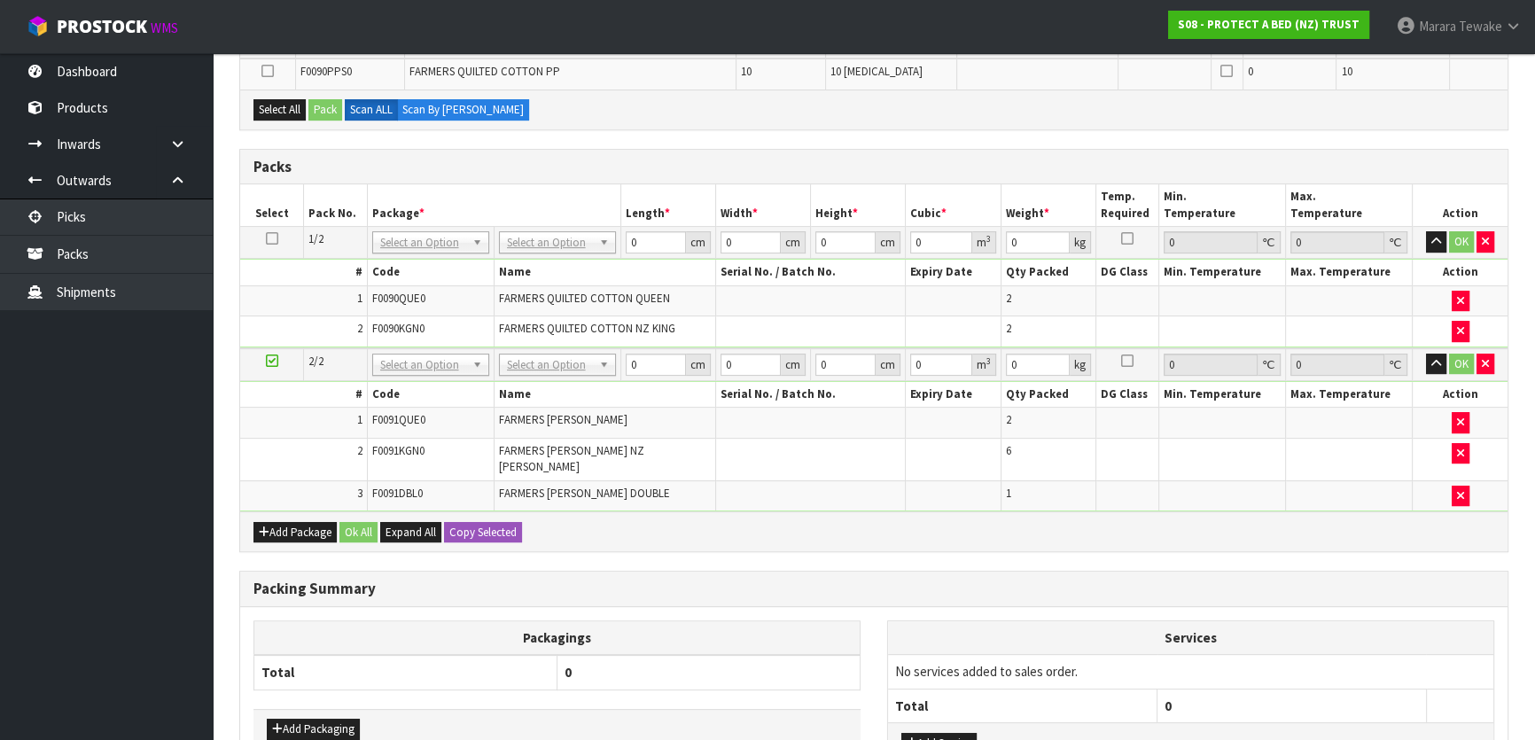
scroll to position [572, 0]
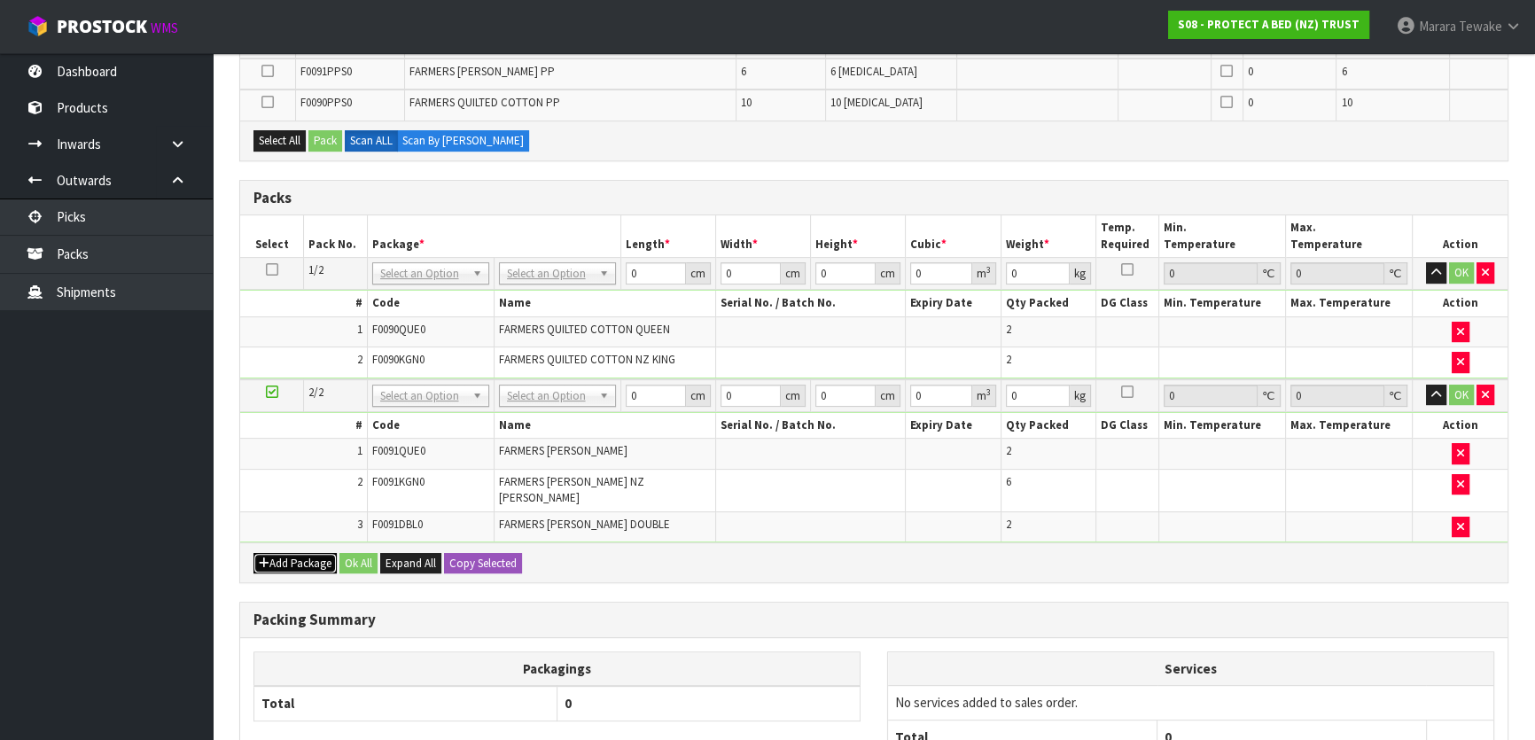
click at [308, 553] on button "Add Package" at bounding box center [295, 563] width 83 height 21
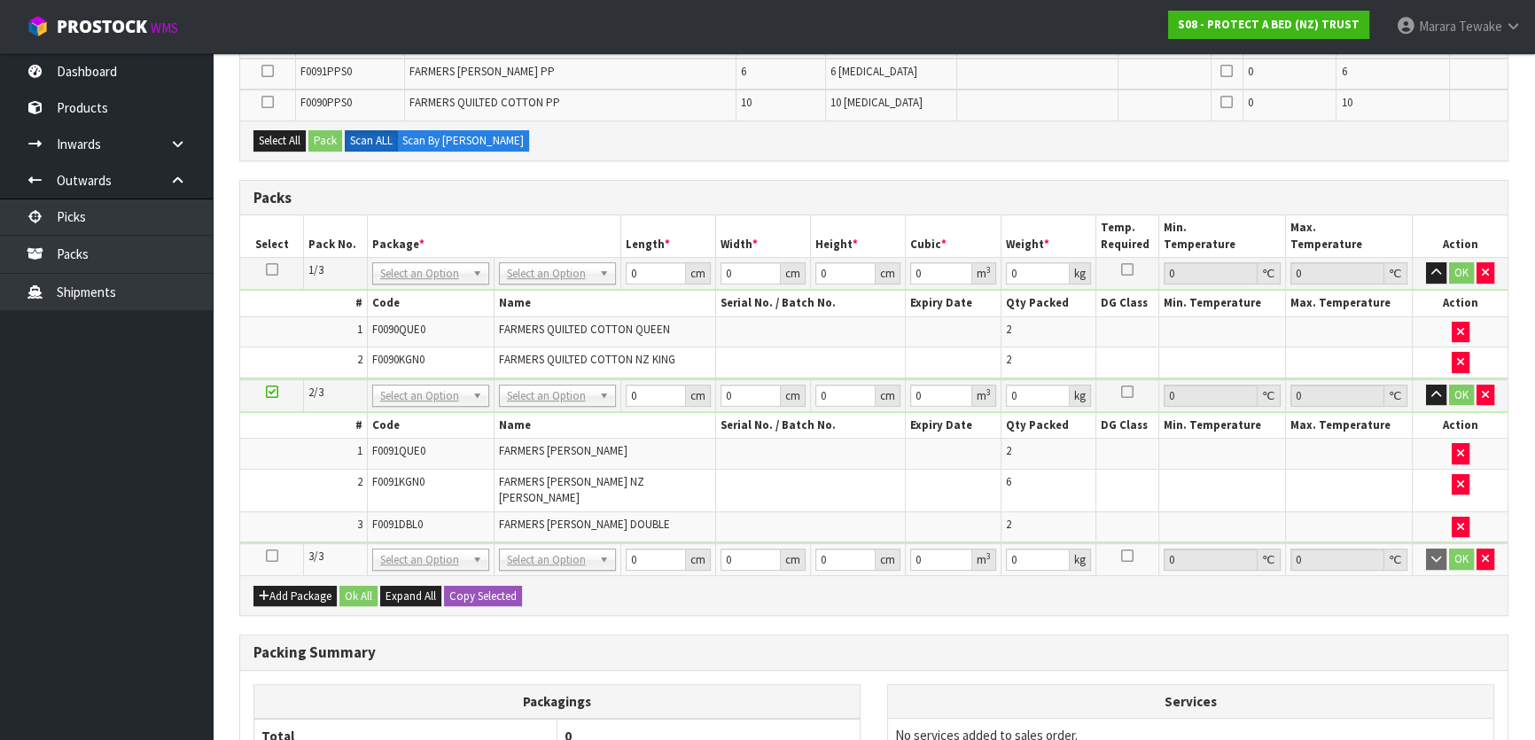
click at [270, 556] on icon at bounding box center [272, 556] width 12 height 1
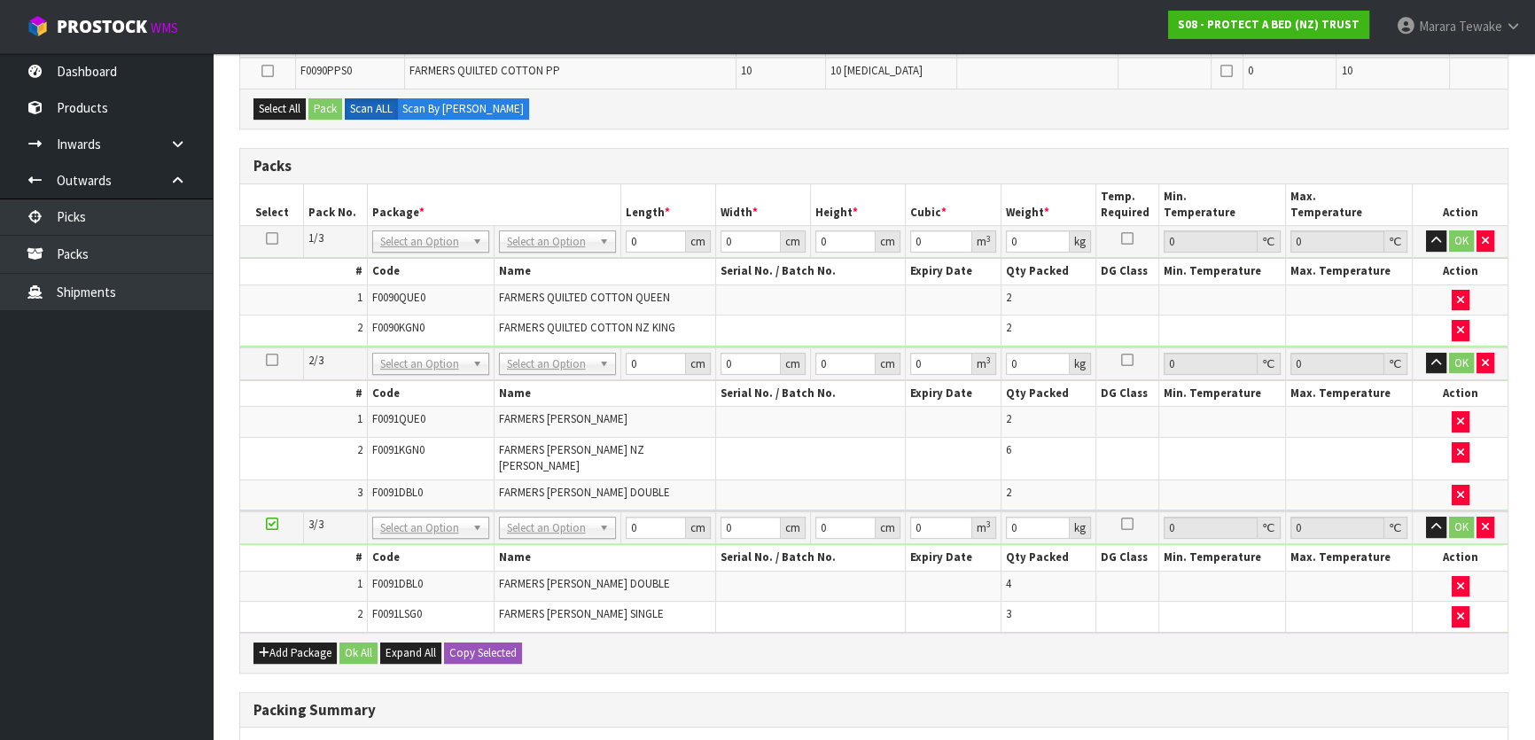
scroll to position [510, 0]
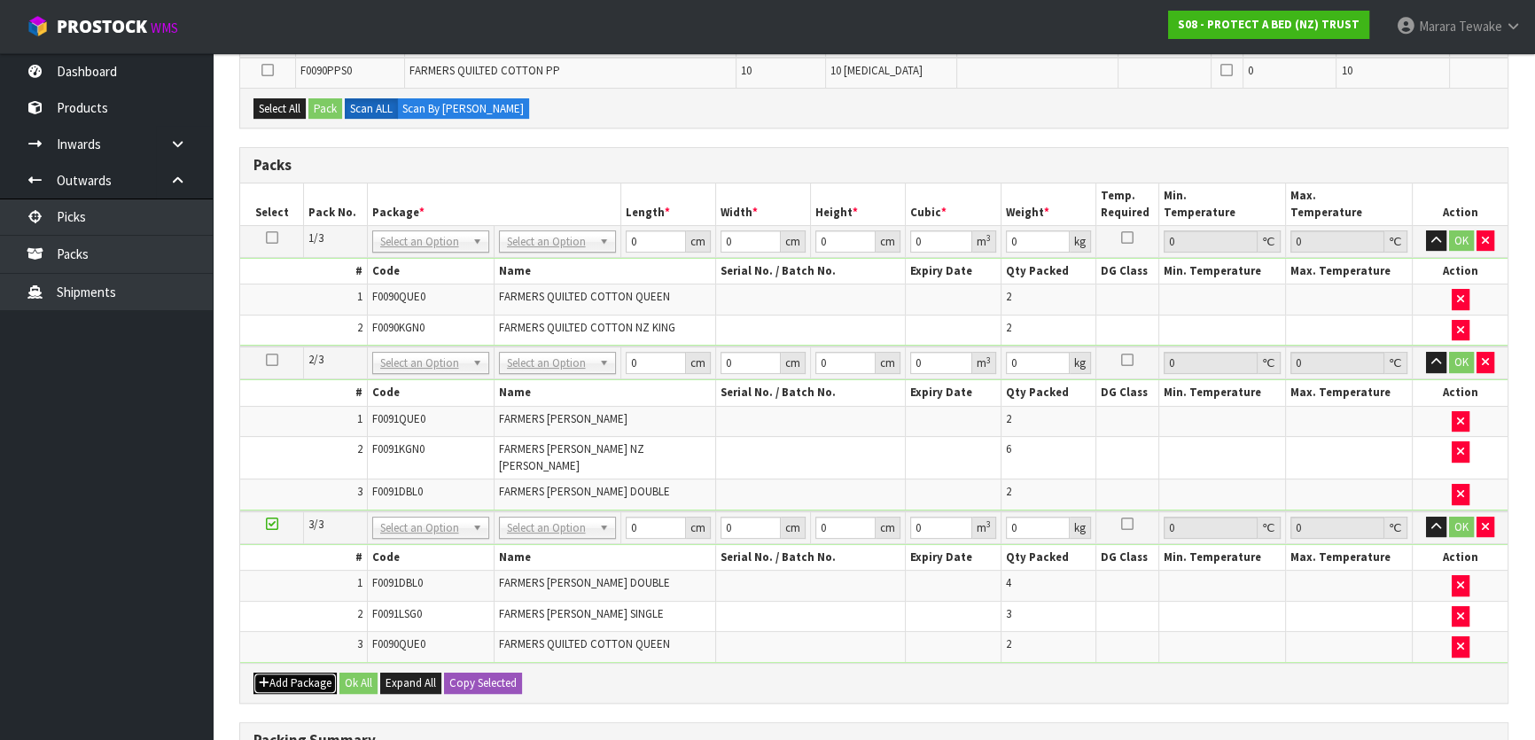
click at [277, 673] on button "Add Package" at bounding box center [295, 683] width 83 height 21
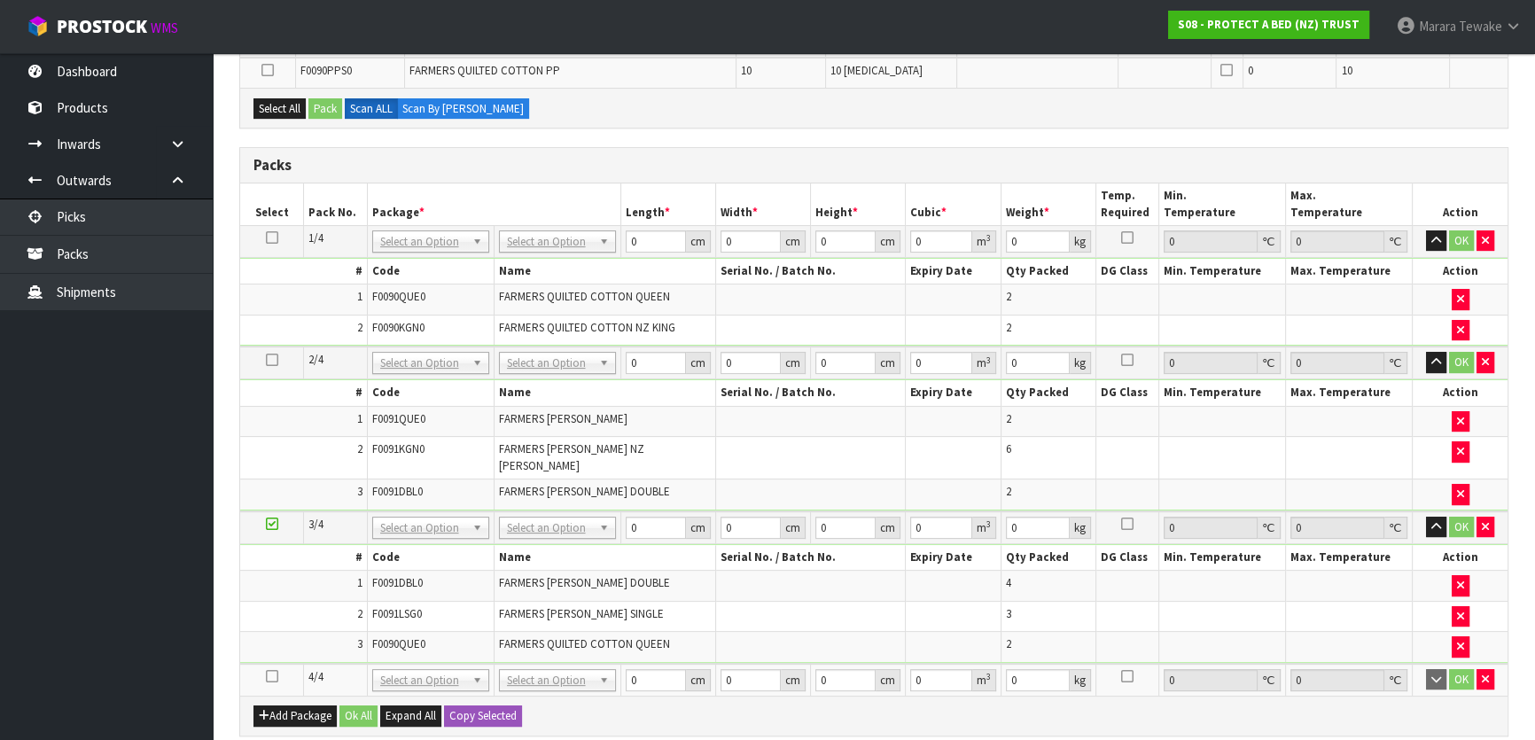
click at [270, 676] on icon at bounding box center [272, 676] width 12 height 1
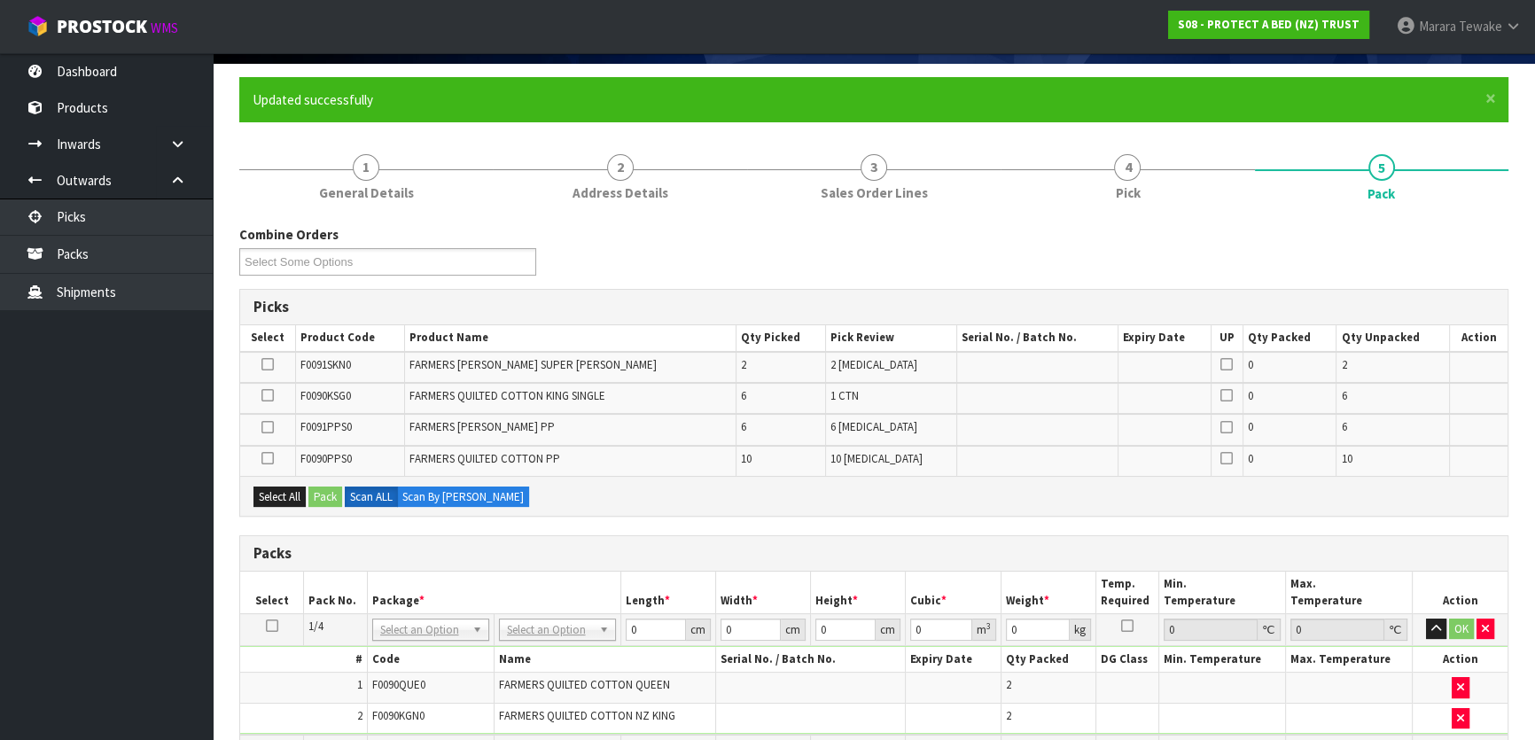
scroll to position [106, 0]
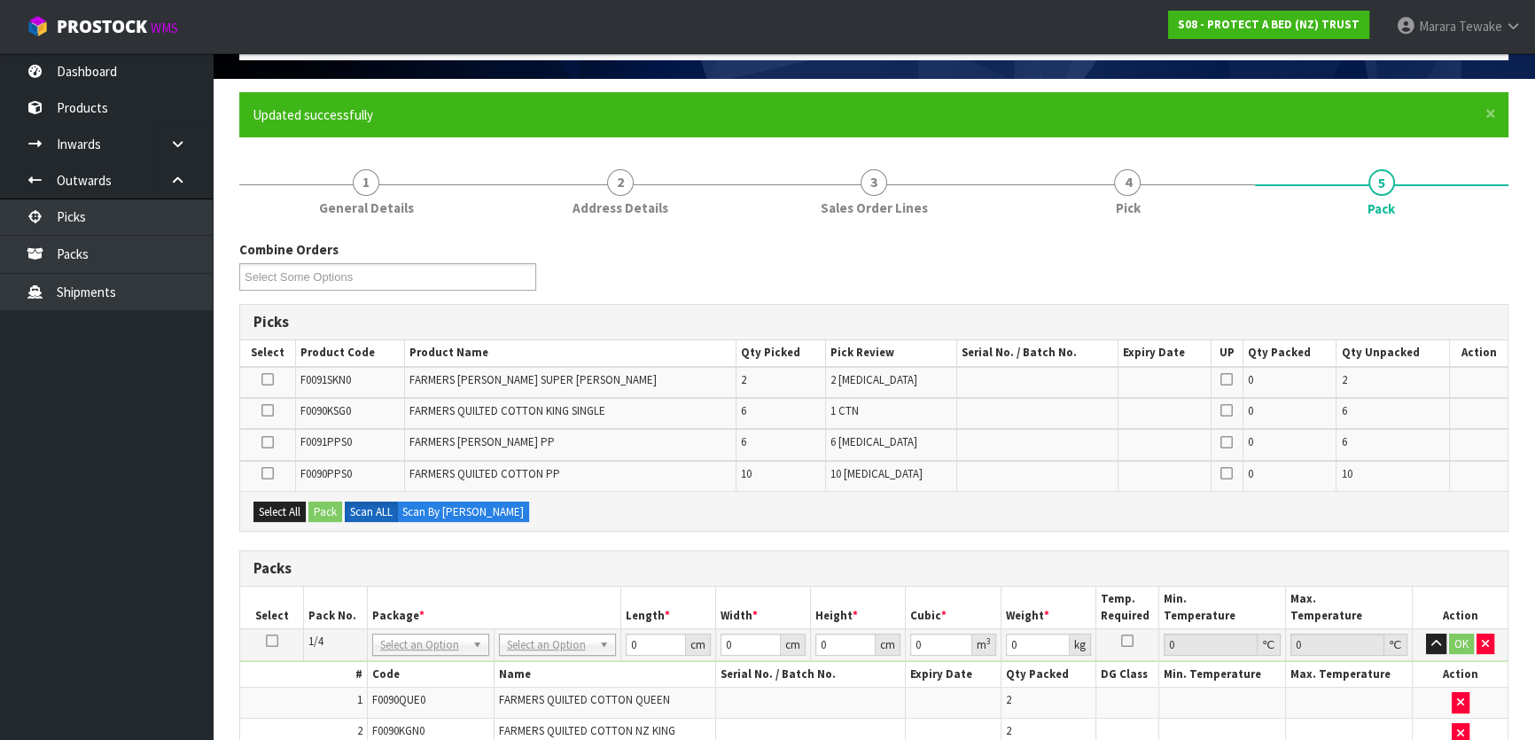
click at [264, 410] on icon at bounding box center [267, 410] width 12 height 1
click at [0, 0] on input "checkbox" at bounding box center [0, 0] width 0 height 0
click at [320, 506] on button "Pack" at bounding box center [325, 512] width 34 height 21
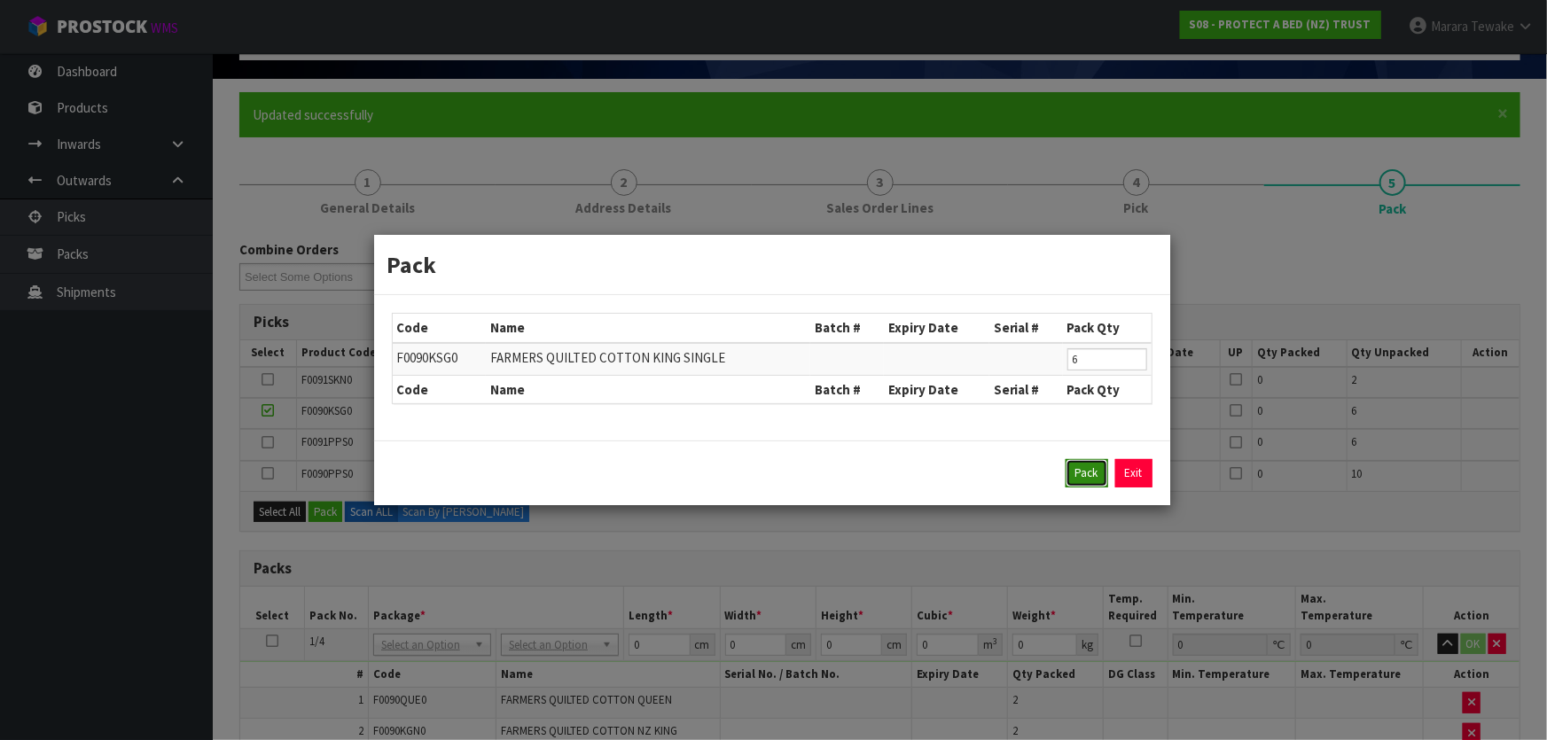
click at [1094, 472] on button "Pack" at bounding box center [1086, 473] width 43 height 28
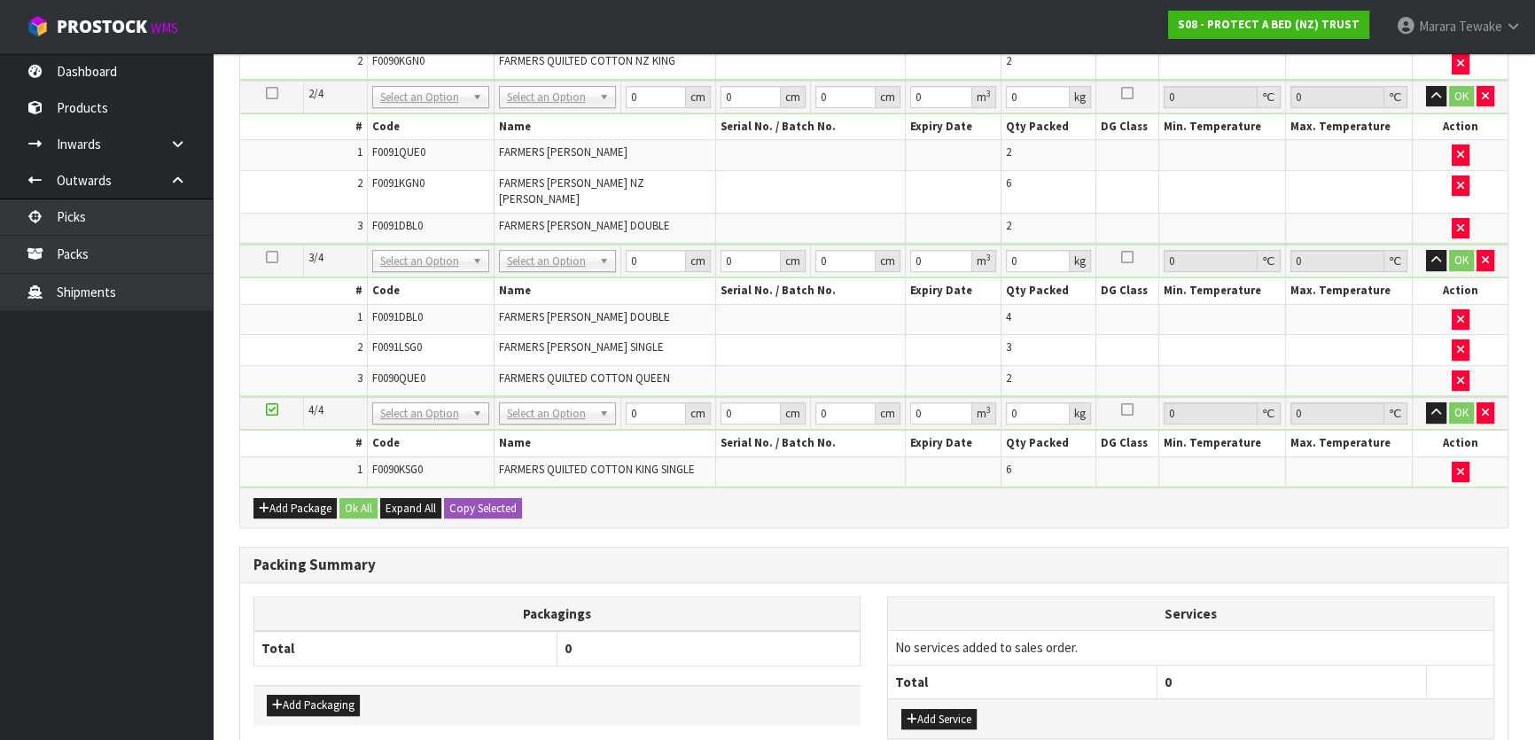
scroll to position [752, 0]
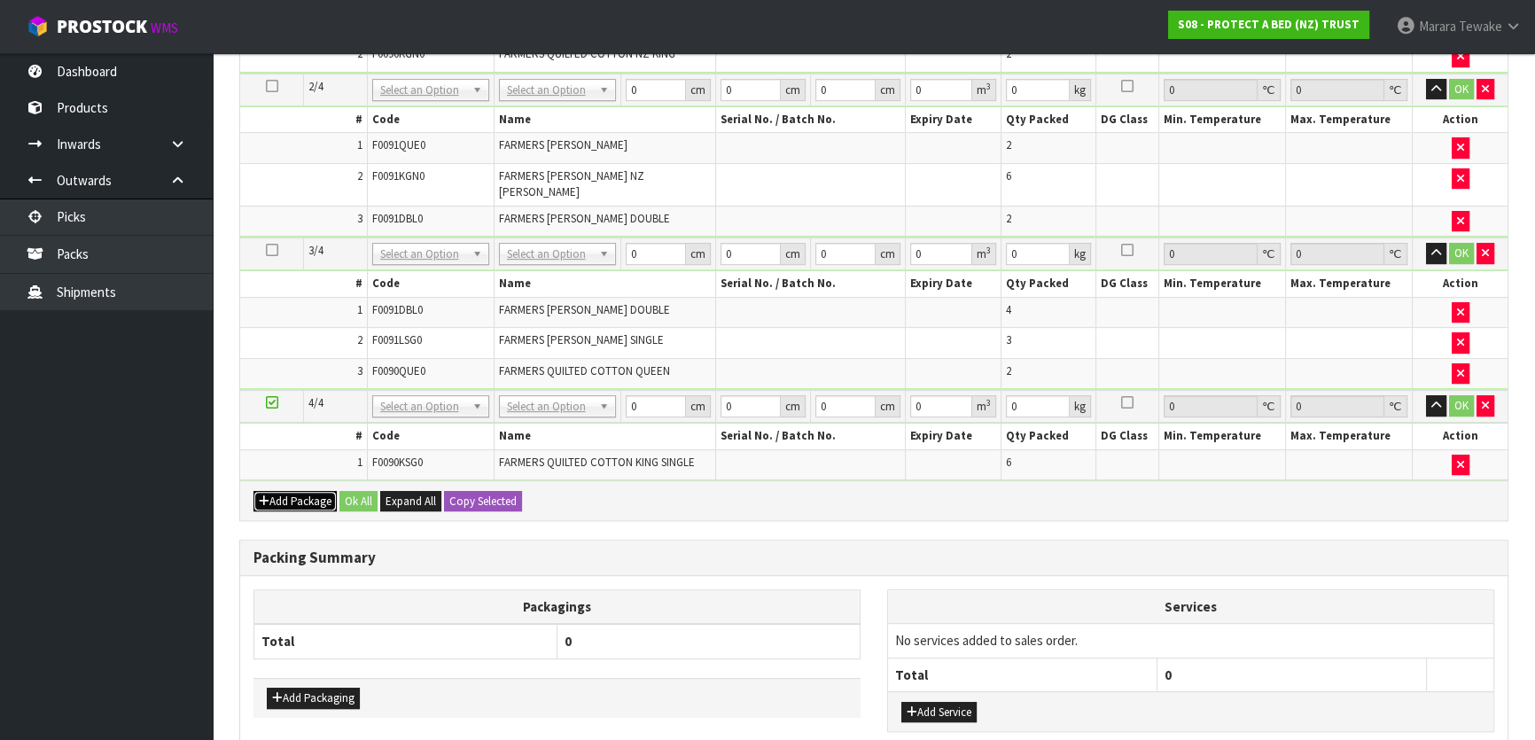
click at [299, 491] on button "Add Package" at bounding box center [295, 501] width 83 height 21
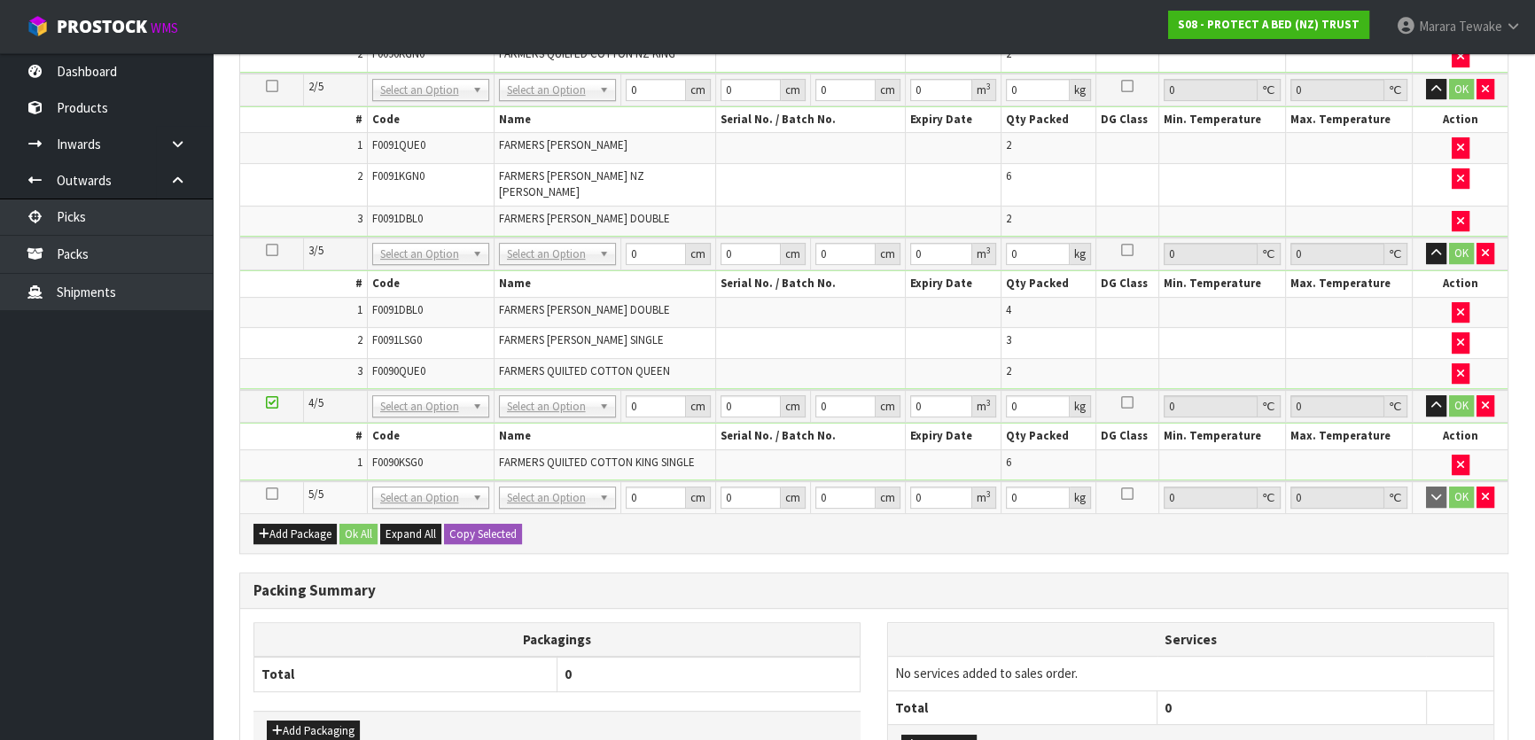
click at [274, 494] on icon at bounding box center [272, 494] width 12 height 1
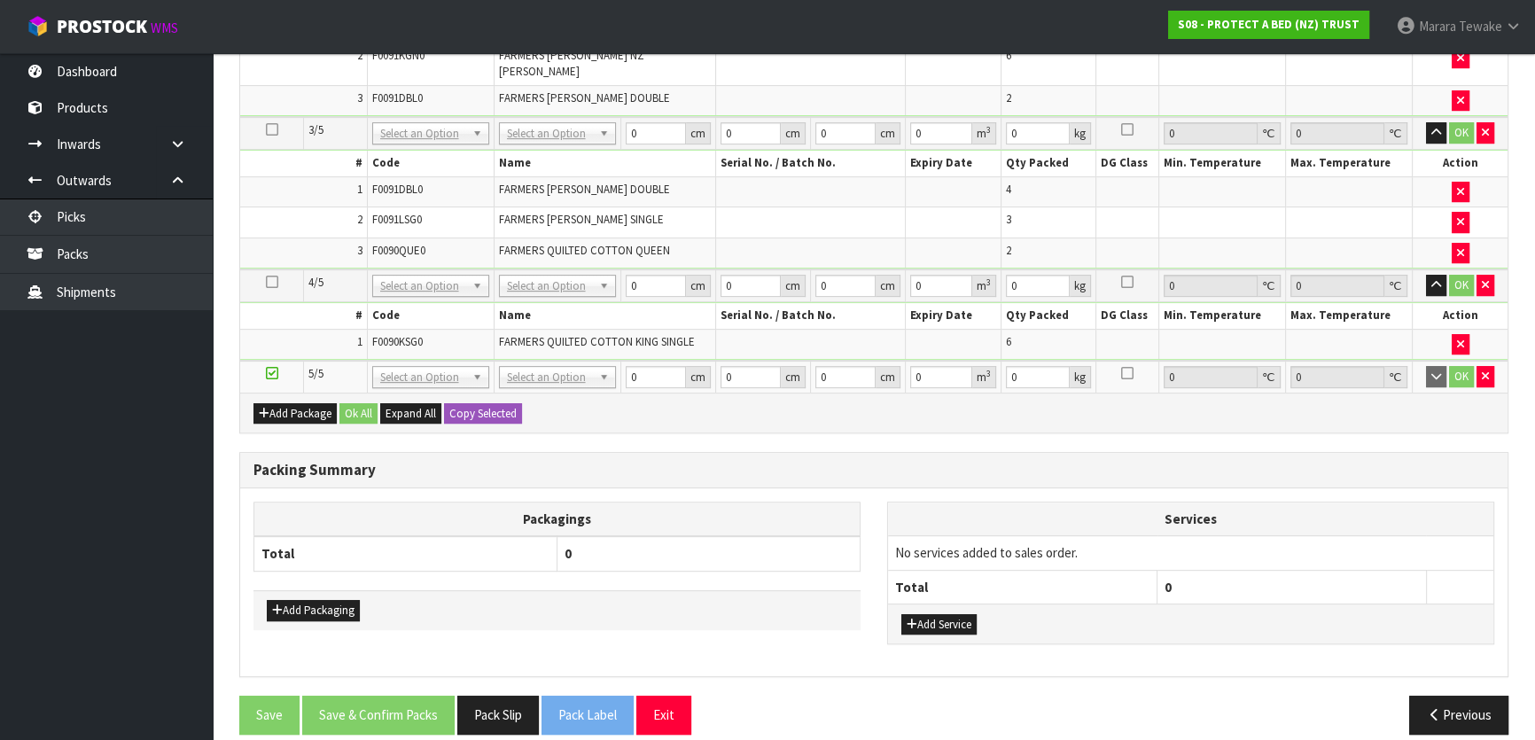
scroll to position [0, 0]
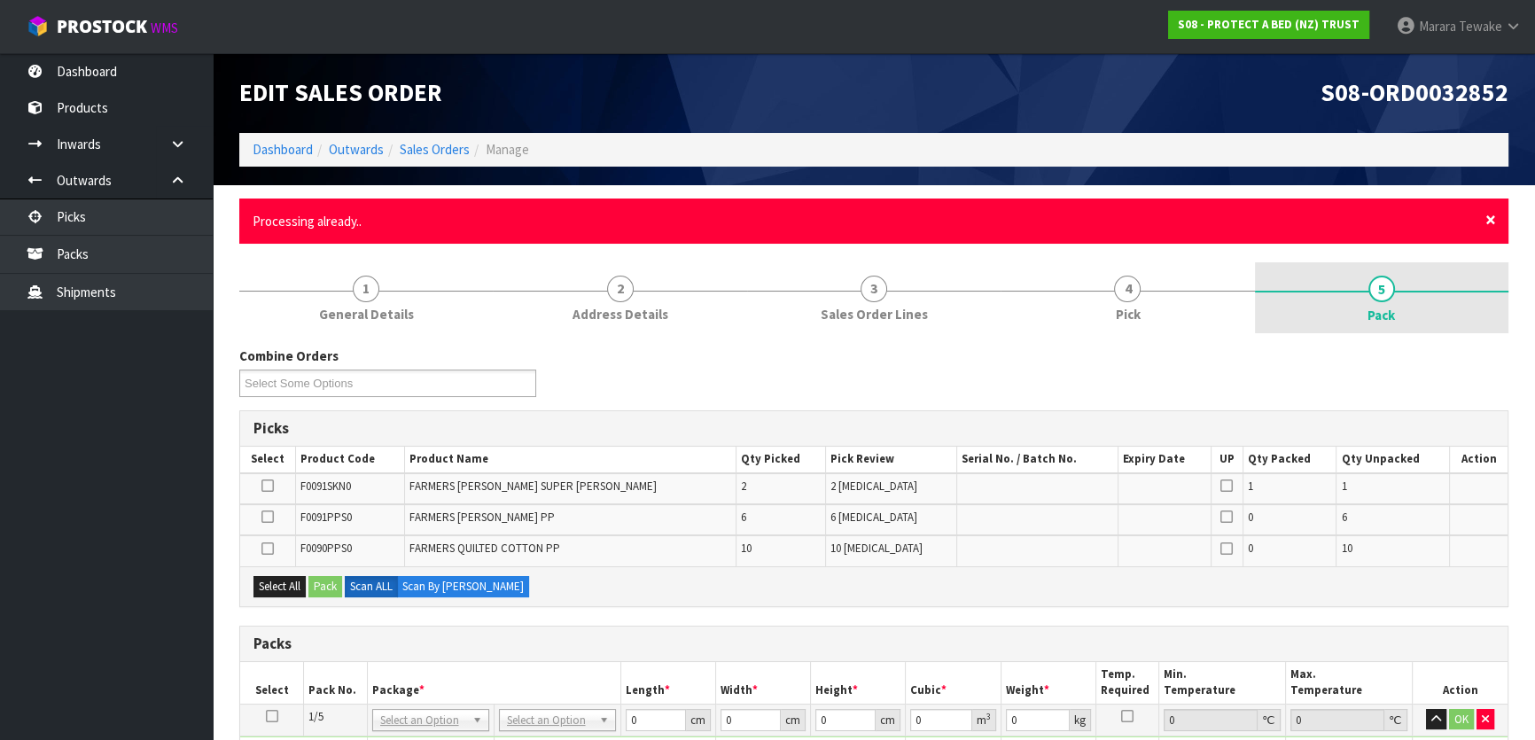
drag, startPoint x: 1491, startPoint y: 211, endPoint x: 1461, endPoint y: 228, distance: 34.5
click at [1491, 212] on span "×" at bounding box center [1491, 219] width 11 height 25
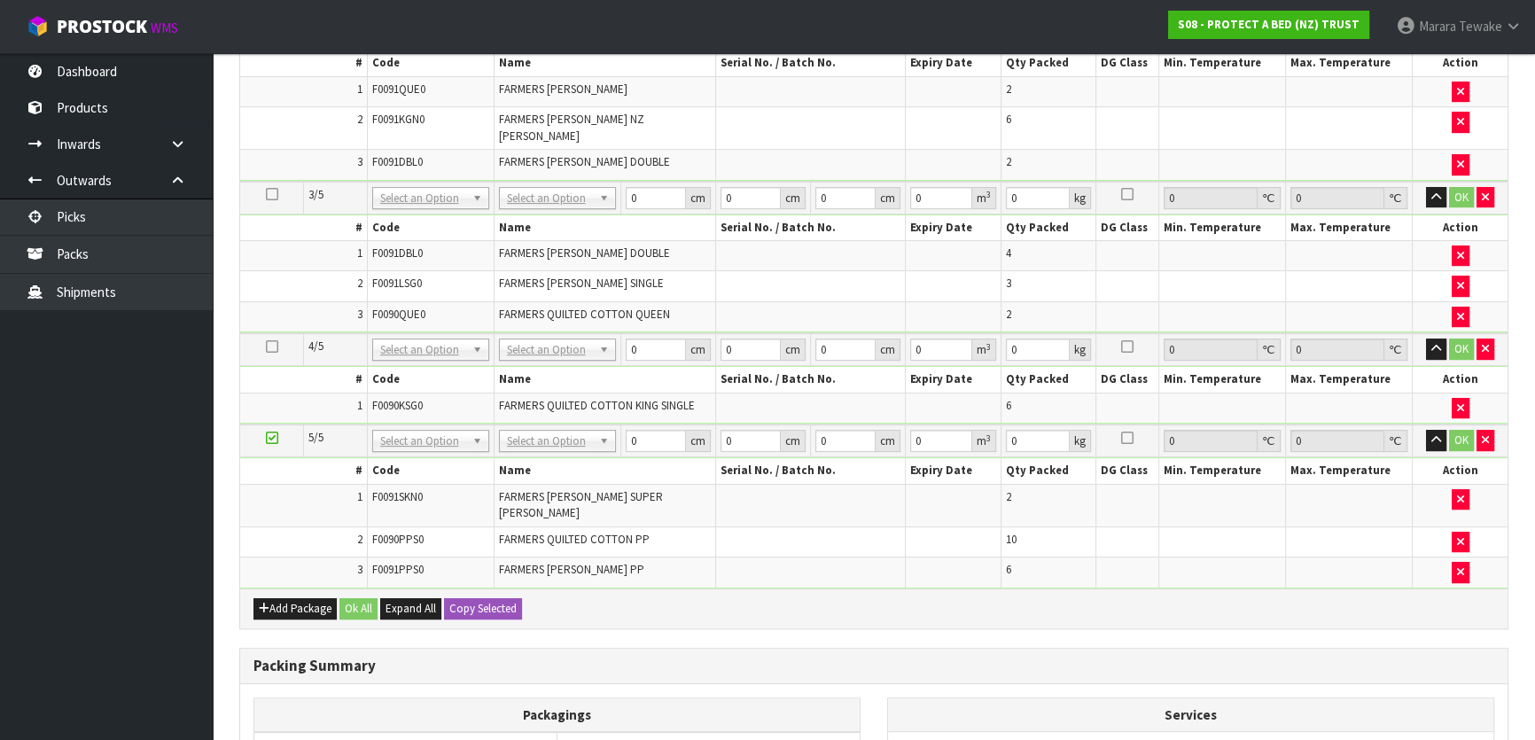
scroll to position [349, 0]
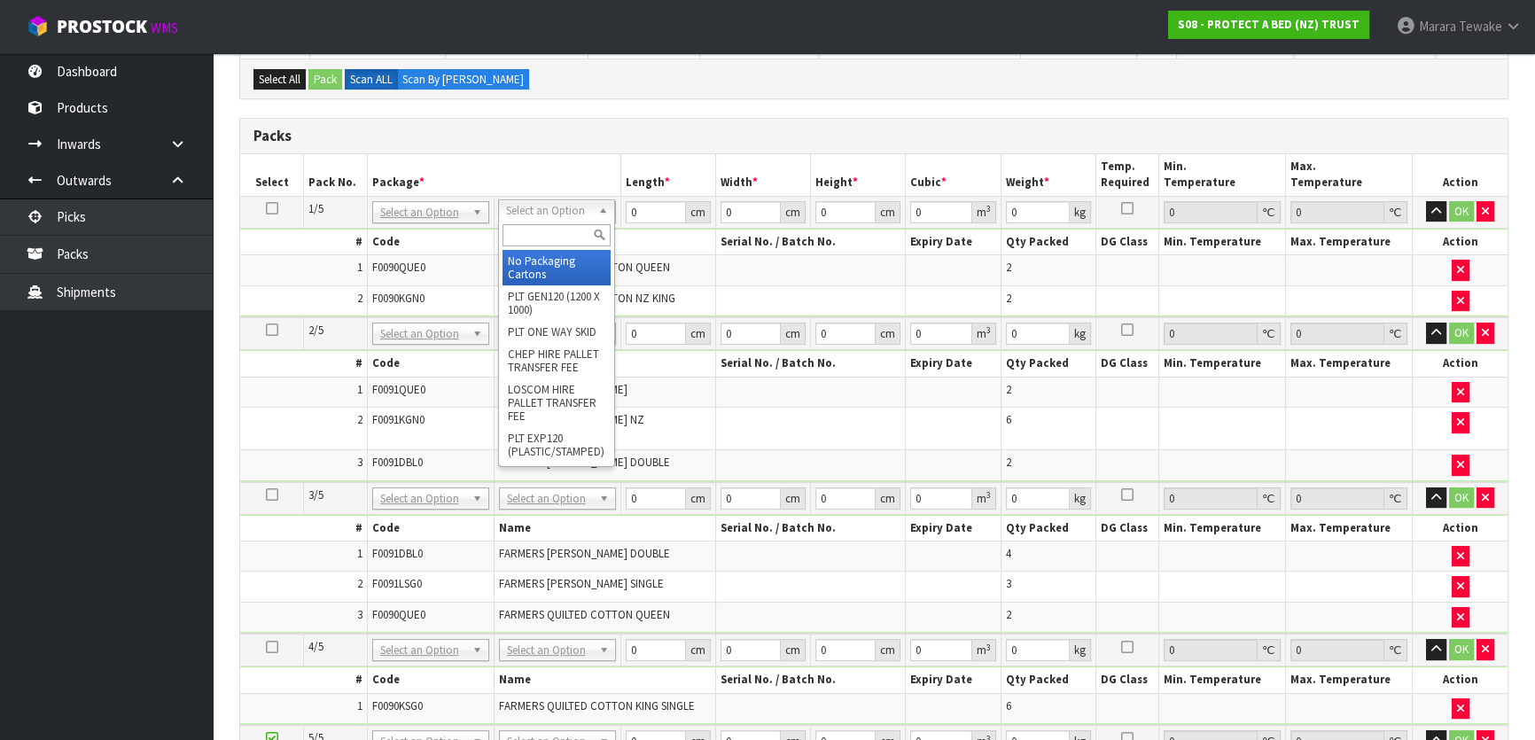
click at [557, 238] on input "text" at bounding box center [557, 235] width 108 height 22
type input "OC"
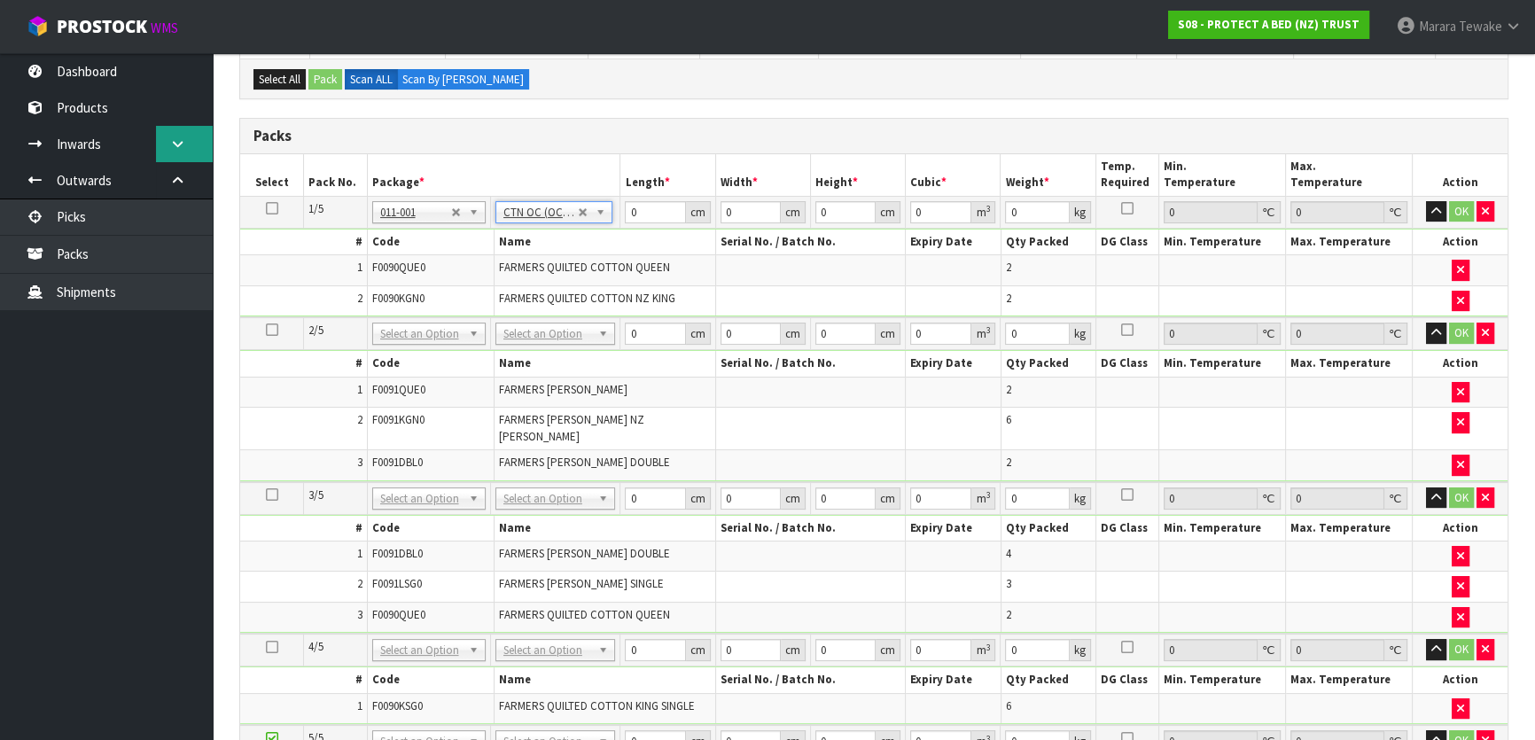
type input "7.002"
click at [275, 208] on icon at bounding box center [272, 208] width 12 height 1
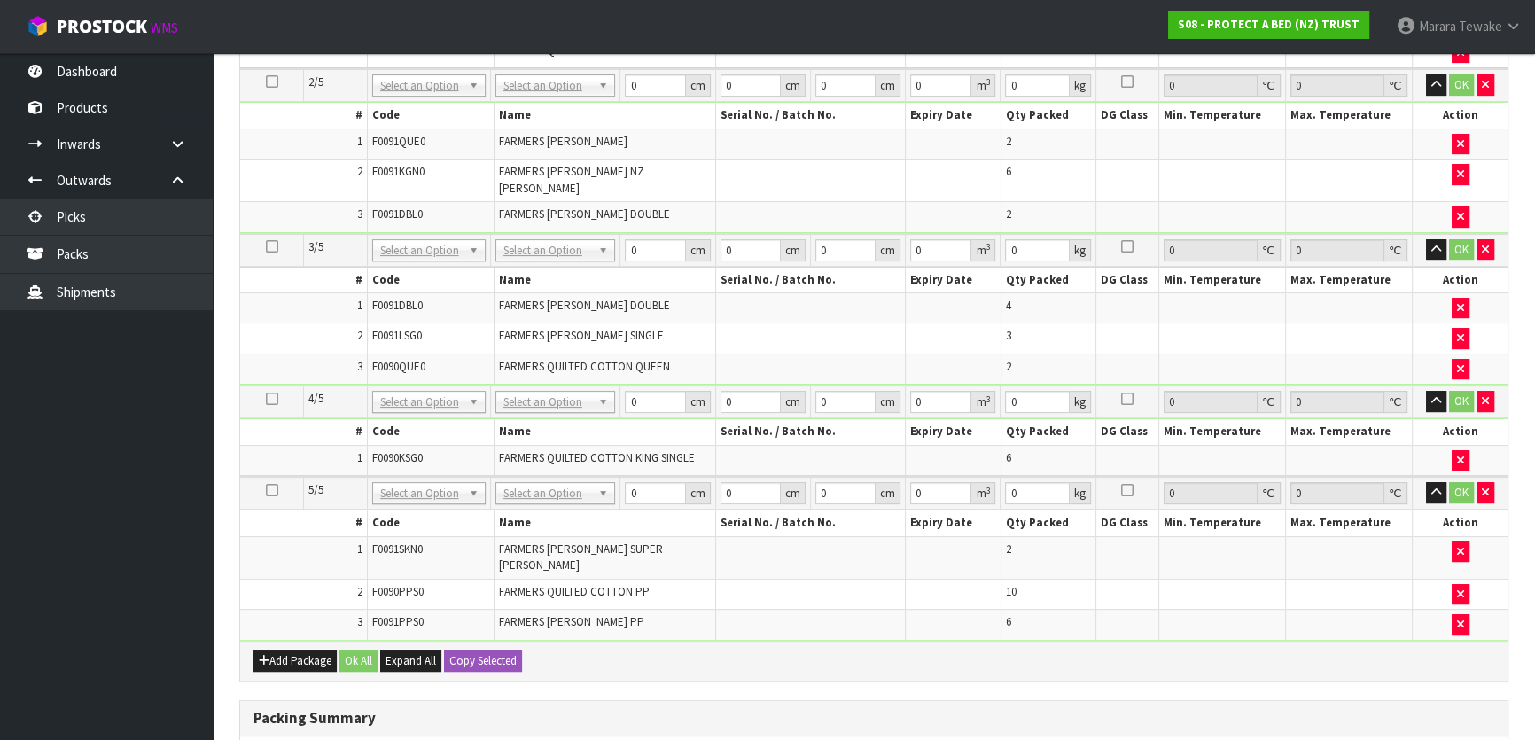
scroll to position [842, 0]
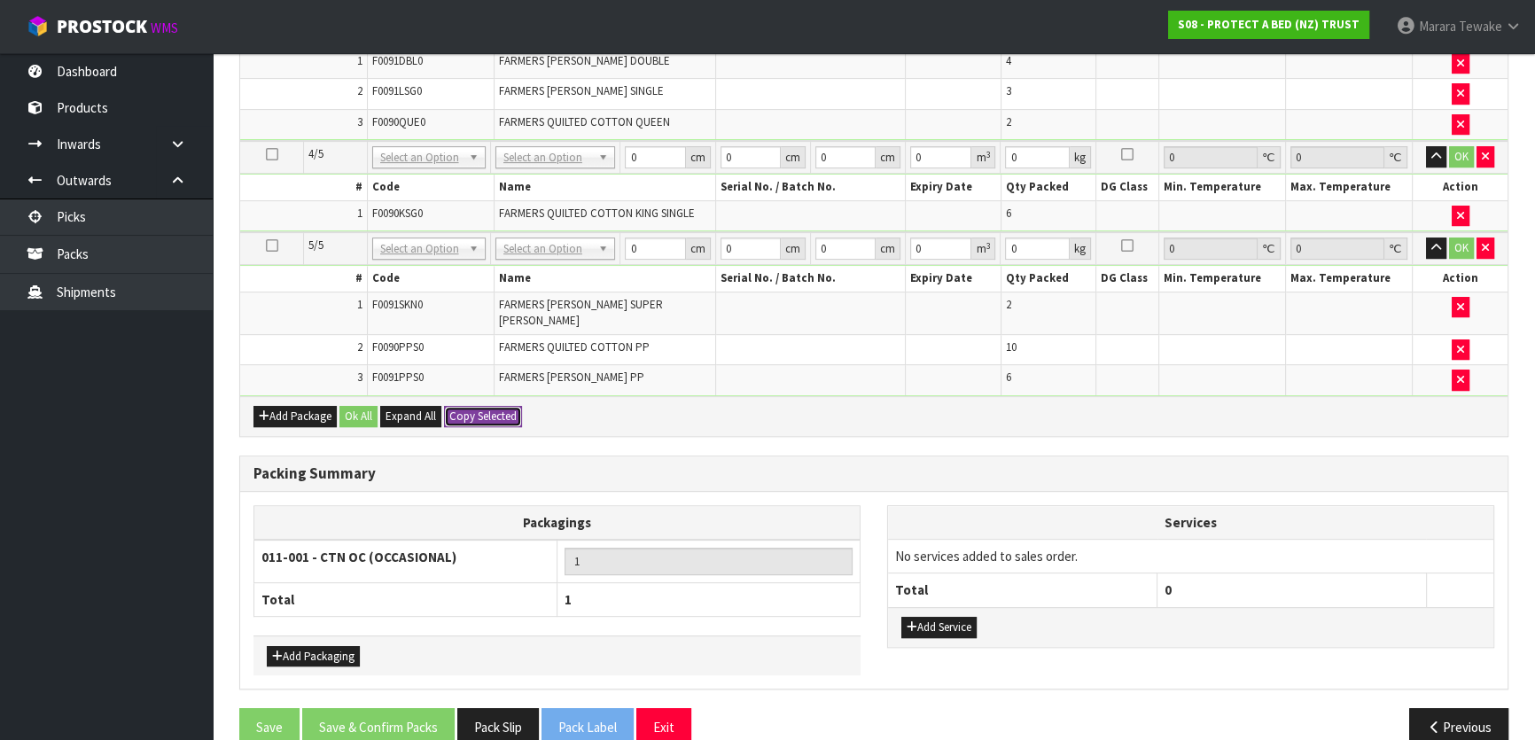
click at [511, 406] on button "Copy Selected" at bounding box center [483, 416] width 78 height 21
click at [511, 406] on button "Confirm Copy Selected" at bounding box center [502, 416] width 117 height 21
type input "7.002"
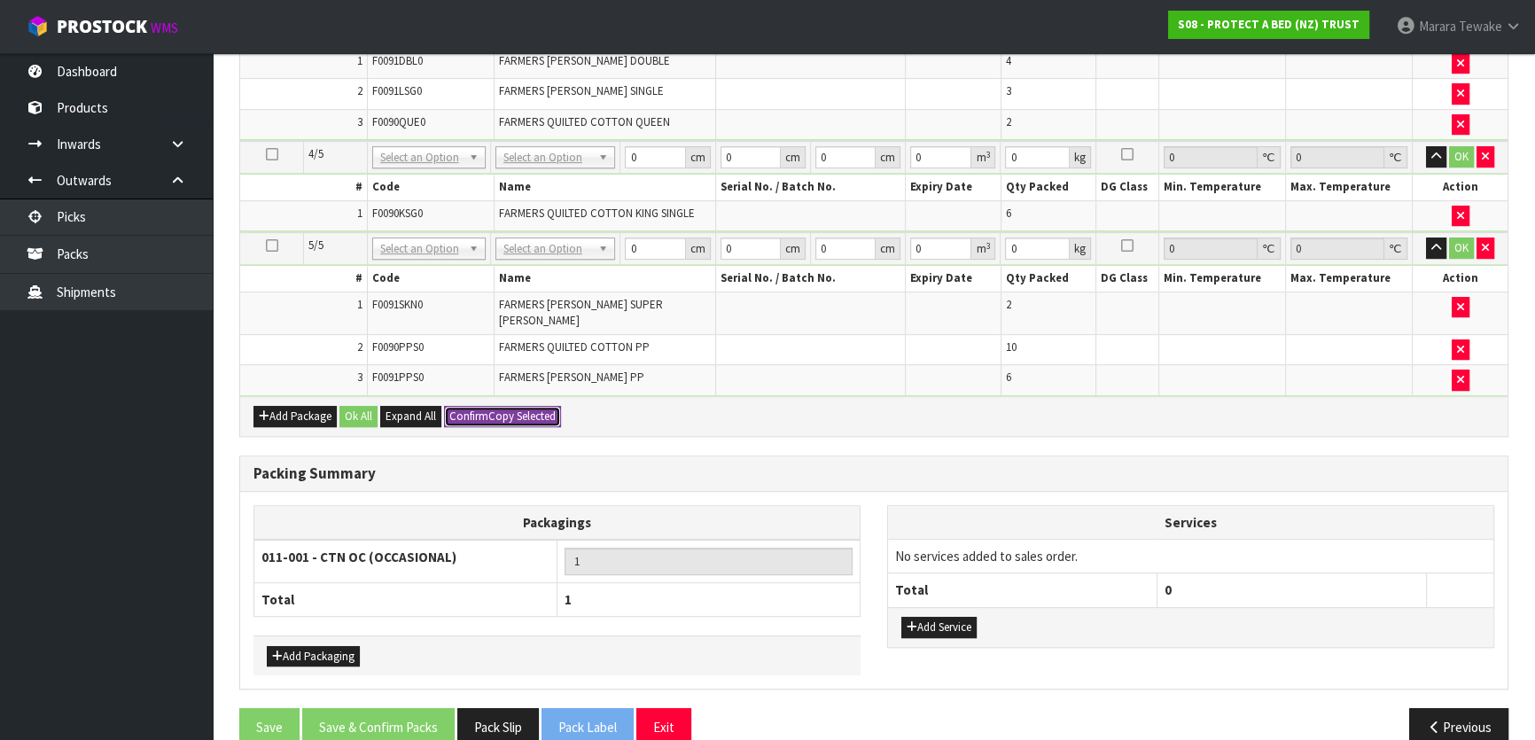
type input "7.002"
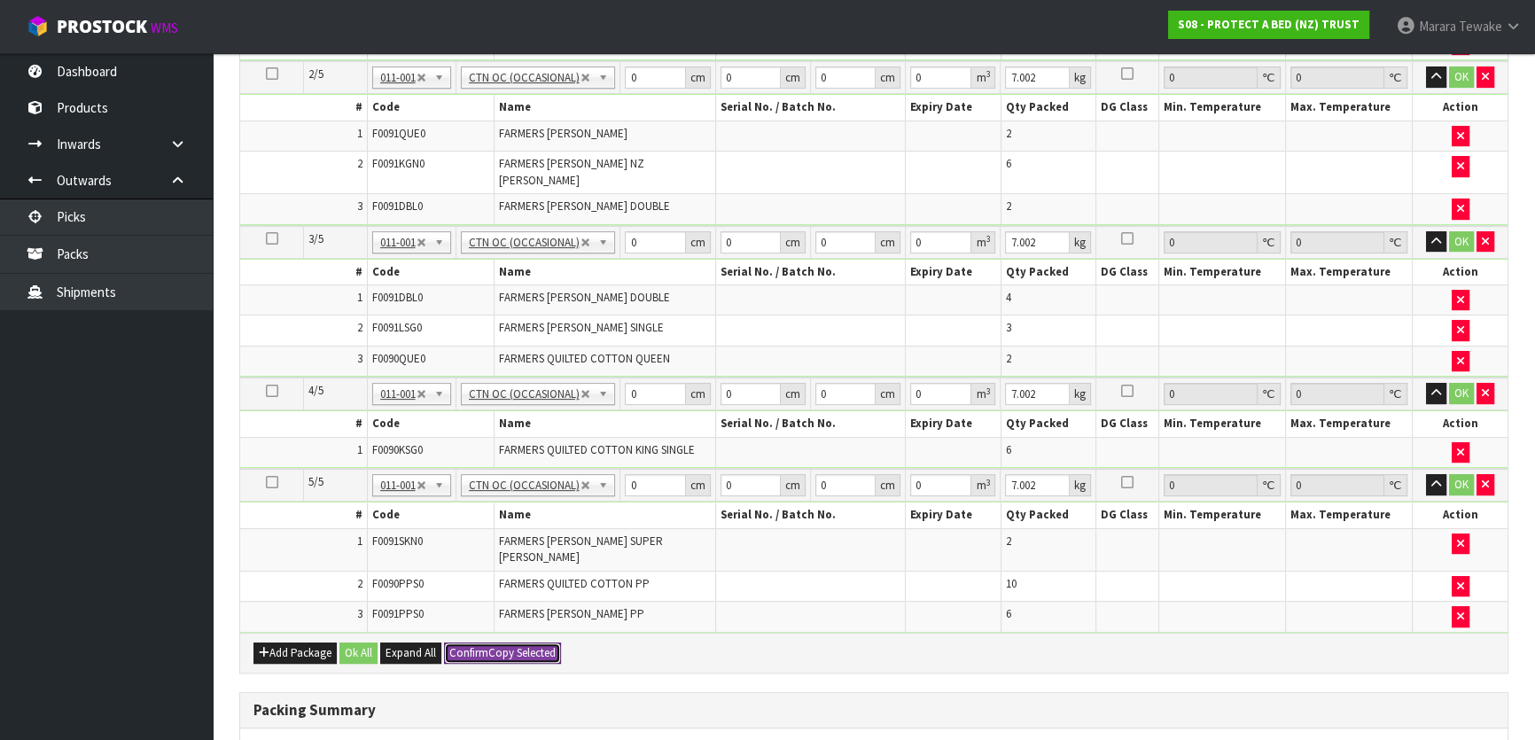
scroll to position [601, 0]
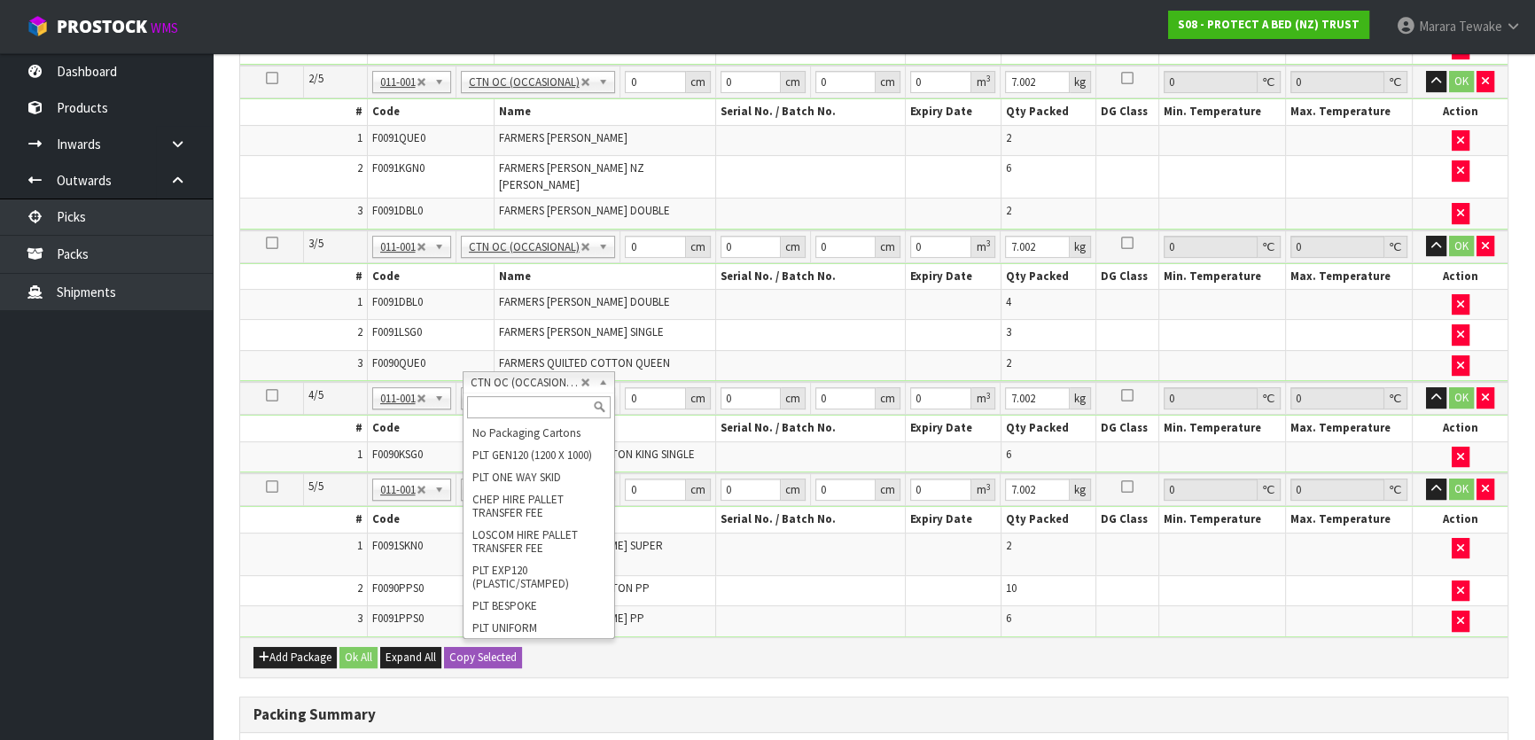
click at [532, 410] on input "text" at bounding box center [539, 407] width 144 height 22
type input "4"
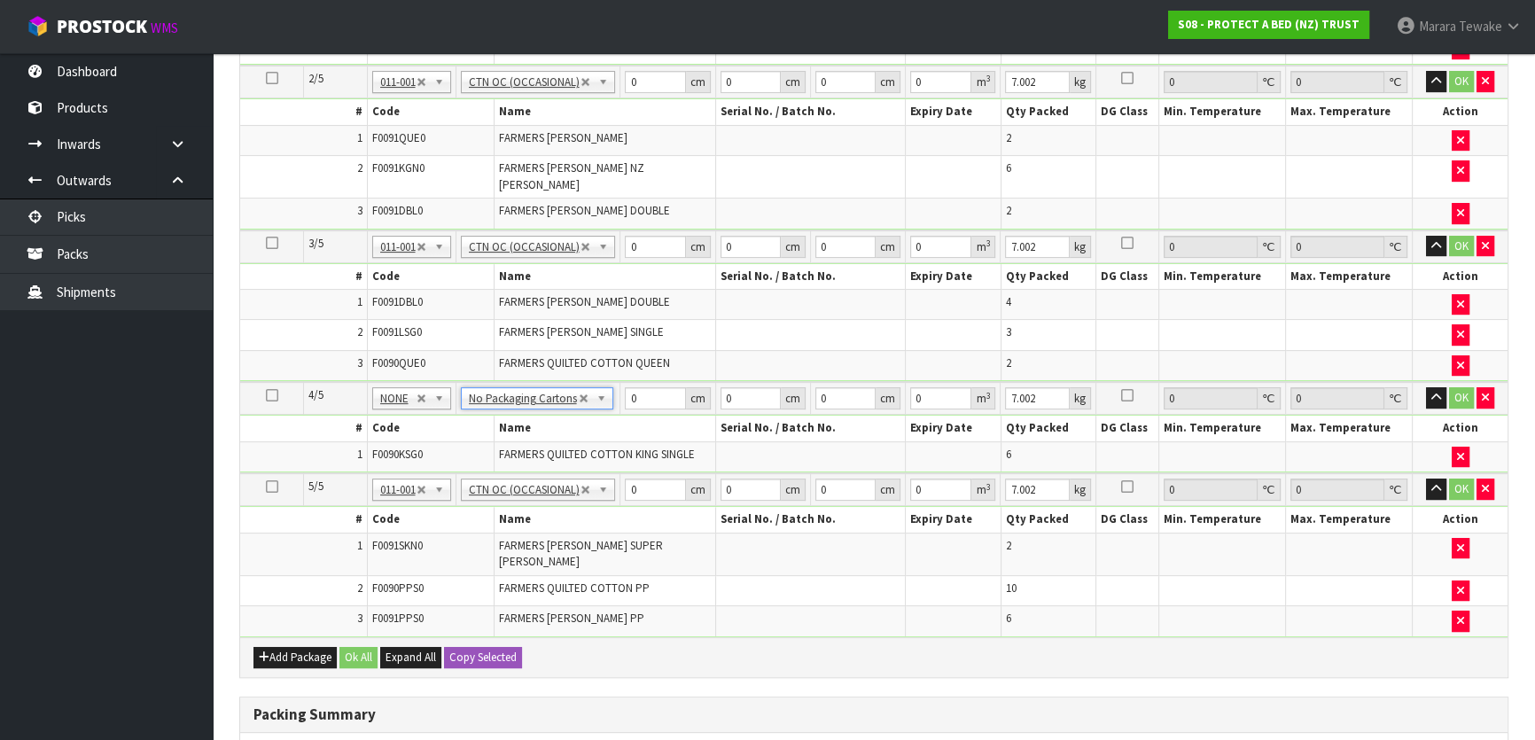
type input "0"
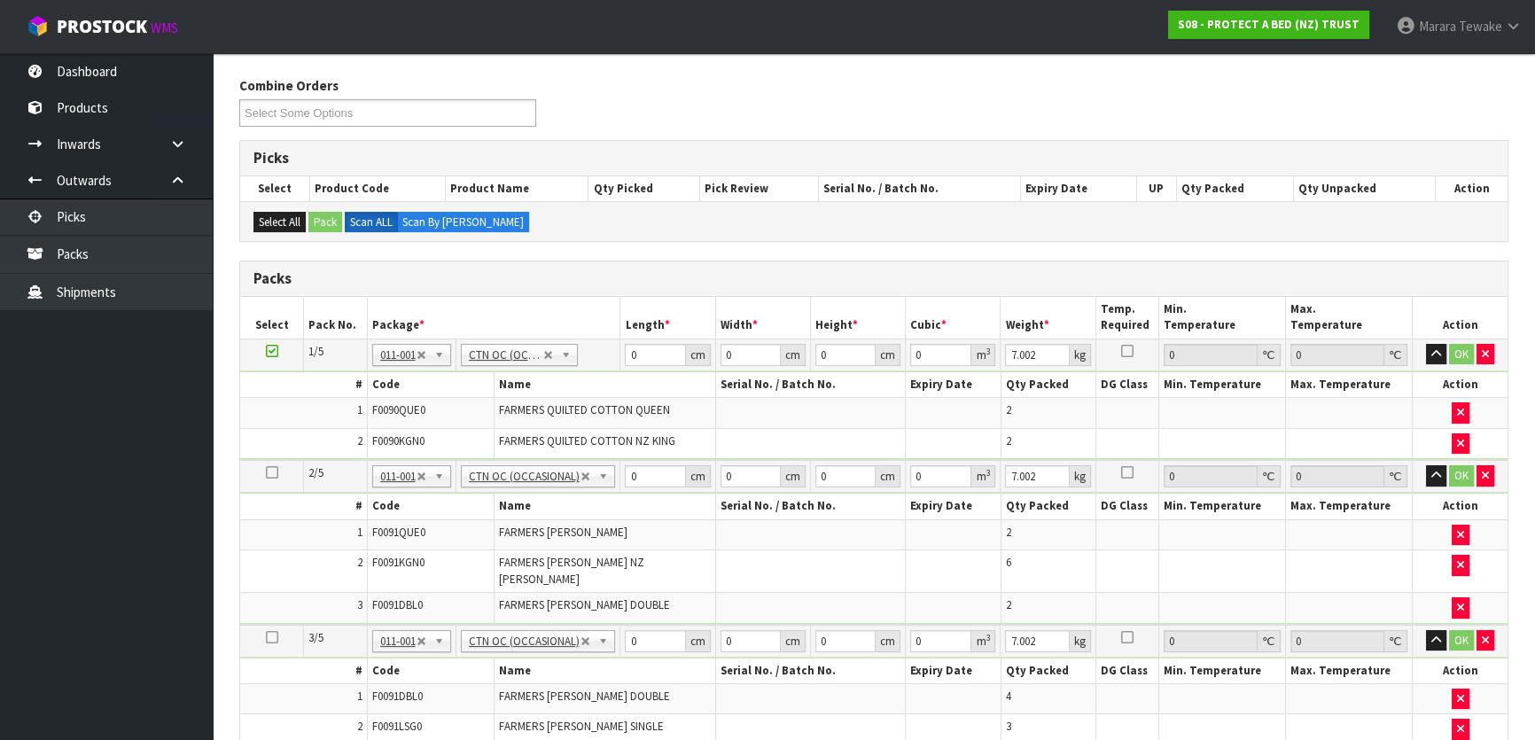
scroll to position [198, 0]
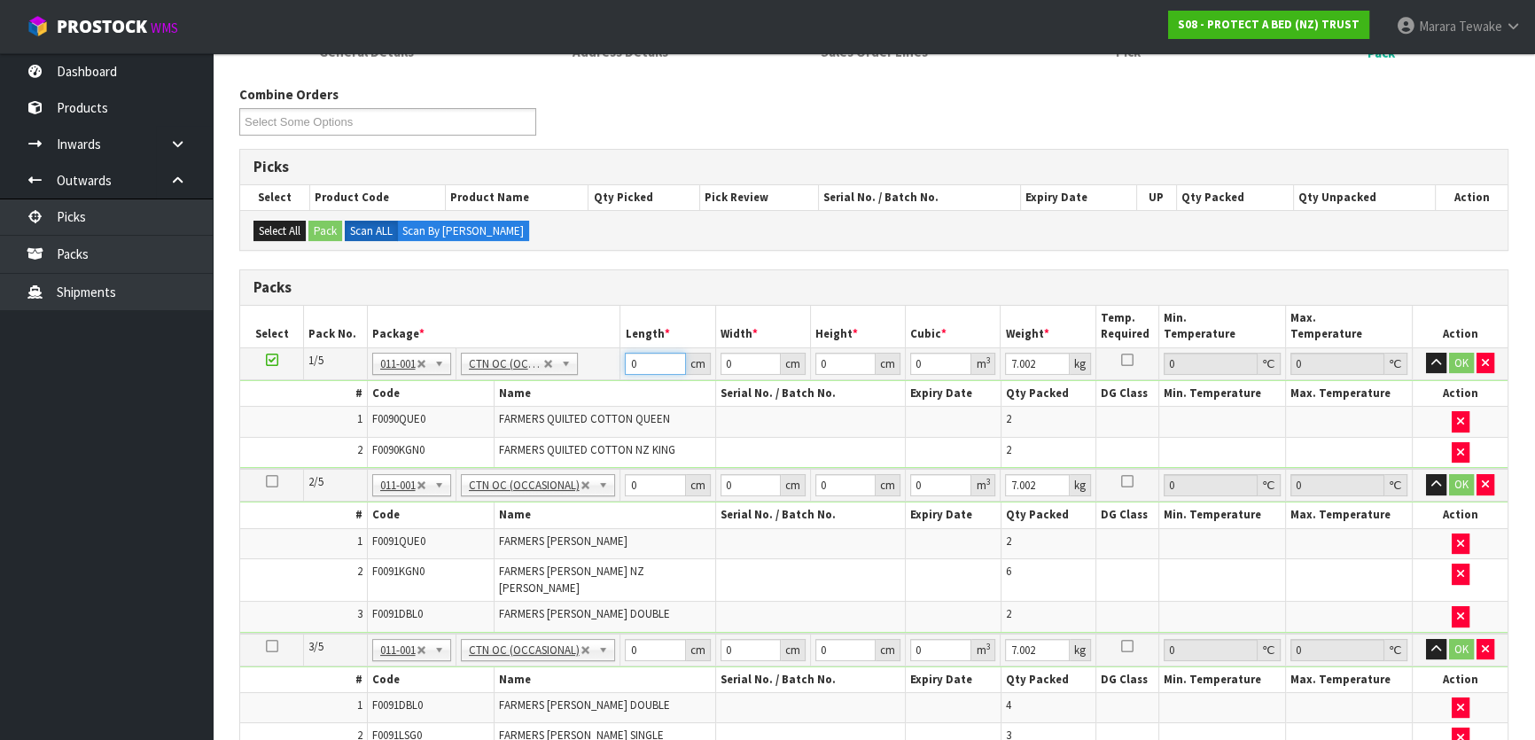
click at [588, 300] on div "Packs Select Pack No. Package * Length * Width * Height * Cubic * Weight * Temp…" at bounding box center [873, 675] width 1269 height 812
type input "57"
type input "39"
type input "3"
type input "0.006669"
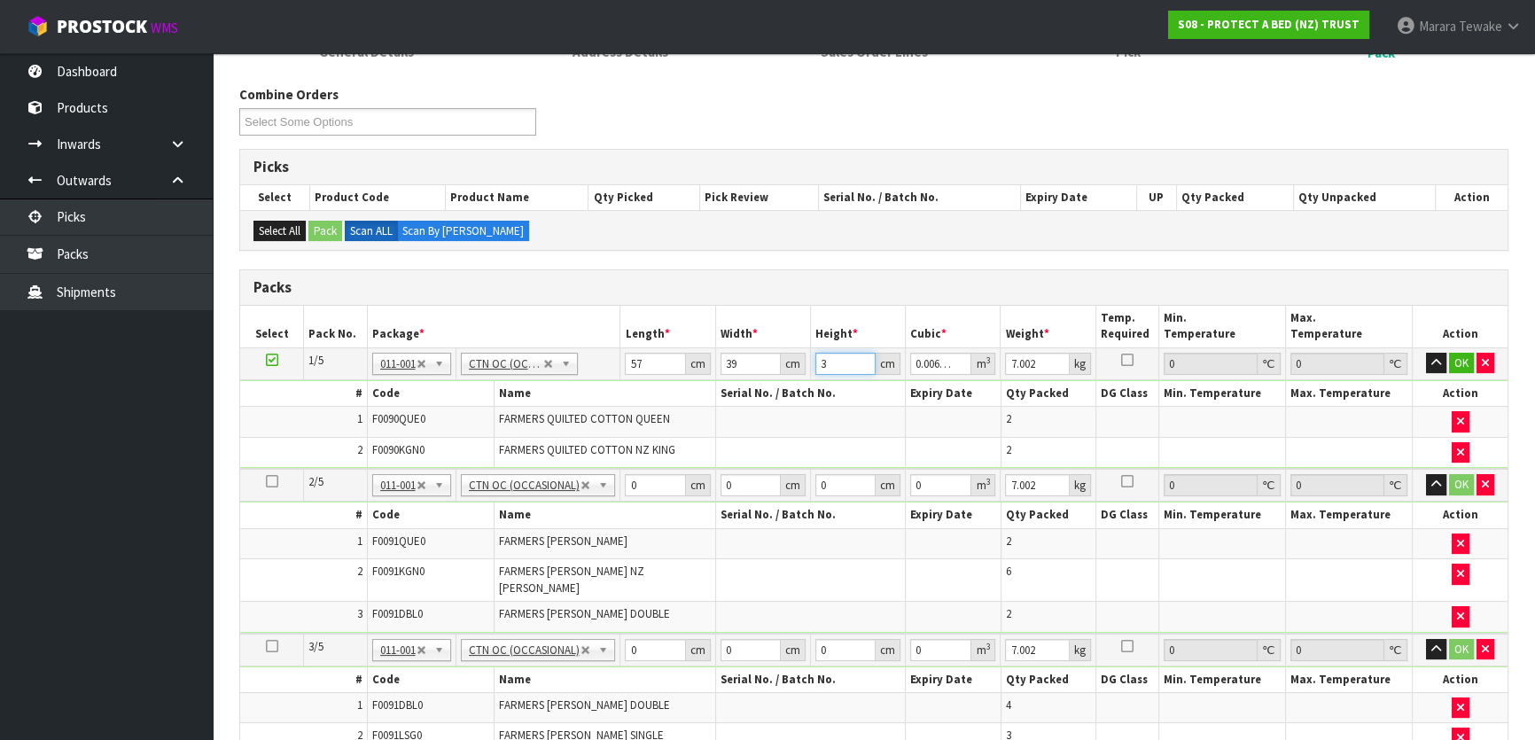
type input "31"
type input "0.068913"
type input "31"
type input "8"
click at [1426, 353] on button "button" at bounding box center [1436, 363] width 20 height 21
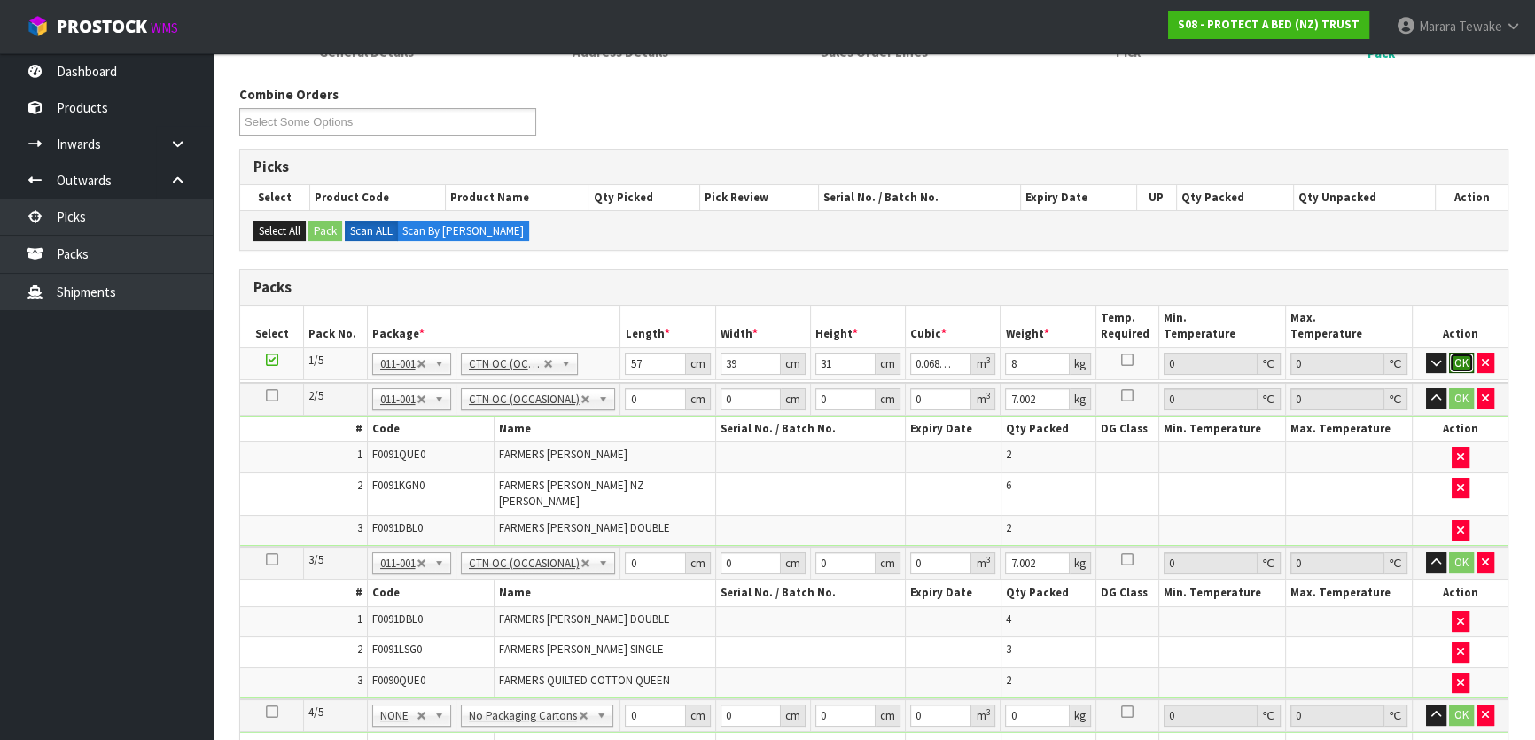
click button "OK" at bounding box center [1461, 363] width 25 height 21
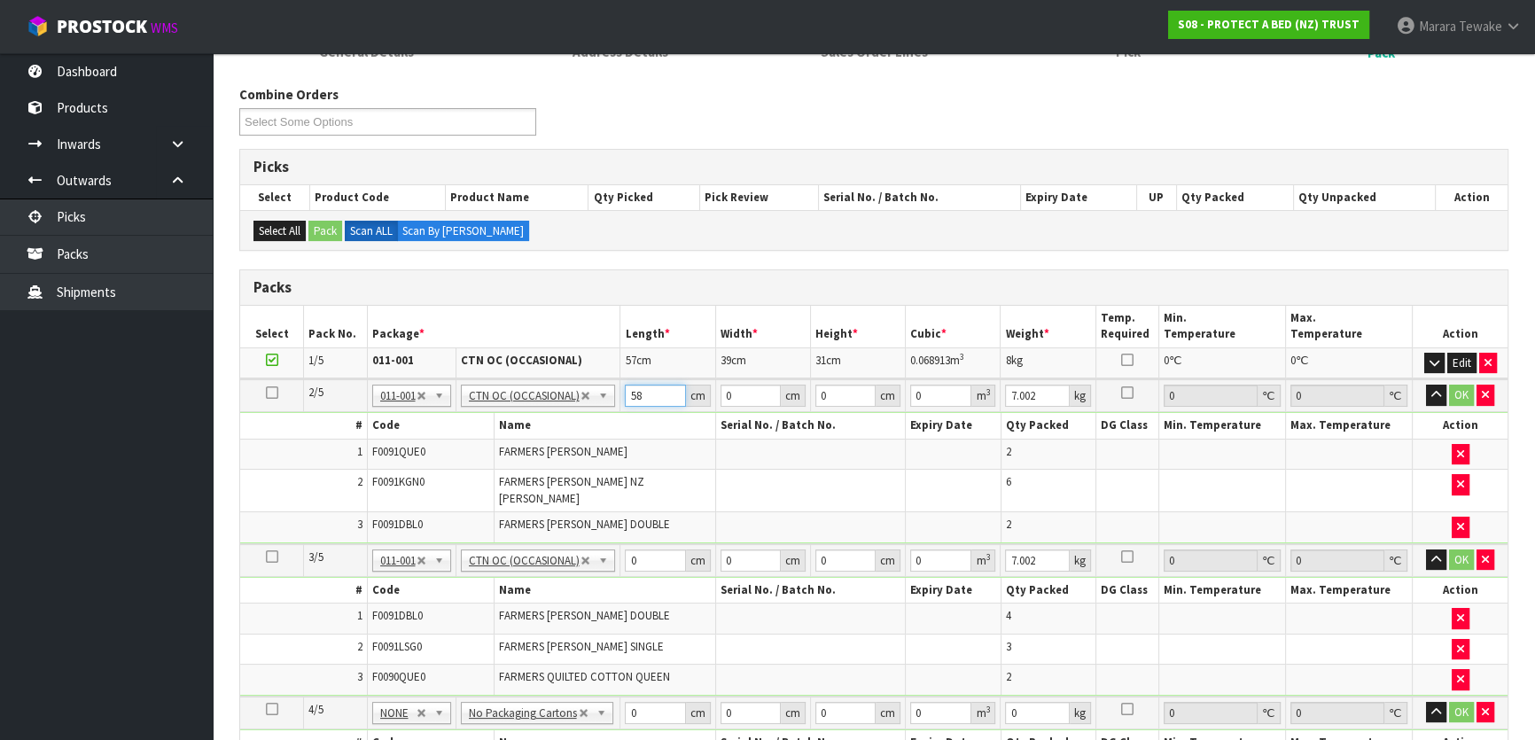
type input "58"
type input "39"
type input "3"
type input "0.006786"
type input "32"
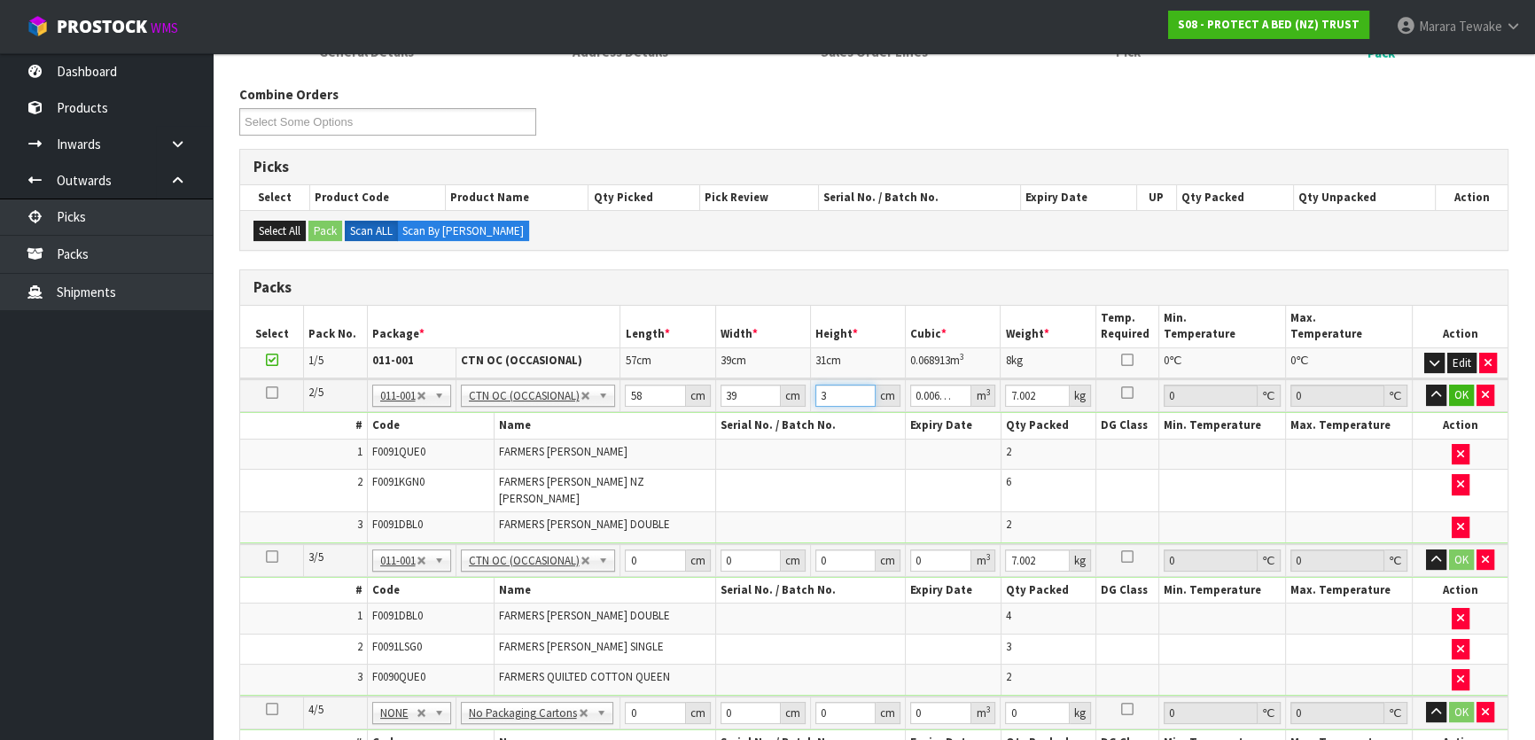
type input "0.072384"
type input "32"
type input "10"
click at [1426, 385] on button "button" at bounding box center [1436, 395] width 20 height 21
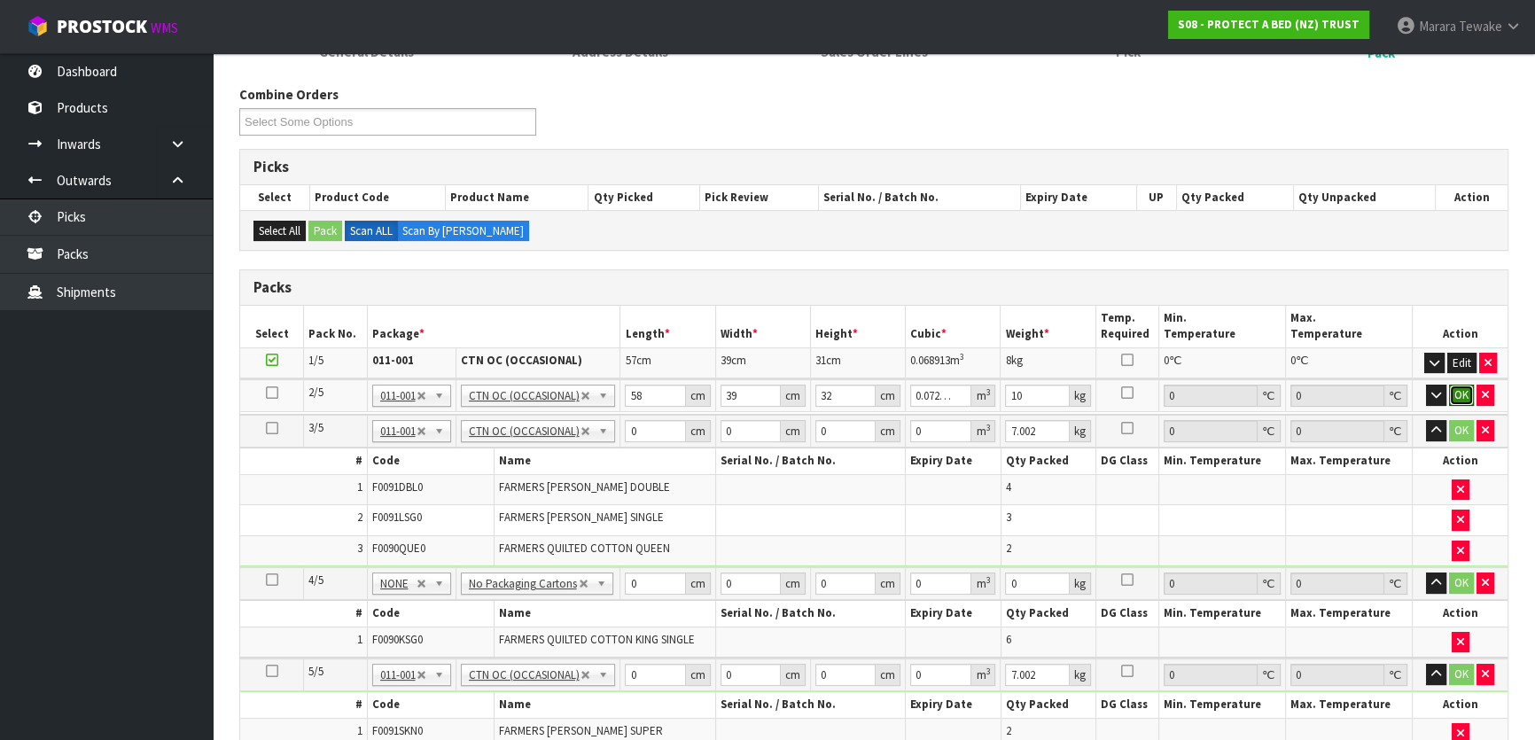
click button "OK" at bounding box center [1461, 395] width 25 height 21
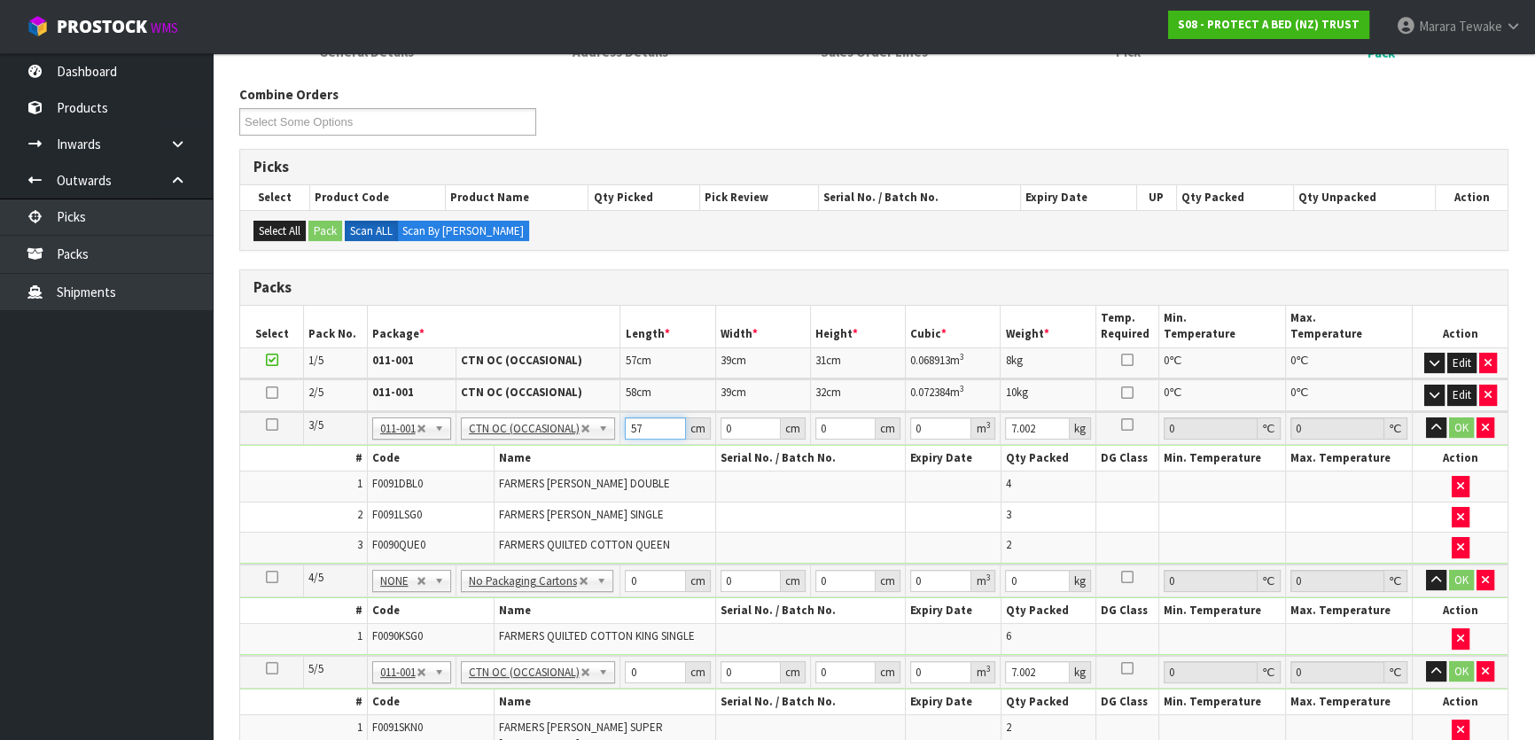
type input "57"
type input "40"
type input "3"
type input "0.00684"
type input "32"
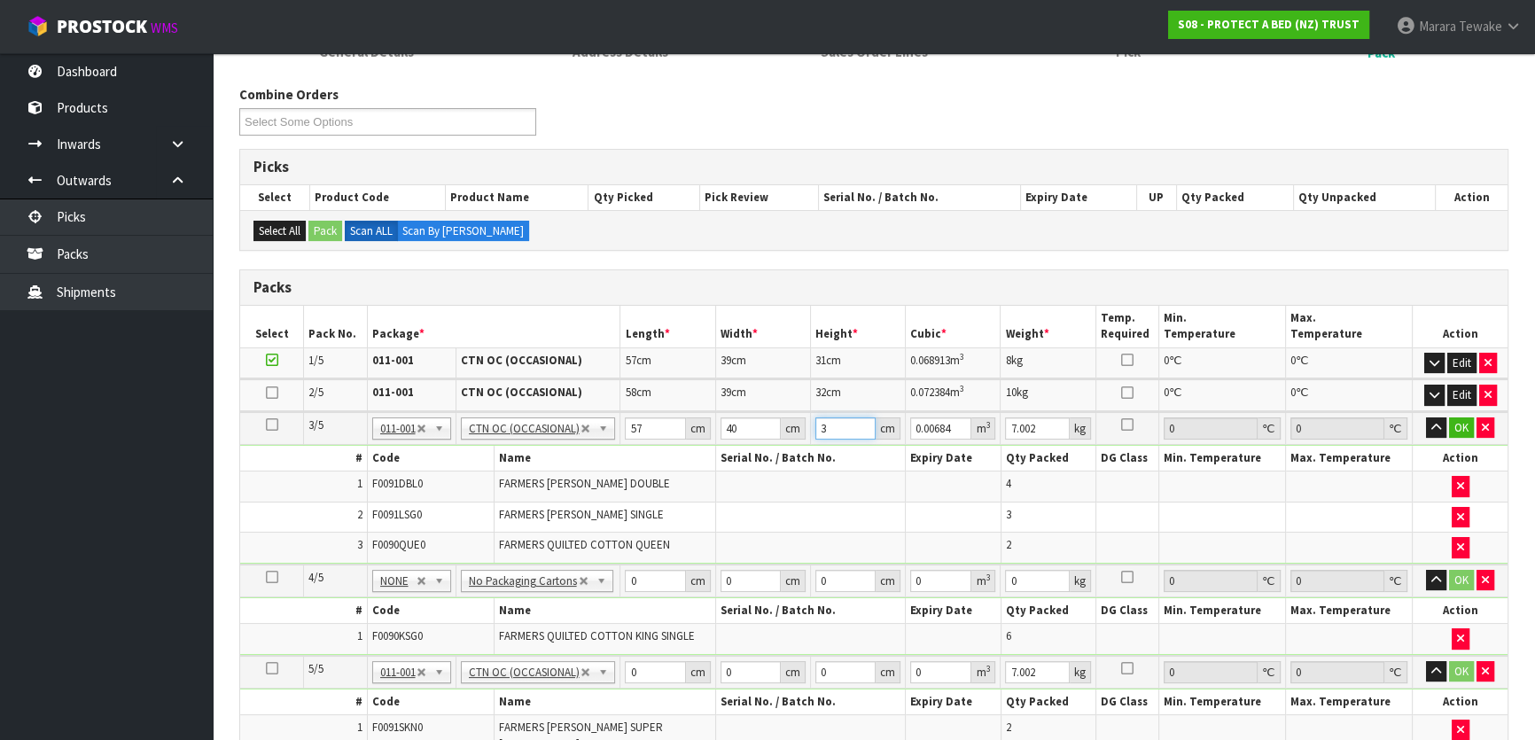
type input "0.07296"
type input "32"
type input "9"
click at [1426, 417] on button "button" at bounding box center [1436, 427] width 20 height 21
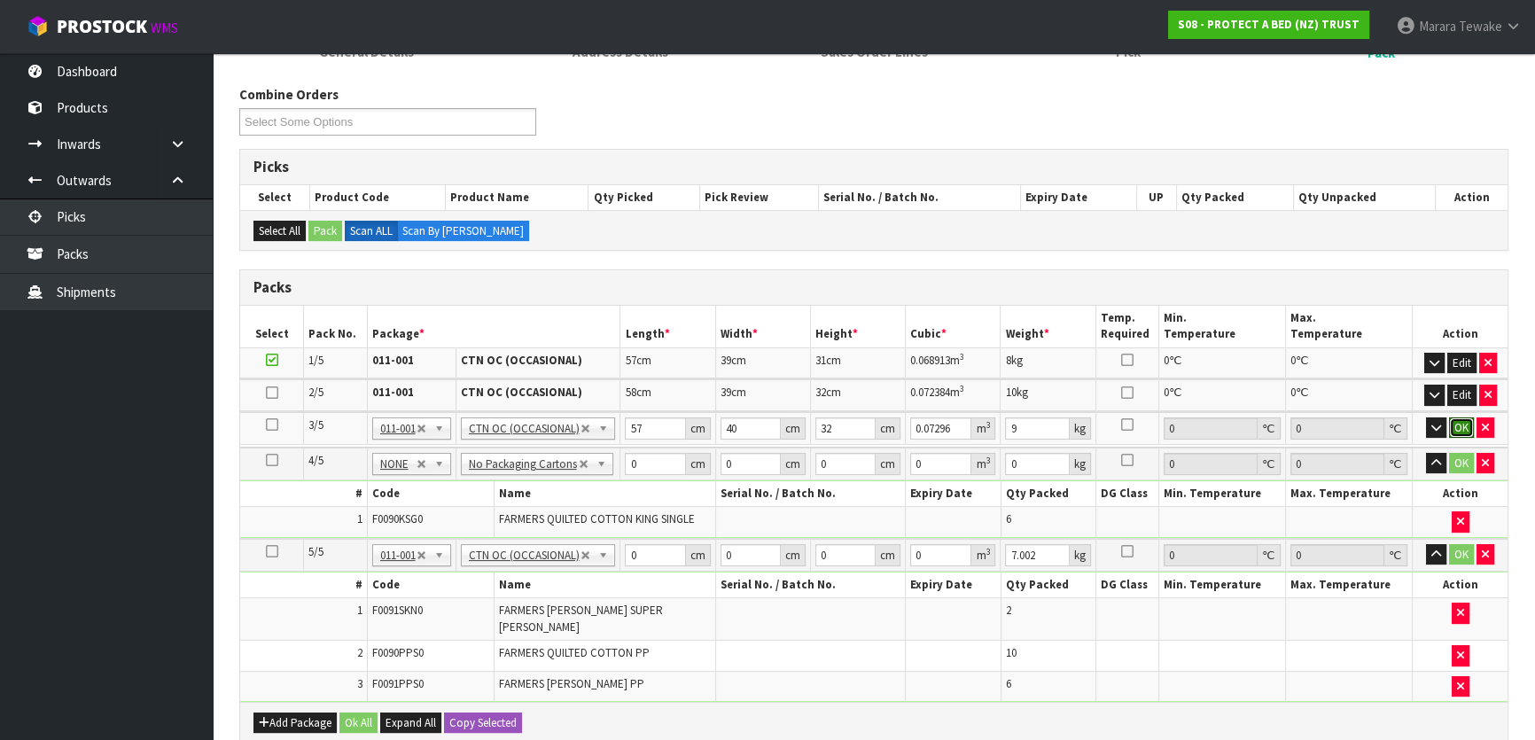
click button "OK" at bounding box center [1461, 427] width 25 height 21
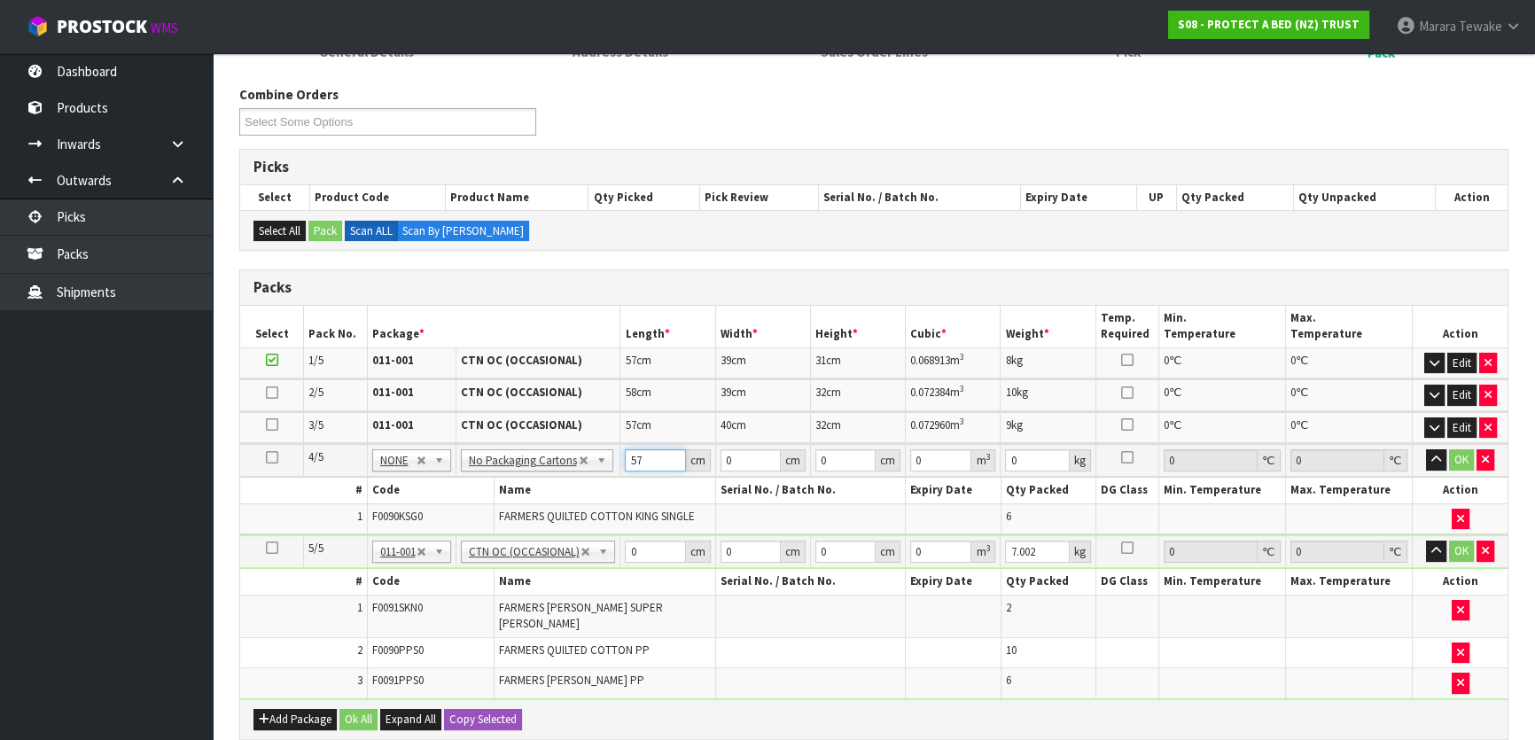
type input "57"
type input "49"
type input "3"
type input "0.008379"
type input "31"
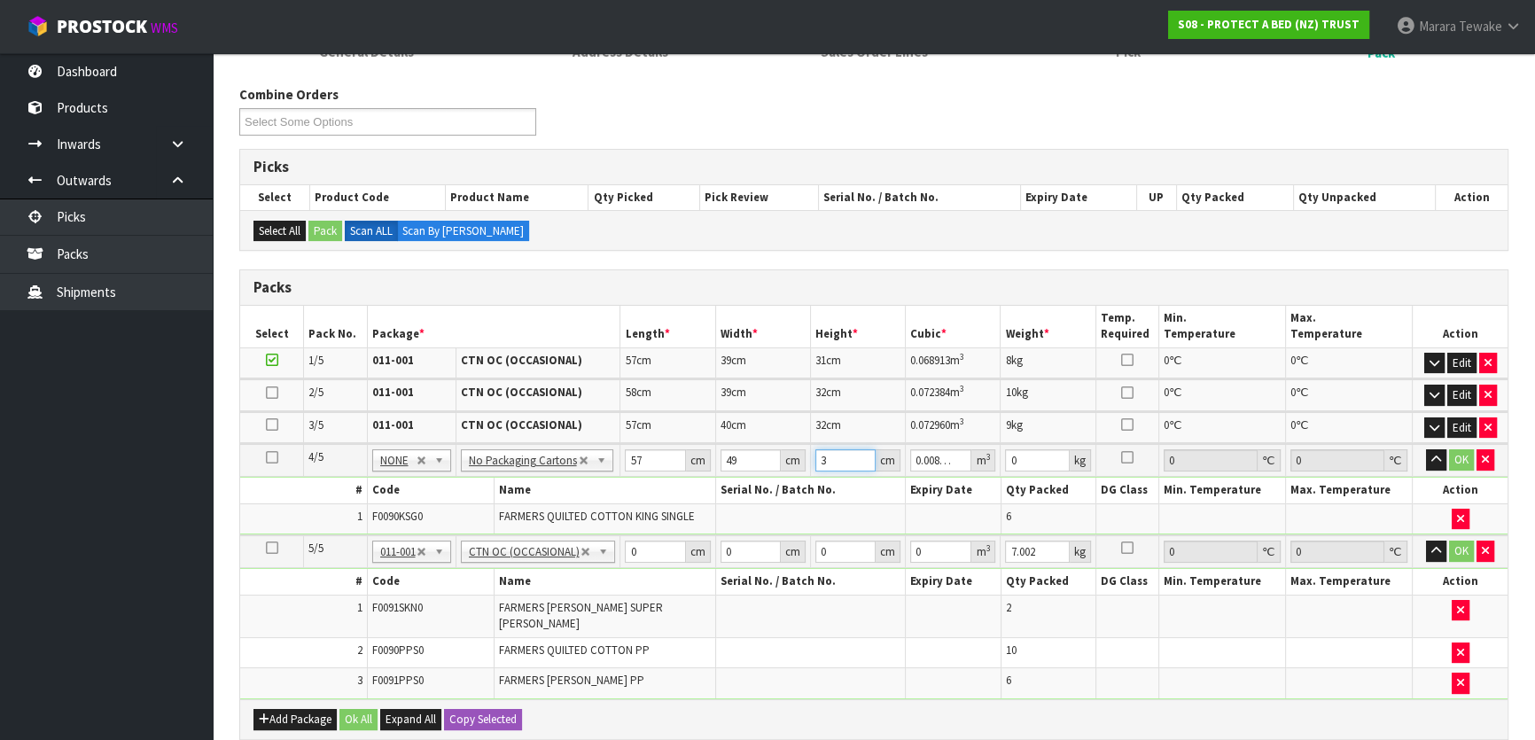
type input "0.086583"
type input "31"
type input "8"
click at [1426, 449] on button "button" at bounding box center [1436, 459] width 20 height 21
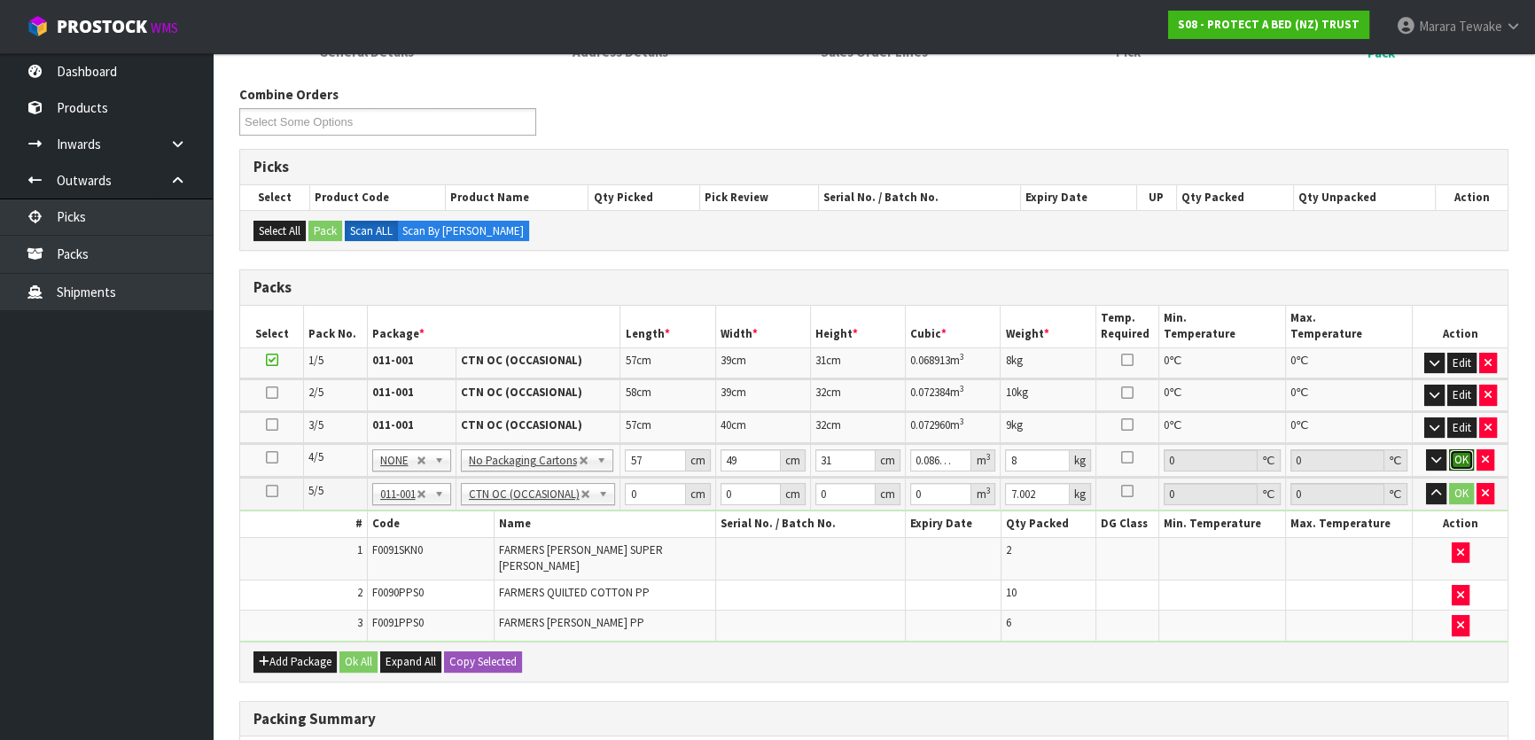
click button "OK" at bounding box center [1461, 459] width 25 height 21
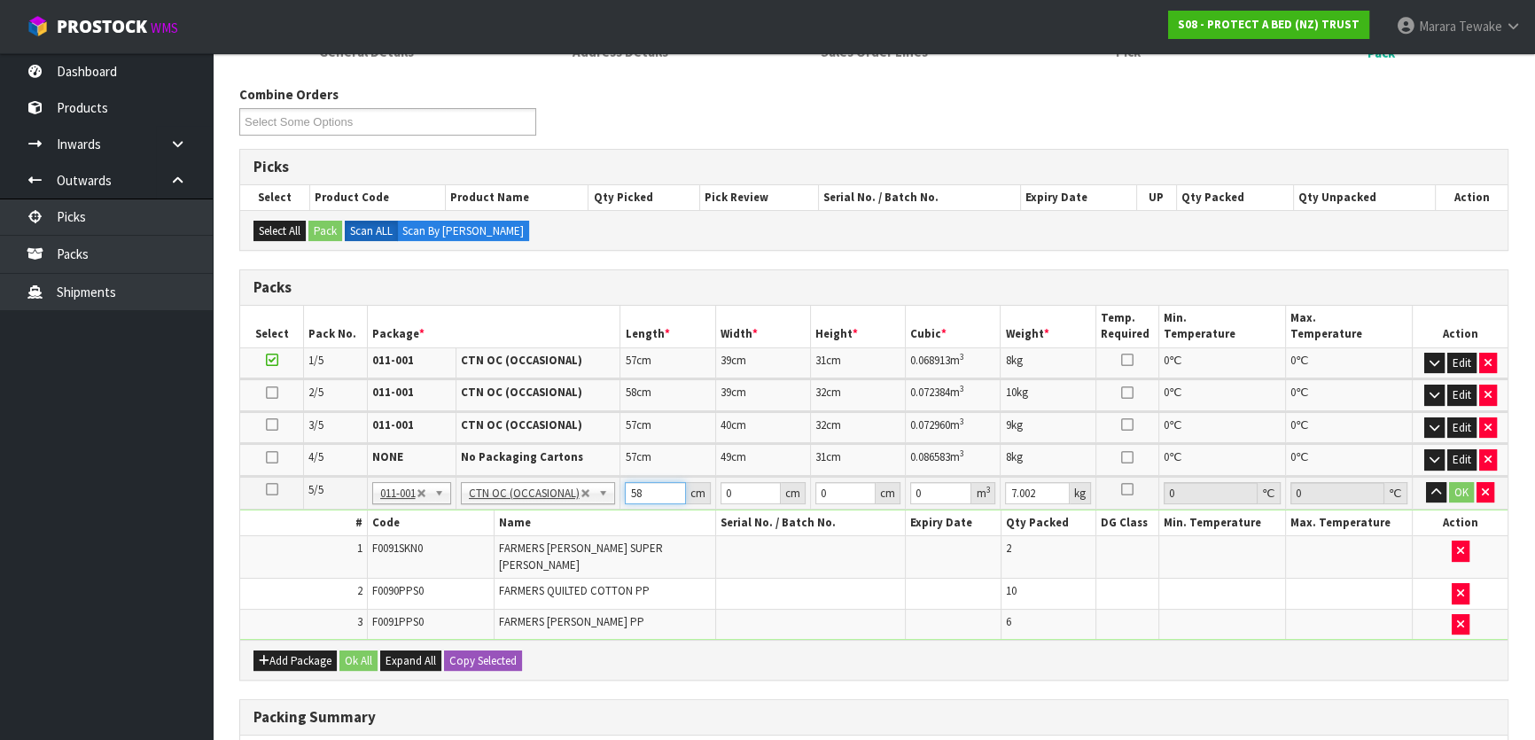
type input "58"
type input "39"
type input "3"
type input "0.006786"
type input "31"
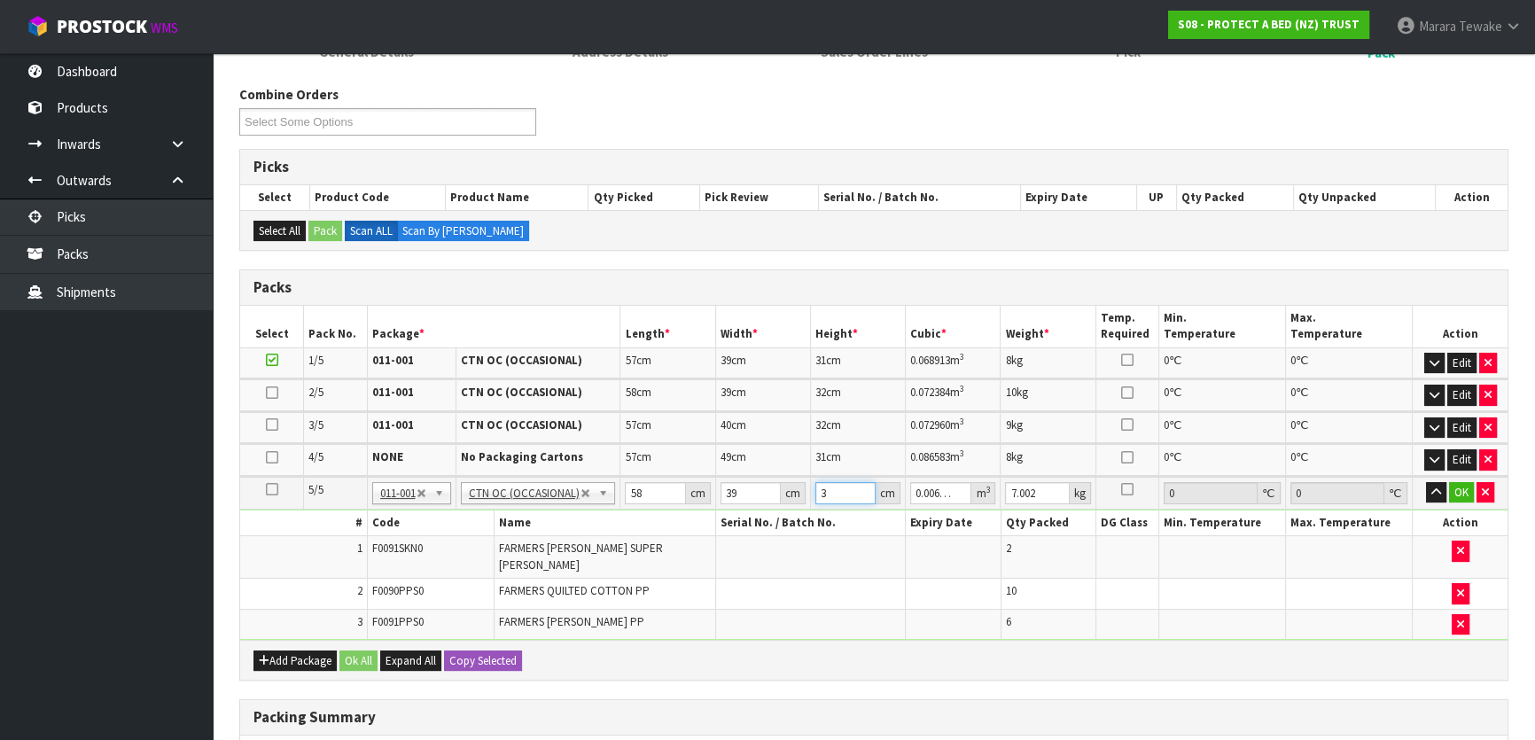
type input "0.070122"
type input "31"
type input "7"
click at [1426, 482] on button "button" at bounding box center [1436, 492] width 20 height 21
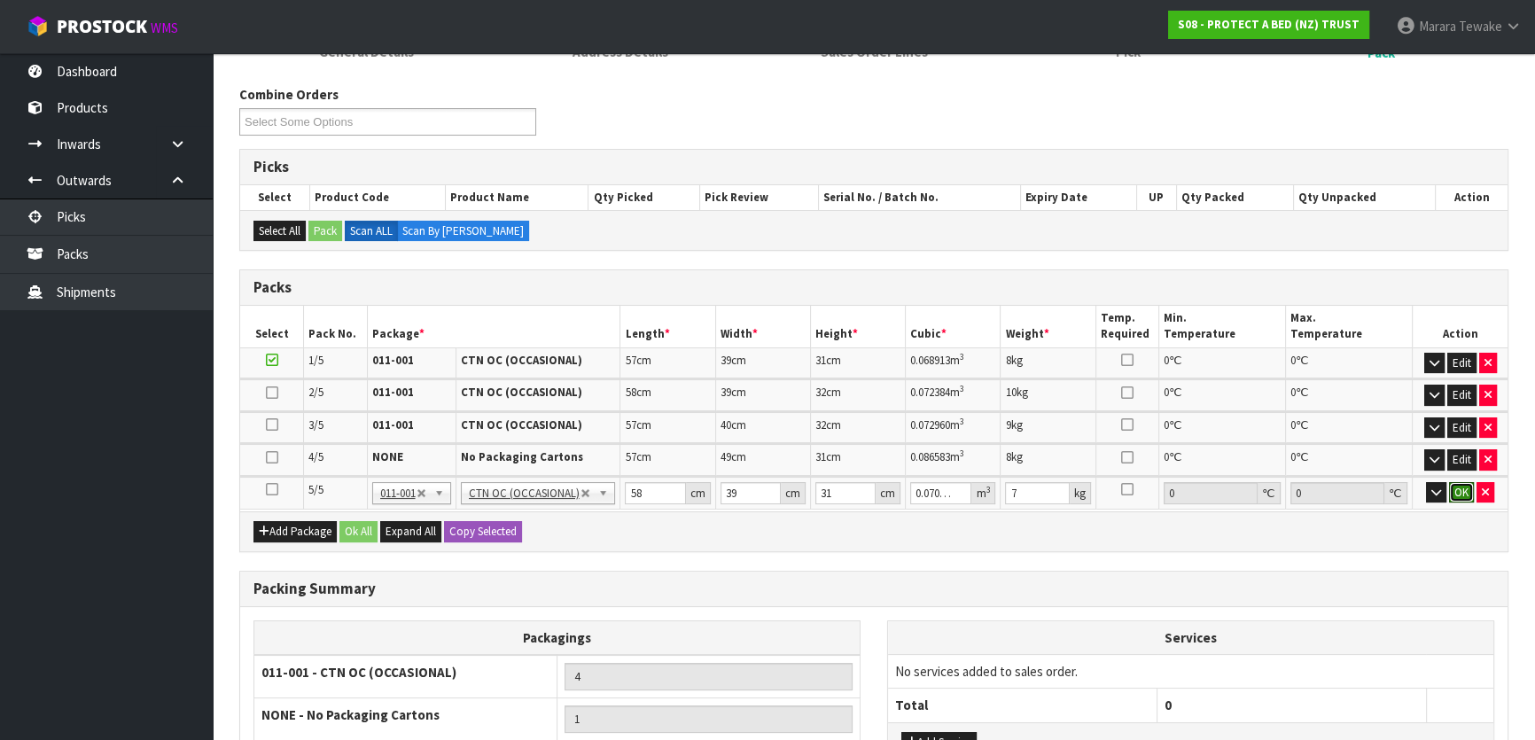
click button "OK" at bounding box center [1461, 492] width 25 height 21
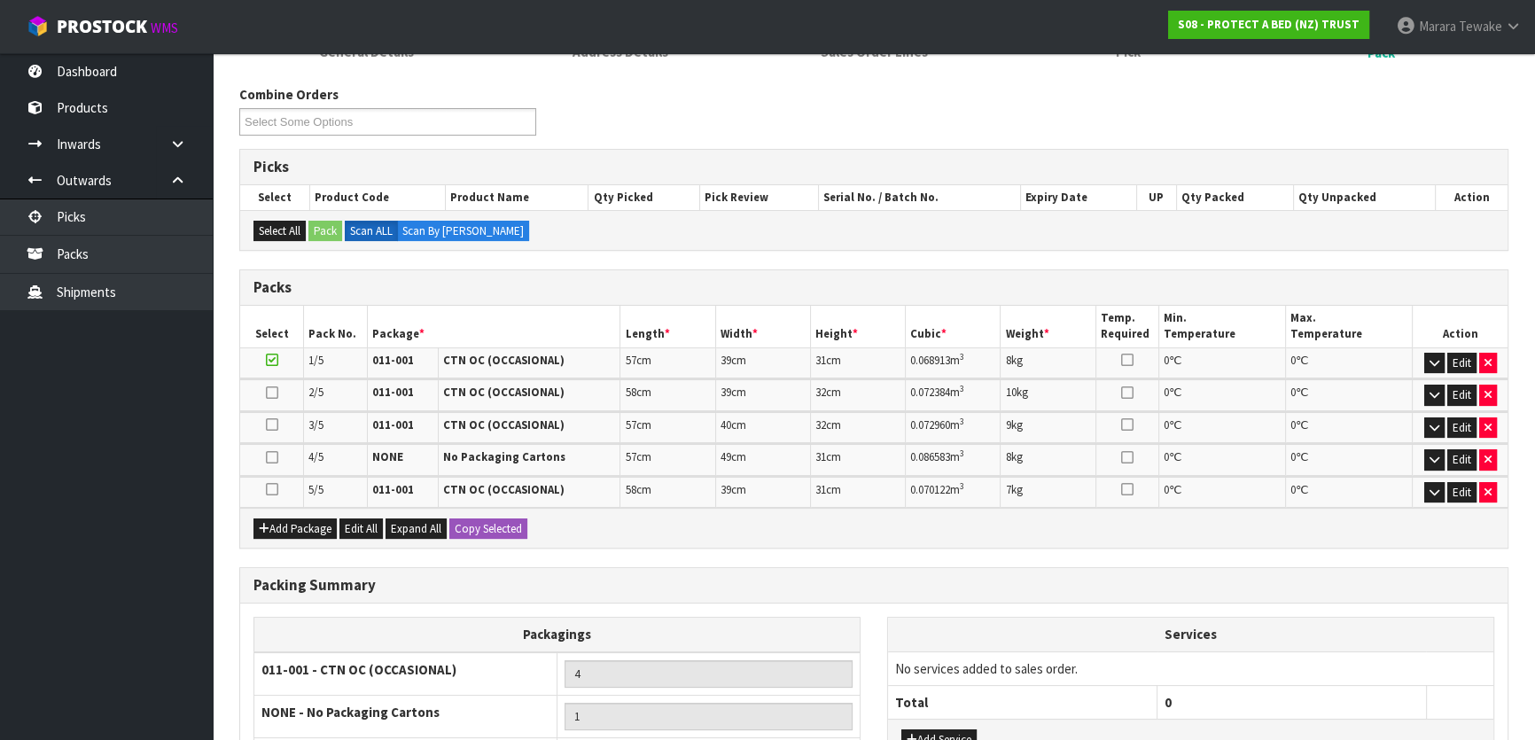
scroll to position [380, 0]
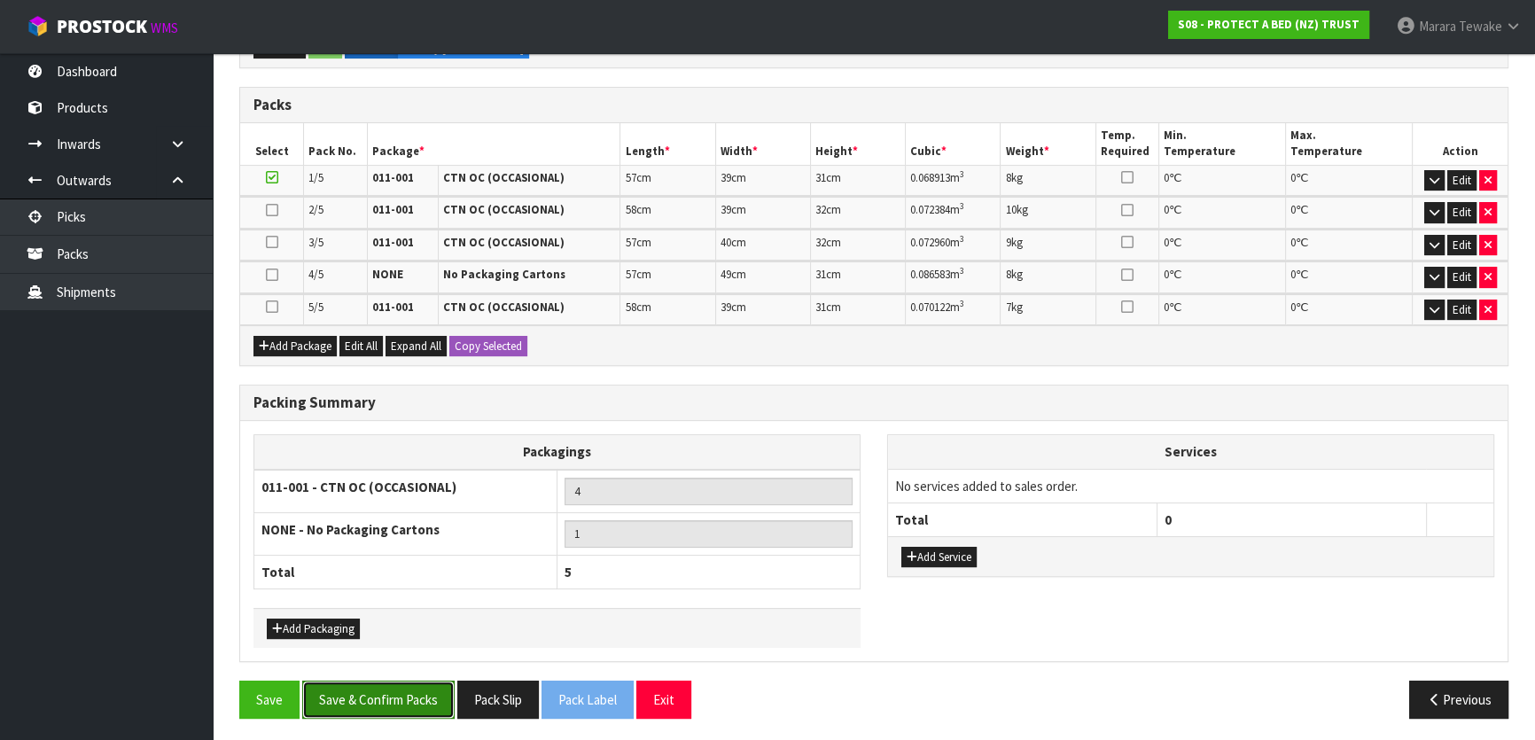
click at [373, 681] on button "Save & Confirm Packs" at bounding box center [378, 700] width 152 height 38
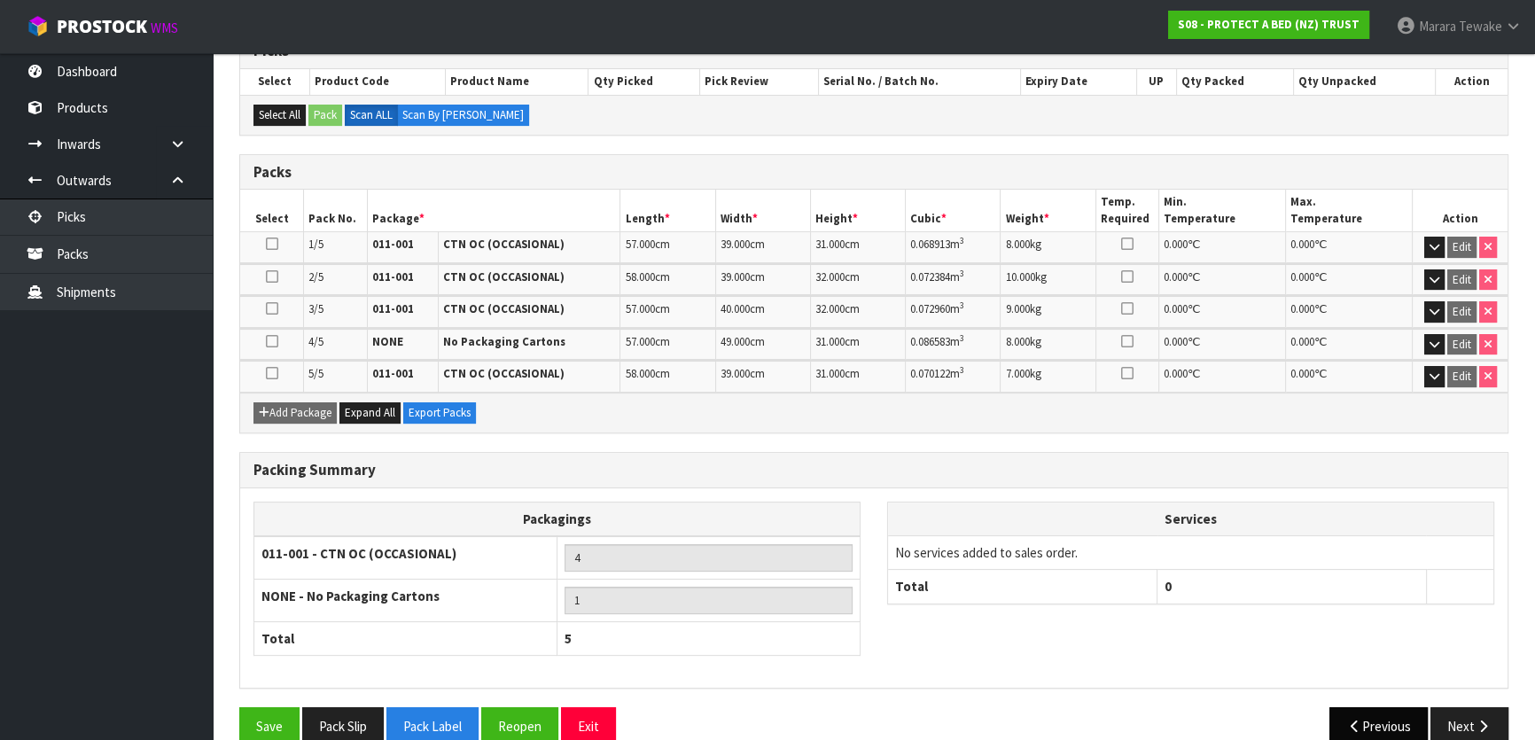
scroll to position [405, 0]
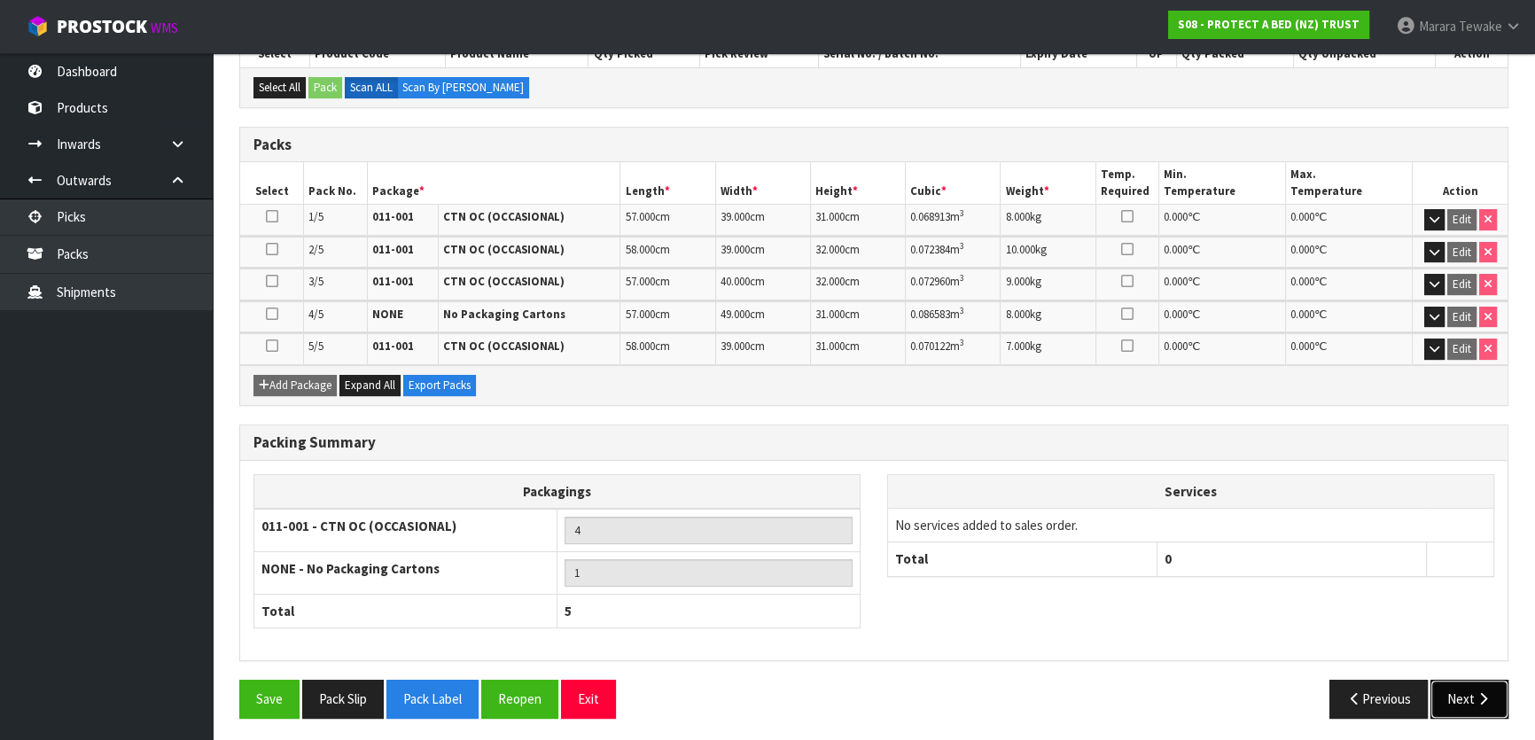
click at [1477, 702] on button "Next" at bounding box center [1470, 699] width 78 height 38
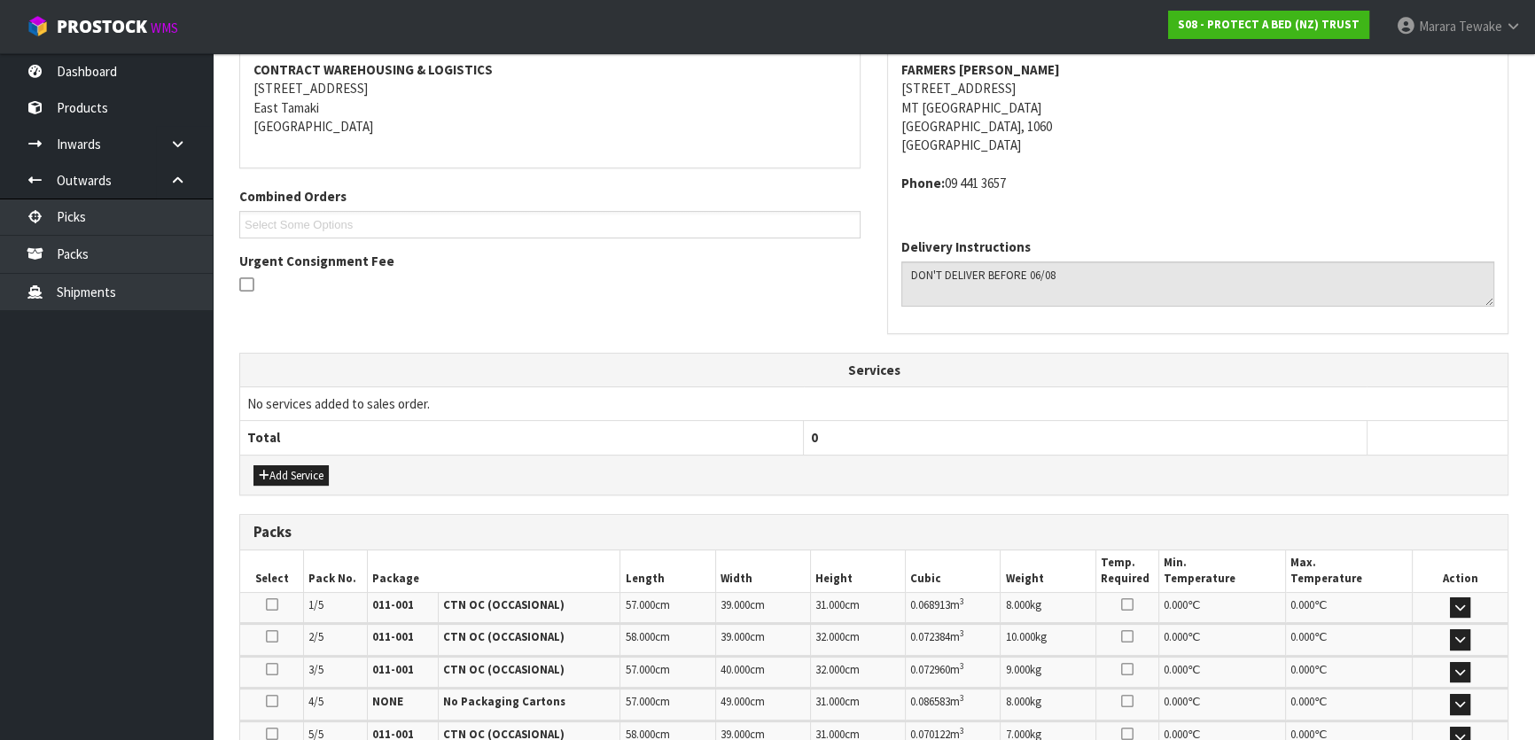
scroll to position [483, 0]
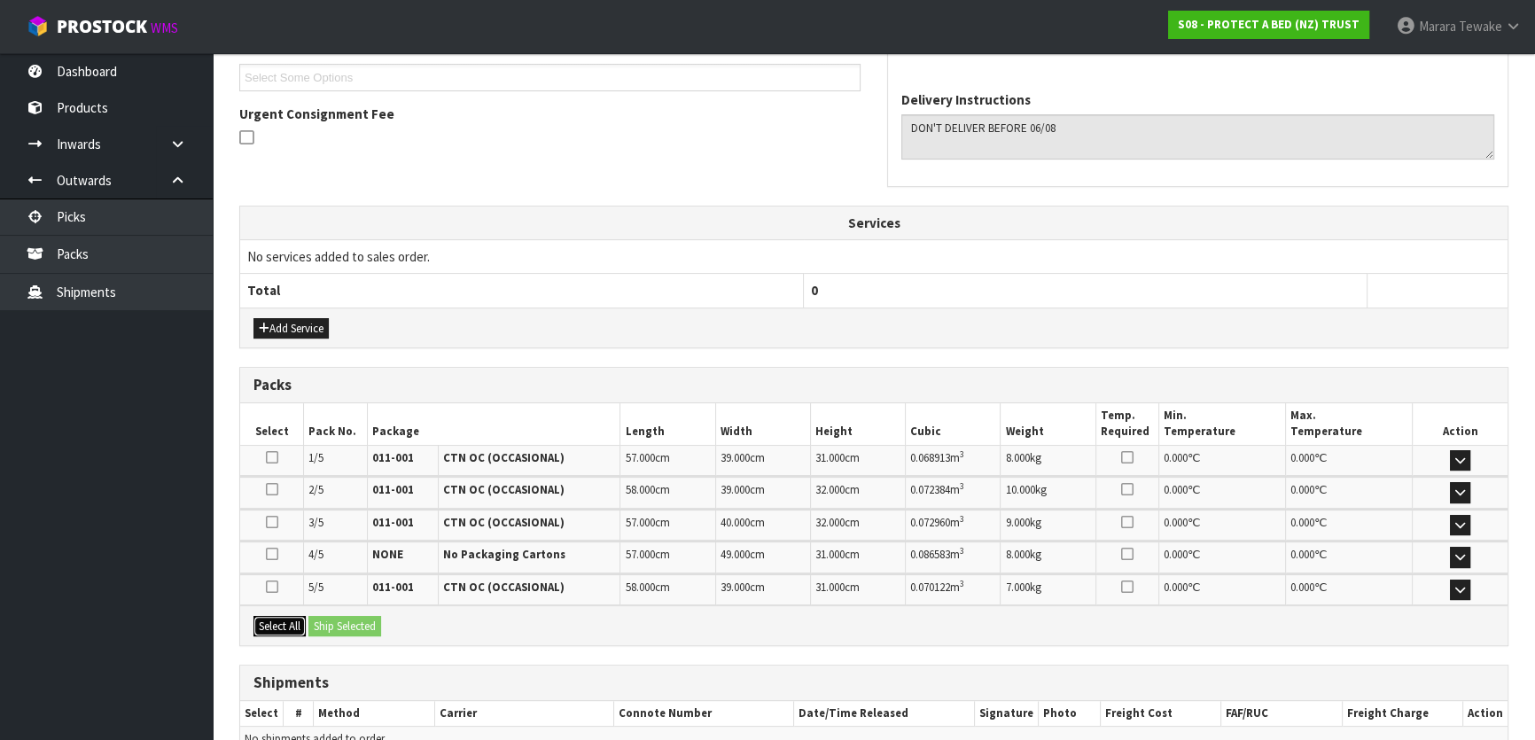
drag, startPoint x: 292, startPoint y: 620, endPoint x: 345, endPoint y: 624, distance: 53.4
click at [301, 620] on button "Select All" at bounding box center [280, 626] width 52 height 21
click at [348, 625] on button "Ship Selected" at bounding box center [344, 626] width 73 height 21
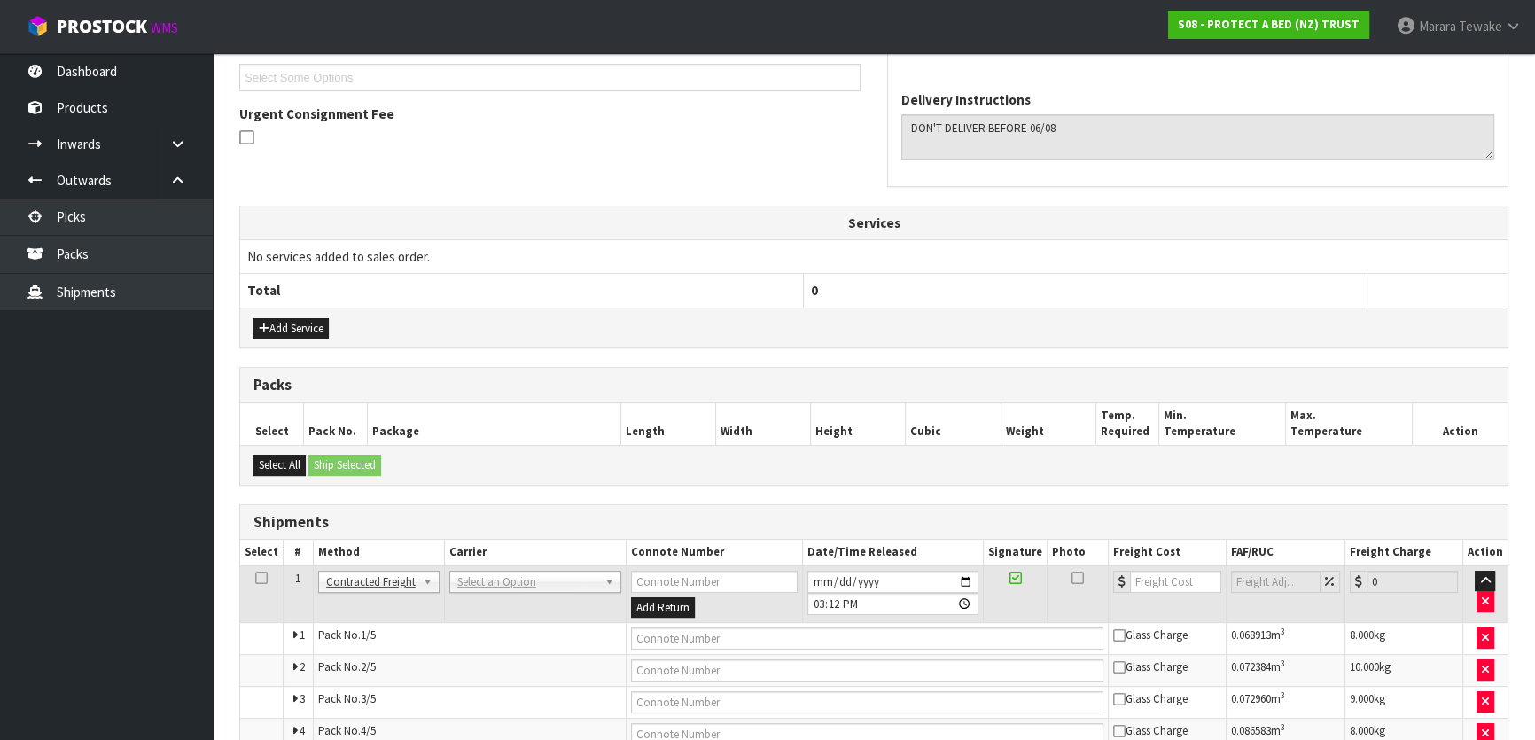
scroll to position [605, 0]
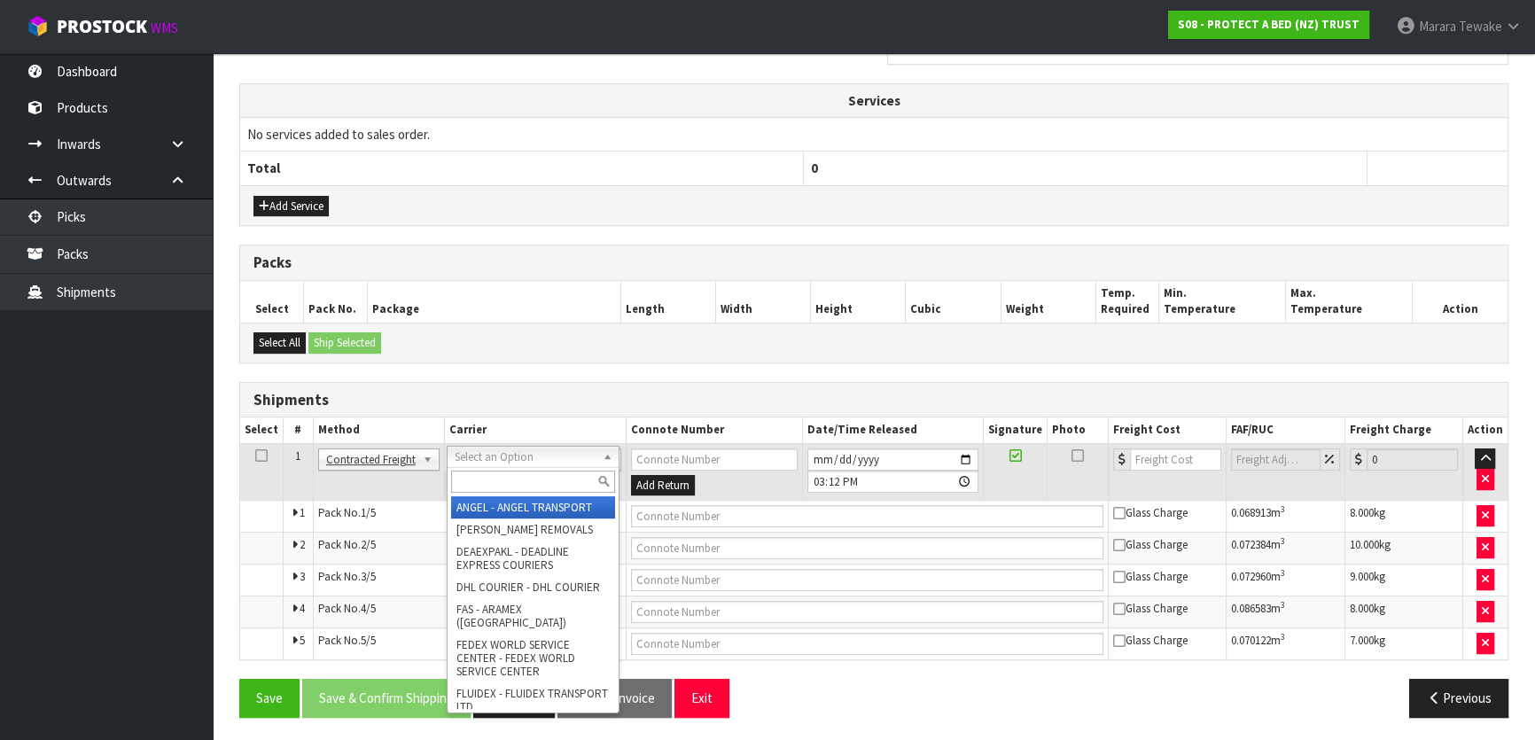
click at [496, 489] on input "text" at bounding box center [533, 482] width 164 height 22
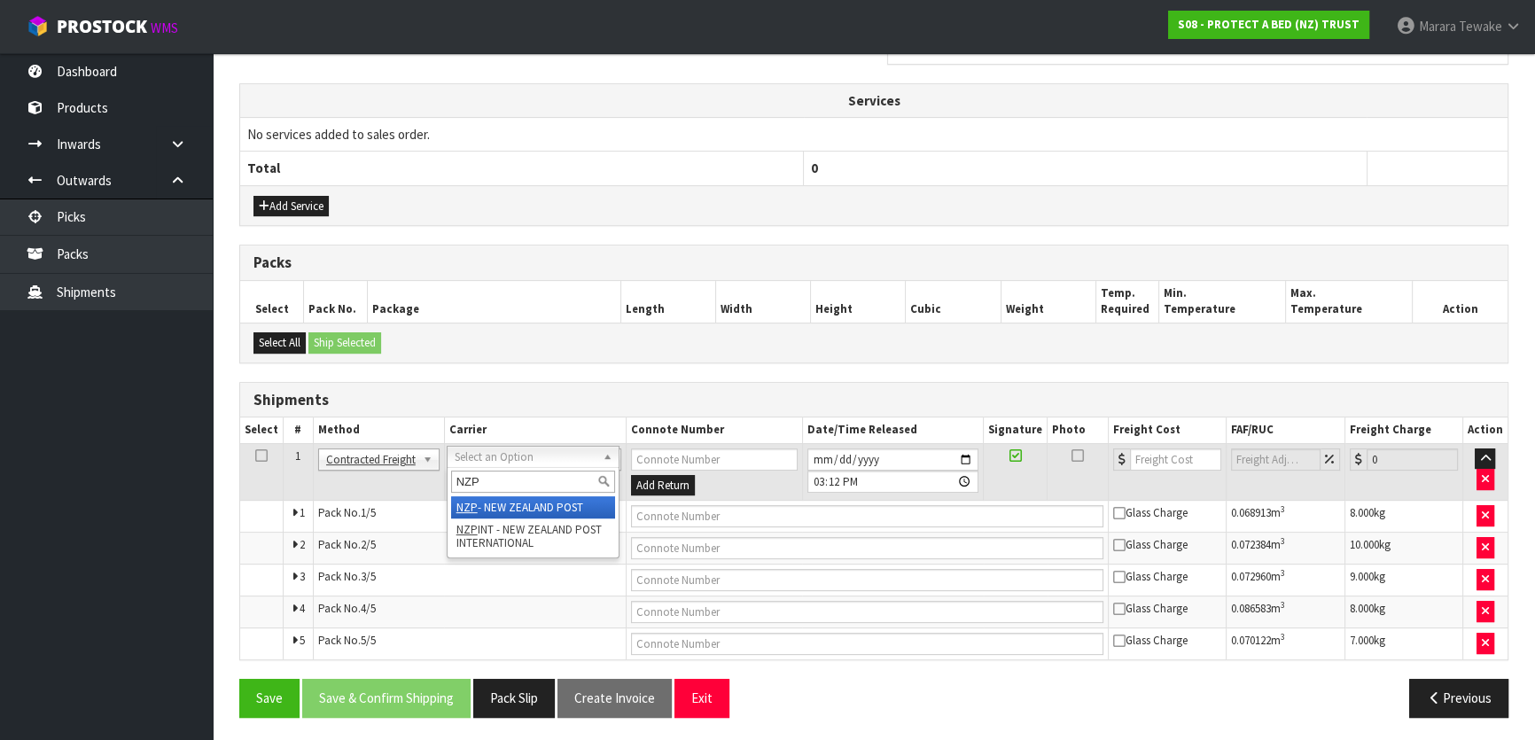
type input "NZP"
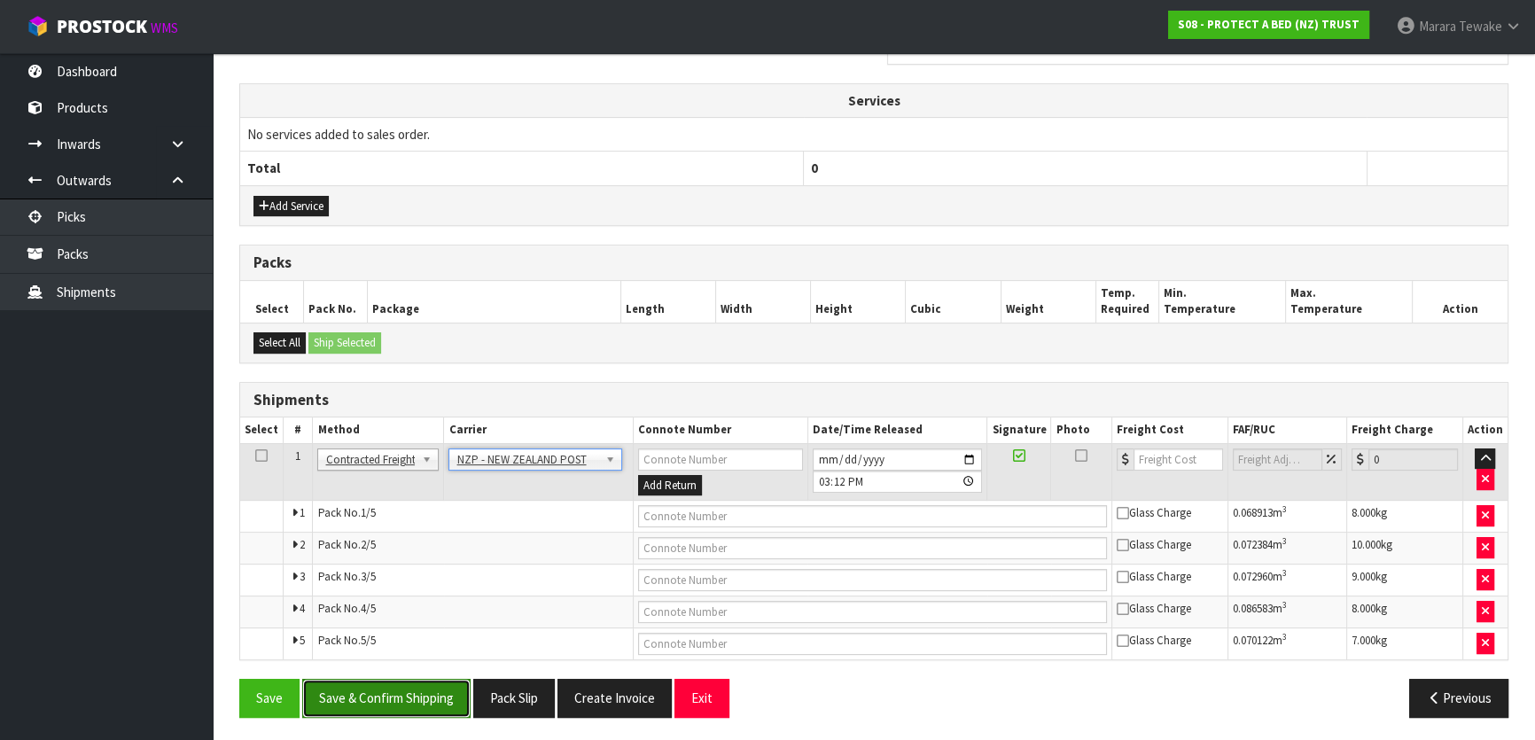
click at [455, 687] on button "Save & Confirm Shipping" at bounding box center [386, 698] width 168 height 38
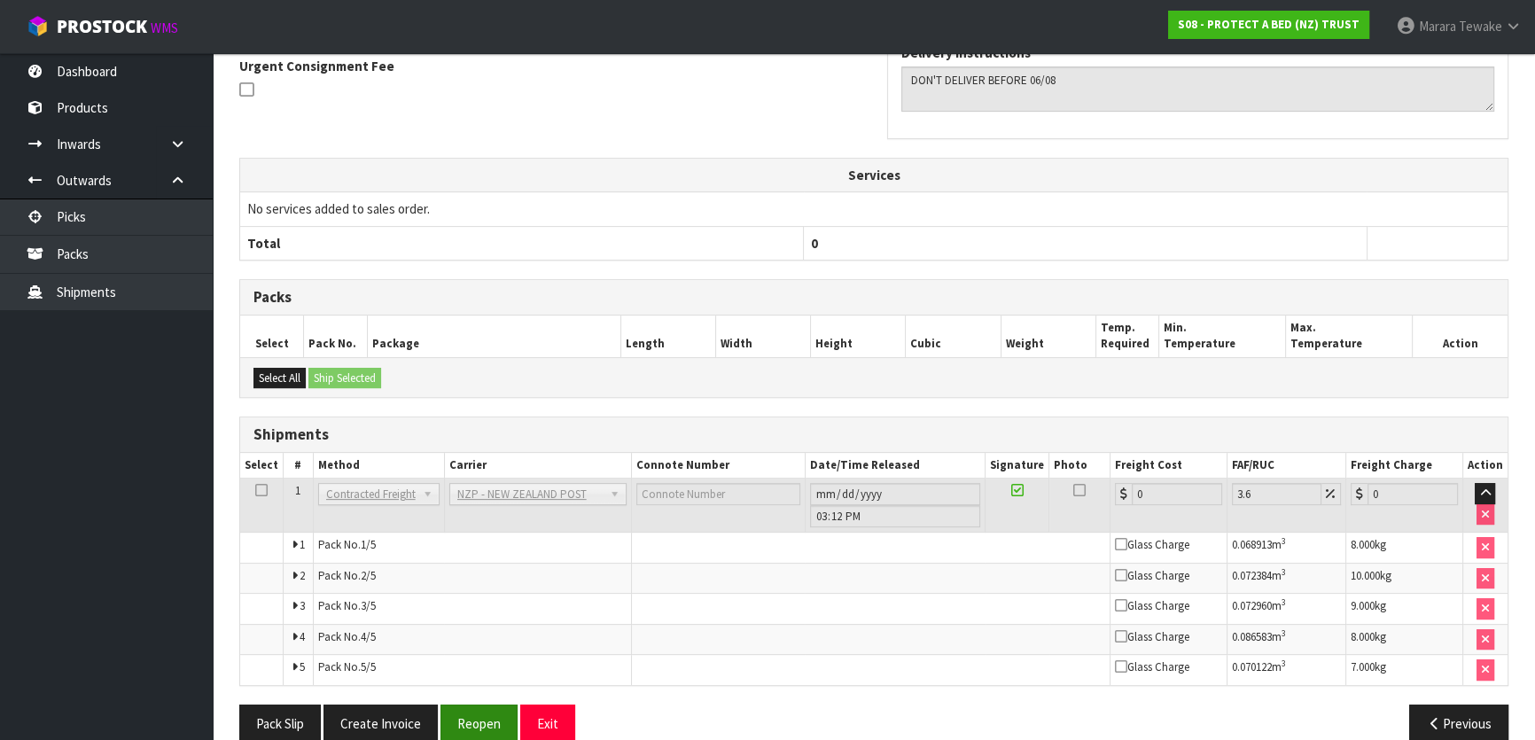
scroll to position [574, 0]
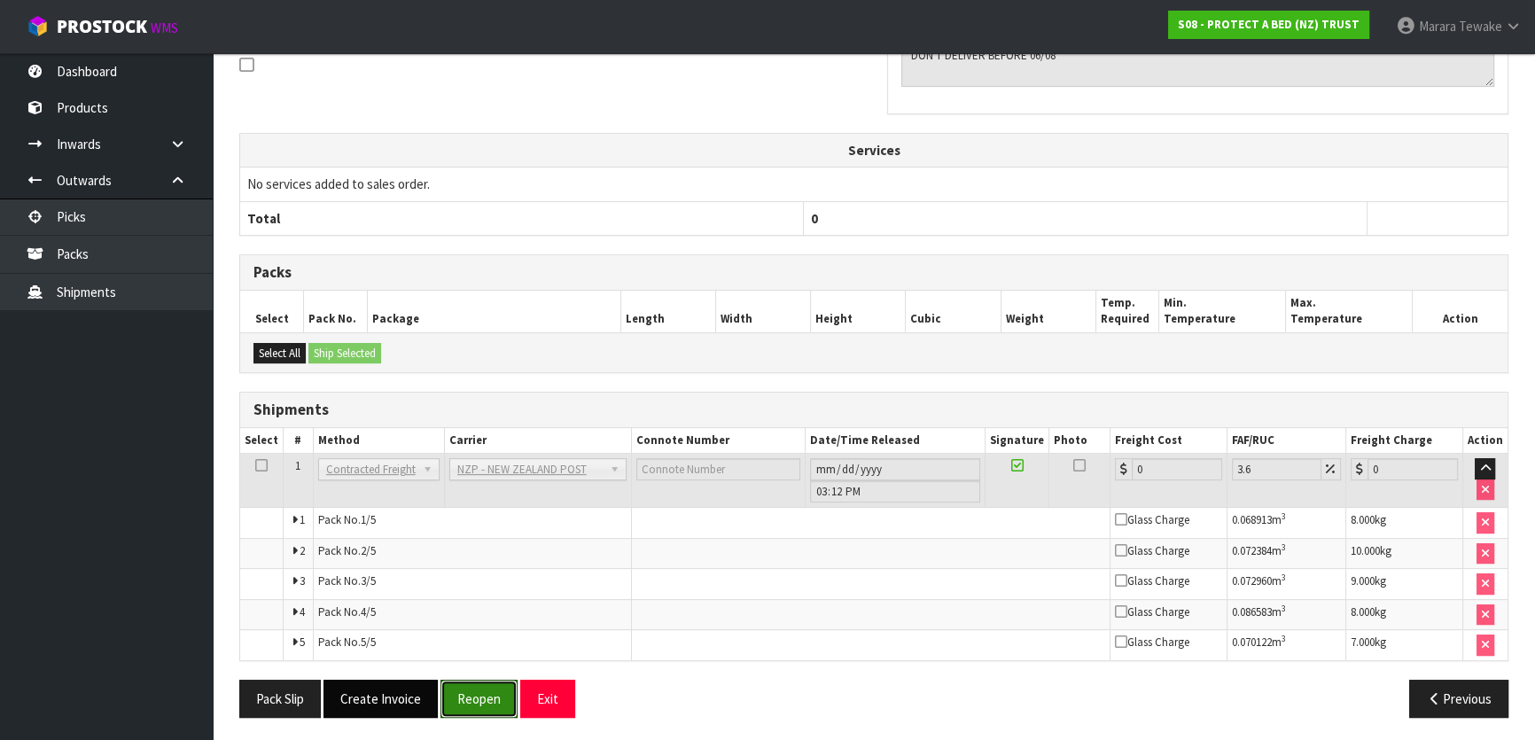
drag, startPoint x: 486, startPoint y: 707, endPoint x: 398, endPoint y: 705, distance: 87.8
click at [484, 707] on button "Reopen" at bounding box center [479, 699] width 77 height 38
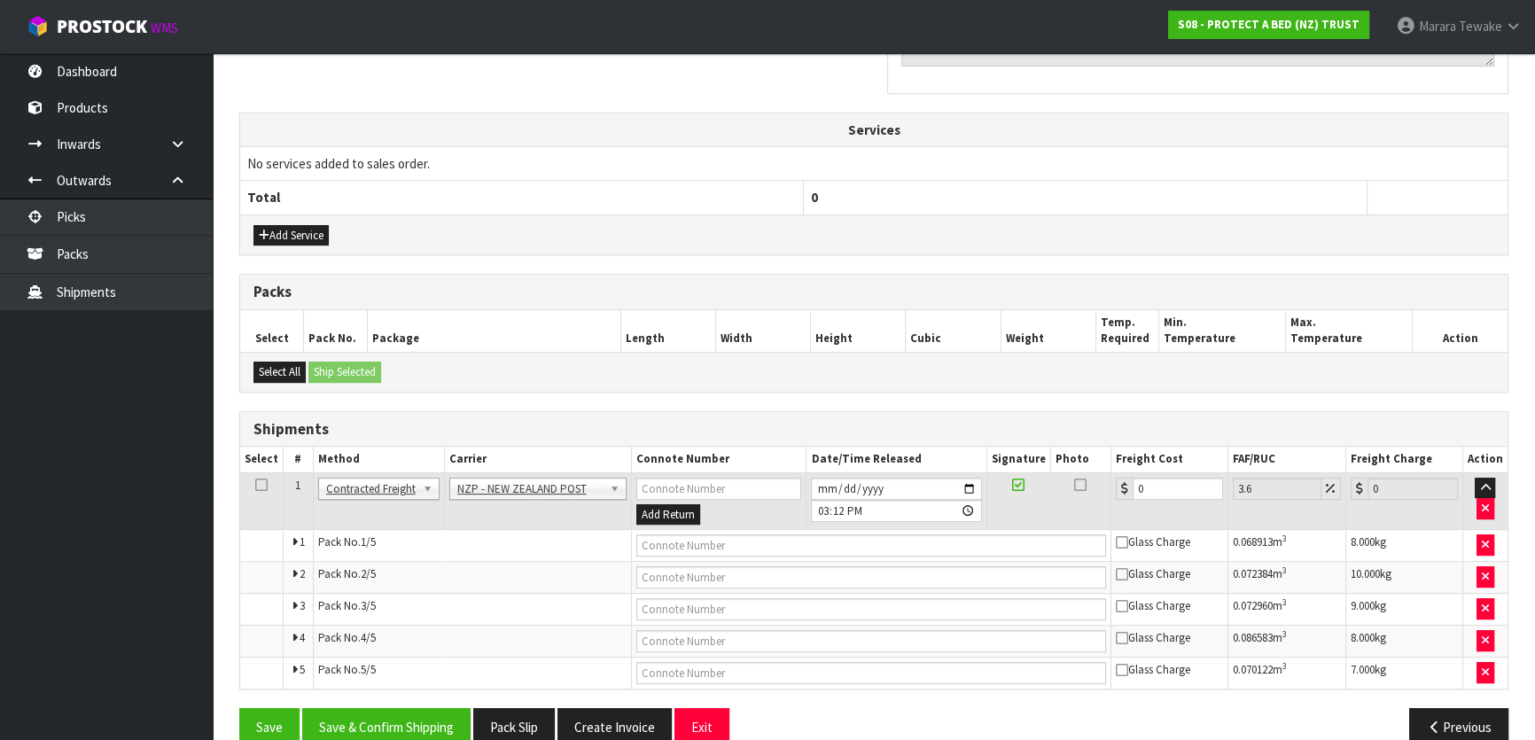
scroll to position [605, 0]
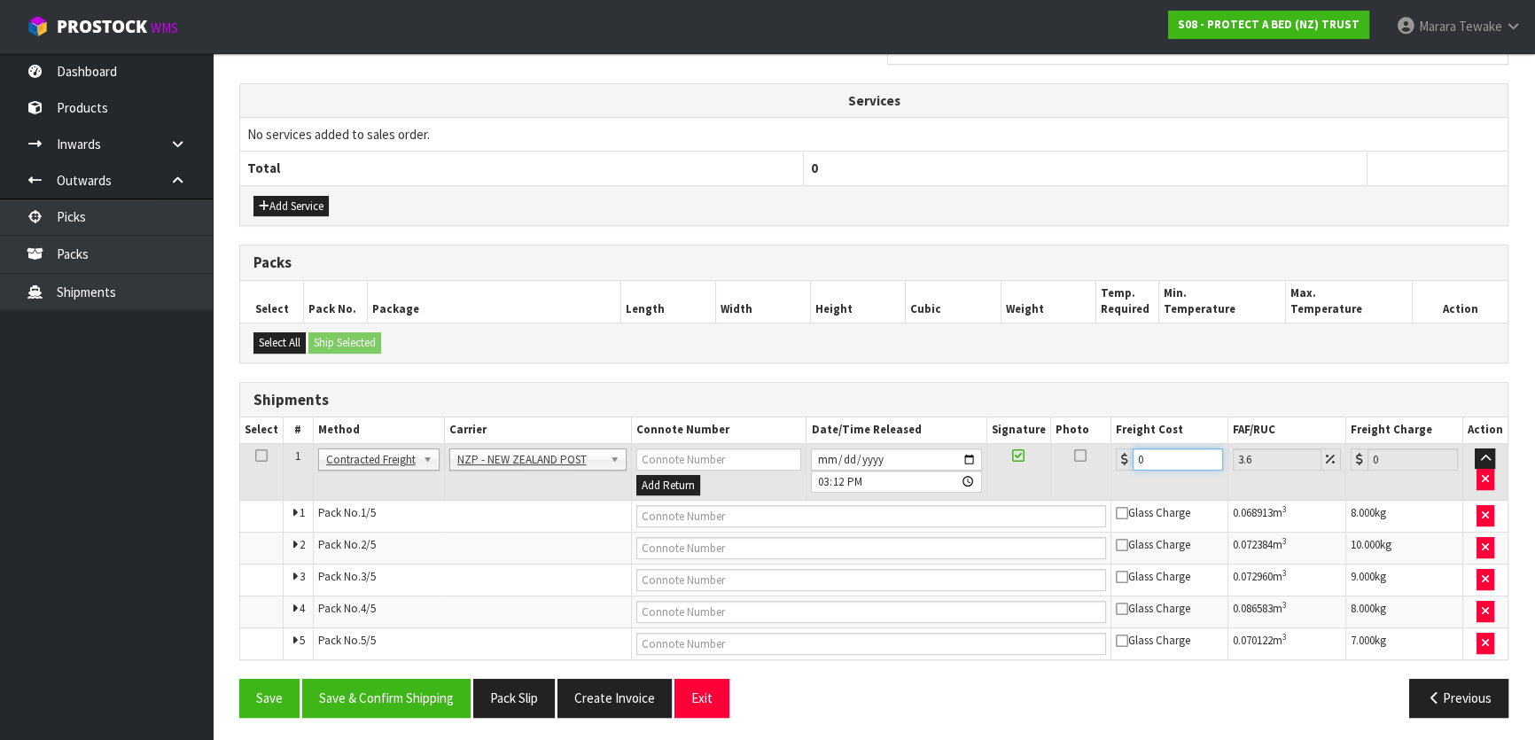
drag, startPoint x: 1149, startPoint y: 459, endPoint x: 1091, endPoint y: 437, distance: 61.7
click at [1100, 447] on tr "1 Client Local Pickup Customer Local Pickup Company Freight Contracted Freight …" at bounding box center [874, 472] width 1268 height 58
type input "2"
type input "2.07"
type input "21"
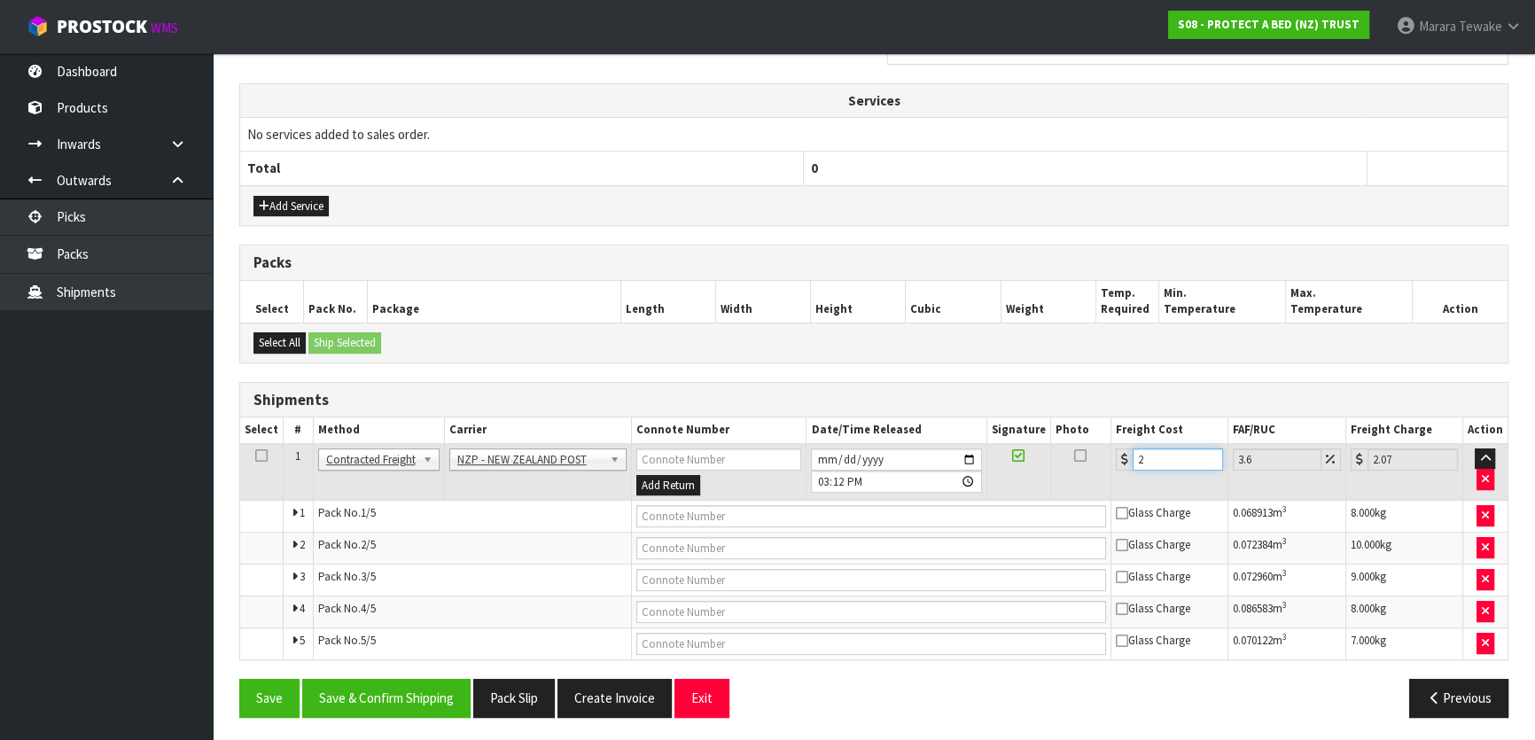
type input "21.76"
type input "21.6"
type input "22.38"
type input "21.65"
type input "22.43"
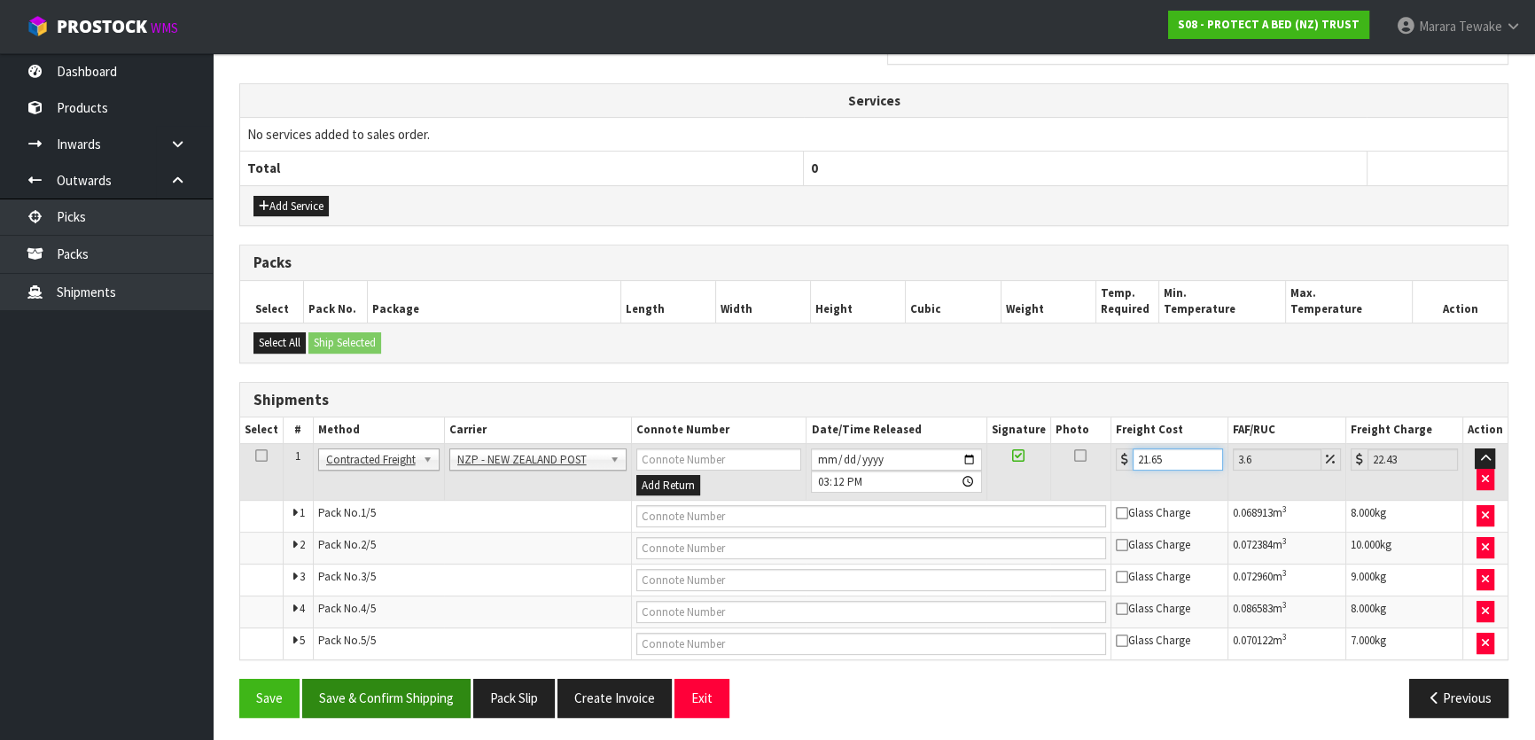
type input "21.65"
drag, startPoint x: 394, startPoint y: 688, endPoint x: 274, endPoint y: 605, distance: 146.5
click at [393, 683] on button "Save & Confirm Shipping" at bounding box center [386, 698] width 168 height 38
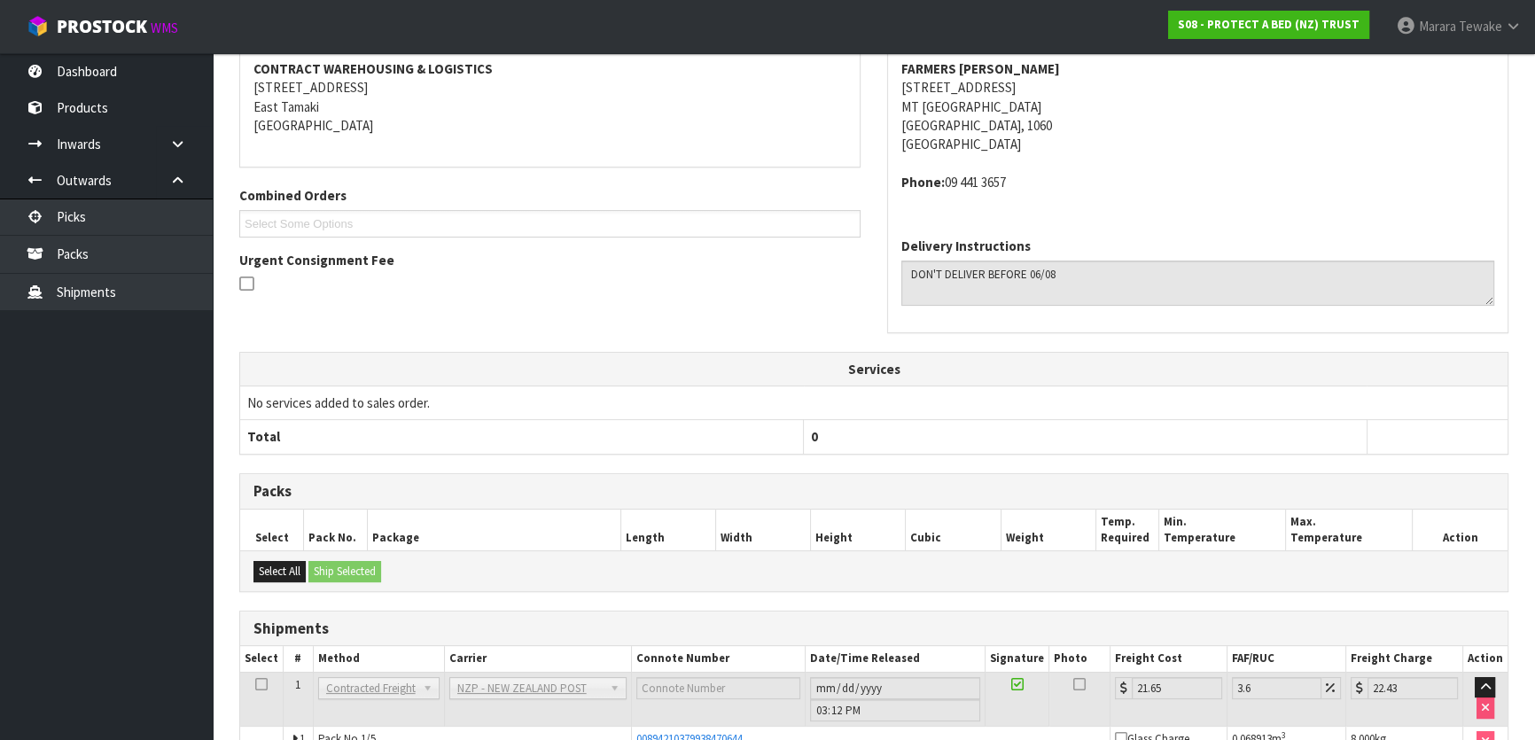
scroll to position [4, 0]
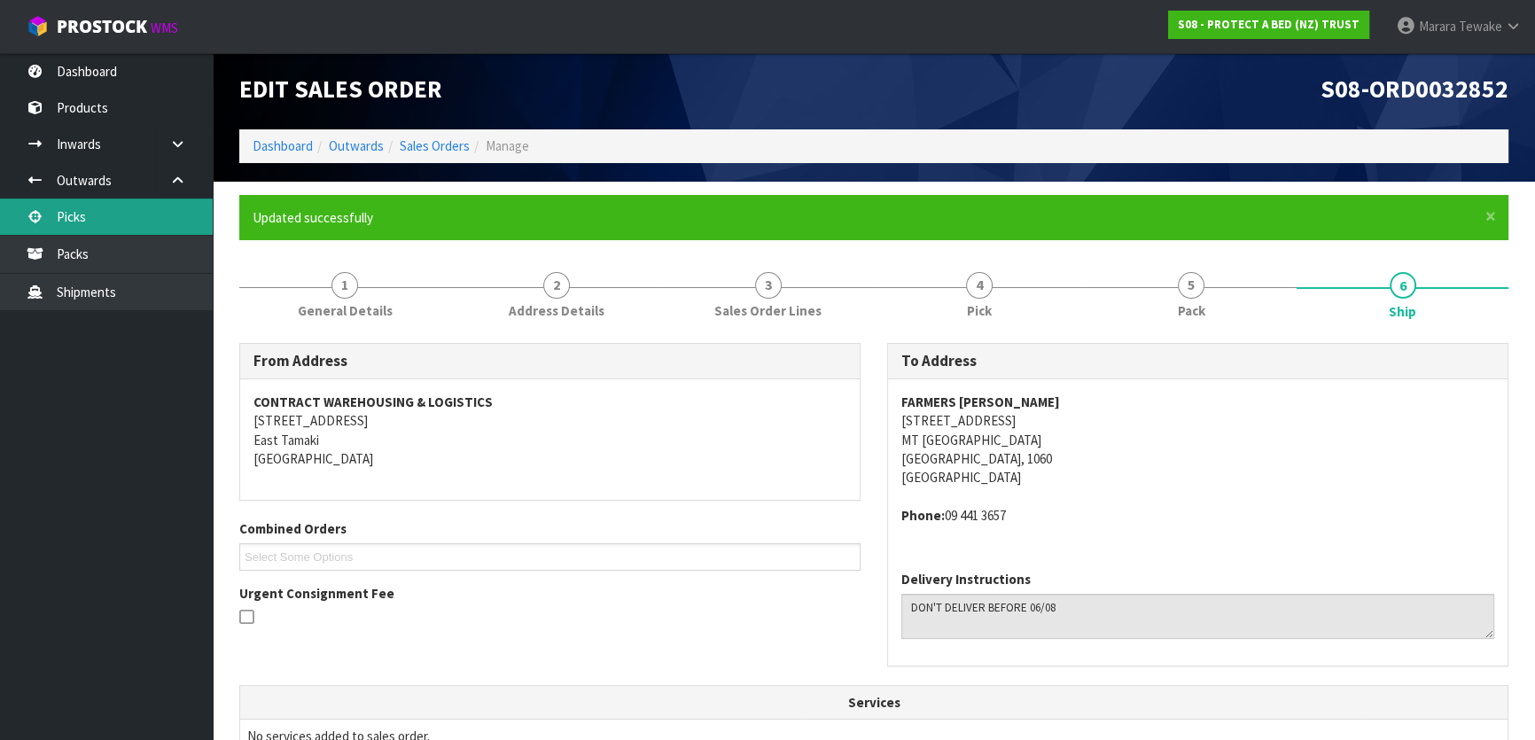
click at [135, 207] on link "Picks" at bounding box center [106, 217] width 213 height 36
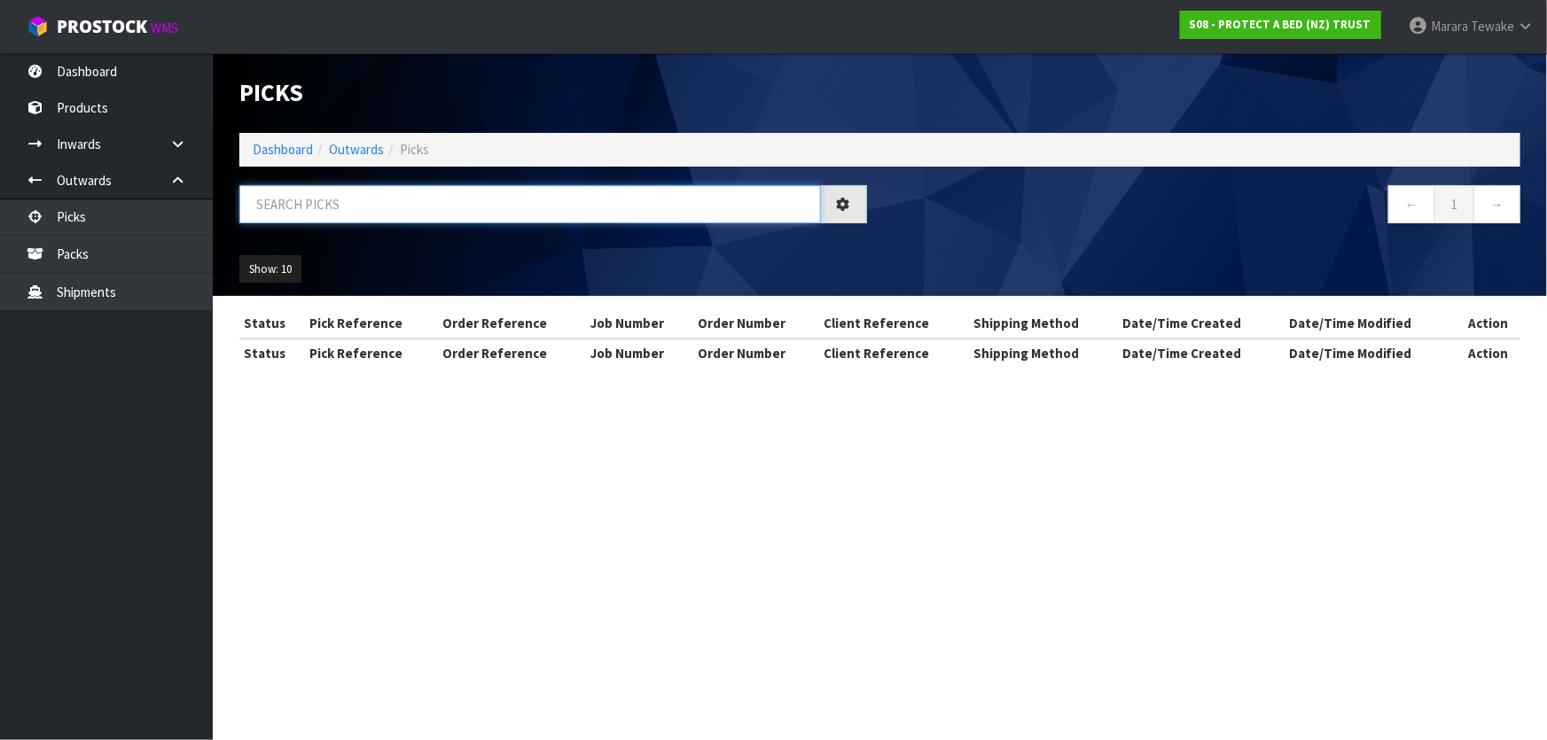
click at [265, 200] on input "text" at bounding box center [529, 204] width 581 height 38
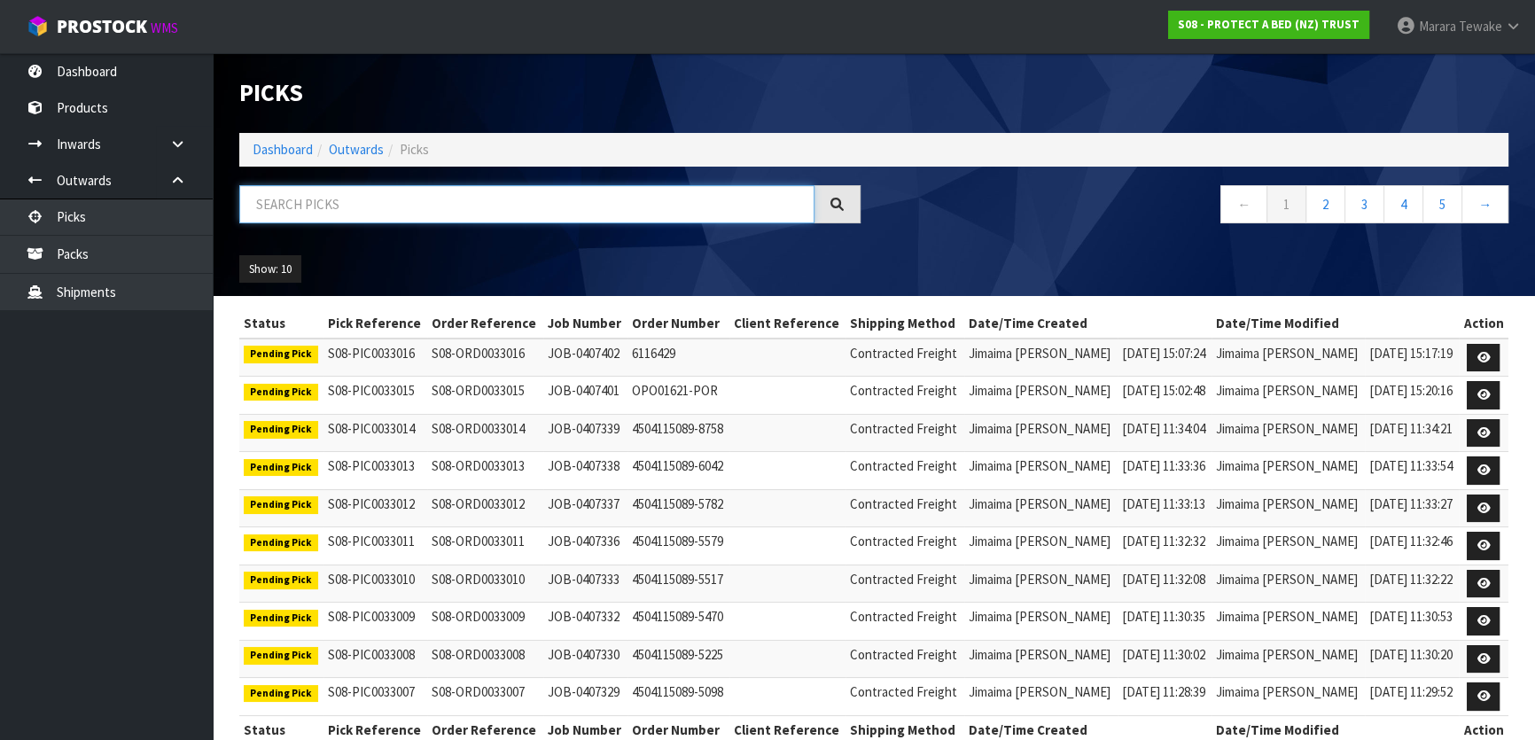
click at [342, 203] on input "text" at bounding box center [526, 204] width 575 height 38
click at [346, 203] on input "text" at bounding box center [526, 204] width 575 height 38
click at [80, 80] on link "Dashboard" at bounding box center [106, 71] width 213 height 36
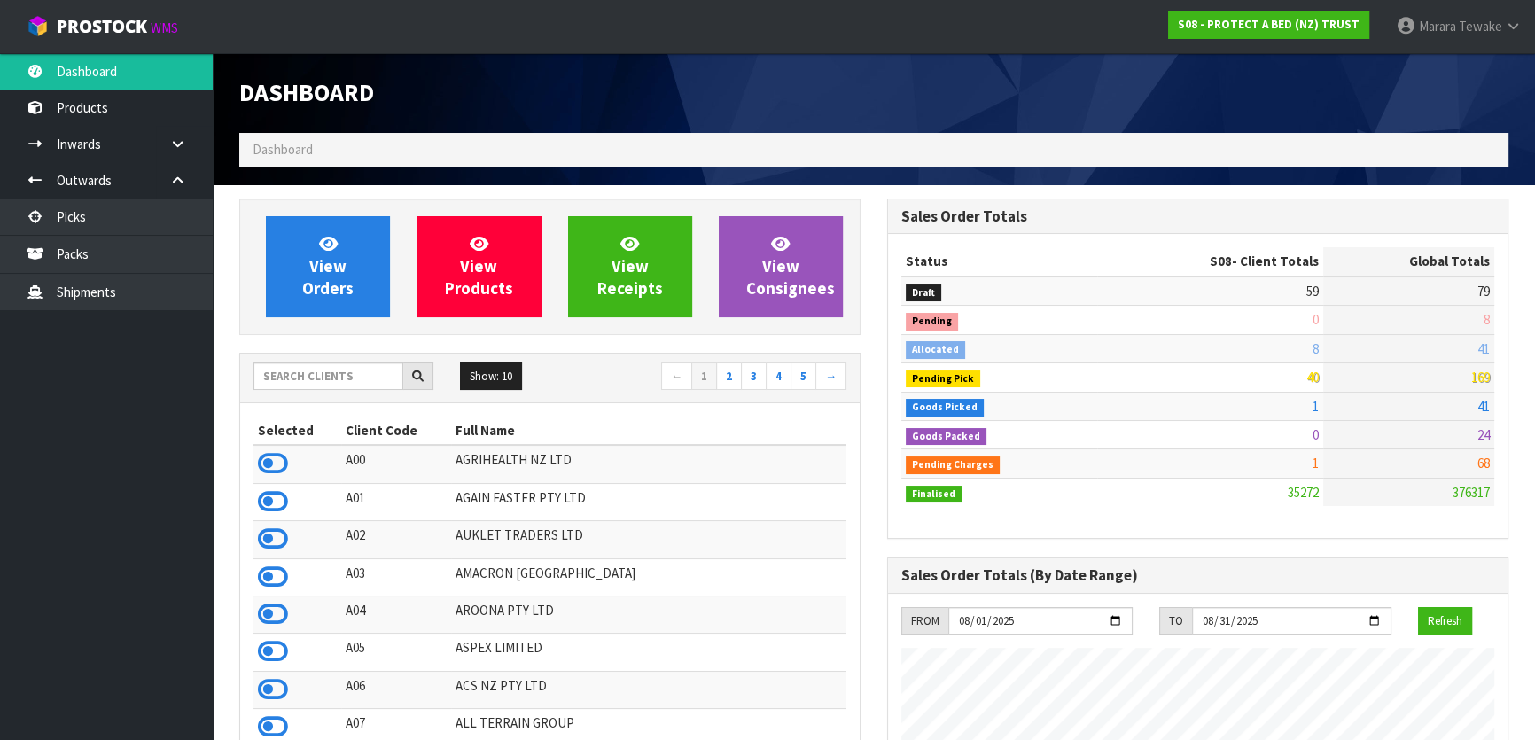
click at [160, 47] on nav "Toggle navigation ProStock WMS S08 - PROTECT A BED (NZ) TRUST Marara Tewake Log…" at bounding box center [767, 27] width 1535 height 54
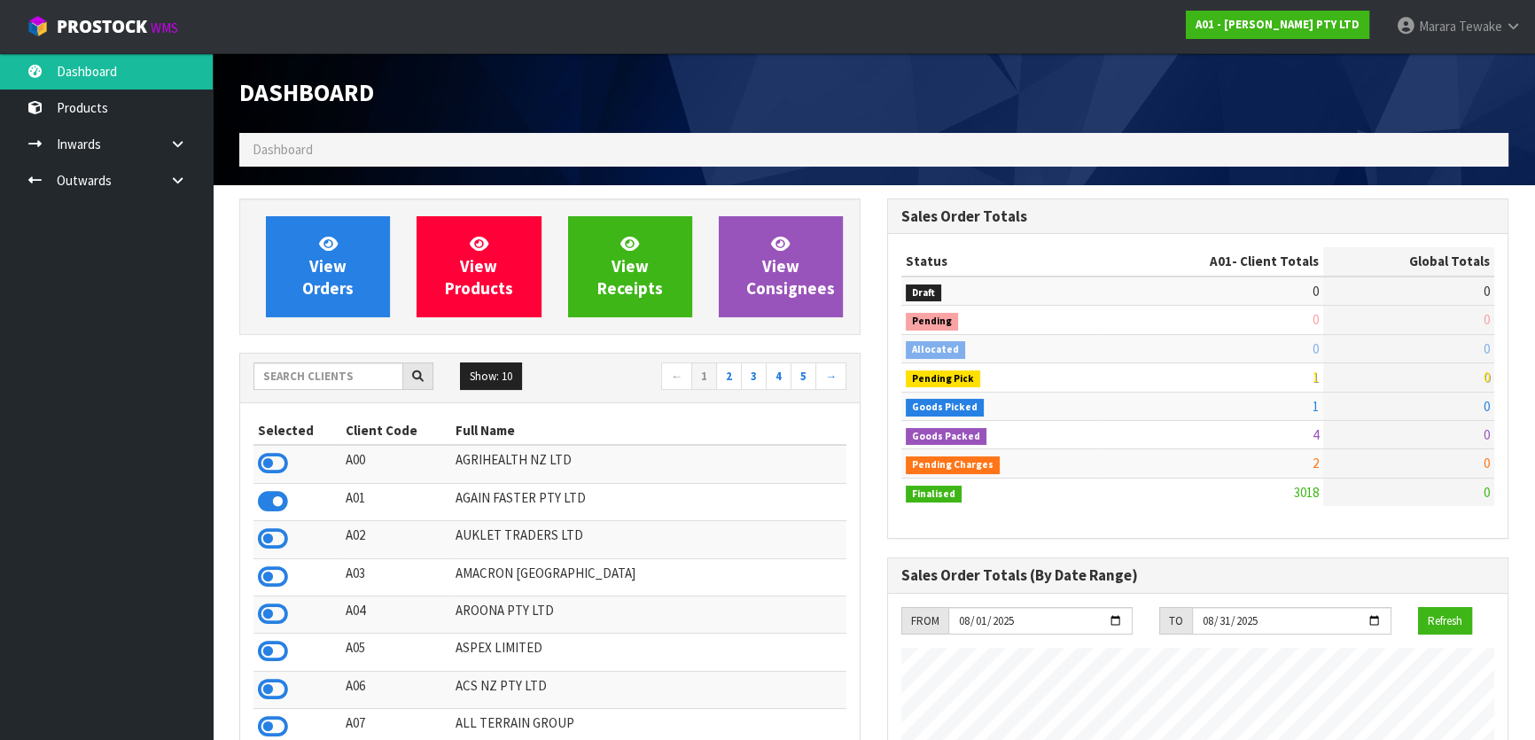
scroll to position [1283, 647]
click at [337, 369] on input "text" at bounding box center [329, 376] width 150 height 27
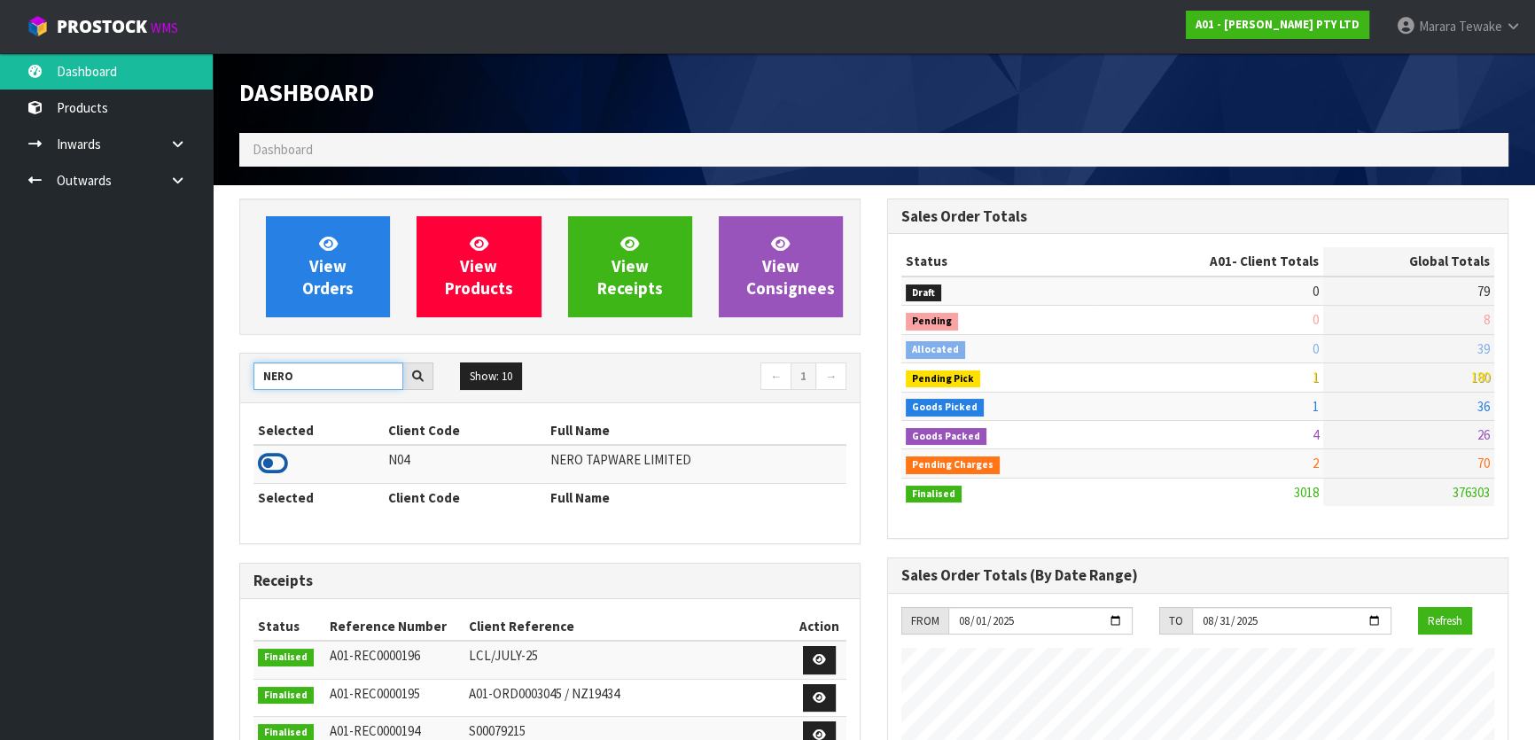
type input "NERO"
click at [280, 456] on icon at bounding box center [273, 463] width 30 height 27
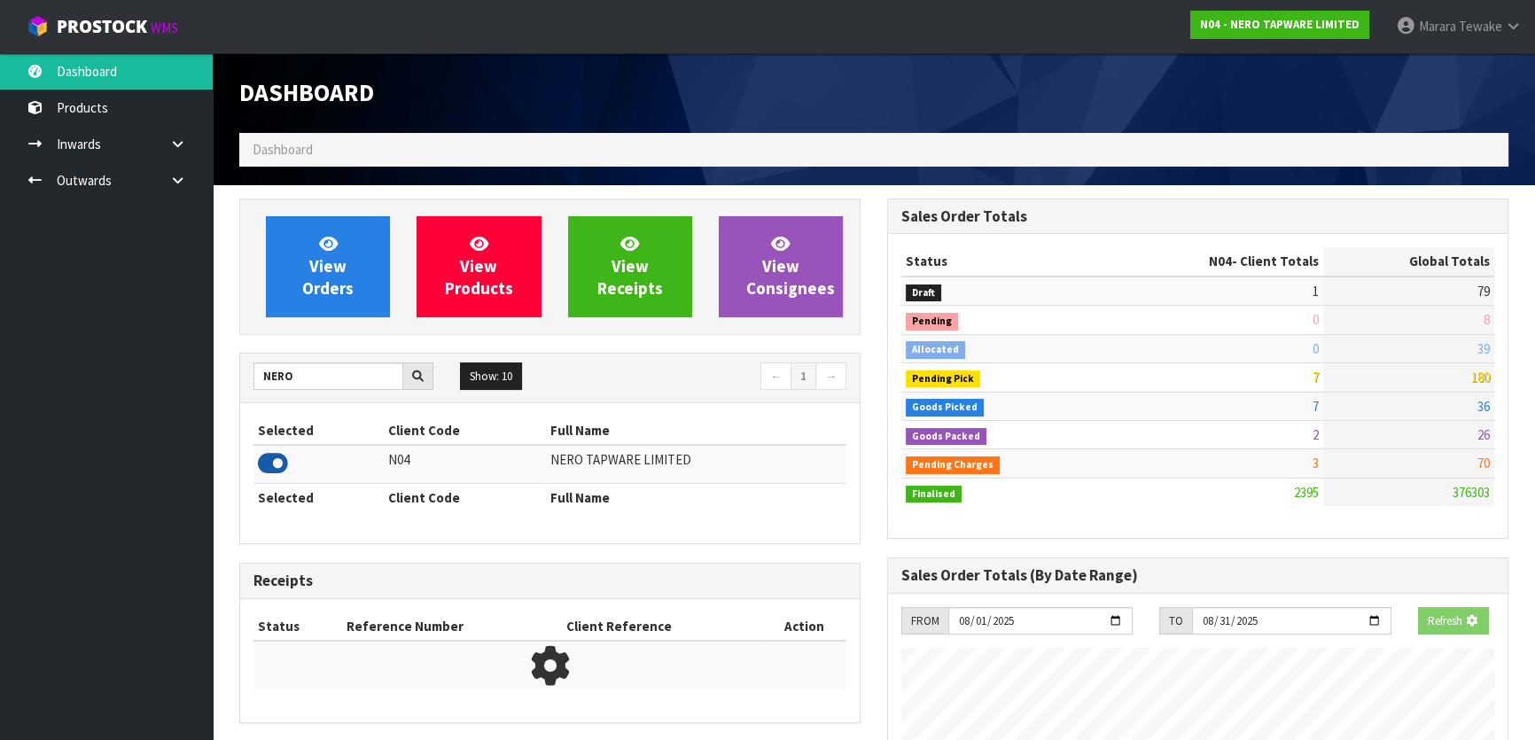
scroll to position [1416, 647]
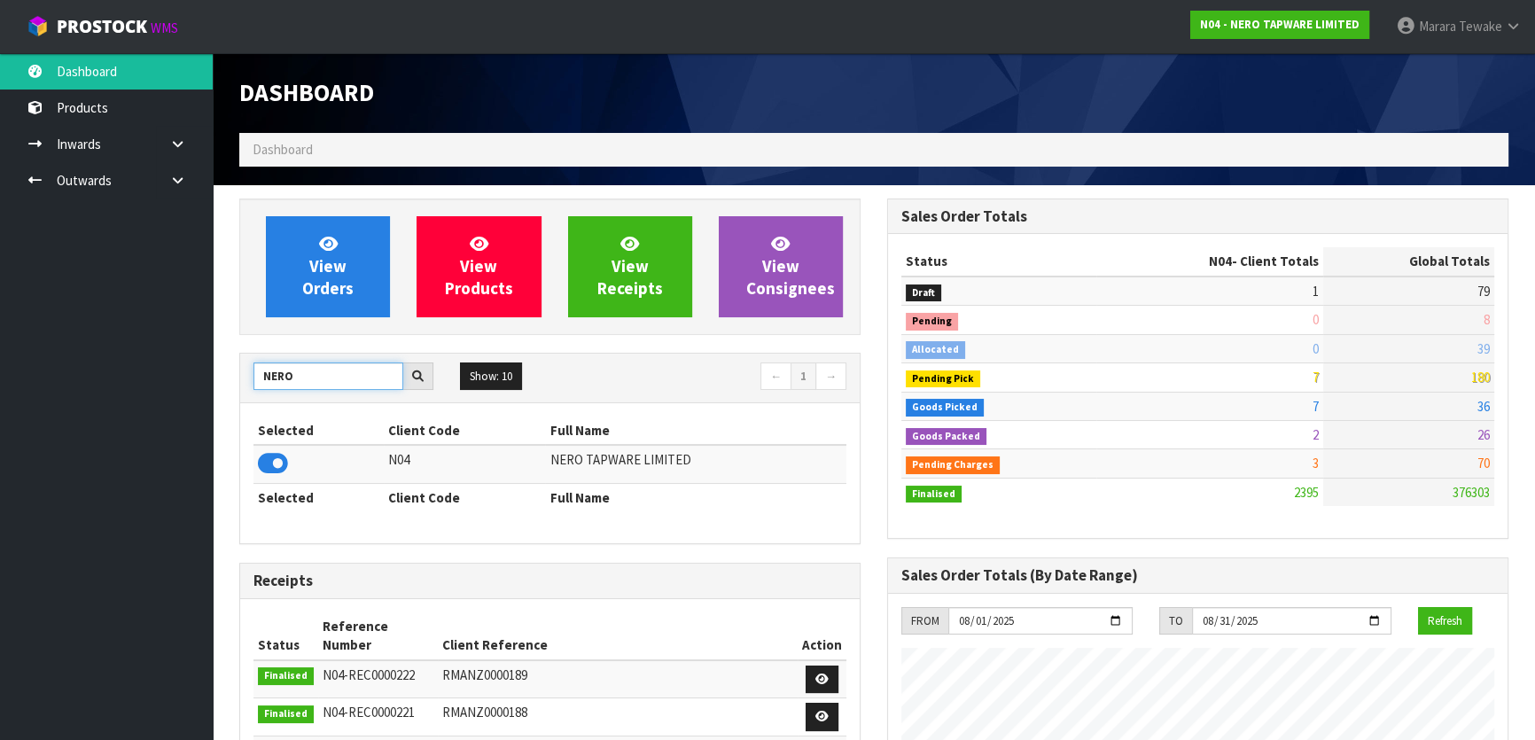
drag, startPoint x: 307, startPoint y: 380, endPoint x: 239, endPoint y: 347, distance: 74.9
click at [239, 348] on div "View Orders View Products View Receipts View Consignees NERO Show: 10 5 10 25 5…" at bounding box center [550, 728] width 648 height 1058
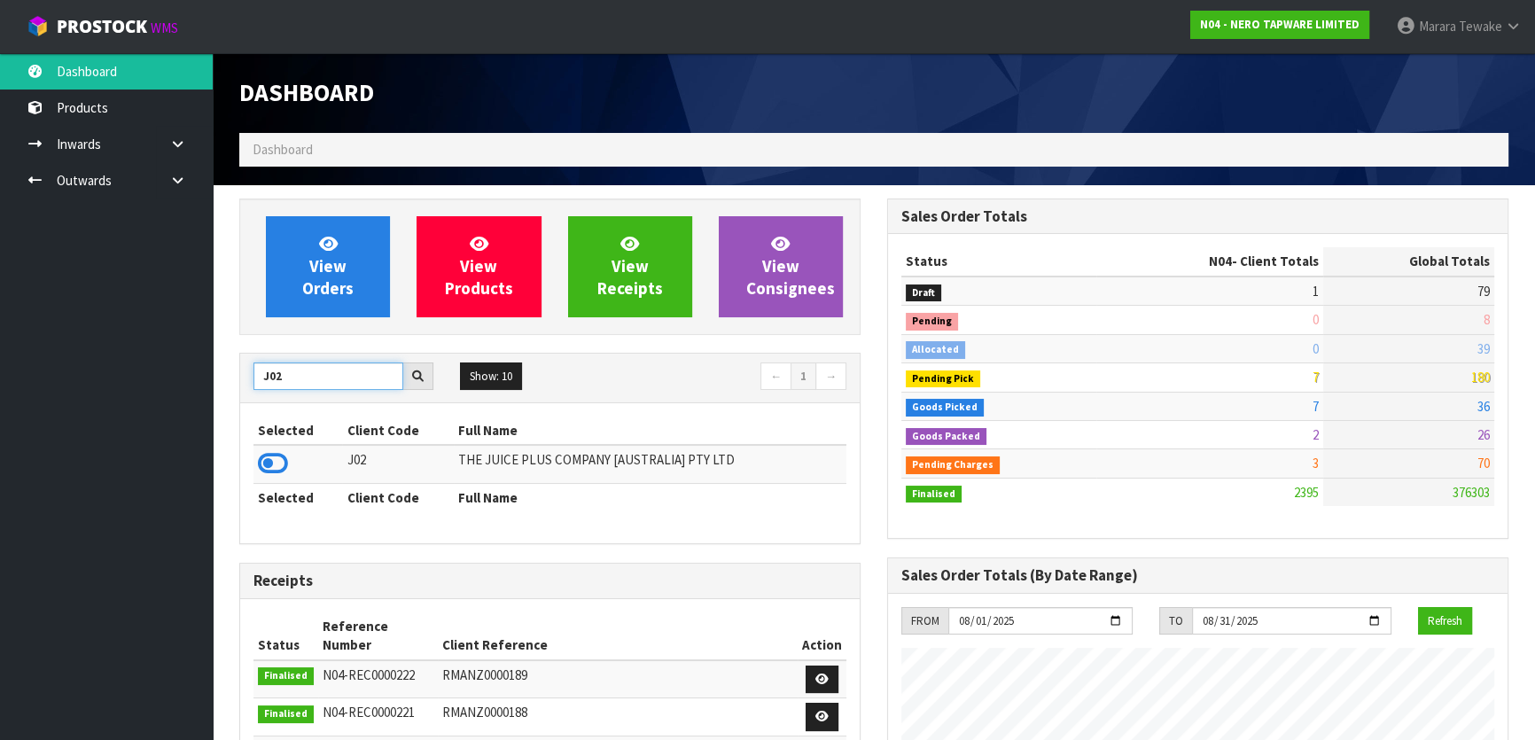
type input "J02"
click at [277, 448] on td at bounding box center [298, 464] width 89 height 38
click at [277, 459] on icon at bounding box center [273, 463] width 30 height 27
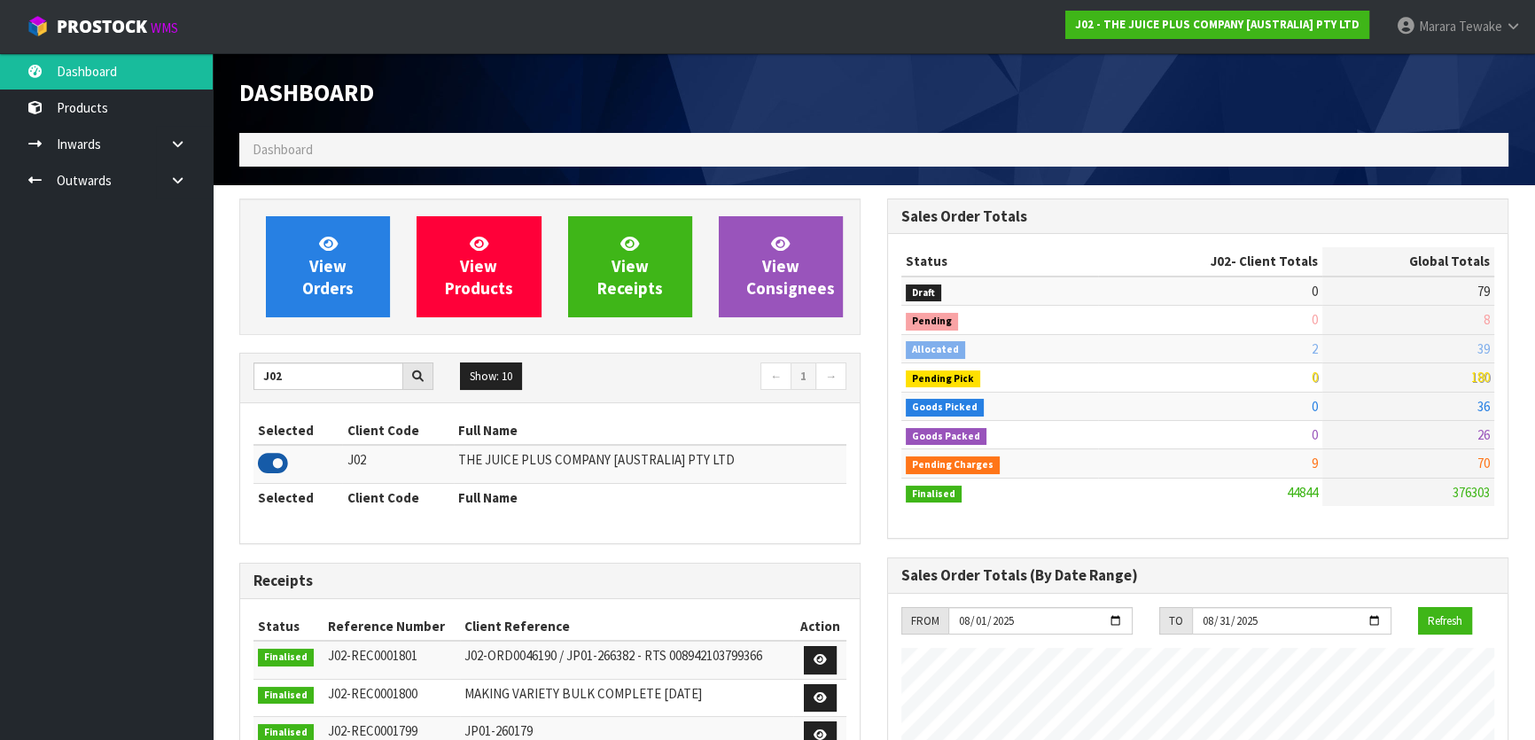
scroll to position [1340, 647]
drag, startPoint x: 308, startPoint y: 373, endPoint x: 241, endPoint y: 348, distance: 71.8
click at [242, 349] on div "View Orders View Products View Receipts View Consignees J02 Show: 10 5 10 25 50…" at bounding box center [550, 713] width 648 height 1029
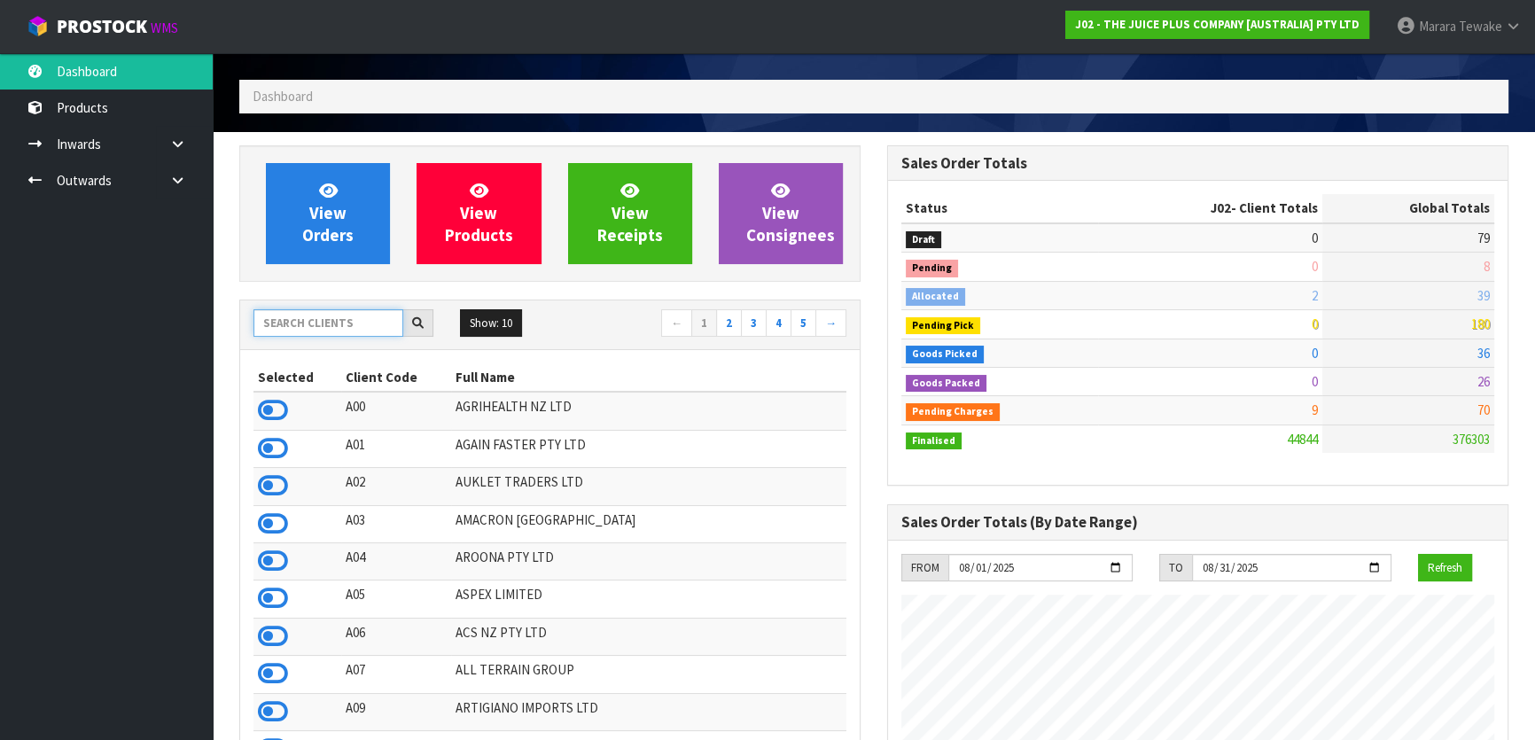
scroll to position [0, 0]
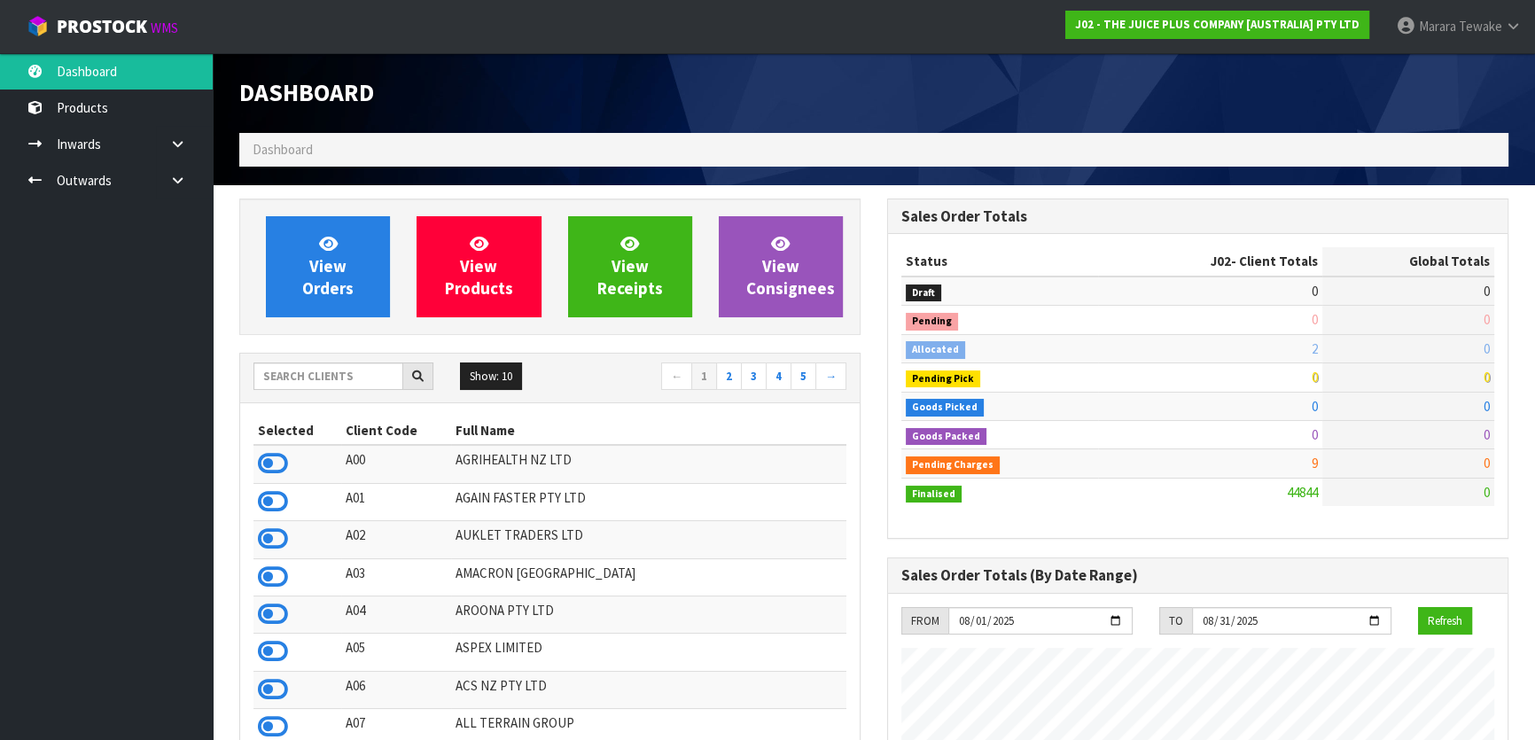
scroll to position [1340, 647]
click at [355, 374] on input "text" at bounding box center [329, 376] width 150 height 27
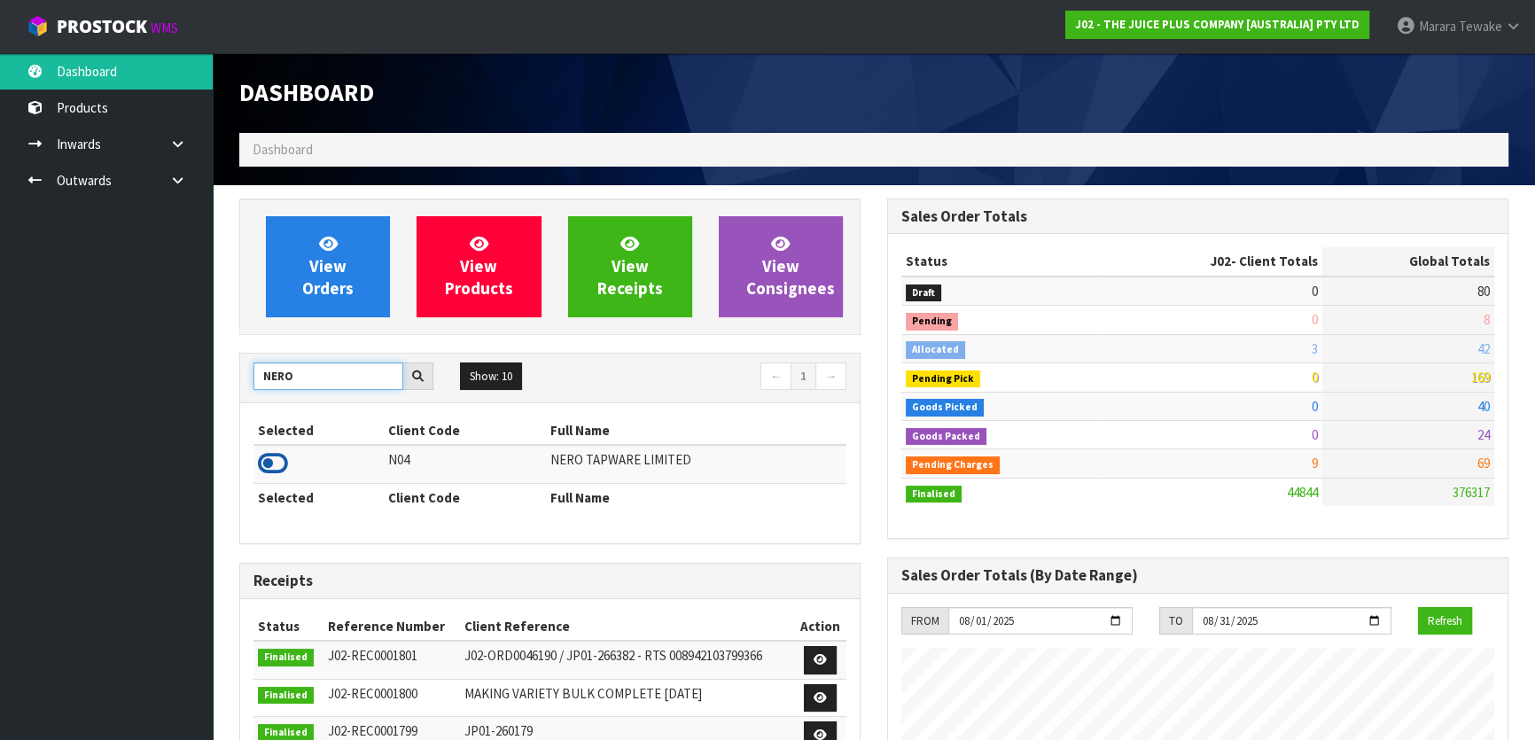
type input "NERO"
click at [274, 461] on icon at bounding box center [273, 463] width 30 height 27
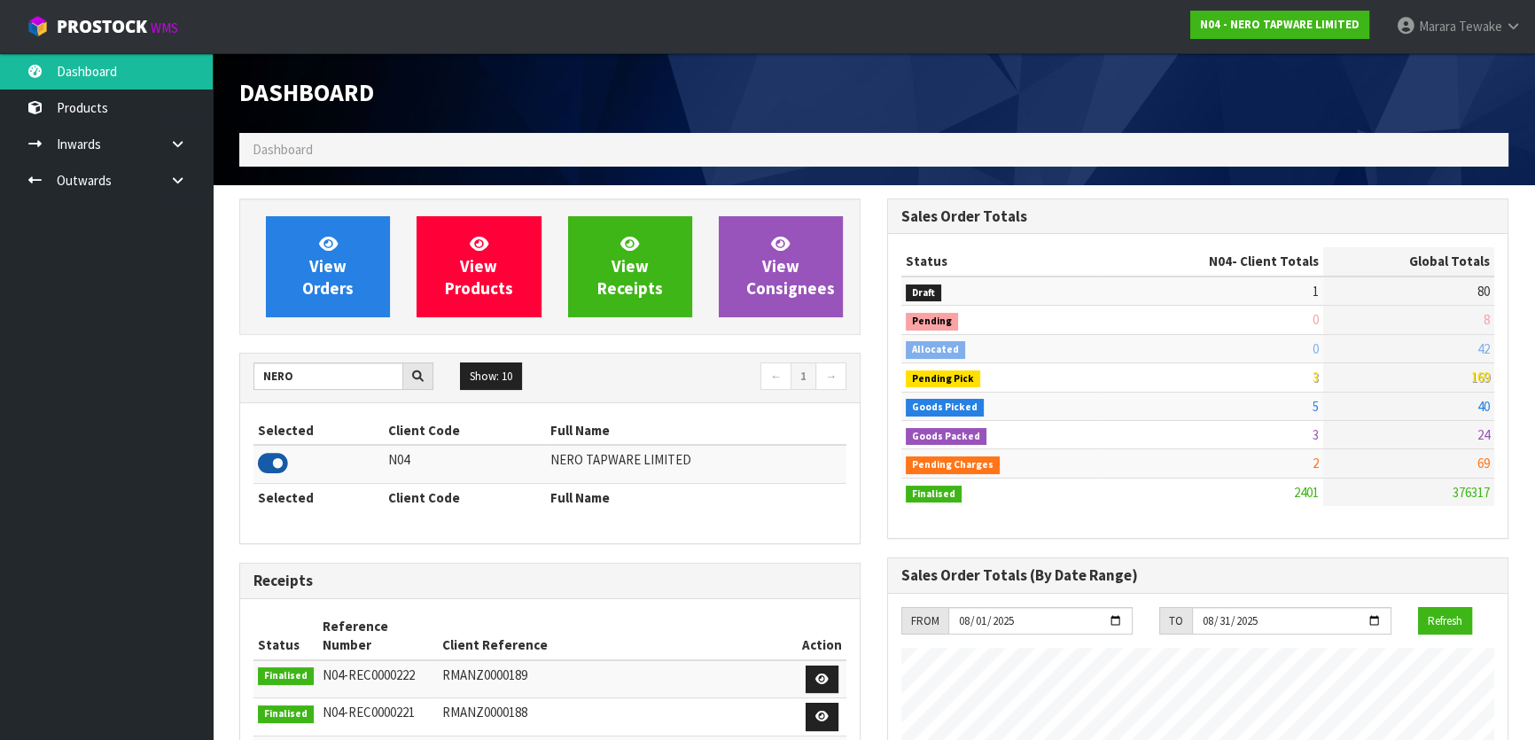
scroll to position [1454, 647]
drag, startPoint x: 303, startPoint y: 377, endPoint x: 224, endPoint y: 352, distance: 82.7
click at [240, 363] on div "NERO" at bounding box center [343, 377] width 207 height 28
type input "B"
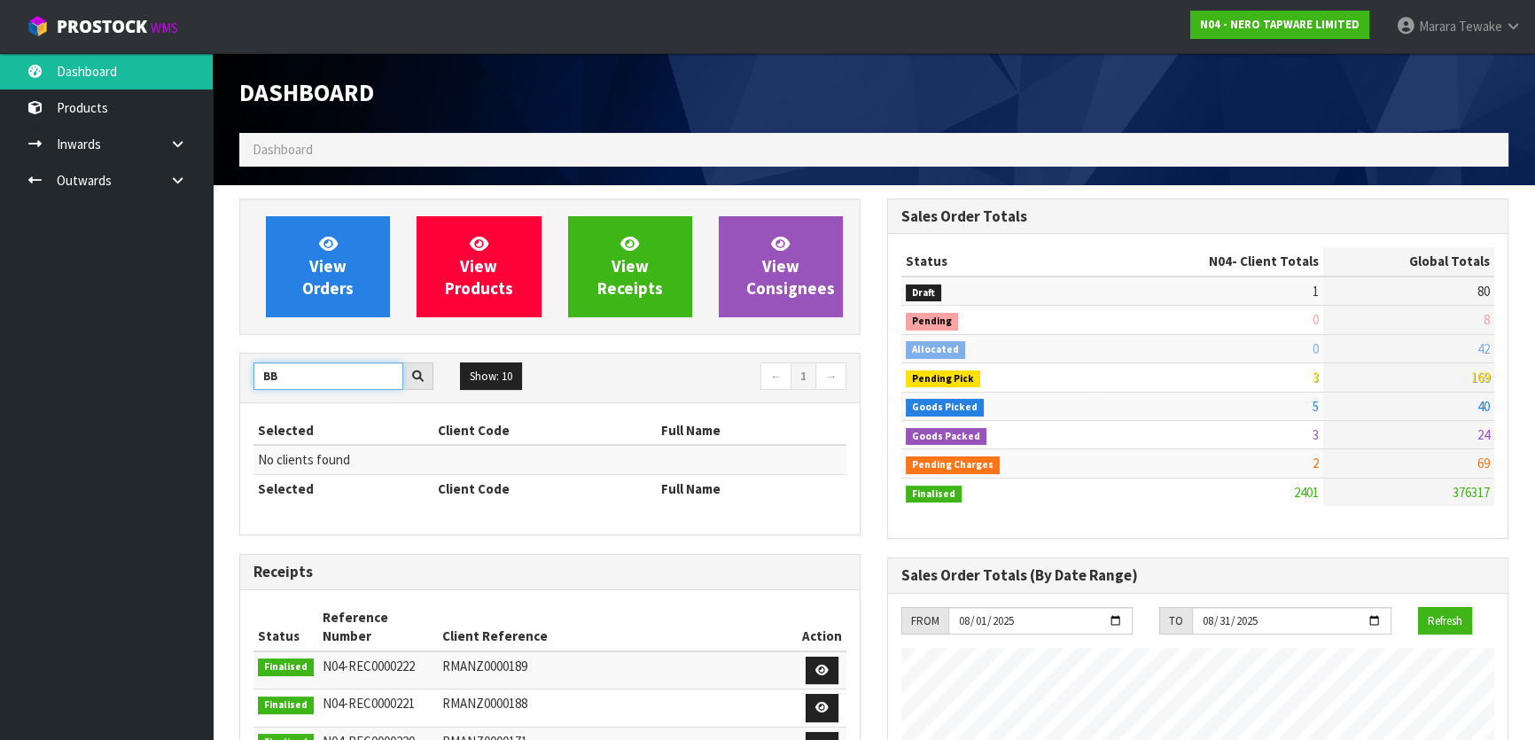
type input "B"
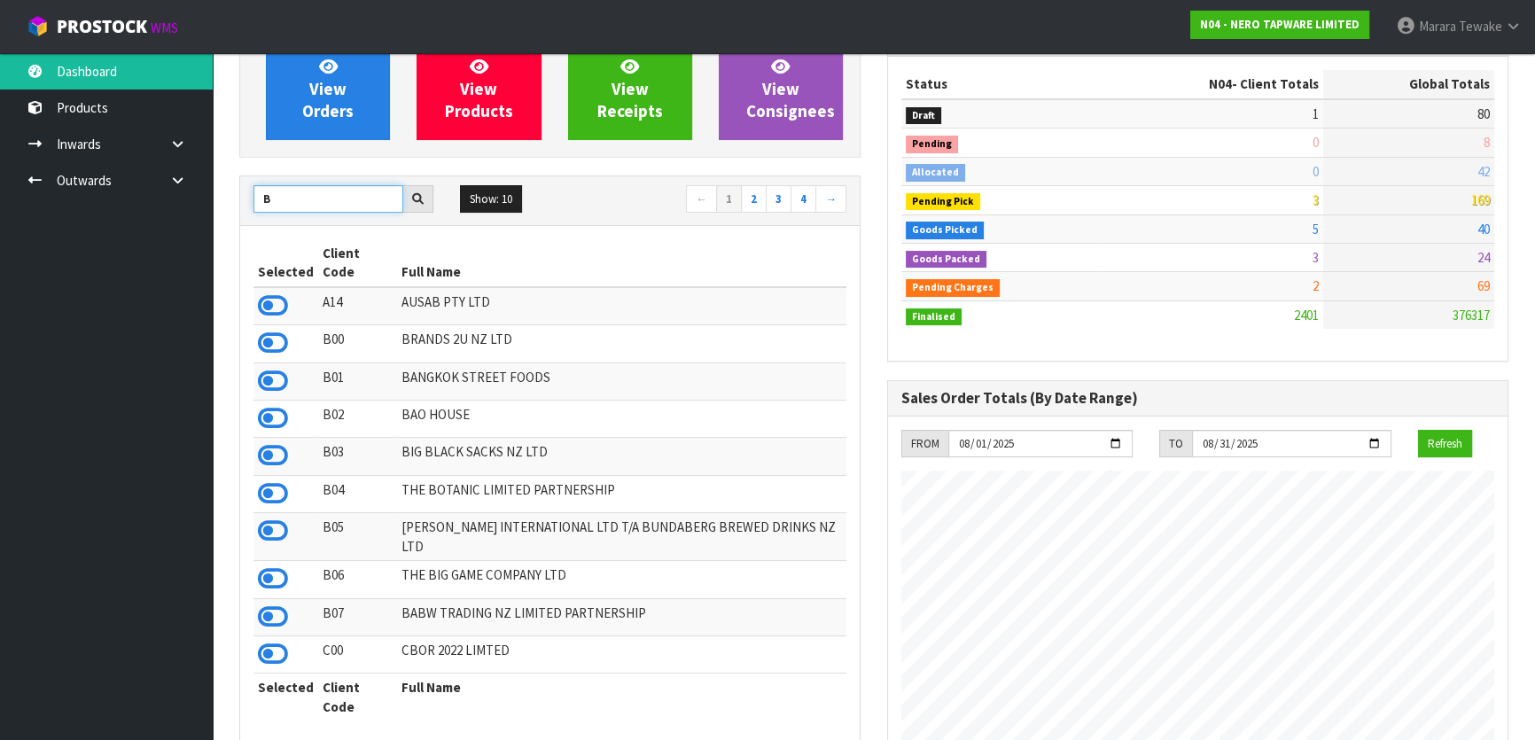
scroll to position [241, 0]
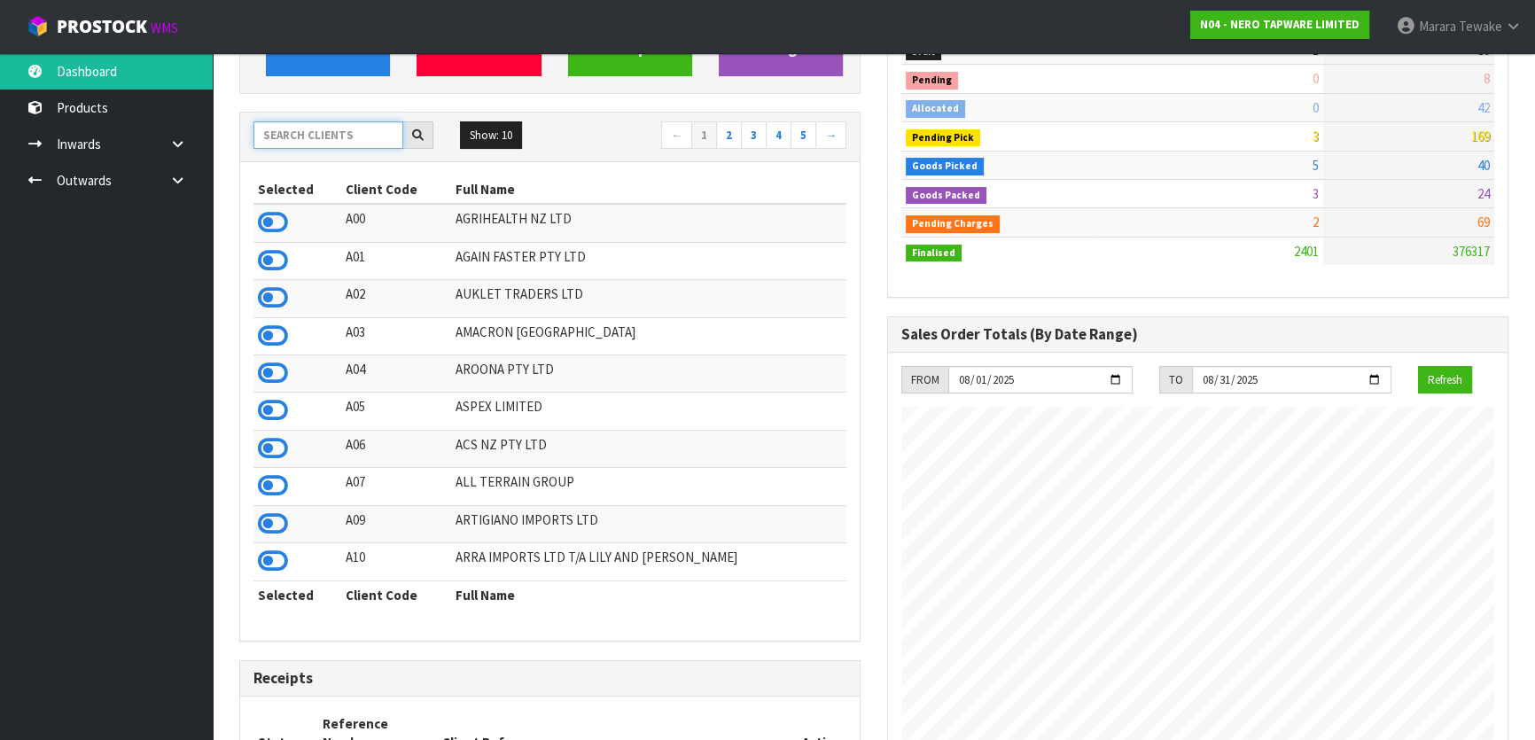
type input "B"
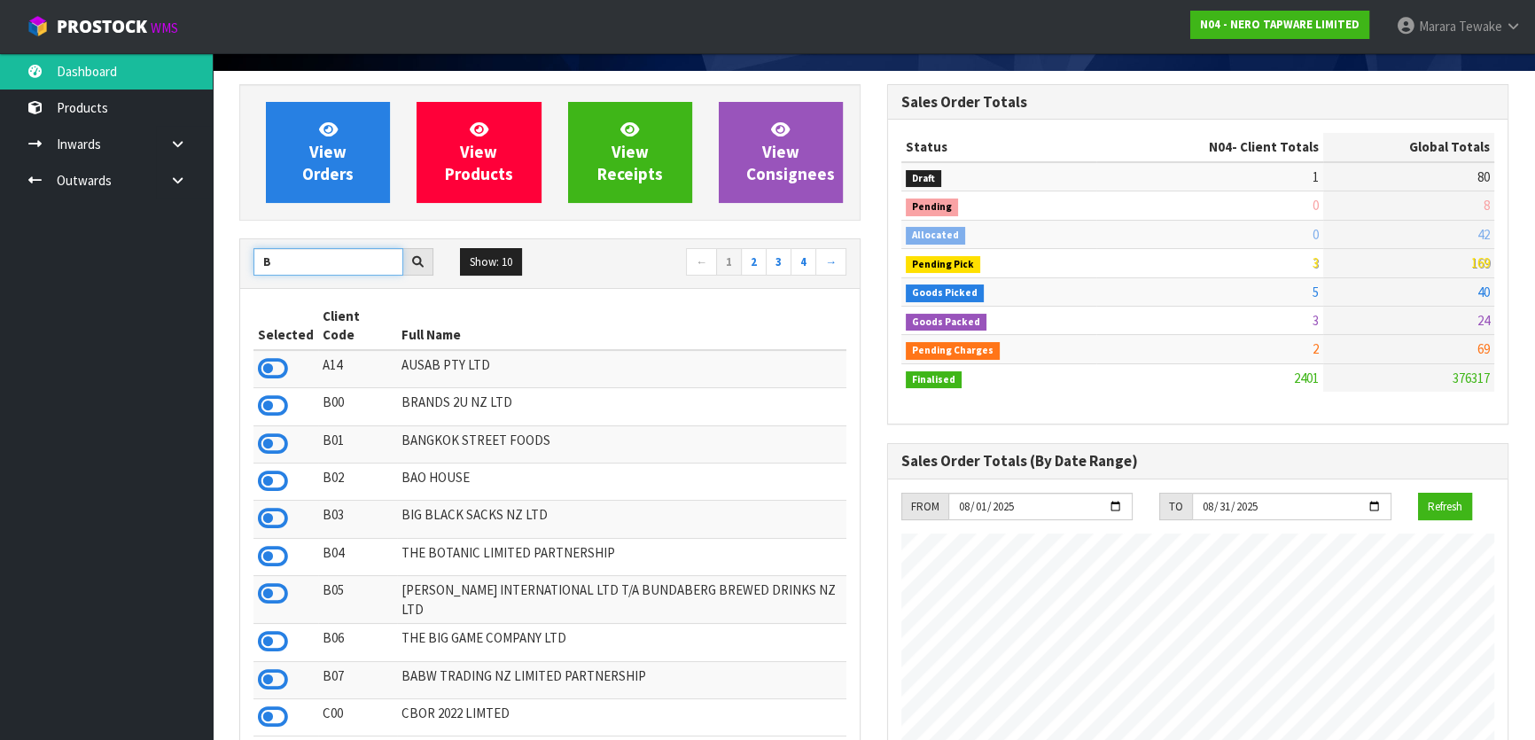
scroll to position [0, 0]
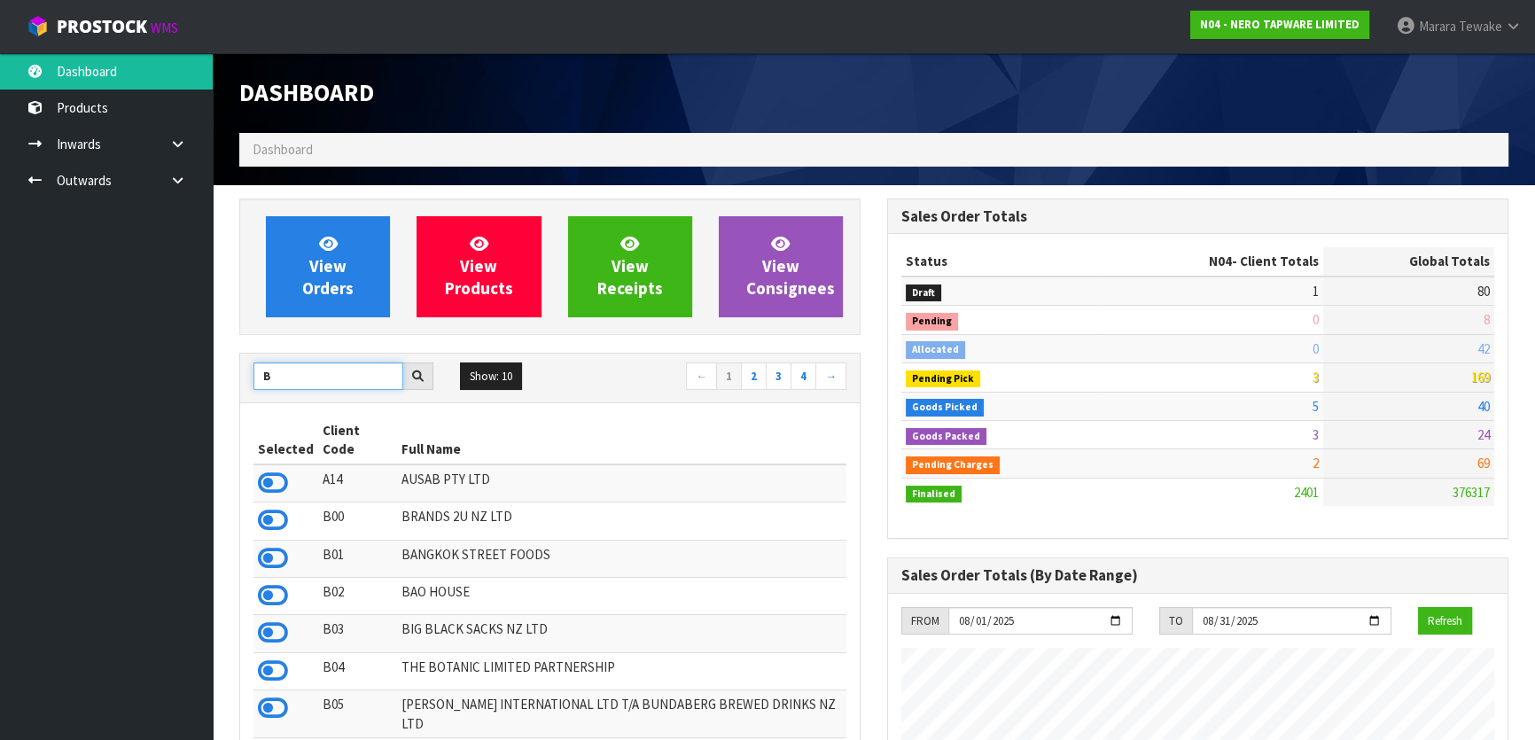
drag, startPoint x: 279, startPoint y: 374, endPoint x: 237, endPoint y: 363, distance: 43.9
click at [240, 366] on div "B" at bounding box center [343, 377] width 207 height 28
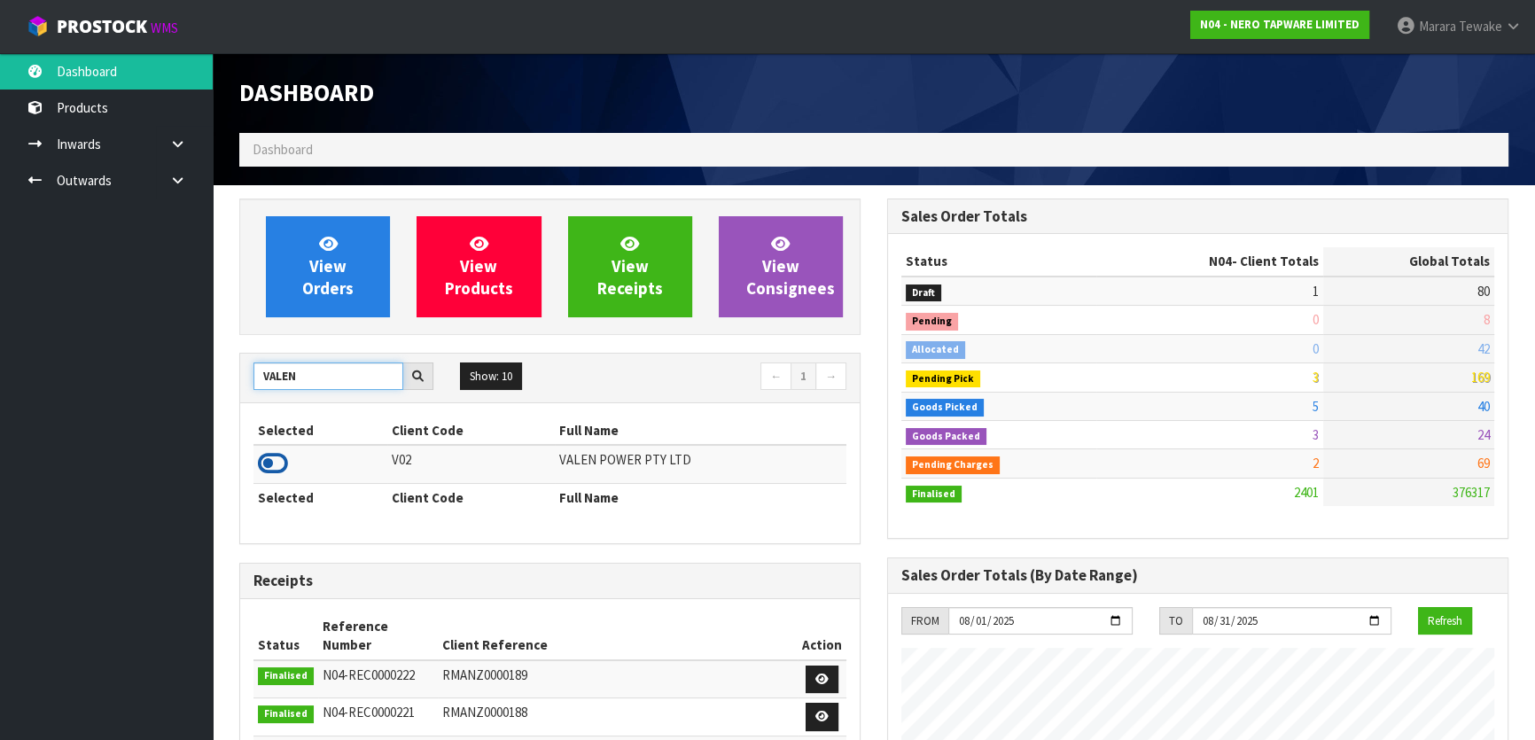
type input "VALEN"
click at [270, 459] on icon at bounding box center [273, 463] width 30 height 27
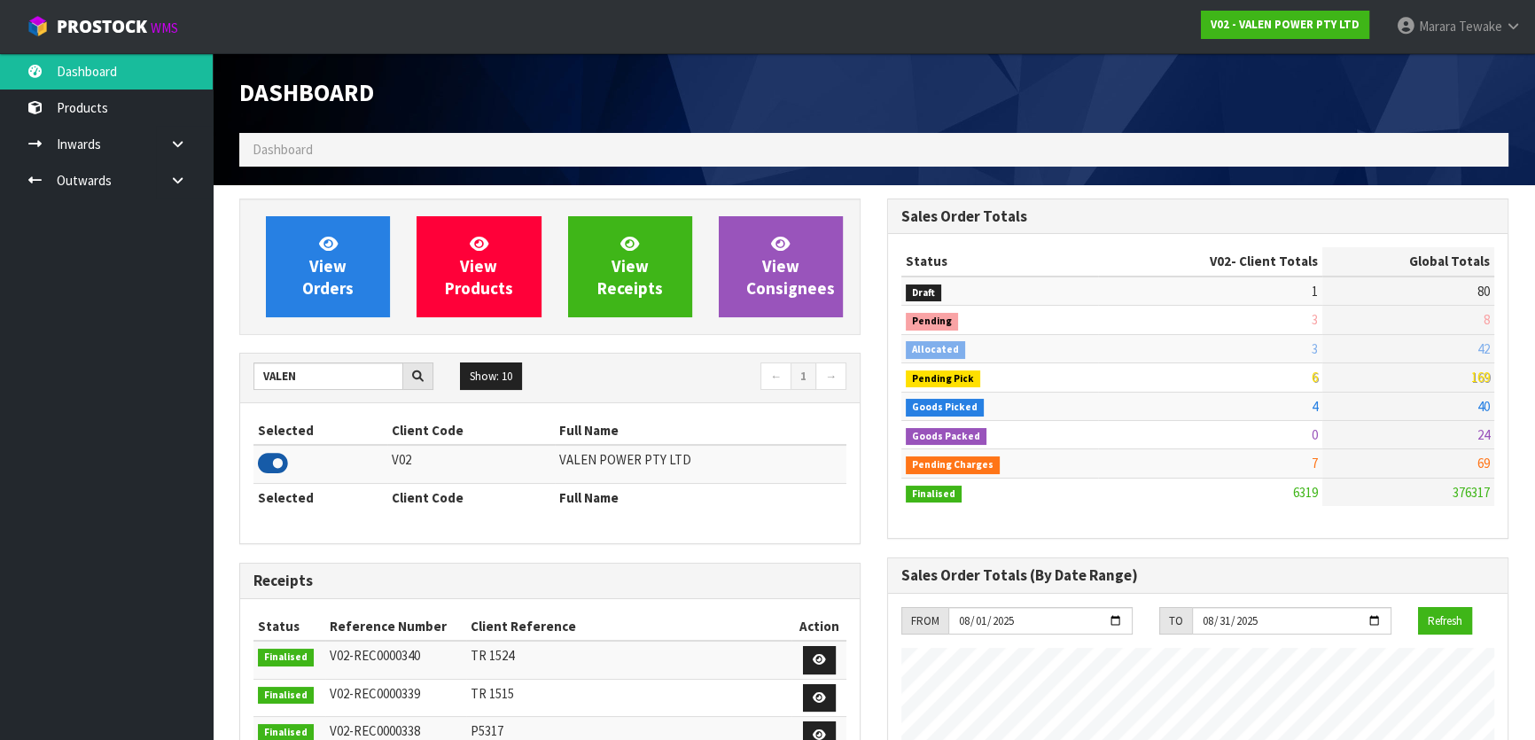
scroll to position [1340, 647]
drag, startPoint x: 293, startPoint y: 375, endPoint x: 233, endPoint y: 357, distance: 62.8
click at [240, 359] on div "VALEN Show: 10 5 10 25 50 ← 1 →" at bounding box center [550, 379] width 620 height 50
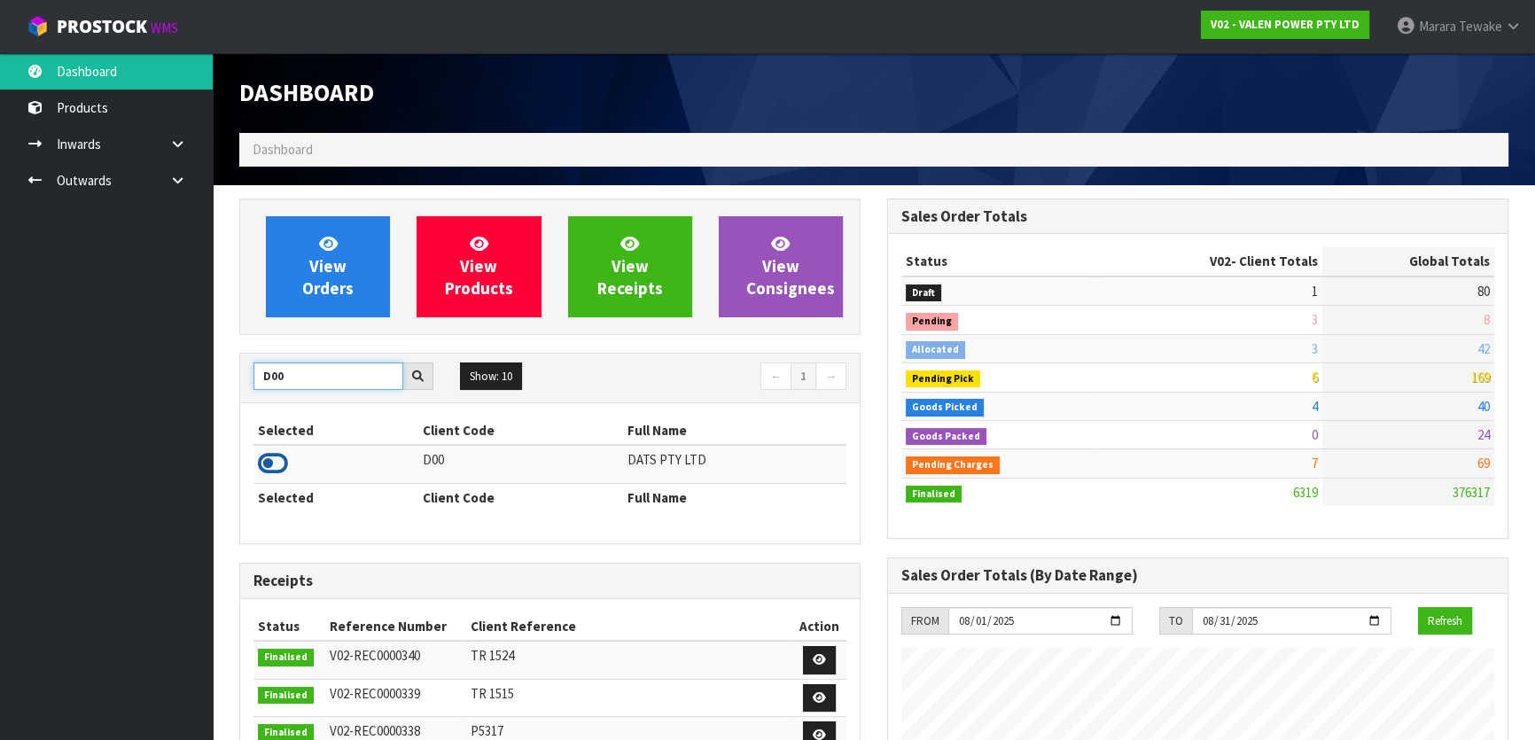
type input "D00"
click at [272, 461] on icon at bounding box center [273, 463] width 30 height 27
click at [246, 348] on div "View Orders View Products View Receipts View Consignees D00 Show: 10 5 10 25 50…" at bounding box center [550, 713] width 648 height 1029
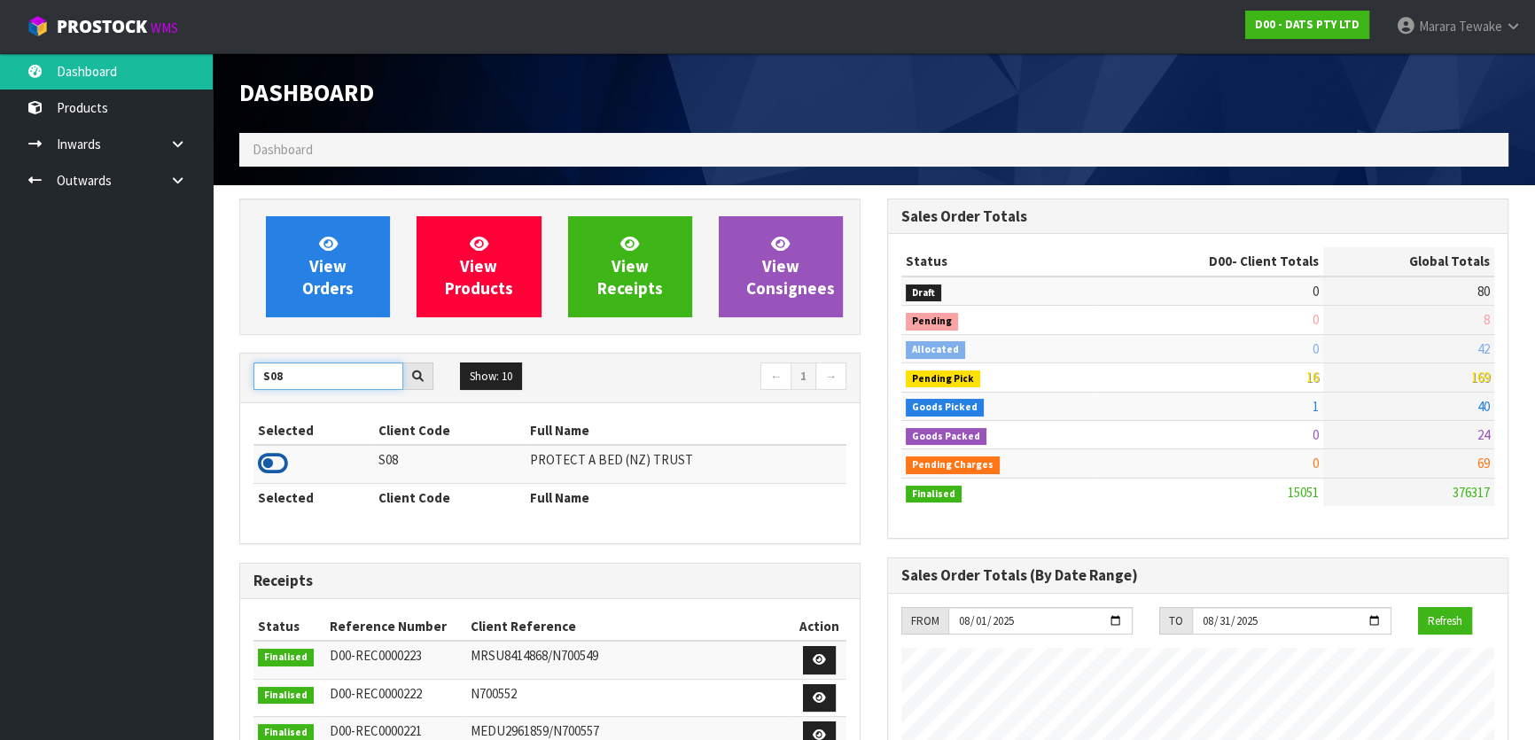
type input "S08"
click at [273, 464] on icon at bounding box center [273, 463] width 30 height 27
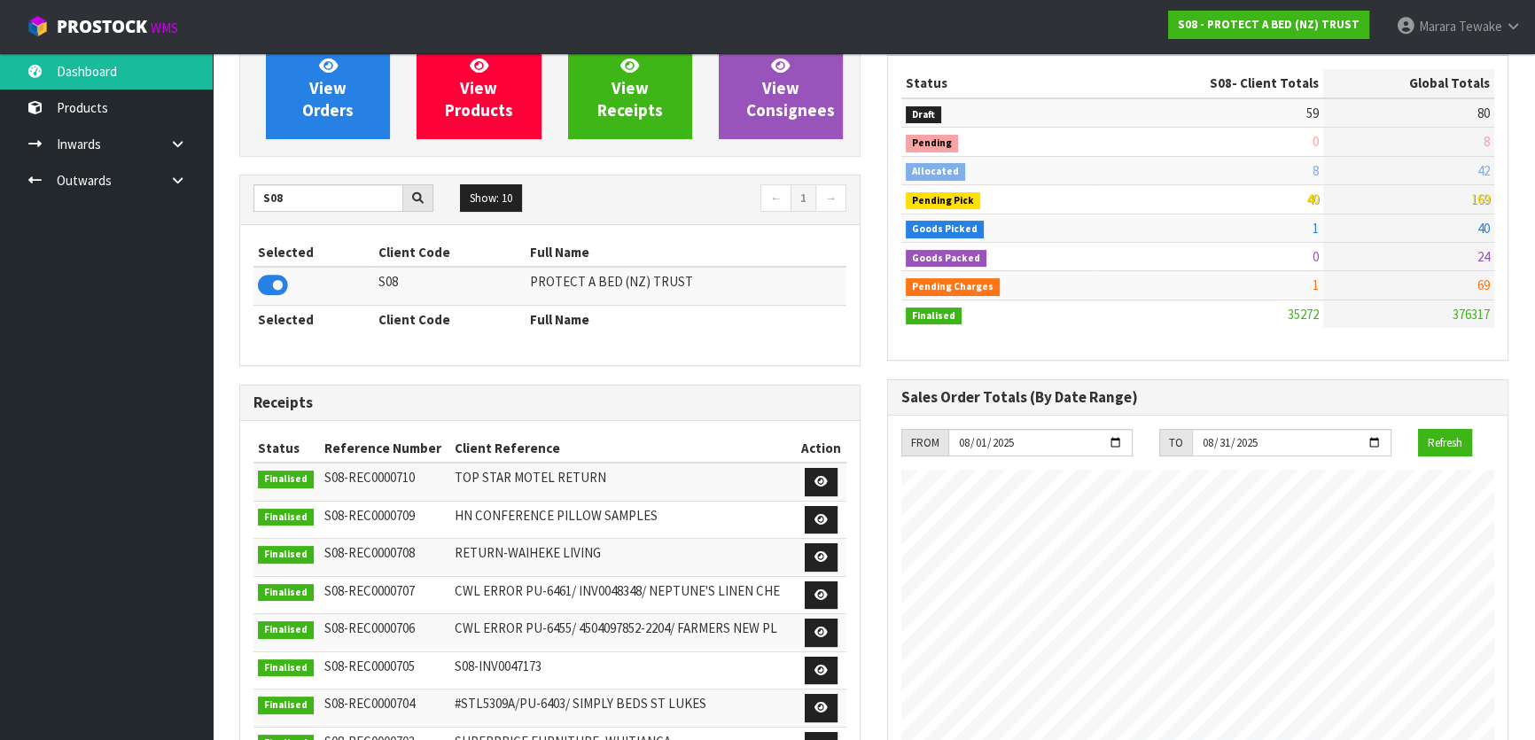
scroll to position [0, 0]
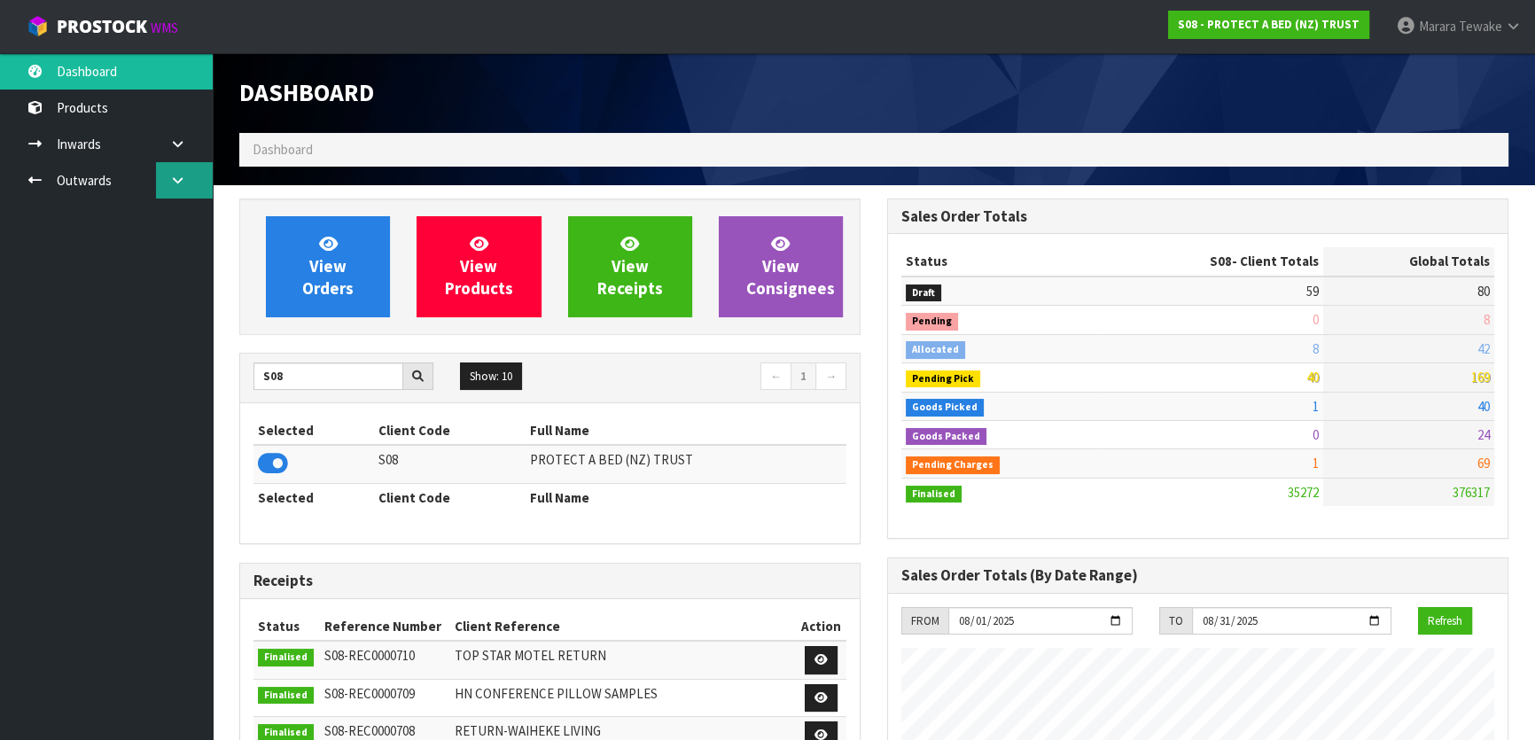
click at [168, 171] on link at bounding box center [184, 180] width 57 height 36
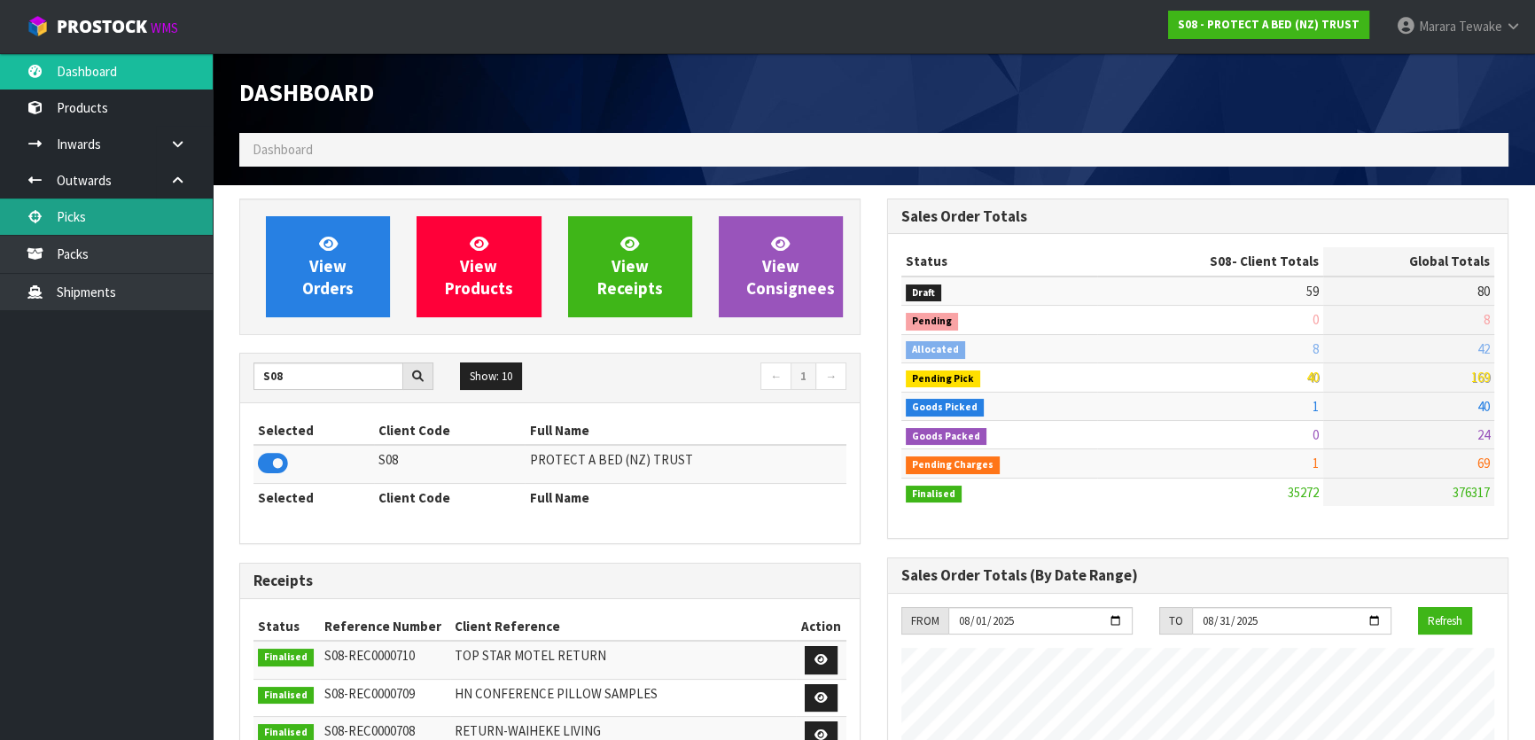
click at [175, 212] on link "Picks" at bounding box center [106, 217] width 213 height 36
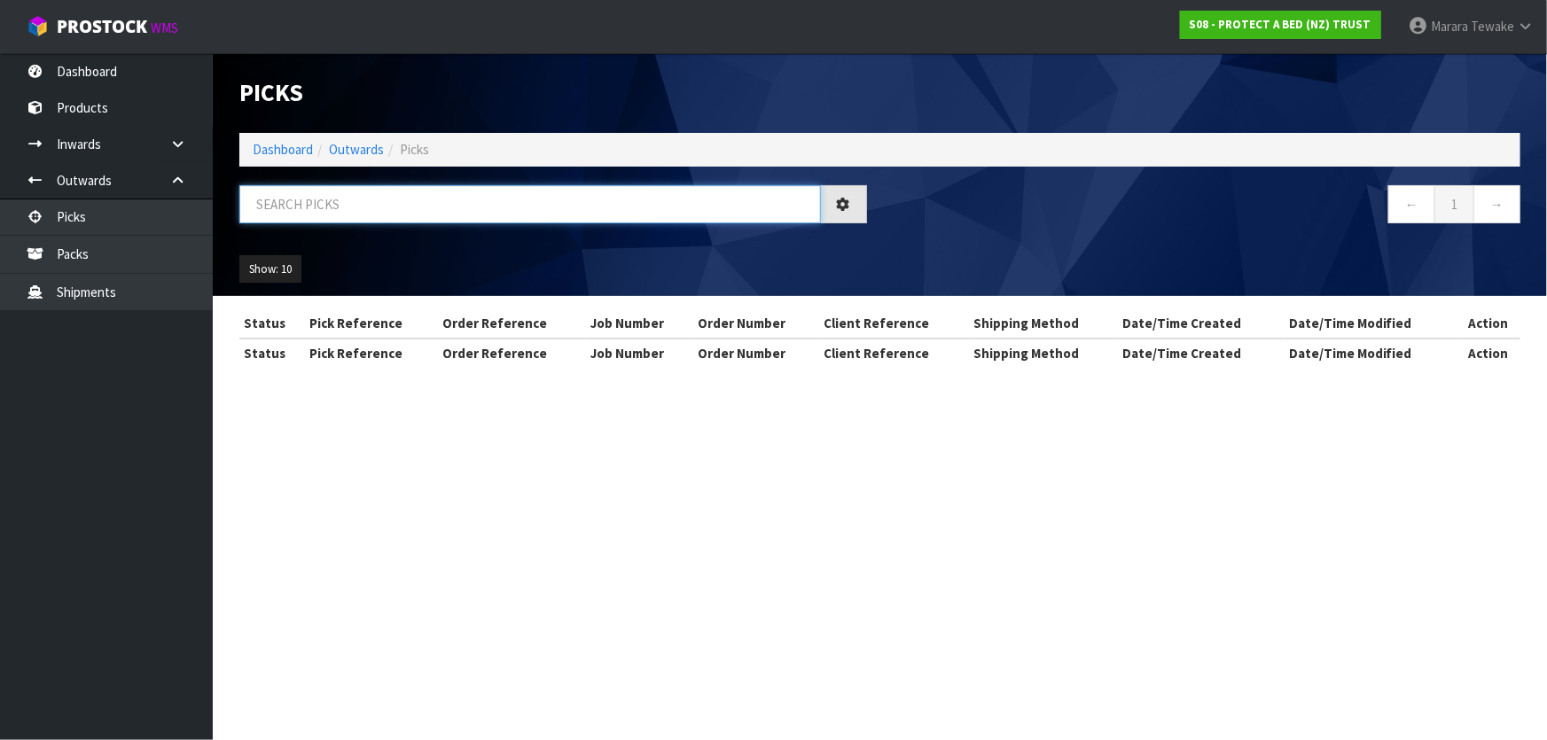
click at [325, 203] on input "text" at bounding box center [529, 204] width 581 height 38
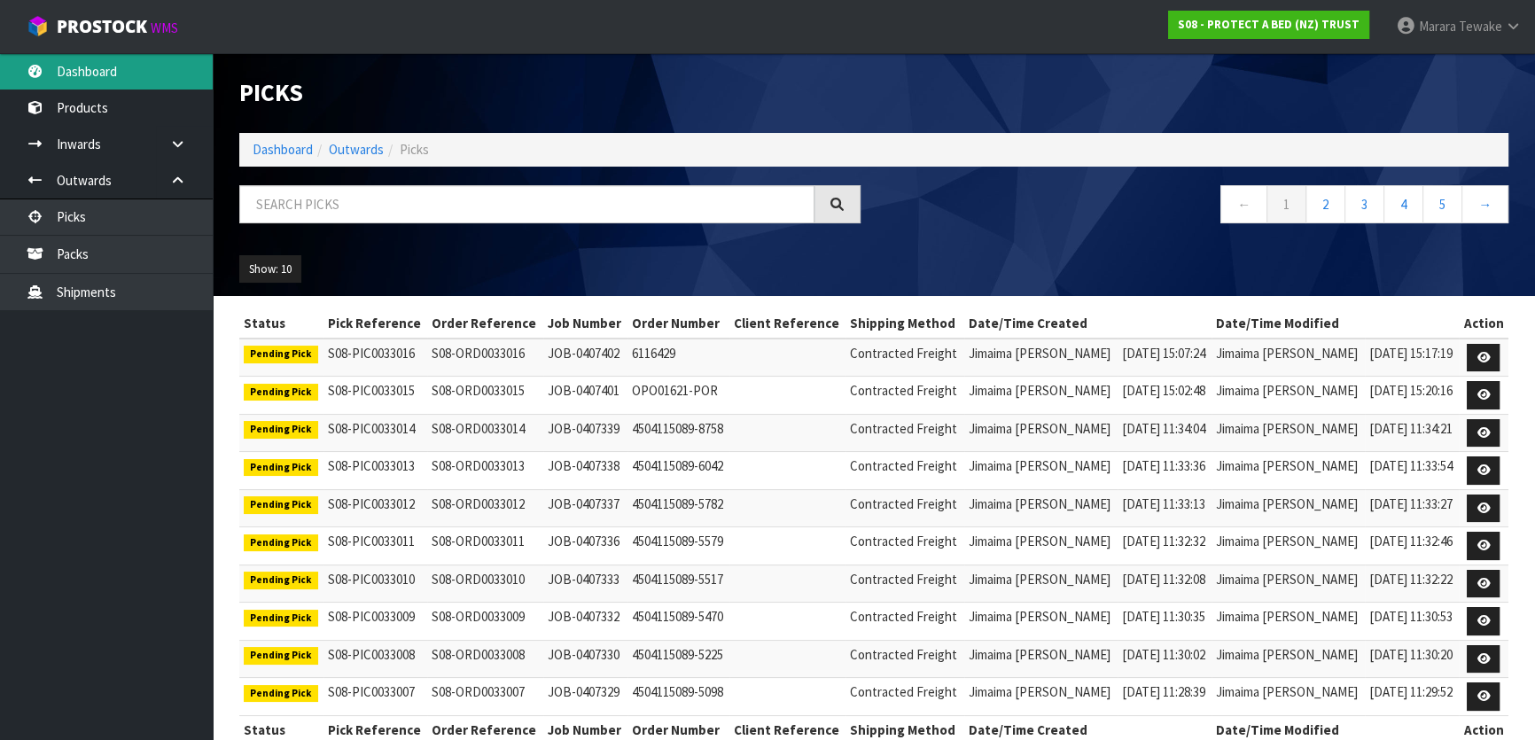
click at [139, 85] on link "Dashboard" at bounding box center [106, 71] width 213 height 36
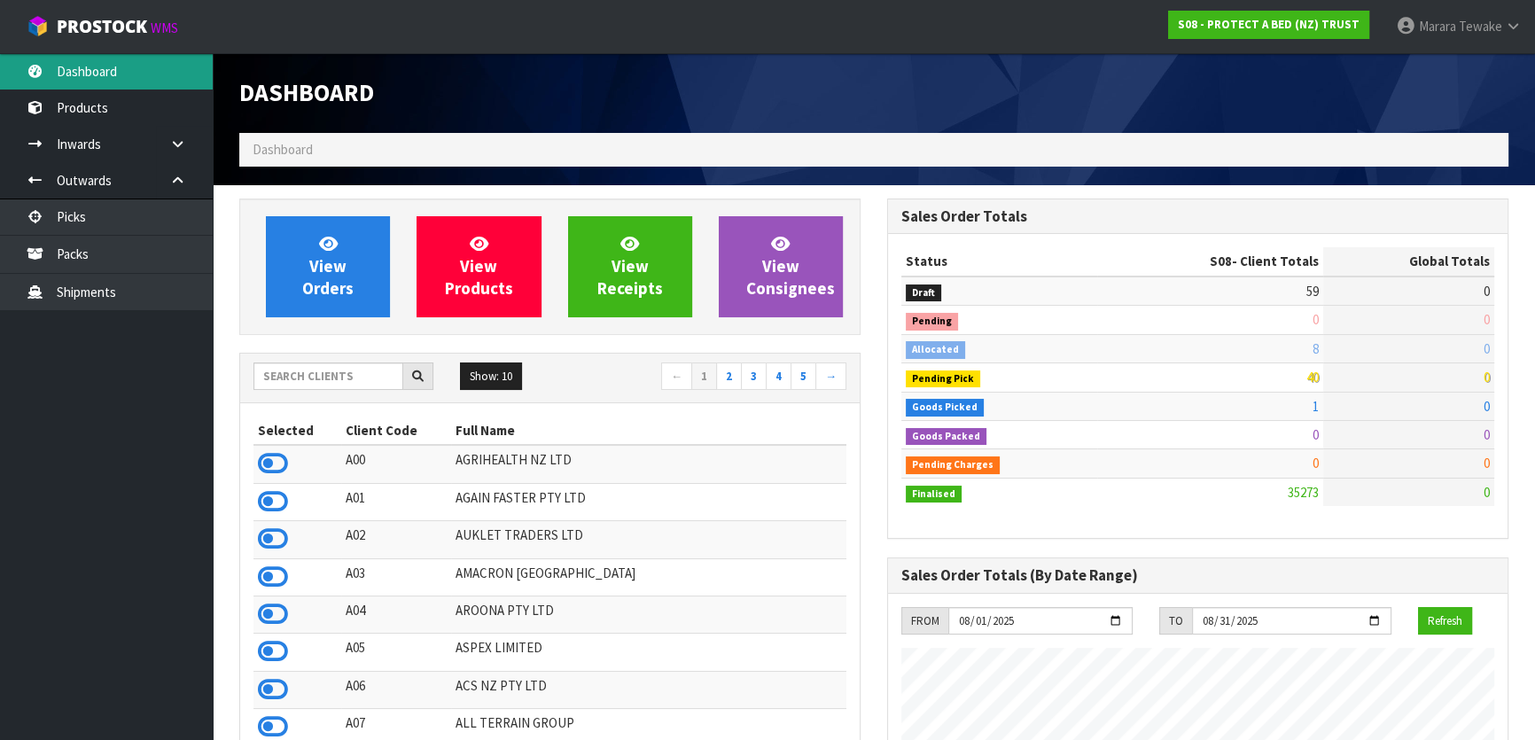
scroll to position [1104, 647]
click at [324, 380] on input "text" at bounding box center [329, 376] width 150 height 27
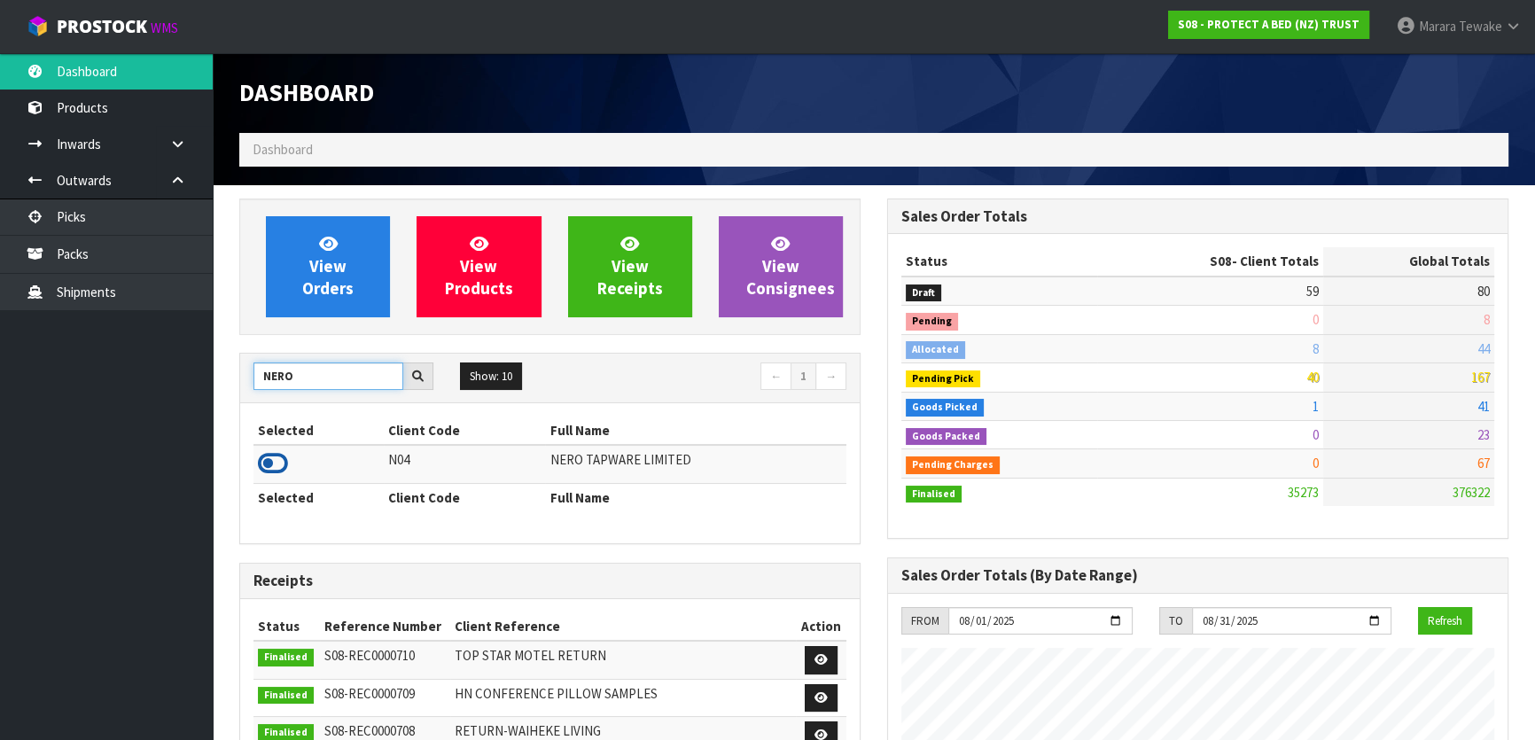
type input "NERO"
click at [279, 462] on icon at bounding box center [273, 463] width 30 height 27
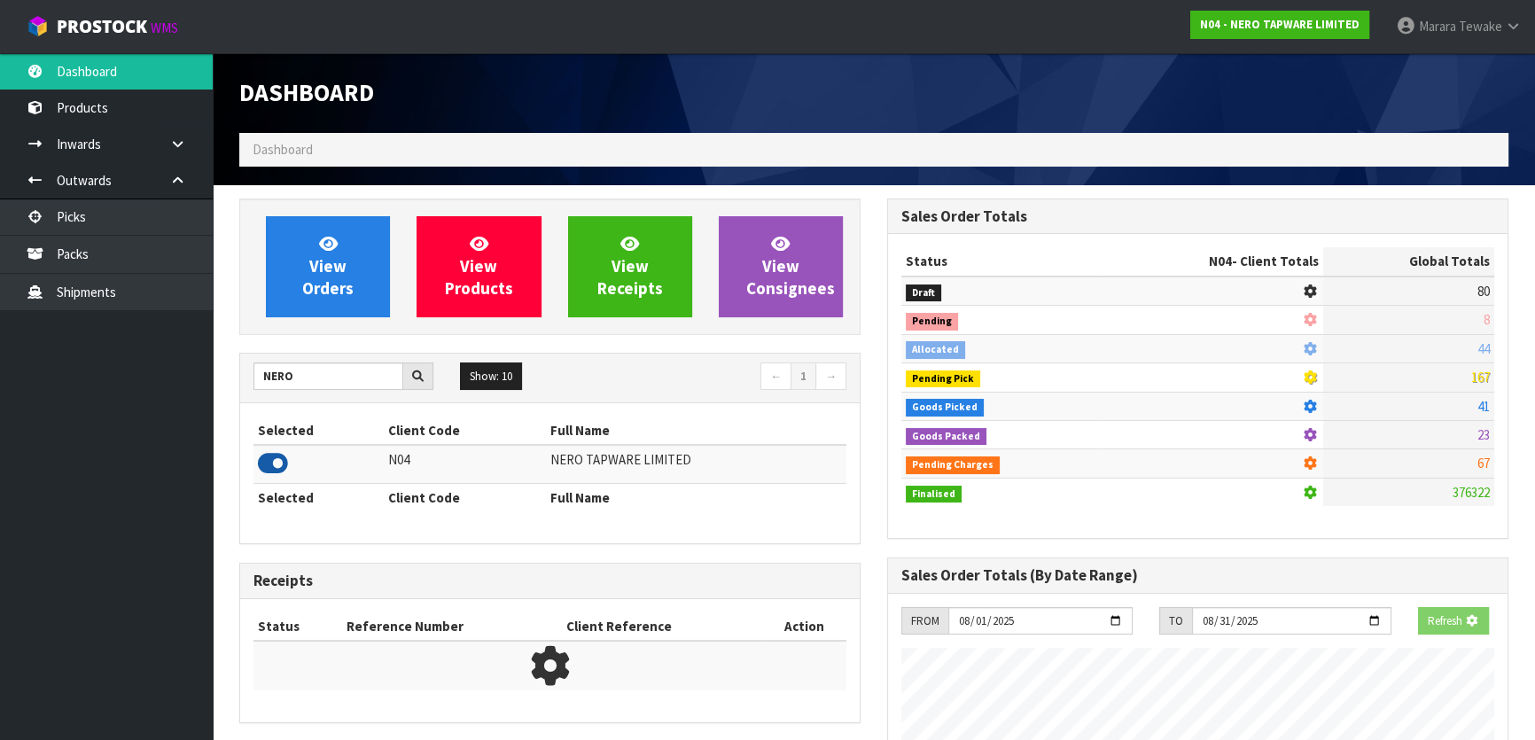
scroll to position [1416, 647]
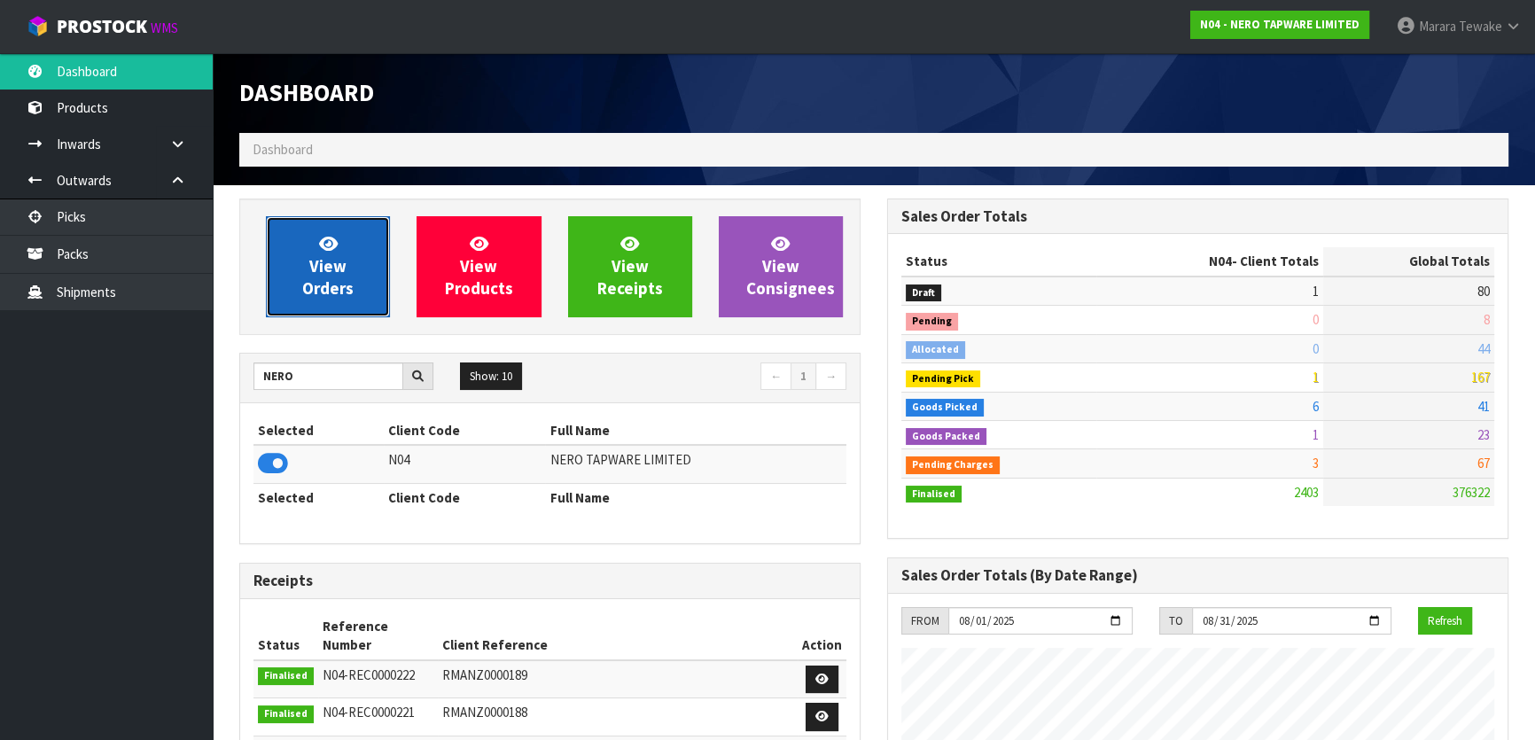
click at [346, 286] on span "View Orders" at bounding box center [327, 266] width 51 height 66
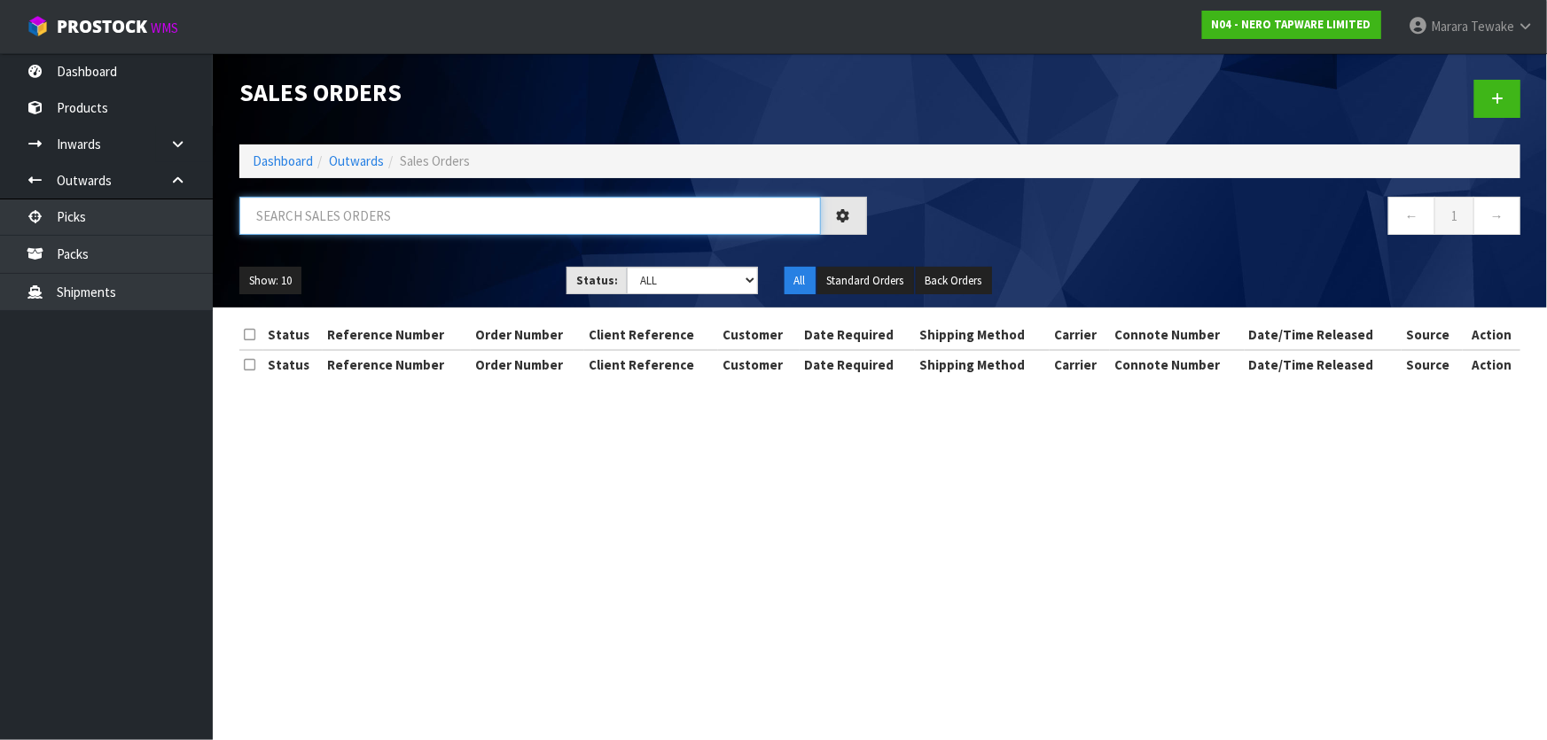
click at [379, 215] on input "text" at bounding box center [529, 216] width 581 height 38
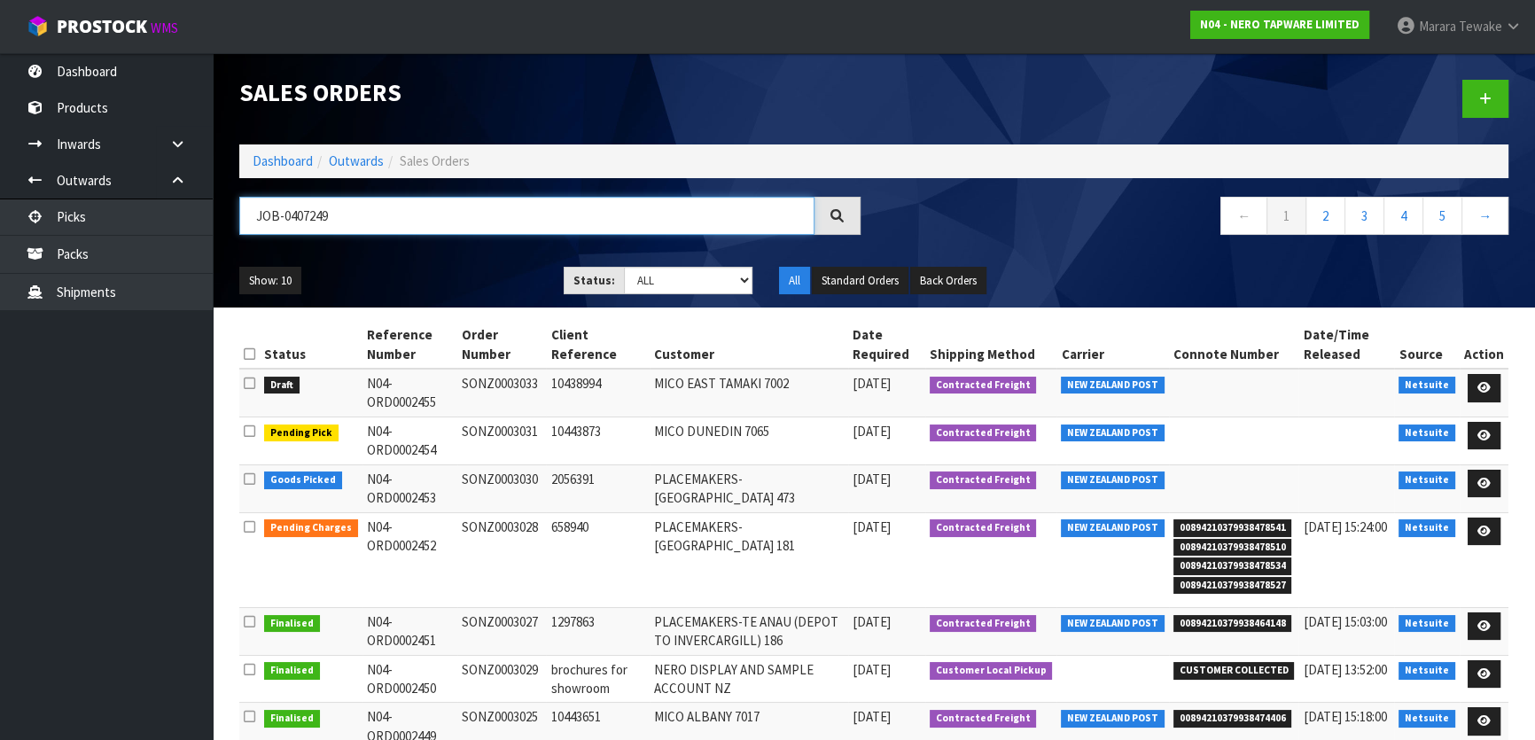
type input "JOB-0407249"
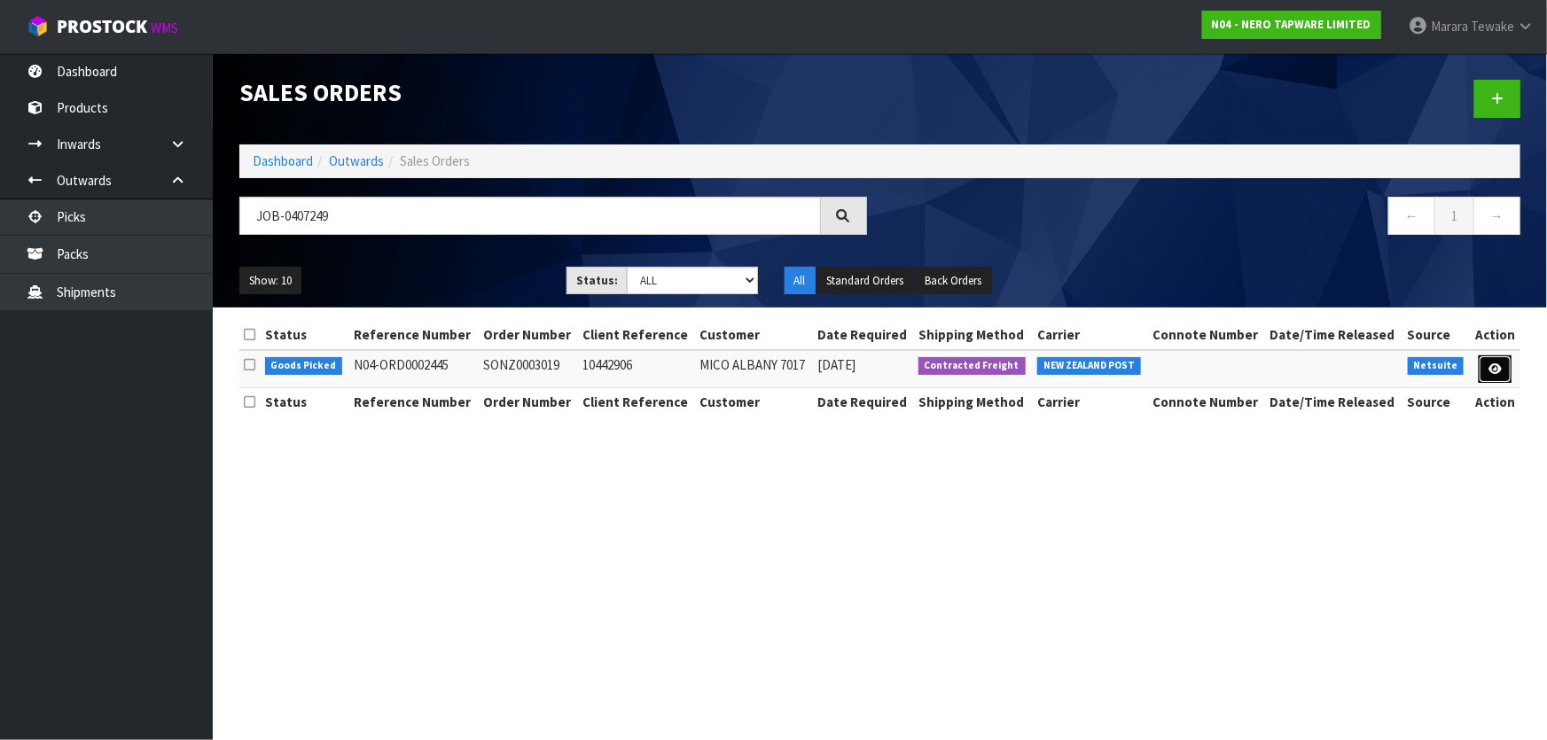
click at [1497, 369] on icon at bounding box center [1494, 369] width 13 height 12
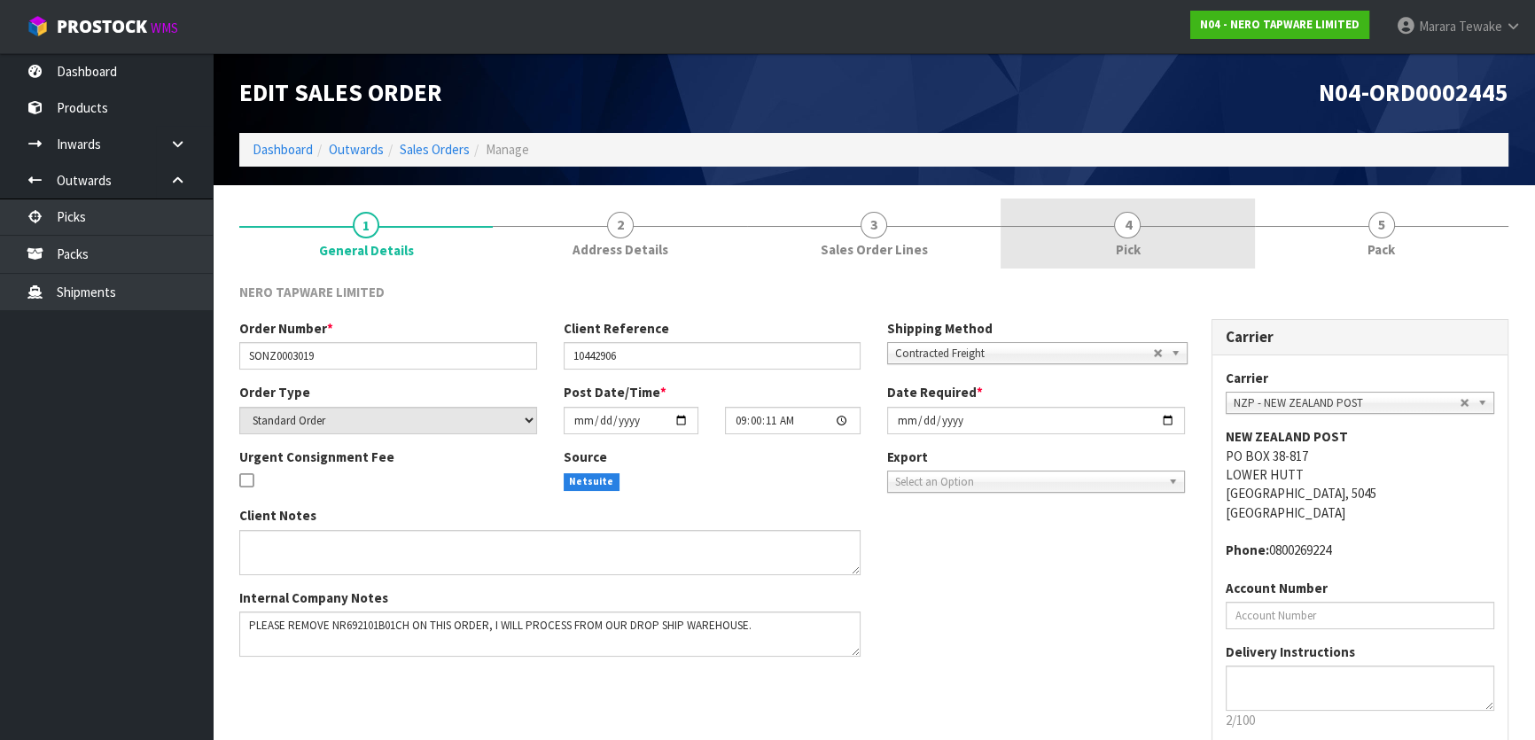
click at [1143, 209] on link "4 Pick" at bounding box center [1128, 234] width 254 height 70
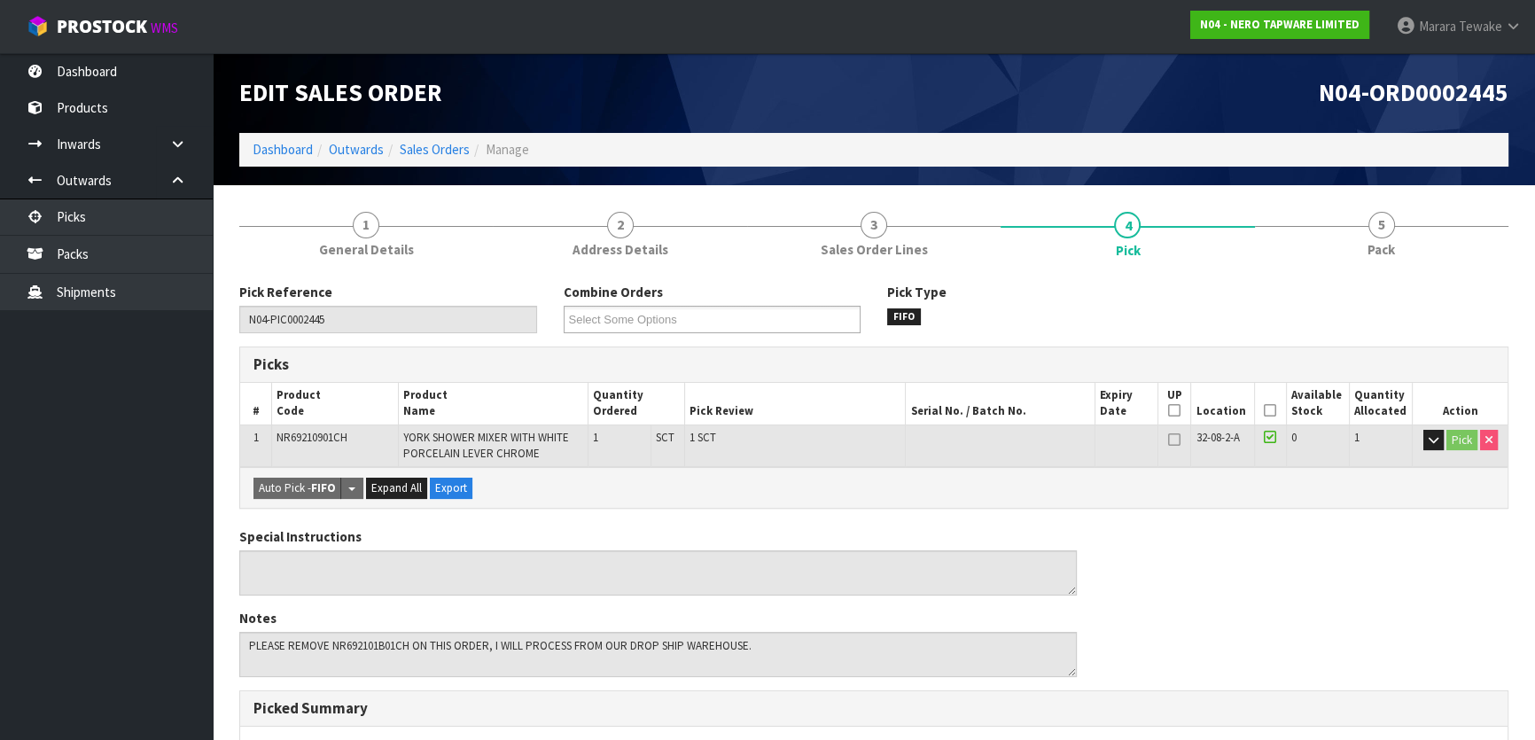
click at [1260, 409] on th "Picked" at bounding box center [1270, 404] width 32 height 42
click at [1273, 411] on icon at bounding box center [1270, 410] width 12 height 1
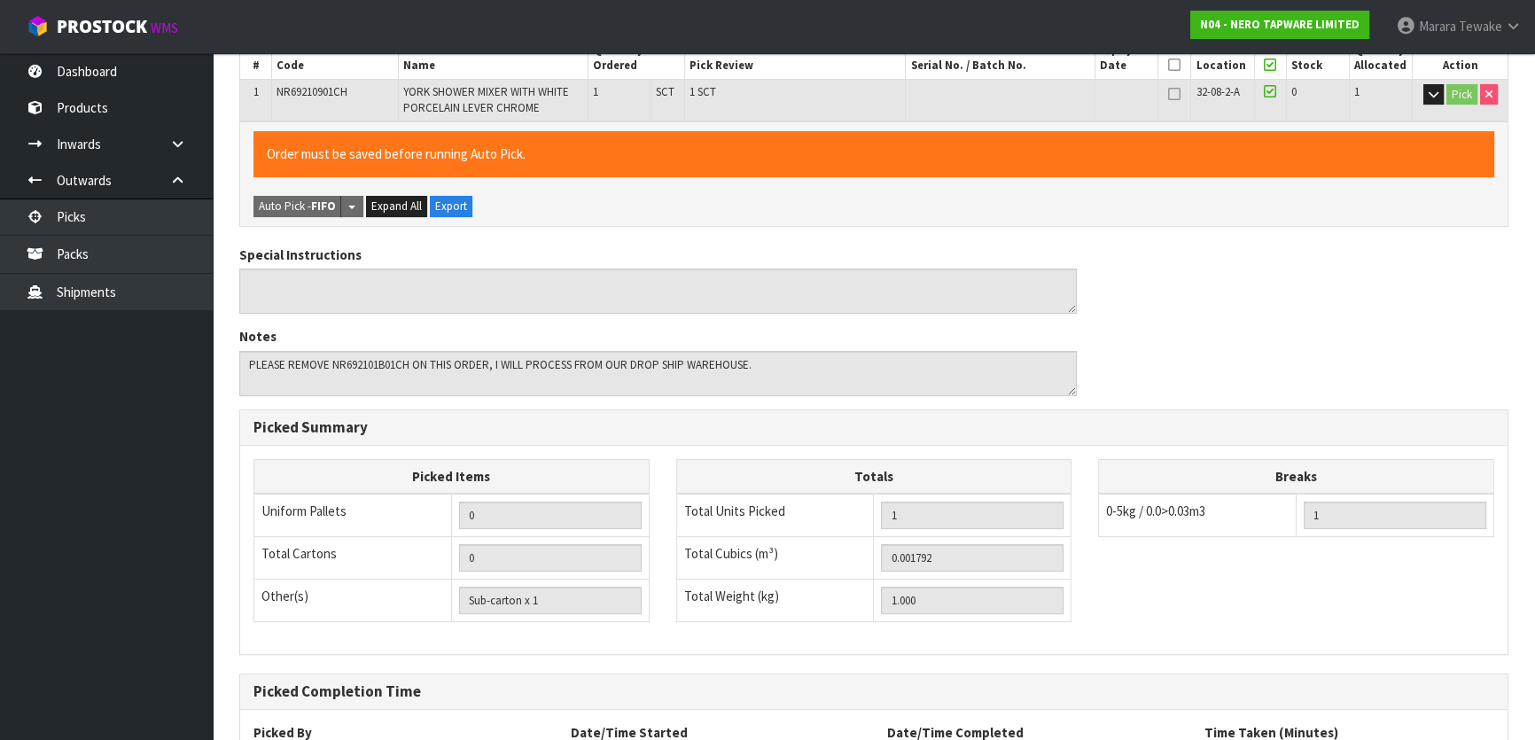
scroll to position [500, 0]
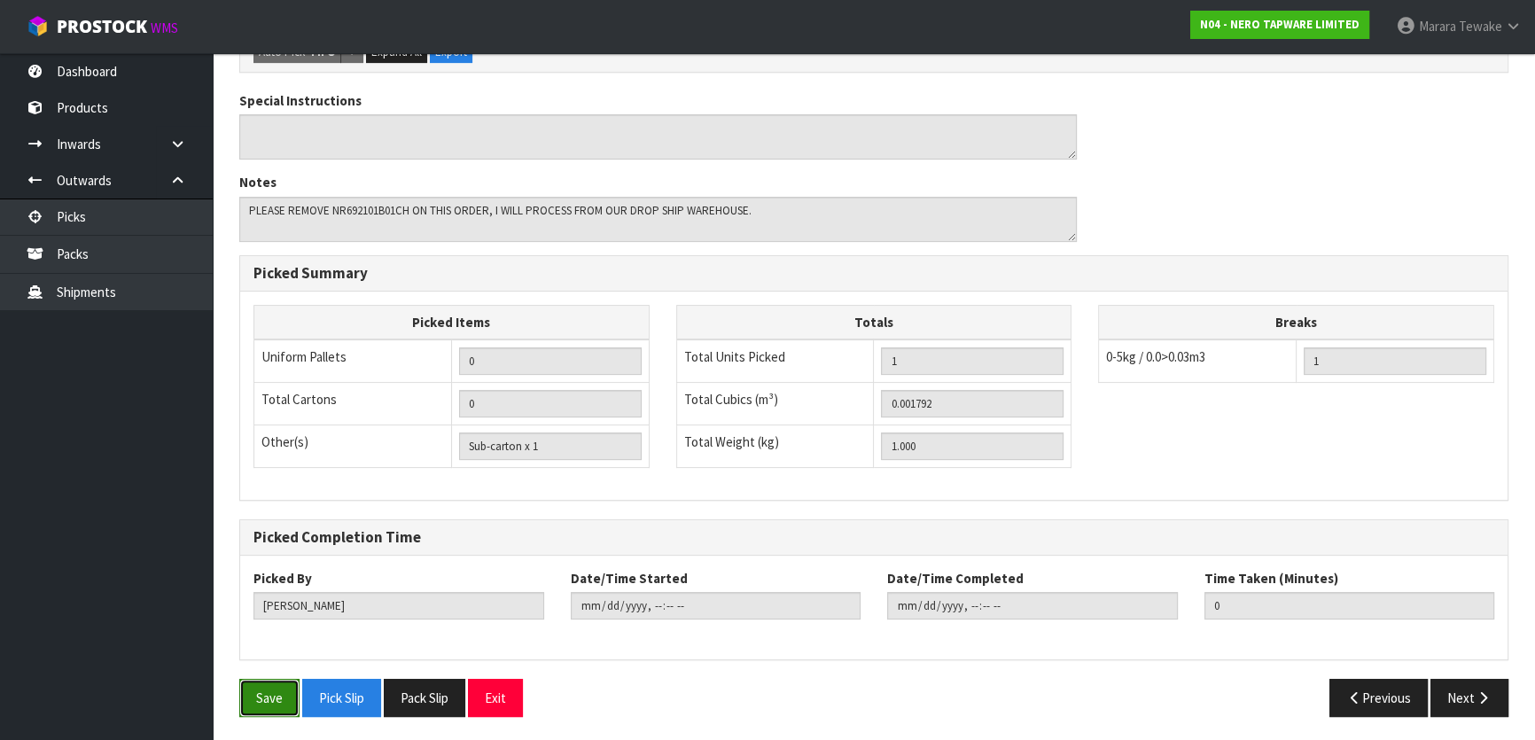
click at [272, 694] on button "Save" at bounding box center [269, 698] width 60 height 38
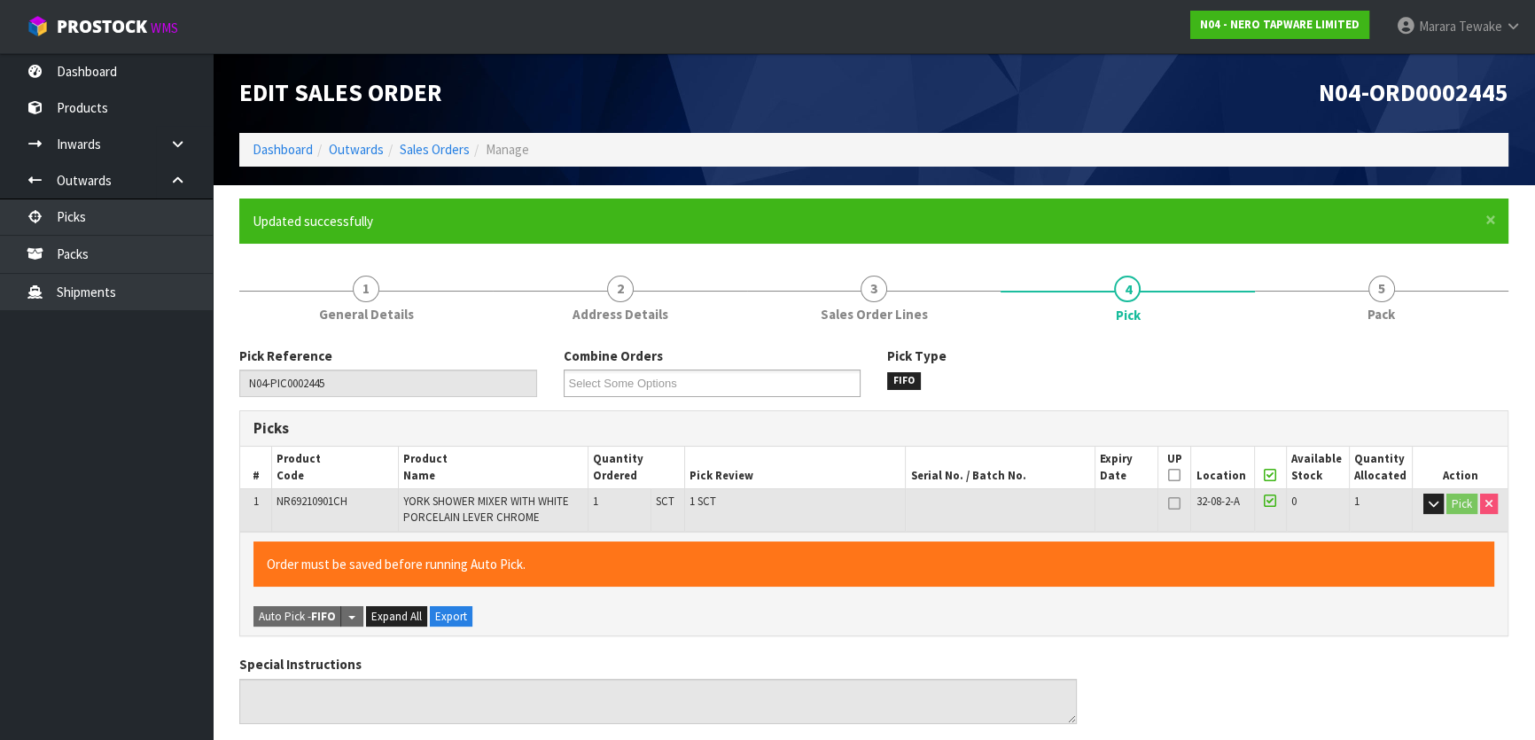
type input "[PERSON_NAME]"
type input "[DATE]T15:40:10"
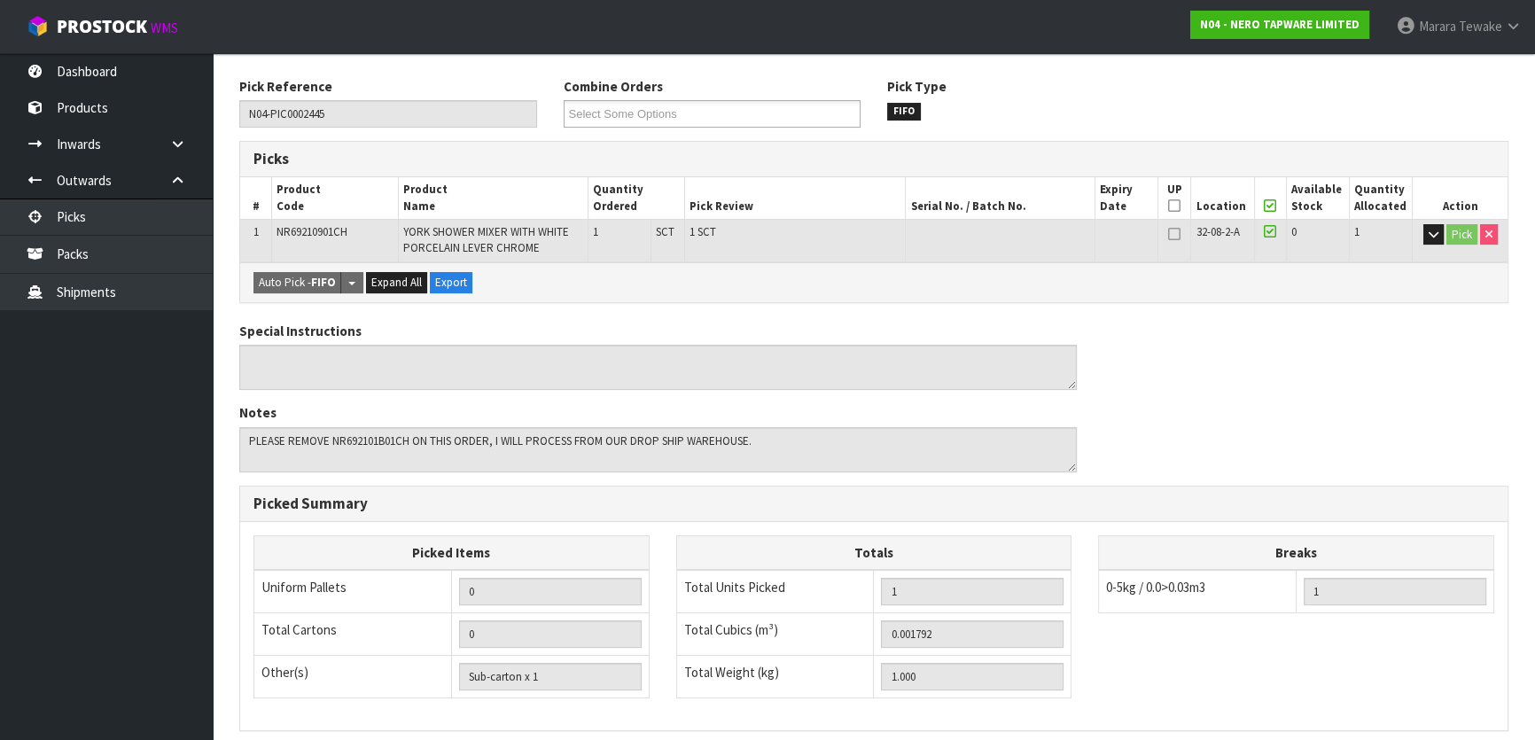
scroll to position [500, 0]
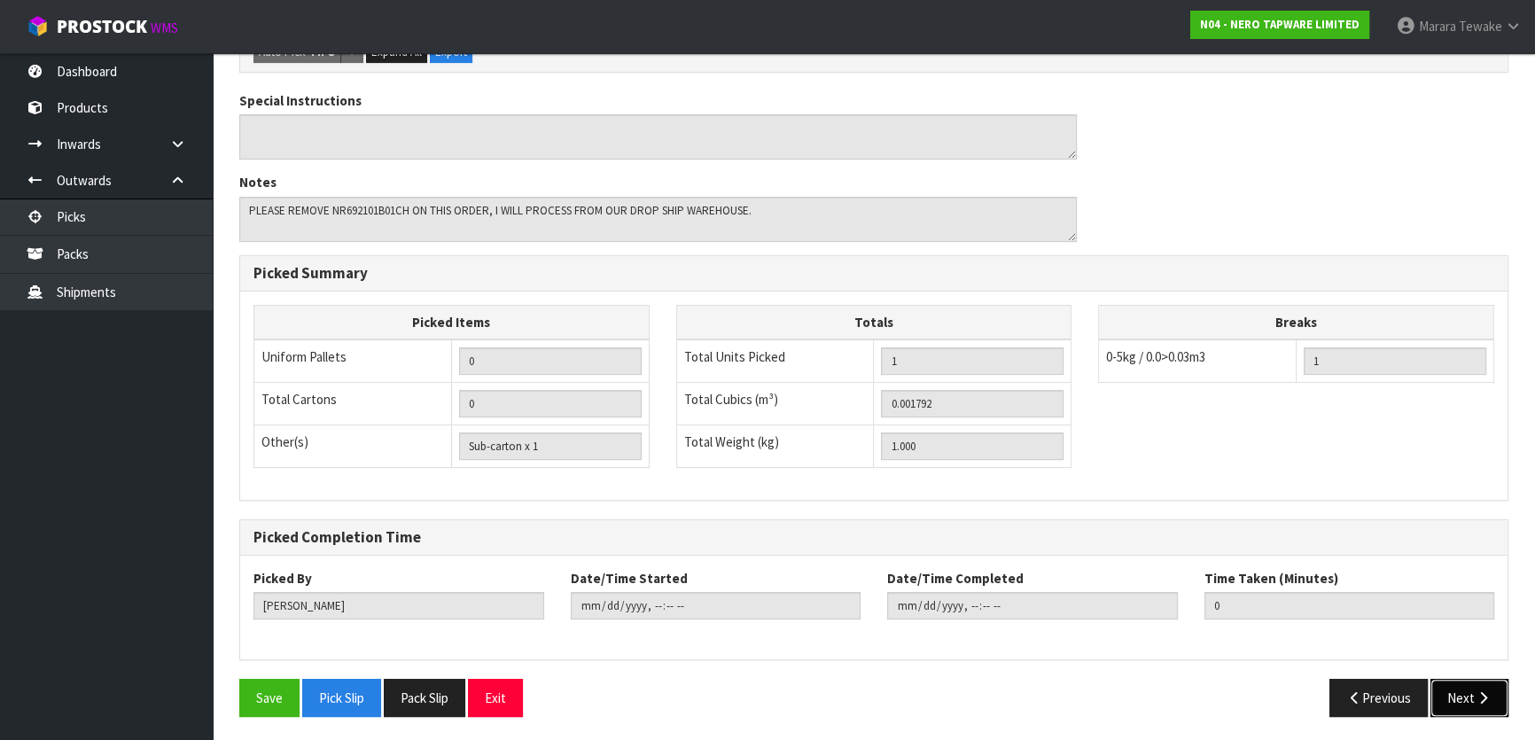
click at [1457, 697] on button "Next" at bounding box center [1470, 698] width 78 height 38
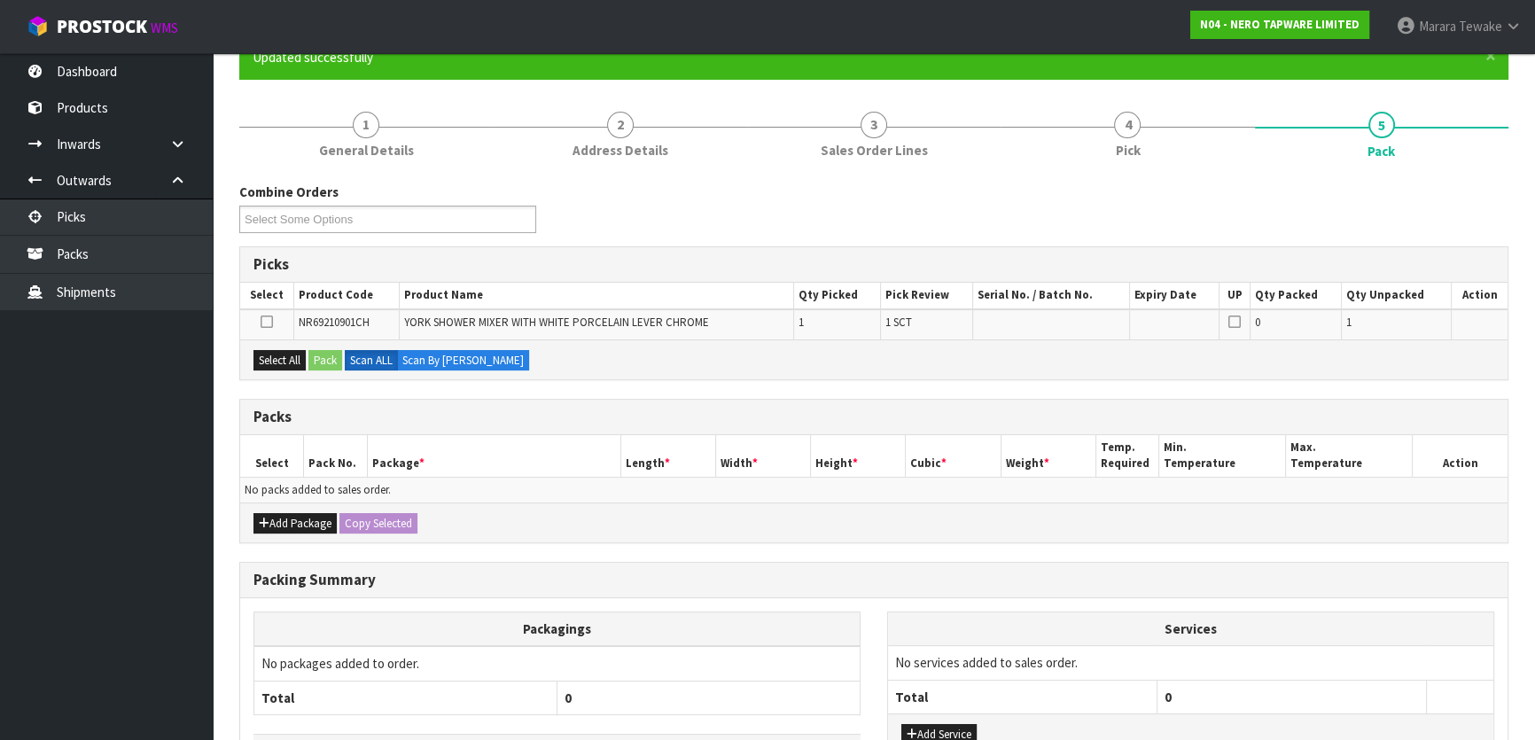
scroll to position [292, 0]
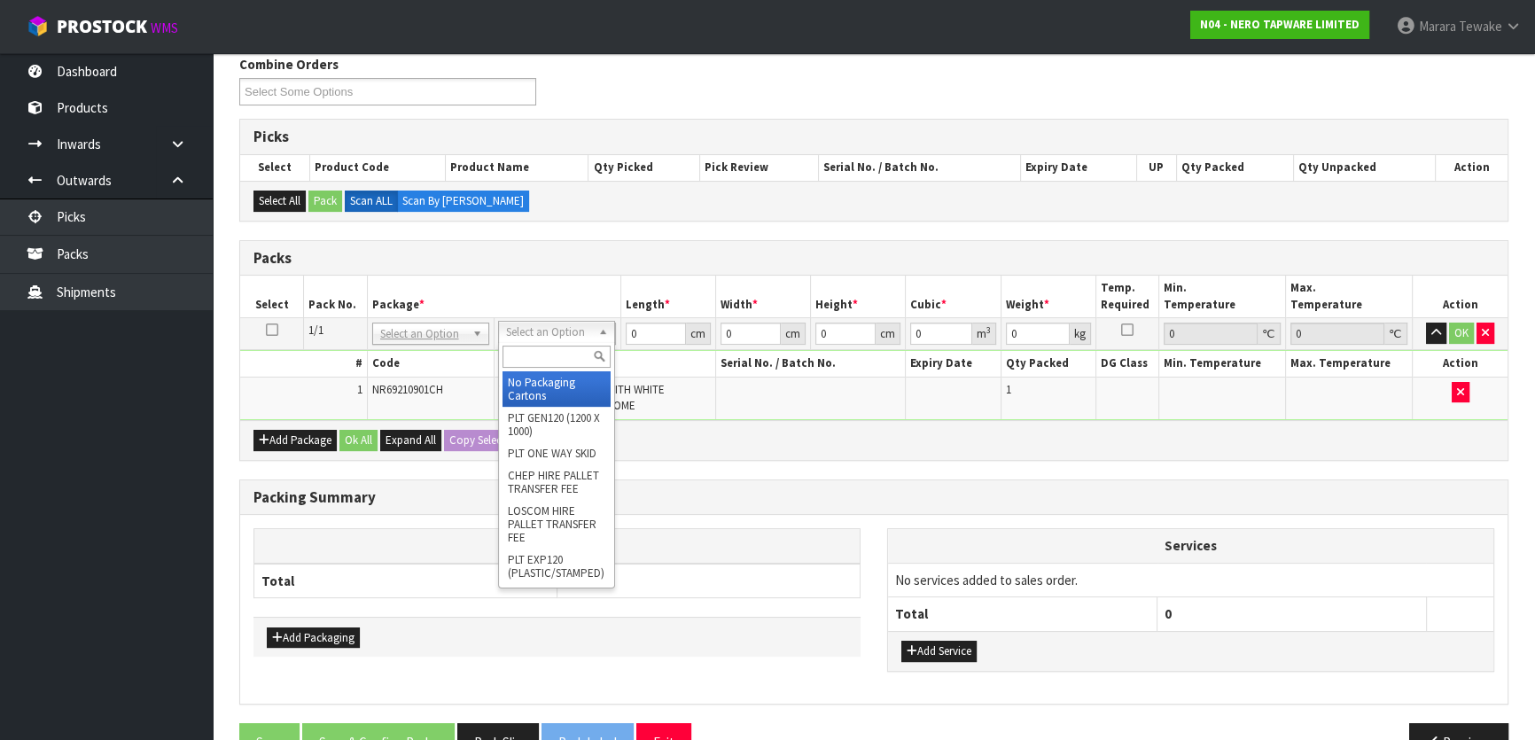
click at [546, 354] on input "text" at bounding box center [557, 357] width 108 height 22
type input "CTN00"
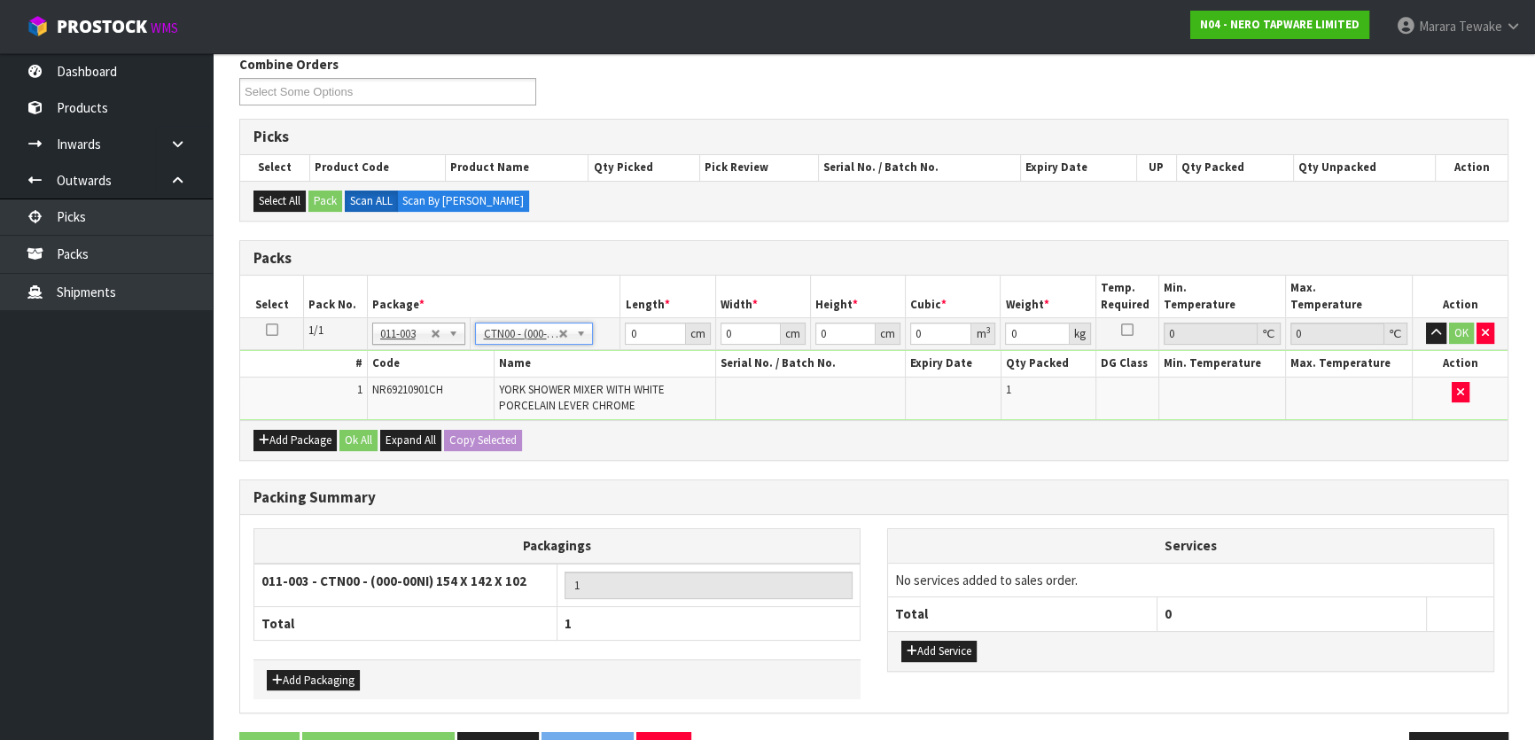
type input "15.4"
type input "14.2"
type input "10.2"
type input "0.002231"
type input "1.2"
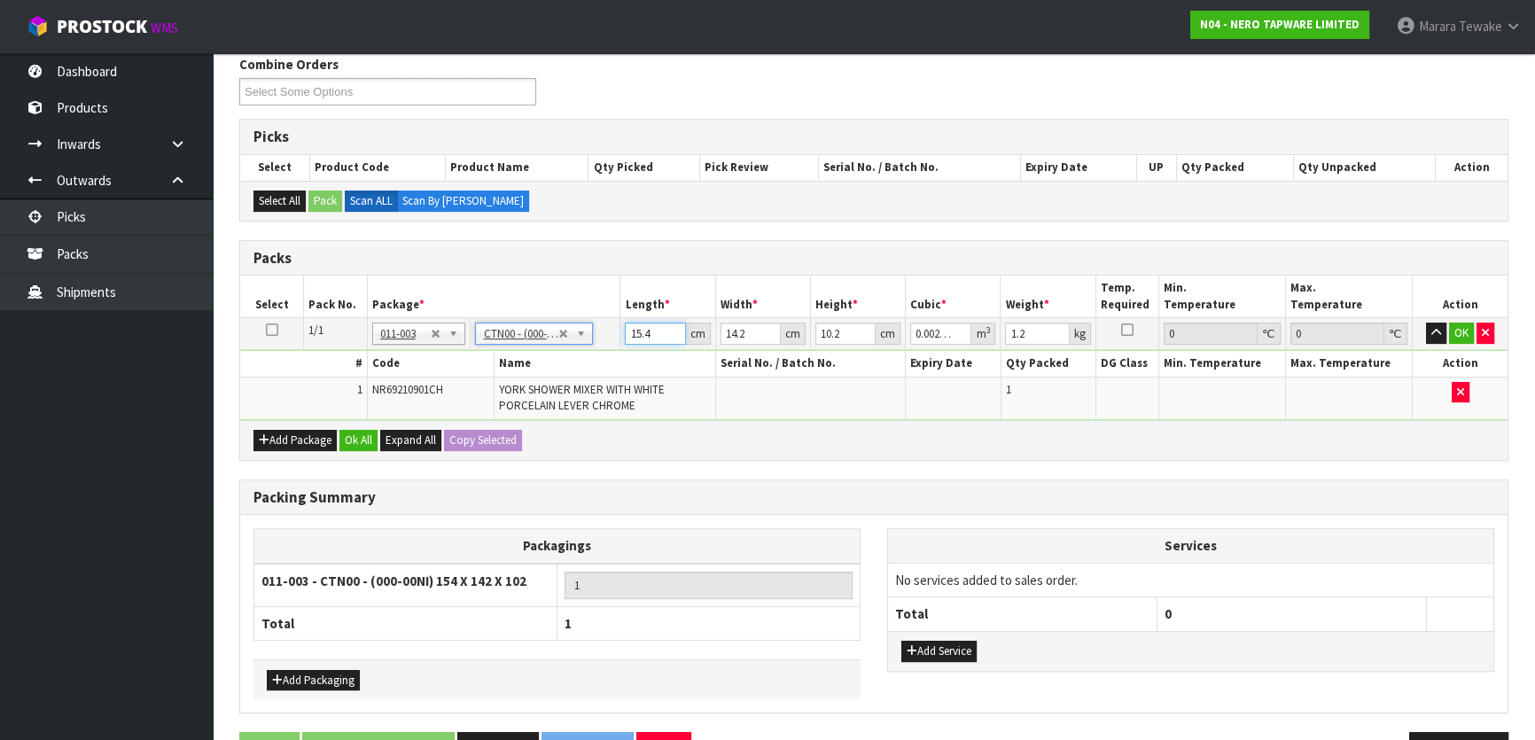
drag, startPoint x: 643, startPoint y: 328, endPoint x: 633, endPoint y: 315, distance: 16.5
click at [635, 324] on input "15.4" at bounding box center [655, 334] width 60 height 22
type input "1"
type input "0.000145"
type input "0"
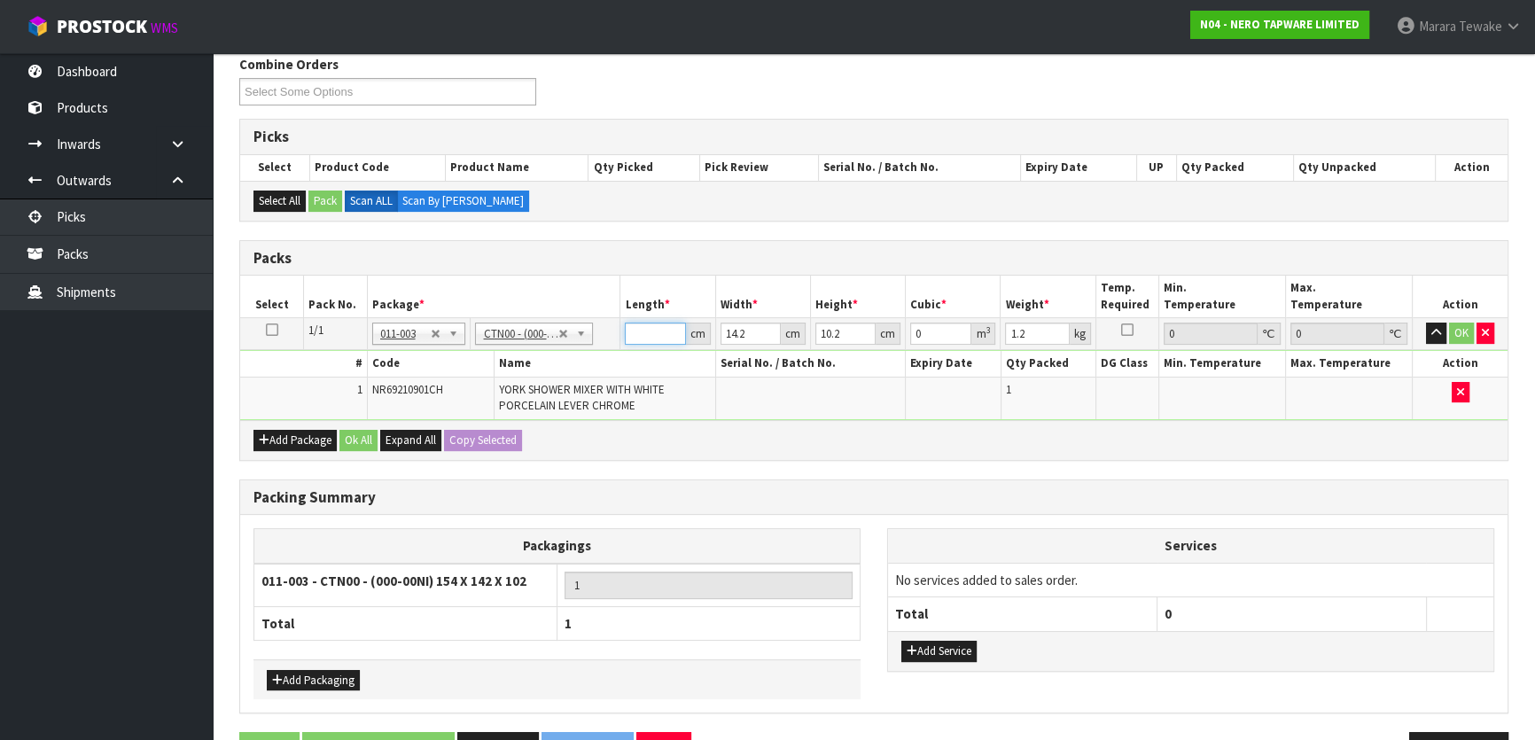
type input "1"
type input "0.000145"
type input "16"
type input "0.002317"
type input "16"
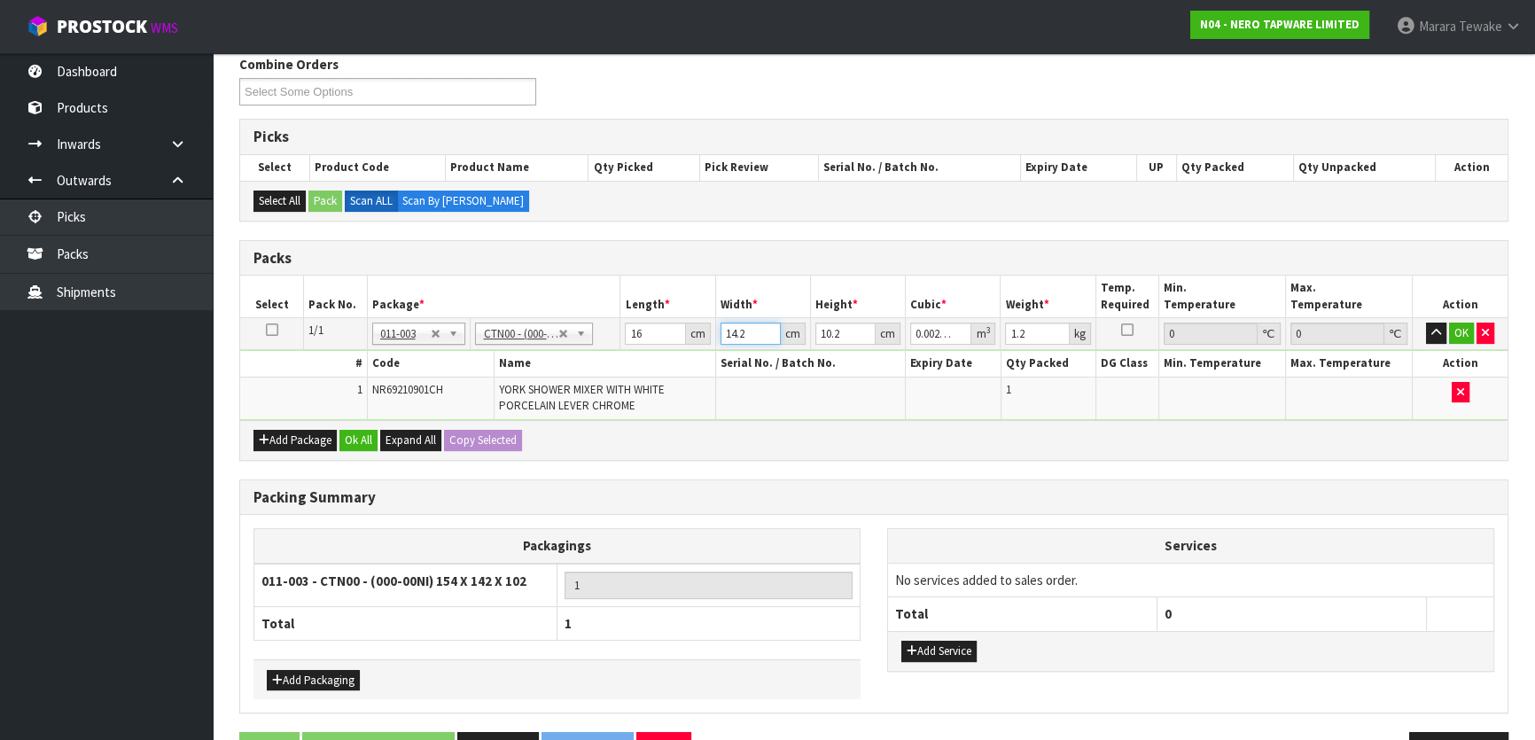
type input "1"
type input "0.000163"
type input "15"
type input "0.002448"
type input "15"
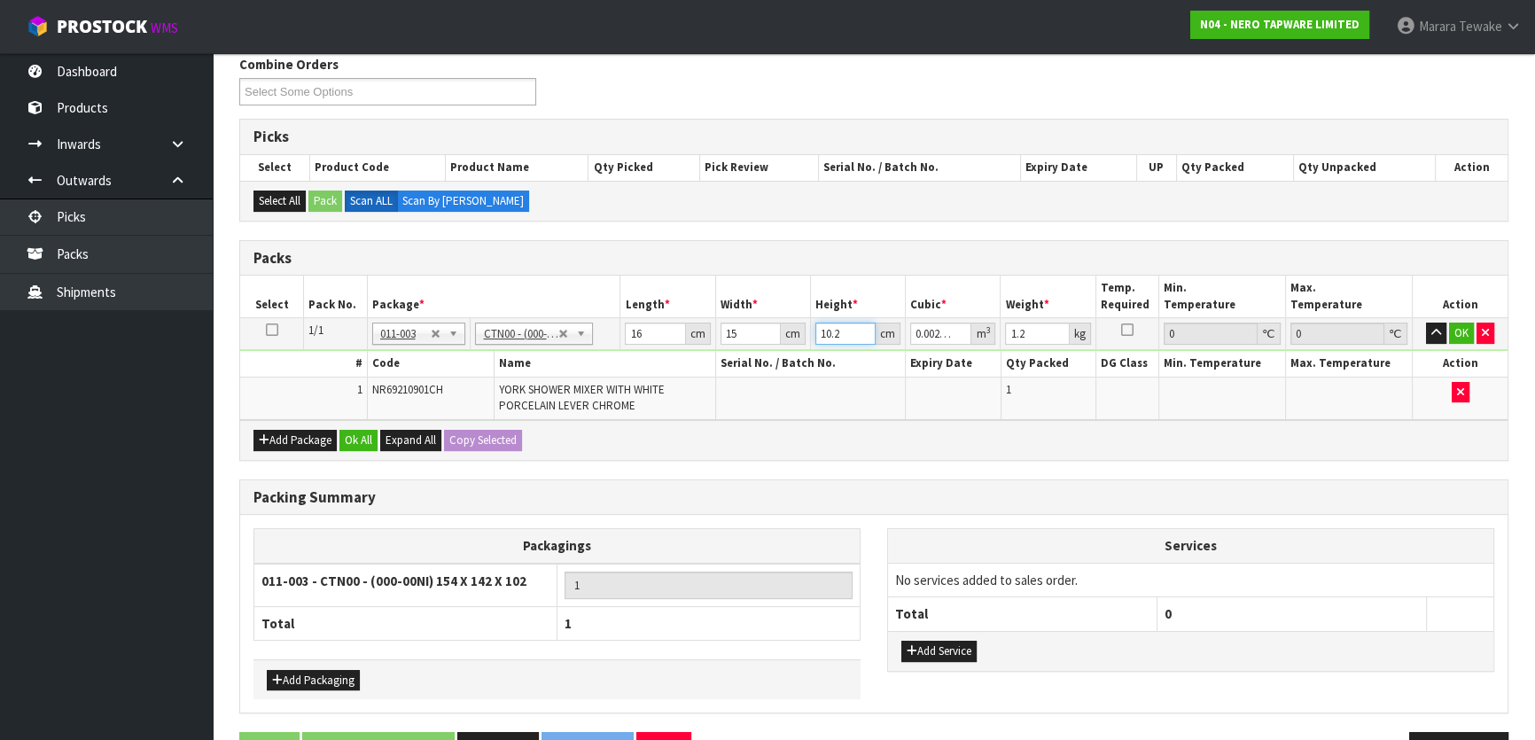
type input "9"
type input "0.00216"
type input "9"
type input "2"
click at [1426, 323] on button "button" at bounding box center [1436, 333] width 20 height 21
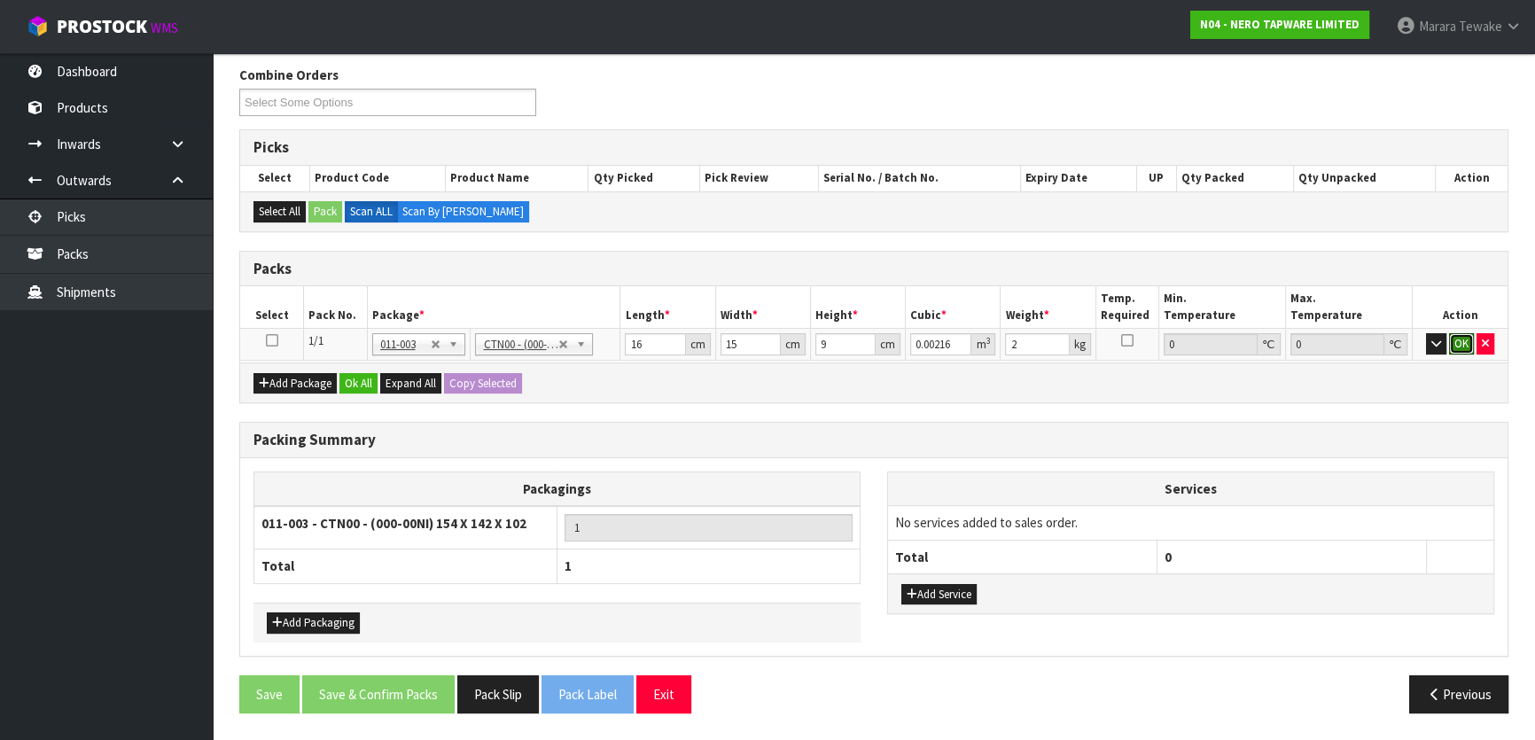
click button "OK" at bounding box center [1461, 343] width 25 height 21
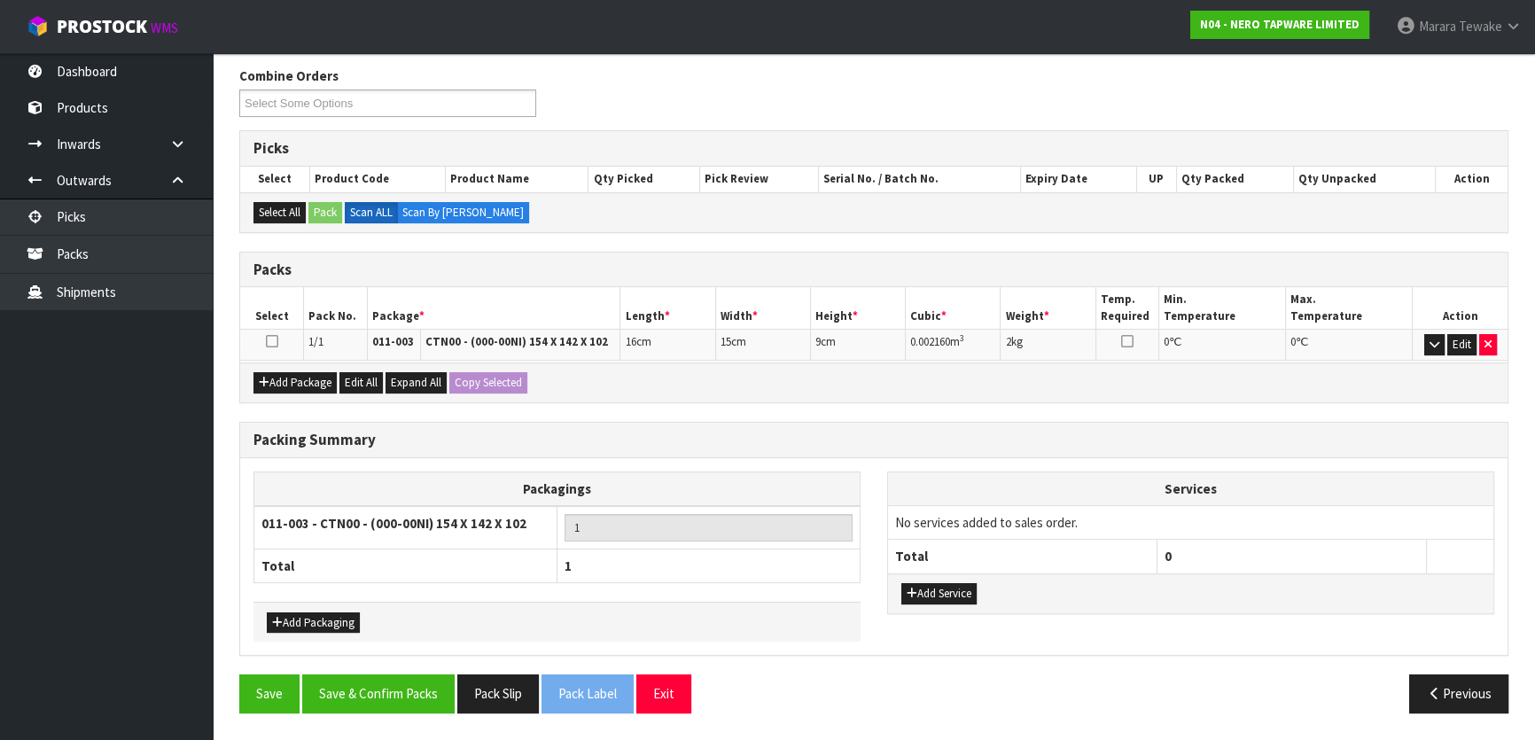
scroll to position [274, 0]
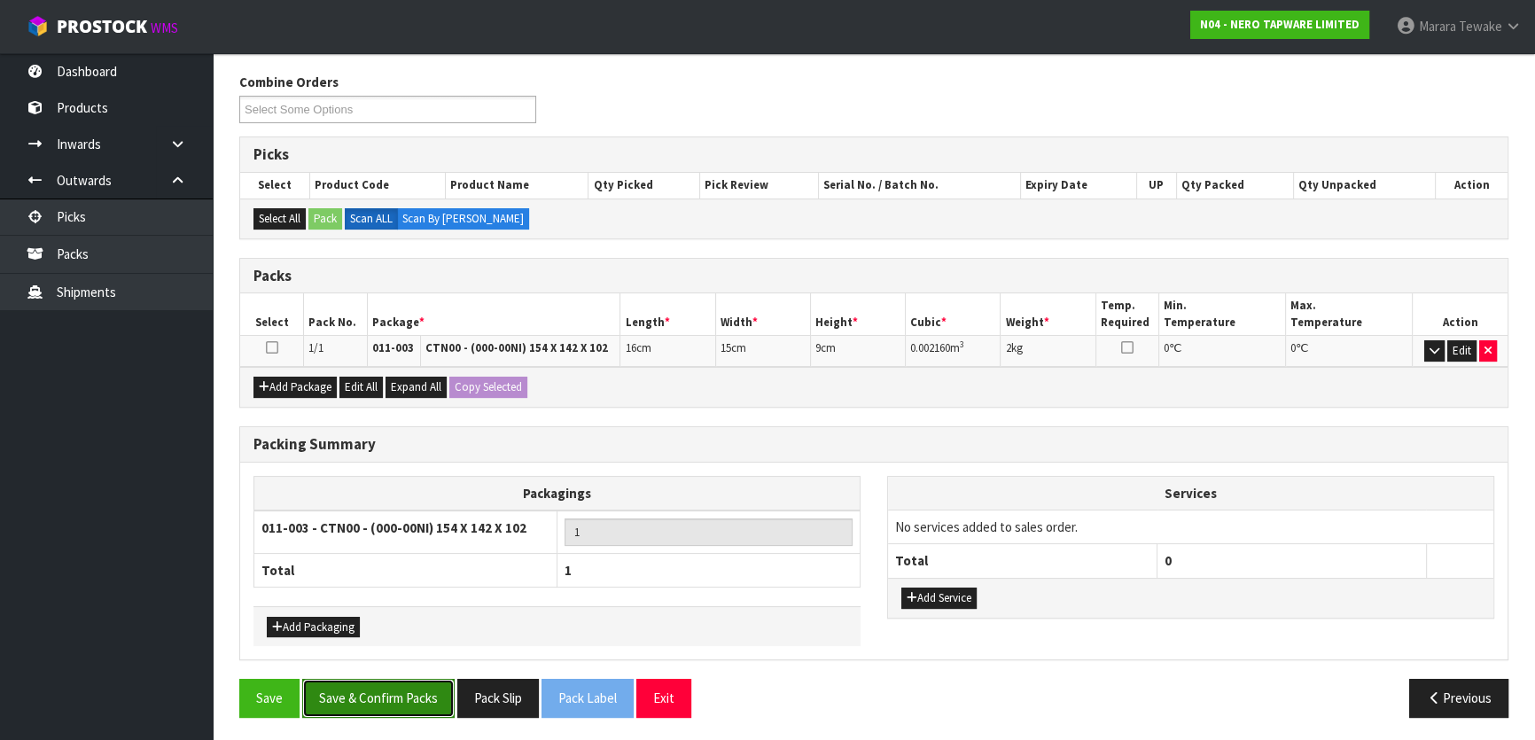
click at [363, 684] on button "Save & Confirm Packs" at bounding box center [378, 698] width 152 height 38
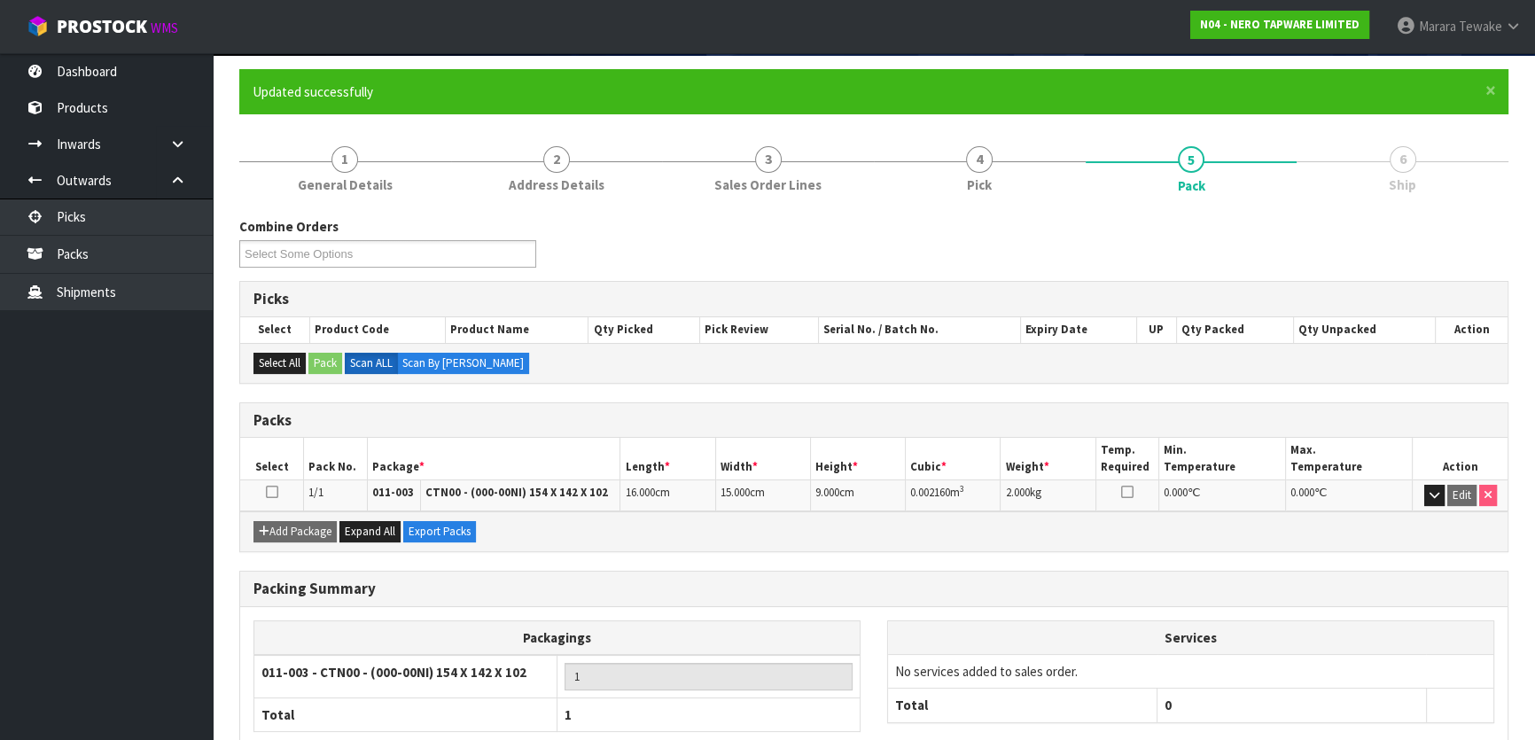
scroll to position [234, 0]
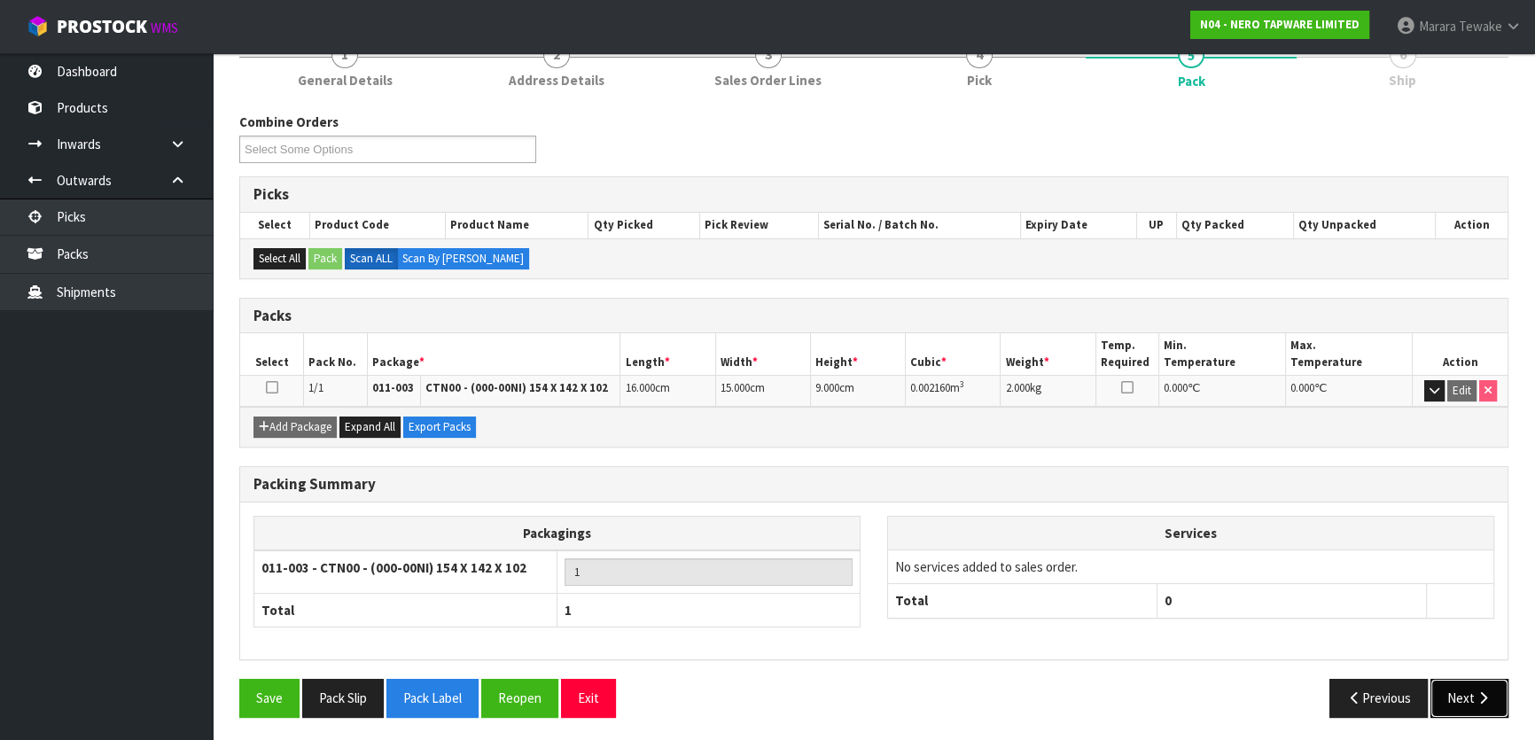
click at [1487, 695] on icon "button" at bounding box center [1483, 697] width 17 height 13
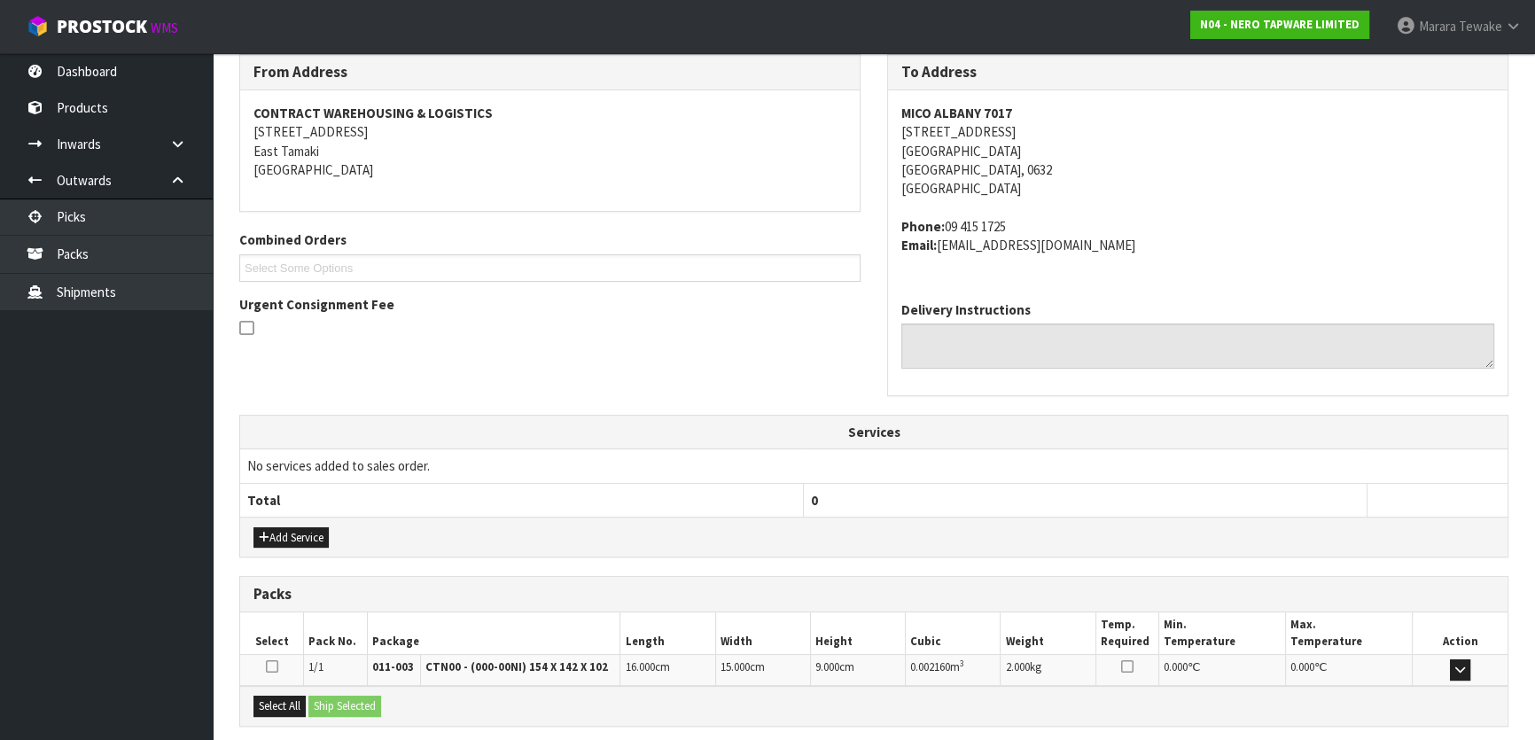
scroll to position [465, 0]
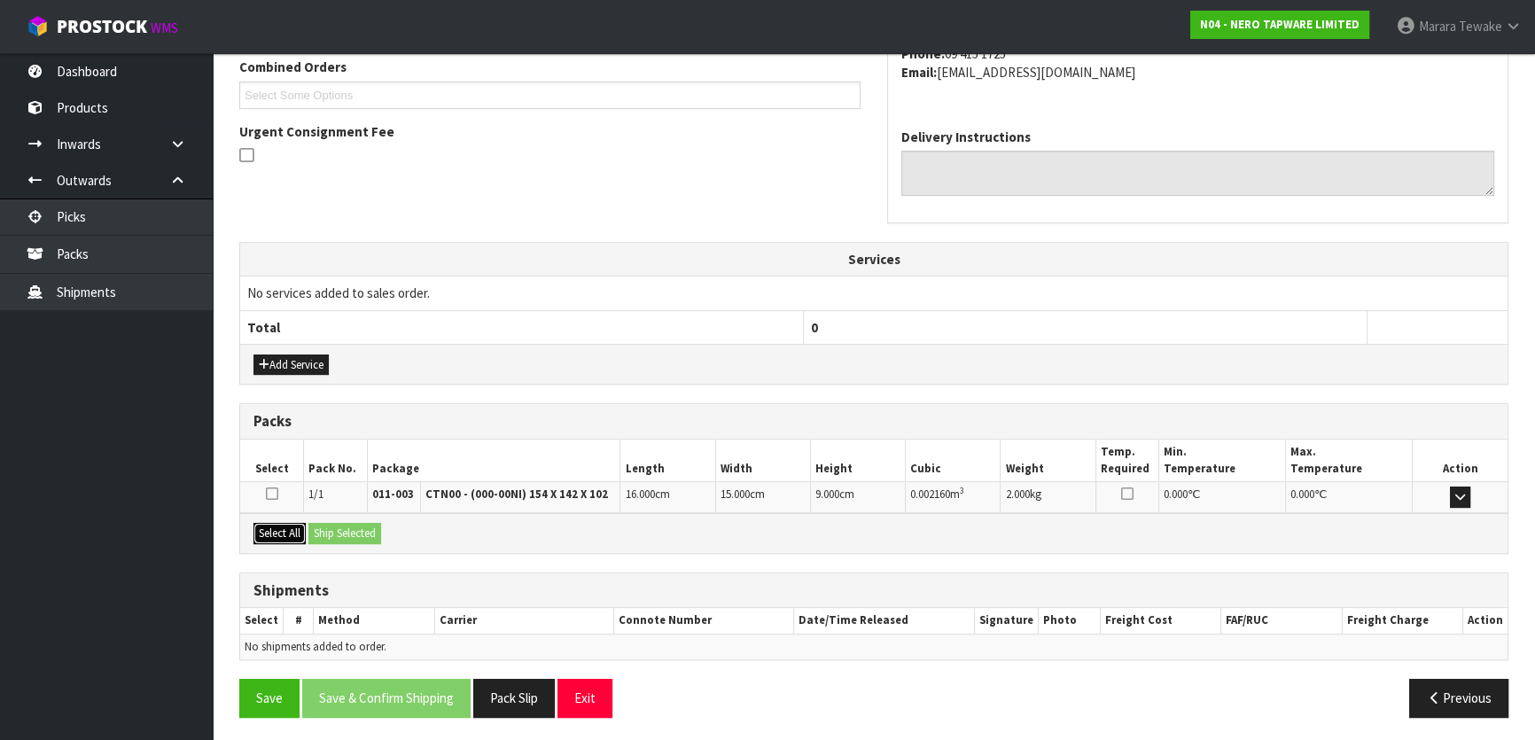
click at [302, 526] on button "Select All" at bounding box center [280, 533] width 52 height 21
click at [337, 534] on button "Ship Selected" at bounding box center [344, 533] width 73 height 21
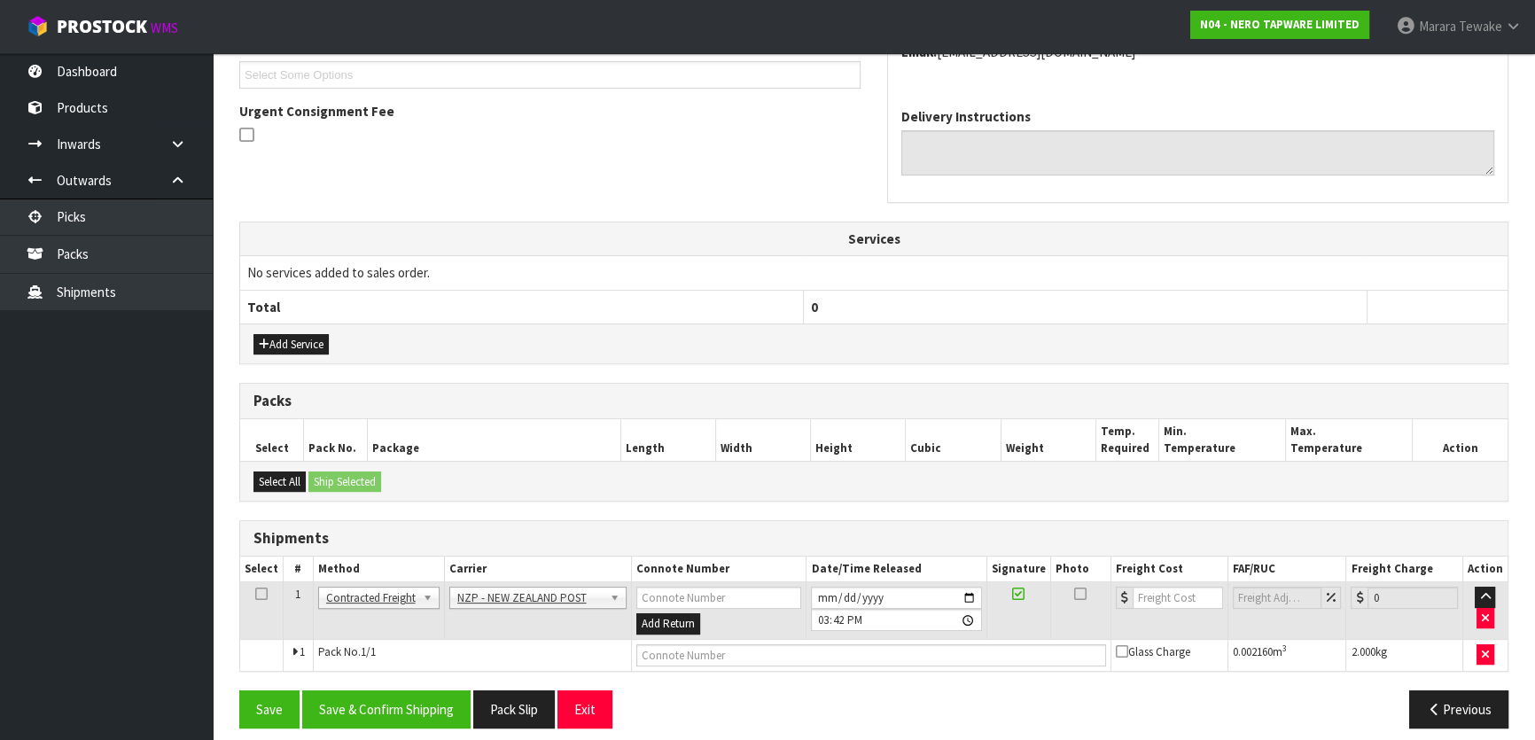
scroll to position [496, 0]
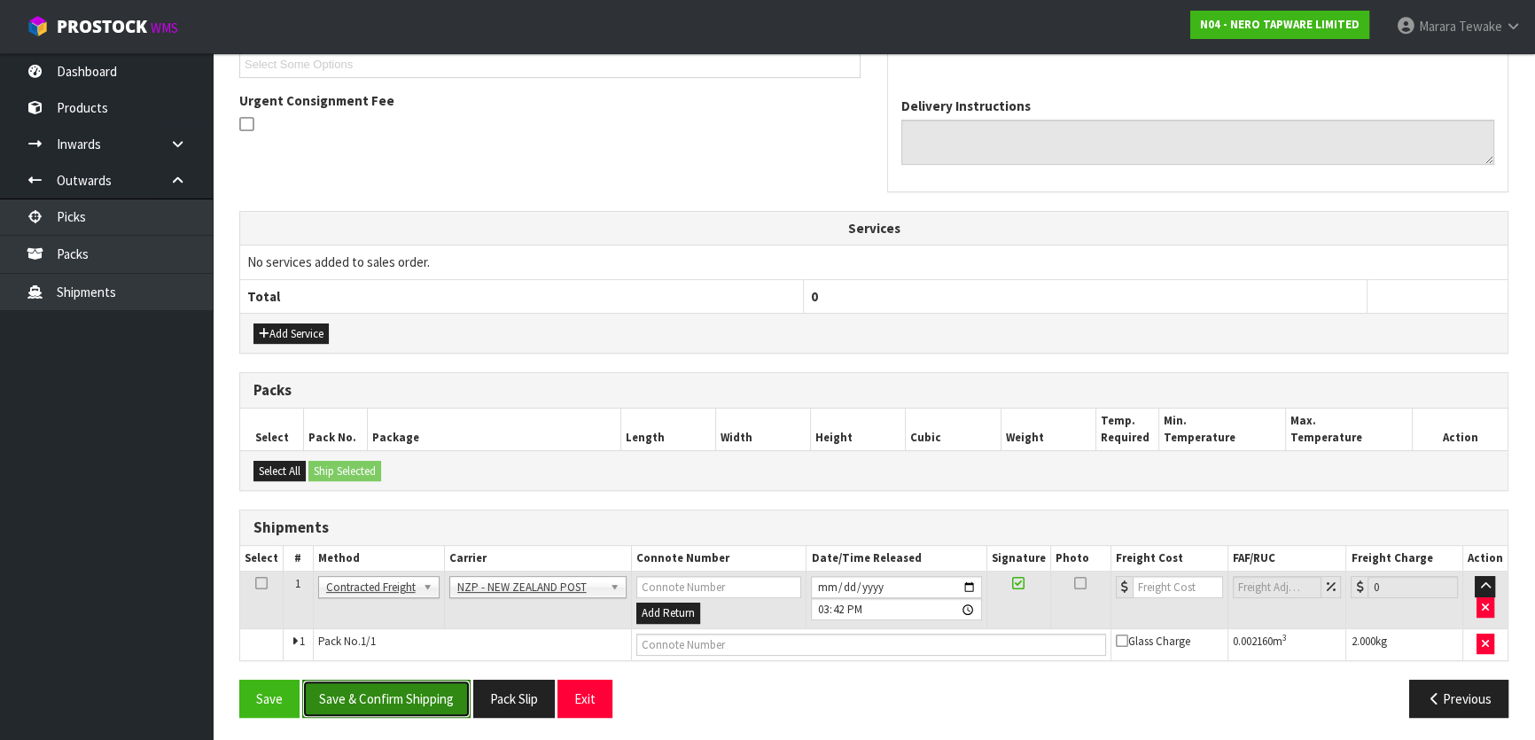
drag, startPoint x: 450, startPoint y: 700, endPoint x: 408, endPoint y: 682, distance: 46.4
click at [449, 695] on button "Save & Confirm Shipping" at bounding box center [386, 699] width 168 height 38
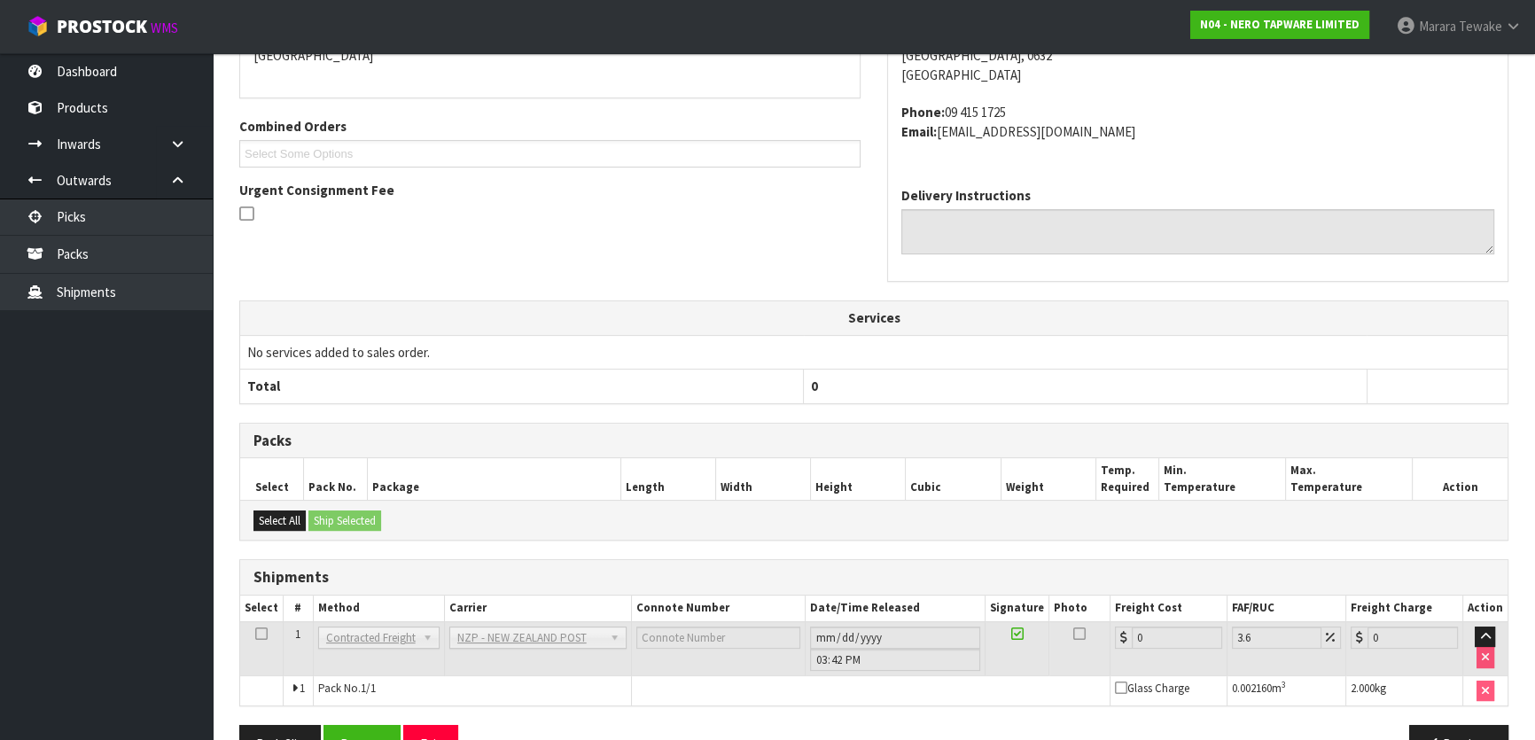
scroll to position [472, 0]
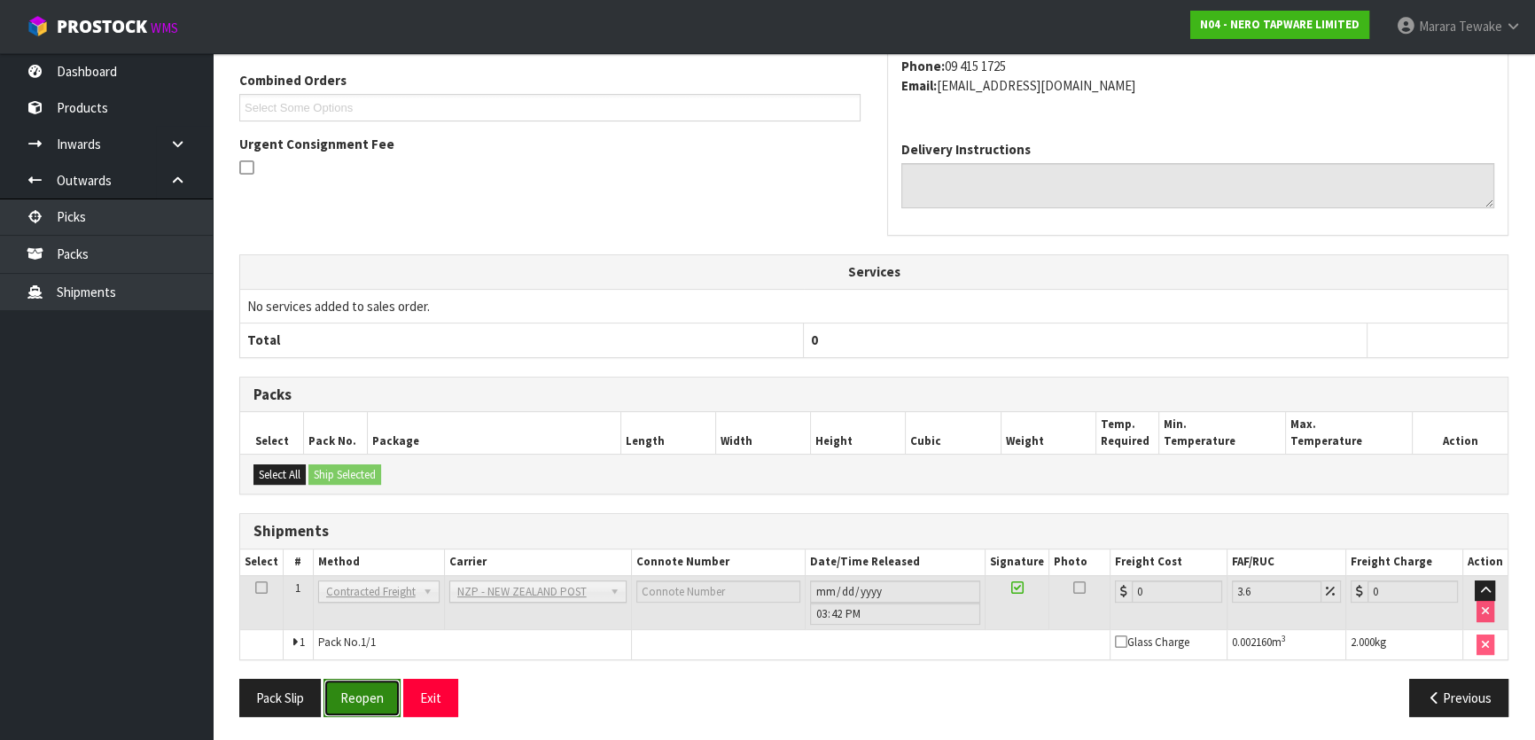
click at [370, 694] on button "Reopen" at bounding box center [362, 698] width 77 height 38
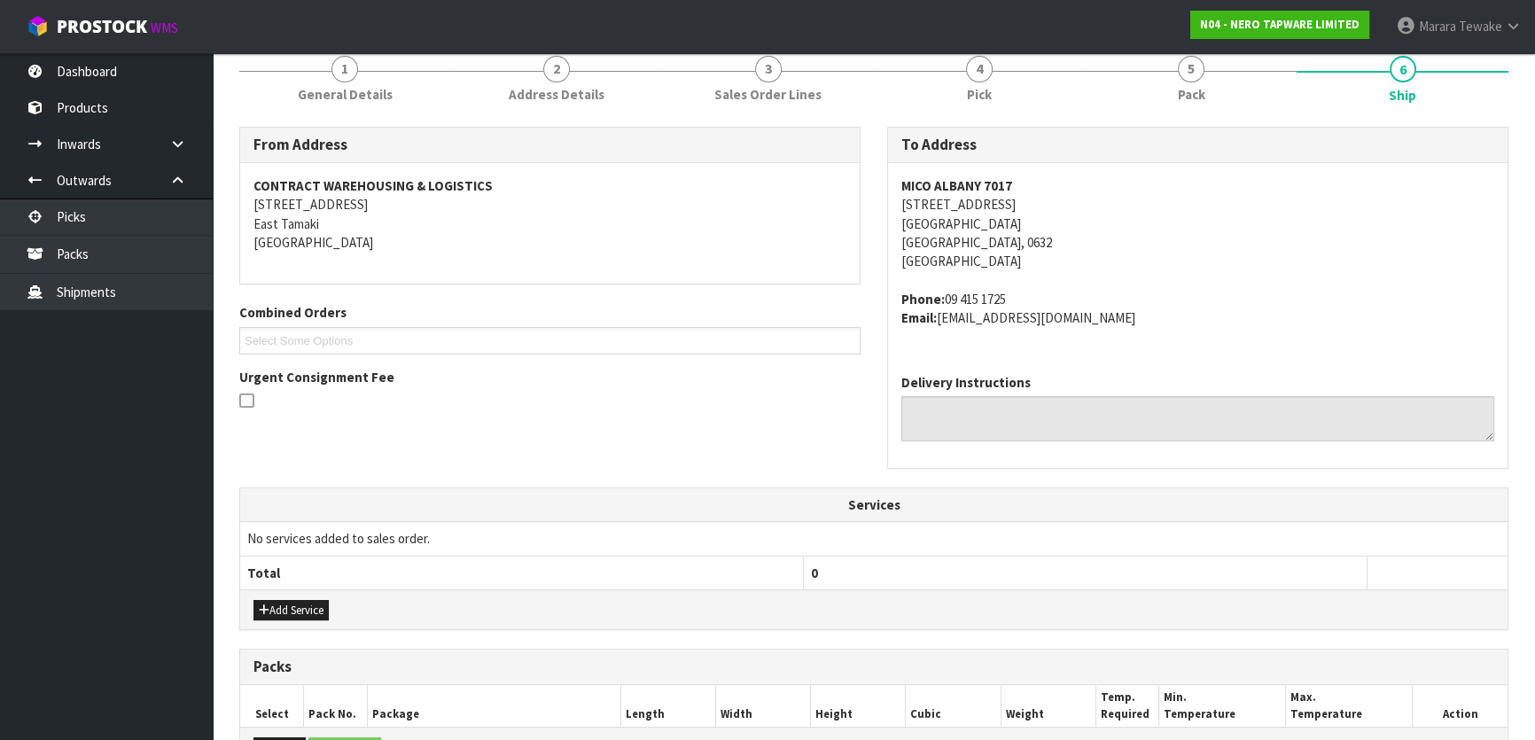
scroll to position [496, 0]
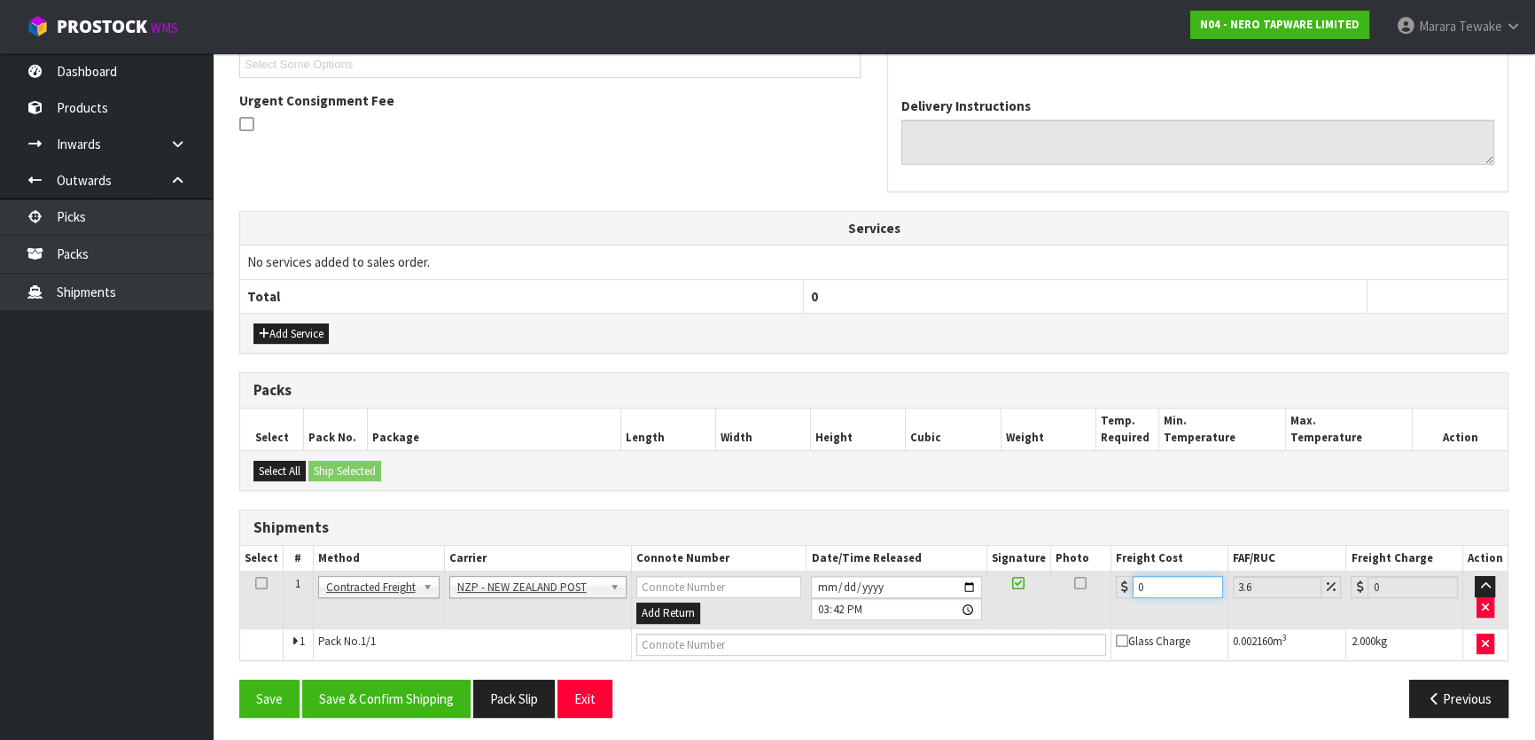
drag, startPoint x: 1151, startPoint y: 583, endPoint x: 1122, endPoint y: 561, distance: 36.7
click at [1125, 566] on table "Select # Method Carrier Connote Number Date/Time Released Signature Photo Freig…" at bounding box center [874, 603] width 1268 height 114
type input "4"
type input "4.14"
type input "4.3"
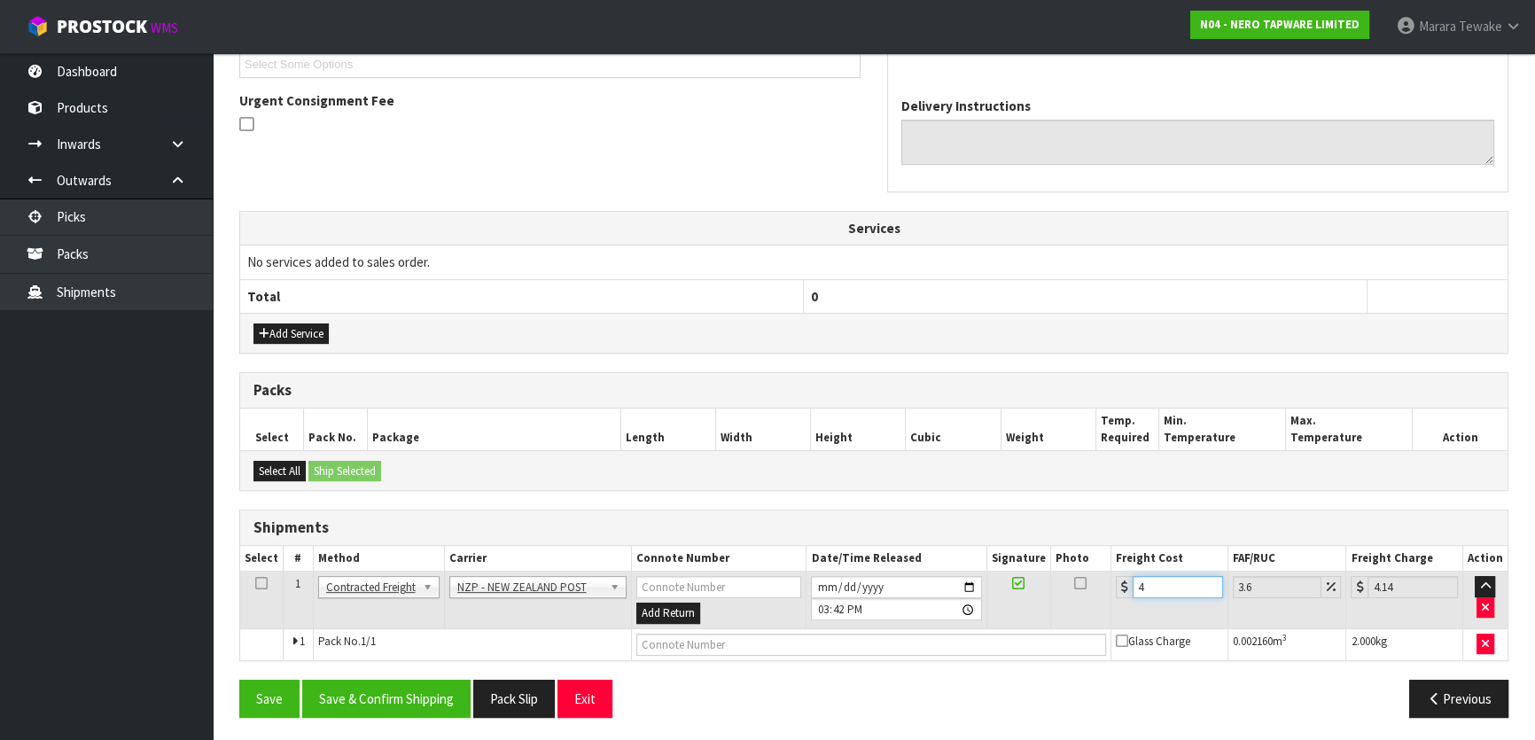
type input "4.45"
type input "4.33"
type input "4.49"
type input "4.33"
drag, startPoint x: 379, startPoint y: 684, endPoint x: 224, endPoint y: 584, distance: 184.6
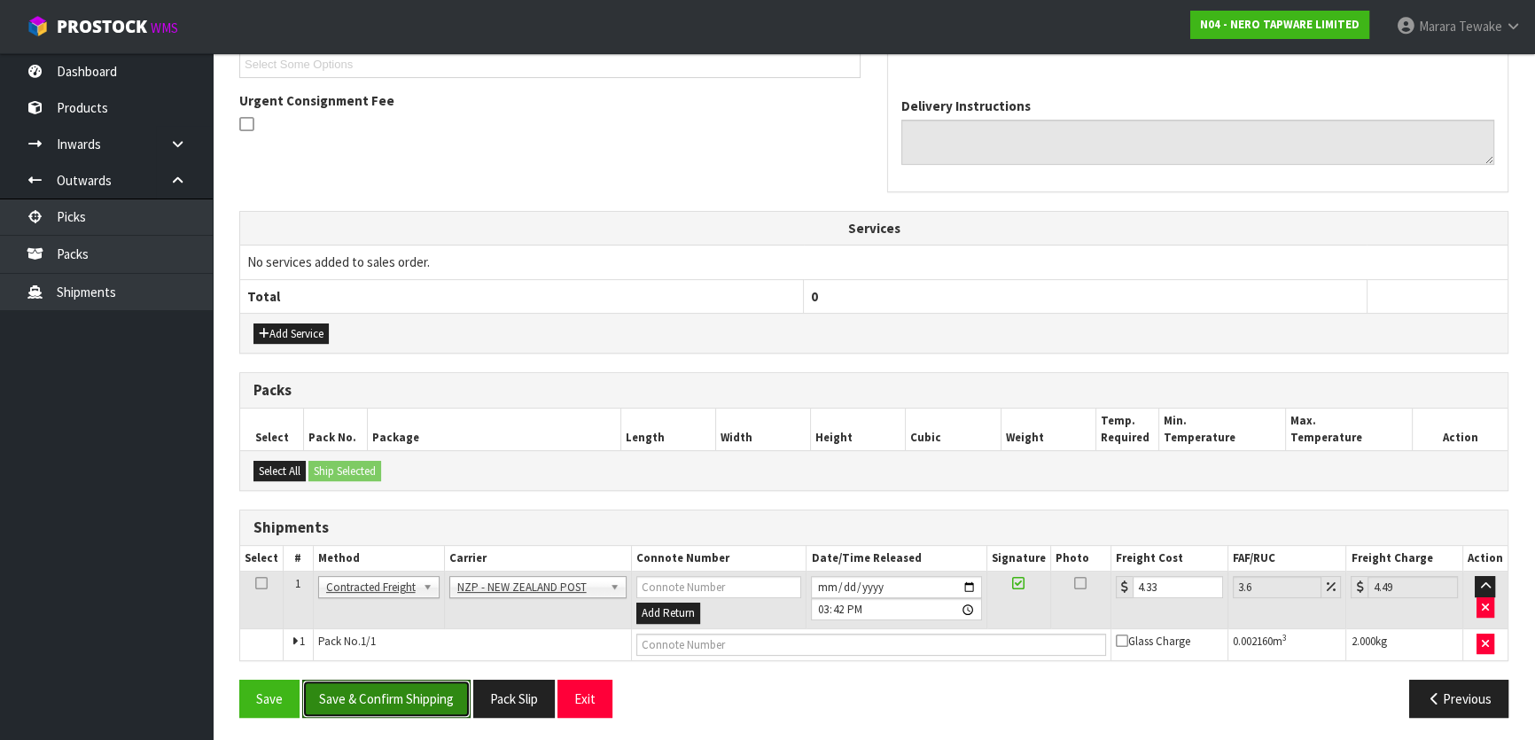
click at [381, 680] on button "Save & Confirm Shipping" at bounding box center [386, 699] width 168 height 38
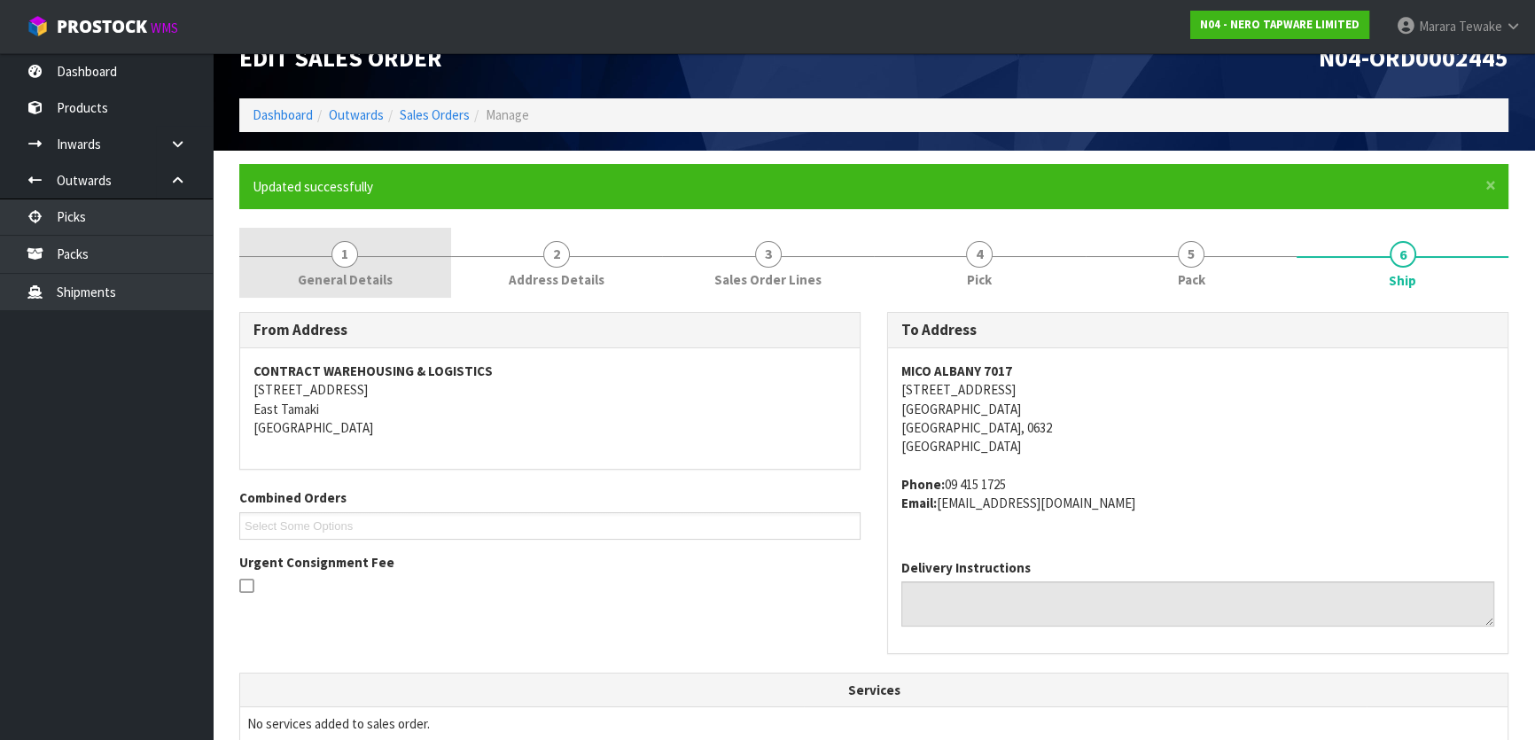
scroll to position [0, 0]
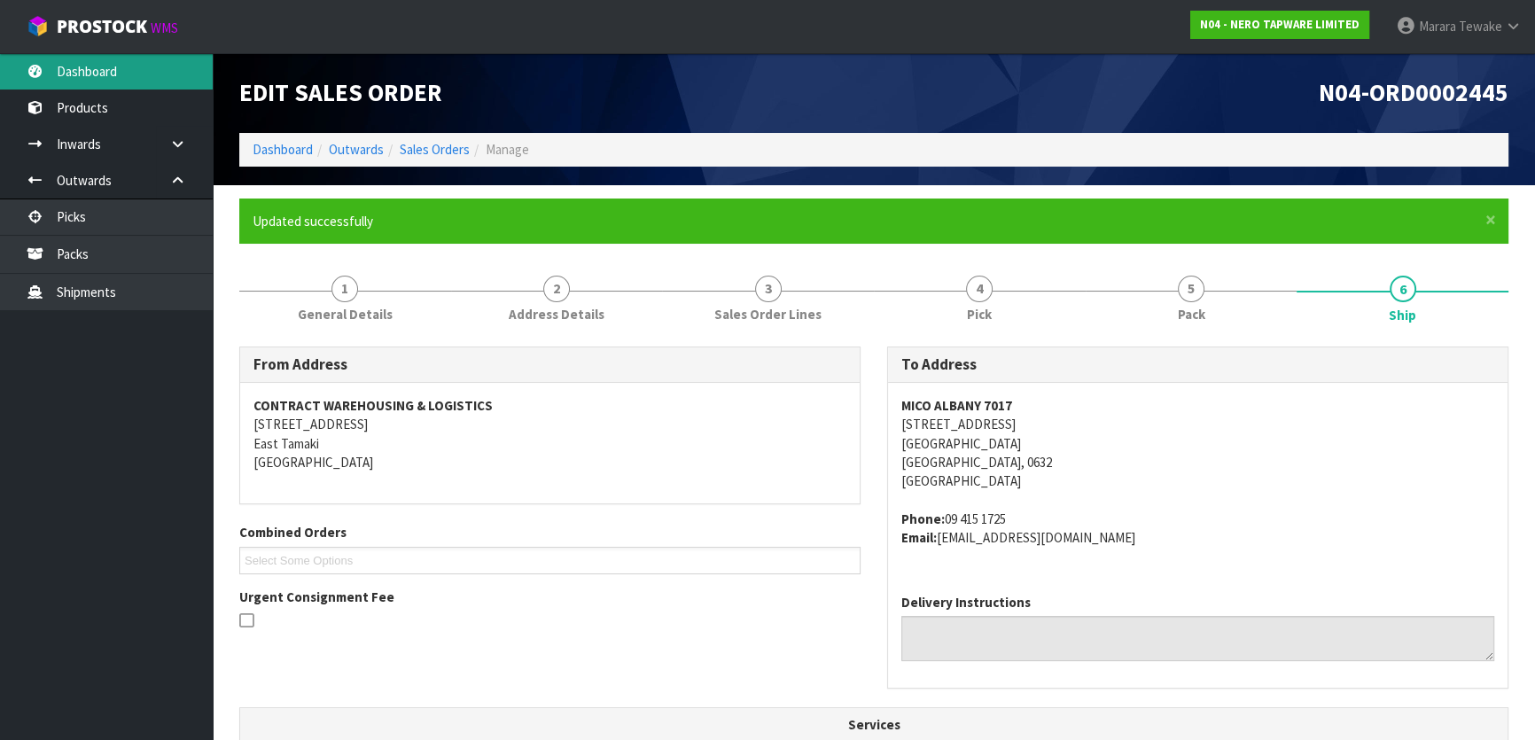
click at [168, 79] on link "Dashboard" at bounding box center [106, 71] width 213 height 36
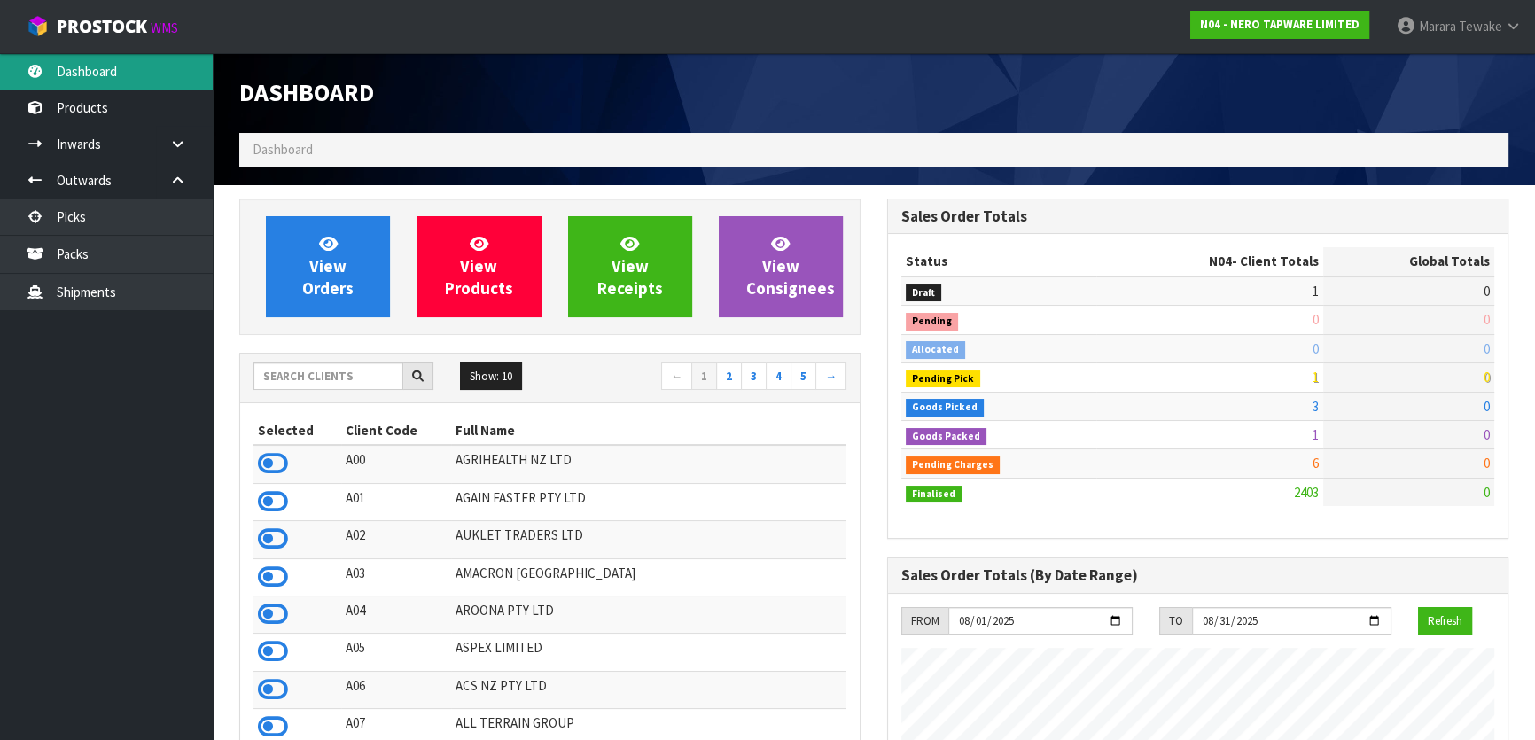
scroll to position [1416, 647]
click at [168, 74] on link "Dashboard" at bounding box center [106, 71] width 213 height 36
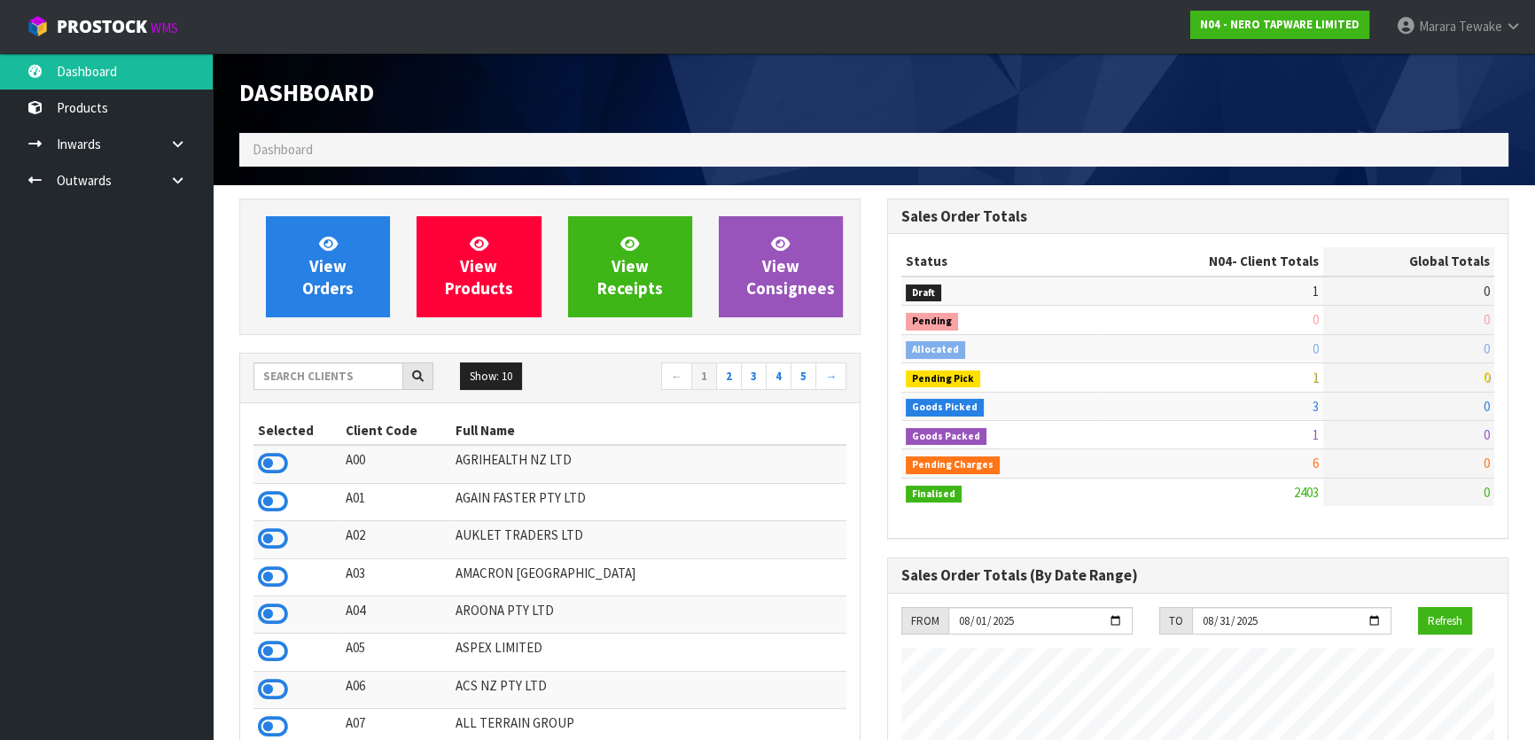
scroll to position [1416, 647]
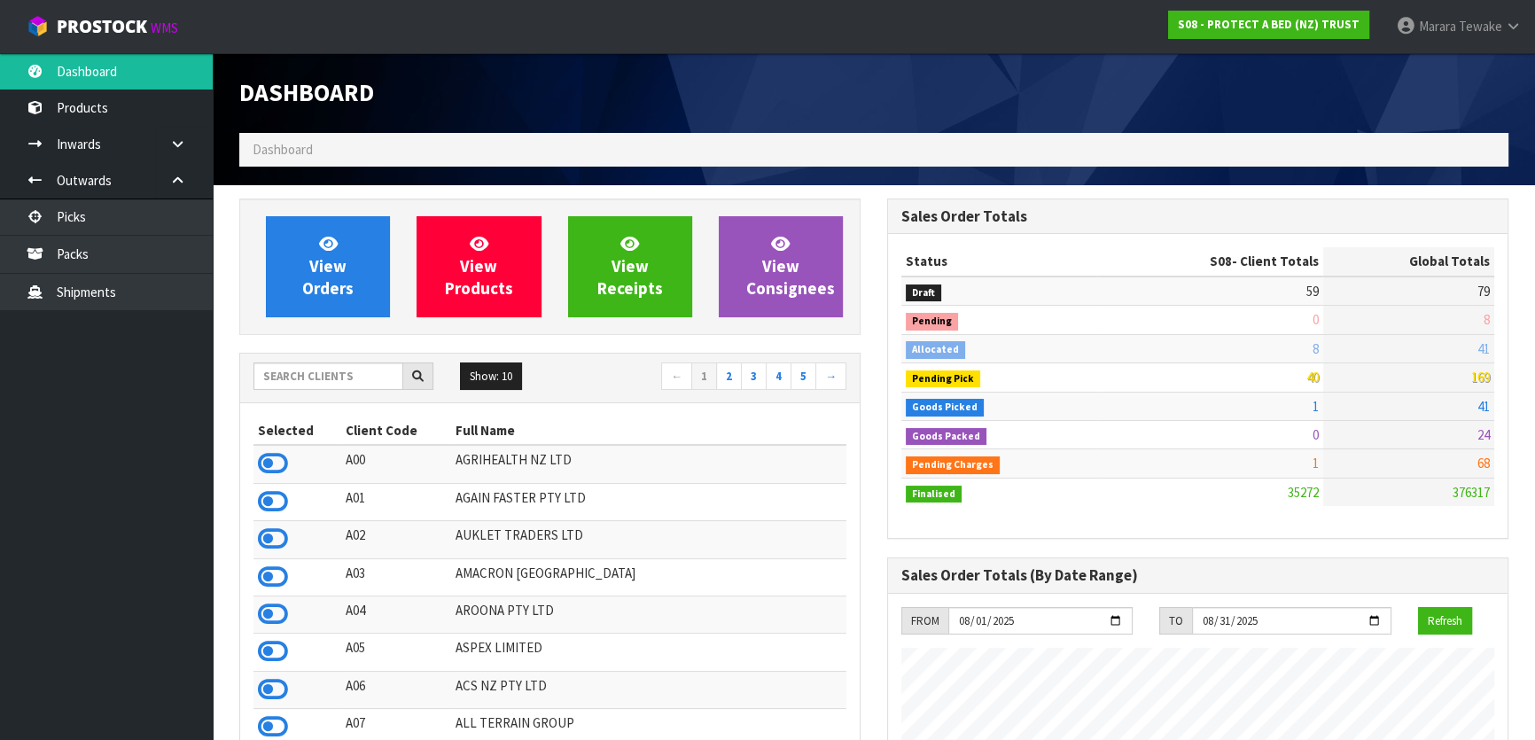
scroll to position [1397, 647]
